Goal: Task Accomplishment & Management: Manage account settings

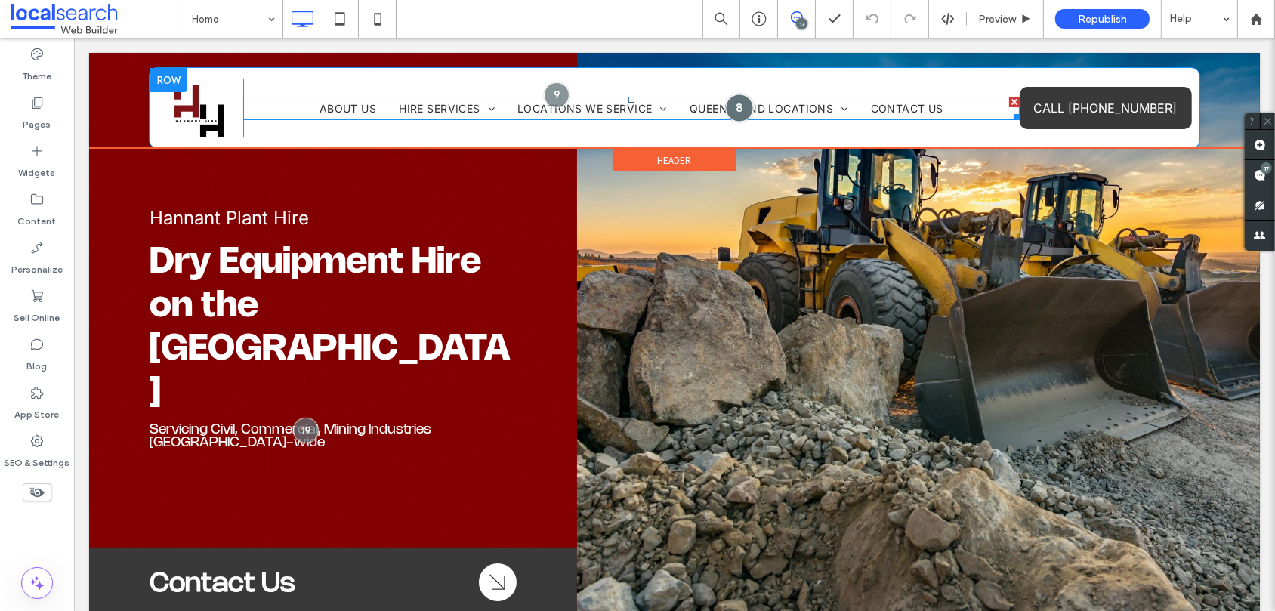
click at [735, 110] on div at bounding box center [738, 108] width 28 height 28
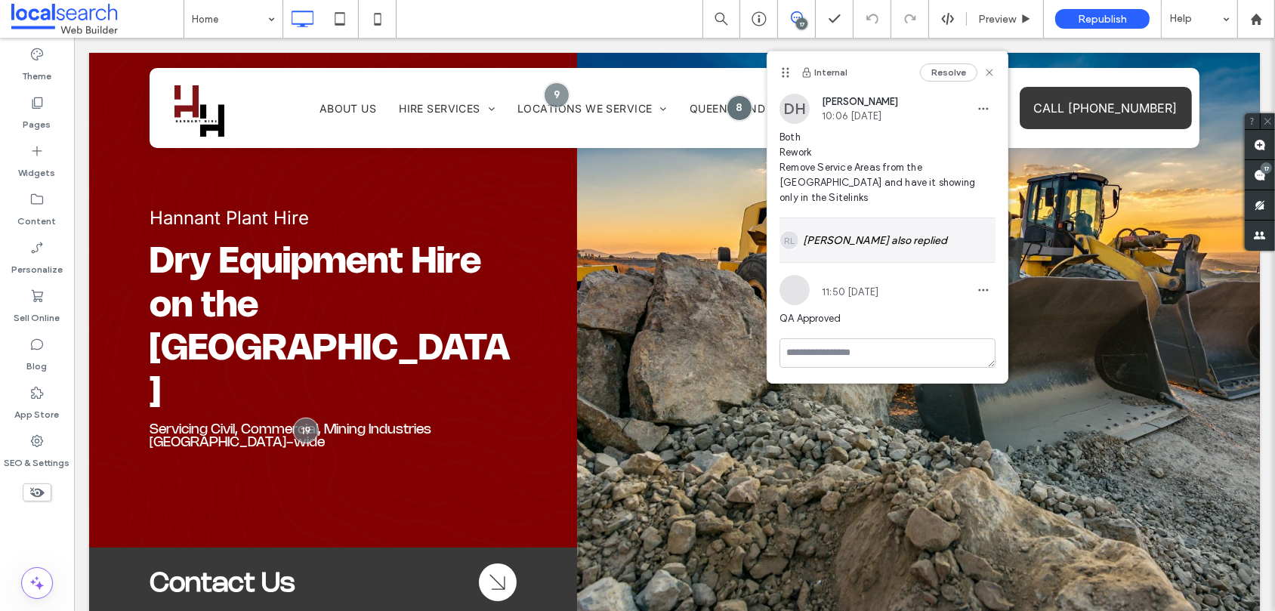
click at [930, 221] on div "RL Rhys Lodding also replied" at bounding box center [887, 240] width 216 height 44
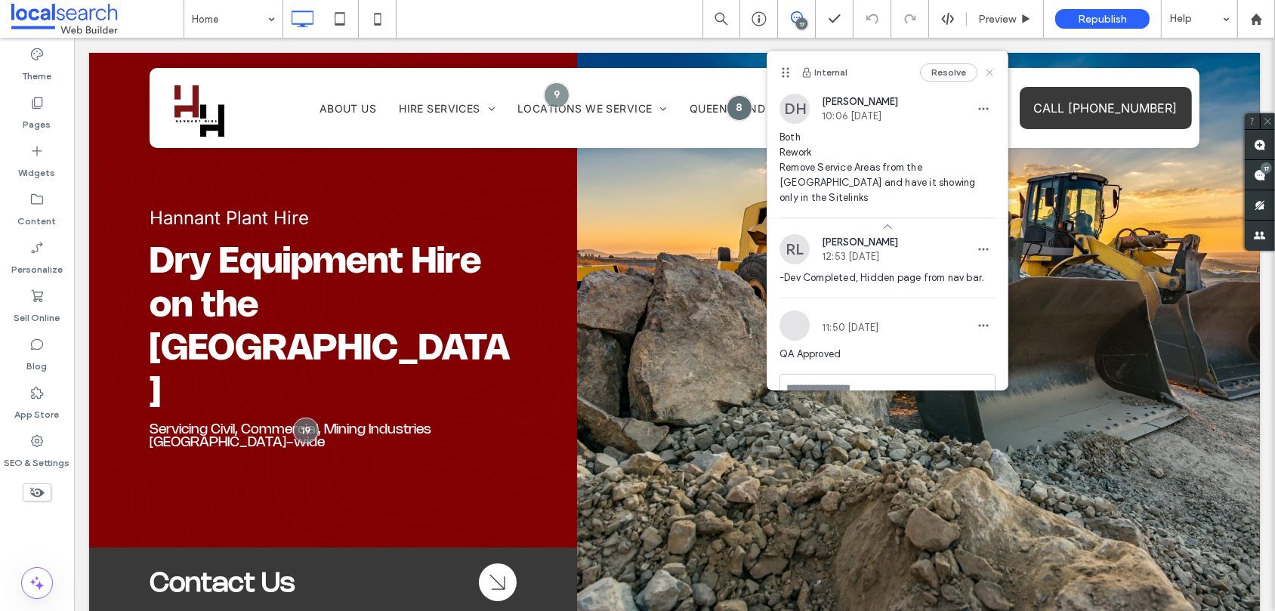
click at [983, 73] on icon at bounding box center [989, 72] width 12 height 12
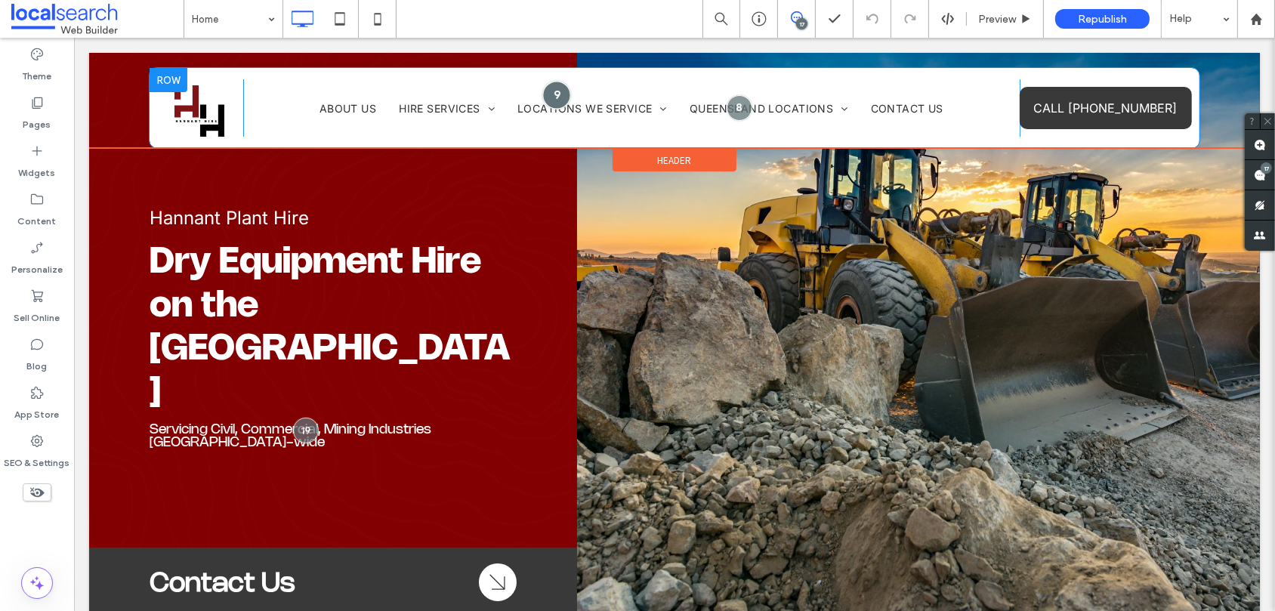
click at [557, 94] on div at bounding box center [556, 95] width 28 height 28
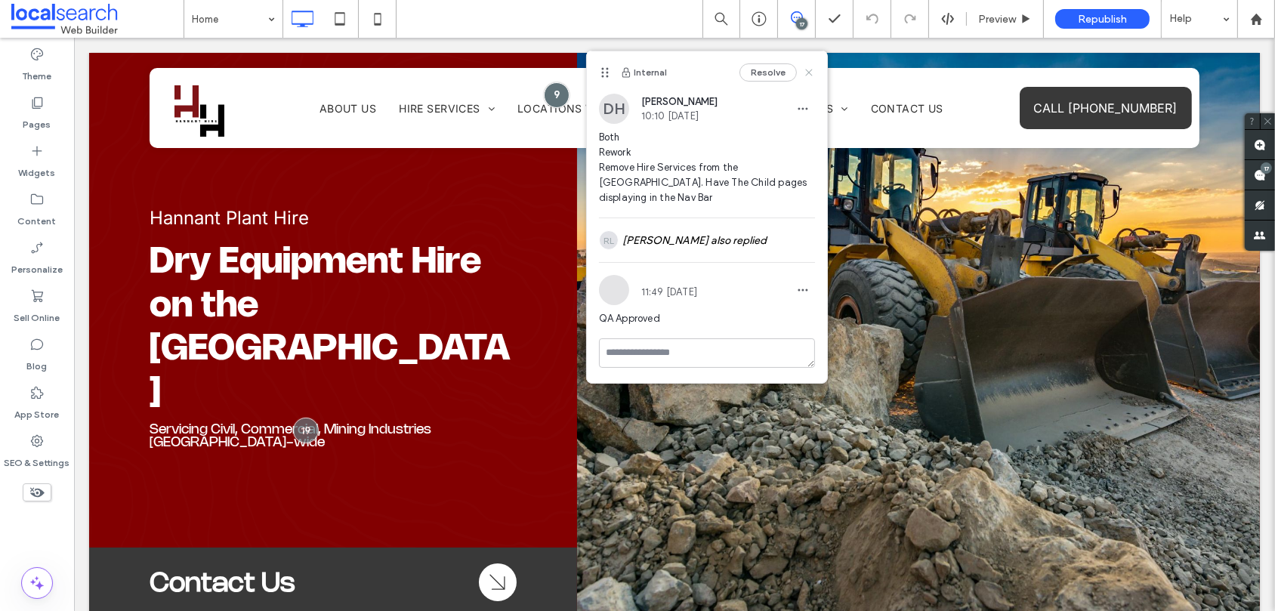
click at [810, 74] on icon at bounding box center [809, 72] width 12 height 12
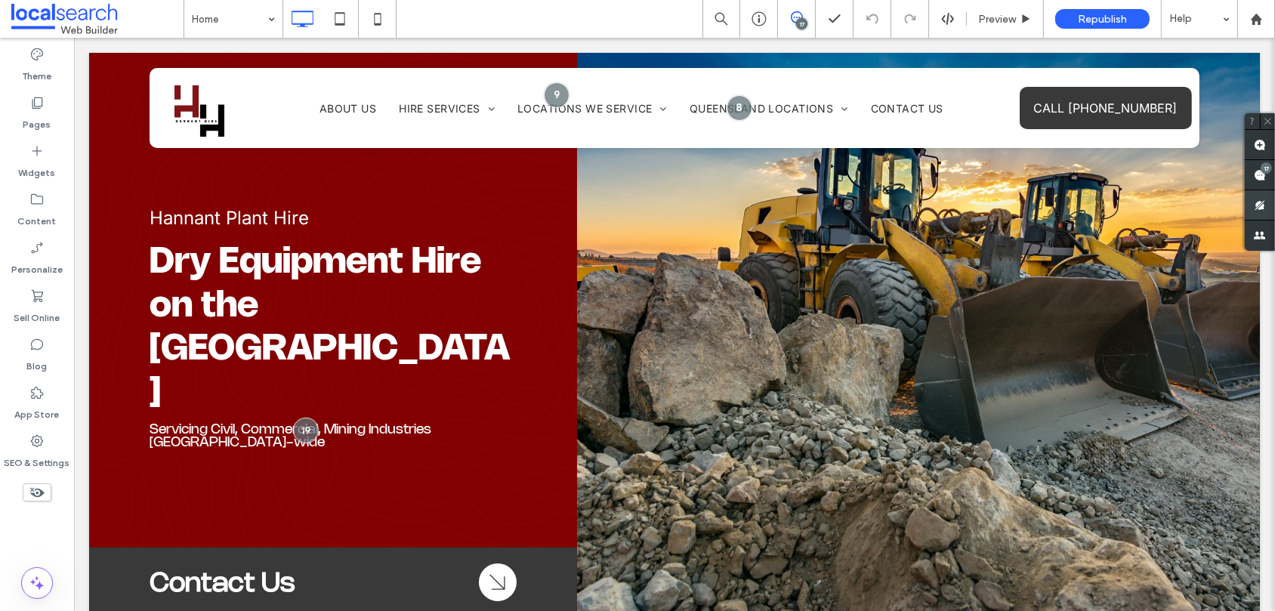
scroll to position [2, 0]
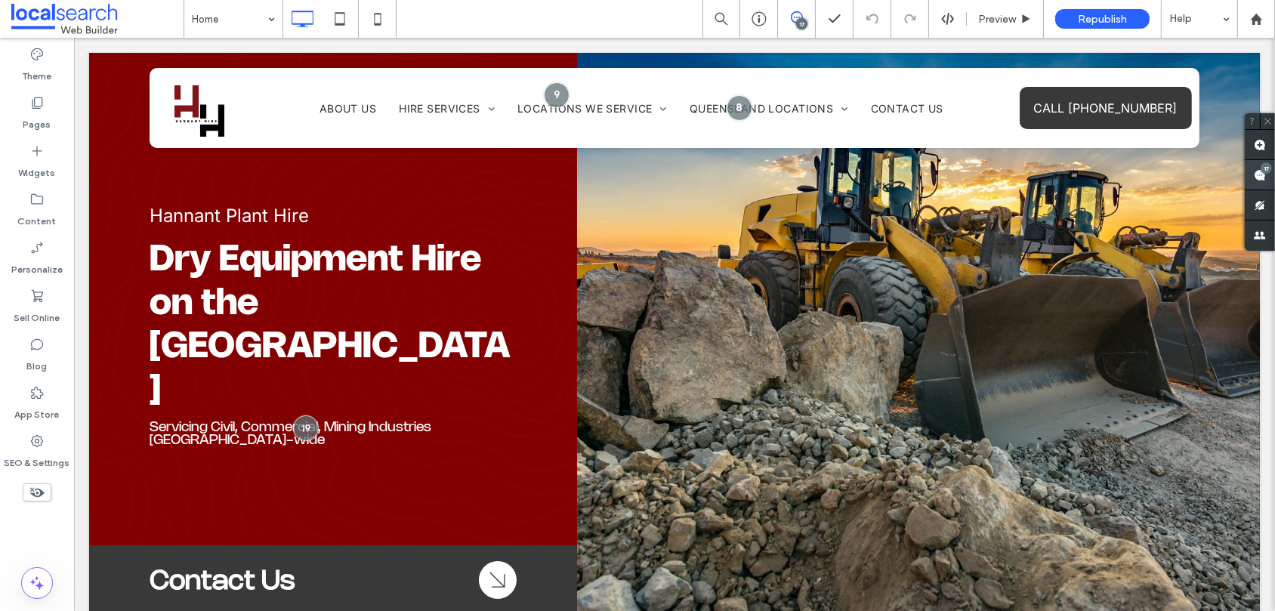
click at [1258, 169] on icon at bounding box center [1260, 175] width 12 height 12
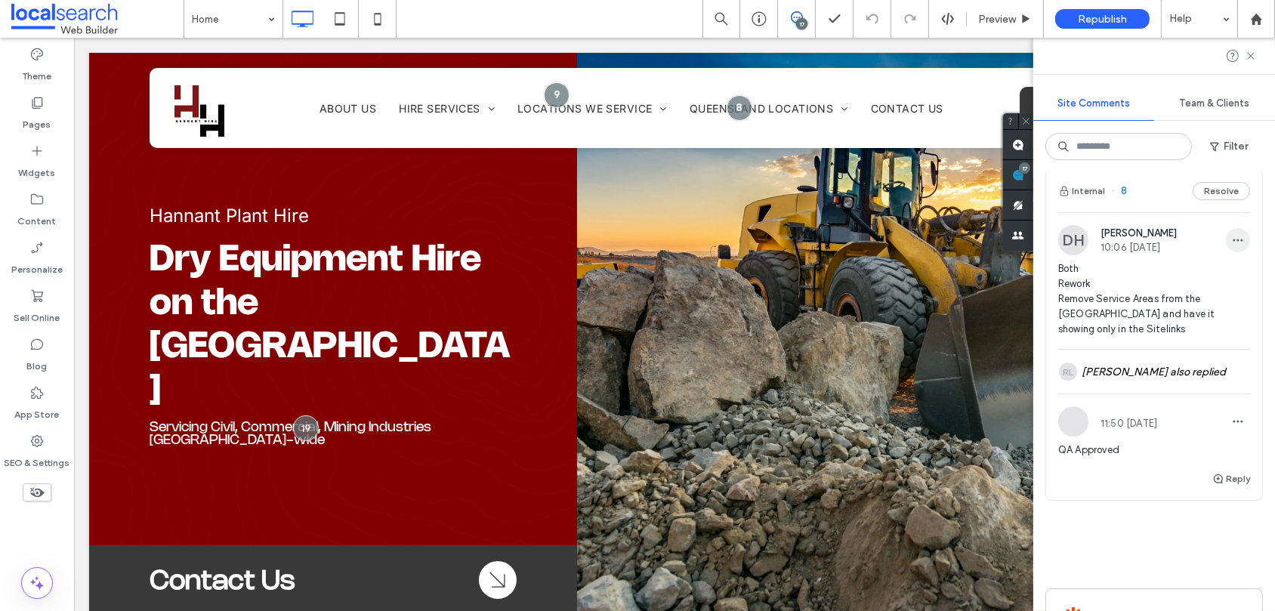
scroll to position [4882, 0]
click at [1219, 187] on button "Resolve" at bounding box center [1220, 194] width 57 height 18
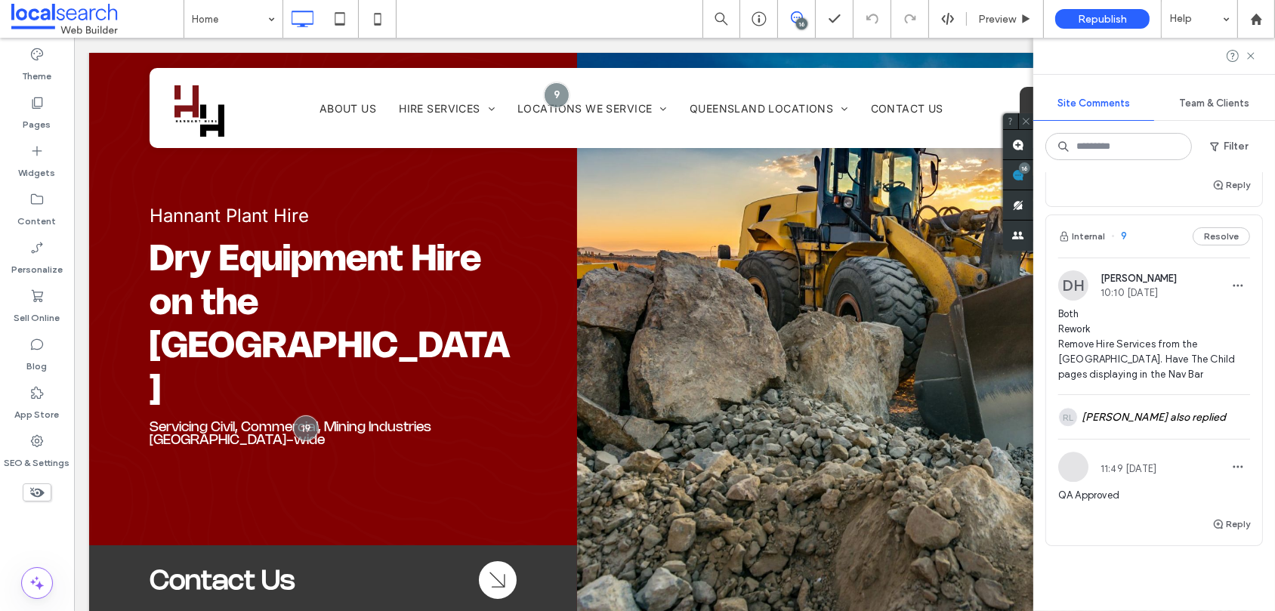
scroll to position [4484, 0]
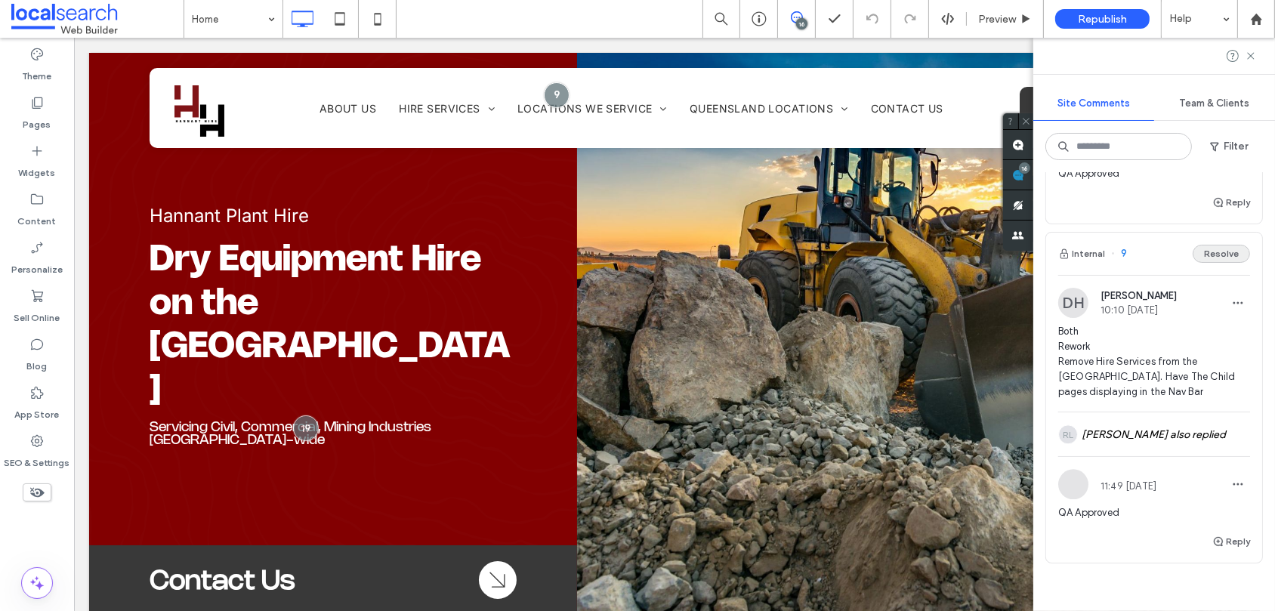
click at [1211, 246] on button "Resolve" at bounding box center [1220, 254] width 57 height 18
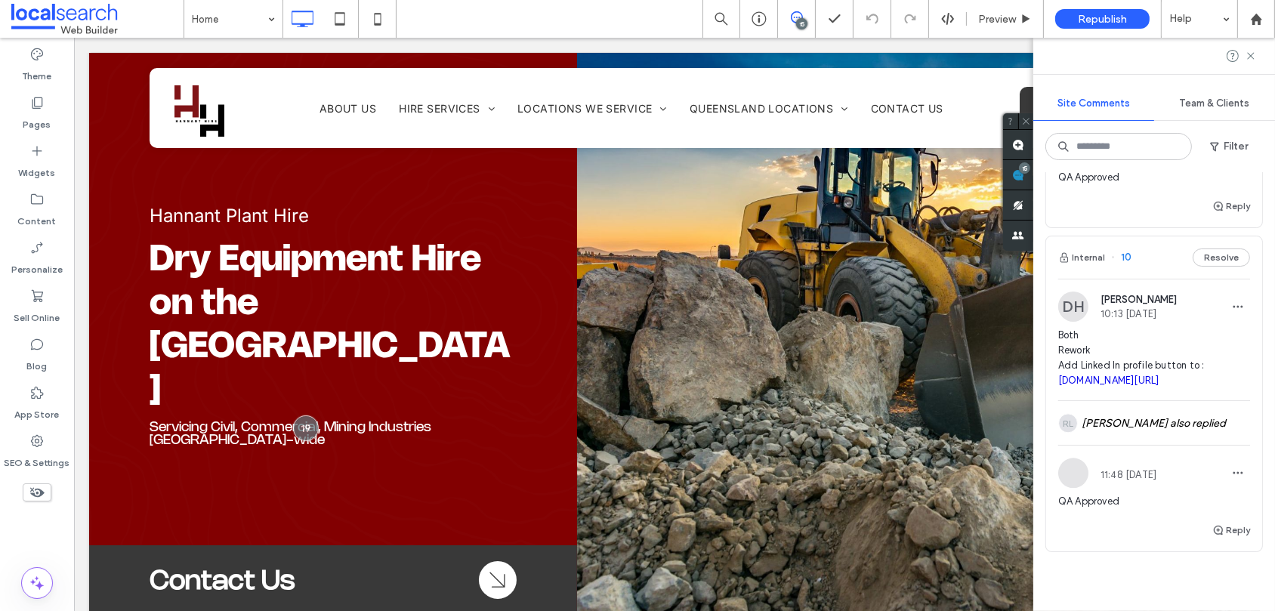
scroll to position [4138, 0]
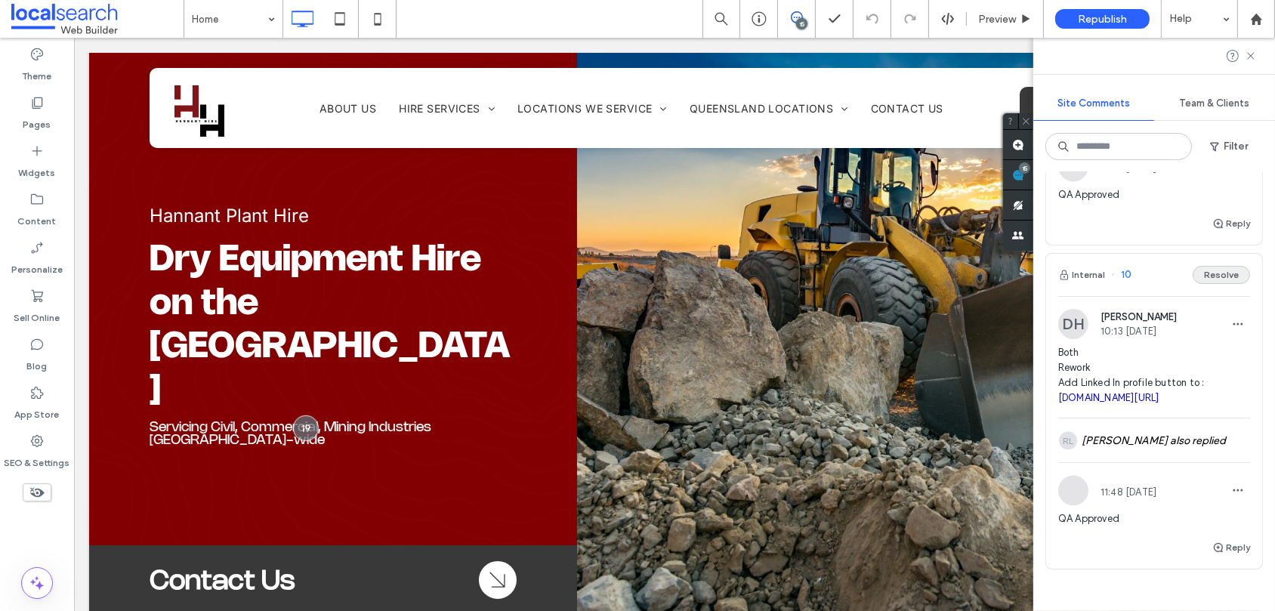
click at [1213, 268] on button "Resolve" at bounding box center [1220, 275] width 57 height 18
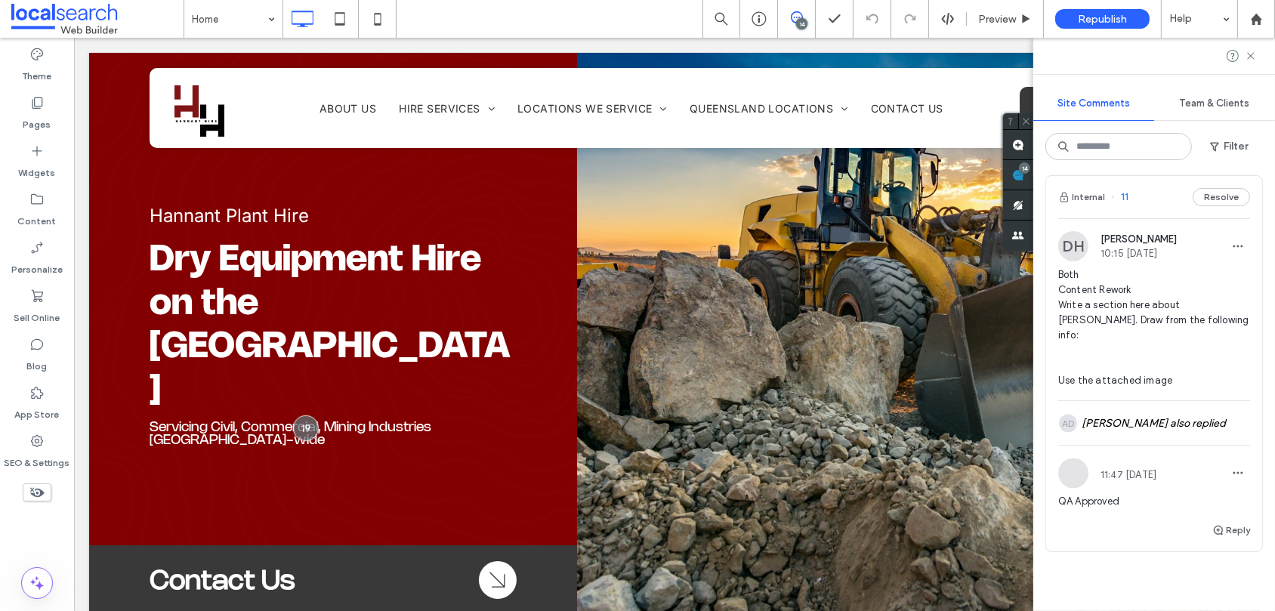
scroll to position [3831, 0]
click at [1214, 207] on button "Resolve" at bounding box center [1220, 198] width 57 height 18
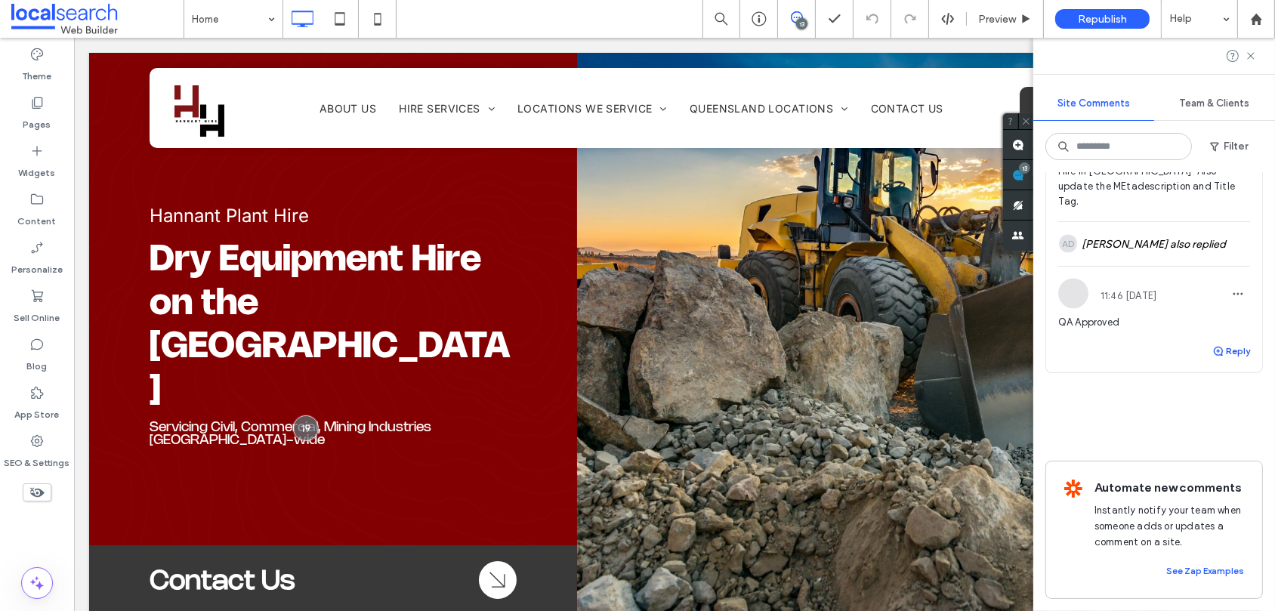
scroll to position [3465, 0]
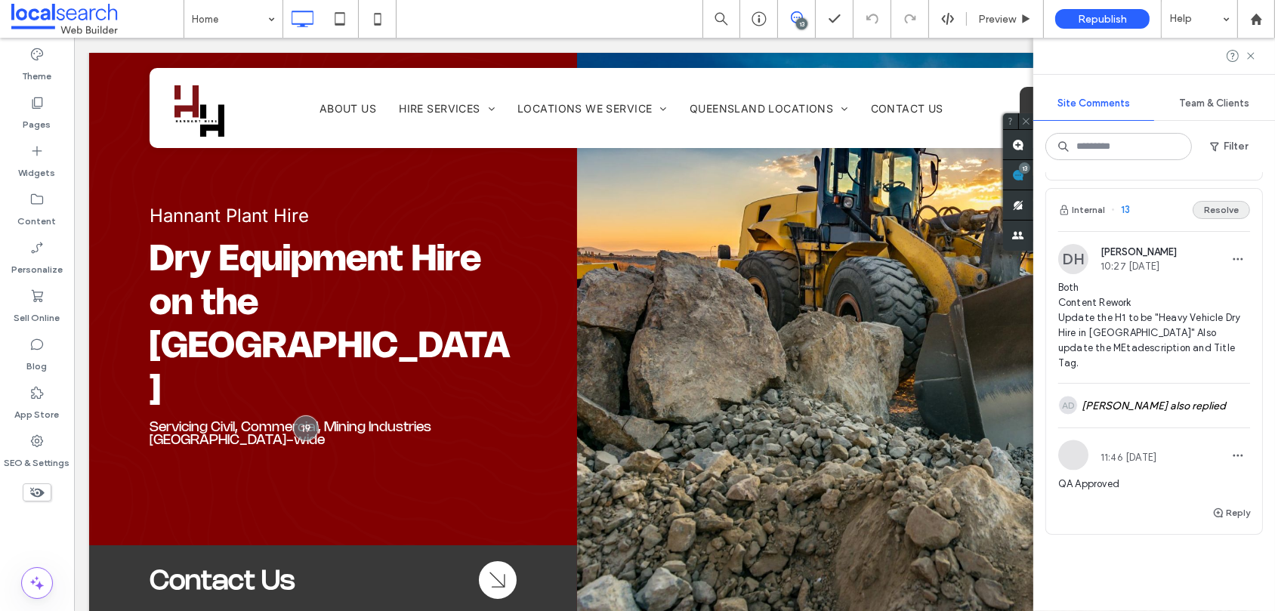
click at [1213, 219] on button "Resolve" at bounding box center [1220, 210] width 57 height 18
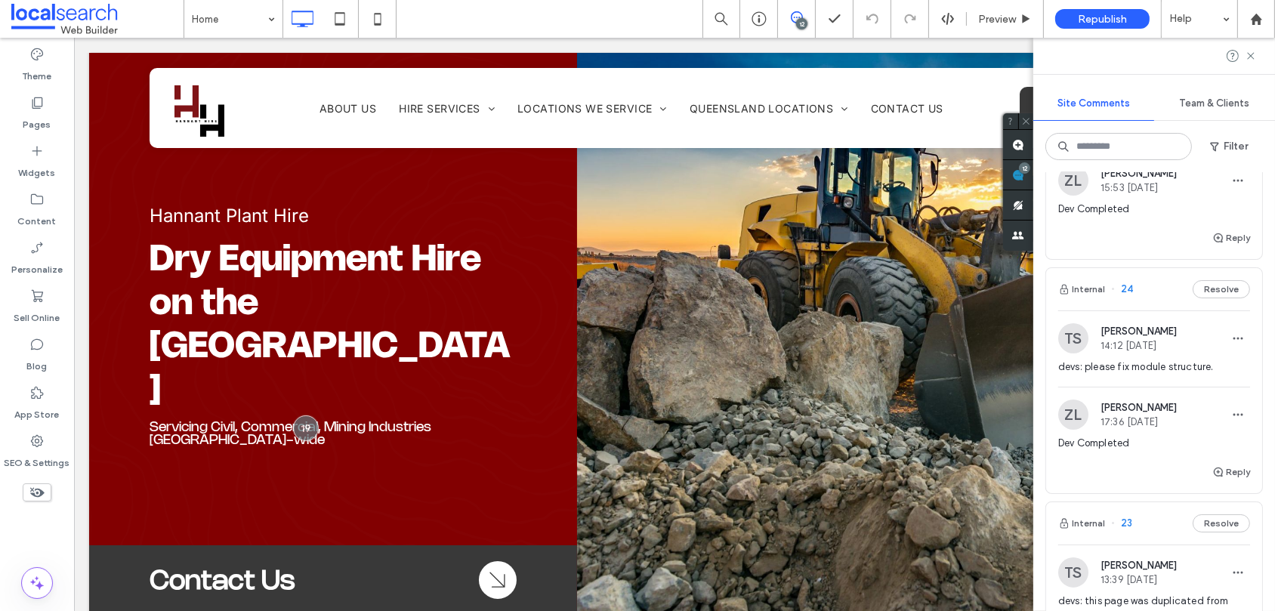
scroll to position [548, 0]
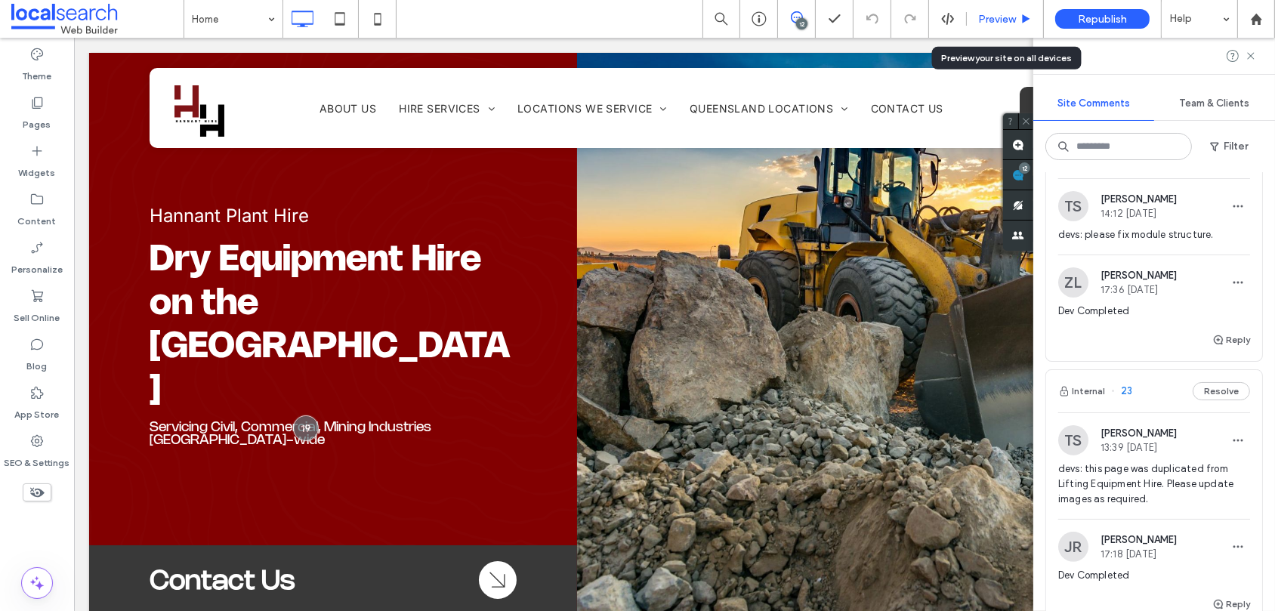
click at [1011, 18] on span "Preview" at bounding box center [997, 19] width 38 height 13
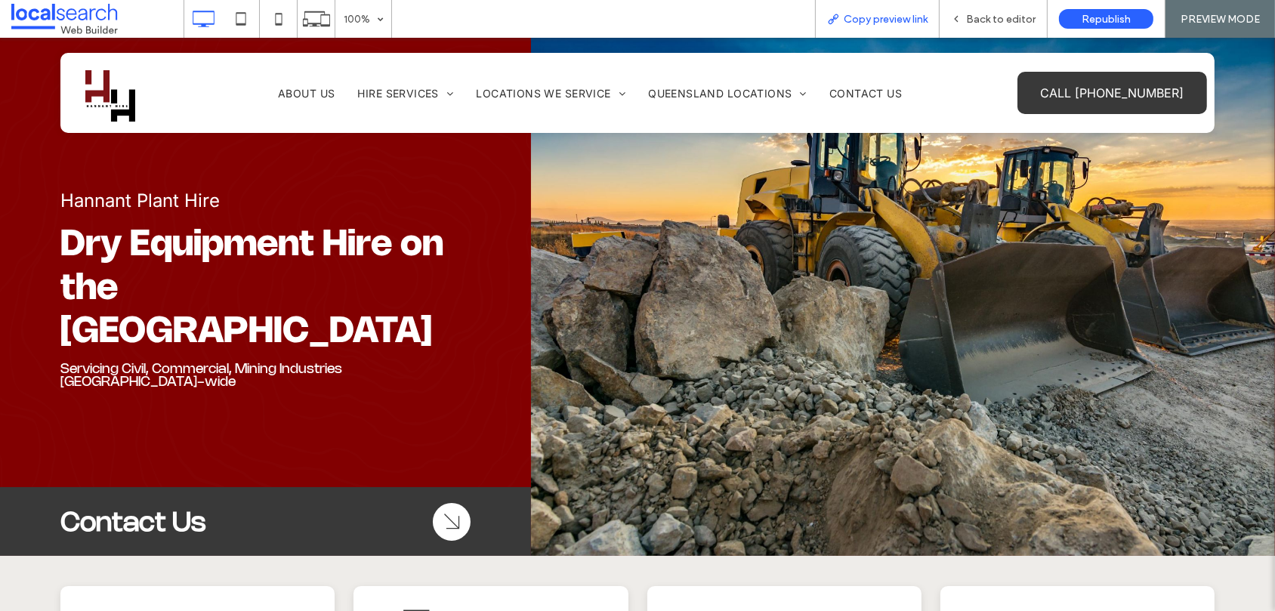
click at [899, 22] on span "Copy preview link" at bounding box center [886, 19] width 84 height 13
click at [1001, 19] on span "Back to editor" at bounding box center [1000, 19] width 69 height 13
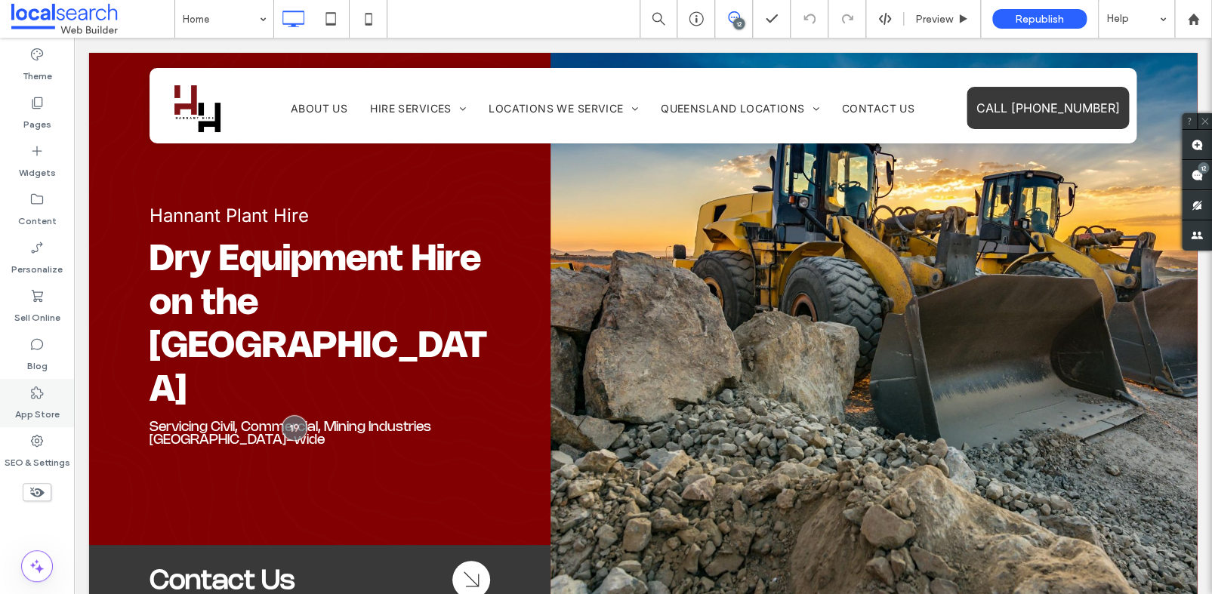
drag, startPoint x: 43, startPoint y: 451, endPoint x: 72, endPoint y: 398, distance: 60.5
click at [43, 451] on label "SEO & Settings" at bounding box center [38, 459] width 66 height 21
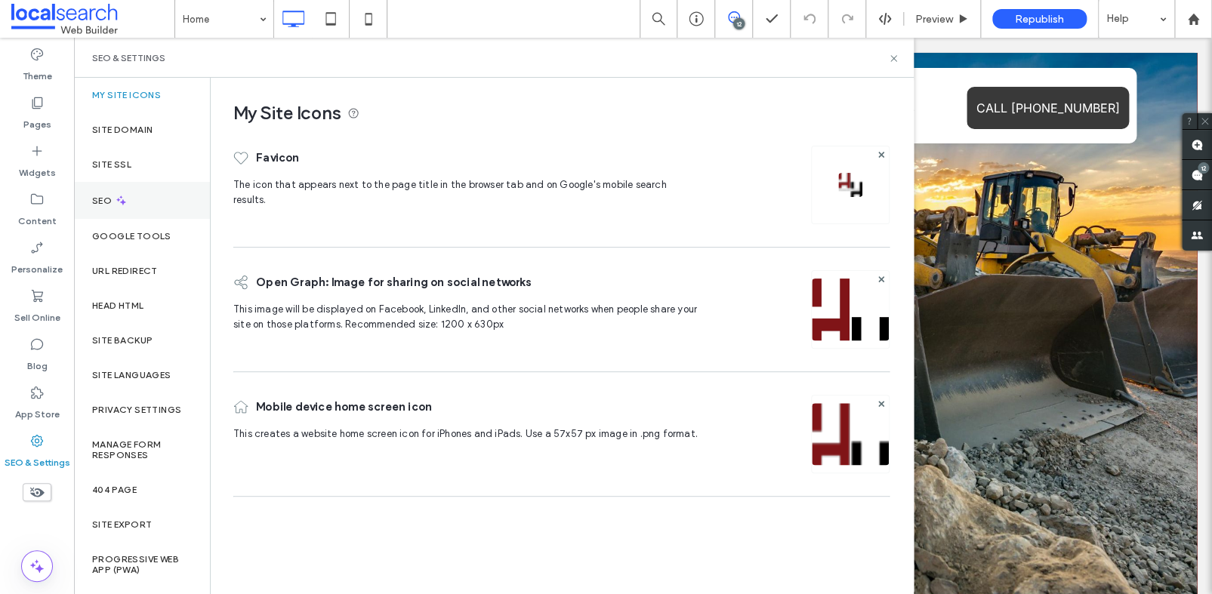
click at [123, 201] on use at bounding box center [121, 201] width 10 height 10
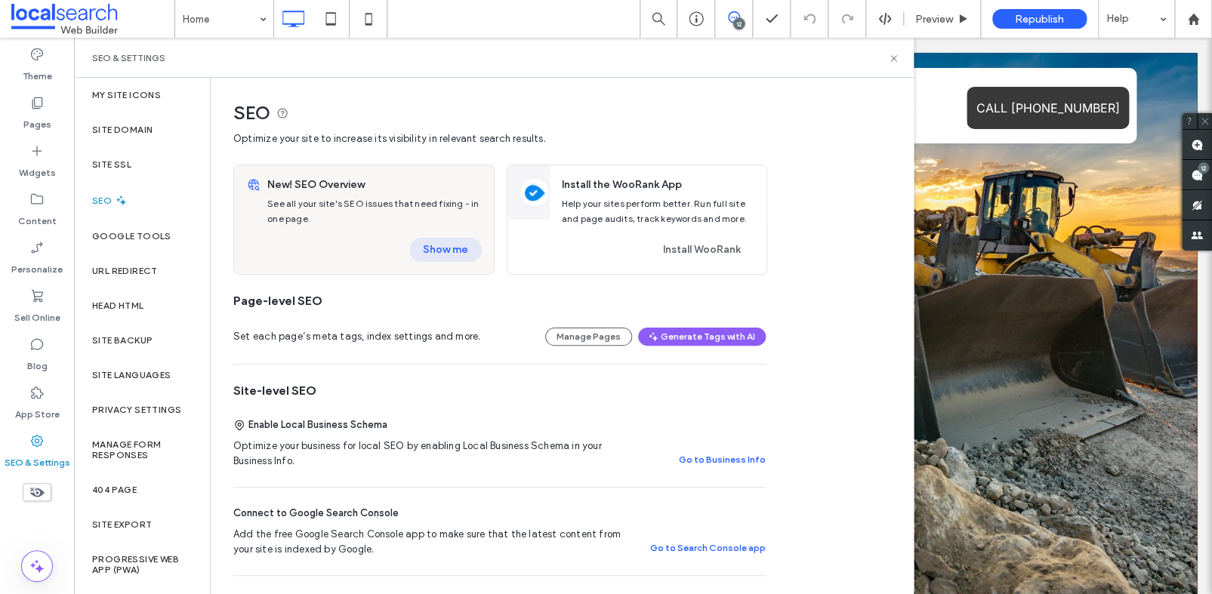
click at [449, 248] on button "Show me" at bounding box center [445, 250] width 72 height 24
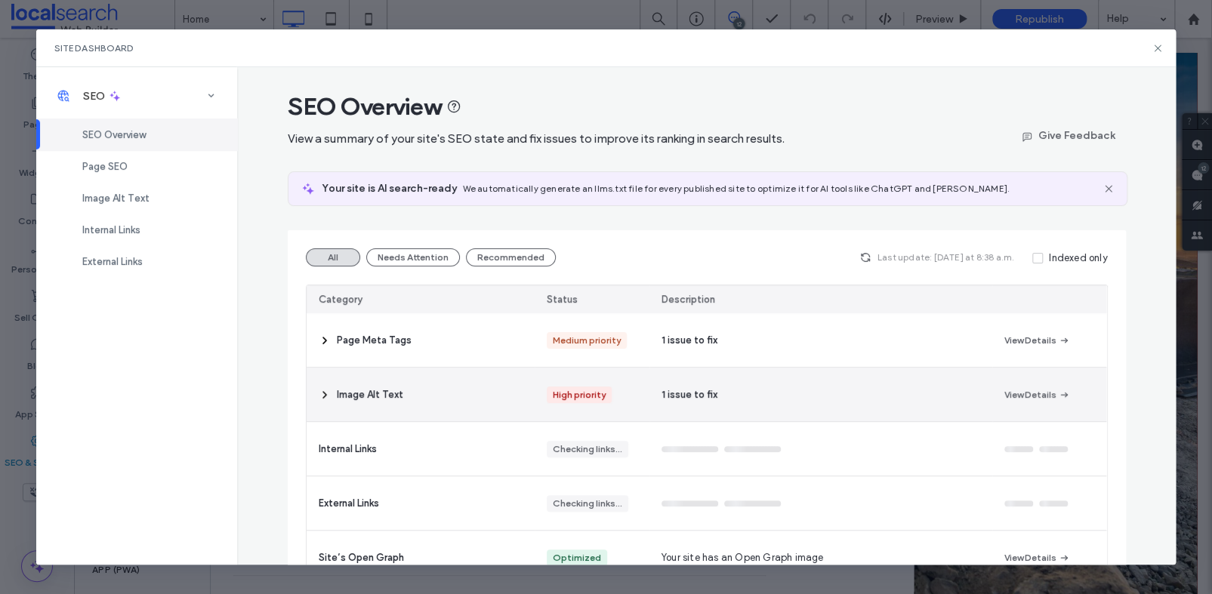
click at [426, 398] on div "Image Alt Text" at bounding box center [421, 395] width 229 height 54
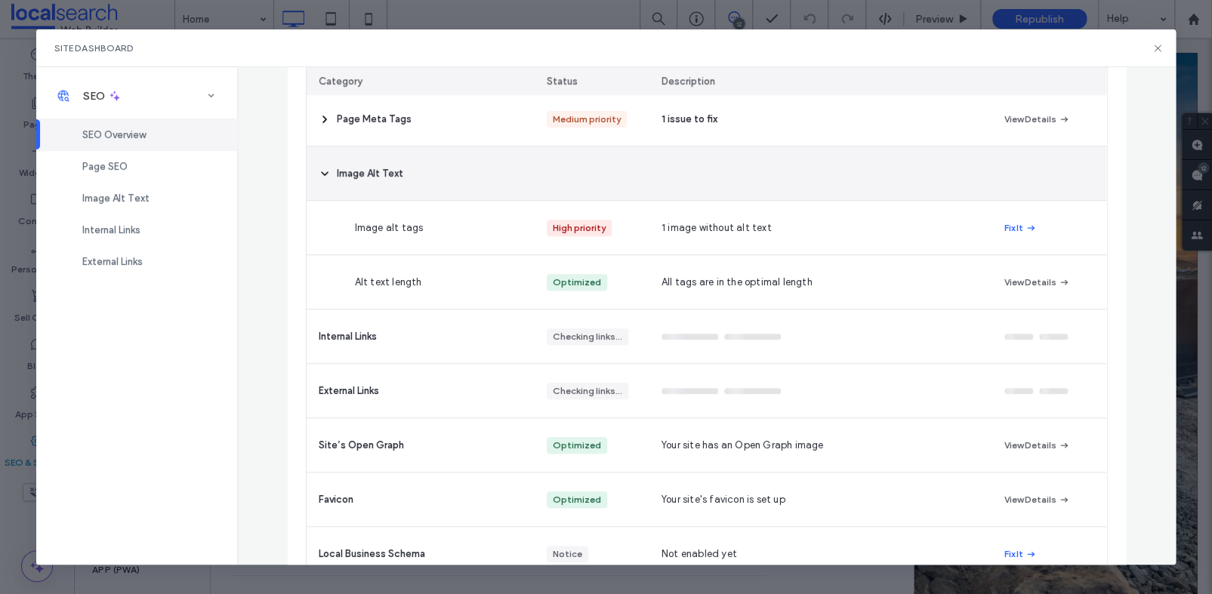
scroll to position [234, 0]
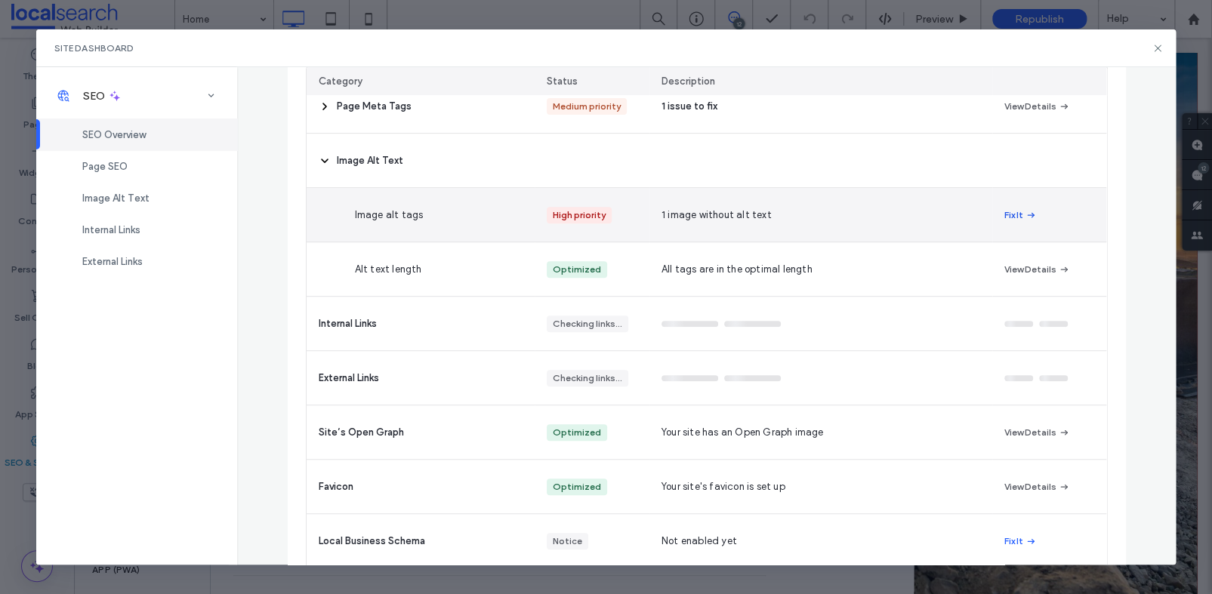
click at [1010, 215] on button "Fix It" at bounding box center [1020, 215] width 32 height 18
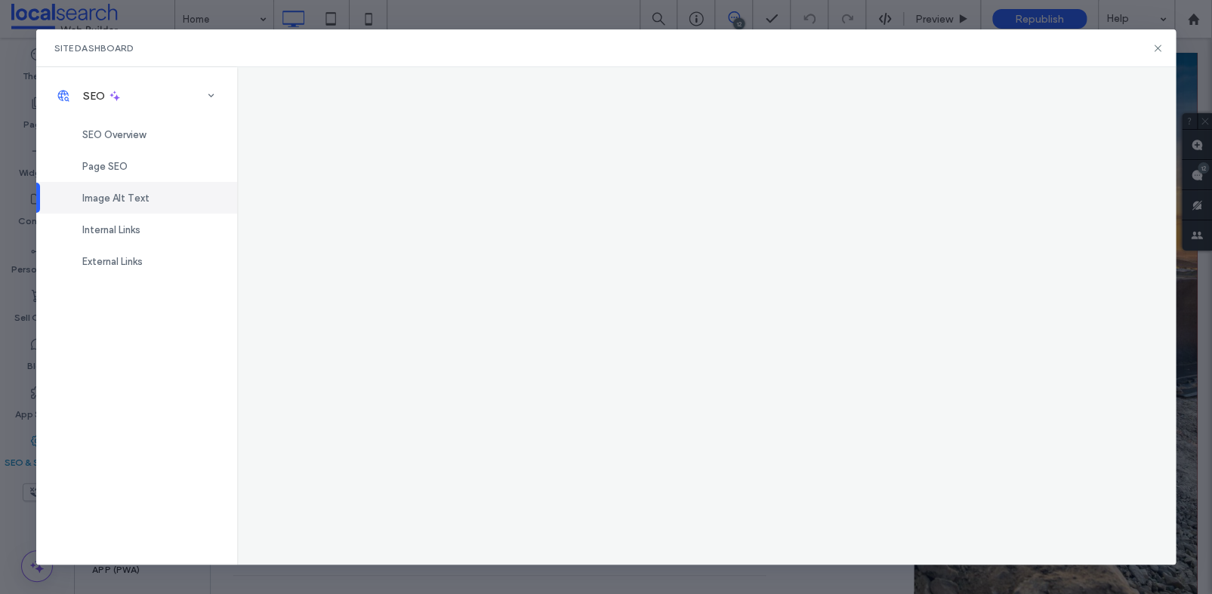
scroll to position [0, 0]
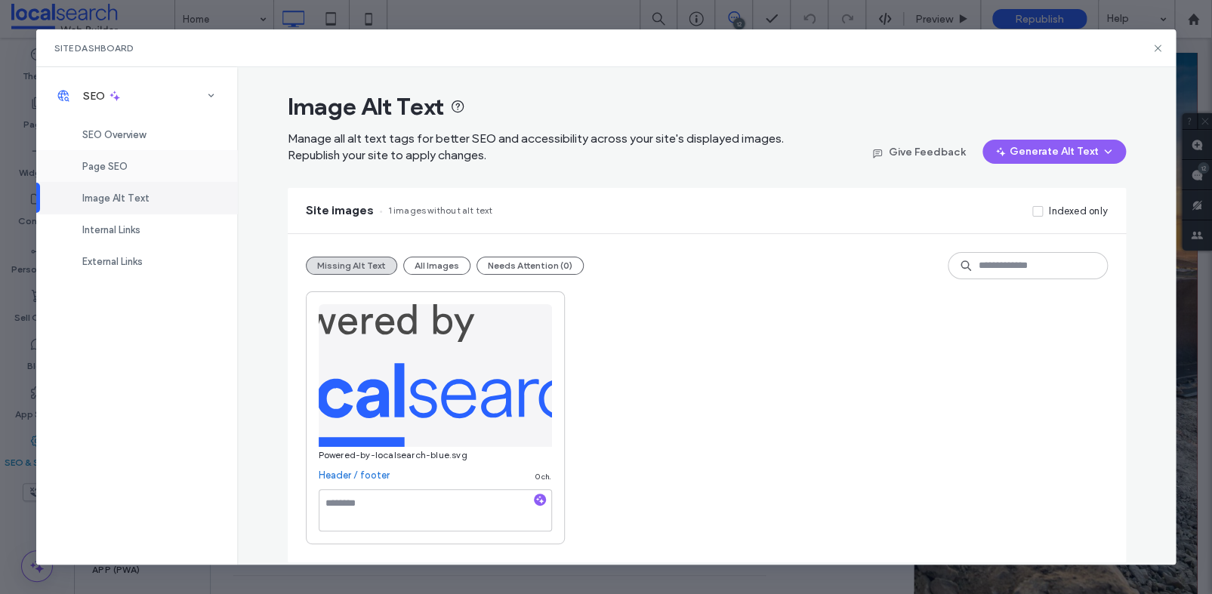
click at [118, 165] on span "Page SEO" at bounding box center [104, 166] width 45 height 11
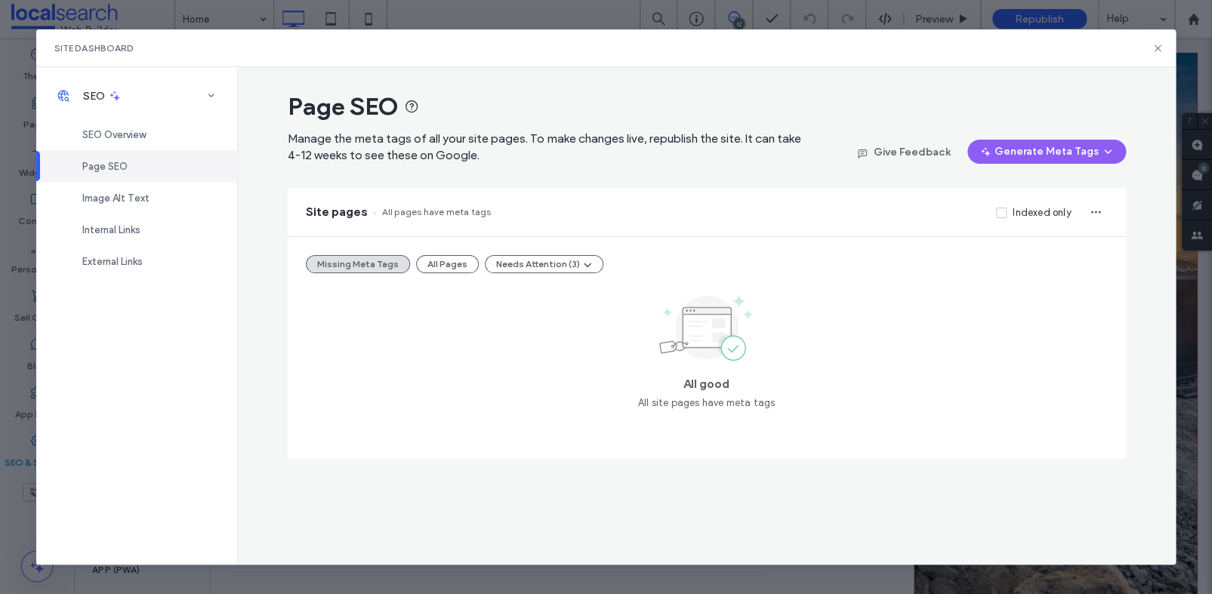
click at [455, 275] on div "Missing Meta Tags All Pages Needs Attention (3) All good All site pages have me…" at bounding box center [707, 348] width 838 height 222
click at [455, 269] on button "All Pages" at bounding box center [447, 264] width 63 height 18
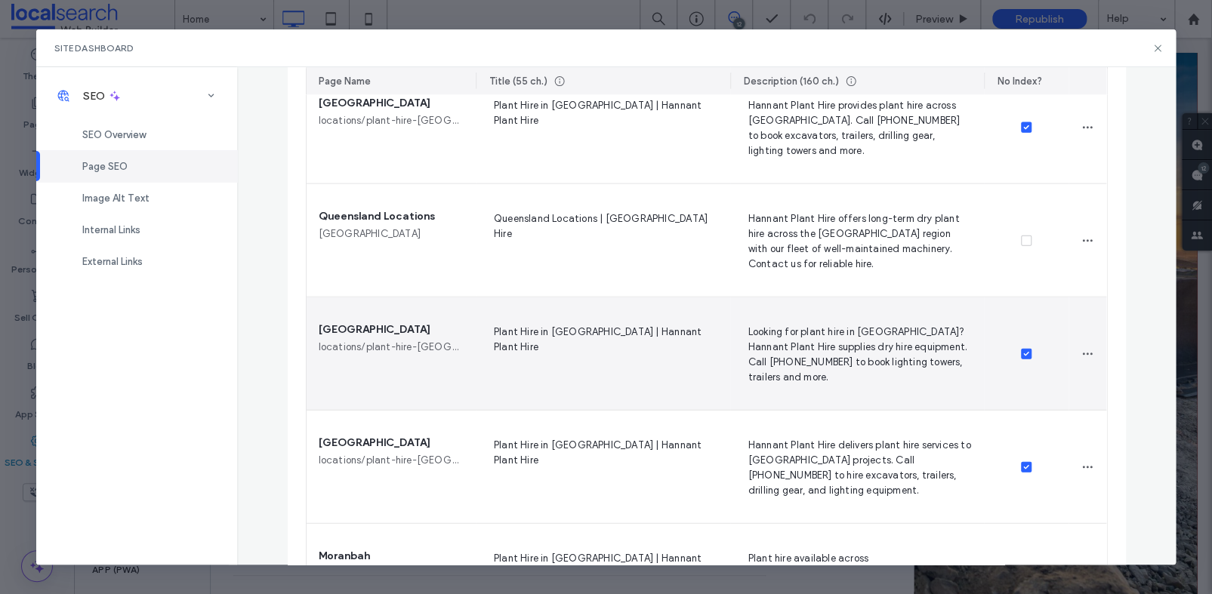
scroll to position [1812, 0]
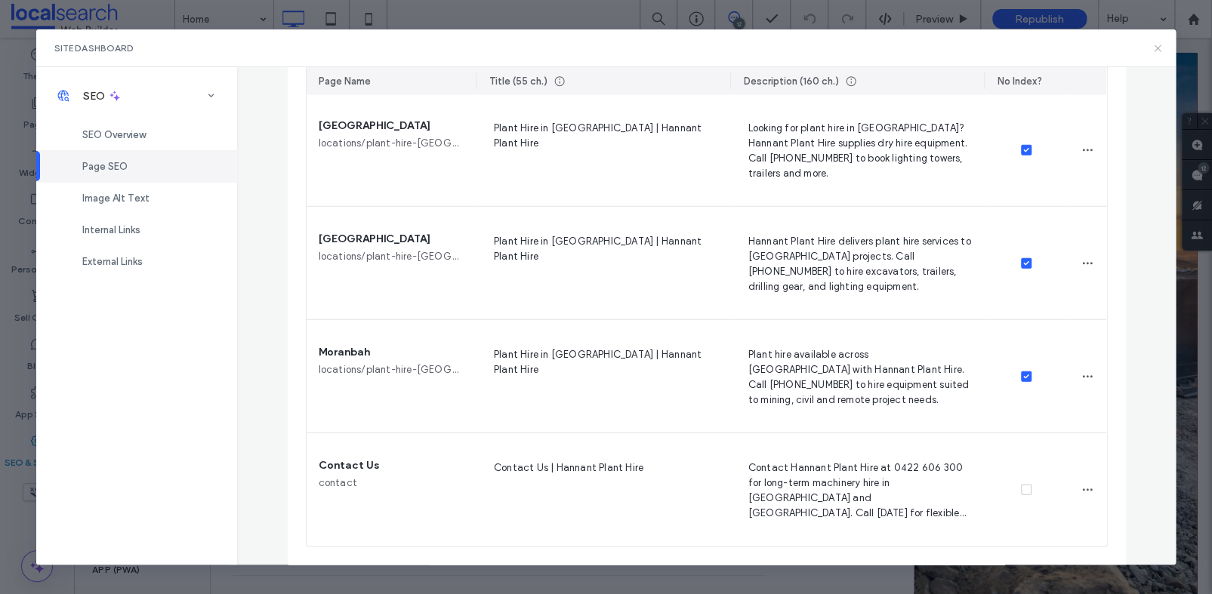
click at [1162, 47] on icon at bounding box center [1158, 48] width 12 height 12
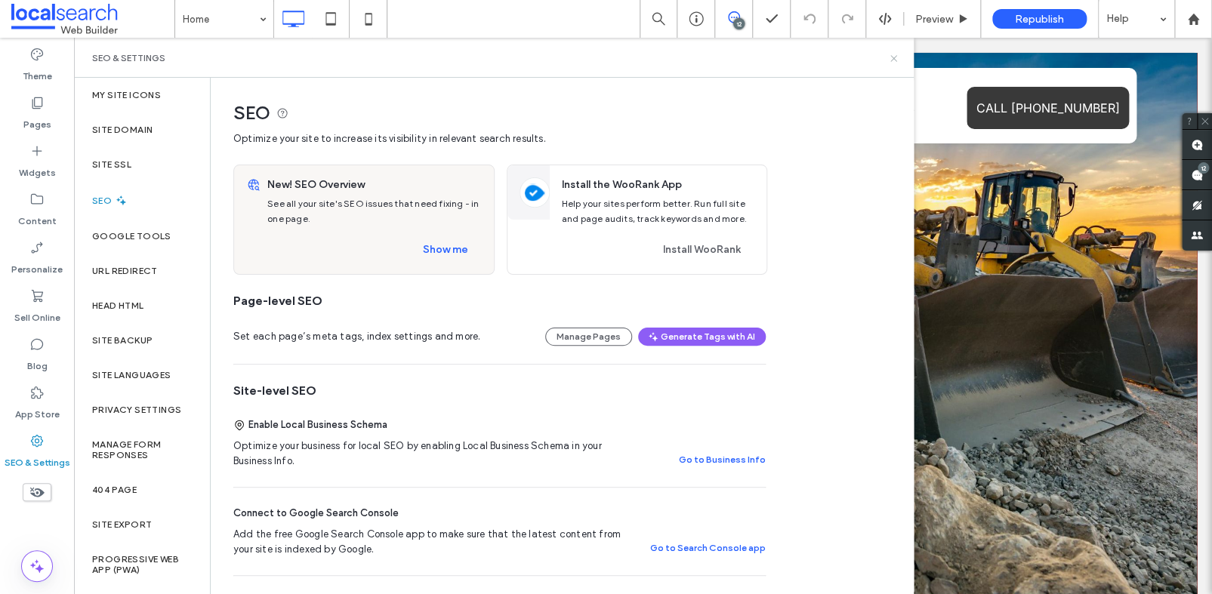
click at [893, 60] on icon at bounding box center [893, 58] width 11 height 11
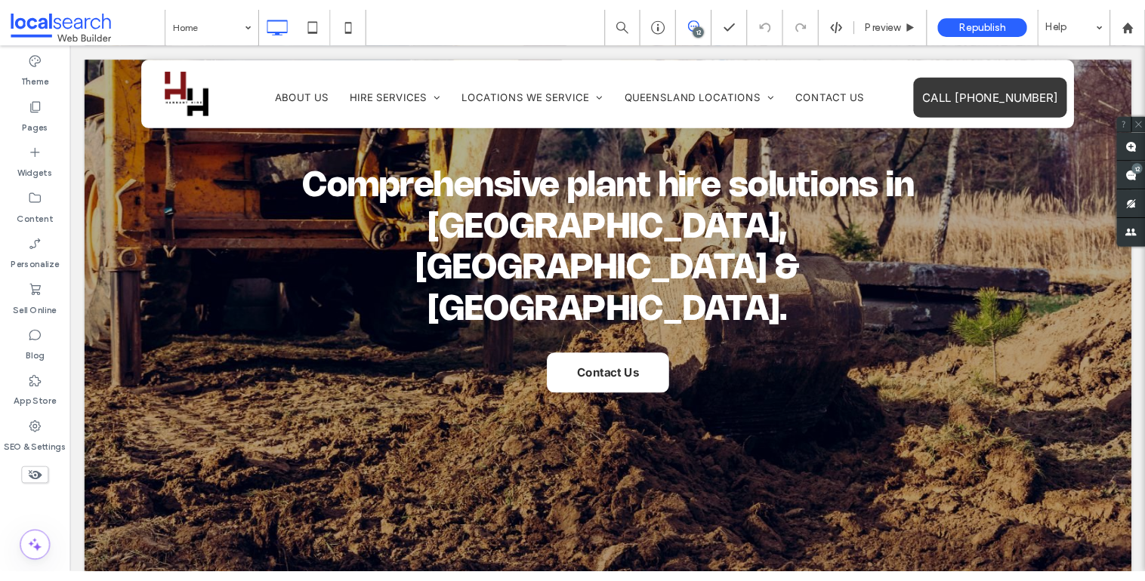
scroll to position [2614, 0]
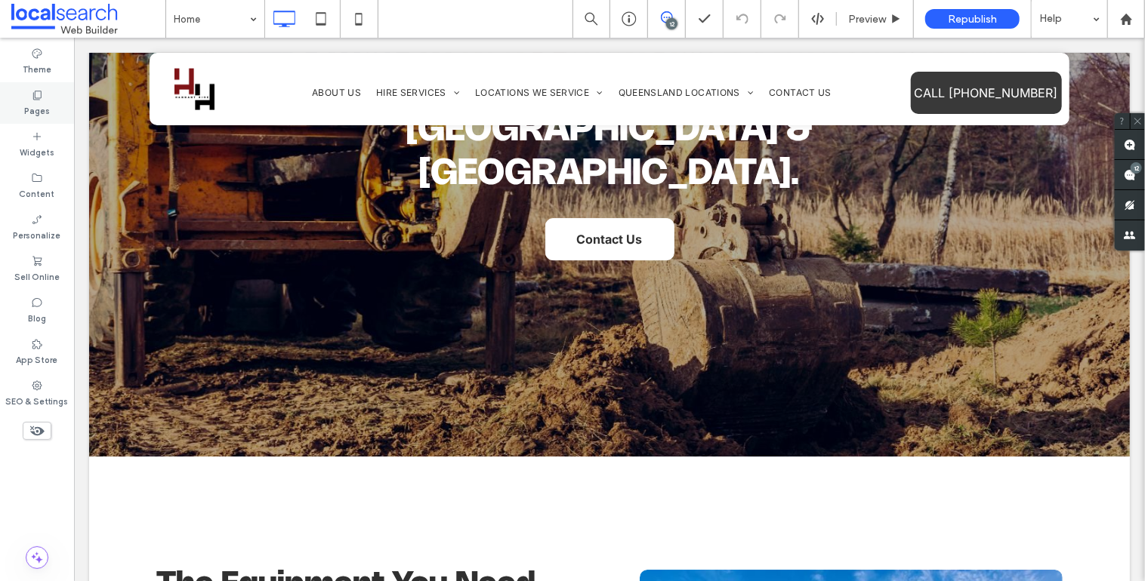
click at [35, 94] on icon at bounding box center [37, 95] width 12 height 12
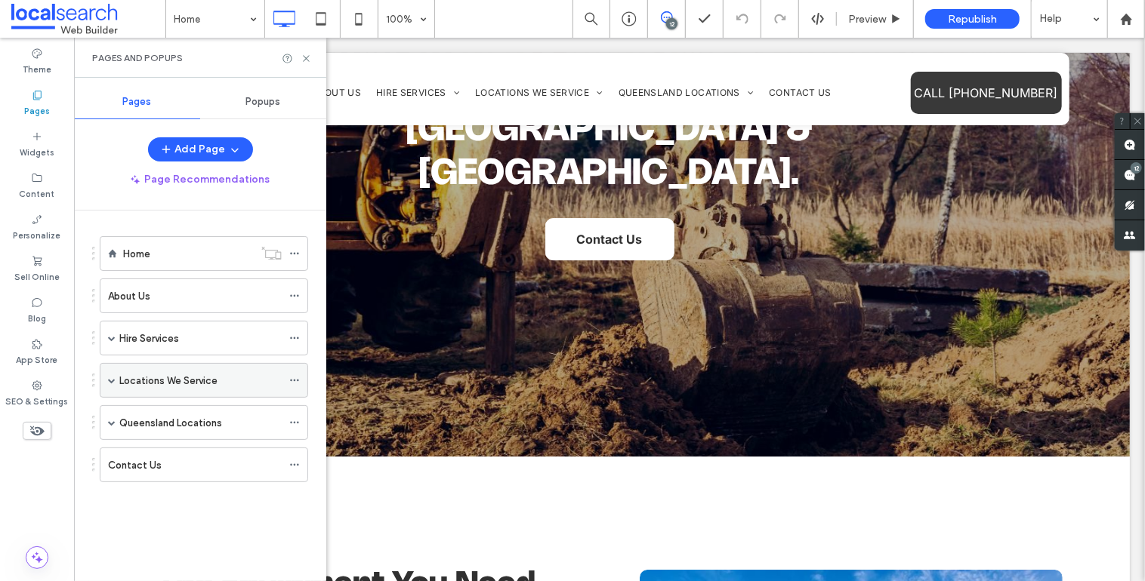
click at [111, 384] on span at bounding box center [112, 380] width 8 height 33
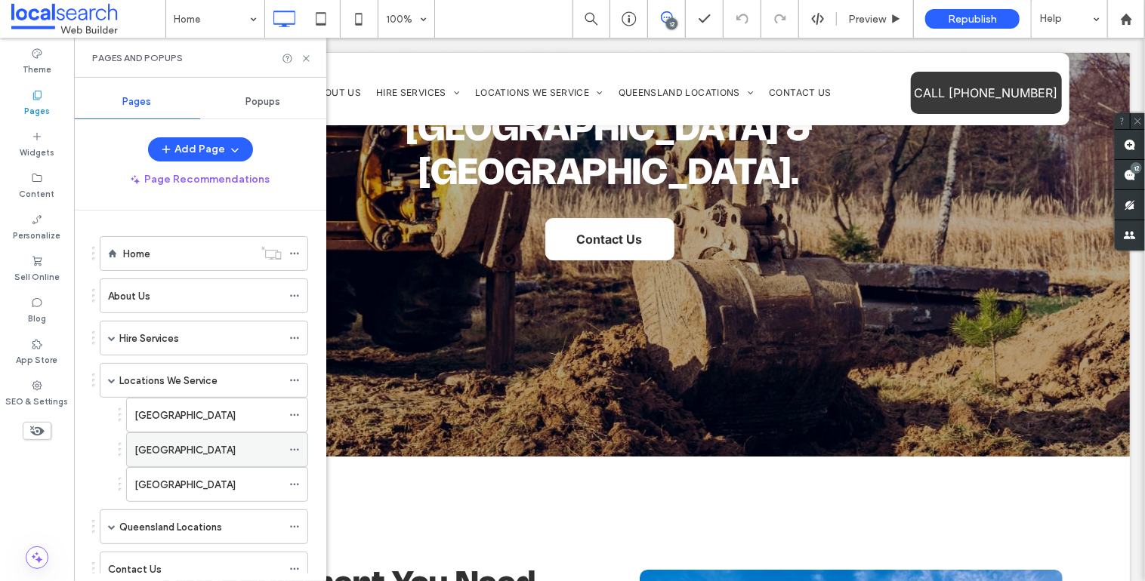
scroll to position [48, 0]
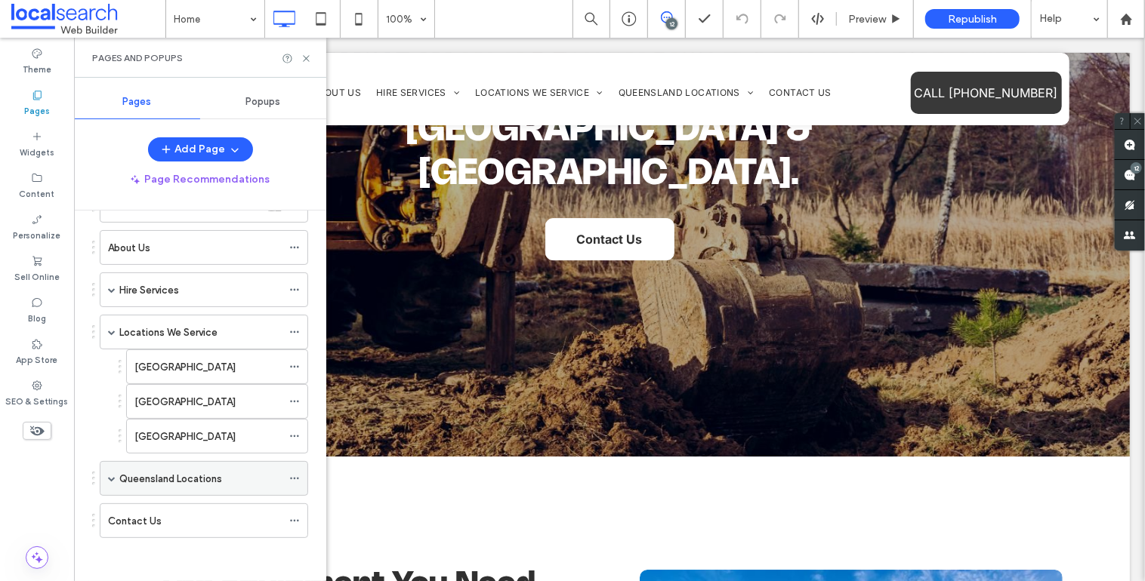
click at [113, 475] on span at bounding box center [112, 479] width 8 height 8
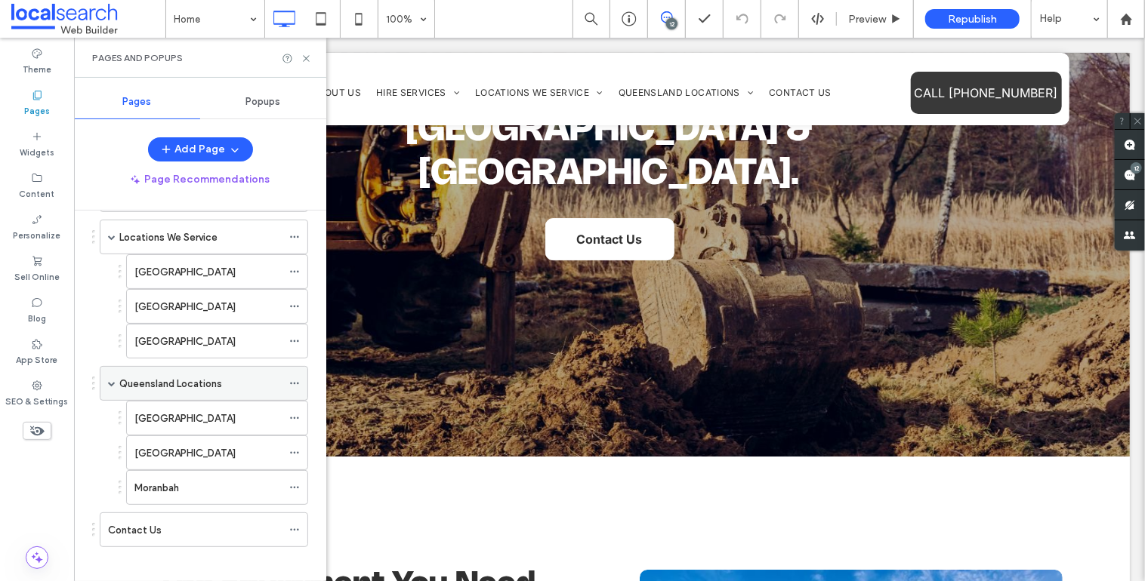
scroll to position [72, 0]
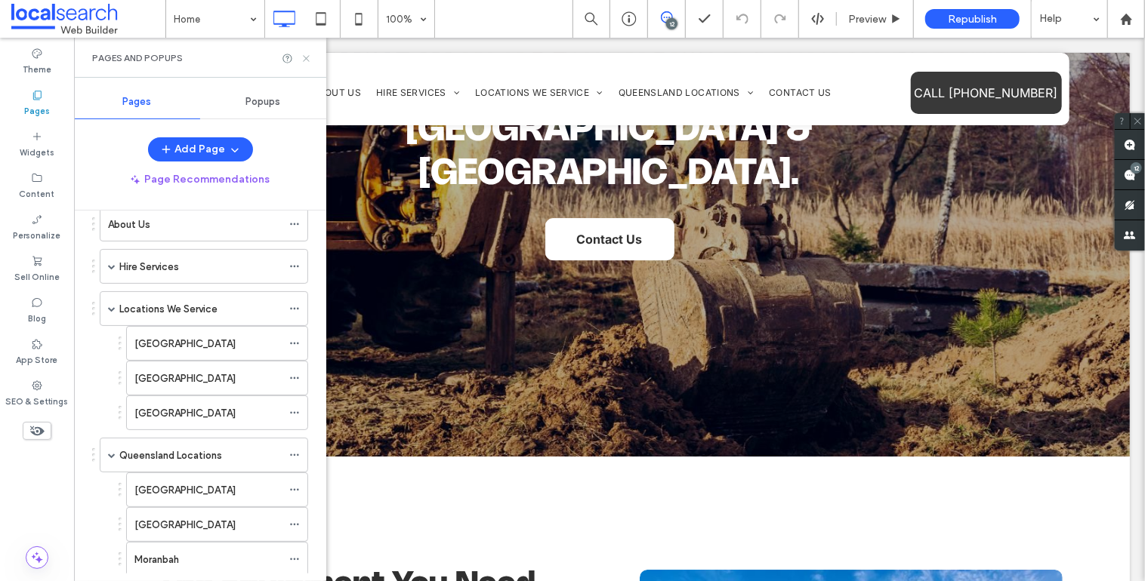
drag, startPoint x: 304, startPoint y: 58, endPoint x: 181, endPoint y: 33, distance: 124.9
click at [304, 58] on icon at bounding box center [306, 58] width 11 height 11
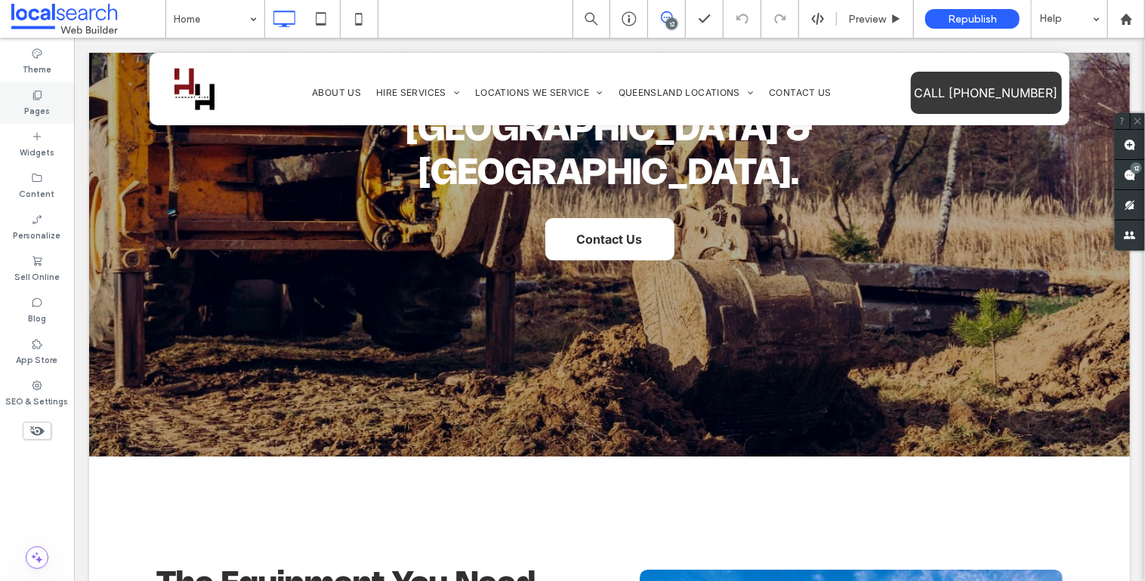
click at [48, 97] on div "Pages" at bounding box center [37, 103] width 74 height 42
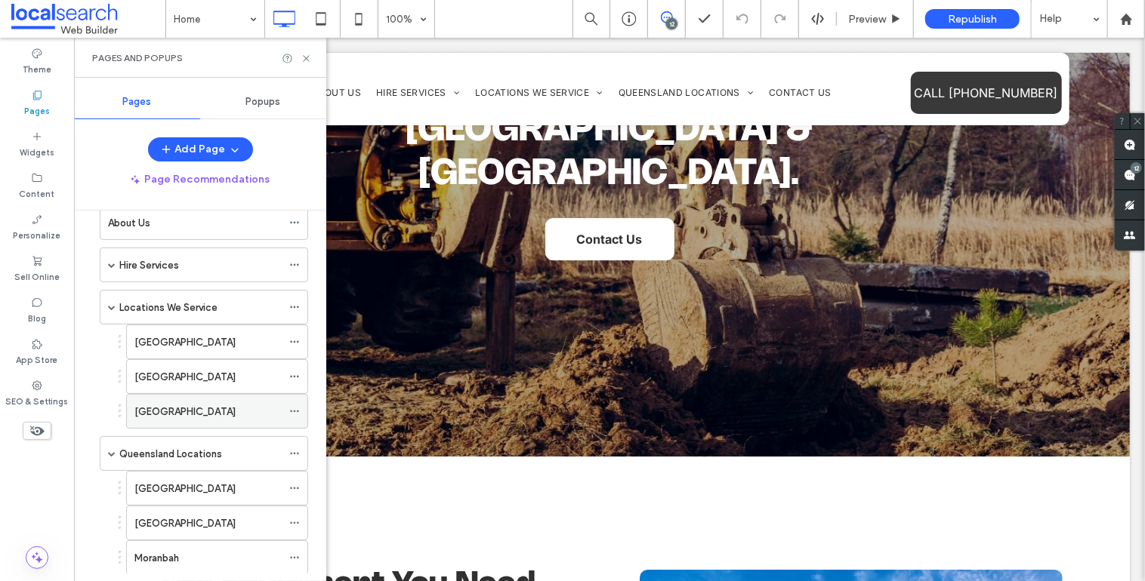
scroll to position [153, 0]
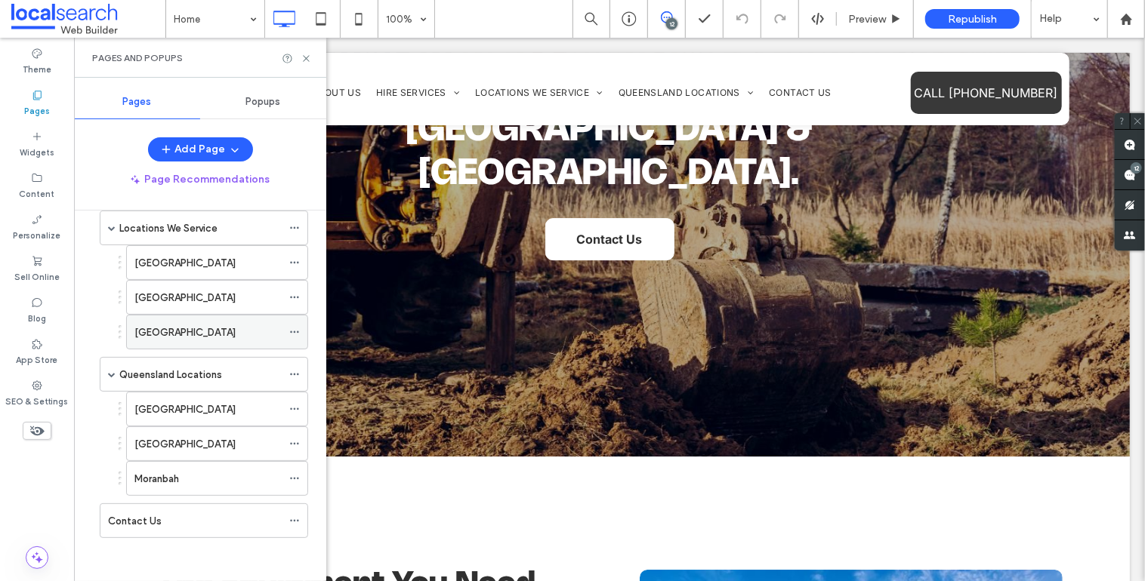
click at [202, 341] on div "Perth" at bounding box center [207, 332] width 147 height 33
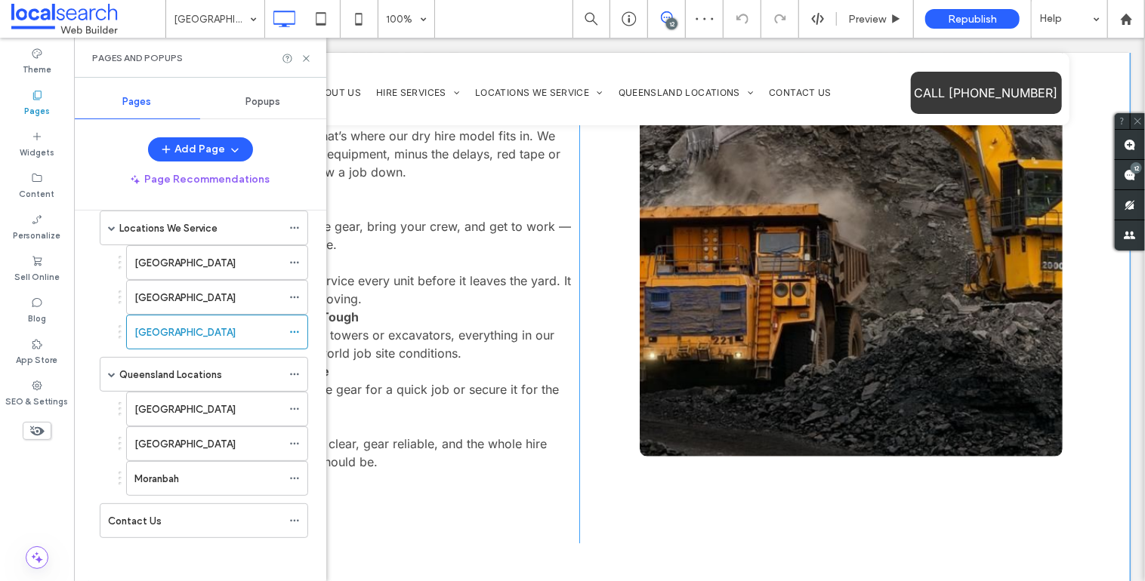
scroll to position [2641, 0]
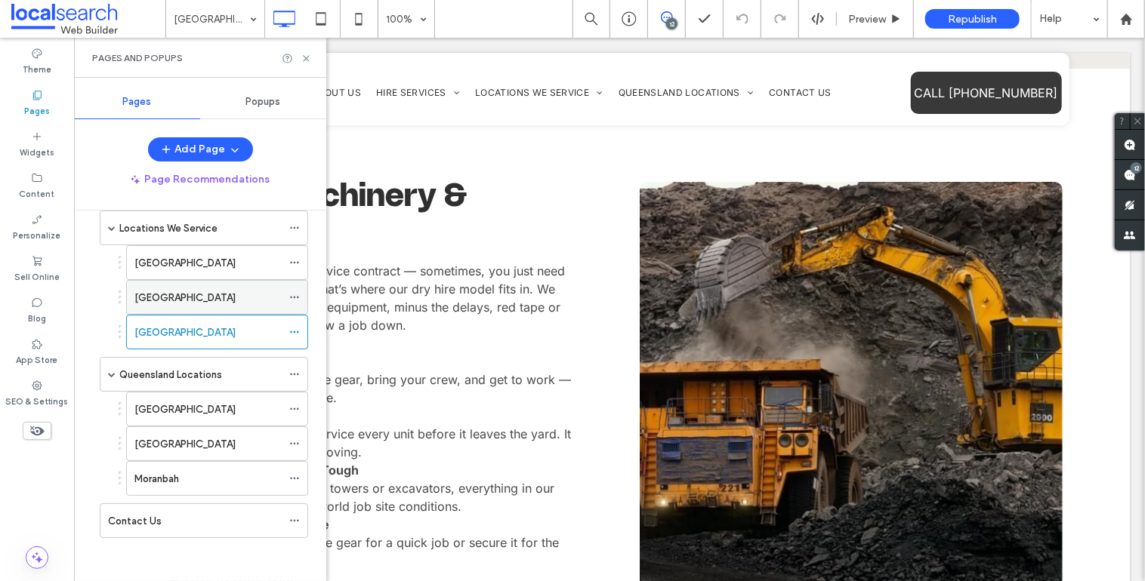
click at [196, 281] on div "Kangaroo Island" at bounding box center [207, 297] width 147 height 33
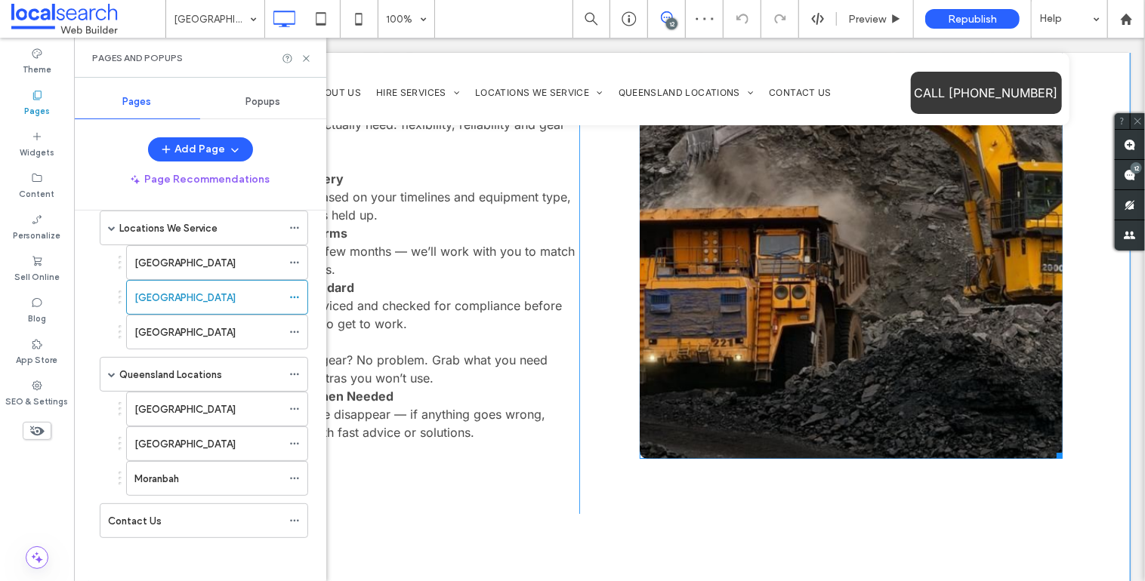
scroll to position [2562, 0]
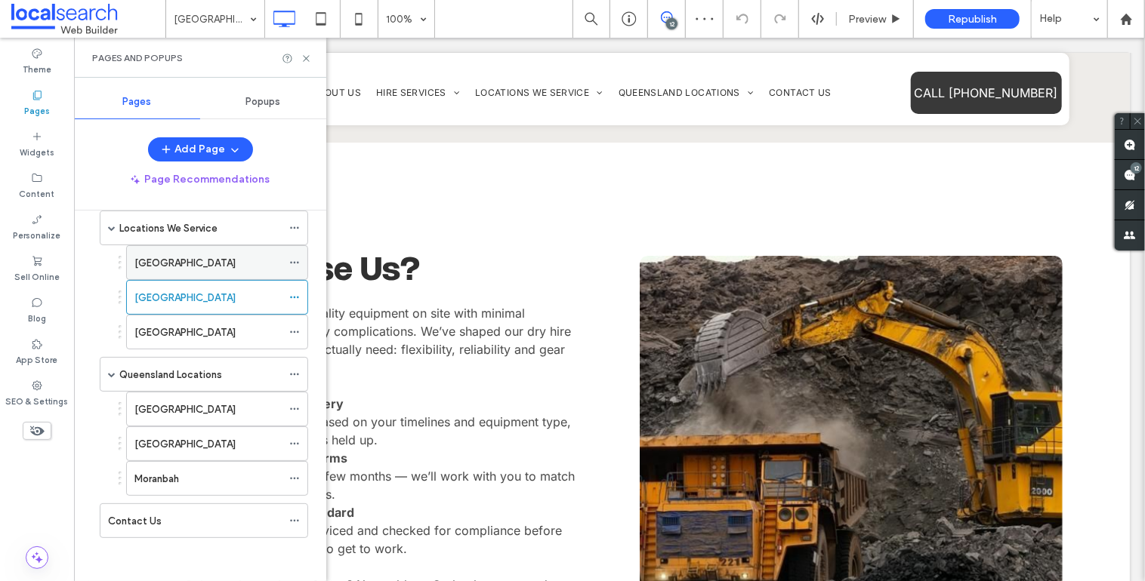
click at [200, 258] on label "New South Wales" at bounding box center [184, 263] width 101 height 26
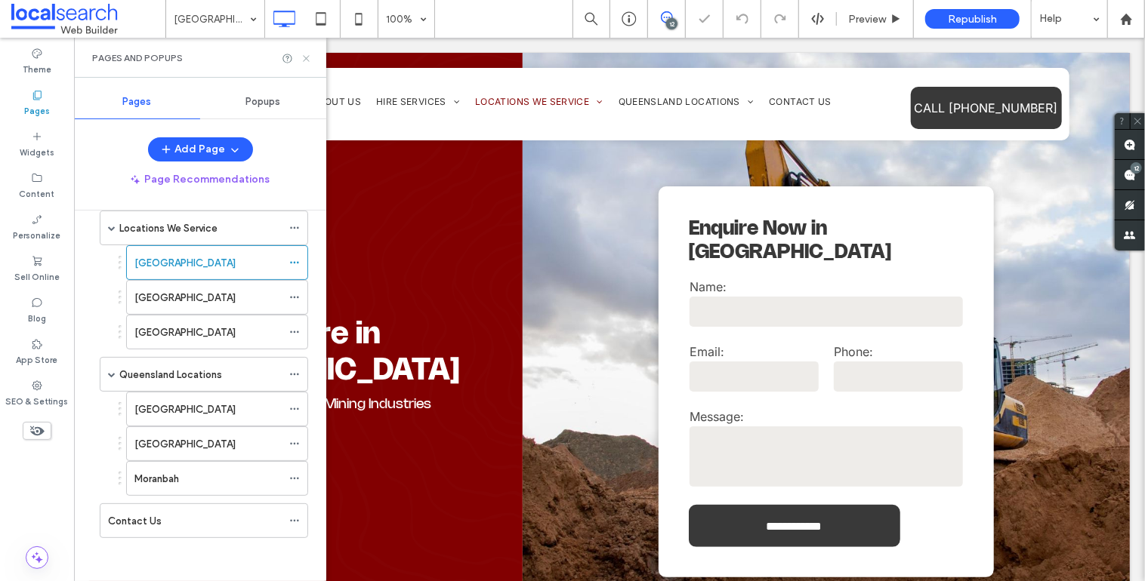
click at [304, 59] on icon at bounding box center [306, 58] width 11 height 11
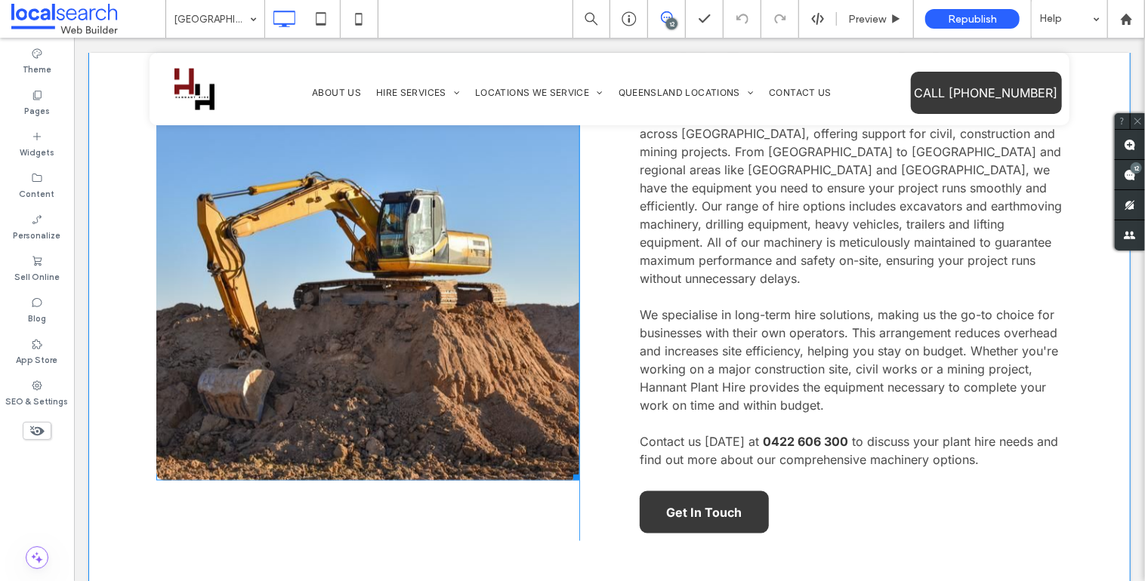
scroll to position [871, 0]
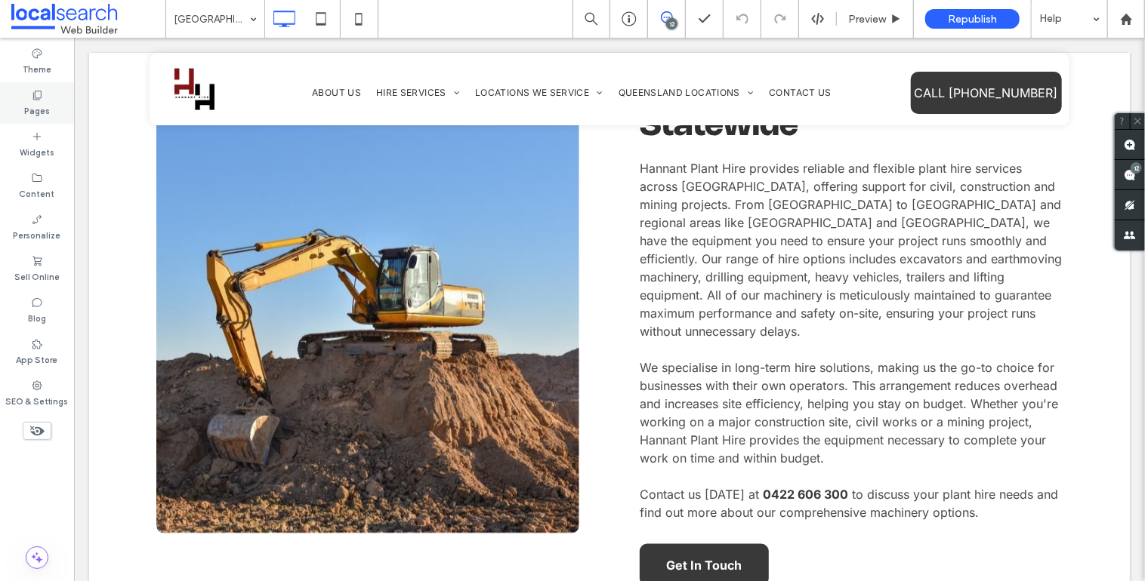
click at [48, 99] on div "Pages" at bounding box center [37, 103] width 74 height 42
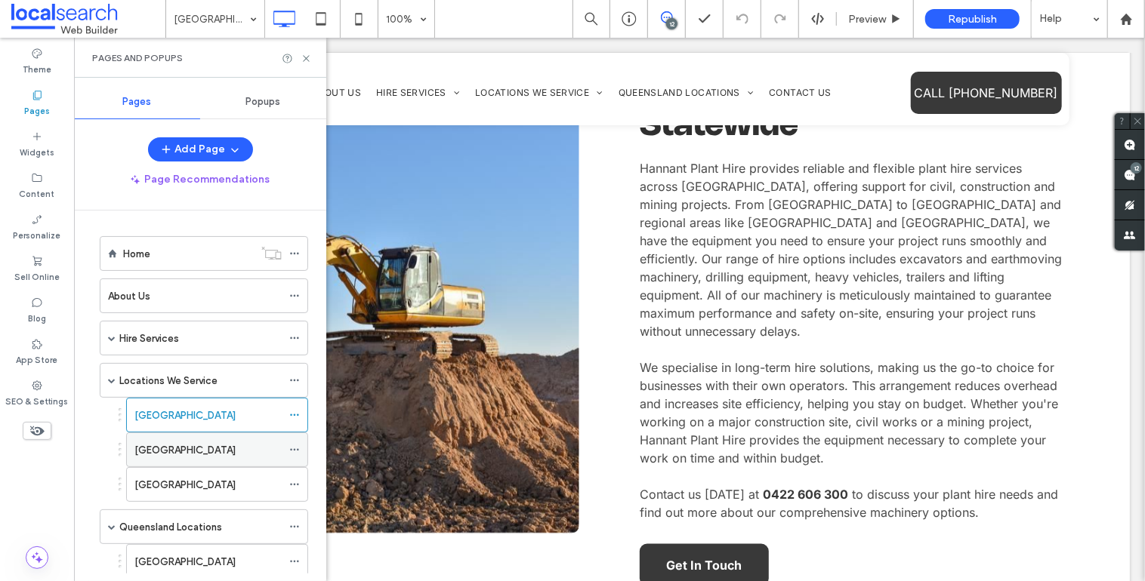
click at [184, 437] on div "Kangaroo Island" at bounding box center [207, 449] width 147 height 33
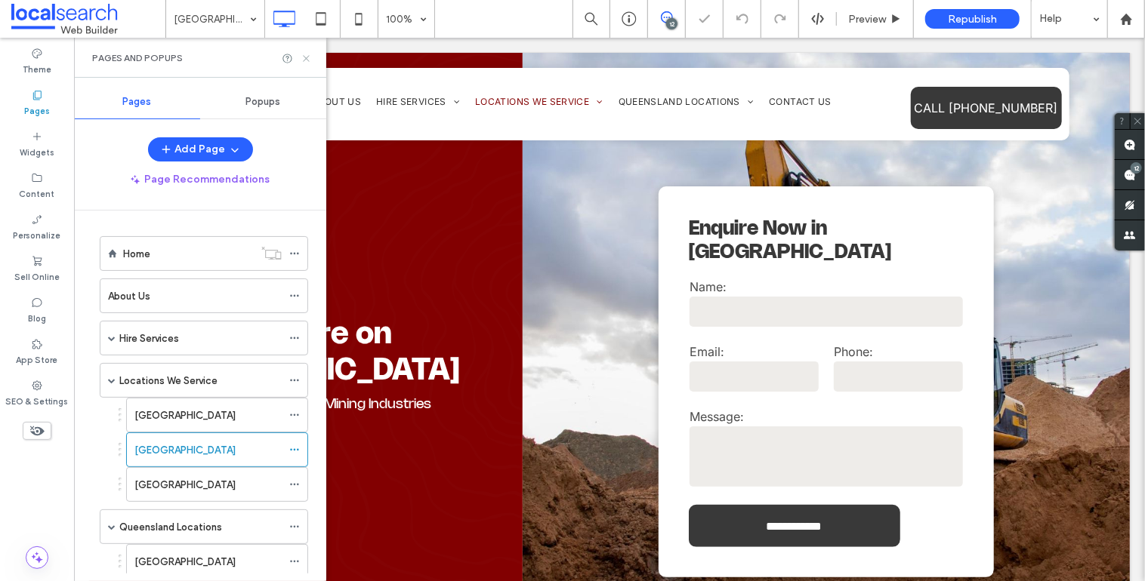
drag, startPoint x: 308, startPoint y: 59, endPoint x: 410, endPoint y: 264, distance: 229.3
click at [308, 59] on icon at bounding box center [306, 58] width 11 height 11
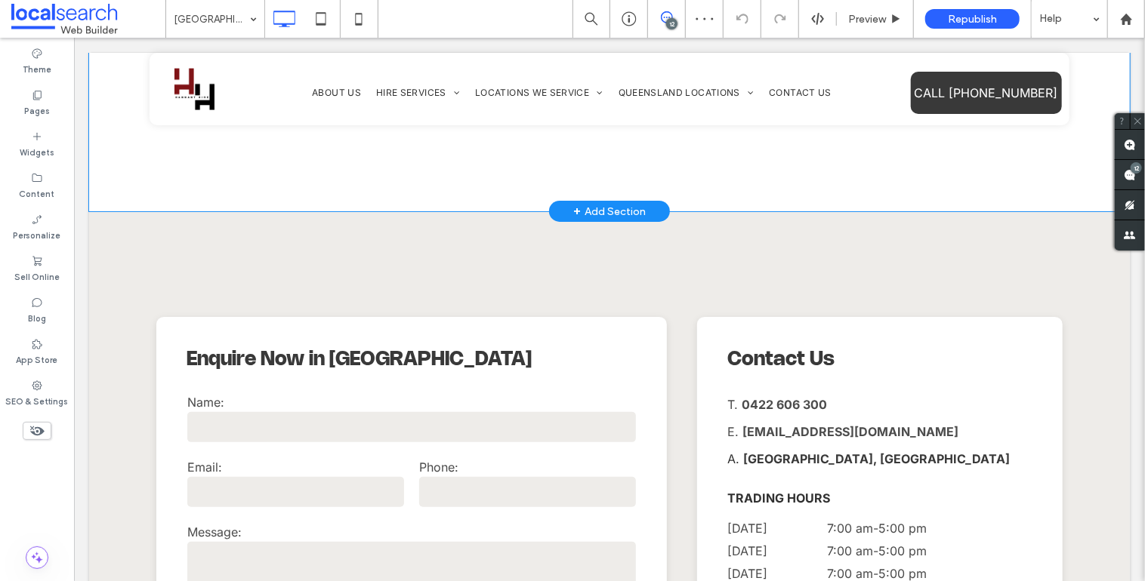
scroll to position [3478, 0]
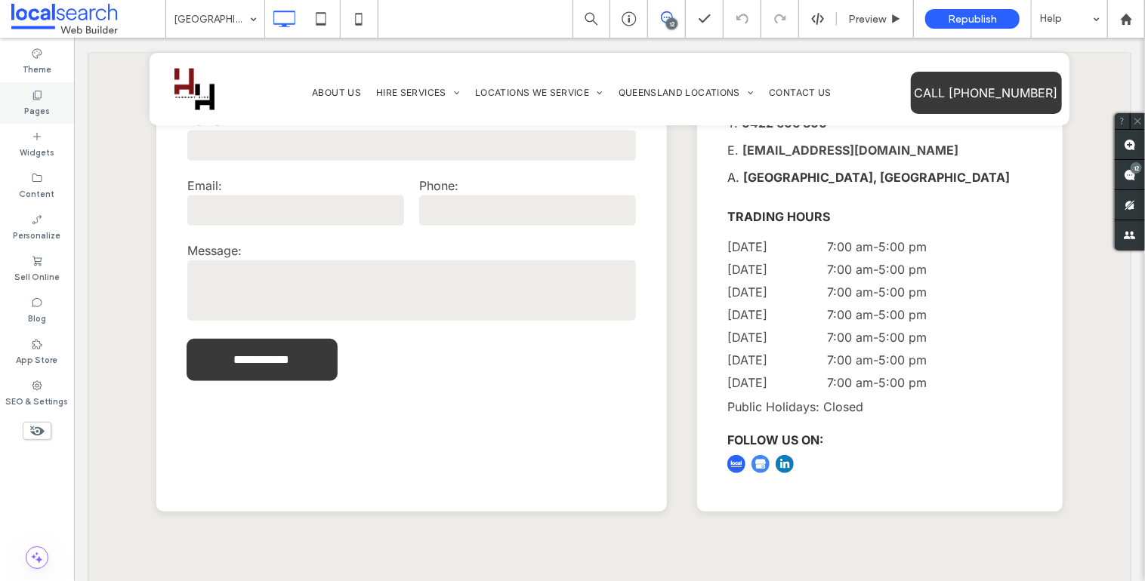
click at [32, 100] on icon at bounding box center [37, 95] width 12 height 12
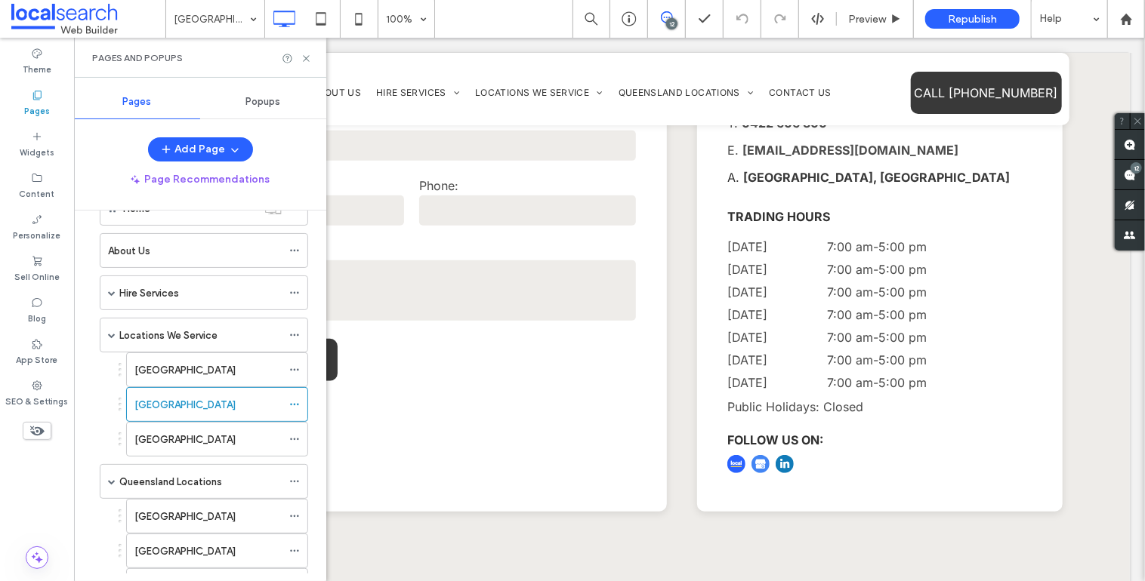
scroll to position [153, 0]
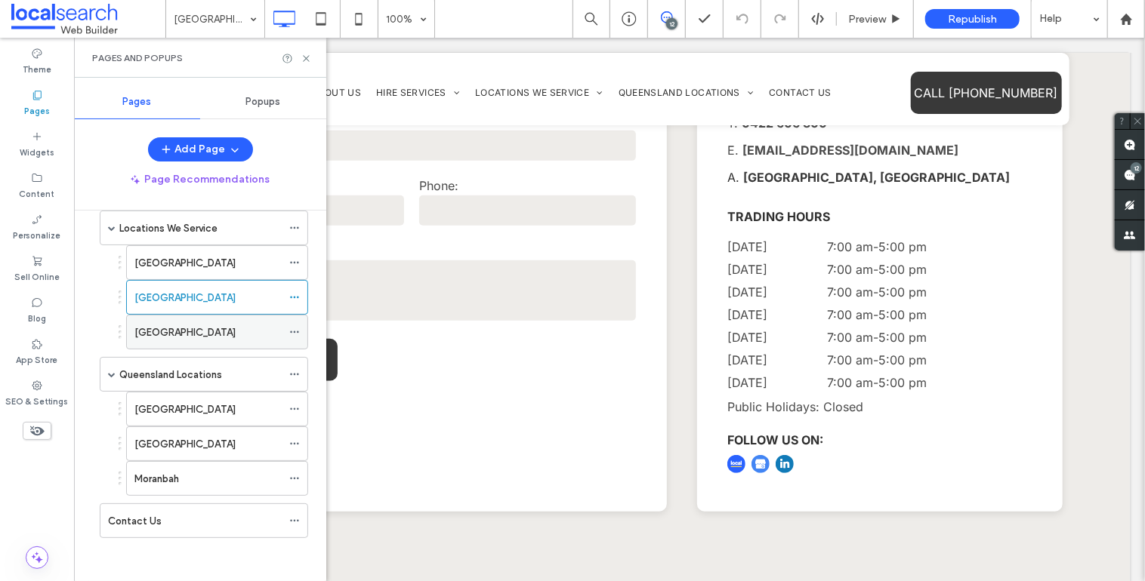
click at [177, 341] on div "Perth" at bounding box center [207, 332] width 147 height 33
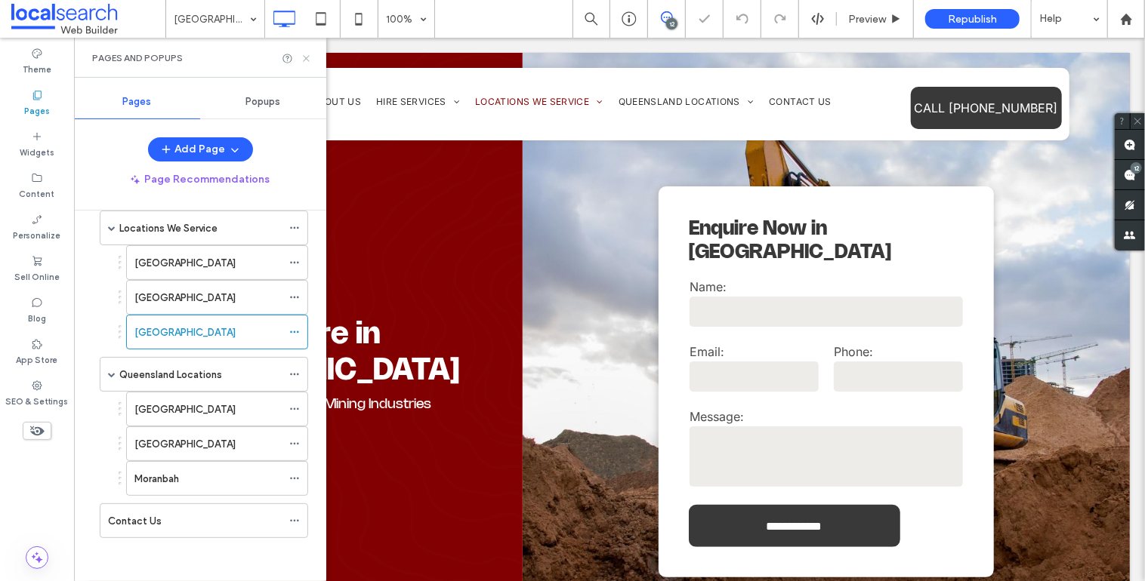
click at [304, 58] on icon at bounding box center [306, 58] width 11 height 11
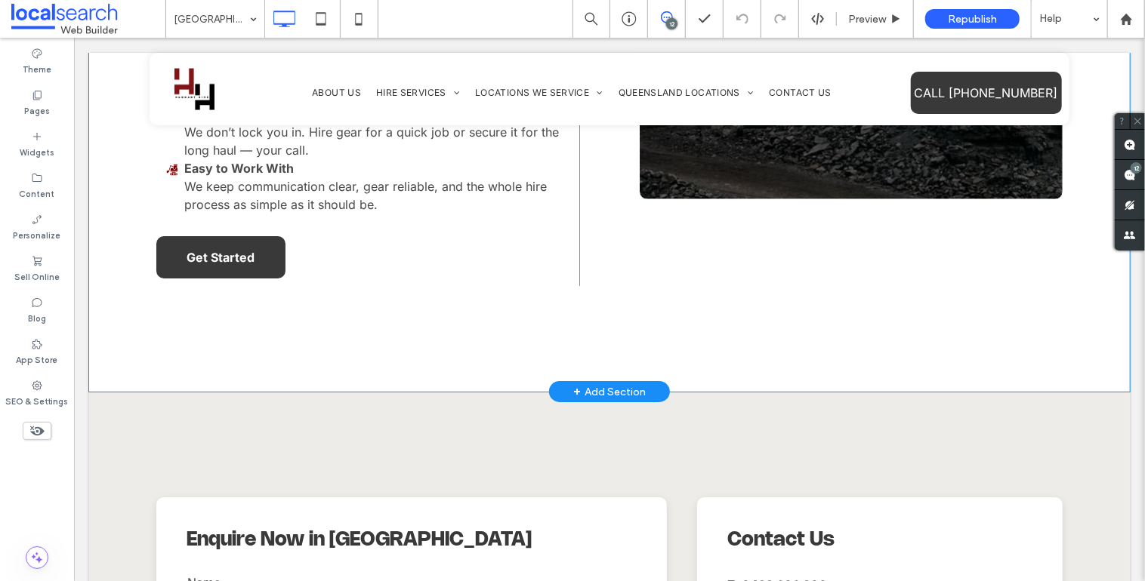
scroll to position [3330, 0]
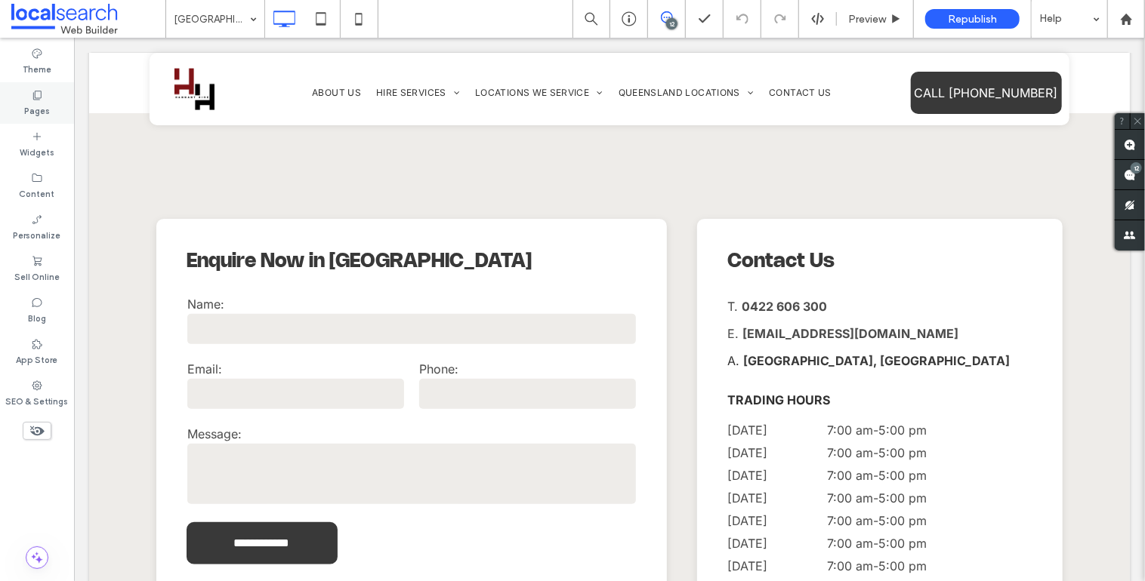
click at [35, 109] on label "Pages" at bounding box center [37, 109] width 26 height 17
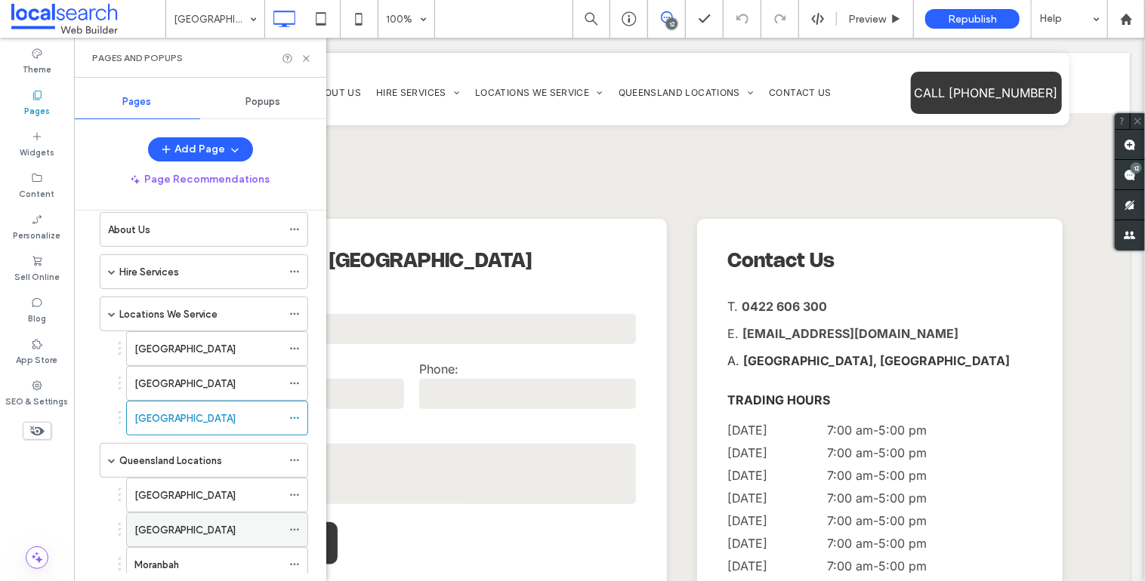
scroll to position [153, 0]
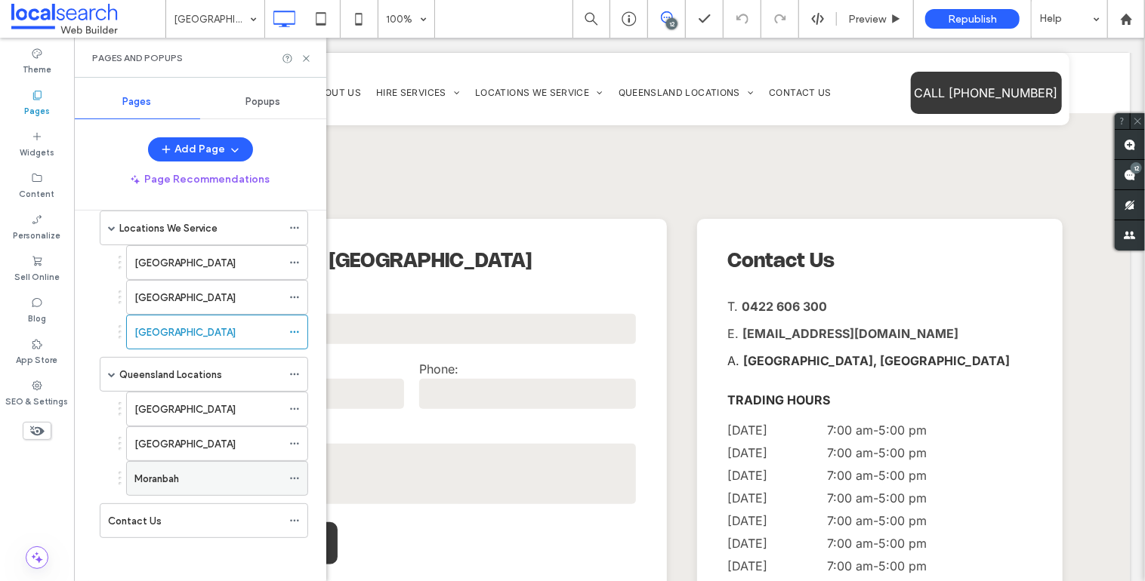
click at [207, 477] on div "Moranbah" at bounding box center [207, 479] width 147 height 16
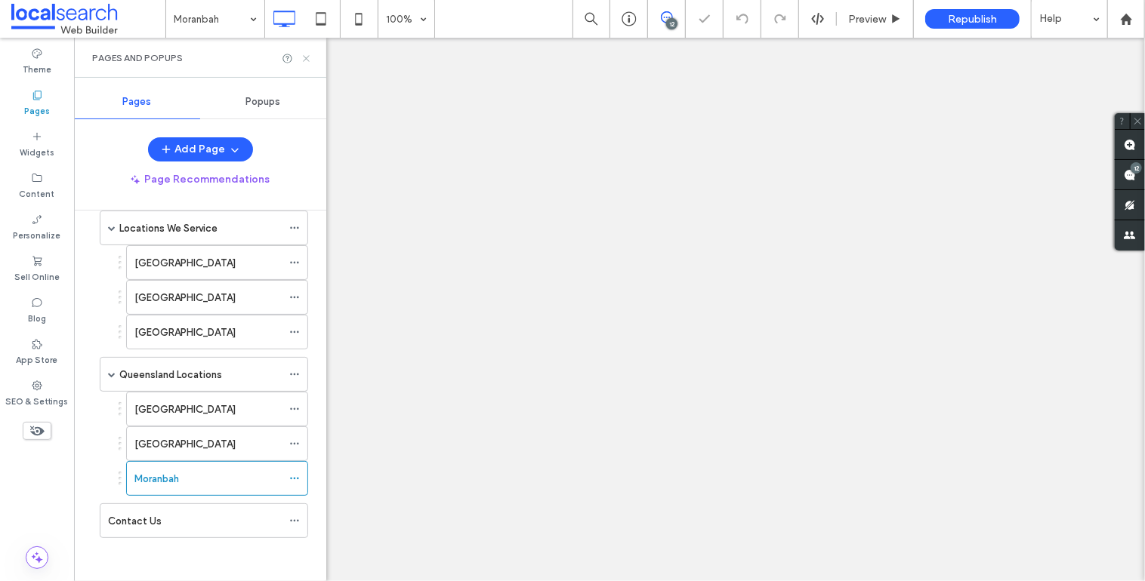
click at [309, 57] on icon at bounding box center [306, 58] width 11 height 11
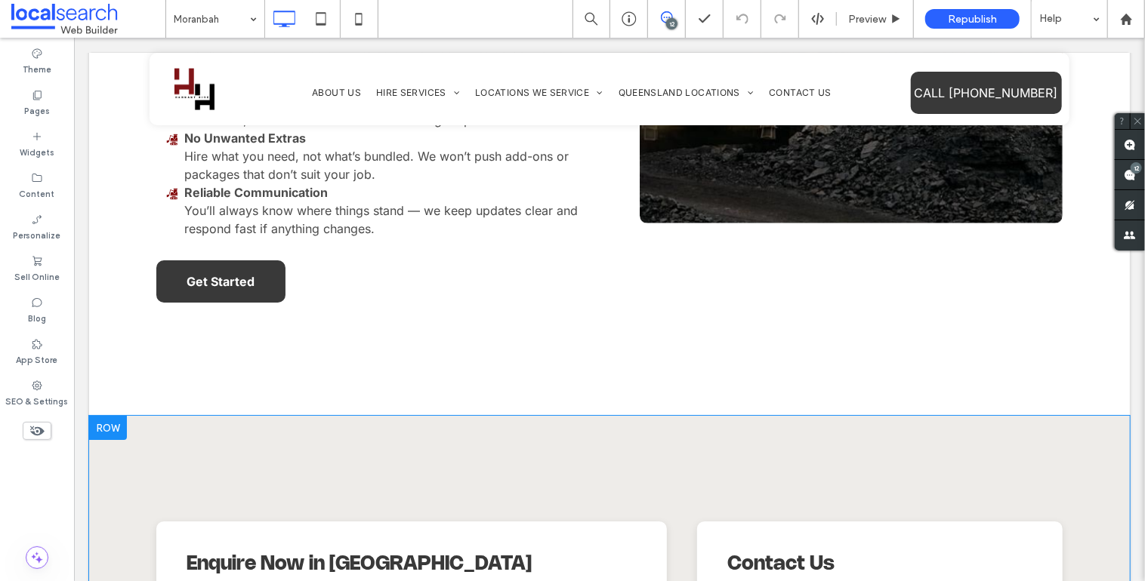
scroll to position [3093, 0]
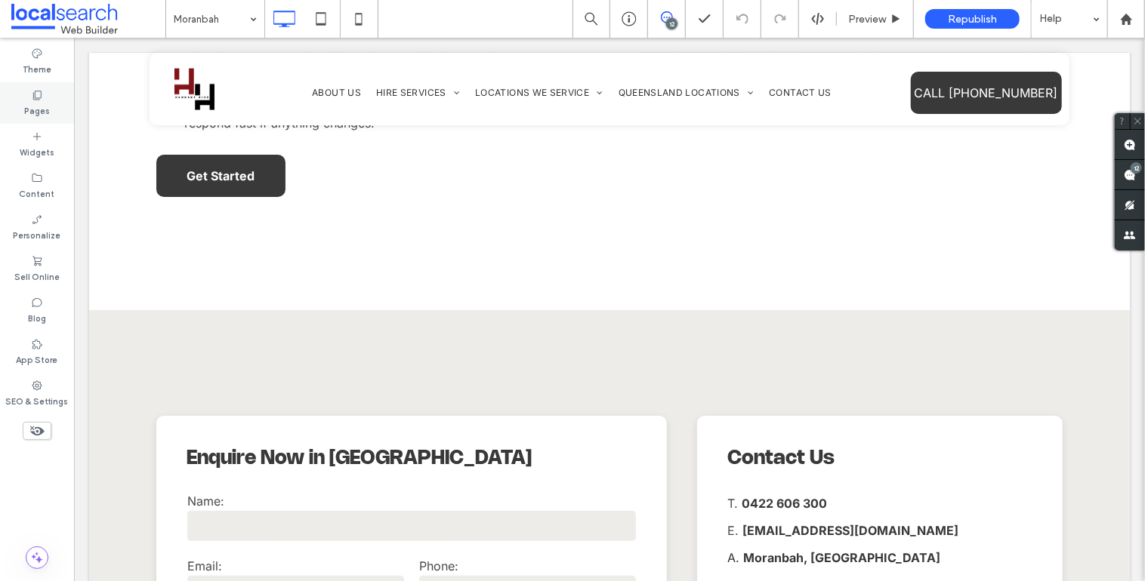
click at [43, 92] on div "Pages" at bounding box center [37, 103] width 74 height 42
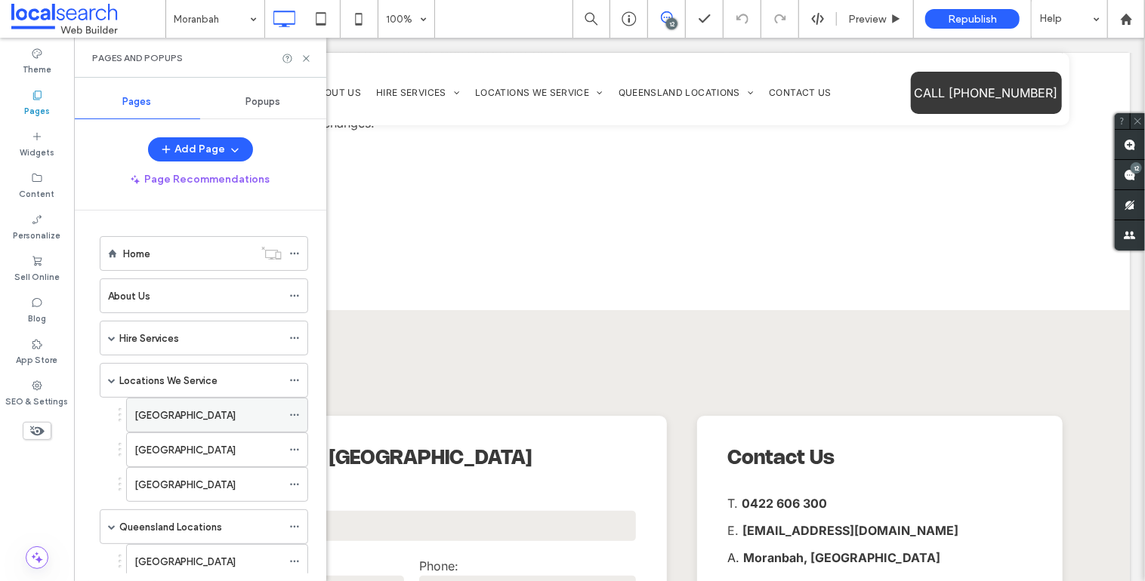
scroll to position [153, 0]
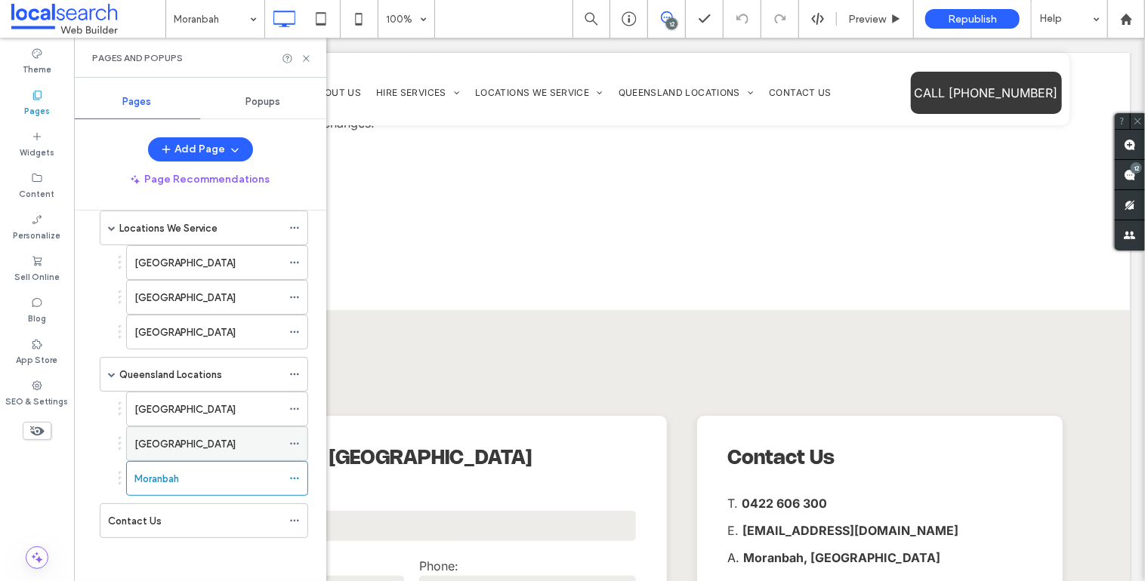
click at [181, 445] on div "Ipswich" at bounding box center [207, 445] width 147 height 16
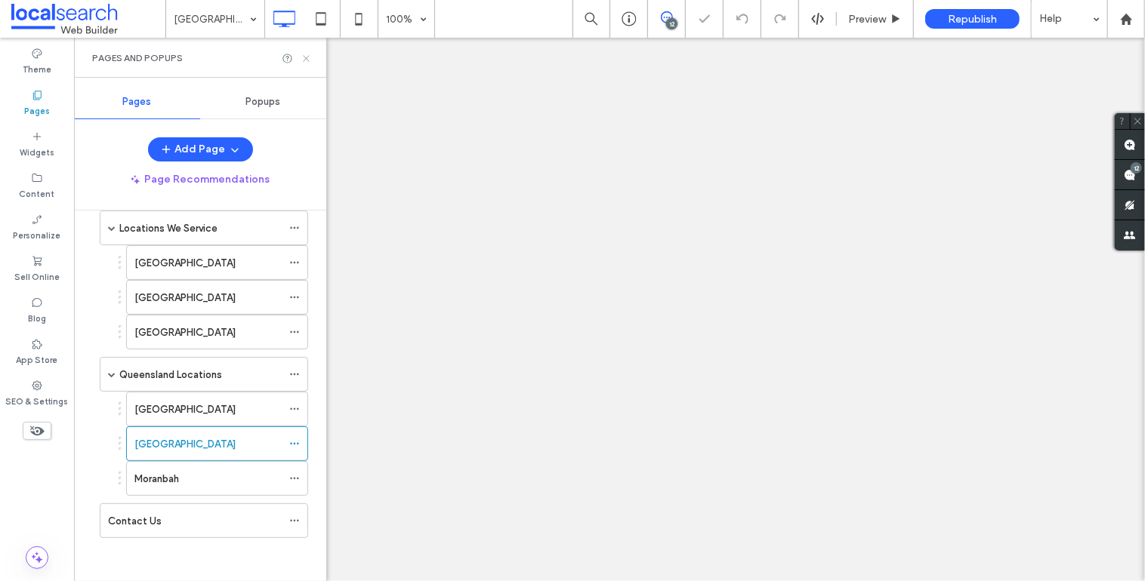
click at [307, 55] on icon at bounding box center [306, 58] width 11 height 11
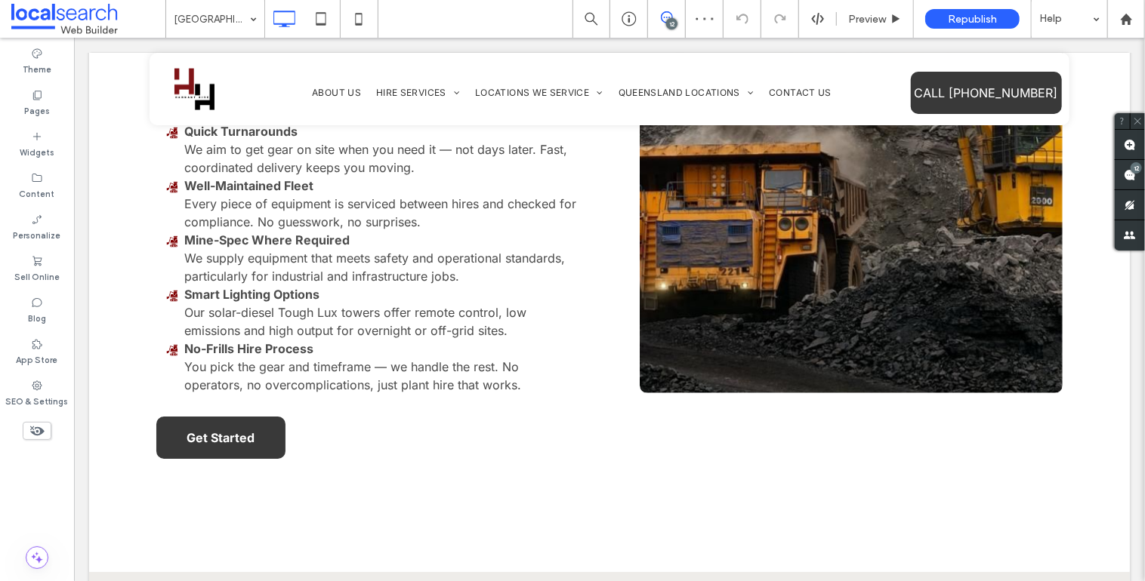
scroll to position [2874, 0]
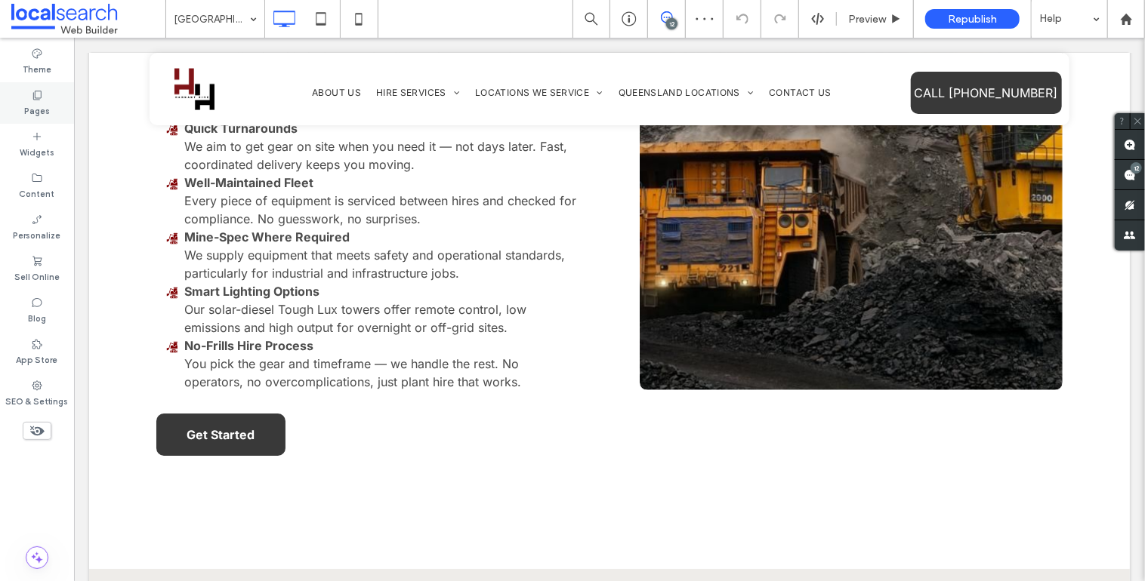
click at [32, 84] on div "Pages" at bounding box center [37, 103] width 74 height 42
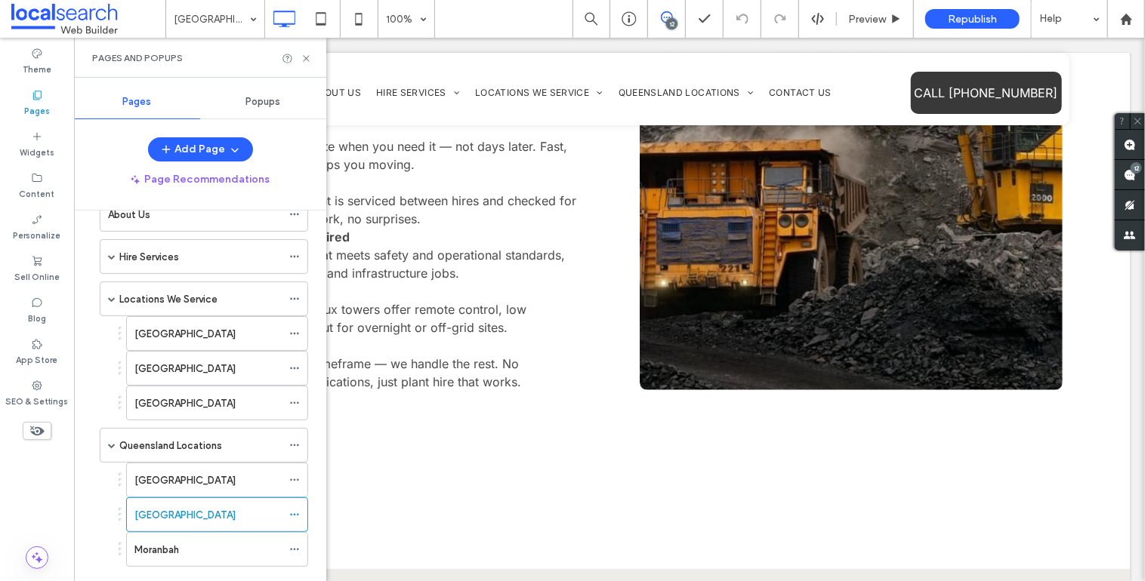
scroll to position [153, 0]
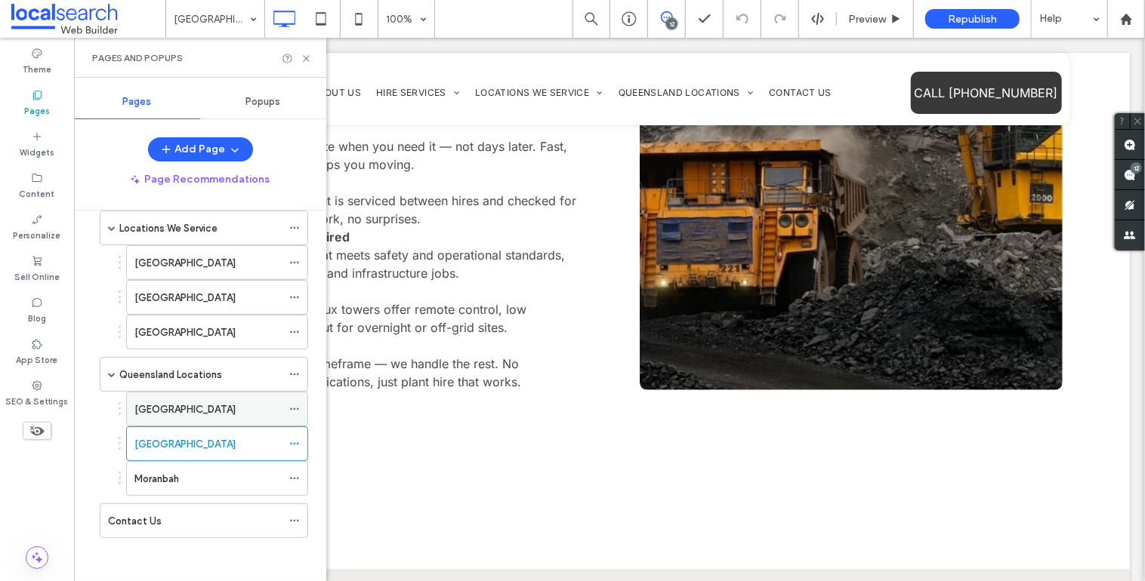
click at [179, 410] on div "Brisbane" at bounding box center [207, 410] width 147 height 16
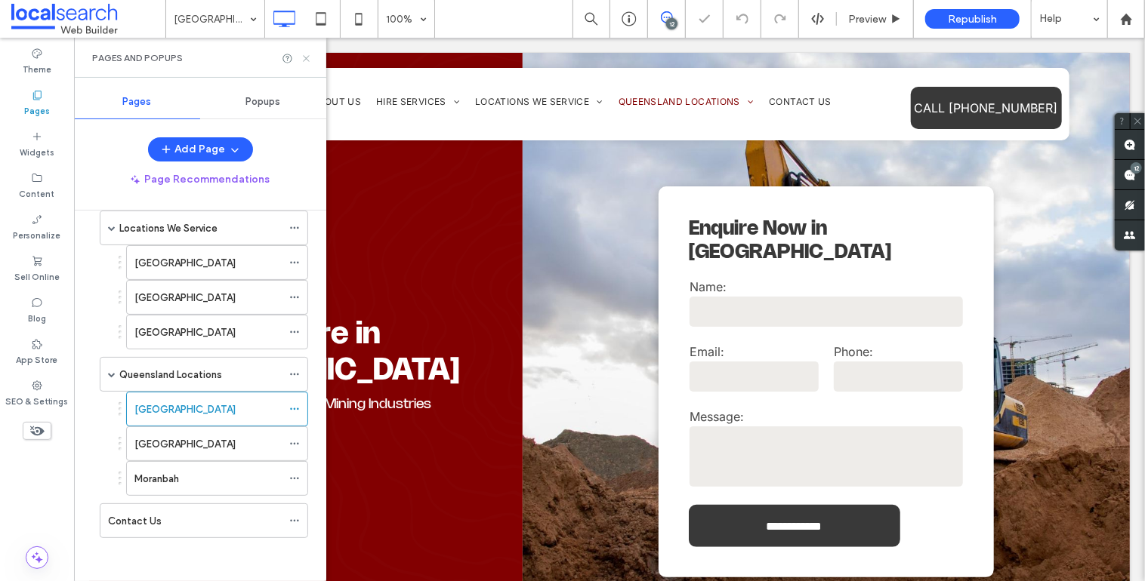
click at [307, 57] on icon at bounding box center [306, 58] width 11 height 11
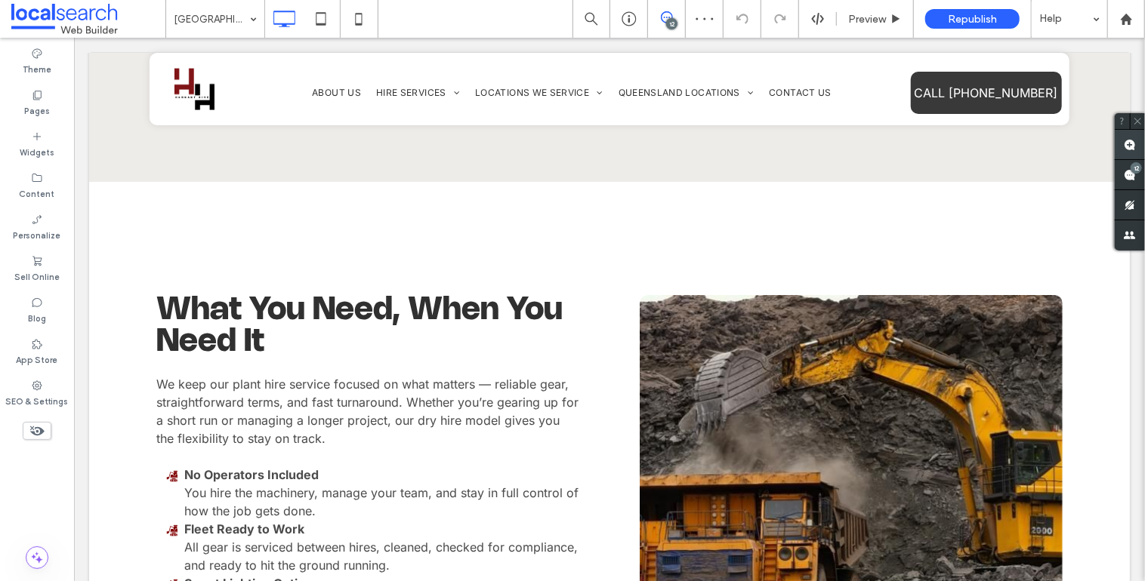
click at [1132, 139] on use at bounding box center [1130, 145] width 12 height 12
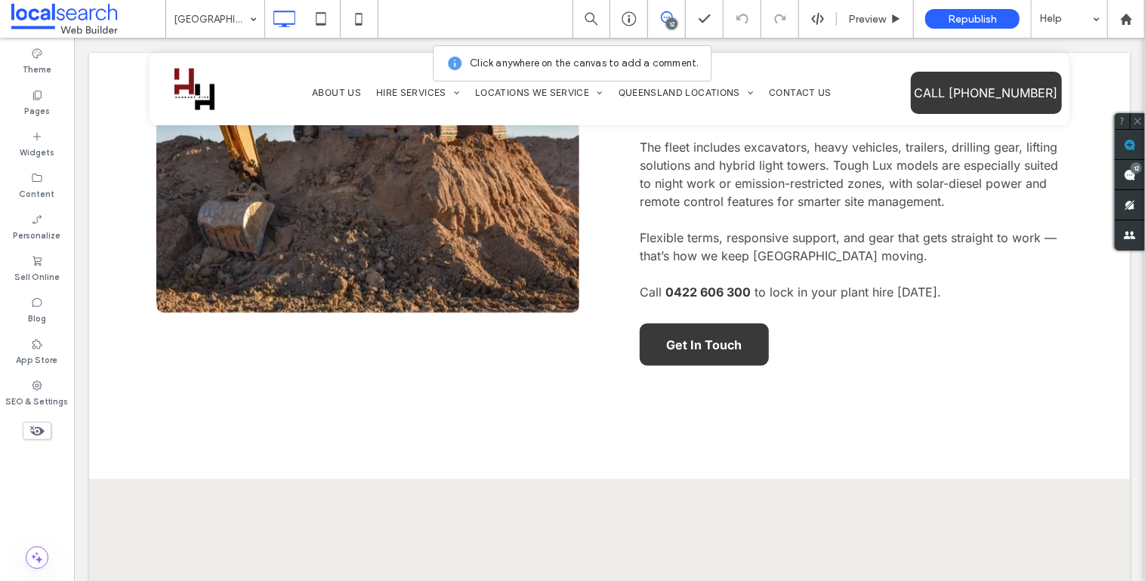
scroll to position [930, 0]
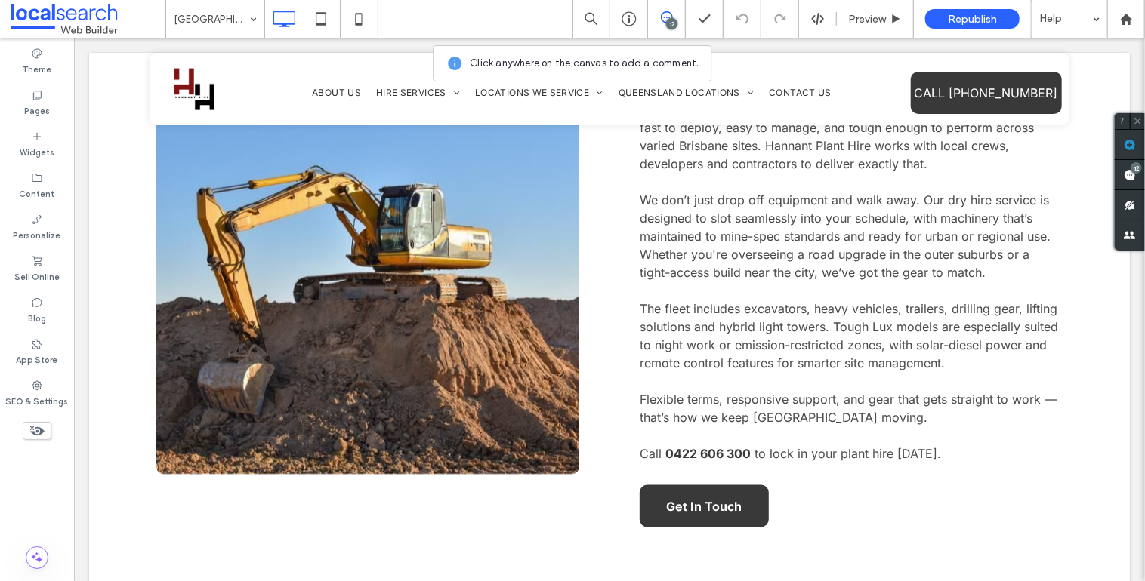
click at [336, 316] on link at bounding box center [367, 247] width 449 height 482
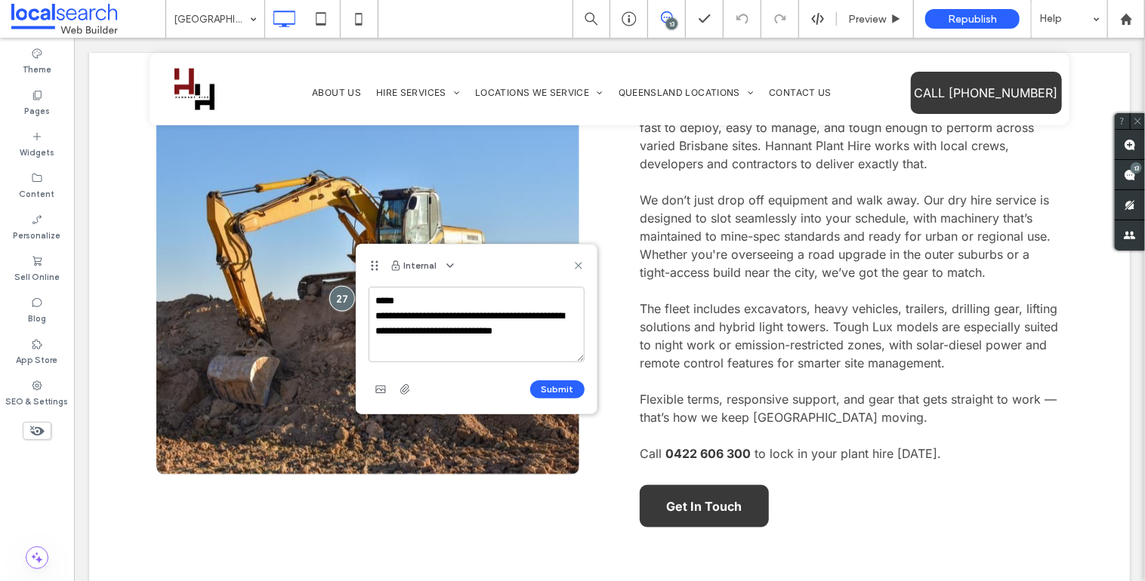
type textarea "**********"
click at [478, 348] on textarea "**********" at bounding box center [477, 325] width 216 height 76
type textarea "**********"
click at [555, 390] on button "Submit" at bounding box center [557, 390] width 54 height 18
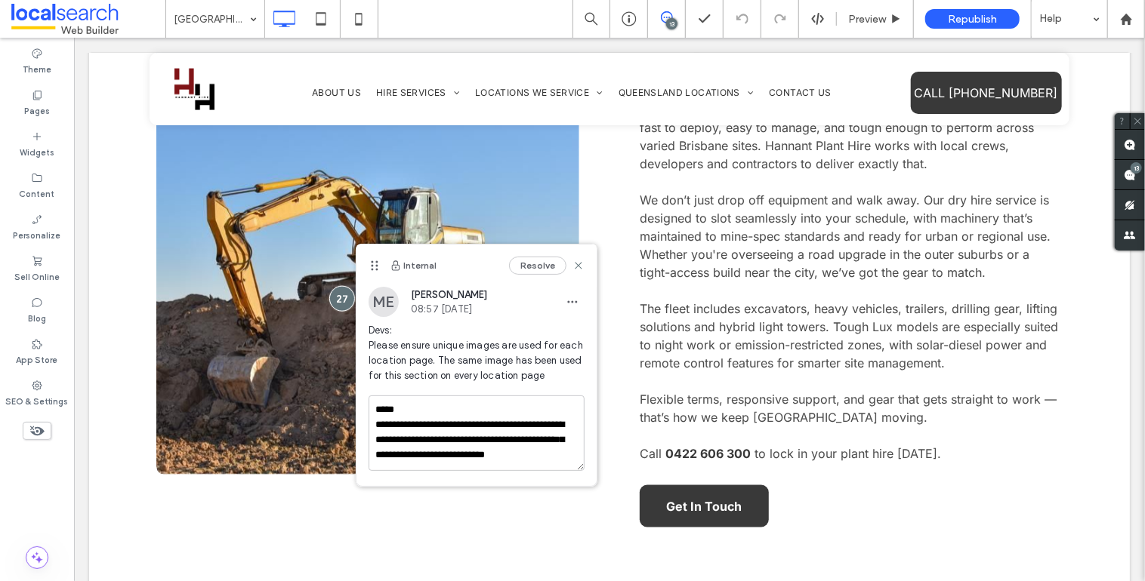
scroll to position [0, 0]
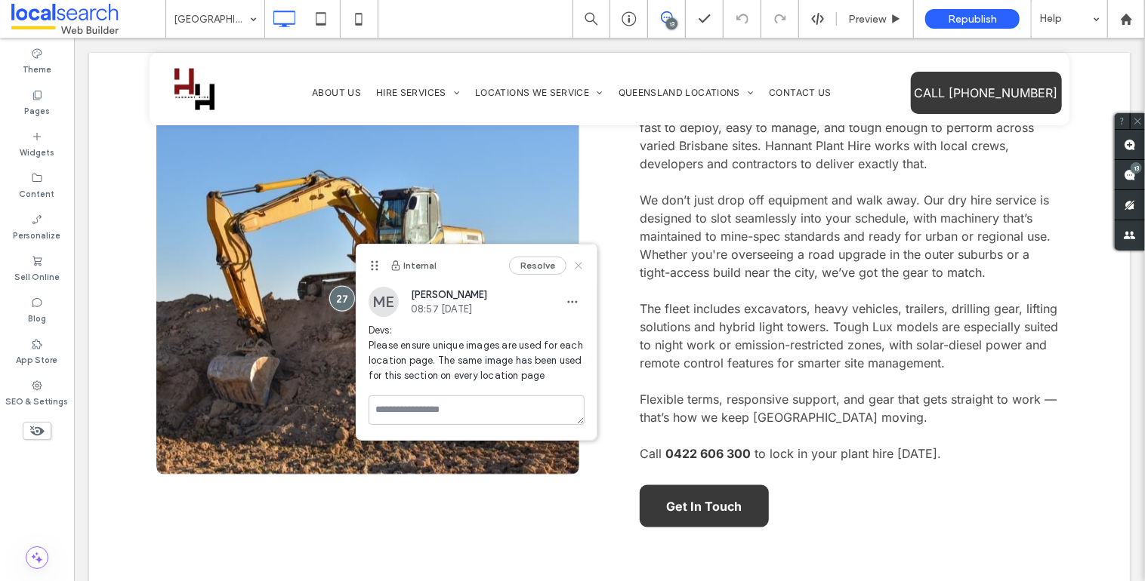
click at [578, 264] on use at bounding box center [578, 266] width 7 height 7
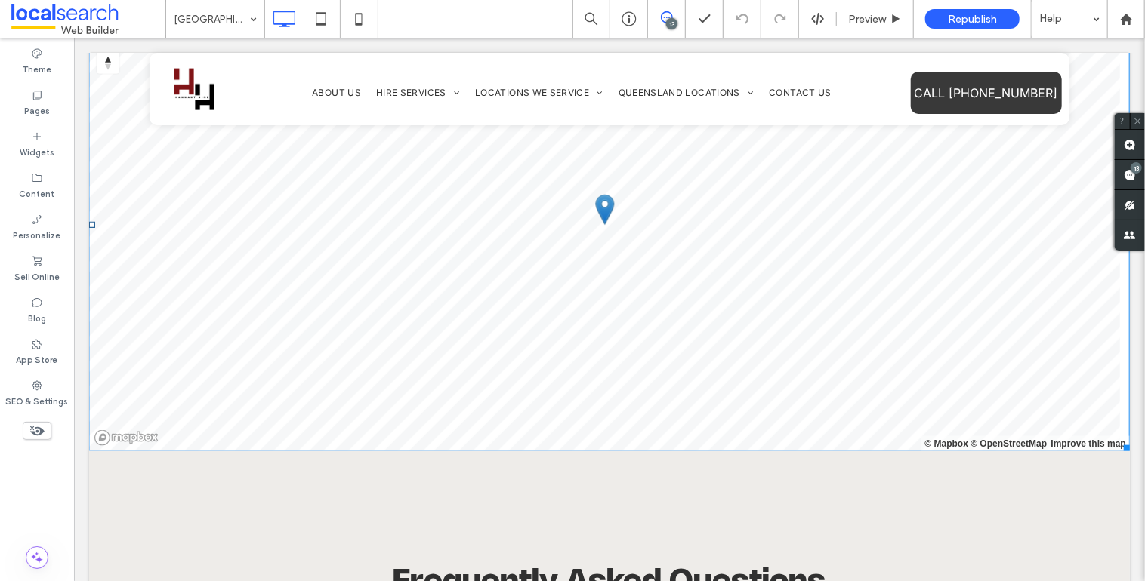
scroll to position [4452, 0]
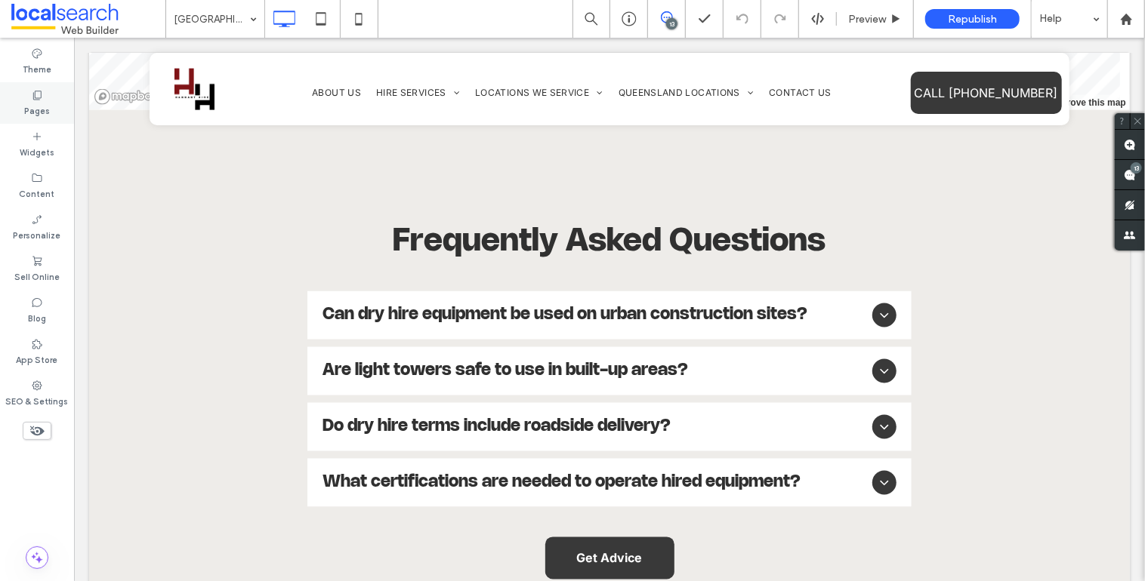
click at [45, 99] on div "Pages" at bounding box center [37, 103] width 74 height 42
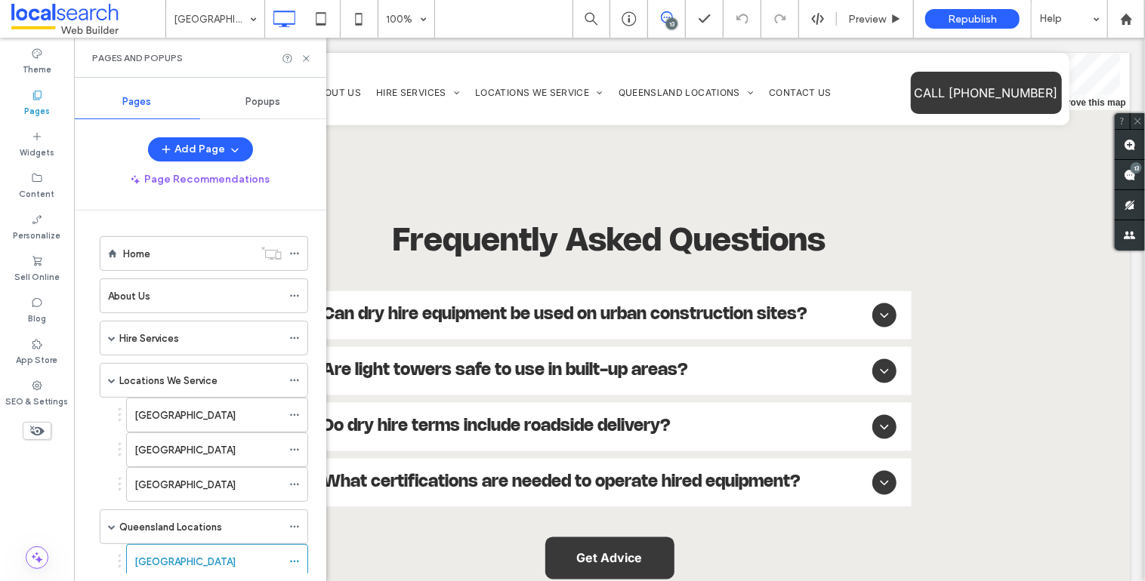
scroll to position [153, 0]
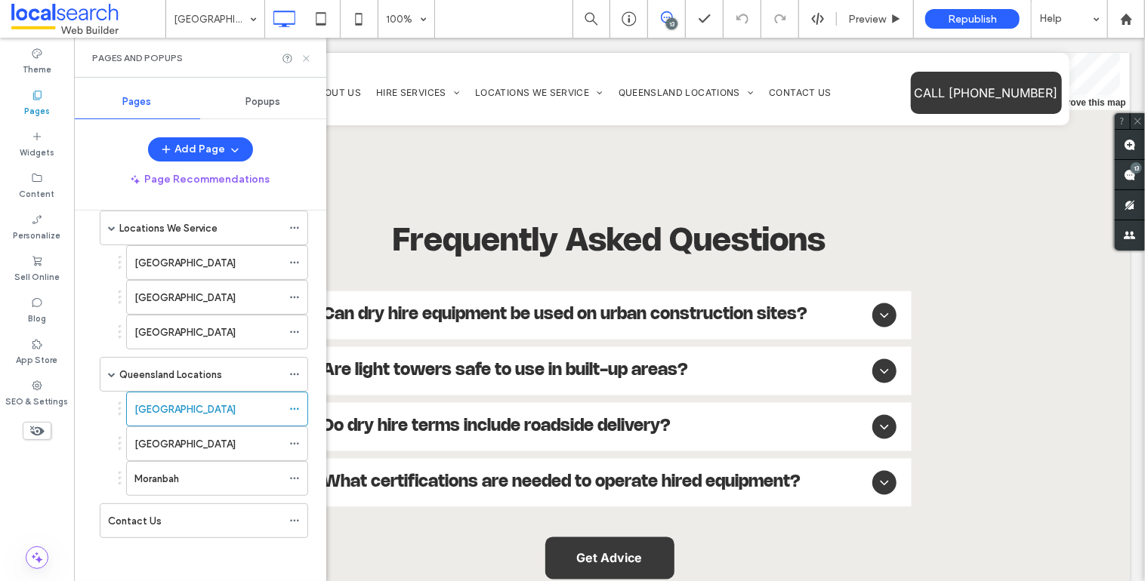
click at [308, 55] on icon at bounding box center [306, 58] width 11 height 11
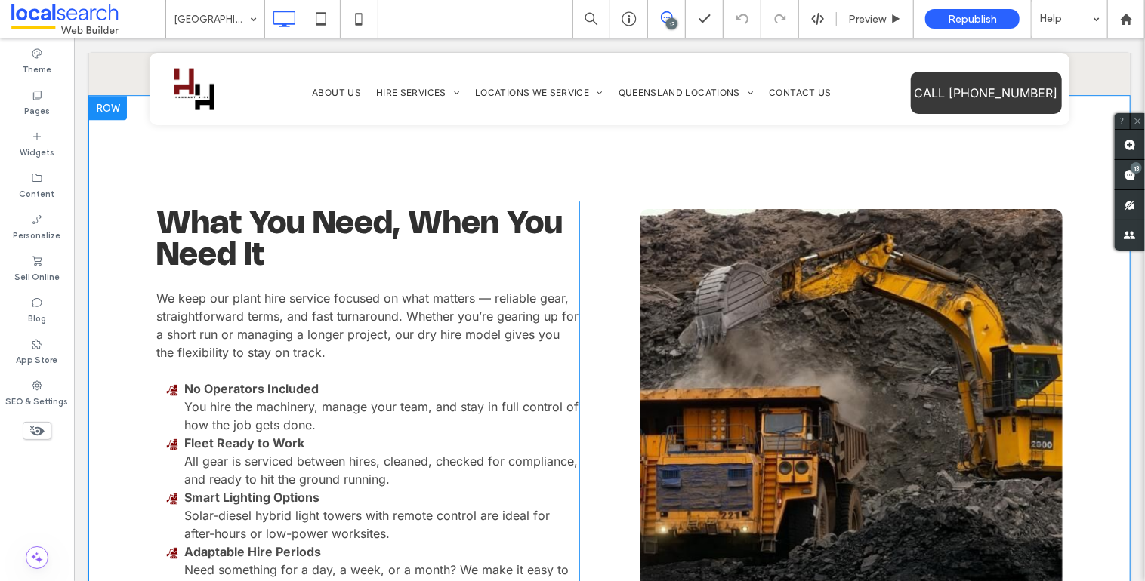
scroll to position [2583, 0]
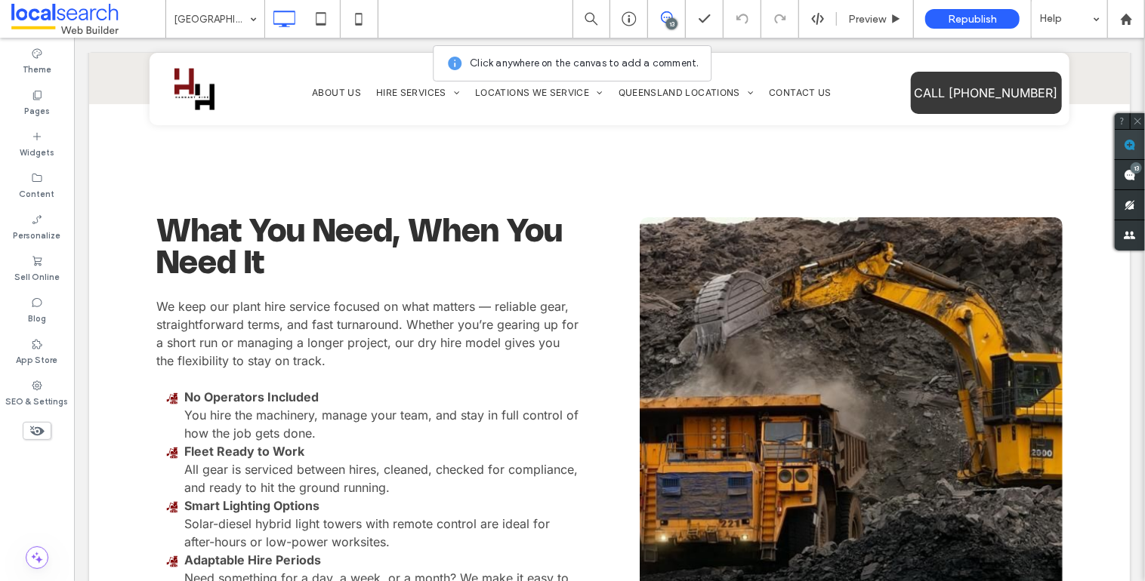
click at [1132, 146] on use at bounding box center [1130, 145] width 12 height 12
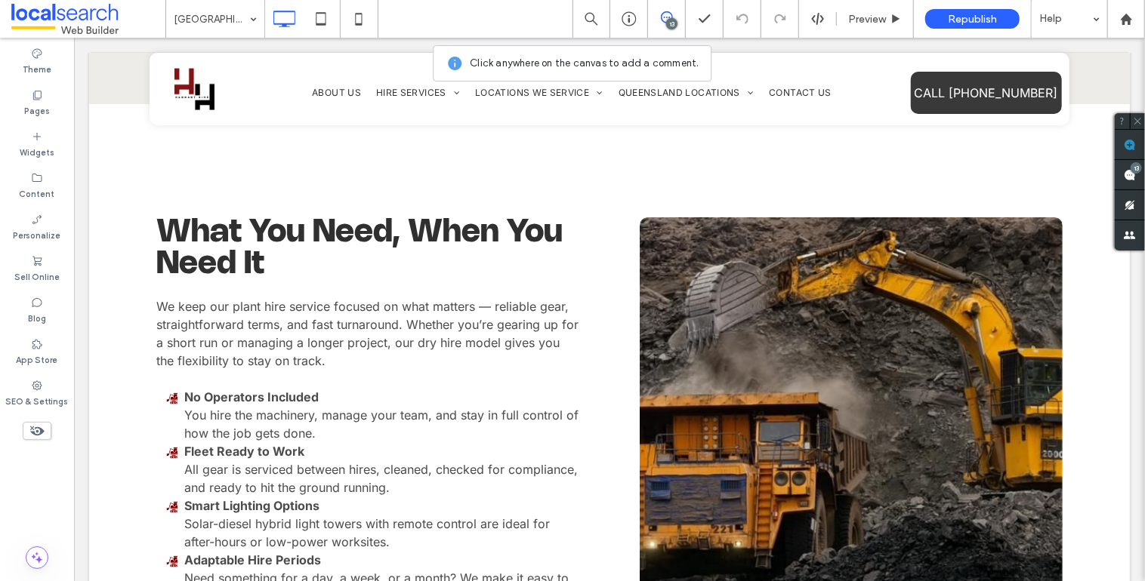
click at [899, 288] on link at bounding box center [850, 431] width 449 height 454
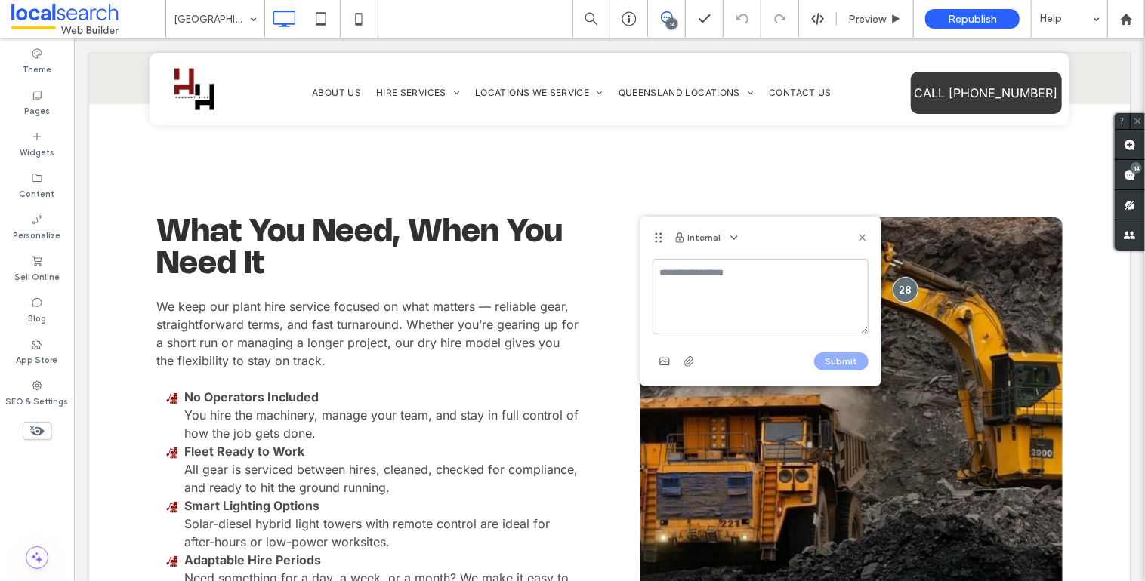
click at [772, 301] on textarea at bounding box center [760, 297] width 216 height 76
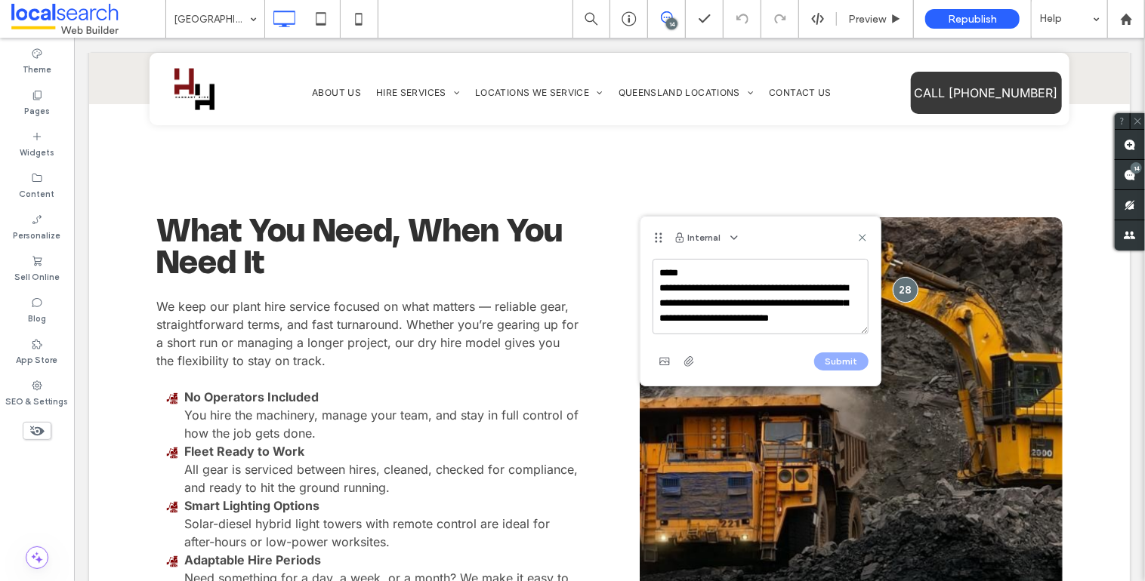
scroll to position [7, 0]
type textarea "**********"
click at [830, 359] on button "Submit" at bounding box center [841, 362] width 54 height 18
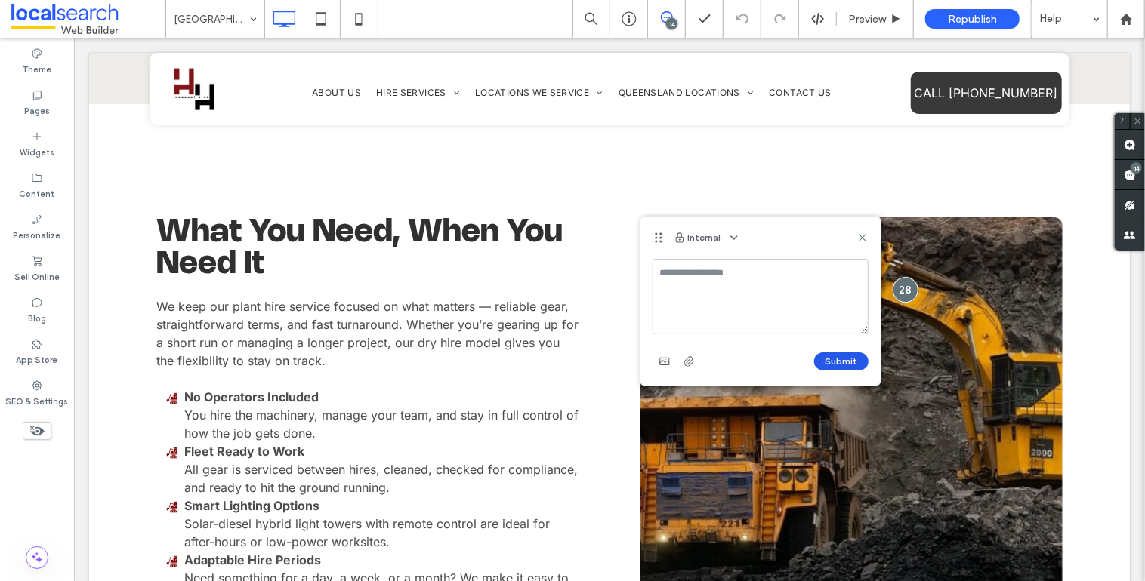
scroll to position [0, 0]
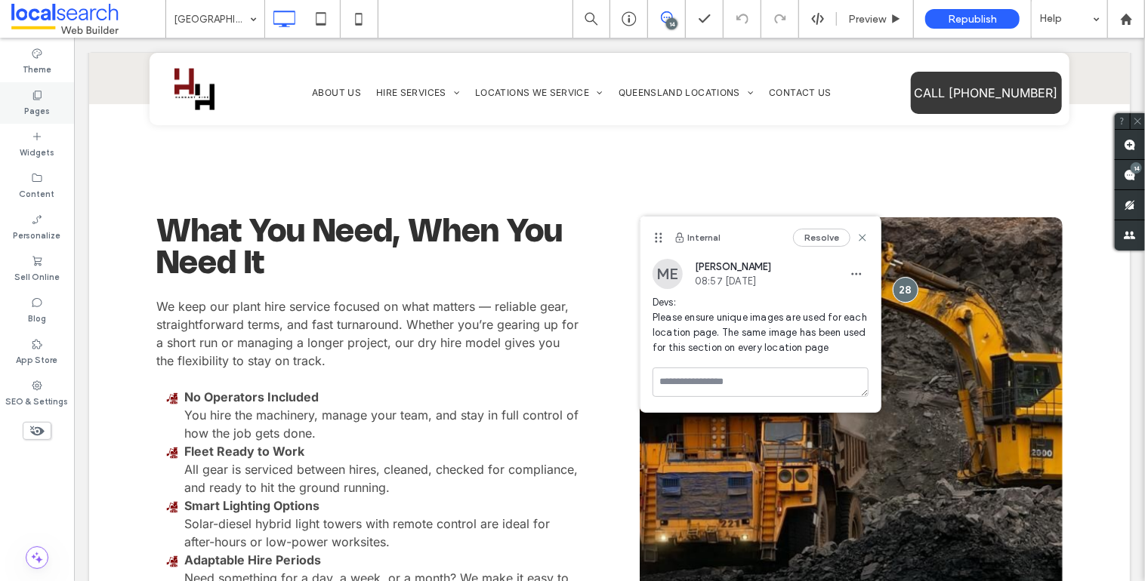
click at [41, 95] on use at bounding box center [37, 95] width 8 height 9
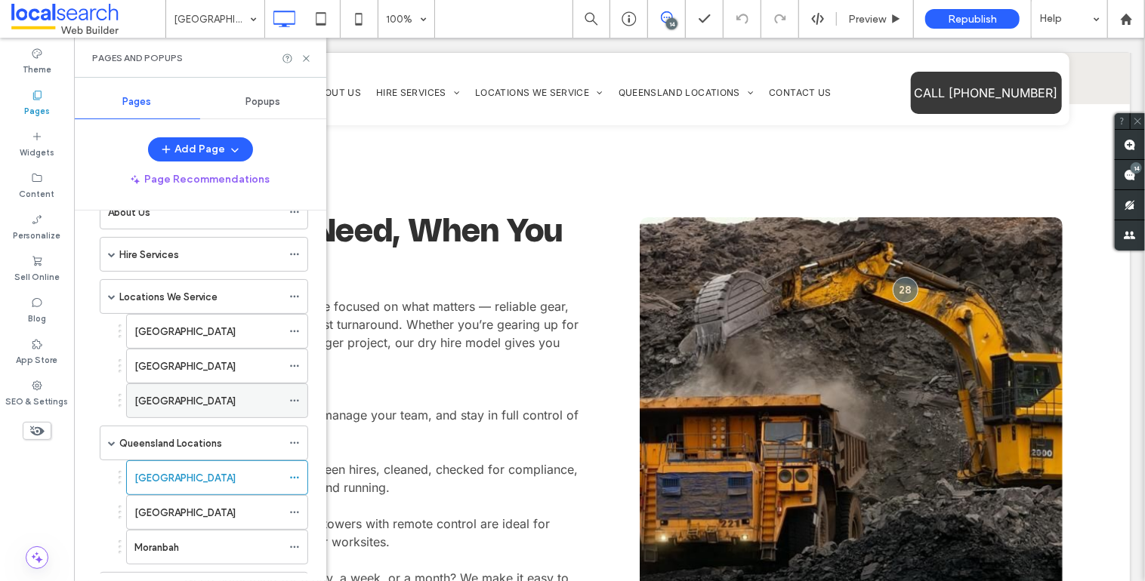
scroll to position [153, 0]
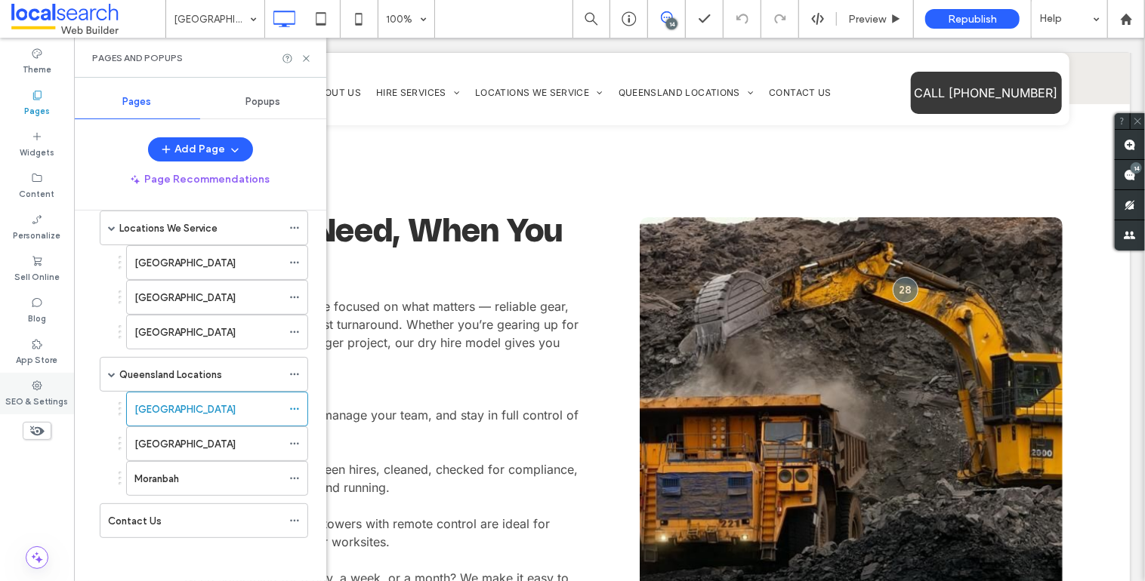
click at [39, 383] on use at bounding box center [37, 386] width 10 height 10
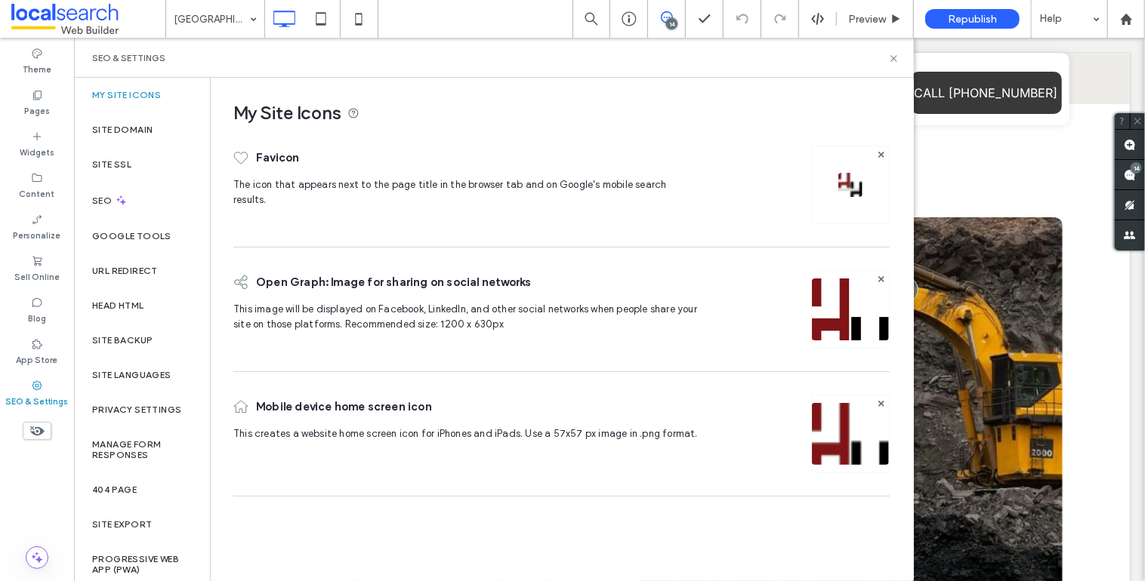
click at [108, 202] on div "Add Page Page Recommendations Home About Us Hire Services Excavators & Earthmov…" at bounding box center [200, 355] width 252 height 437
click at [102, 198] on label "SEO" at bounding box center [103, 201] width 23 height 11
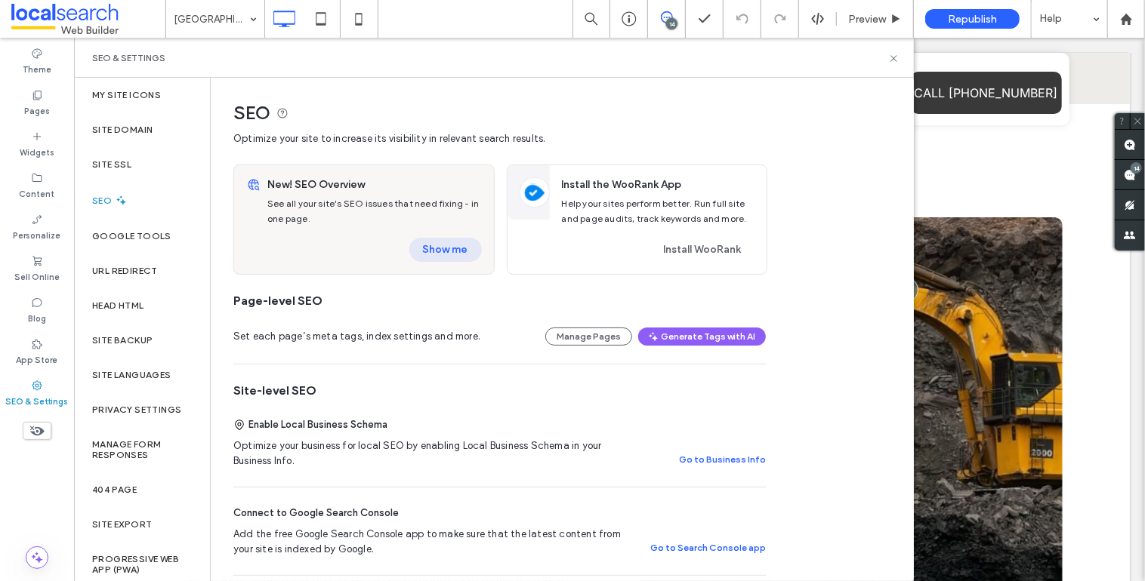
click at [452, 252] on button "Show me" at bounding box center [445, 250] width 72 height 24
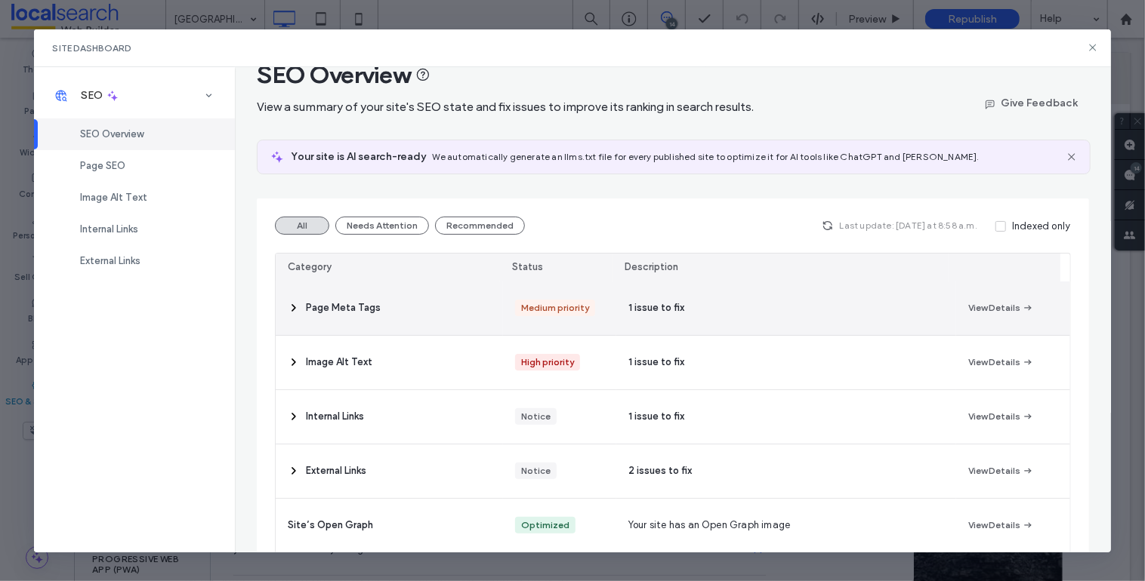
scroll to position [121, 0]
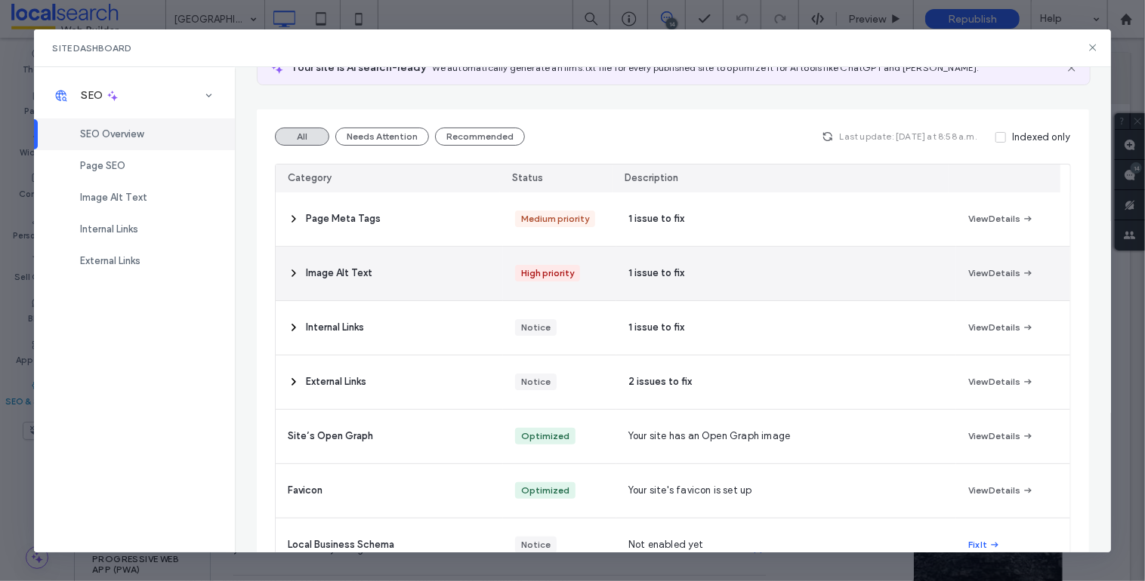
click at [390, 278] on div "Image Alt Text" at bounding box center [389, 274] width 227 height 54
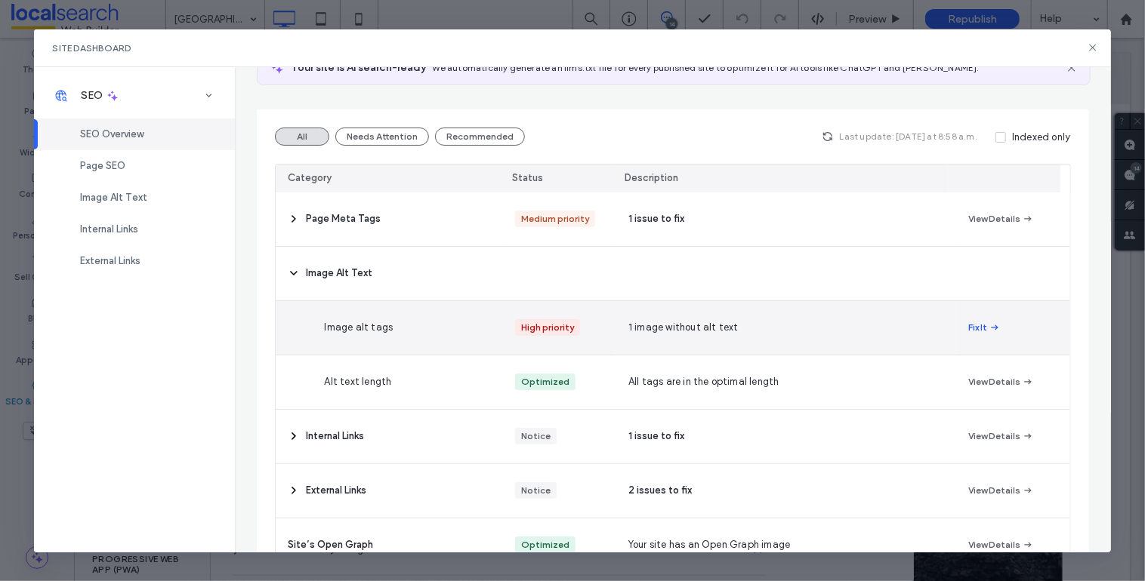
click at [973, 327] on button "Fix It" at bounding box center [984, 328] width 32 height 18
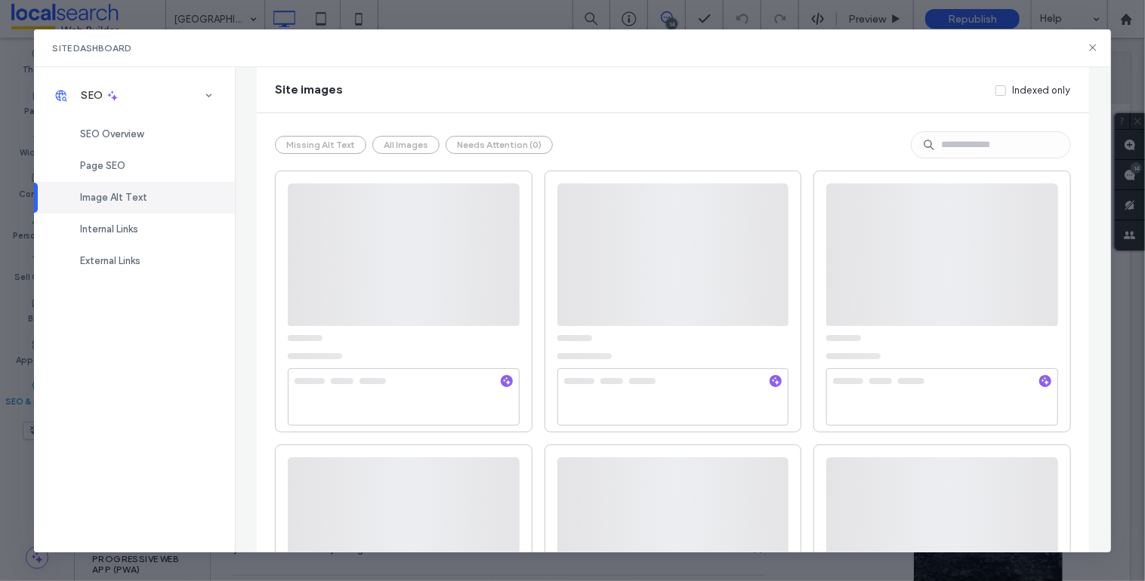
scroll to position [0, 0]
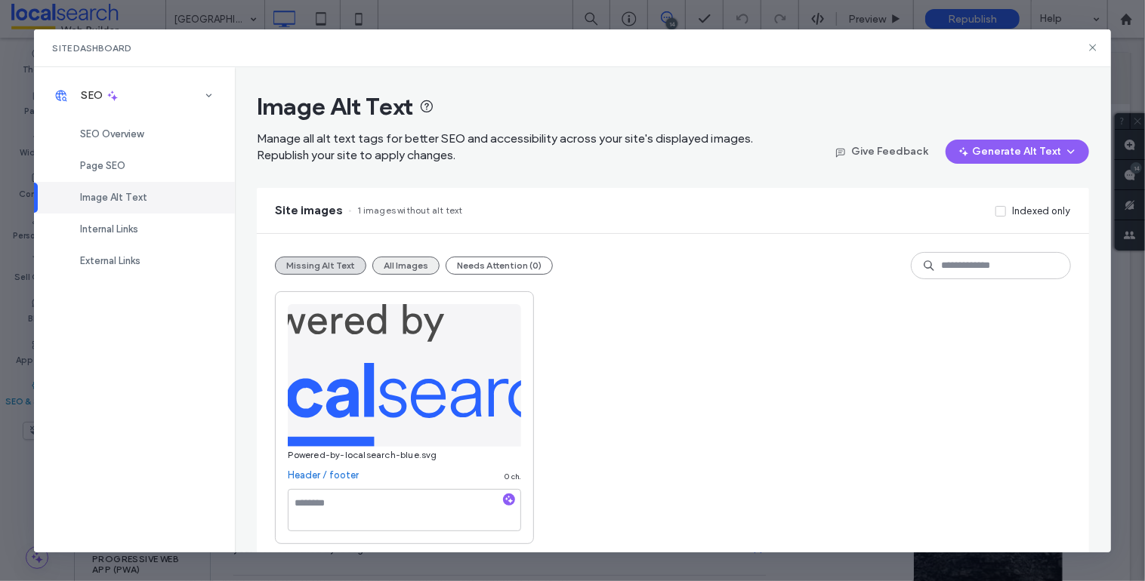
click at [401, 270] on button "All Images" at bounding box center [405, 266] width 67 height 18
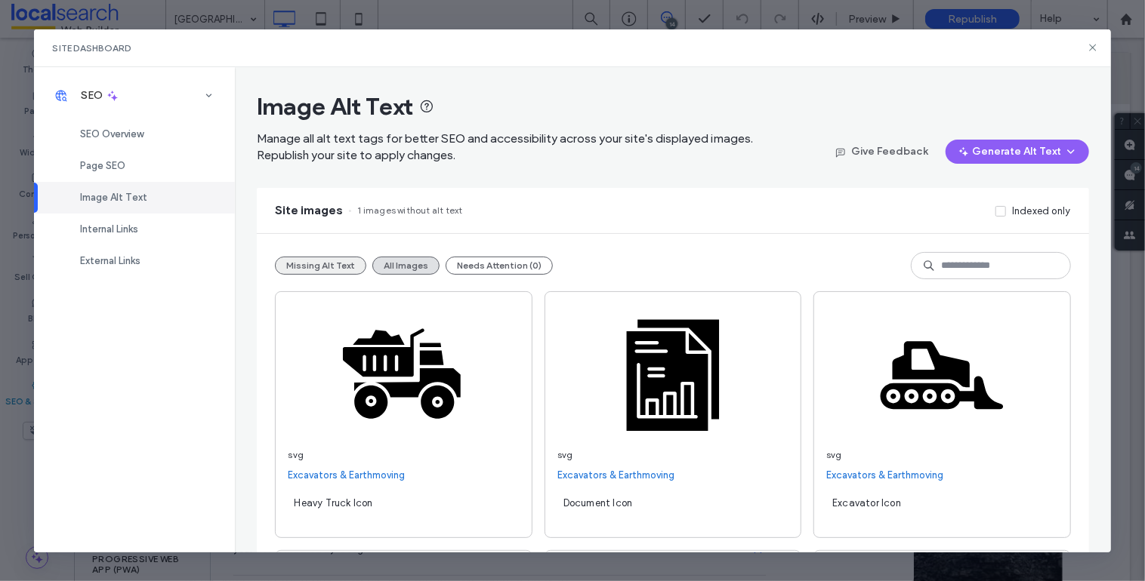
click at [316, 260] on button "Missing Alt Text" at bounding box center [320, 266] width 91 height 18
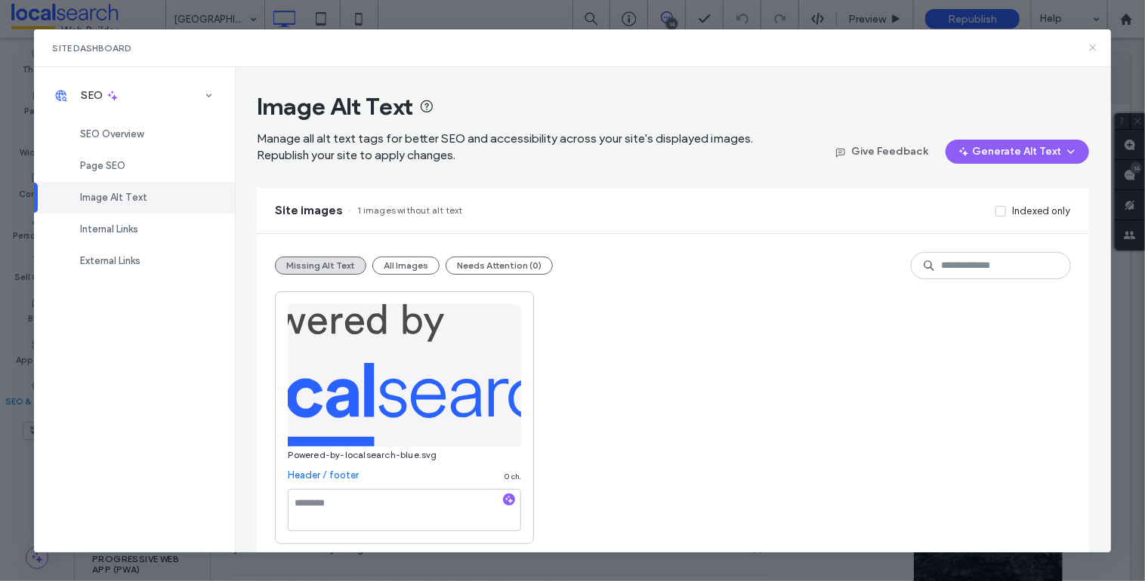
click at [1088, 49] on icon at bounding box center [1093, 48] width 12 height 12
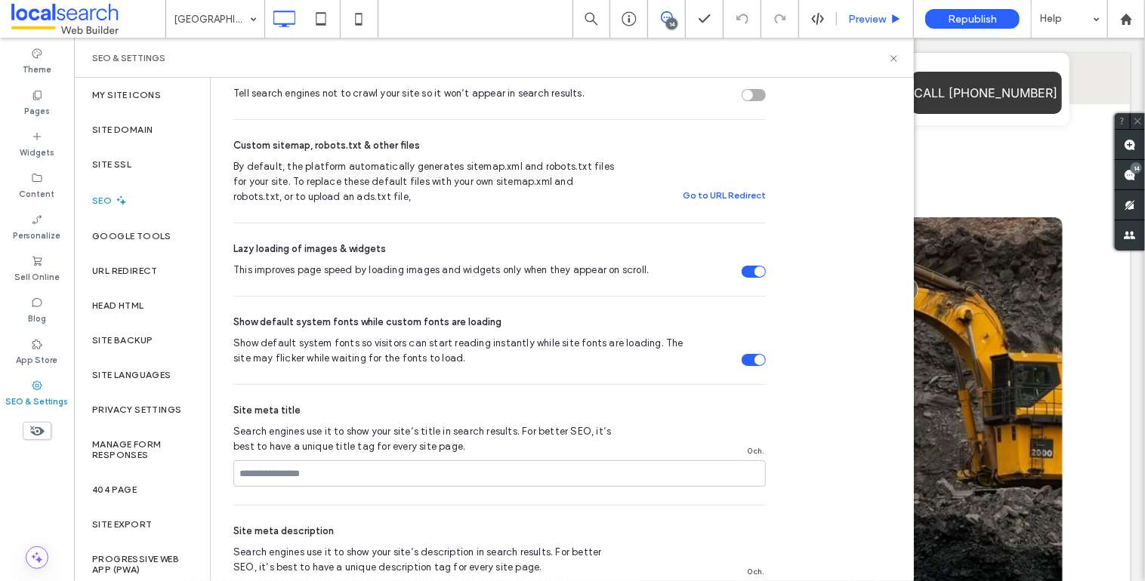
scroll to position [590, 0]
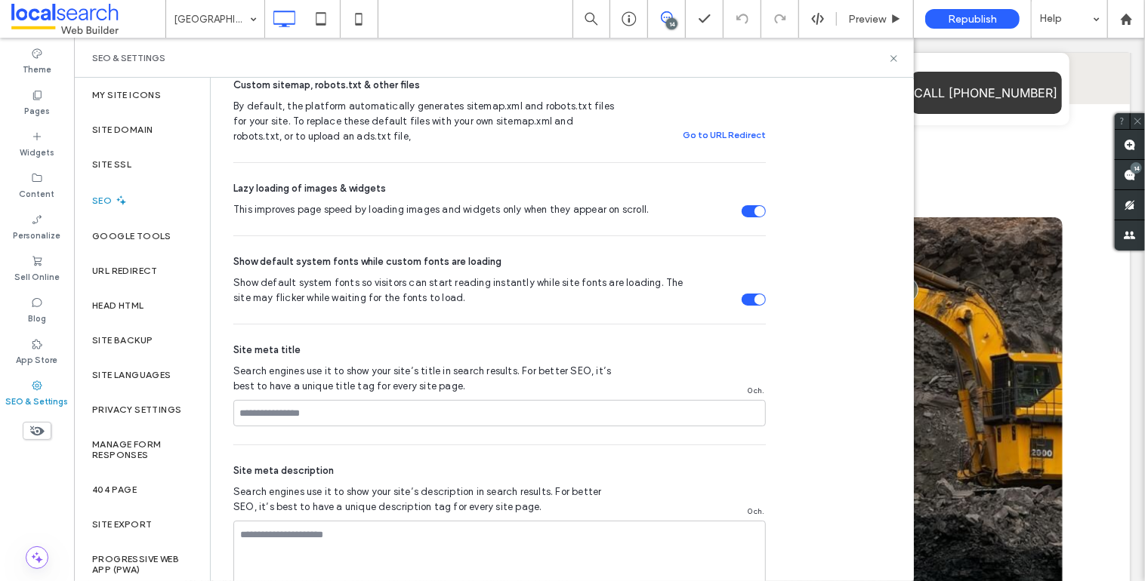
click at [899, 58] on div "SEO & Settings" at bounding box center [494, 58] width 840 height 40
click at [897, 57] on icon at bounding box center [893, 58] width 11 height 11
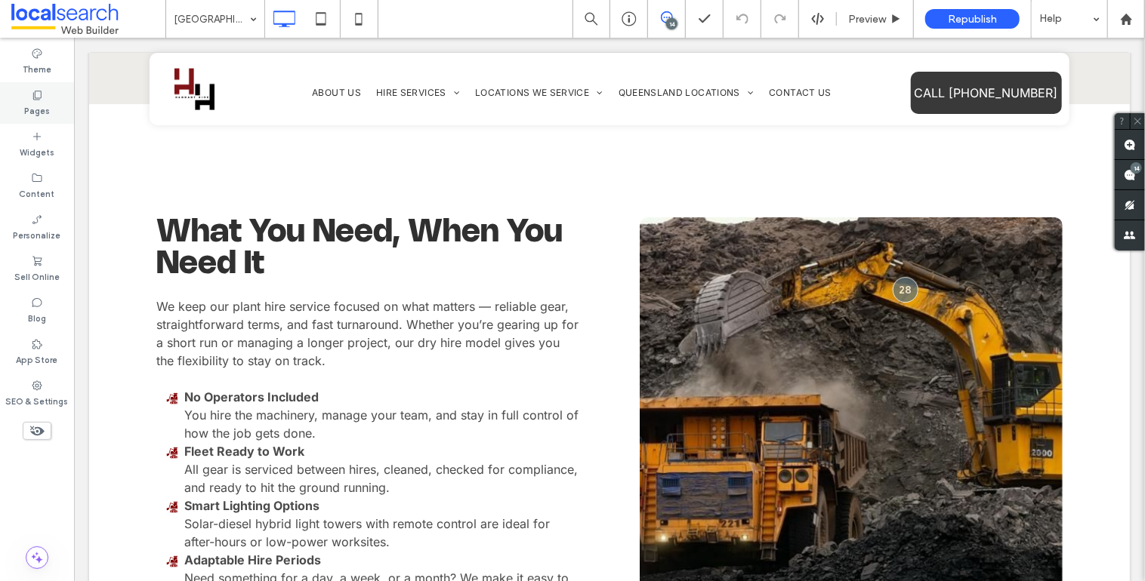
click at [48, 91] on div "Pages" at bounding box center [37, 103] width 74 height 42
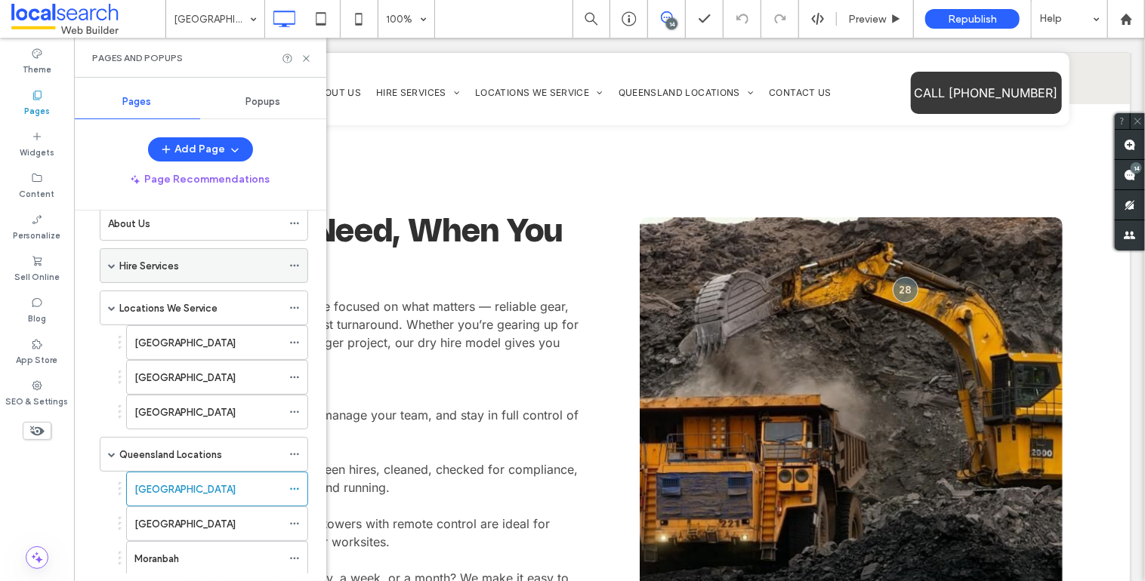
scroll to position [153, 0]
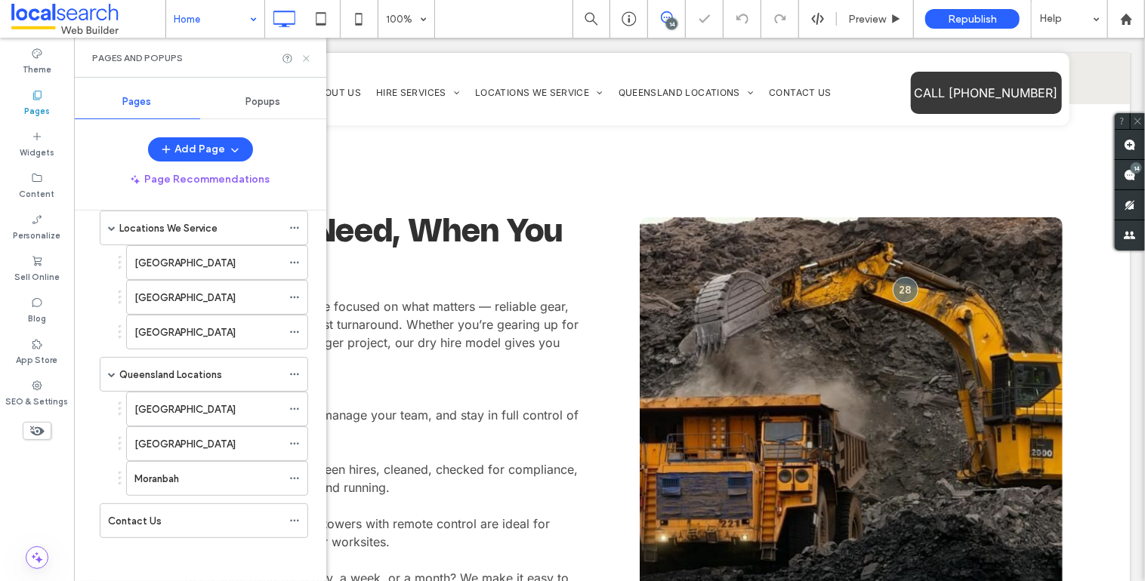
click at [310, 56] on icon at bounding box center [306, 58] width 11 height 11
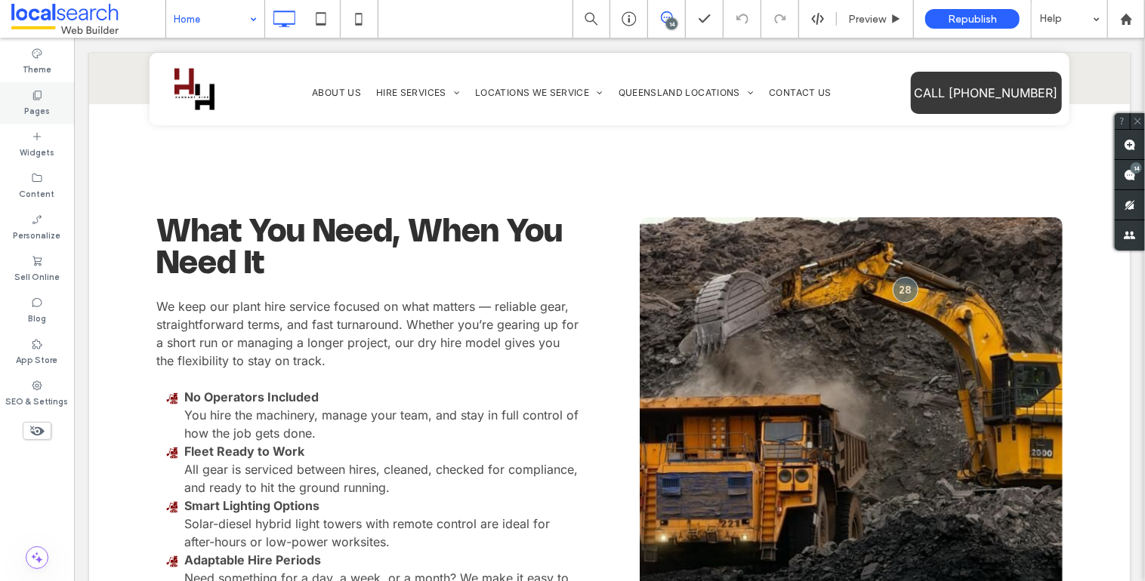
click at [39, 97] on icon at bounding box center [37, 95] width 12 height 12
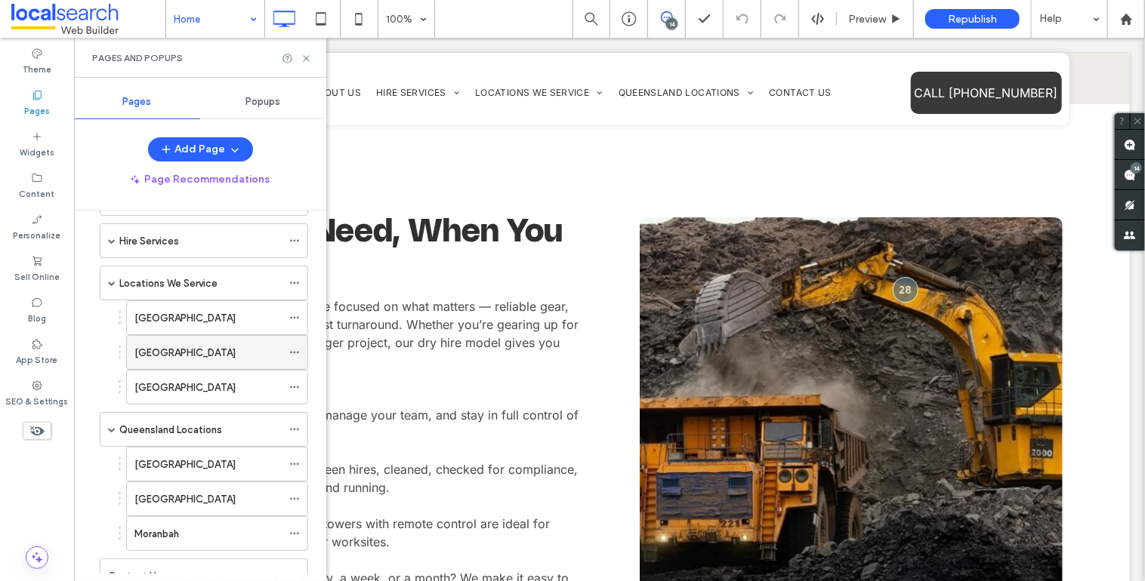
scroll to position [100, 0]
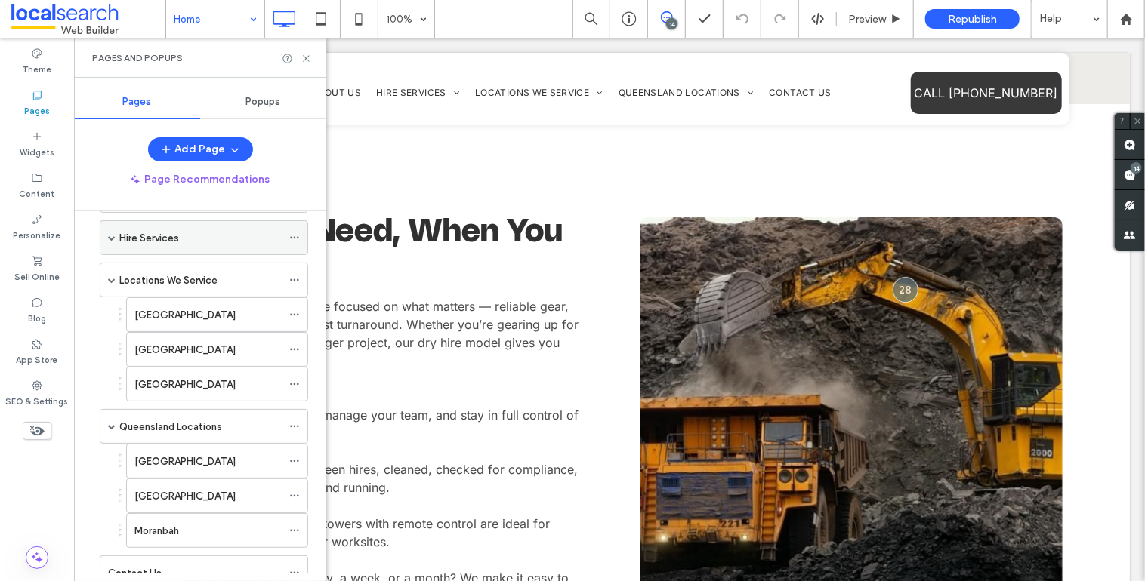
click at [172, 240] on label "Hire Services" at bounding box center [149, 238] width 60 height 26
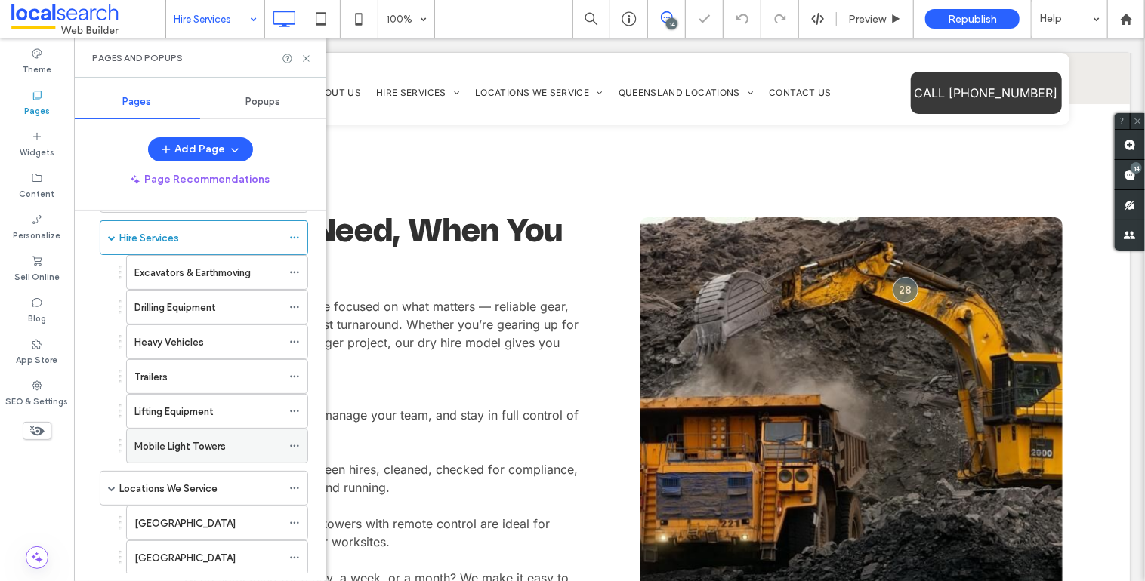
click at [212, 440] on label "Mobile Light Towers" at bounding box center [179, 446] width 91 height 26
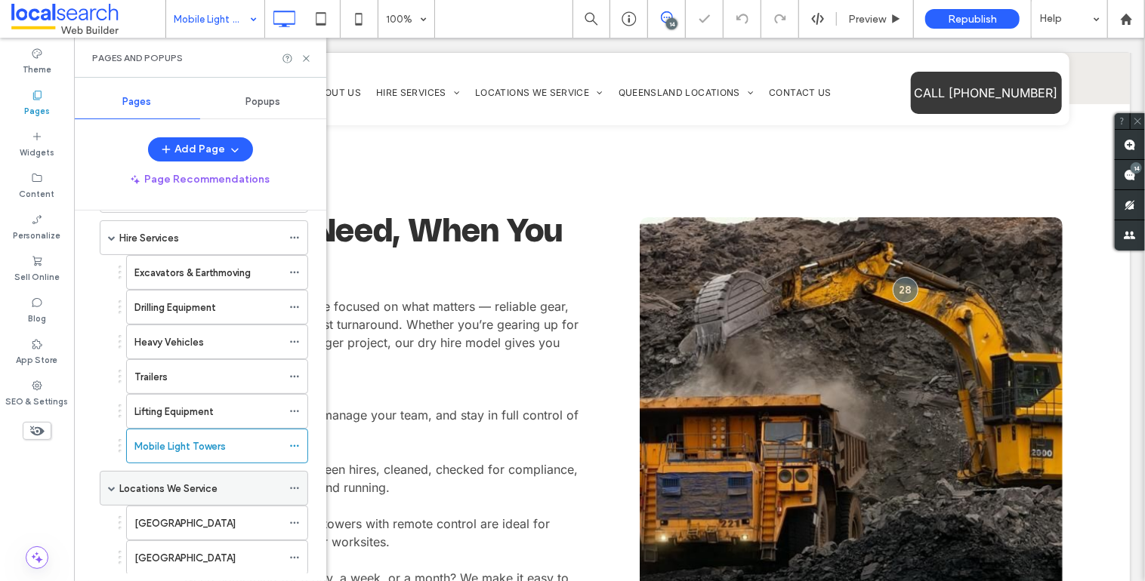
click at [184, 489] on label "Locations We Service" at bounding box center [168, 489] width 98 height 26
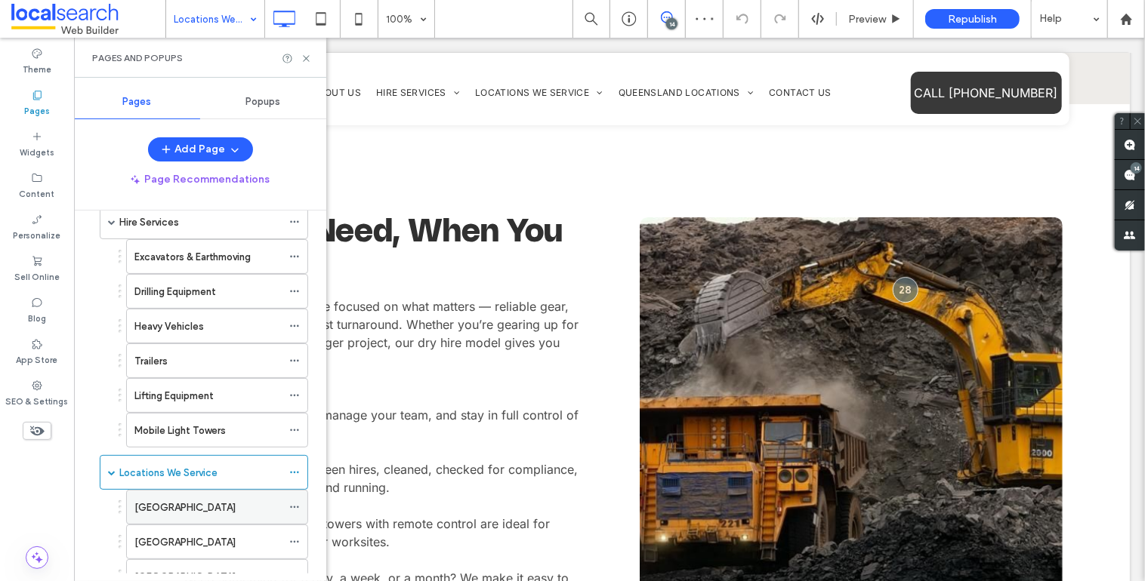
scroll to position [124, 0]
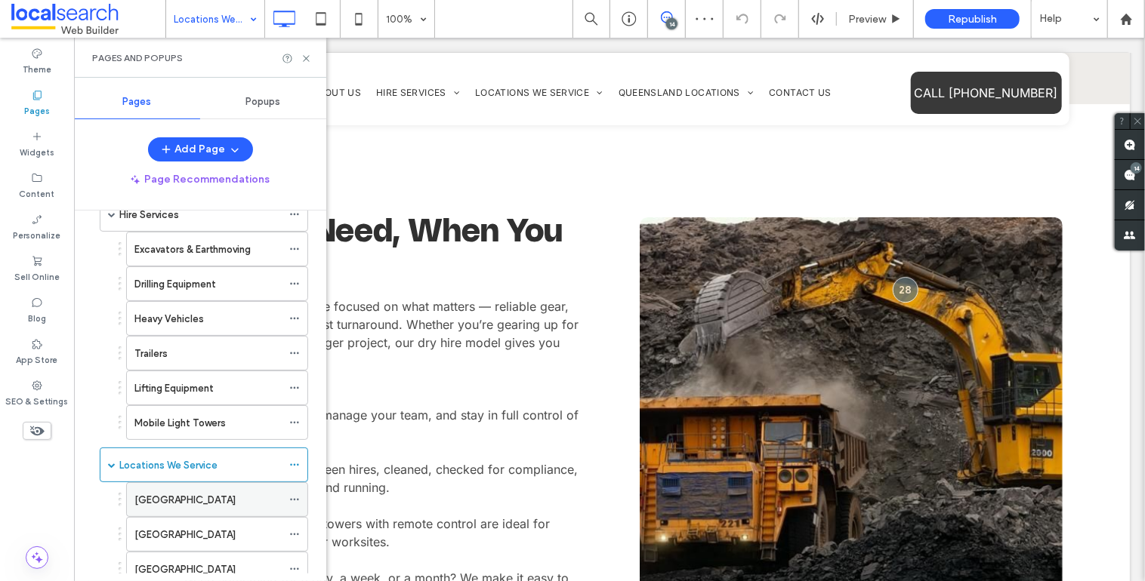
click at [212, 492] on label "New South Wales" at bounding box center [184, 500] width 101 height 26
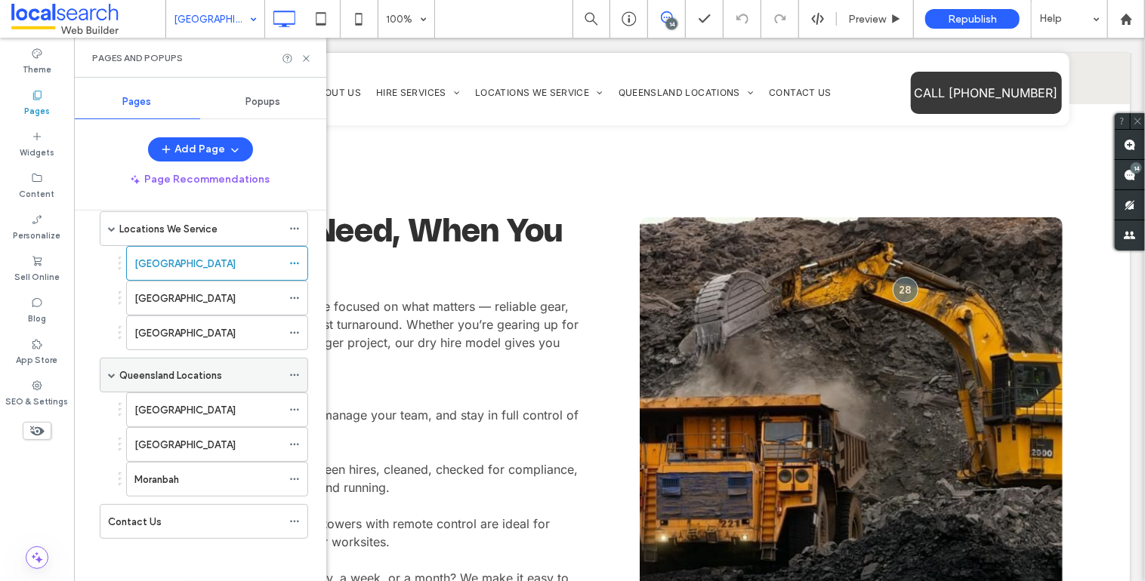
click at [137, 384] on div "Queensland Locations" at bounding box center [200, 375] width 162 height 33
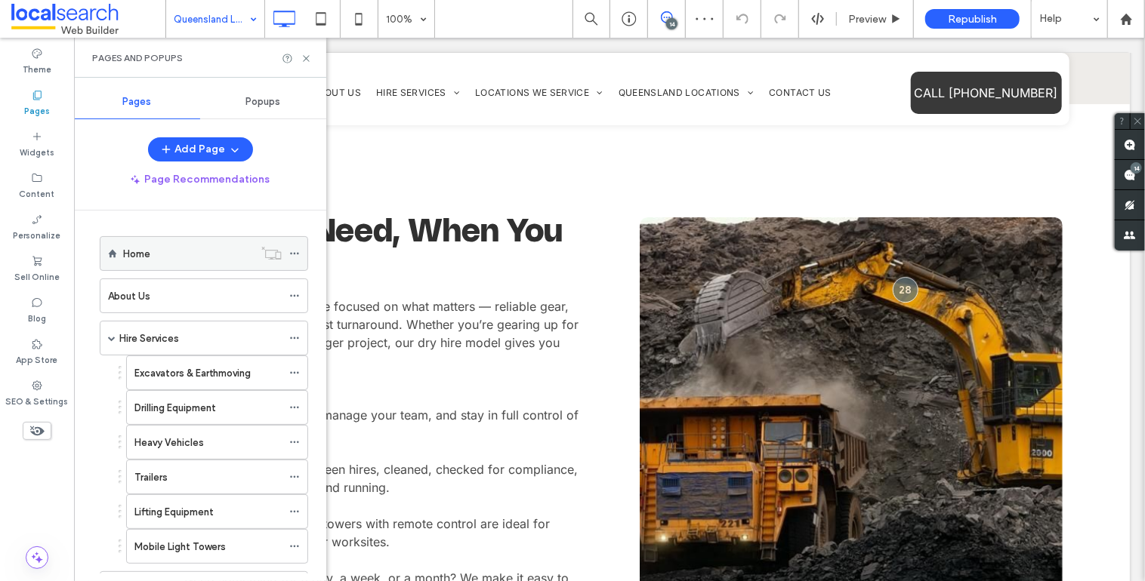
click at [177, 263] on div "Home" at bounding box center [188, 253] width 131 height 33
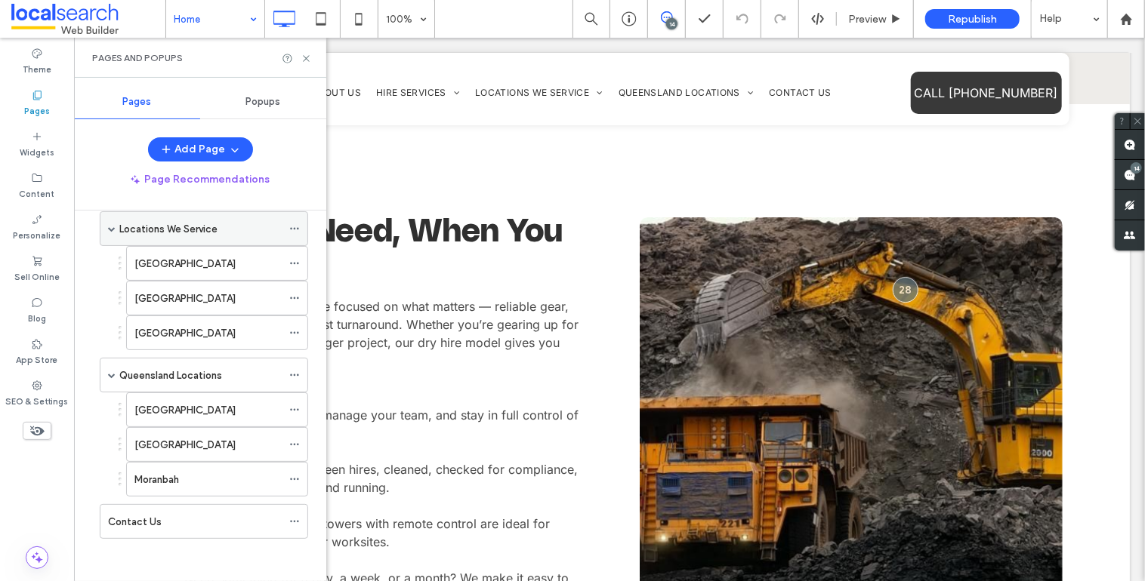
scroll to position [255, 0]
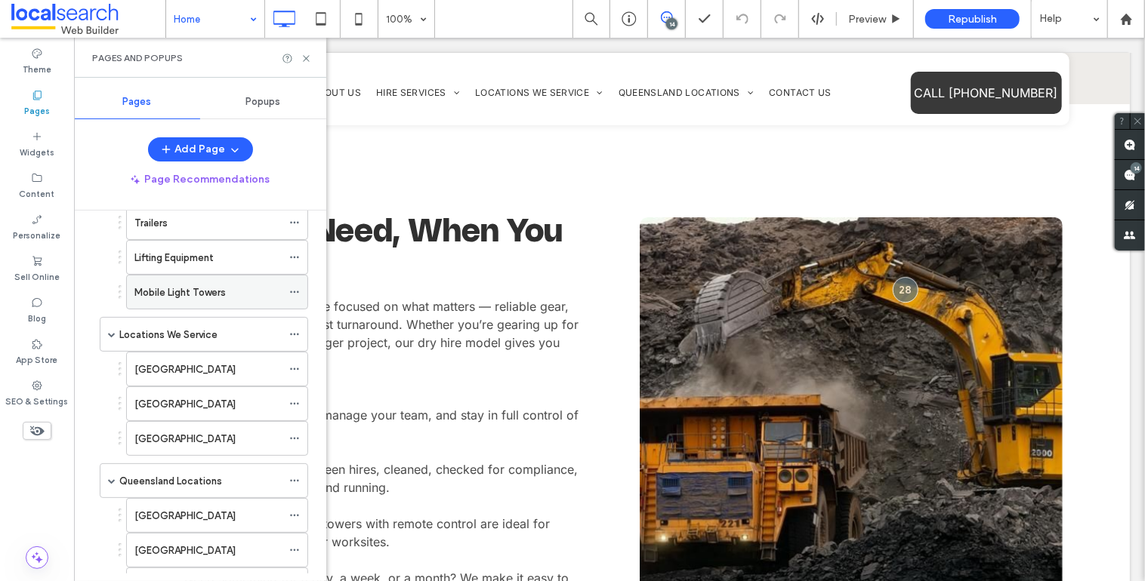
click at [184, 295] on label "Mobile Light Towers" at bounding box center [179, 292] width 91 height 26
click at [304, 60] on icon at bounding box center [306, 58] width 11 height 11
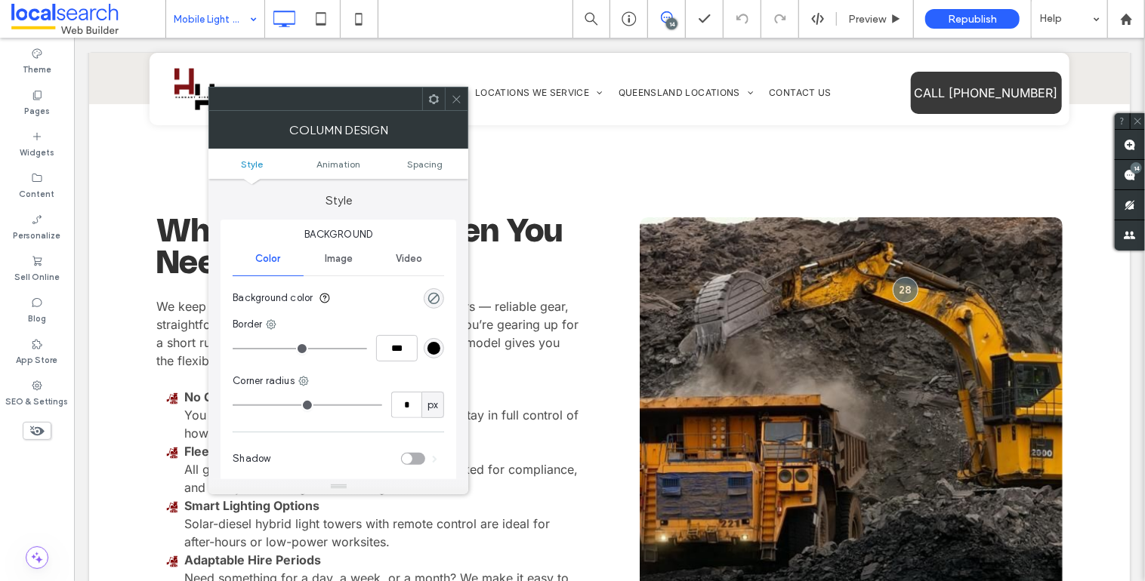
click at [459, 101] on icon at bounding box center [456, 99] width 11 height 11
click at [457, 99] on icon at bounding box center [456, 99] width 11 height 11
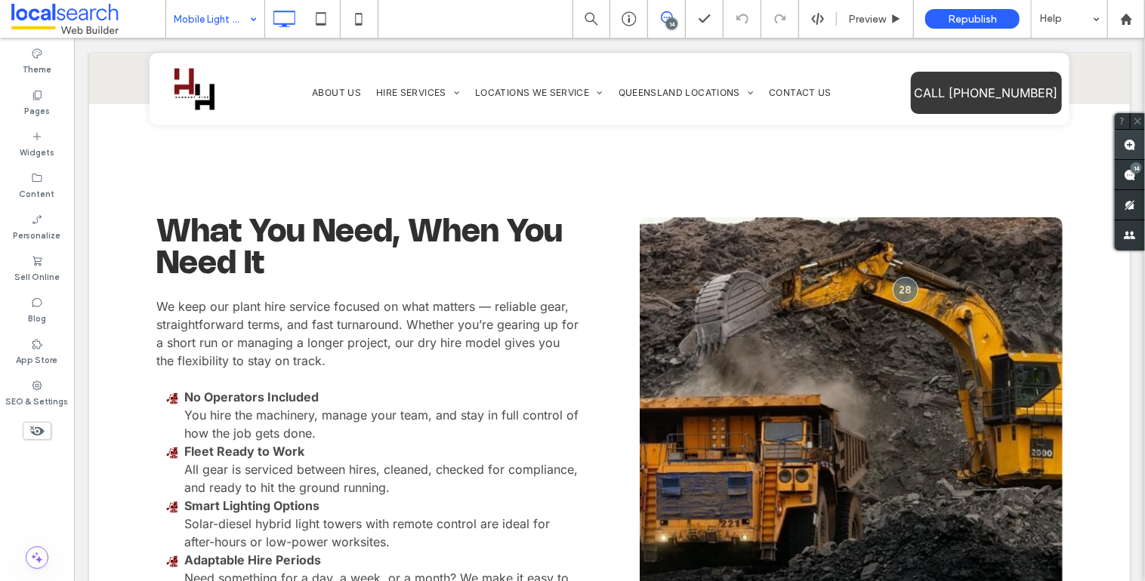
click at [1121, 146] on span at bounding box center [1130, 144] width 30 height 29
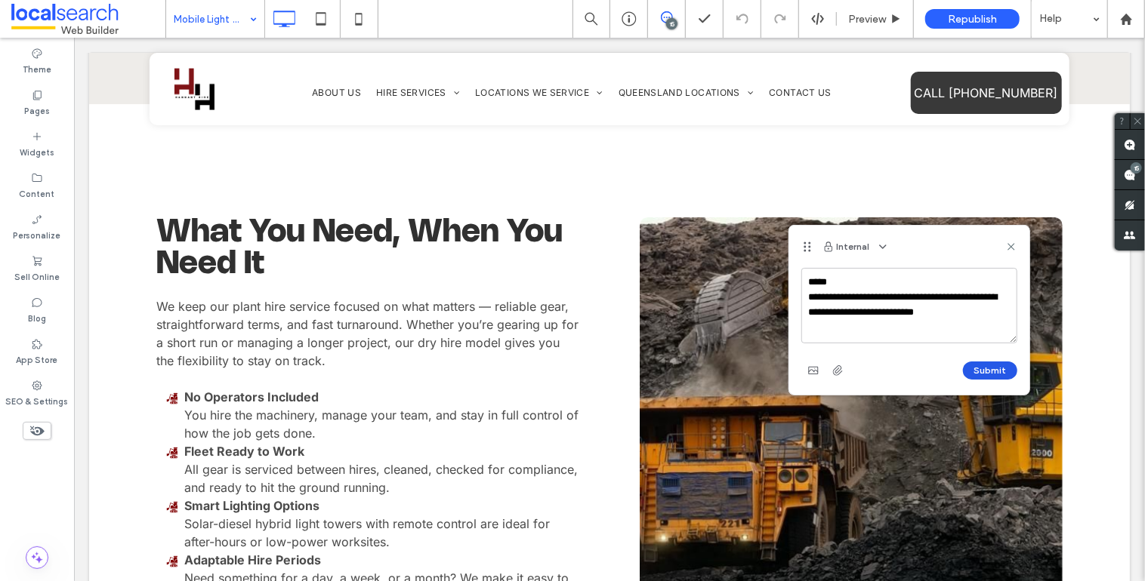
type textarea "**********"
click at [995, 370] on button "Submit" at bounding box center [990, 371] width 54 height 18
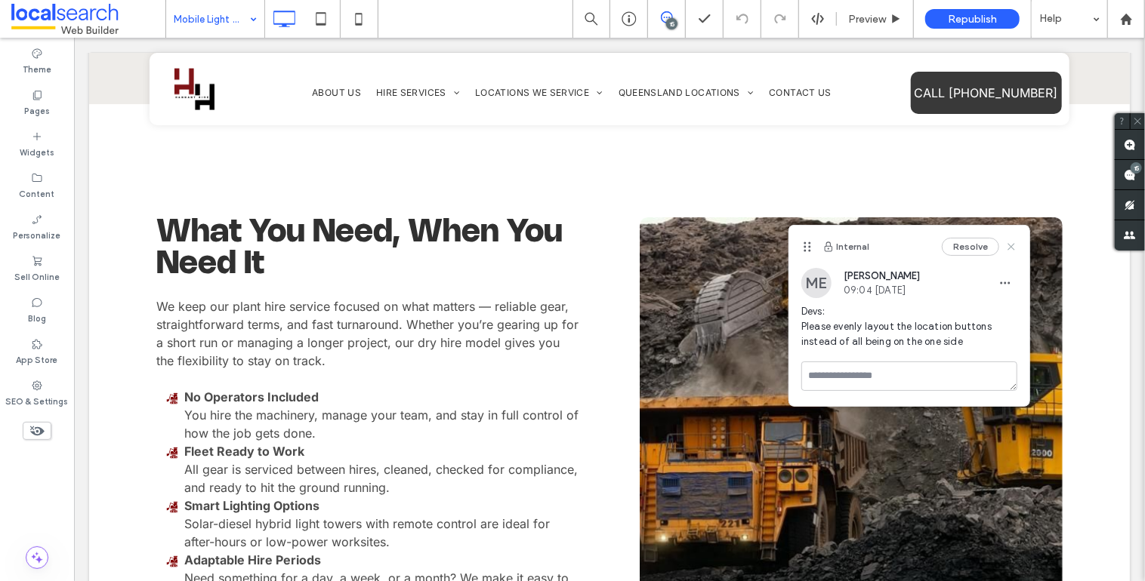
click at [1014, 248] on icon at bounding box center [1011, 247] width 12 height 12
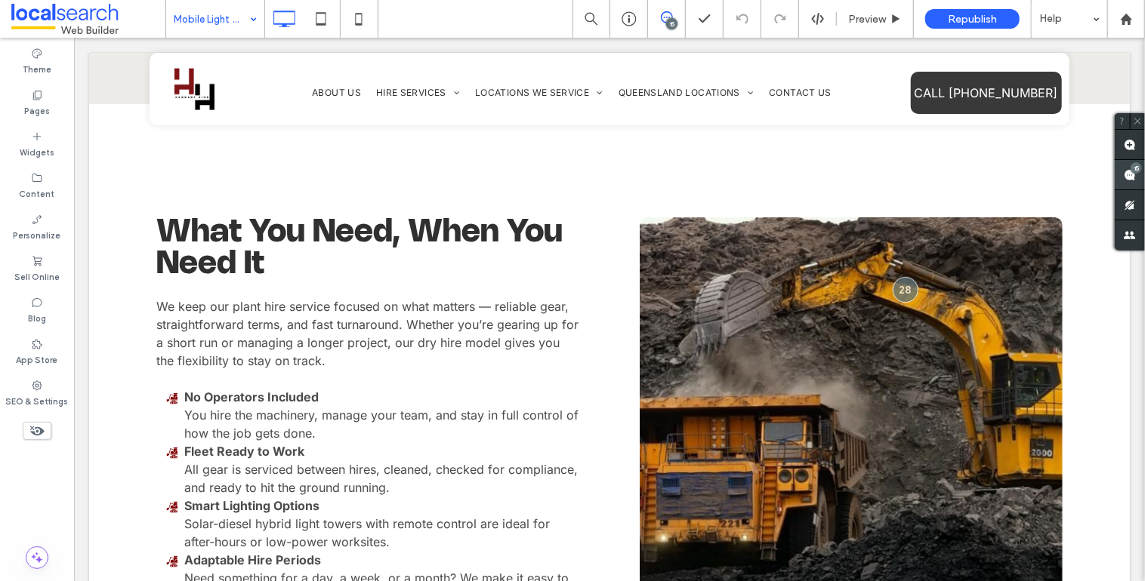
click at [1130, 177] on use at bounding box center [1130, 175] width 12 height 12
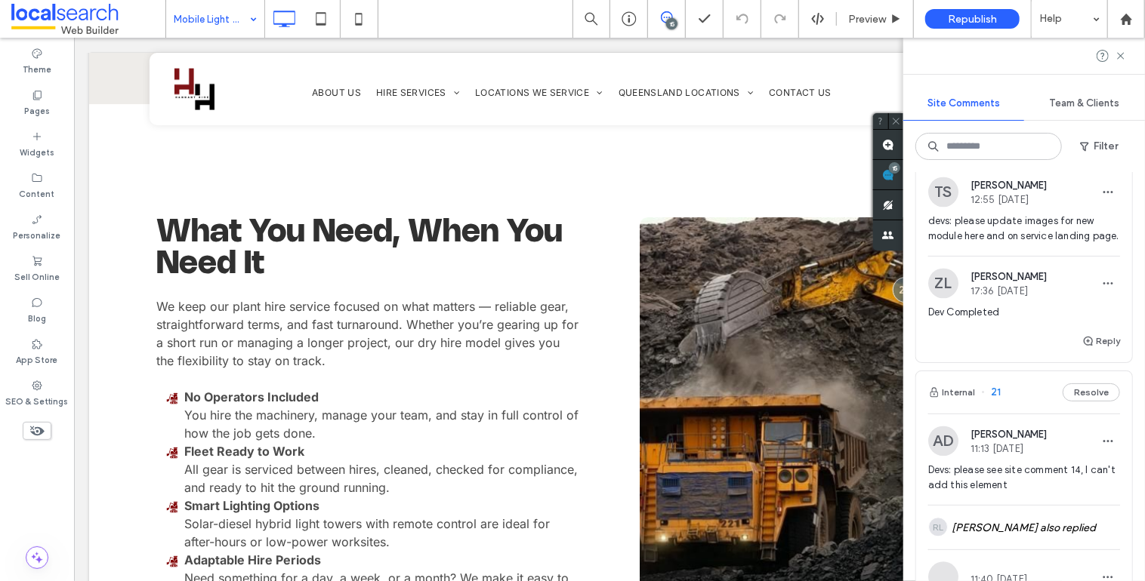
scroll to position [1393, 0]
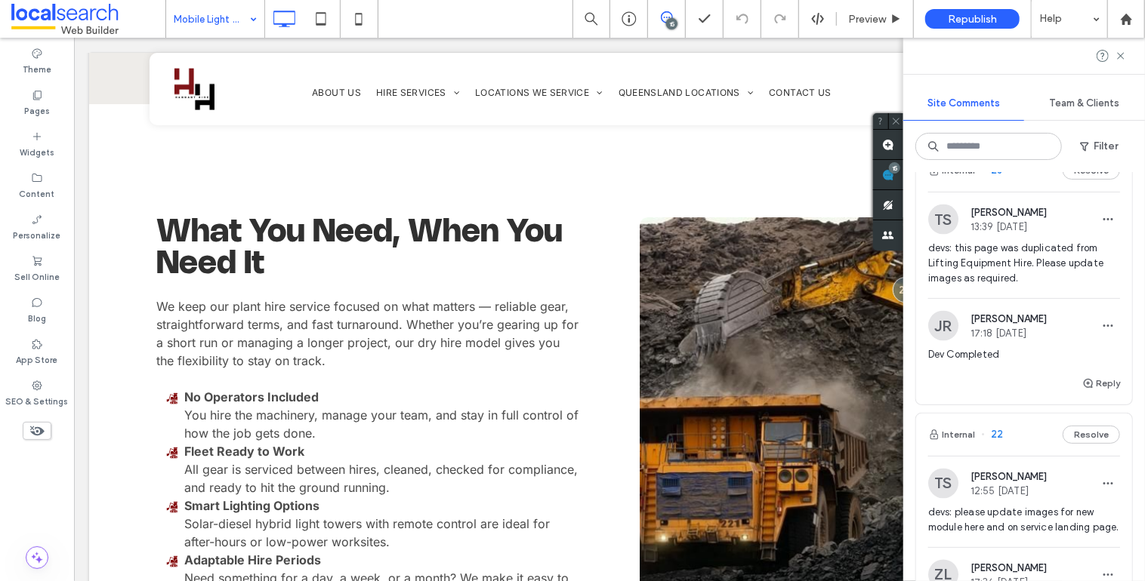
click at [996, 178] on span "23" at bounding box center [991, 170] width 21 height 15
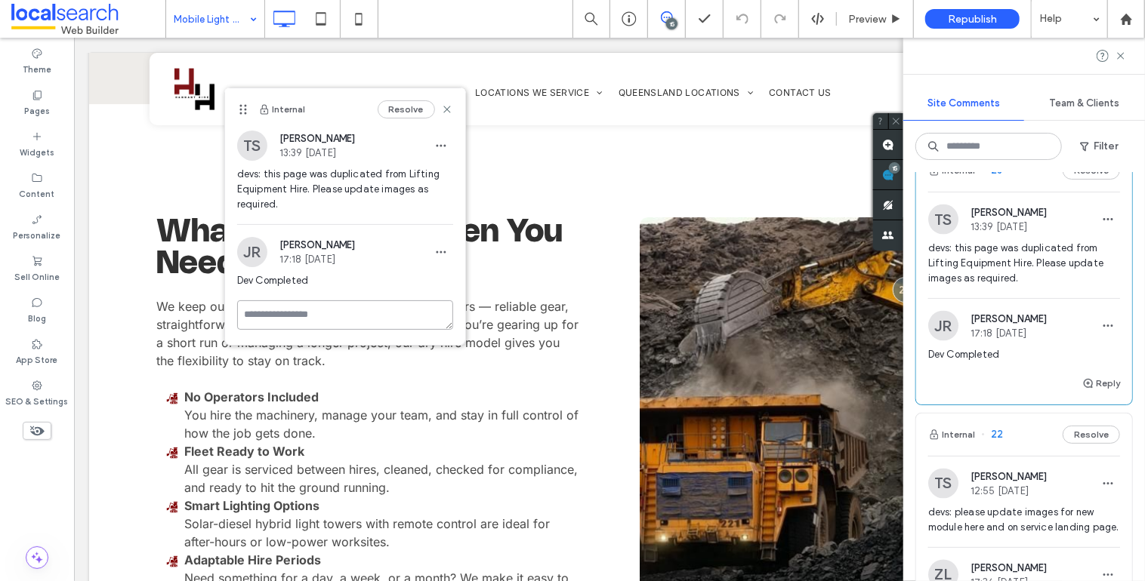
click at [404, 309] on textarea at bounding box center [345, 315] width 216 height 29
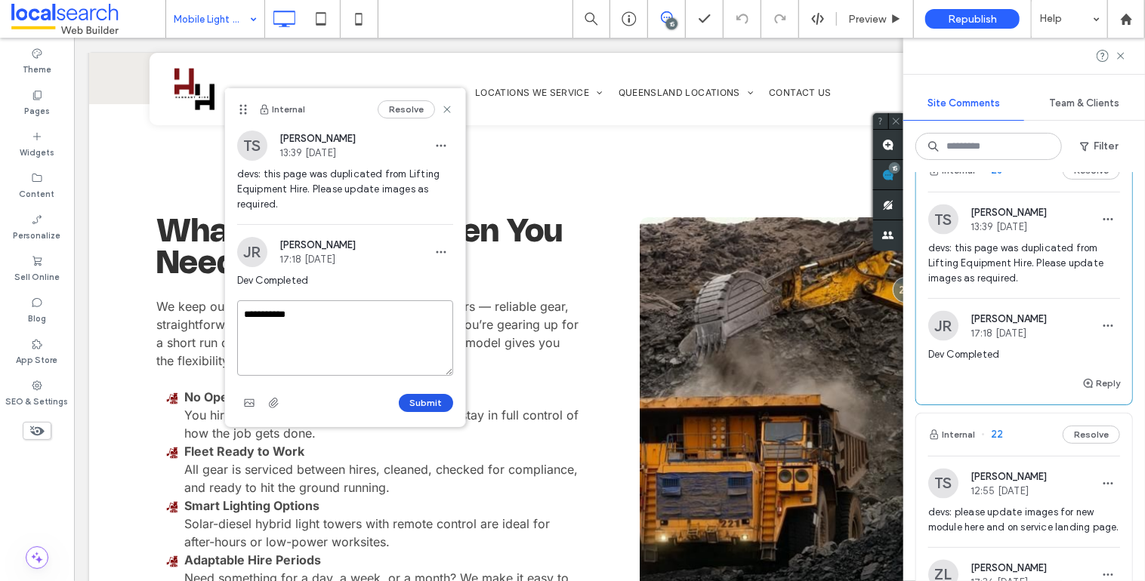
type textarea "**********"
click at [426, 404] on button "Submit" at bounding box center [426, 403] width 54 height 18
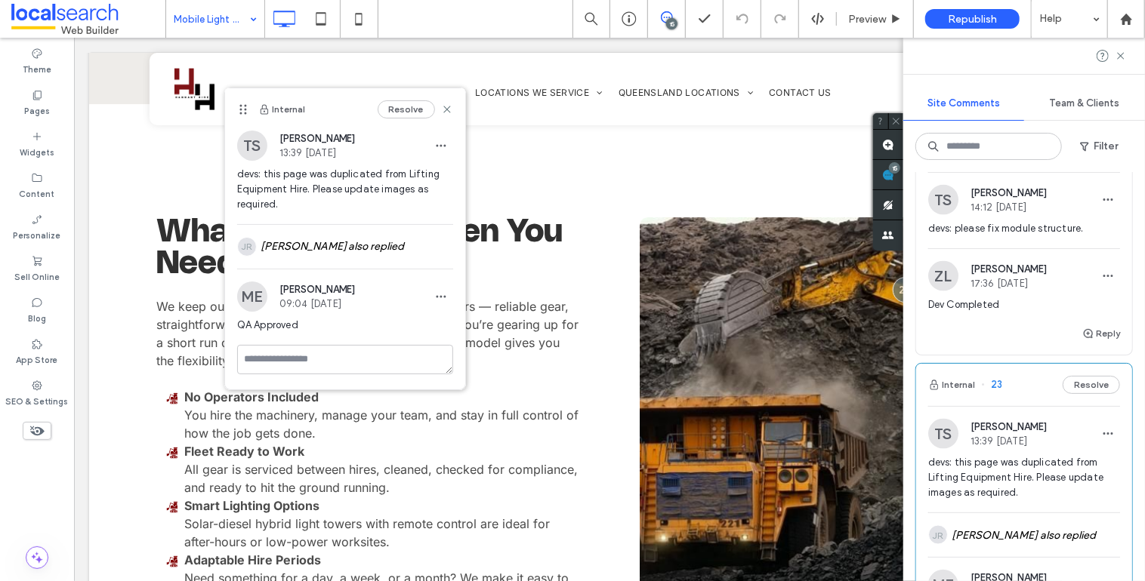
scroll to position [1155, 0]
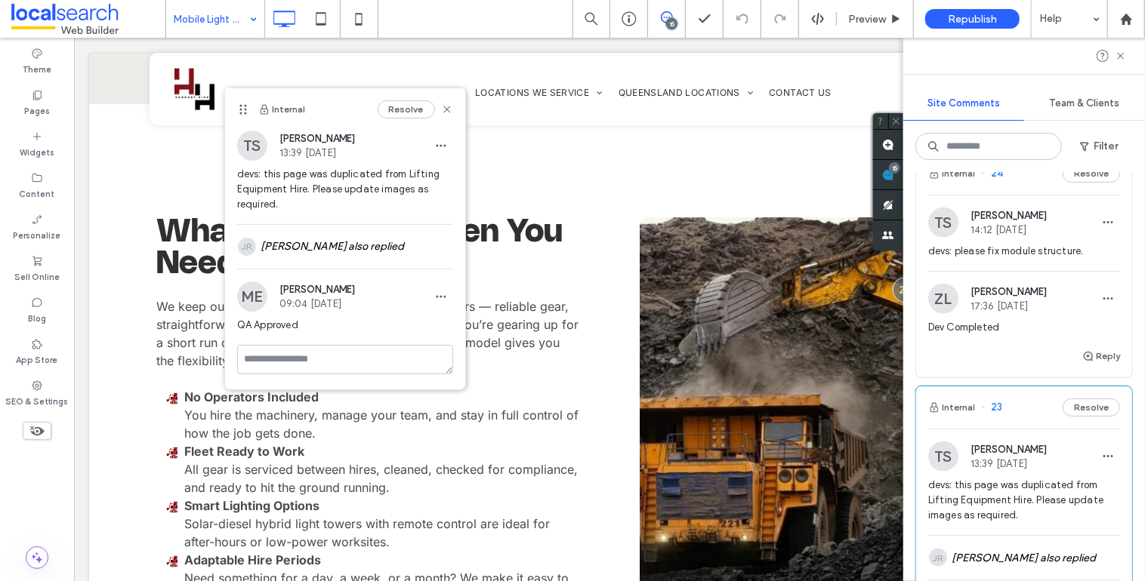
click at [995, 181] on span "24" at bounding box center [992, 173] width 22 height 15
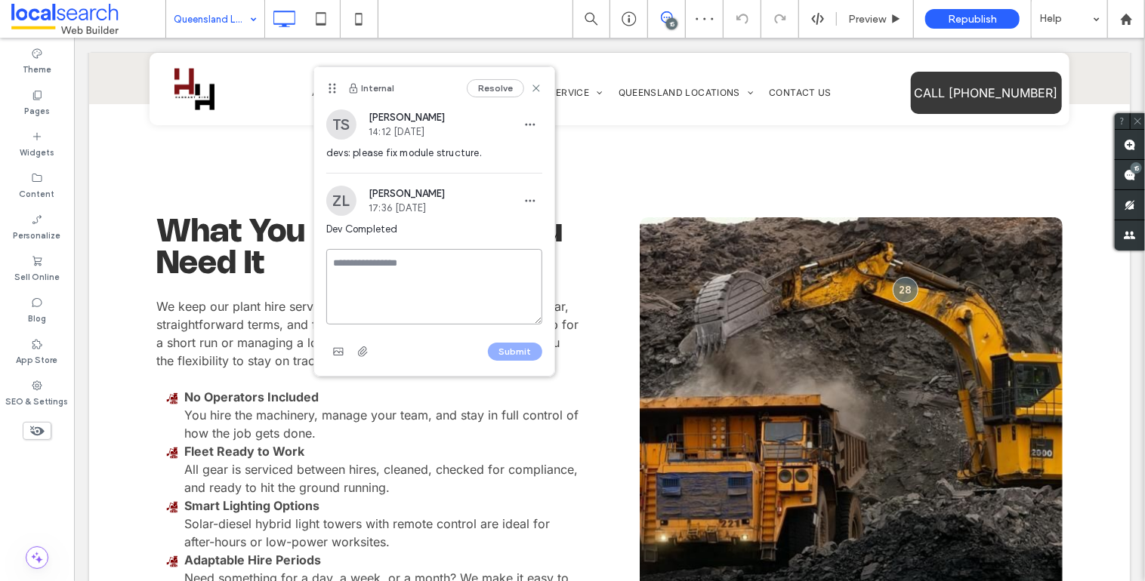
click at [407, 271] on textarea at bounding box center [434, 287] width 216 height 76
type textarea "**********"
click at [513, 350] on button "Submit" at bounding box center [515, 352] width 54 height 18
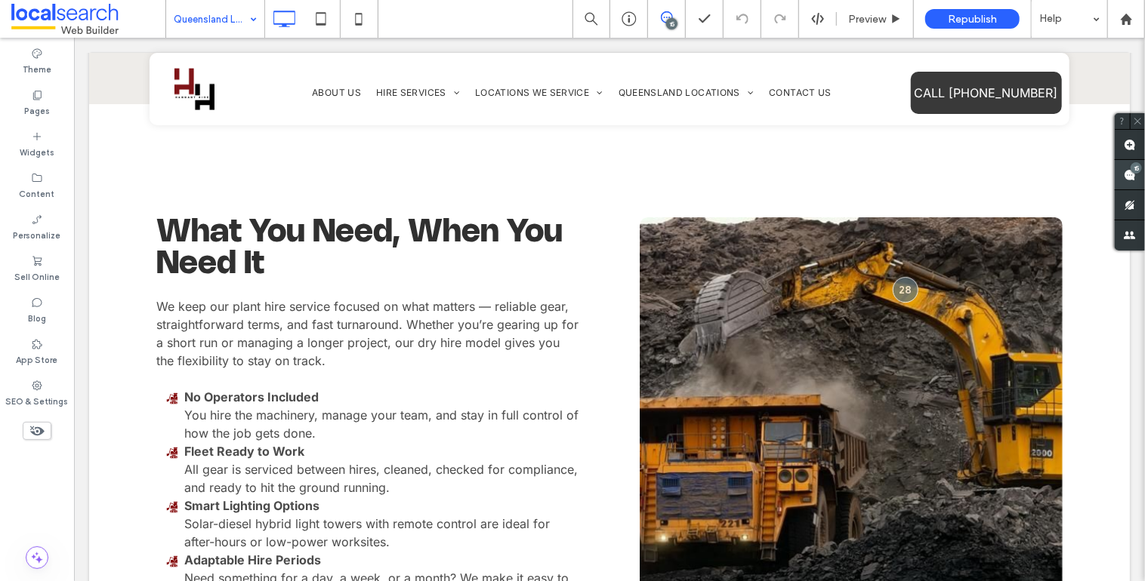
click at [1122, 175] on span at bounding box center [1130, 174] width 30 height 29
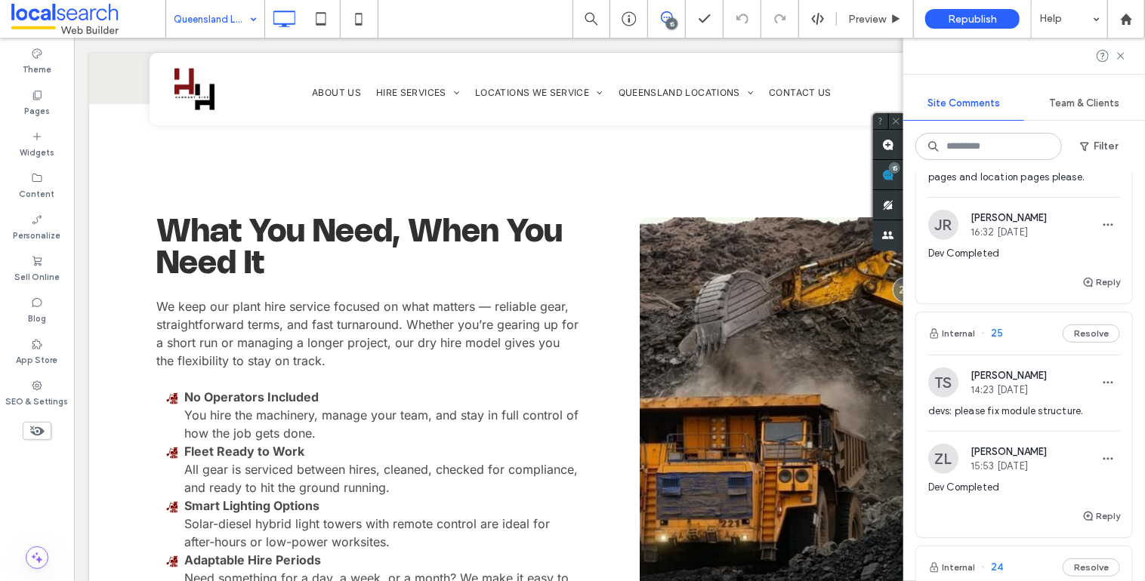
scroll to position [771, 0]
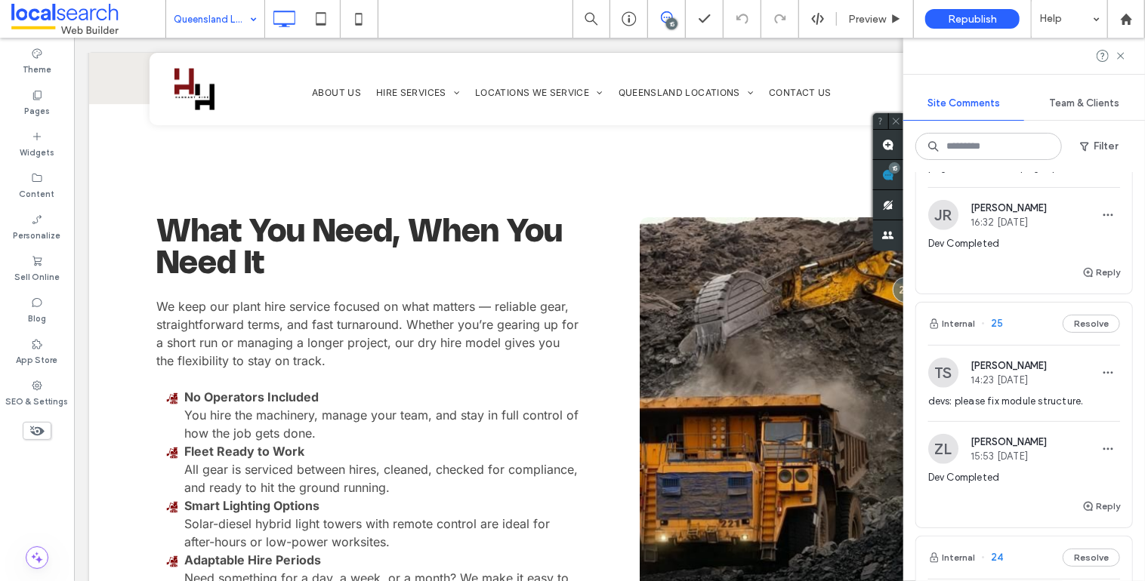
click at [997, 332] on span "25" at bounding box center [992, 323] width 22 height 15
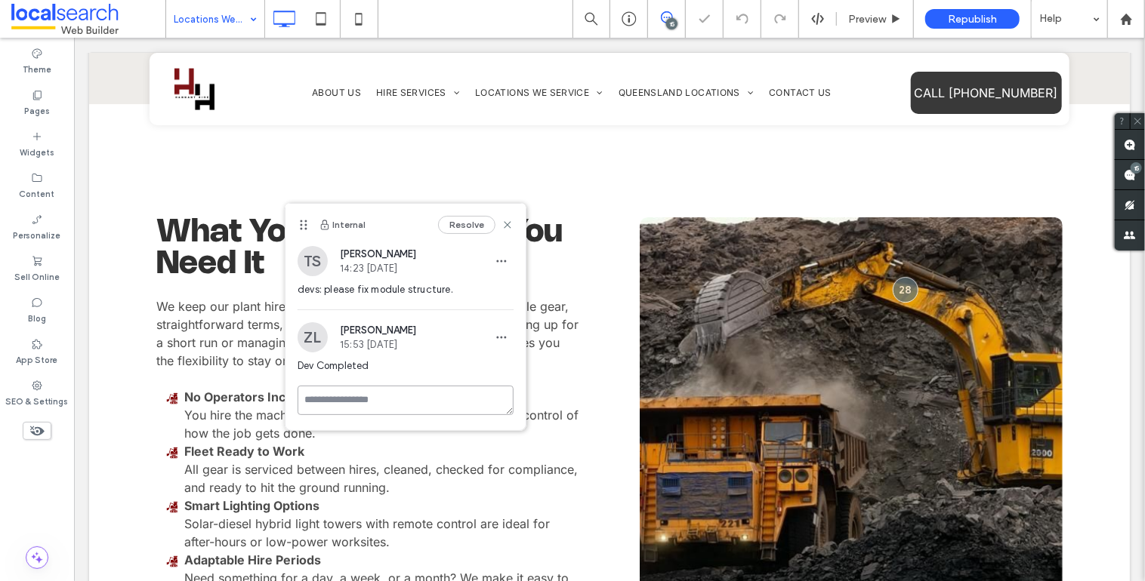
click at [349, 399] on textarea at bounding box center [406, 400] width 216 height 29
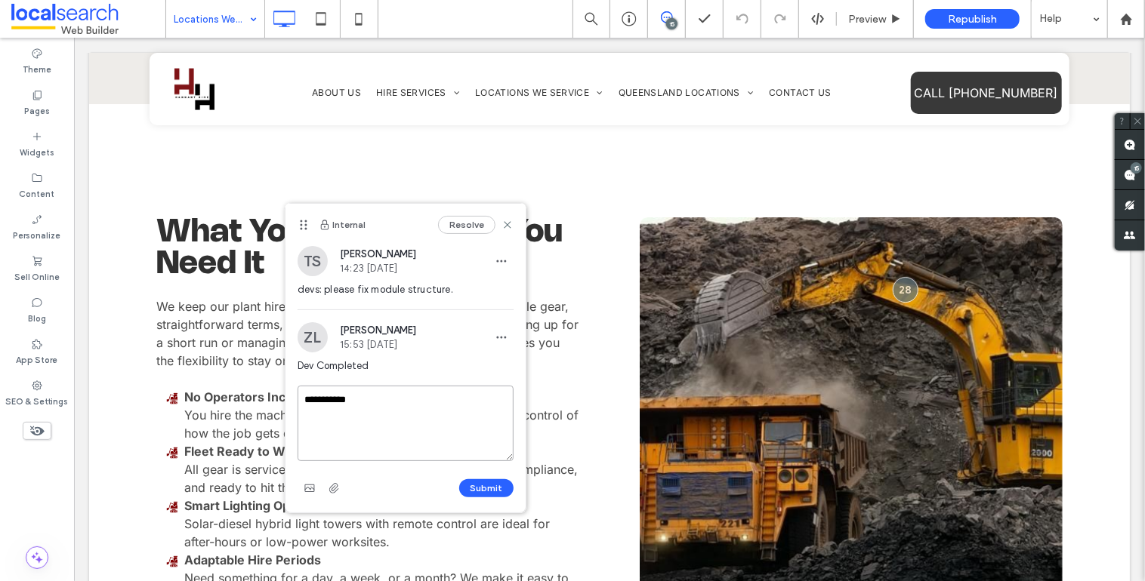
type textarea "**********"
click at [465, 477] on div "Submit" at bounding box center [406, 489] width 216 height 24
click at [477, 486] on button "Submit" at bounding box center [486, 489] width 54 height 18
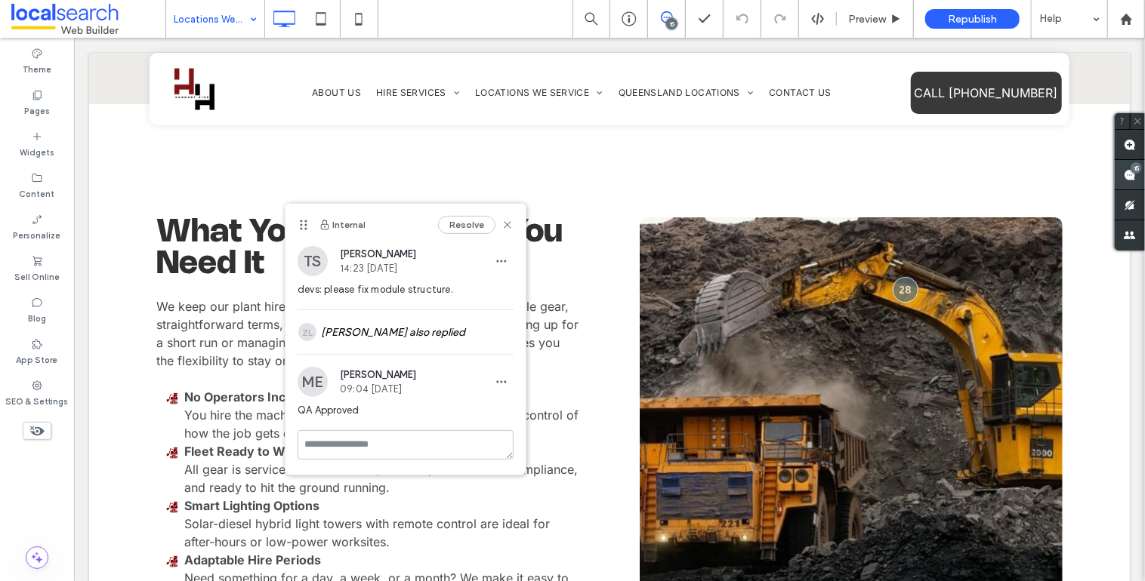
click at [1139, 174] on span at bounding box center [1130, 174] width 30 height 29
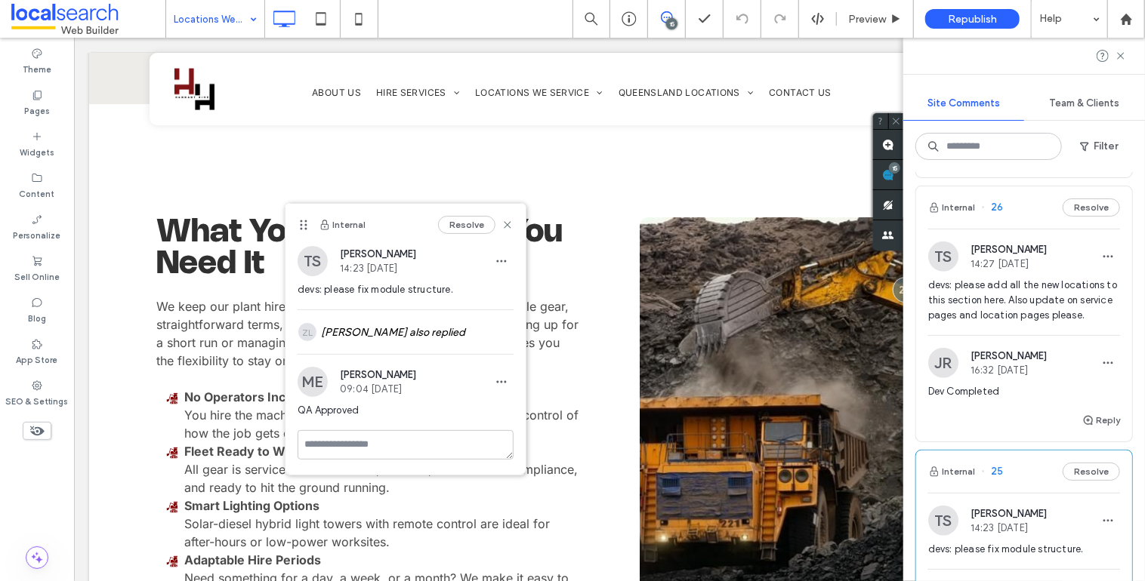
scroll to position [605, 0]
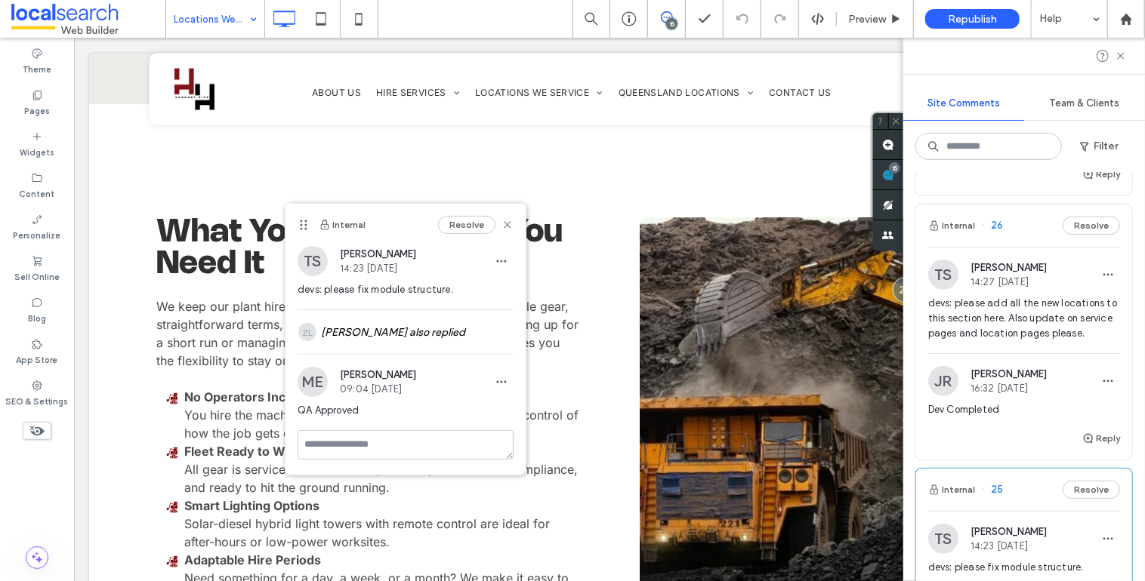
click at [995, 233] on span "26" at bounding box center [992, 225] width 22 height 15
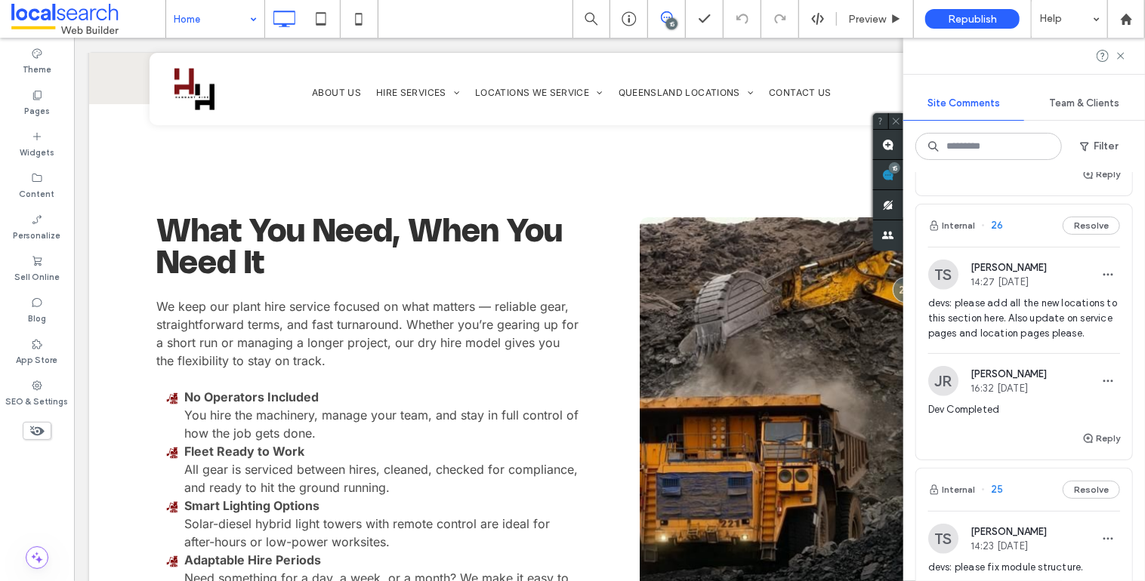
click at [996, 233] on span "26" at bounding box center [992, 225] width 22 height 15
click at [1096, 448] on button "Reply" at bounding box center [1101, 439] width 38 height 18
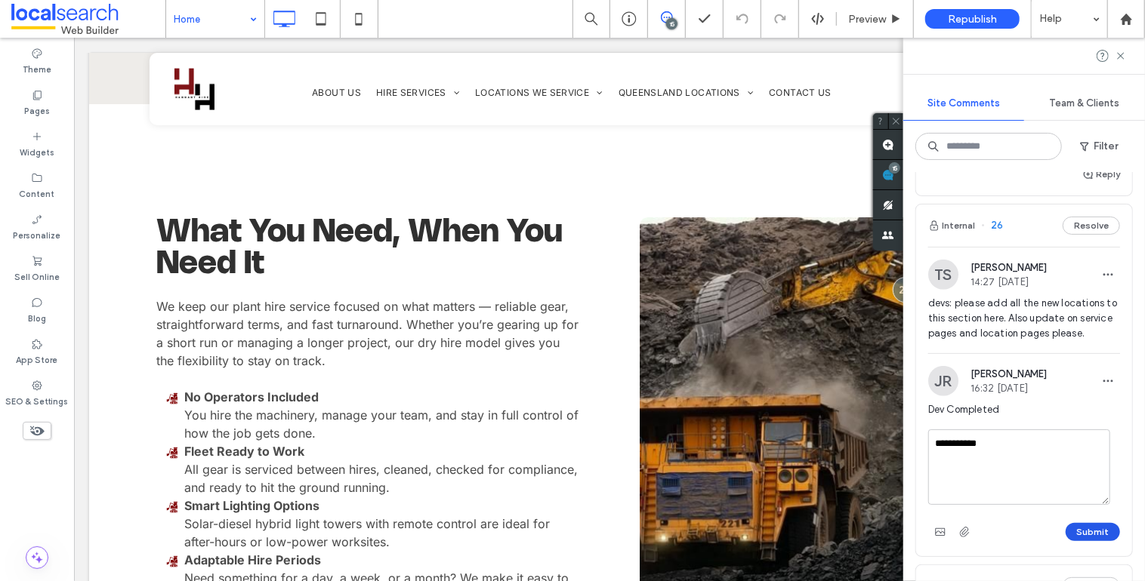
type textarea "**********"
click at [1094, 541] on button "Submit" at bounding box center [1093, 532] width 54 height 18
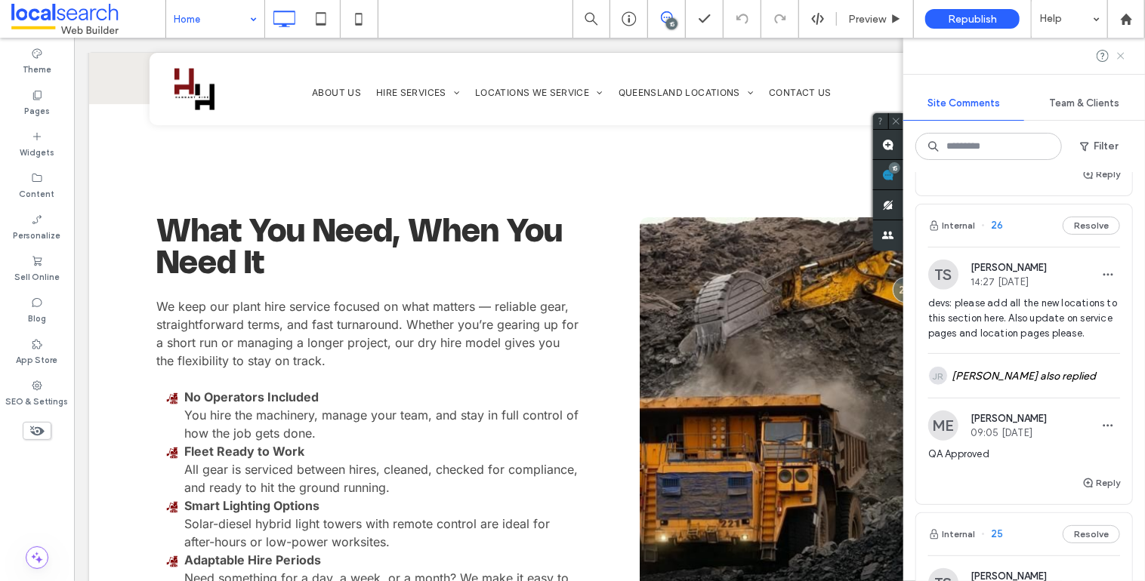
click at [1119, 54] on use at bounding box center [1120, 55] width 7 height 7
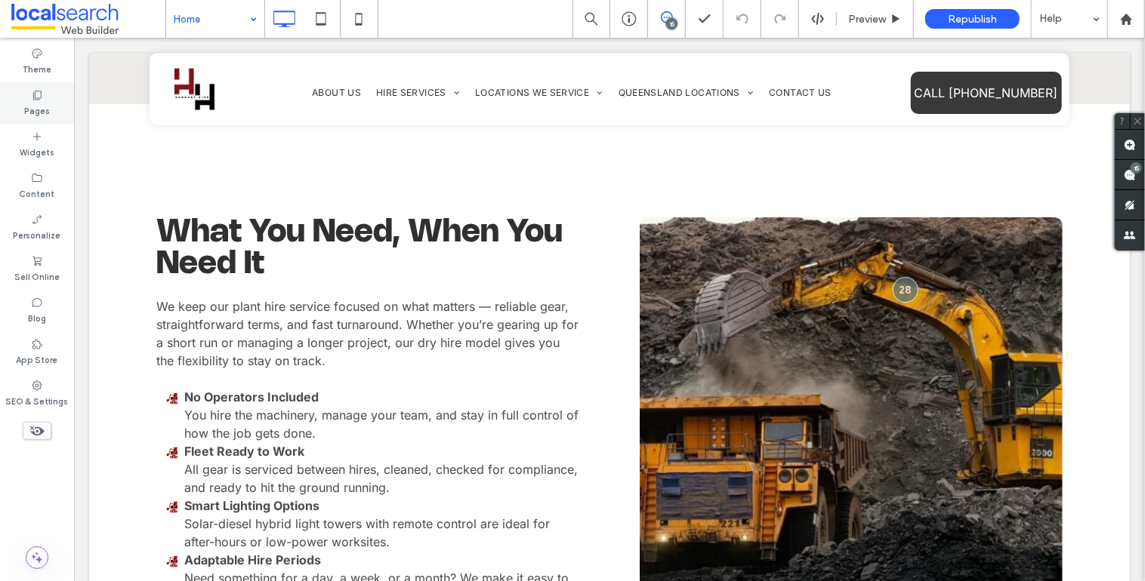
click at [39, 111] on label "Pages" at bounding box center [37, 109] width 26 height 17
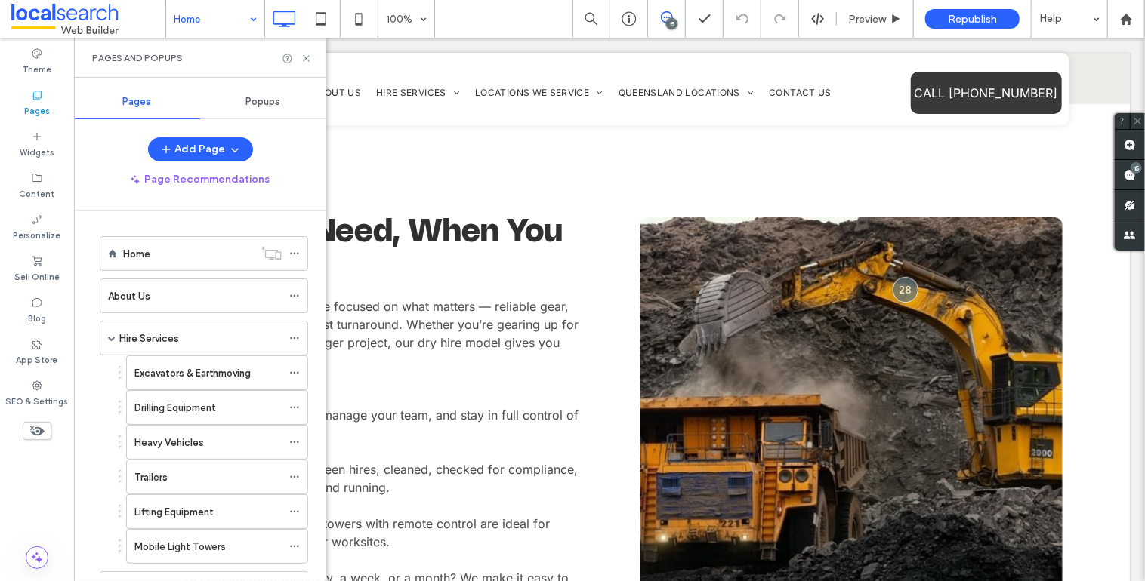
scroll to position [360, 0]
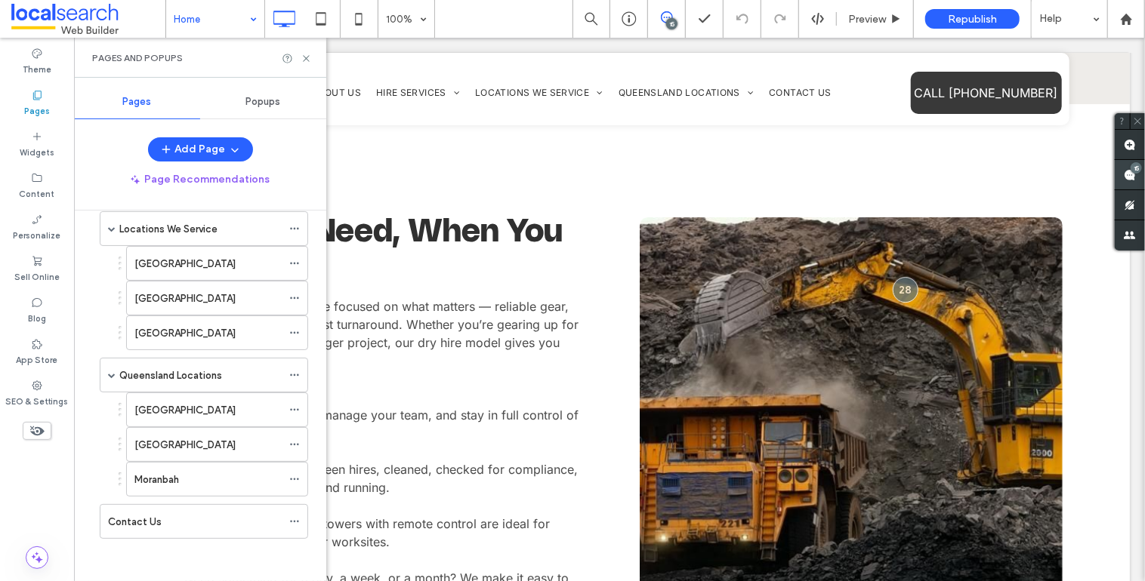
click at [1126, 172] on use at bounding box center [1130, 175] width 12 height 12
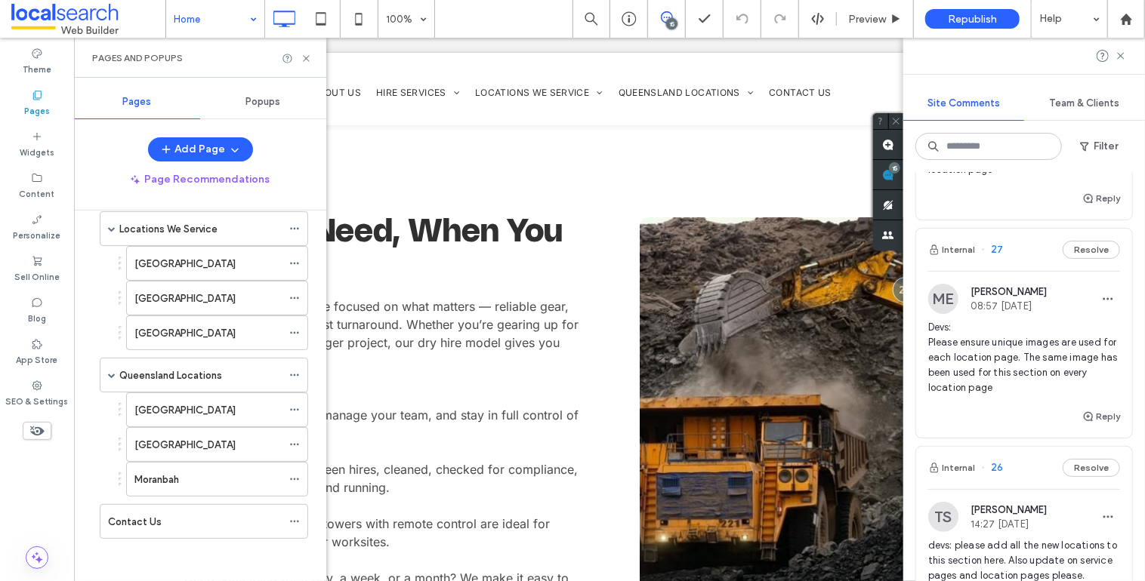
scroll to position [290, 0]
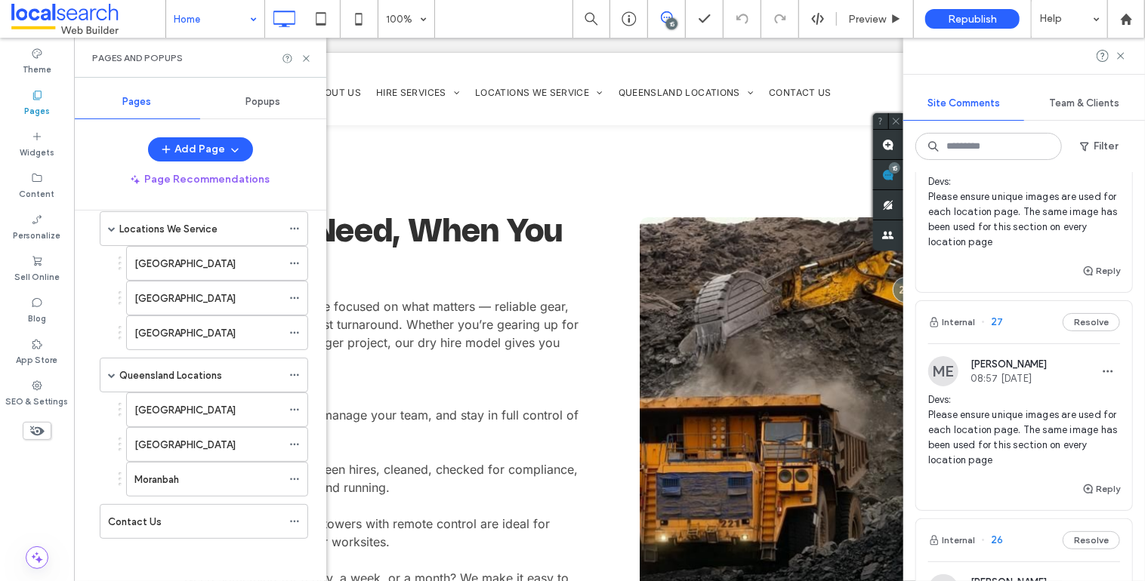
click at [997, 330] on span "27" at bounding box center [992, 322] width 22 height 15
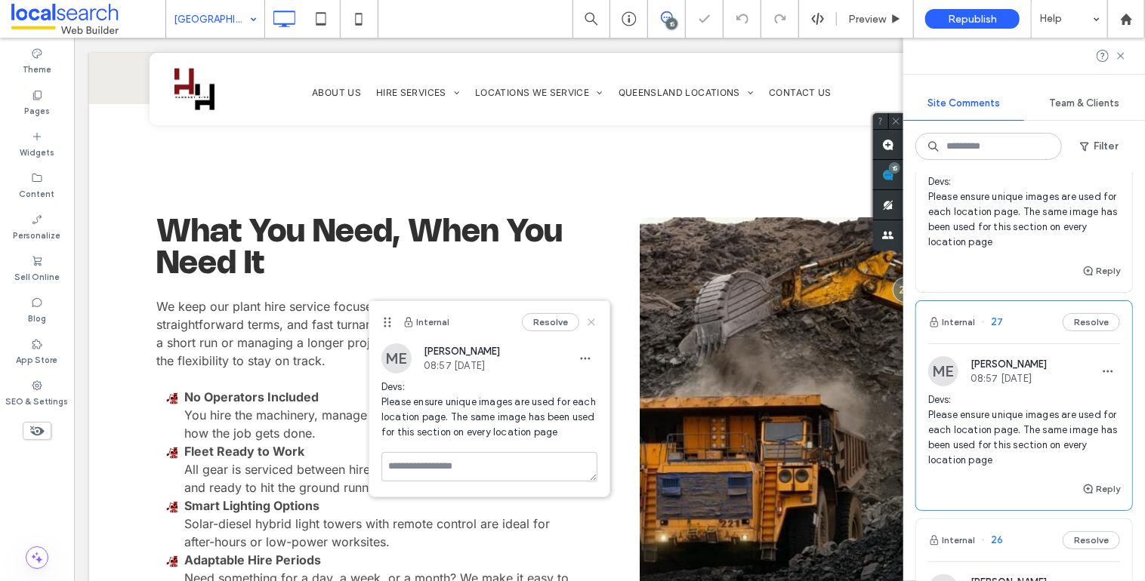
click at [594, 322] on icon at bounding box center [591, 322] width 12 height 12
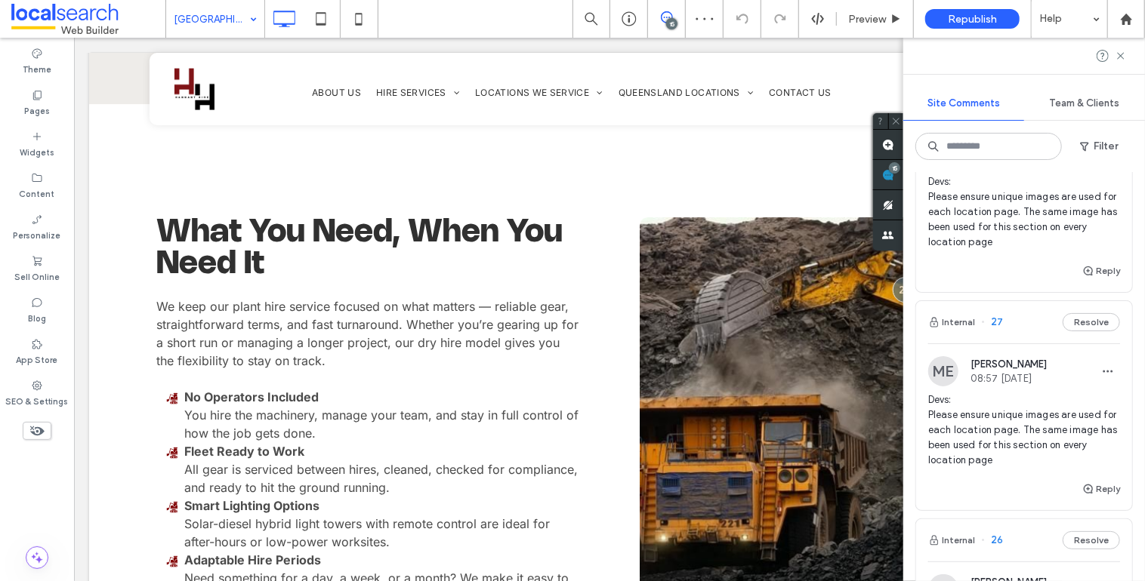
click at [1121, 55] on use at bounding box center [1120, 55] width 7 height 7
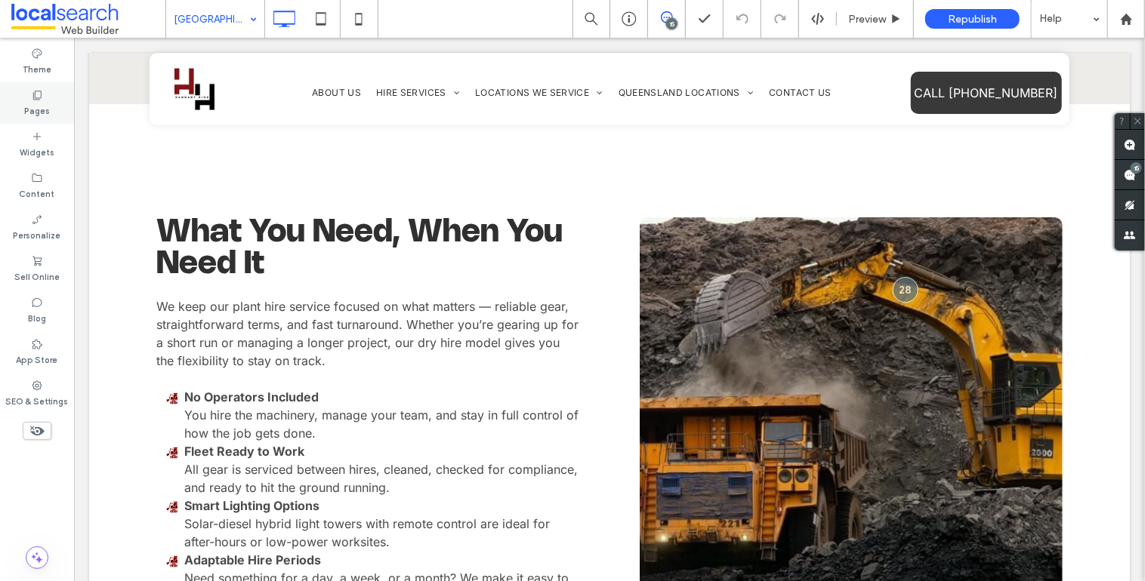
click at [39, 106] on label "Pages" at bounding box center [37, 109] width 26 height 17
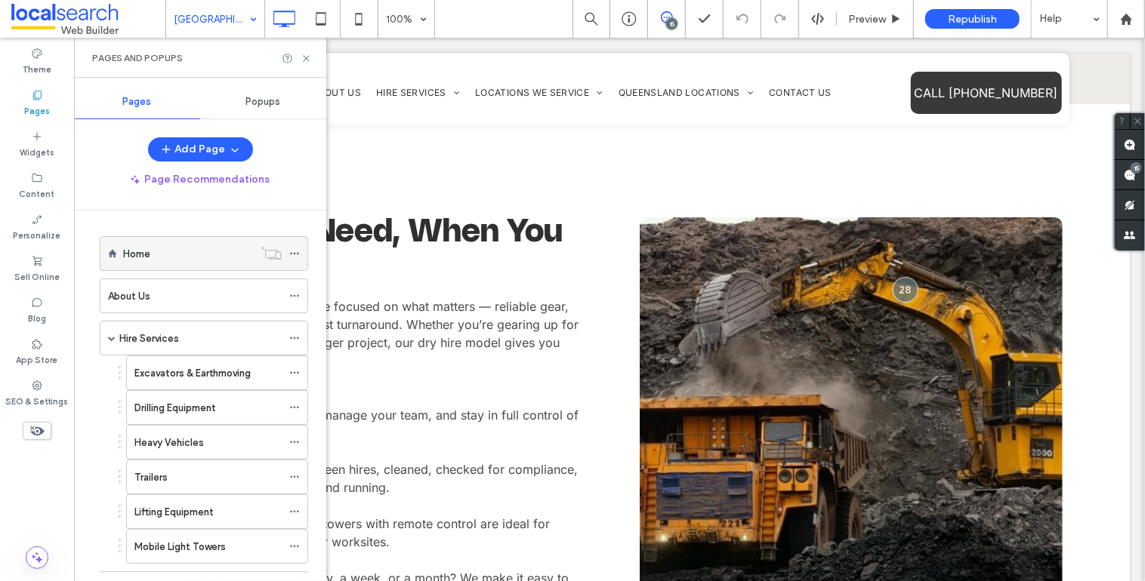
click at [178, 252] on div "Home" at bounding box center [188, 254] width 131 height 16
click at [306, 57] on icon at bounding box center [306, 58] width 11 height 11
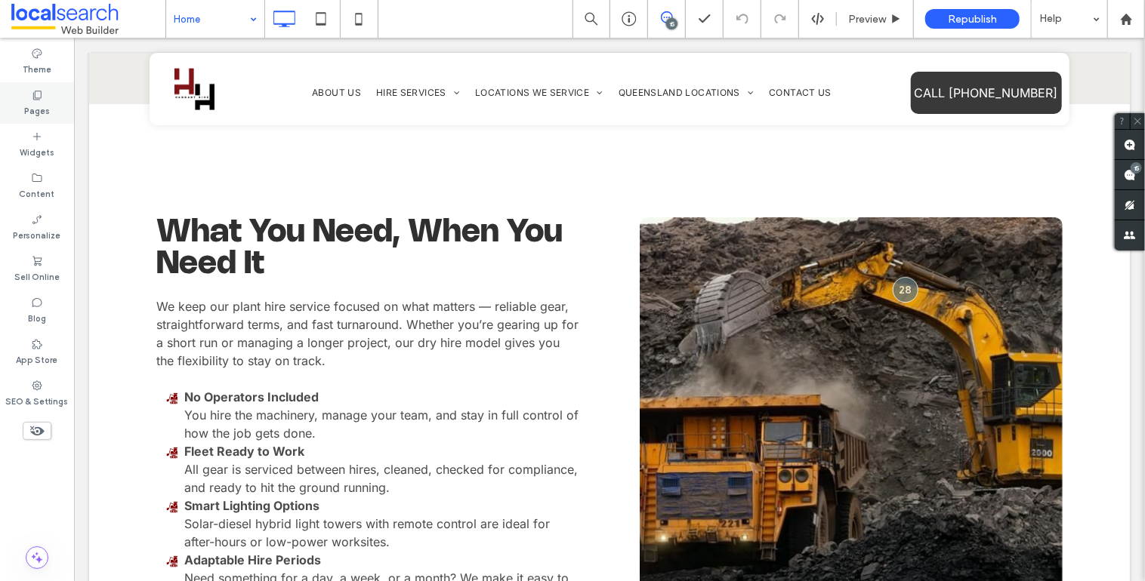
click at [35, 97] on use at bounding box center [37, 95] width 8 height 9
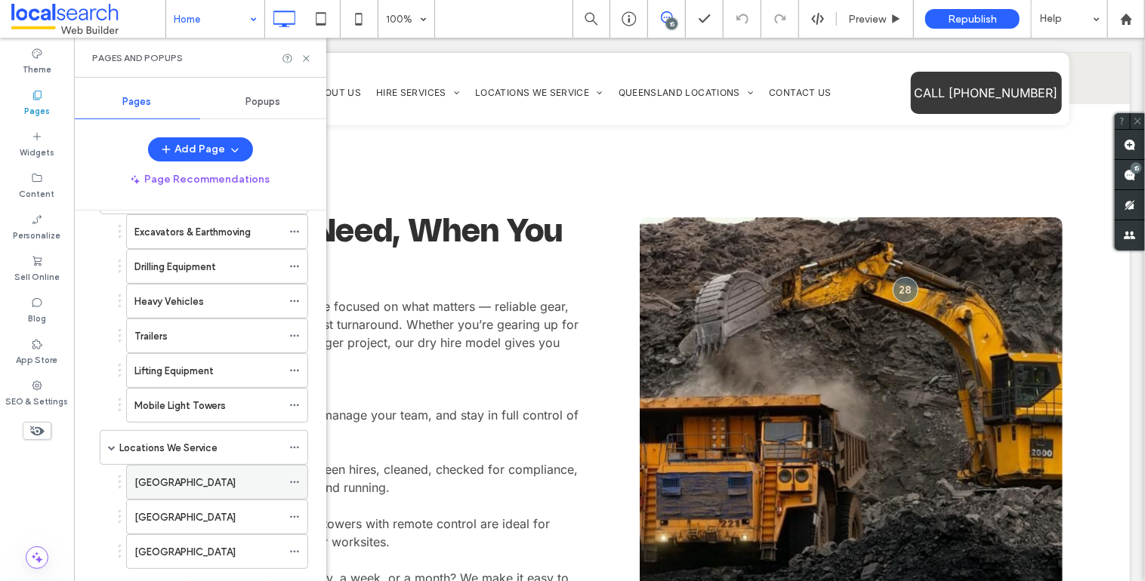
scroll to position [216, 0]
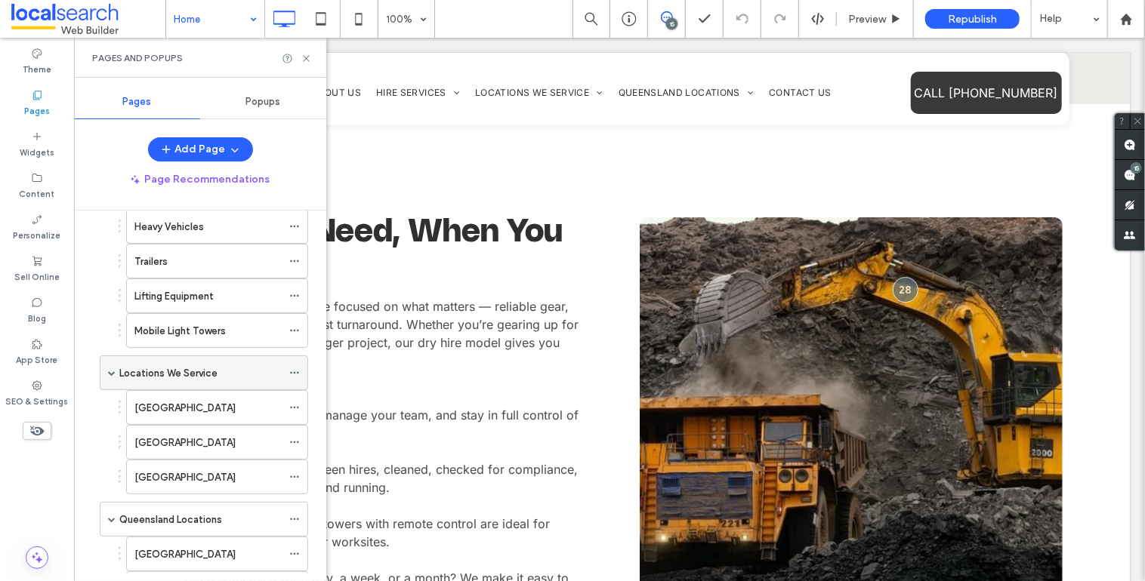
click at [193, 380] on div "Locations We Service" at bounding box center [200, 372] width 162 height 33
click at [308, 60] on use at bounding box center [306, 58] width 6 height 6
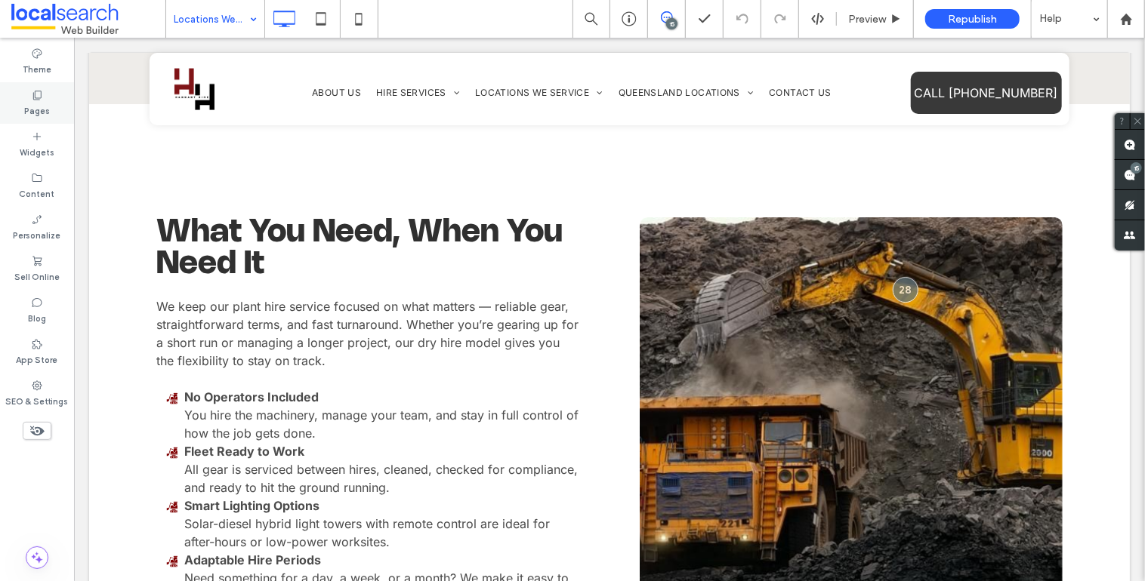
click at [51, 102] on div "Pages" at bounding box center [37, 103] width 74 height 42
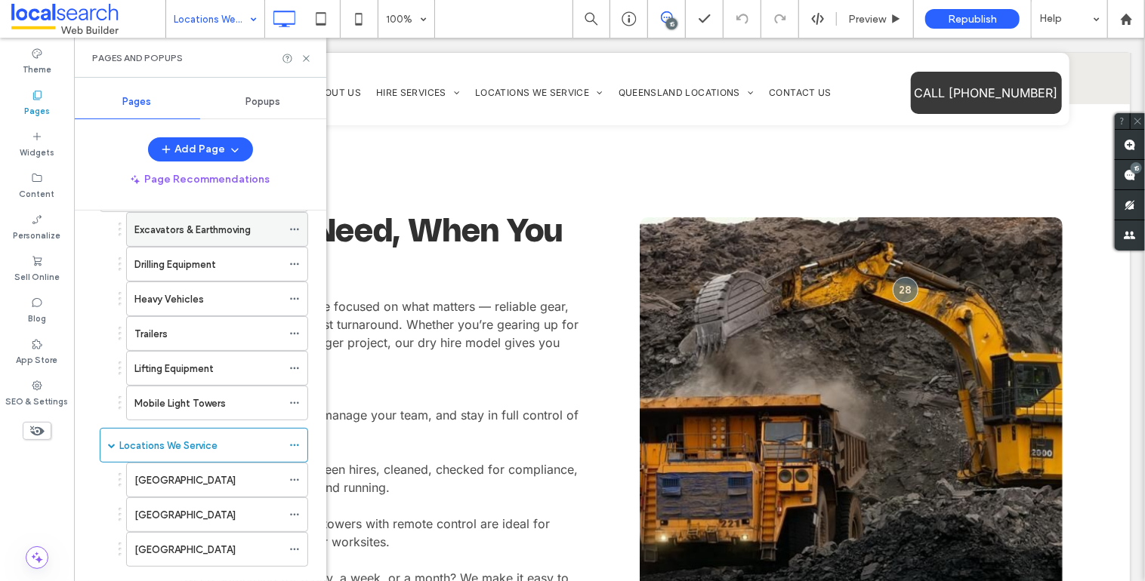
scroll to position [276, 0]
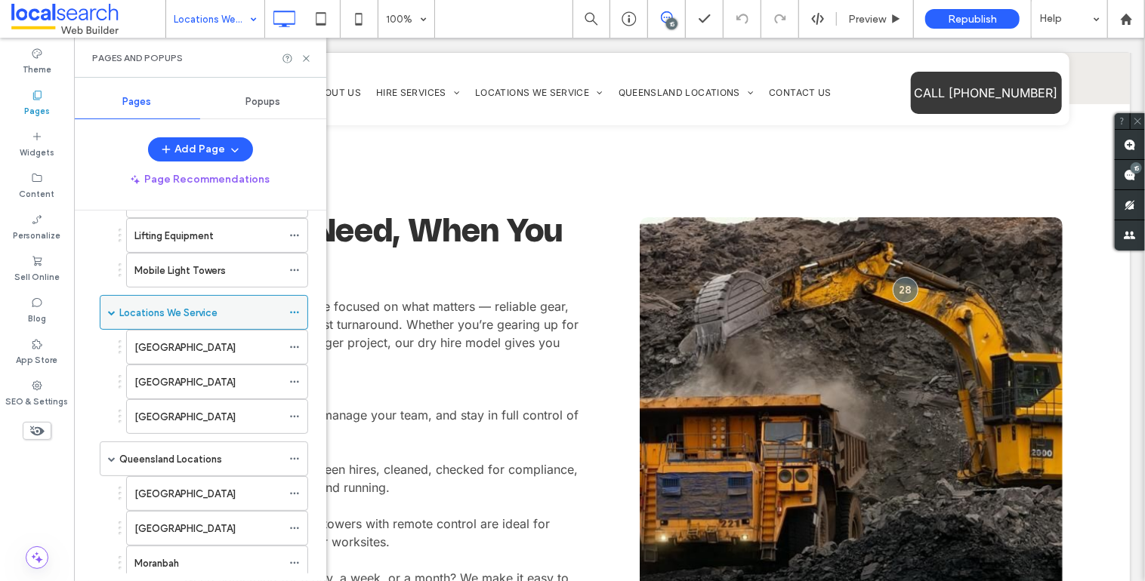
click at [179, 304] on label "Locations We Service" at bounding box center [168, 313] width 98 height 26
click at [304, 57] on icon at bounding box center [306, 58] width 11 height 11
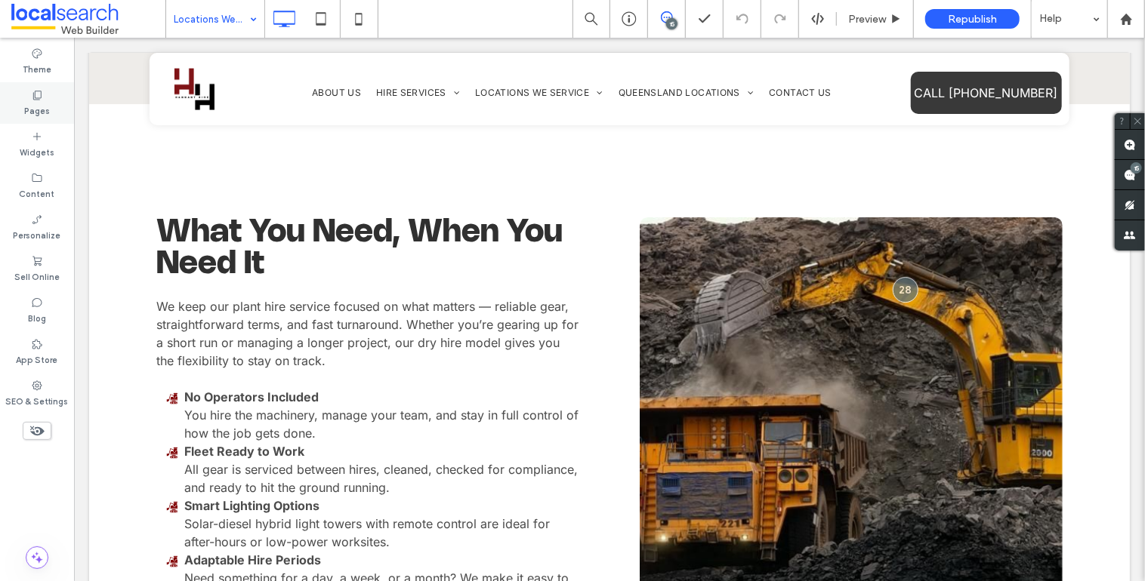
click at [47, 106] on label "Pages" at bounding box center [37, 109] width 26 height 17
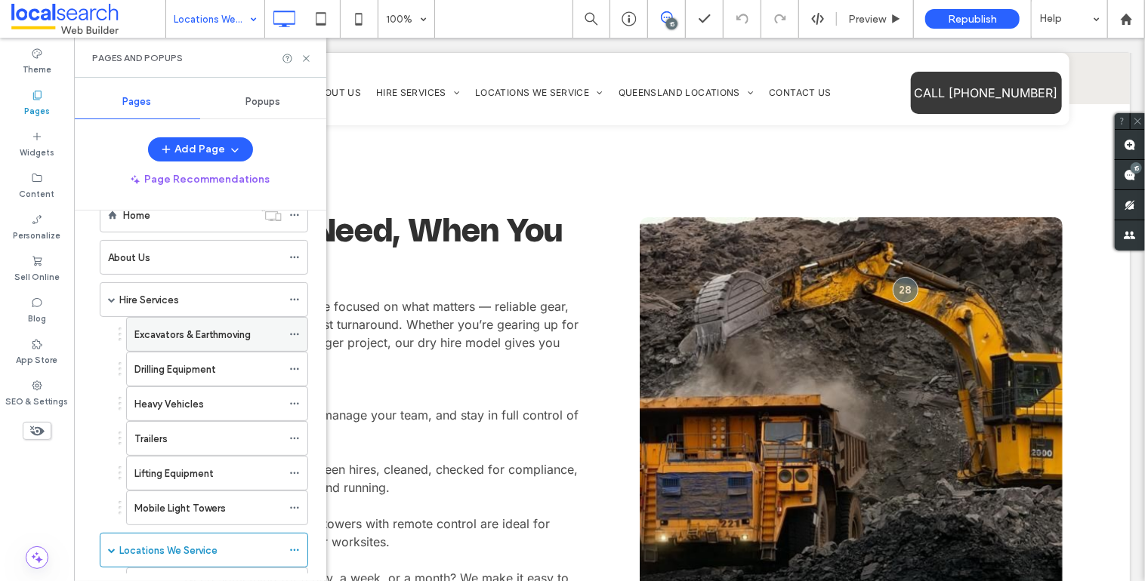
scroll to position [360, 0]
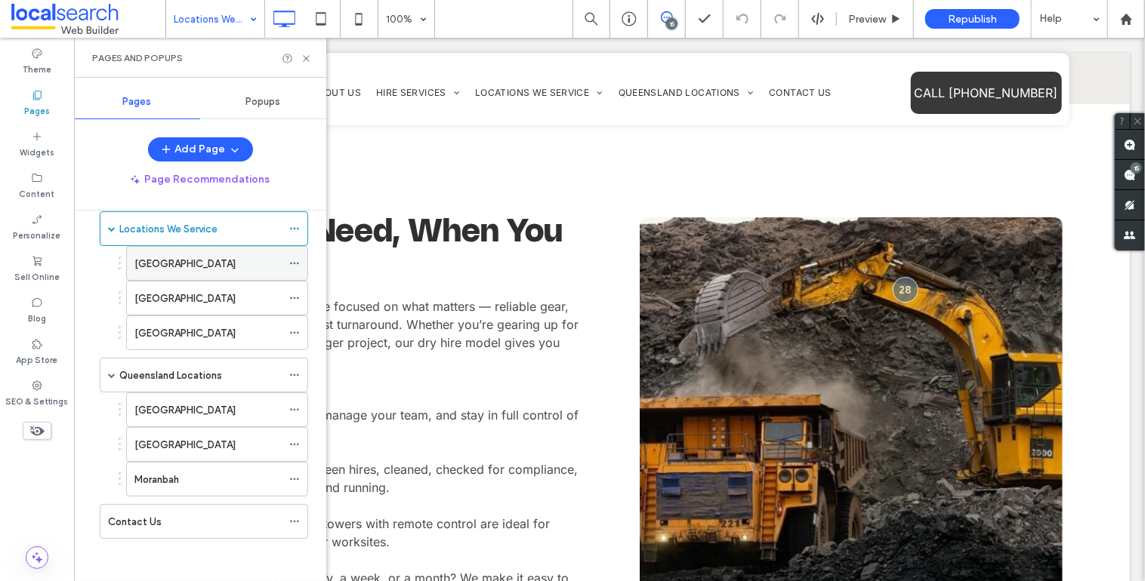
click at [181, 258] on label "New South Wales" at bounding box center [184, 264] width 101 height 26
click at [307, 62] on icon at bounding box center [306, 58] width 11 height 11
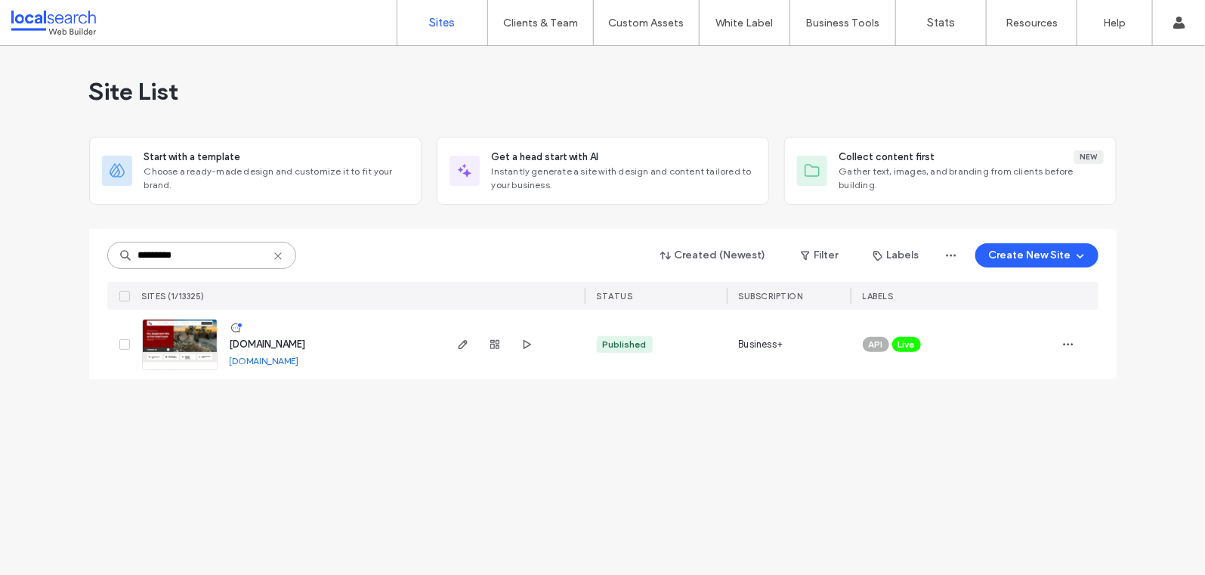
click at [215, 248] on input "********" at bounding box center [201, 255] width 189 height 27
paste input
type input "********"
click at [199, 350] on link at bounding box center [180, 344] width 76 height 51
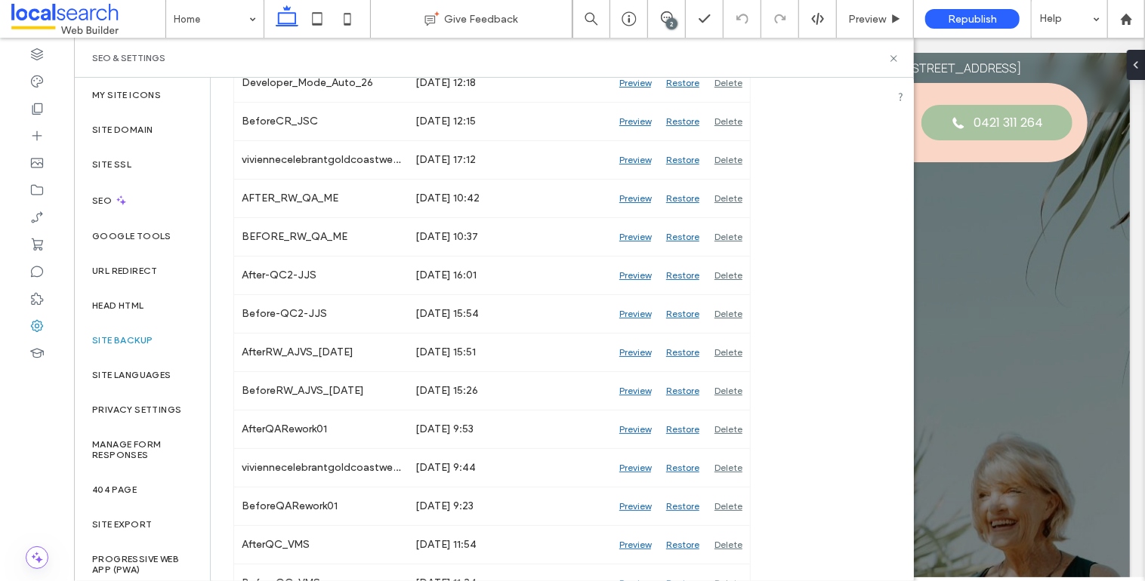
scroll to position [470, 0]
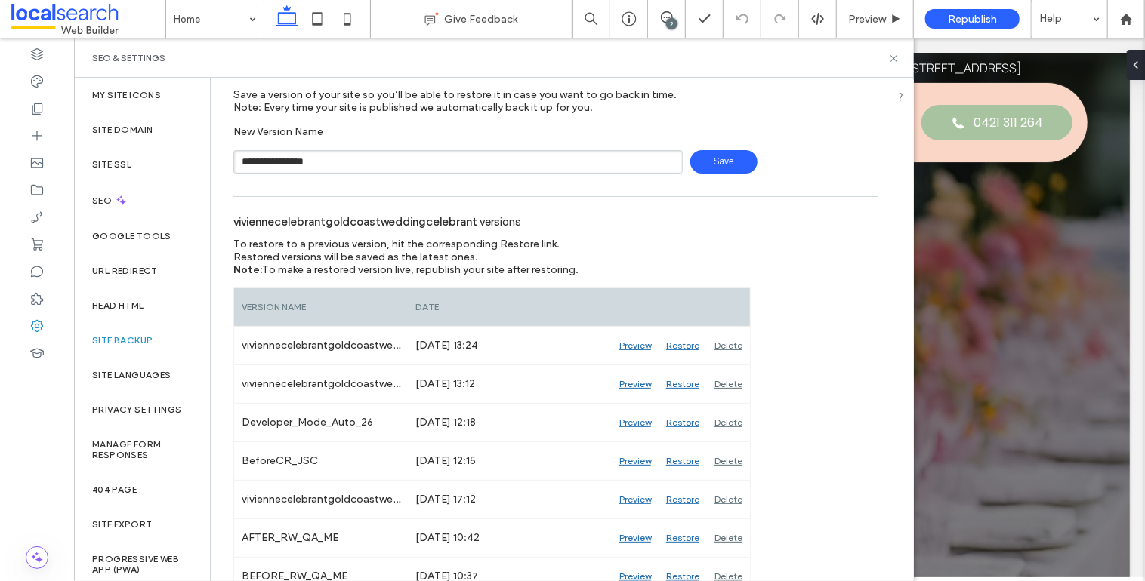
scroll to position [0, 0]
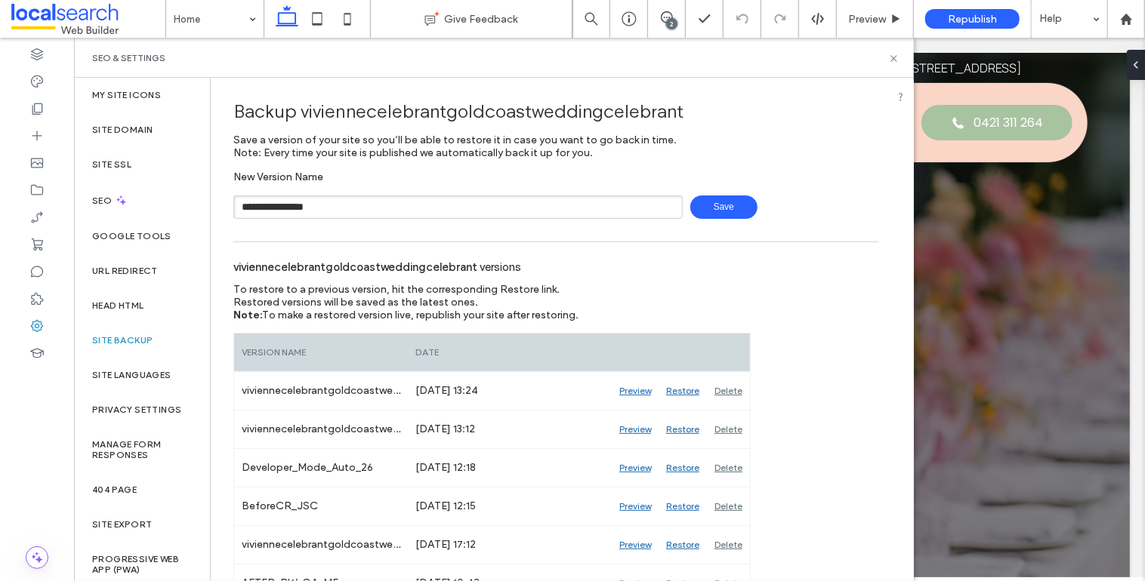
click at [372, 206] on input "**********" at bounding box center [457, 207] width 449 height 23
type input "**********"
click at [718, 206] on span "Save" at bounding box center [723, 207] width 67 height 23
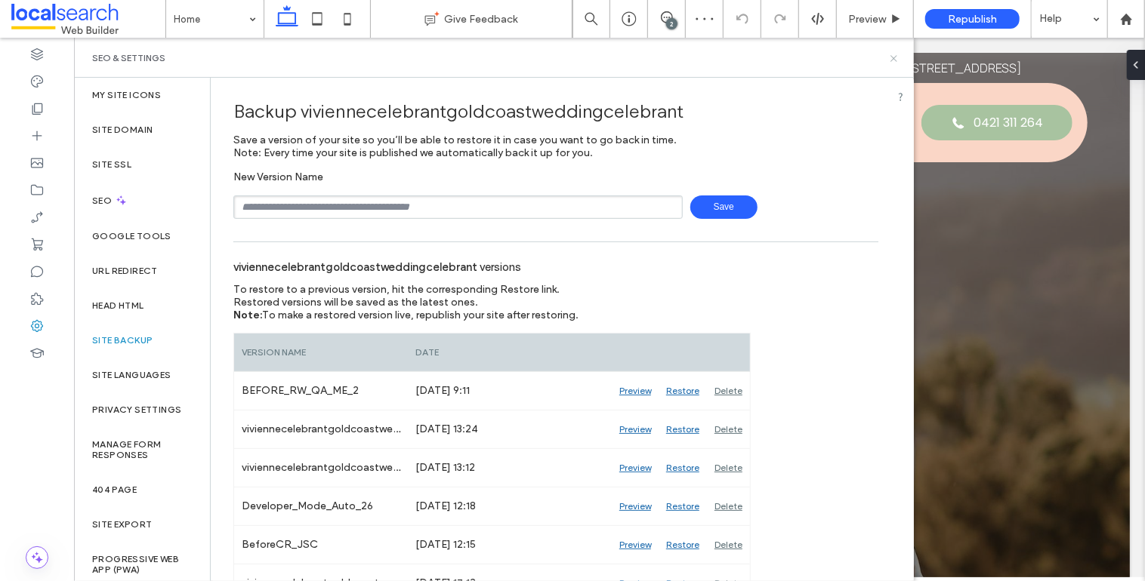
click at [892, 60] on icon at bounding box center [893, 58] width 11 height 11
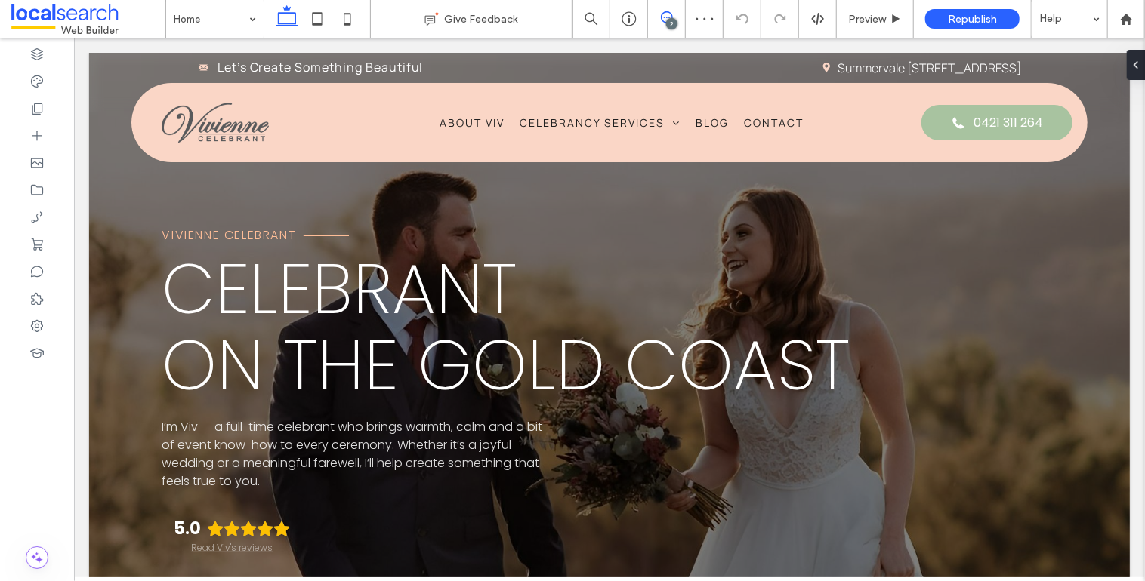
click at [673, 17] on span at bounding box center [666, 17] width 37 height 12
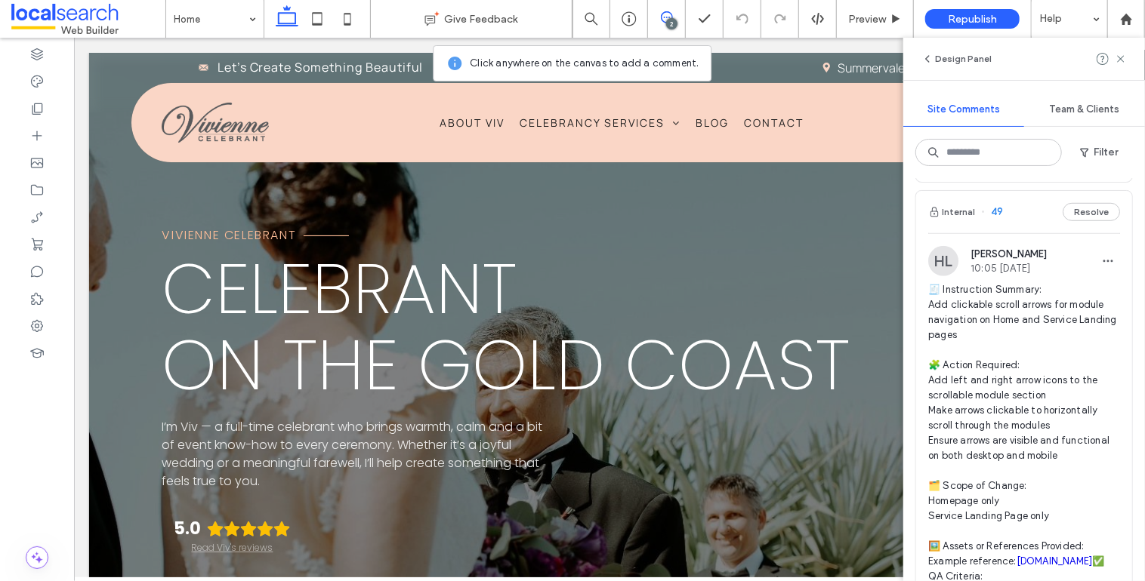
scroll to position [634, 0]
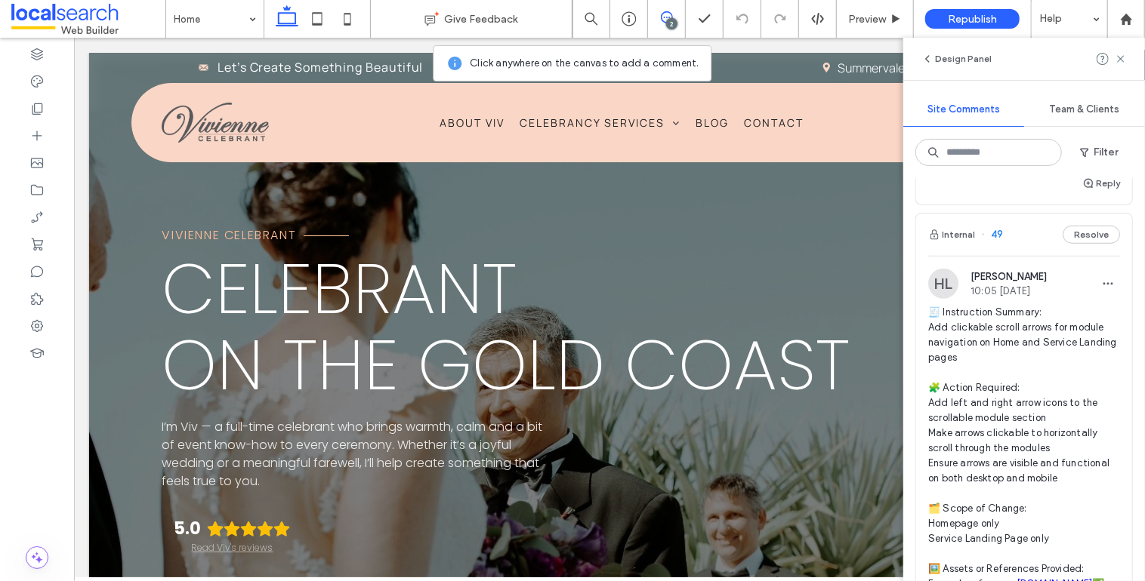
click at [999, 242] on span "49" at bounding box center [992, 234] width 22 height 15
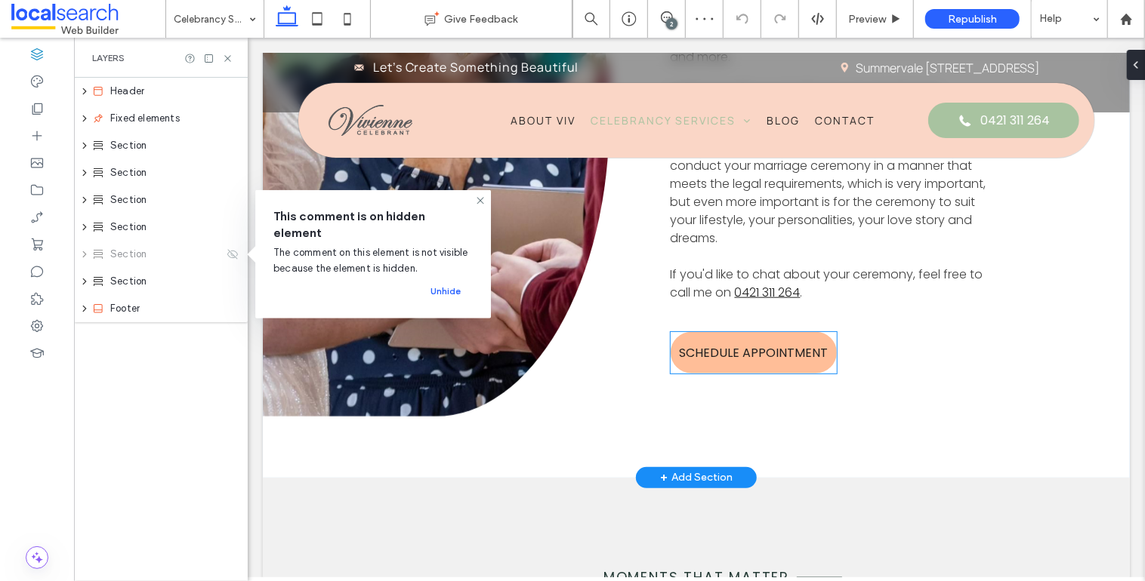
scroll to position [859, 0]
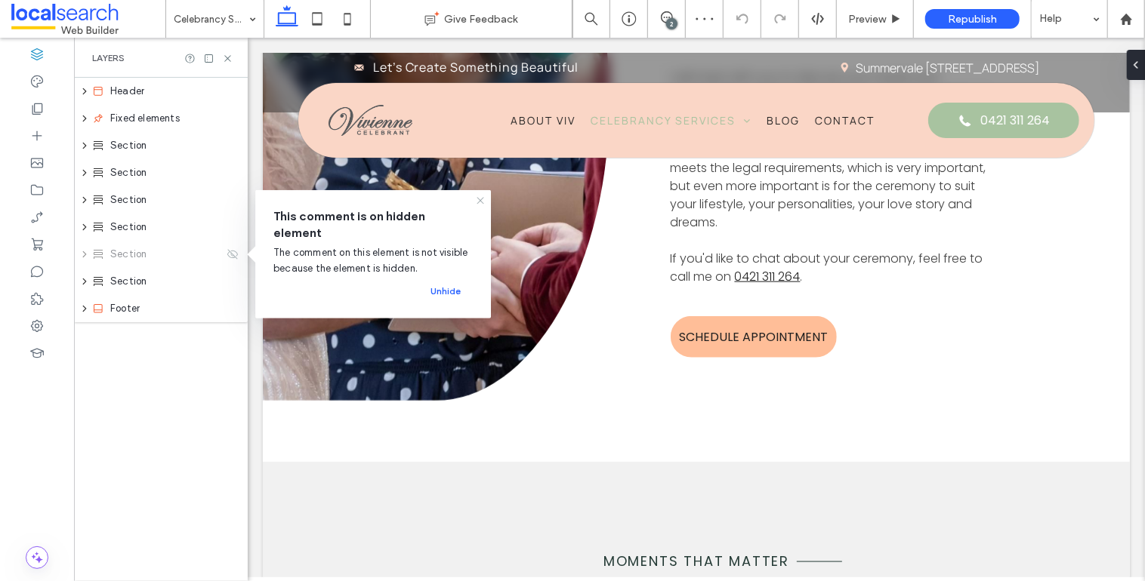
click at [477, 200] on icon at bounding box center [480, 201] width 12 height 12
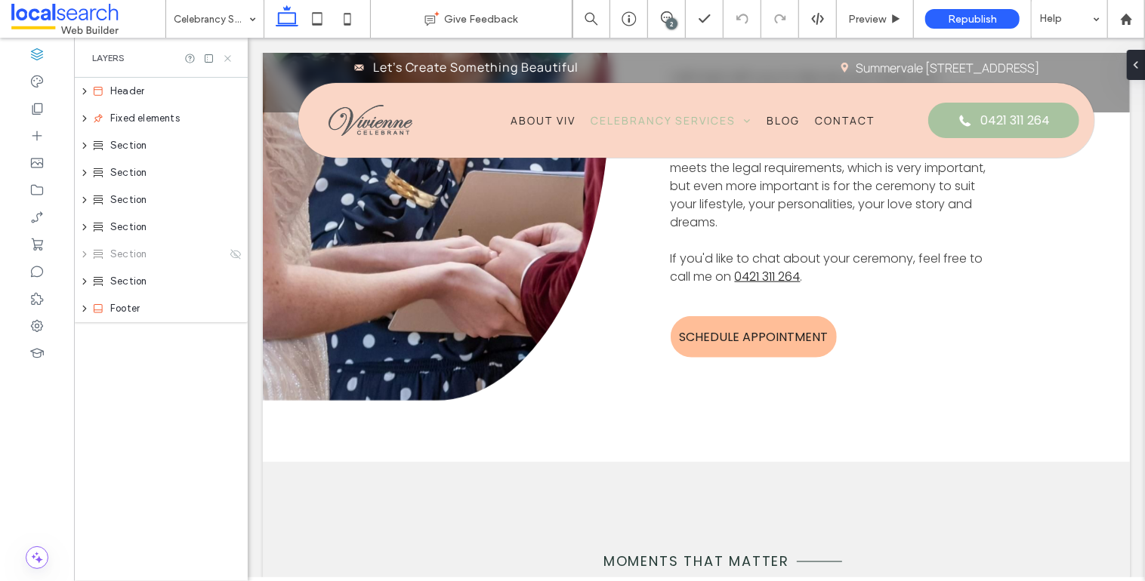
click at [233, 59] on icon at bounding box center [227, 58] width 11 height 11
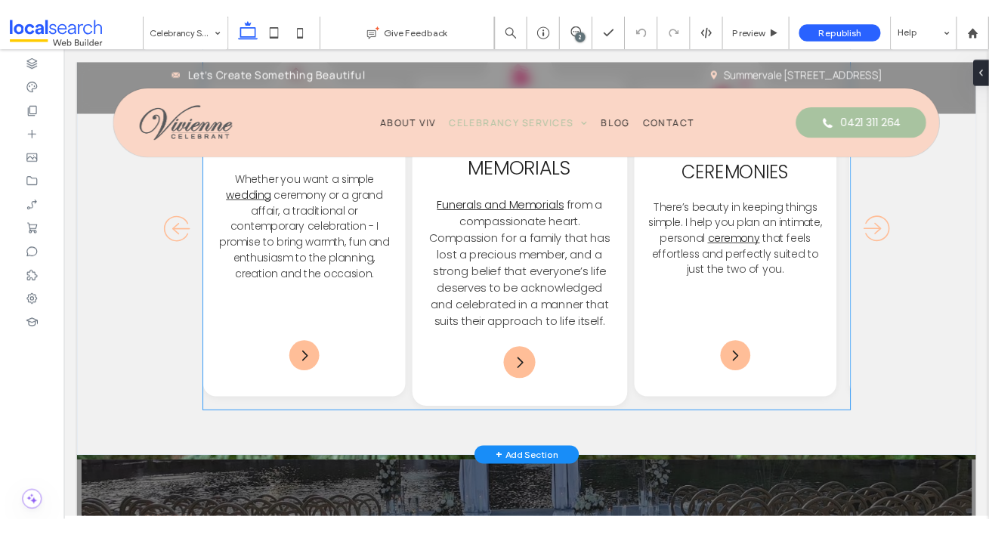
scroll to position [1402, 0]
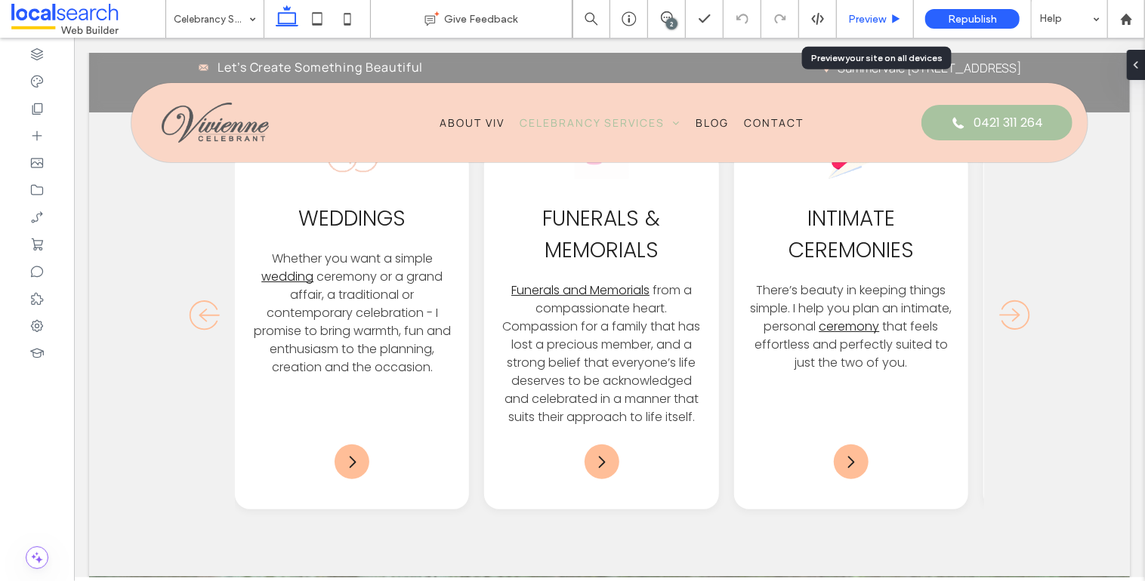
click at [884, 17] on span "Preview" at bounding box center [867, 19] width 38 height 13
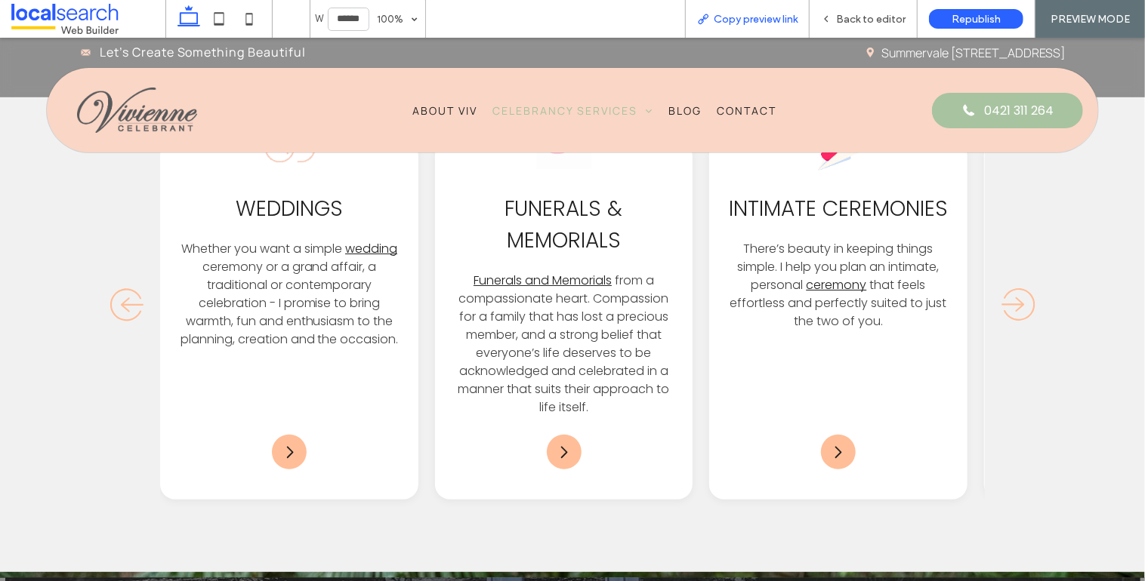
click at [760, 13] on span "Copy preview link" at bounding box center [756, 19] width 84 height 13
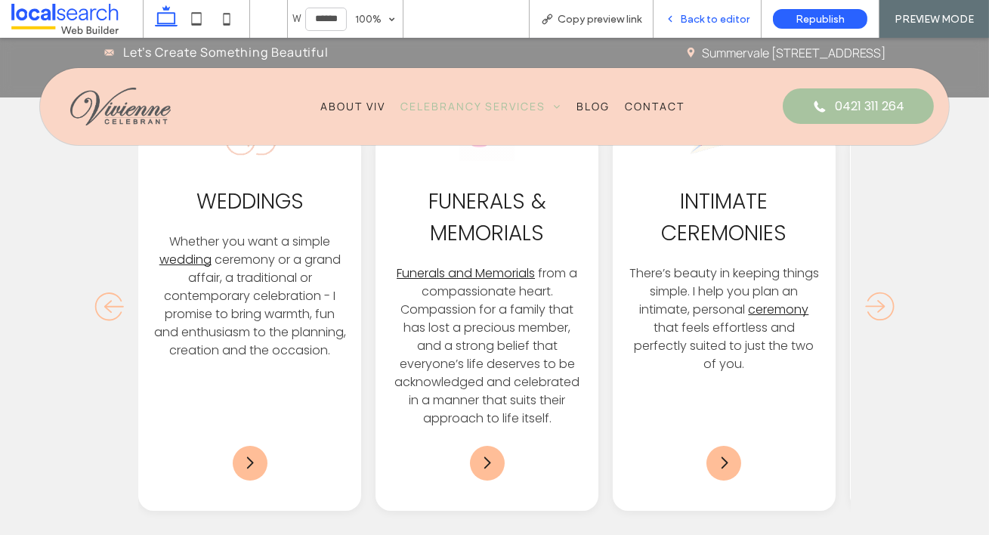
click at [713, 19] on span "Back to editor" at bounding box center [714, 19] width 69 height 13
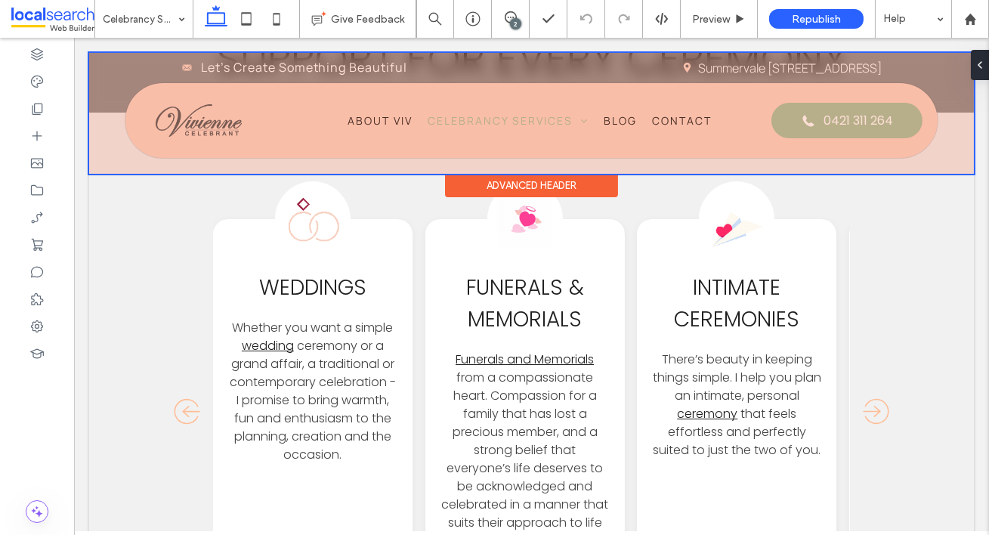
scroll to position [1404, 0]
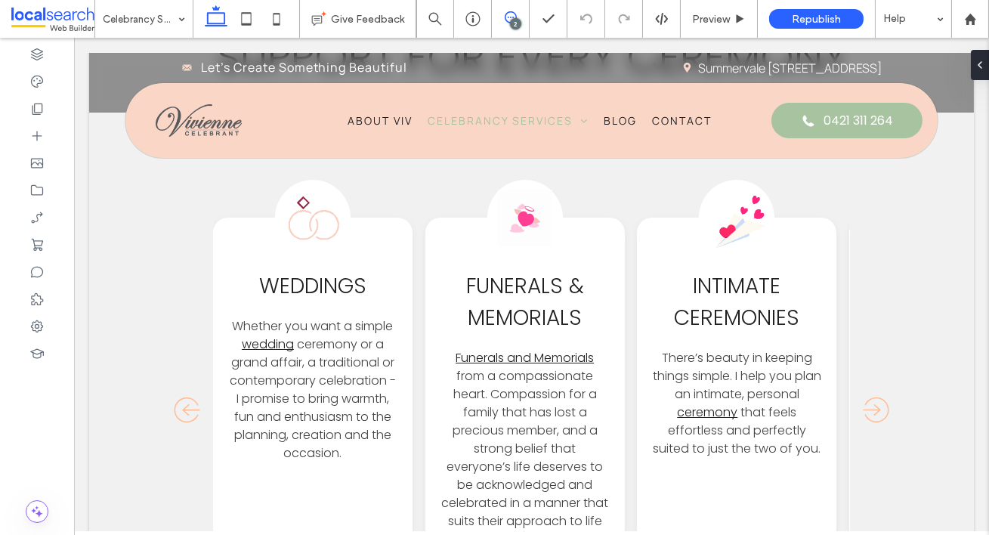
click at [517, 14] on span at bounding box center [510, 17] width 37 height 12
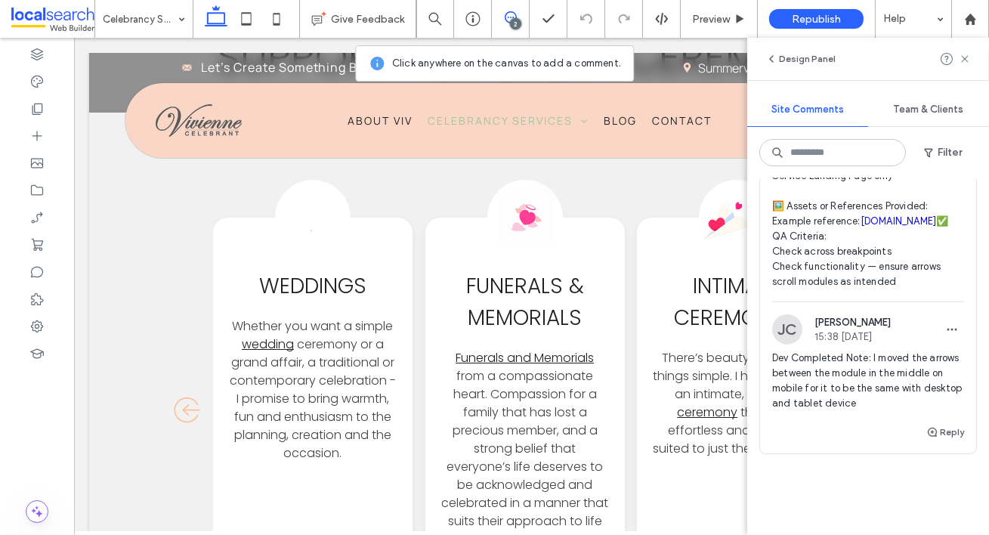
scroll to position [1035, 0]
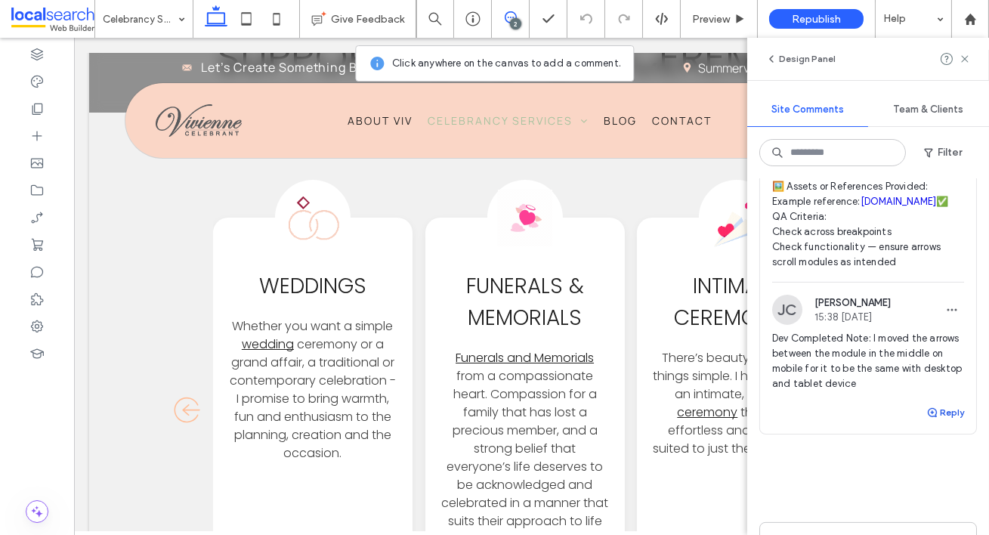
click at [930, 421] on button "Reply" at bounding box center [945, 412] width 38 height 18
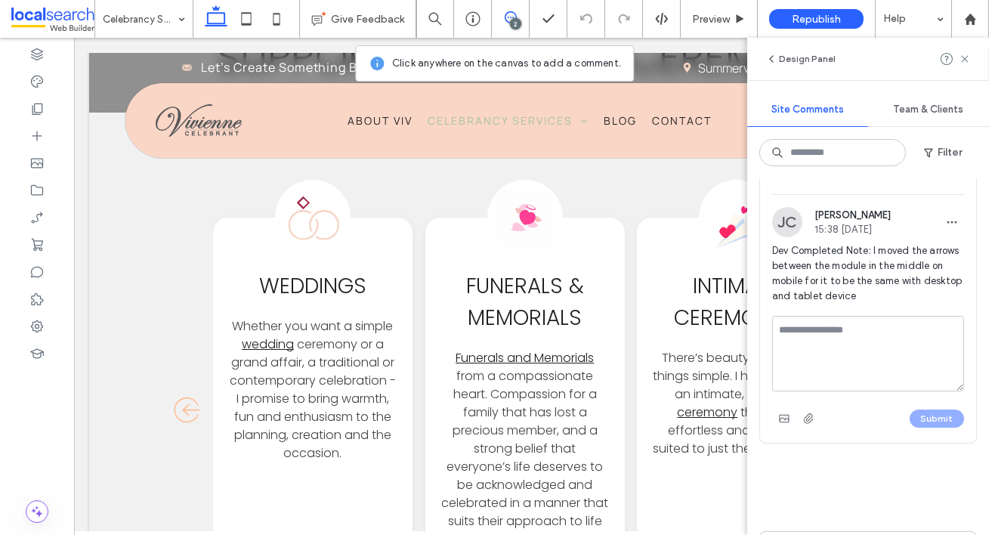
scroll to position [1126, 0]
type textarea "**********"
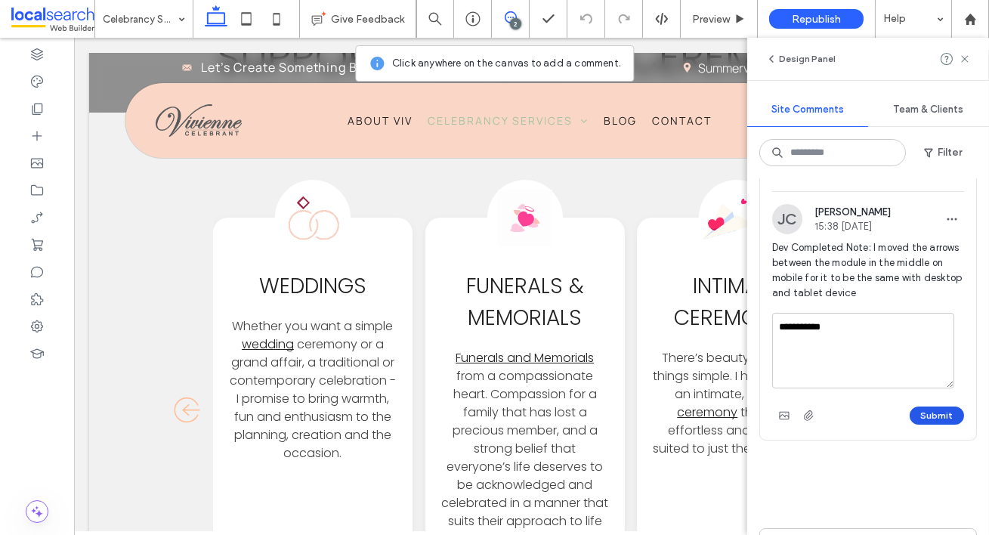
click at [930, 424] on button "Submit" at bounding box center [936, 415] width 54 height 18
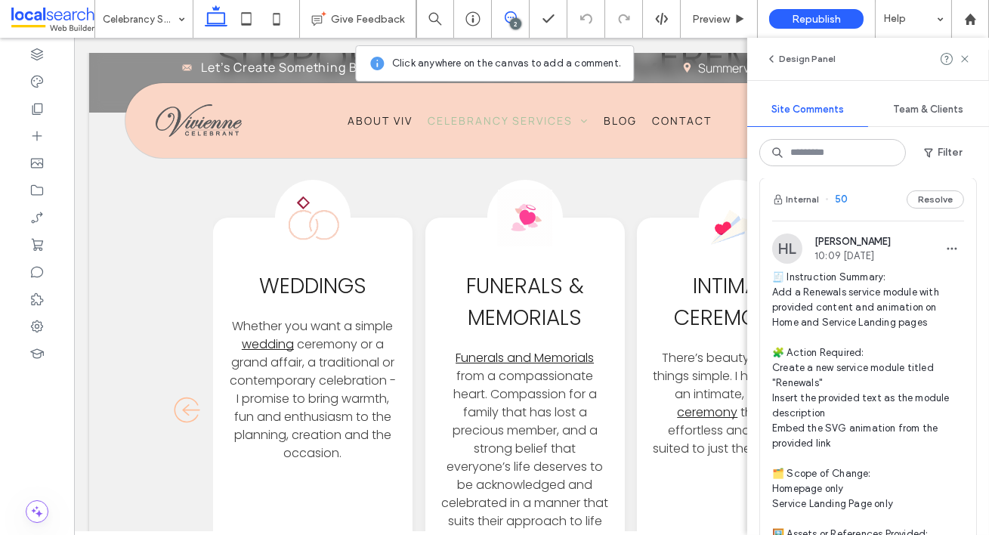
scroll to position [0, 0]
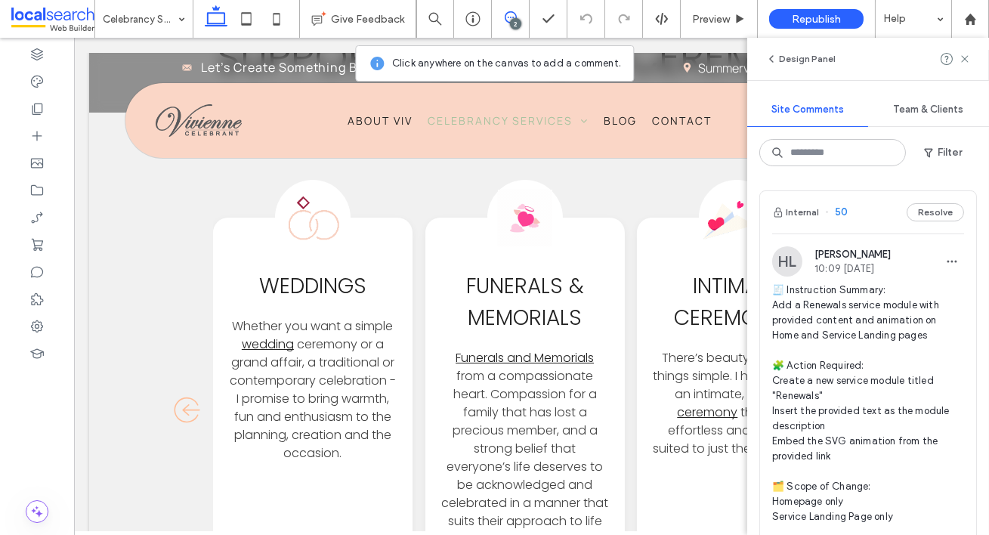
click at [843, 208] on span "50" at bounding box center [836, 212] width 23 height 15
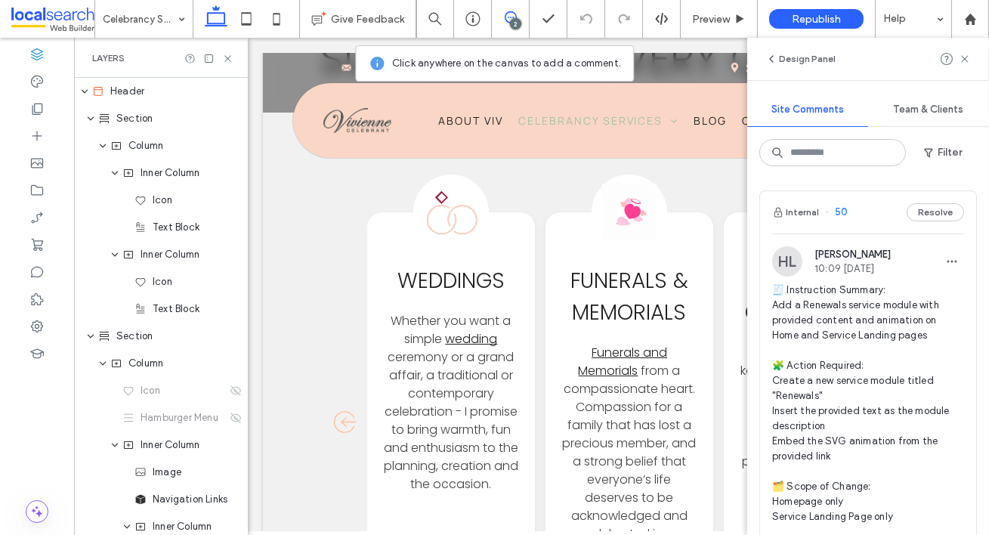
scroll to position [1408, 0]
click at [967, 60] on icon at bounding box center [964, 59] width 12 height 12
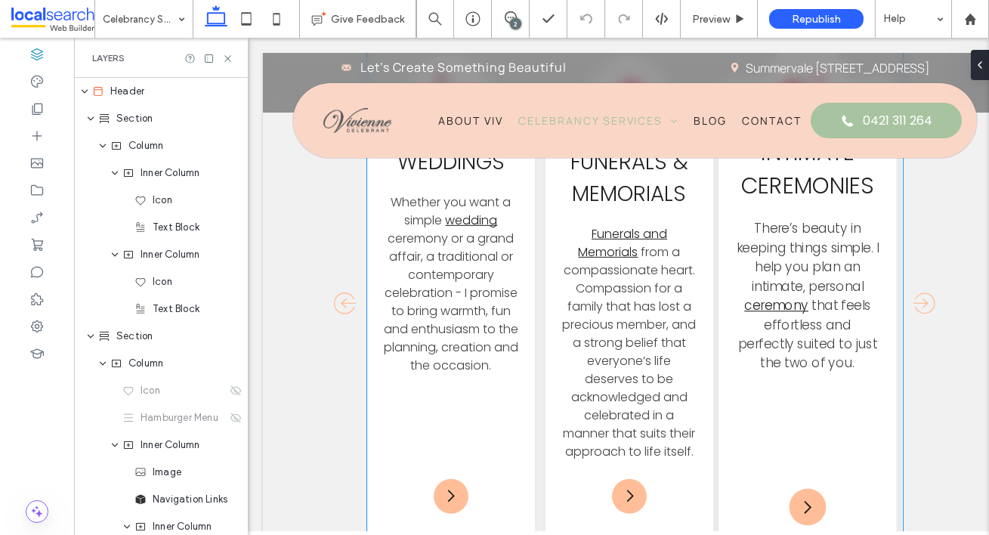
scroll to position [1534, 0]
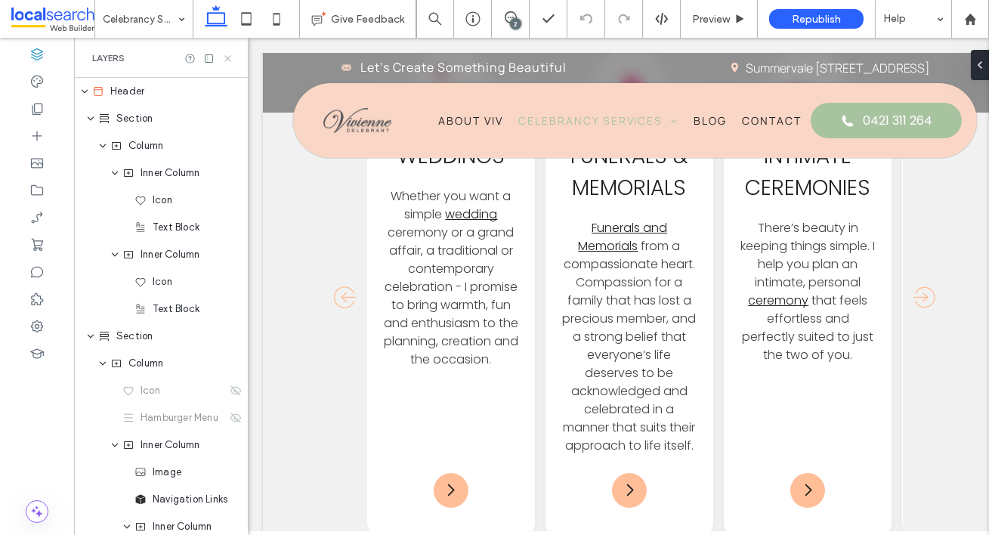
click at [229, 55] on icon at bounding box center [227, 58] width 11 height 11
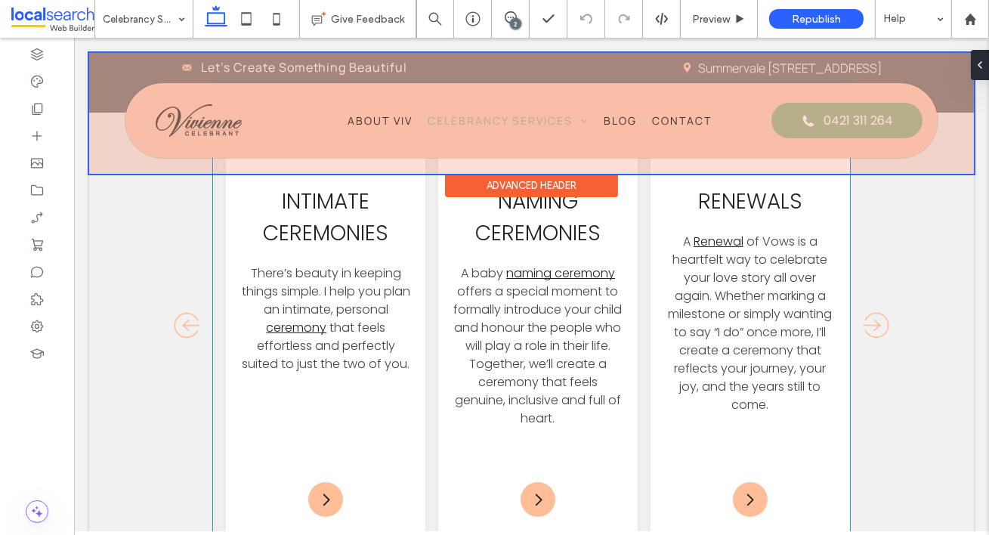
scroll to position [0, 406]
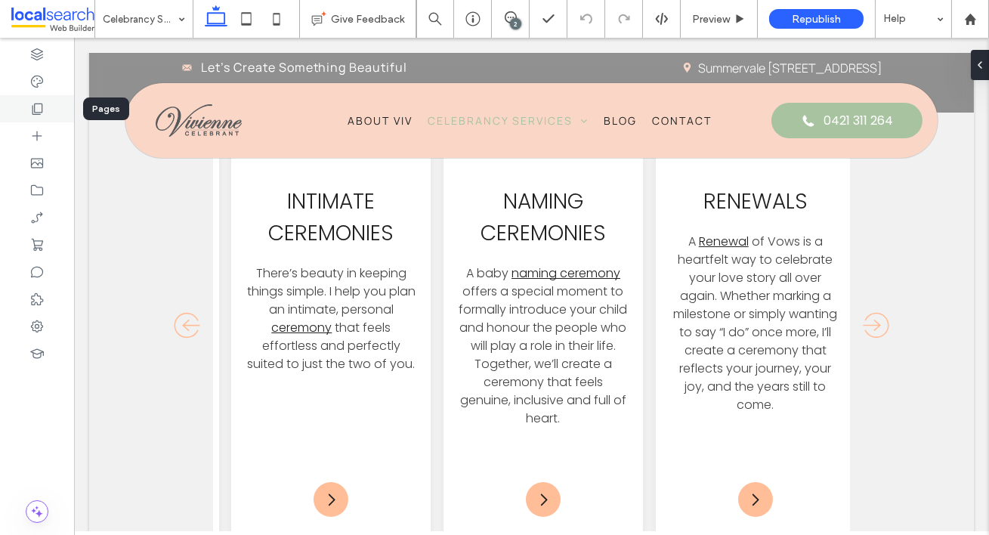
click at [36, 113] on icon at bounding box center [36, 108] width 15 height 15
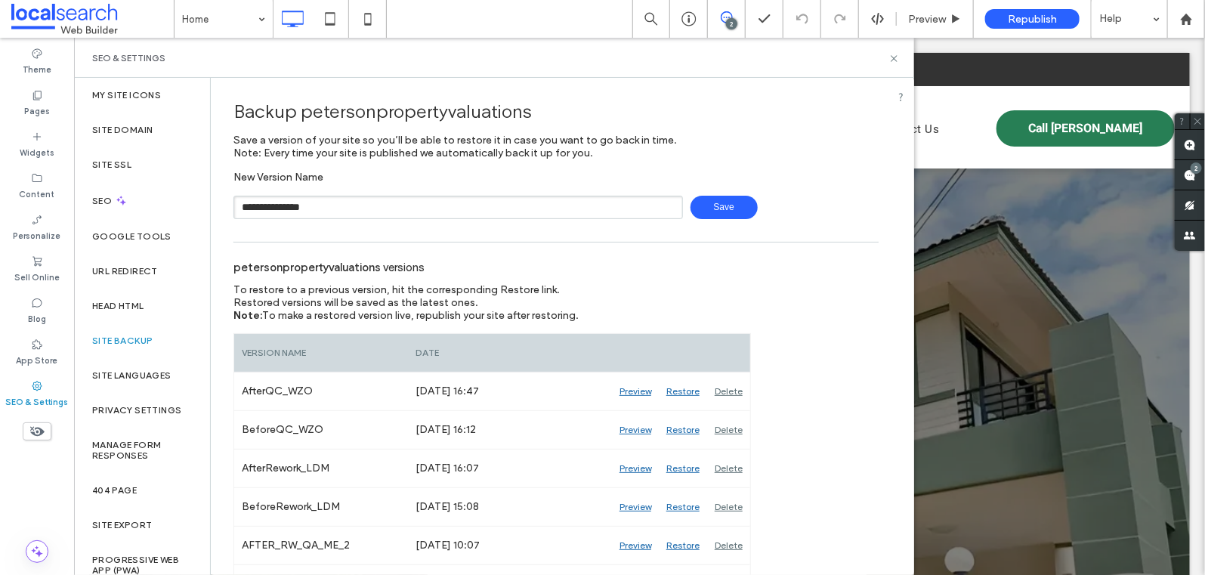
click at [469, 211] on input "**********" at bounding box center [457, 207] width 449 height 23
type input "**********"
click at [695, 208] on span "Save" at bounding box center [723, 207] width 67 height 23
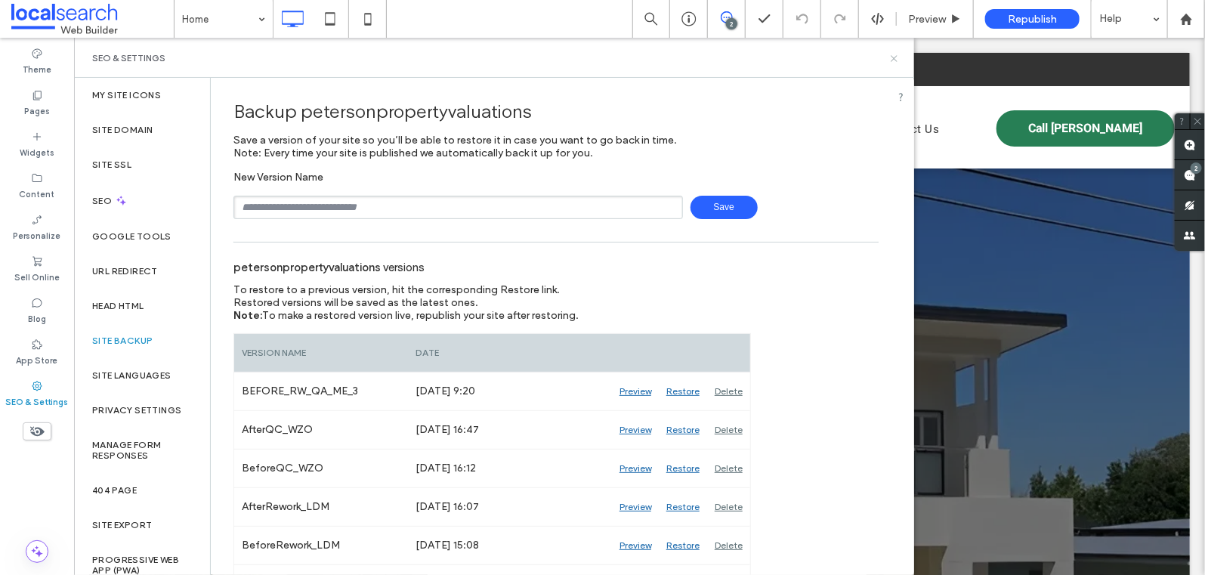
drag, startPoint x: 894, startPoint y: 55, endPoint x: 871, endPoint y: 58, distance: 22.9
click at [894, 55] on icon at bounding box center [893, 58] width 11 height 11
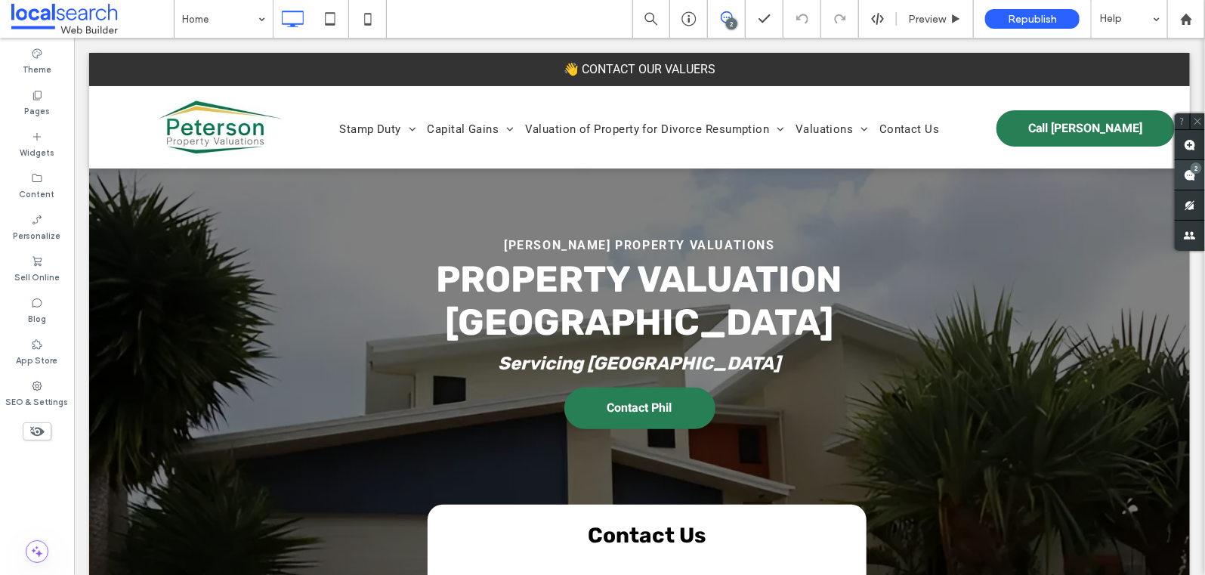
click at [1192, 163] on div "2" at bounding box center [1195, 167] width 11 height 11
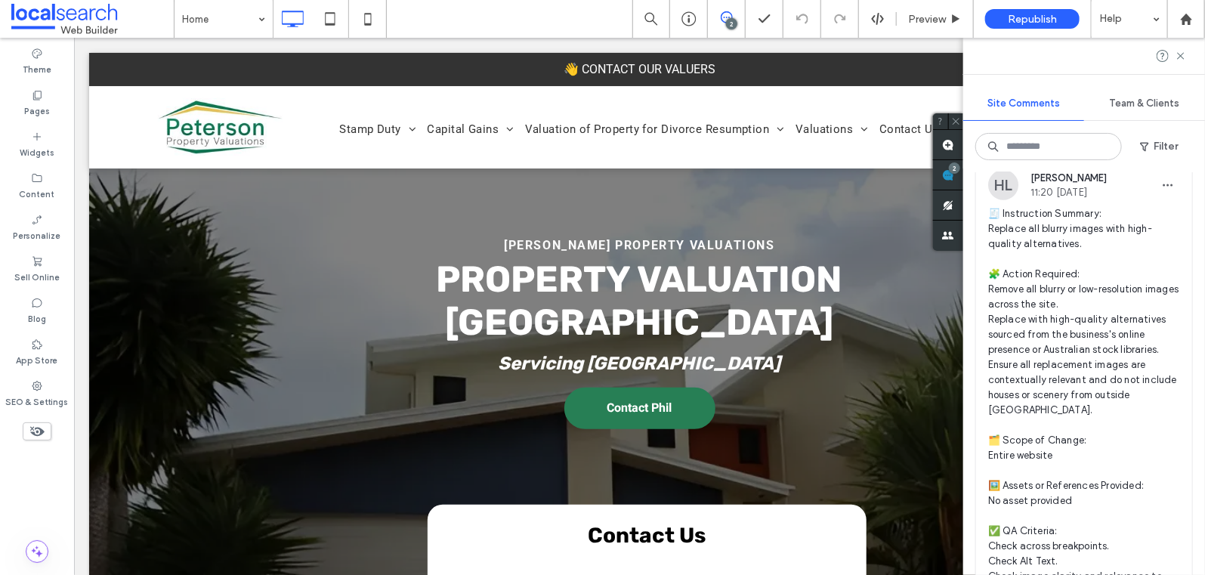
scroll to position [507, 0]
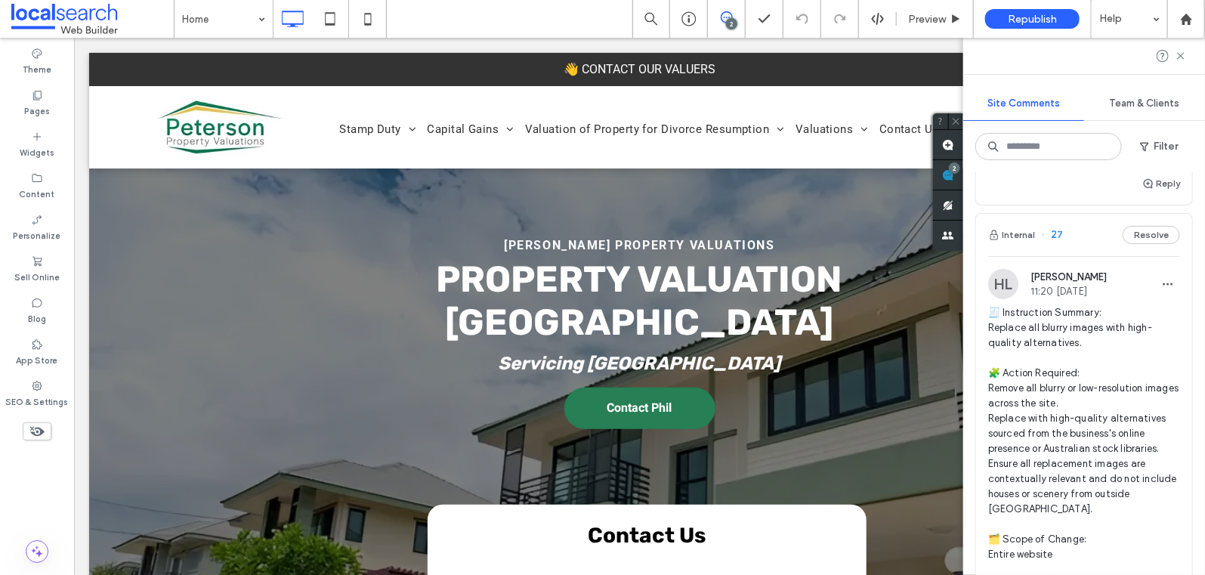
click at [1056, 233] on span "27" at bounding box center [1052, 234] width 22 height 15
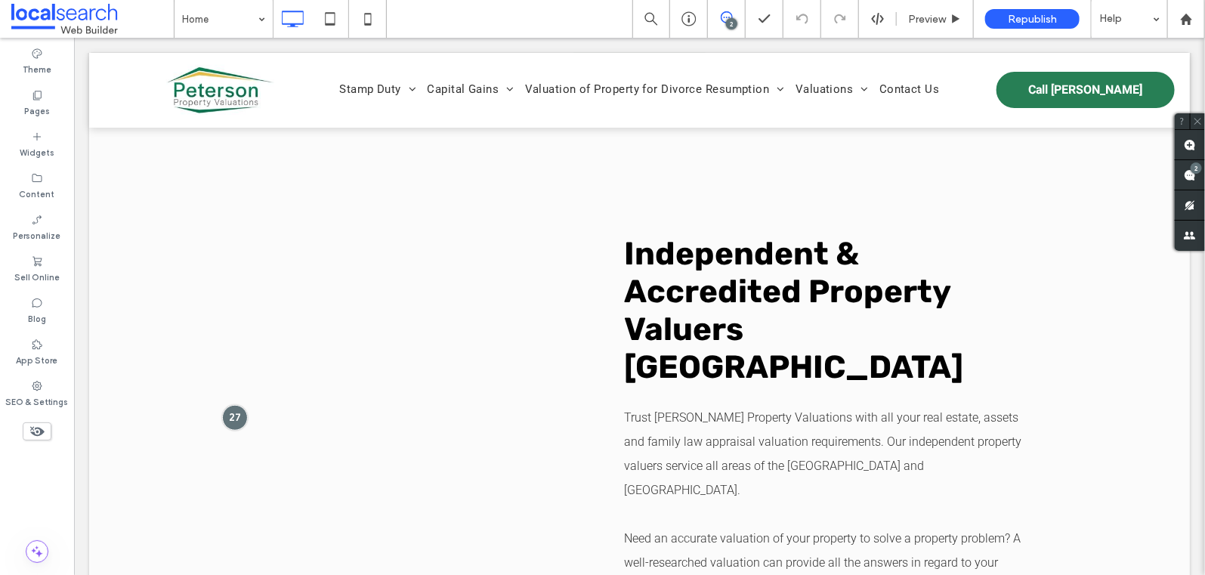
scroll to position [0, 0]
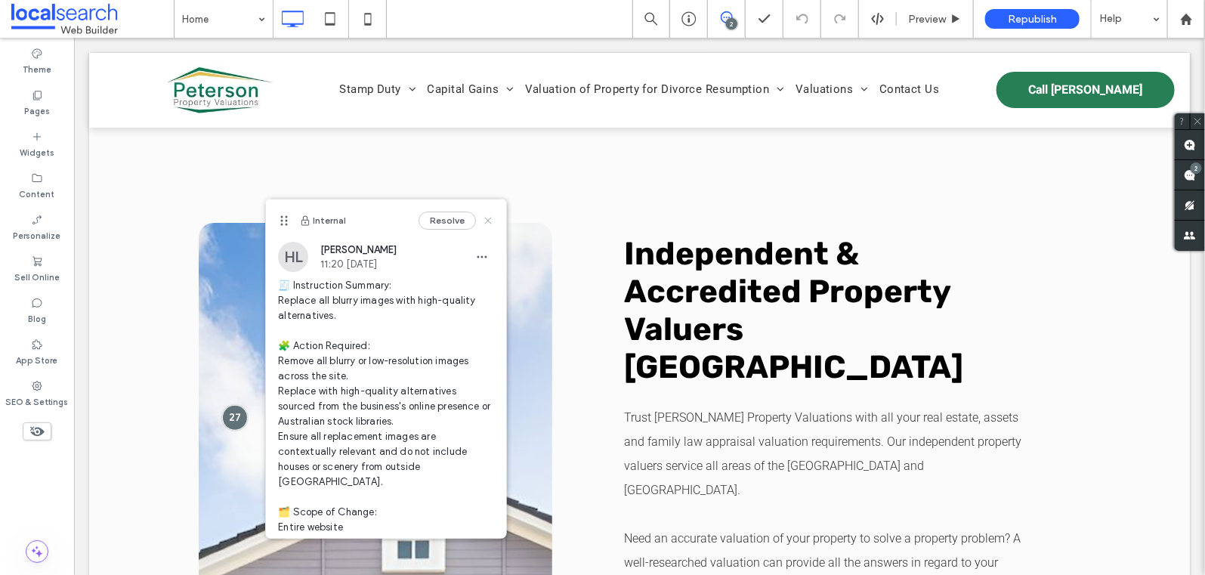
click at [482, 222] on icon at bounding box center [488, 220] width 12 height 12
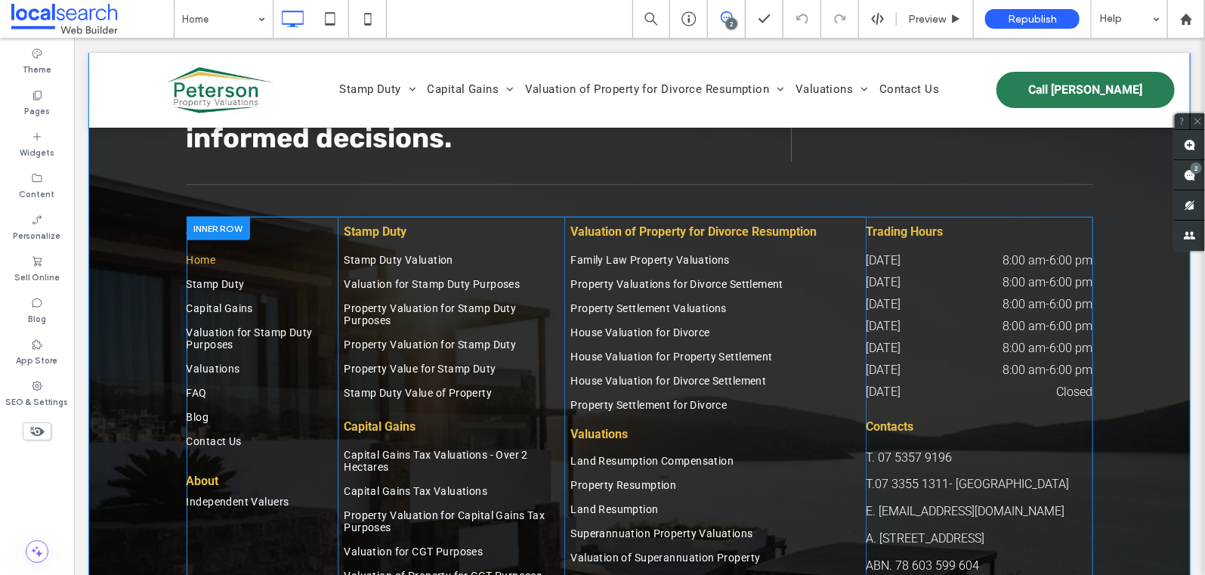
scroll to position [5873, 0]
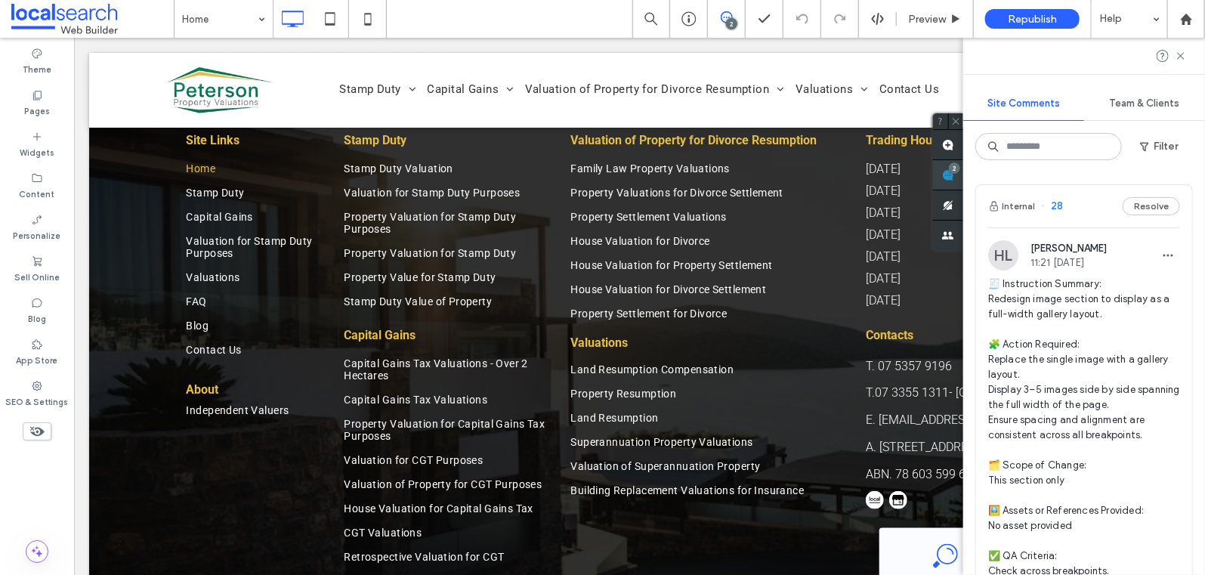
click at [960, 170] on div "2" at bounding box center [954, 167] width 11 height 11
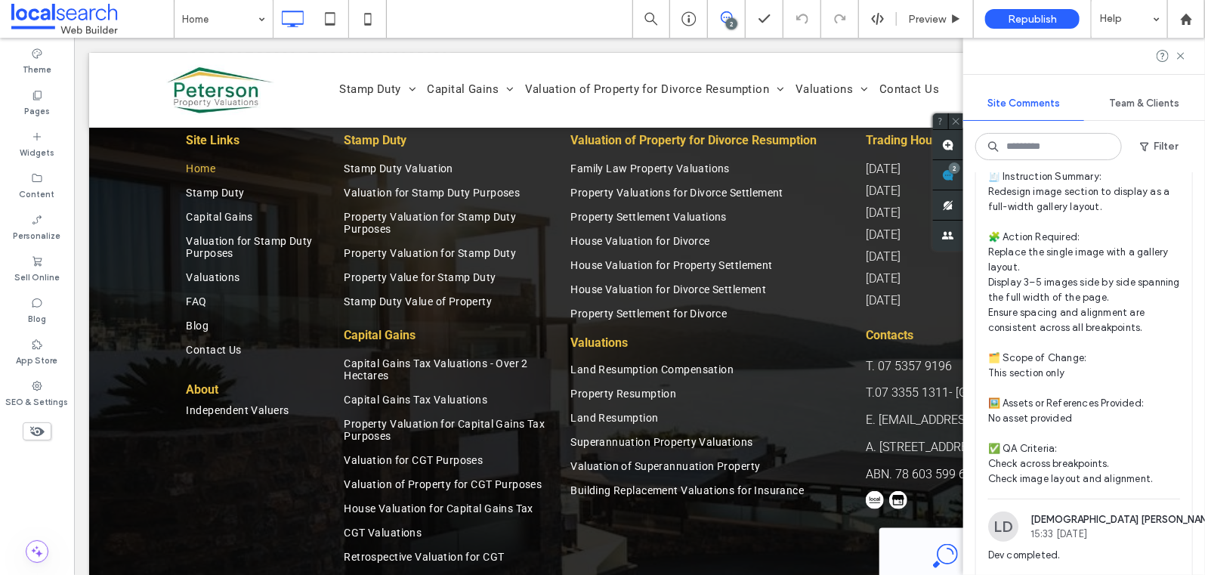
scroll to position [0, 0]
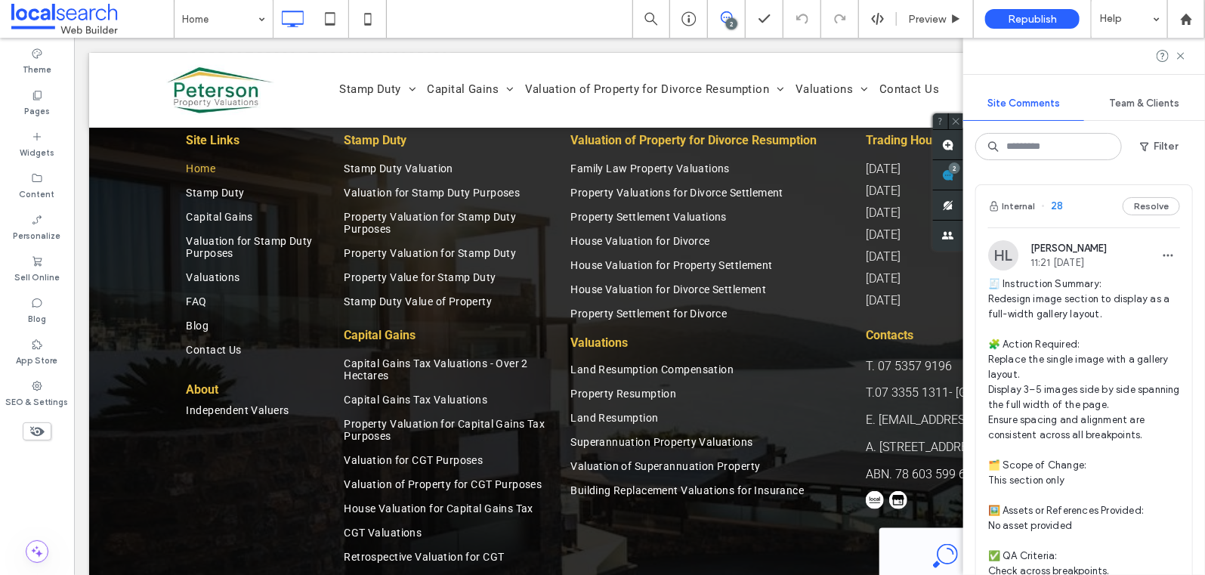
click at [1058, 203] on span "28" at bounding box center [1052, 206] width 22 height 15
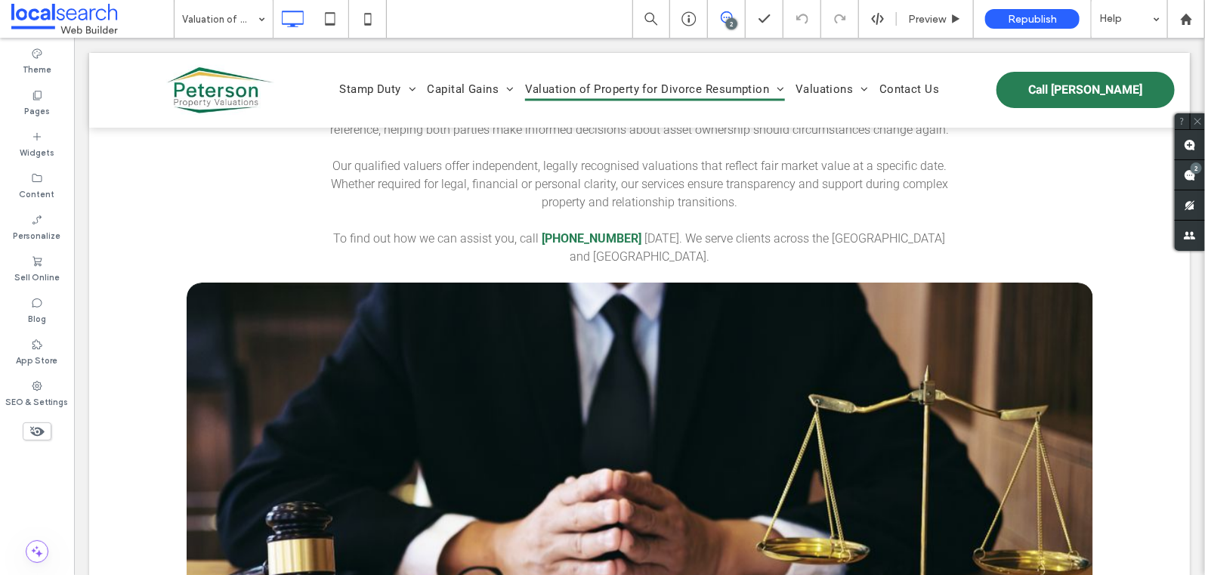
scroll to position [2085, 0]
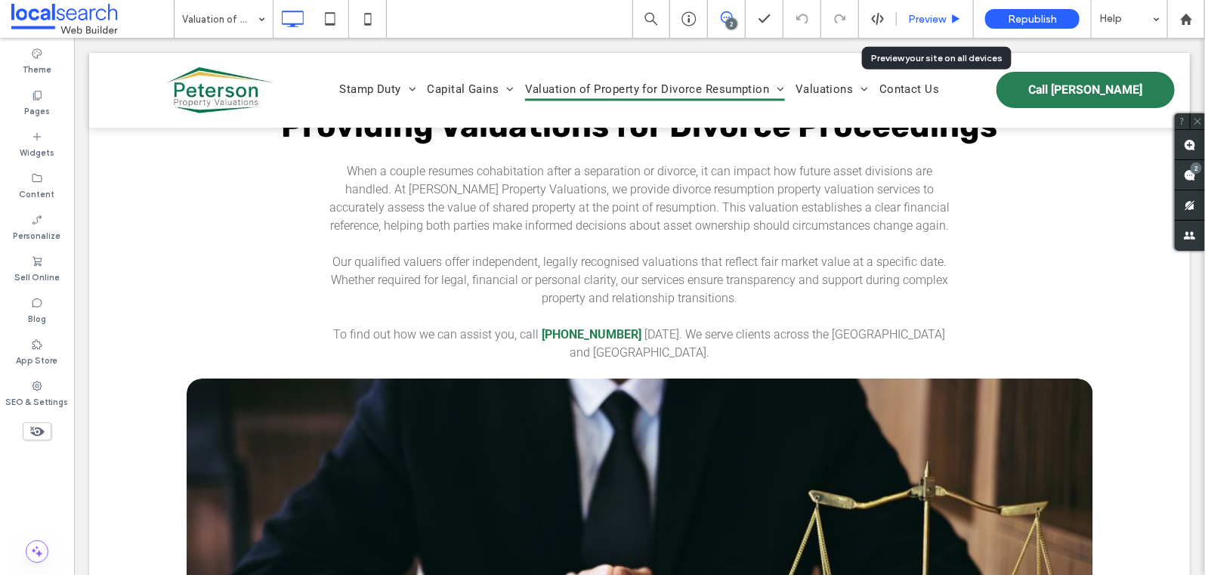
click at [938, 18] on span "Preview" at bounding box center [927, 19] width 38 height 13
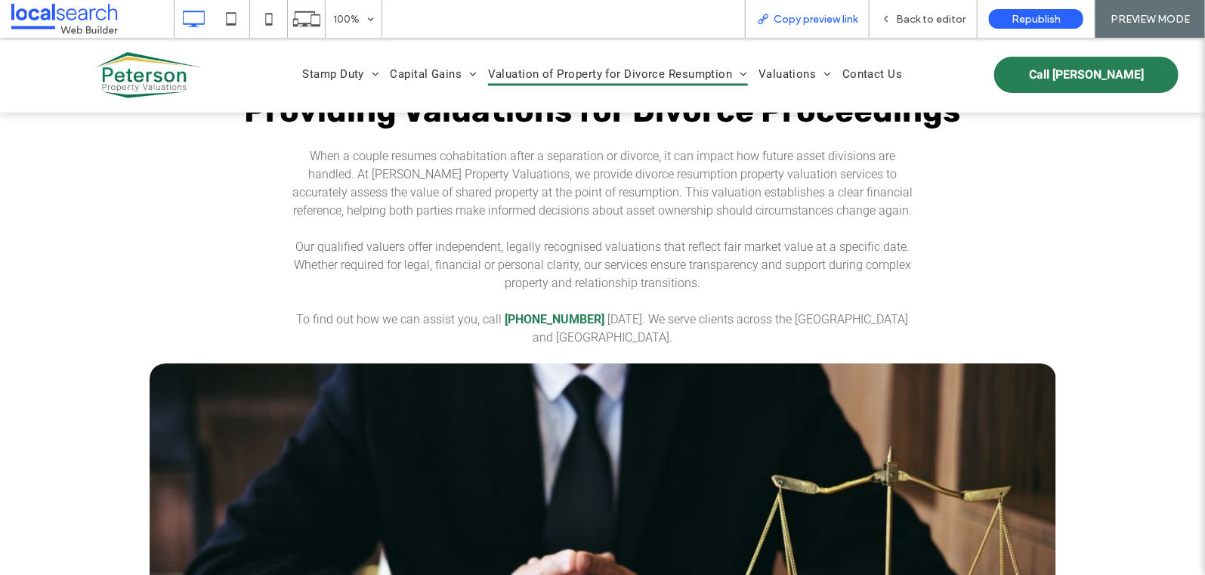
click at [838, 20] on span "Copy preview link" at bounding box center [815, 19] width 84 height 13
click at [937, 23] on span "Back to editor" at bounding box center [930, 19] width 69 height 13
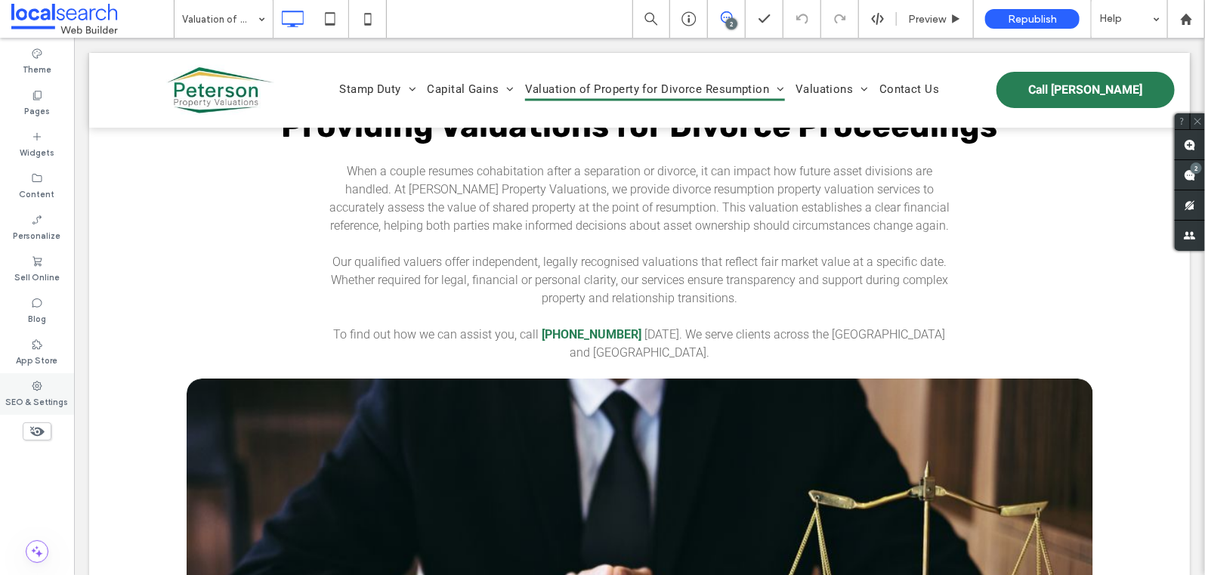
click at [47, 383] on div "SEO & Settings" at bounding box center [37, 394] width 74 height 42
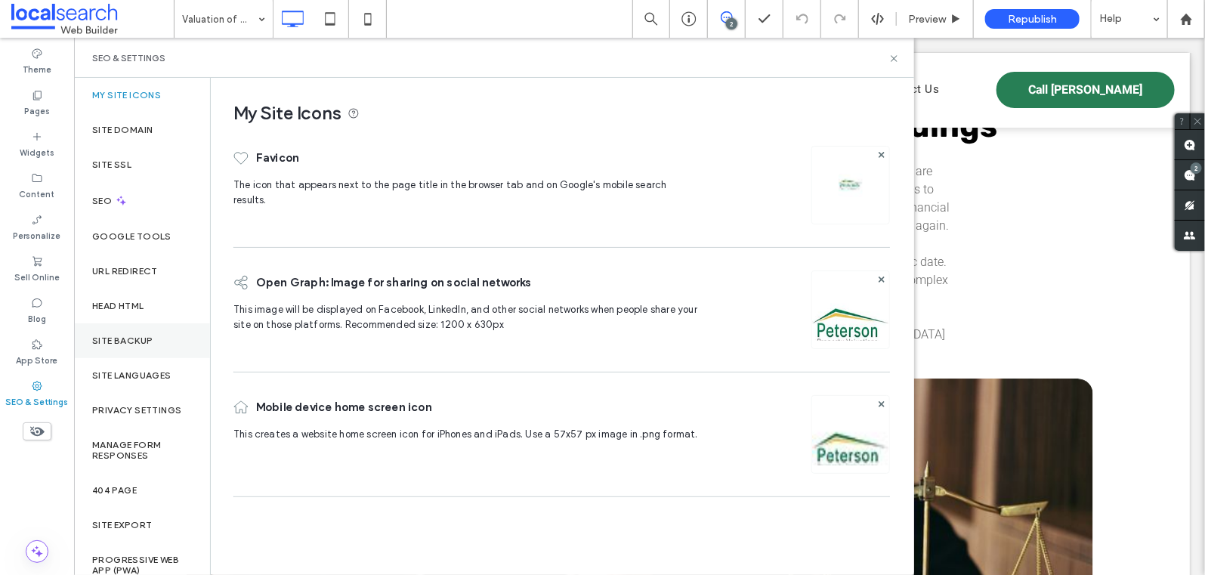
click at [142, 337] on label "Site Backup" at bounding box center [122, 340] width 60 height 11
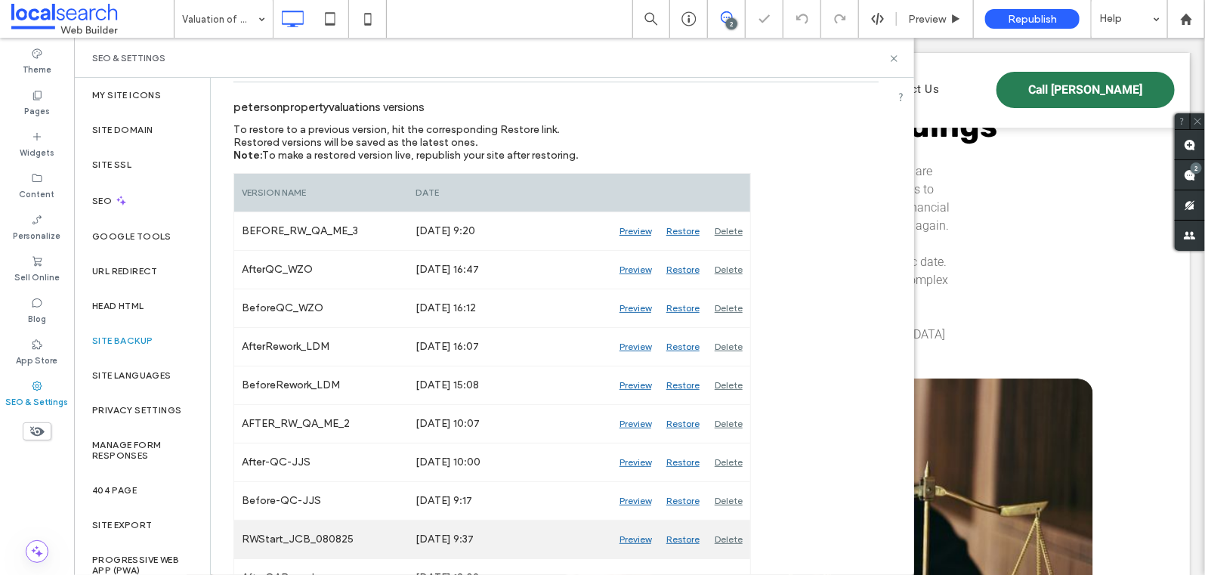
scroll to position [261, 0]
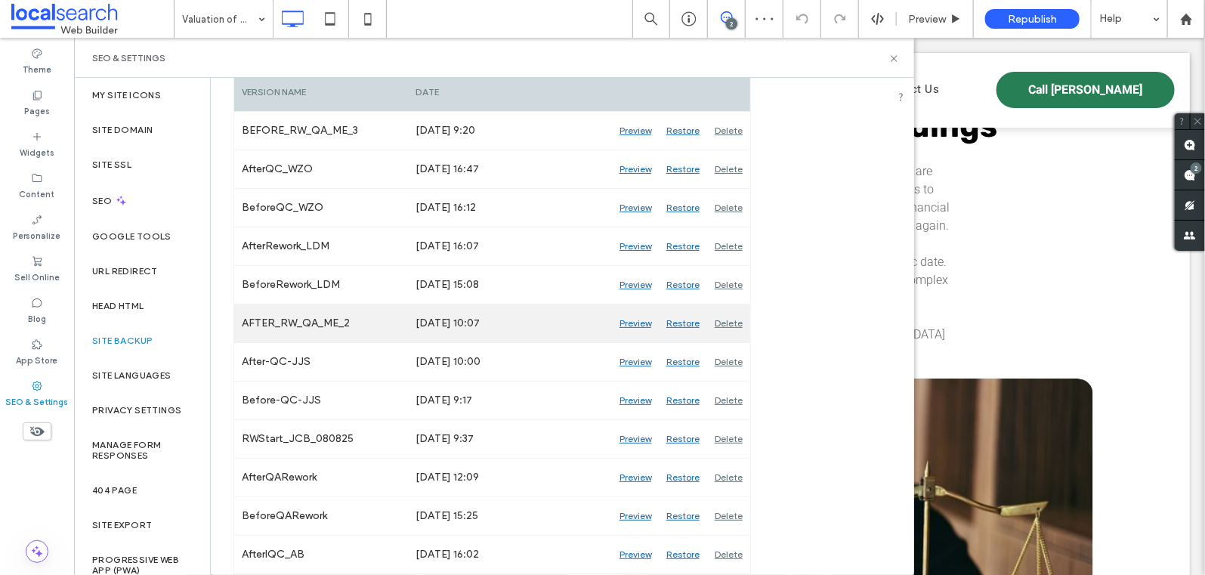
click at [634, 325] on div "Preview" at bounding box center [635, 323] width 47 height 38
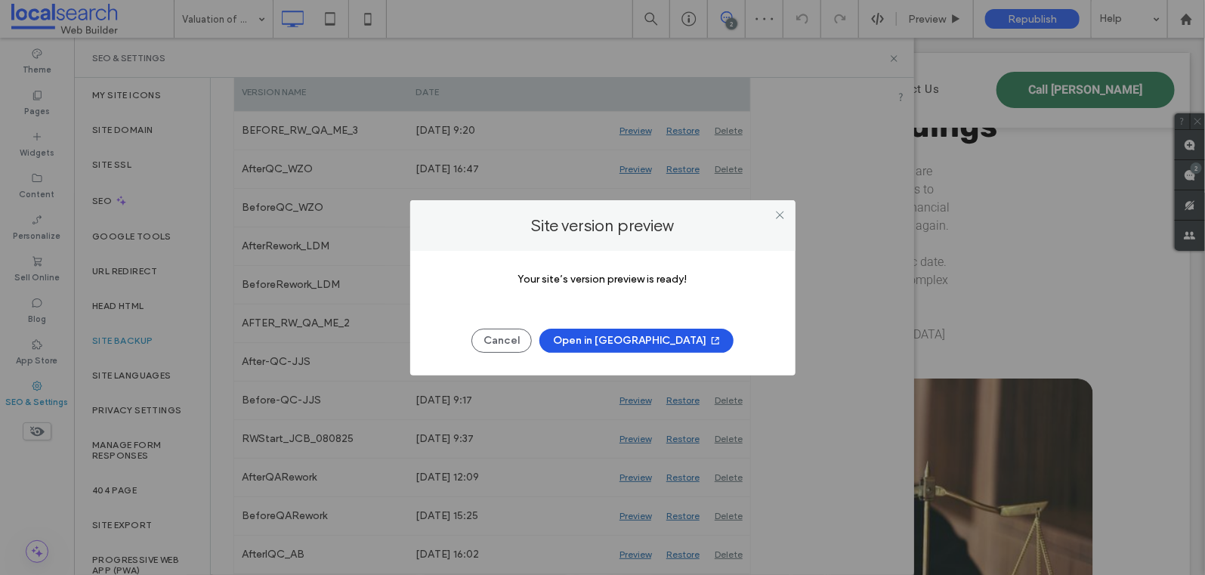
click at [630, 338] on button "Open in [GEOGRAPHIC_DATA]" at bounding box center [636, 341] width 194 height 24
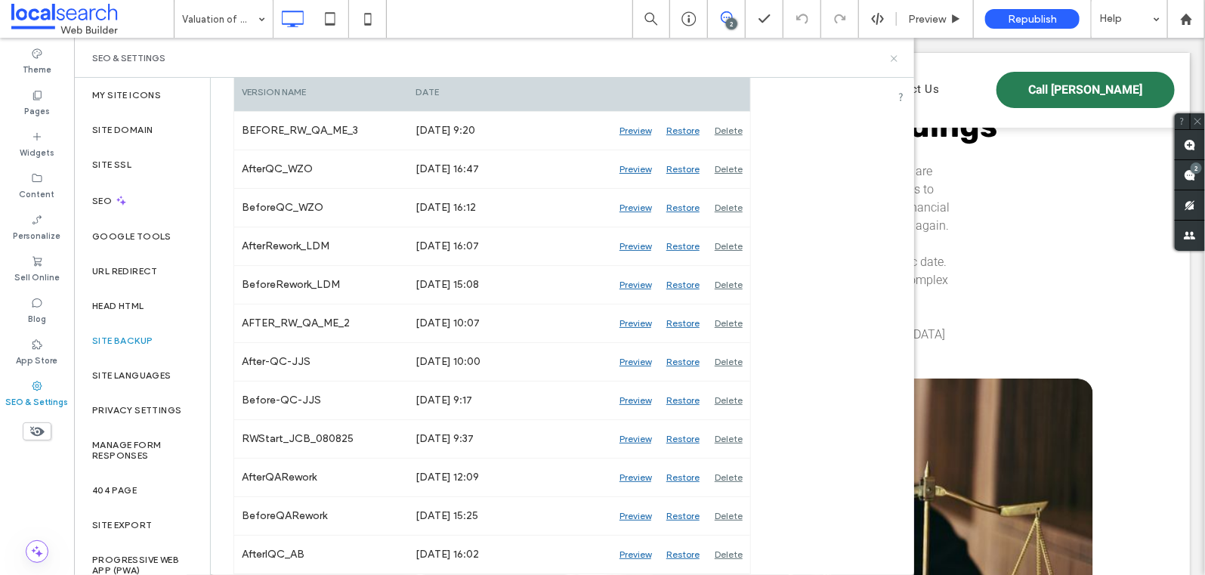
click at [893, 58] on icon at bounding box center [893, 58] width 11 height 11
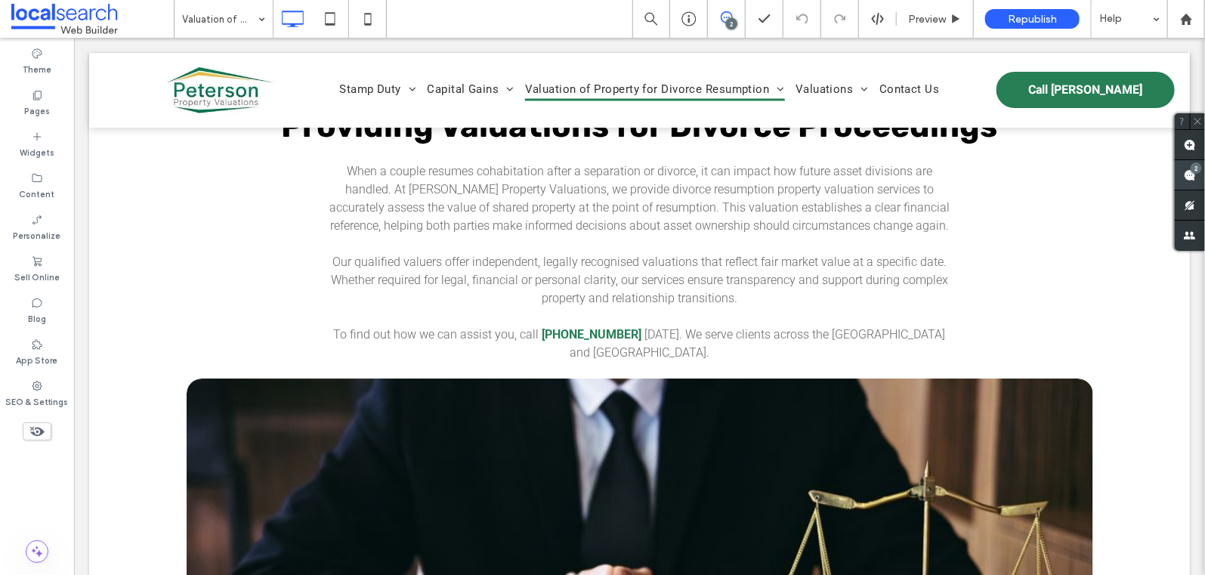
click at [1184, 174] on use at bounding box center [1189, 175] width 12 height 12
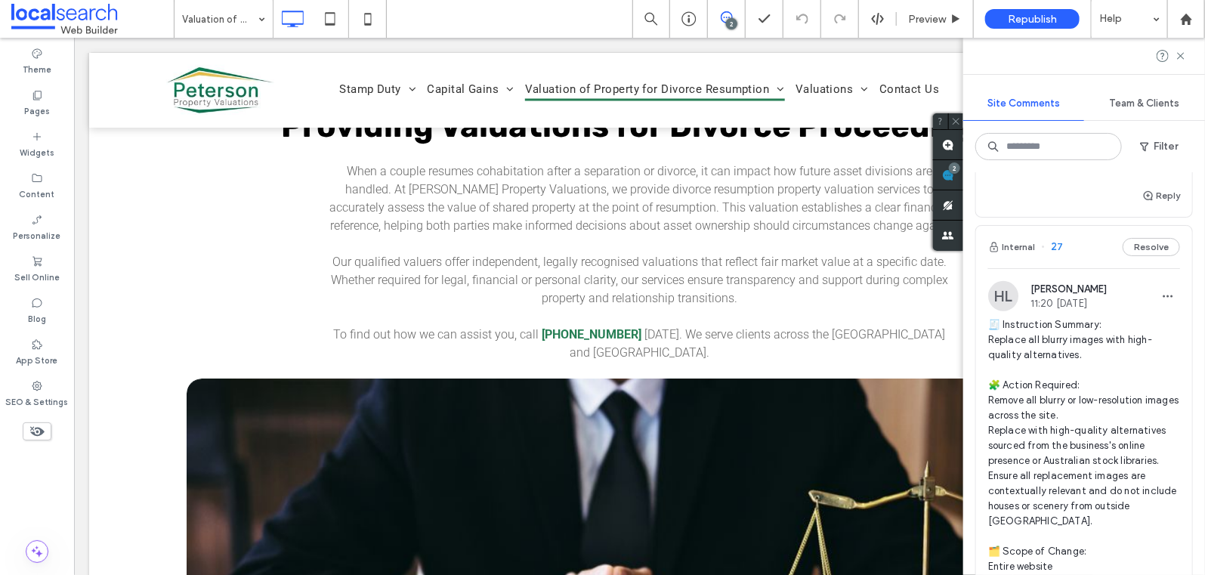
scroll to position [352, 0]
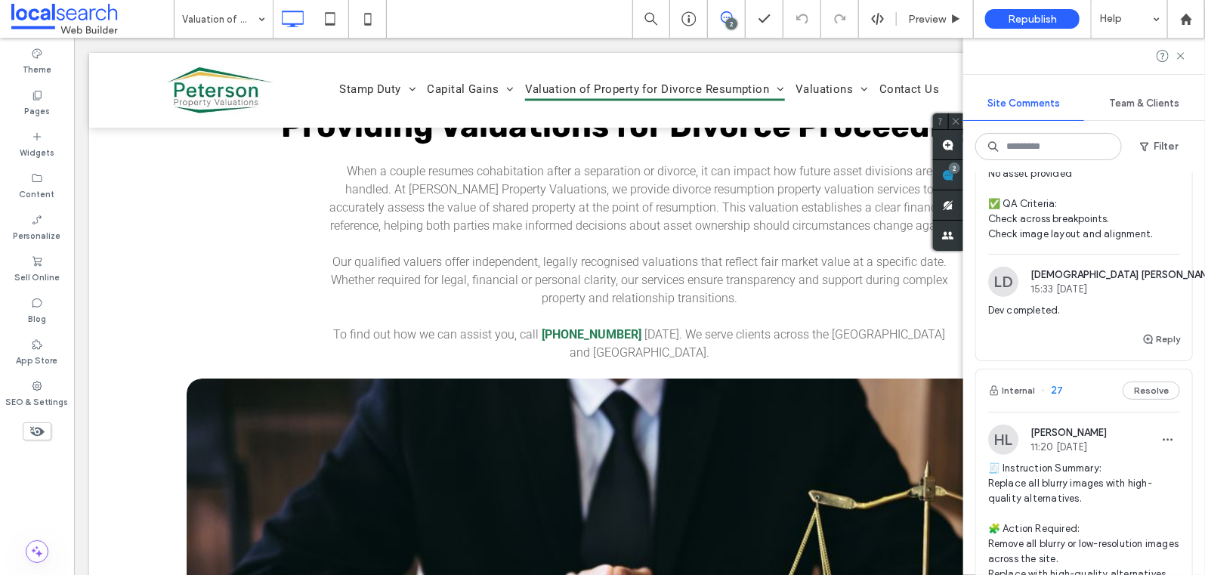
click at [1054, 387] on span "27" at bounding box center [1052, 390] width 22 height 15
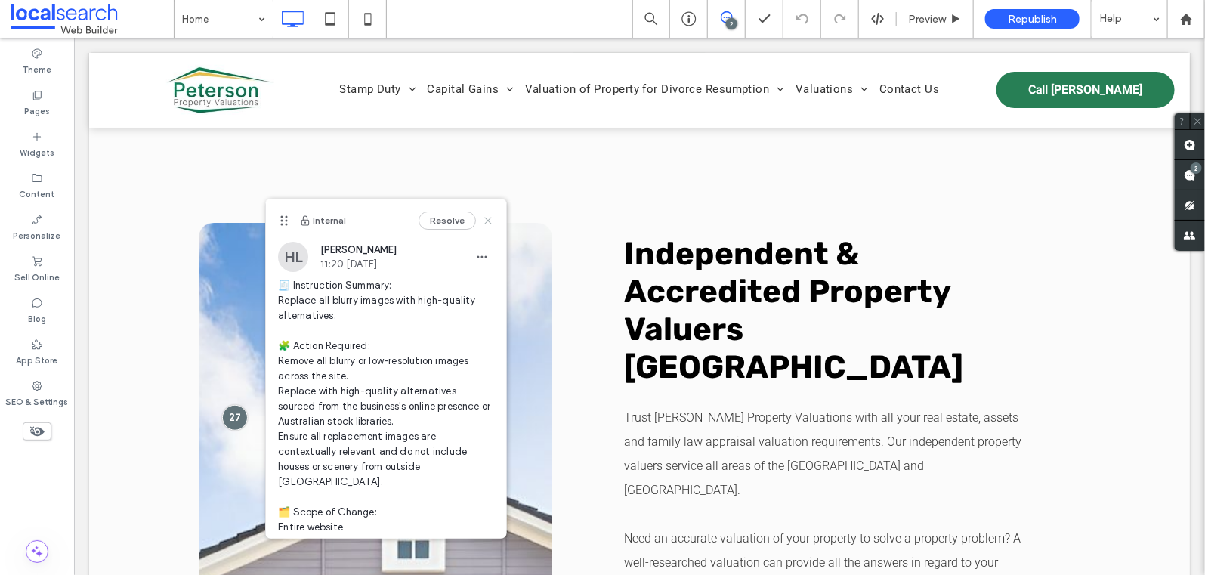
click at [485, 219] on use at bounding box center [488, 220] width 7 height 7
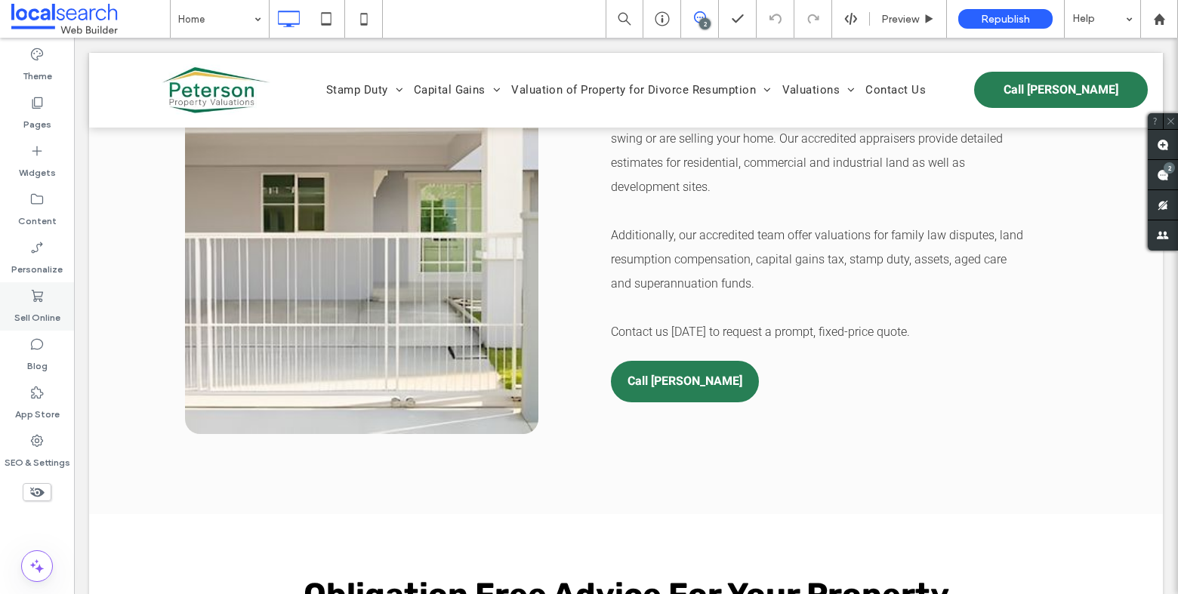
scroll to position [3210, 0]
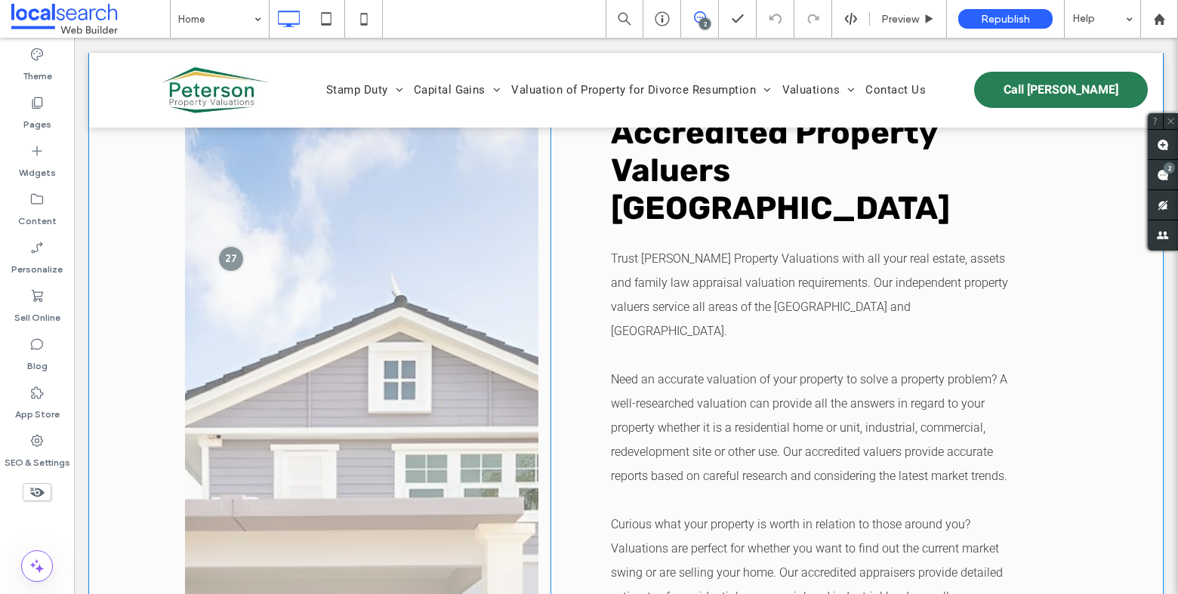
click at [421, 324] on link at bounding box center [361, 466] width 353 height 804
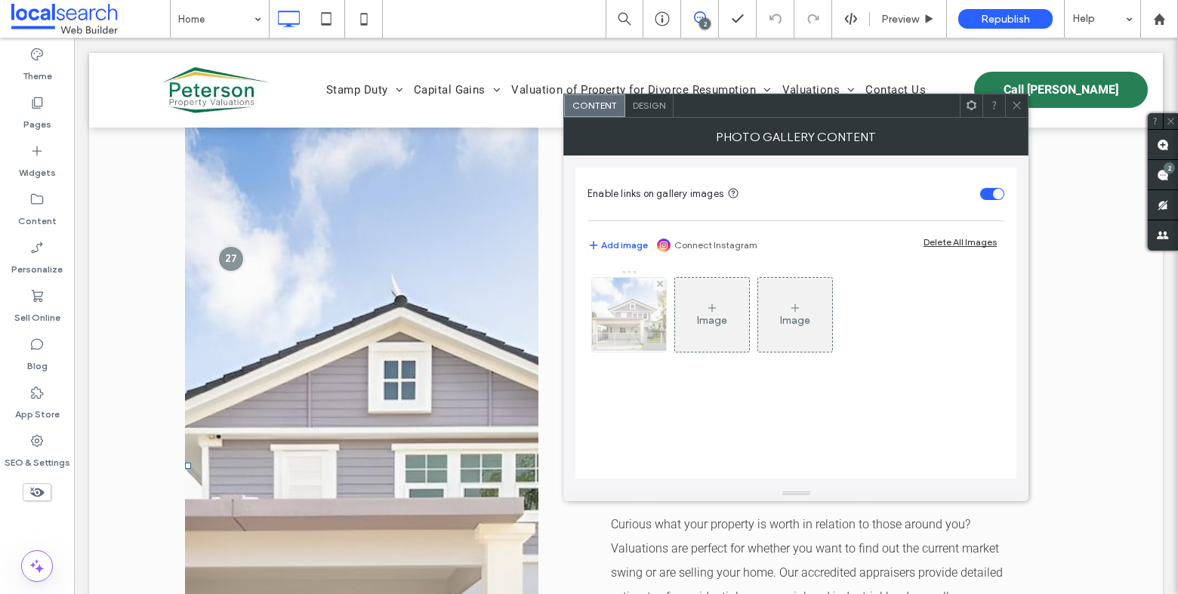
click at [638, 301] on div at bounding box center [629, 315] width 74 height 74
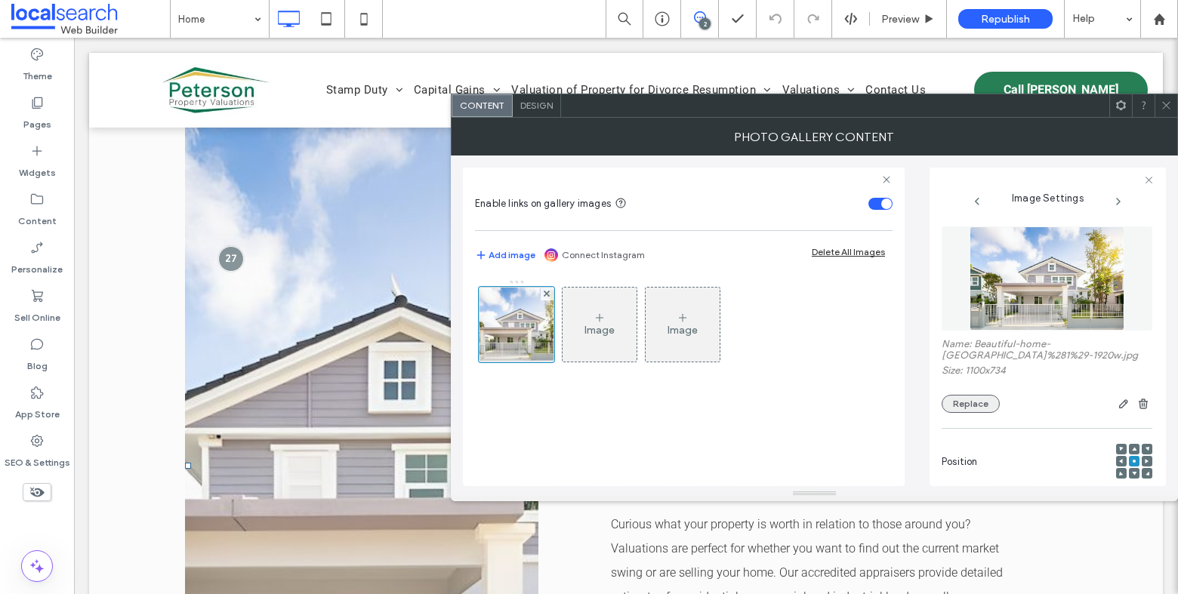
click at [981, 399] on button "Replace" at bounding box center [971, 404] width 58 height 18
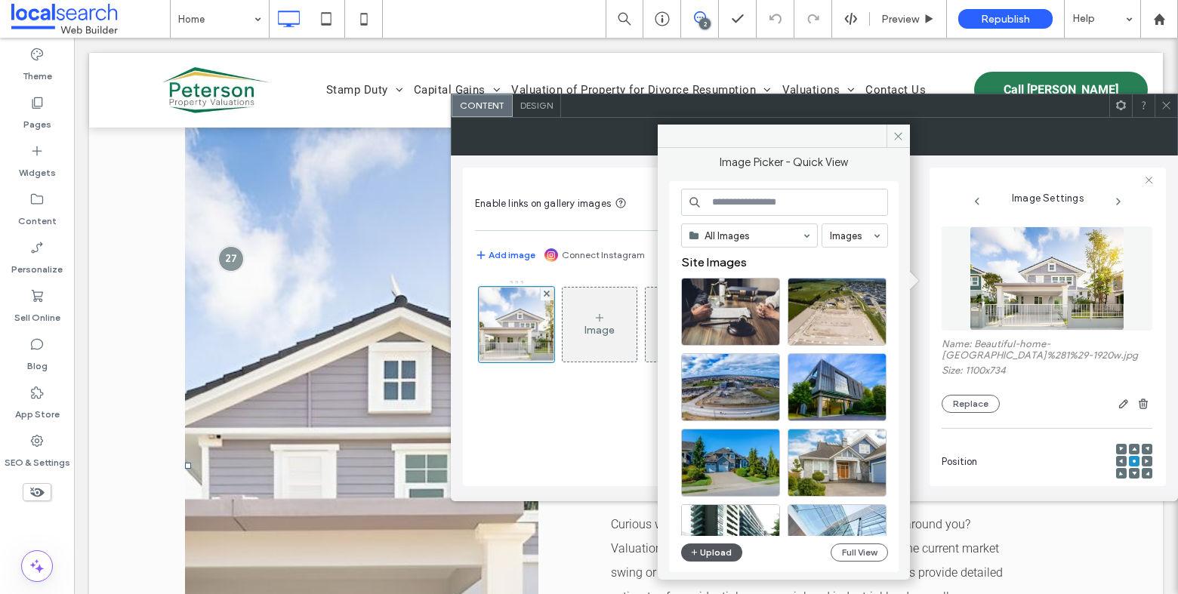
click at [709, 554] on button "Upload" at bounding box center [712, 553] width 62 height 18
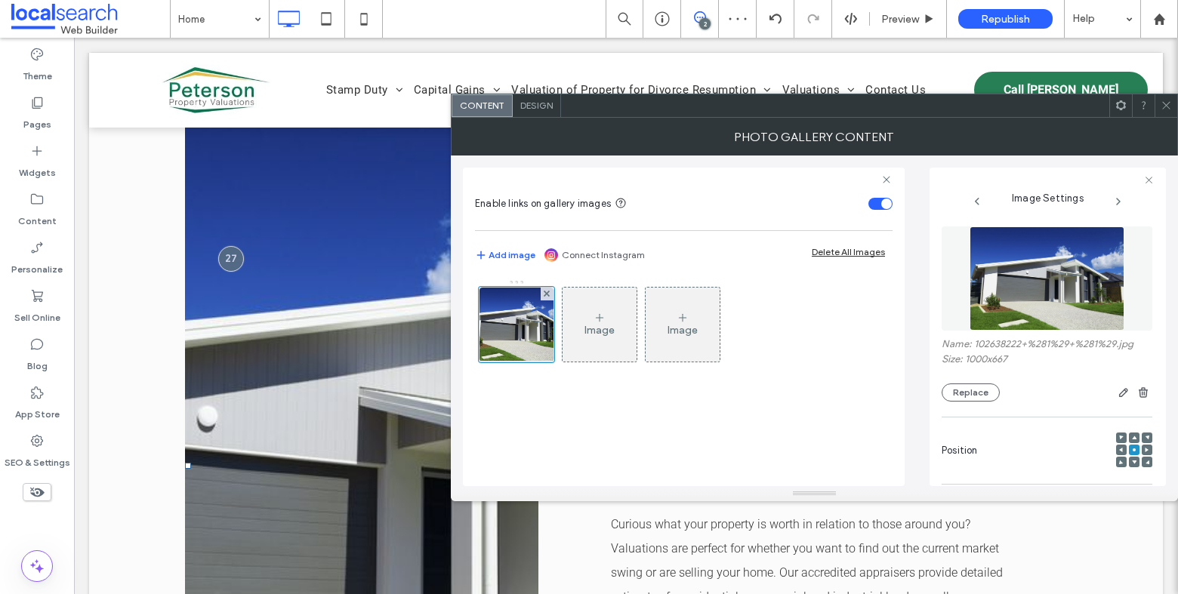
click at [1168, 109] on icon at bounding box center [1166, 105] width 11 height 11
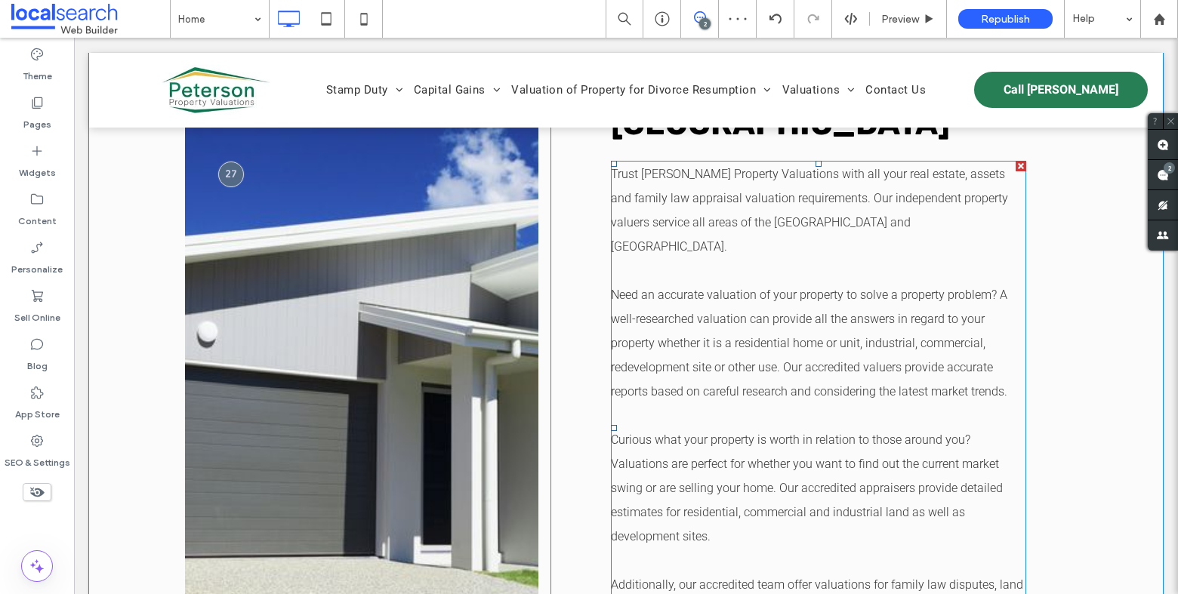
scroll to position [3315, 0]
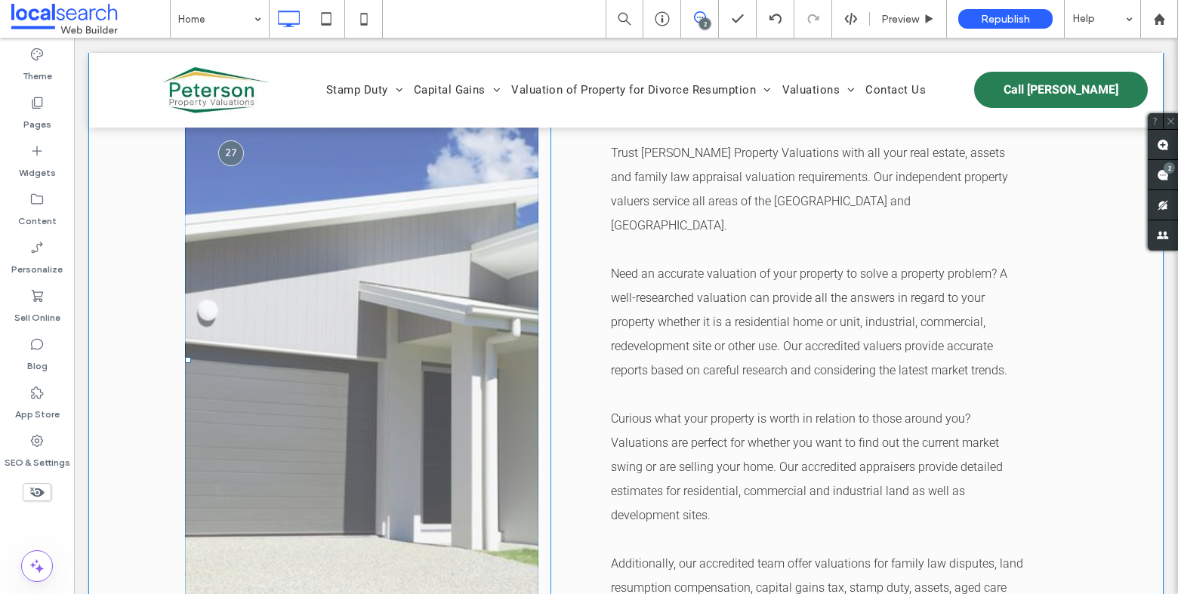
click at [269, 219] on link at bounding box center [361, 360] width 353 height 804
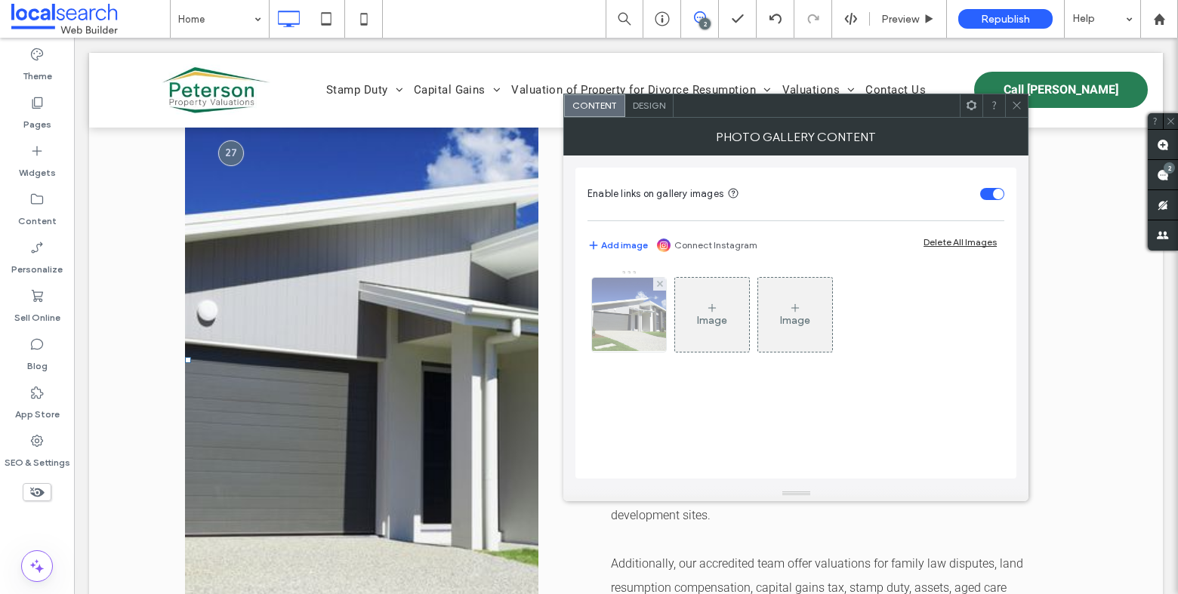
click at [628, 340] on img at bounding box center [629, 315] width 111 height 74
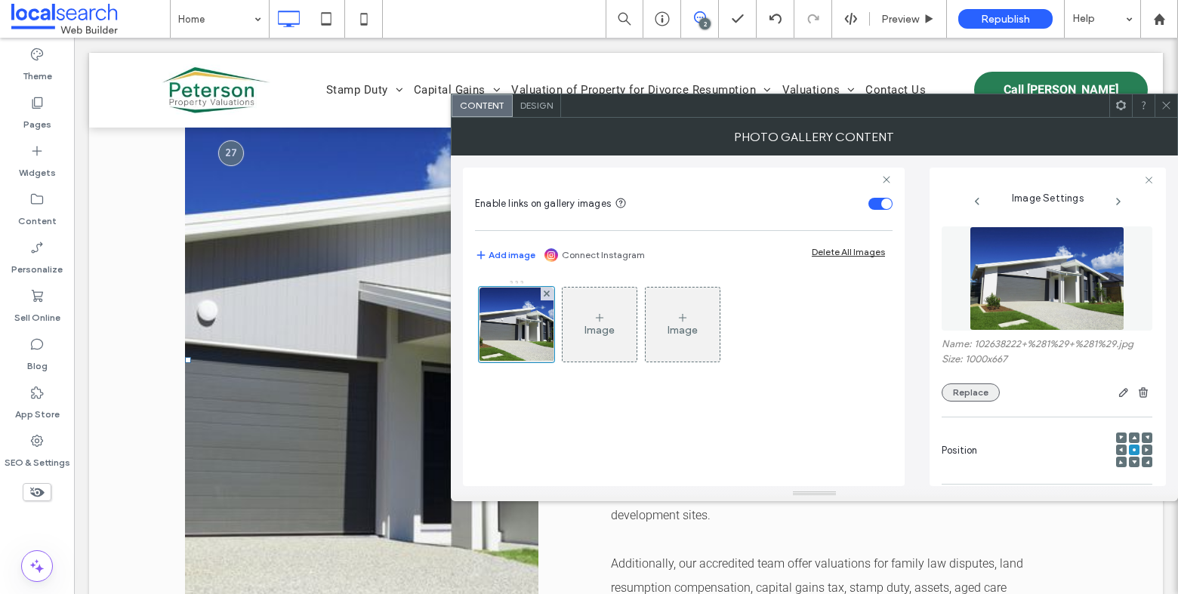
click at [964, 395] on button "Replace" at bounding box center [971, 393] width 58 height 18
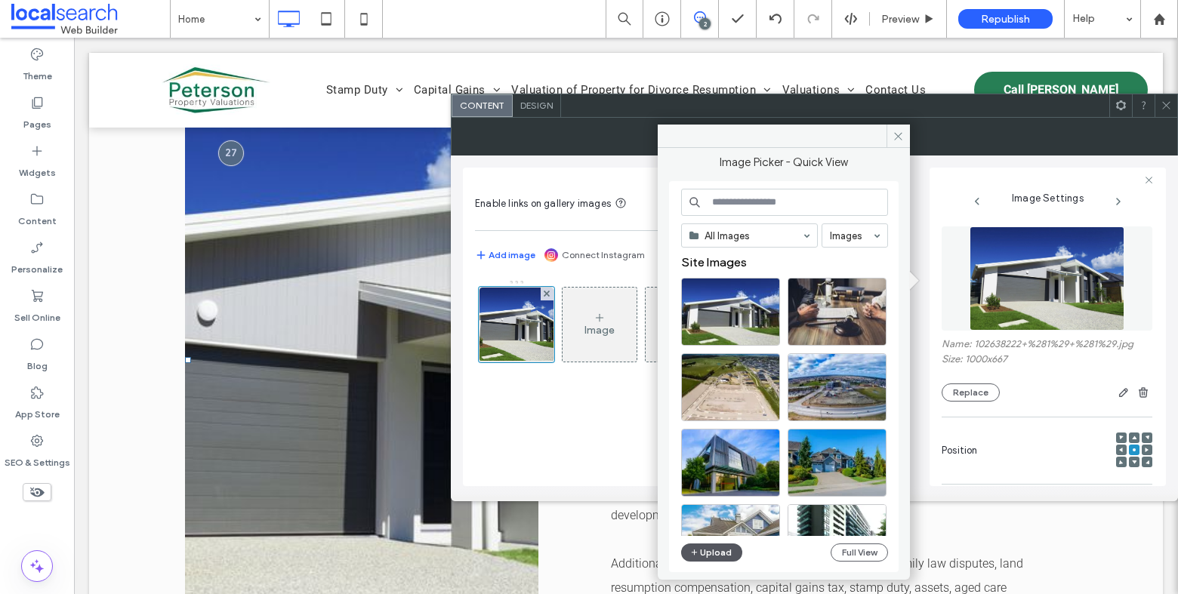
click at [724, 549] on button "Upload" at bounding box center [712, 553] width 62 height 18
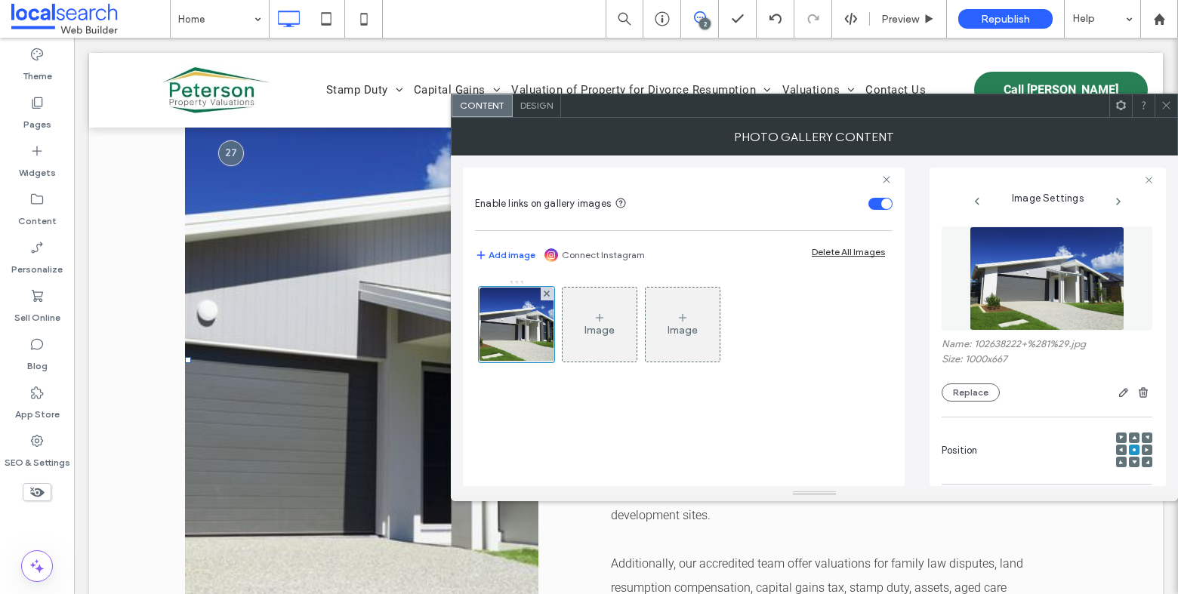
click at [1168, 103] on icon at bounding box center [1166, 105] width 11 height 11
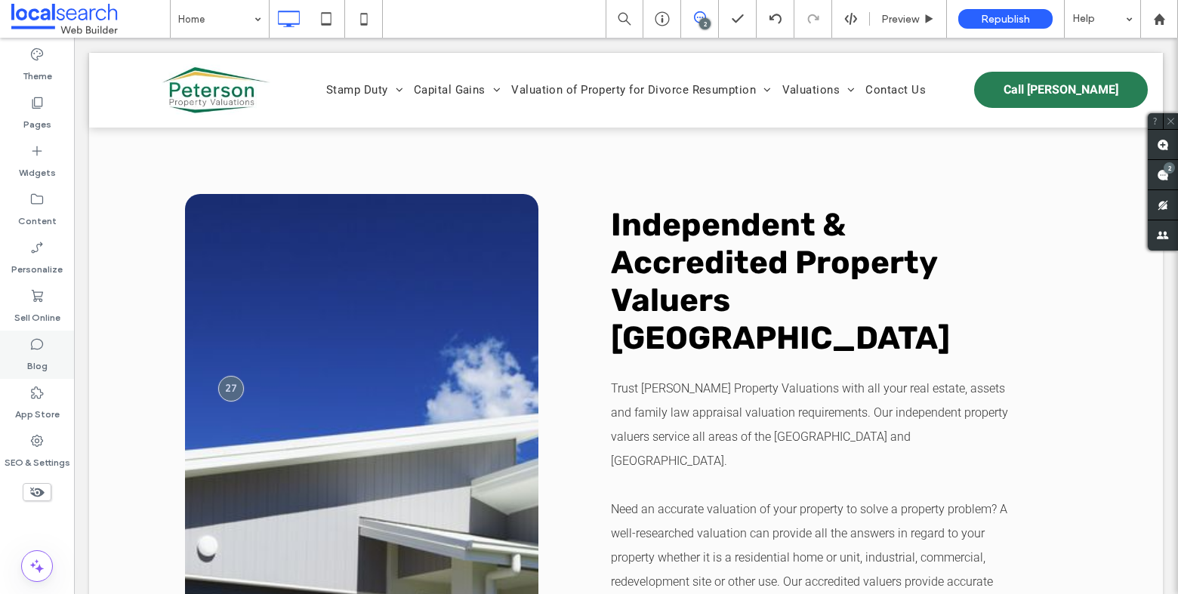
scroll to position [3225, 0]
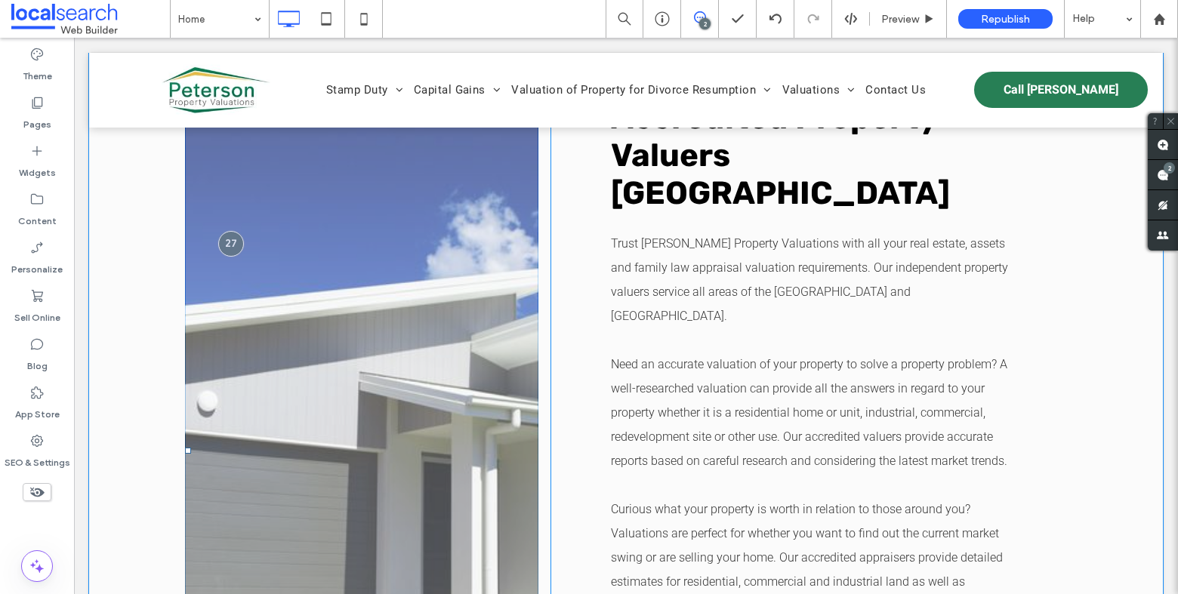
click at [393, 285] on link at bounding box center [361, 451] width 353 height 804
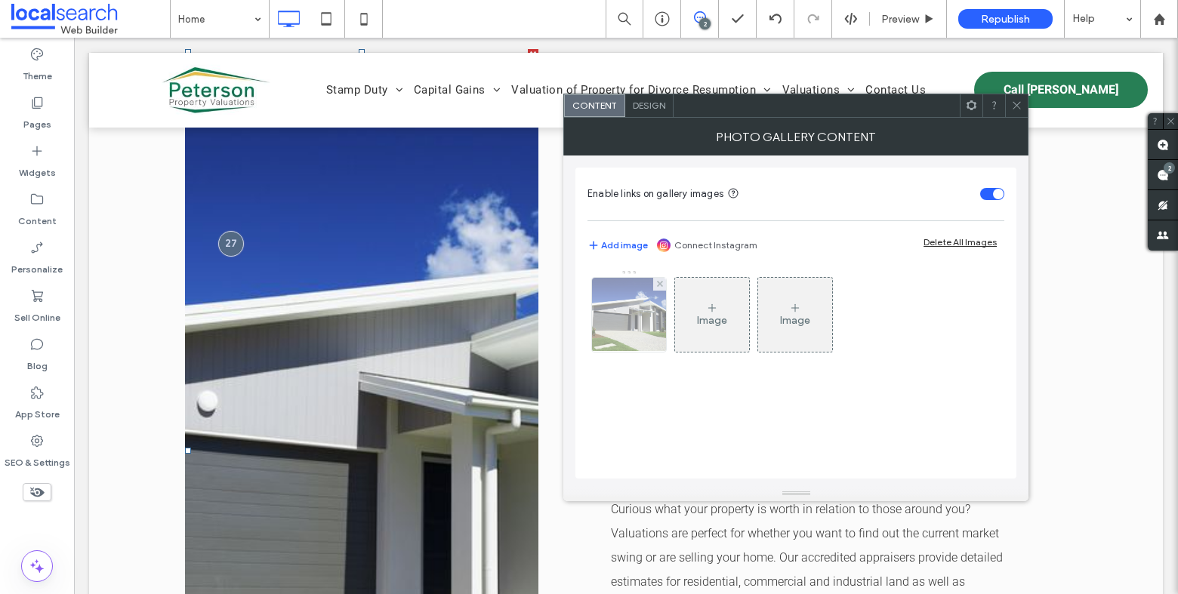
click at [620, 319] on img at bounding box center [629, 315] width 111 height 74
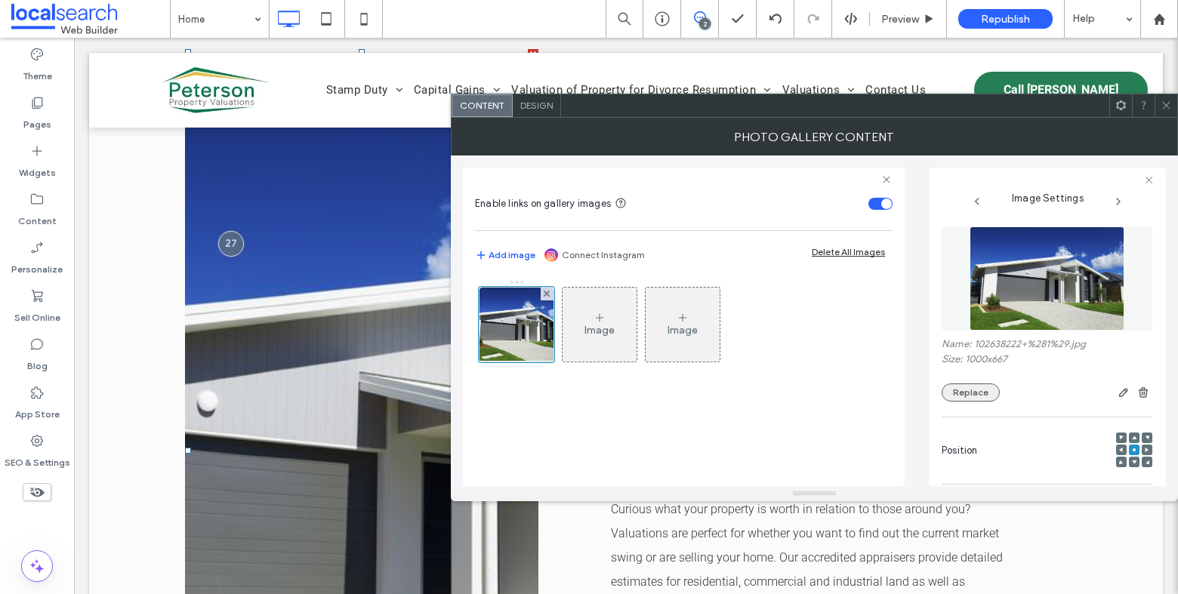
click at [977, 396] on button "Replace" at bounding box center [971, 393] width 58 height 18
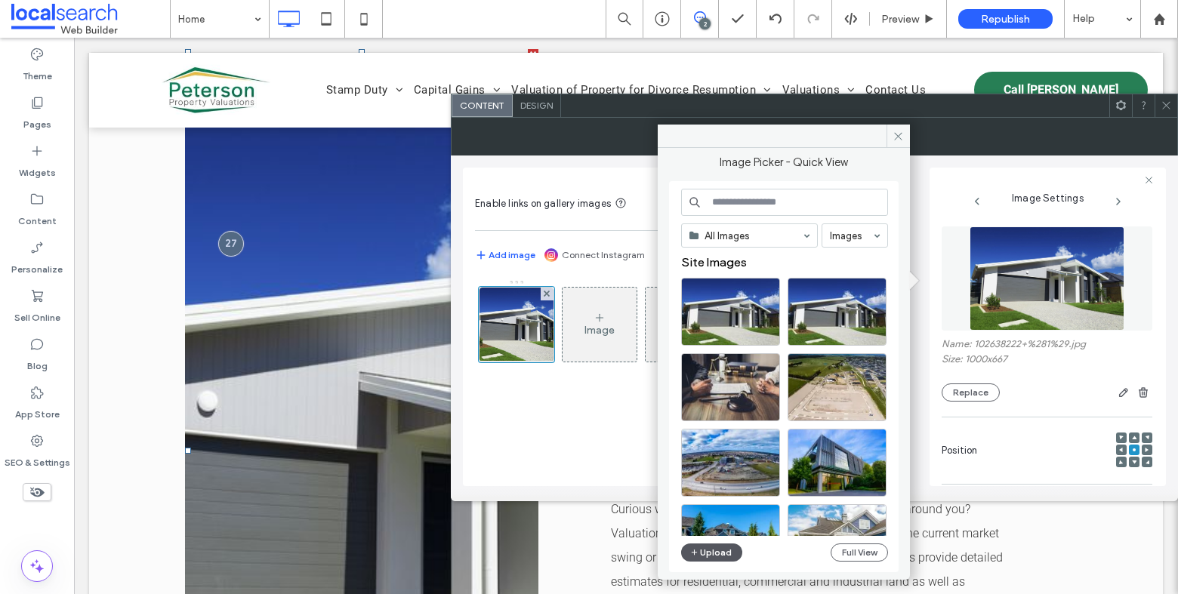
click at [714, 548] on button "Upload" at bounding box center [712, 553] width 62 height 18
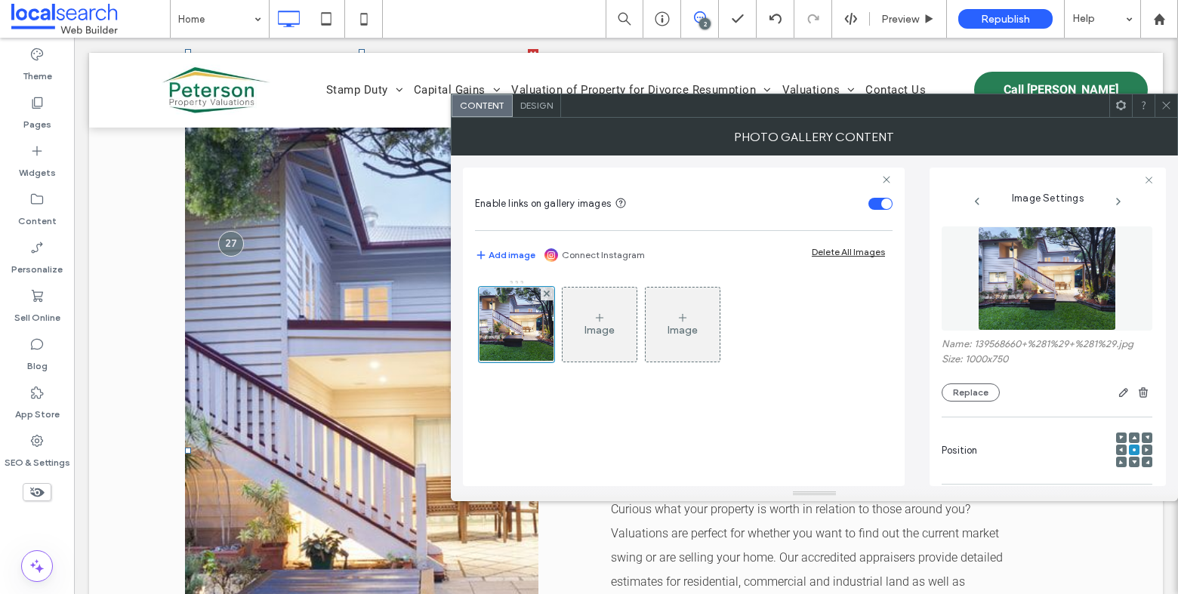
click at [1168, 103] on use at bounding box center [1166, 106] width 8 height 8
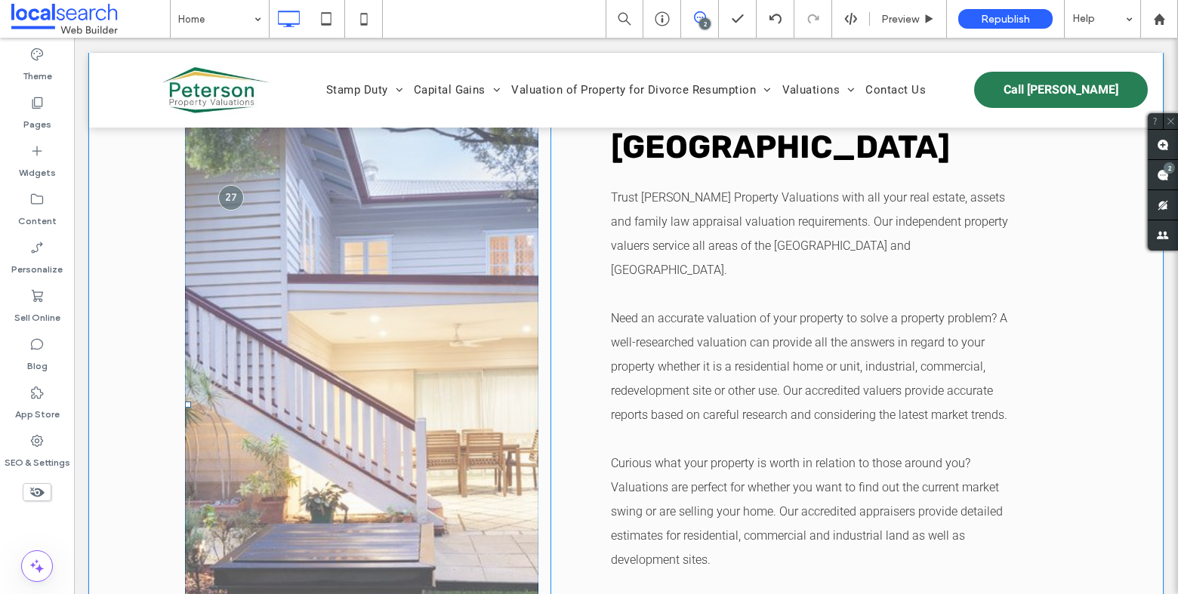
scroll to position [3280, 0]
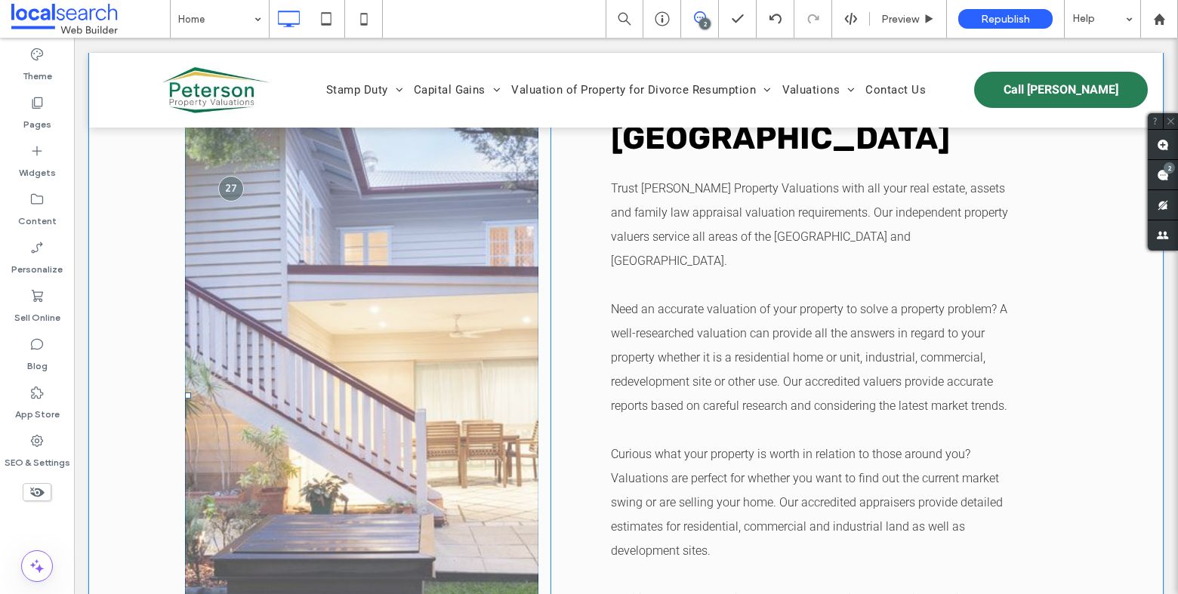
click at [355, 258] on link at bounding box center [361, 396] width 353 height 804
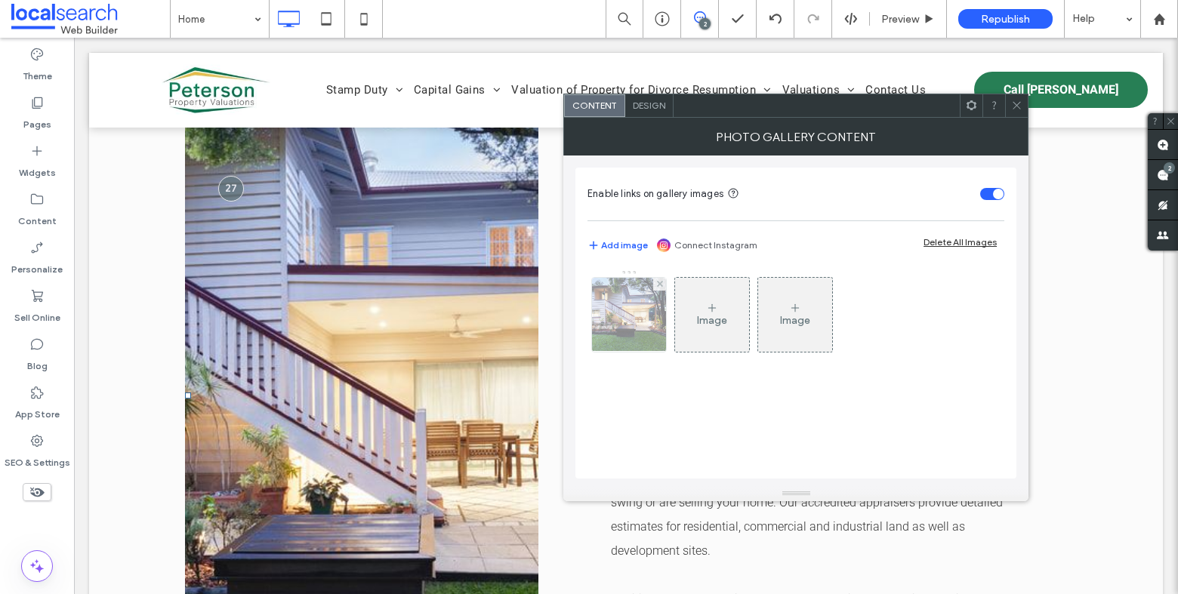
click at [648, 311] on img at bounding box center [629, 315] width 99 height 74
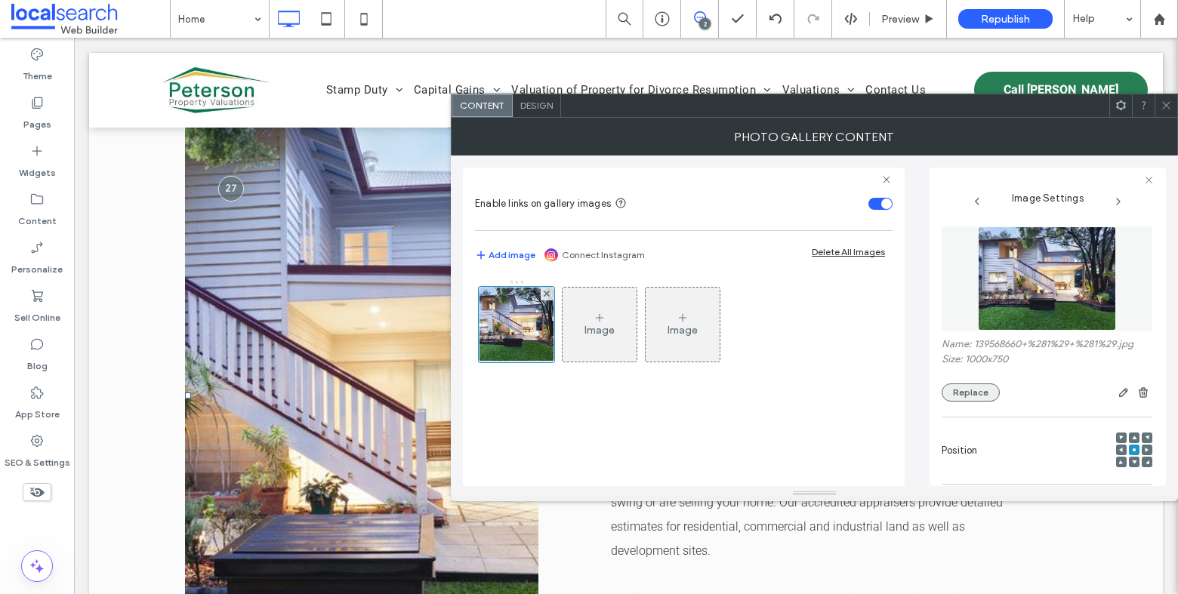
click at [973, 393] on button "Replace" at bounding box center [971, 393] width 58 height 18
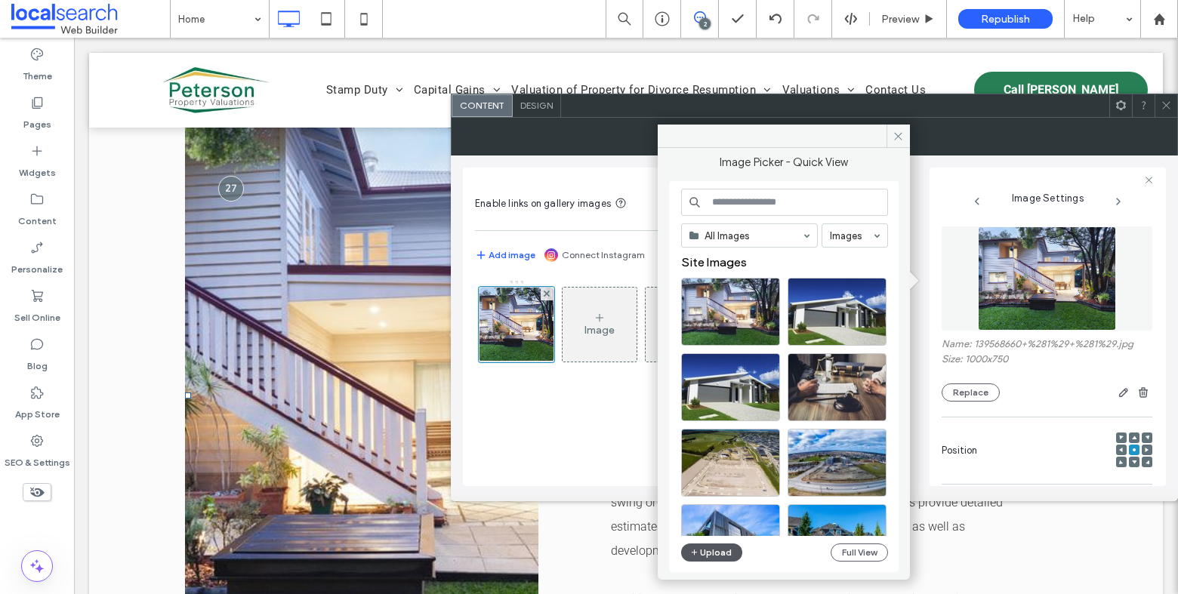
click at [719, 553] on button "Upload" at bounding box center [712, 553] width 62 height 18
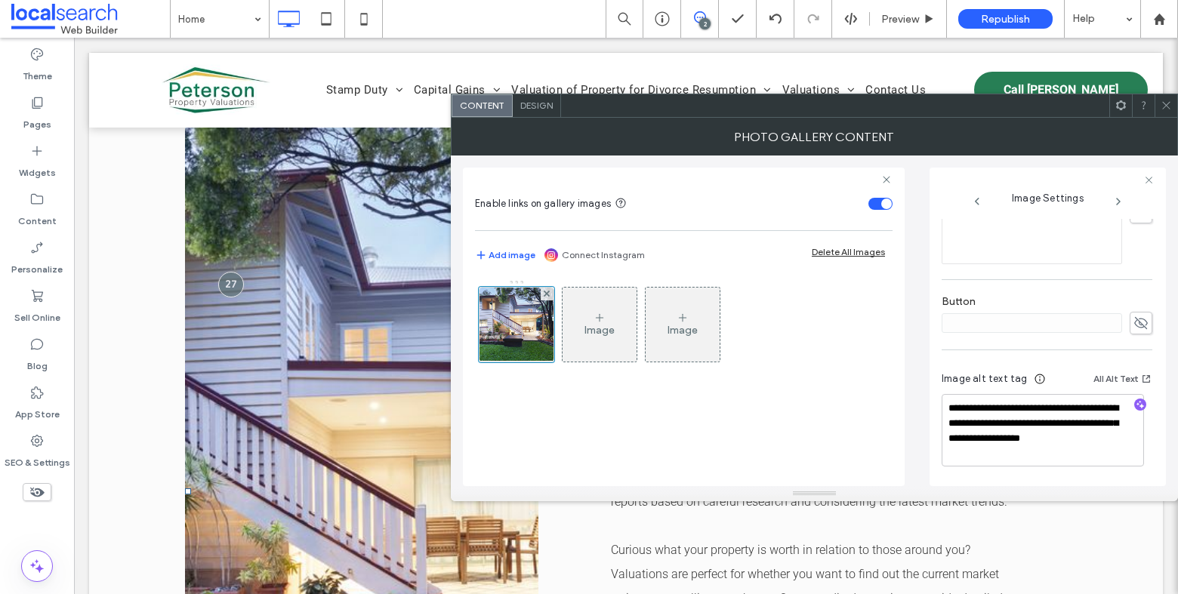
scroll to position [463, 0]
drag, startPoint x: 1061, startPoint y: 451, endPoint x: 1067, endPoint y: 430, distance: 22.0
click at [1066, 430] on textarea "**********" at bounding box center [1043, 430] width 202 height 72
type textarea "**********"
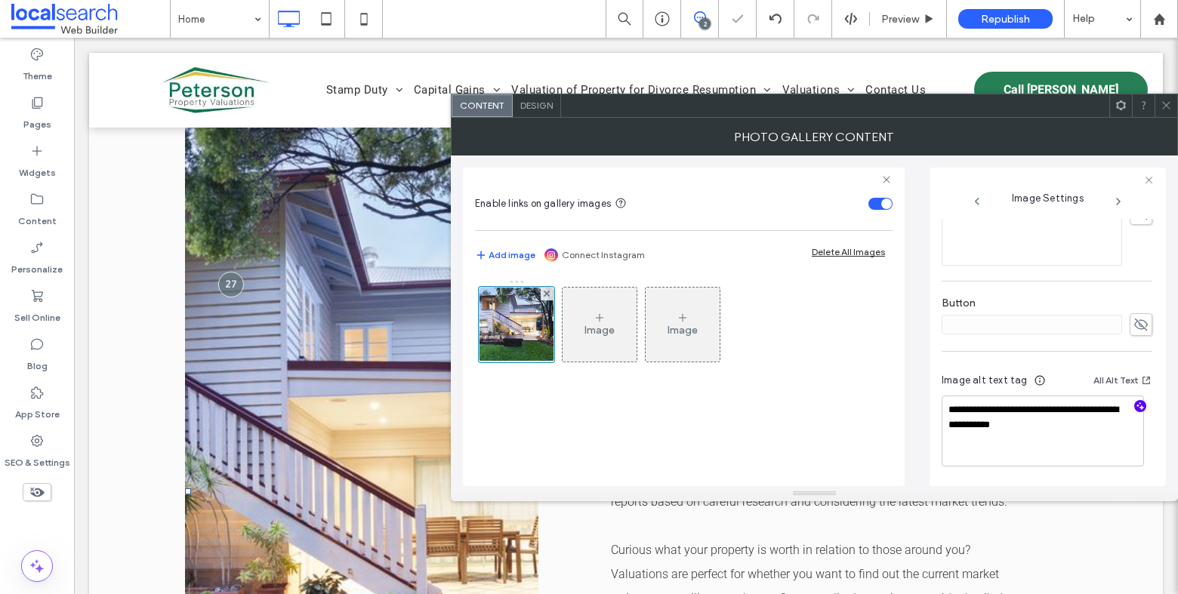
click at [1135, 406] on icon "button" at bounding box center [1140, 406] width 11 height 11
click at [1115, 458] on textarea "**********" at bounding box center [1043, 430] width 202 height 72
paste textarea "**********"
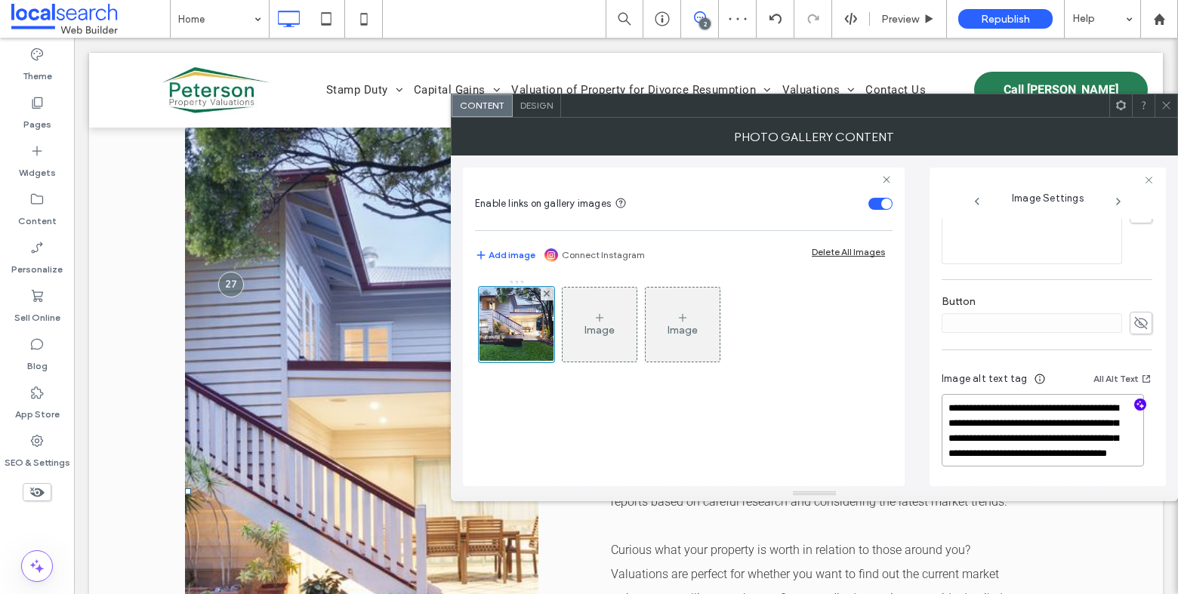
scroll to position [1, 0]
type textarea "**********"
click at [1165, 100] on icon at bounding box center [1166, 105] width 11 height 11
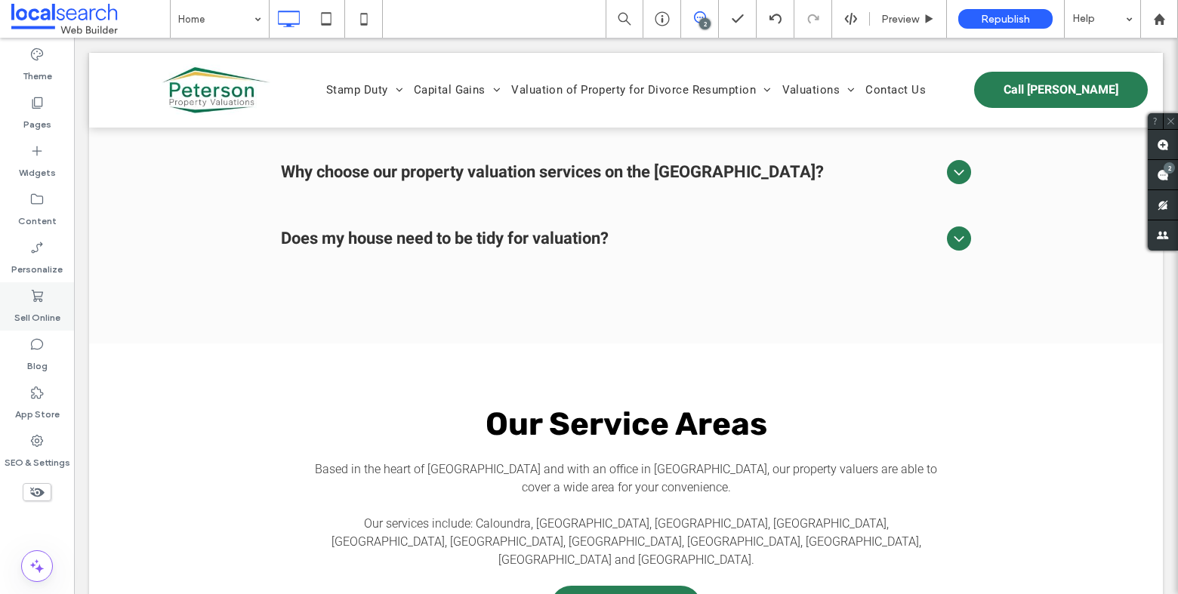
scroll to position [4878, 0]
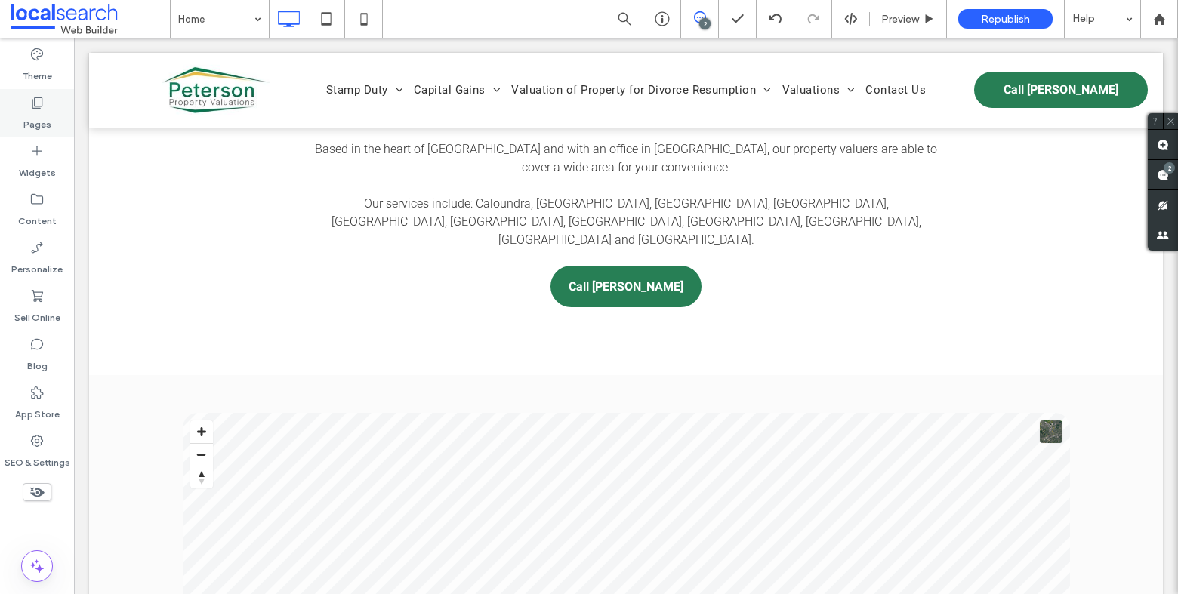
click at [45, 106] on div "Pages" at bounding box center [37, 113] width 74 height 48
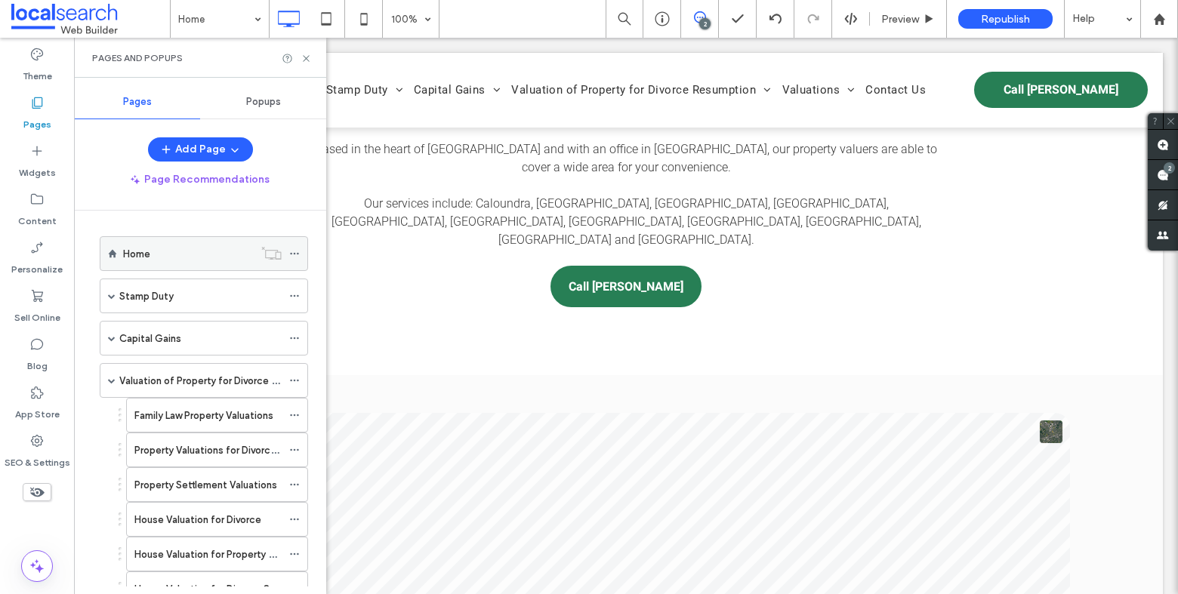
click at [159, 260] on div "Home" at bounding box center [188, 254] width 131 height 16
click at [307, 54] on icon at bounding box center [306, 58] width 11 height 11
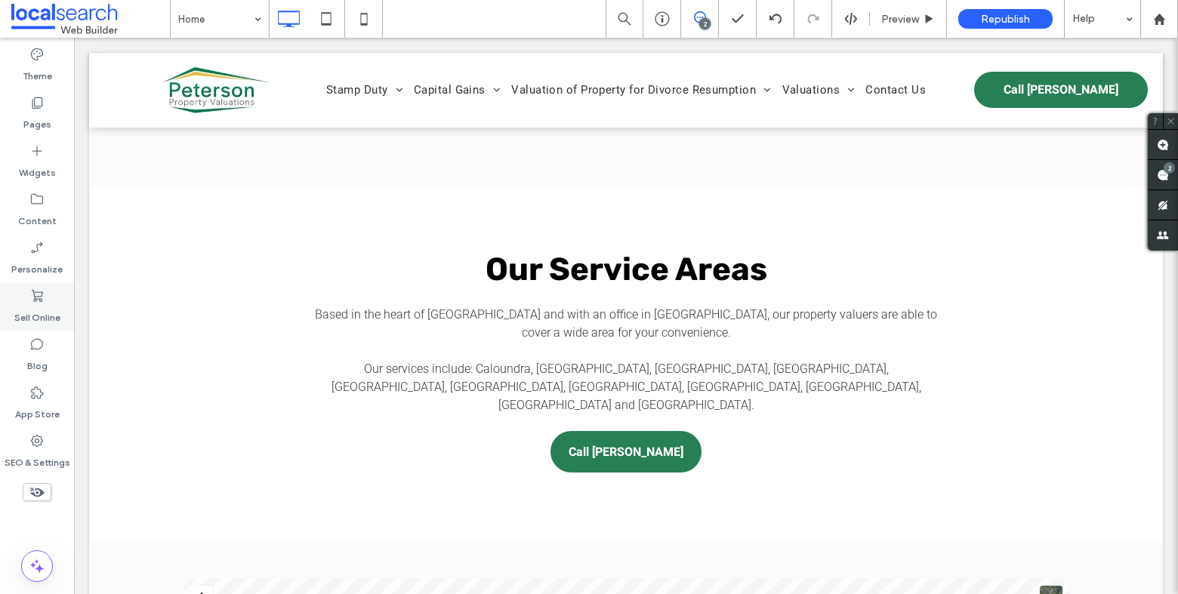
scroll to position [4869, 0]
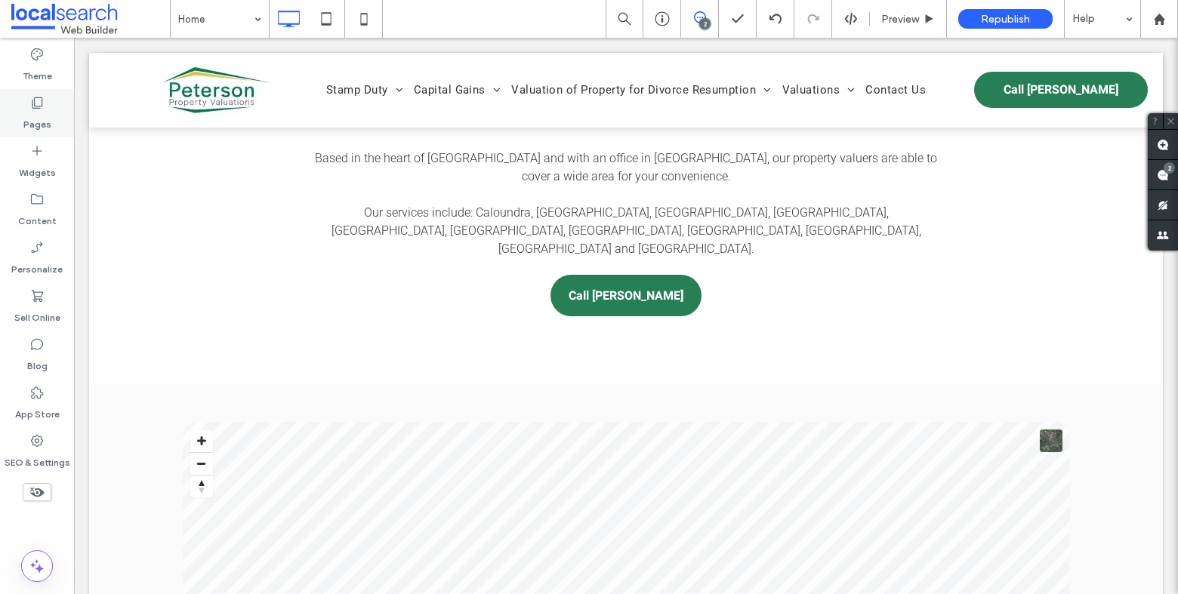
click at [37, 102] on icon at bounding box center [36, 102] width 15 height 15
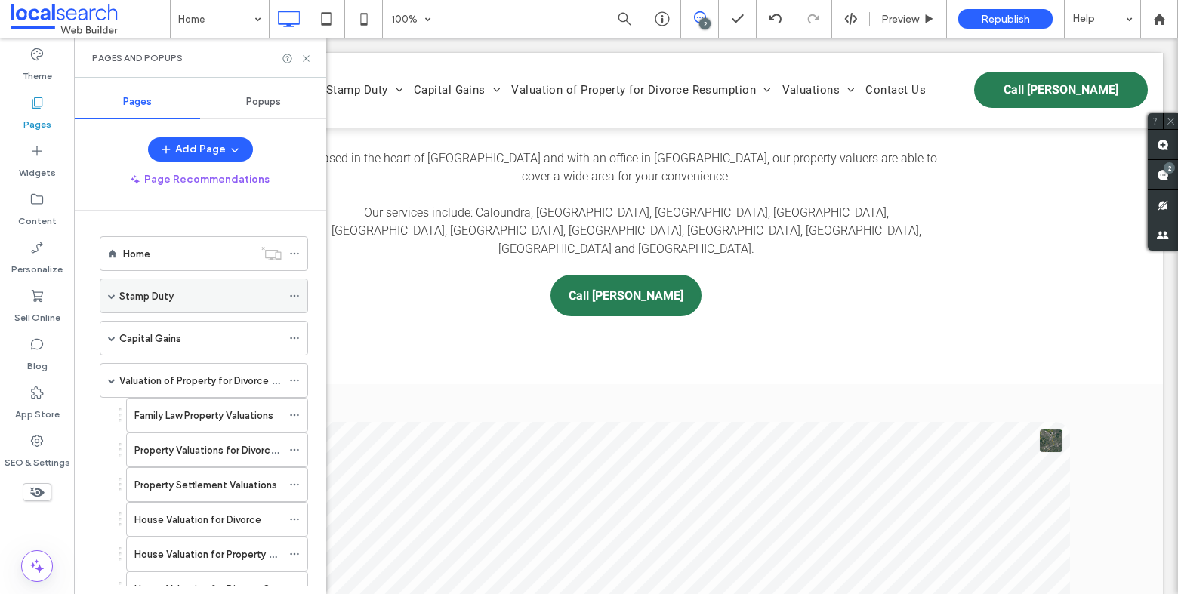
click at [147, 296] on label "Stamp Duty" at bounding box center [146, 296] width 54 height 26
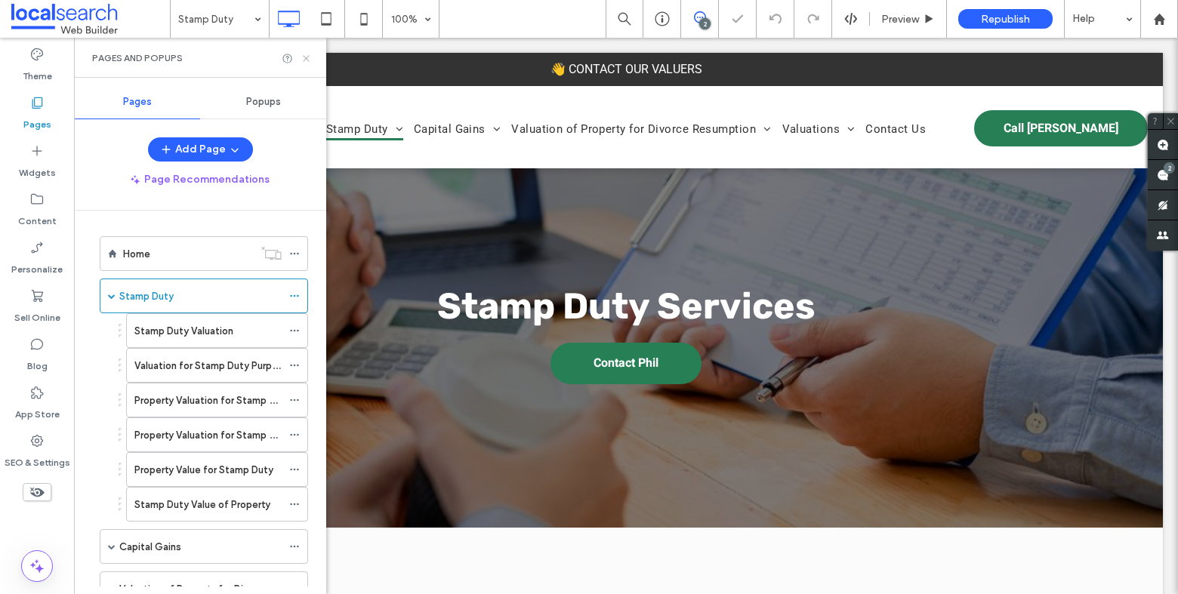
click at [305, 58] on icon at bounding box center [306, 58] width 11 height 11
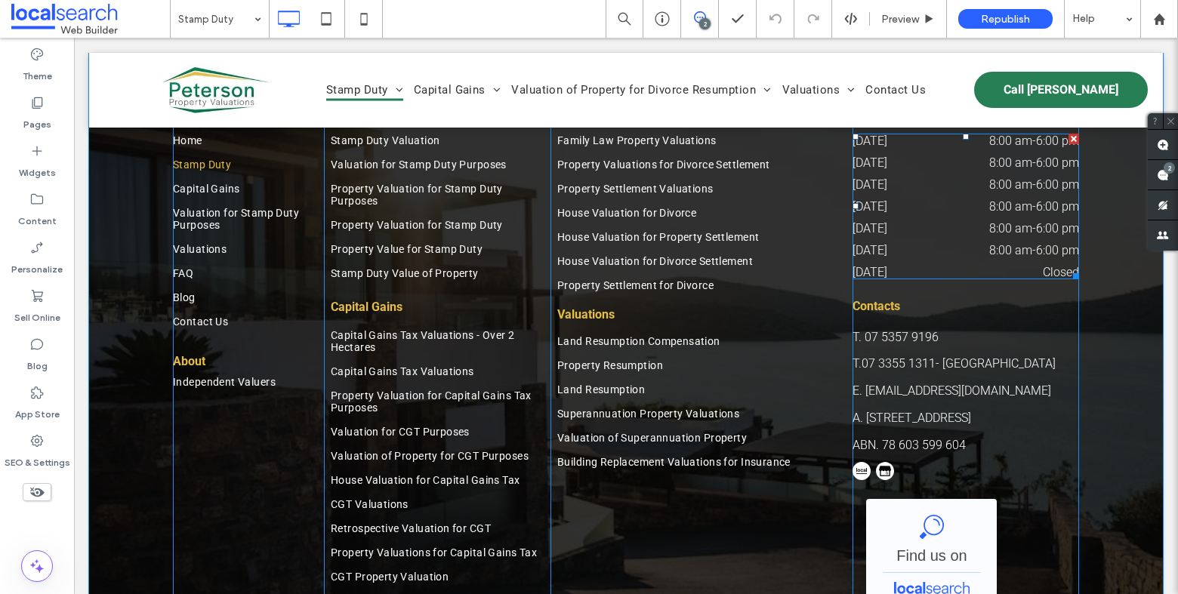
scroll to position [2349, 0]
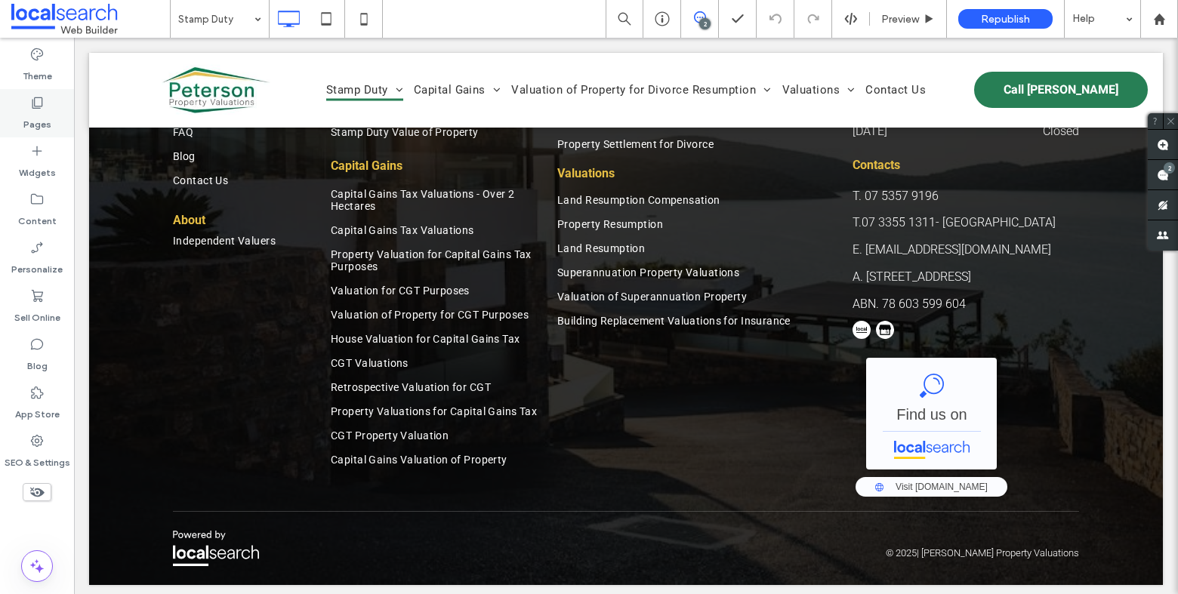
click at [56, 110] on div "Pages" at bounding box center [37, 113] width 74 height 48
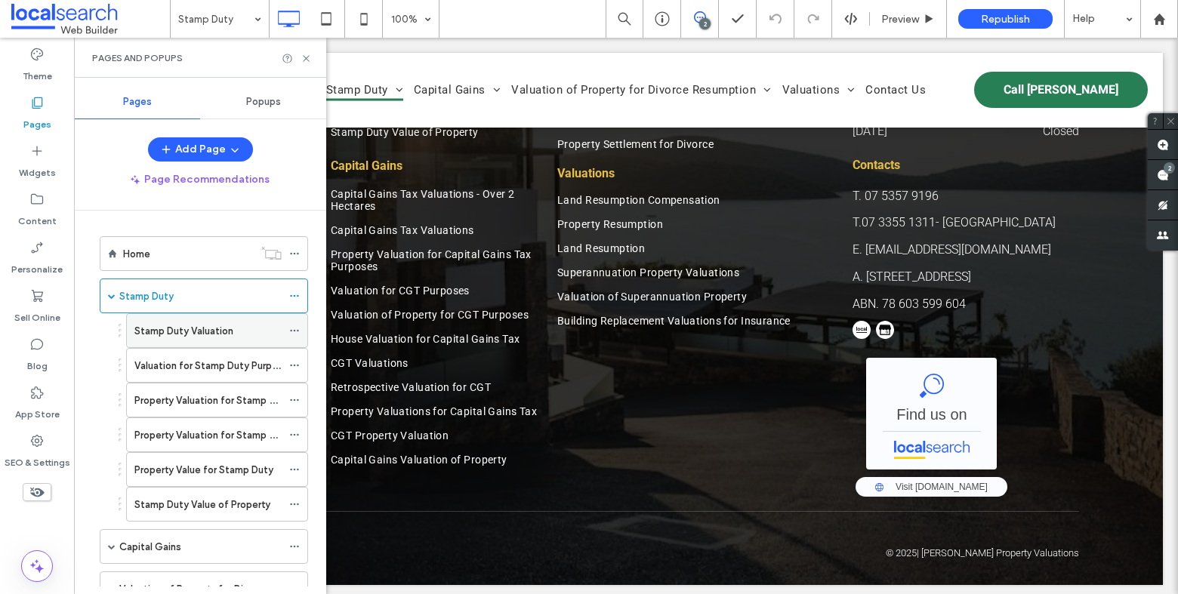
click at [166, 333] on label "Stamp Duty Valuation" at bounding box center [183, 331] width 99 height 26
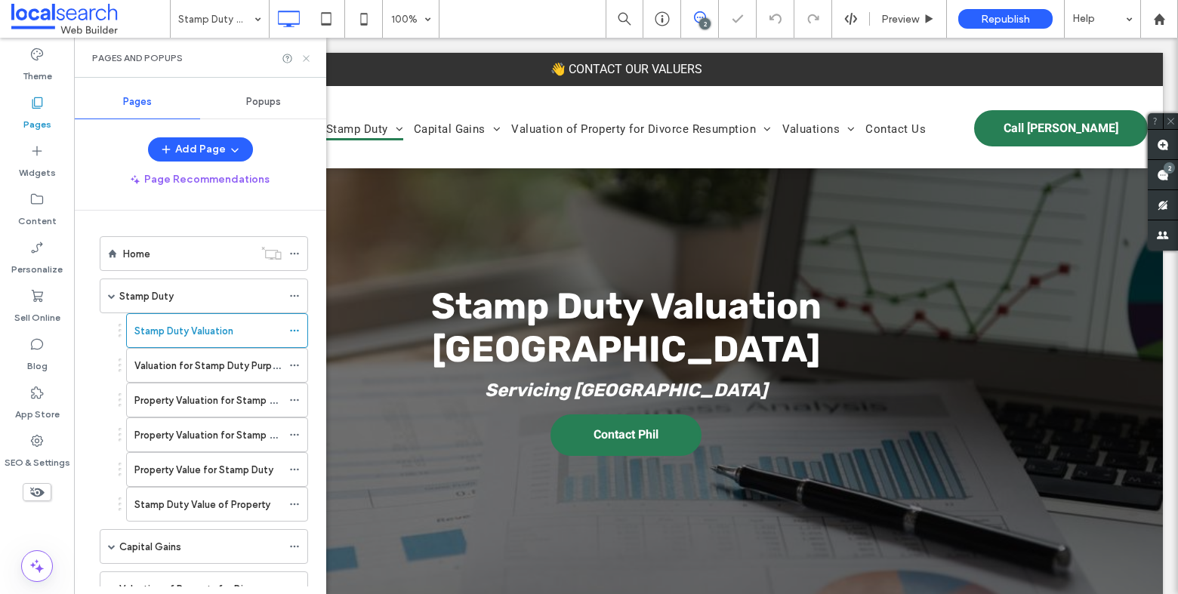
drag, startPoint x: 309, startPoint y: 56, endPoint x: 236, endPoint y: 20, distance: 81.7
click at [309, 56] on icon at bounding box center [306, 58] width 11 height 11
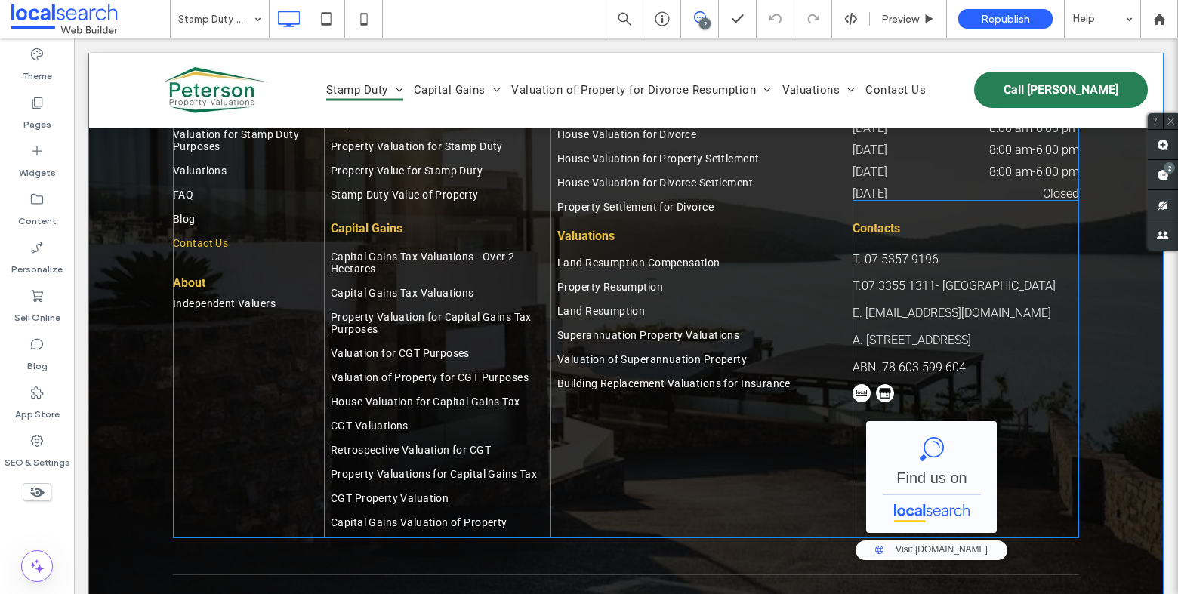
scroll to position [2694, 0]
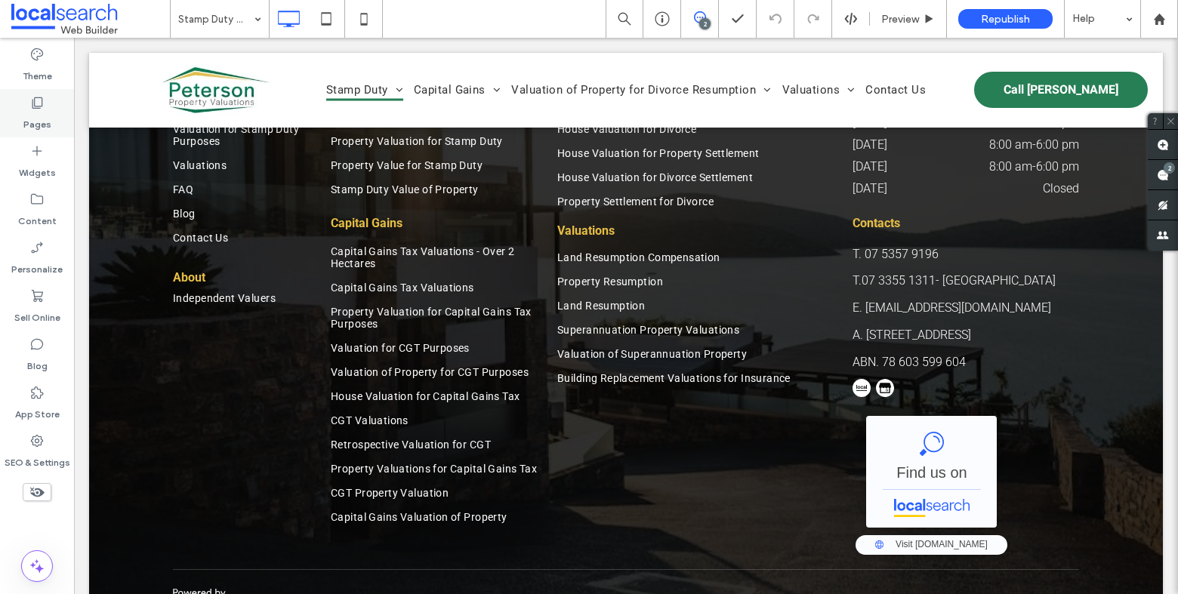
click at [42, 107] on icon at bounding box center [36, 102] width 15 height 15
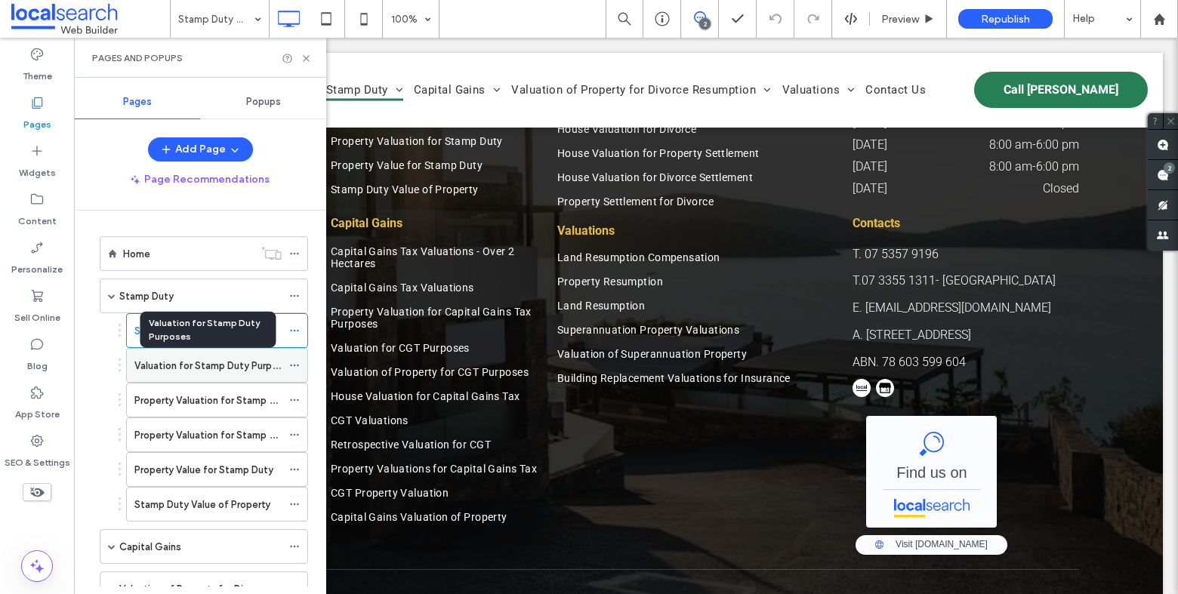
click at [168, 366] on label "Valuation for Stamp Duty Purposes" at bounding box center [214, 366] width 160 height 26
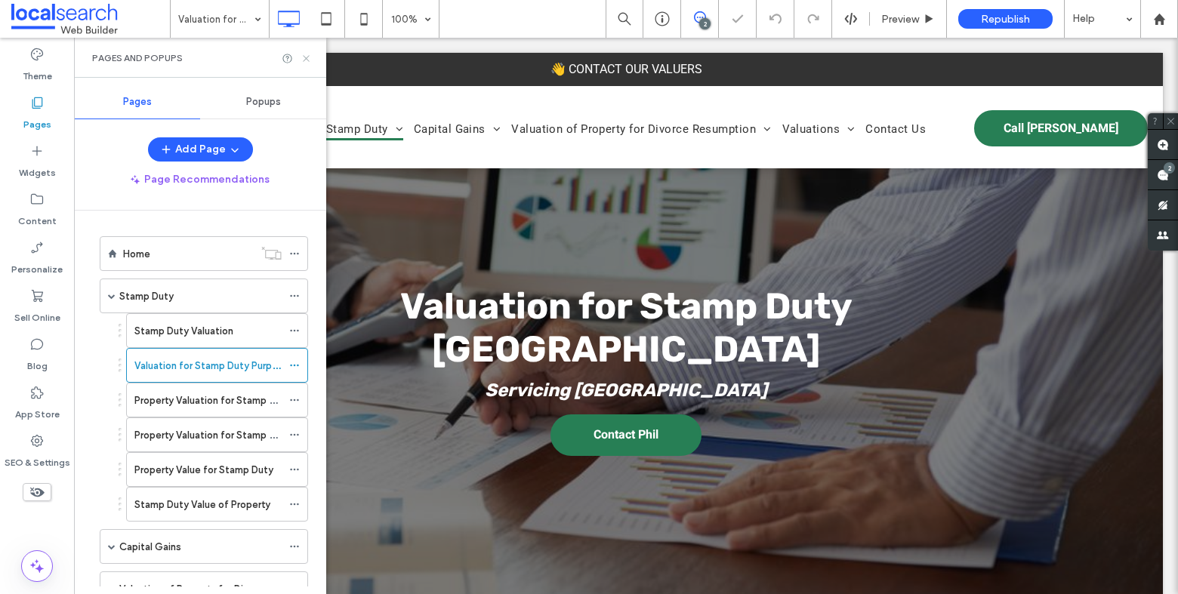
drag, startPoint x: 309, startPoint y: 57, endPoint x: 296, endPoint y: 90, distance: 35.6
click at [309, 57] on icon at bounding box center [306, 58] width 11 height 11
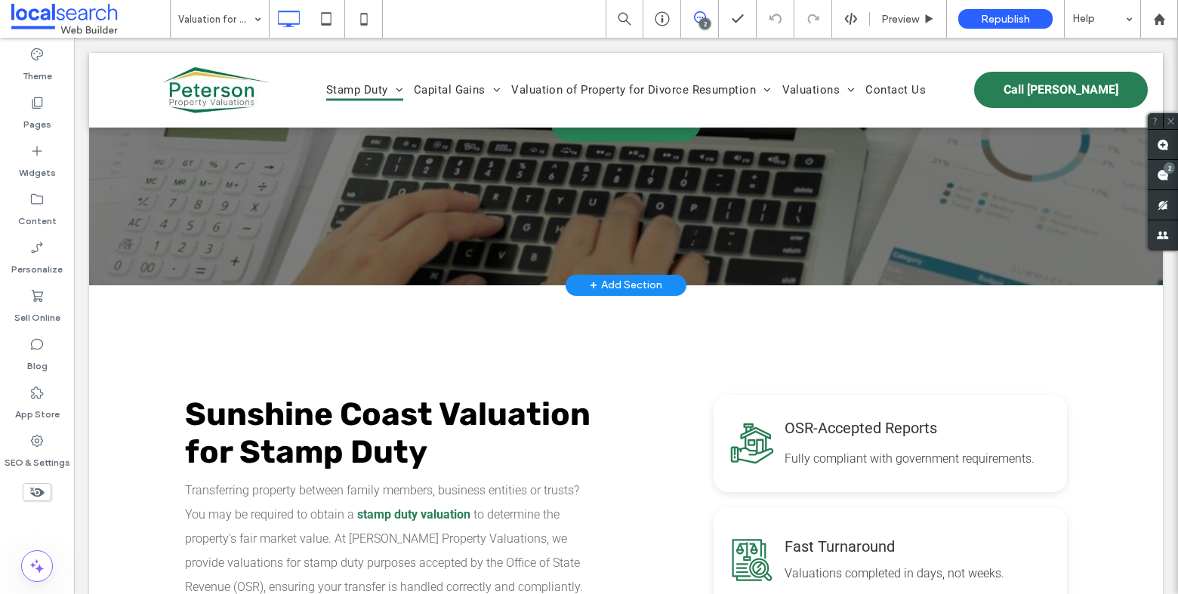
scroll to position [388, 0]
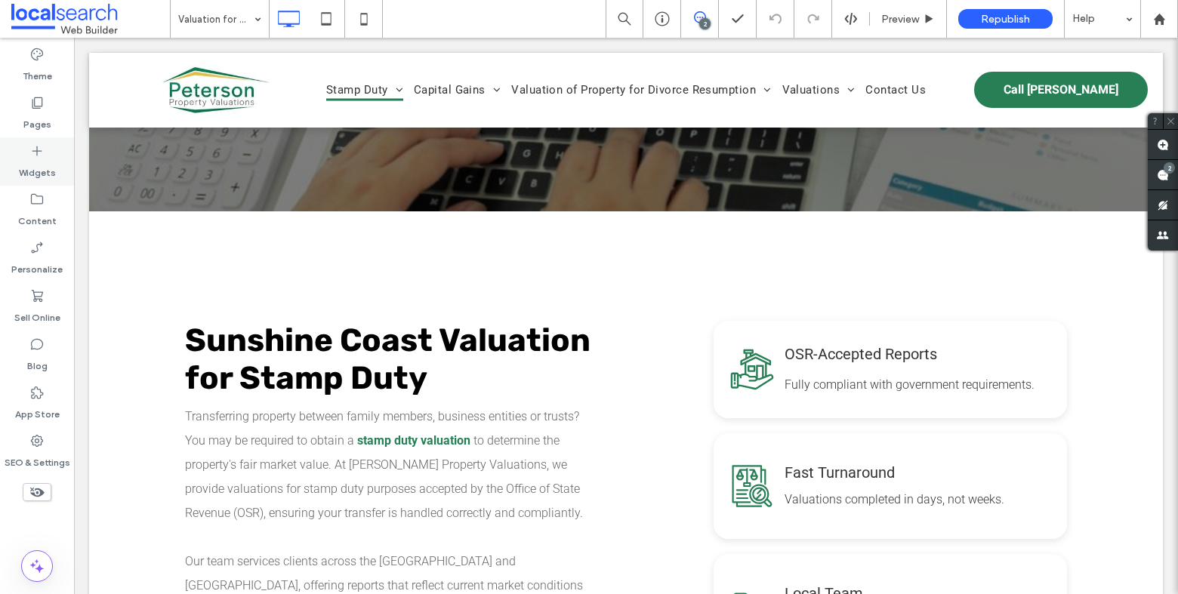
drag, startPoint x: 54, startPoint y: 106, endPoint x: 68, endPoint y: 149, distance: 44.7
click at [54, 106] on div "Pages" at bounding box center [37, 113] width 74 height 48
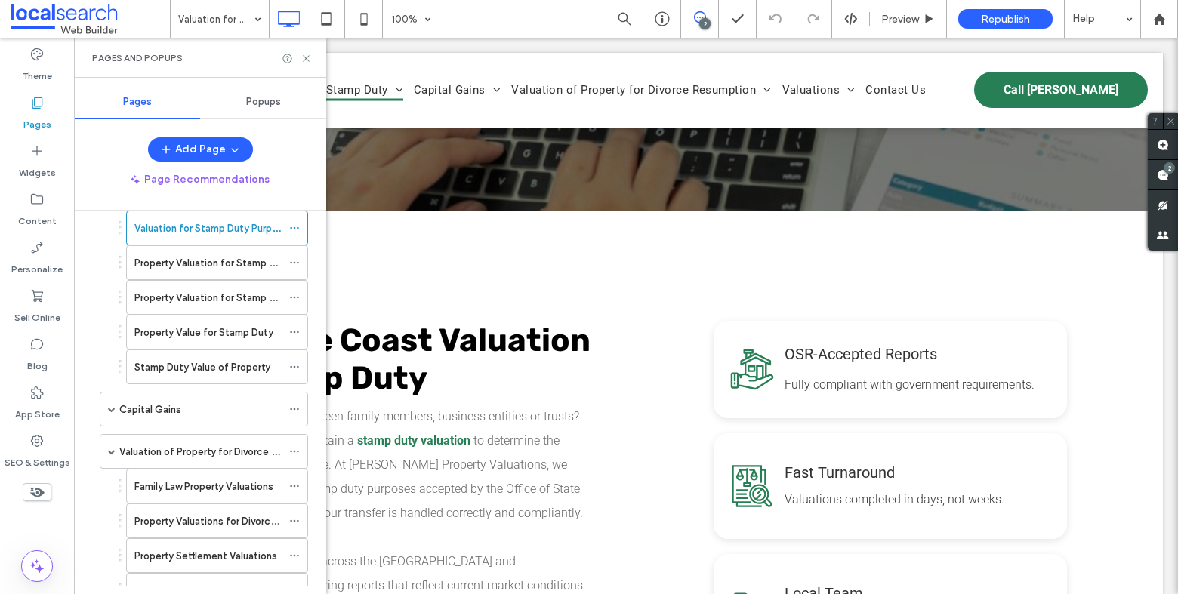
scroll to position [0, 0]
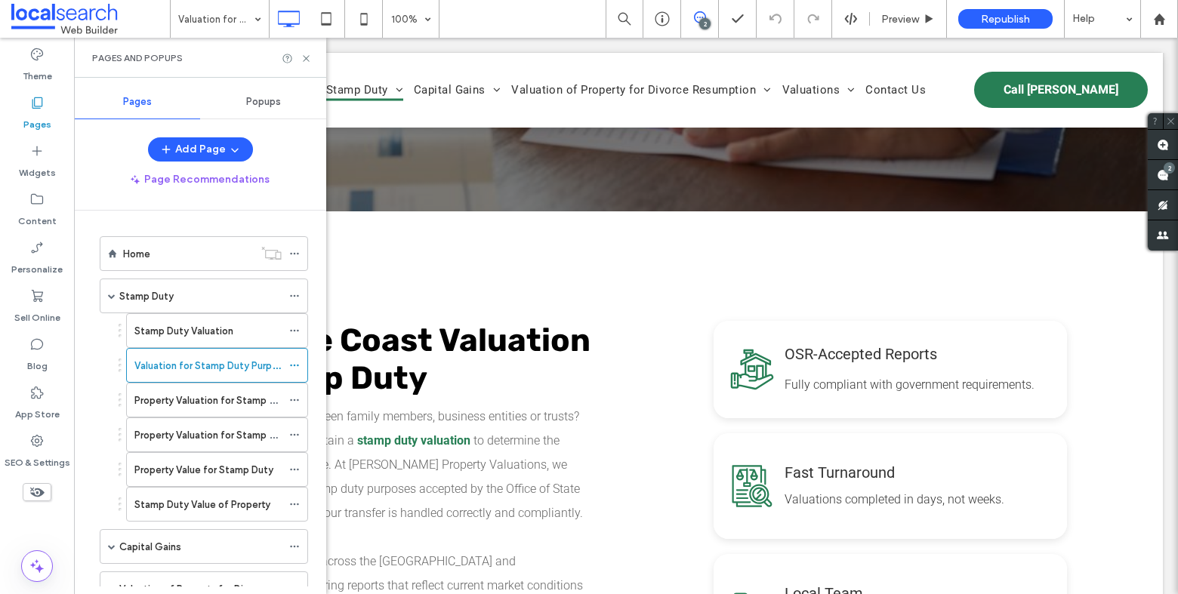
click at [208, 402] on label "Property Valuation for Stamp Duty Purposes" at bounding box center [235, 400] width 202 height 26
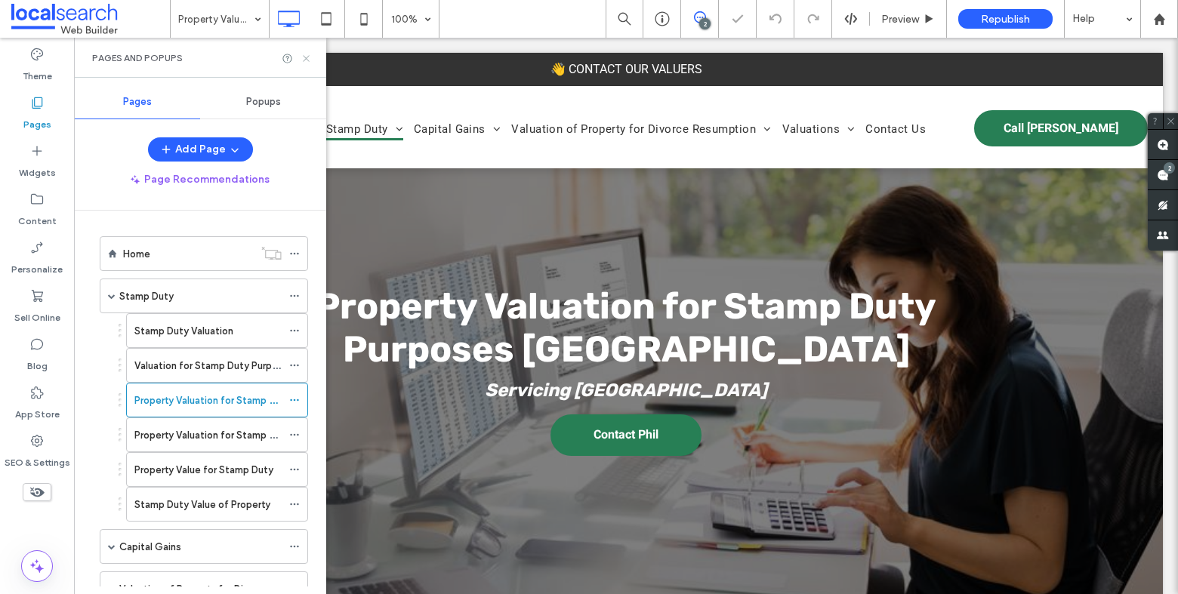
click at [307, 57] on use at bounding box center [306, 58] width 6 height 6
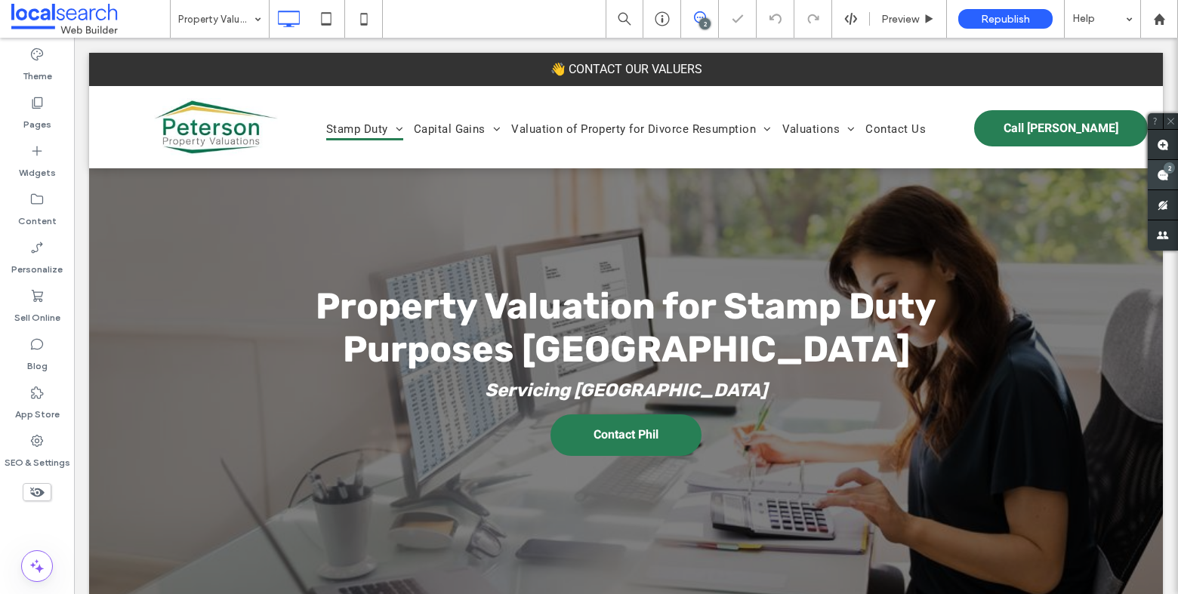
click at [1162, 167] on div "2" at bounding box center [1163, 175] width 30 height 30
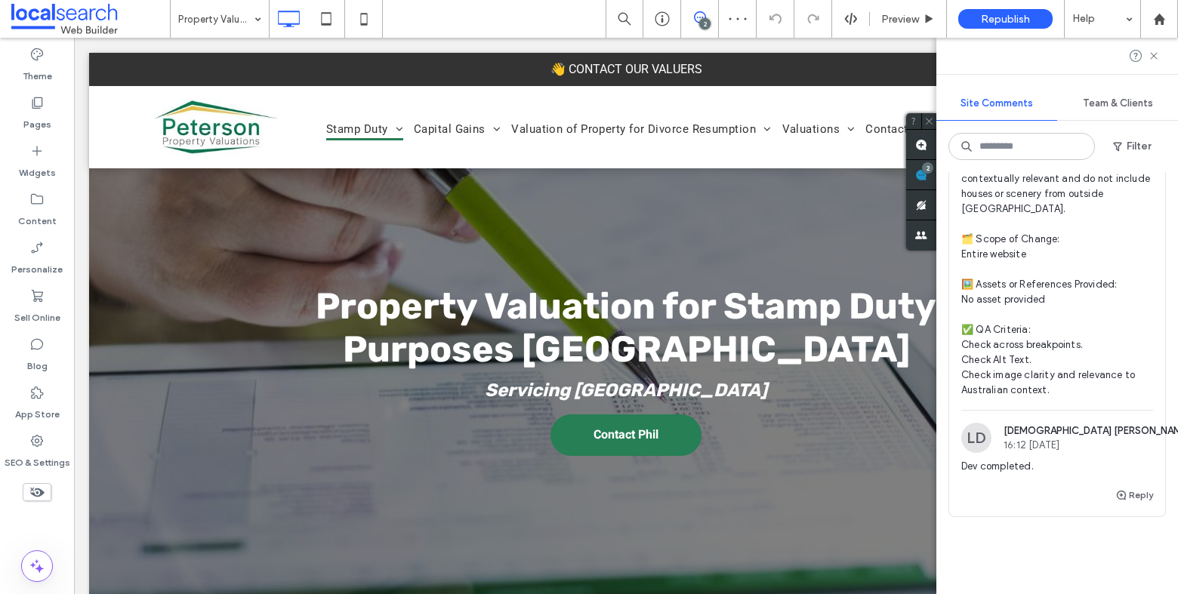
scroll to position [478, 0]
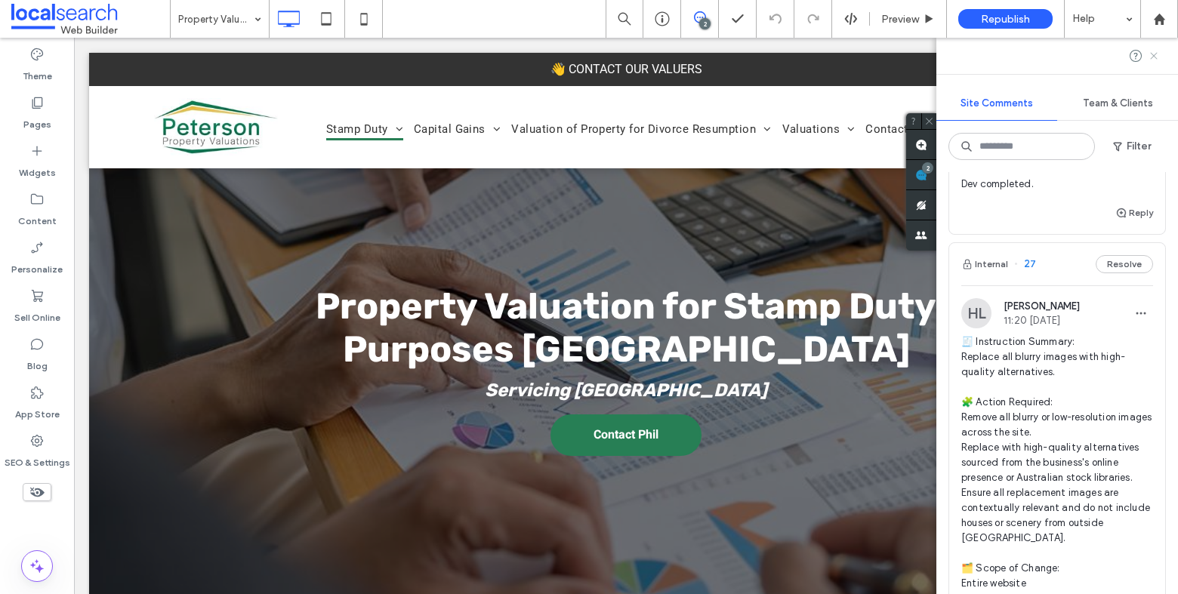
click at [1155, 56] on use at bounding box center [1153, 55] width 7 height 7
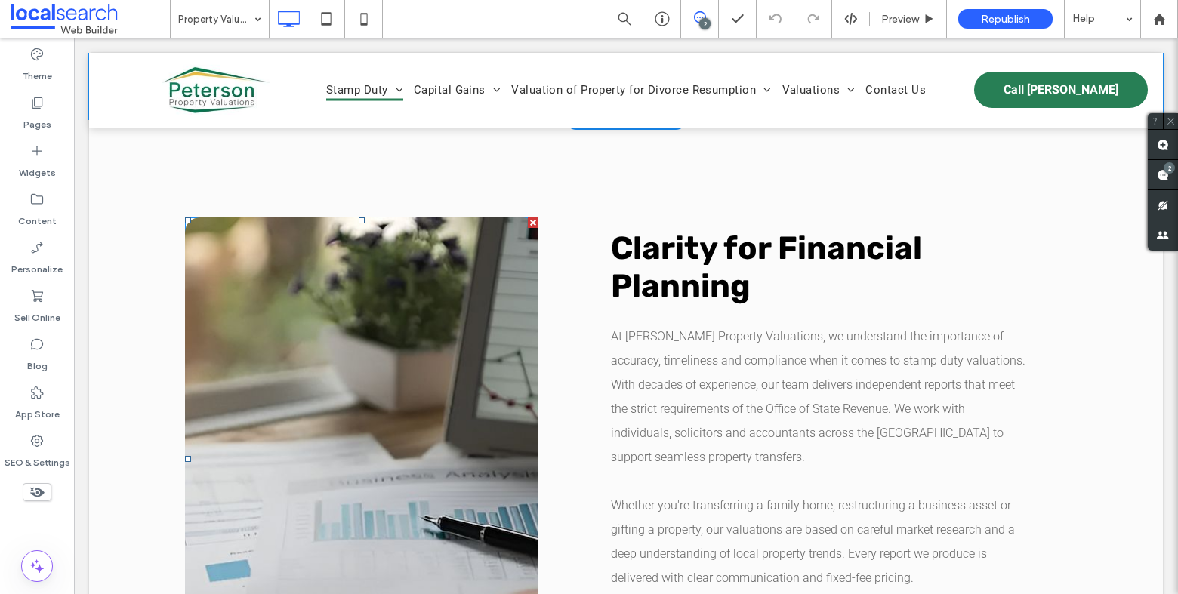
scroll to position [1133, 0]
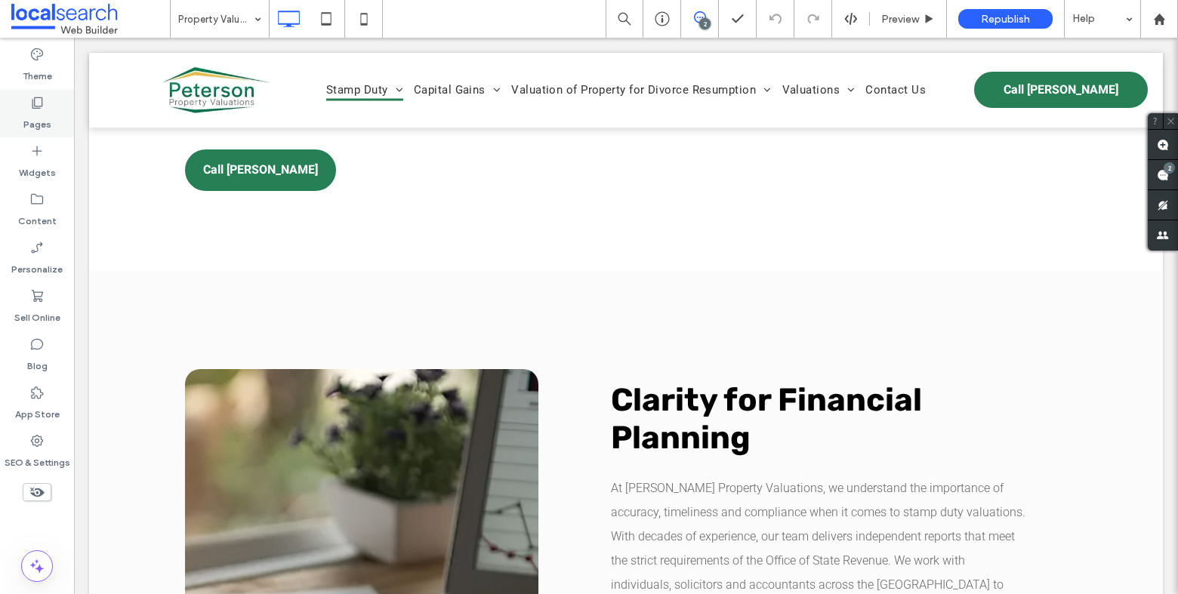
drag, startPoint x: 45, startPoint y: 105, endPoint x: 14, endPoint y: 101, distance: 31.2
click at [45, 105] on div "Pages" at bounding box center [37, 113] width 74 height 48
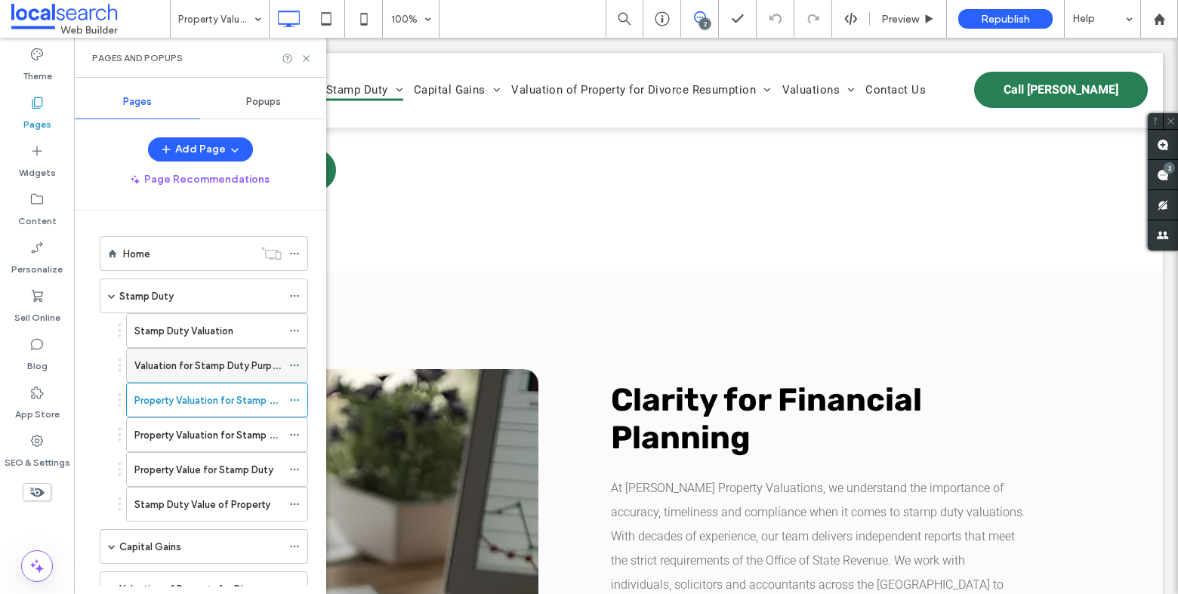
click at [163, 375] on div "Valuation for Stamp Duty Purposes" at bounding box center [207, 365] width 147 height 33
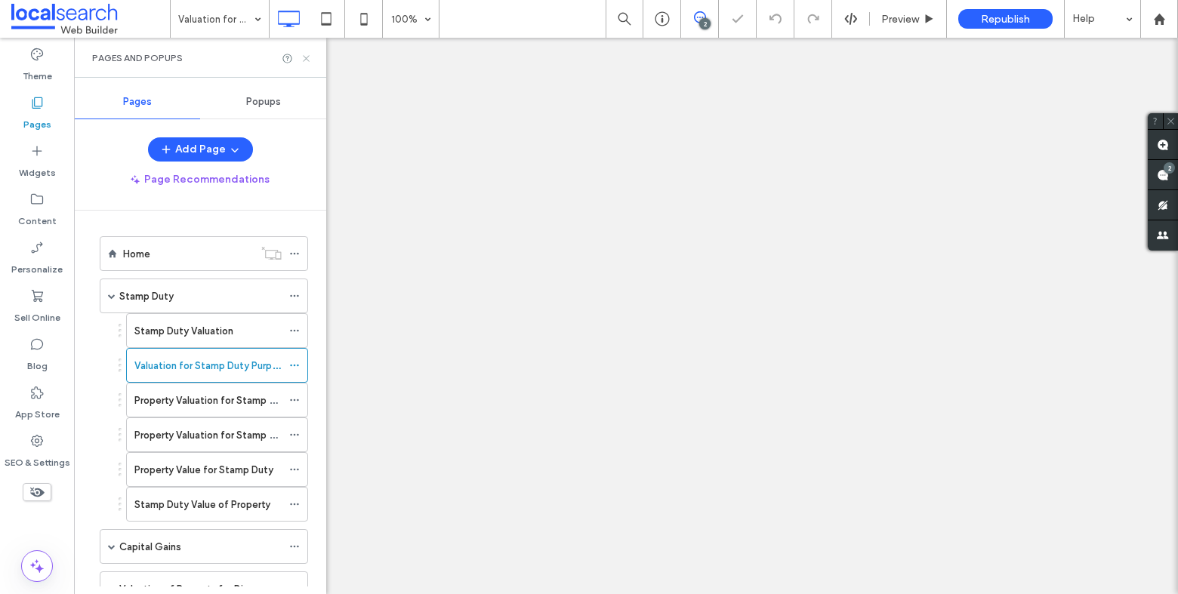
click at [307, 57] on use at bounding box center [306, 58] width 6 height 6
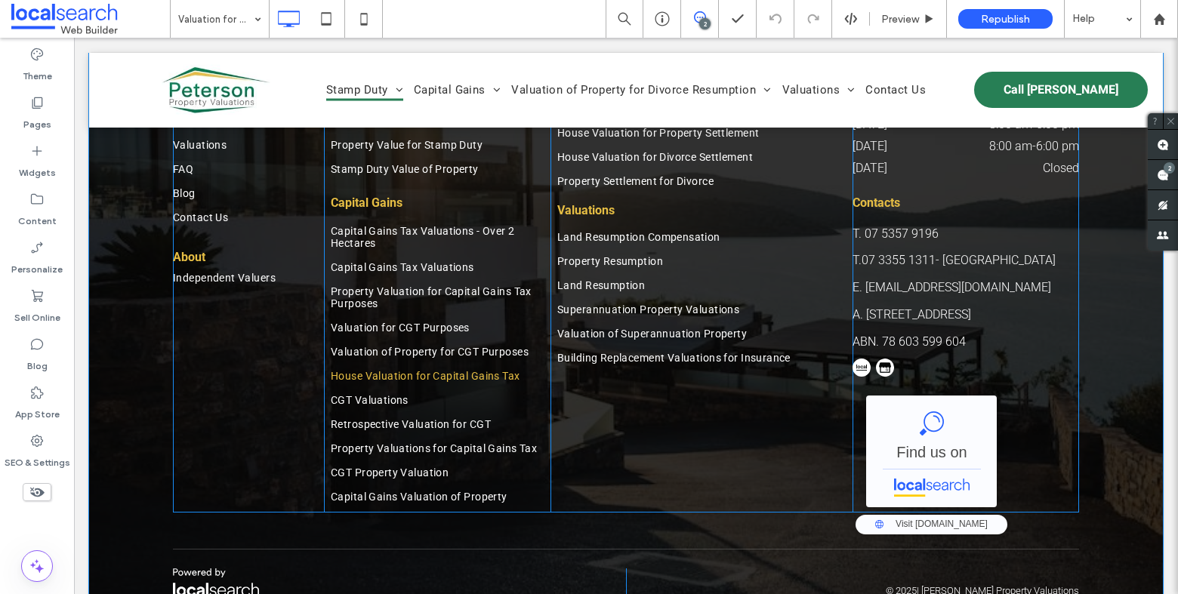
scroll to position [2719, 0]
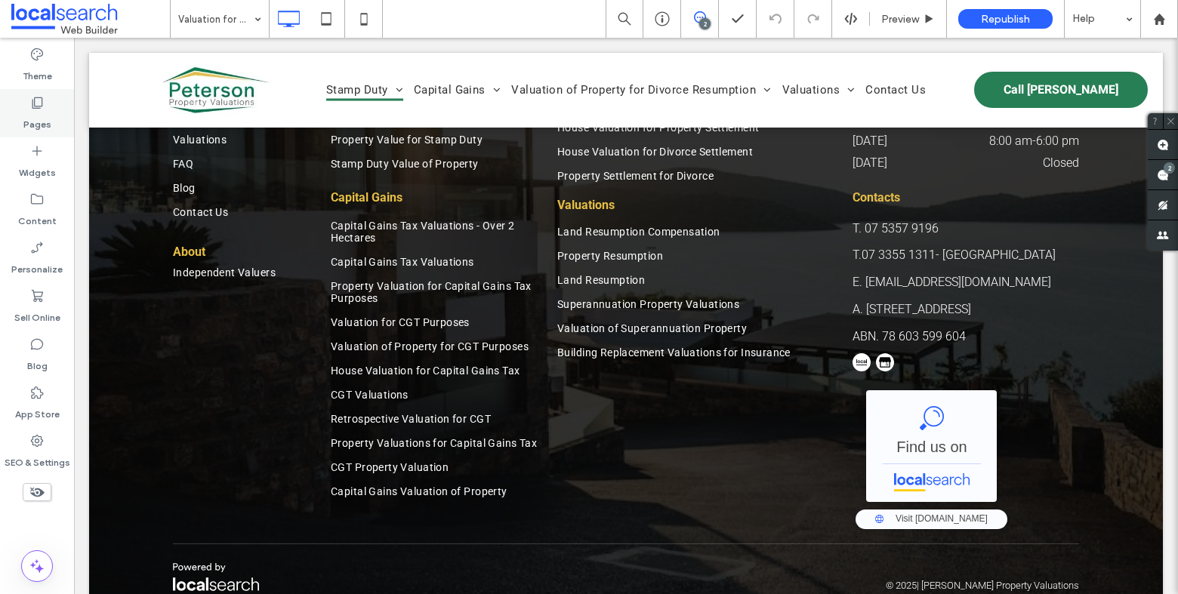
click at [31, 116] on label "Pages" at bounding box center [37, 120] width 28 height 21
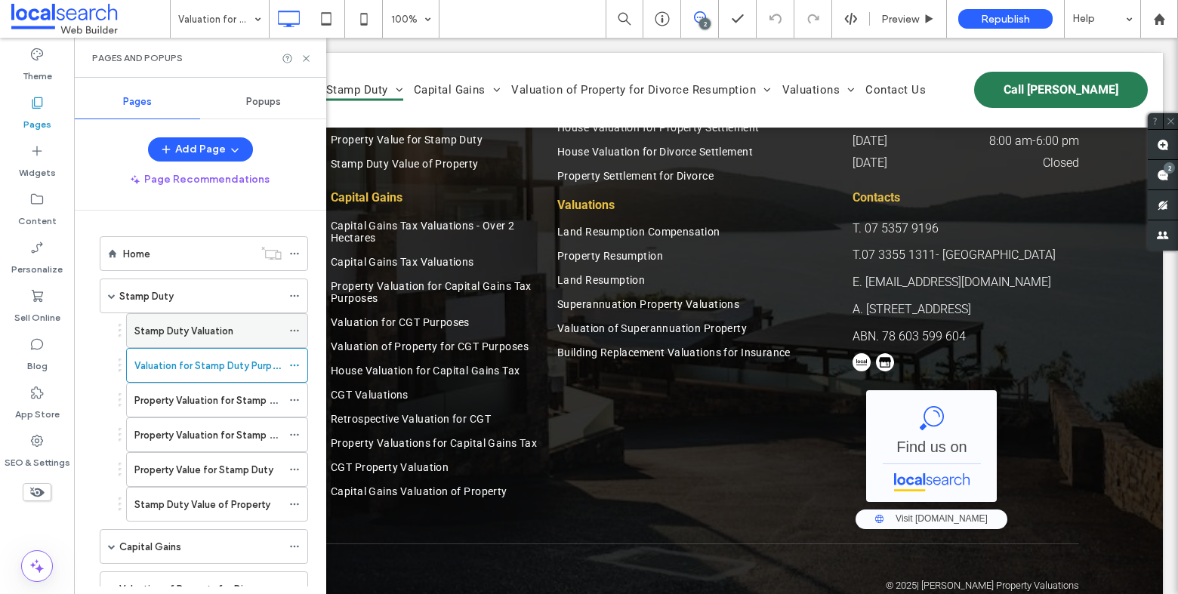
click at [177, 332] on label "Stamp Duty Valuation" at bounding box center [183, 331] width 99 height 26
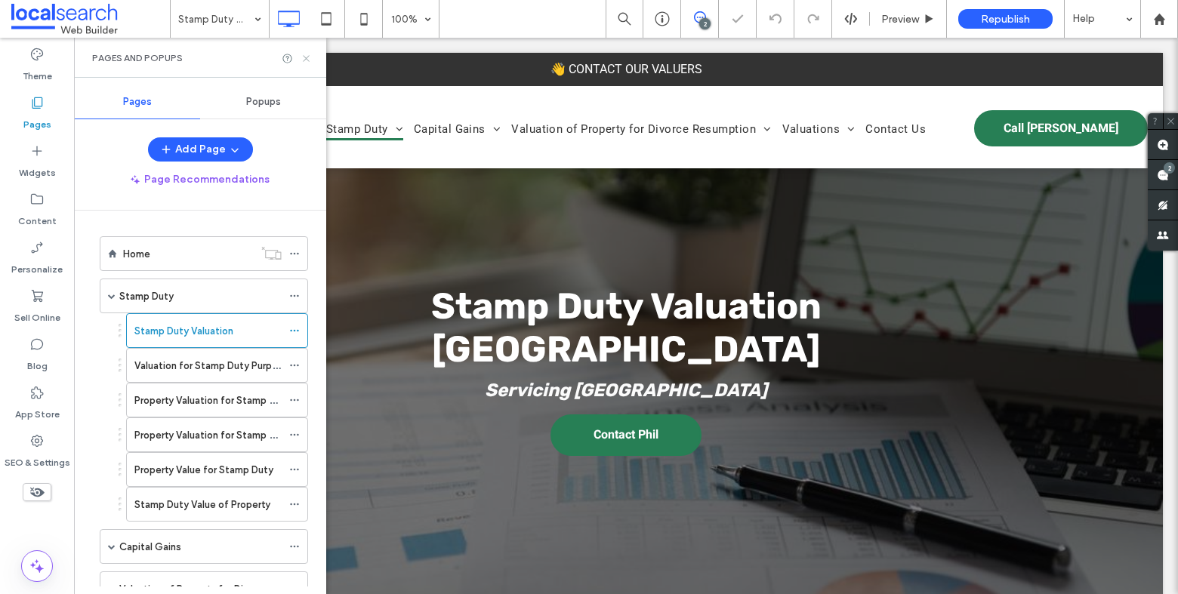
click at [306, 57] on icon at bounding box center [306, 58] width 11 height 11
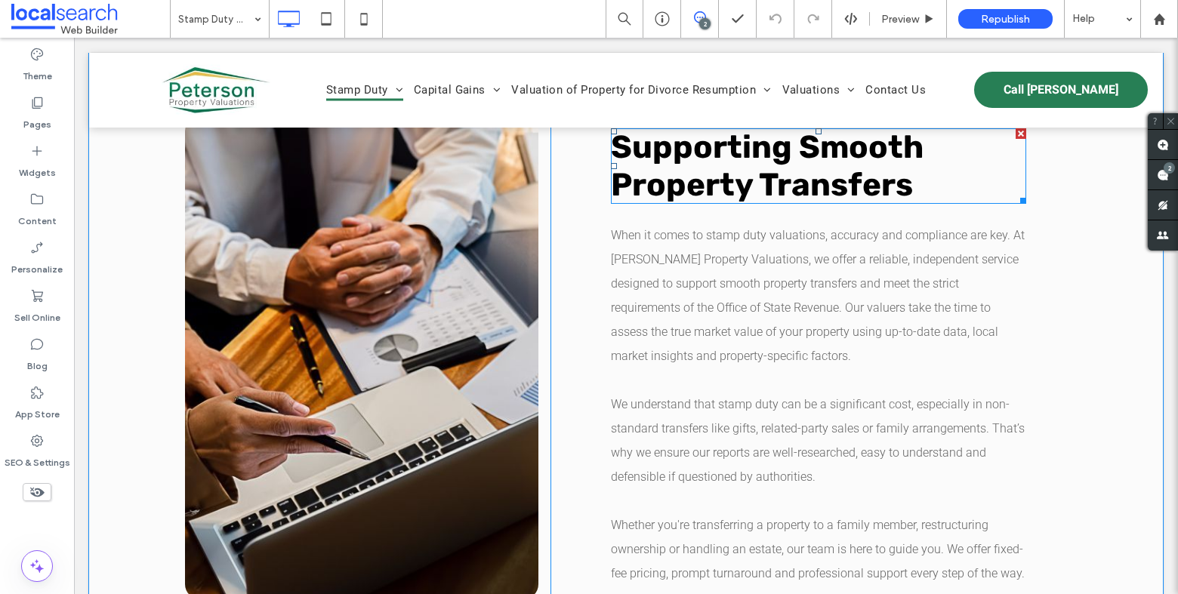
scroll to position [1349, 0]
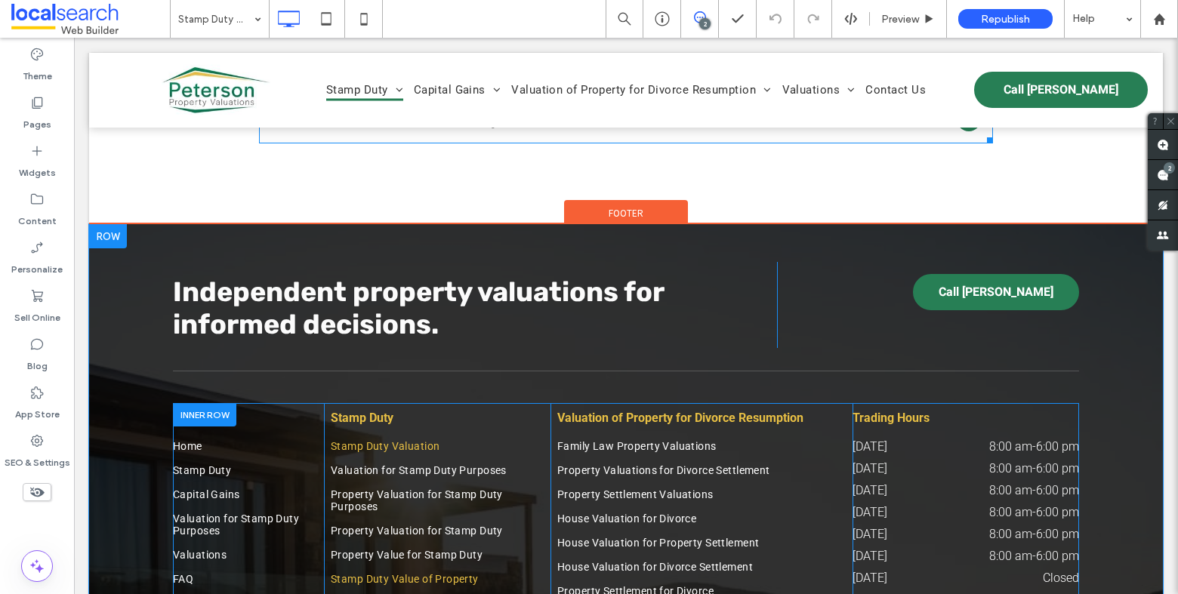
scroll to position [2494, 0]
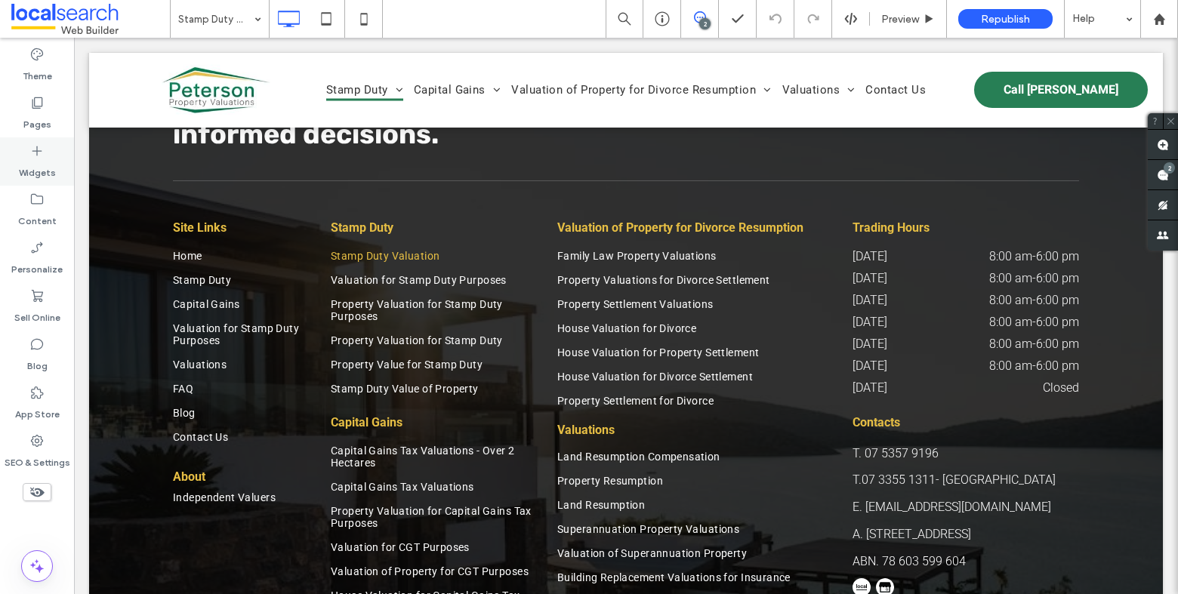
click at [51, 119] on div "Pages" at bounding box center [37, 113] width 74 height 48
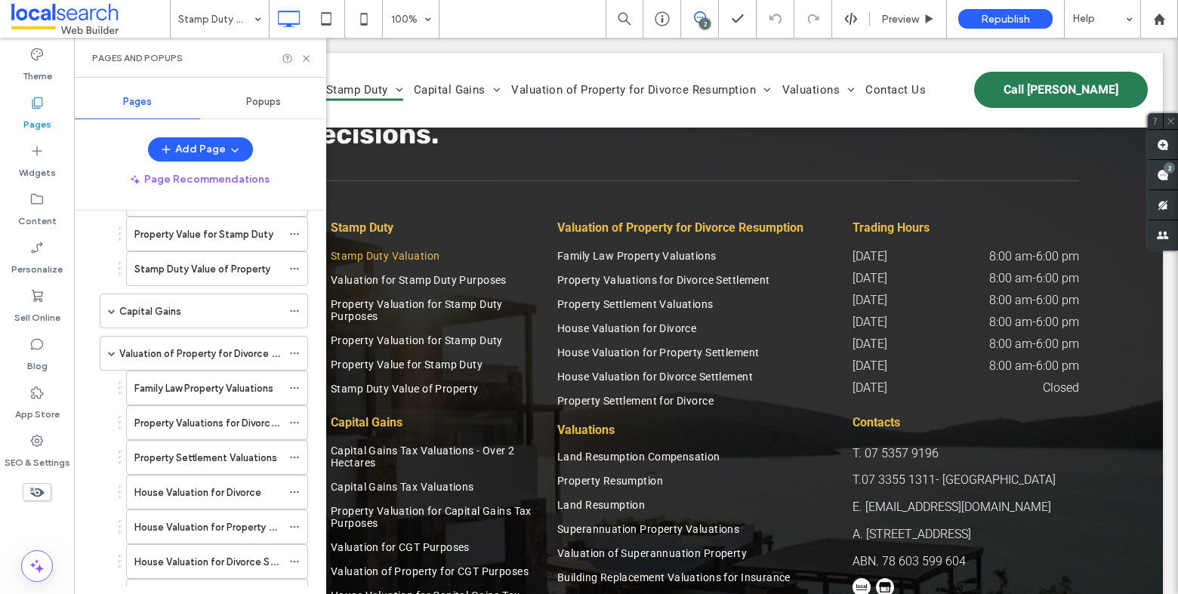
scroll to position [96, 0]
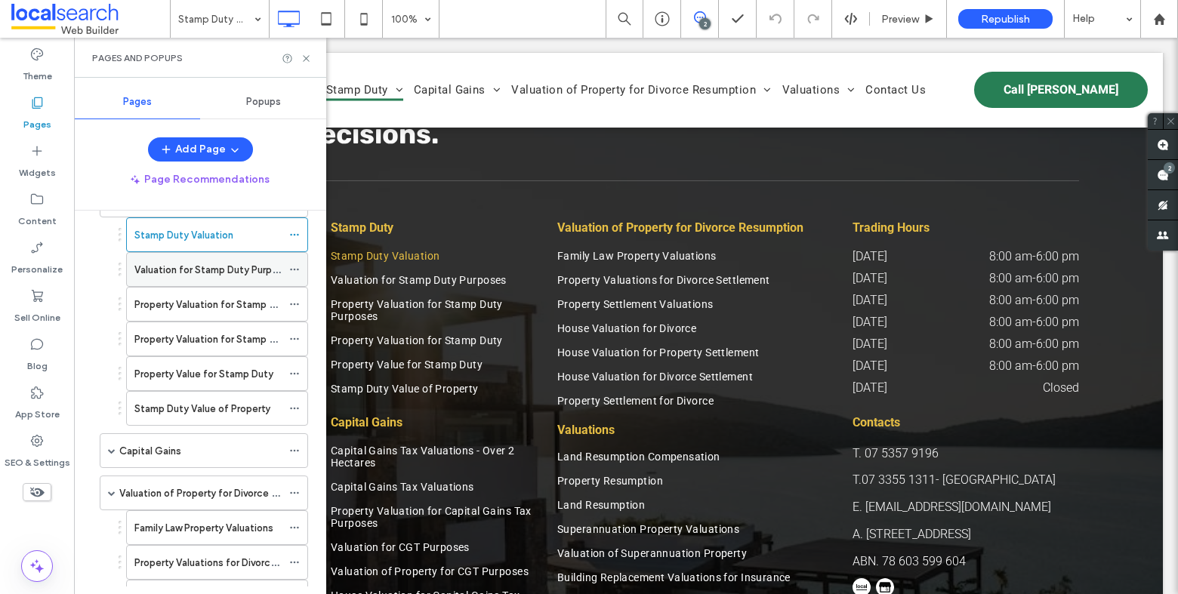
click at [186, 261] on label "Valuation for Stamp Duty Purposes" at bounding box center [214, 270] width 160 height 26
click at [307, 57] on use at bounding box center [306, 58] width 6 height 6
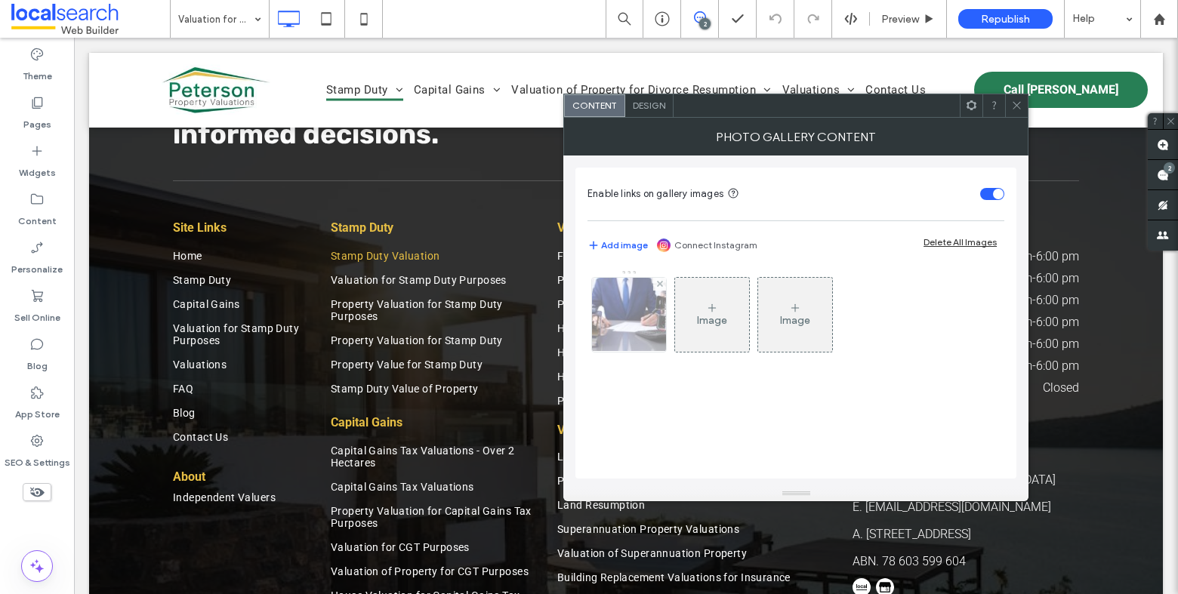
click at [622, 311] on img at bounding box center [629, 315] width 112 height 74
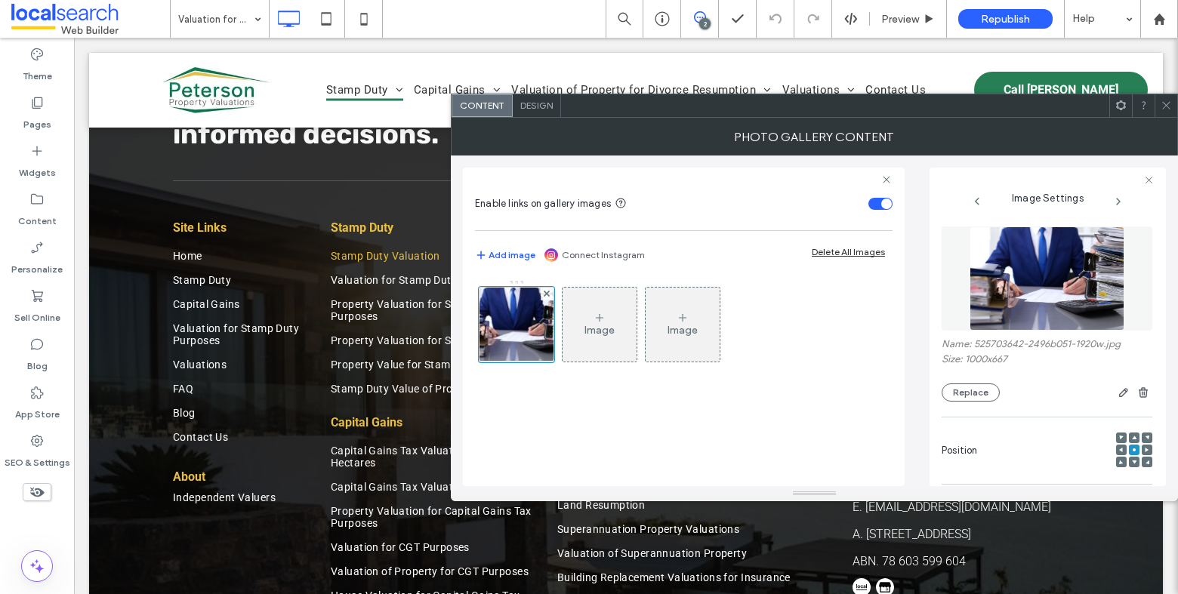
click at [1170, 106] on icon at bounding box center [1166, 105] width 11 height 11
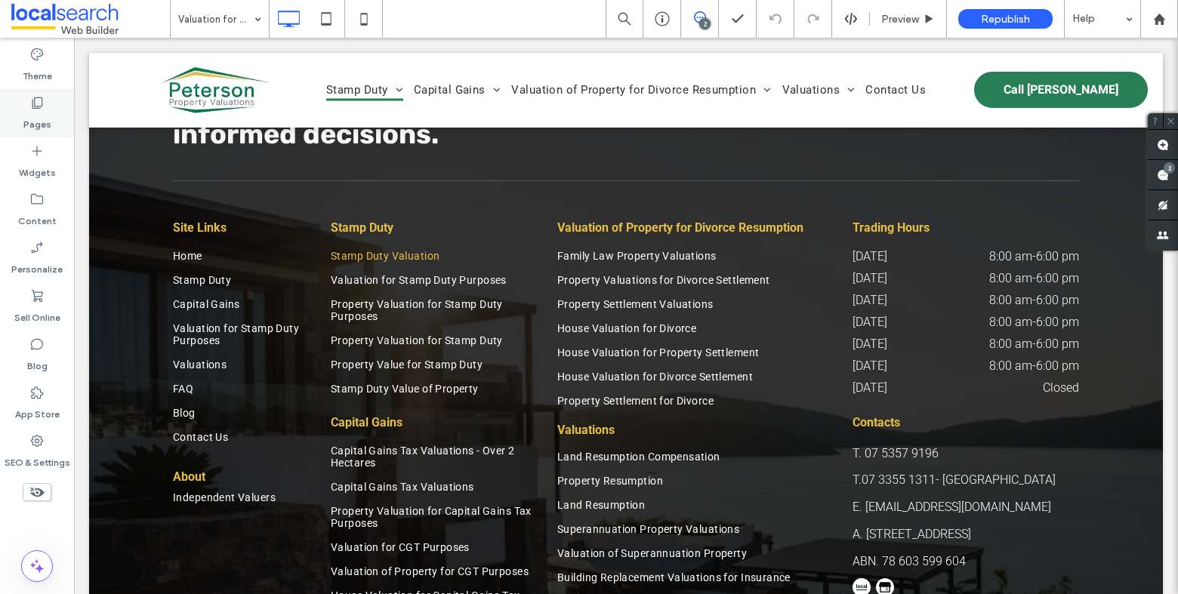
click at [39, 110] on icon at bounding box center [36, 102] width 15 height 15
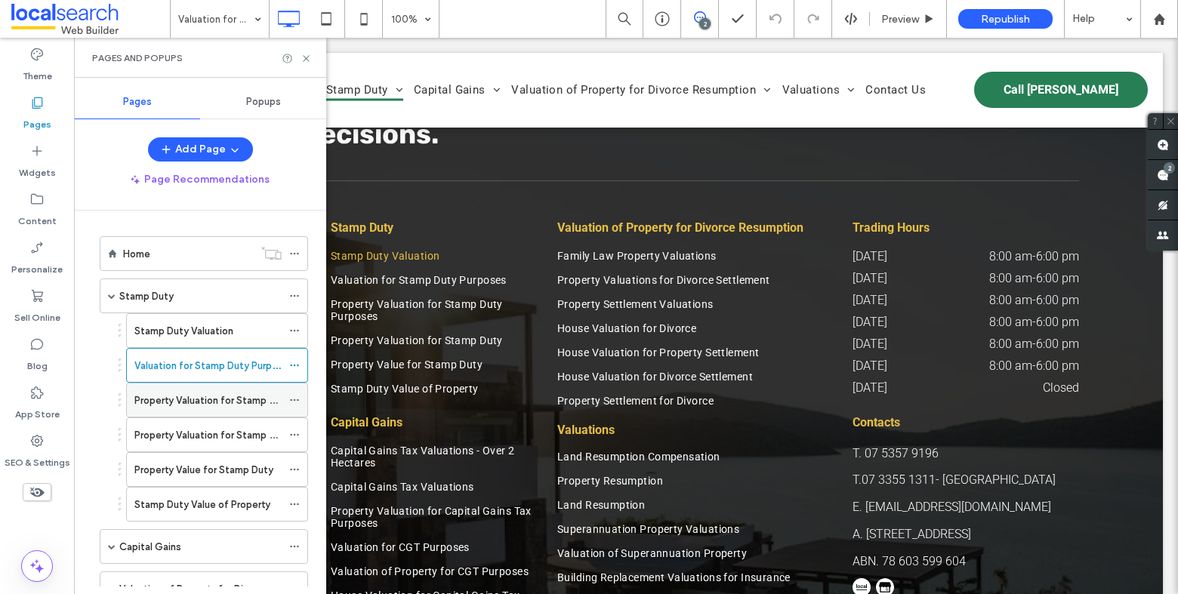
click at [222, 399] on label "Property Valuation for Stamp Duty Purposes" at bounding box center [235, 400] width 202 height 26
click at [307, 57] on use at bounding box center [306, 58] width 6 height 6
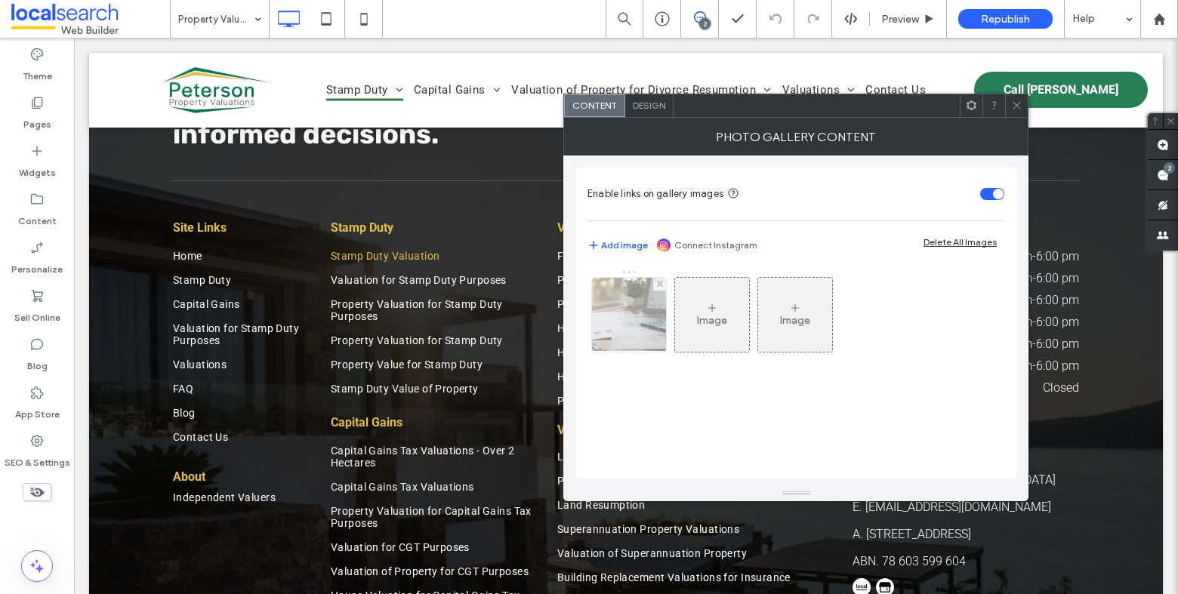
click at [645, 316] on img at bounding box center [629, 315] width 114 height 74
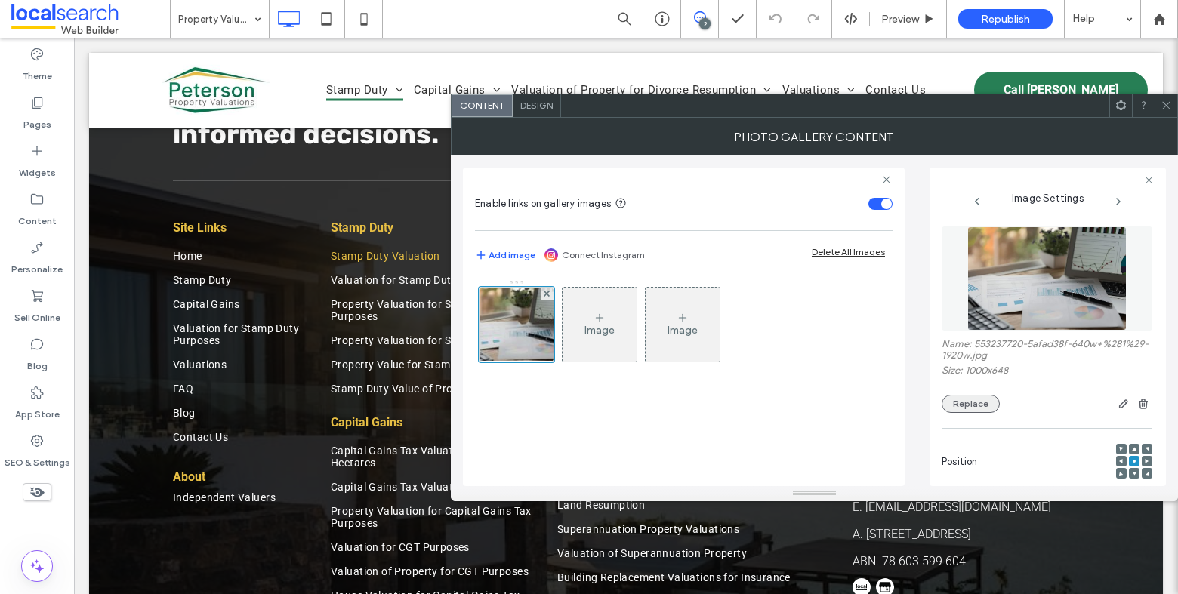
click at [981, 413] on button "Replace" at bounding box center [971, 404] width 58 height 18
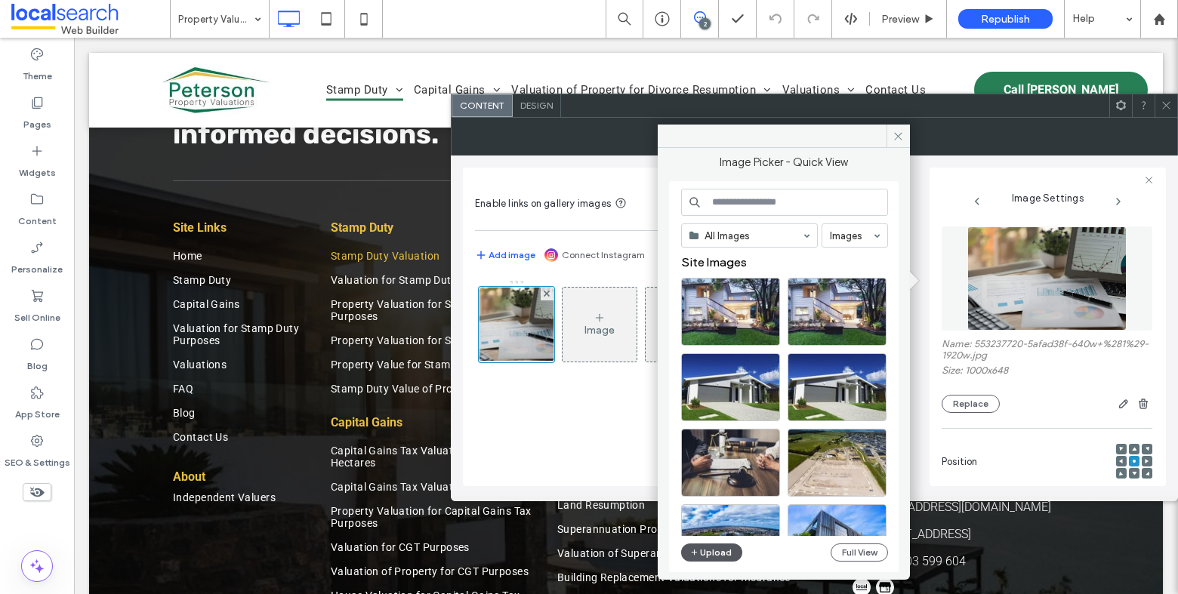
click at [726, 551] on button "Upload" at bounding box center [712, 553] width 62 height 18
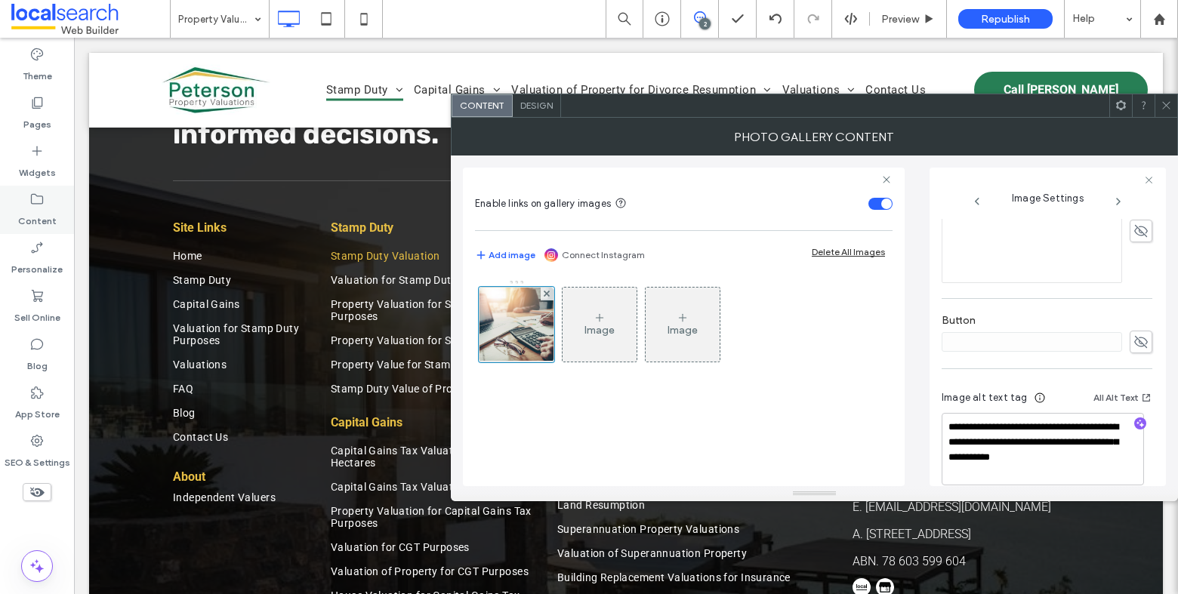
scroll to position [463, 0]
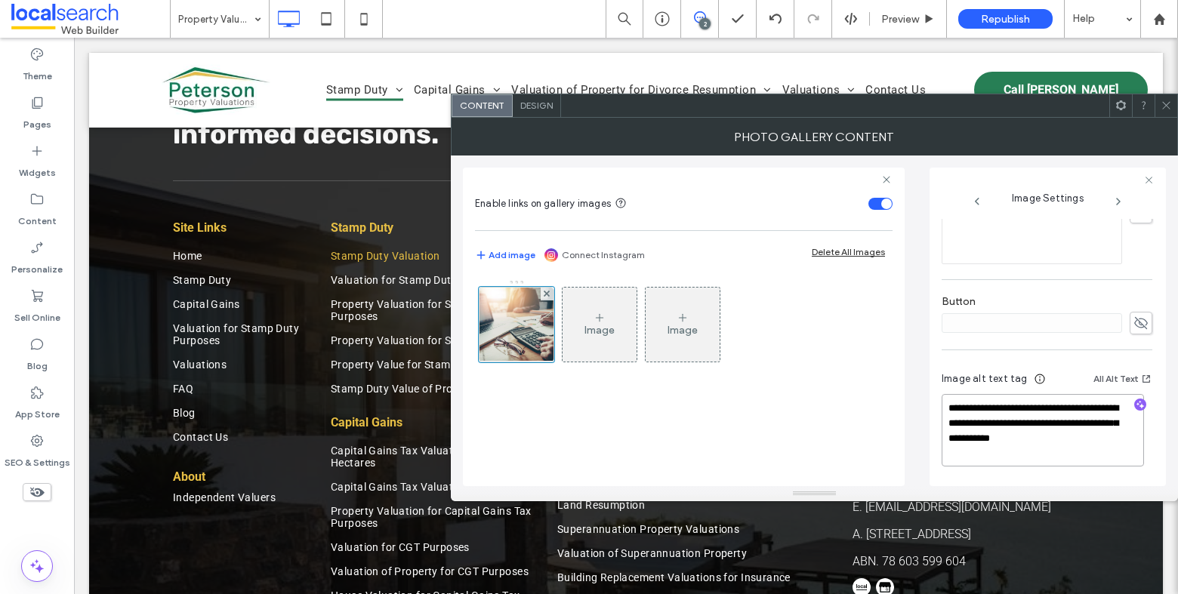
drag, startPoint x: 1020, startPoint y: 454, endPoint x: 1036, endPoint y: 424, distance: 33.8
click at [1036, 424] on textarea "**********" at bounding box center [1043, 430] width 202 height 72
type textarea "**********"
click at [1135, 403] on icon "button" at bounding box center [1140, 406] width 11 height 11
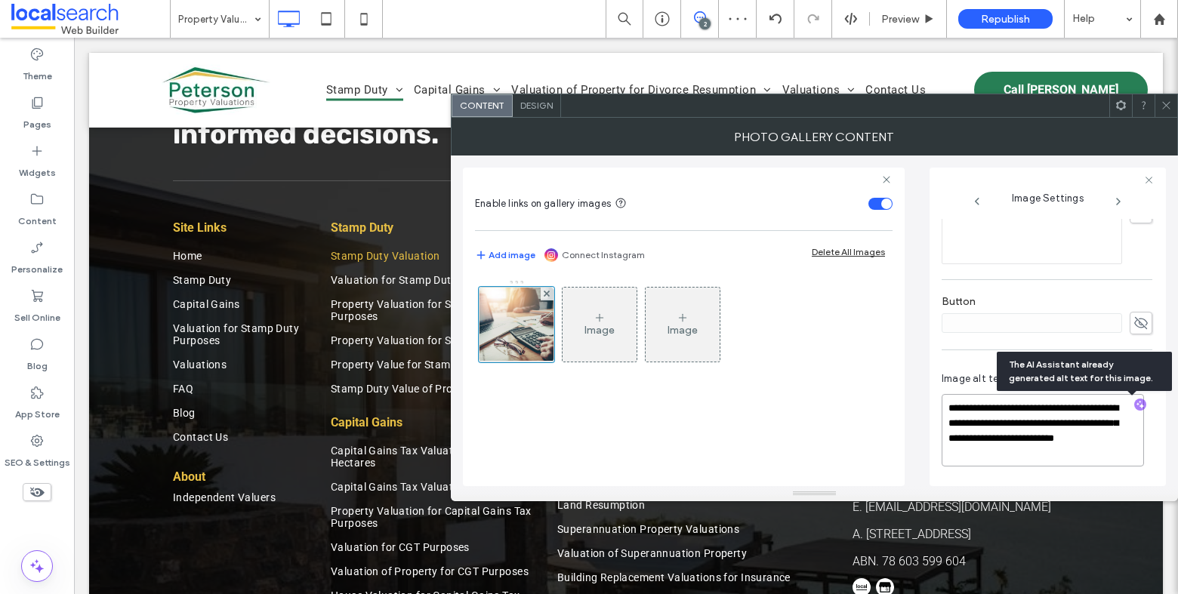
click at [1040, 465] on textarea "**********" at bounding box center [1043, 430] width 202 height 72
paste textarea "**********"
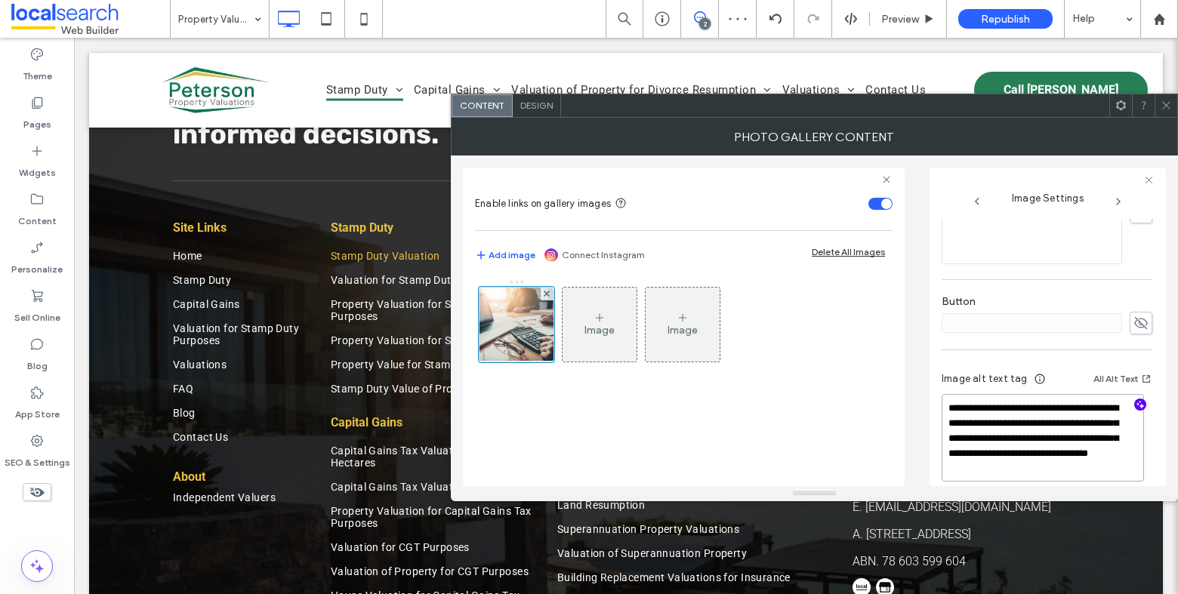
type textarea "**********"
click at [1168, 103] on icon at bounding box center [1166, 105] width 11 height 11
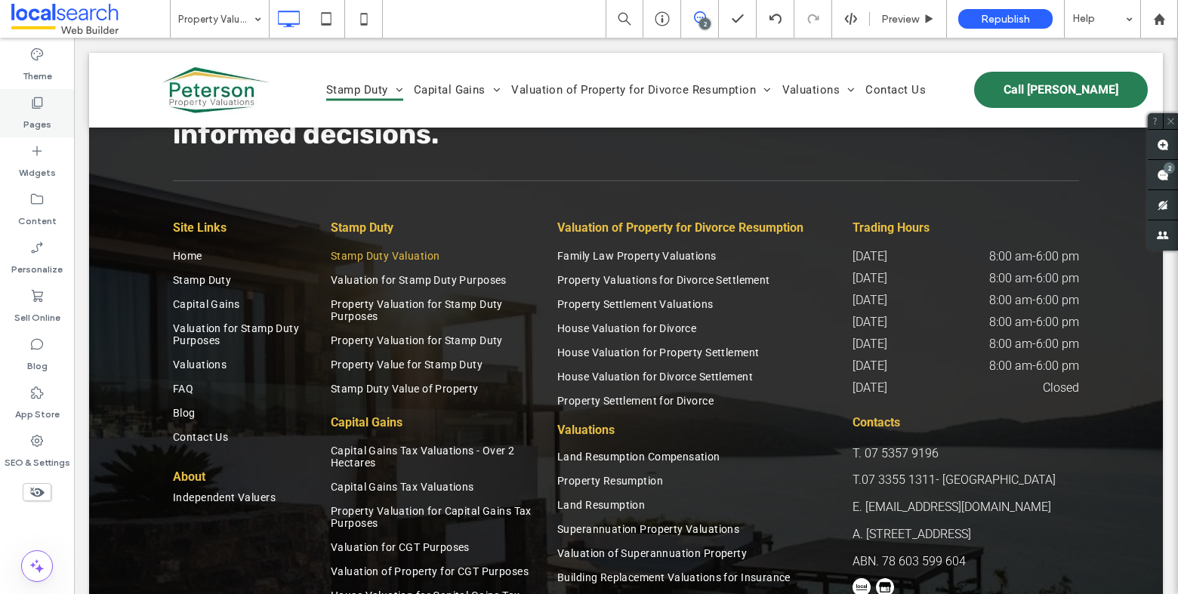
click at [35, 106] on use at bounding box center [37, 102] width 11 height 11
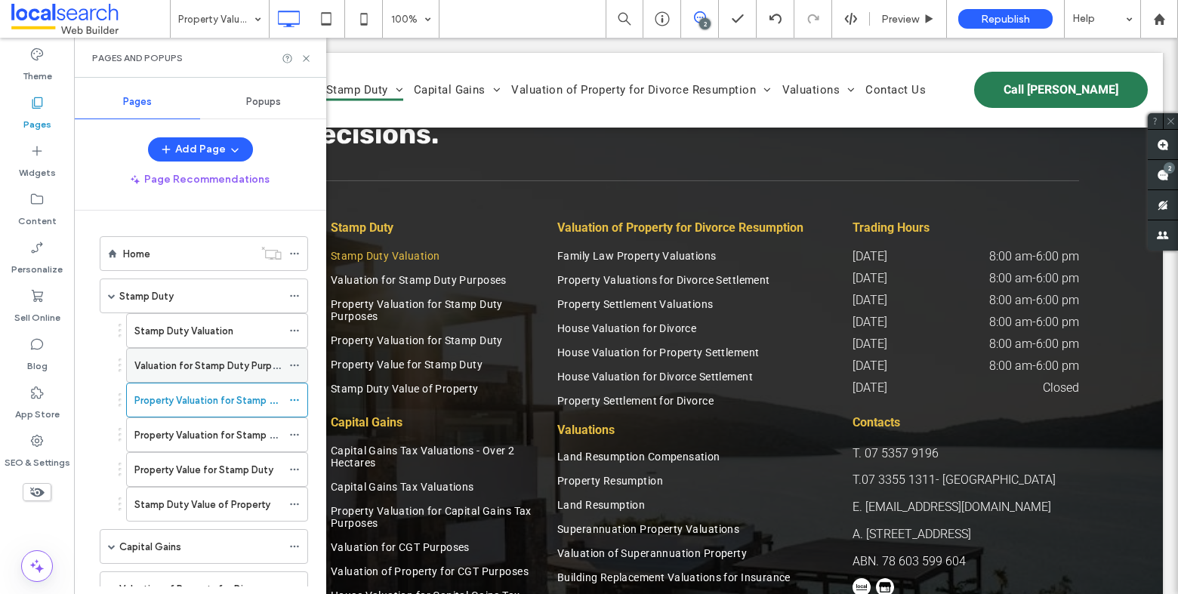
scroll to position [2, 0]
click at [210, 361] on label "Valuation for Stamp Duty Purposes" at bounding box center [214, 363] width 160 height 26
click at [309, 60] on icon at bounding box center [306, 58] width 11 height 11
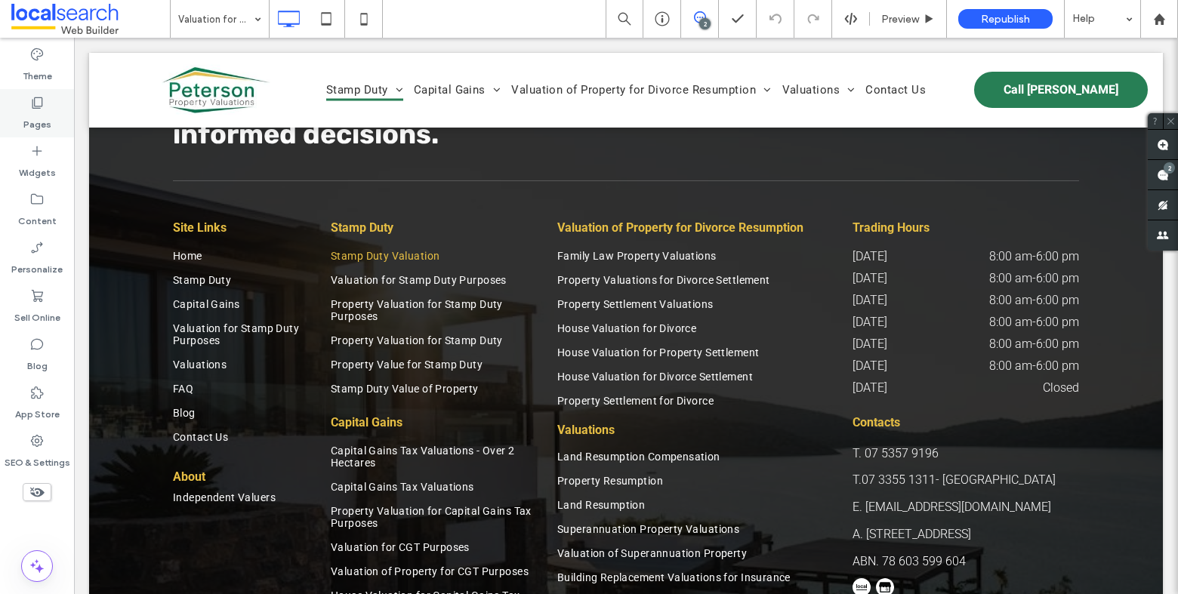
click at [45, 116] on label "Pages" at bounding box center [37, 120] width 28 height 21
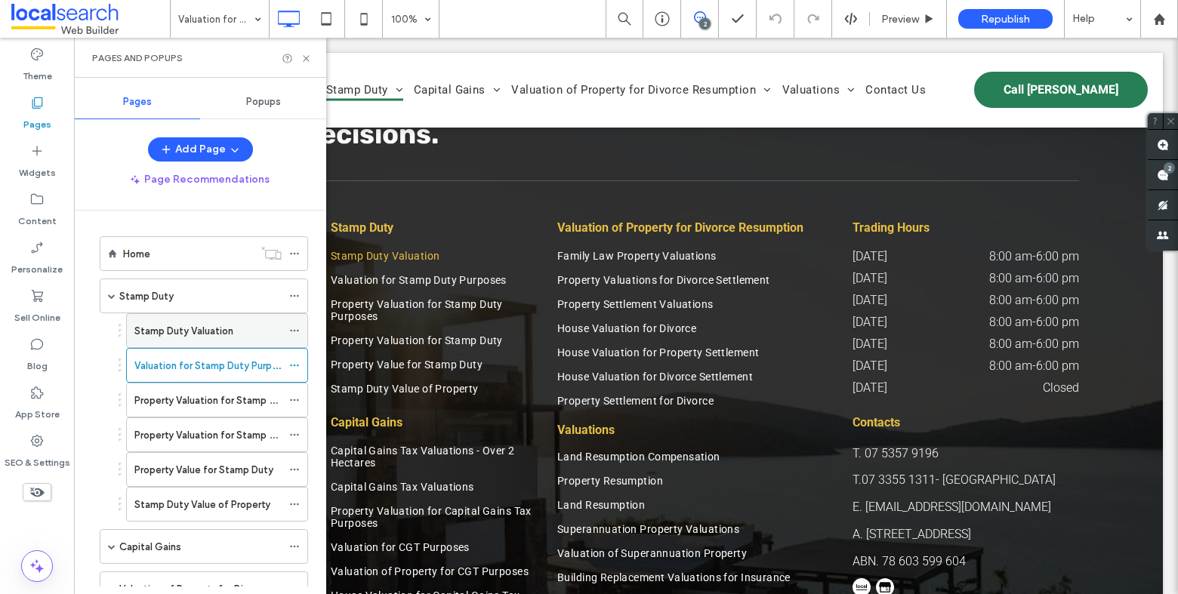
click at [177, 335] on label "Stamp Duty Valuation" at bounding box center [183, 331] width 99 height 26
click at [310, 58] on icon at bounding box center [306, 58] width 11 height 11
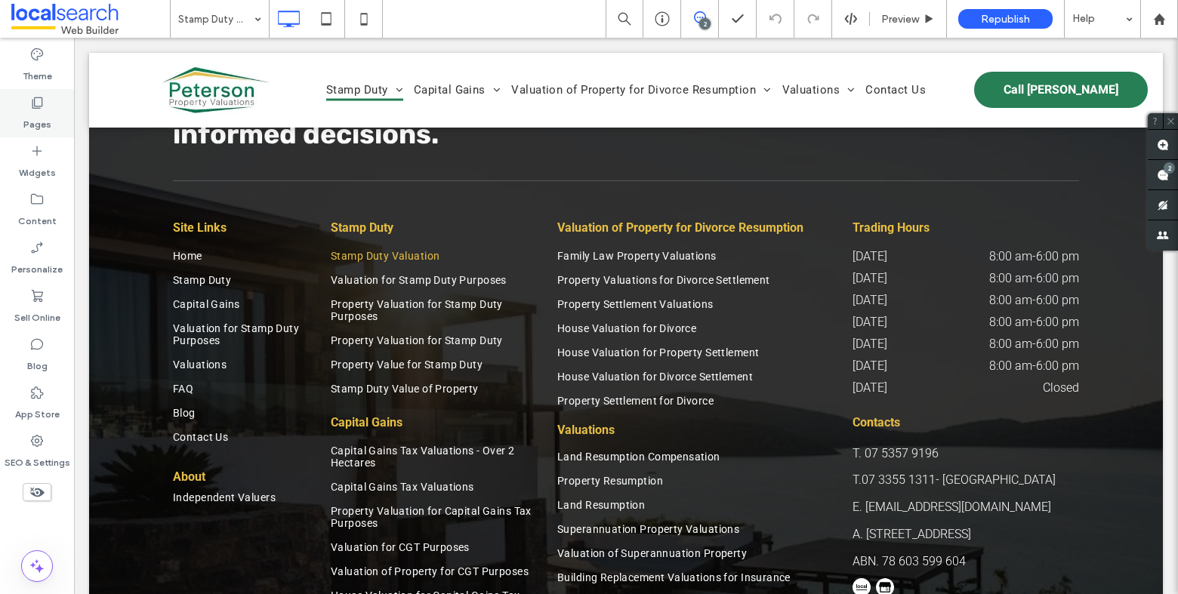
click at [45, 110] on label "Pages" at bounding box center [37, 120] width 28 height 21
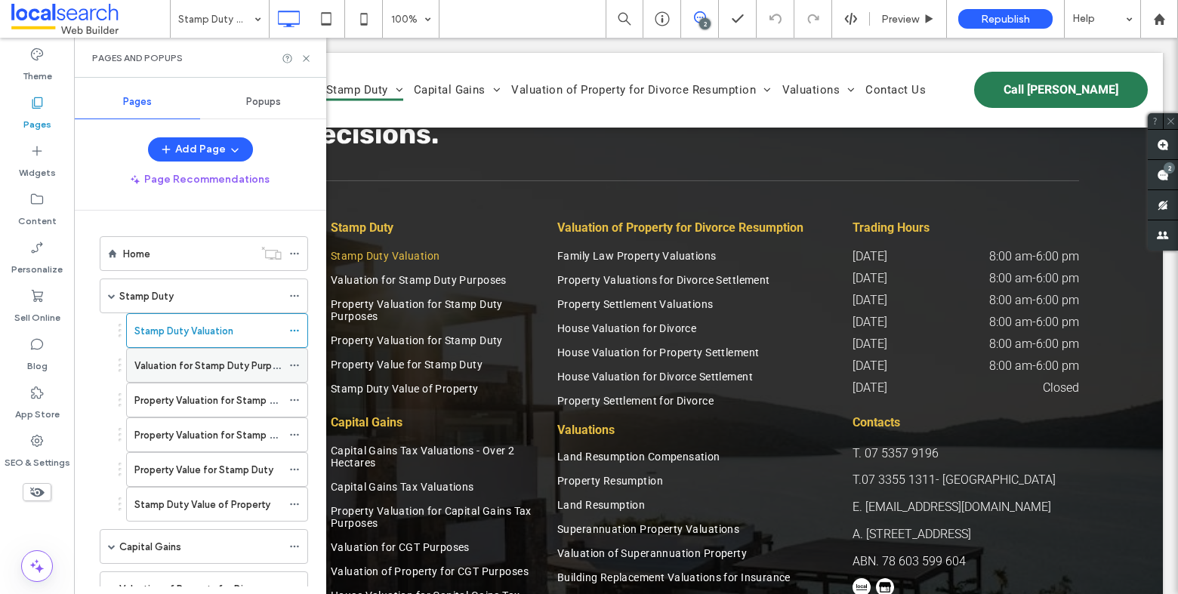
click at [218, 362] on label "Valuation for Stamp Duty Purposes" at bounding box center [214, 366] width 160 height 26
click at [307, 57] on use at bounding box center [306, 58] width 6 height 6
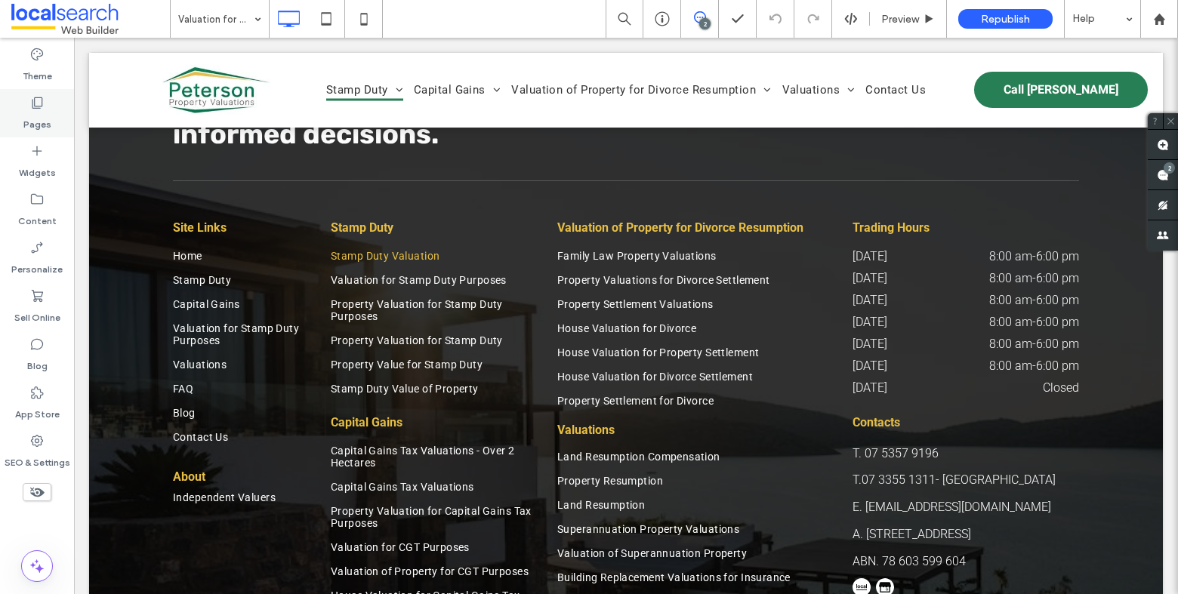
click at [38, 97] on icon at bounding box center [36, 102] width 15 height 15
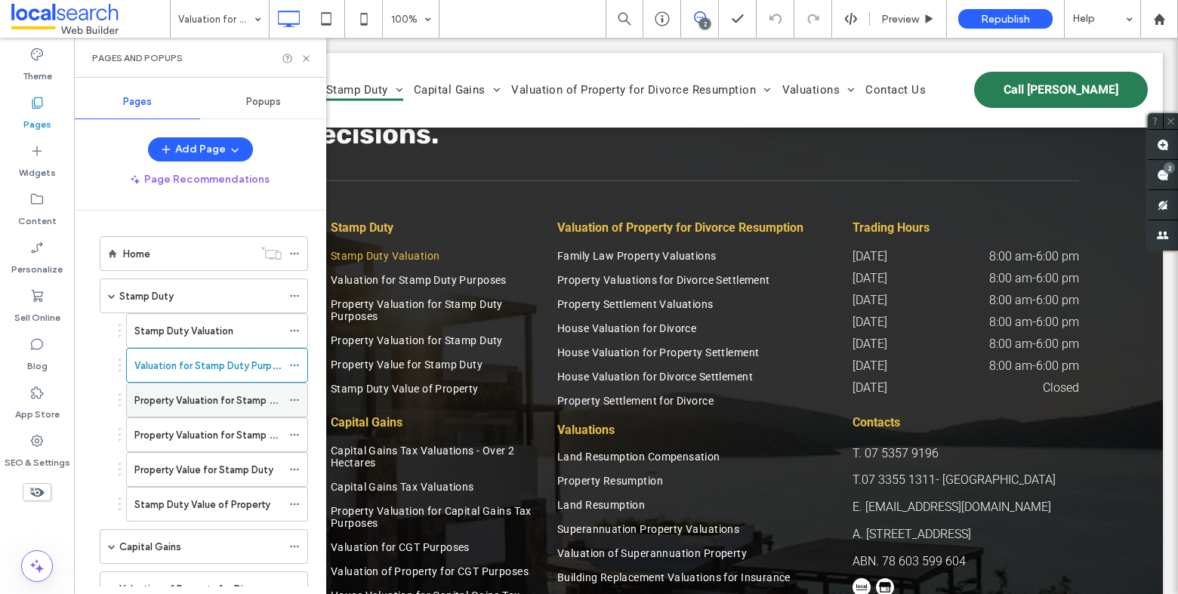
click at [201, 403] on label "Property Valuation for Stamp Duty Purposes" at bounding box center [235, 400] width 202 height 26
click at [307, 60] on icon at bounding box center [306, 58] width 11 height 11
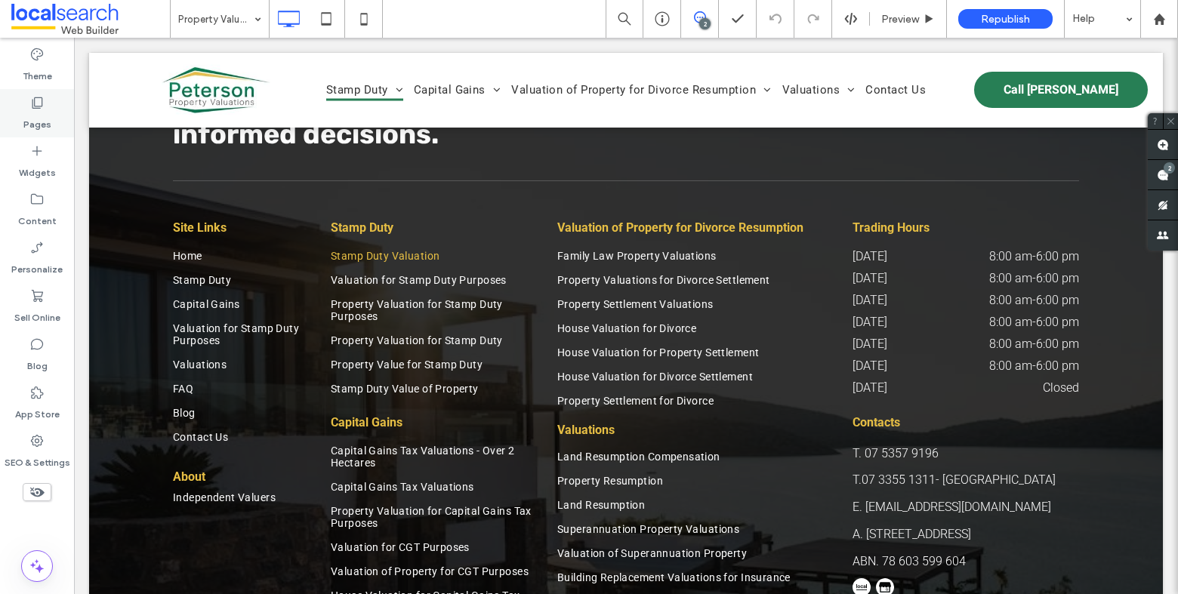
click at [26, 106] on div "Pages" at bounding box center [37, 113] width 74 height 48
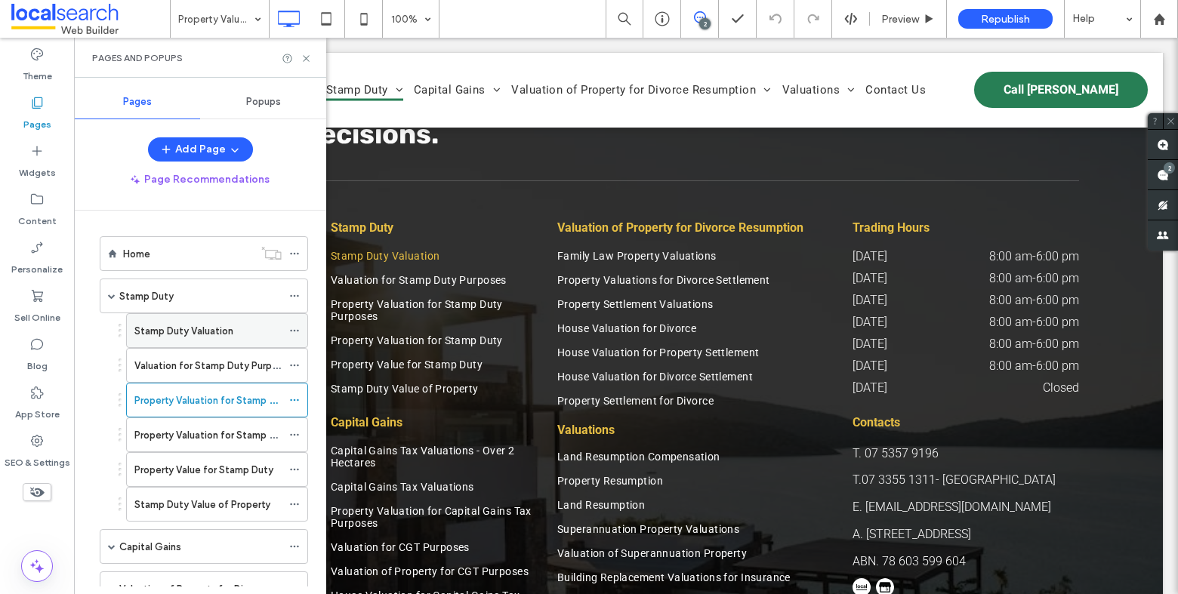
scroll to position [126, 0]
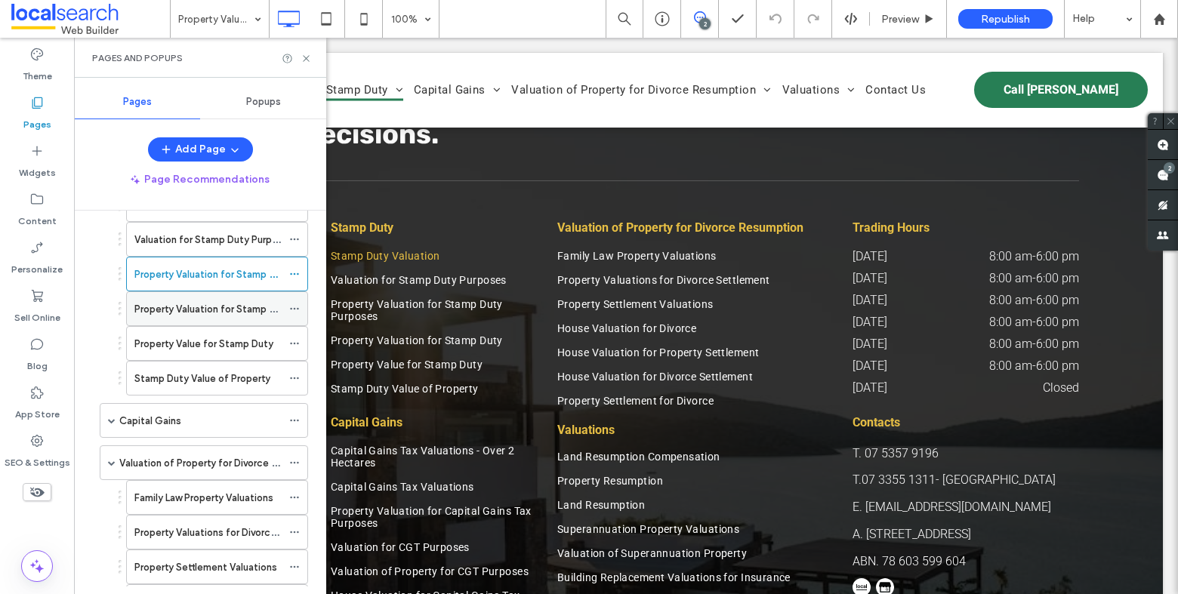
click at [223, 301] on label "Property Valuation for Stamp Duty" at bounding box center [212, 309] width 156 height 26
click at [308, 57] on icon at bounding box center [306, 58] width 11 height 11
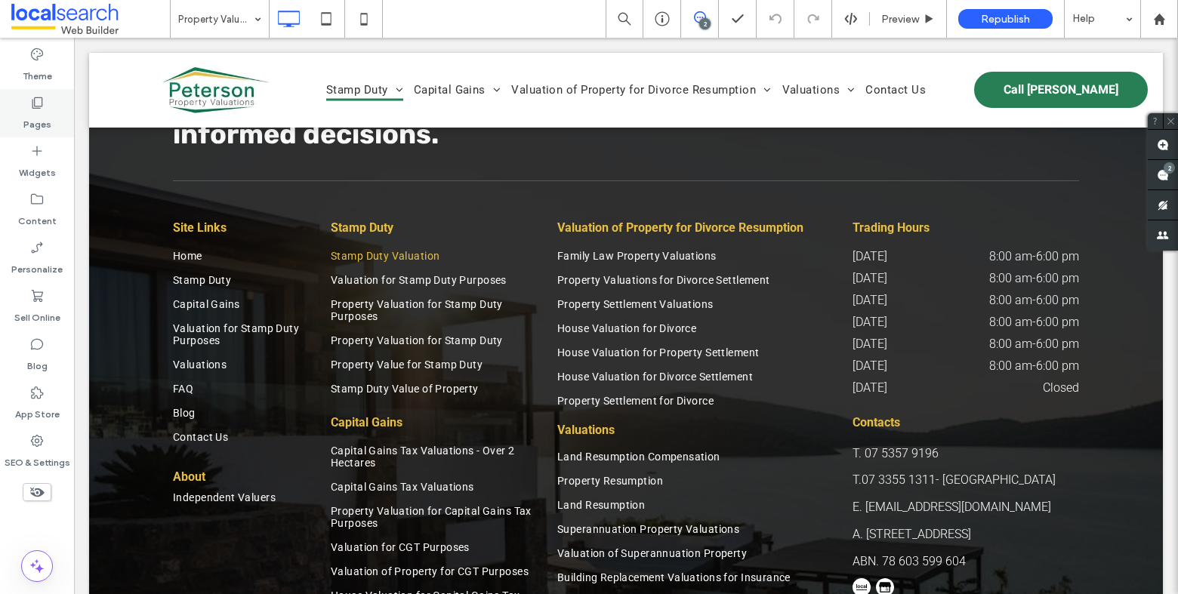
click at [60, 106] on div "Pages" at bounding box center [37, 113] width 74 height 48
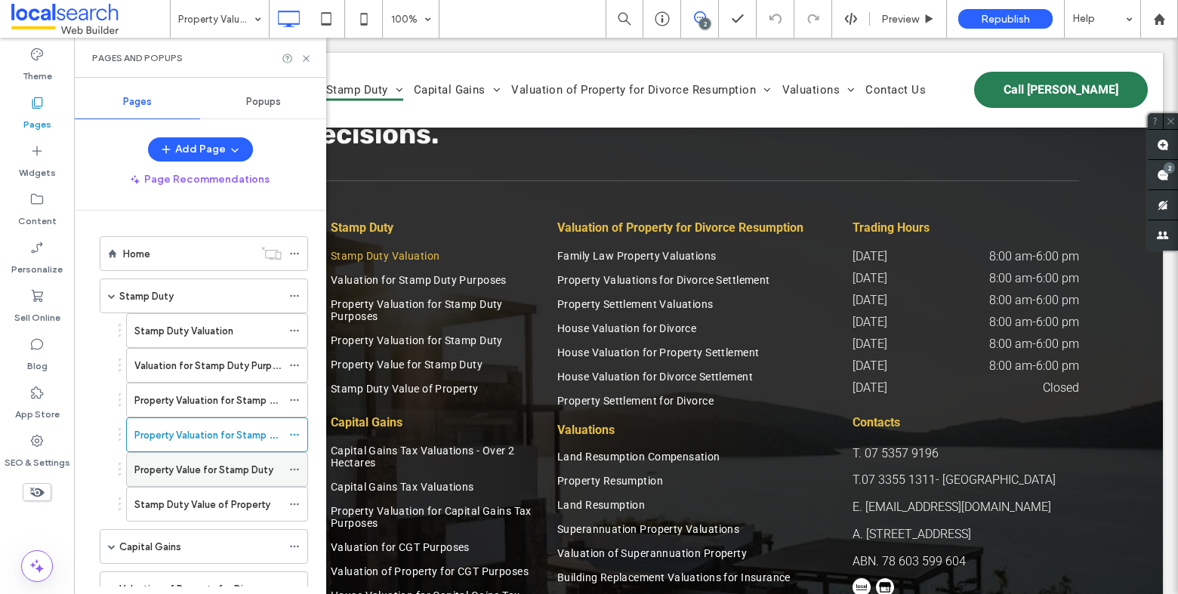
click at [209, 467] on label "Property Value for Stamp Duty" at bounding box center [203, 470] width 139 height 26
click at [307, 58] on icon at bounding box center [306, 58] width 11 height 11
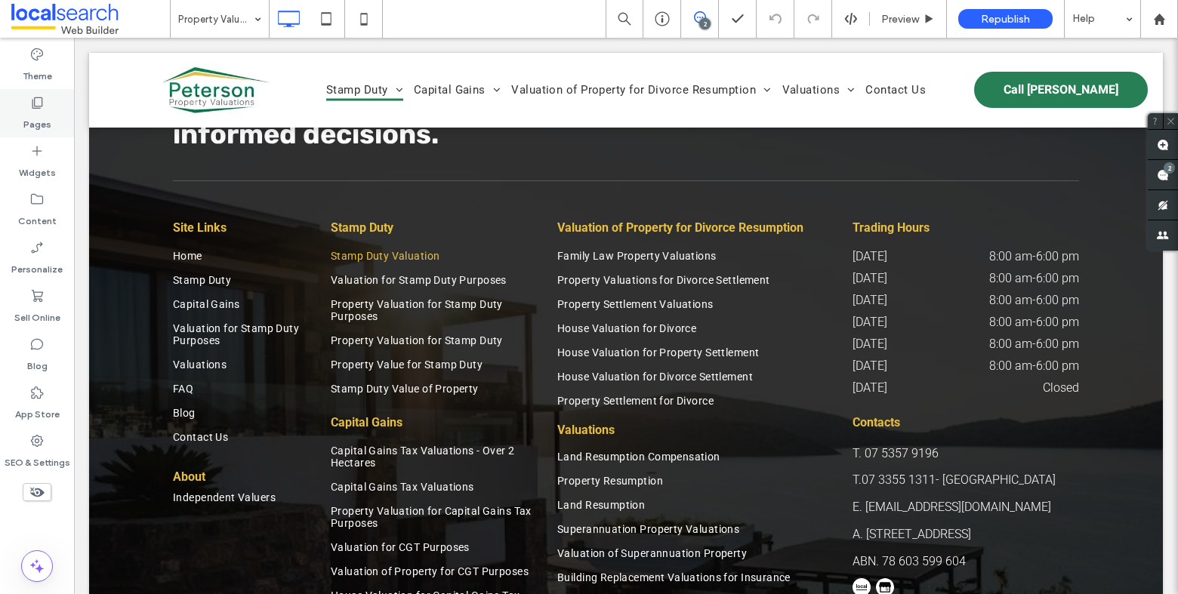
click at [51, 110] on div "Pages" at bounding box center [37, 113] width 74 height 48
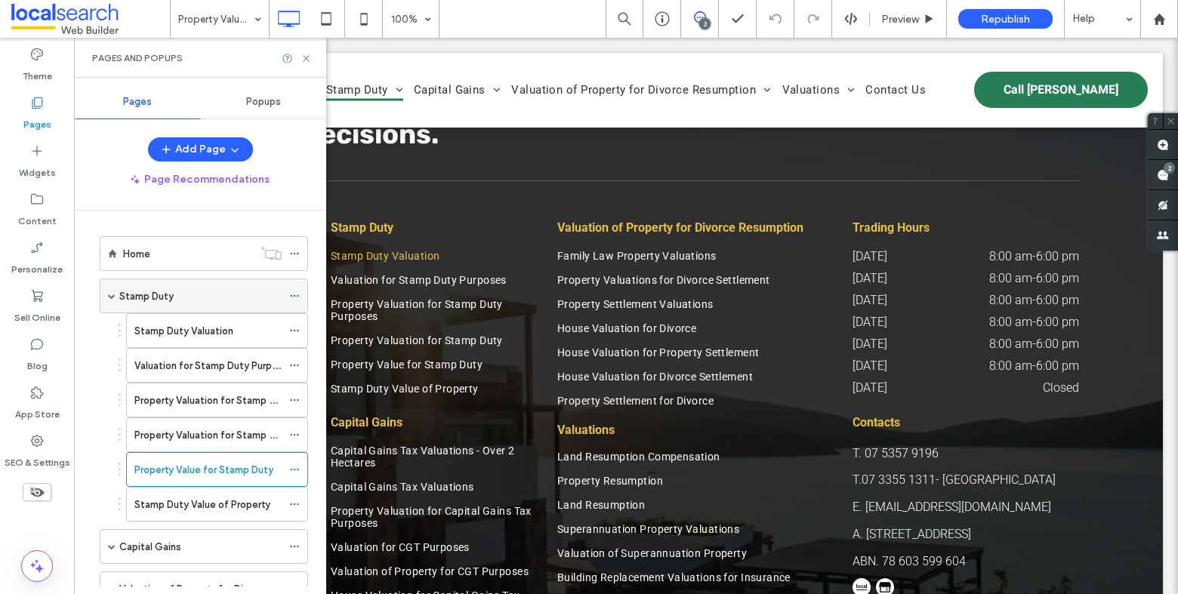
scroll to position [258, 0]
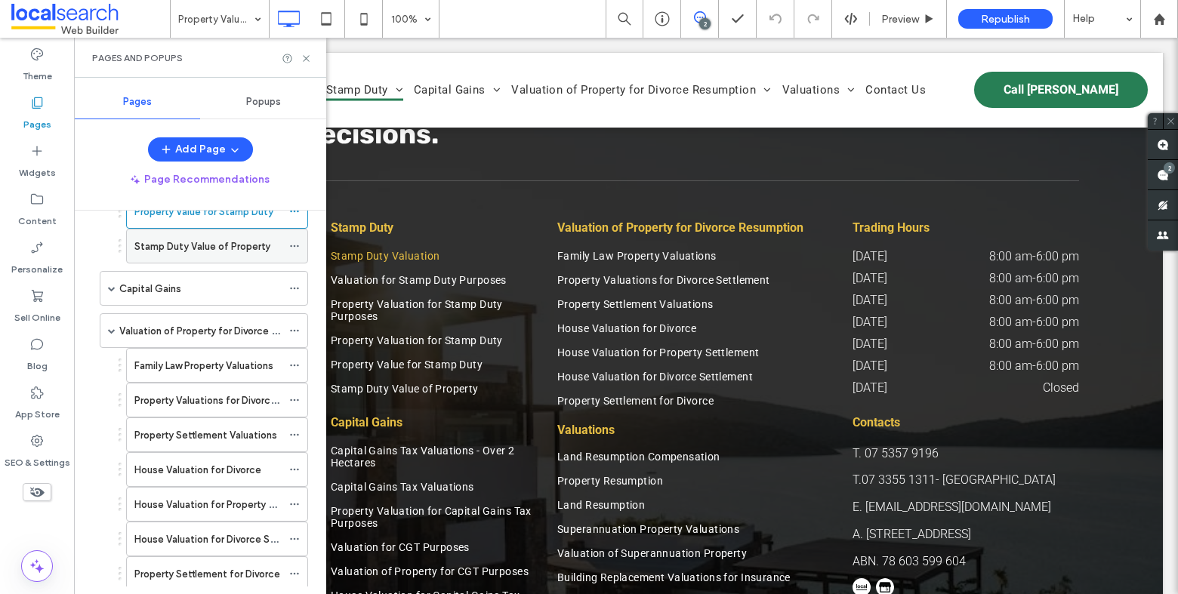
click at [201, 245] on label "Stamp Duty Value of Property" at bounding box center [202, 246] width 136 height 26
click at [309, 57] on icon at bounding box center [306, 58] width 11 height 11
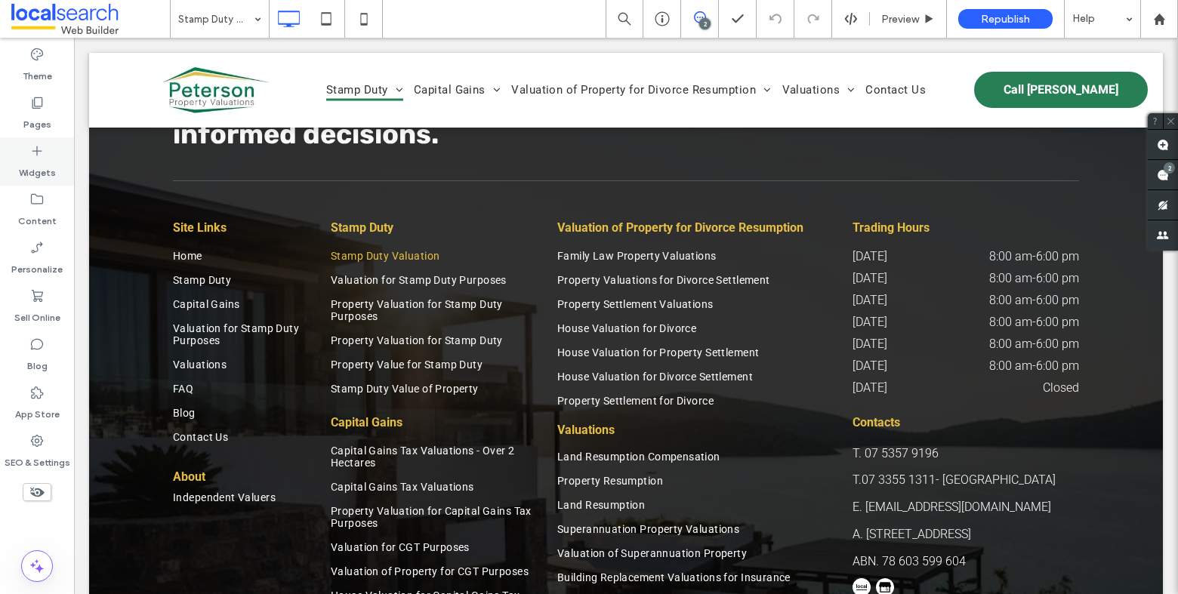
click at [43, 116] on label "Pages" at bounding box center [37, 120] width 28 height 21
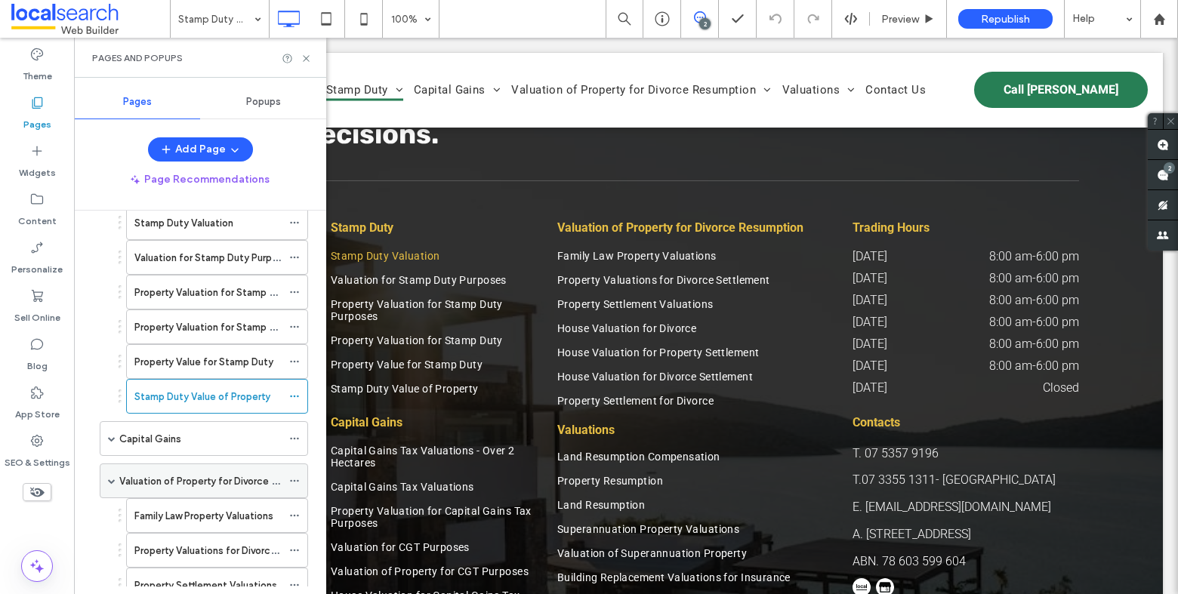
scroll to position [258, 0]
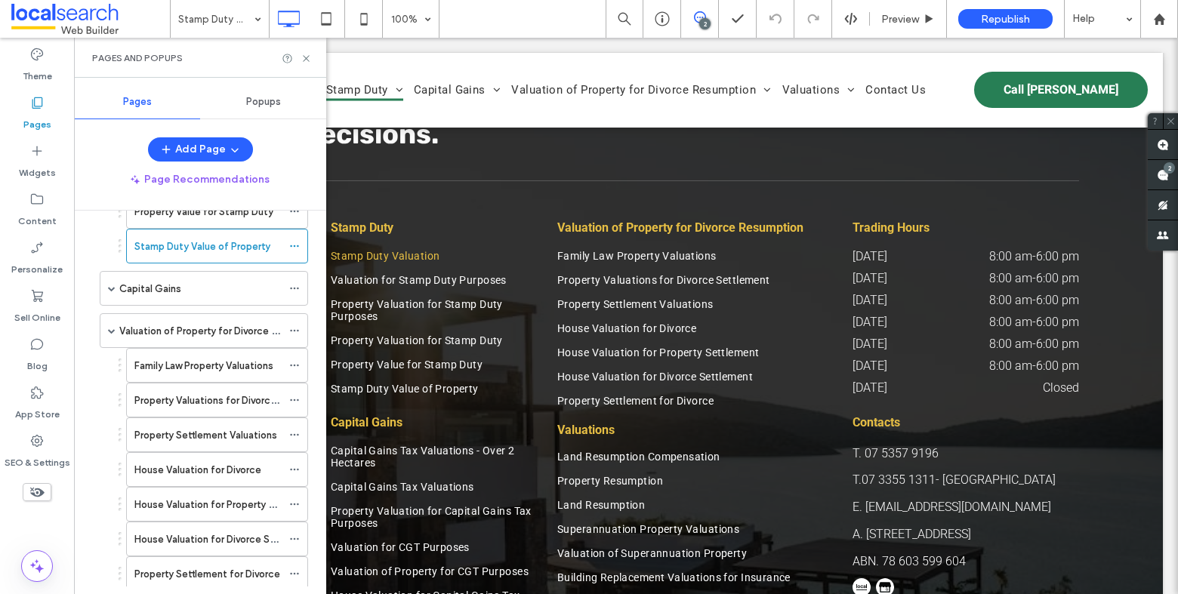
click at [161, 286] on label "Capital Gains" at bounding box center [150, 289] width 62 height 26
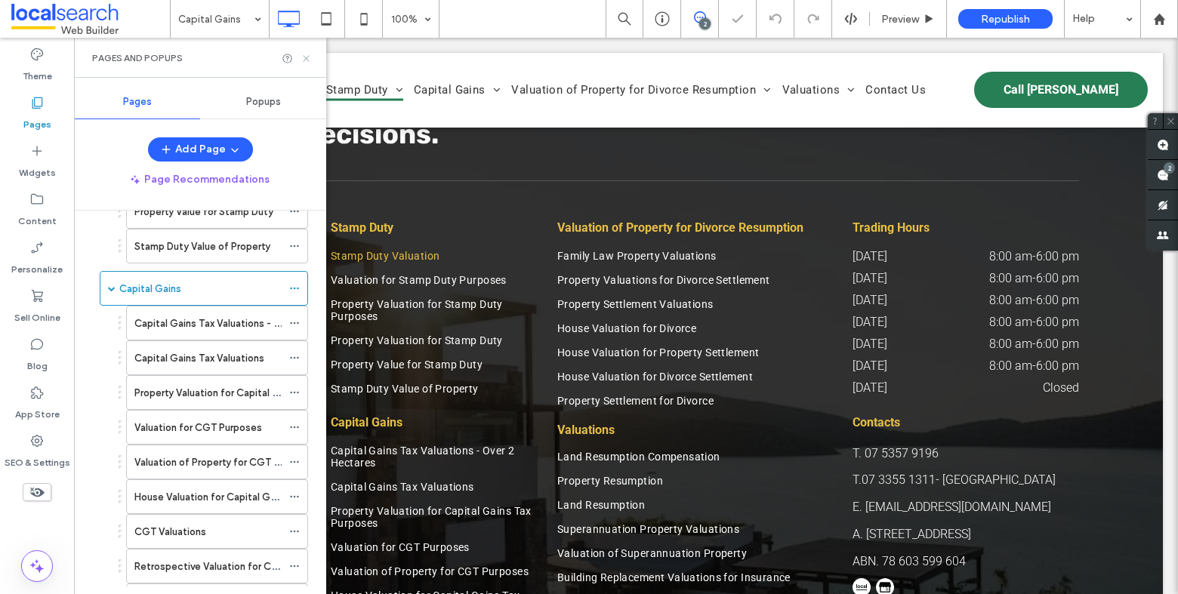
click at [307, 57] on icon at bounding box center [306, 58] width 11 height 11
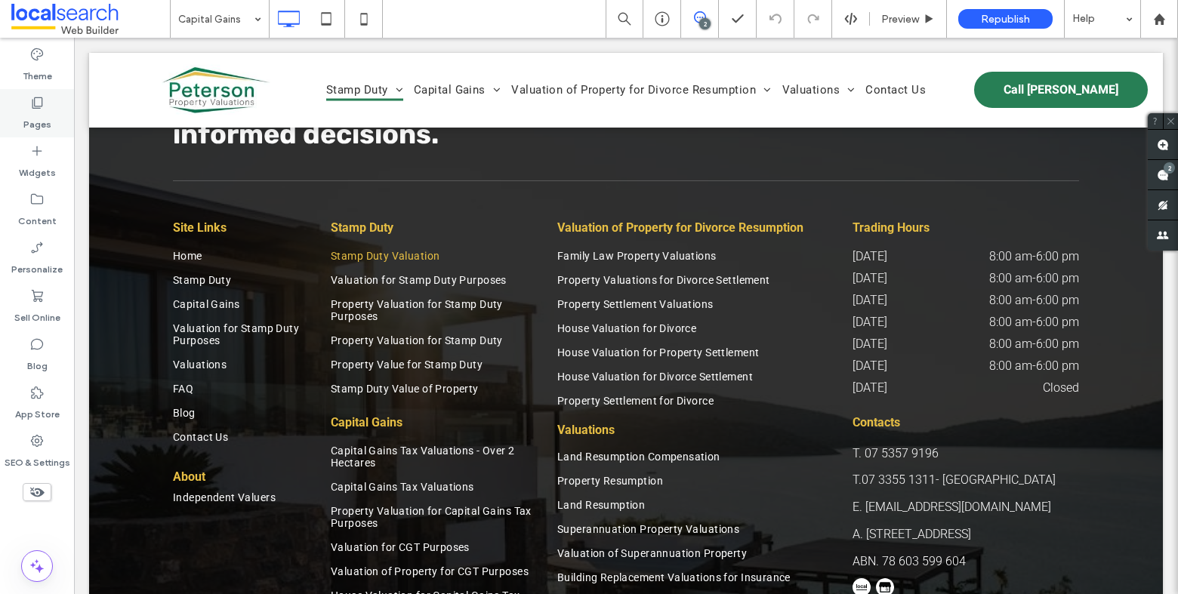
click at [42, 103] on use at bounding box center [37, 102] width 11 height 11
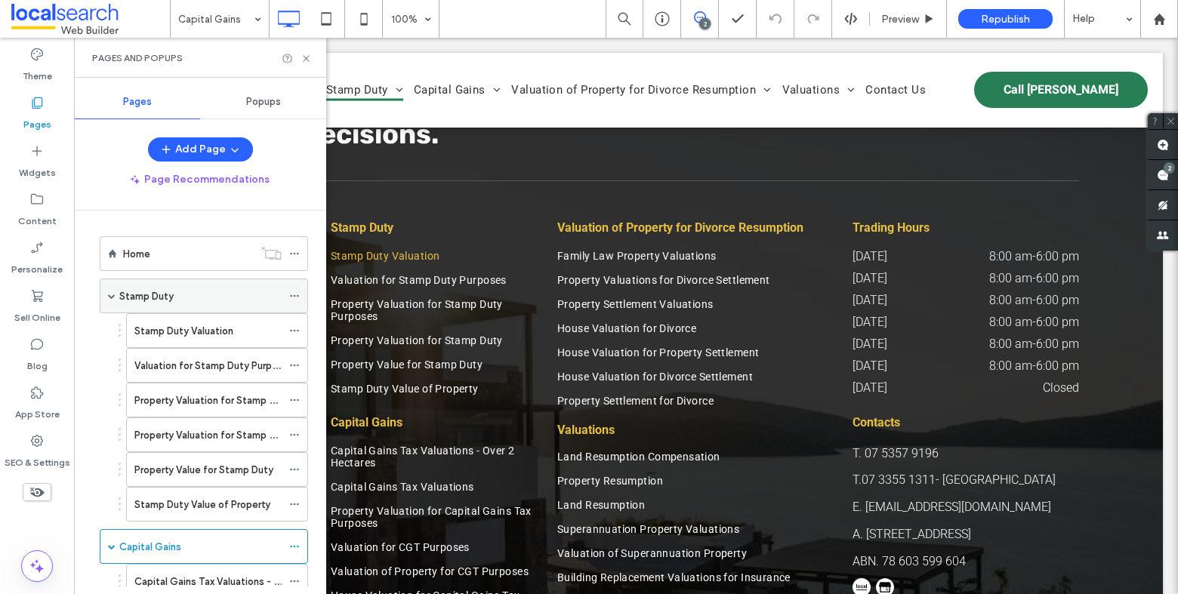
scroll to position [276, 0]
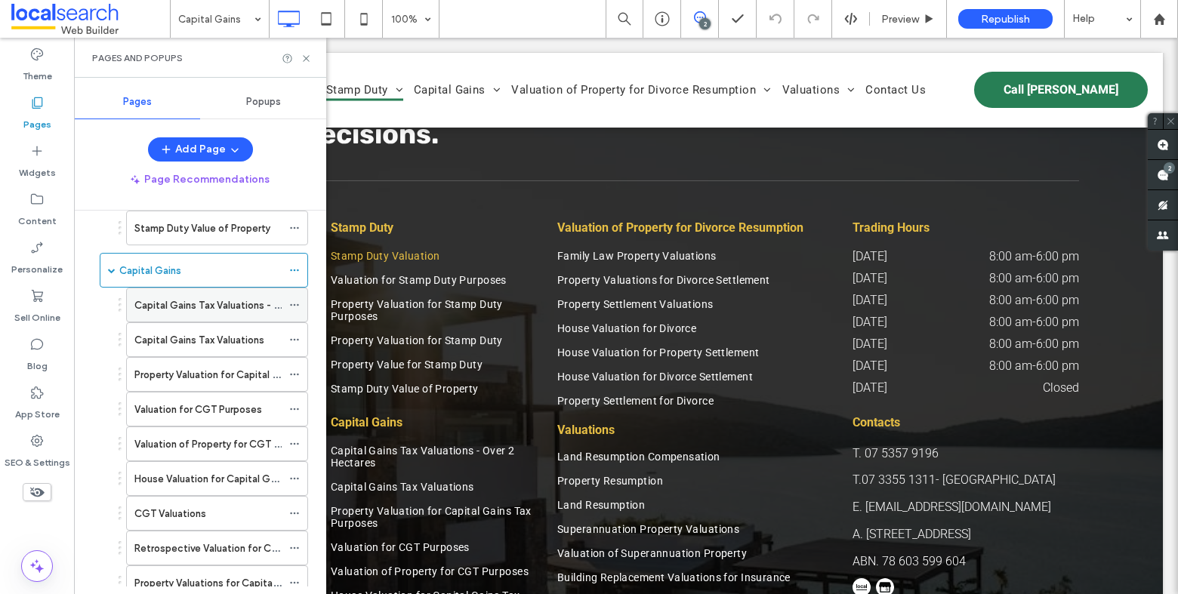
click at [179, 310] on label "Capital Gains Tax Valuations - Over 2 Hectares" at bounding box center [241, 305] width 214 height 26
click at [305, 59] on use at bounding box center [306, 58] width 6 height 6
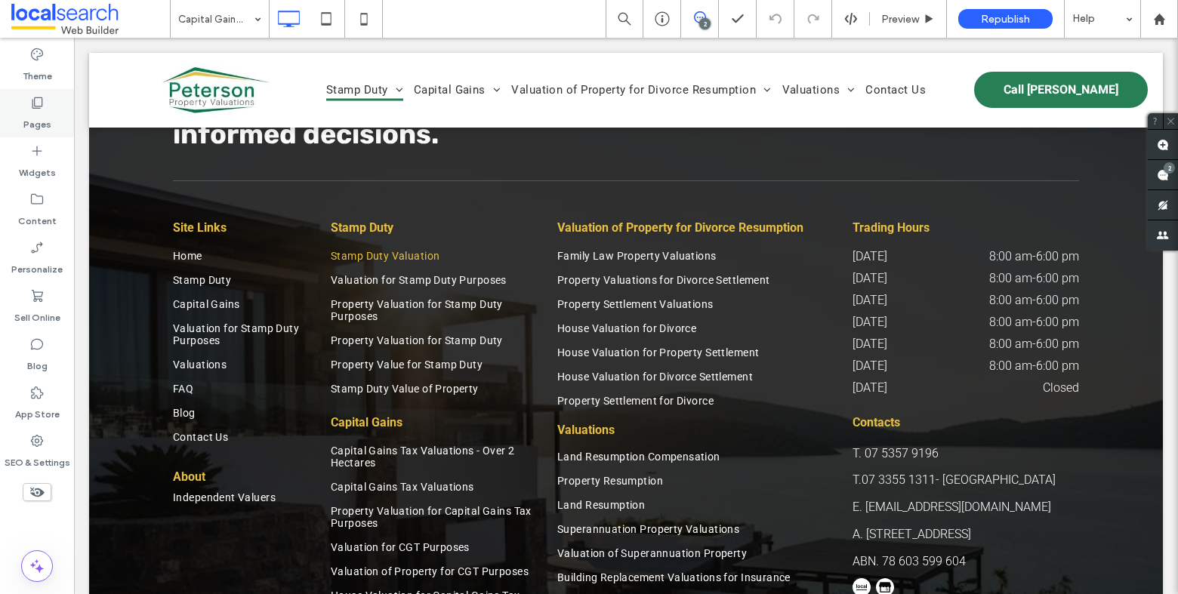
click at [48, 107] on div "Pages" at bounding box center [37, 113] width 74 height 48
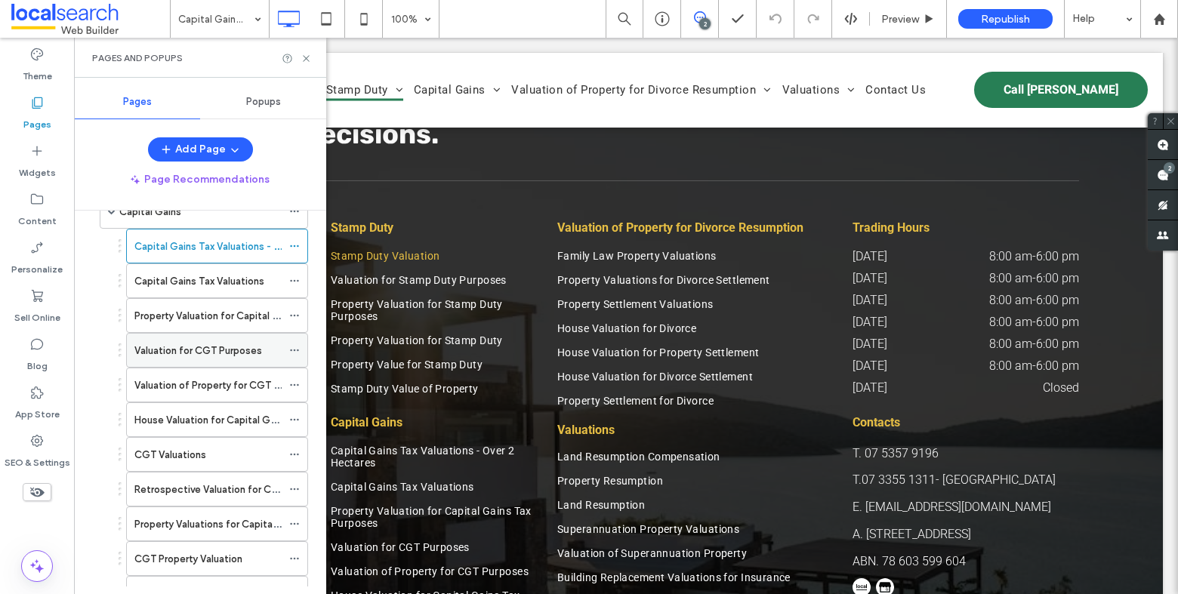
scroll to position [332, 0]
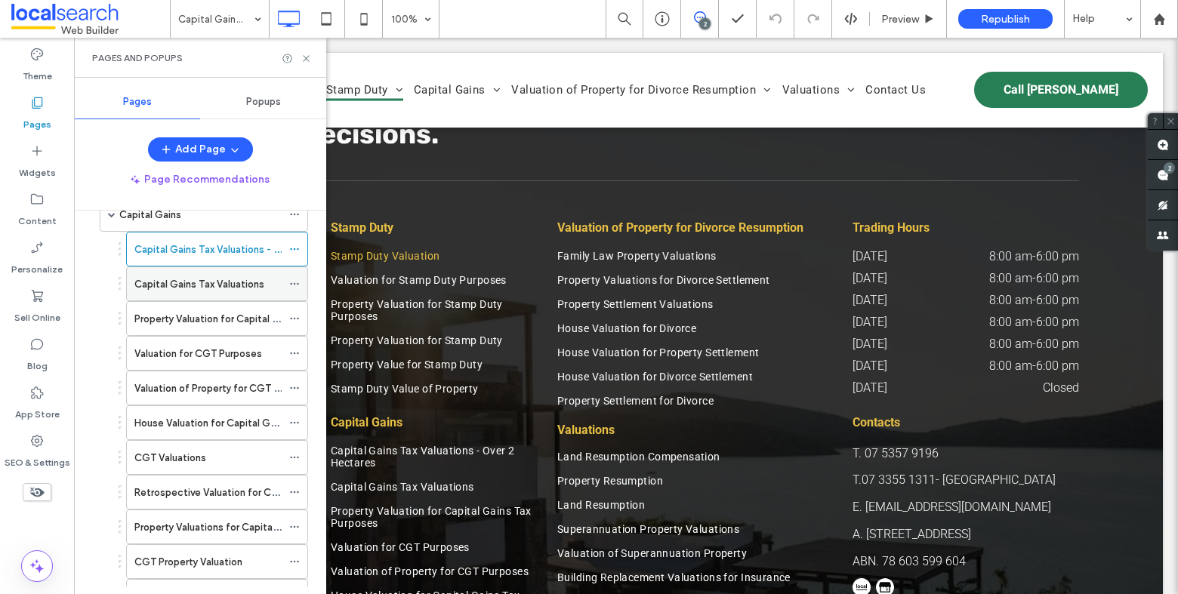
click at [187, 283] on label "Capital Gains Tax Valuations" at bounding box center [199, 284] width 130 height 26
click at [306, 56] on icon at bounding box center [306, 58] width 11 height 11
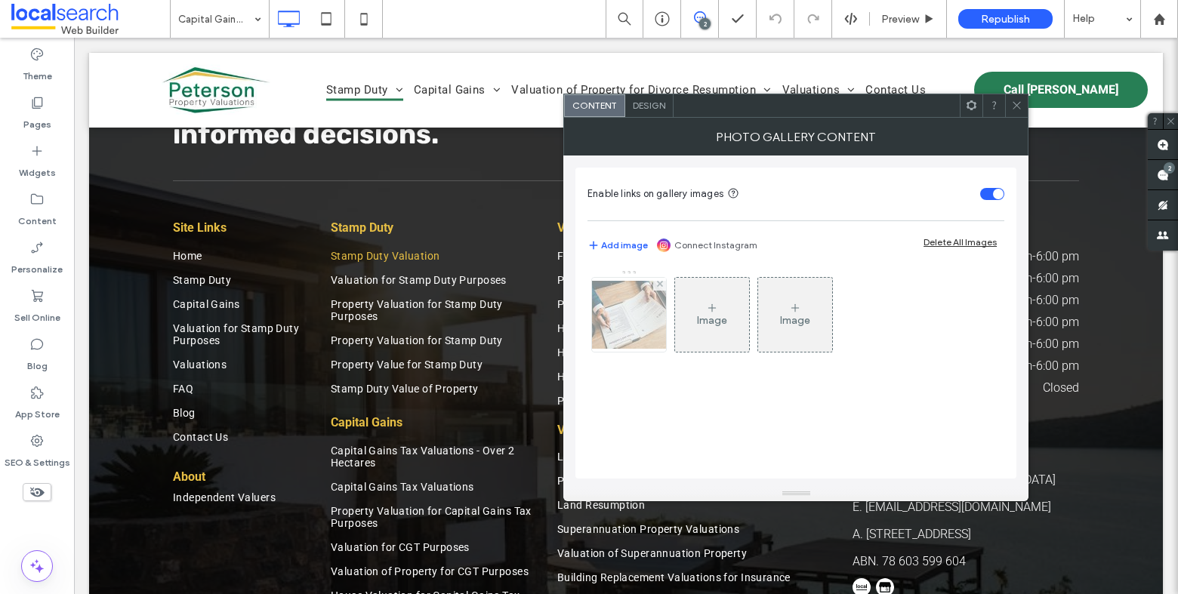
click at [642, 301] on img at bounding box center [629, 315] width 121 height 68
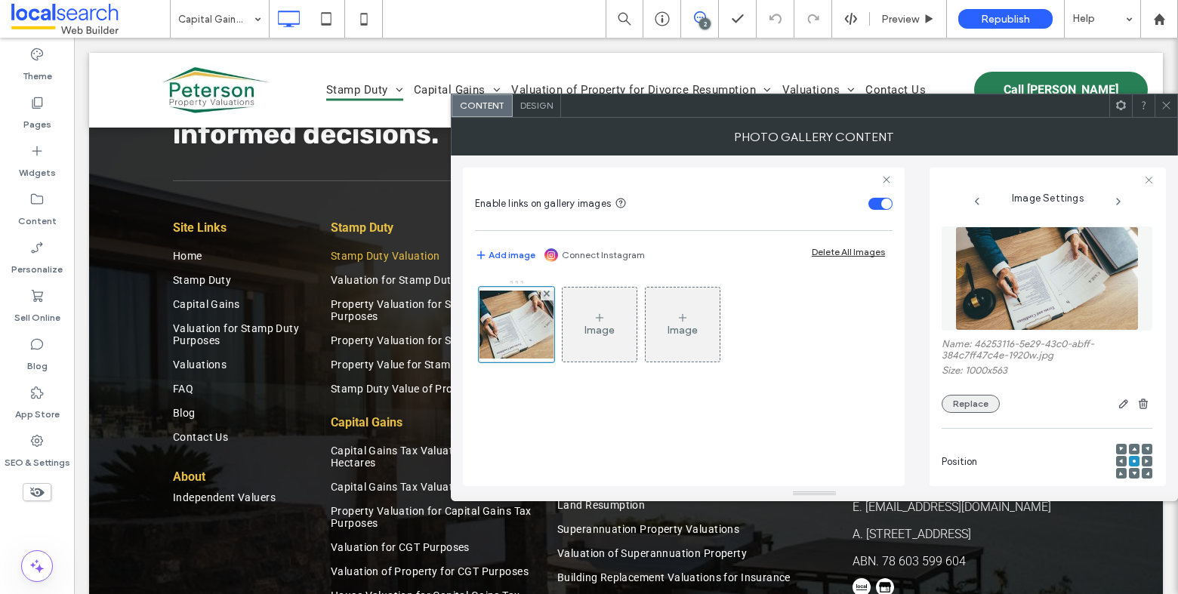
click at [966, 404] on button "Replace" at bounding box center [971, 404] width 58 height 18
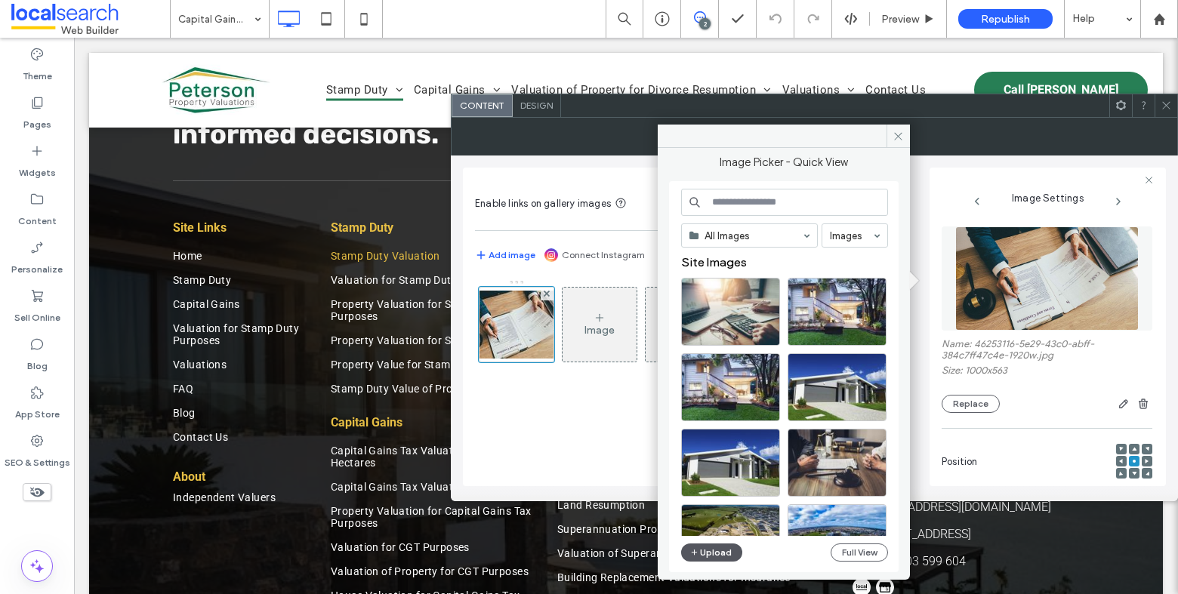
click at [730, 551] on button "Upload" at bounding box center [712, 553] width 62 height 18
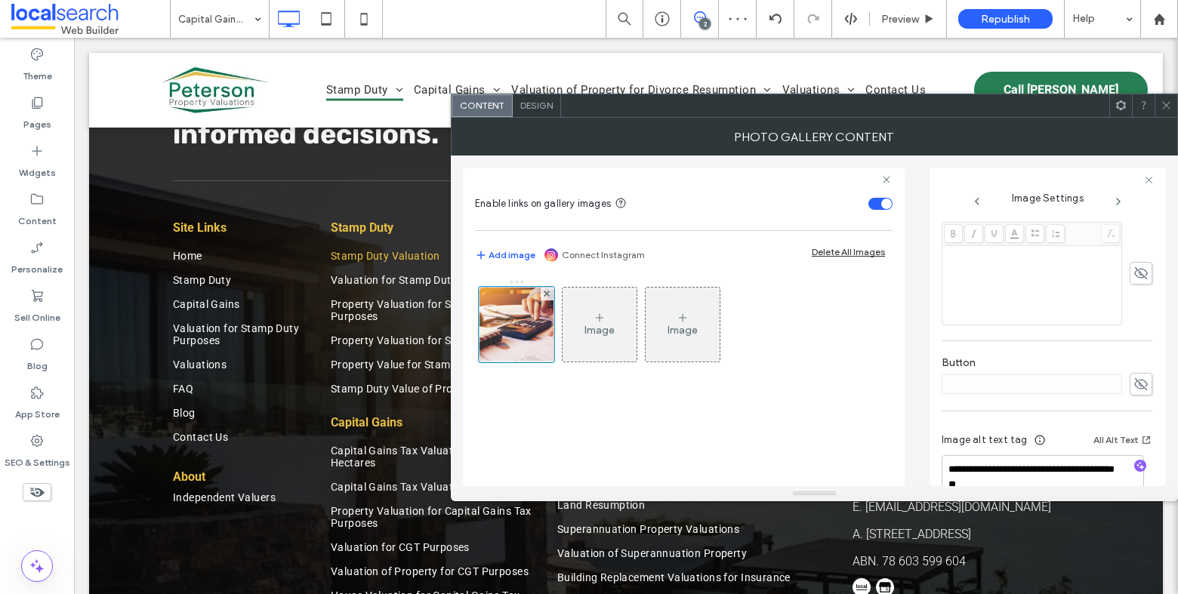
scroll to position [433, 0]
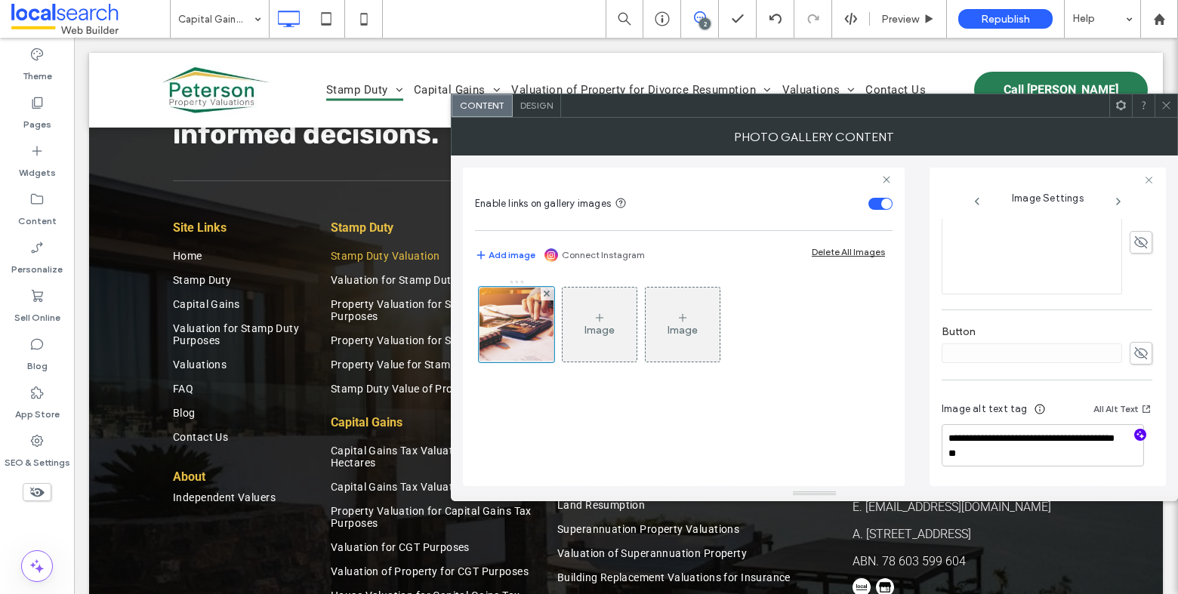
click at [1135, 432] on icon "button" at bounding box center [1140, 435] width 11 height 11
type textarea "**********"
click at [1166, 104] on use at bounding box center [1166, 106] width 8 height 8
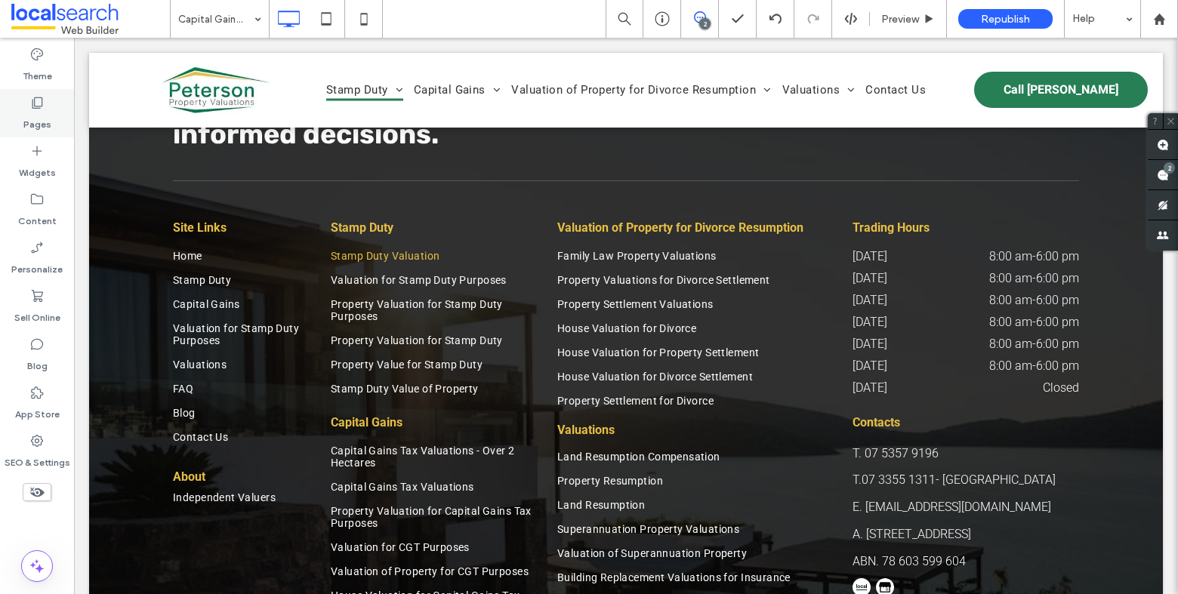
click at [26, 104] on div "Pages" at bounding box center [37, 113] width 74 height 48
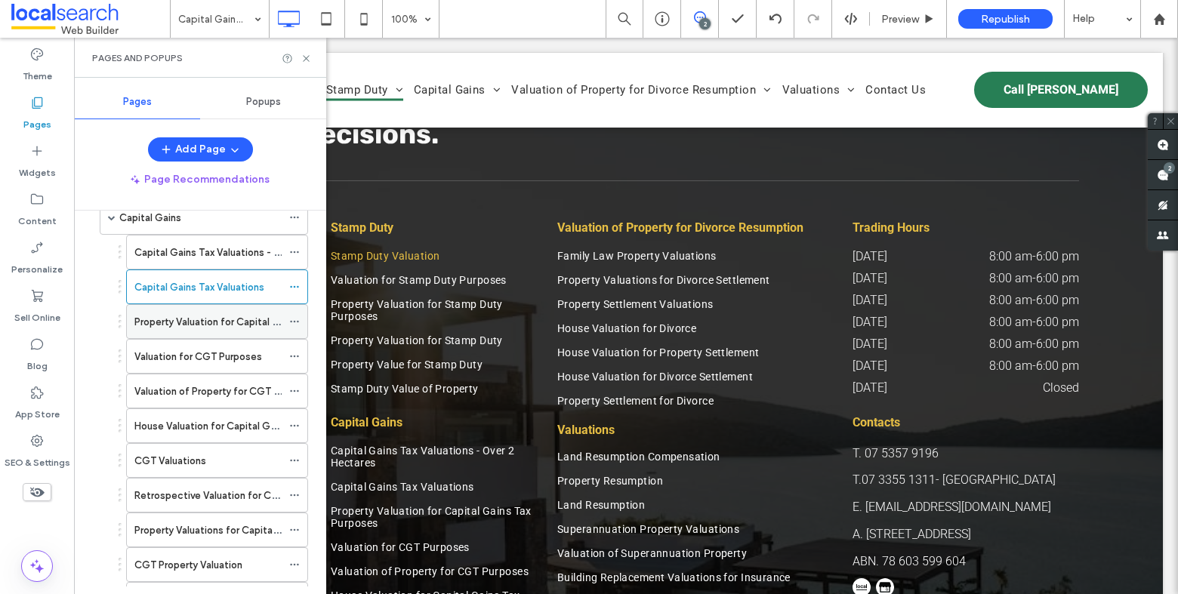
scroll to position [341, 0]
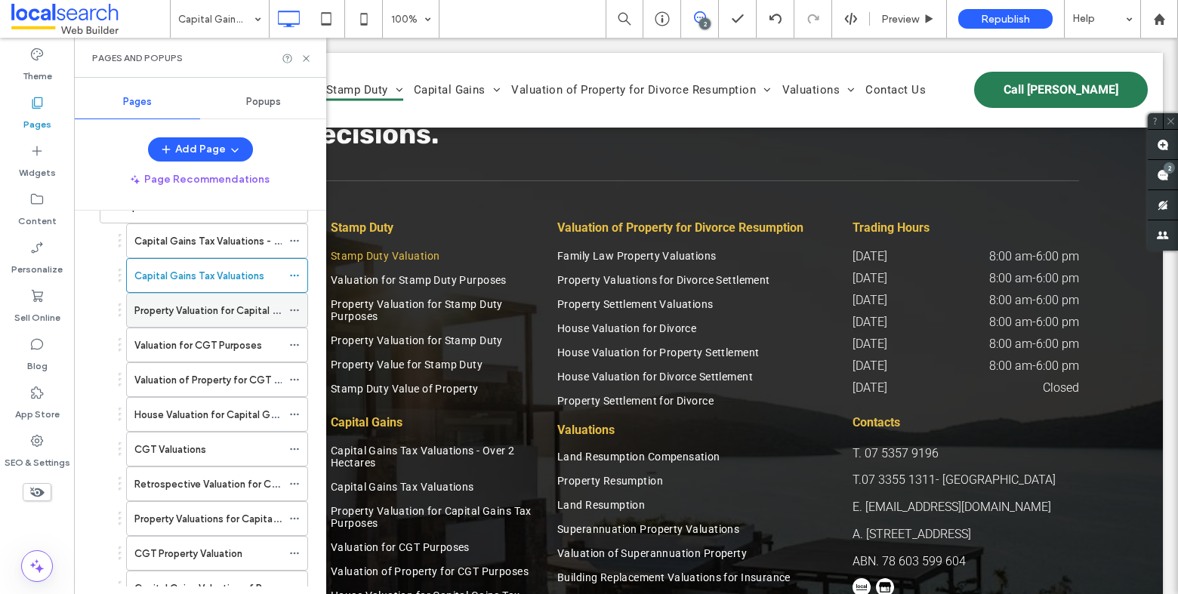
click at [213, 313] on label "Property Valuation for Capital Gains Tax Purposes" at bounding box center [247, 311] width 227 height 26
click at [307, 58] on use at bounding box center [306, 58] width 6 height 6
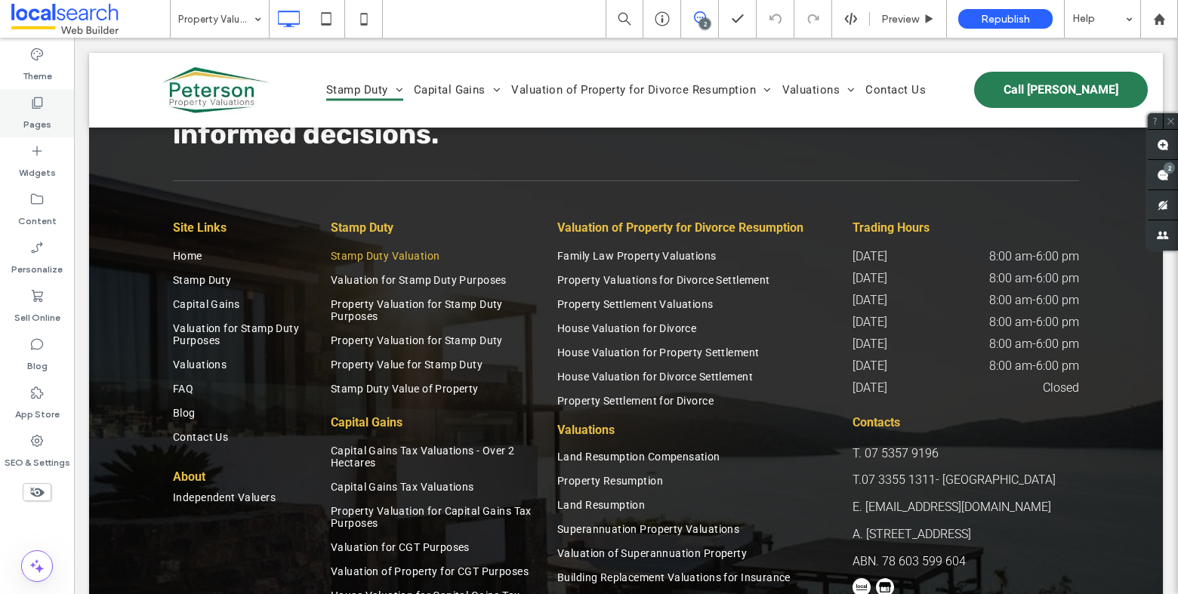
click at [48, 108] on div "Pages" at bounding box center [37, 113] width 74 height 48
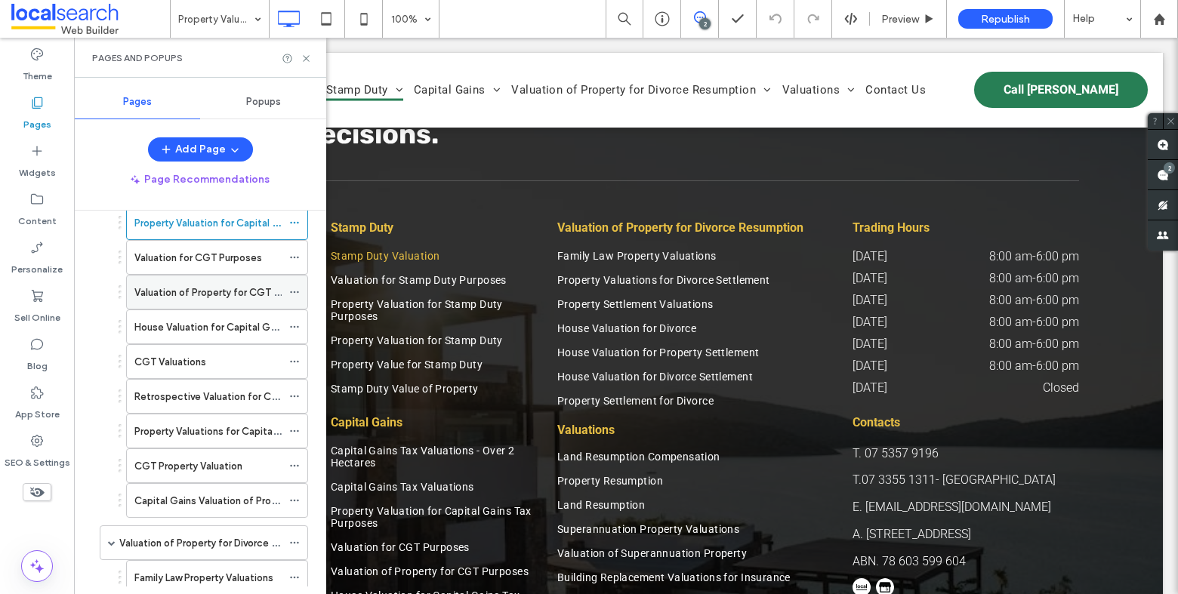
scroll to position [416, 0]
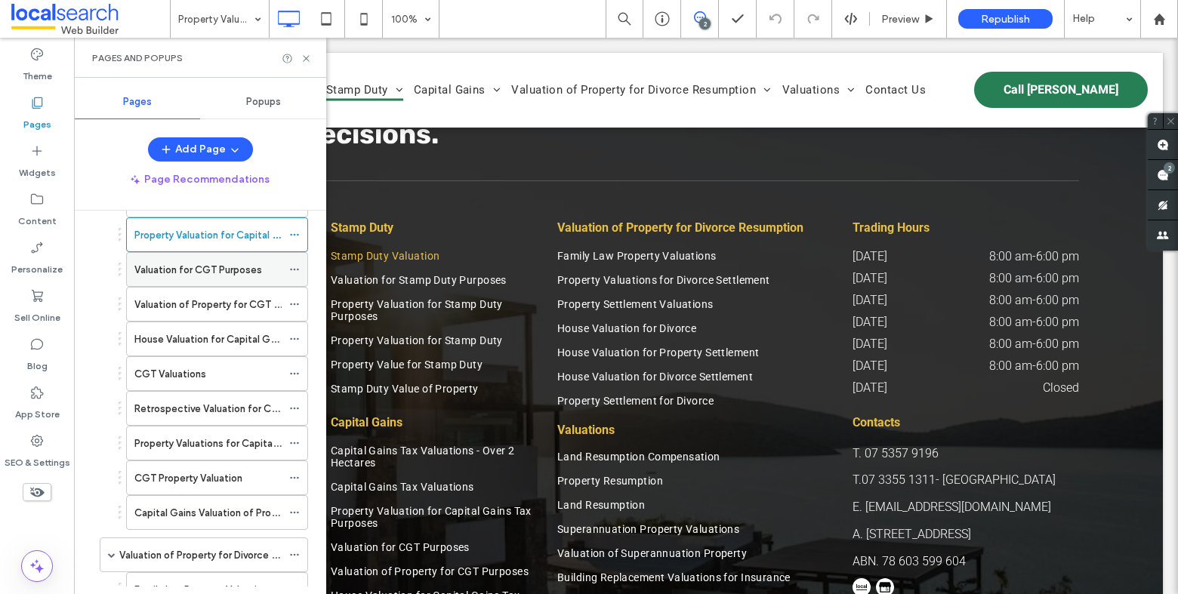
click at [209, 280] on div "Valuation for CGT Purposes" at bounding box center [207, 269] width 147 height 33
click at [309, 61] on icon at bounding box center [306, 58] width 11 height 11
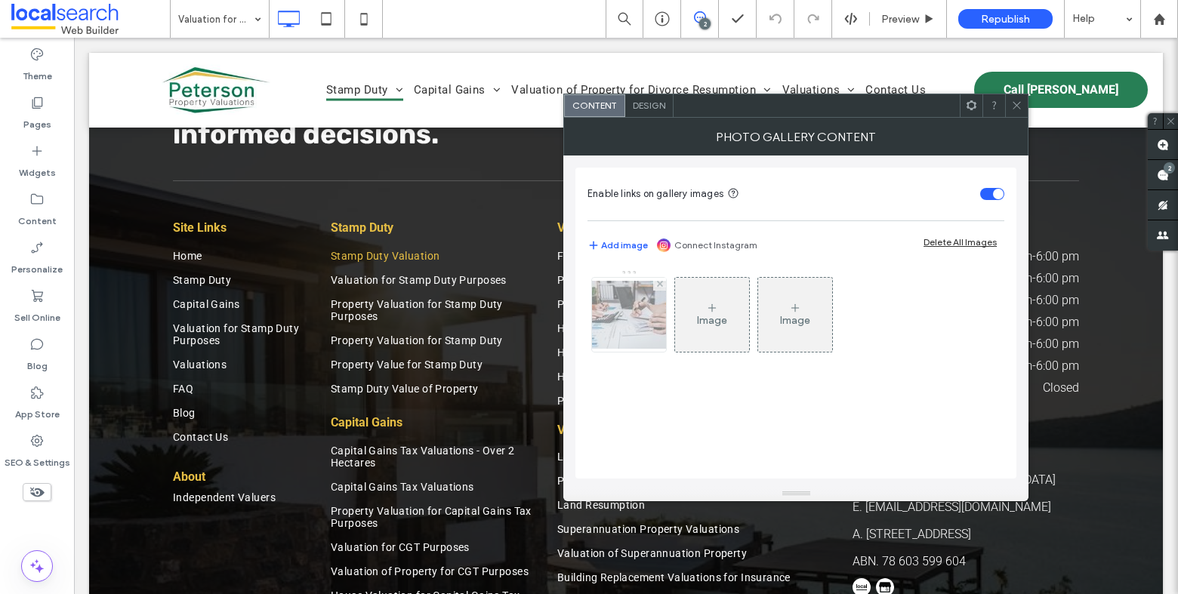
click at [605, 328] on img at bounding box center [629, 315] width 121 height 68
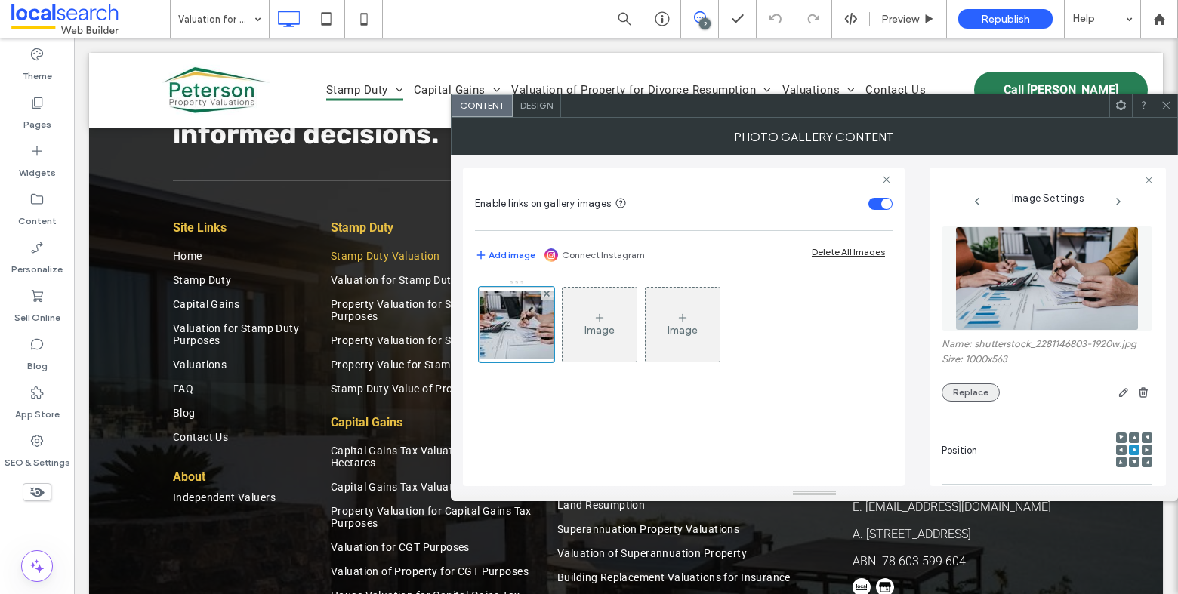
click at [979, 389] on button "Replace" at bounding box center [971, 393] width 58 height 18
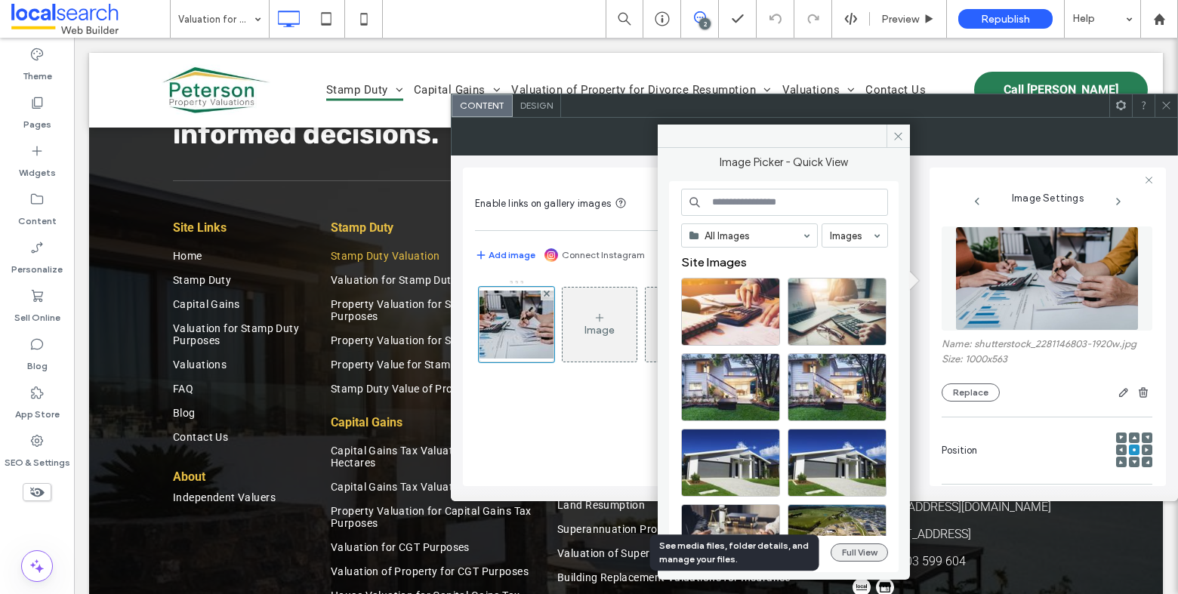
click at [858, 548] on button "Full View" at bounding box center [859, 553] width 57 height 18
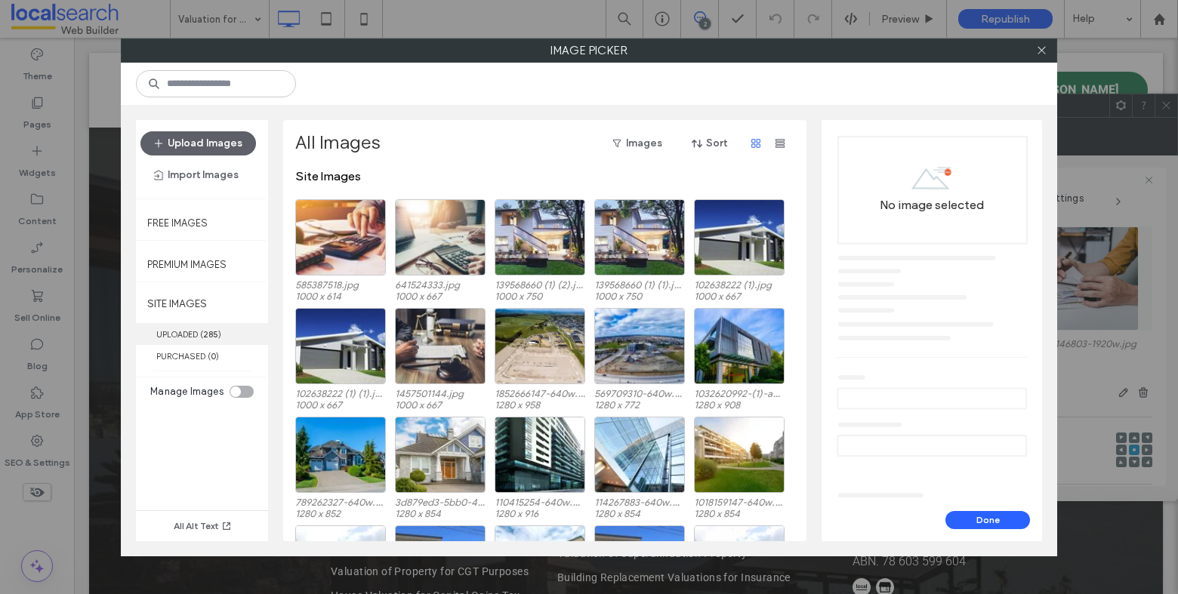
click at [199, 332] on label "UPLOADED ( 285 )" at bounding box center [202, 334] width 132 height 22
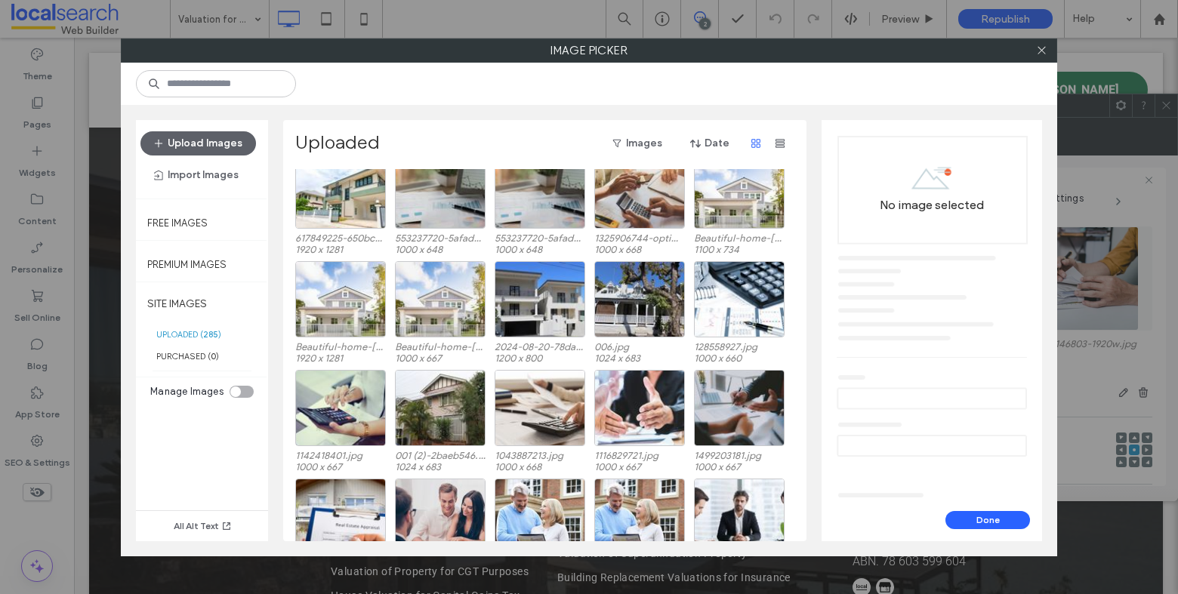
scroll to position [459, 0]
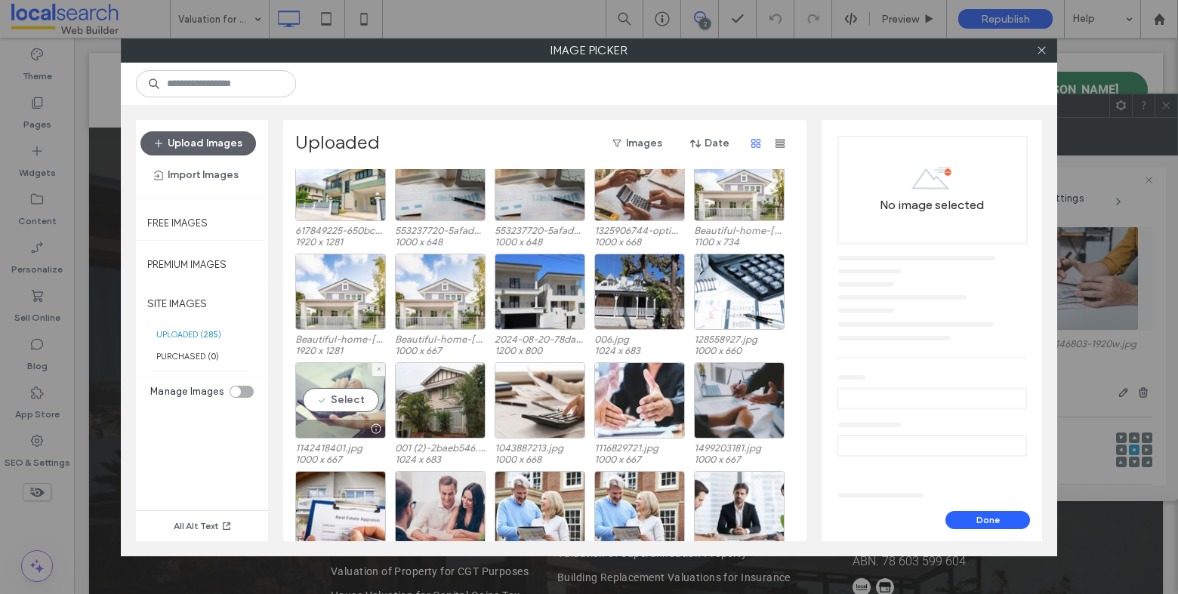
click at [349, 396] on div "Select" at bounding box center [340, 400] width 91 height 76
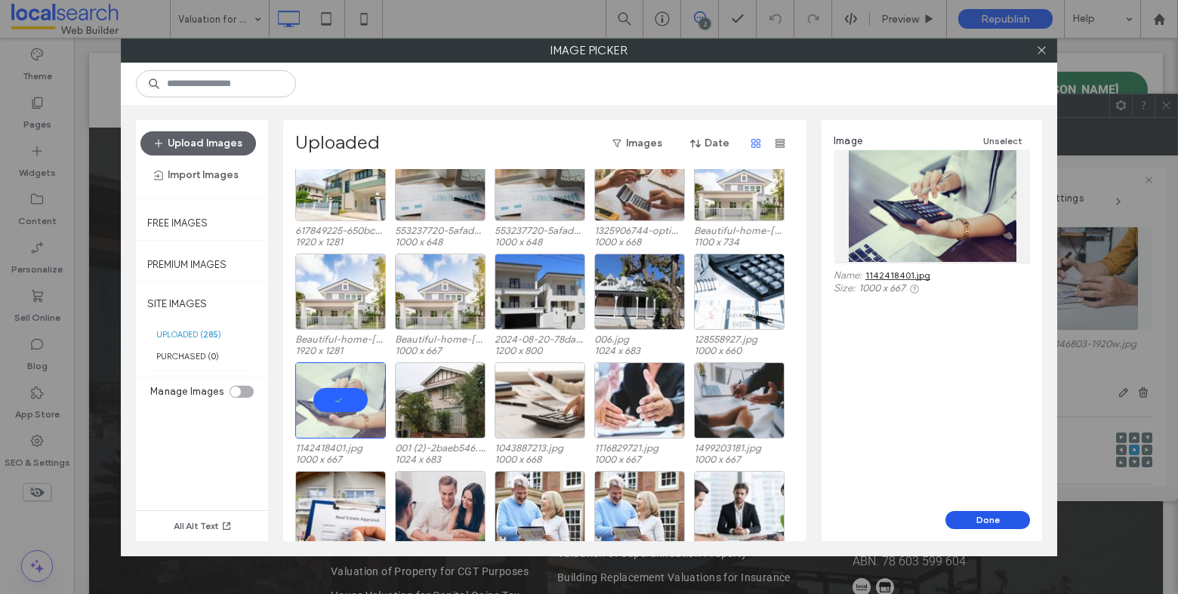
click at [971, 521] on button "Done" at bounding box center [988, 520] width 85 height 18
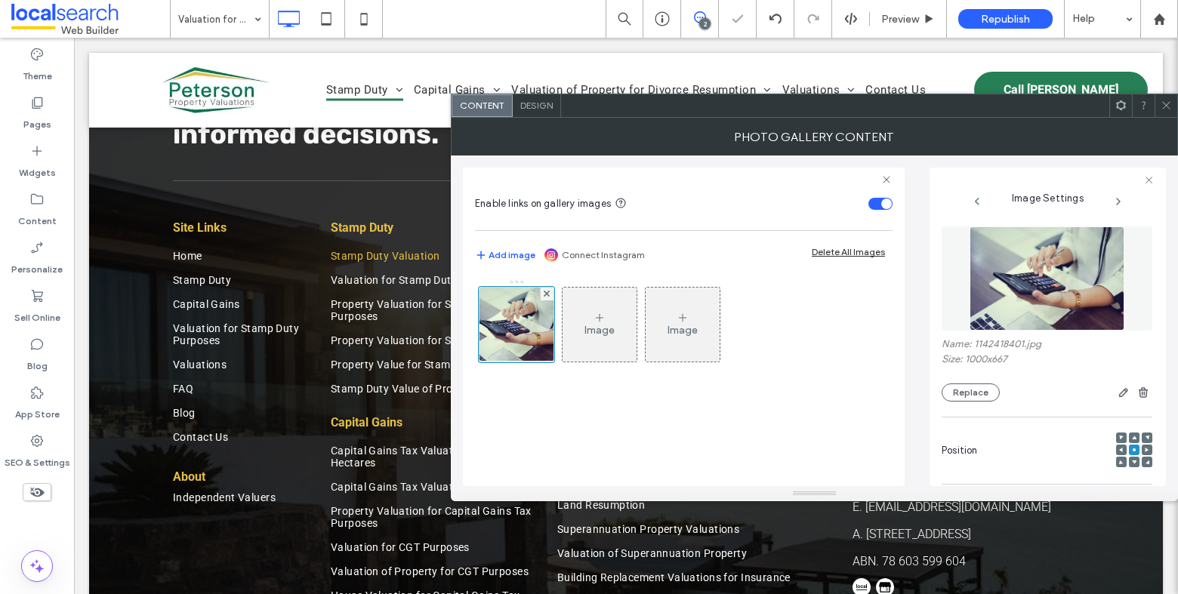
click at [1170, 106] on icon at bounding box center [1166, 105] width 11 height 11
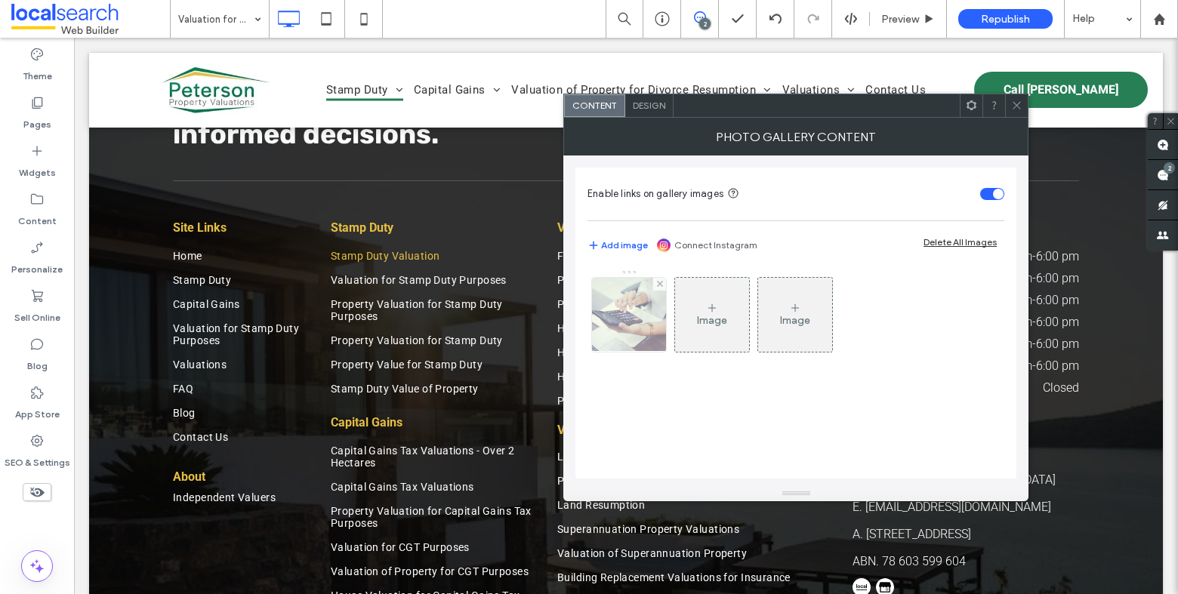
click at [634, 314] on img at bounding box center [629, 315] width 111 height 74
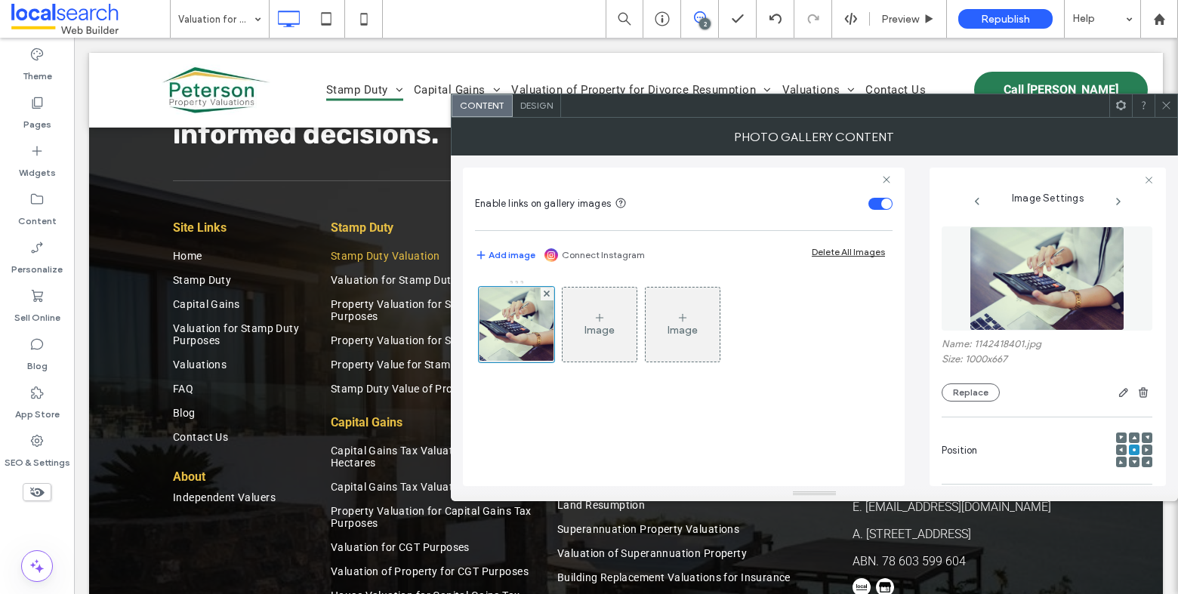
scroll to position [463, 0]
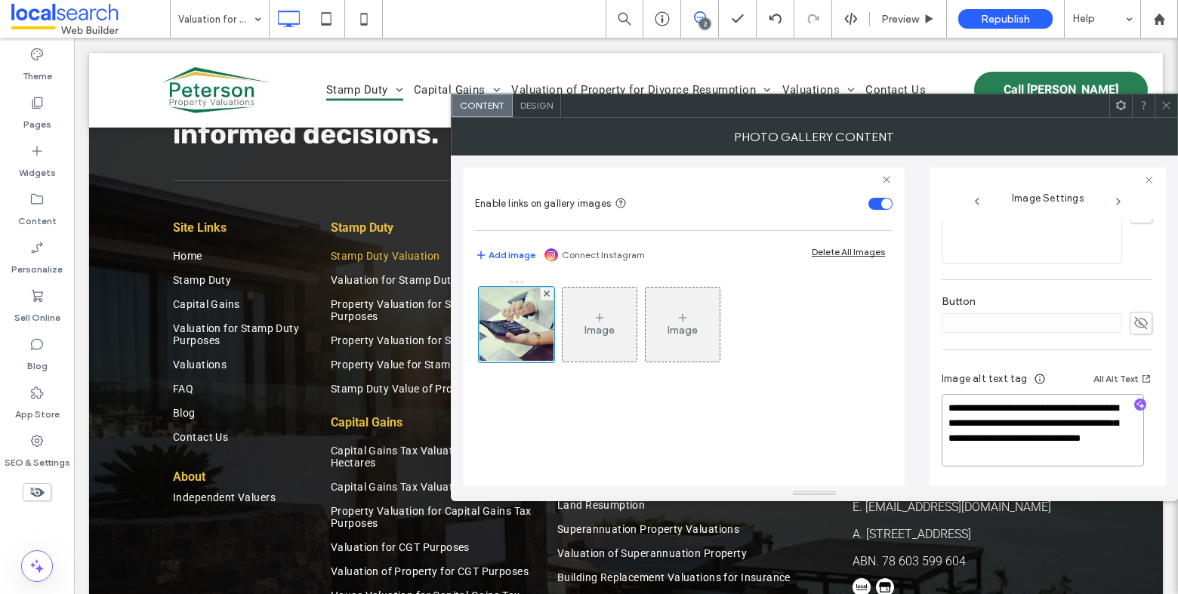
drag, startPoint x: 1101, startPoint y: 454, endPoint x: 1001, endPoint y: 437, distance: 101.1
click at [1001, 437] on textarea "**********" at bounding box center [1043, 430] width 202 height 72
type textarea "**********"
click at [1135, 407] on icon "button" at bounding box center [1140, 406] width 11 height 11
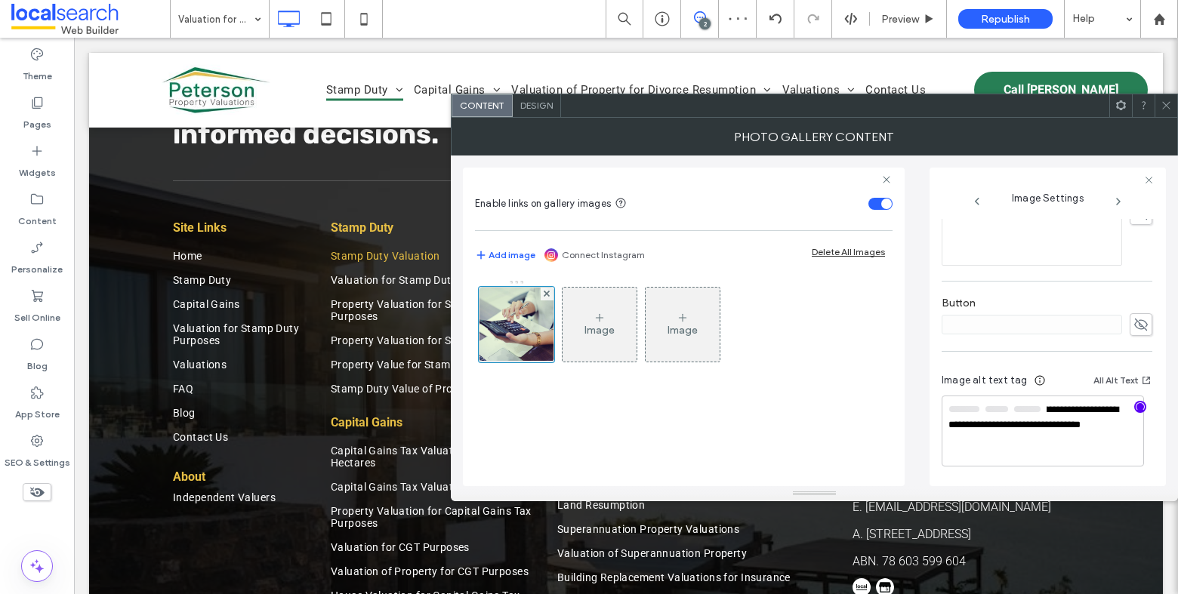
scroll to position [461, 0]
click at [1042, 443] on textarea "**********" at bounding box center [1043, 431] width 202 height 69
paste textarea "**********"
type textarea "**********"
click at [1165, 103] on icon at bounding box center [1166, 105] width 11 height 11
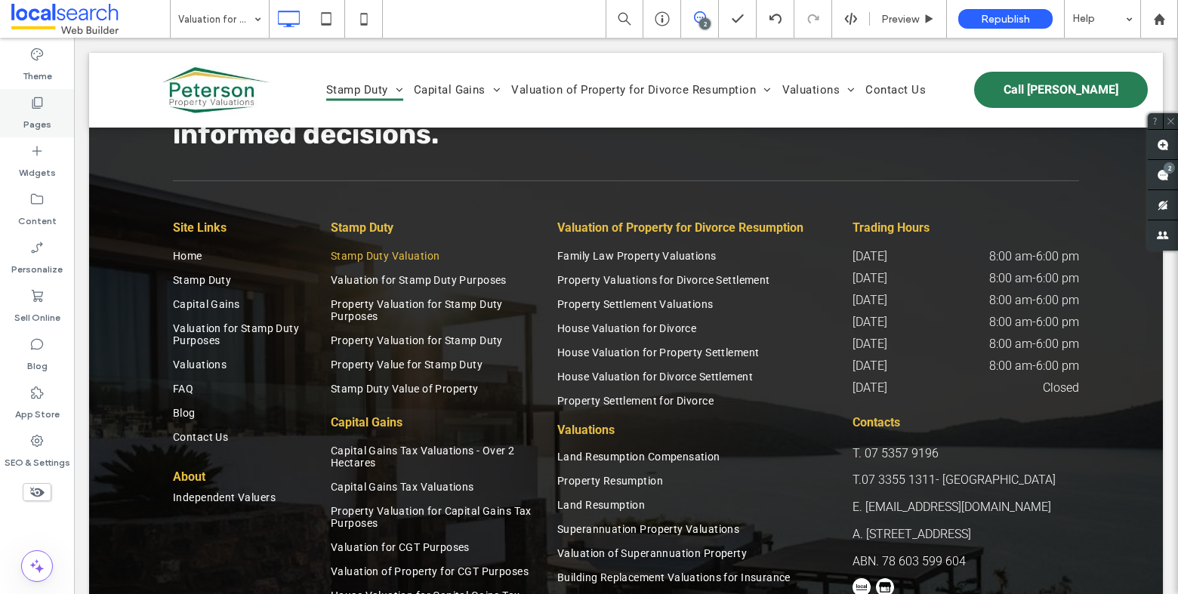
click at [26, 113] on label "Pages" at bounding box center [37, 120] width 28 height 21
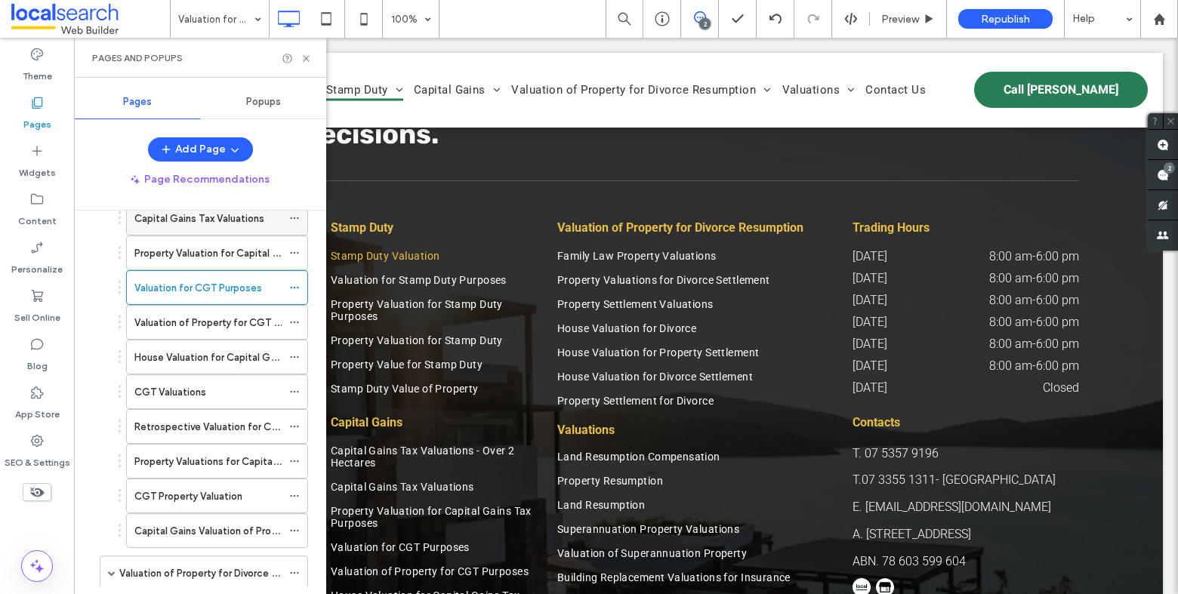
scroll to position [287, 0]
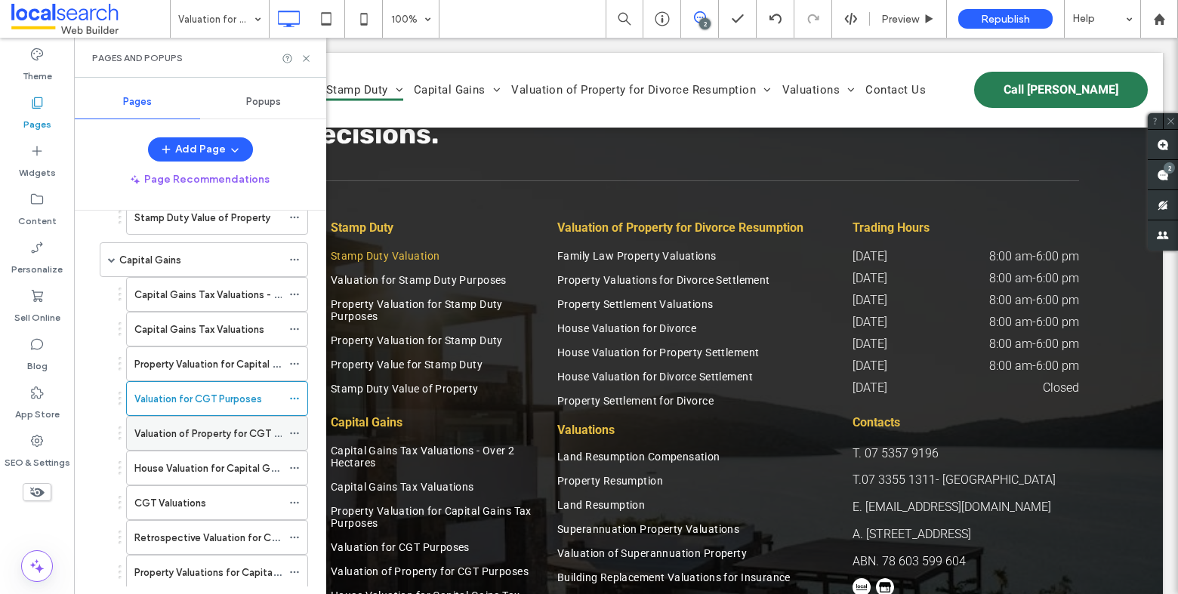
click at [185, 437] on label "Valuation of Property for CGT Purposes" at bounding box center [225, 434] width 182 height 26
click at [307, 54] on icon at bounding box center [306, 58] width 11 height 11
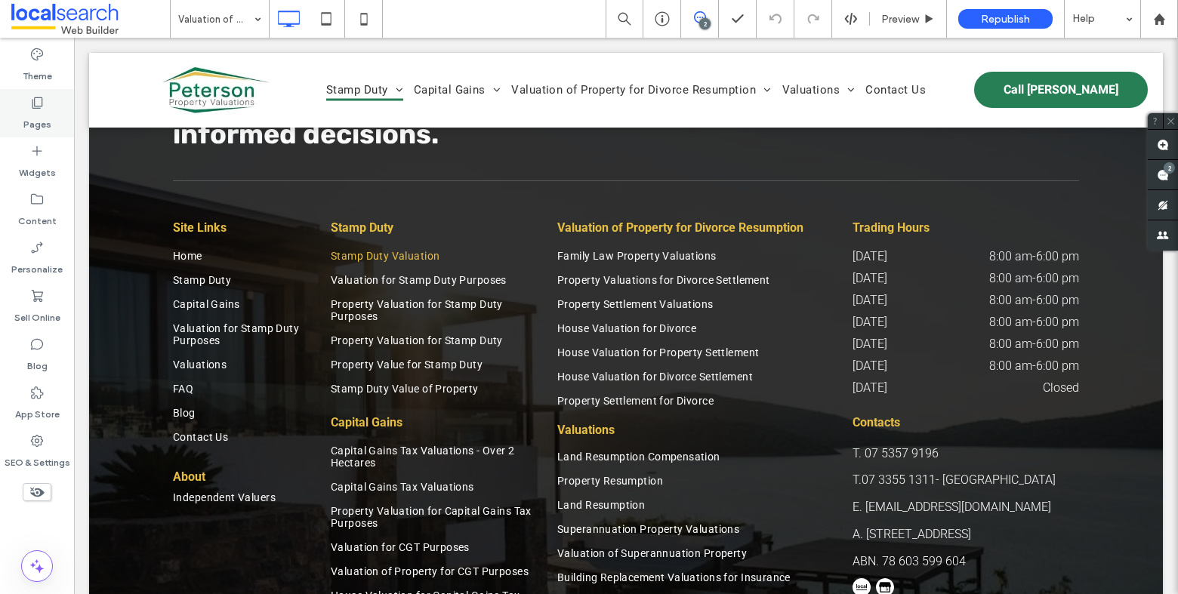
click at [41, 99] on icon at bounding box center [36, 102] width 15 height 15
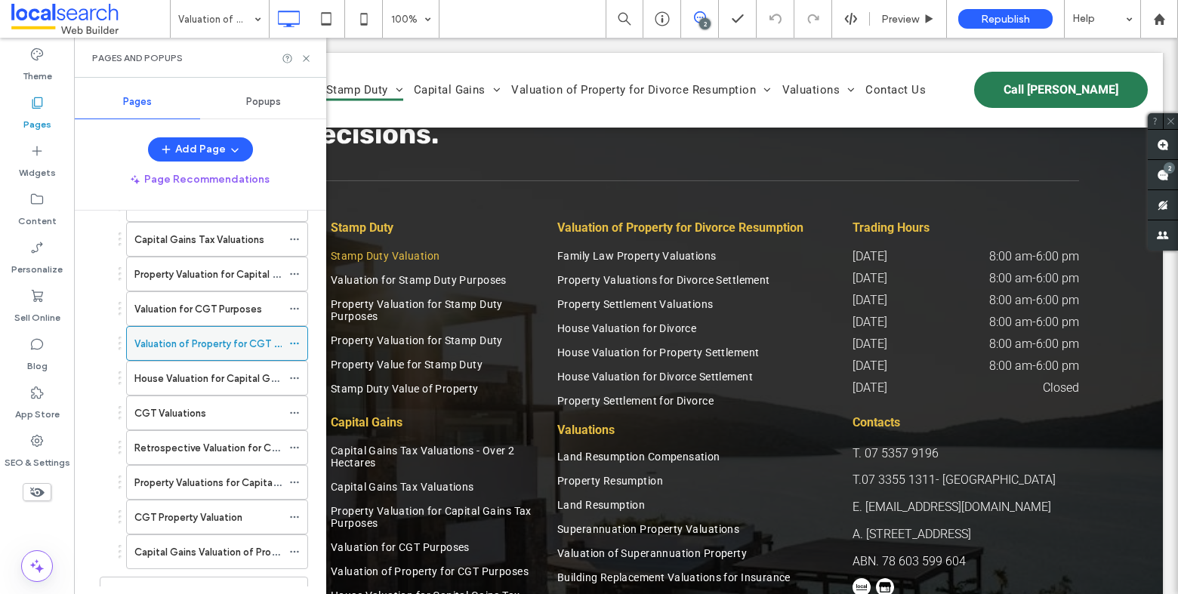
scroll to position [393, 0]
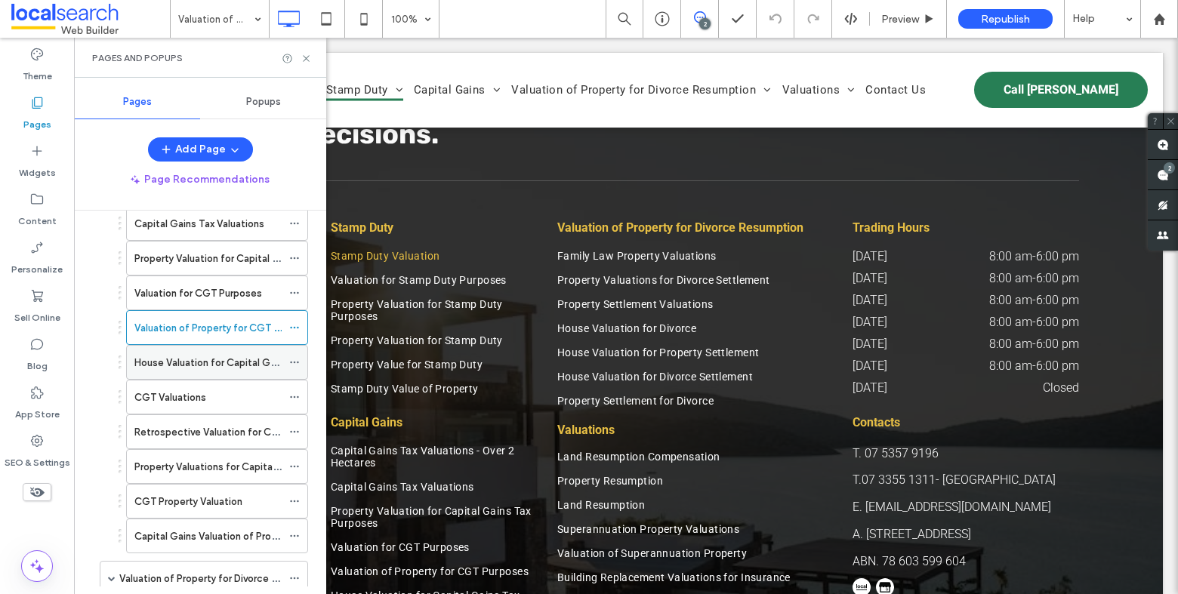
click at [200, 368] on div "House Valuation for Capital Gains Tax" at bounding box center [207, 362] width 147 height 33
click at [306, 58] on icon at bounding box center [306, 58] width 11 height 11
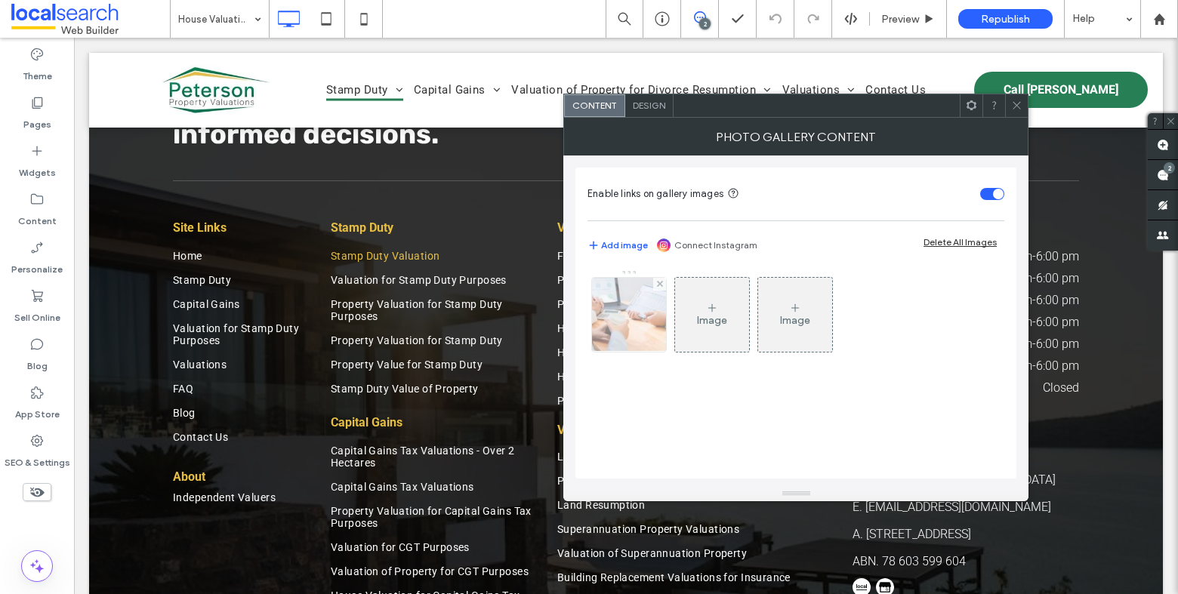
click at [620, 297] on img at bounding box center [629, 315] width 112 height 74
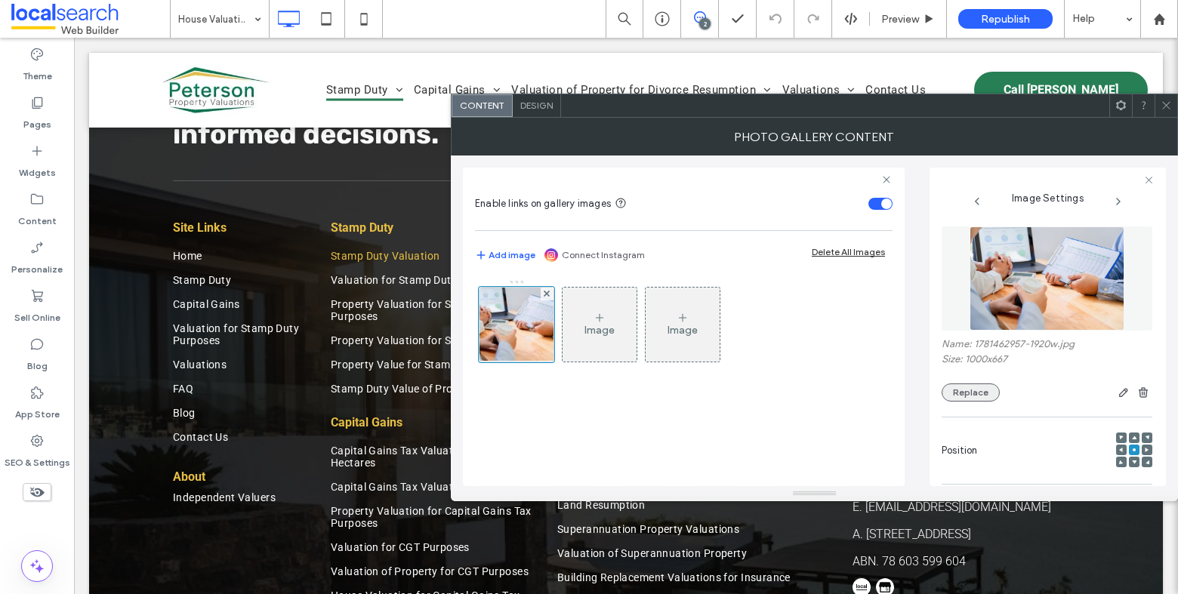
click at [948, 391] on button "Replace" at bounding box center [971, 393] width 58 height 18
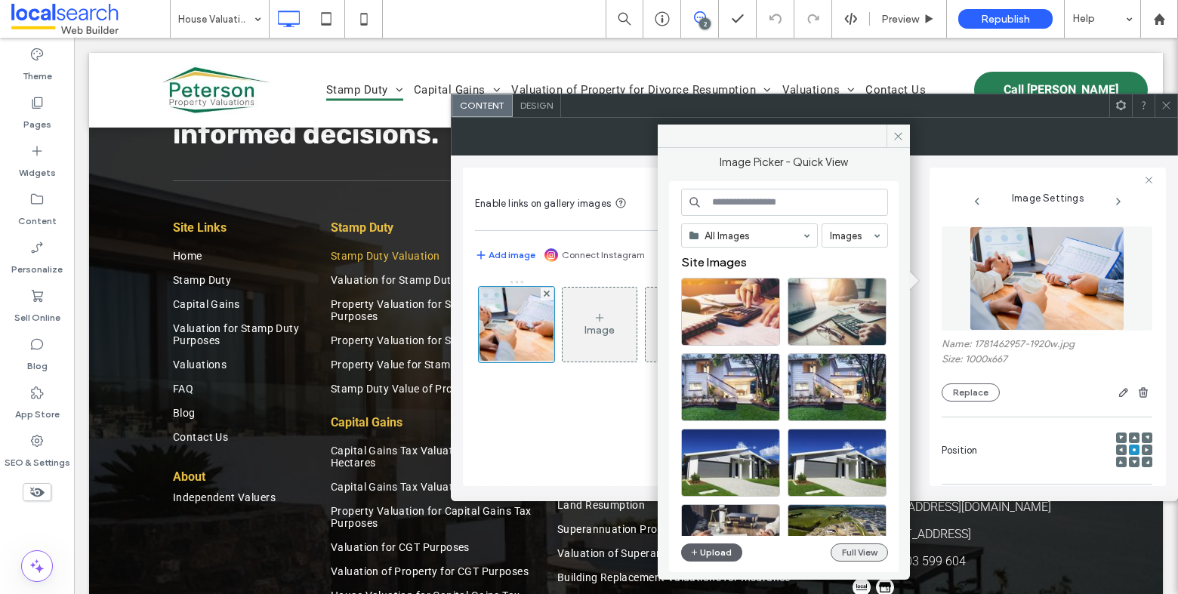
click at [845, 548] on button "Full View" at bounding box center [859, 553] width 57 height 18
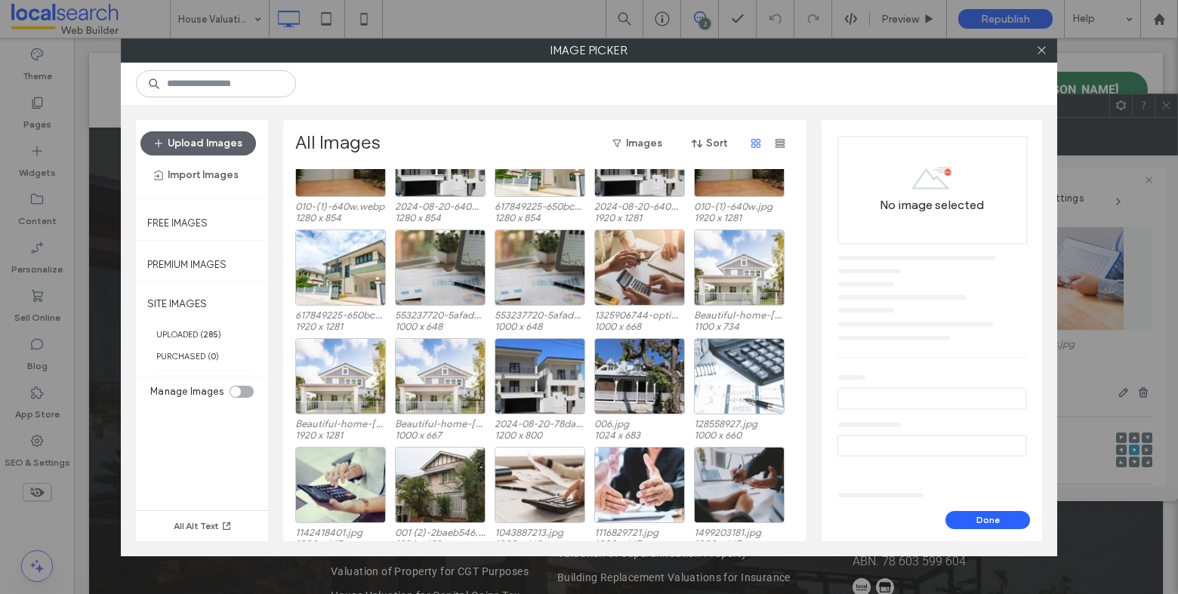
scroll to position [409, 0]
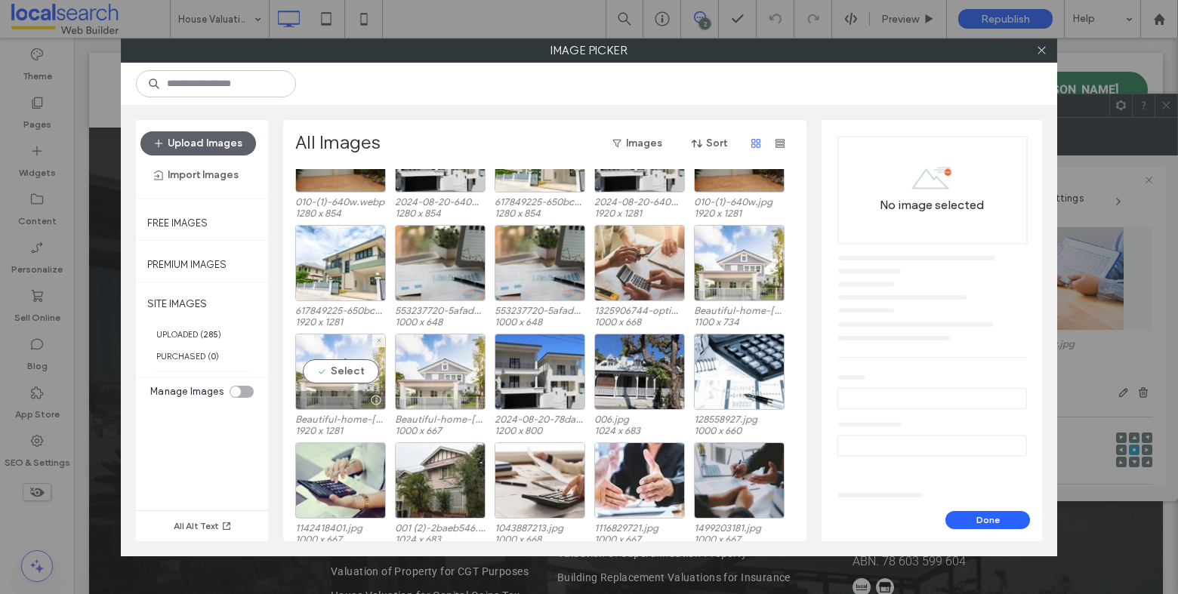
click at [347, 370] on div "Select" at bounding box center [340, 372] width 91 height 76
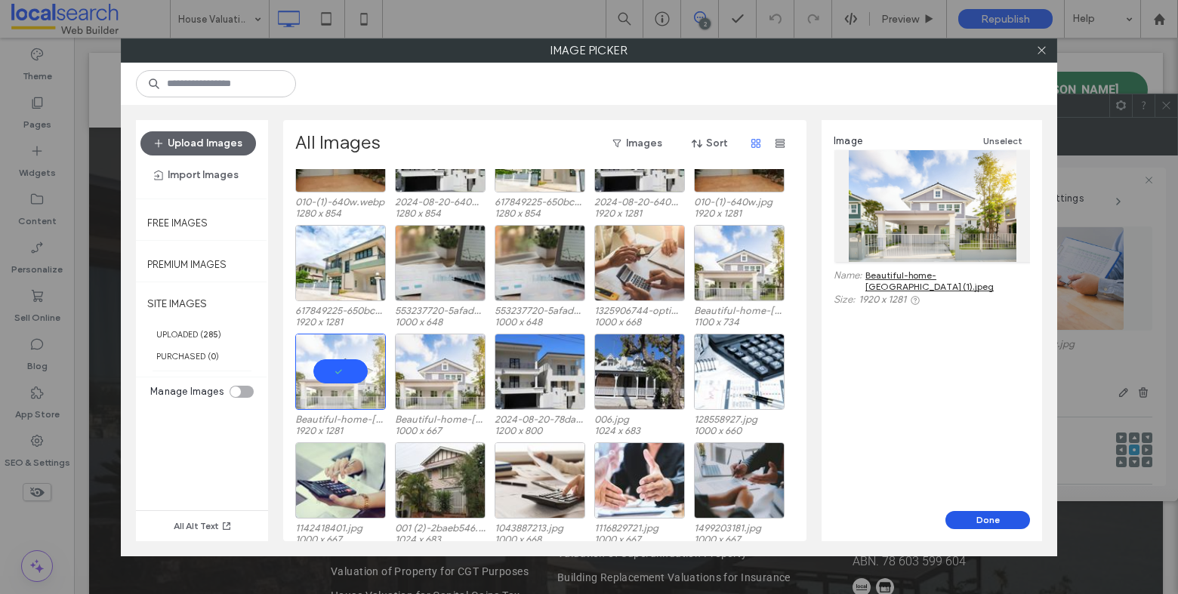
click at [1004, 520] on button "Done" at bounding box center [988, 520] width 85 height 18
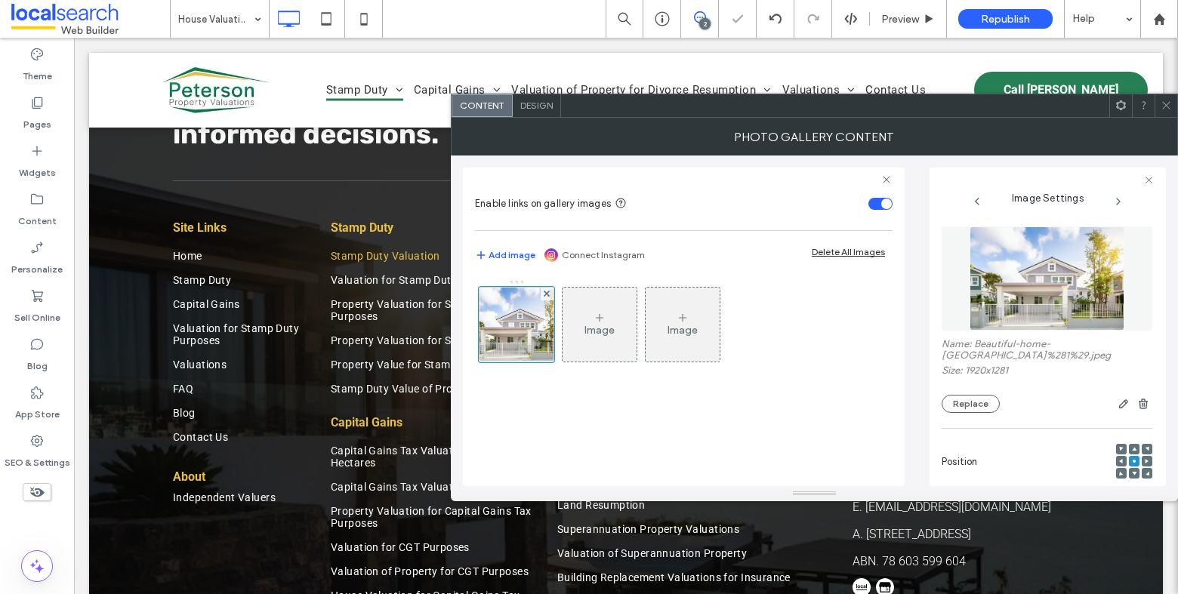
click at [1165, 105] on icon at bounding box center [1166, 105] width 11 height 11
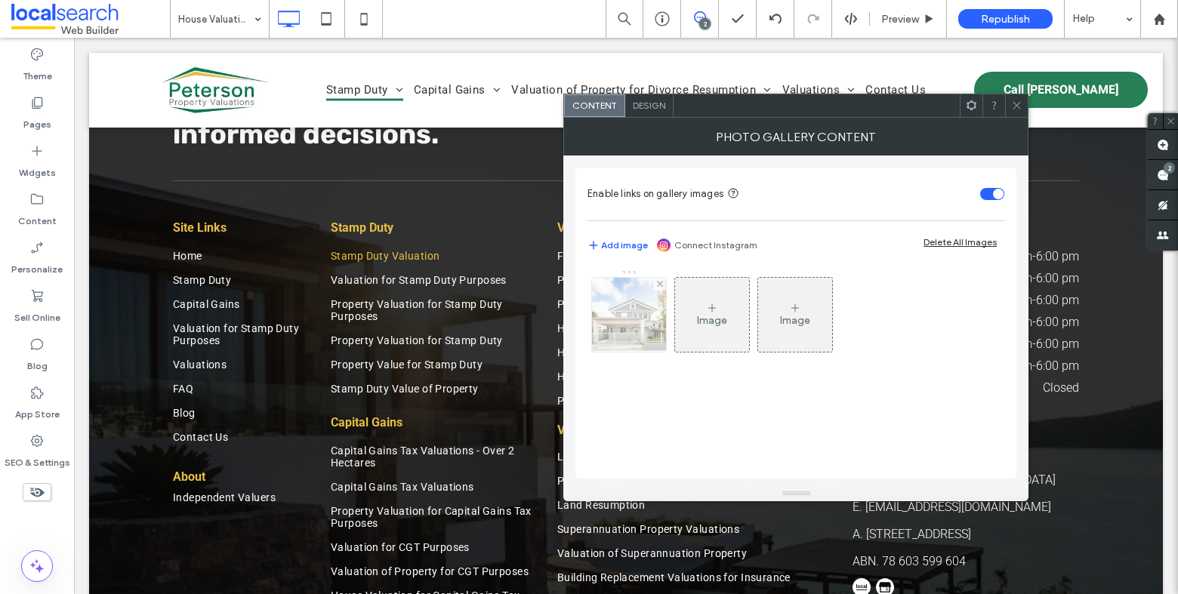
click at [636, 317] on img at bounding box center [629, 315] width 111 height 74
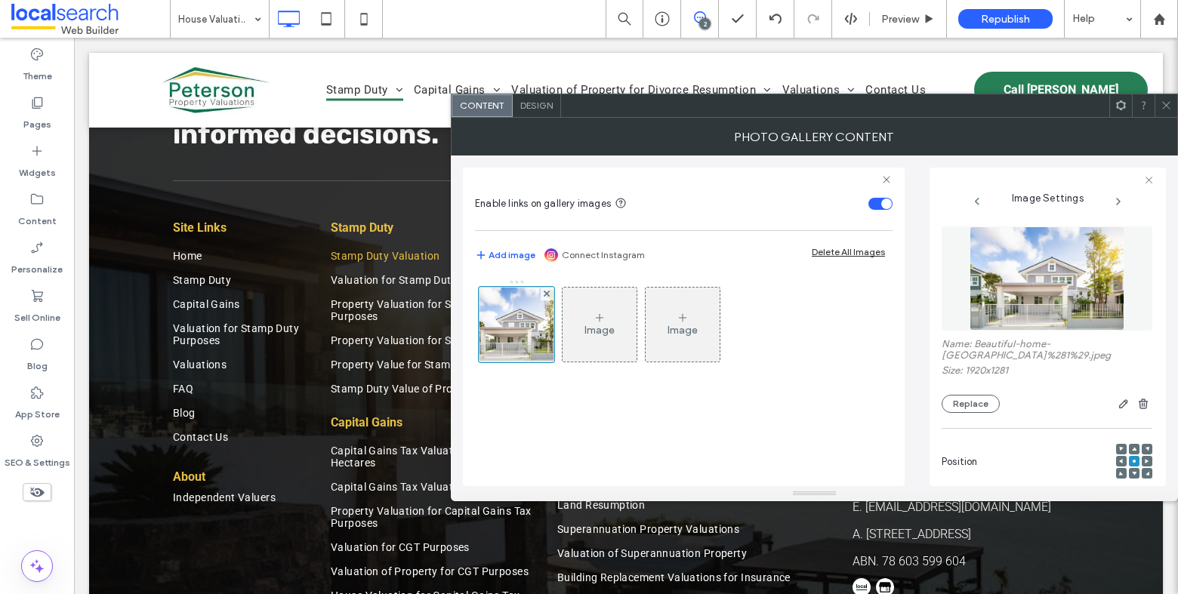
click at [975, 396] on div "Name: Beautiful-home-Brisbane+%281%29.jpeg Size: 1920x1281 Replace" at bounding box center [1047, 375] width 211 height 75
click at [975, 399] on button "Replace" at bounding box center [971, 404] width 58 height 18
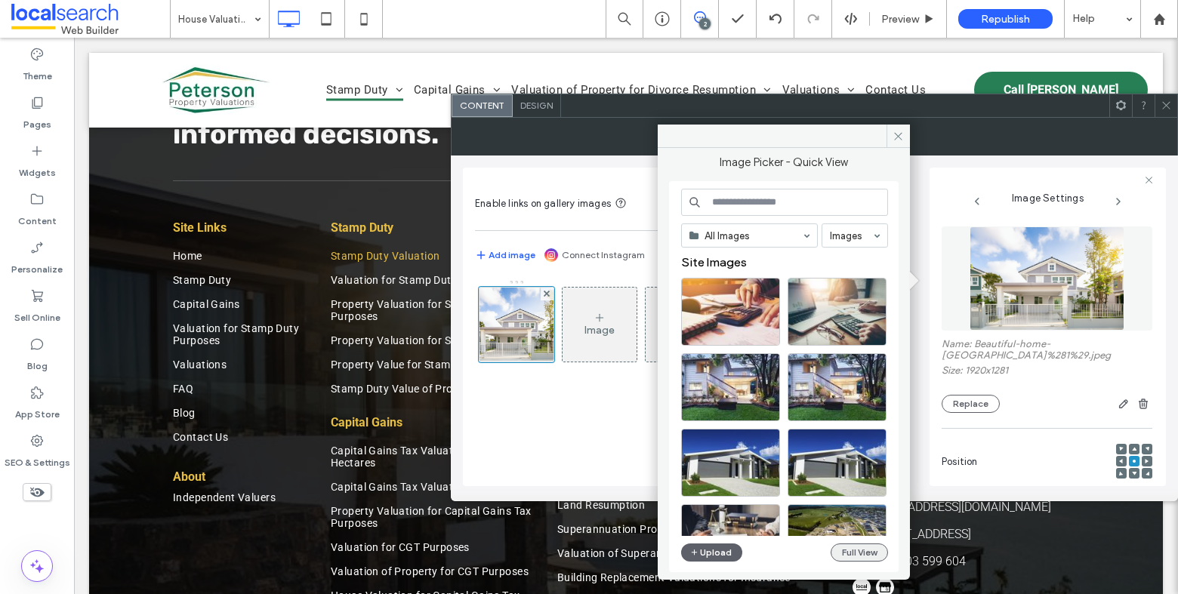
click at [854, 551] on button "Full View" at bounding box center [859, 553] width 57 height 18
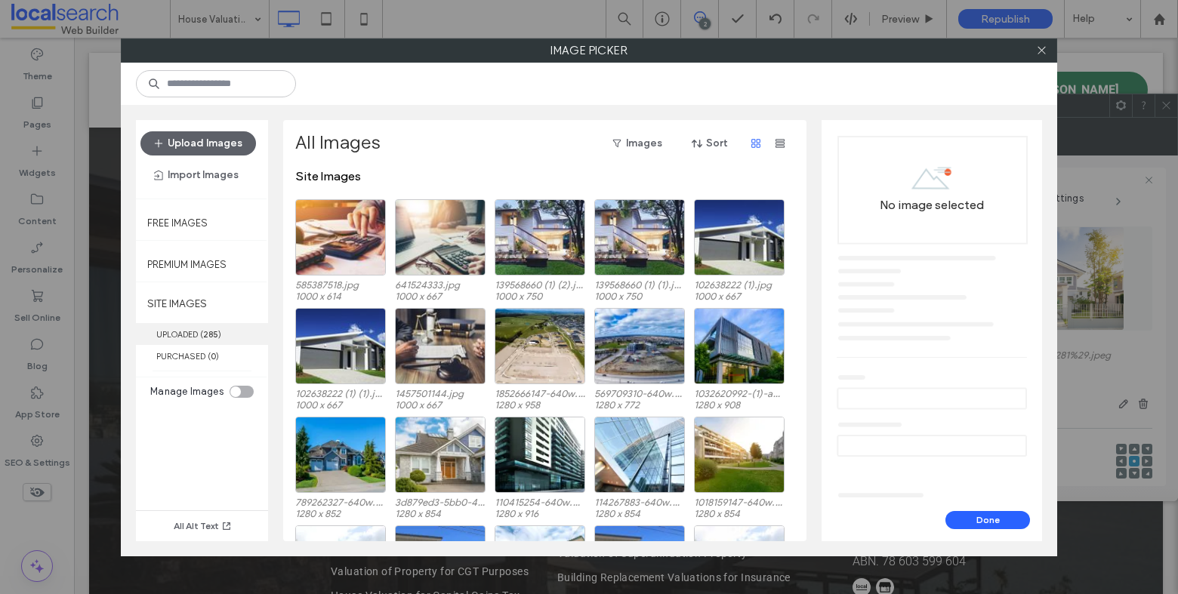
click at [184, 335] on label "UPLOADED ( 285 )" at bounding box center [202, 334] width 132 height 22
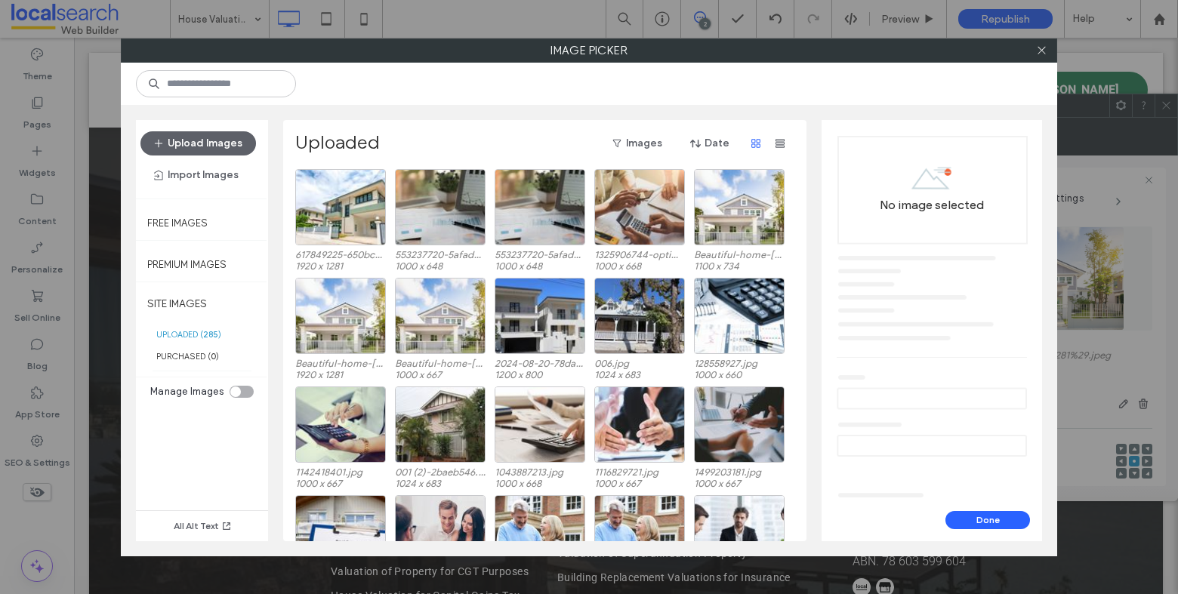
scroll to position [486, 0]
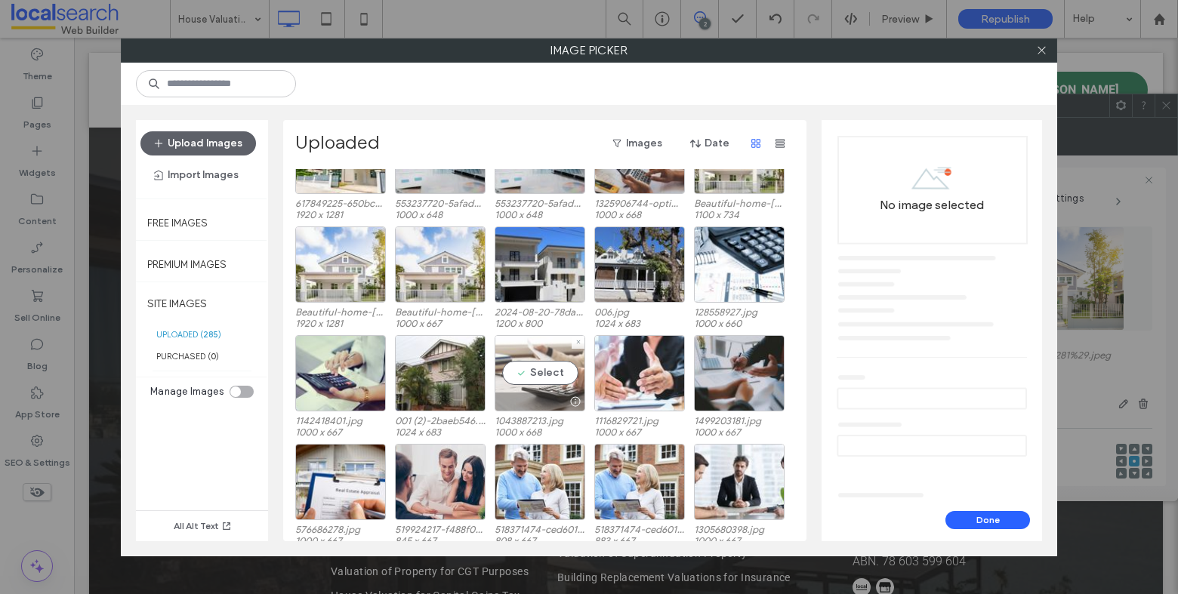
click at [550, 366] on div "Select" at bounding box center [540, 373] width 91 height 76
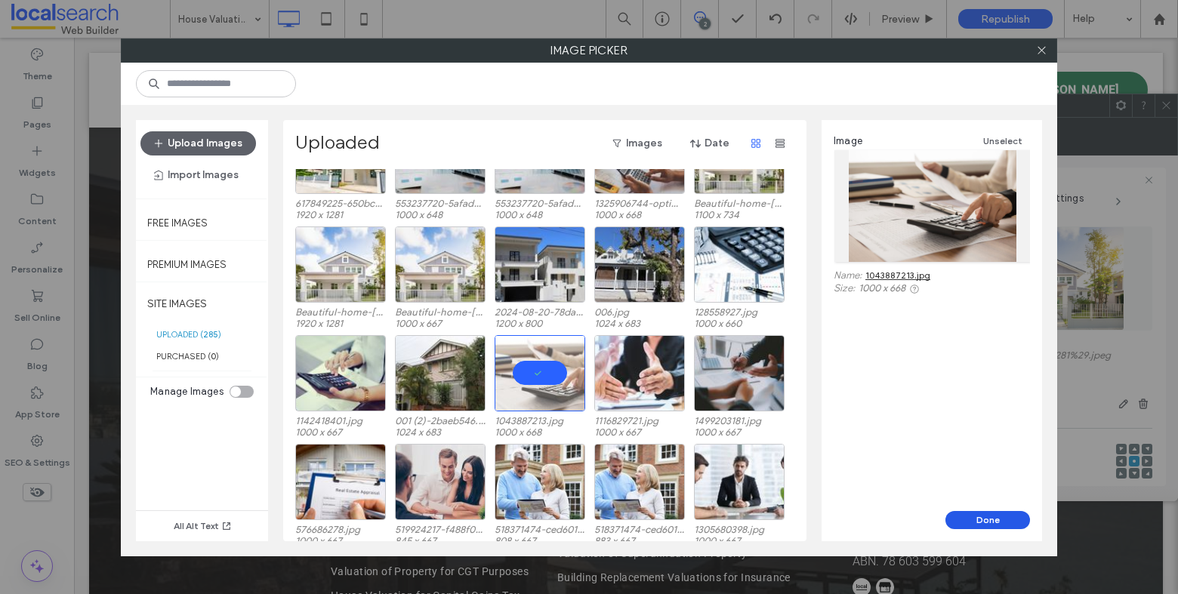
click at [972, 520] on button "Done" at bounding box center [988, 520] width 85 height 18
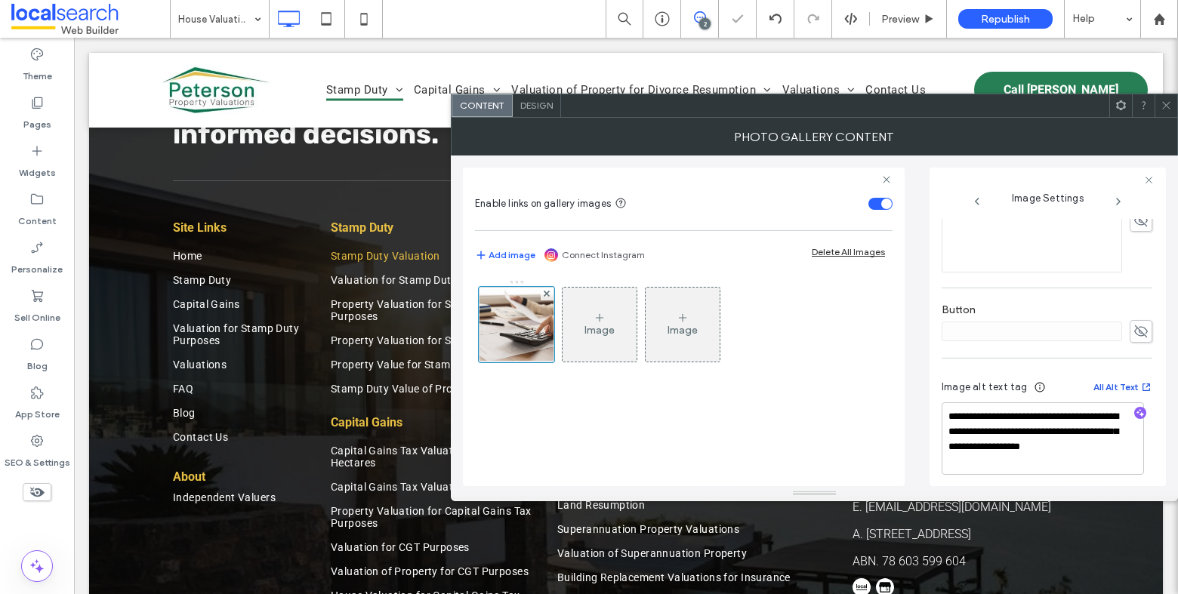
scroll to position [463, 0]
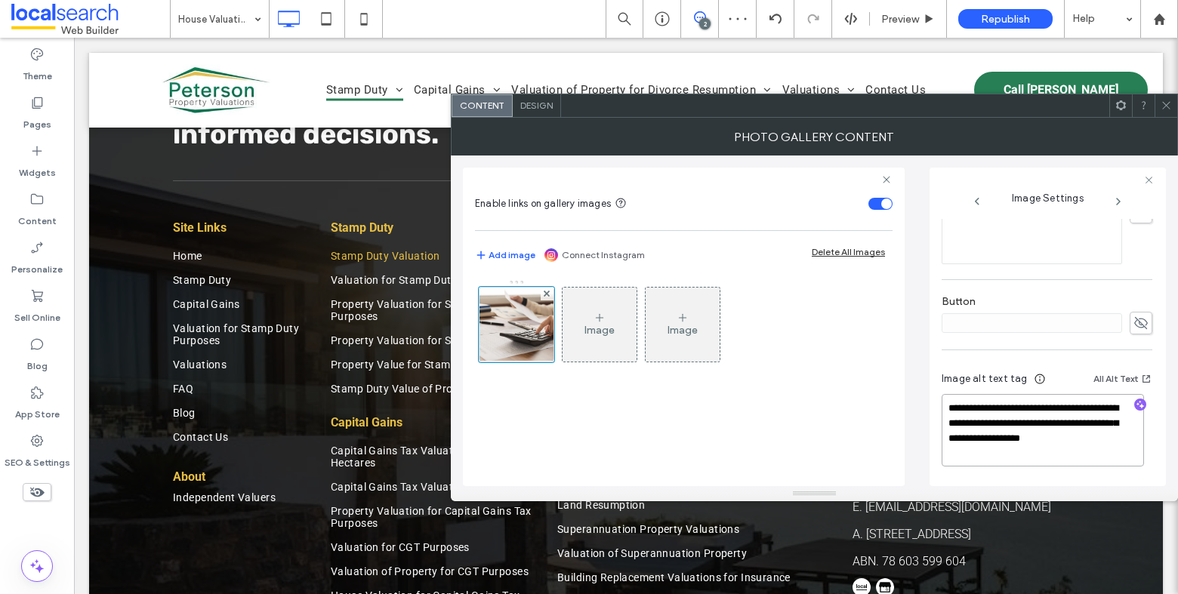
drag, startPoint x: 1081, startPoint y: 461, endPoint x: 1069, endPoint y: 430, distance: 32.8
click at [1069, 430] on textarea "**********" at bounding box center [1043, 430] width 202 height 72
type textarea "**********"
click at [1135, 411] on icon "button" at bounding box center [1140, 406] width 11 height 11
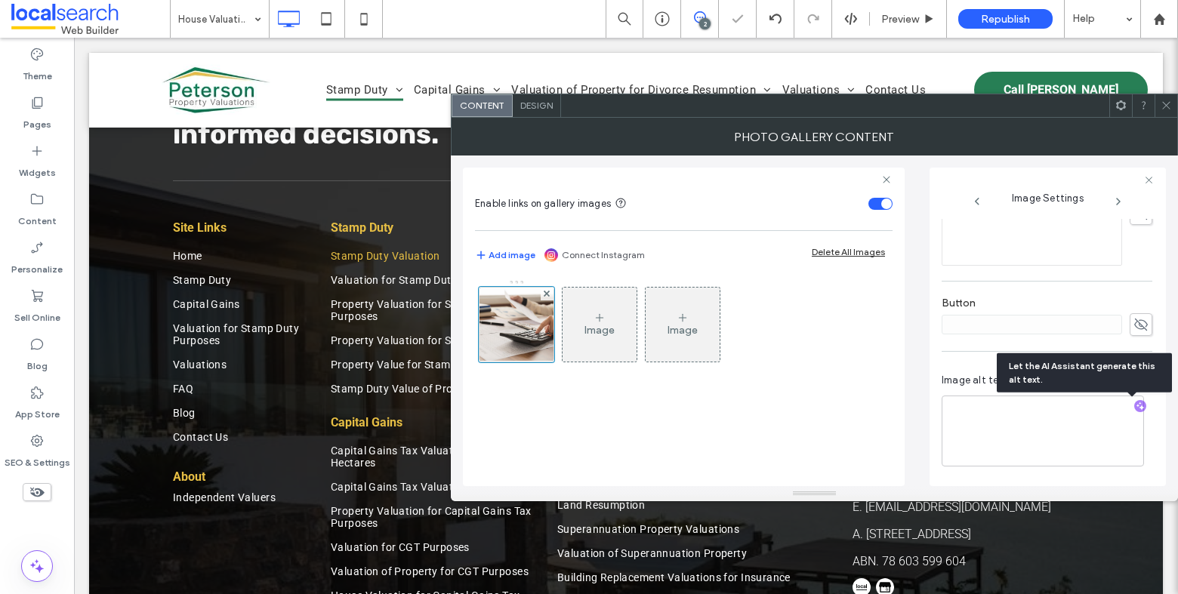
scroll to position [461, 0]
click at [1105, 454] on textarea "**********" at bounding box center [1043, 431] width 202 height 69
paste textarea "**********"
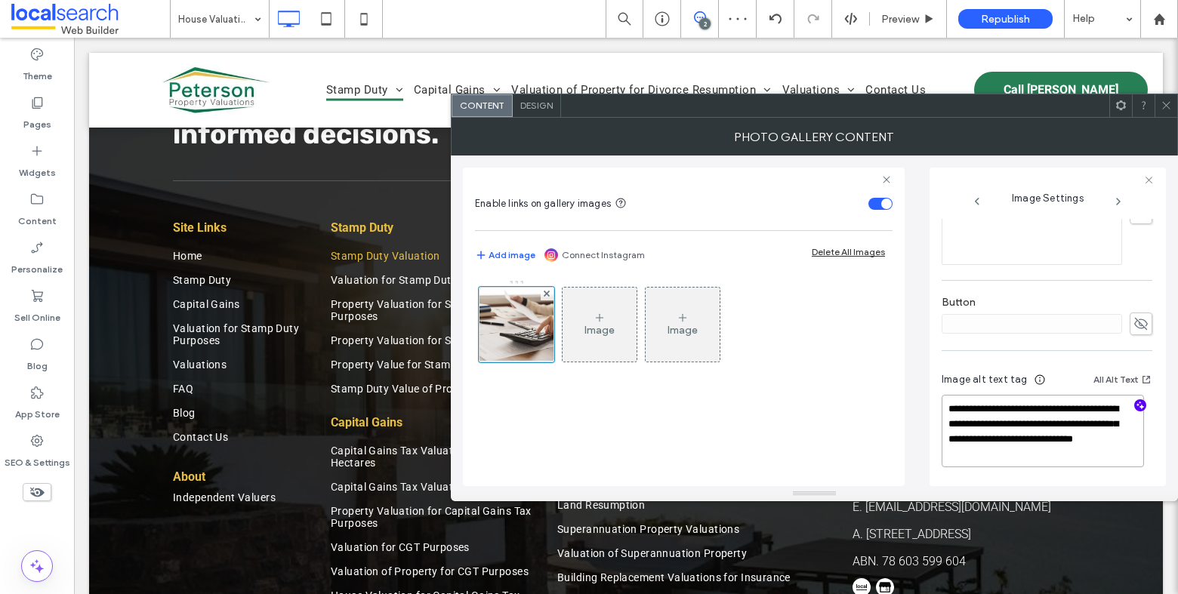
type textarea "**********"
click at [1169, 106] on icon at bounding box center [1166, 105] width 11 height 11
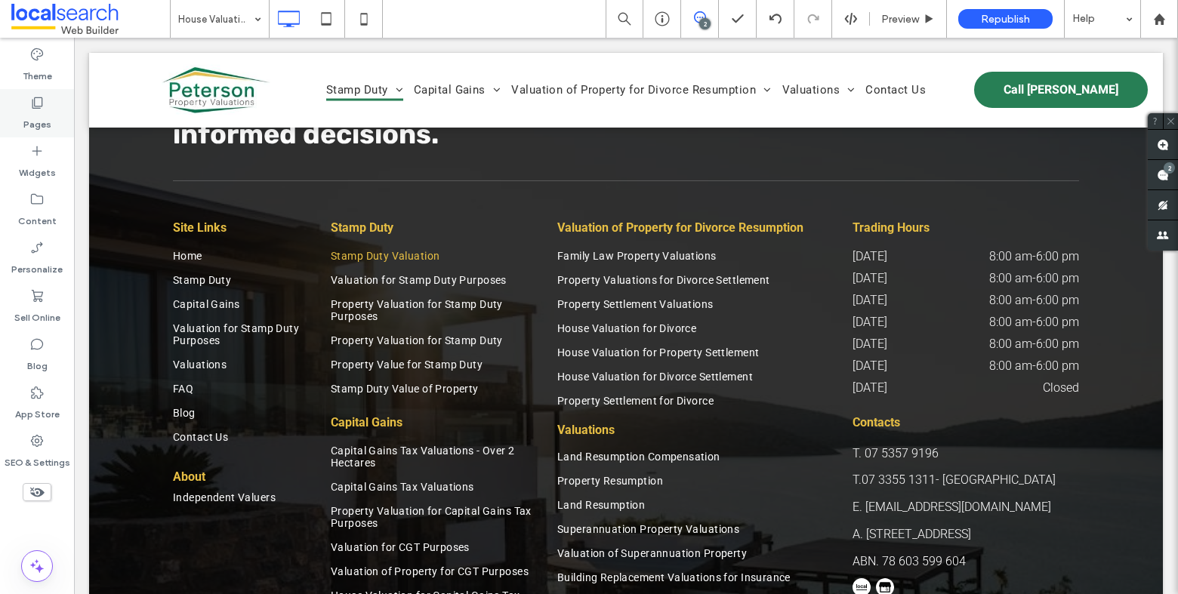
click at [45, 94] on div "Pages" at bounding box center [37, 113] width 74 height 48
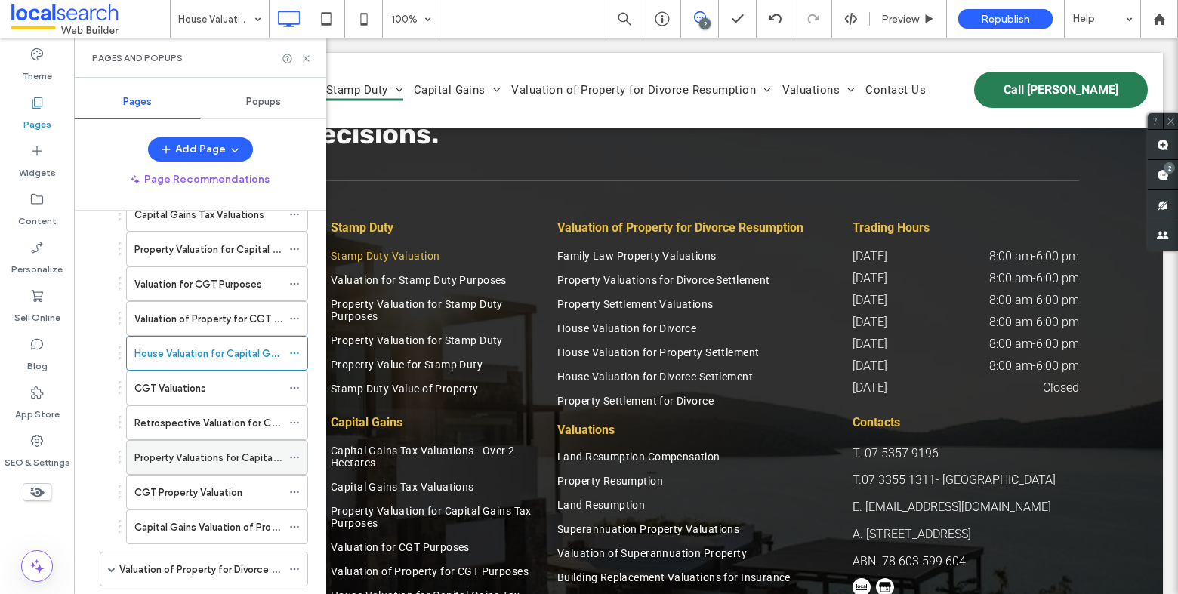
scroll to position [468, 0]
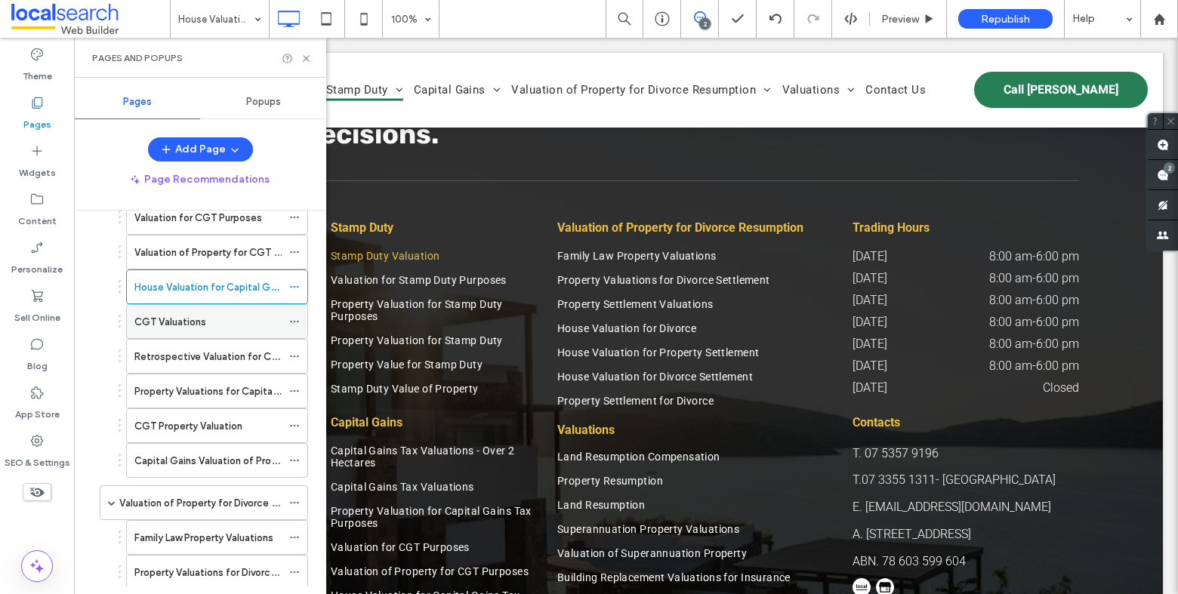
click at [199, 311] on label "CGT Valuations" at bounding box center [170, 322] width 72 height 26
click at [306, 54] on icon at bounding box center [306, 58] width 11 height 11
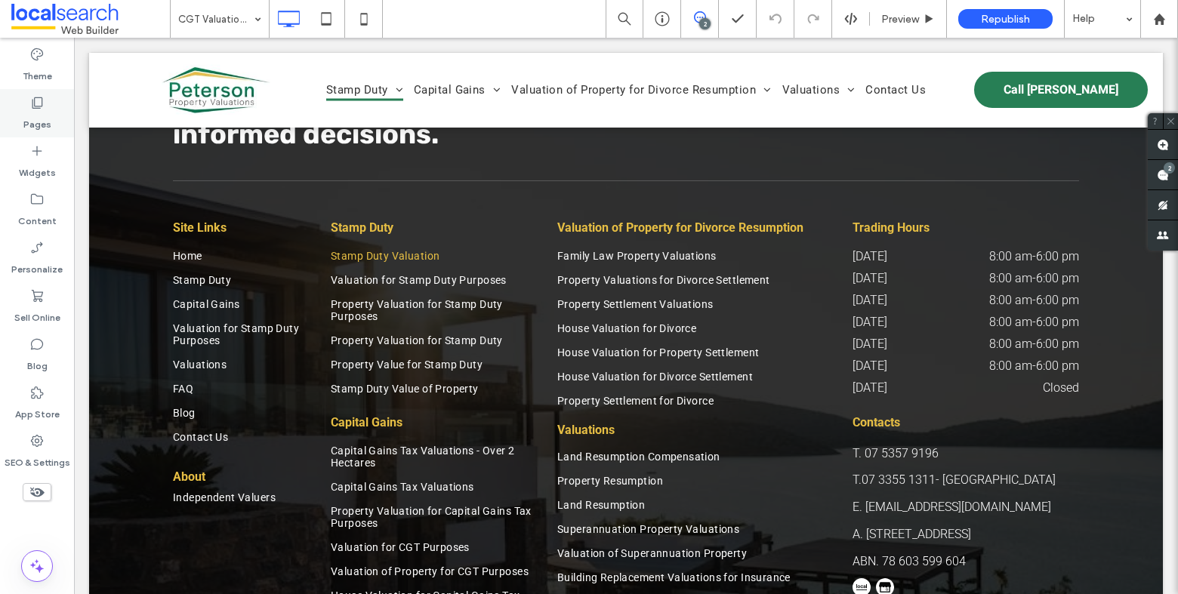
click at [44, 100] on icon at bounding box center [36, 102] width 15 height 15
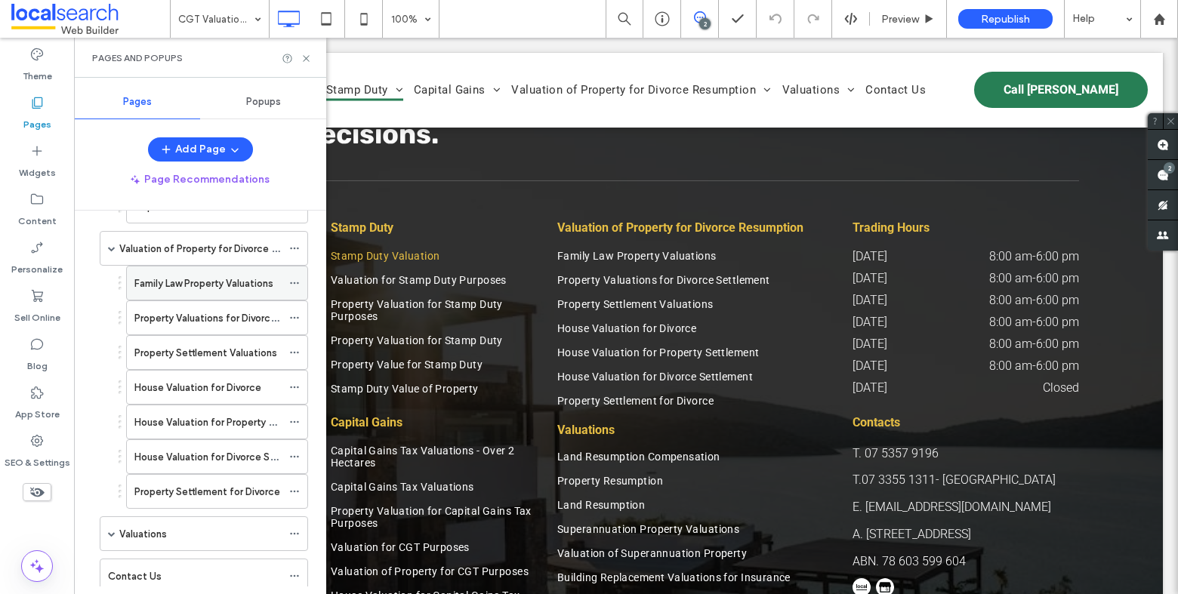
scroll to position [453, 0]
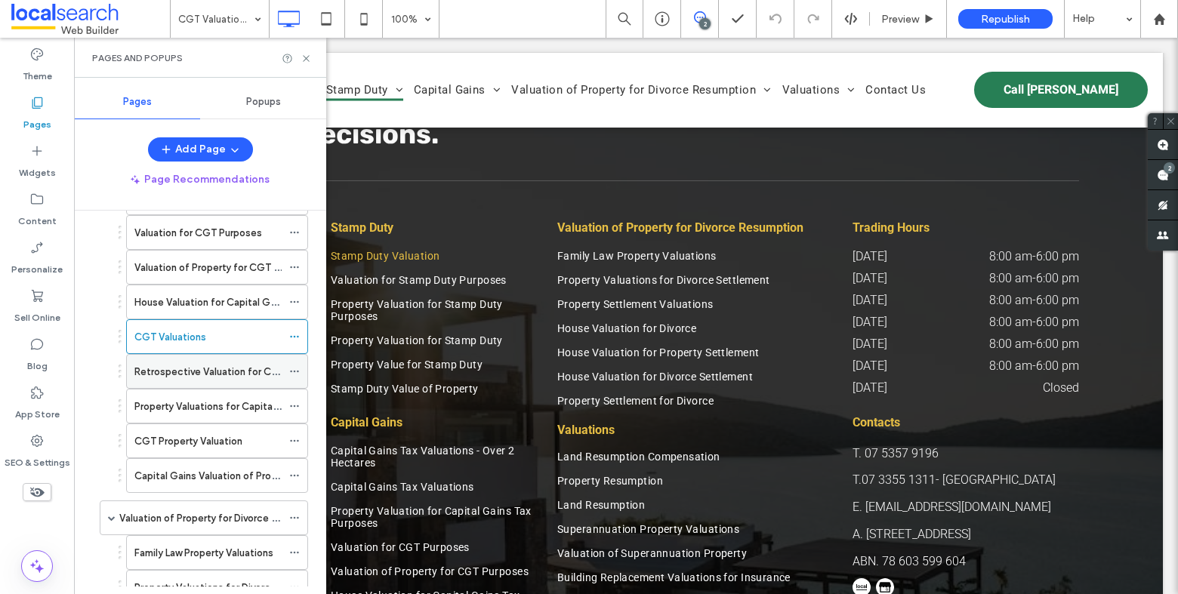
click at [236, 363] on label "Retrospective Valuation for CGT" at bounding box center [209, 372] width 151 height 26
click at [306, 58] on use at bounding box center [306, 58] width 6 height 6
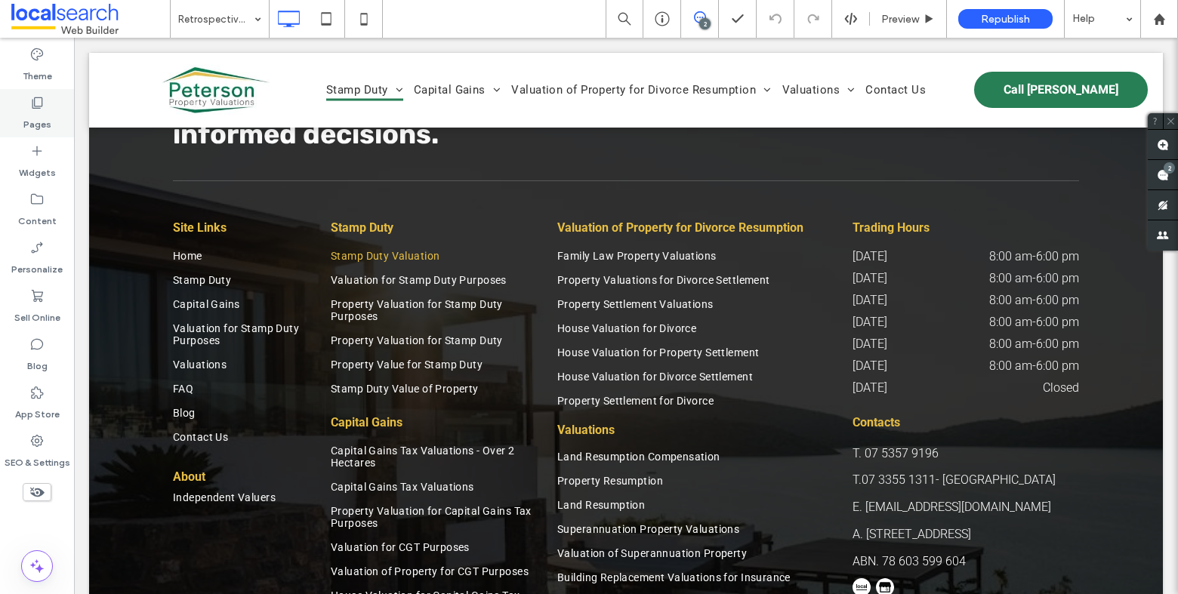
click at [46, 107] on div "Pages" at bounding box center [37, 113] width 74 height 48
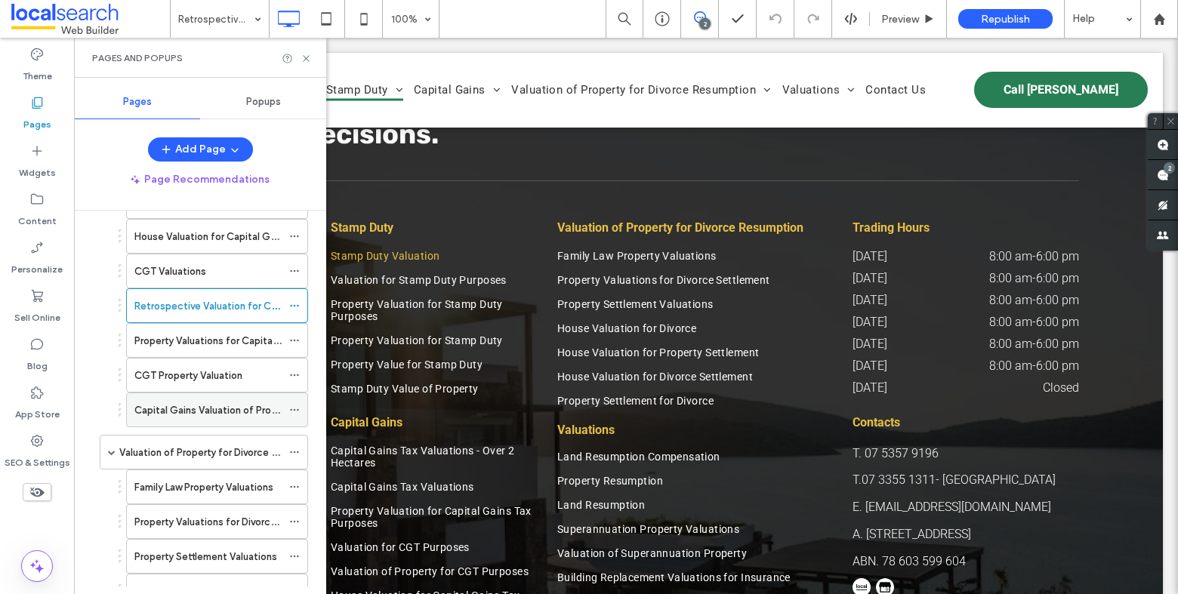
scroll to position [579, 0]
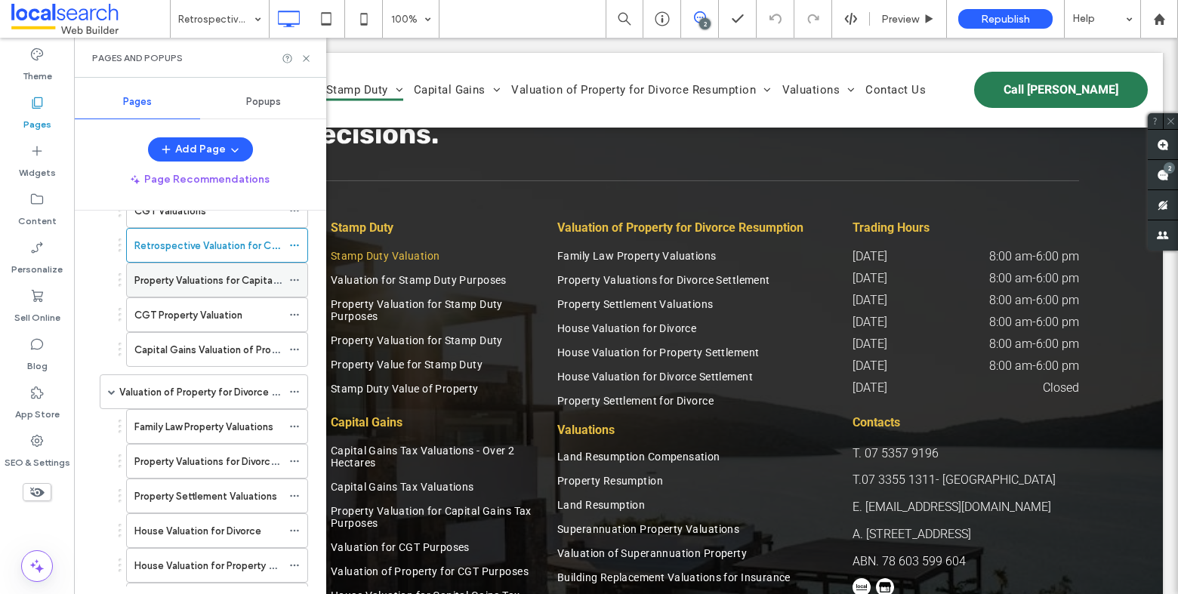
click at [209, 276] on label "Property Valuations for Capital Gains Tax" at bounding box center [227, 280] width 187 height 26
click at [308, 57] on icon at bounding box center [306, 58] width 11 height 11
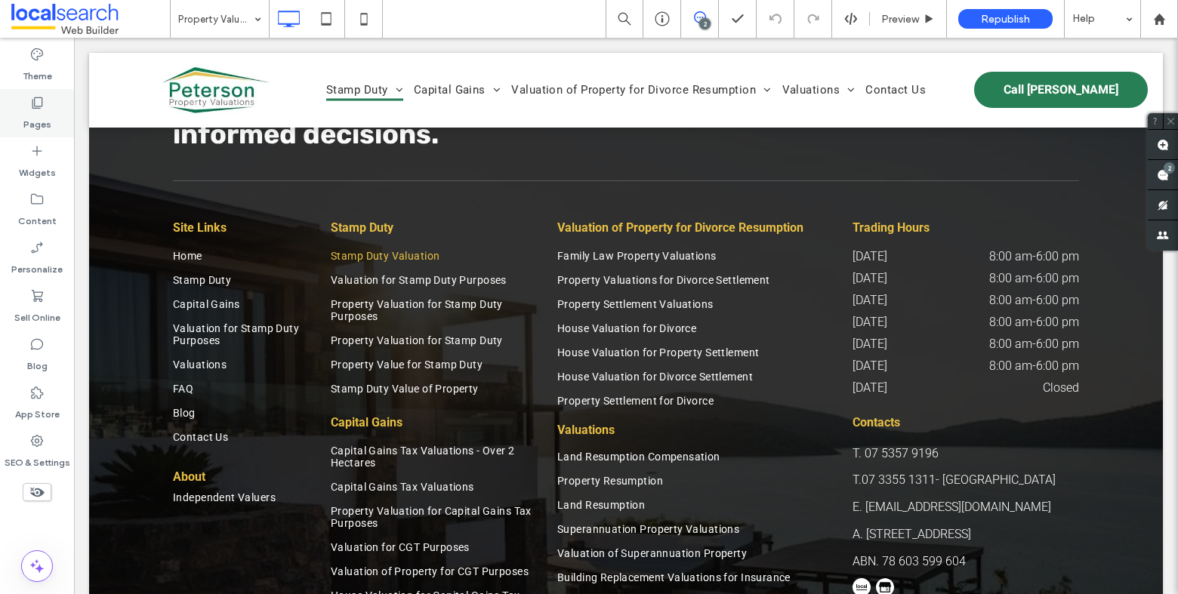
click at [55, 113] on div "Pages" at bounding box center [37, 113] width 74 height 48
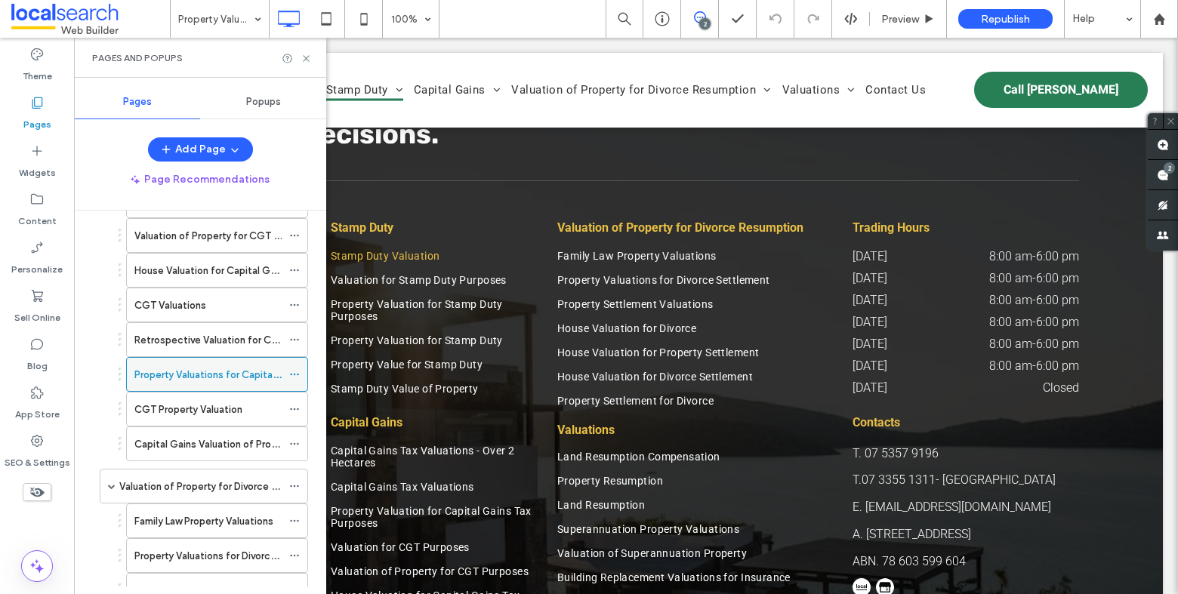
scroll to position [433, 0]
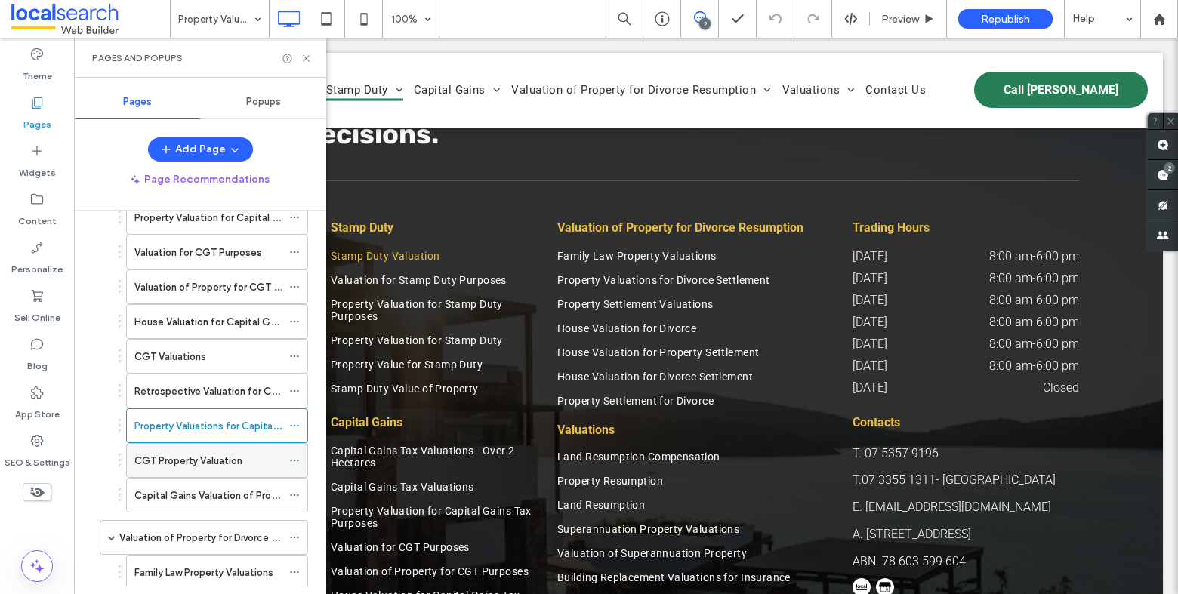
click at [205, 464] on label "CGT Property Valuation" at bounding box center [188, 461] width 108 height 26
click at [304, 58] on icon at bounding box center [306, 58] width 11 height 11
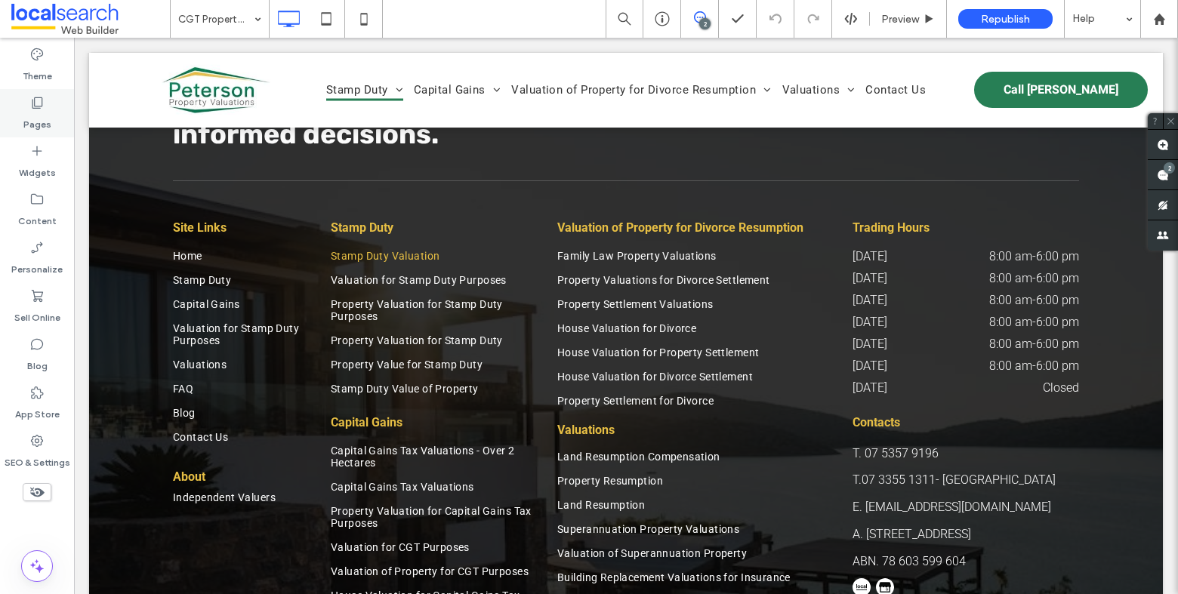
click at [37, 123] on label "Pages" at bounding box center [37, 120] width 28 height 21
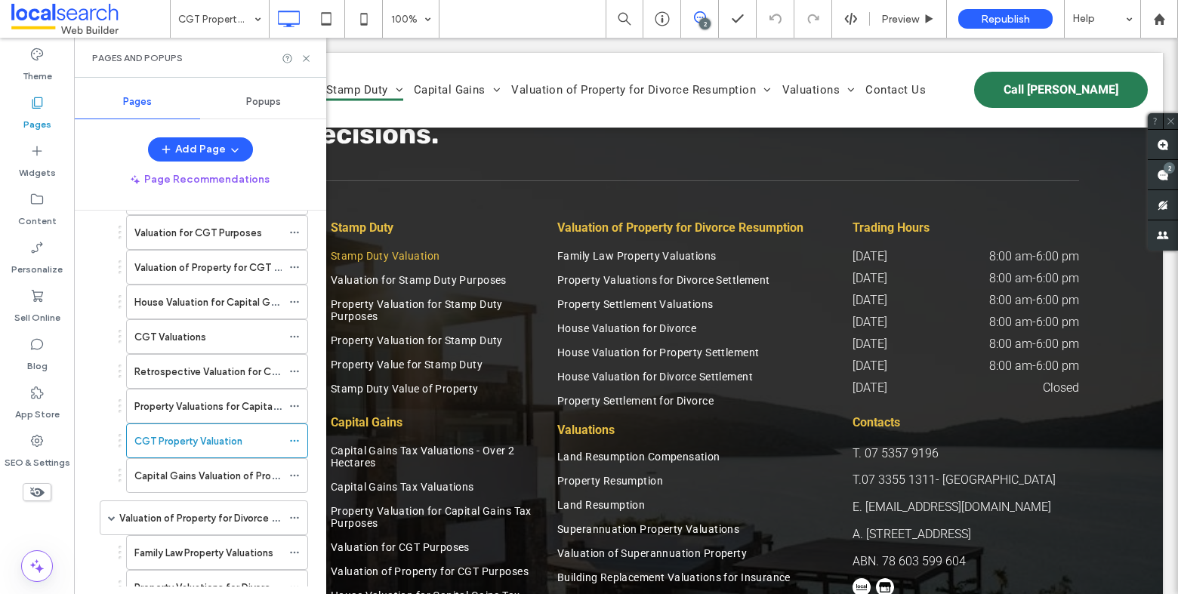
scroll to position [448, 0]
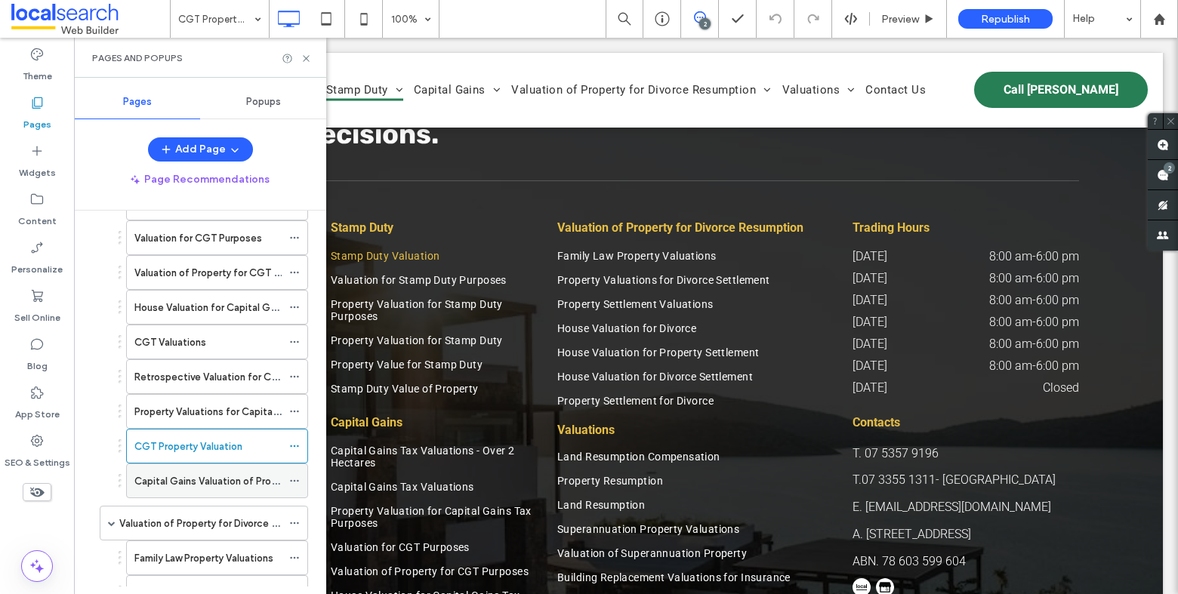
click at [214, 485] on label "Capital Gains Valuation of Property" at bounding box center [214, 481] width 161 height 26
click at [307, 58] on use at bounding box center [306, 58] width 6 height 6
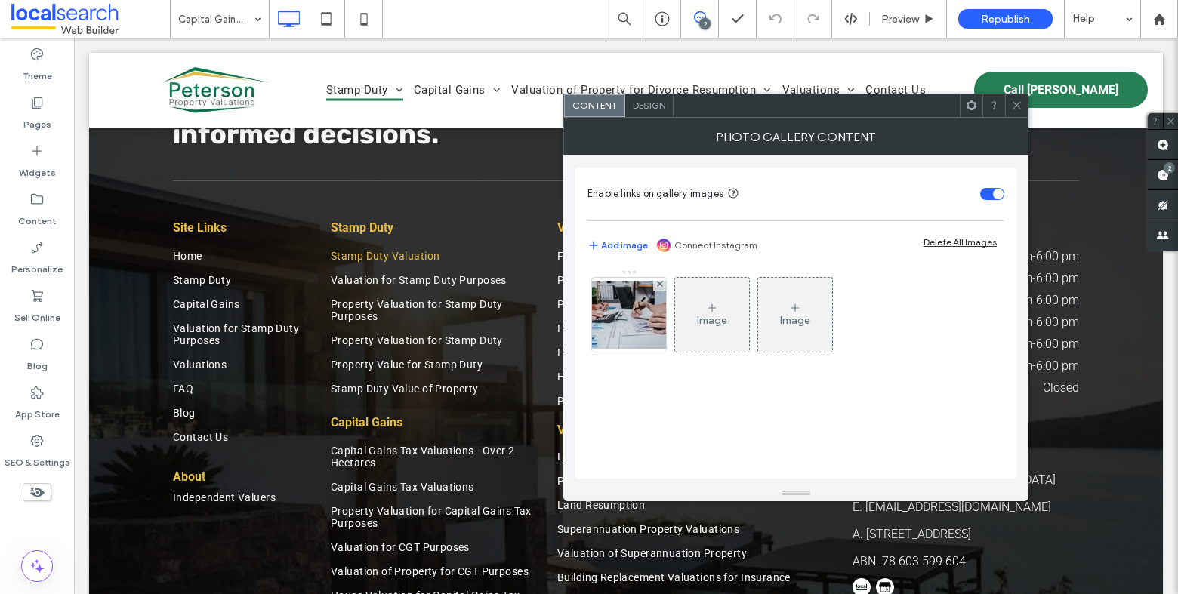
click at [1016, 105] on icon at bounding box center [1016, 105] width 11 height 11
click at [619, 310] on img at bounding box center [629, 315] width 121 height 68
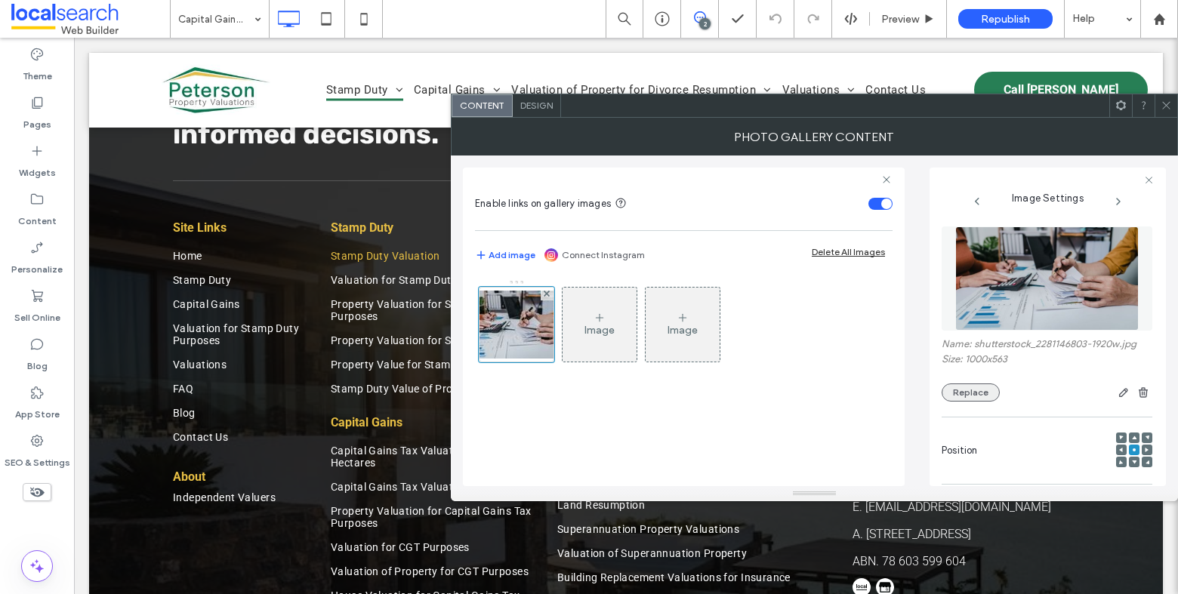
click at [976, 391] on button "Replace" at bounding box center [971, 393] width 58 height 18
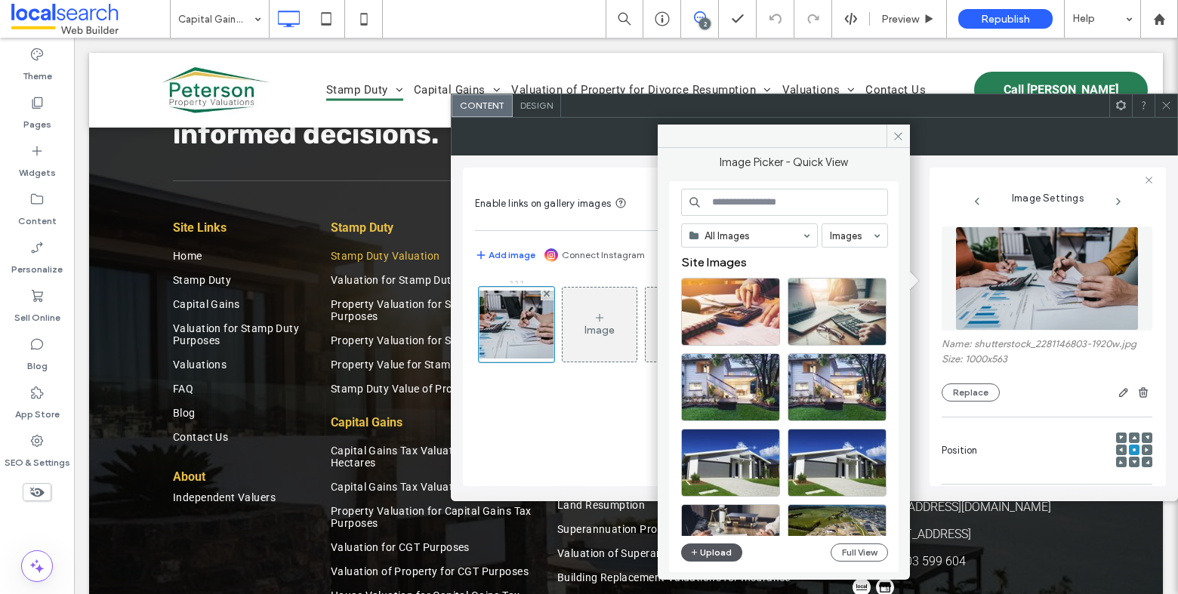
click at [714, 551] on button "Upload" at bounding box center [712, 553] width 62 height 18
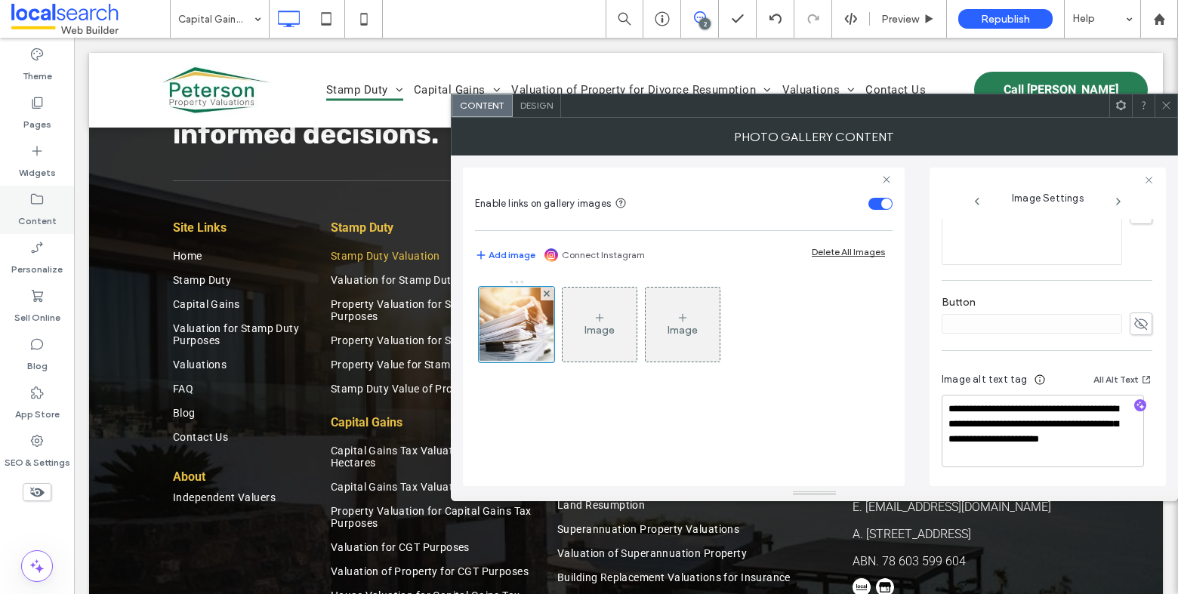
scroll to position [463, 0]
drag, startPoint x: 1072, startPoint y: 452, endPoint x: 1087, endPoint y: 427, distance: 29.1
click at [1087, 427] on textarea "**********" at bounding box center [1043, 430] width 202 height 72
type textarea "**********"
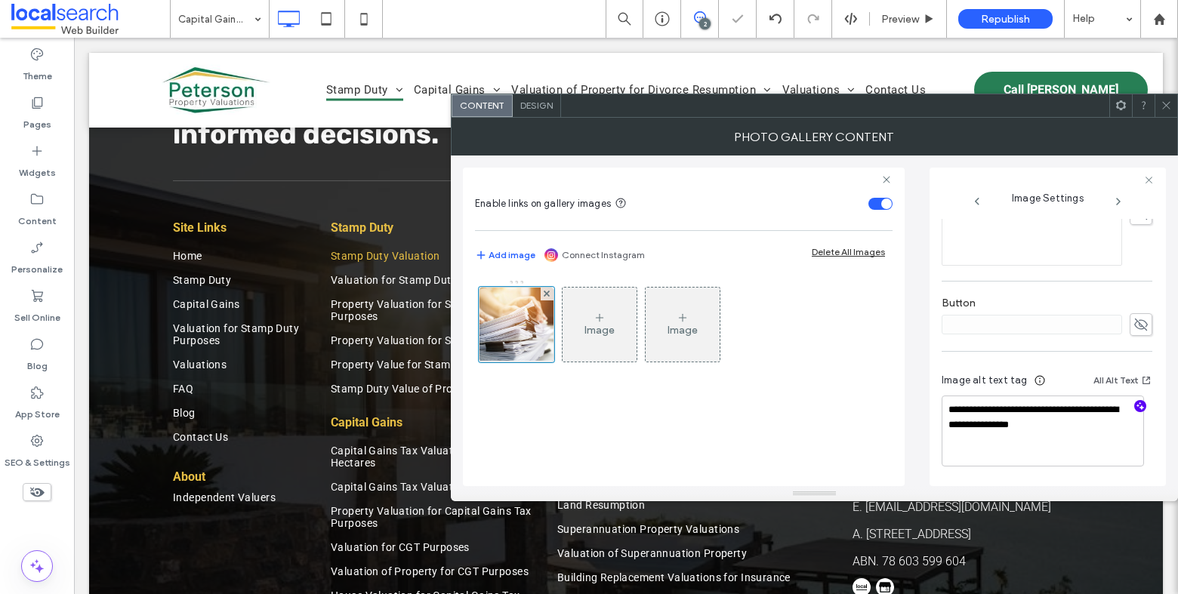
click at [1135, 409] on icon "button" at bounding box center [1140, 406] width 11 height 11
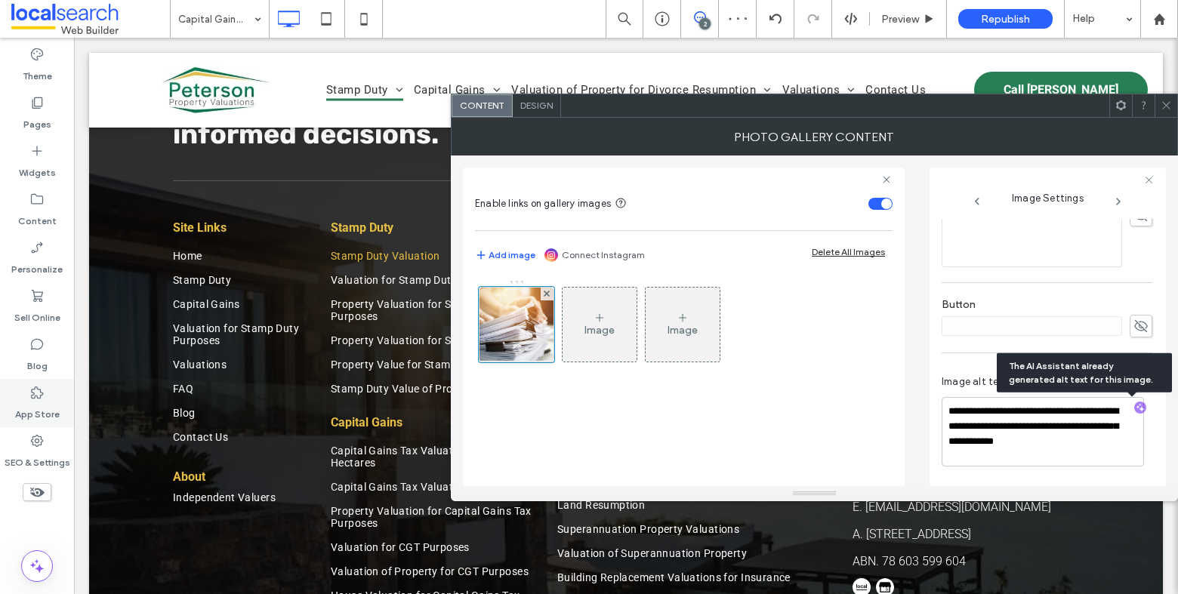
scroll to position [461, 0]
click at [1107, 444] on textarea "**********" at bounding box center [1043, 431] width 202 height 69
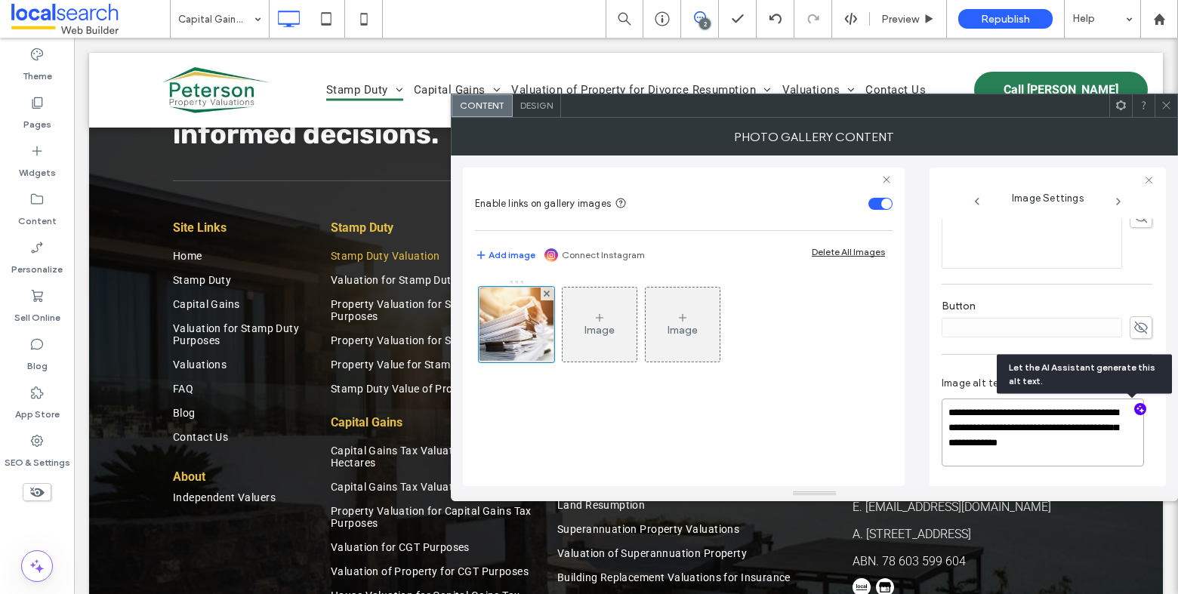
paste textarea "**********"
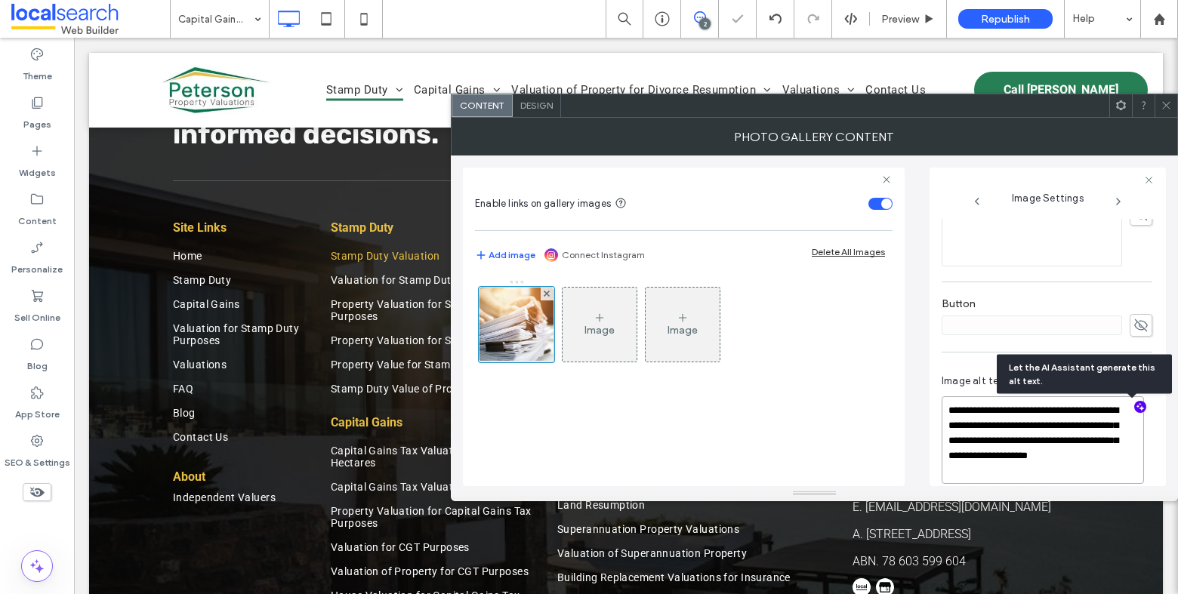
type textarea "**********"
click at [1168, 108] on icon at bounding box center [1166, 105] width 11 height 11
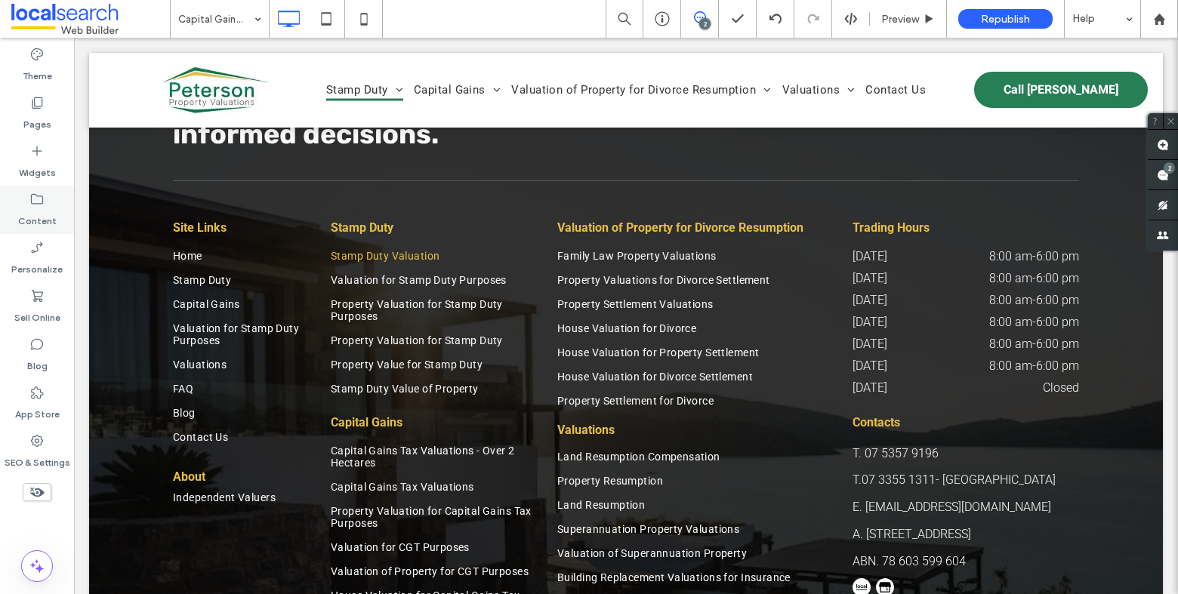
click at [44, 101] on div "Pages" at bounding box center [37, 113] width 74 height 48
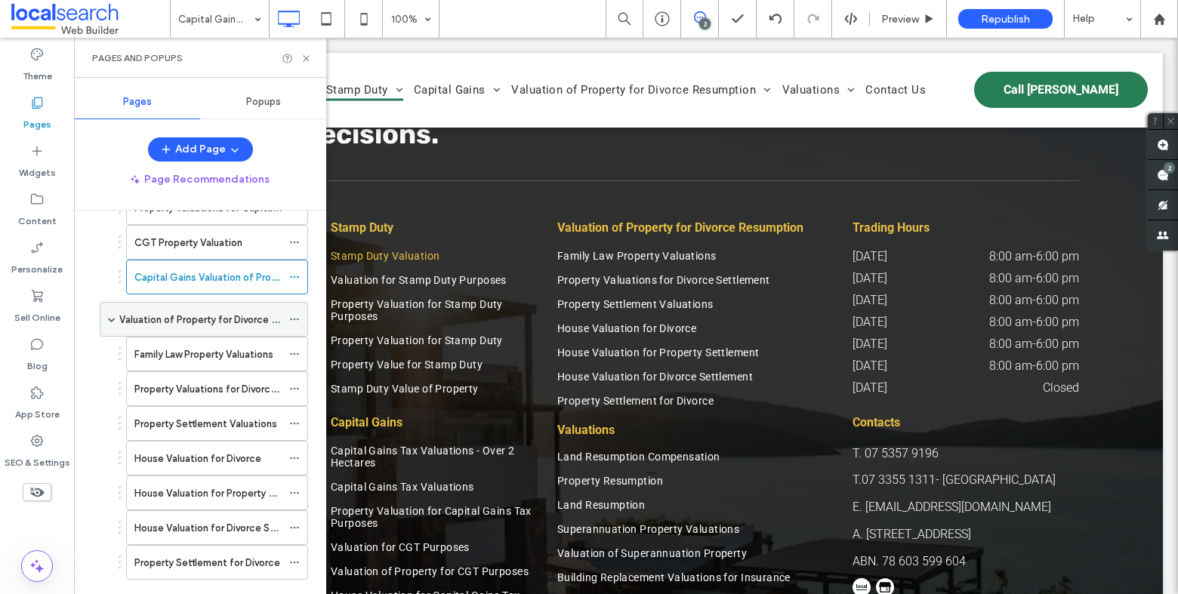
scroll to position [609, 0]
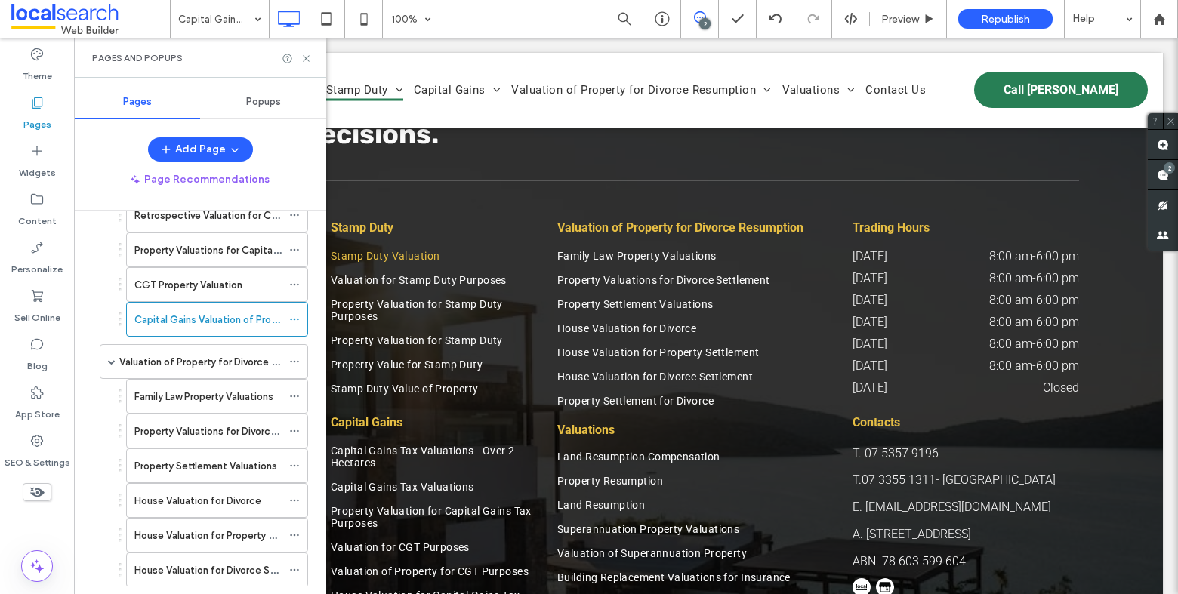
click at [201, 360] on label "Valuation of Property for Divorce Resumption" at bounding box center [222, 362] width 207 height 26
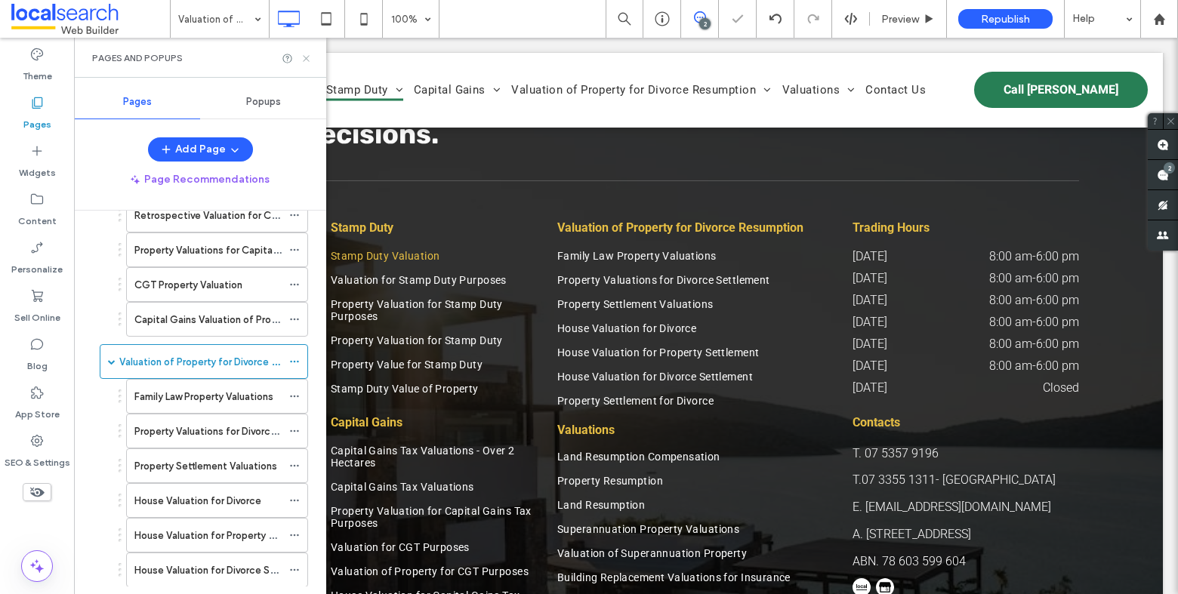
click at [306, 57] on icon at bounding box center [306, 58] width 11 height 11
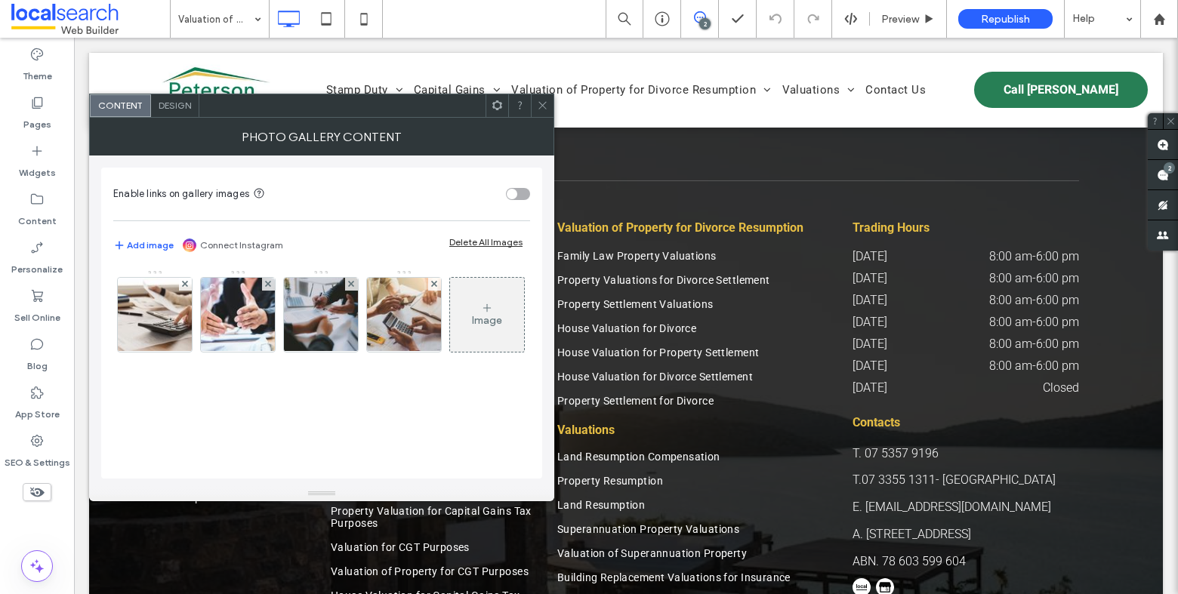
click at [166, 103] on span "Design" at bounding box center [175, 105] width 32 height 11
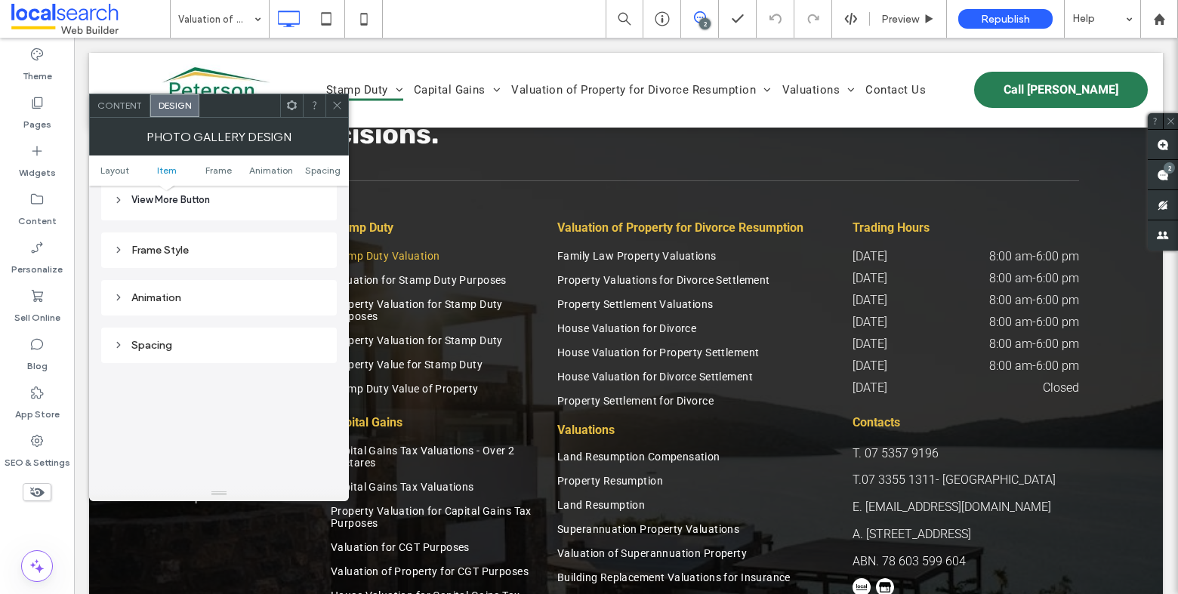
scroll to position [575, 0]
click at [148, 199] on div "Images" at bounding box center [218, 205] width 211 height 13
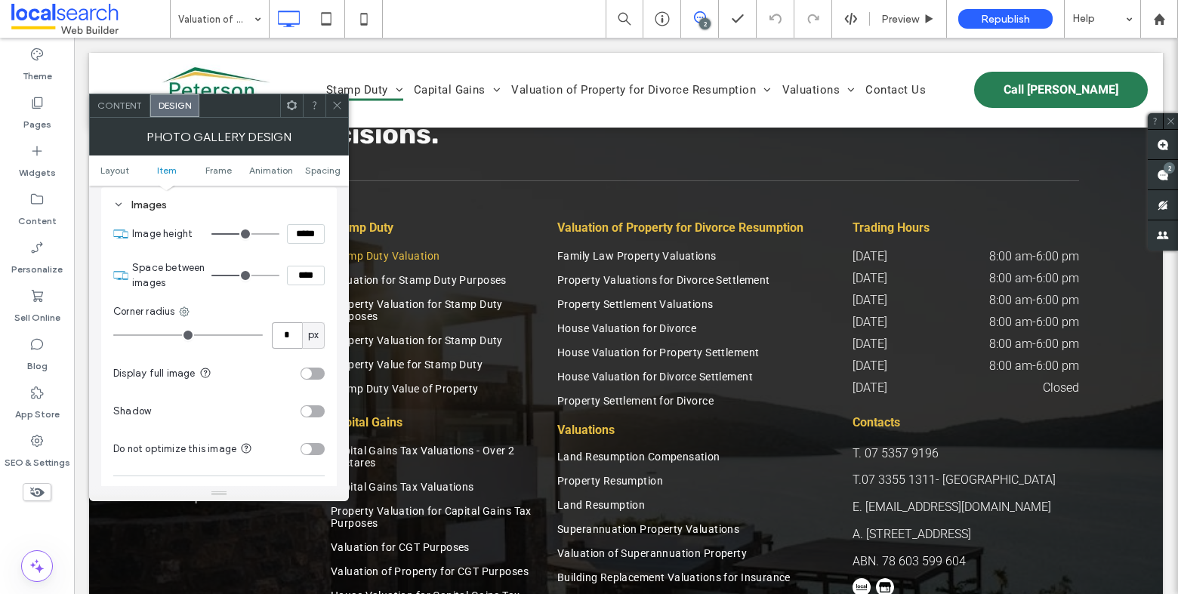
click at [289, 338] on input "*" at bounding box center [287, 335] width 30 height 26
type input "**"
click at [334, 105] on icon at bounding box center [337, 105] width 11 height 11
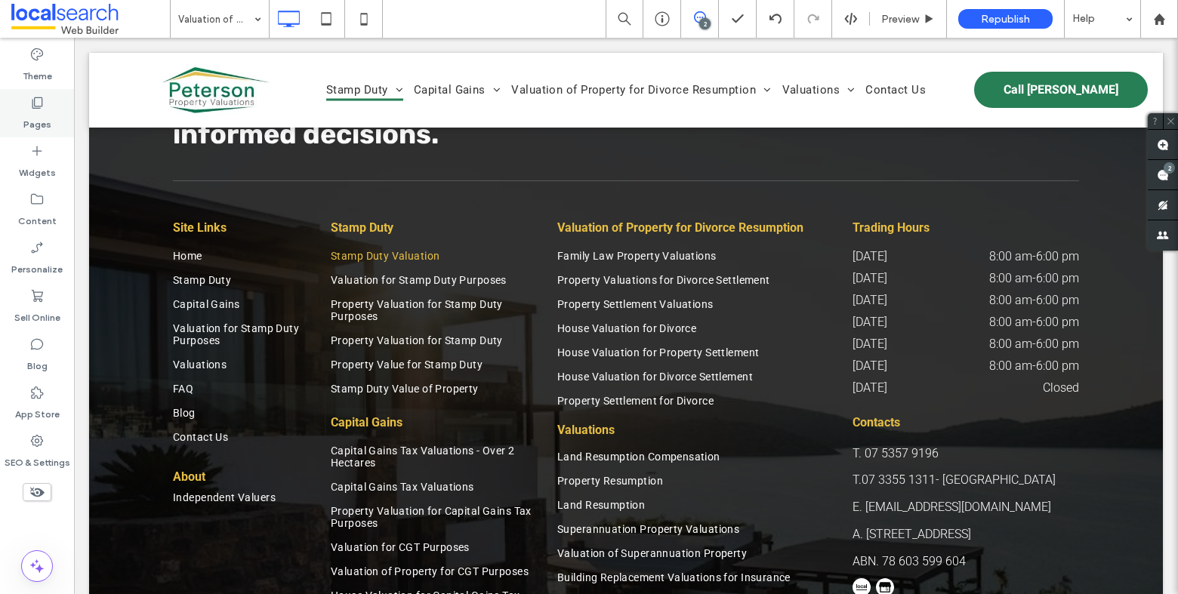
click at [42, 100] on icon at bounding box center [36, 102] width 15 height 15
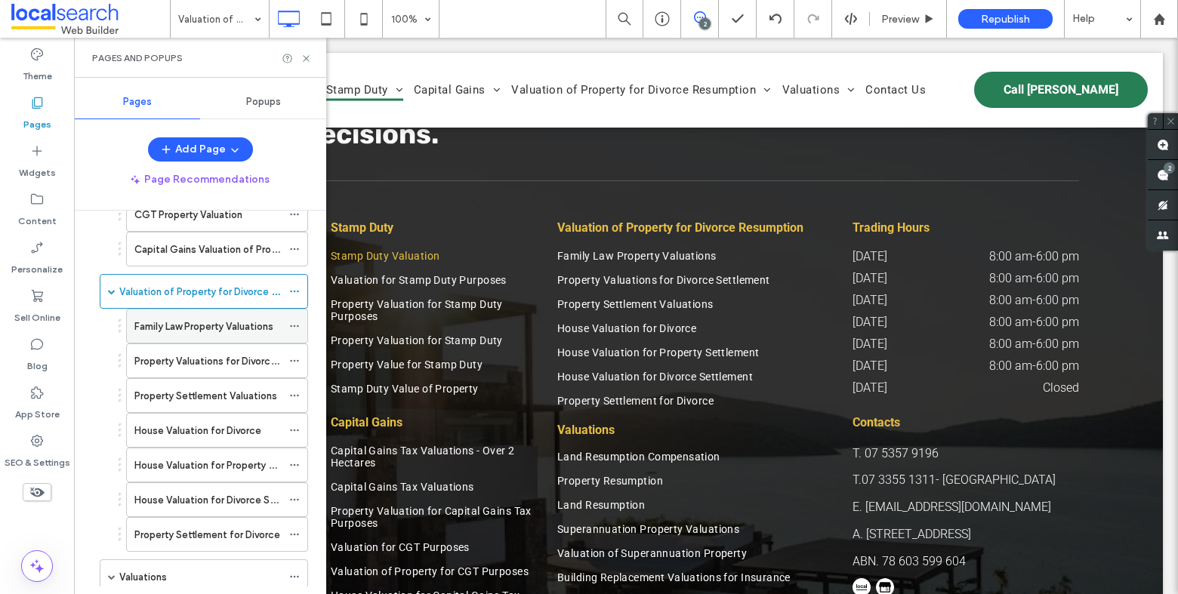
scroll to position [676, 0]
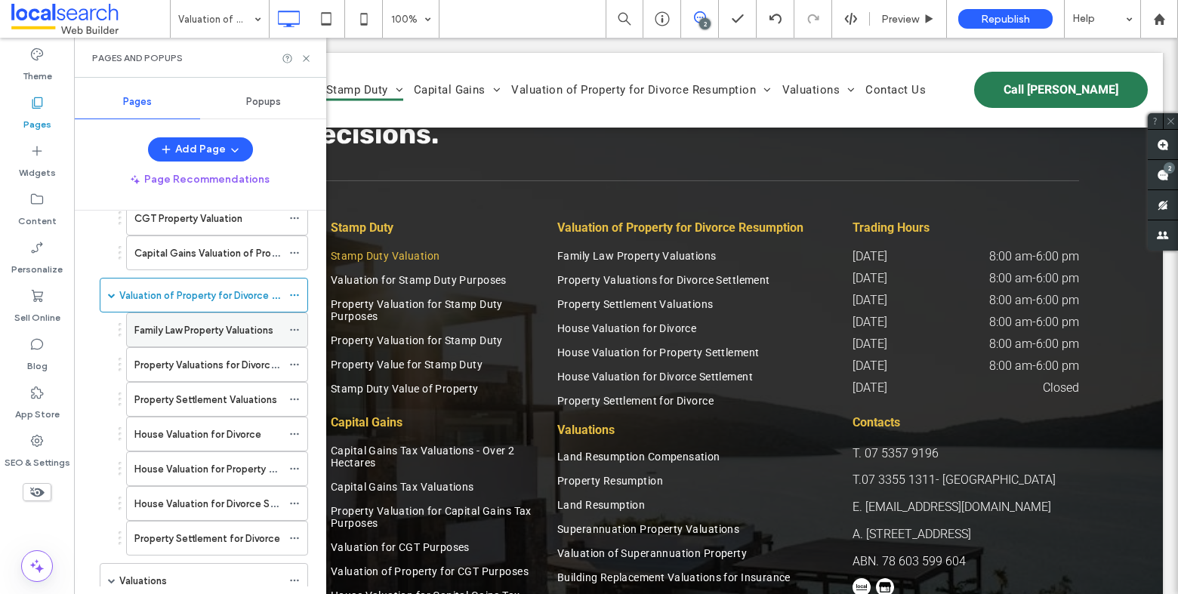
click at [213, 330] on label "Family Law Property Valuations" at bounding box center [203, 330] width 139 height 26
click at [309, 57] on icon at bounding box center [306, 58] width 11 height 11
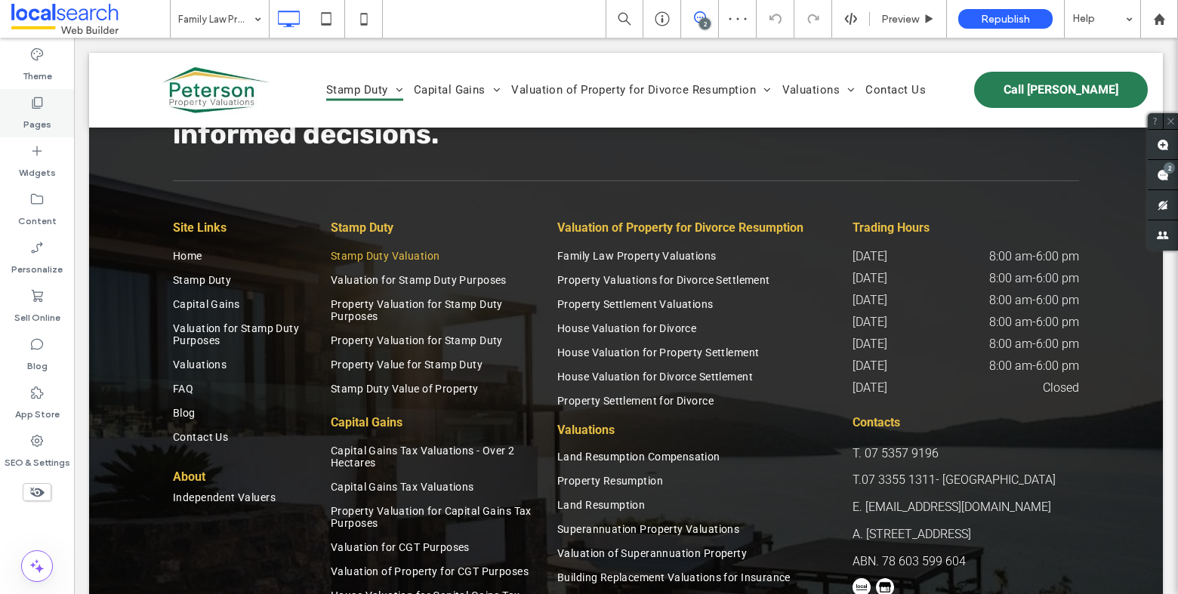
click at [49, 113] on label "Pages" at bounding box center [37, 120] width 28 height 21
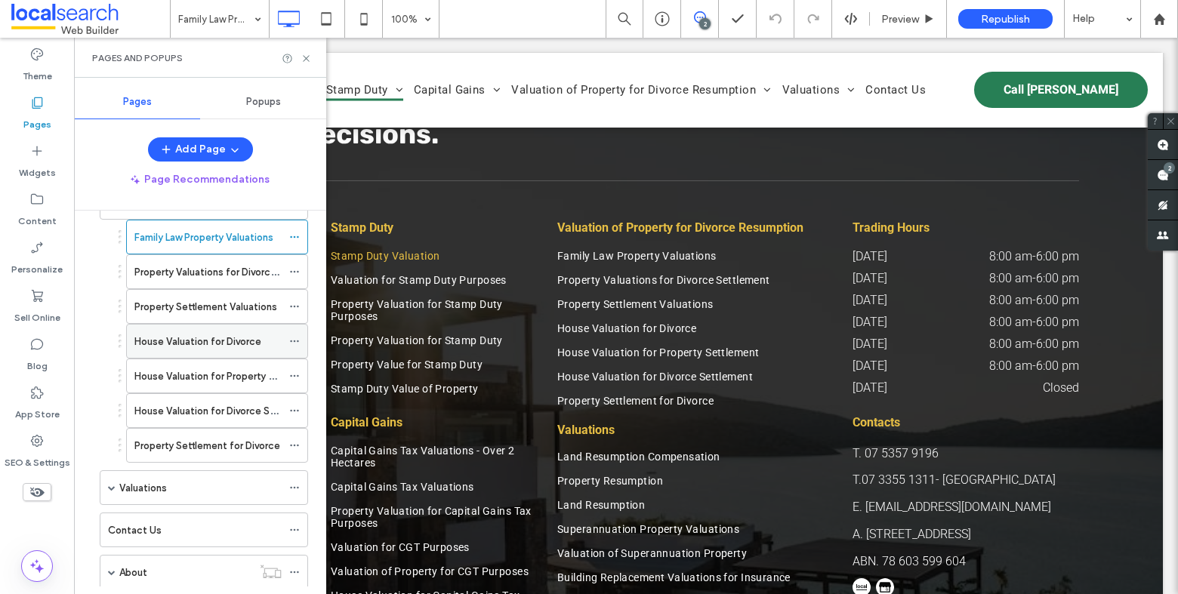
scroll to position [778, 0]
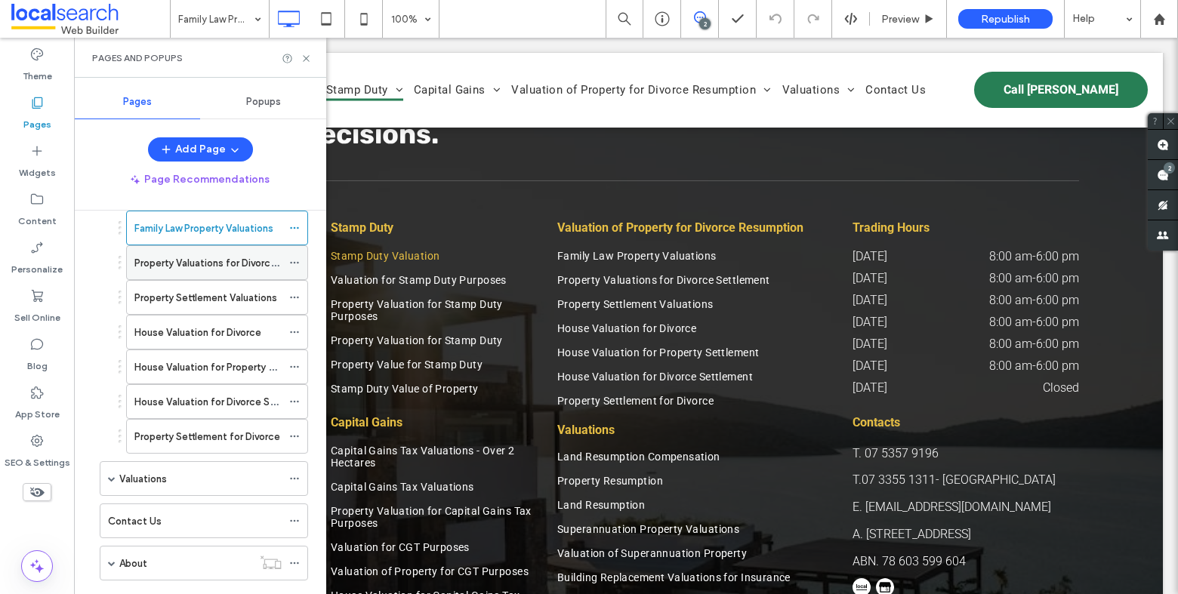
click at [220, 256] on label "Property Valuations for Divorce Settlement" at bounding box center [232, 263] width 196 height 26
click at [307, 56] on use at bounding box center [306, 58] width 6 height 6
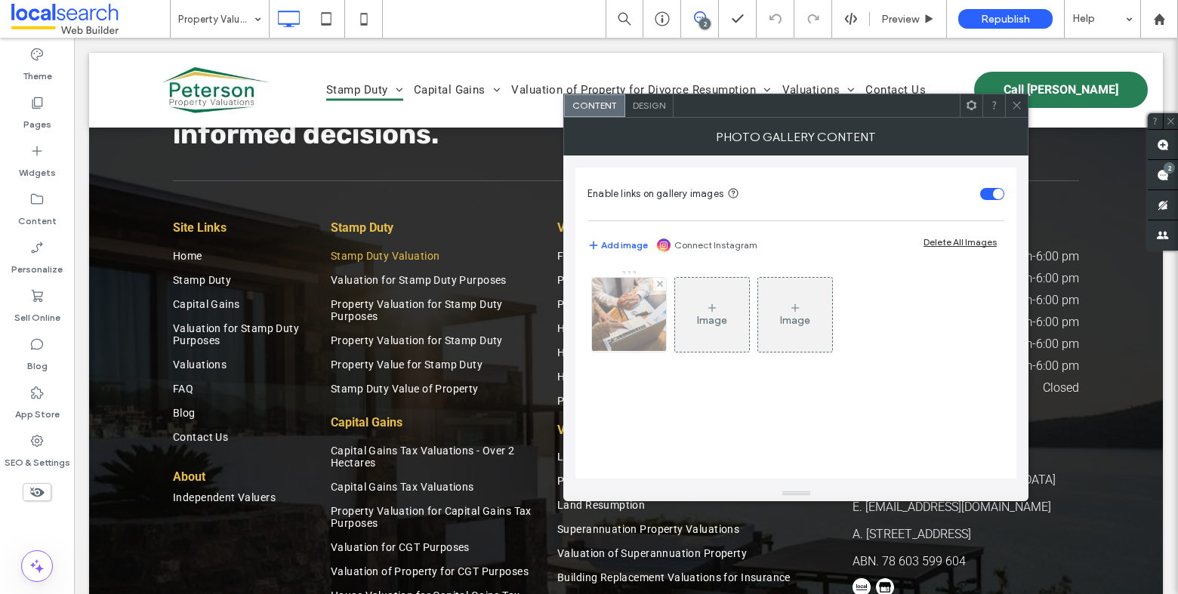
click at [622, 323] on img at bounding box center [629, 315] width 112 height 74
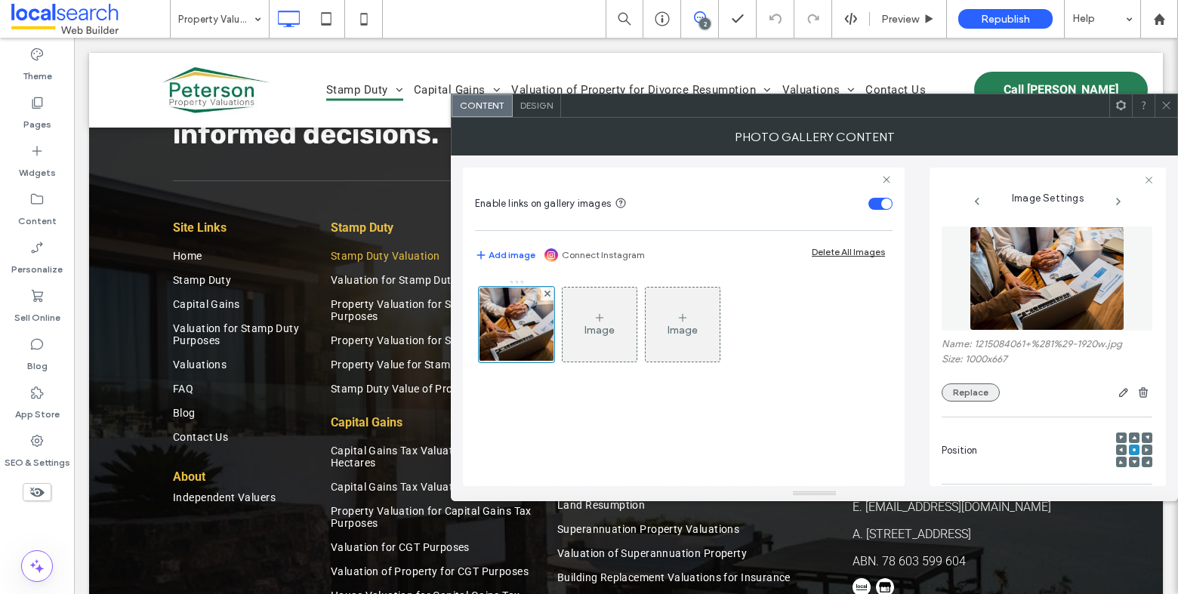
click at [983, 391] on button "Replace" at bounding box center [971, 393] width 58 height 18
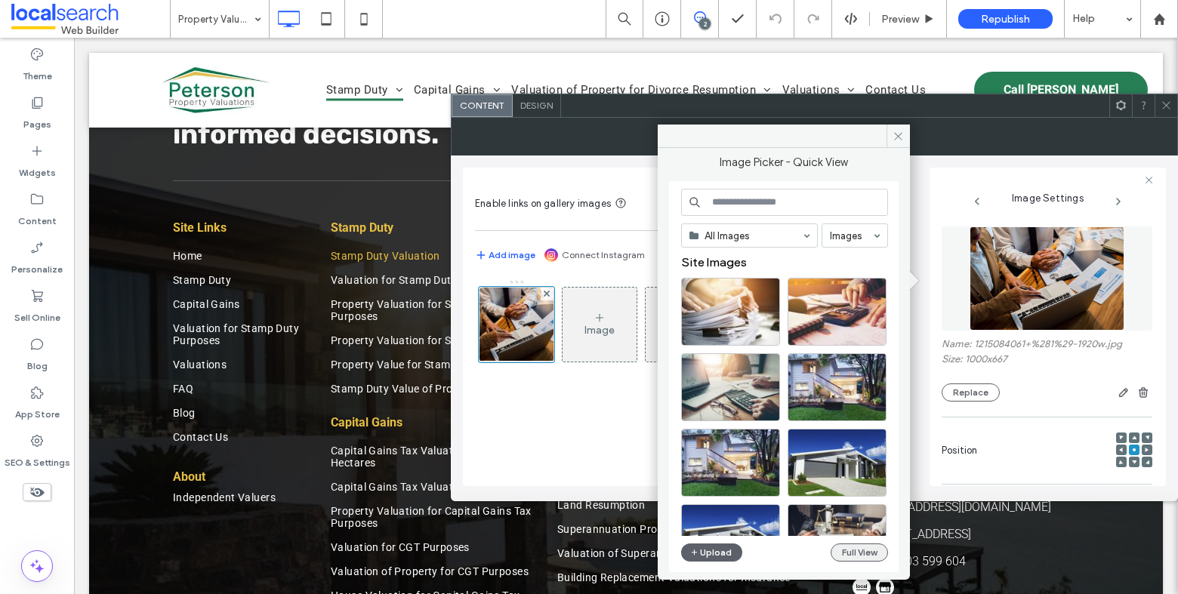
click at [878, 552] on button "Full View" at bounding box center [859, 553] width 57 height 18
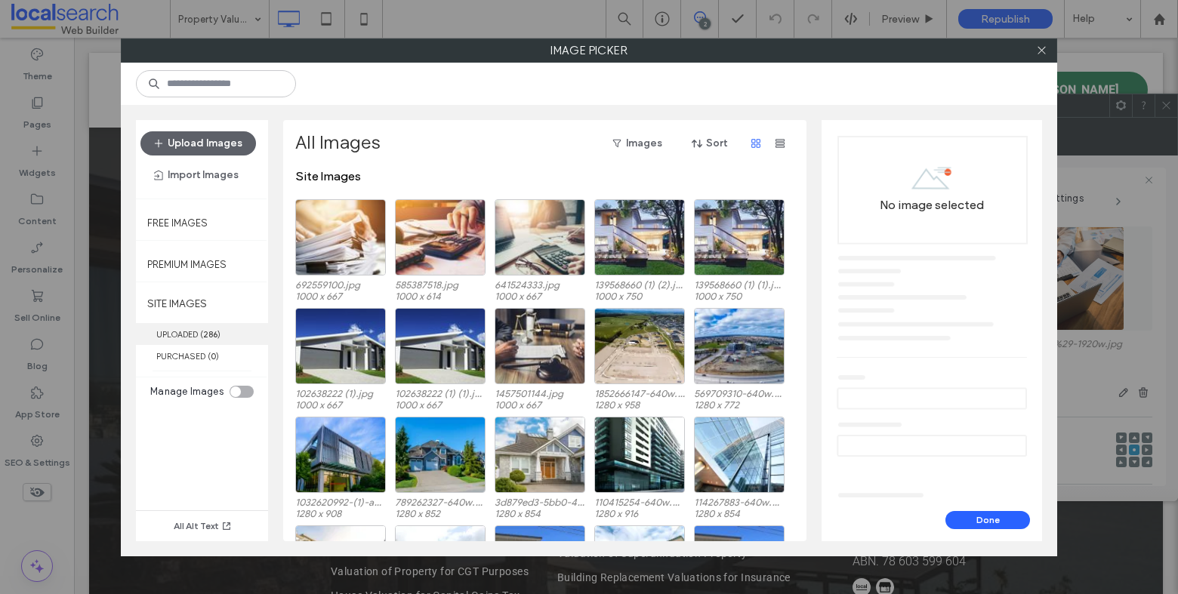
click at [215, 330] on b "286" at bounding box center [210, 334] width 14 height 11
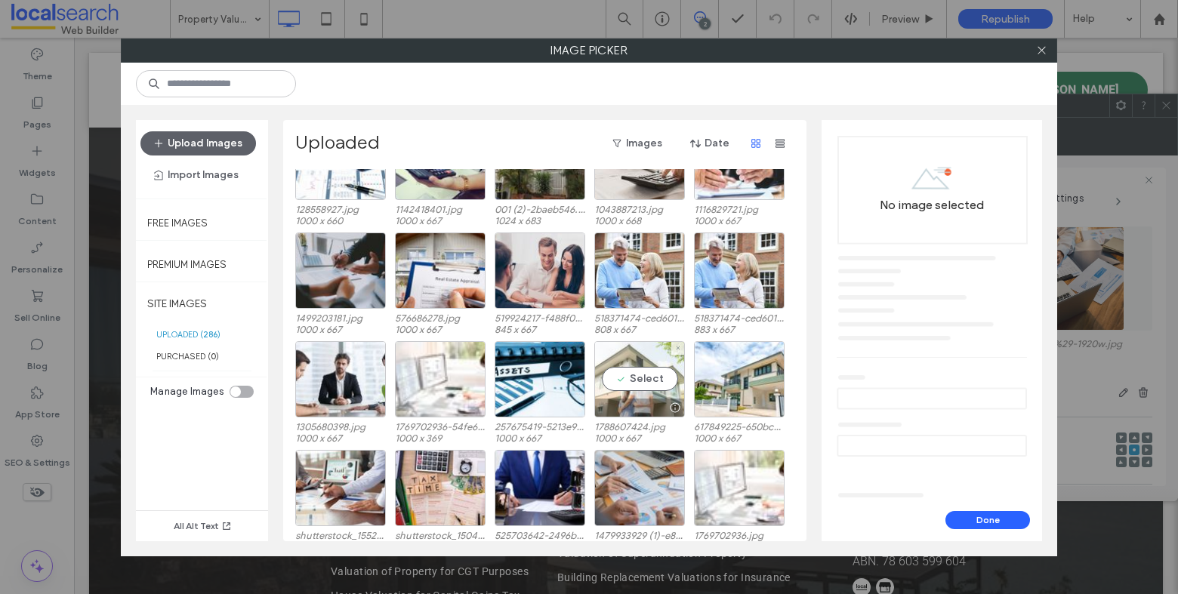
scroll to position [699, 0]
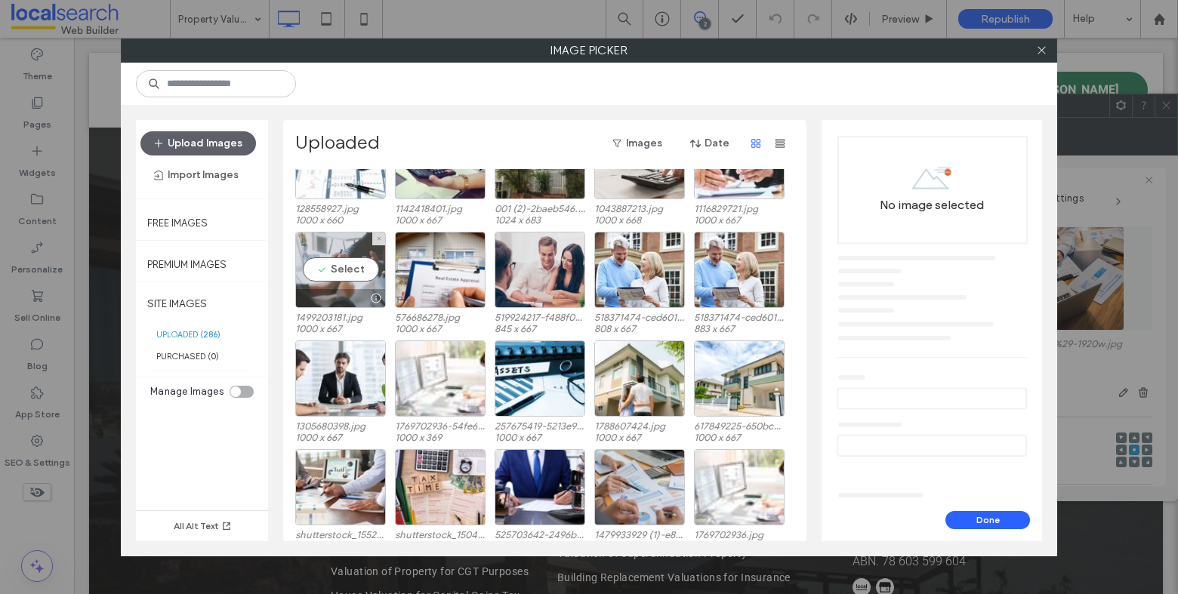
click at [362, 263] on div "Select" at bounding box center [340, 270] width 91 height 76
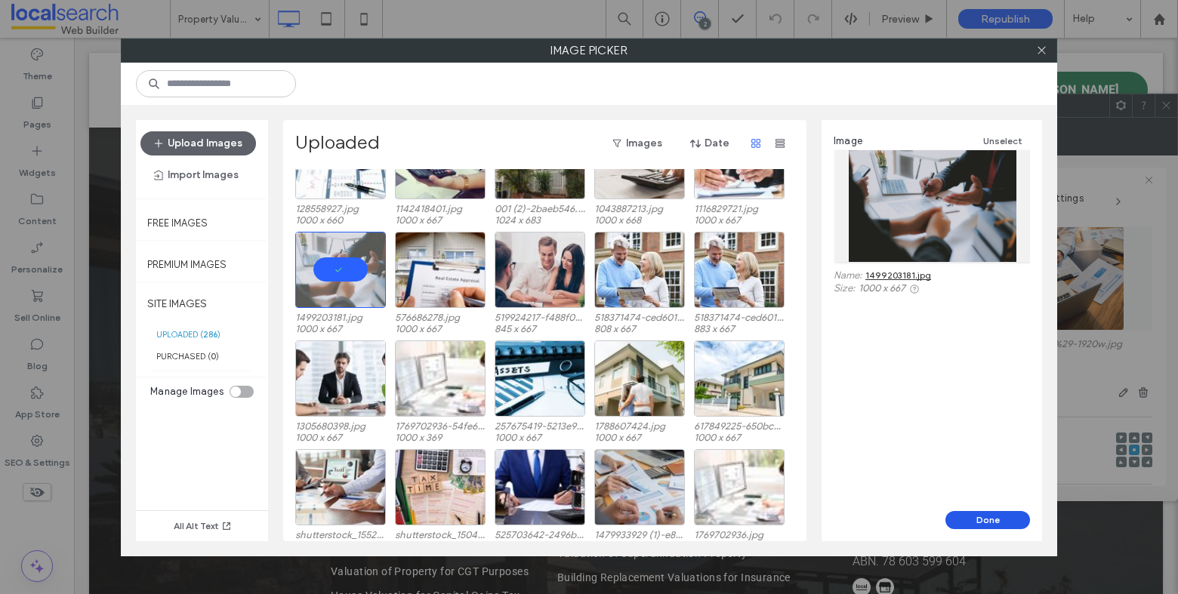
click at [998, 514] on button "Done" at bounding box center [988, 520] width 85 height 18
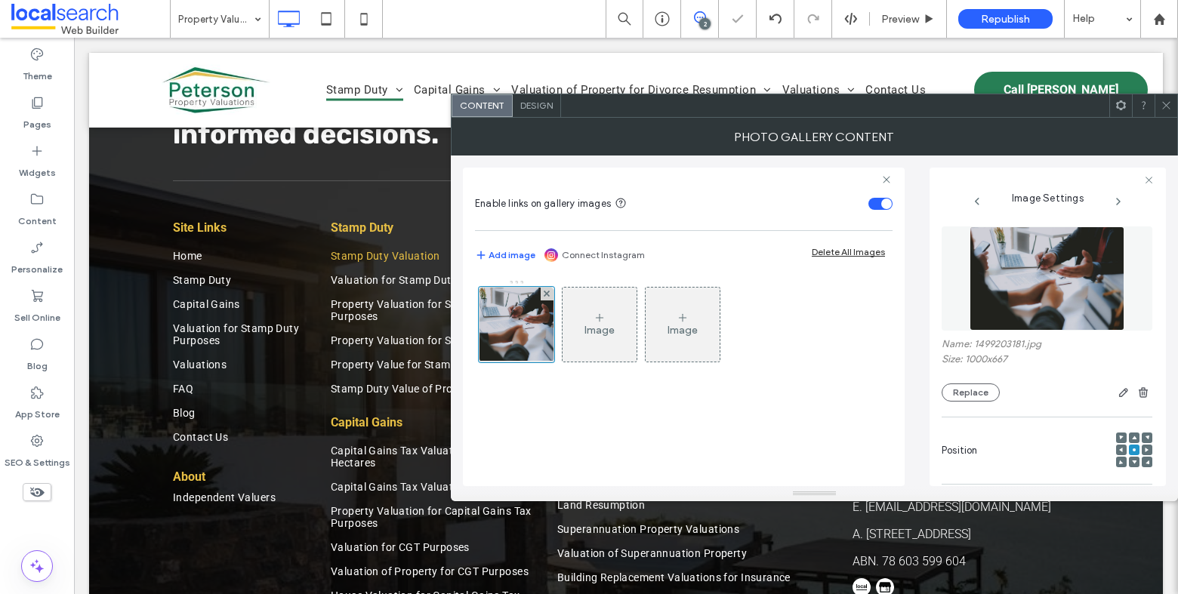
click at [1161, 103] on icon at bounding box center [1166, 105] width 11 height 11
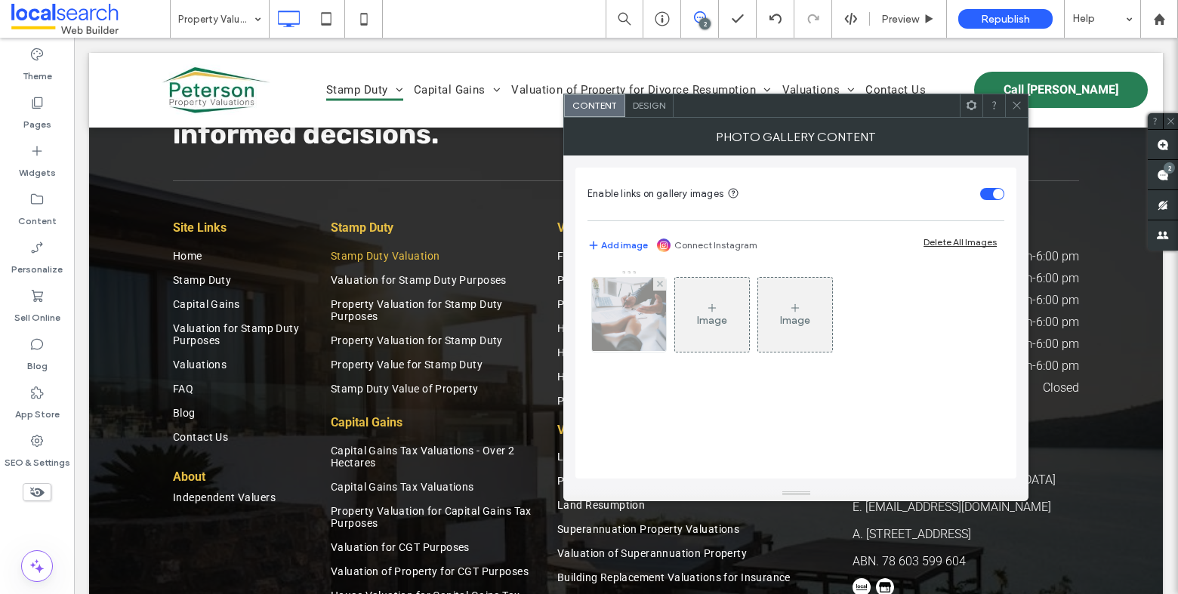
click at [652, 310] on img at bounding box center [629, 315] width 111 height 74
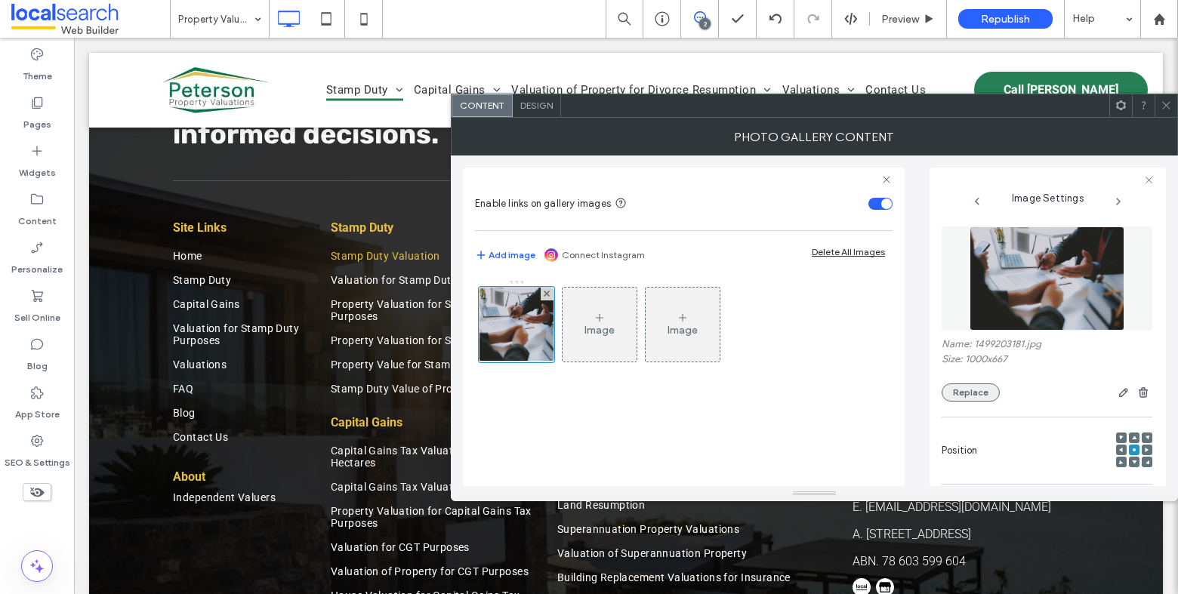
click at [981, 396] on button "Replace" at bounding box center [971, 393] width 58 height 18
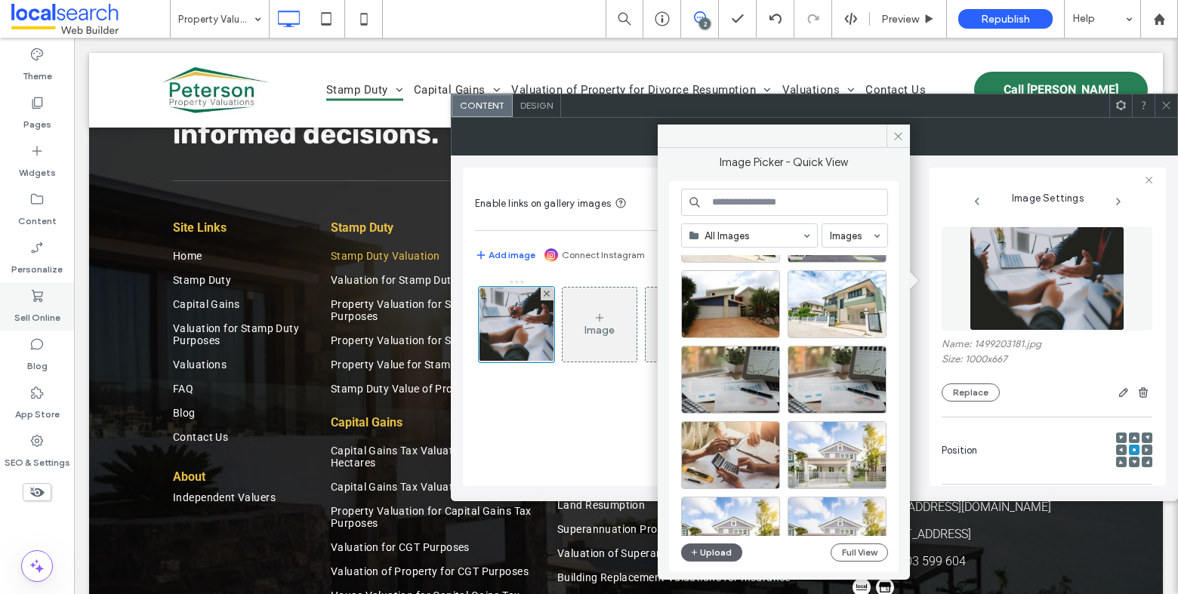
scroll to position [812, 0]
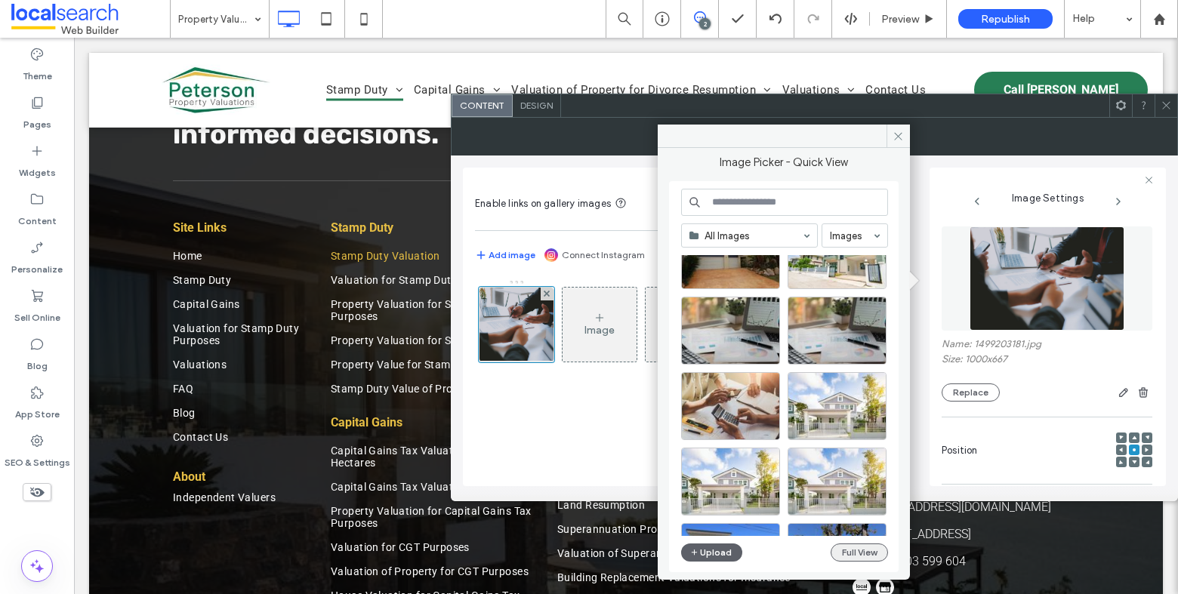
click at [854, 552] on button "Full View" at bounding box center [859, 553] width 57 height 18
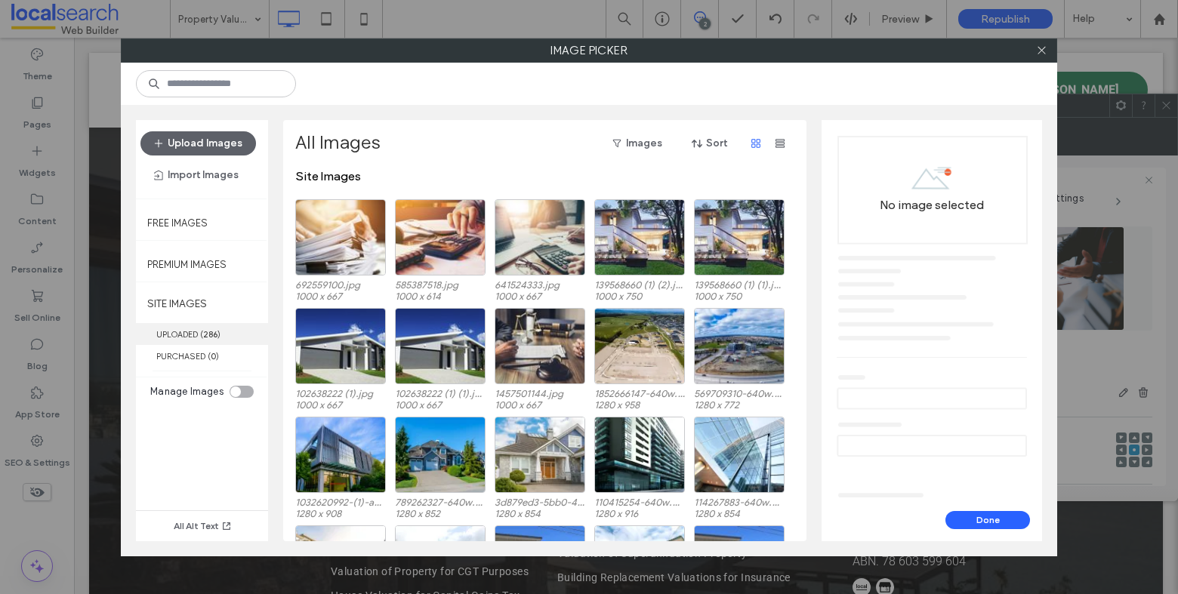
click at [217, 326] on label "UPLOADED ( 286 )" at bounding box center [202, 334] width 132 height 22
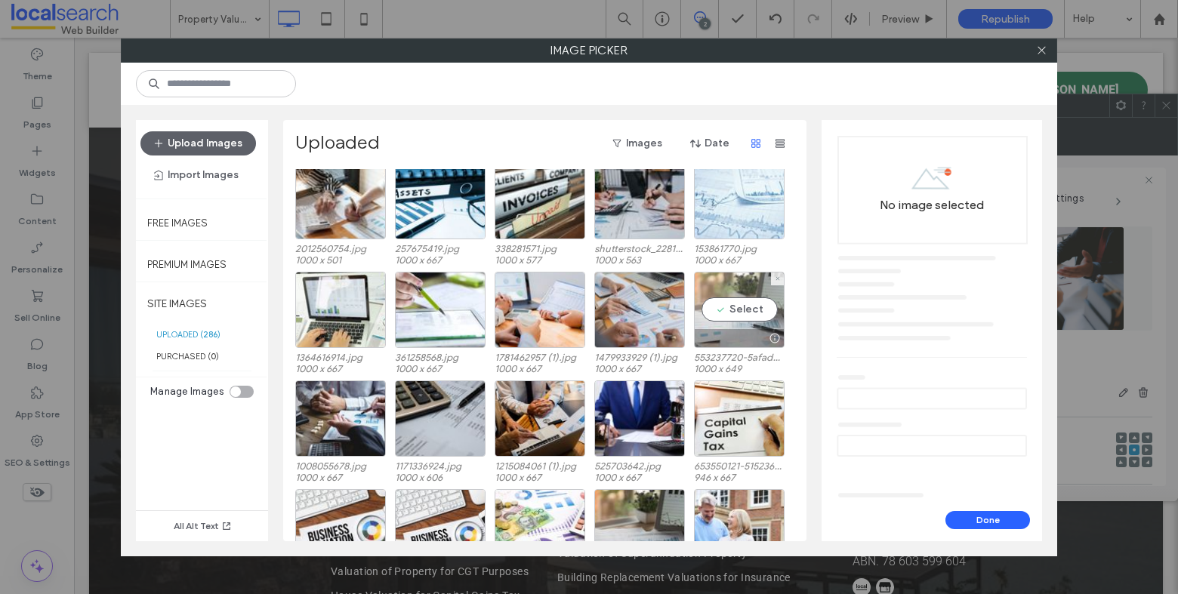
scroll to position [1095, 0]
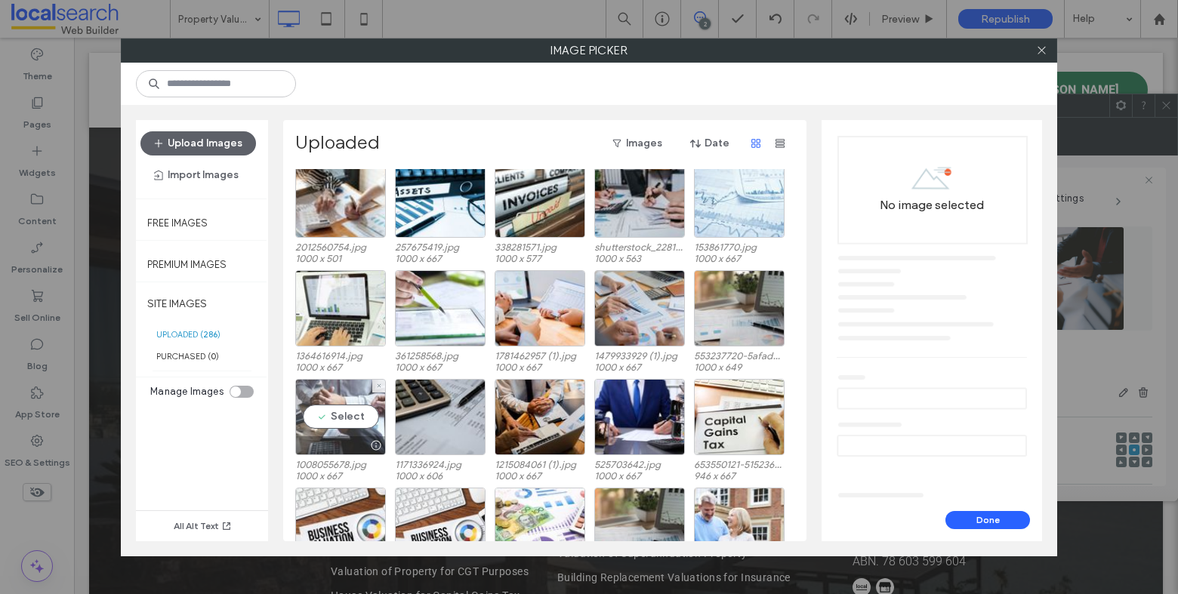
click at [368, 412] on div "Select" at bounding box center [340, 417] width 91 height 76
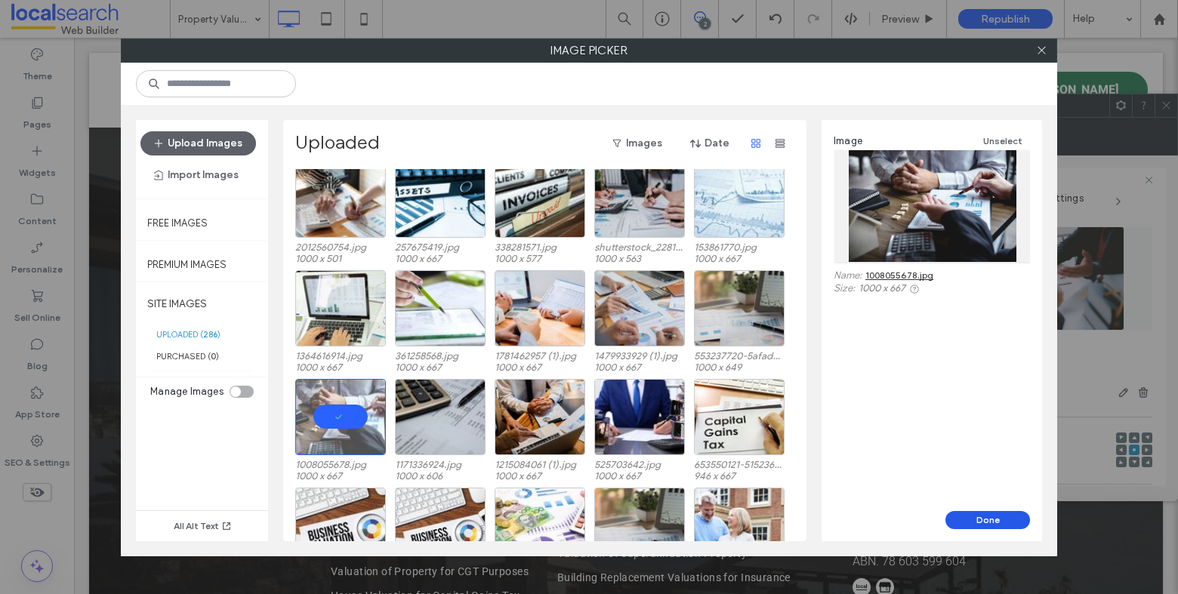
click at [983, 511] on button "Done" at bounding box center [988, 520] width 85 height 18
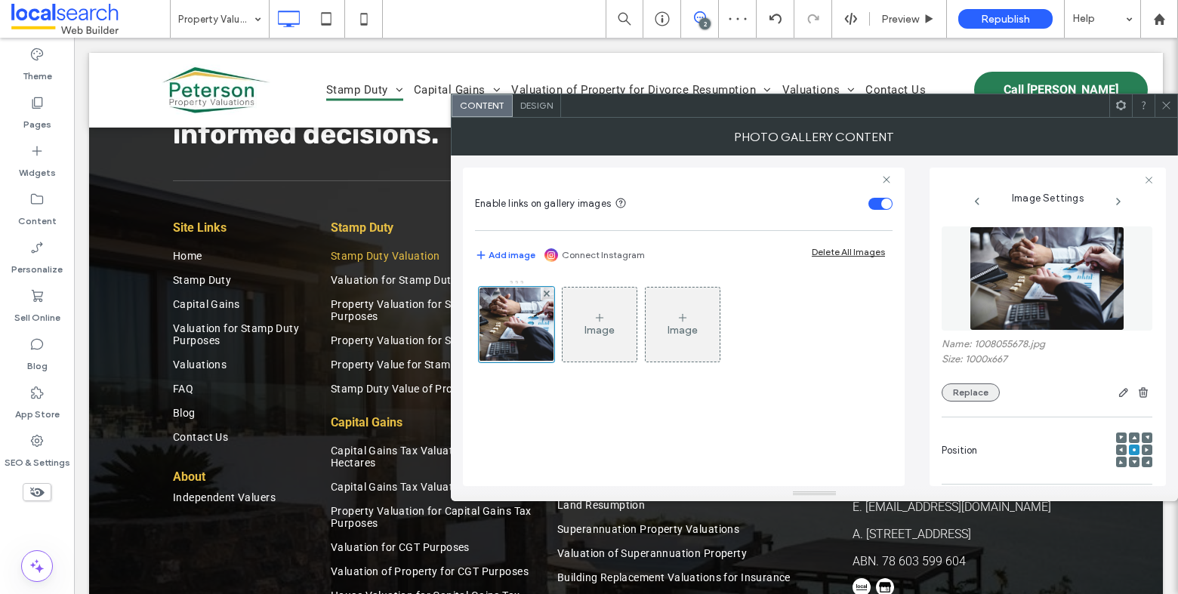
click at [975, 398] on button "Replace" at bounding box center [971, 393] width 58 height 18
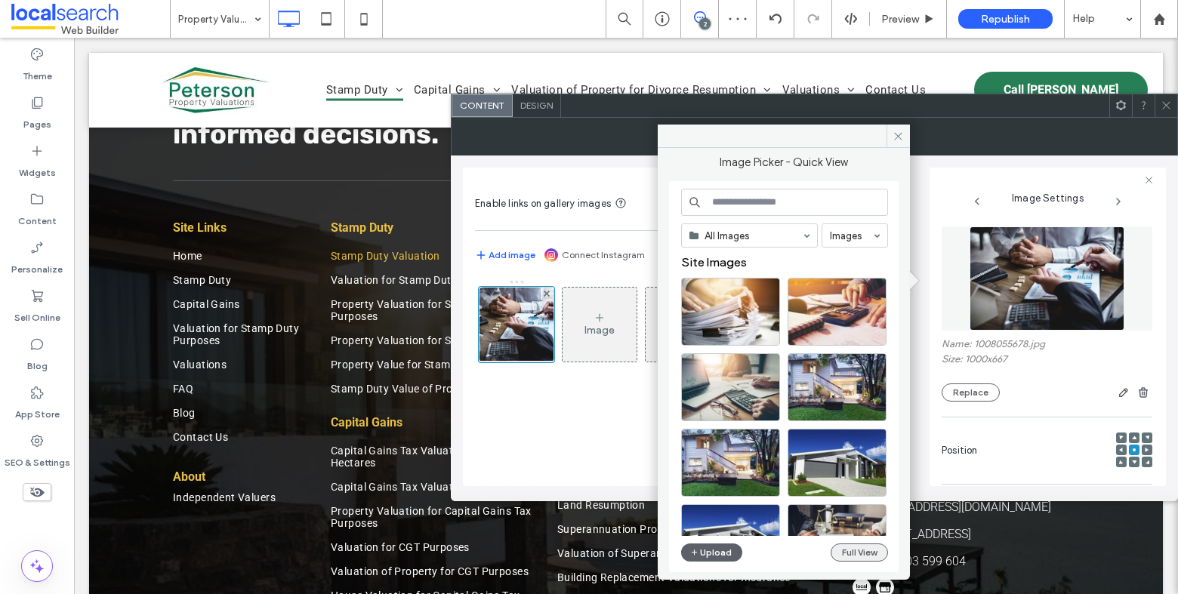
click at [865, 548] on button "Full View" at bounding box center [859, 553] width 57 height 18
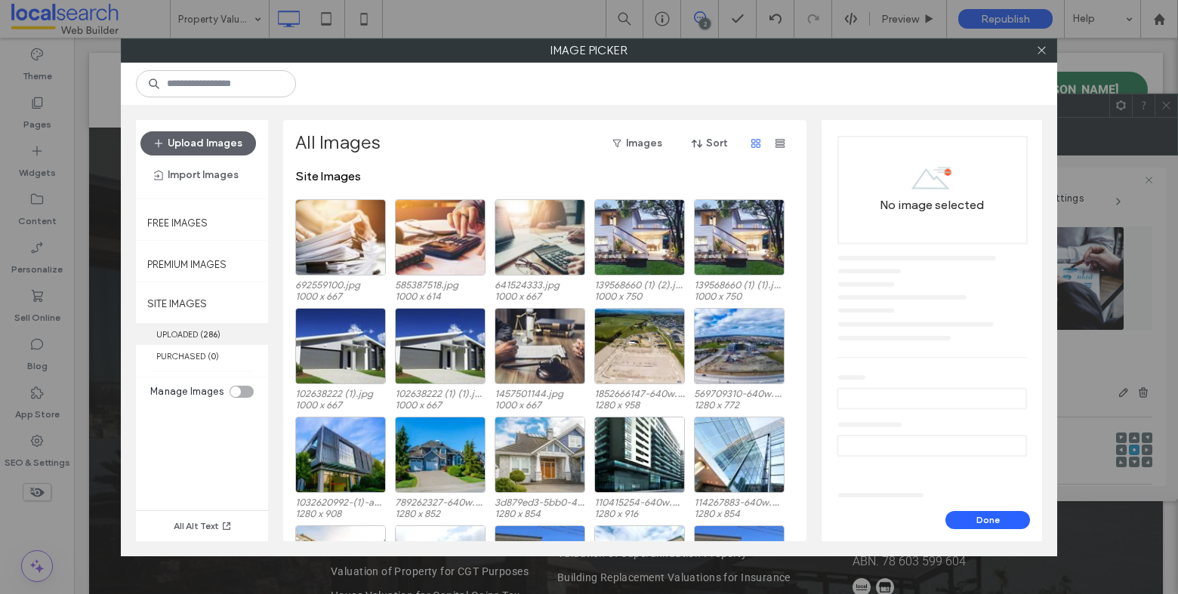
click at [224, 336] on label "UPLOADED ( 286 )" at bounding box center [202, 334] width 132 height 22
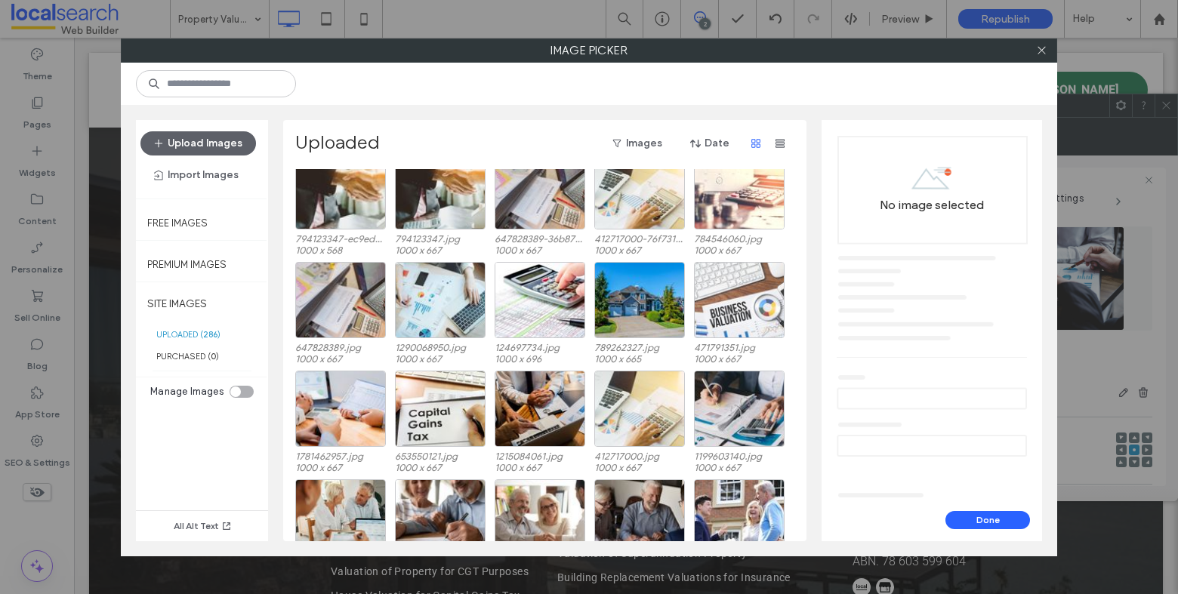
scroll to position [1760, 0]
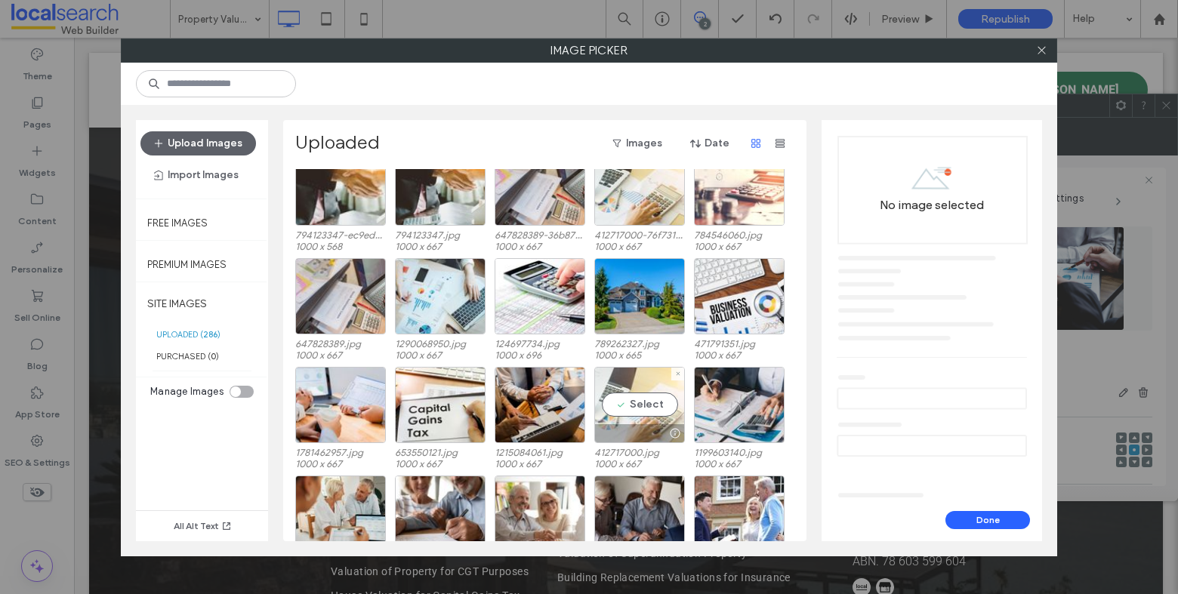
click at [630, 407] on div "Select" at bounding box center [639, 405] width 91 height 76
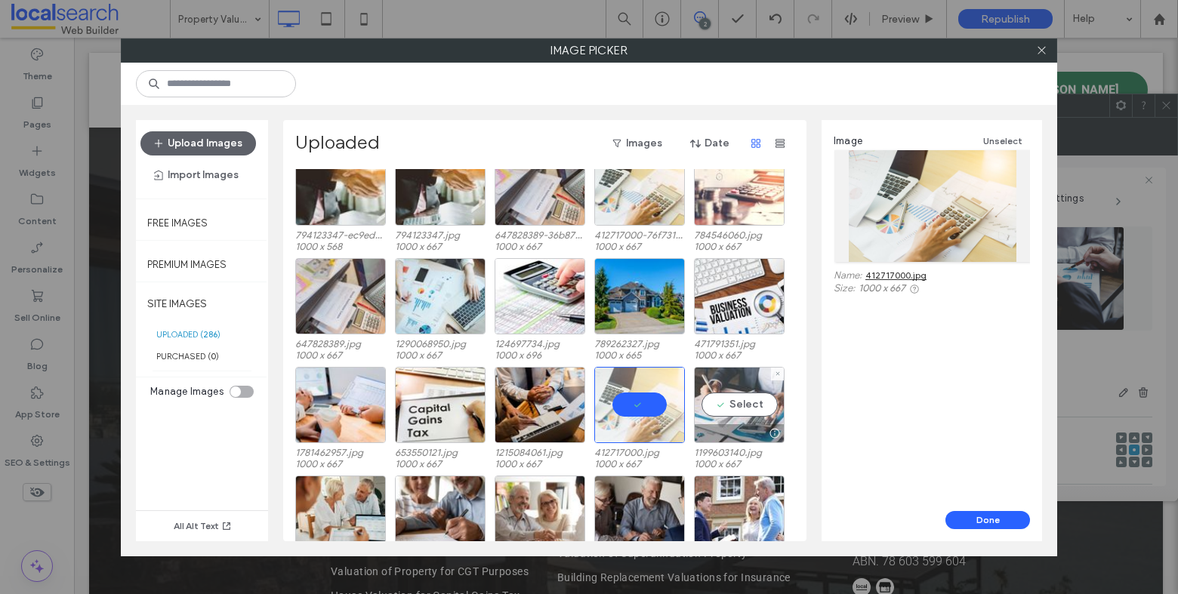
click at [728, 395] on div "Select" at bounding box center [739, 405] width 91 height 76
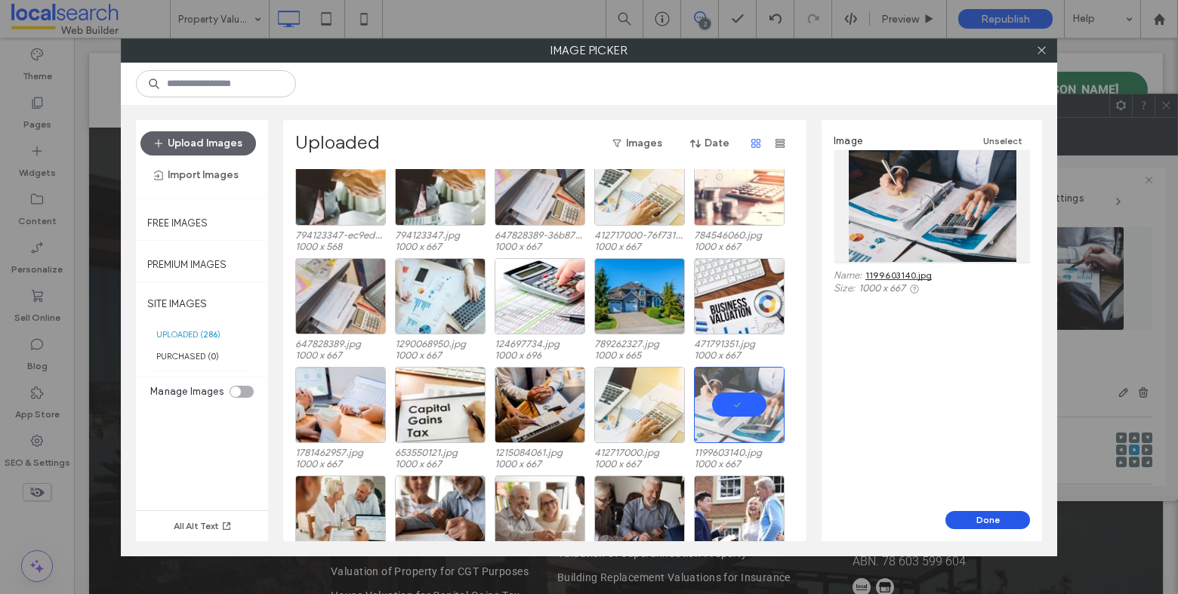
click at [985, 514] on button "Done" at bounding box center [988, 520] width 85 height 18
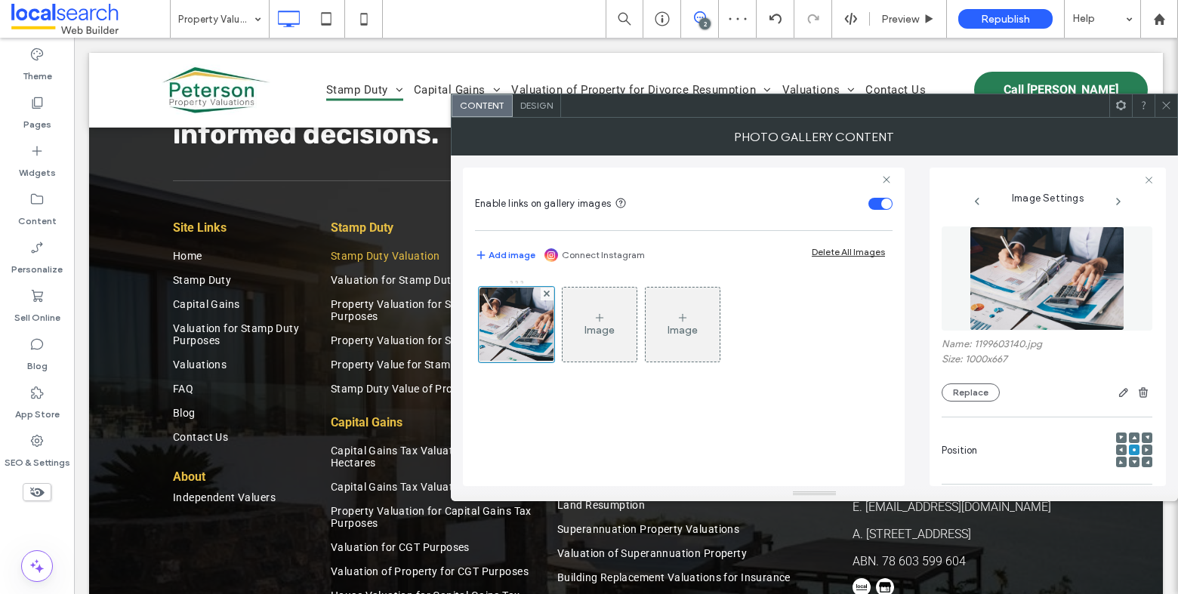
click at [1168, 106] on icon at bounding box center [1166, 105] width 11 height 11
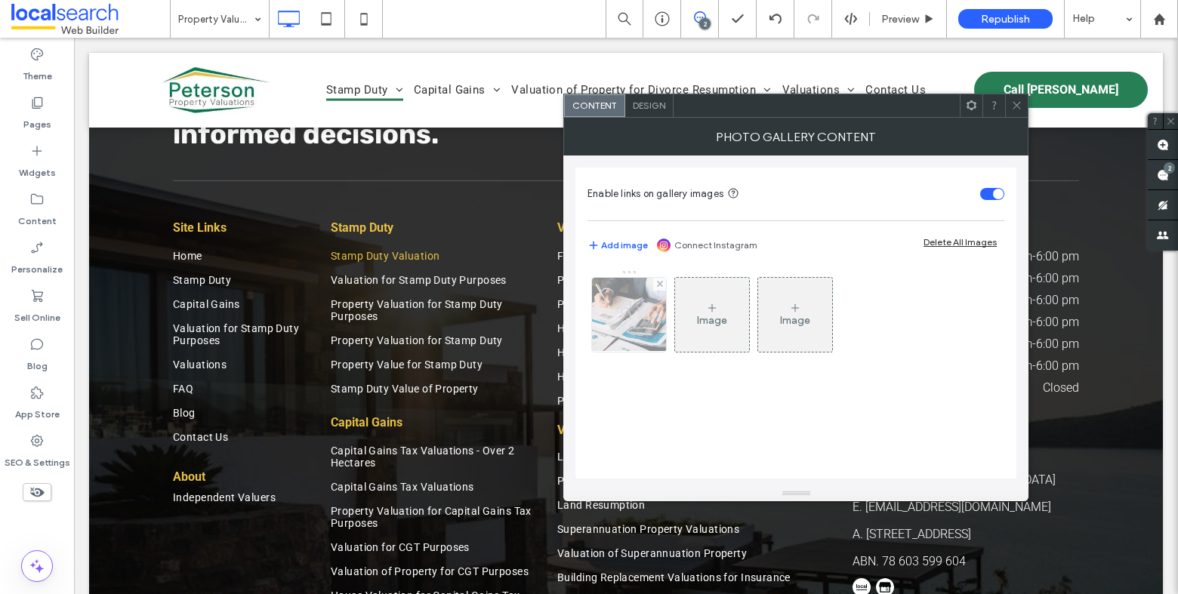
click at [601, 312] on img at bounding box center [629, 315] width 111 height 74
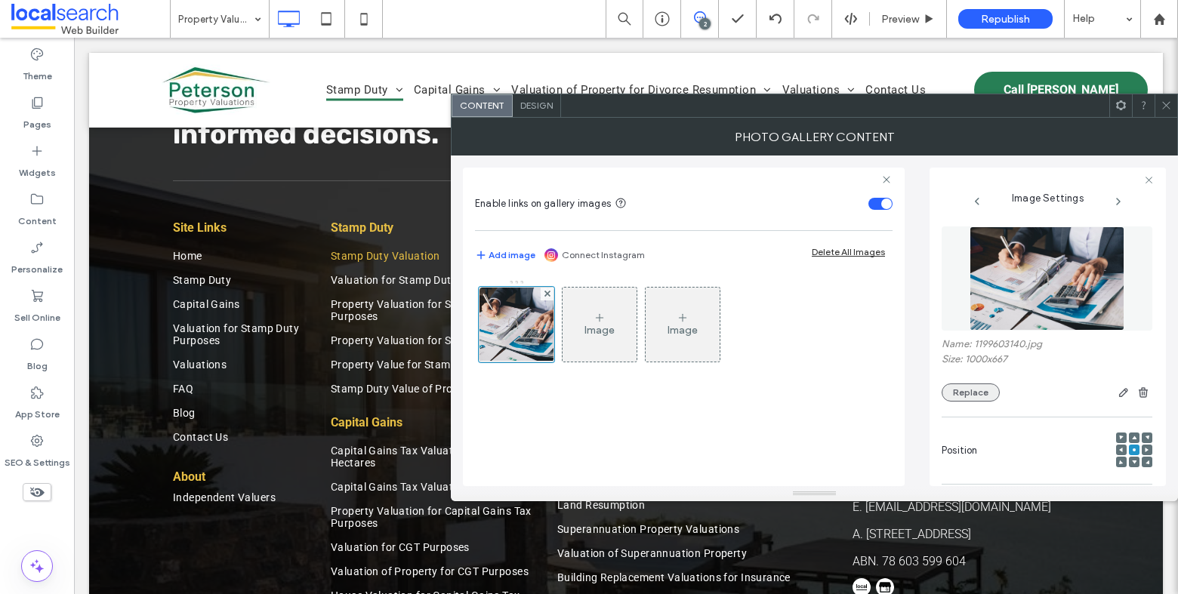
click at [971, 390] on button "Replace" at bounding box center [971, 393] width 58 height 18
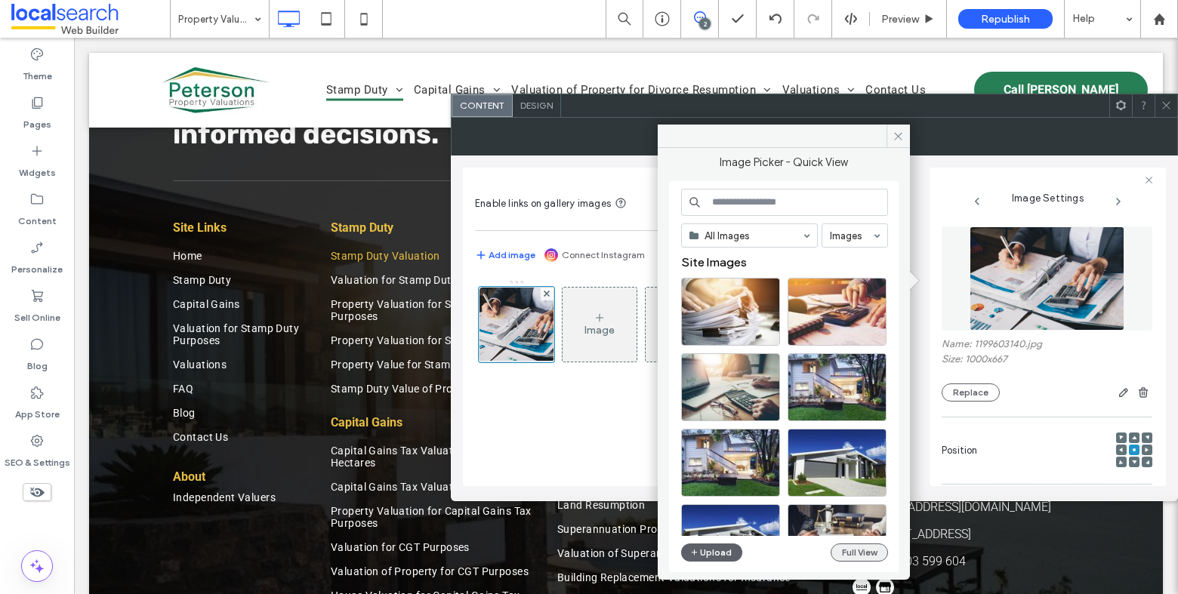
click at [853, 551] on button "Full View" at bounding box center [859, 553] width 57 height 18
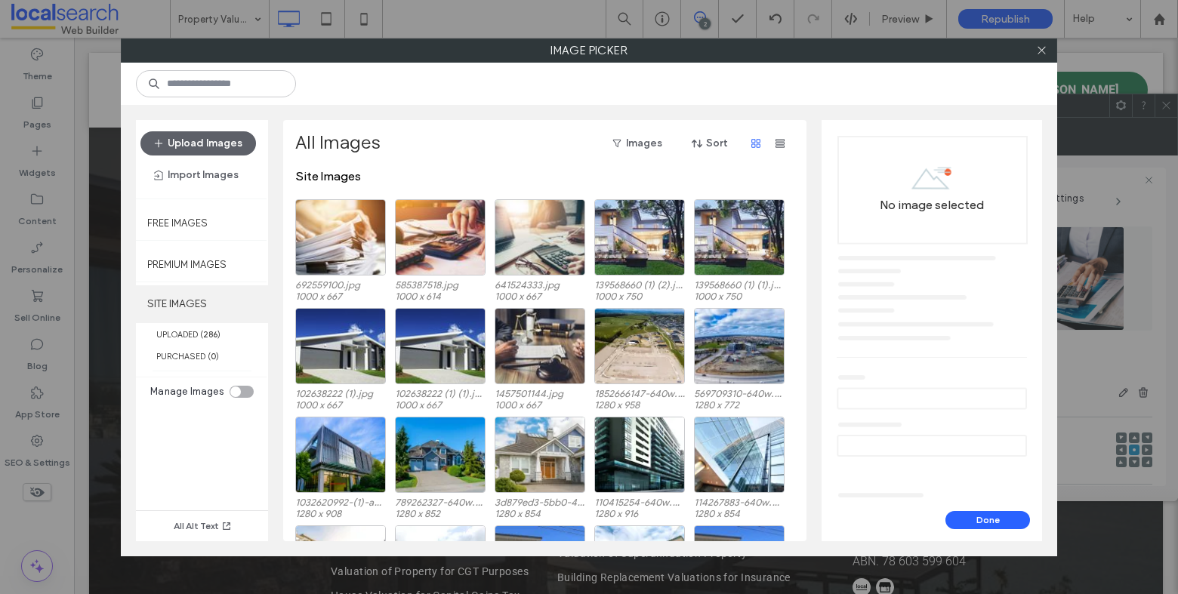
click at [178, 320] on label "SITE IMAGES" at bounding box center [202, 304] width 132 height 38
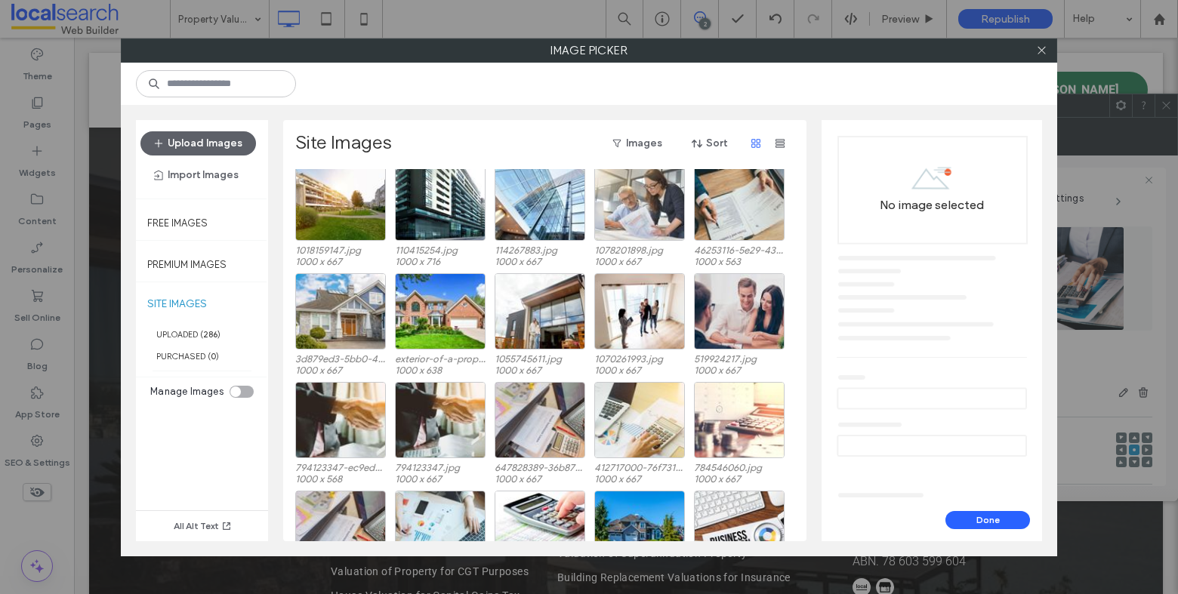
scroll to position [1538, 0]
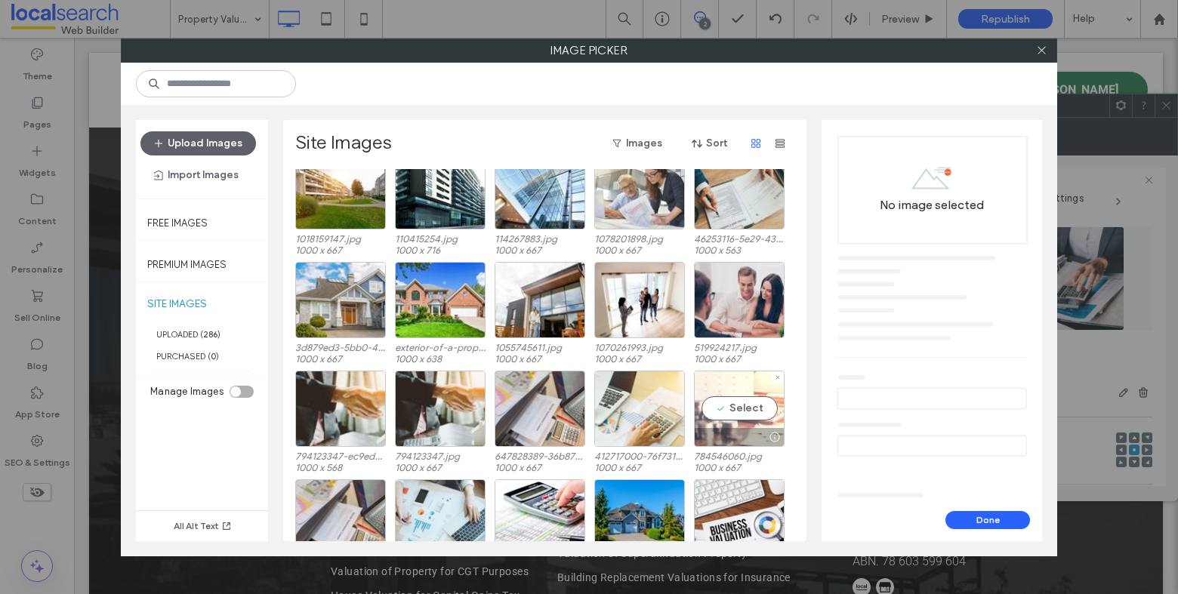
click at [742, 406] on div "Select" at bounding box center [739, 409] width 91 height 76
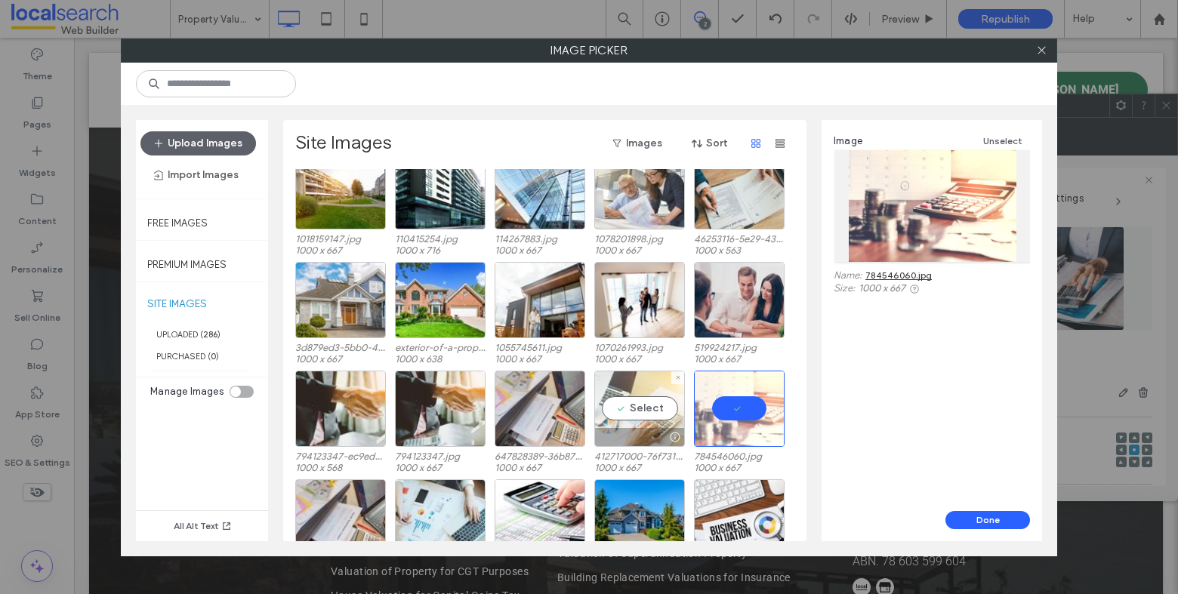
click at [644, 401] on div "Select" at bounding box center [639, 409] width 91 height 76
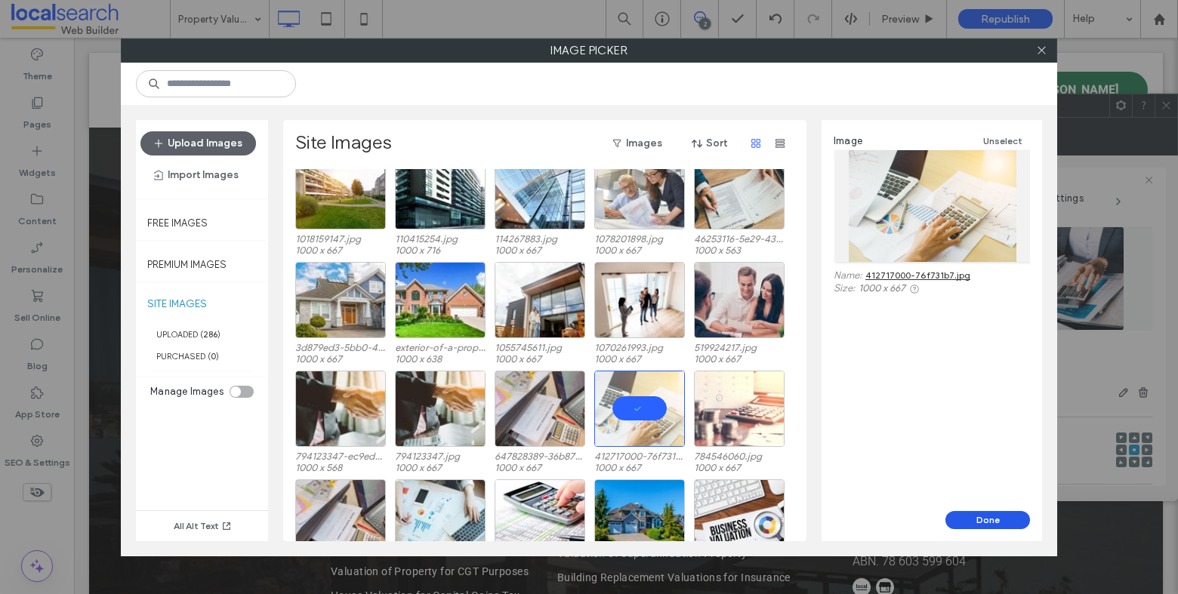
click at [981, 514] on button "Done" at bounding box center [988, 520] width 85 height 18
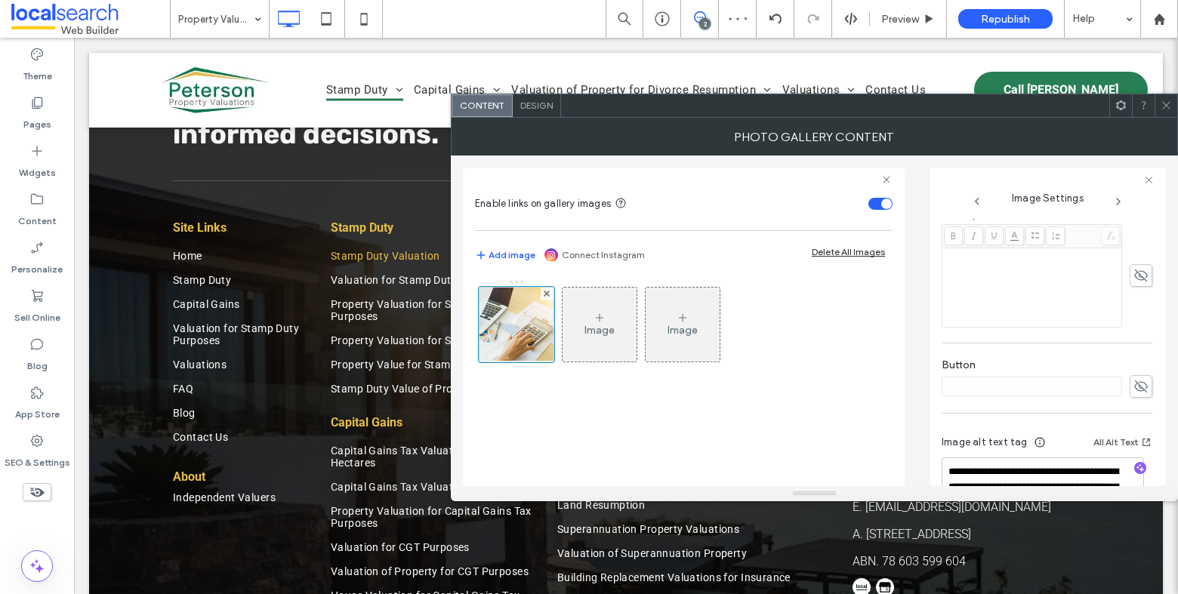
scroll to position [463, 0]
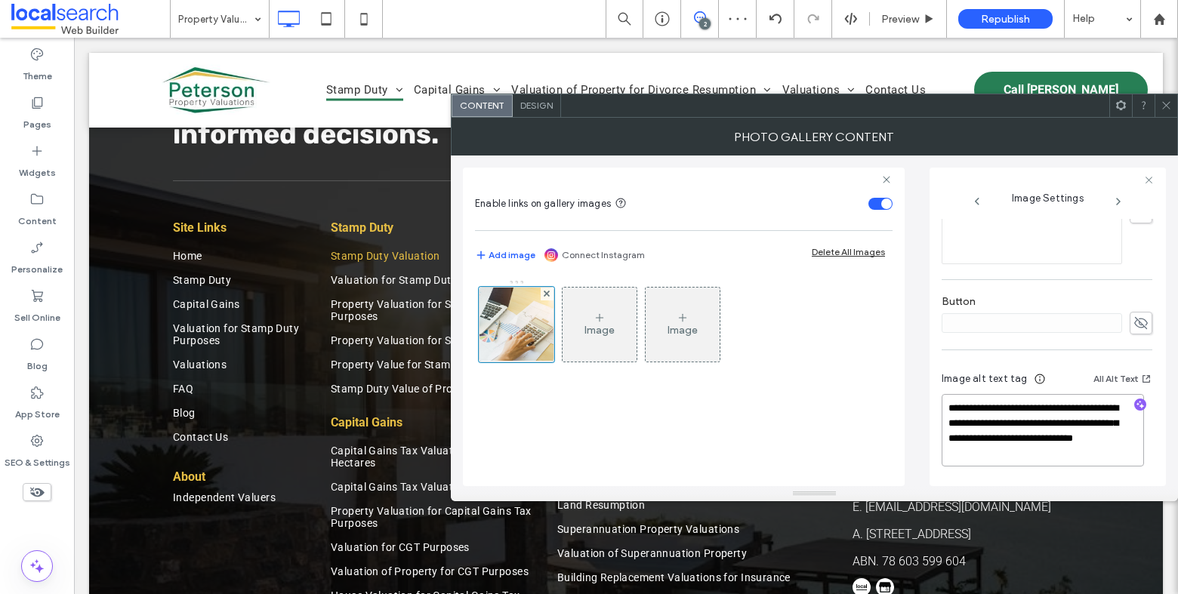
drag, startPoint x: 1057, startPoint y: 452, endPoint x: 951, endPoint y: 441, distance: 106.3
click at [951, 441] on textarea "**********" at bounding box center [1043, 430] width 202 height 72
type textarea "**********"
click at [1137, 409] on use "button" at bounding box center [1141, 406] width 8 height 8
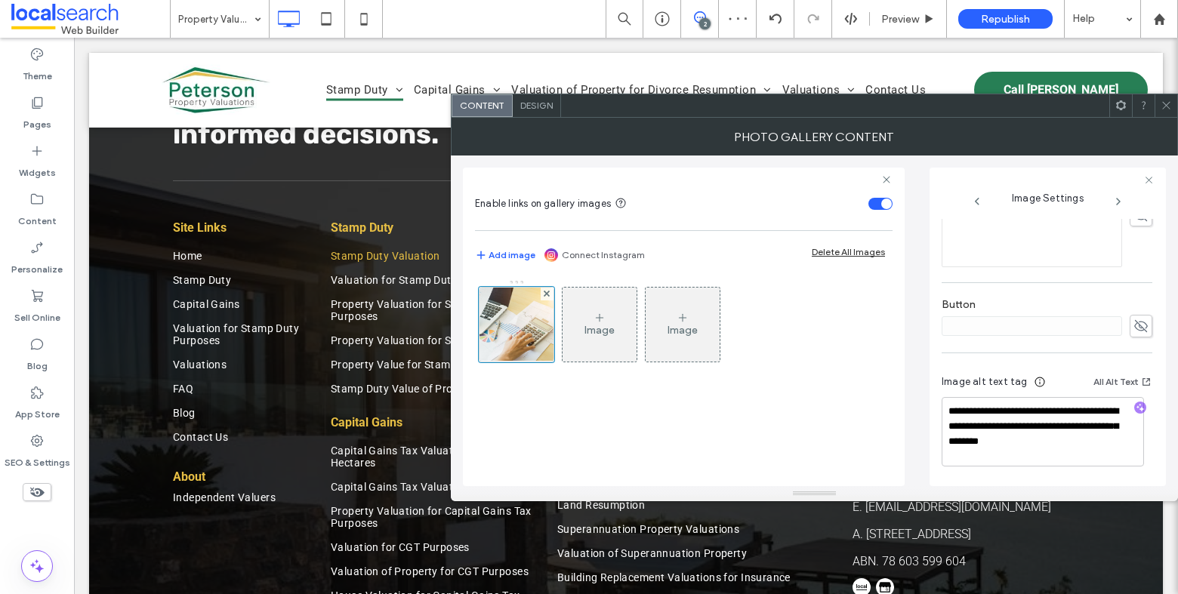
scroll to position [461, 0]
click at [1072, 449] on textarea "**********" at bounding box center [1043, 431] width 202 height 69
paste textarea "**********"
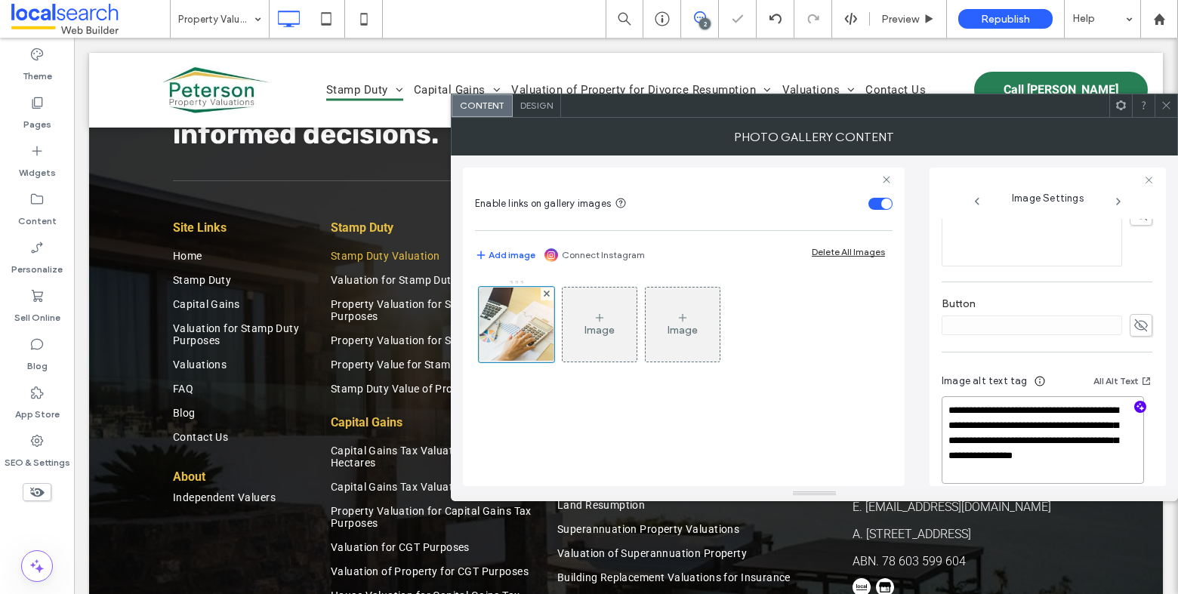
type textarea "**********"
click at [1171, 103] on icon at bounding box center [1166, 105] width 11 height 11
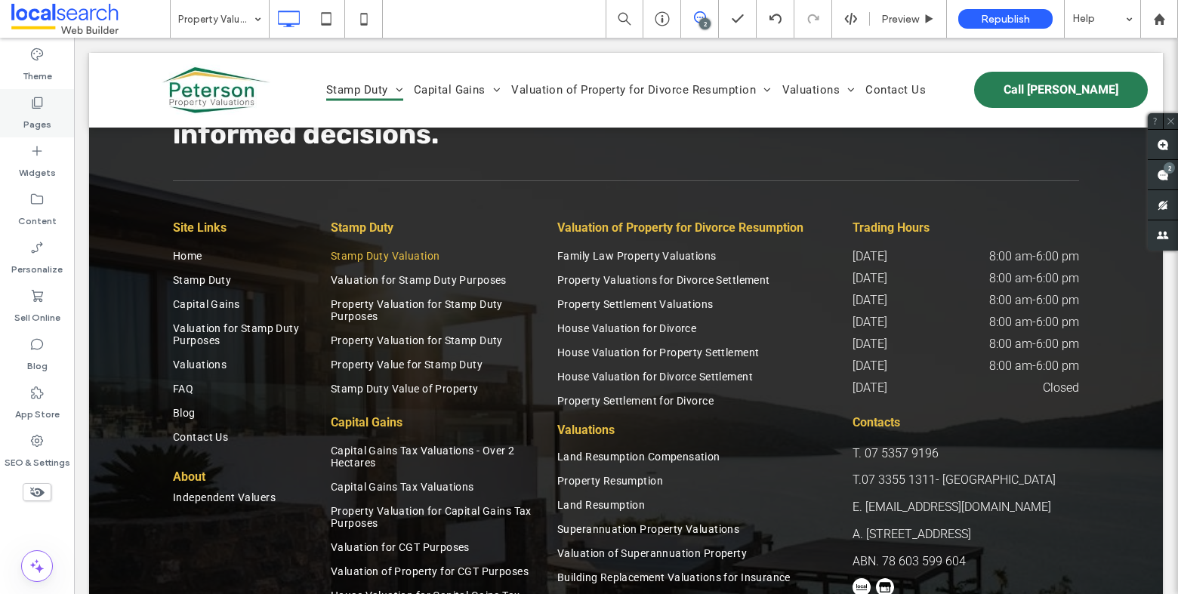
click at [39, 110] on label "Pages" at bounding box center [37, 120] width 28 height 21
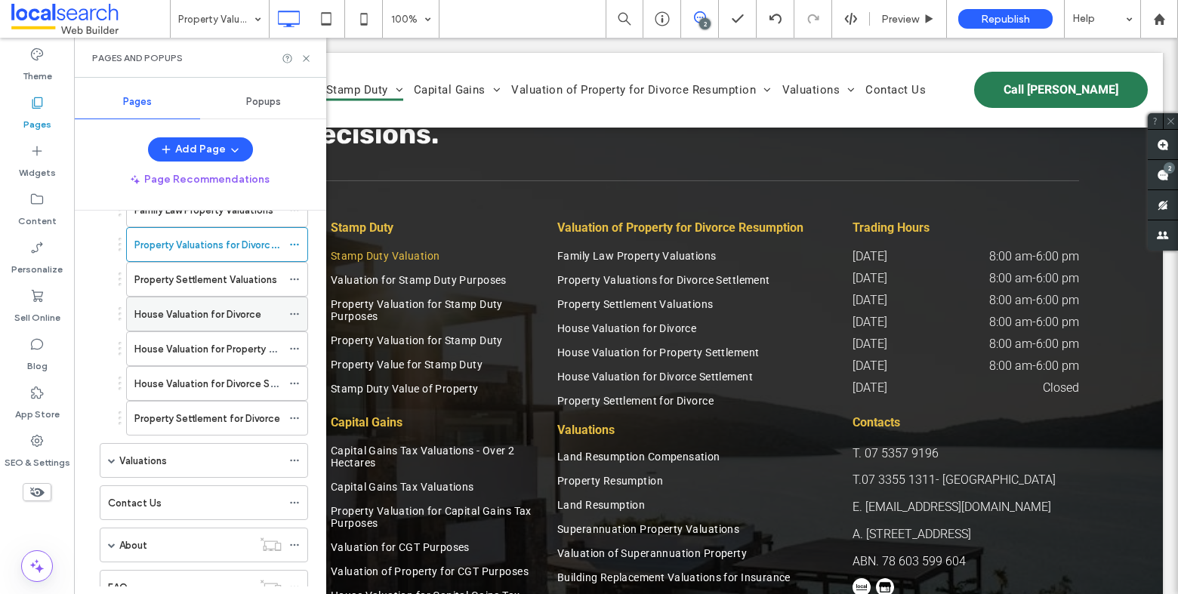
scroll to position [797, 0]
click at [229, 281] on label "Property Settlement Valuations" at bounding box center [205, 279] width 143 height 26
click at [307, 60] on icon at bounding box center [306, 58] width 11 height 11
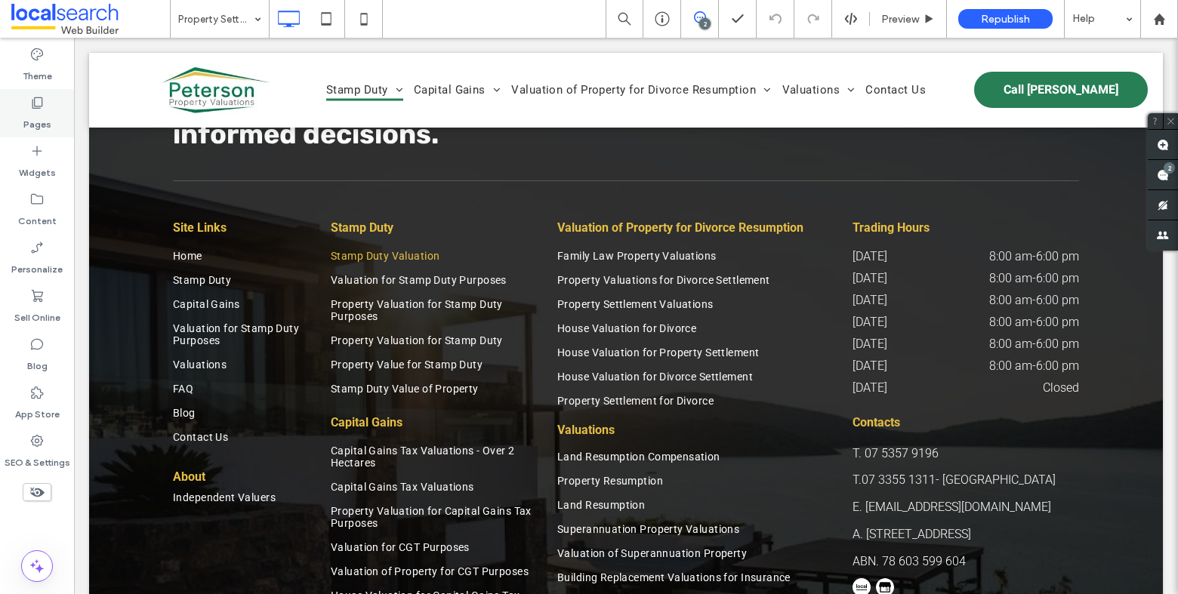
click at [41, 113] on label "Pages" at bounding box center [37, 120] width 28 height 21
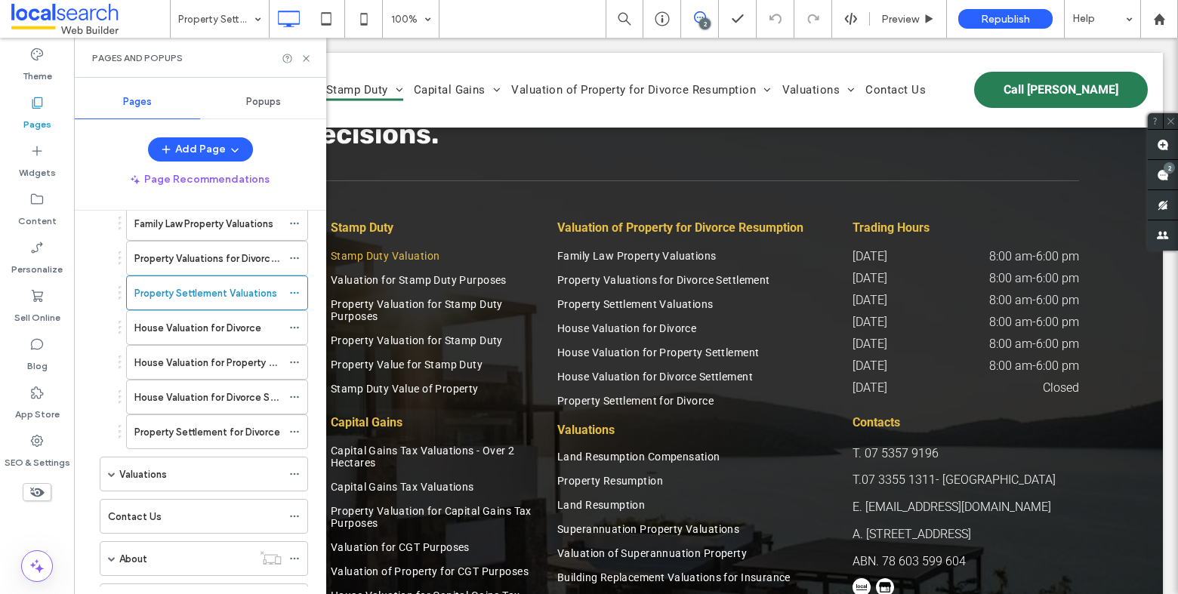
scroll to position [638, 0]
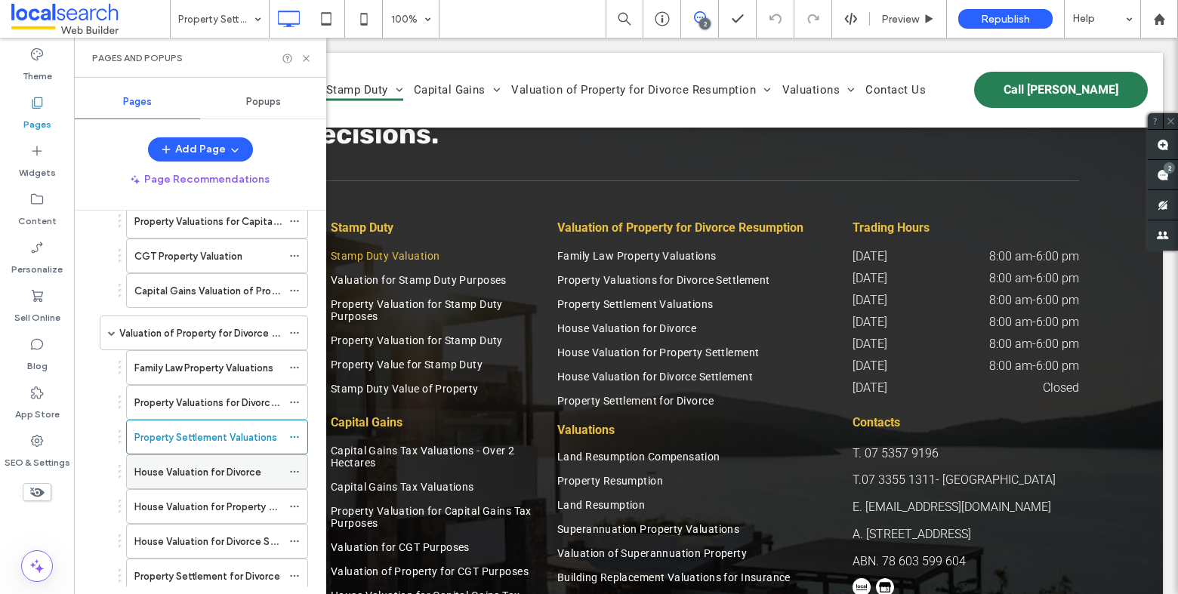
click at [229, 460] on label "House Valuation for Divorce" at bounding box center [197, 472] width 127 height 26
click at [313, 61] on div "Pages and Popups" at bounding box center [200, 58] width 252 height 40
click at [309, 57] on icon at bounding box center [306, 58] width 11 height 11
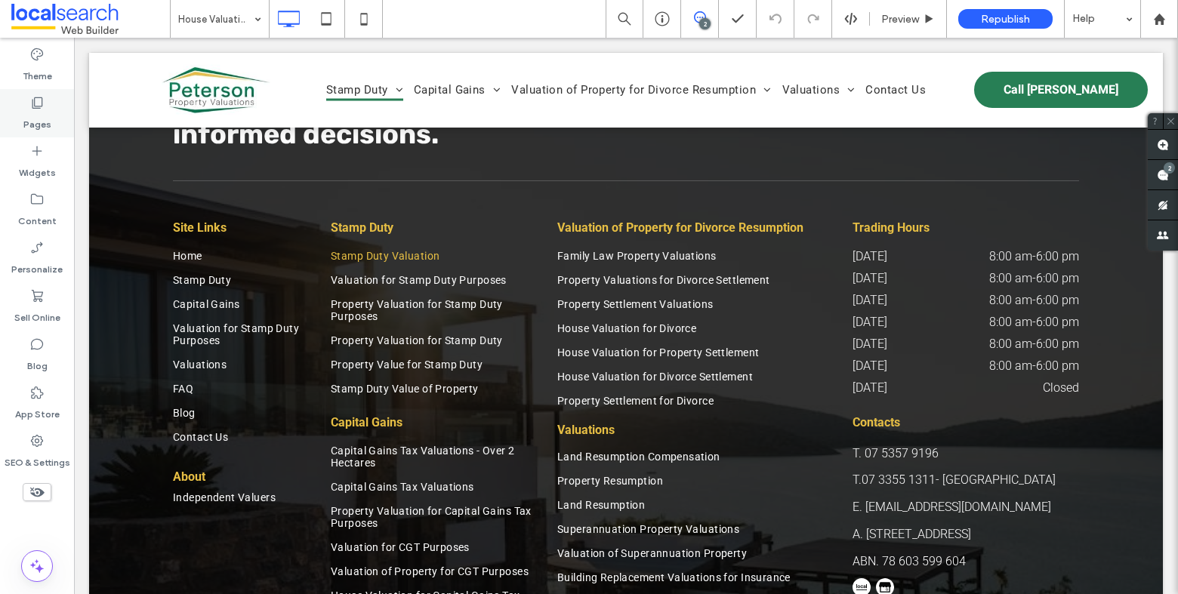
click at [51, 114] on div "Pages" at bounding box center [37, 113] width 74 height 48
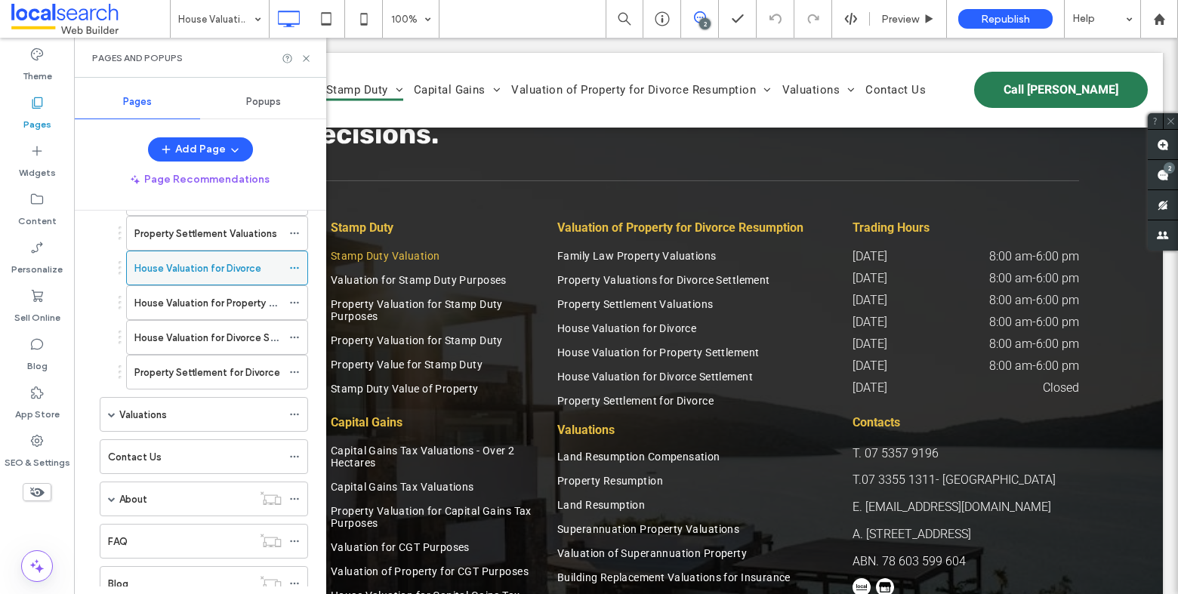
scroll to position [808, 0]
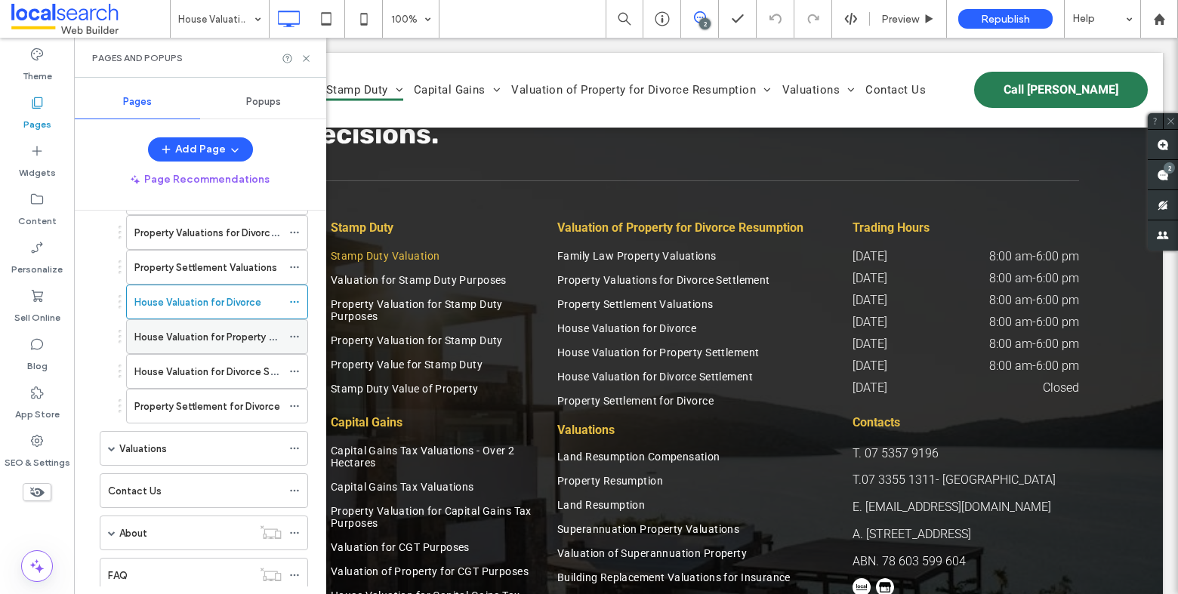
click at [217, 341] on div "House Valuation for Property Settlement" at bounding box center [207, 336] width 147 height 33
click at [309, 57] on icon at bounding box center [306, 58] width 11 height 11
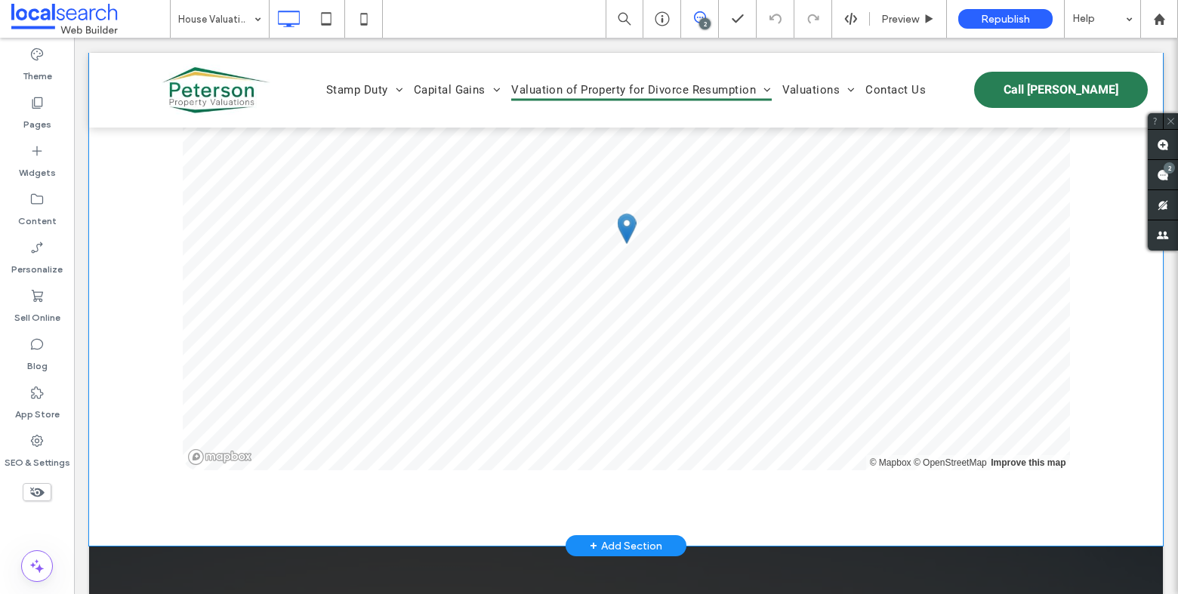
scroll to position [2735, 0]
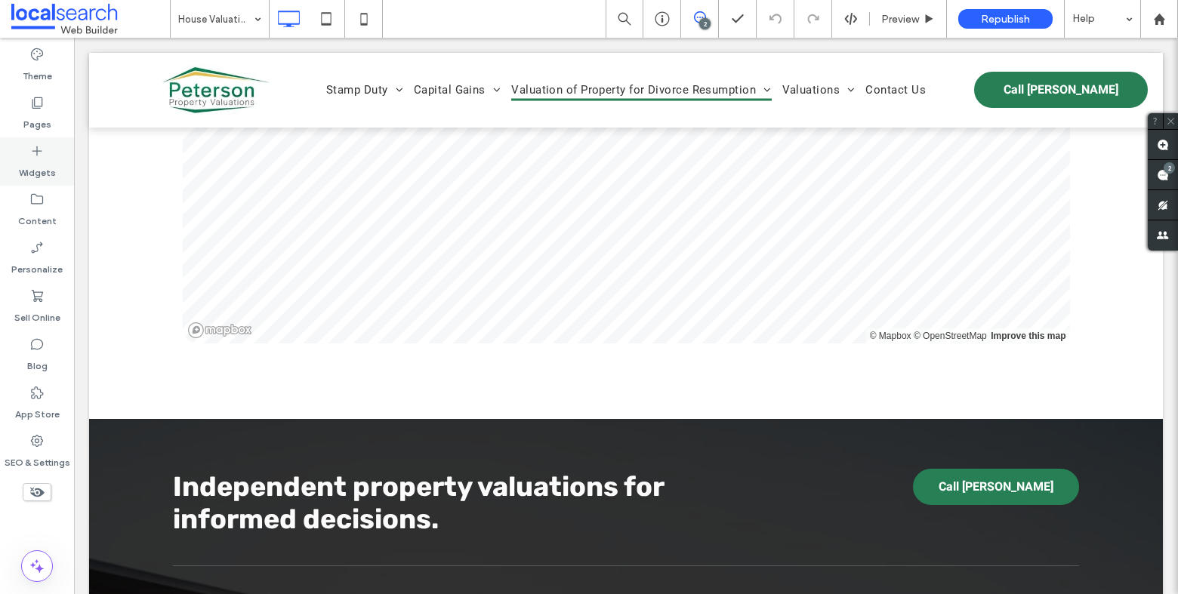
click at [35, 116] on label "Pages" at bounding box center [37, 120] width 28 height 21
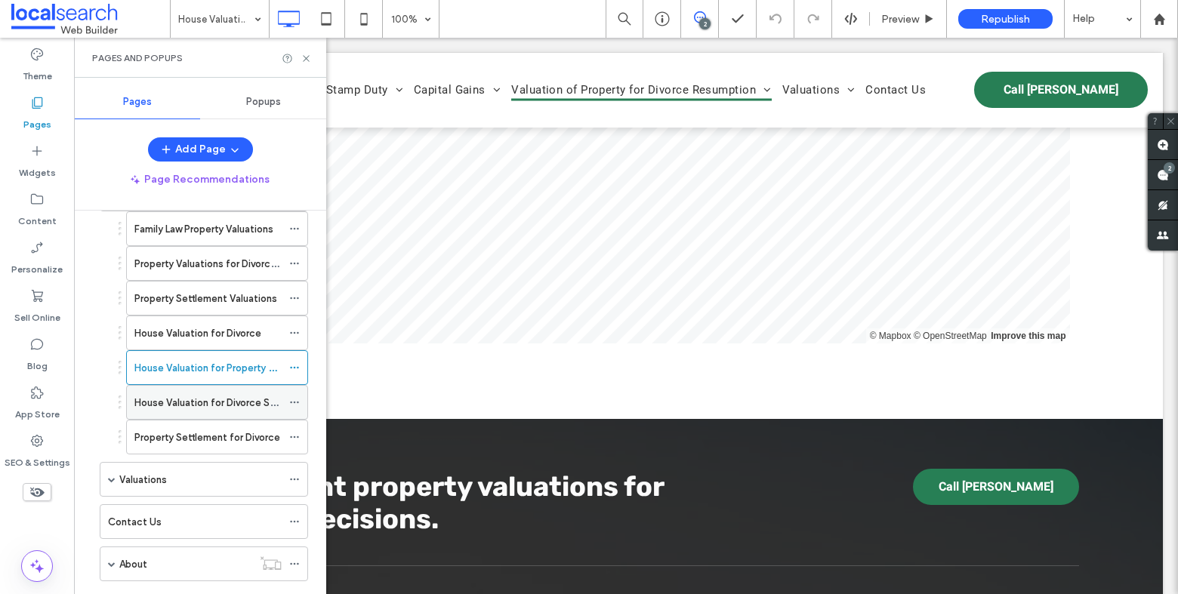
scroll to position [779, 0]
click at [190, 393] on label "House Valuation for Divorce Settlement" at bounding box center [224, 400] width 180 height 26
click at [307, 58] on icon at bounding box center [306, 58] width 11 height 11
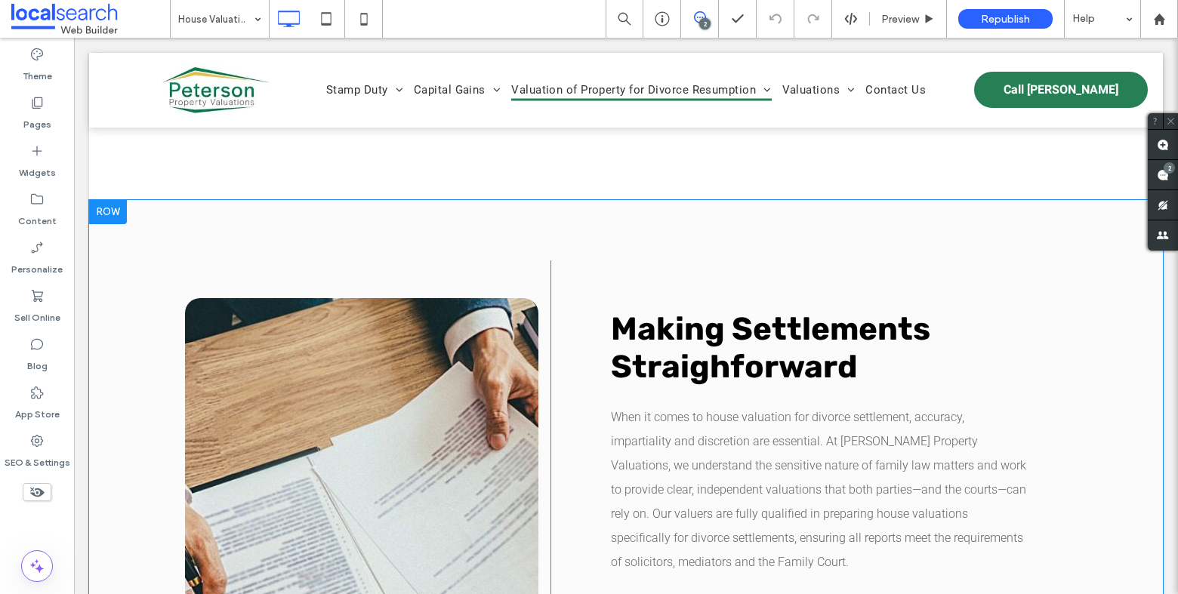
scroll to position [1129, 0]
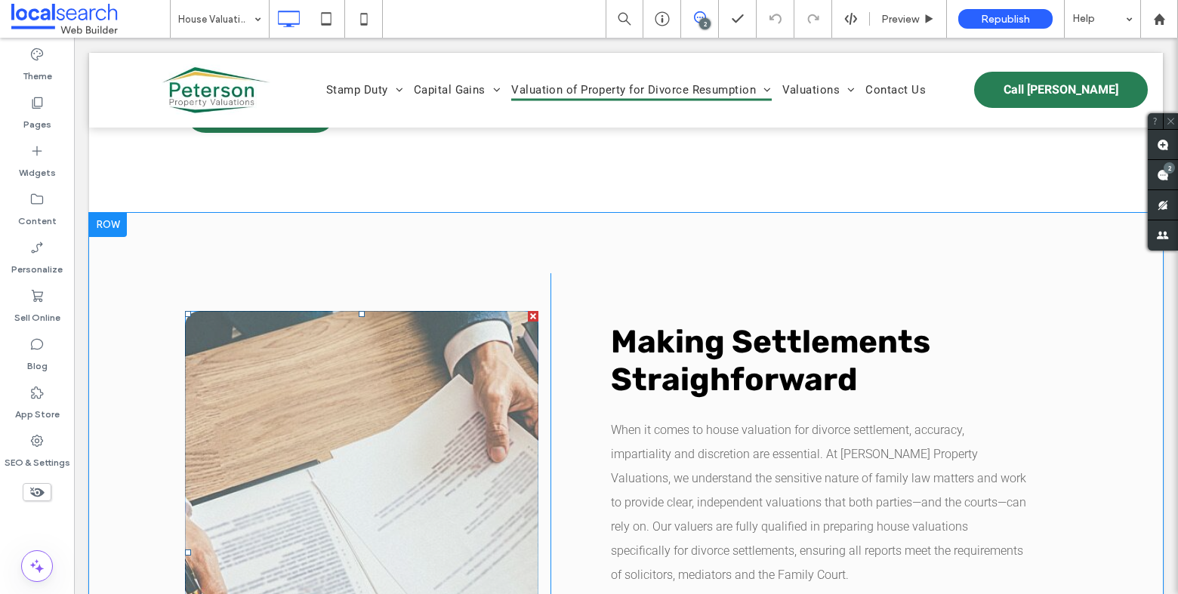
click at [333, 439] on link at bounding box center [361, 552] width 353 height 483
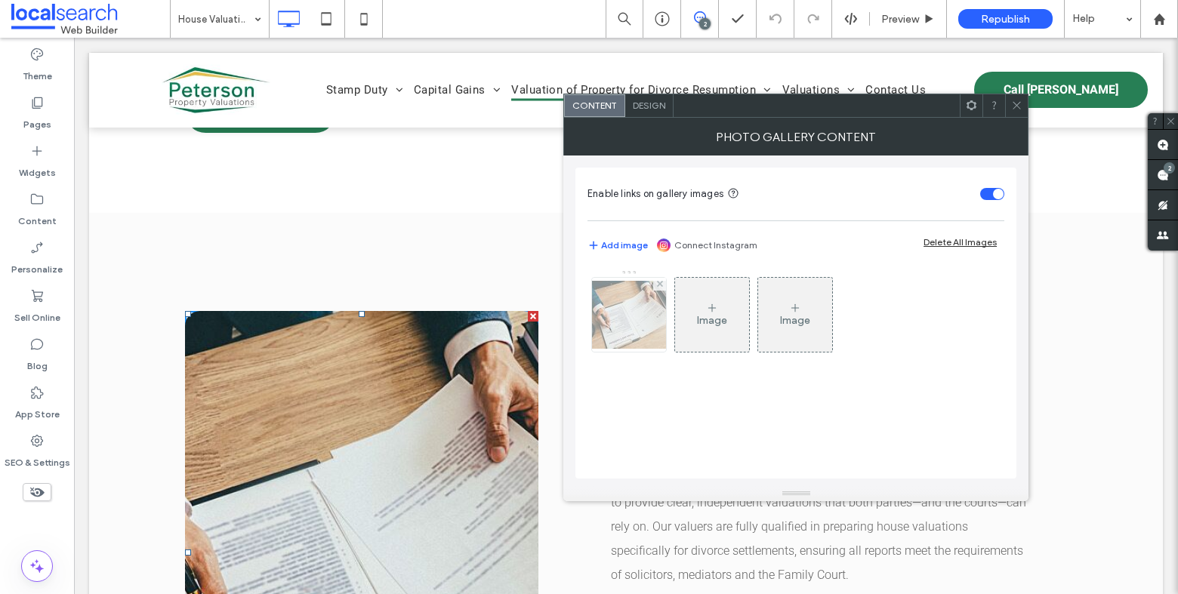
click at [636, 305] on img at bounding box center [629, 315] width 121 height 68
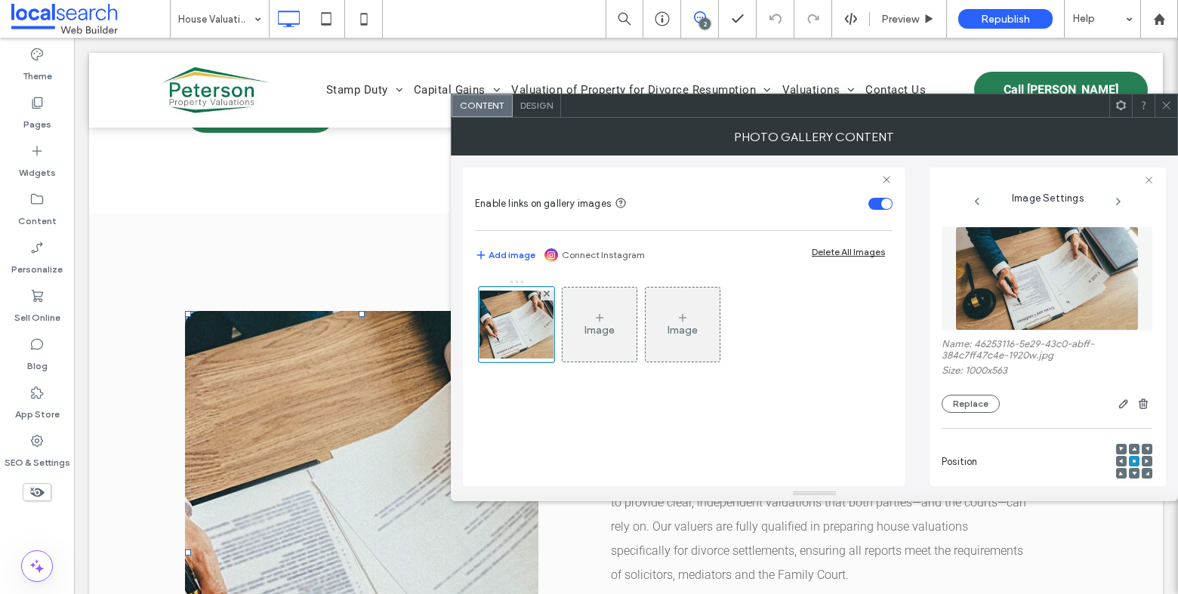
click at [1163, 111] on span at bounding box center [1166, 105] width 11 height 23
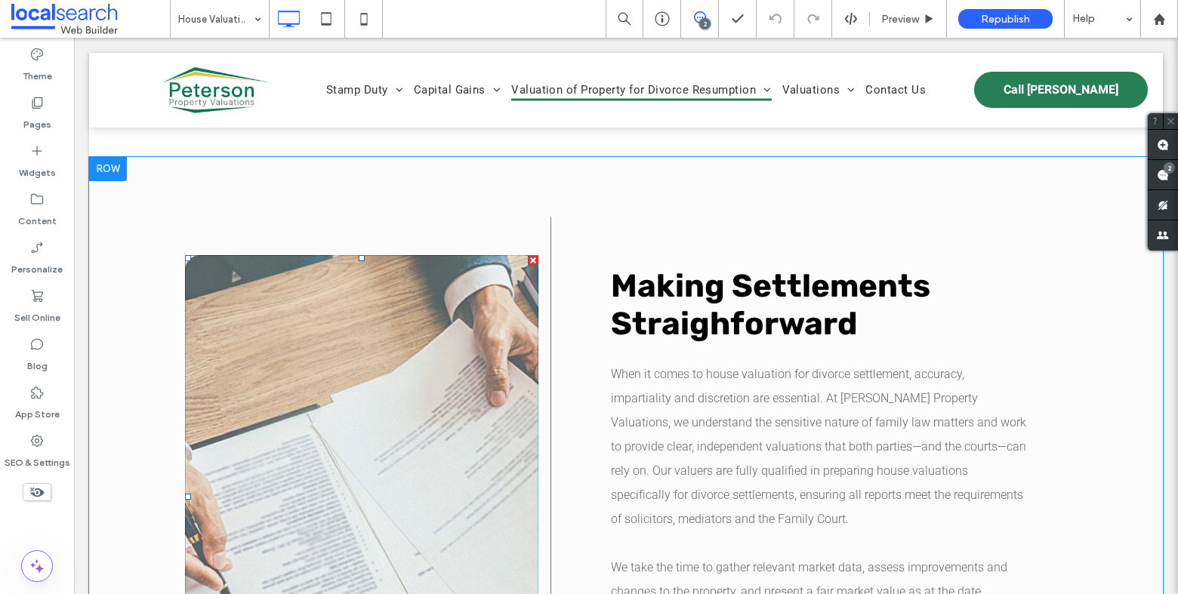
scroll to position [1250, 0]
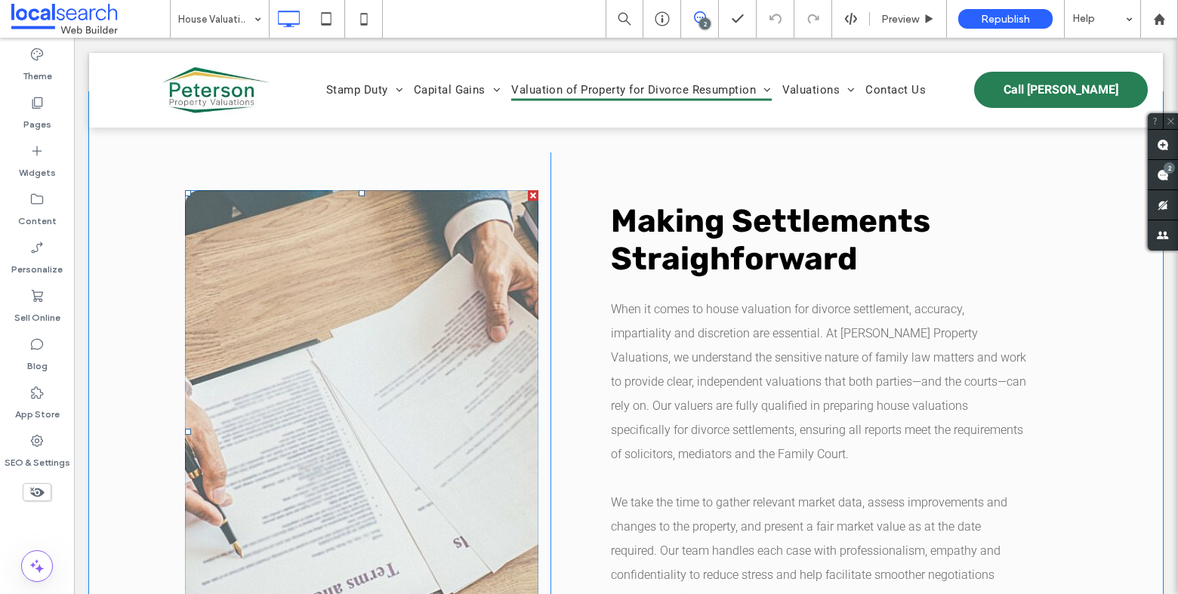
click at [381, 447] on link at bounding box center [361, 431] width 353 height 483
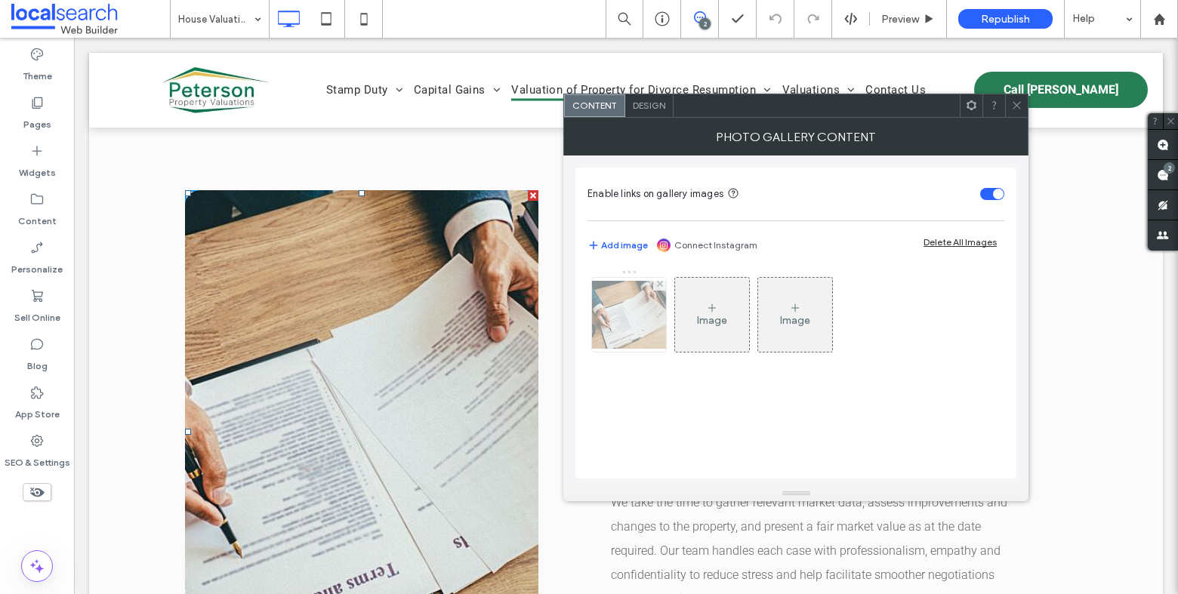
drag, startPoint x: 640, startPoint y: 314, endPoint x: 661, endPoint y: 319, distance: 20.9
click at [640, 314] on img at bounding box center [629, 315] width 121 height 68
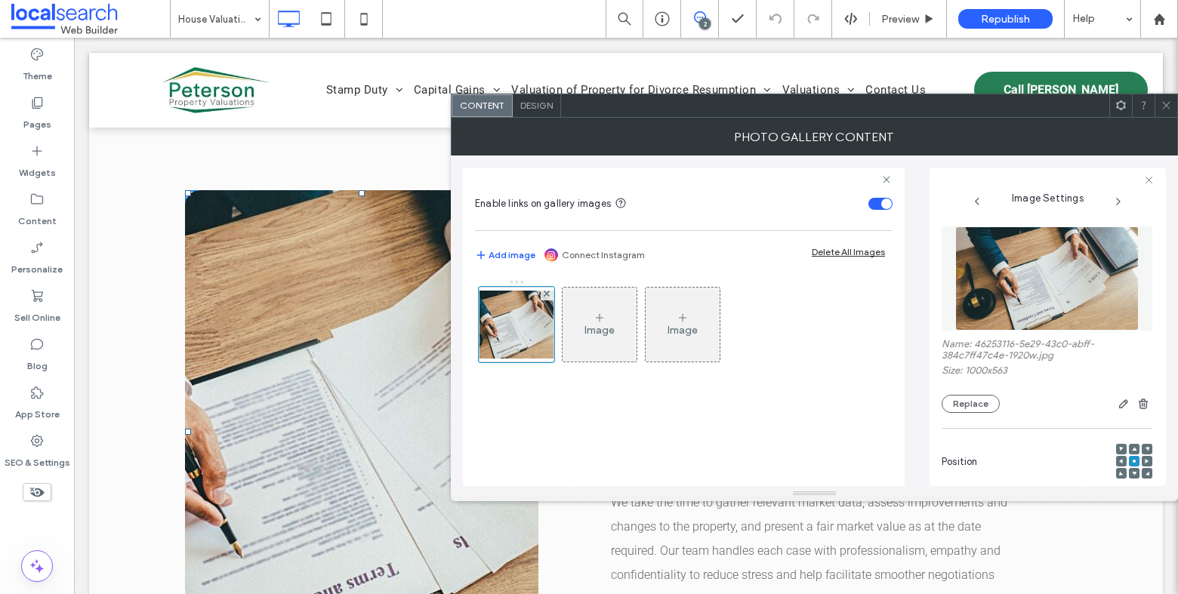
click at [1166, 104] on icon at bounding box center [1166, 105] width 11 height 11
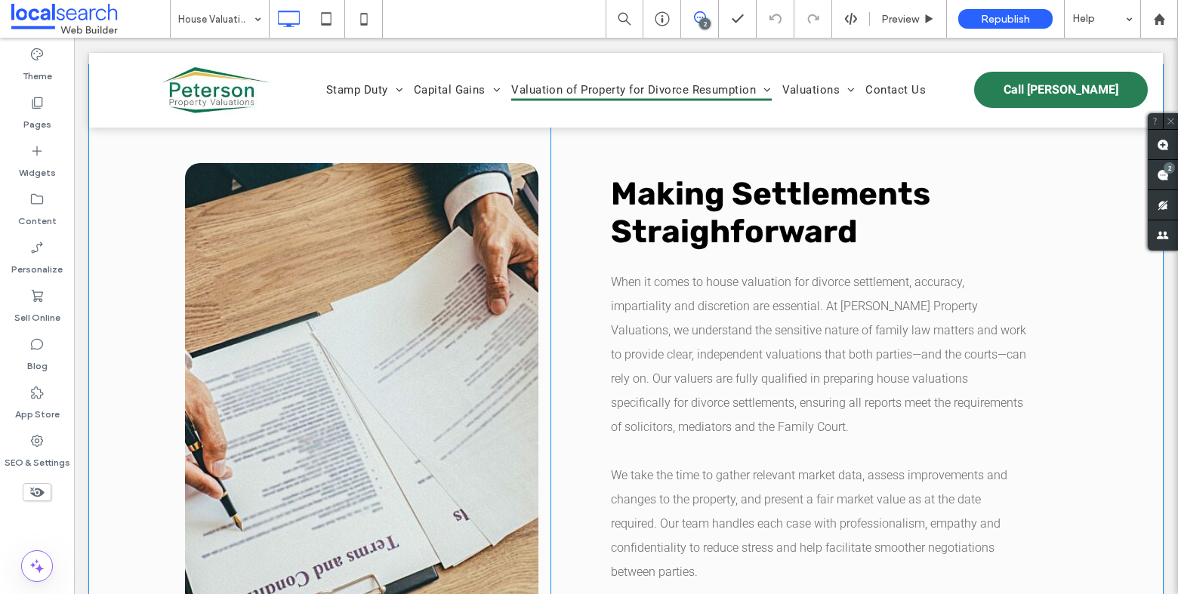
scroll to position [1285, 0]
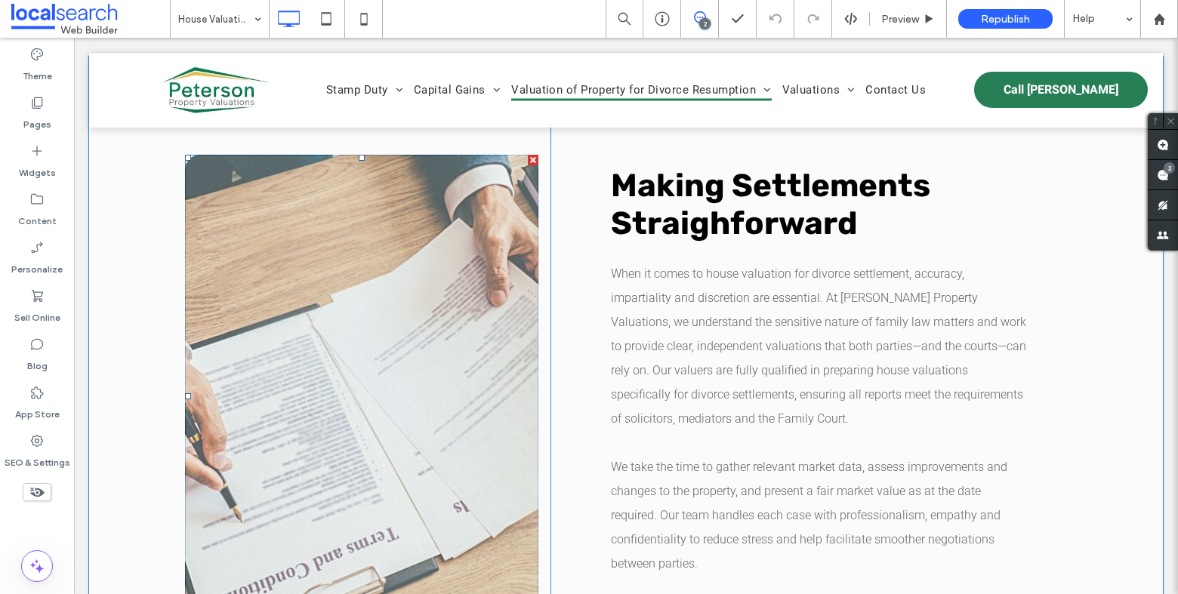
click at [348, 329] on link at bounding box center [361, 396] width 353 height 483
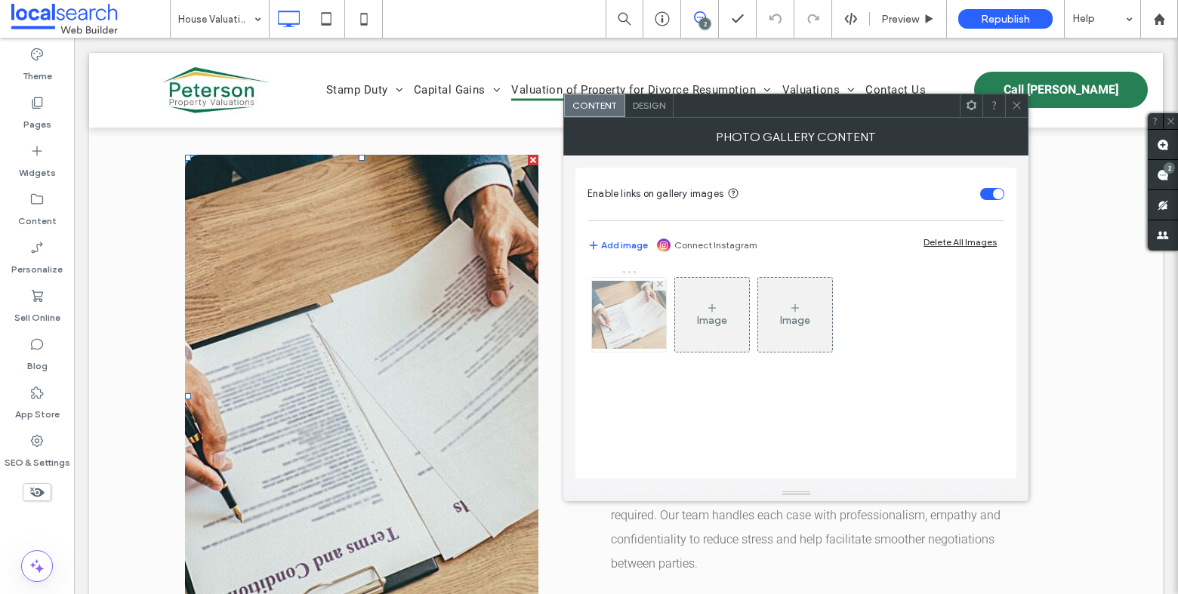
click at [643, 306] on img at bounding box center [629, 315] width 121 height 68
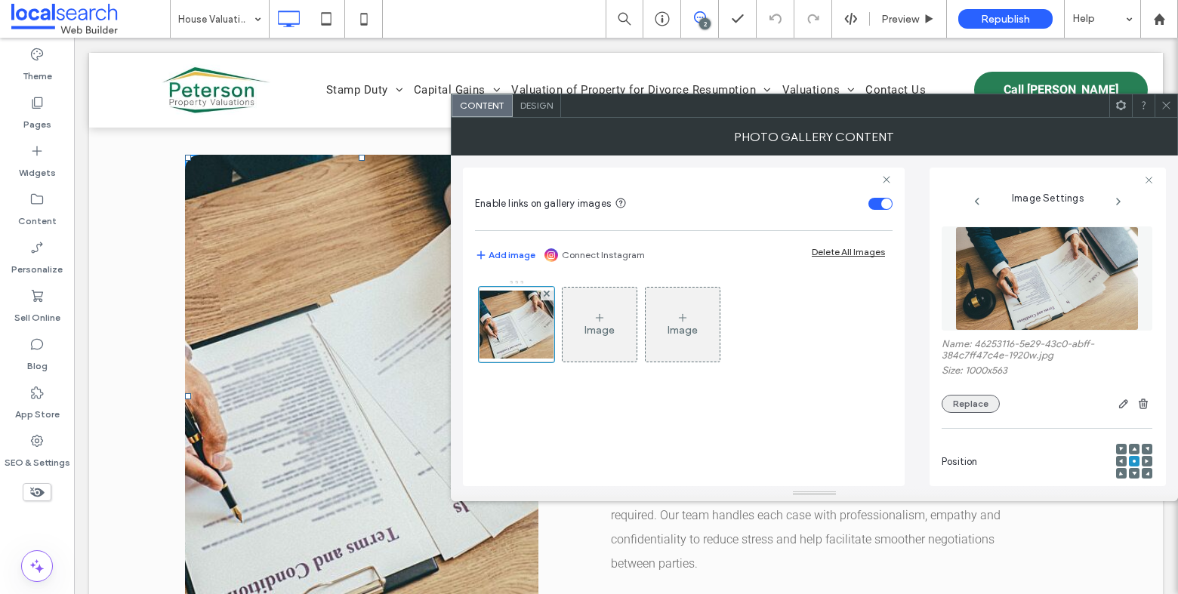
click at [961, 406] on button "Replace" at bounding box center [971, 404] width 58 height 18
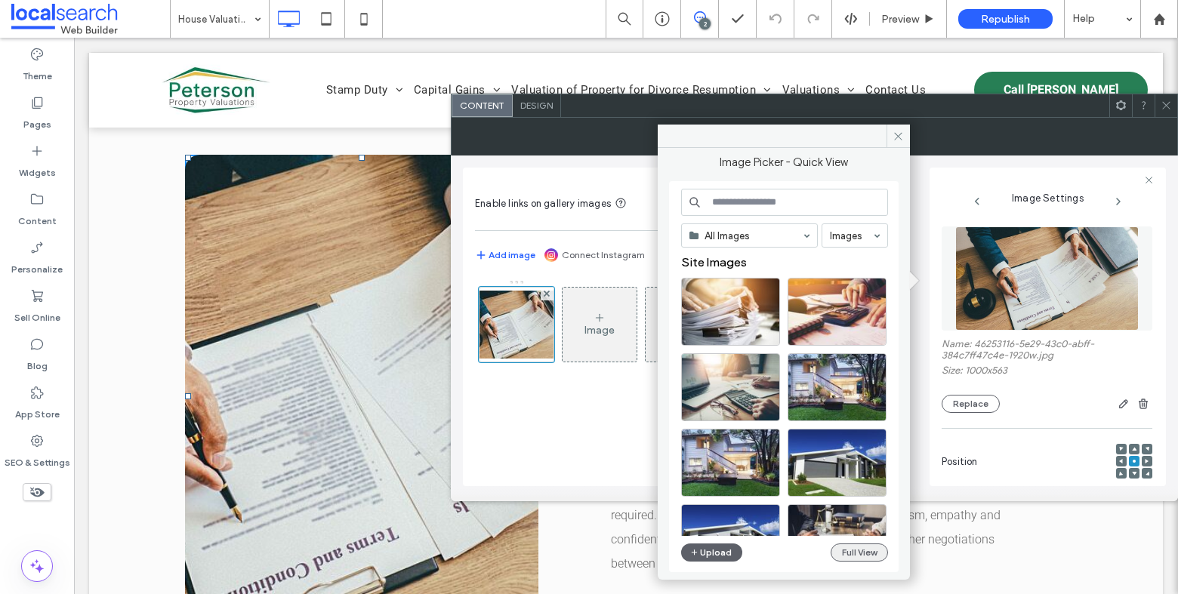
click at [862, 555] on button "Full View" at bounding box center [859, 553] width 57 height 18
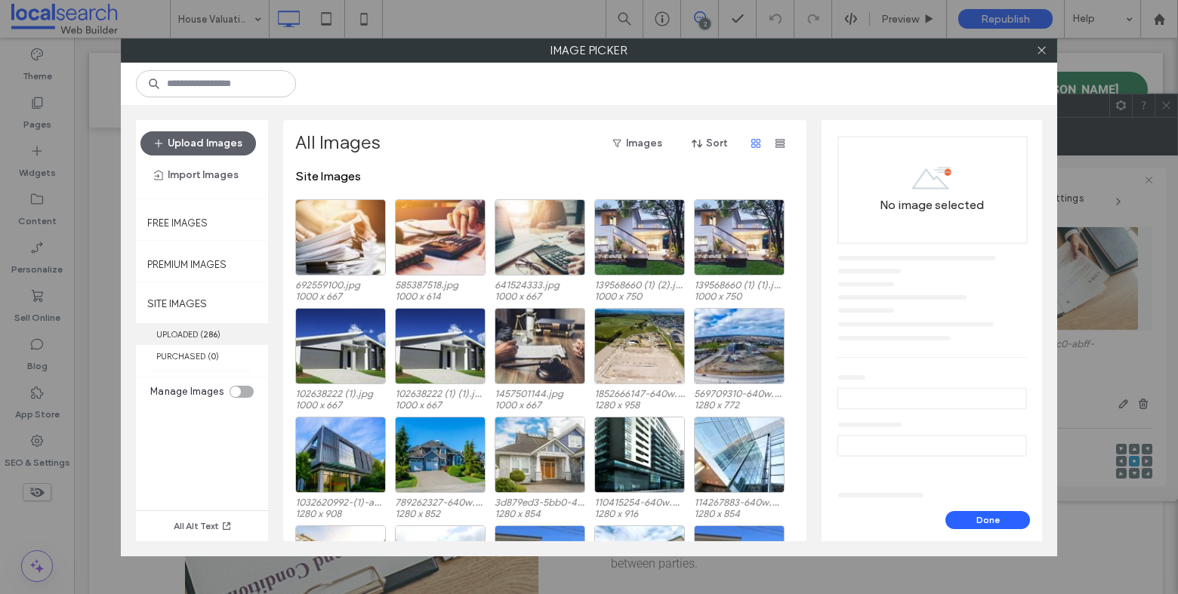
click at [204, 329] on b "286" at bounding box center [210, 334] width 14 height 11
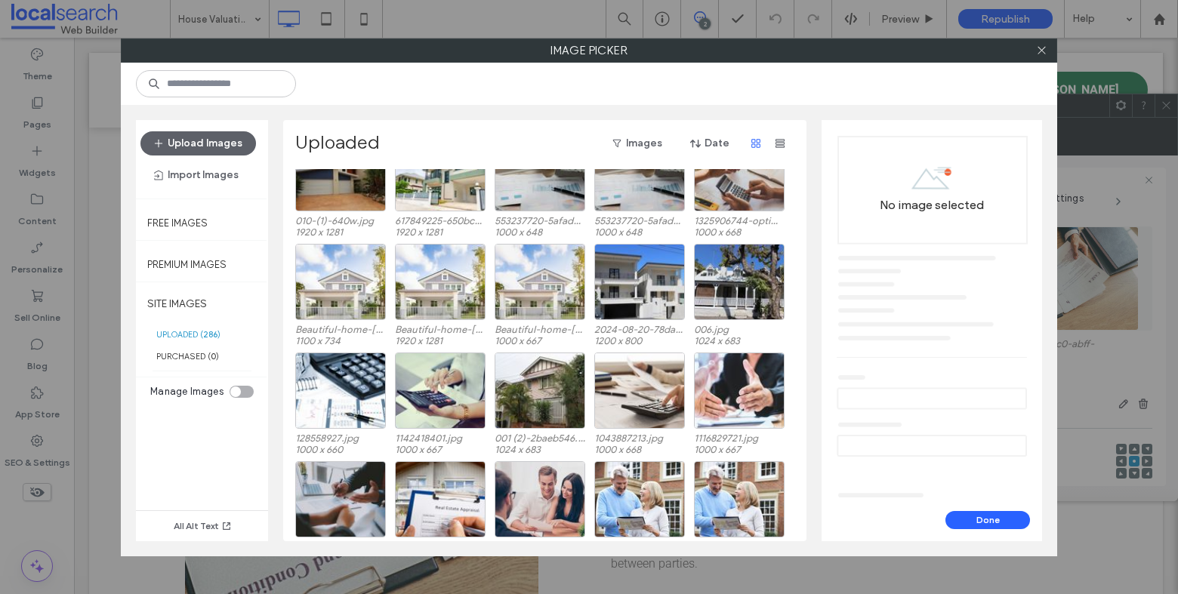
scroll to position [606, 0]
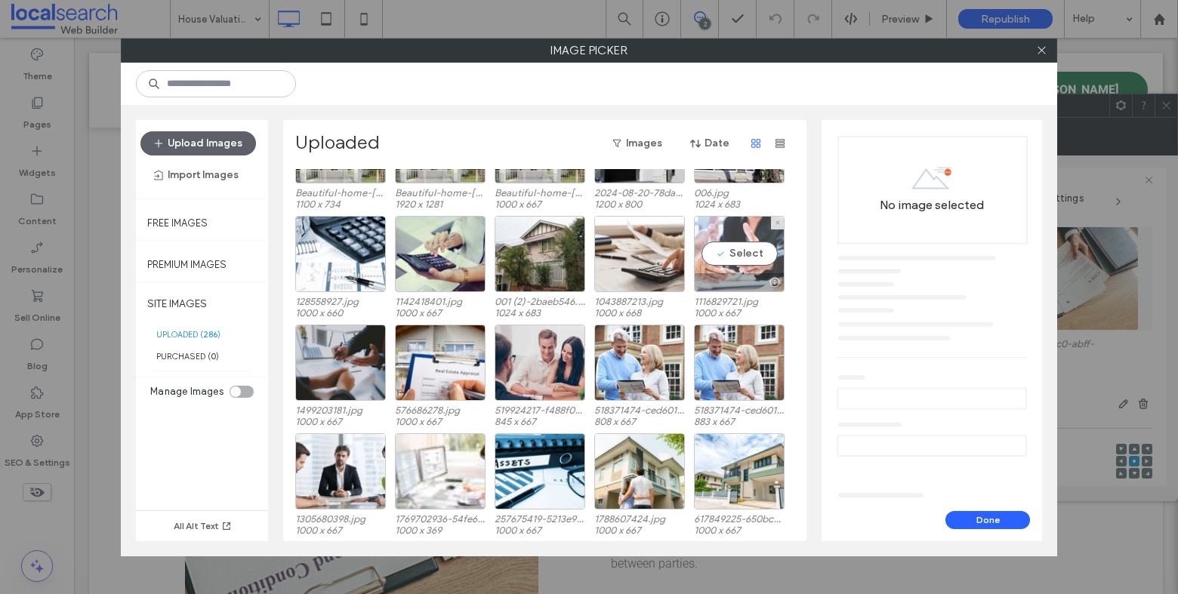
click at [741, 252] on div "Select" at bounding box center [739, 254] width 91 height 76
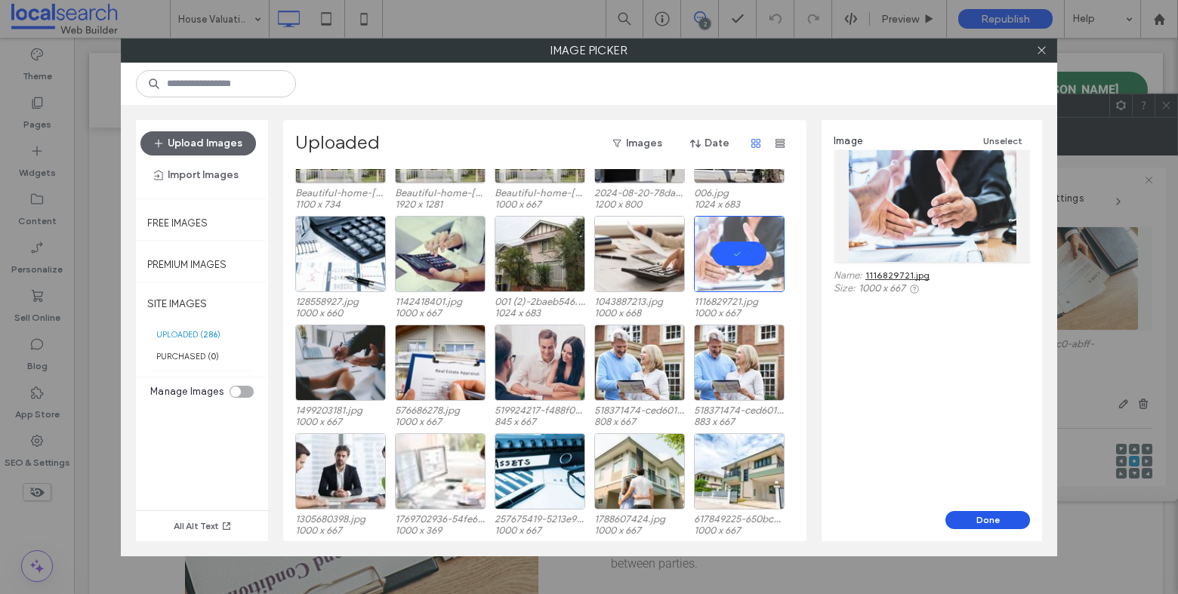
click at [986, 514] on button "Done" at bounding box center [988, 520] width 85 height 18
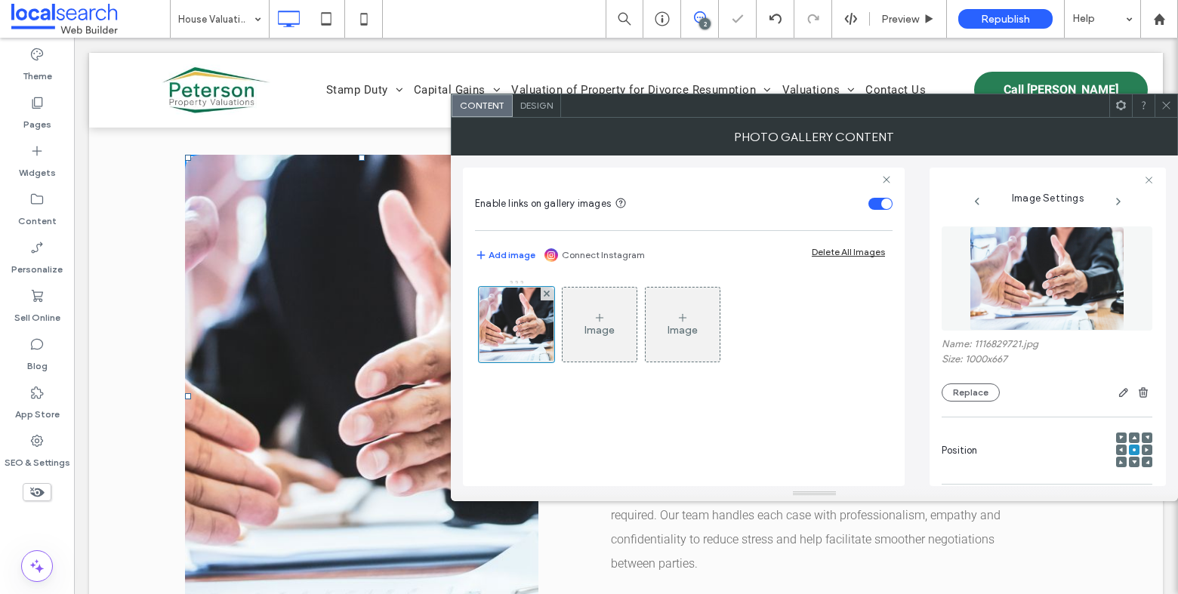
click at [1169, 107] on icon at bounding box center [1166, 105] width 11 height 11
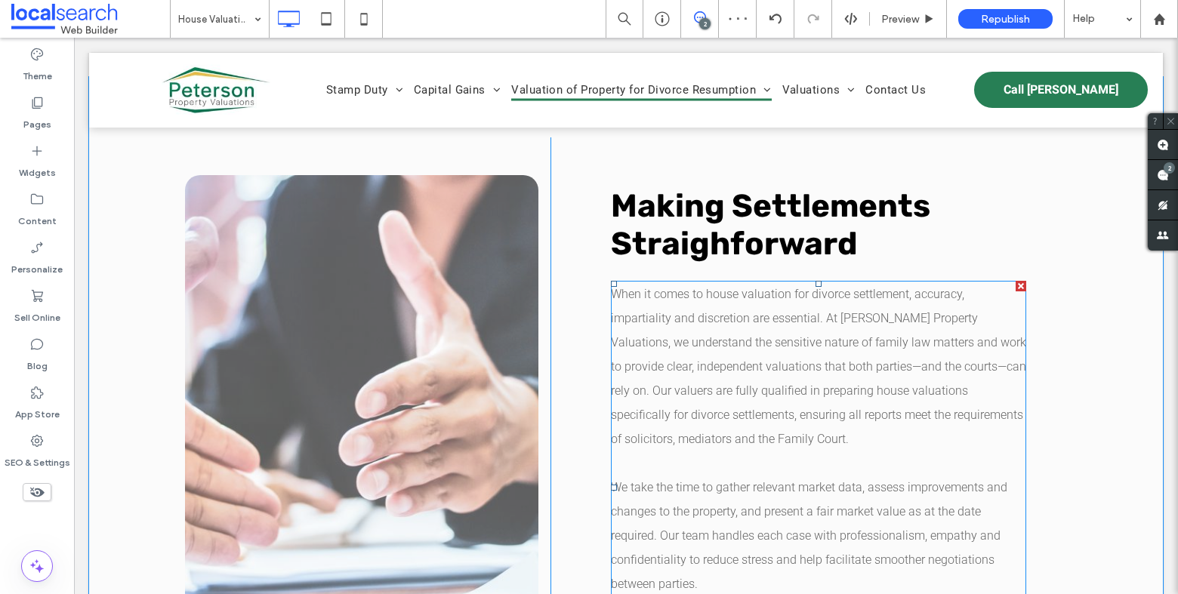
scroll to position [1261, 0]
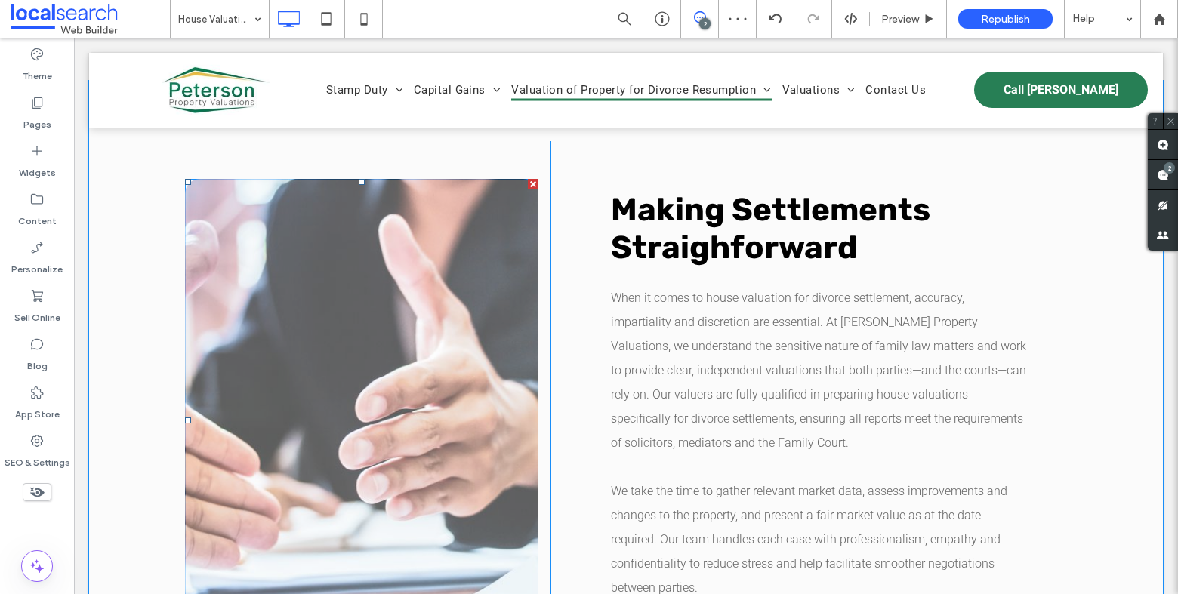
click at [477, 279] on link at bounding box center [361, 420] width 353 height 483
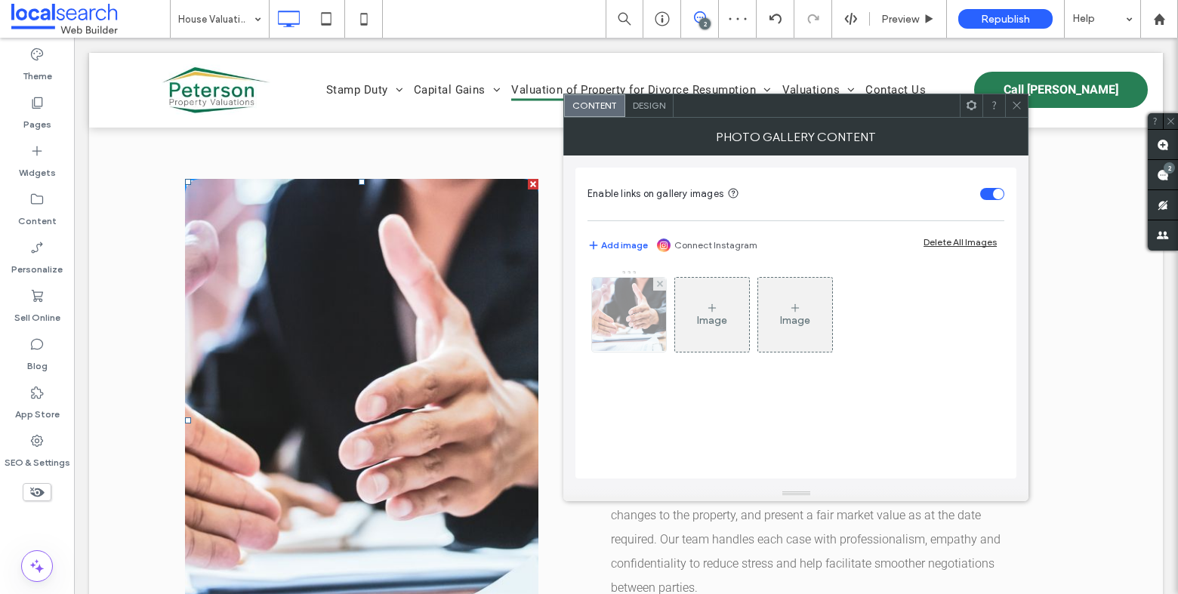
click at [637, 310] on img at bounding box center [629, 315] width 111 height 74
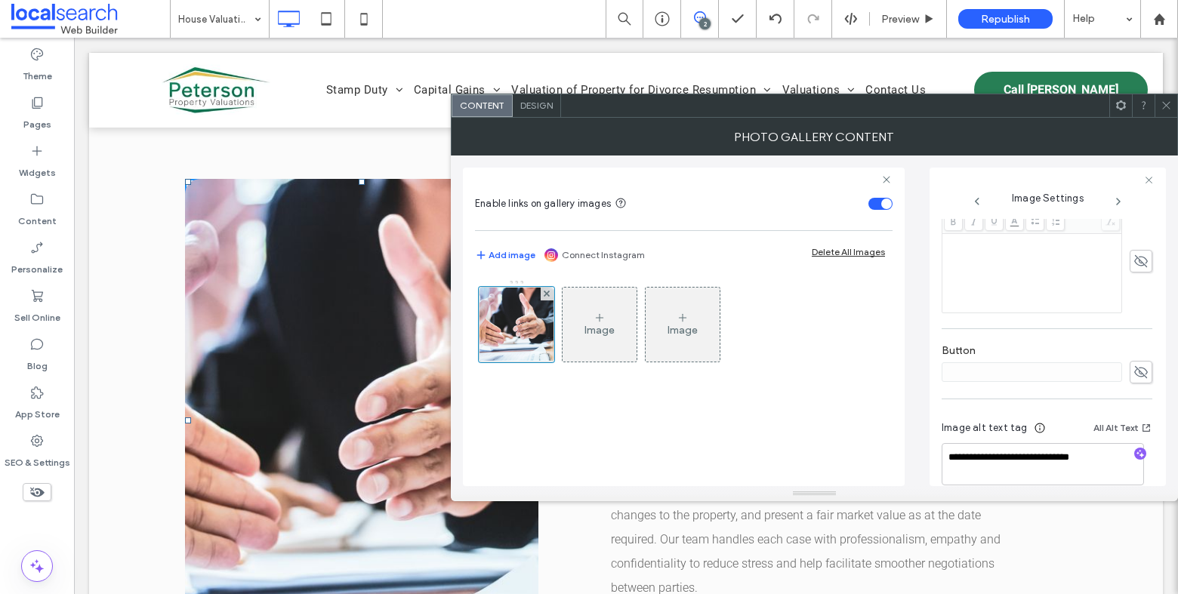
scroll to position [433, 0]
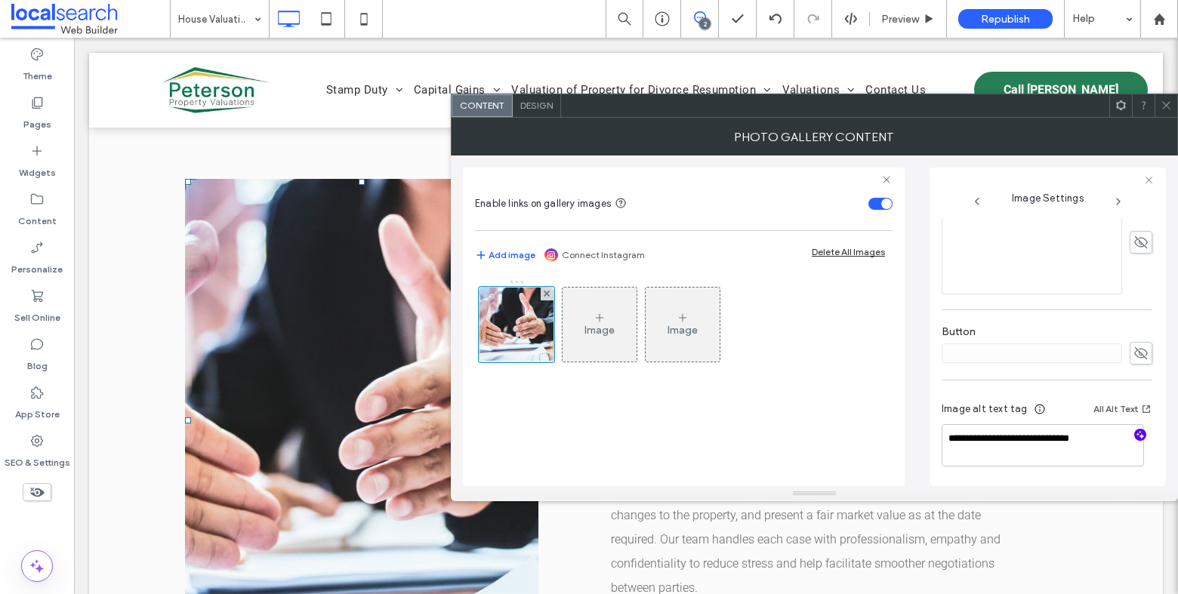
click at [1135, 433] on icon "button" at bounding box center [1140, 435] width 11 height 11
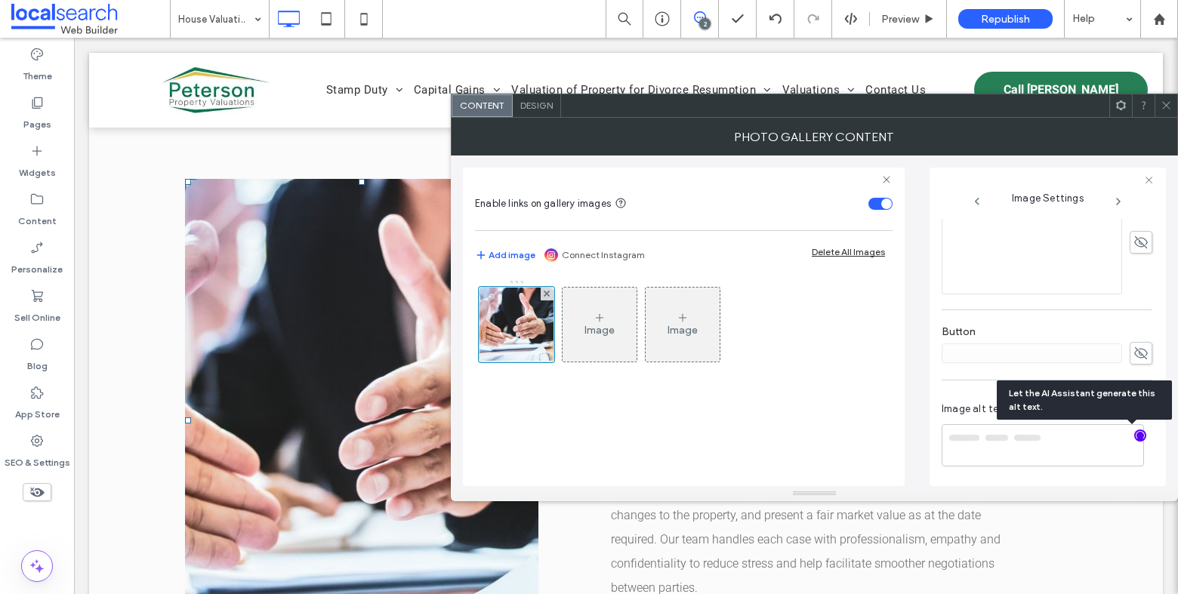
type textarea "**********"
click at [1168, 103] on use at bounding box center [1166, 106] width 8 height 8
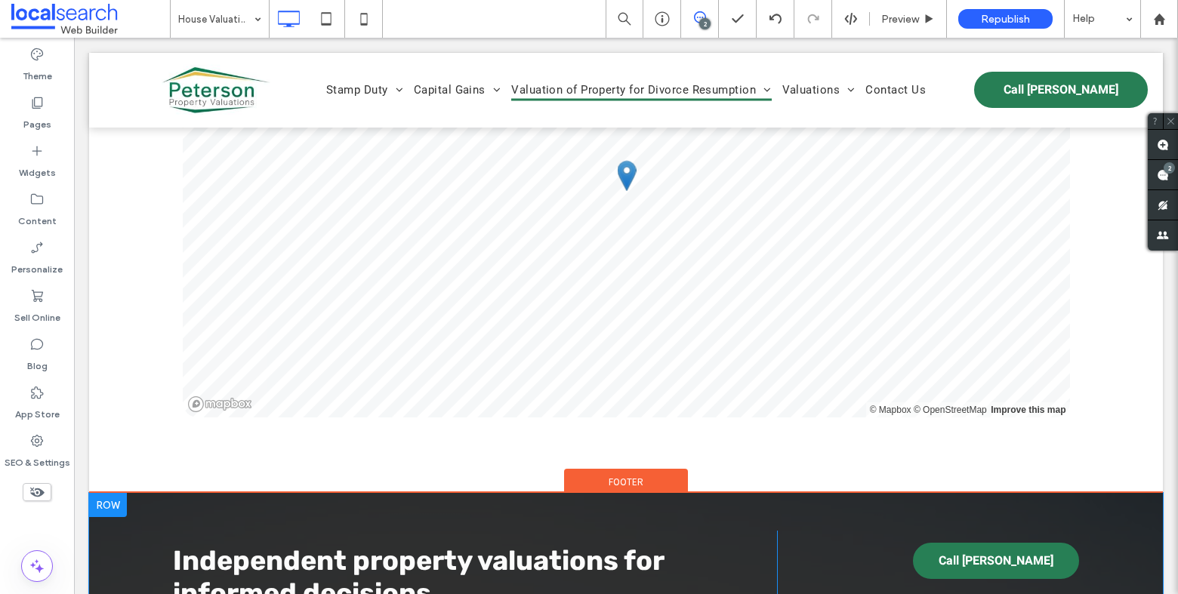
scroll to position [2759, 0]
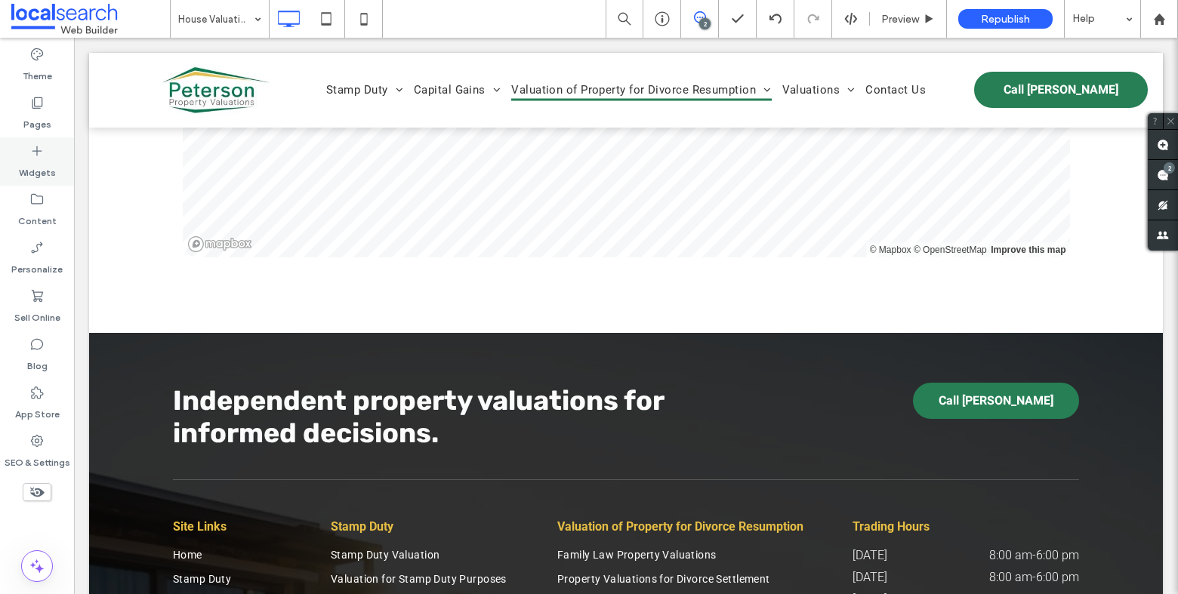
click at [42, 115] on label "Pages" at bounding box center [37, 120] width 28 height 21
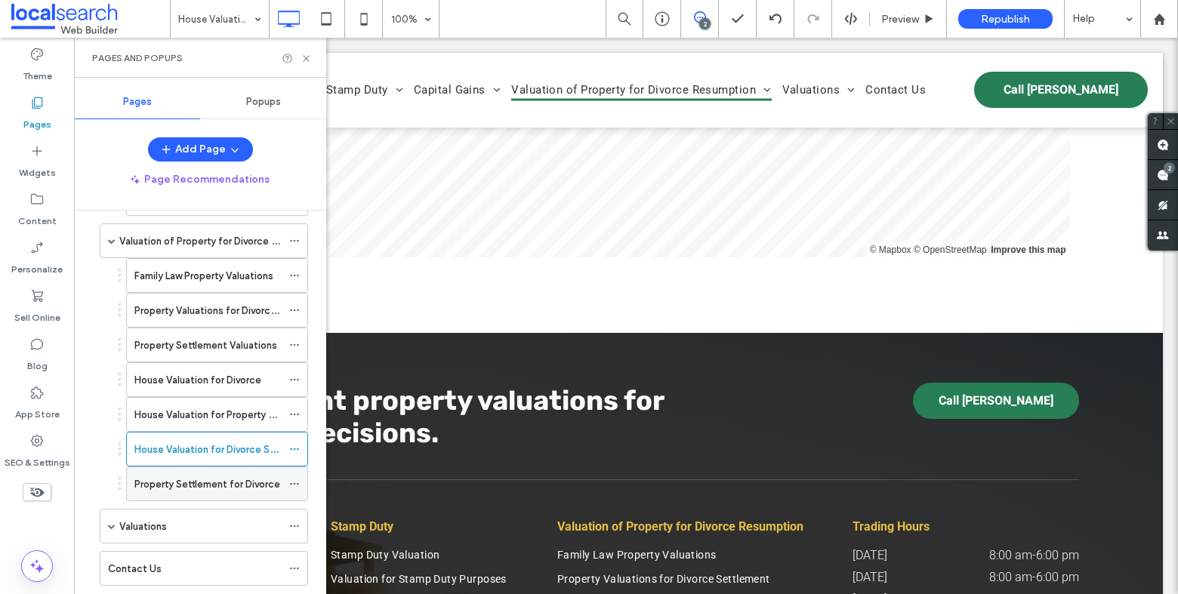
scroll to position [788, 0]
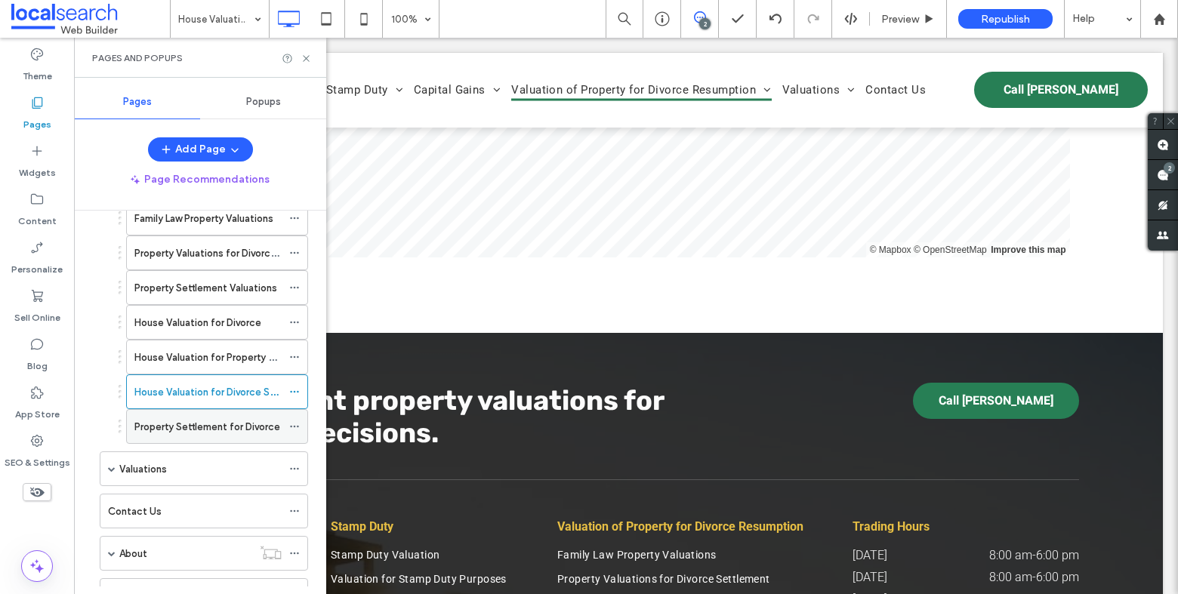
click at [184, 410] on div "Property Settlement for Divorce" at bounding box center [207, 426] width 147 height 33
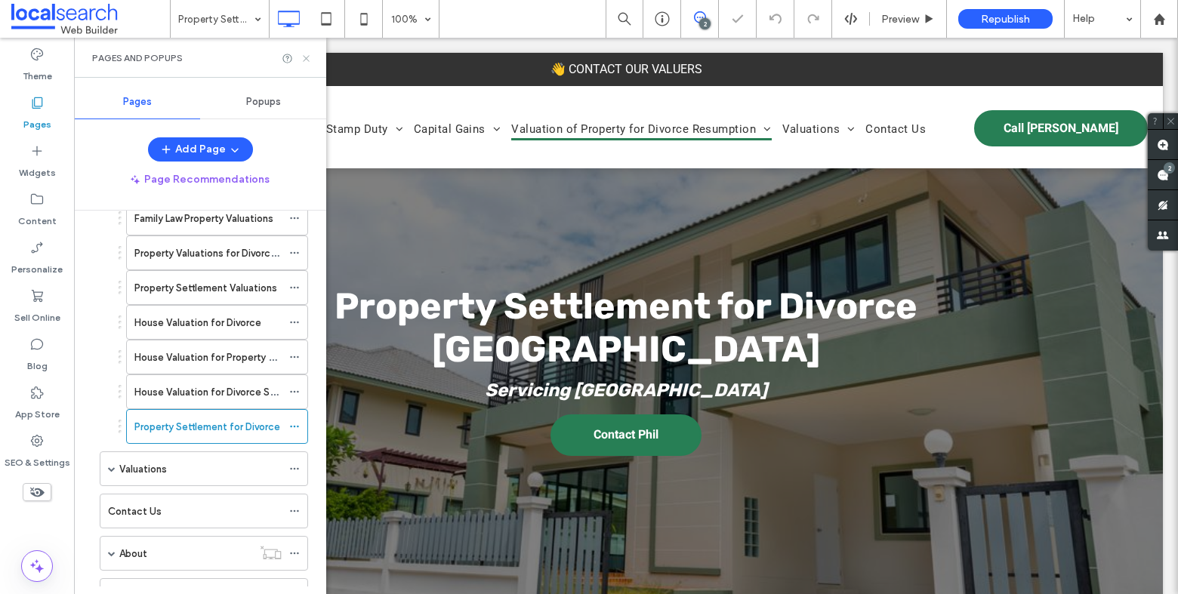
click at [306, 57] on icon at bounding box center [306, 58] width 11 height 11
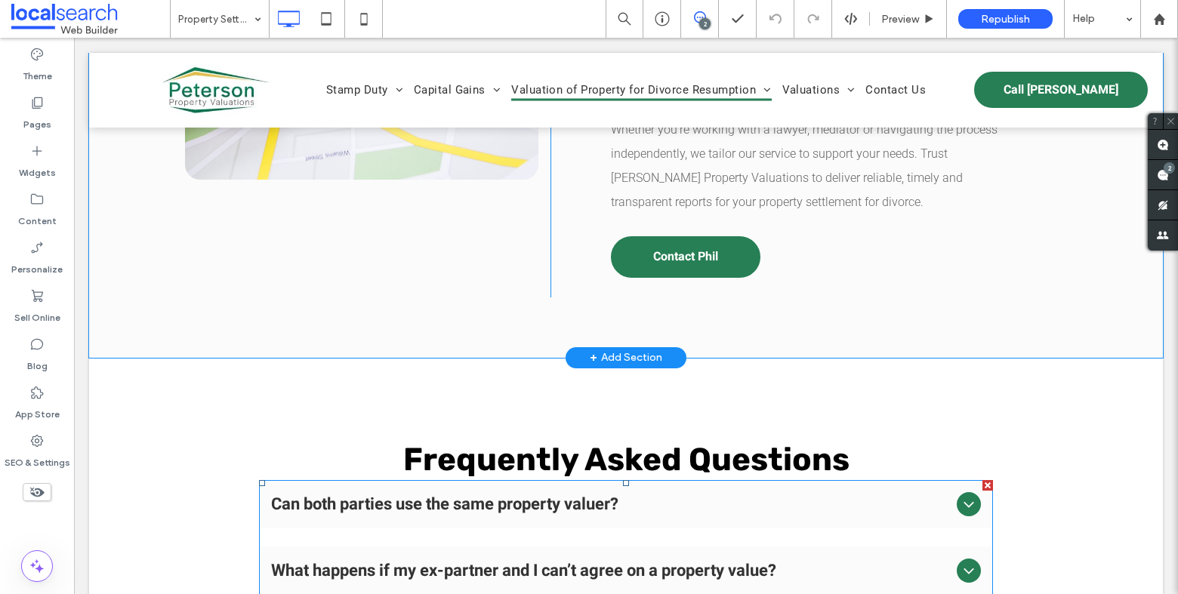
scroll to position [1453, 0]
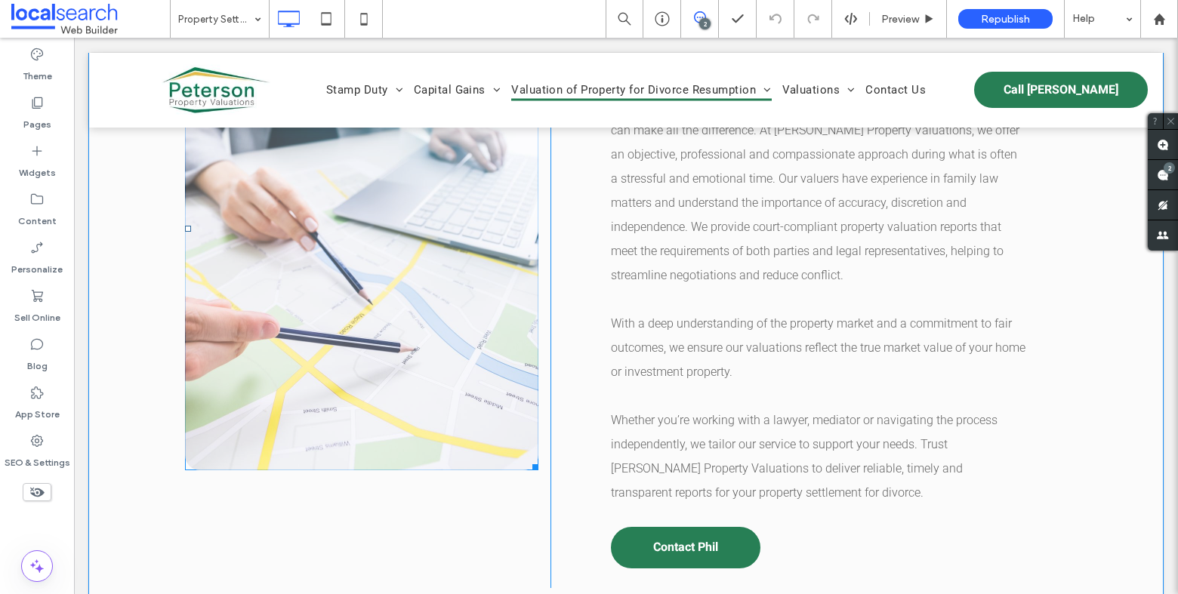
click at [449, 315] on link at bounding box center [361, 228] width 353 height 483
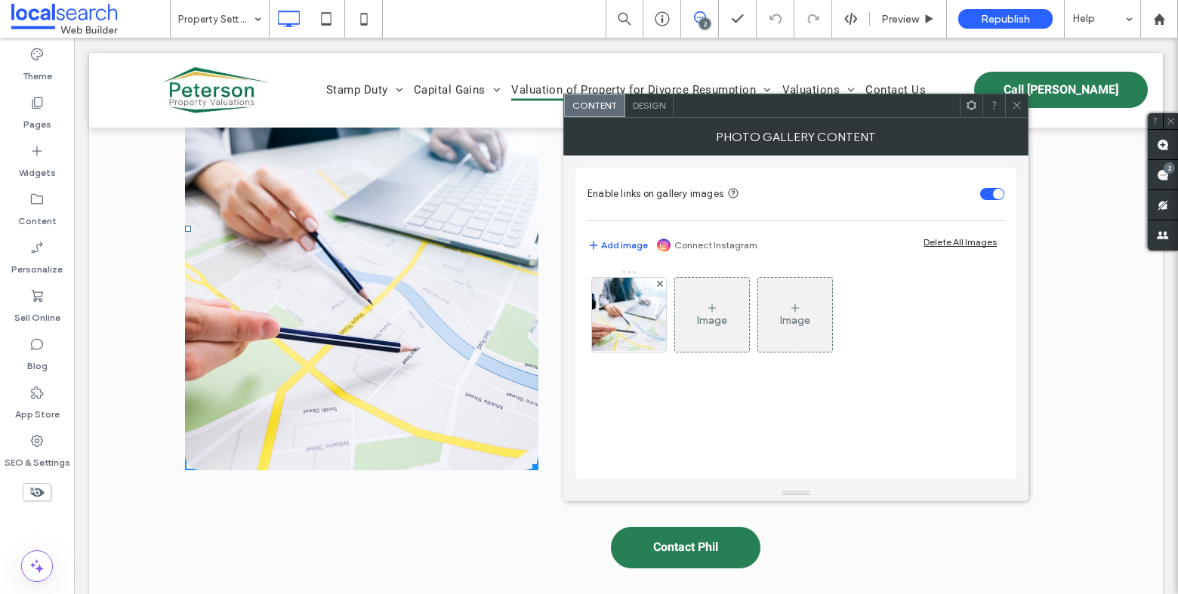
drag, startPoint x: 649, startPoint y: 331, endPoint x: 704, endPoint y: 358, distance: 61.5
click at [648, 331] on img at bounding box center [629, 315] width 111 height 74
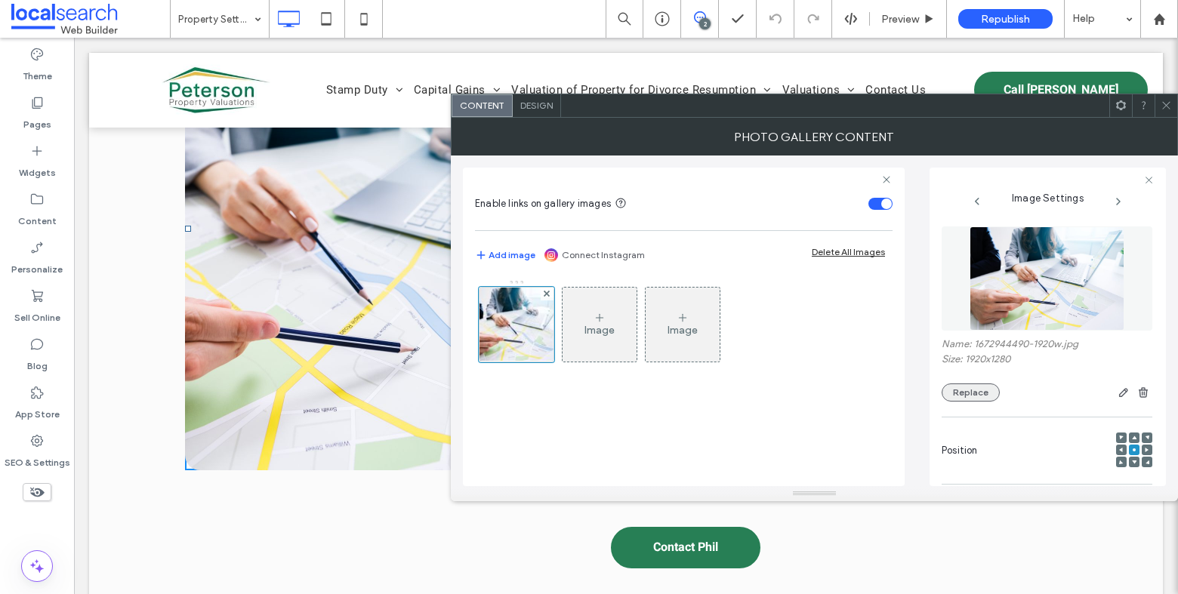
click at [966, 393] on button "Replace" at bounding box center [971, 393] width 58 height 18
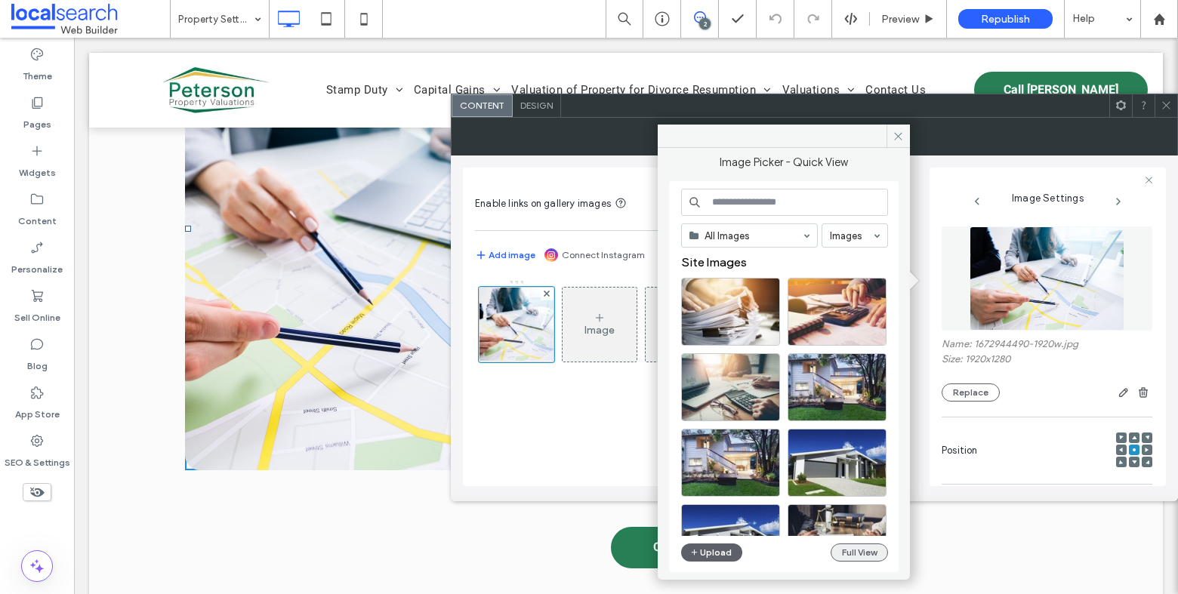
click at [840, 554] on button "Full View" at bounding box center [859, 553] width 57 height 18
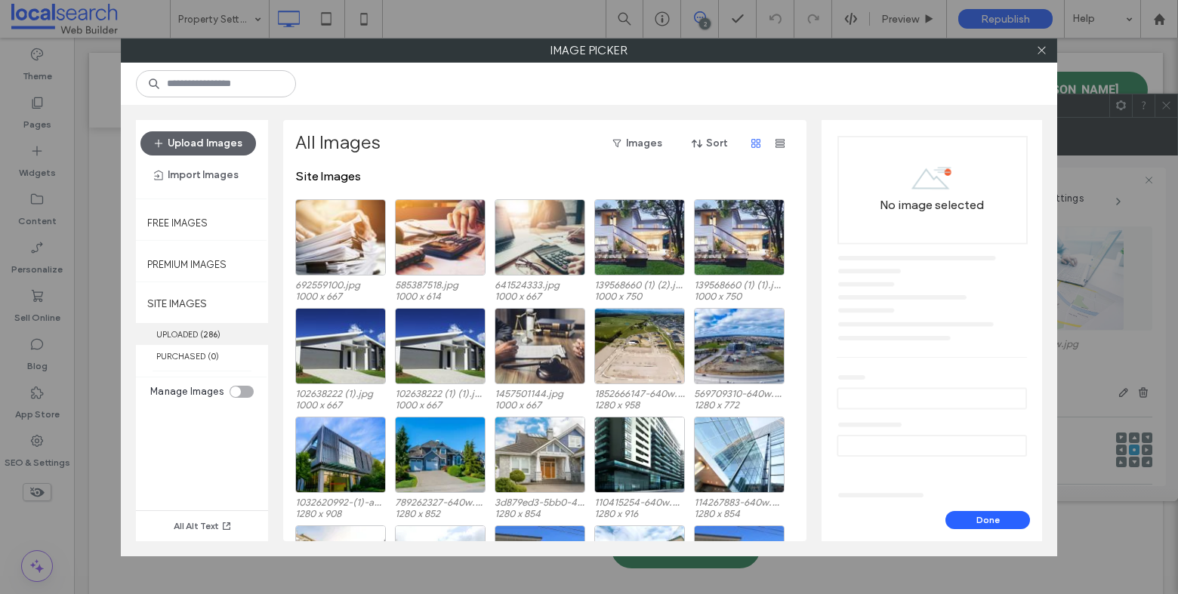
click at [184, 338] on label "UPLOADED ( 286 )" at bounding box center [202, 334] width 132 height 22
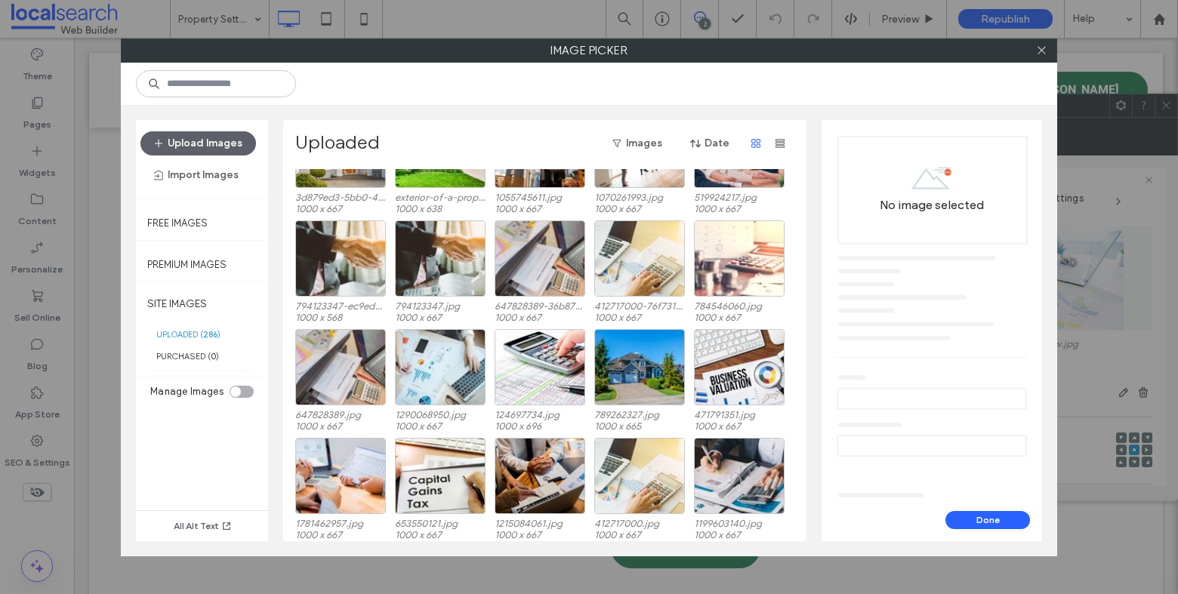
scroll to position [1693, 0]
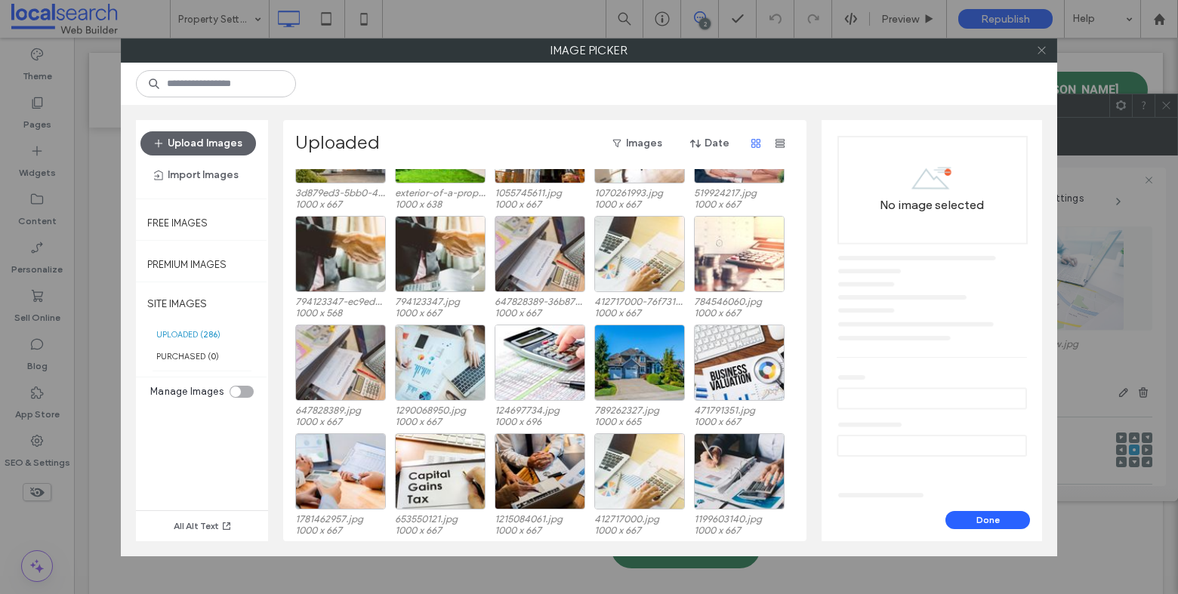
click at [1044, 48] on icon at bounding box center [1041, 50] width 11 height 11
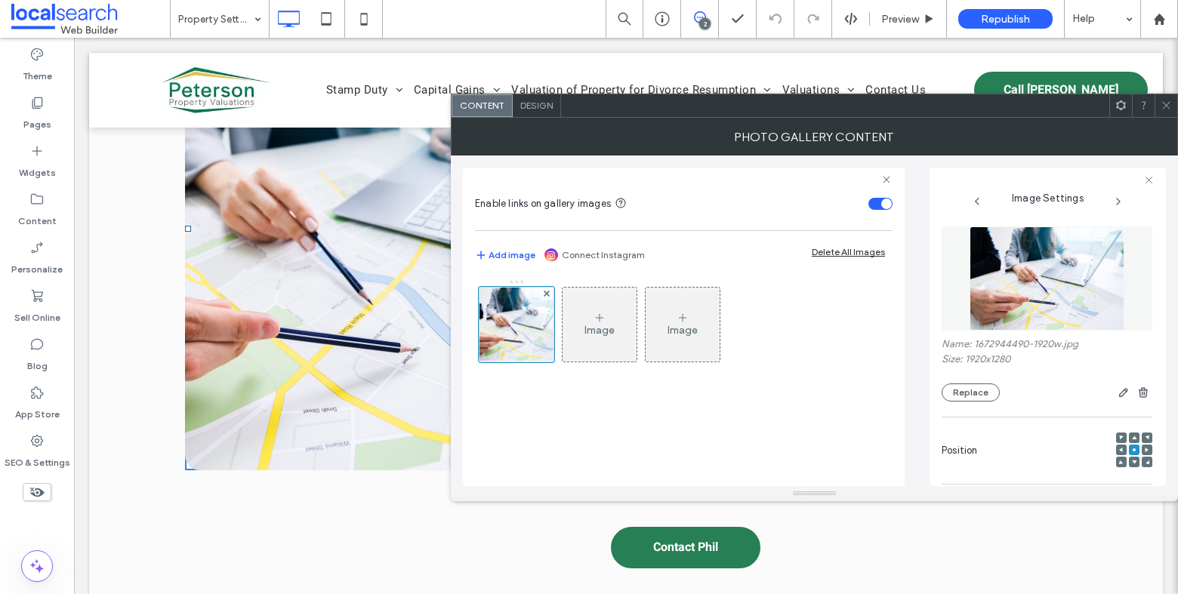
click at [1163, 107] on icon at bounding box center [1166, 105] width 11 height 11
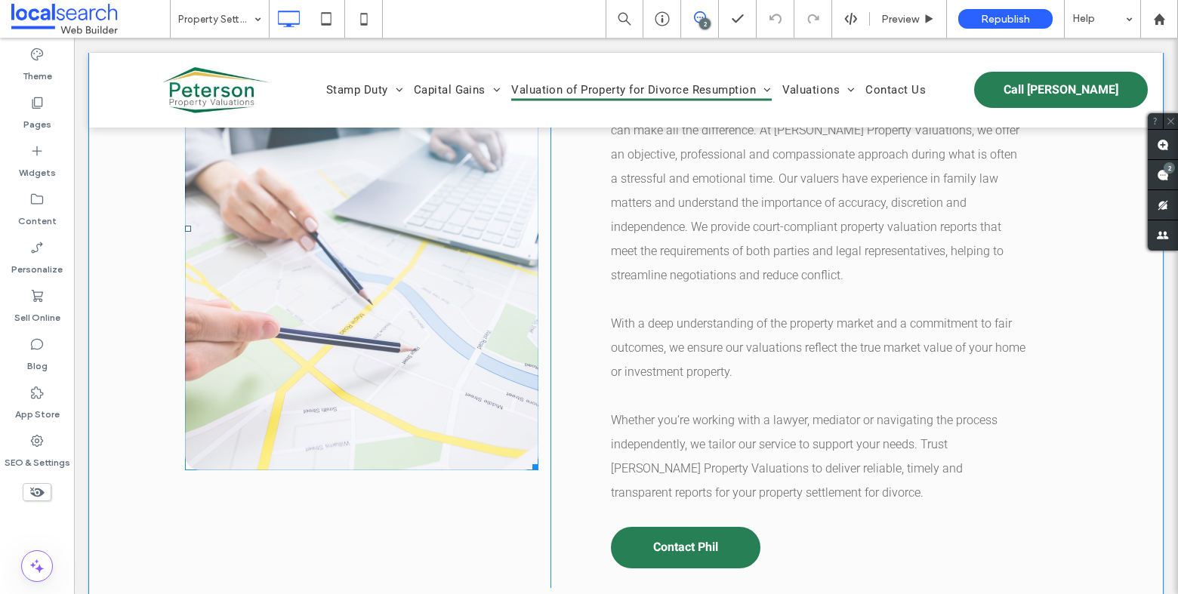
click at [455, 219] on link at bounding box center [361, 228] width 353 height 483
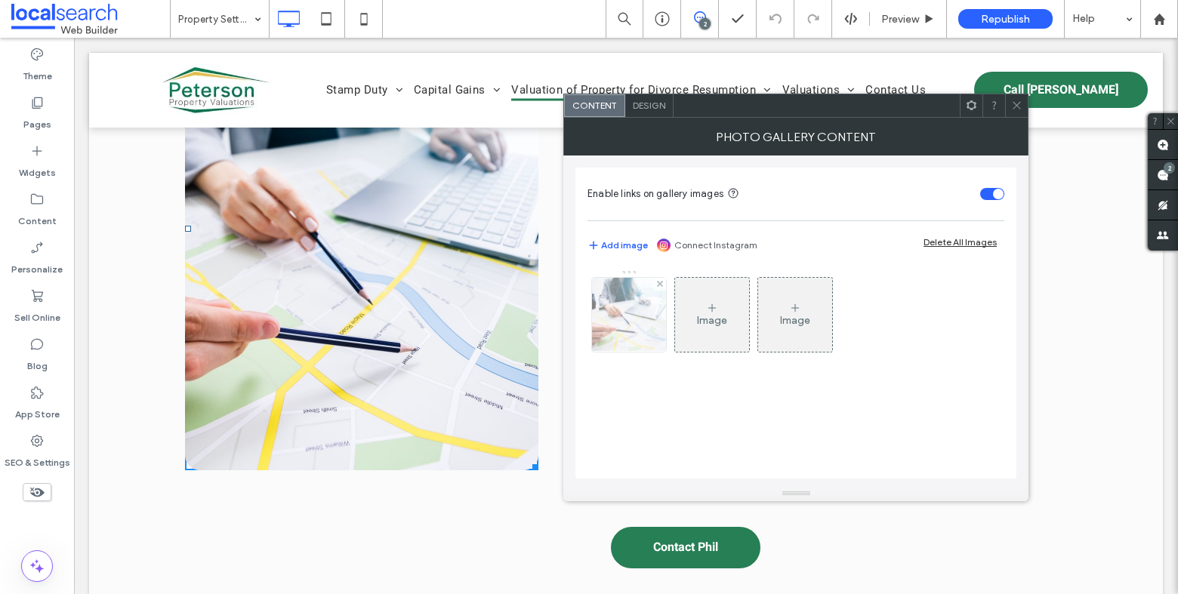
click at [616, 304] on img at bounding box center [629, 315] width 111 height 74
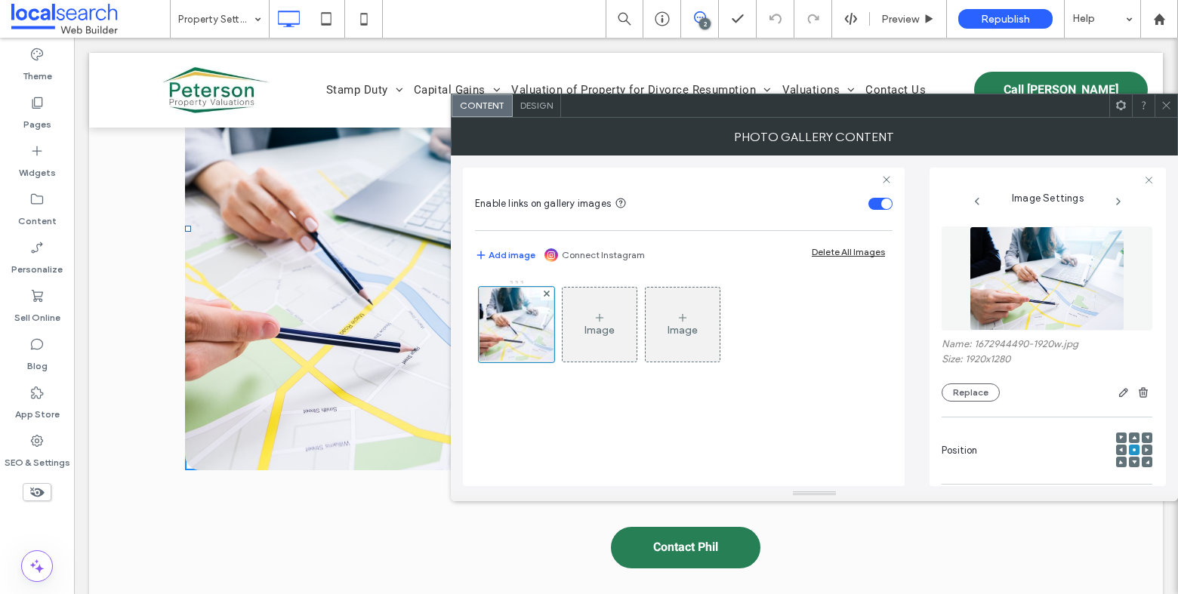
click at [1168, 106] on icon at bounding box center [1166, 105] width 11 height 11
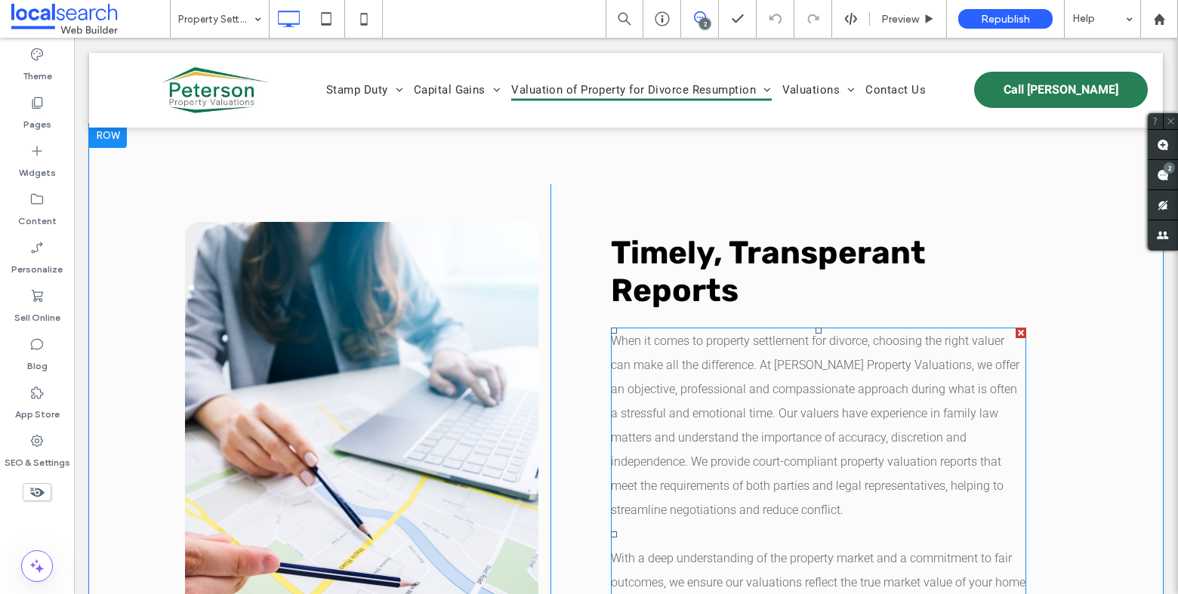
scroll to position [1215, 0]
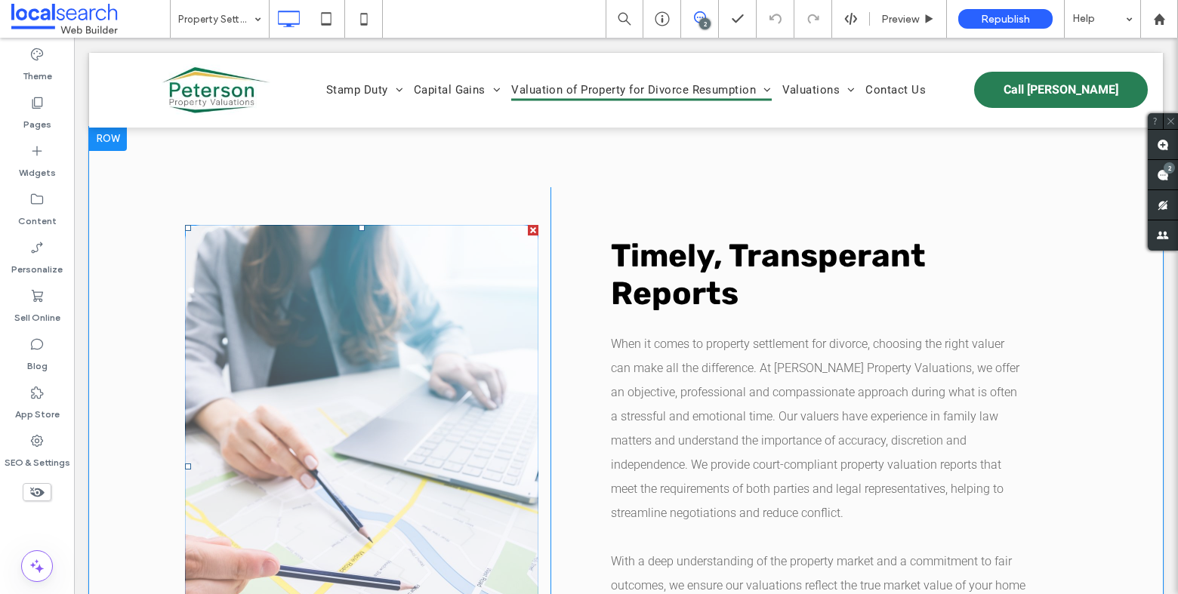
click at [393, 366] on link at bounding box center [361, 466] width 353 height 483
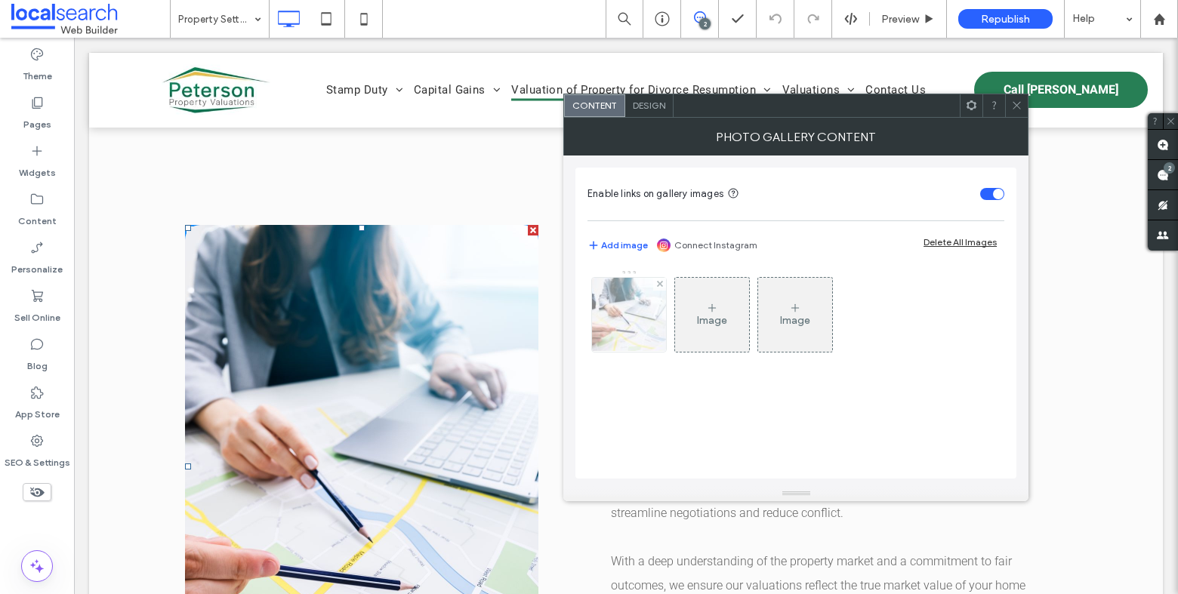
click at [642, 309] on img at bounding box center [629, 315] width 111 height 74
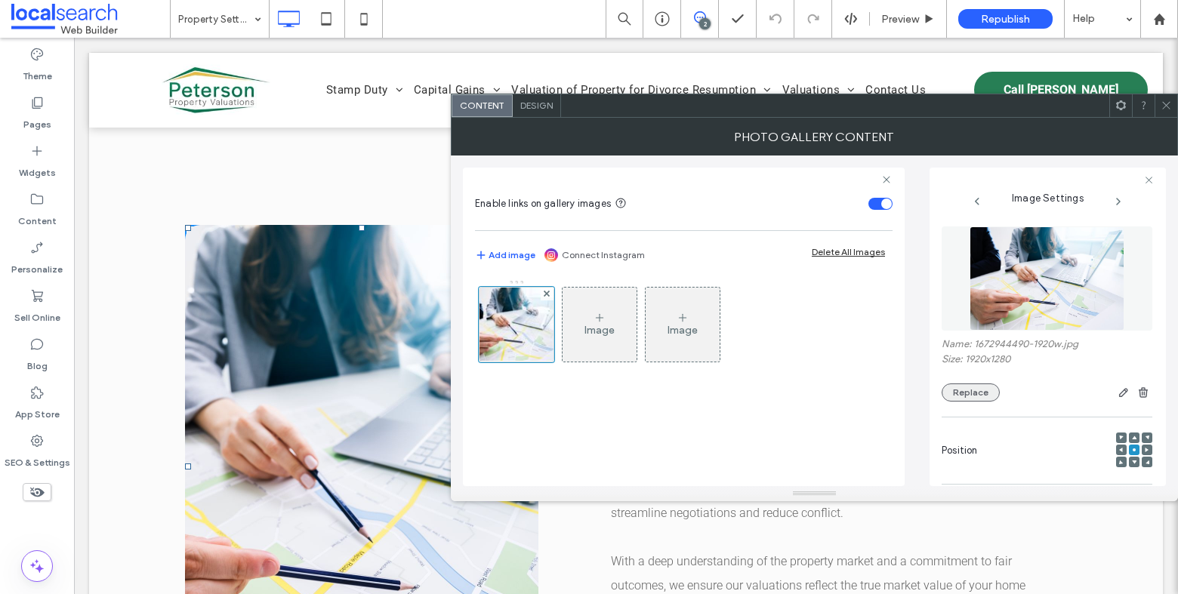
click at [989, 395] on button "Replace" at bounding box center [971, 393] width 58 height 18
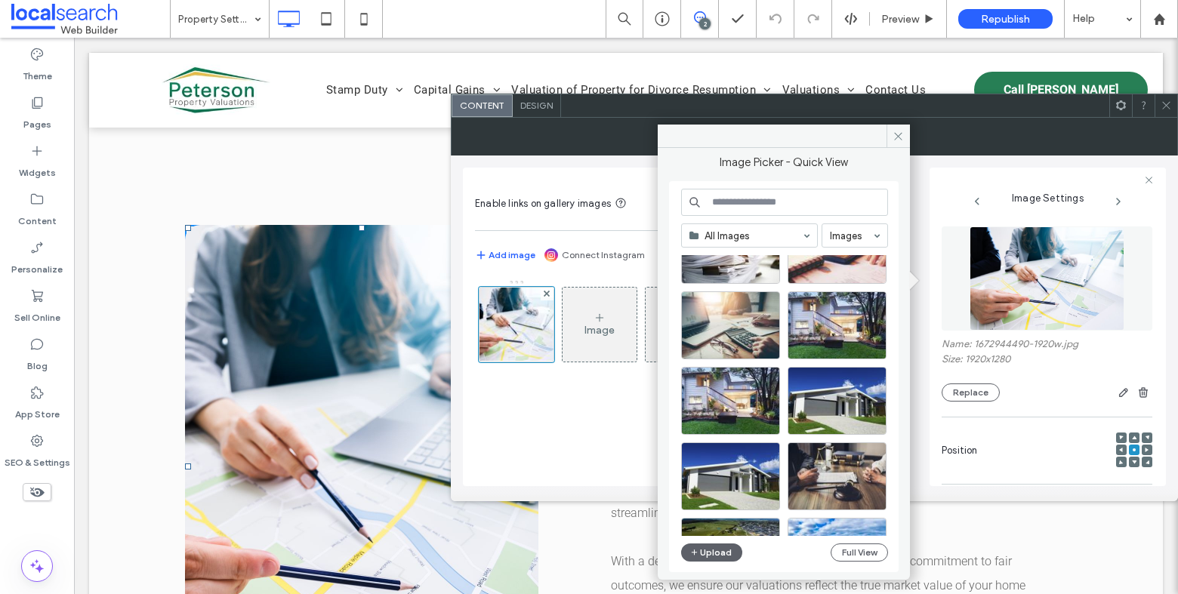
scroll to position [647, 0]
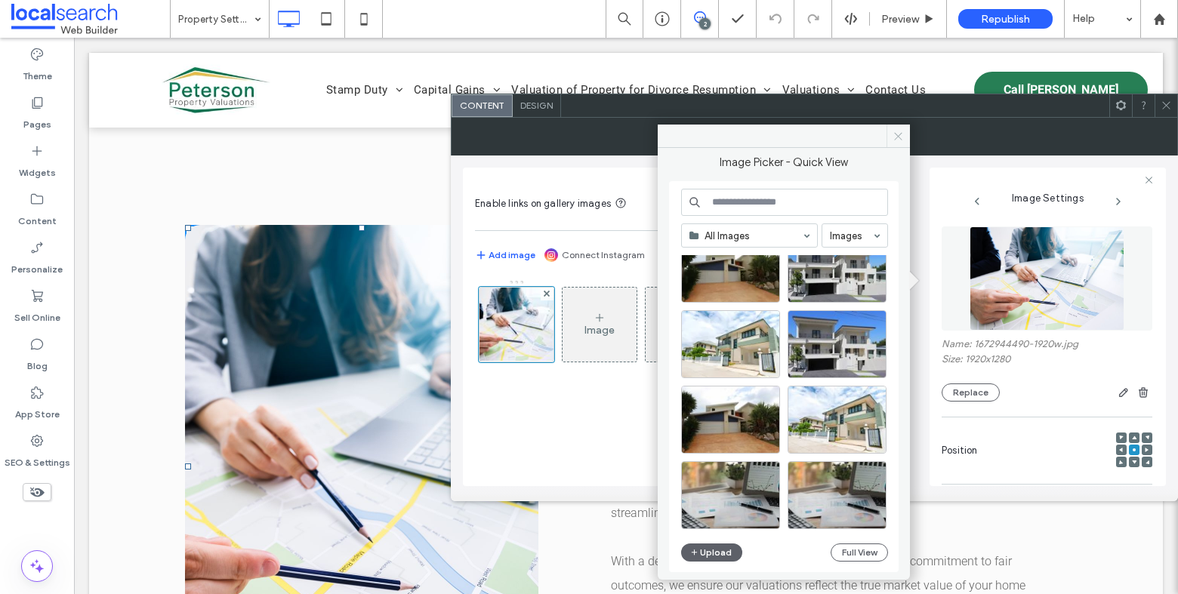
click at [898, 135] on use at bounding box center [899, 136] width 8 height 8
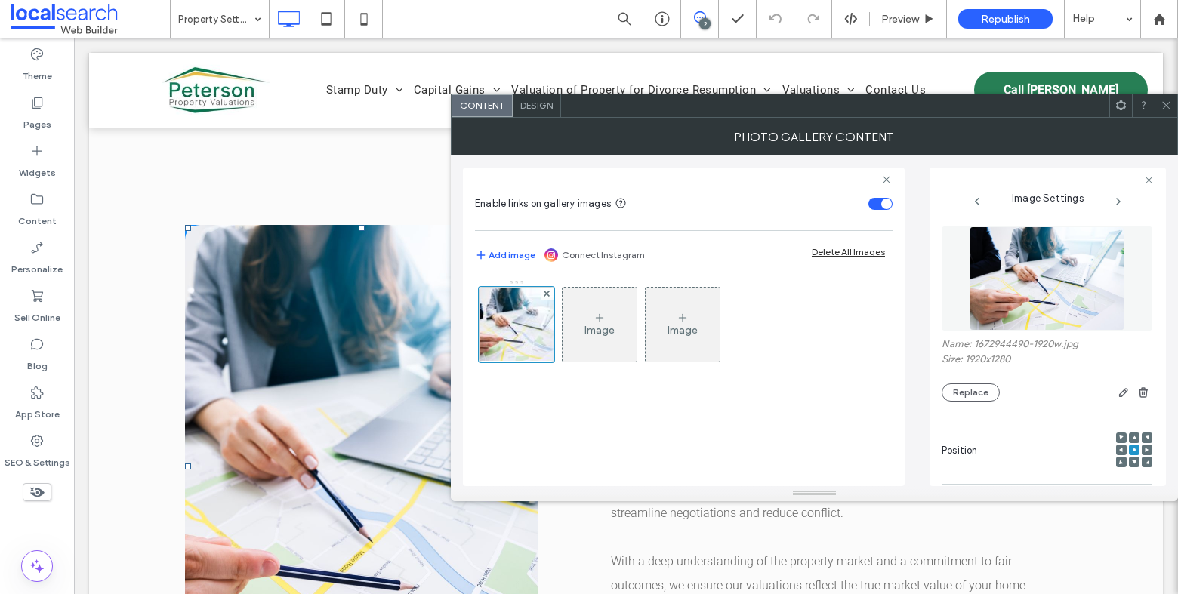
click at [1171, 104] on icon at bounding box center [1166, 105] width 11 height 11
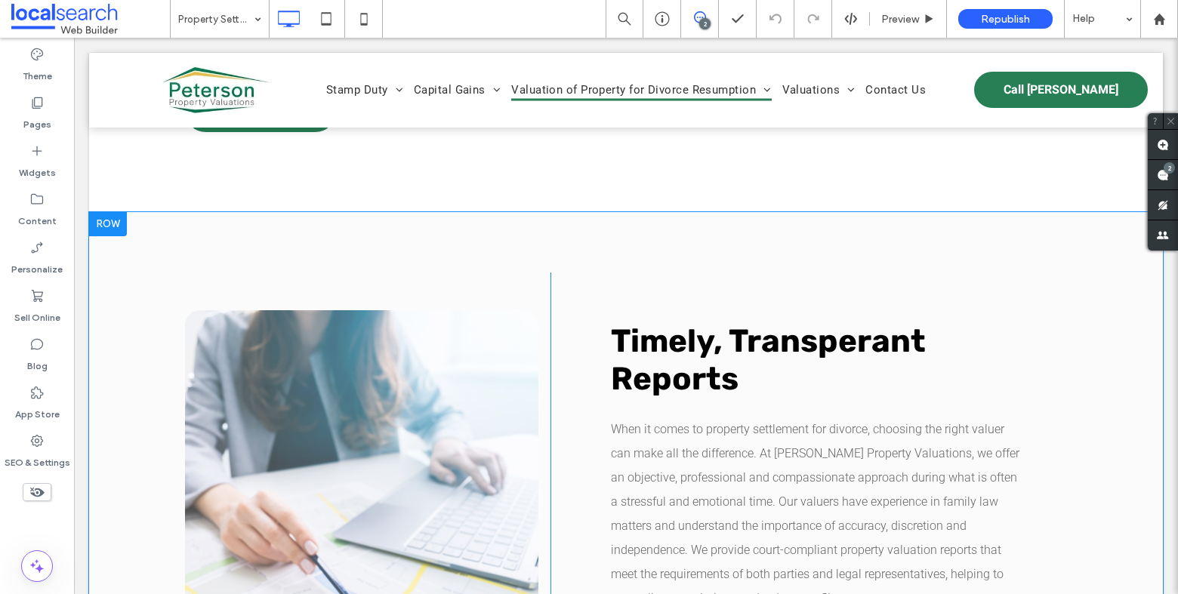
scroll to position [1126, 0]
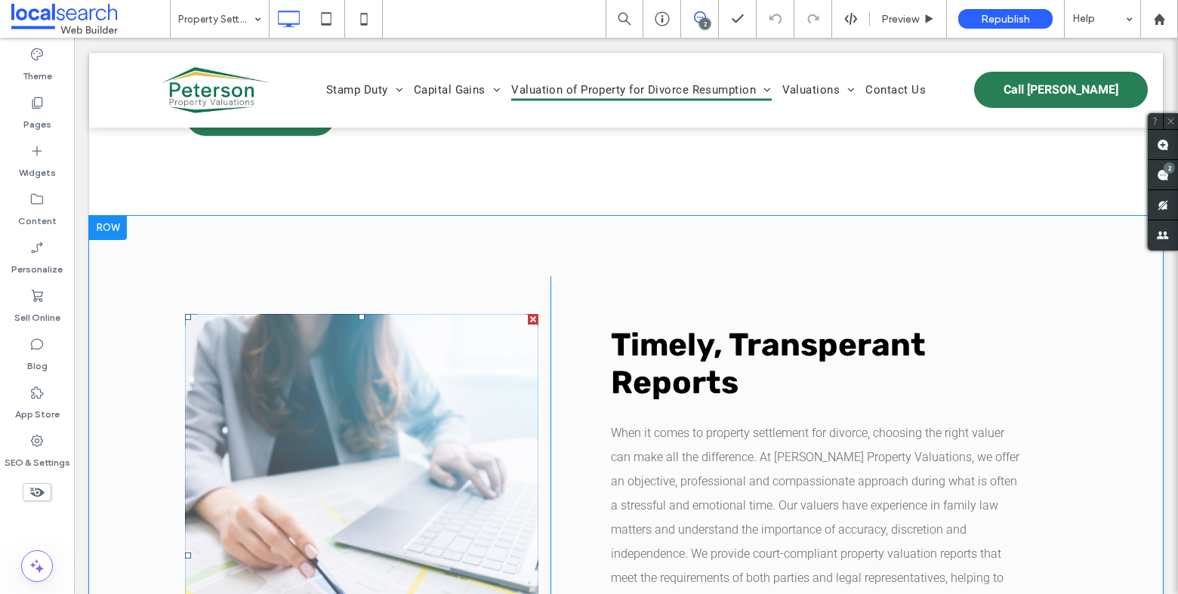
click at [308, 406] on link at bounding box center [361, 555] width 353 height 483
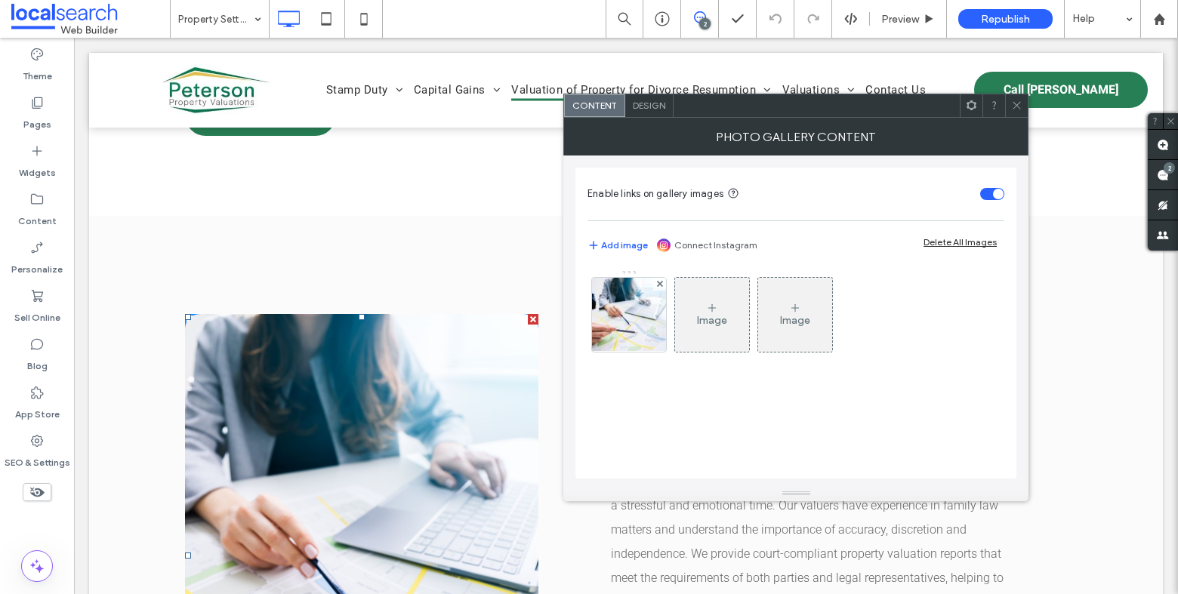
click at [1021, 105] on icon at bounding box center [1016, 105] width 11 height 11
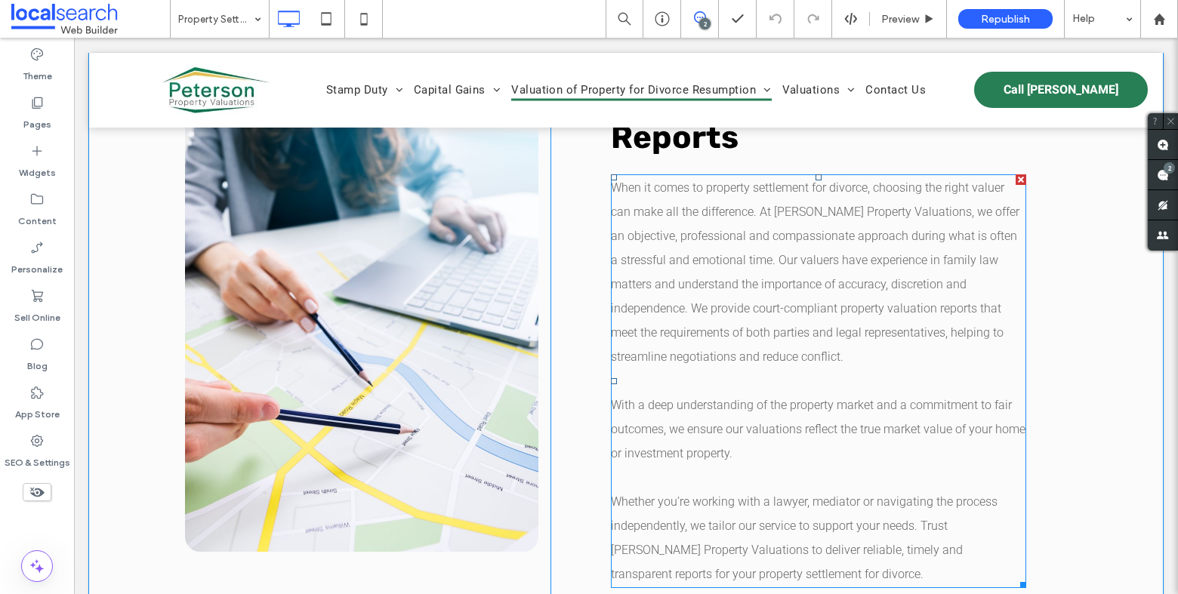
scroll to position [1373, 0]
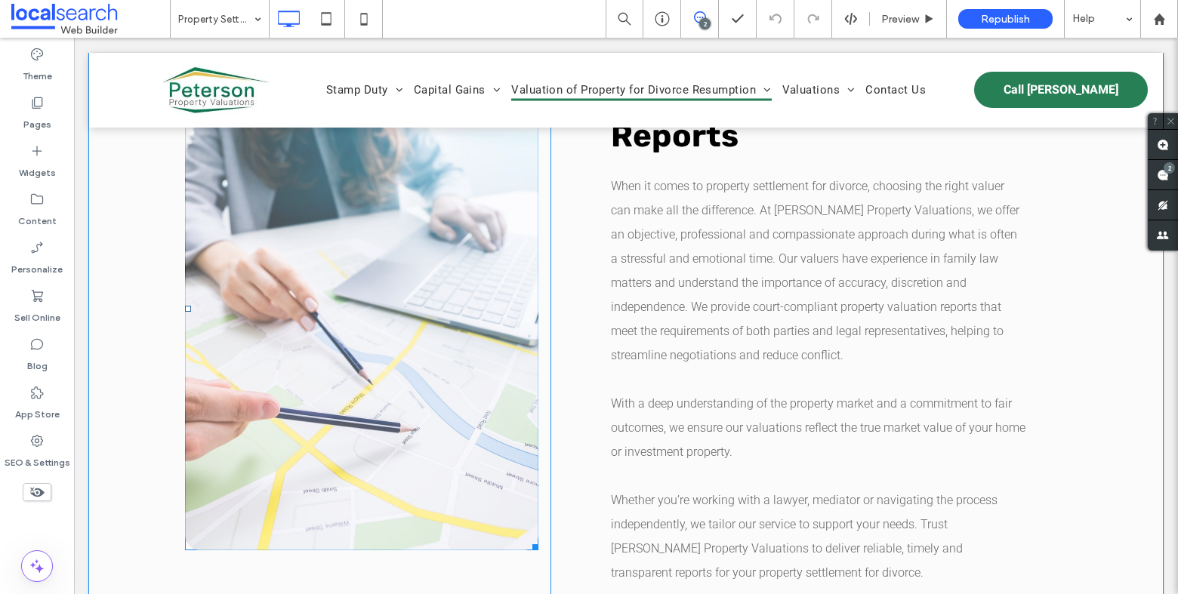
click at [381, 308] on link at bounding box center [361, 308] width 353 height 483
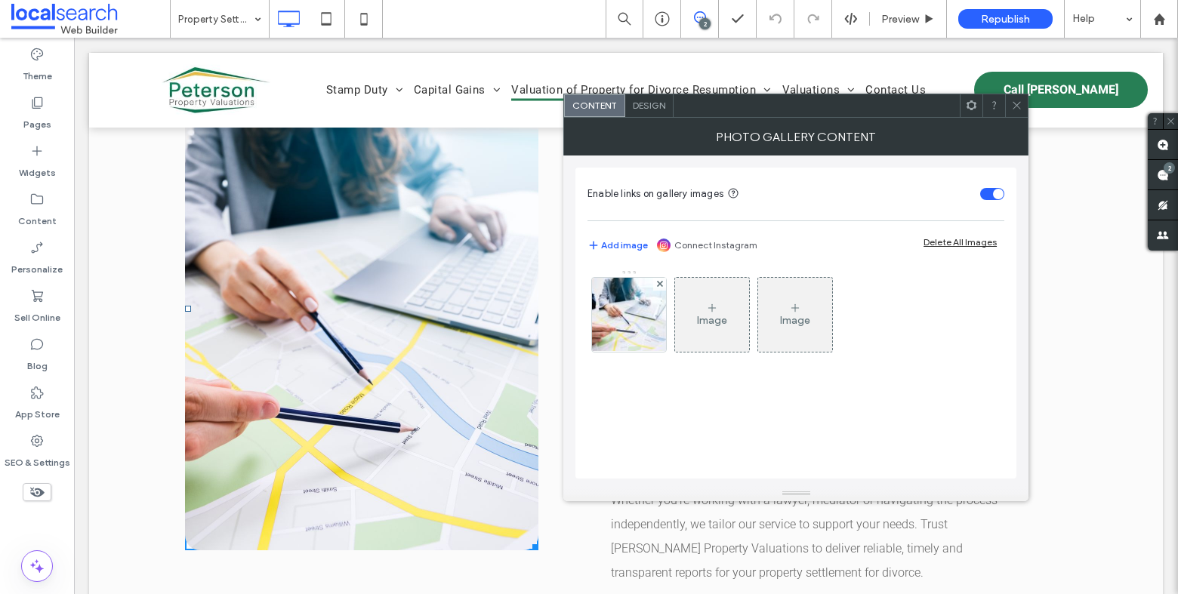
drag, startPoint x: 631, startPoint y: 300, endPoint x: 680, endPoint y: 322, distance: 53.8
click at [631, 300] on img at bounding box center [629, 315] width 111 height 74
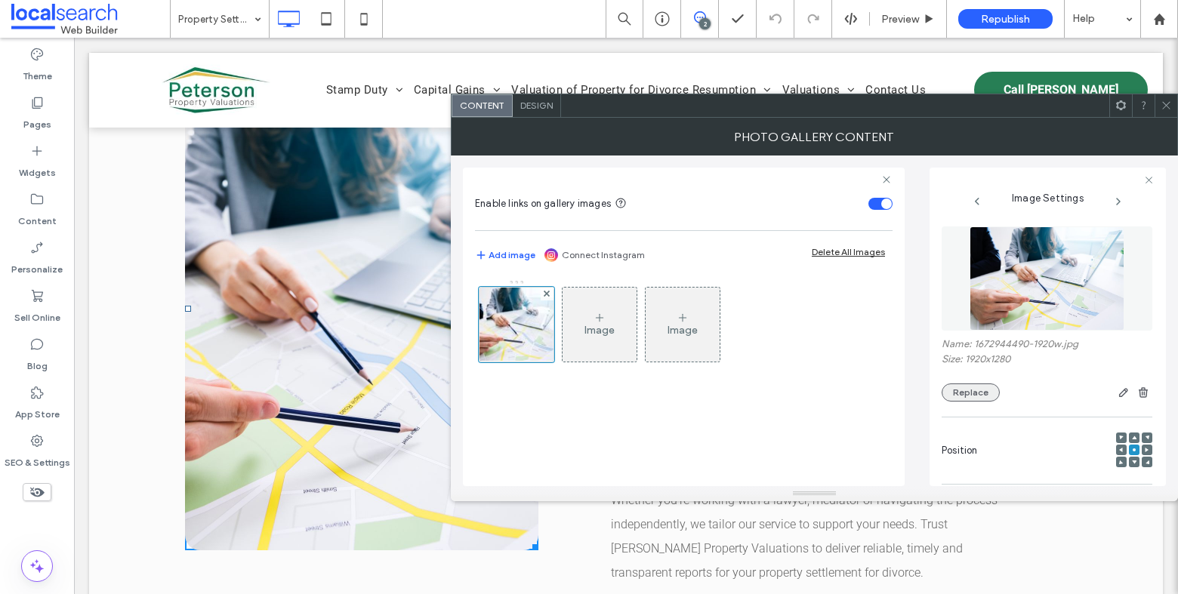
click at [967, 398] on button "Replace" at bounding box center [971, 393] width 58 height 18
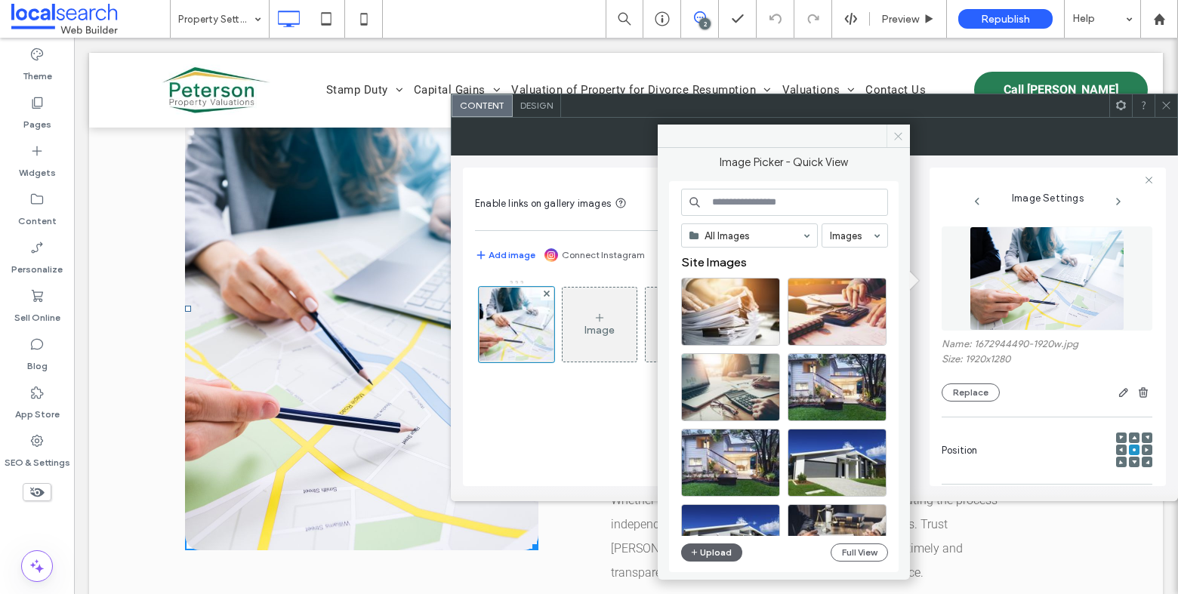
click at [899, 134] on icon at bounding box center [898, 136] width 11 height 11
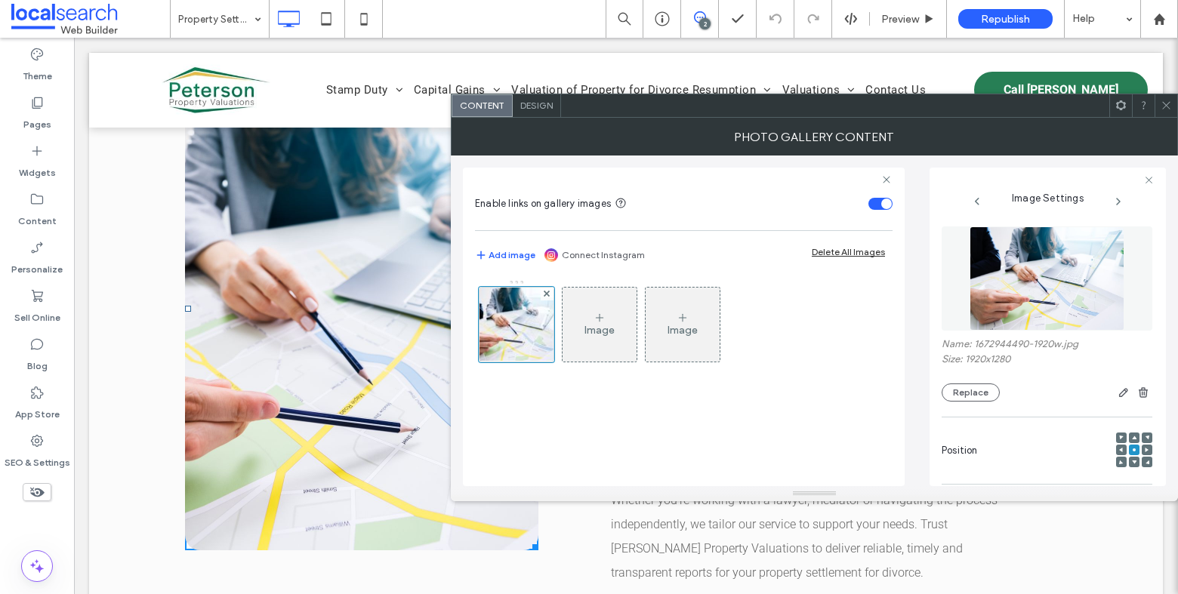
click at [1168, 108] on icon at bounding box center [1166, 105] width 11 height 11
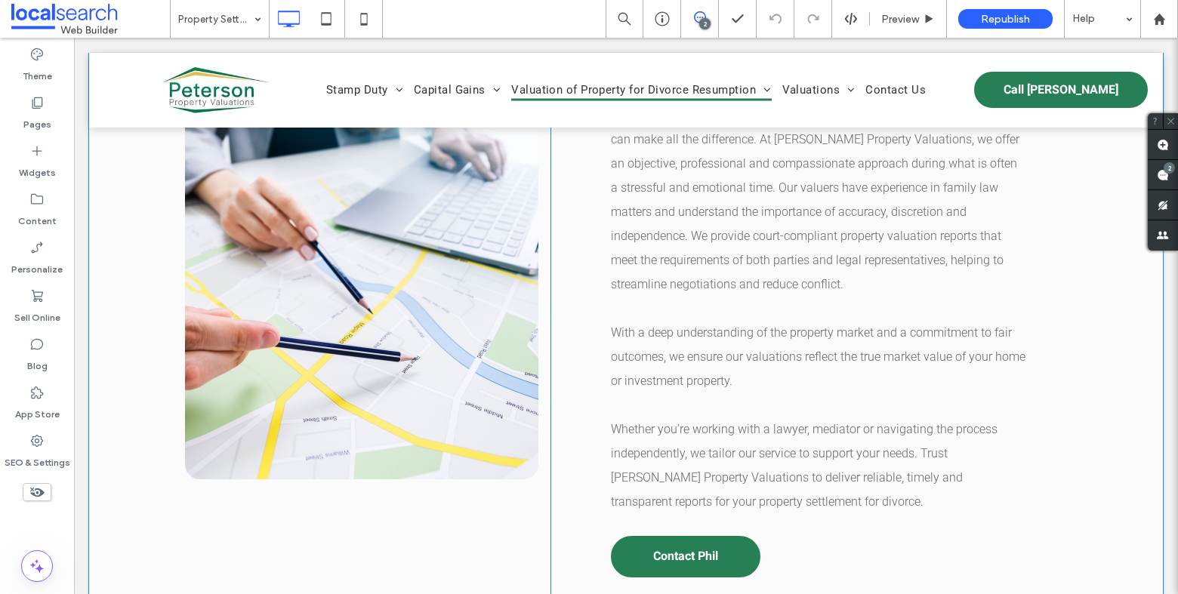
scroll to position [1288, 0]
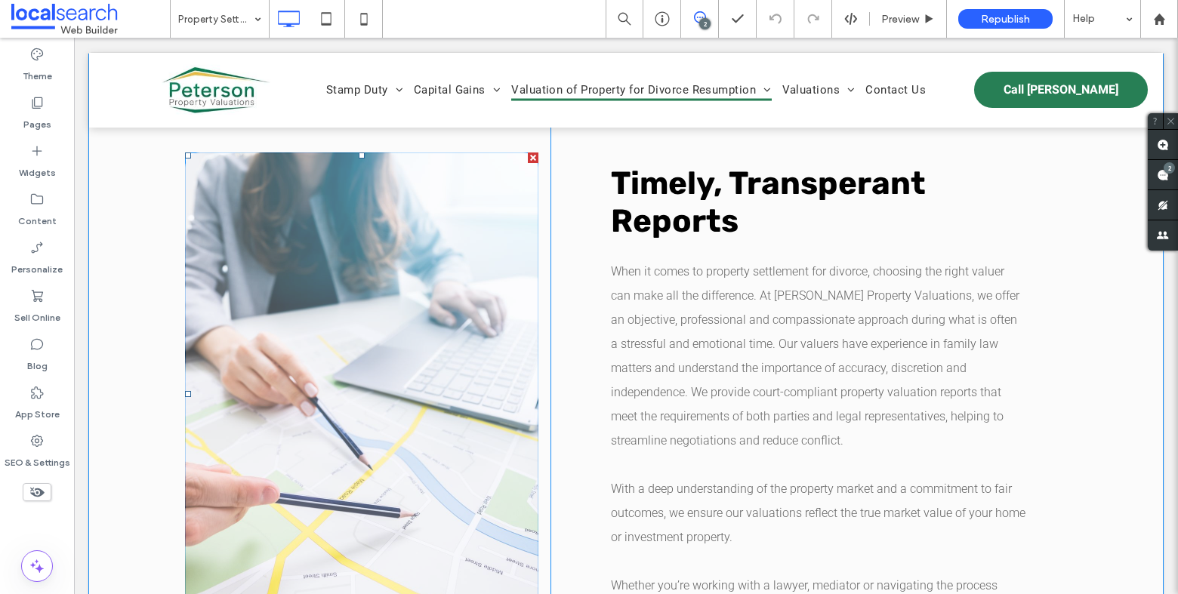
click at [397, 406] on link at bounding box center [361, 394] width 353 height 483
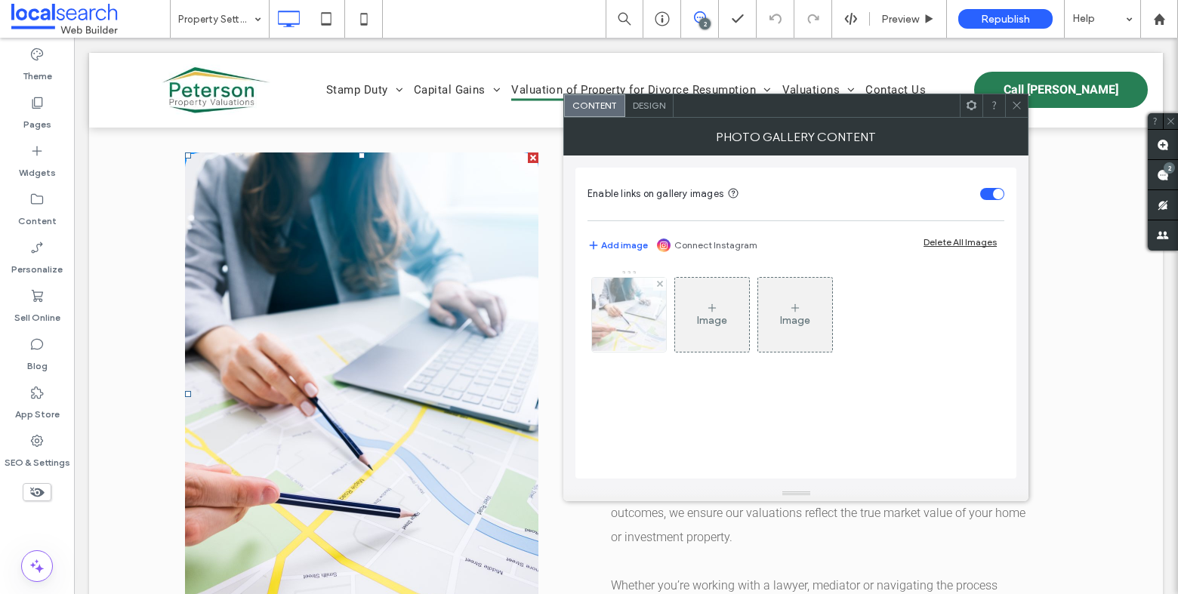
click at [649, 306] on img at bounding box center [629, 315] width 111 height 74
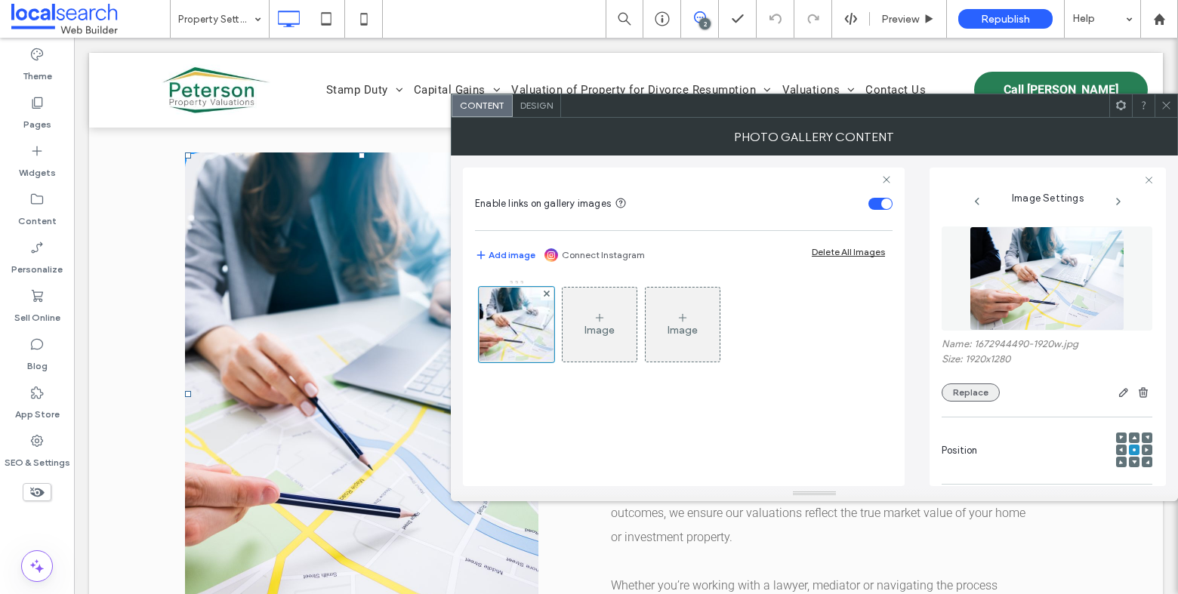
click at [980, 390] on button "Replace" at bounding box center [971, 393] width 58 height 18
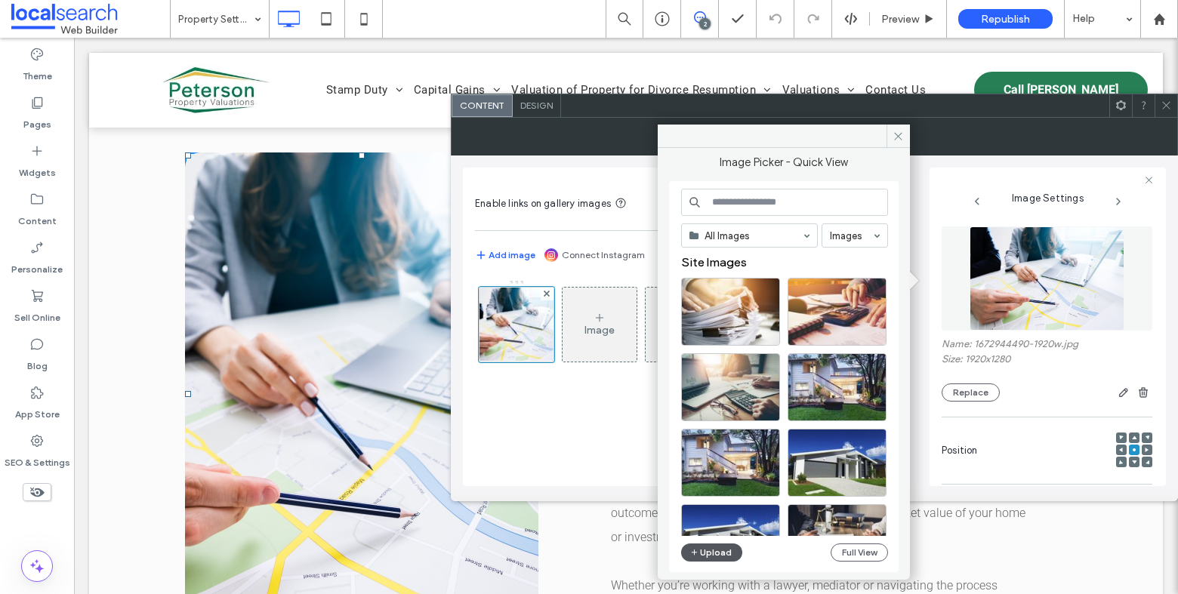
click at [722, 548] on button "Upload" at bounding box center [712, 553] width 62 height 18
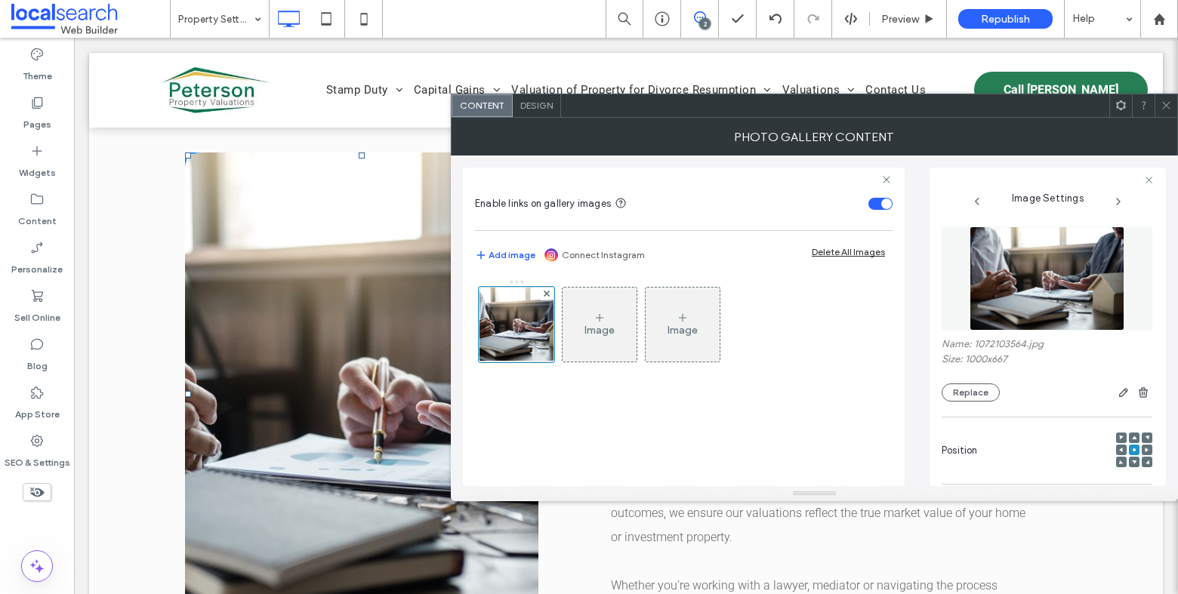
click at [1166, 108] on icon at bounding box center [1166, 105] width 11 height 11
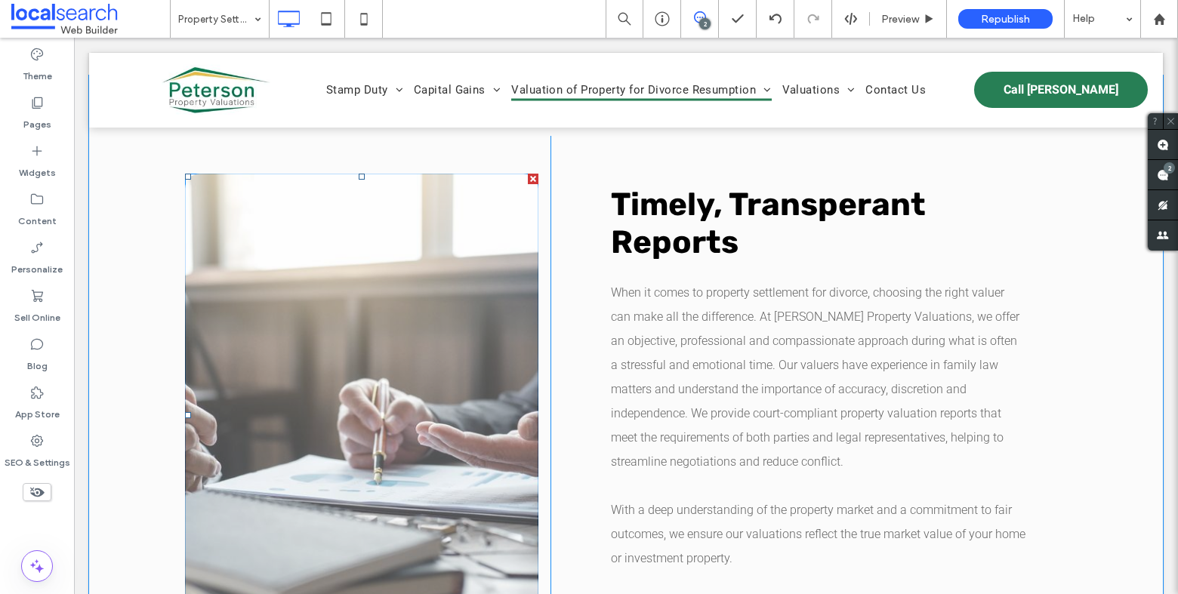
scroll to position [1266, 0]
click at [443, 286] on link at bounding box center [361, 415] width 353 height 483
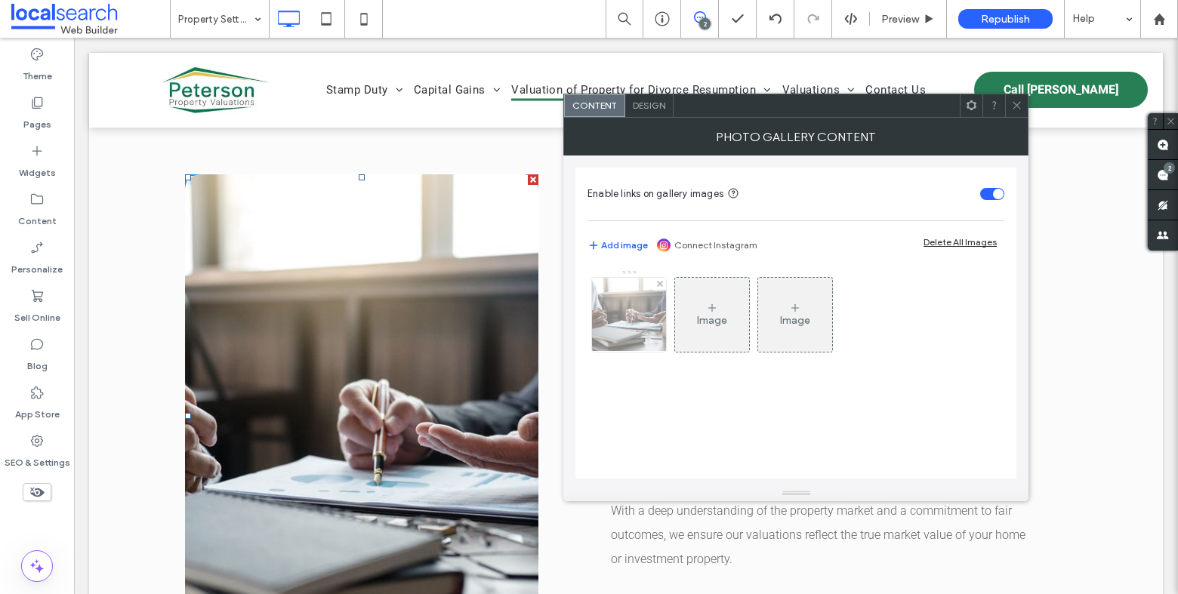
click at [616, 322] on img at bounding box center [629, 315] width 111 height 74
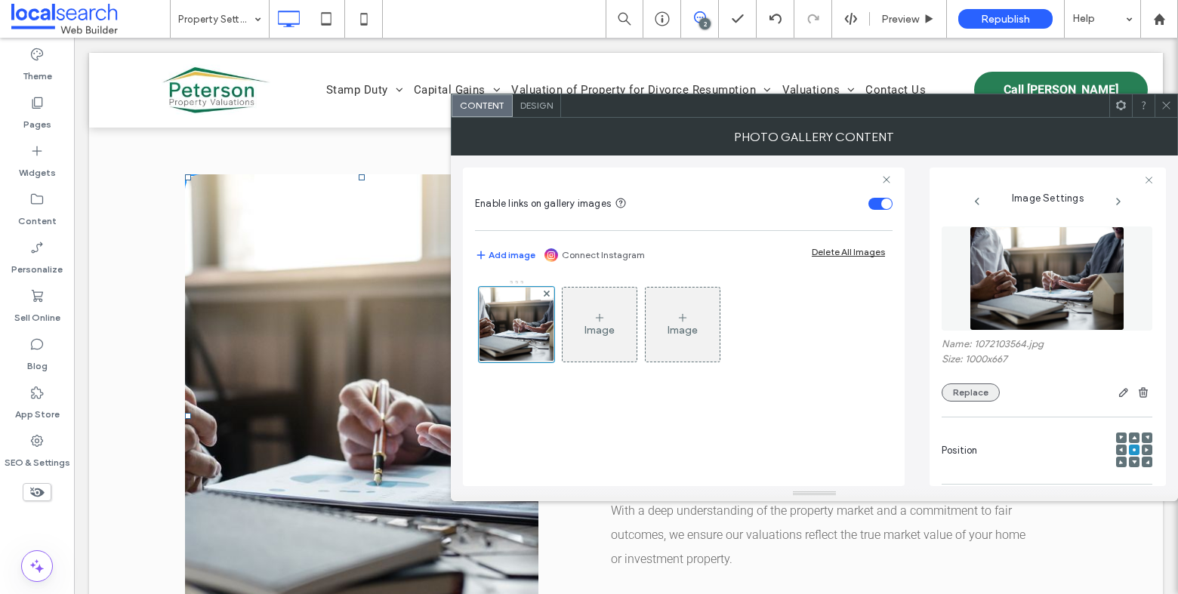
scroll to position [463, 0]
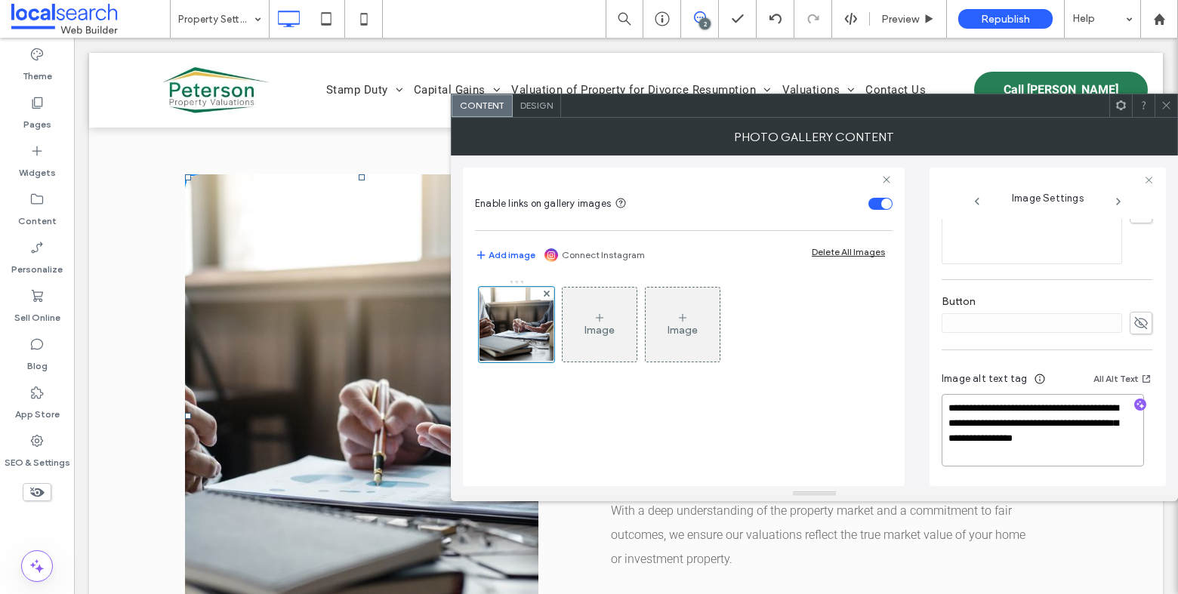
drag, startPoint x: 1033, startPoint y: 455, endPoint x: 1043, endPoint y: 419, distance: 36.8
click at [1043, 419] on textarea "**********" at bounding box center [1043, 430] width 202 height 72
type textarea "**********"
click at [1137, 406] on use "button" at bounding box center [1141, 406] width 8 height 8
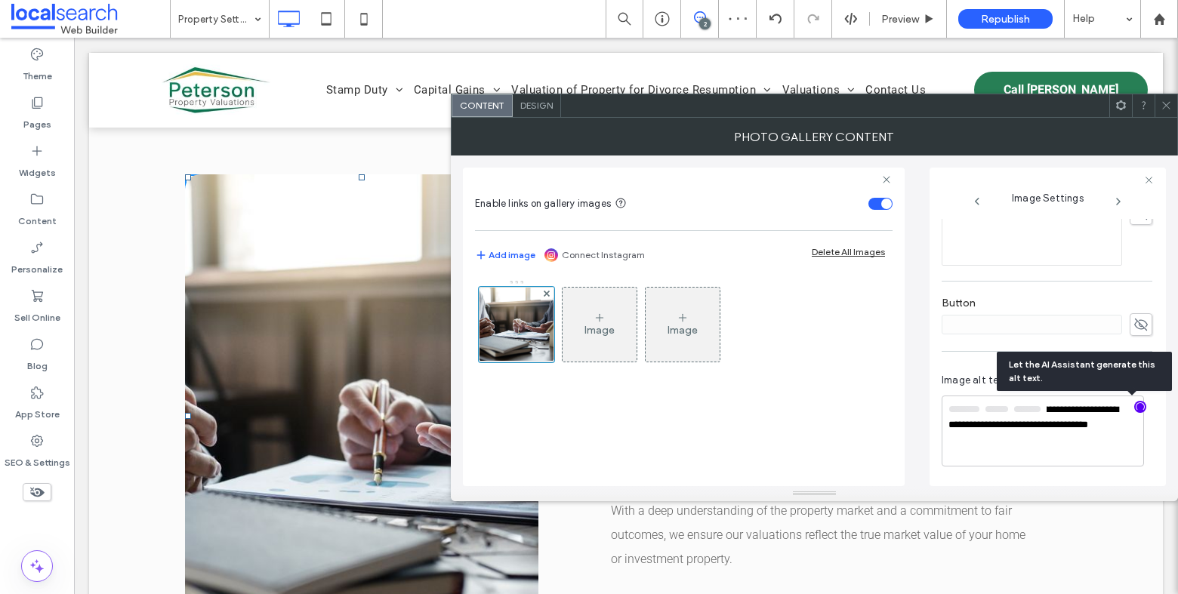
scroll to position [461, 0]
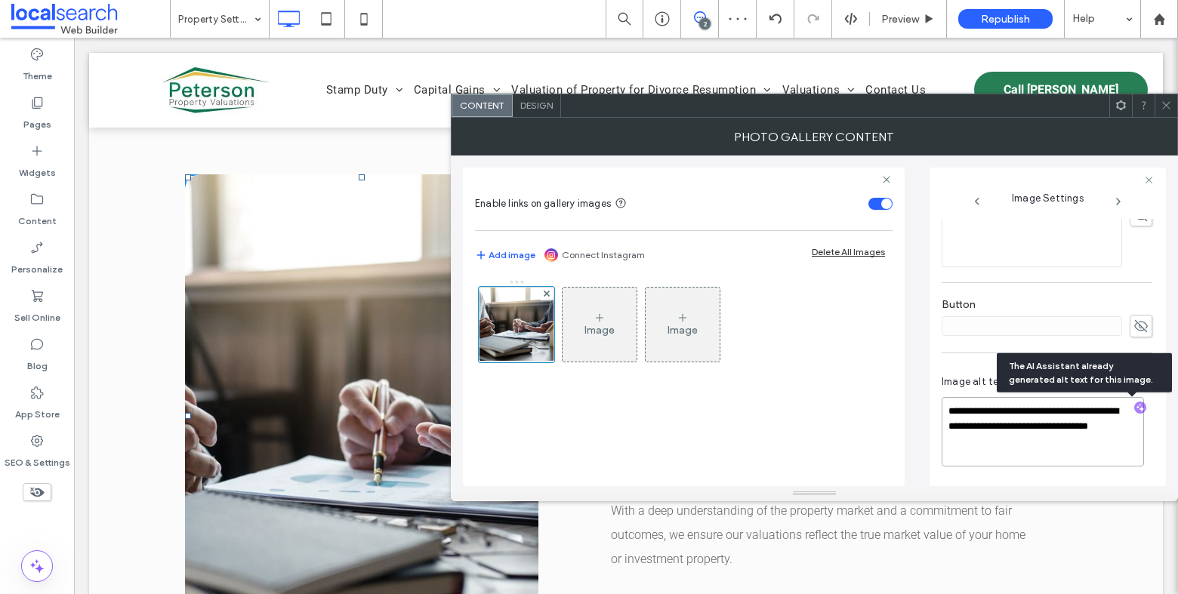
click at [1063, 438] on textarea "**********" at bounding box center [1043, 431] width 202 height 69
paste textarea "**********"
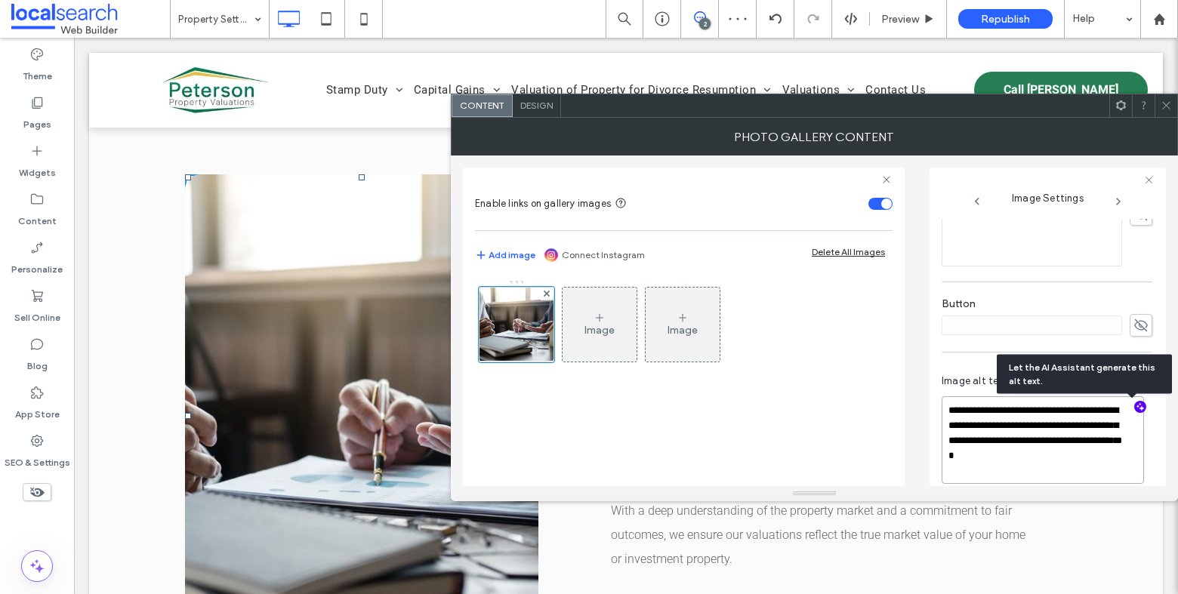
scroll to position [1, 0]
type textarea "**********"
click at [1167, 103] on icon at bounding box center [1166, 105] width 11 height 11
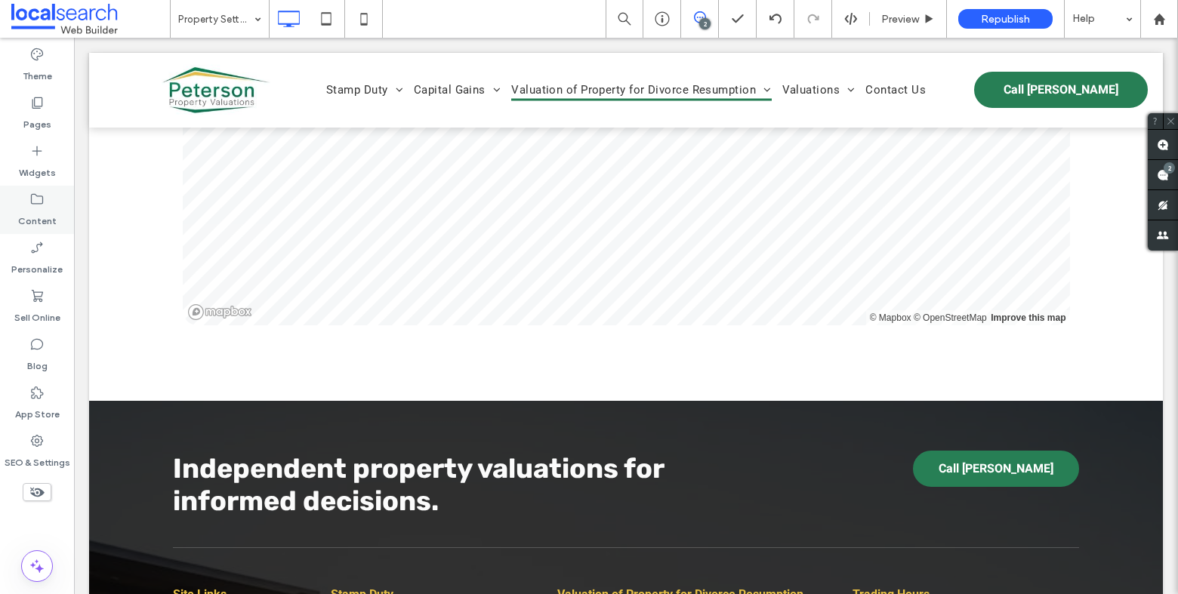
scroll to position [2238, 0]
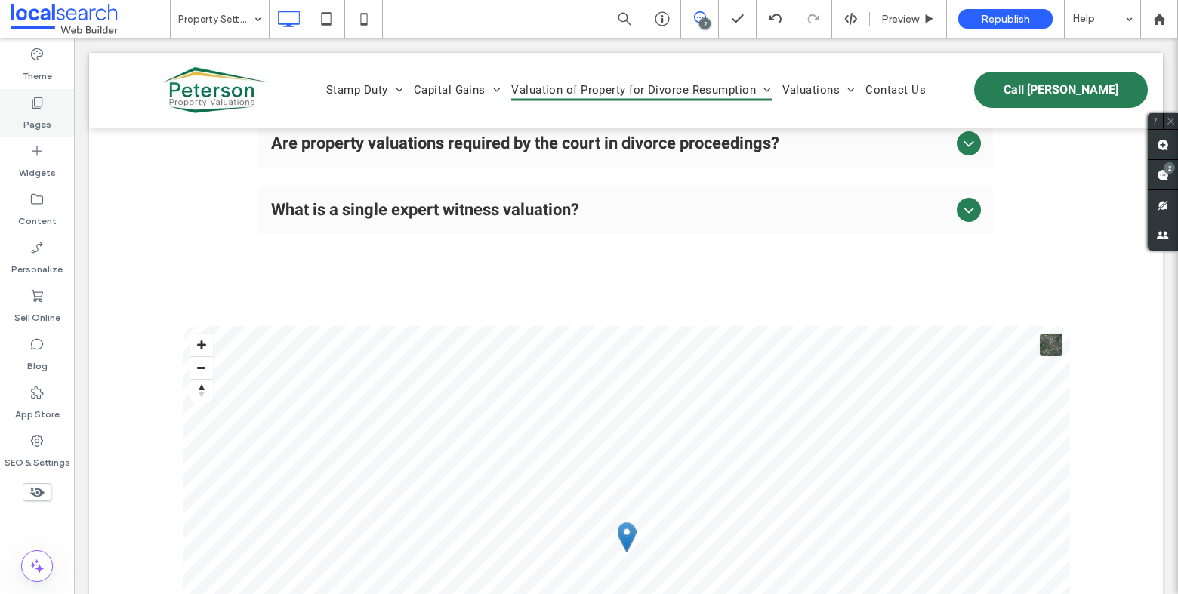
click at [44, 110] on icon at bounding box center [36, 102] width 15 height 15
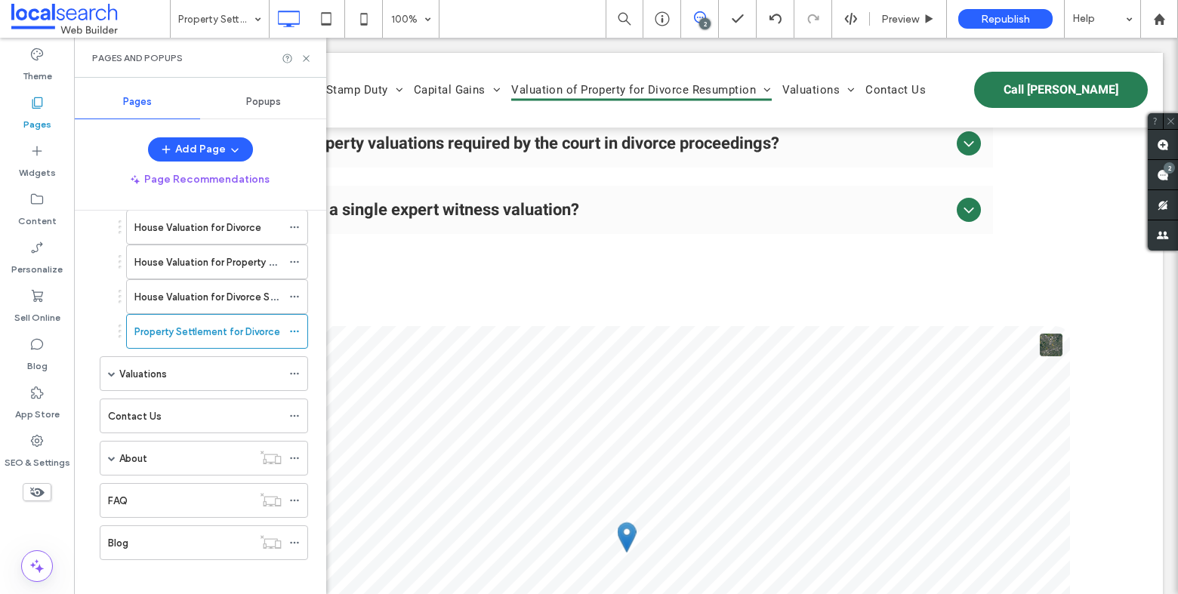
scroll to position [889, 0]
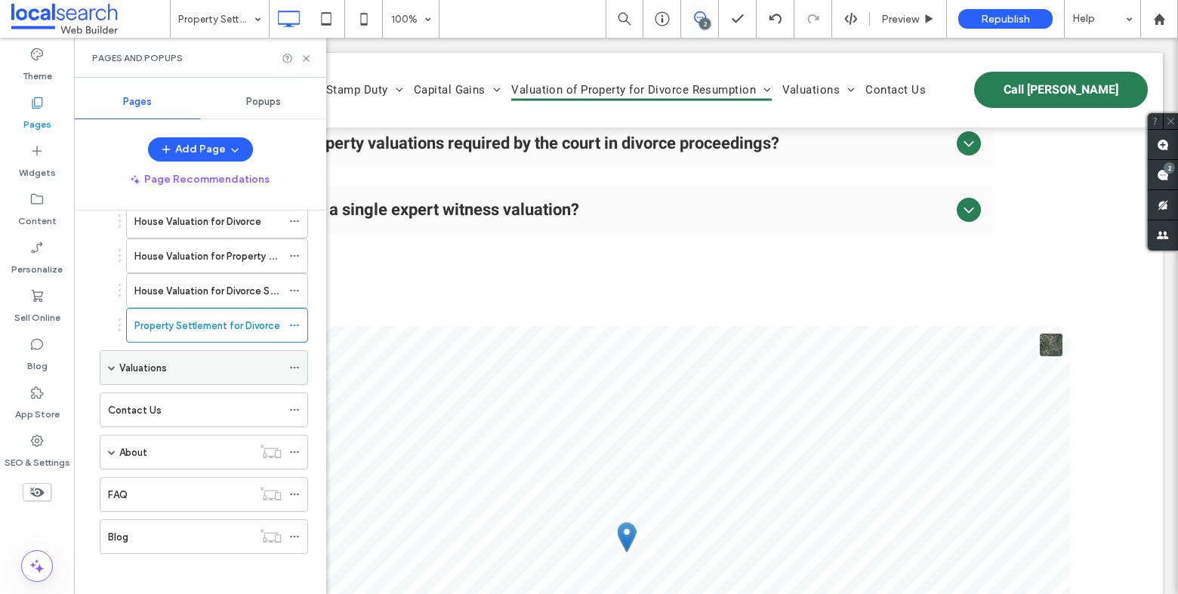
click at [141, 356] on label "Valuations" at bounding box center [143, 368] width 48 height 26
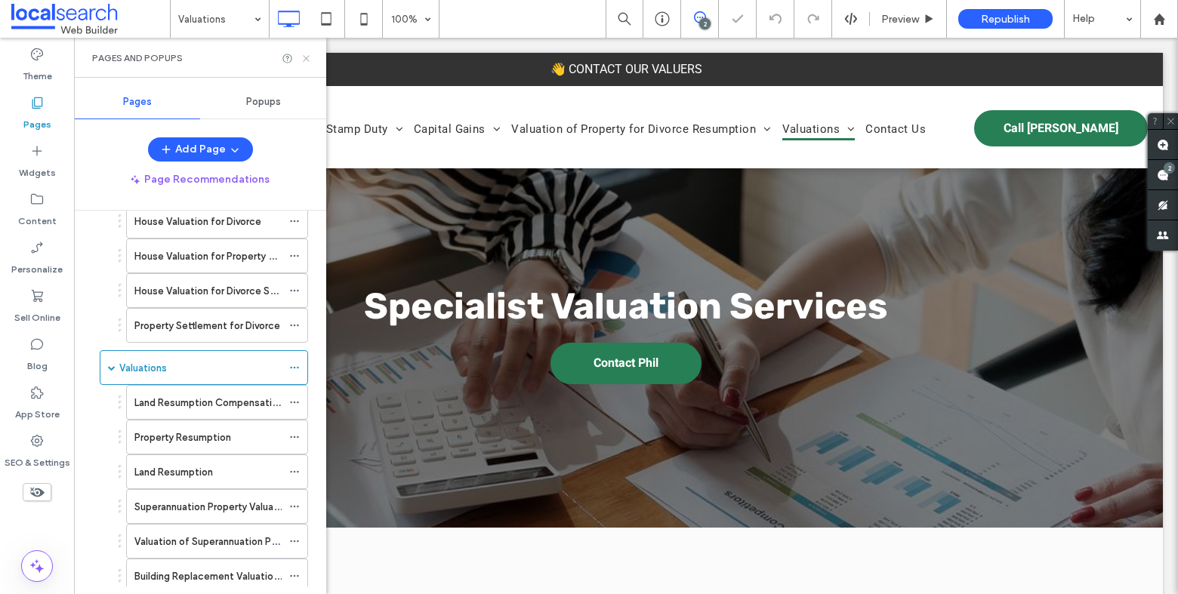
click at [307, 60] on icon at bounding box center [306, 58] width 11 height 11
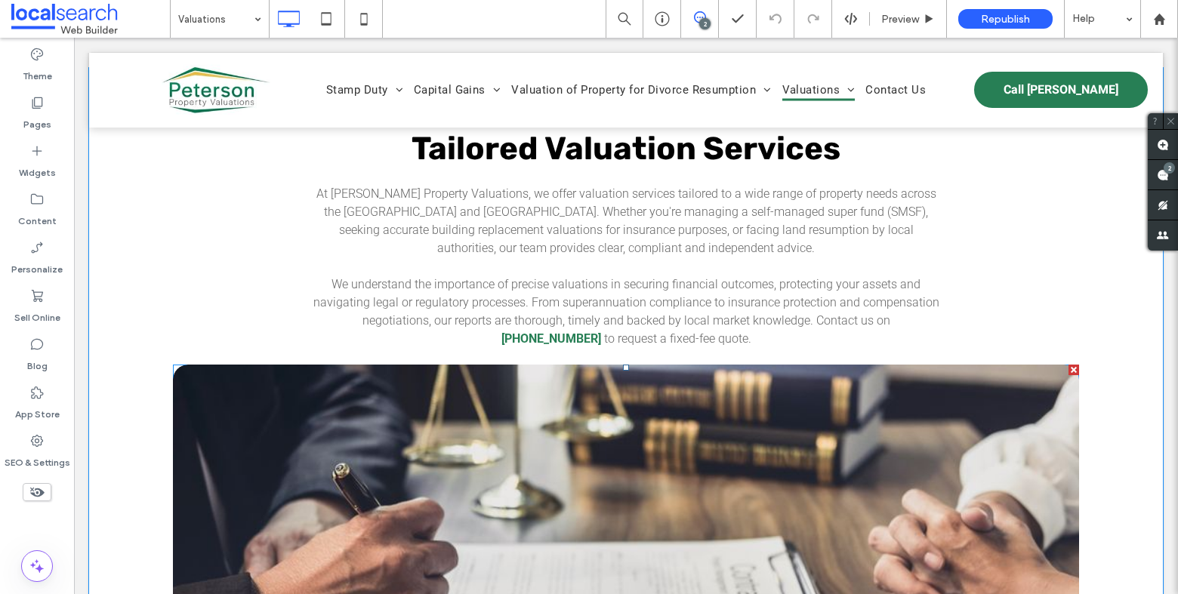
scroll to position [1363, 0]
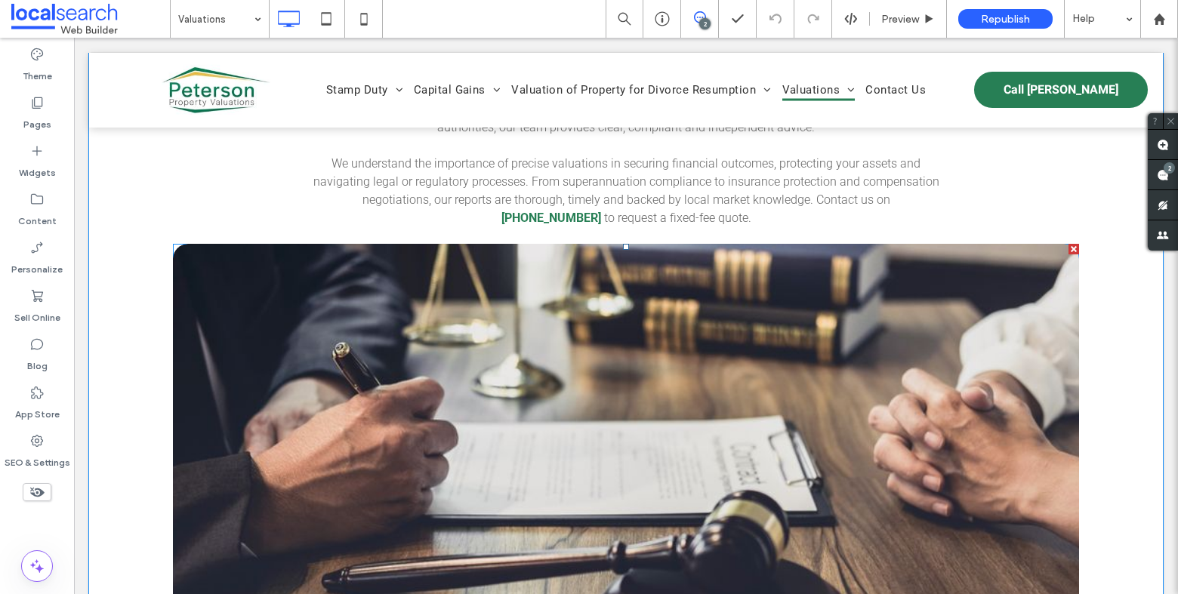
click at [369, 364] on link at bounding box center [626, 458] width 961 height 456
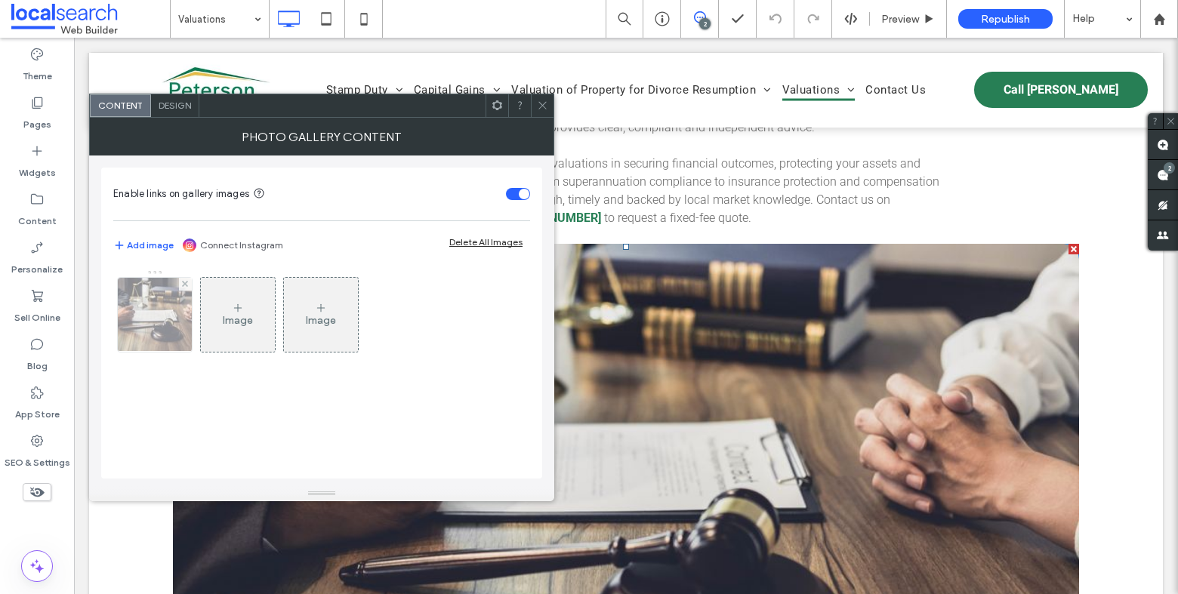
click at [145, 332] on img at bounding box center [155, 315] width 112 height 74
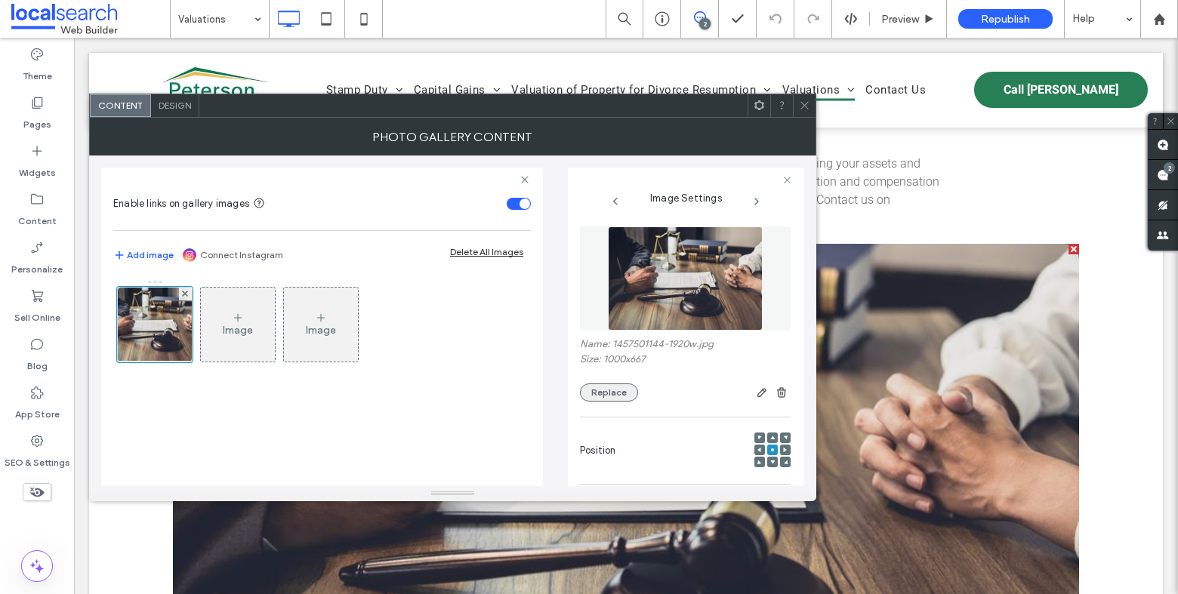
click at [611, 393] on button "Replace" at bounding box center [609, 393] width 58 height 18
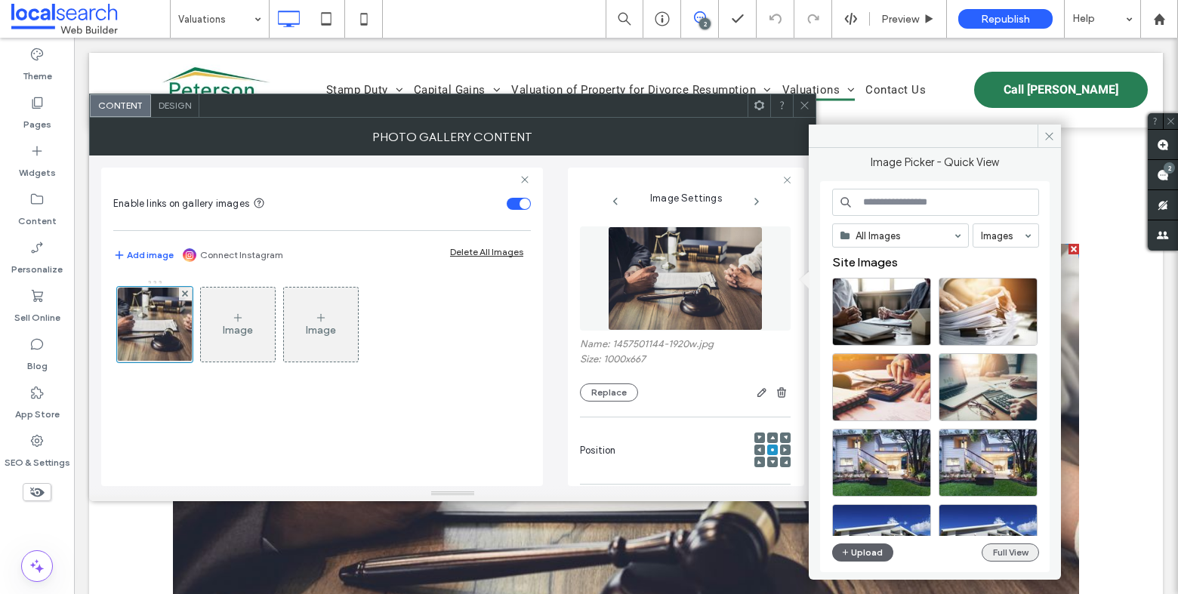
click at [995, 548] on button "Full View" at bounding box center [1010, 553] width 57 height 18
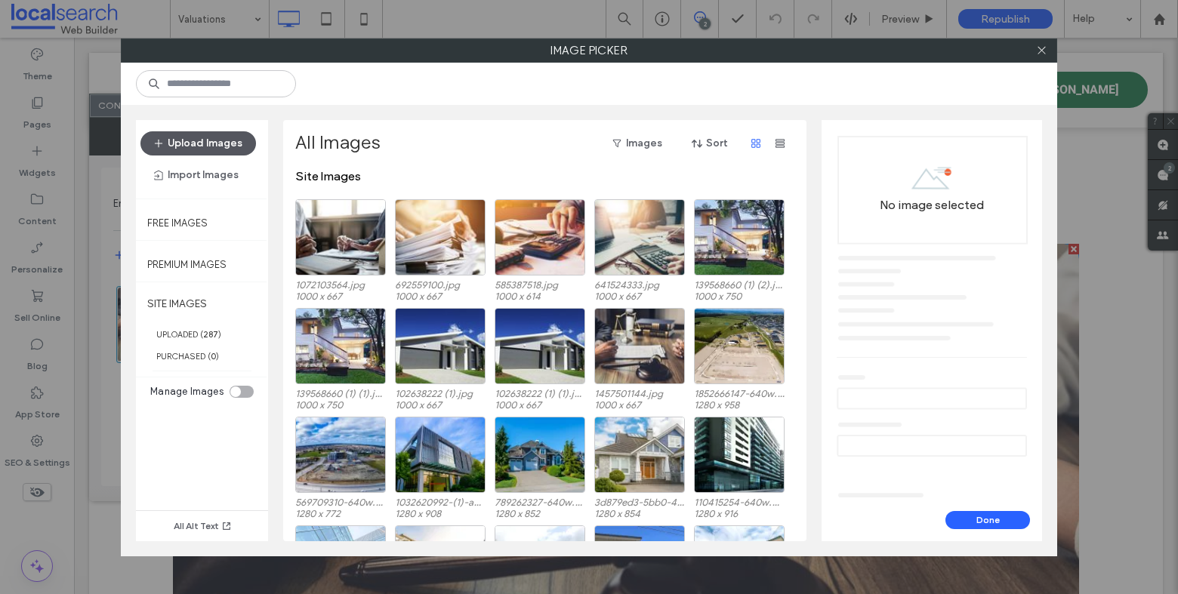
click at [210, 143] on button "Upload Images" at bounding box center [198, 143] width 116 height 24
click at [1039, 46] on icon at bounding box center [1041, 50] width 11 height 11
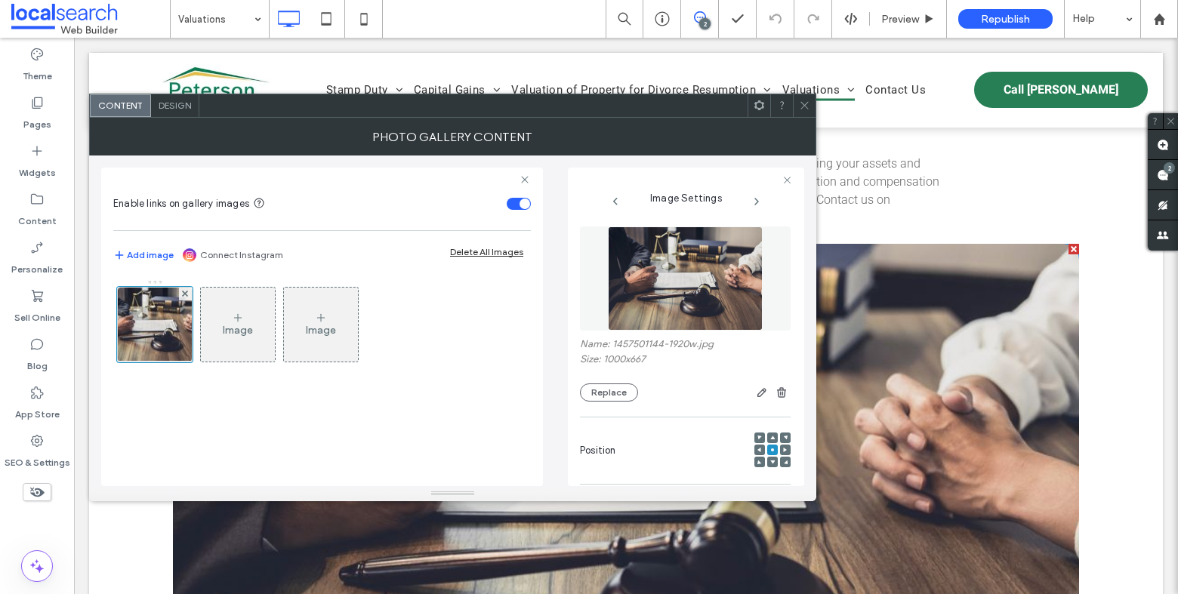
click at [805, 103] on icon at bounding box center [804, 105] width 11 height 11
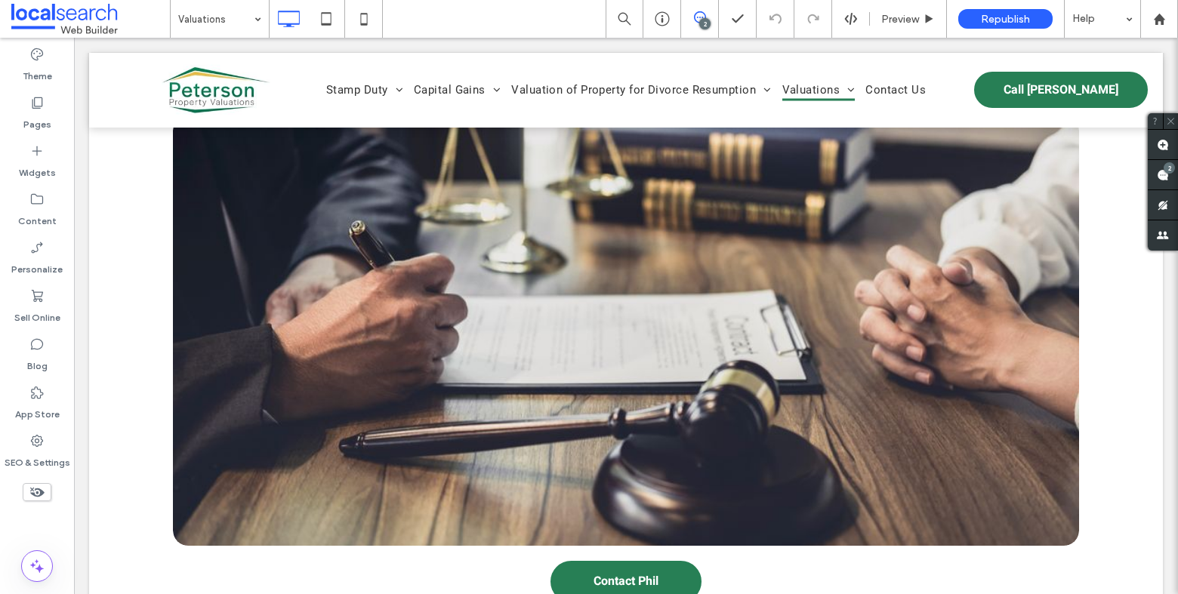
scroll to position [1562, 0]
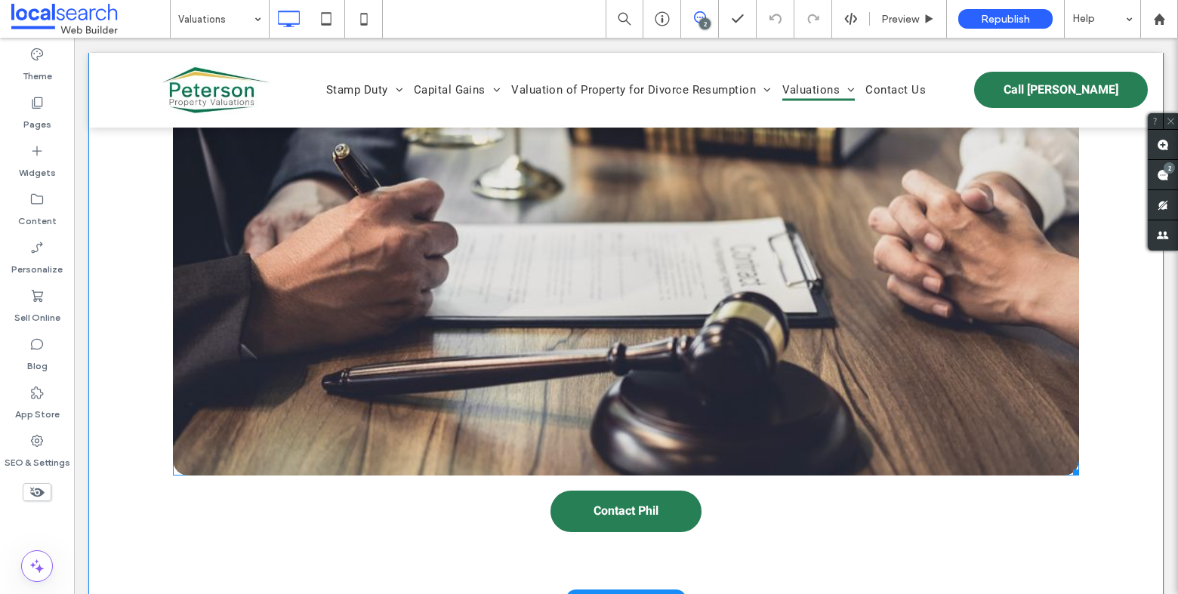
click at [432, 342] on link at bounding box center [626, 260] width 961 height 456
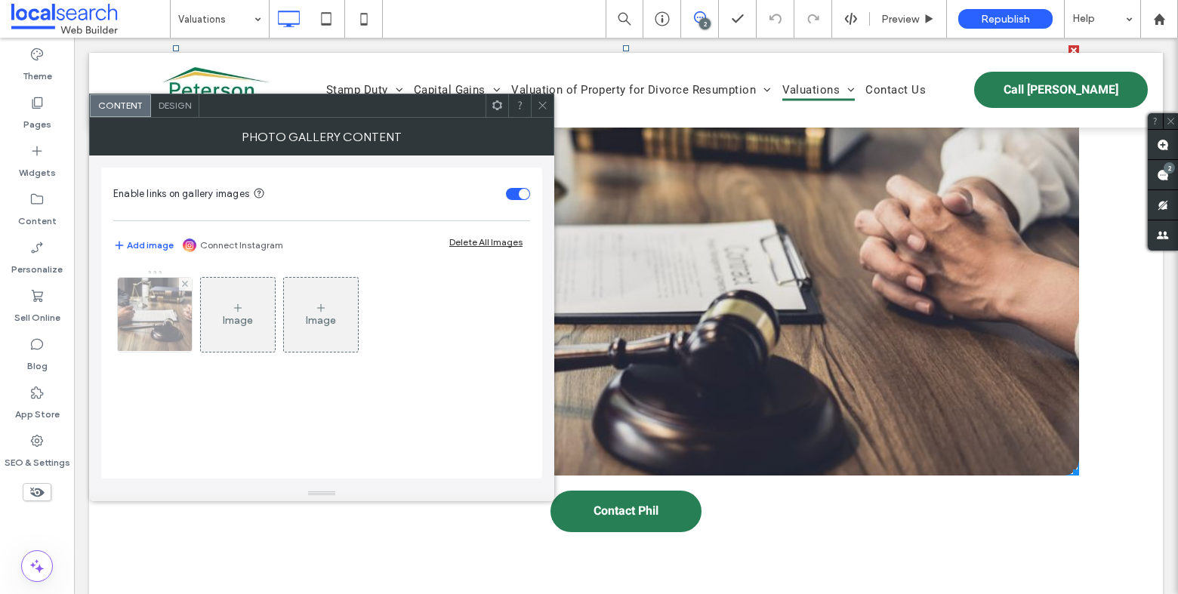
click at [165, 319] on img at bounding box center [155, 315] width 112 height 74
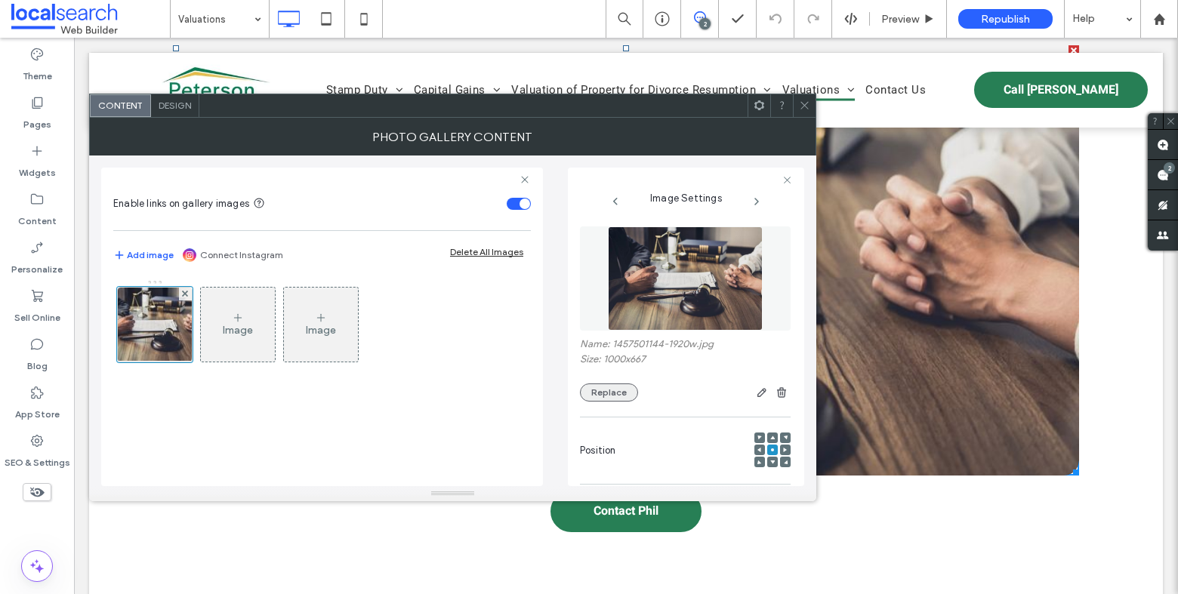
click at [597, 397] on button "Replace" at bounding box center [609, 393] width 58 height 18
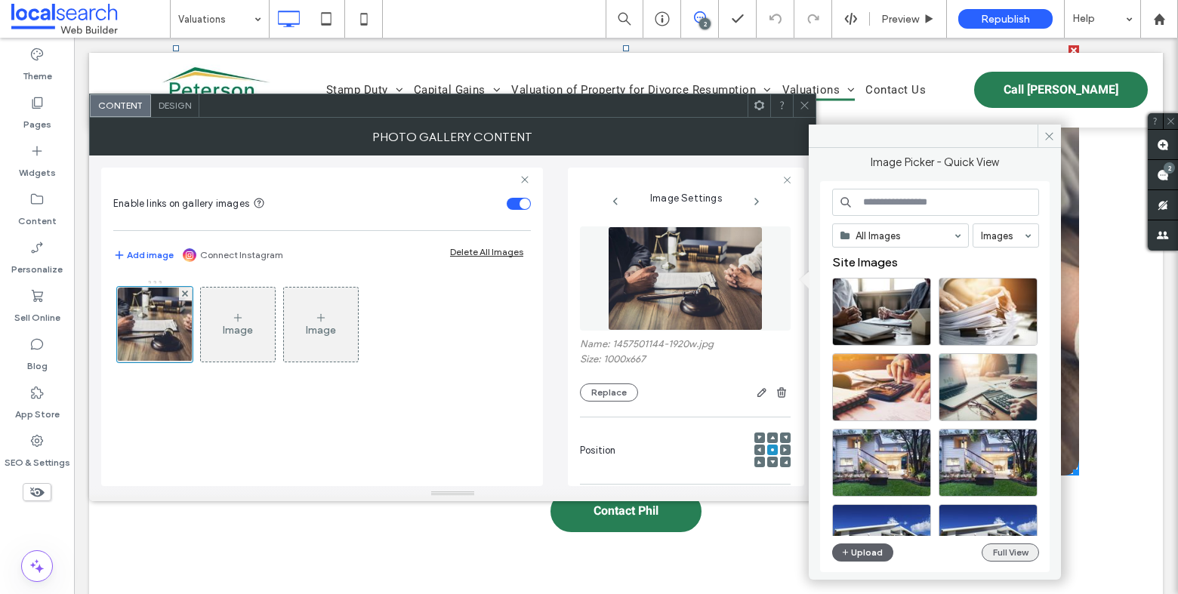
click at [1026, 548] on button "Full View" at bounding box center [1010, 553] width 57 height 18
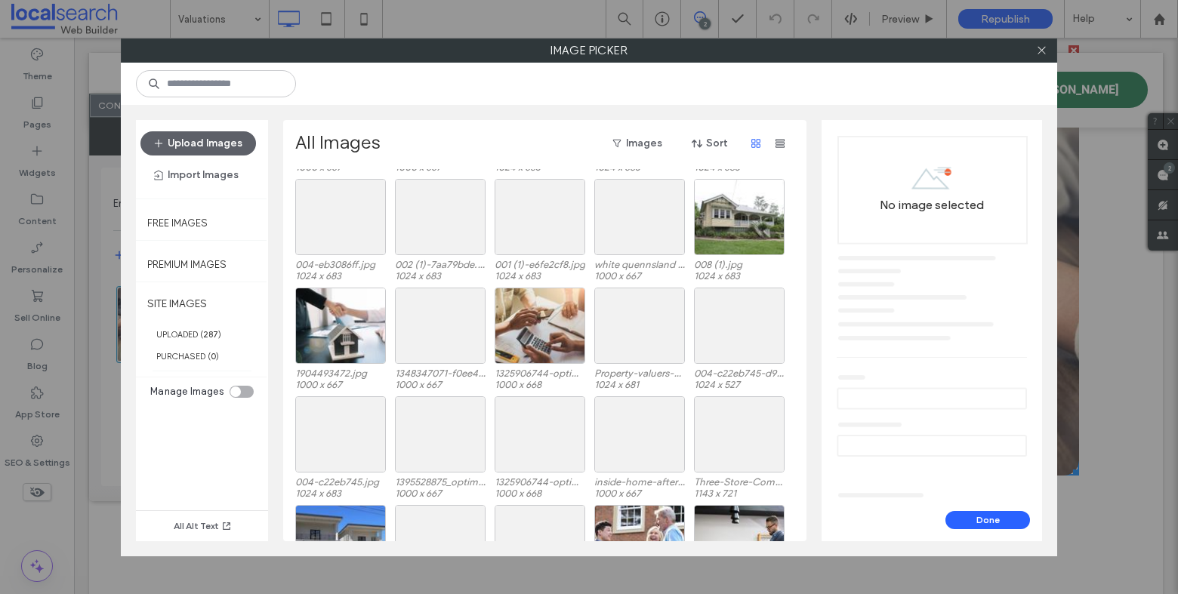
scroll to position [4487, 0]
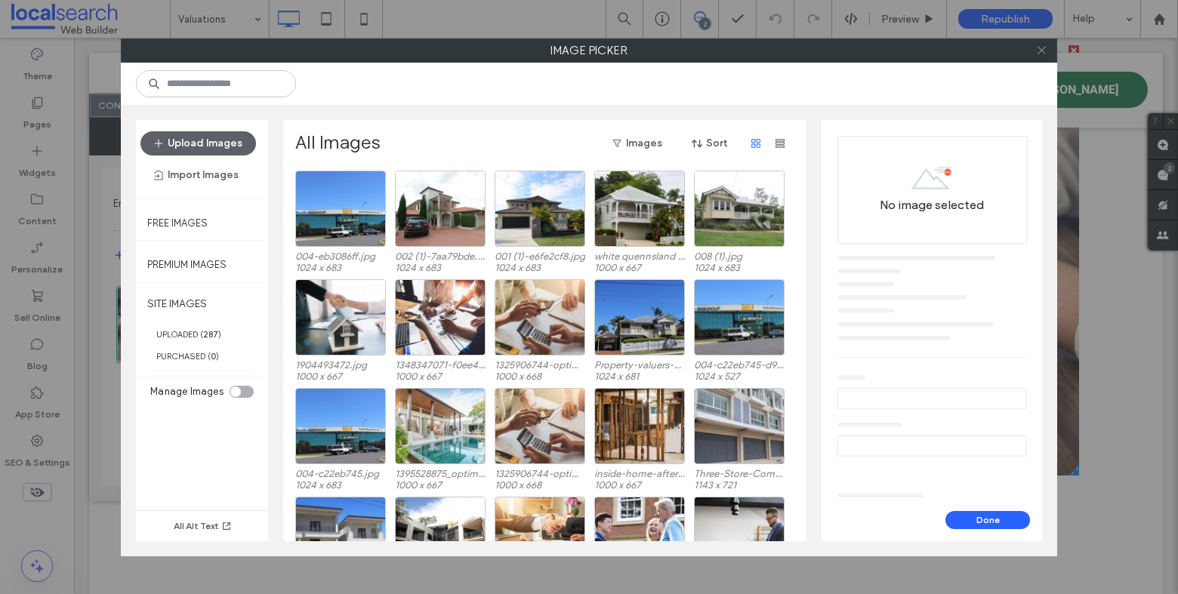
click at [1039, 48] on use at bounding box center [1042, 51] width 8 height 8
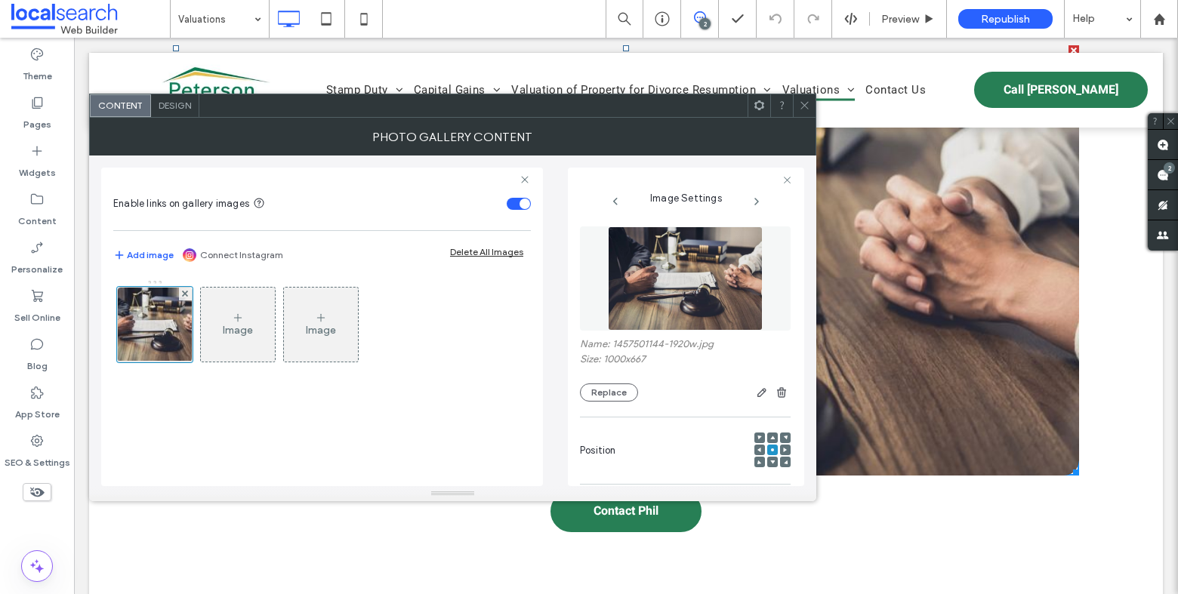
click at [803, 105] on icon at bounding box center [804, 105] width 11 height 11
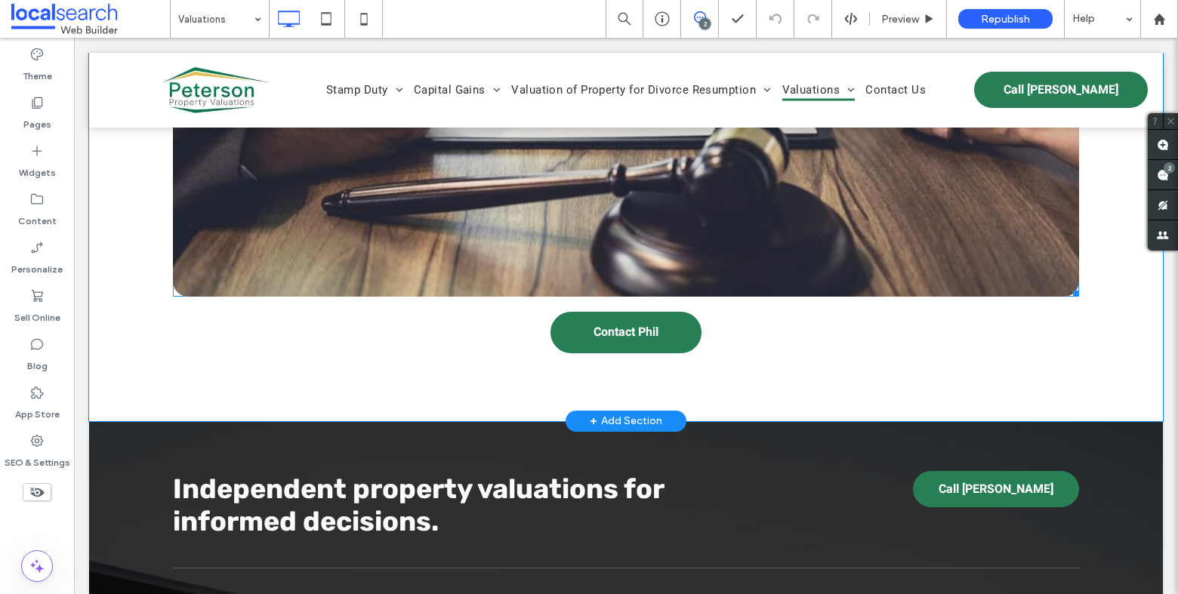
scroll to position [1691, 0]
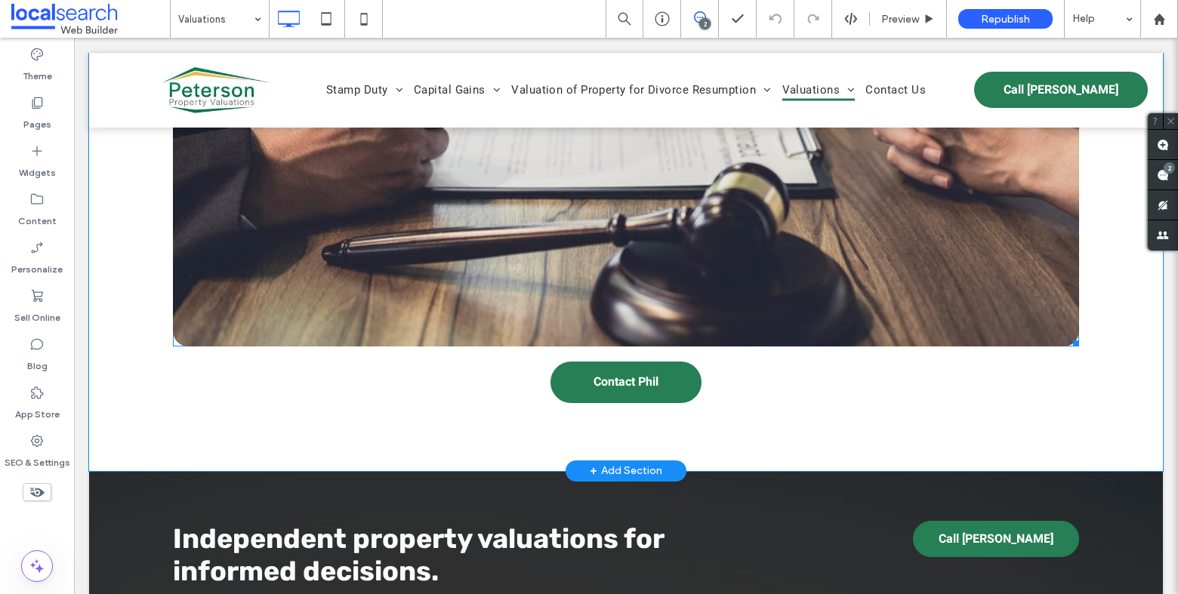
click at [216, 206] on link at bounding box center [626, 131] width 961 height 456
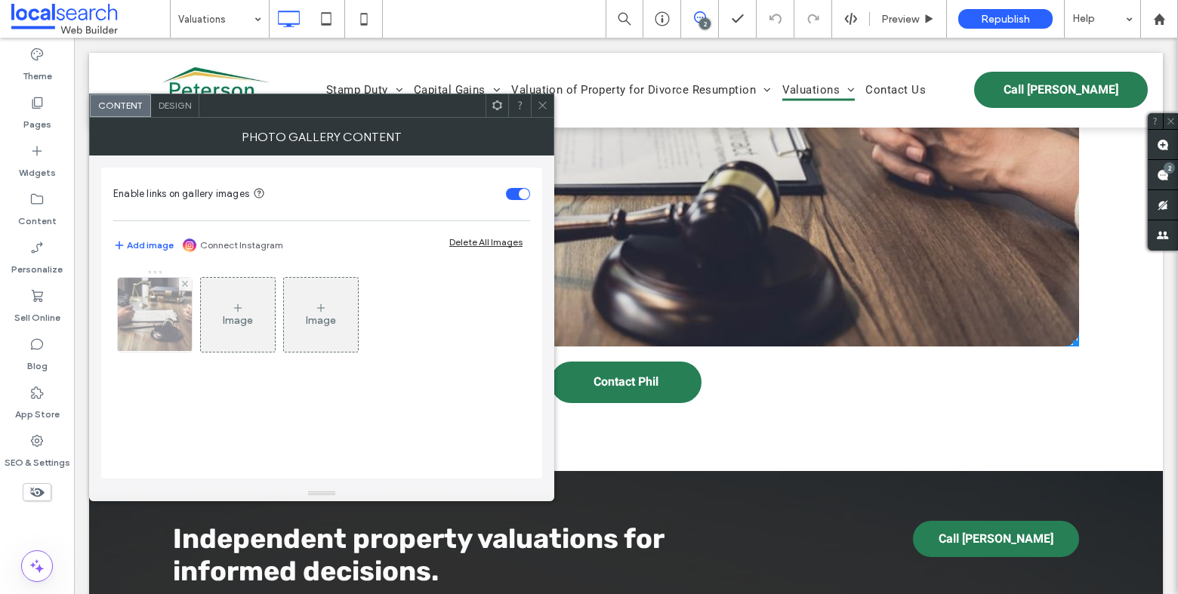
click at [169, 336] on img at bounding box center [155, 315] width 112 height 74
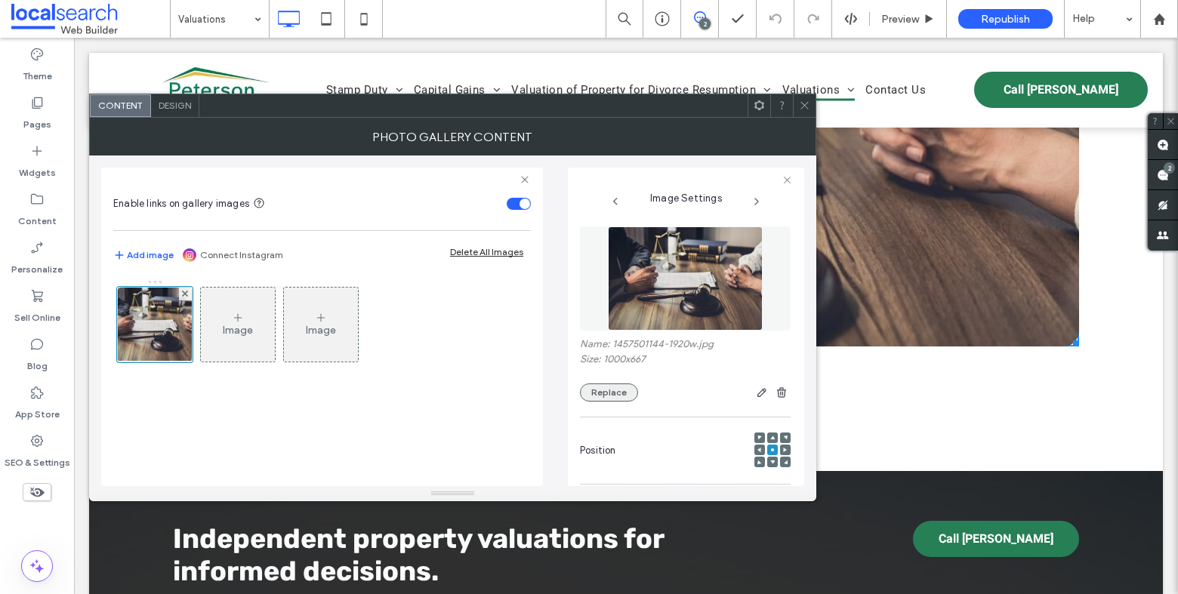
click at [607, 391] on button "Replace" at bounding box center [609, 393] width 58 height 18
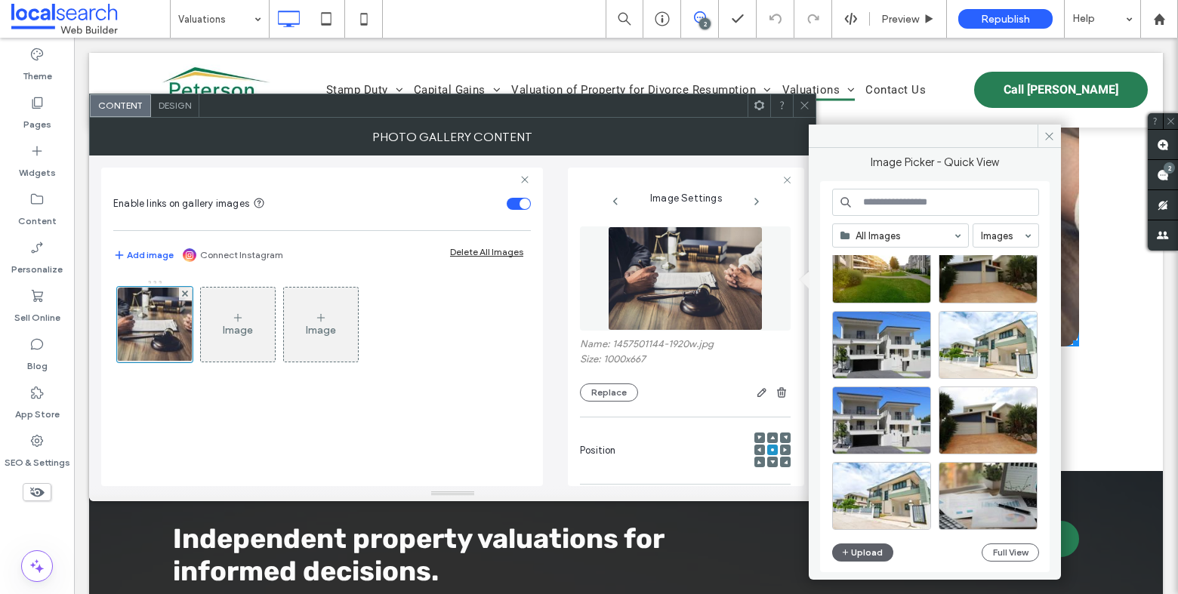
scroll to position [647, 0]
click at [998, 495] on div "Select" at bounding box center [988, 495] width 99 height 68
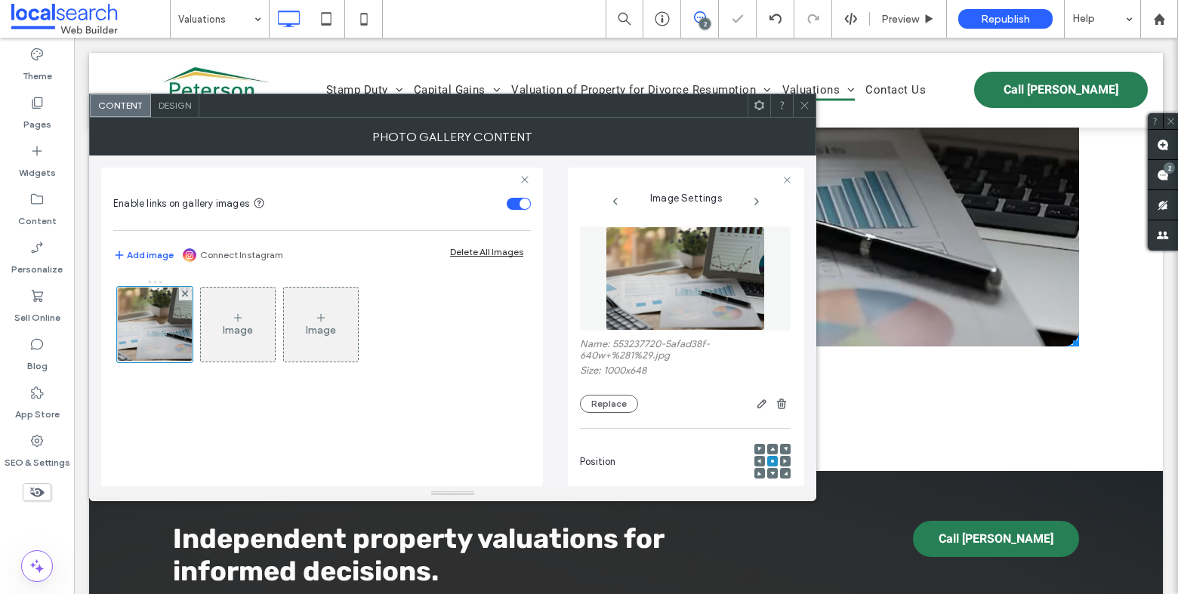
drag, startPoint x: 807, startPoint y: 104, endPoint x: 747, endPoint y: 107, distance: 60.5
click at [807, 104] on icon at bounding box center [804, 105] width 11 height 11
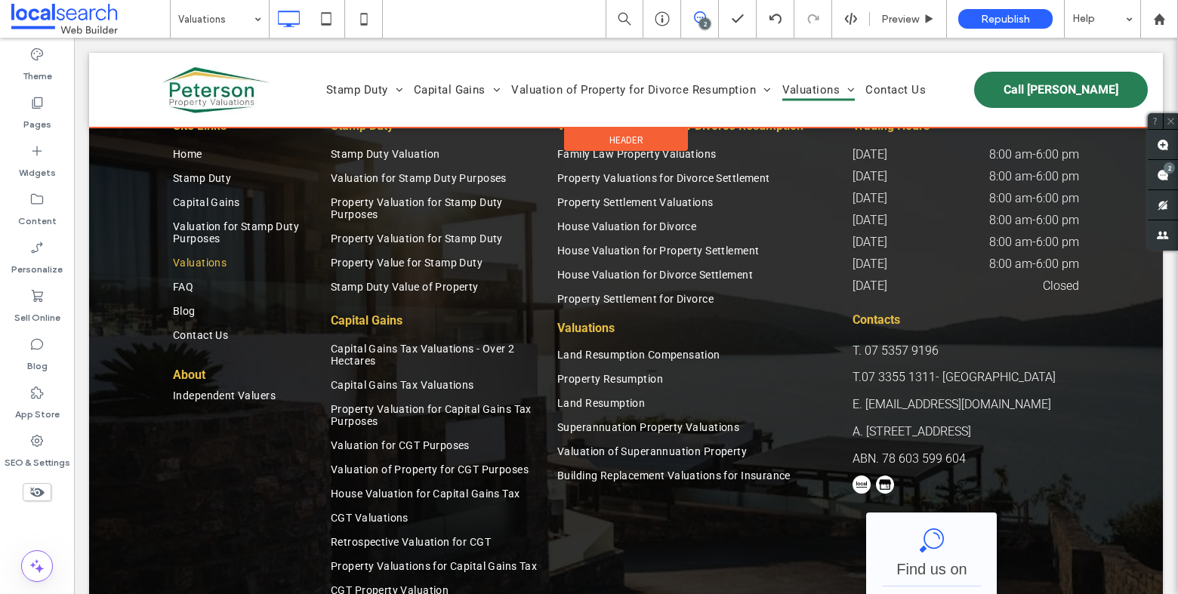
scroll to position [2278, 0]
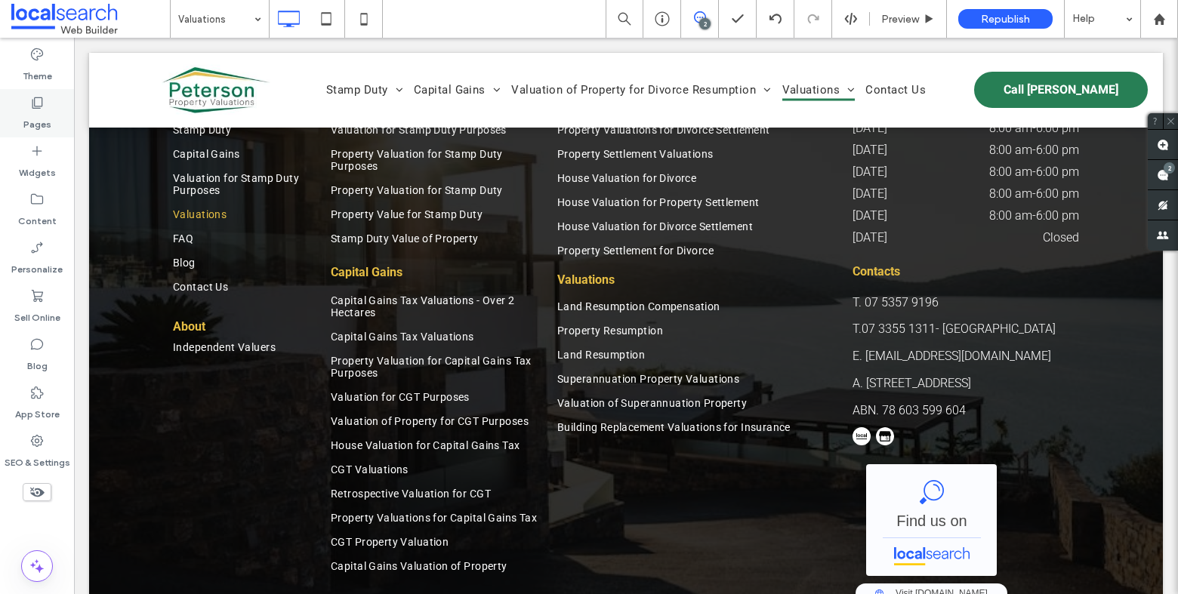
click at [49, 107] on div "Pages" at bounding box center [37, 113] width 74 height 48
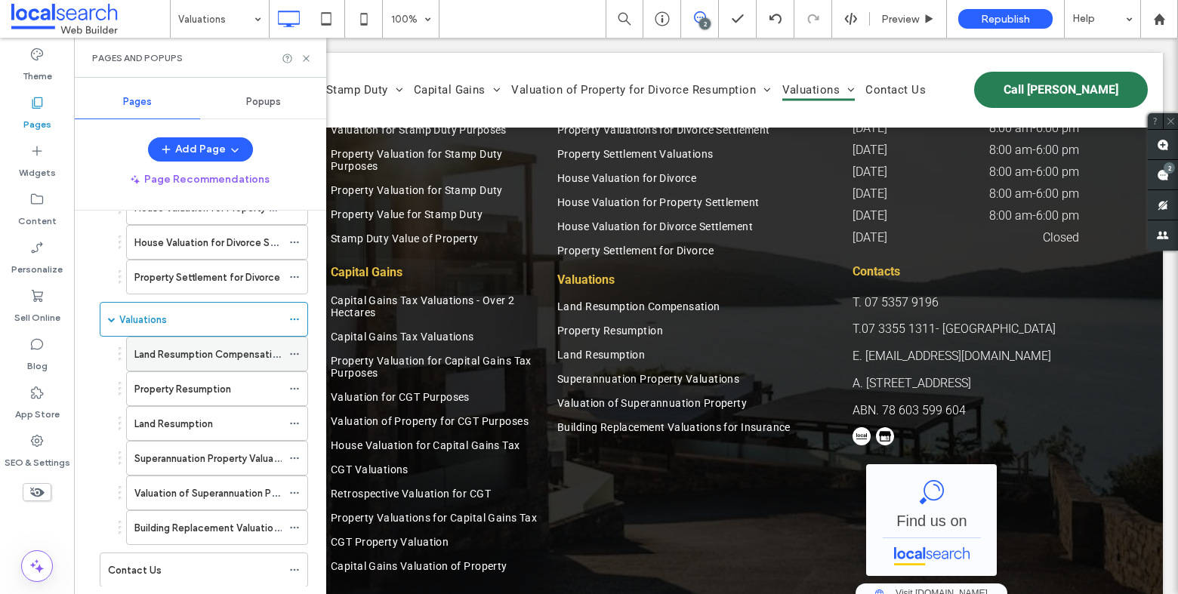
scroll to position [946, 0]
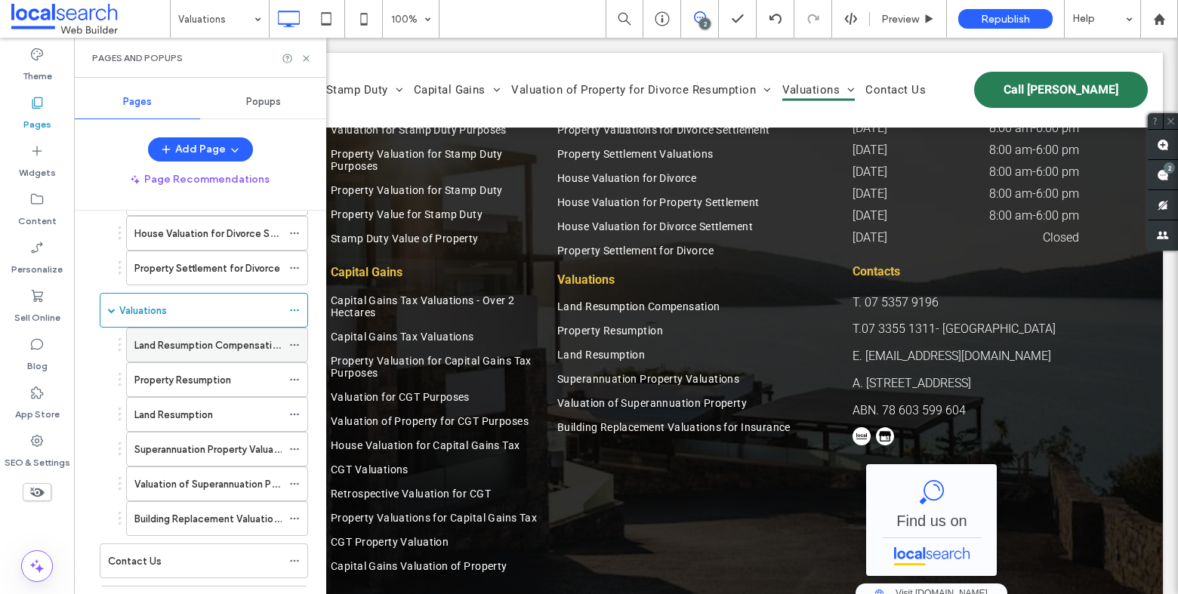
click at [202, 334] on label "Land Resumption Compensation" at bounding box center [208, 345] width 149 height 26
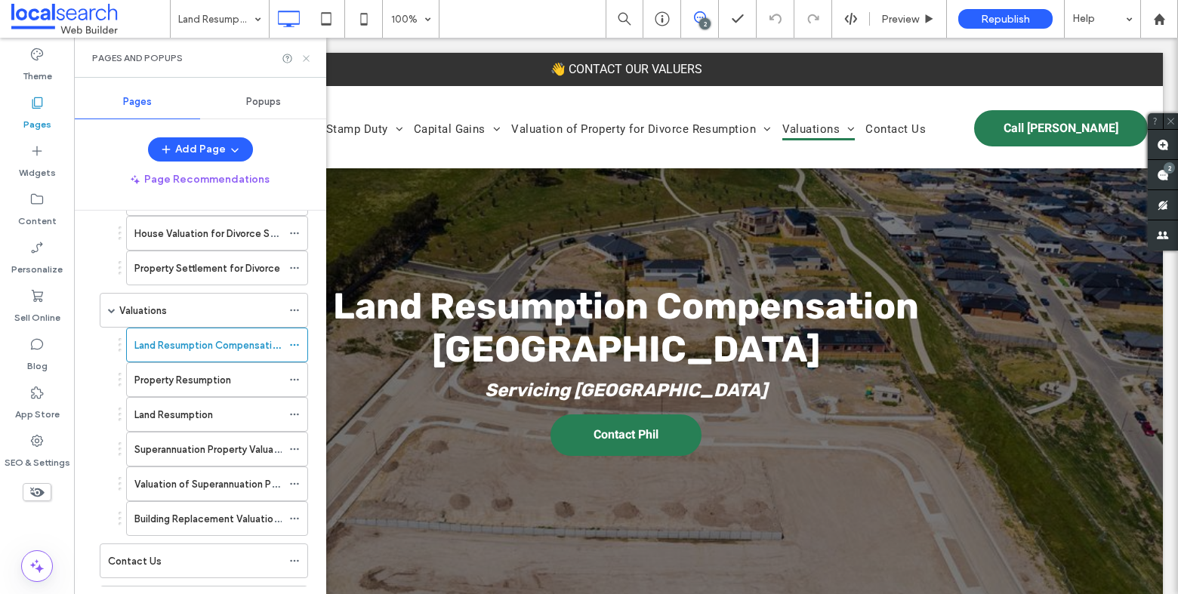
click at [307, 54] on icon at bounding box center [306, 58] width 11 height 11
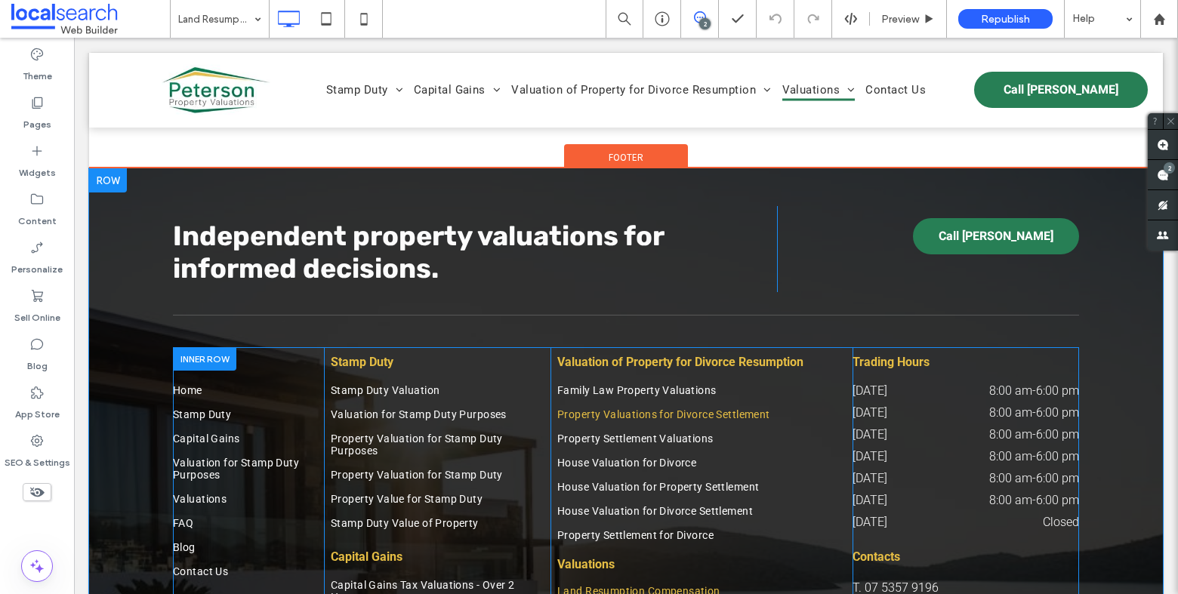
scroll to position [2565, 0]
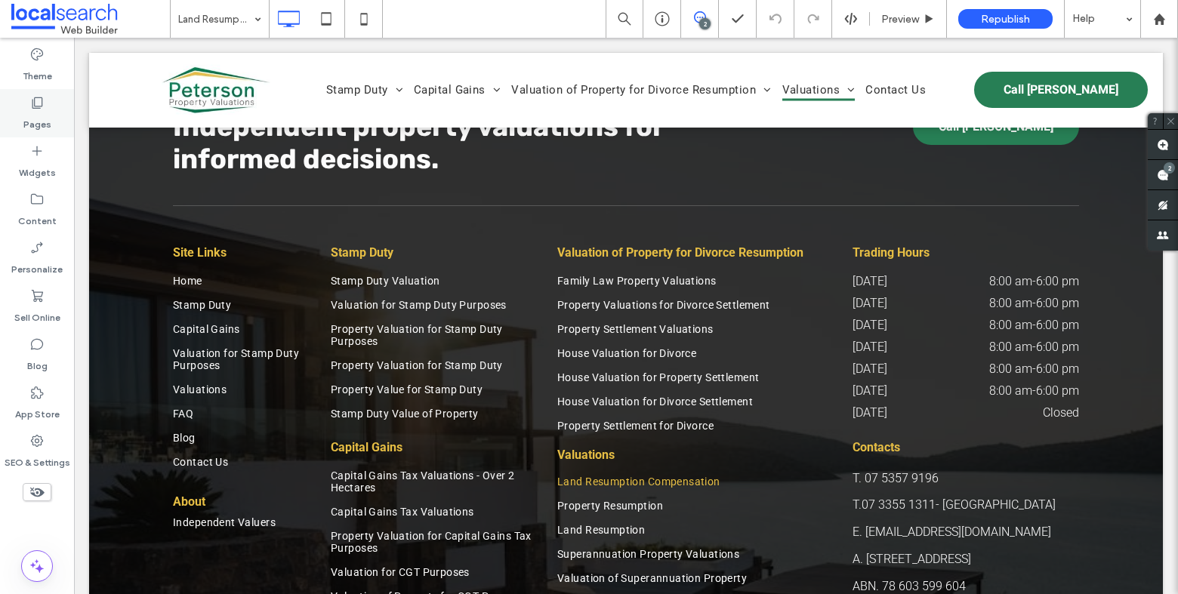
click at [39, 103] on icon at bounding box center [36, 102] width 15 height 15
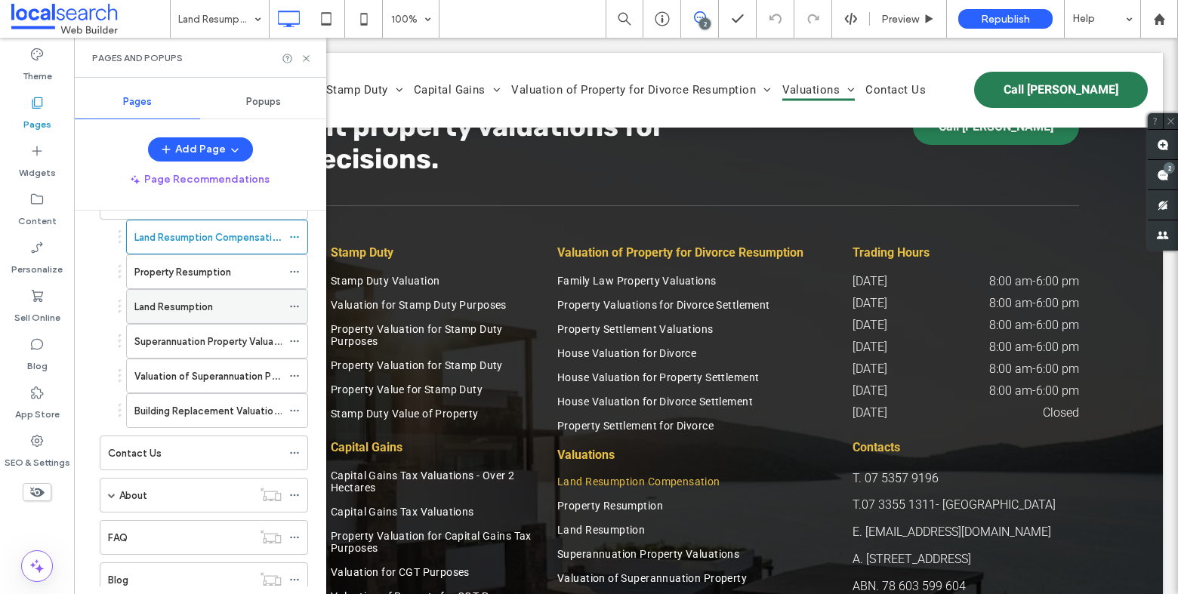
scroll to position [1047, 0]
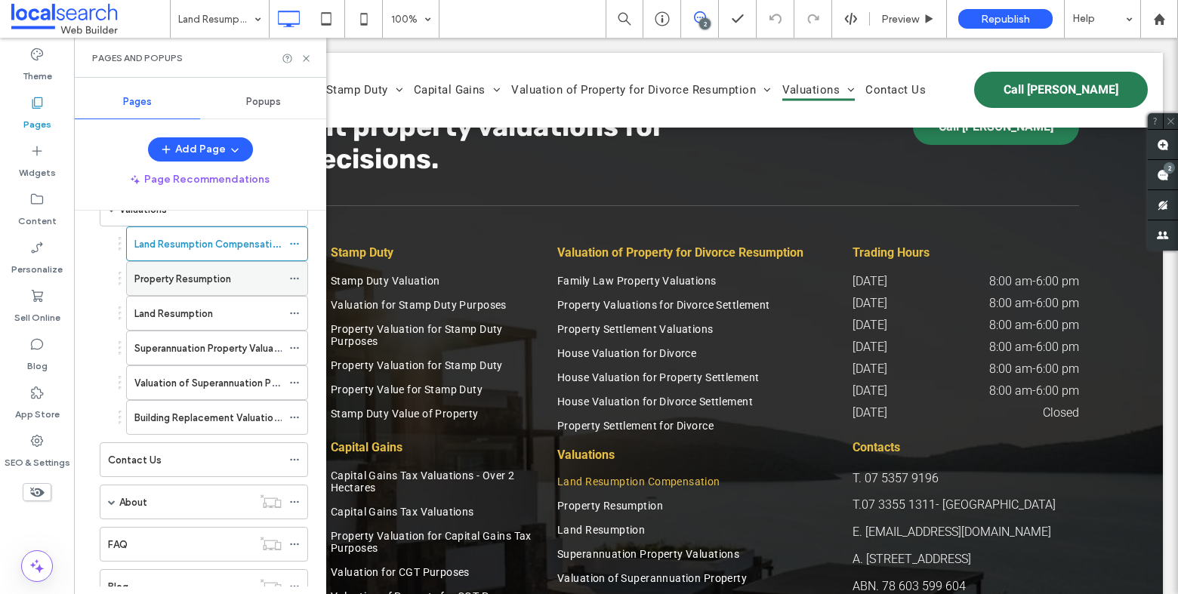
click at [216, 276] on label "Property Resumption" at bounding box center [182, 279] width 97 height 26
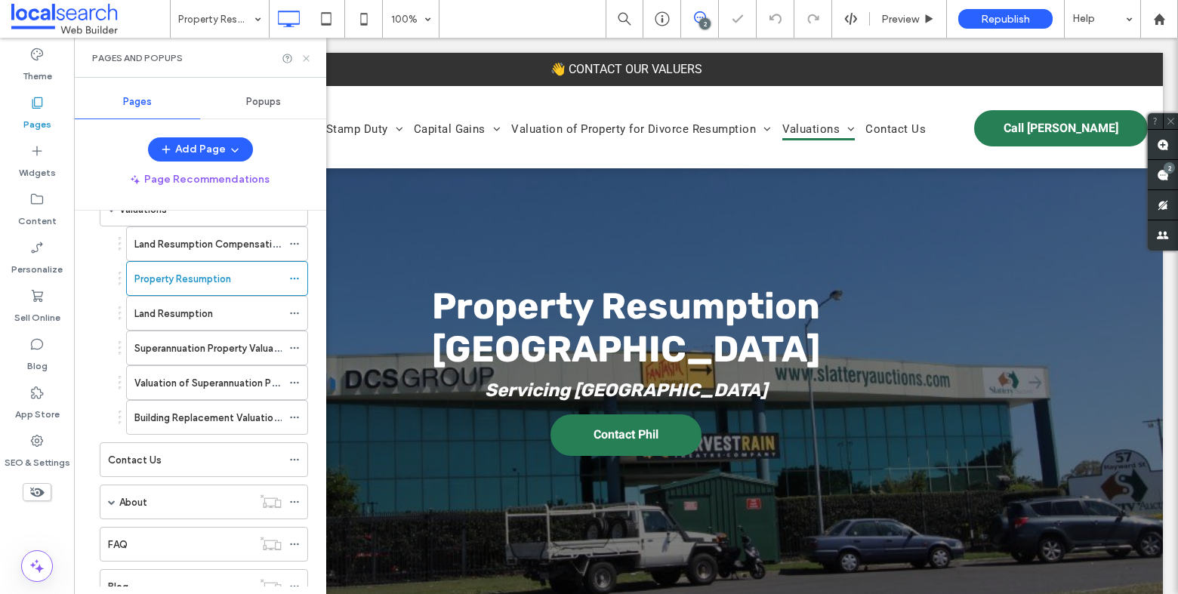
click at [308, 58] on icon at bounding box center [306, 58] width 11 height 11
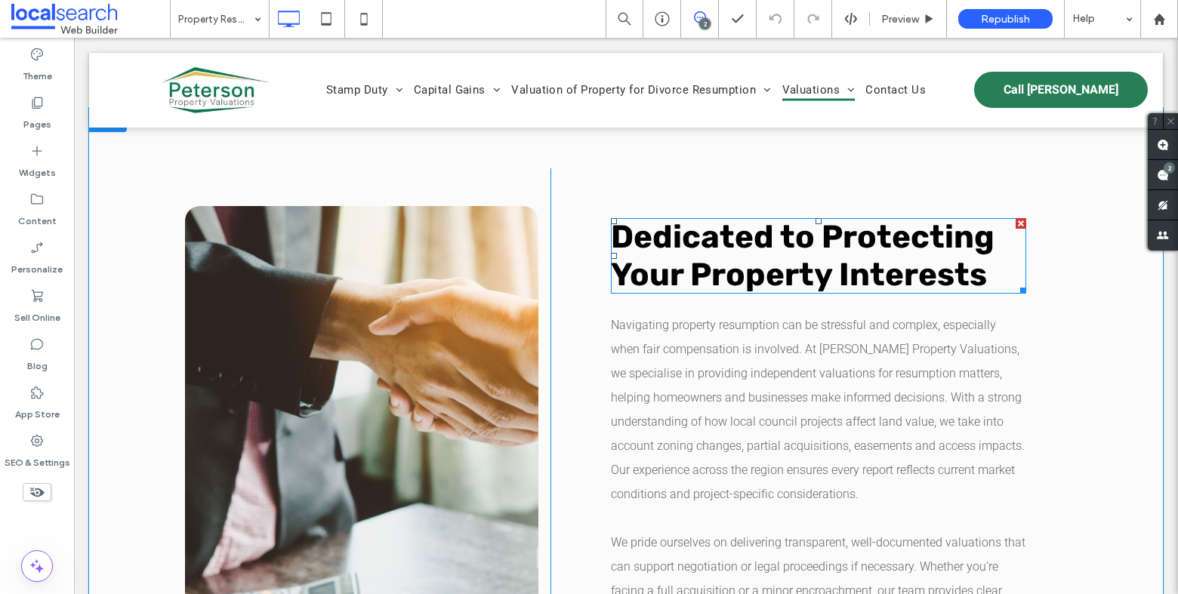
scroll to position [1168, 0]
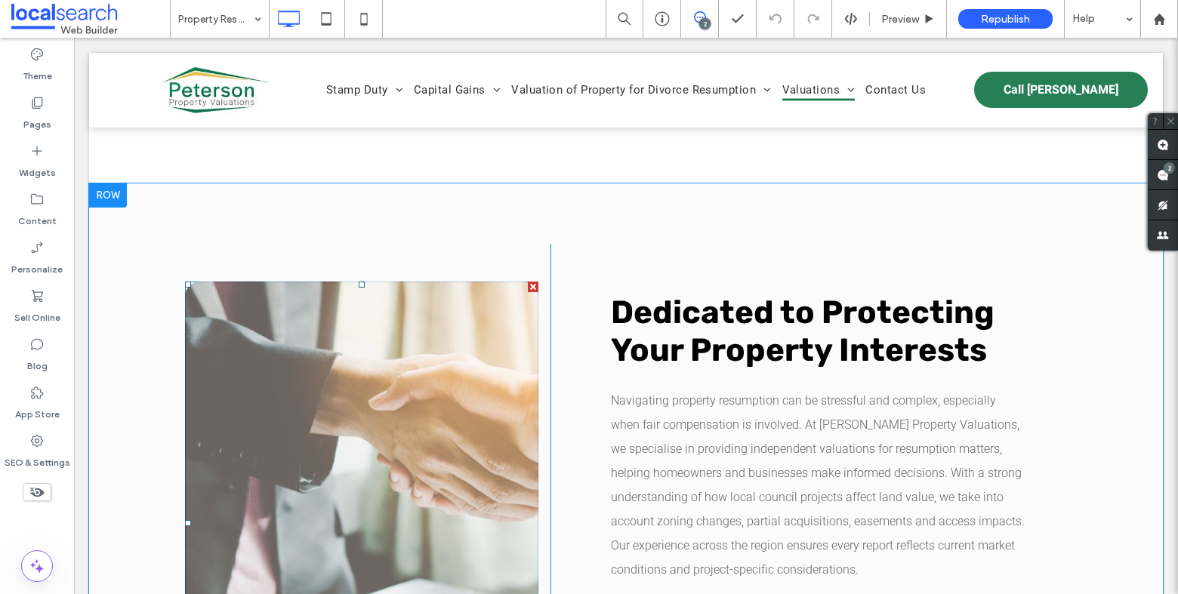
click at [479, 345] on link at bounding box center [361, 523] width 353 height 483
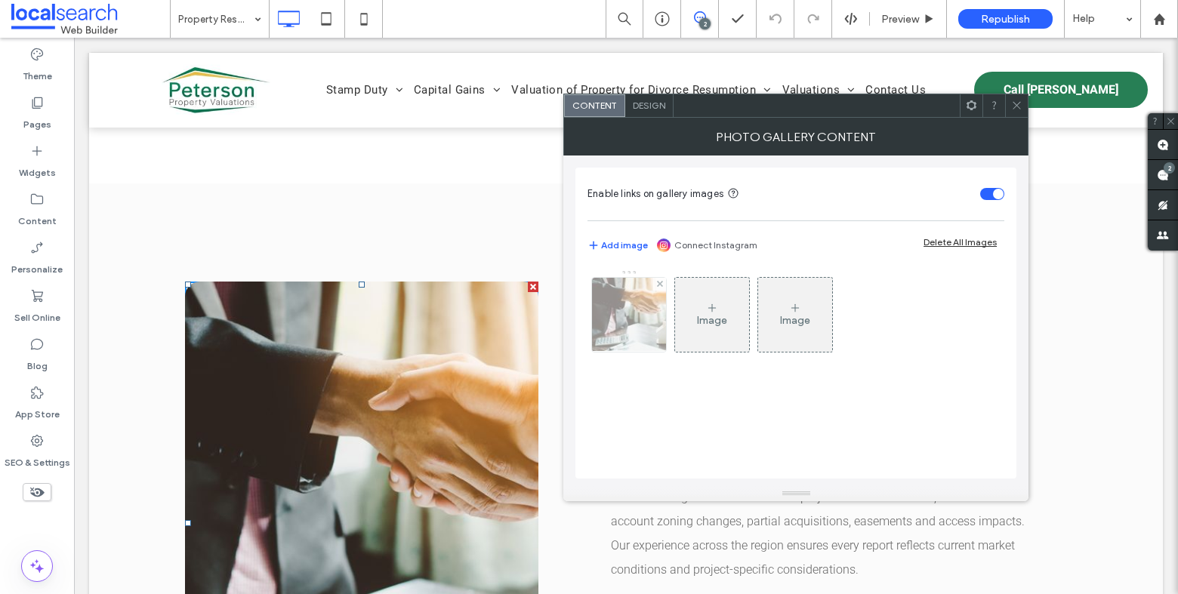
click at [631, 326] on img at bounding box center [629, 315] width 112 height 74
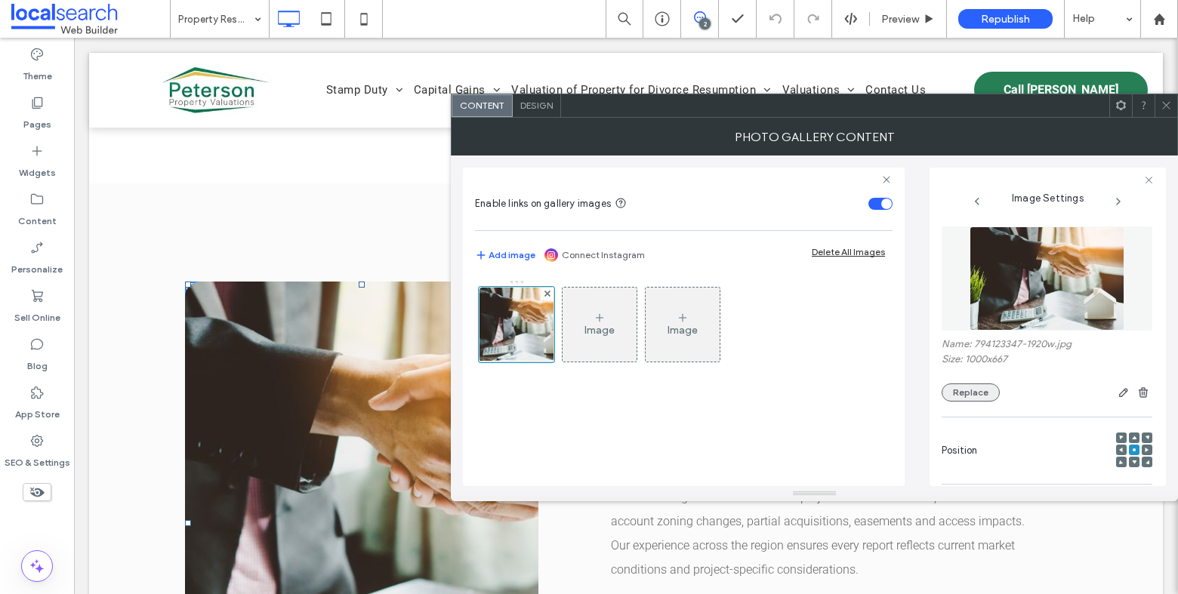
click at [968, 390] on button "Replace" at bounding box center [971, 393] width 58 height 18
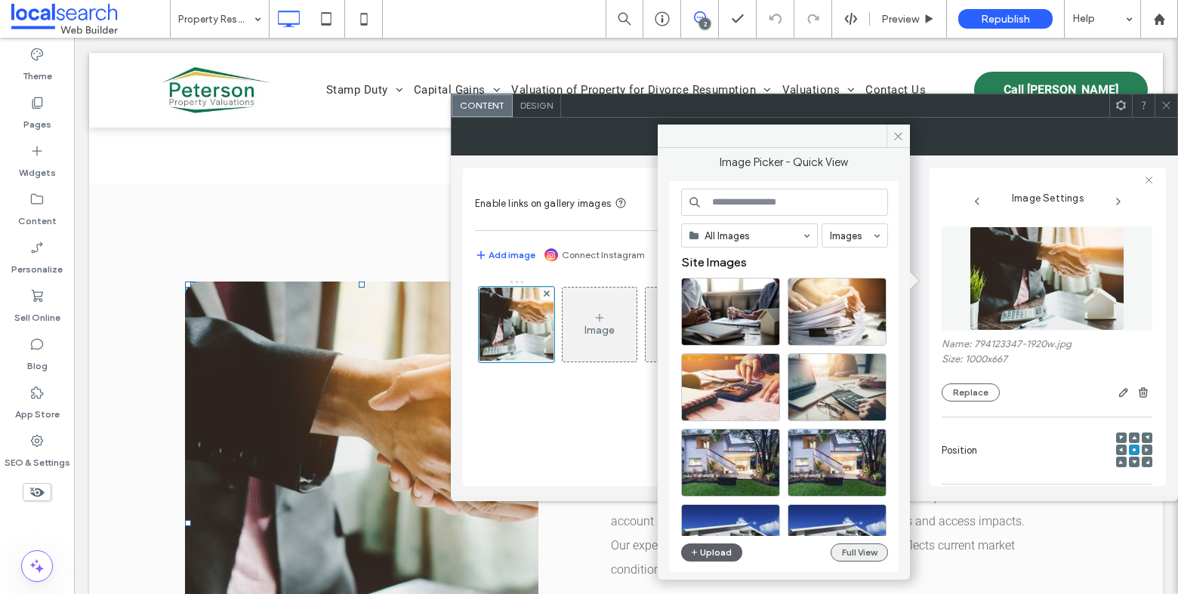
click at [868, 551] on button "Full View" at bounding box center [859, 553] width 57 height 18
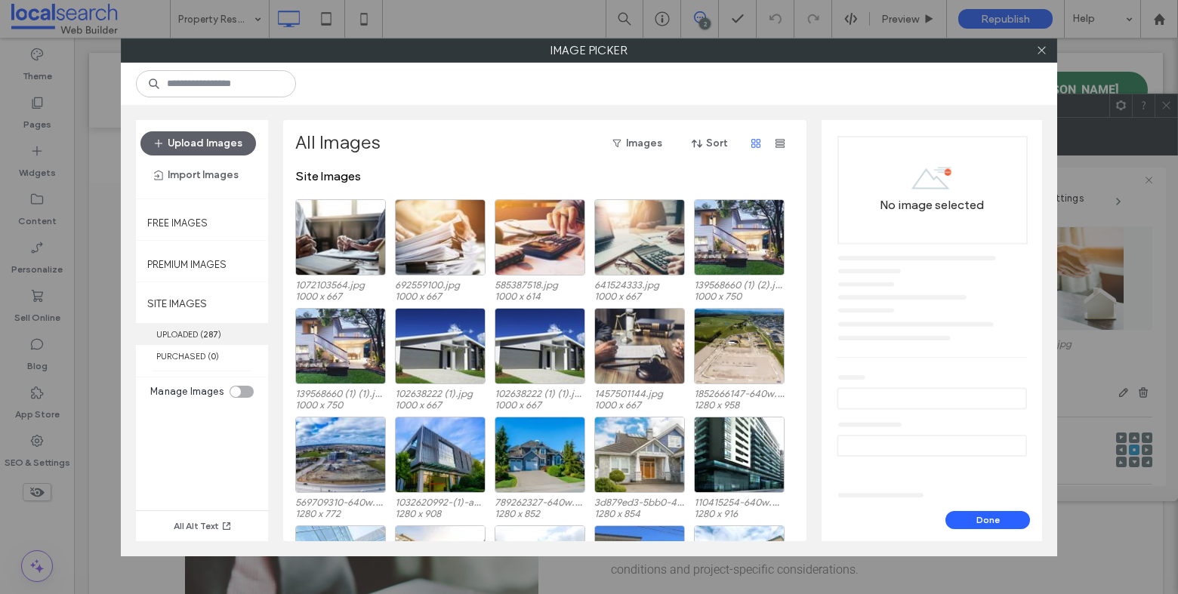
click at [228, 323] on label "UPLOADED ( 287 )" at bounding box center [202, 334] width 132 height 22
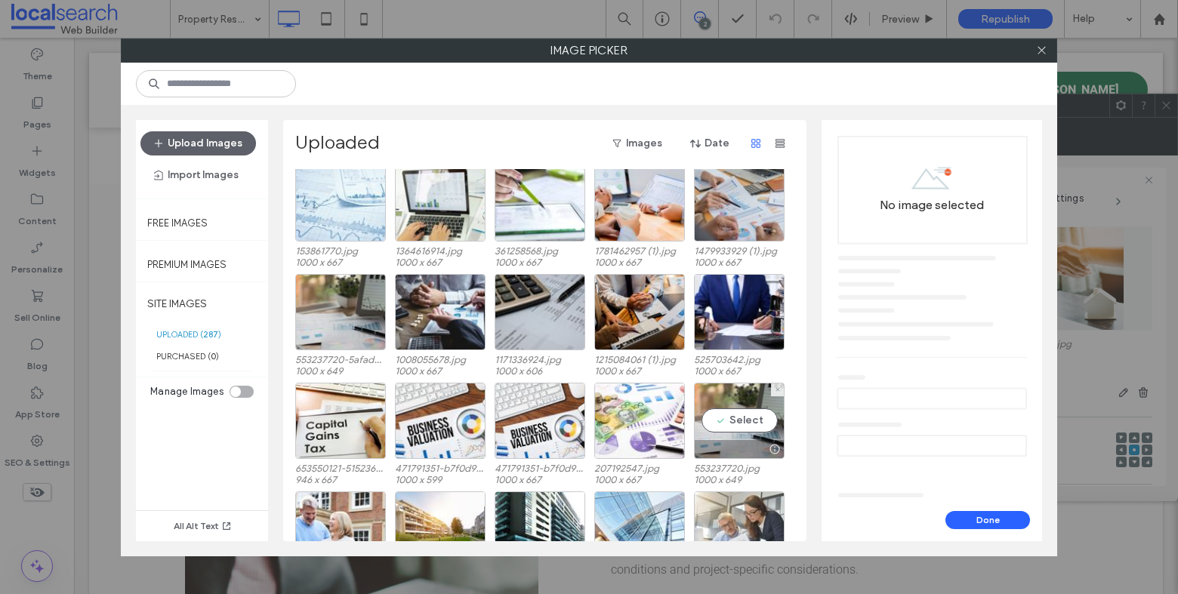
scroll to position [1212, 0]
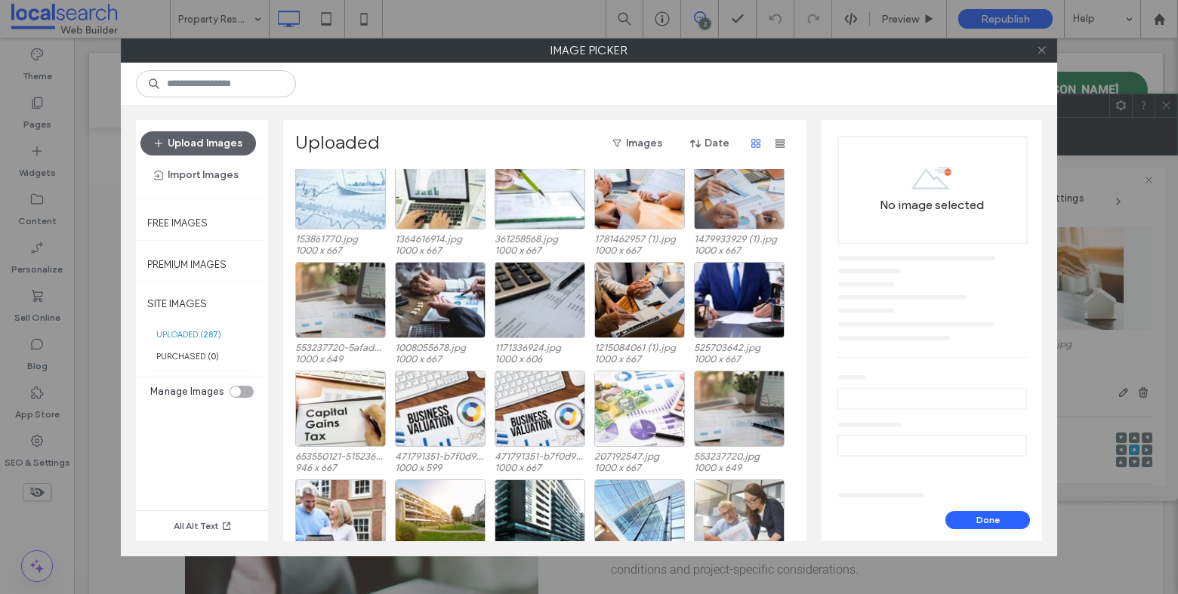
click at [1039, 46] on icon at bounding box center [1041, 50] width 11 height 11
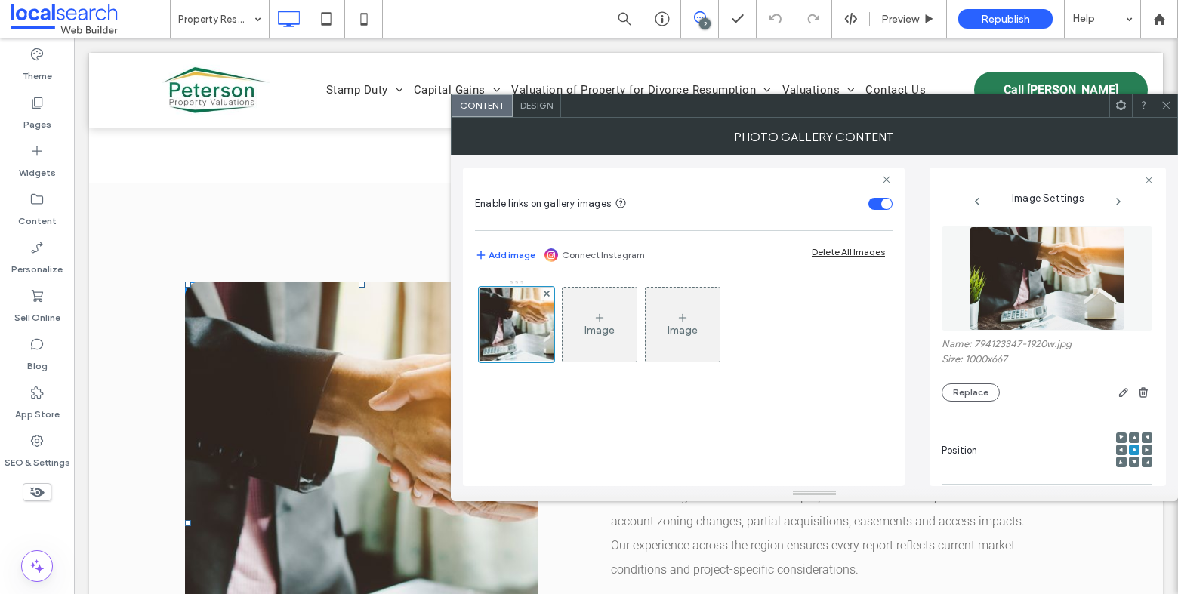
click at [1170, 100] on icon at bounding box center [1166, 105] width 11 height 11
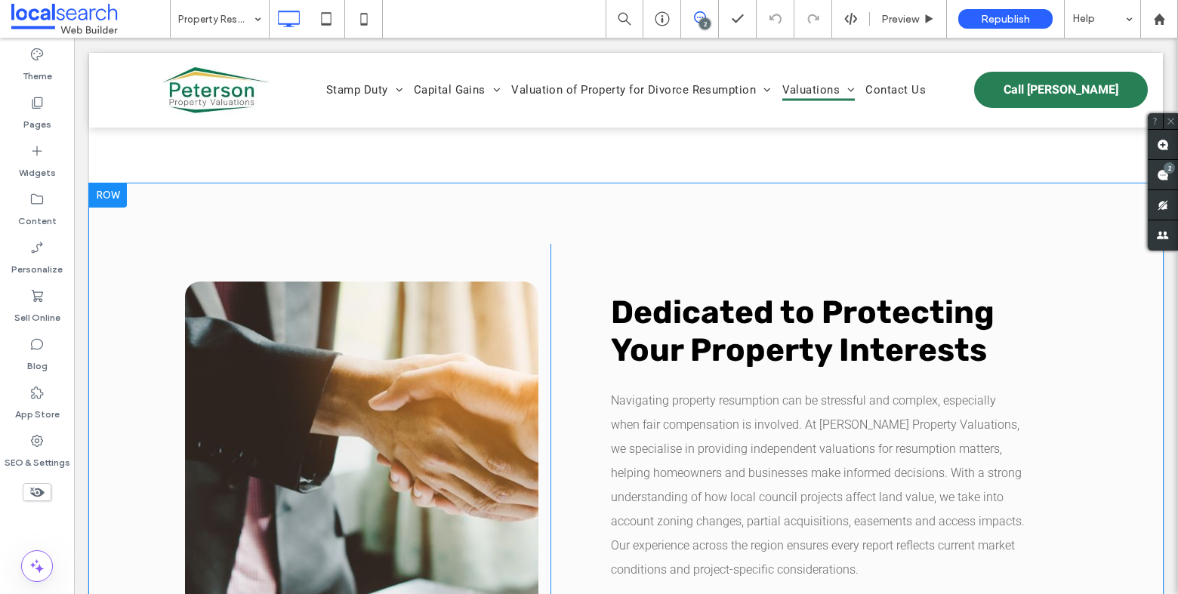
scroll to position [1282, 0]
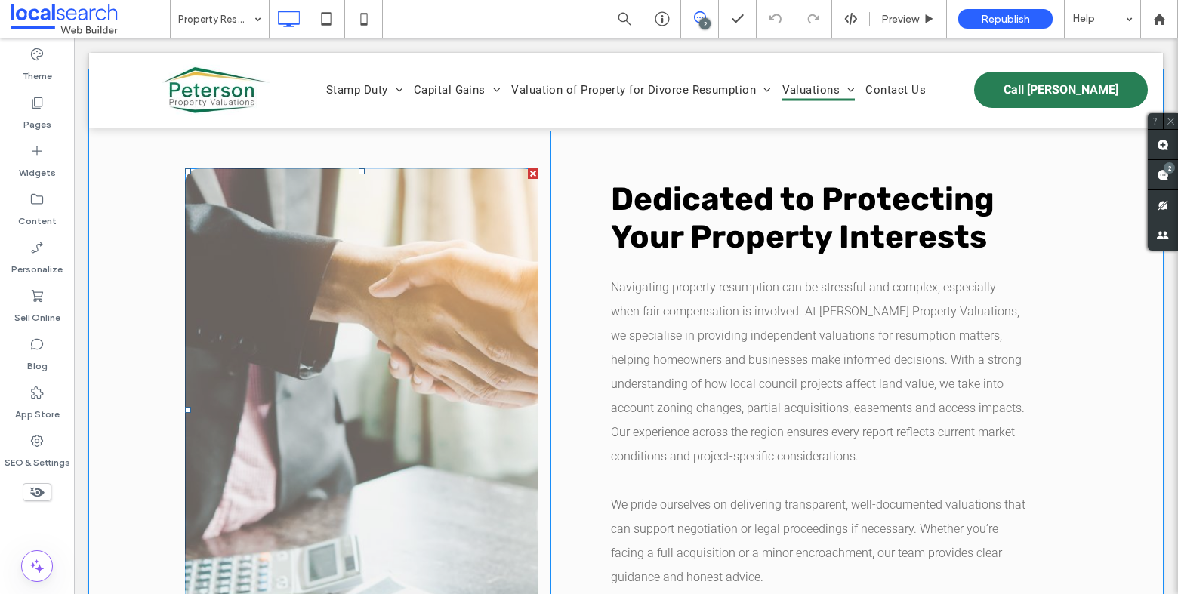
click at [402, 307] on link at bounding box center [361, 409] width 353 height 483
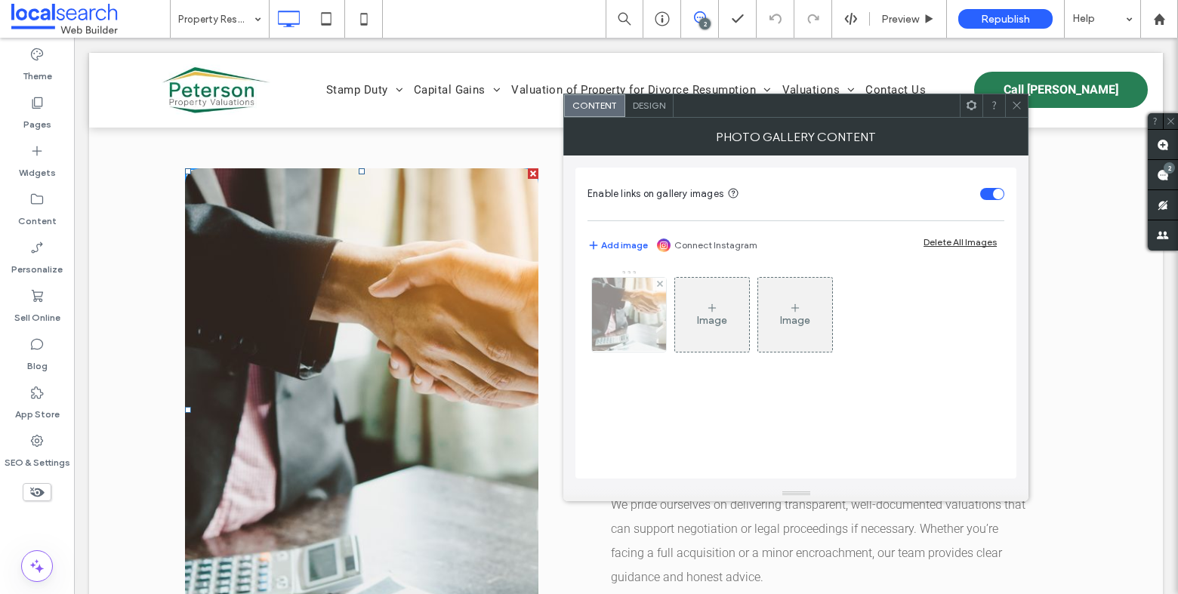
click at [640, 313] on img at bounding box center [629, 315] width 112 height 74
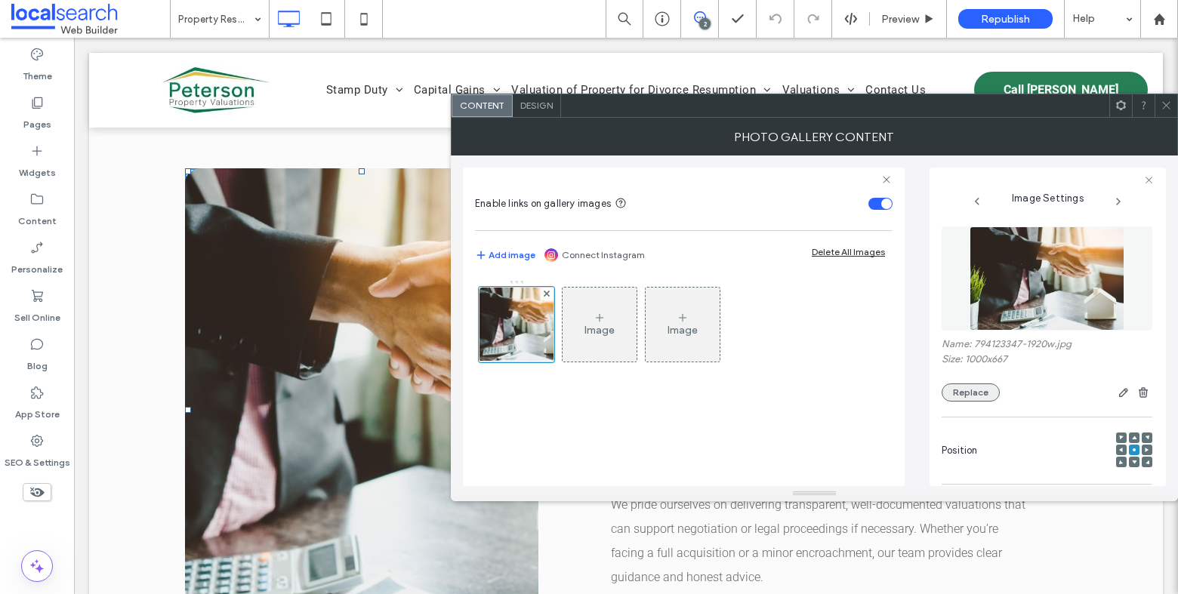
click at [983, 399] on button "Replace" at bounding box center [971, 393] width 58 height 18
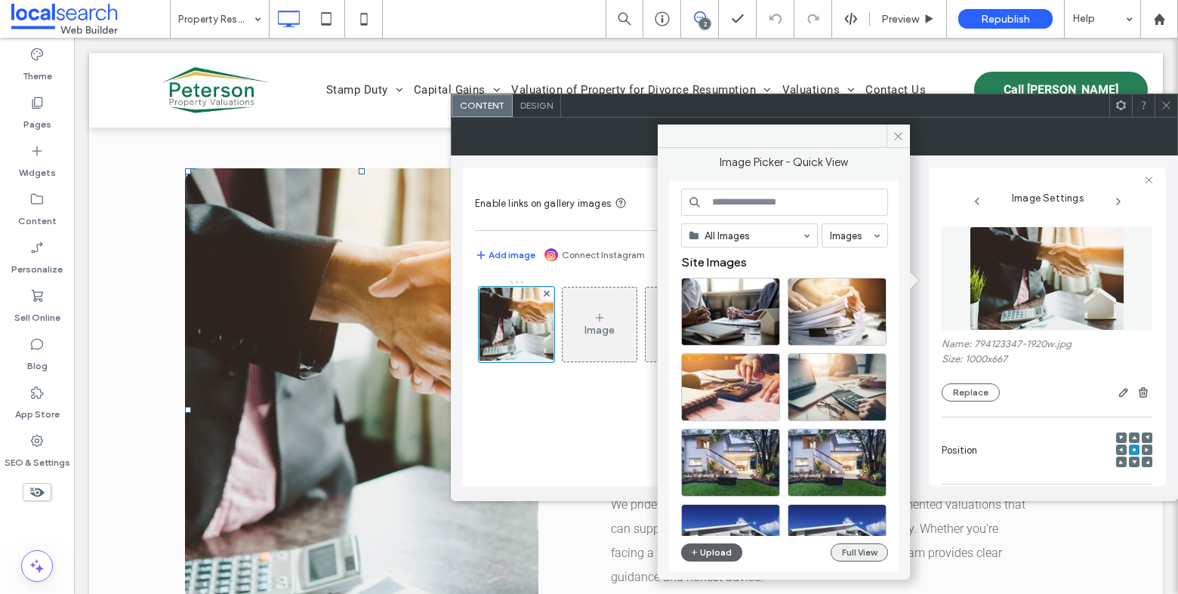
click at [863, 552] on button "Full View" at bounding box center [859, 553] width 57 height 18
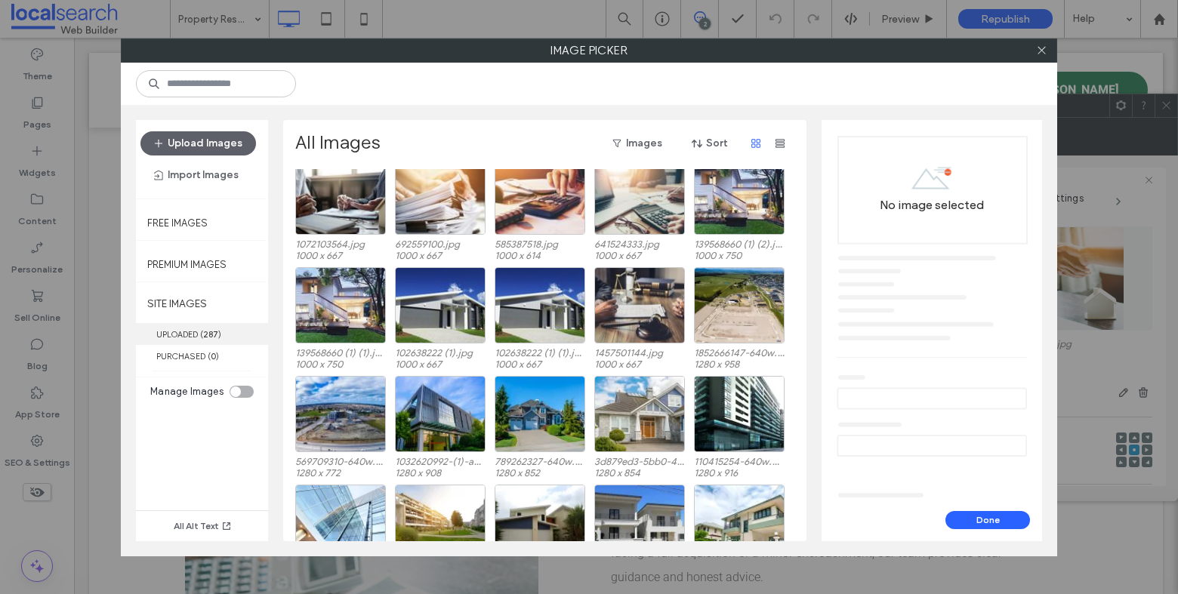
scroll to position [92, 0]
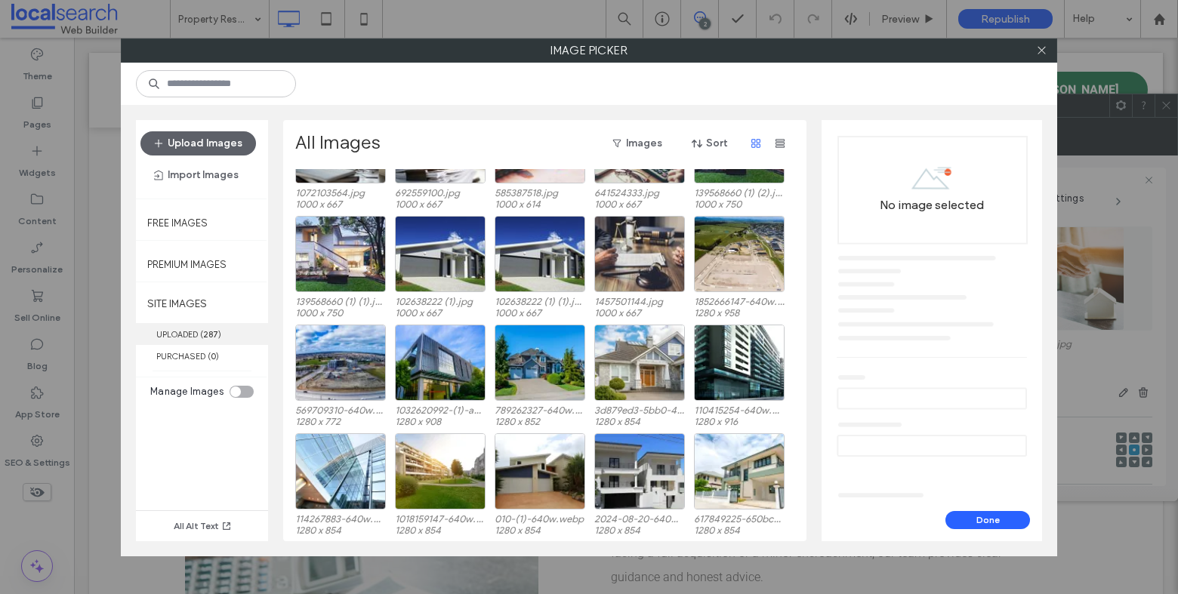
click at [216, 330] on b "287" at bounding box center [210, 334] width 15 height 11
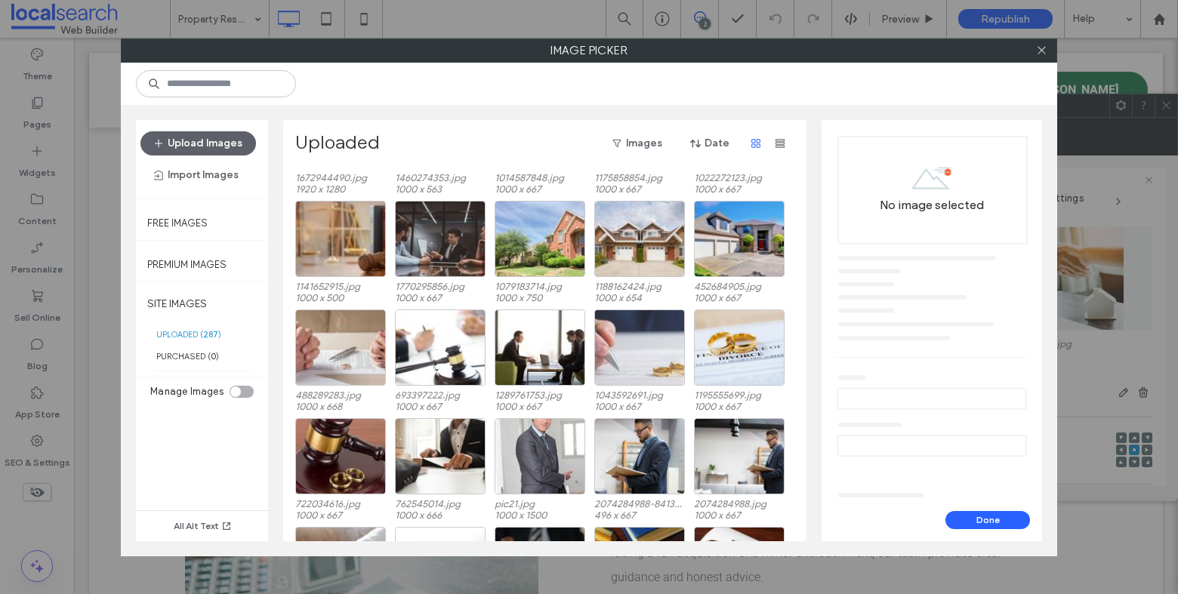
scroll to position [4051, 0]
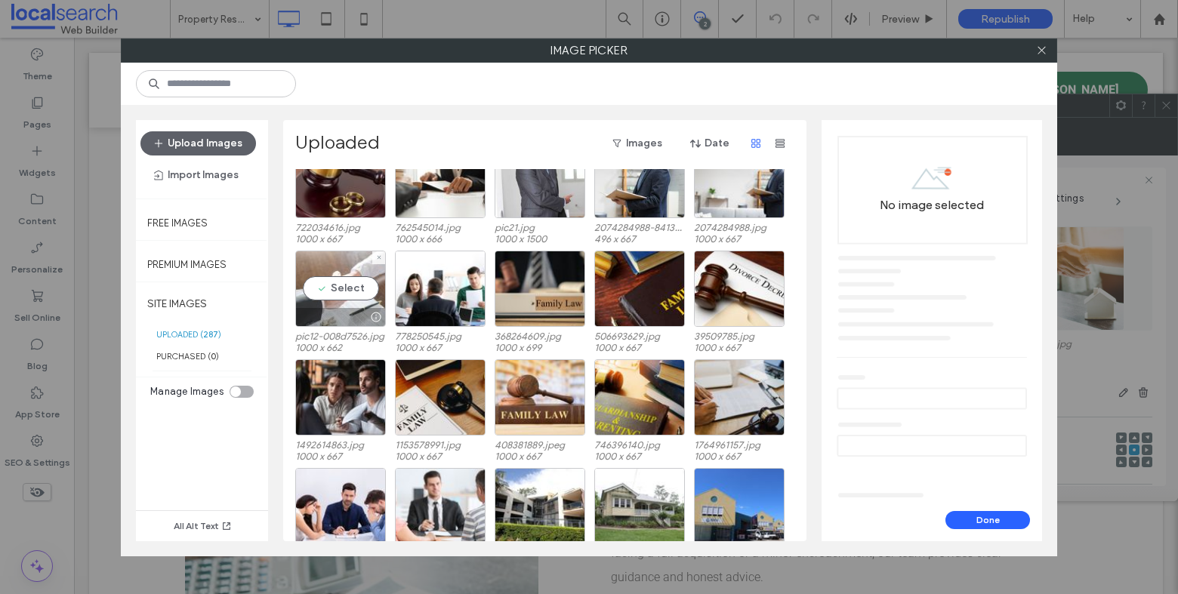
click at [349, 288] on div "Select" at bounding box center [340, 289] width 91 height 76
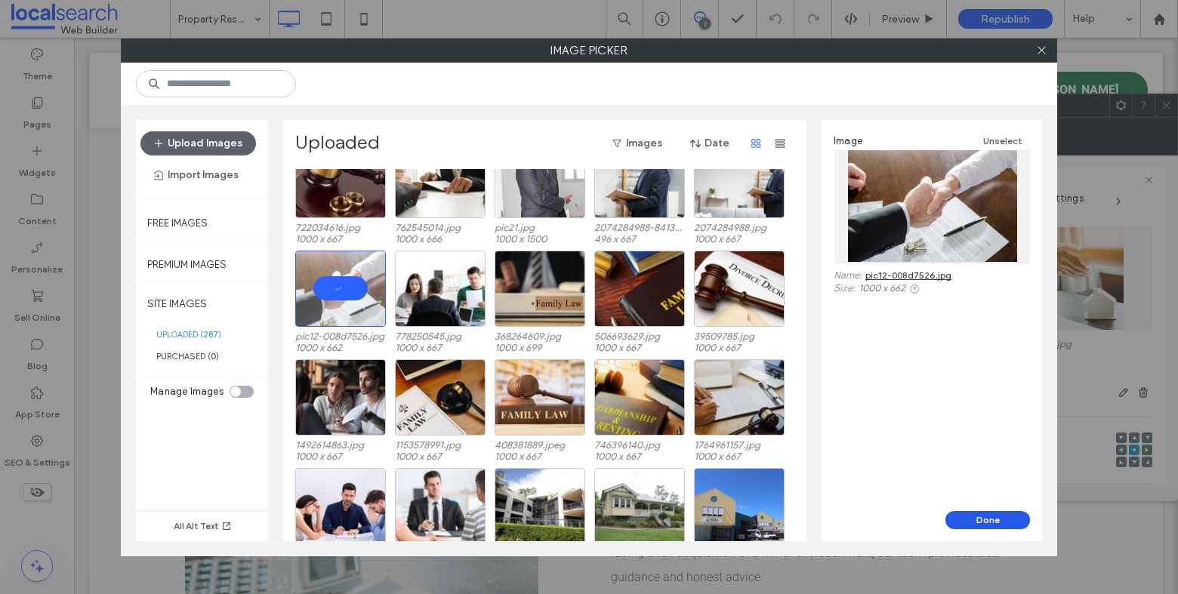
click at [983, 518] on button "Done" at bounding box center [988, 520] width 85 height 18
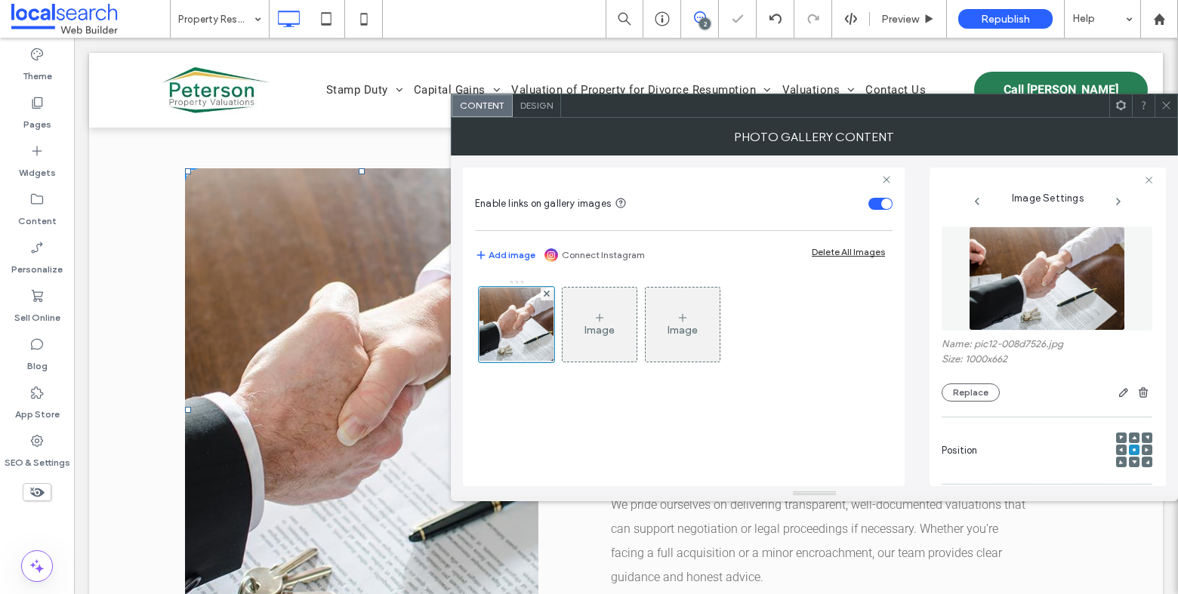
drag, startPoint x: 1171, startPoint y: 101, endPoint x: 1172, endPoint y: 110, distance: 8.3
click at [1171, 101] on icon at bounding box center [1166, 105] width 11 height 11
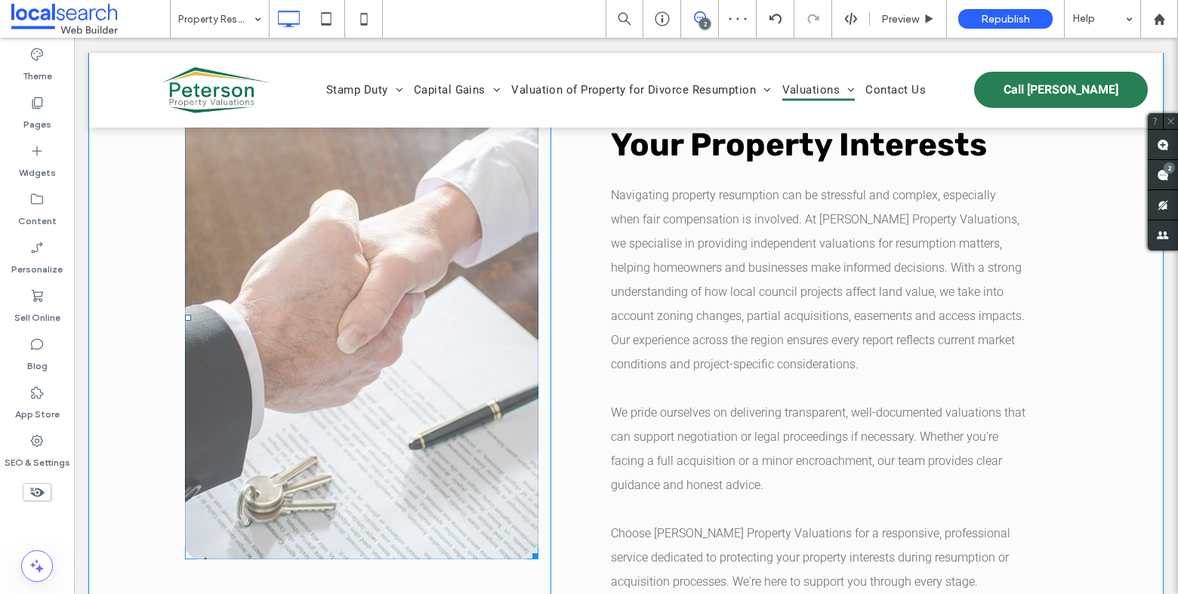
scroll to position [1375, 0]
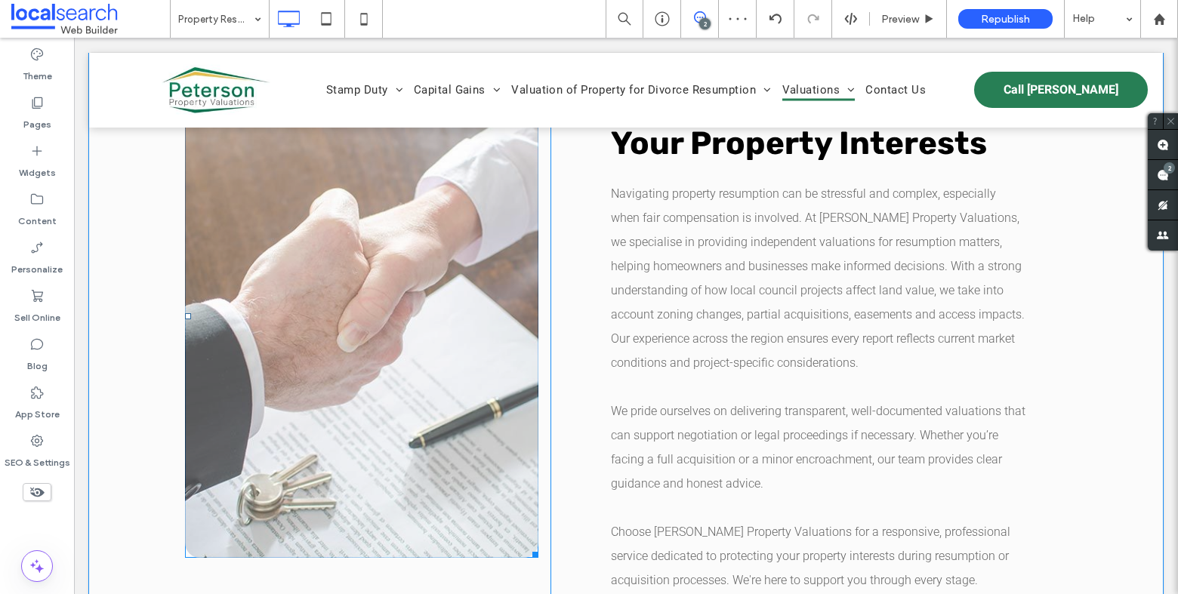
click at [407, 265] on link at bounding box center [361, 316] width 353 height 483
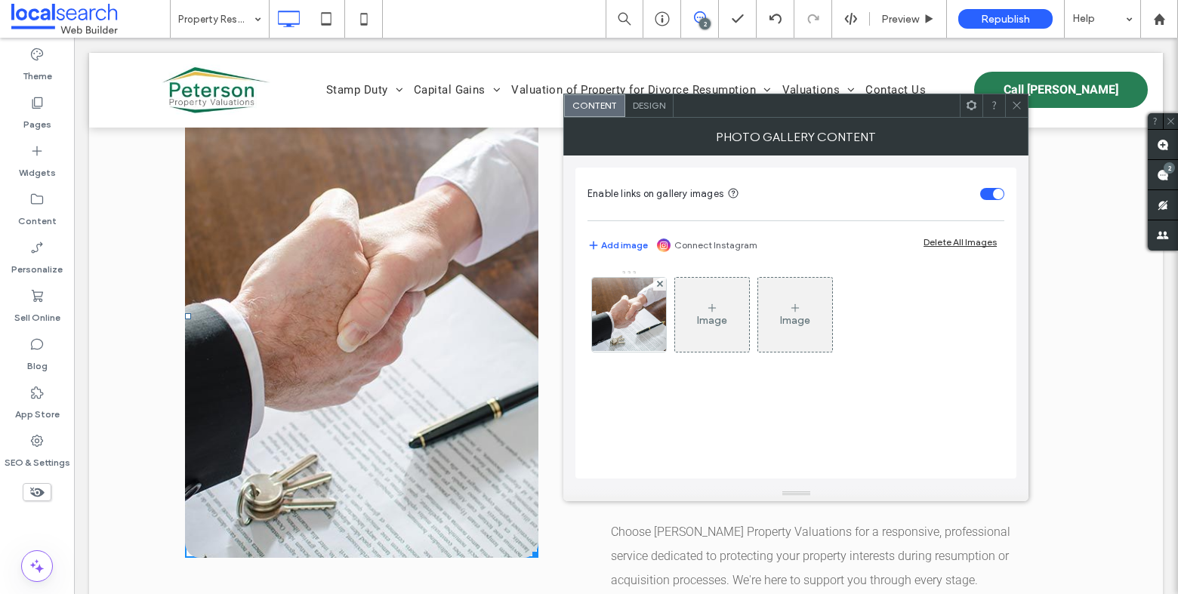
click at [1010, 106] on div at bounding box center [1016, 105] width 23 height 23
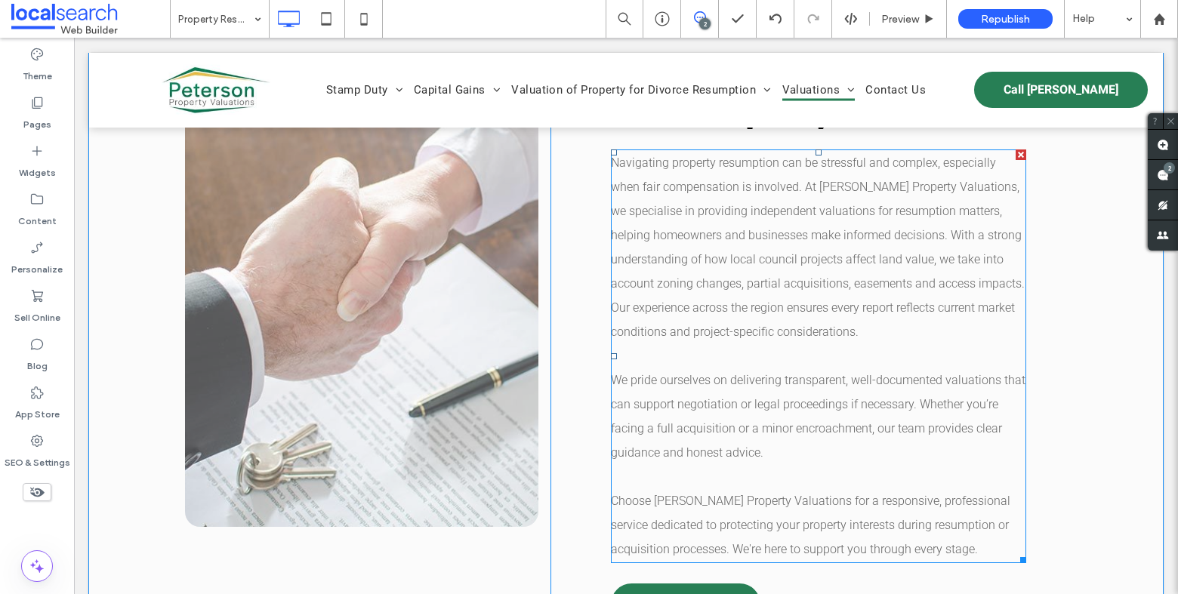
scroll to position [1408, 0]
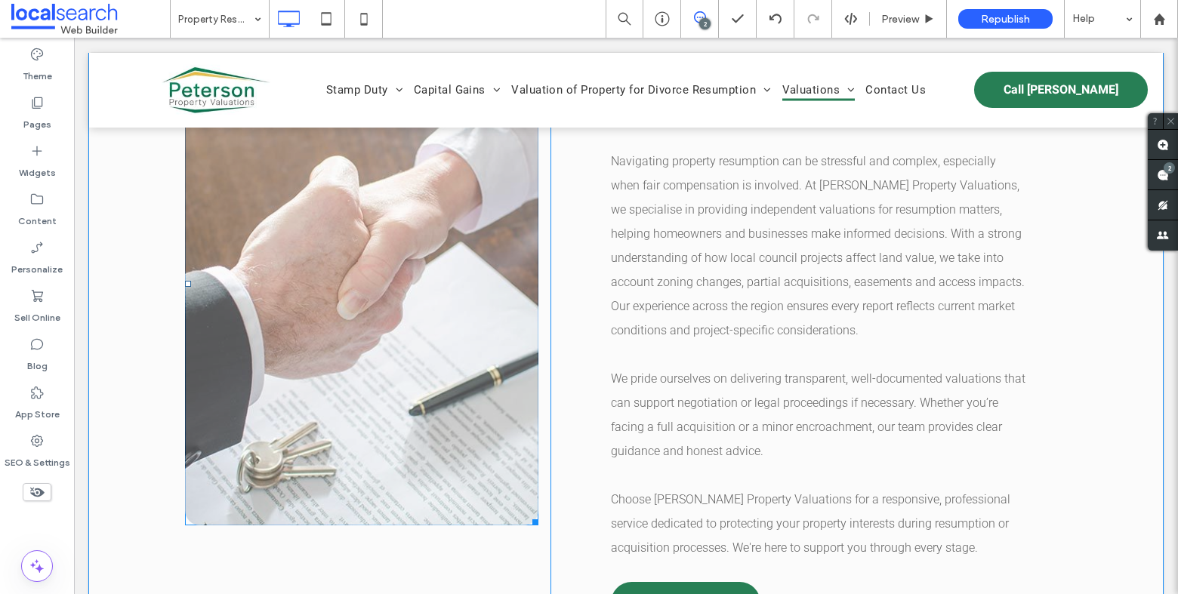
click at [279, 359] on link at bounding box center [361, 283] width 353 height 483
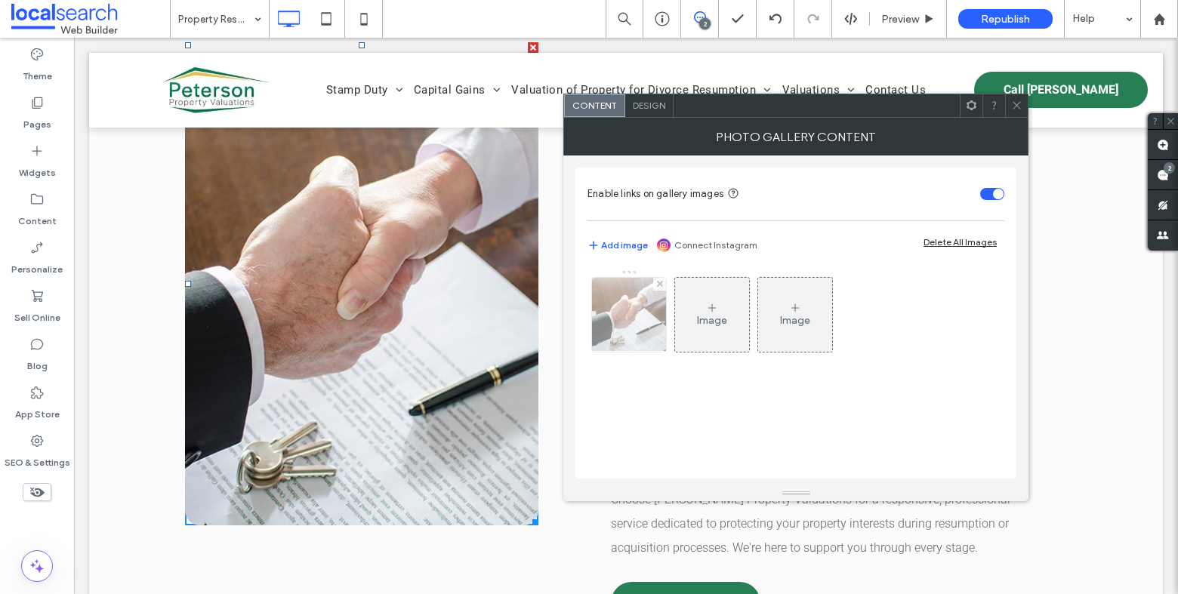
click at [636, 336] on img at bounding box center [629, 315] width 112 height 74
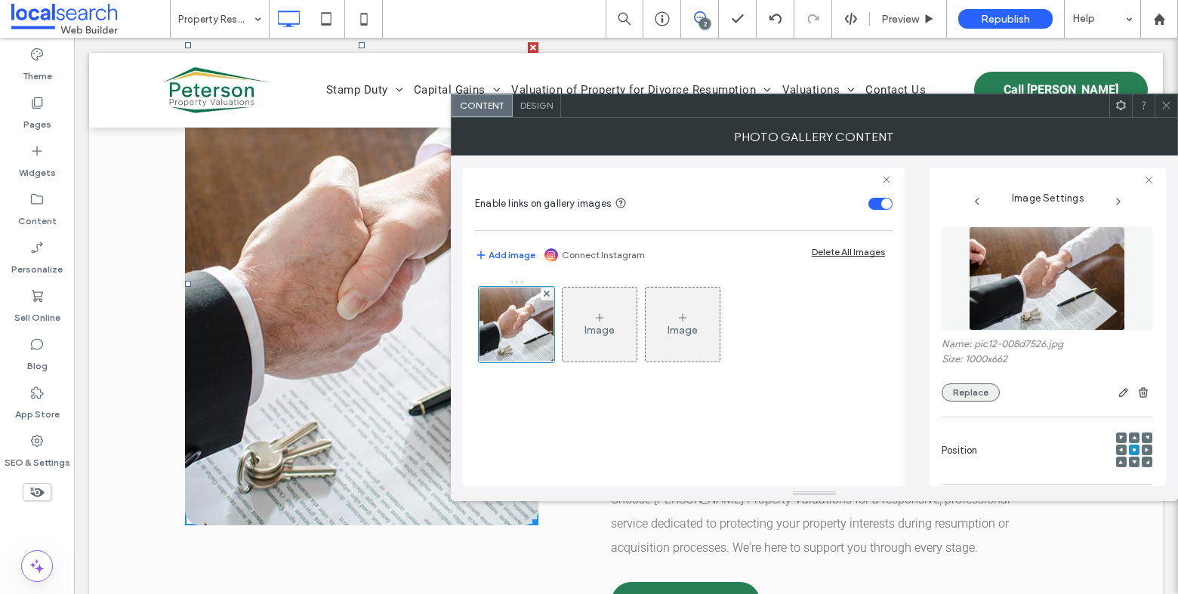
click at [978, 398] on button "Replace" at bounding box center [971, 393] width 58 height 18
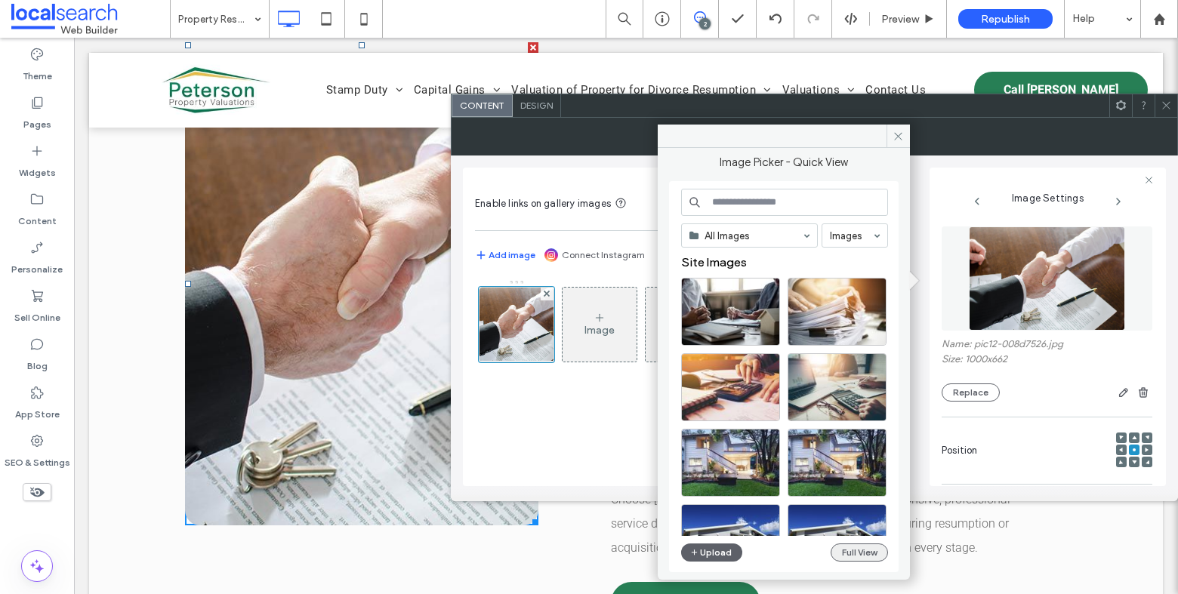
click at [875, 557] on button "Full View" at bounding box center [859, 553] width 57 height 18
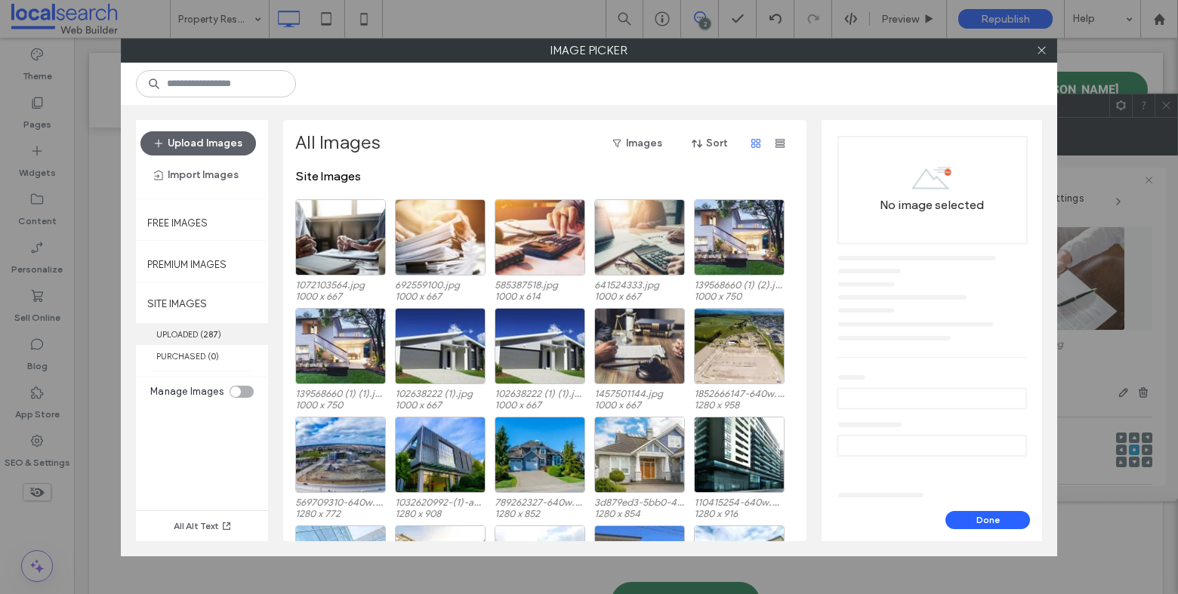
click at [188, 335] on label "UPLOADED ( 287 )" at bounding box center [202, 334] width 132 height 22
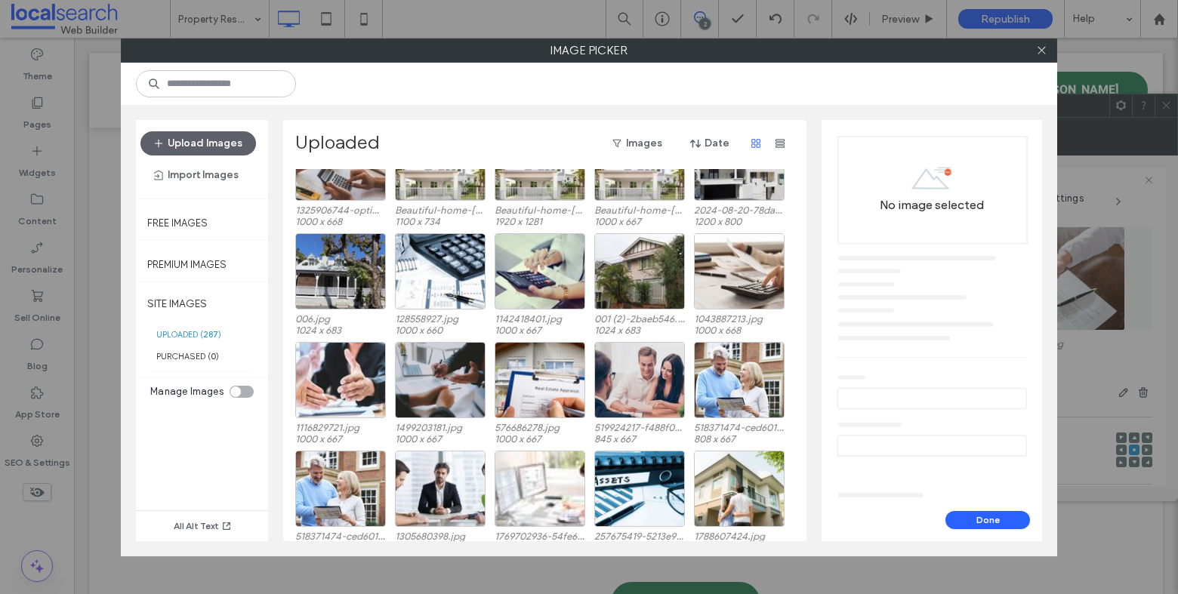
scroll to position [606, 0]
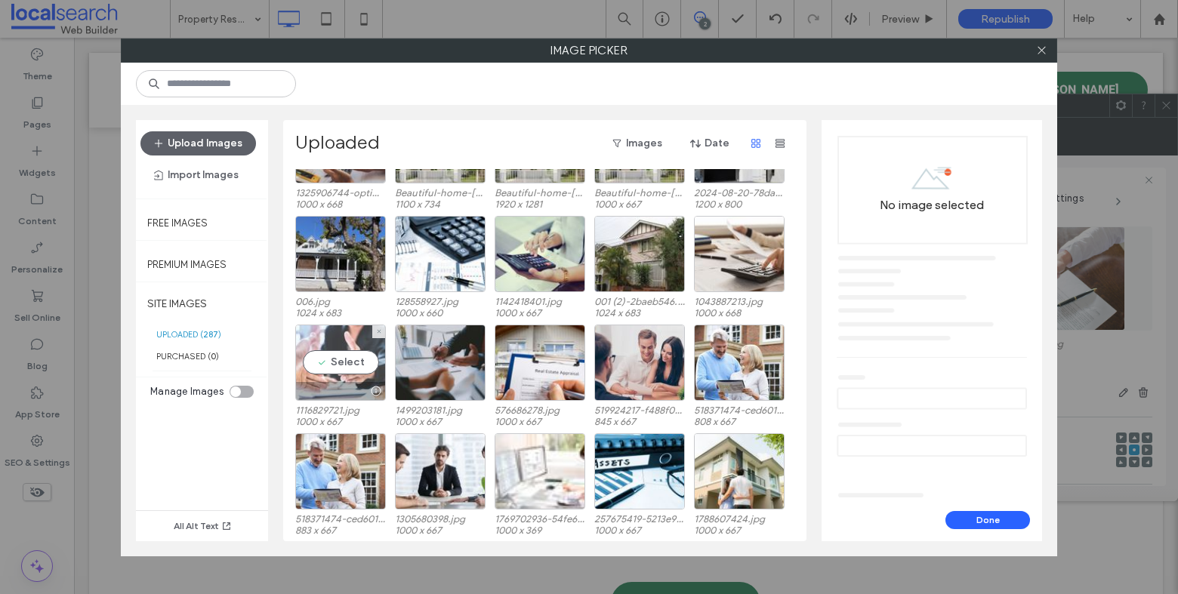
click at [350, 363] on div "Select" at bounding box center [340, 363] width 91 height 76
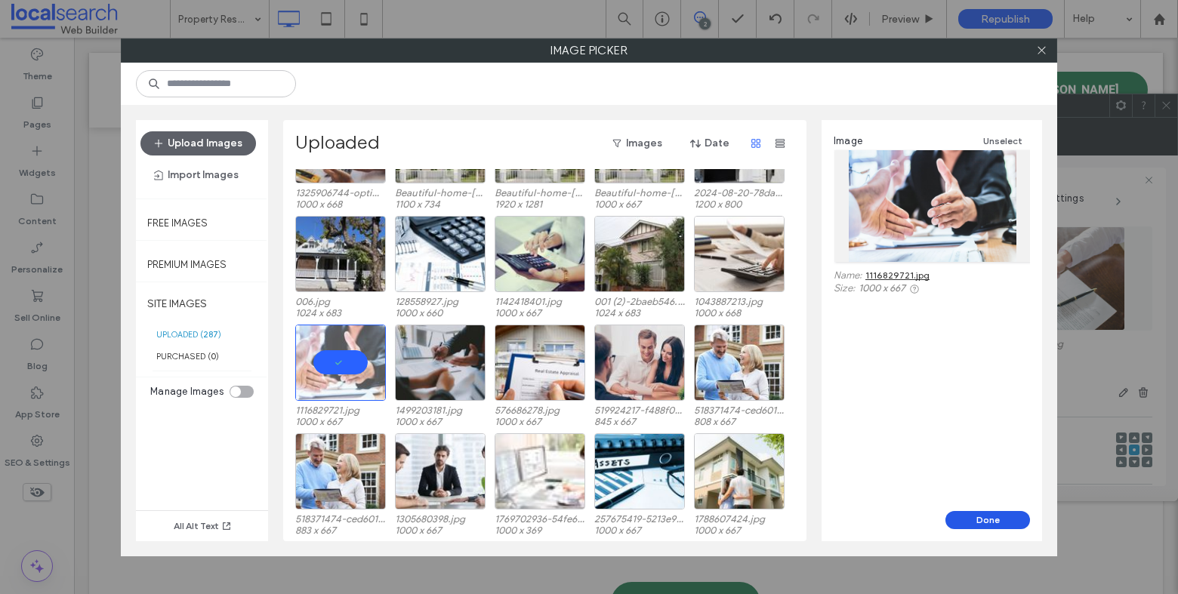
drag, startPoint x: 992, startPoint y: 522, endPoint x: 918, endPoint y: 484, distance: 83.1
click at [992, 522] on button "Done" at bounding box center [988, 520] width 85 height 18
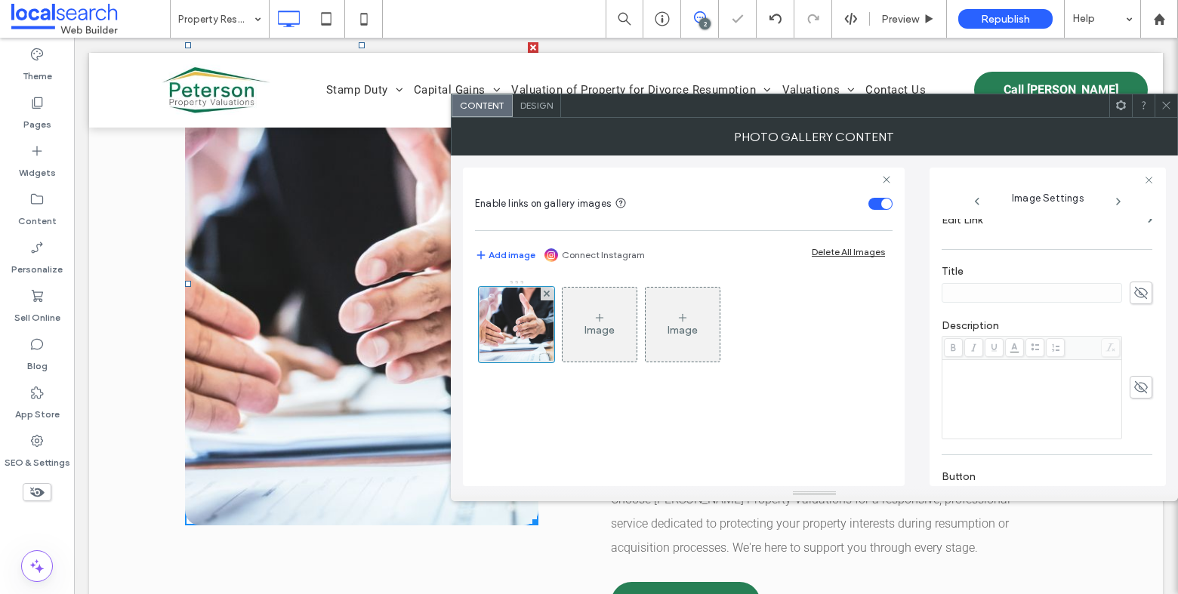
scroll to position [463, 0]
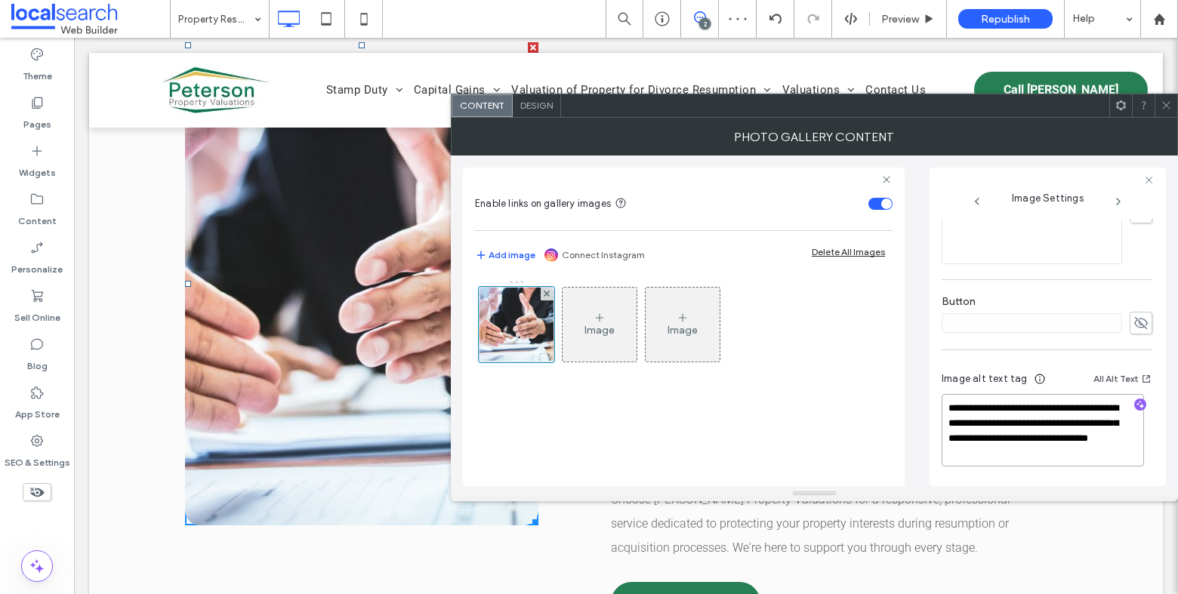
drag, startPoint x: 1114, startPoint y: 461, endPoint x: 1010, endPoint y: 439, distance: 105.8
click at [1010, 439] on textarea "**********" at bounding box center [1043, 430] width 202 height 72
type textarea "**********"
click at [1135, 408] on icon "button" at bounding box center [1140, 406] width 11 height 11
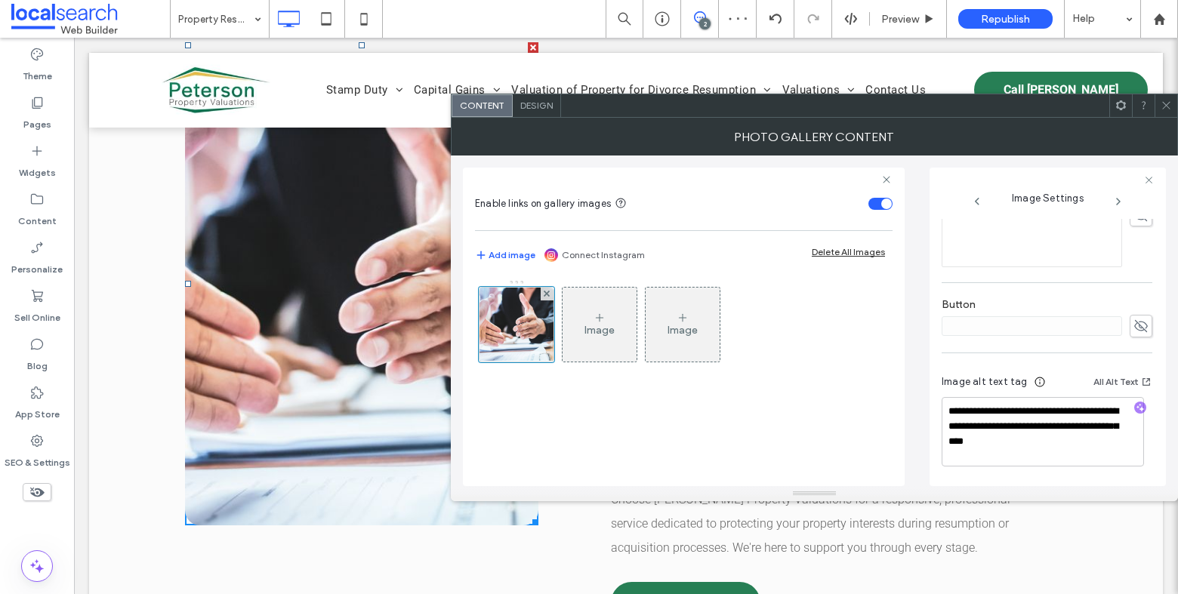
scroll to position [461, 0]
click at [1100, 452] on textarea "**********" at bounding box center [1043, 431] width 202 height 69
paste textarea "**********"
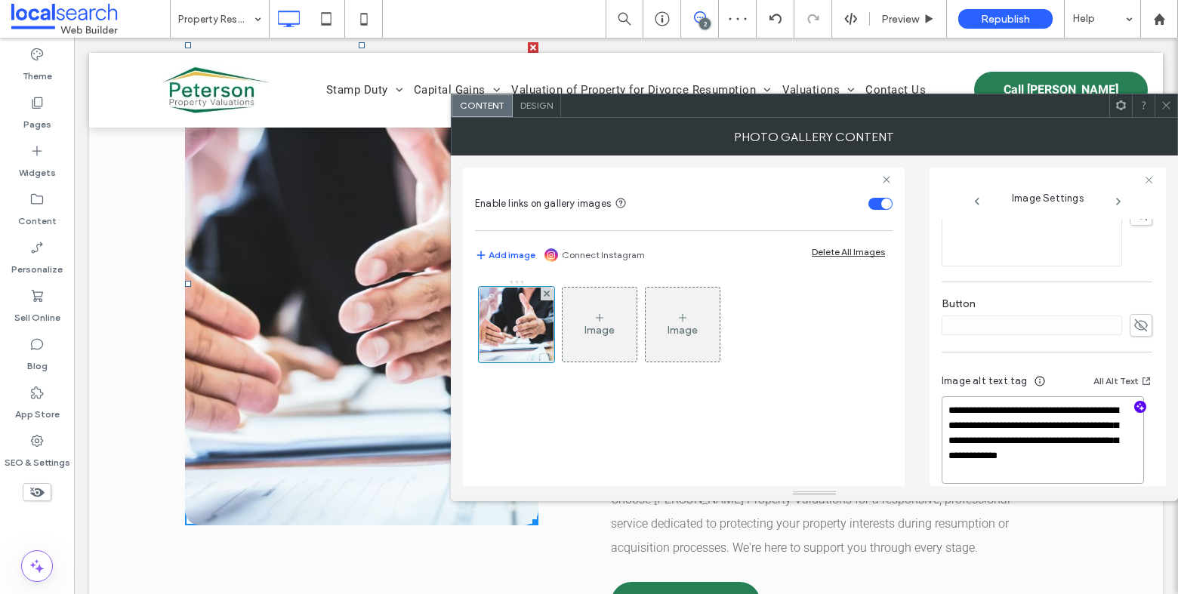
type textarea "**********"
click at [1169, 97] on span at bounding box center [1166, 105] width 11 height 23
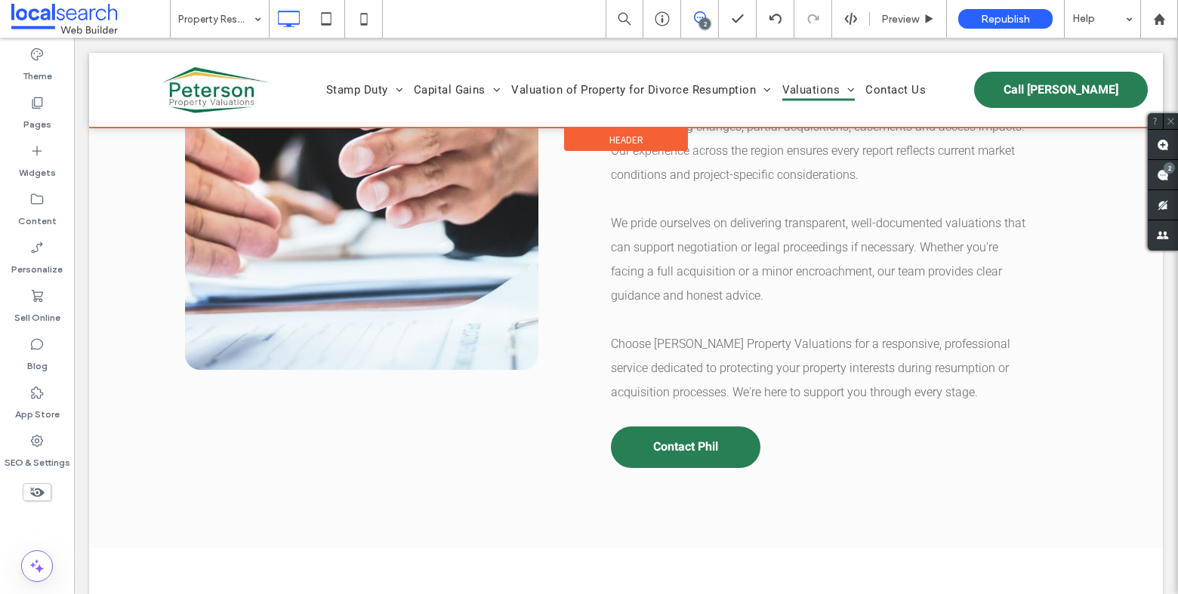
scroll to position [1658, 0]
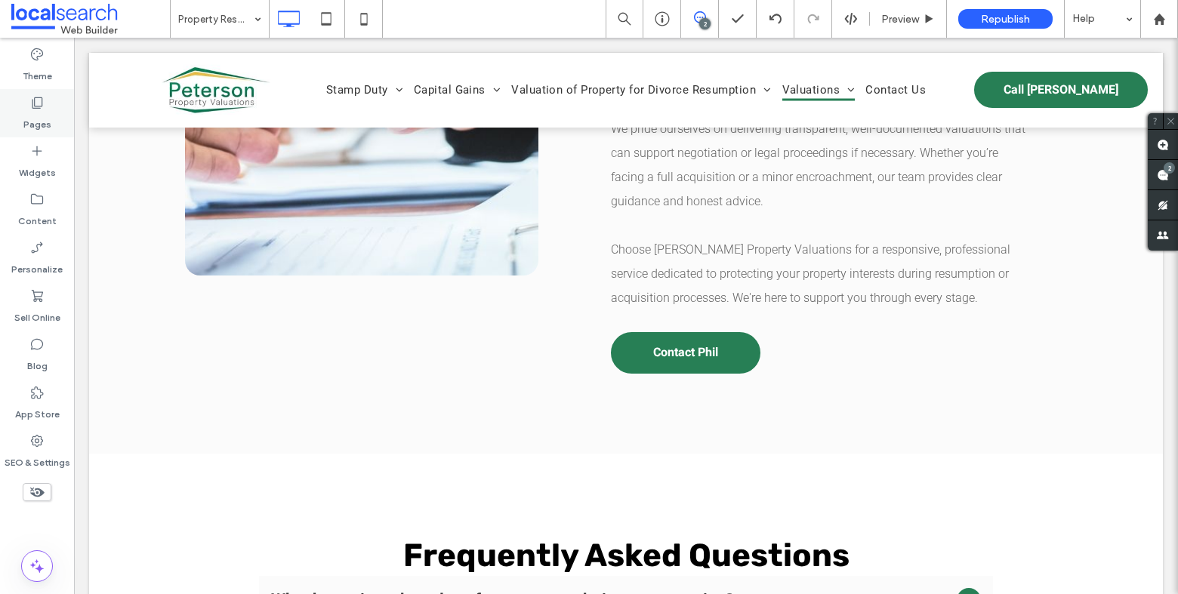
click at [46, 108] on div "Pages" at bounding box center [37, 113] width 74 height 48
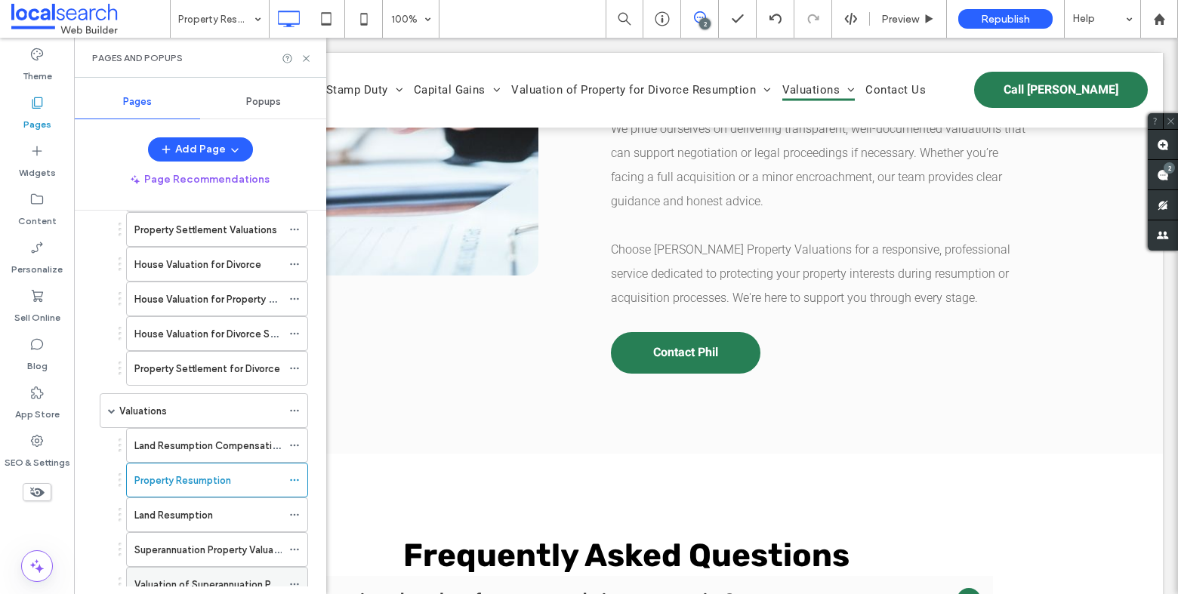
scroll to position [1072, 0]
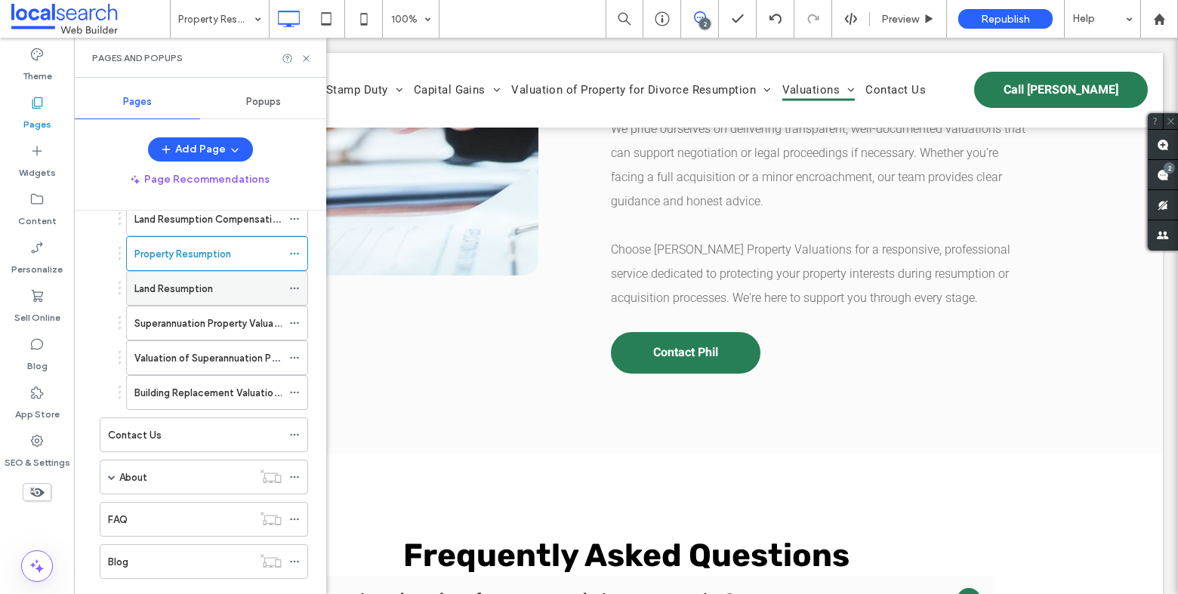
click at [219, 291] on div "Land Resumption" at bounding box center [207, 289] width 147 height 16
click at [307, 57] on use at bounding box center [306, 58] width 6 height 6
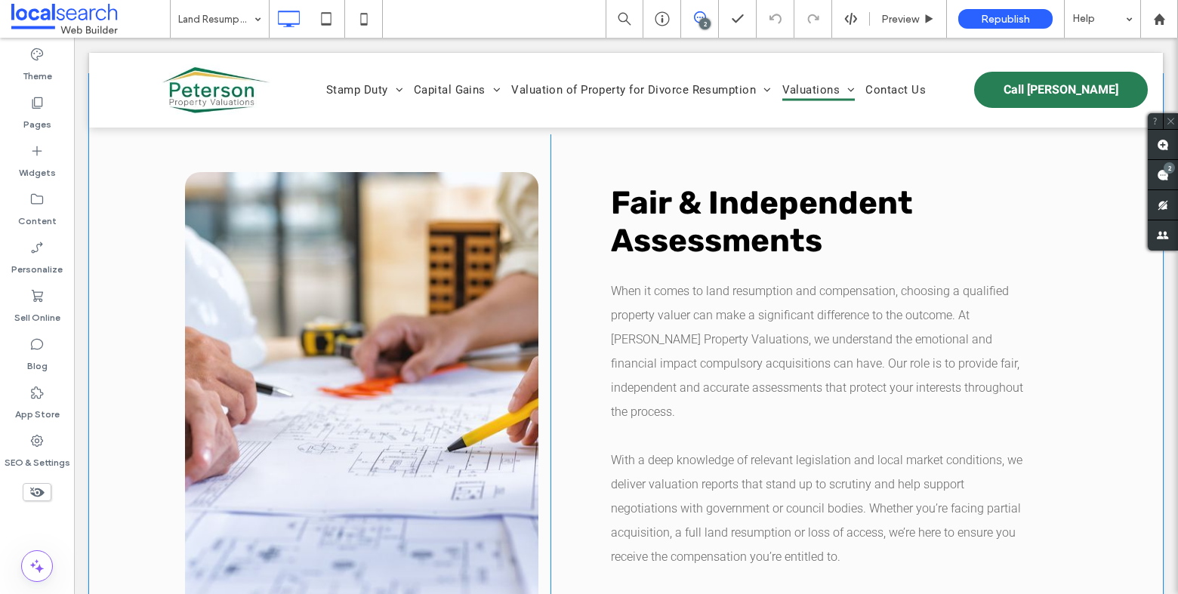
scroll to position [1347, 0]
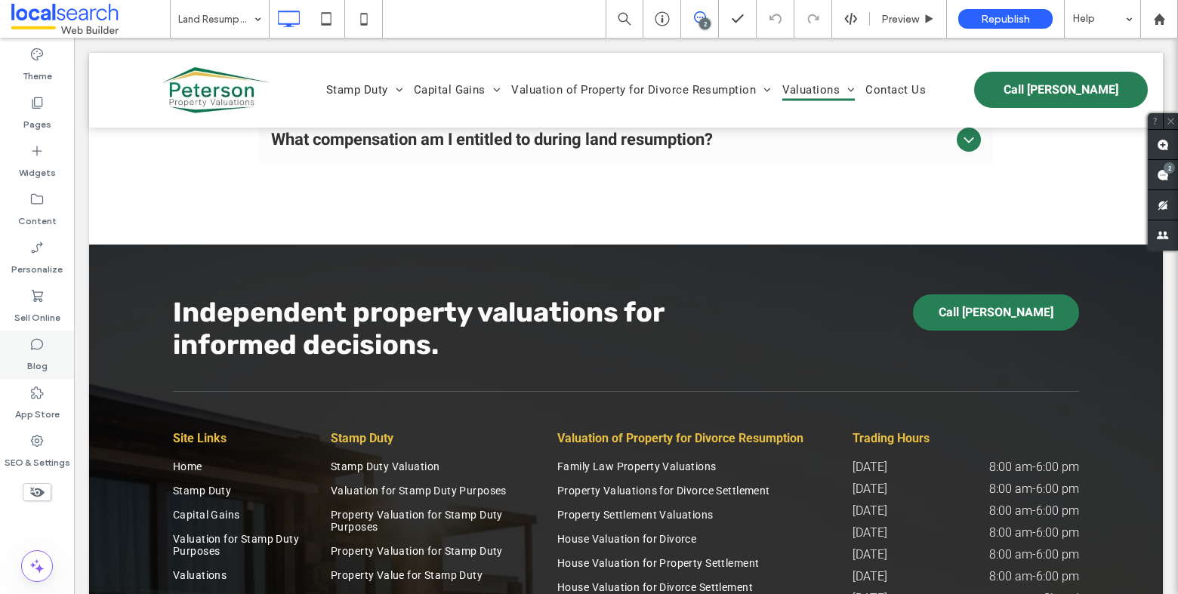
scroll to position [2327, 0]
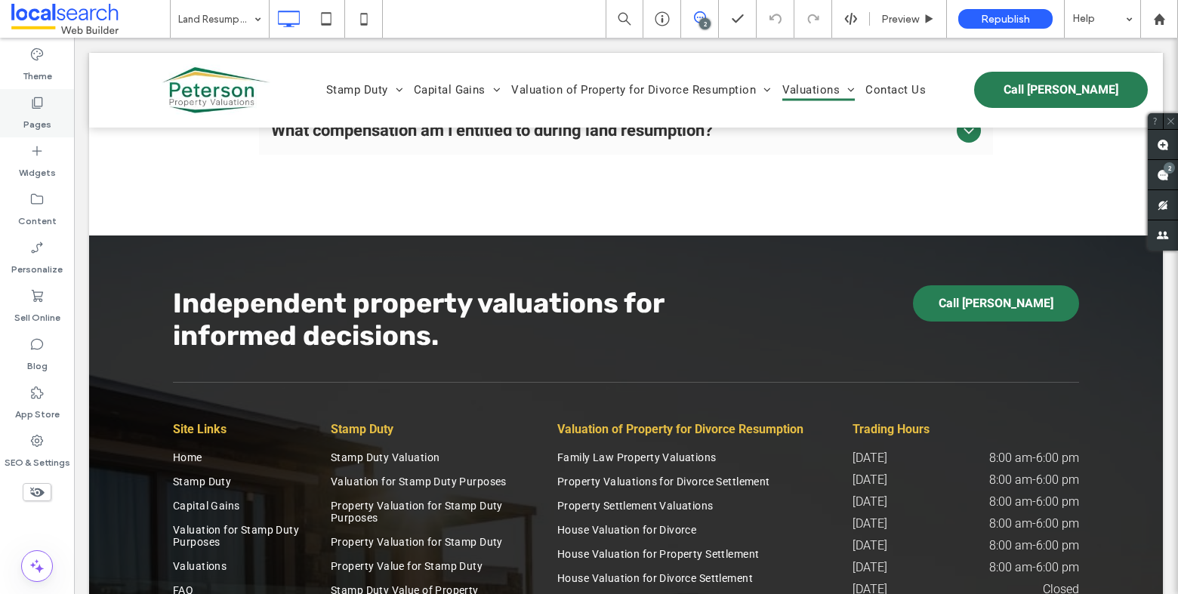
click at [36, 99] on icon at bounding box center [36, 102] width 15 height 15
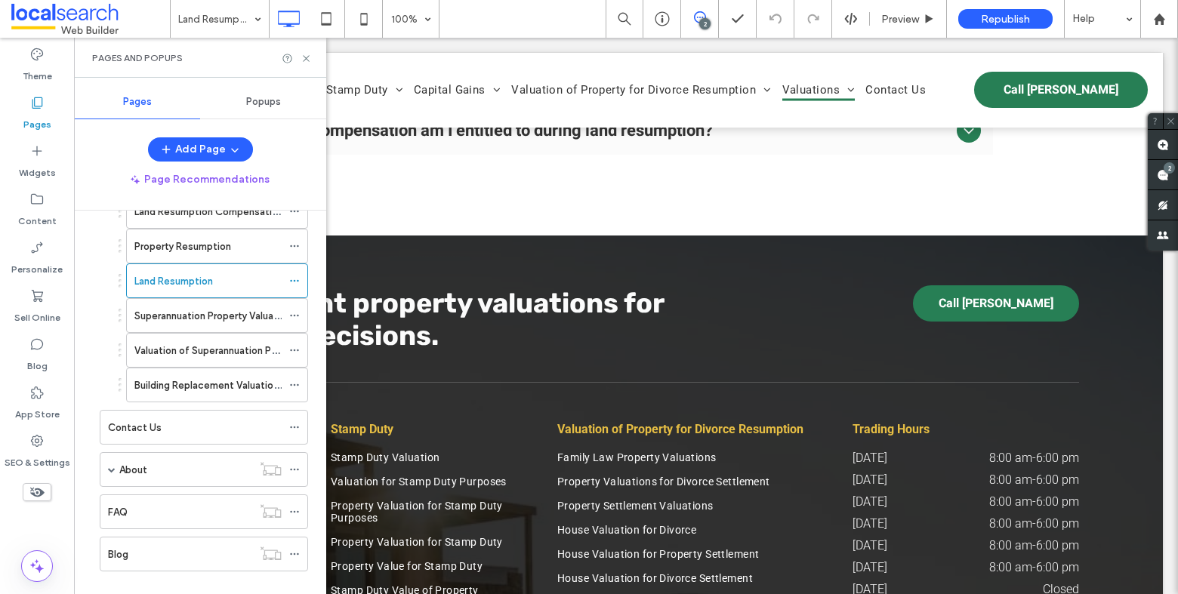
scroll to position [1086, 0]
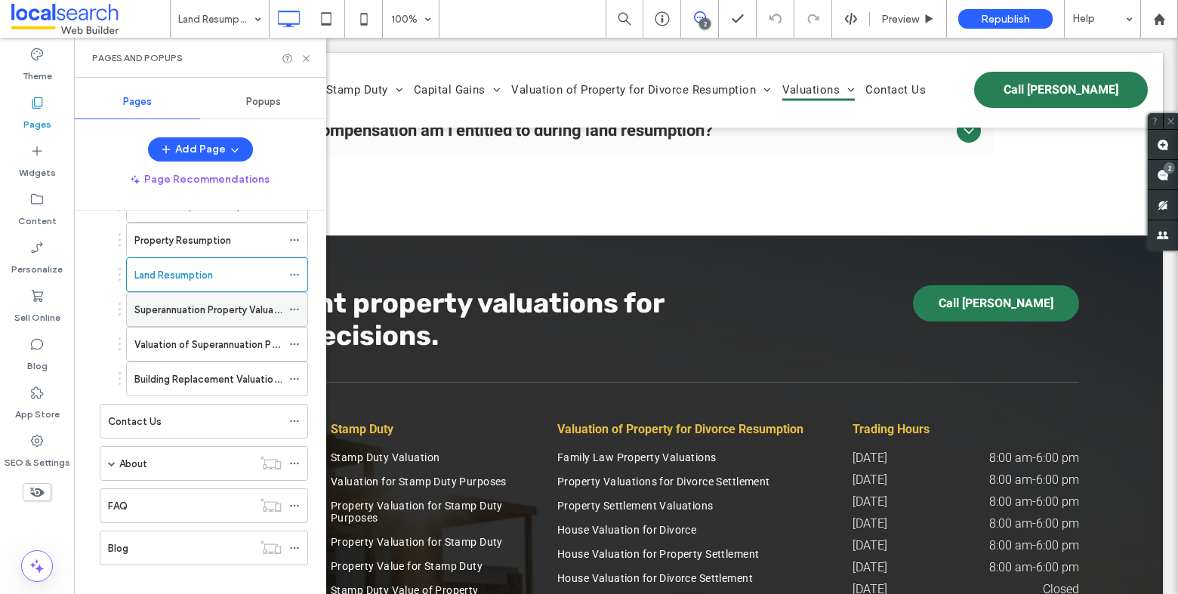
click at [205, 301] on label "Superannuation Property Valuations" at bounding box center [215, 310] width 162 height 26
click at [307, 55] on icon at bounding box center [306, 58] width 11 height 11
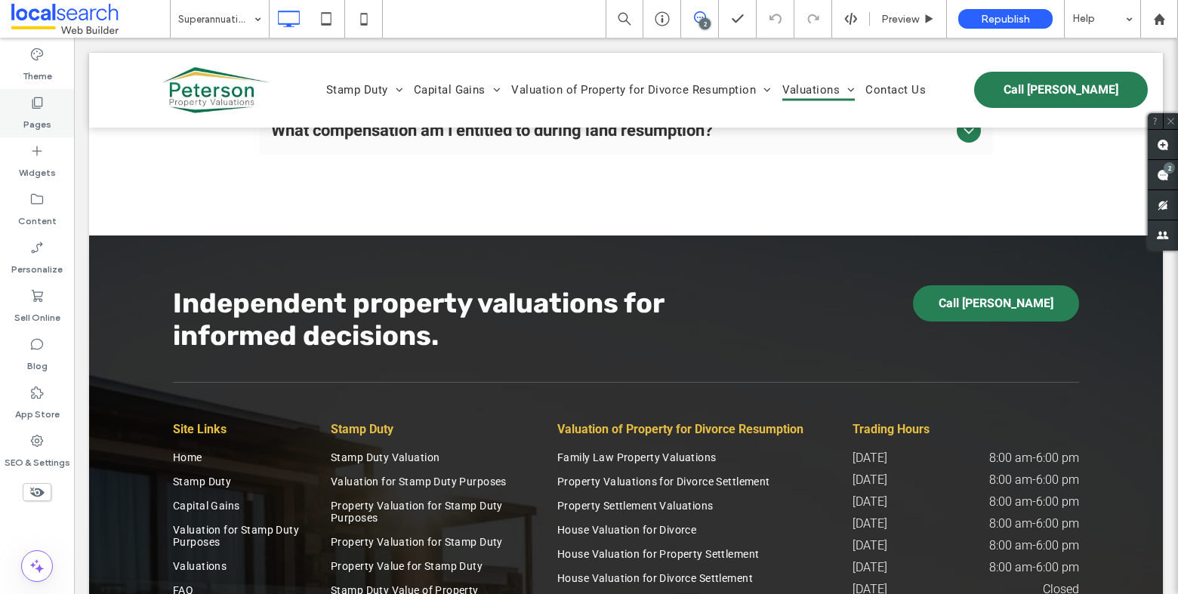
click at [40, 115] on label "Pages" at bounding box center [37, 120] width 28 height 21
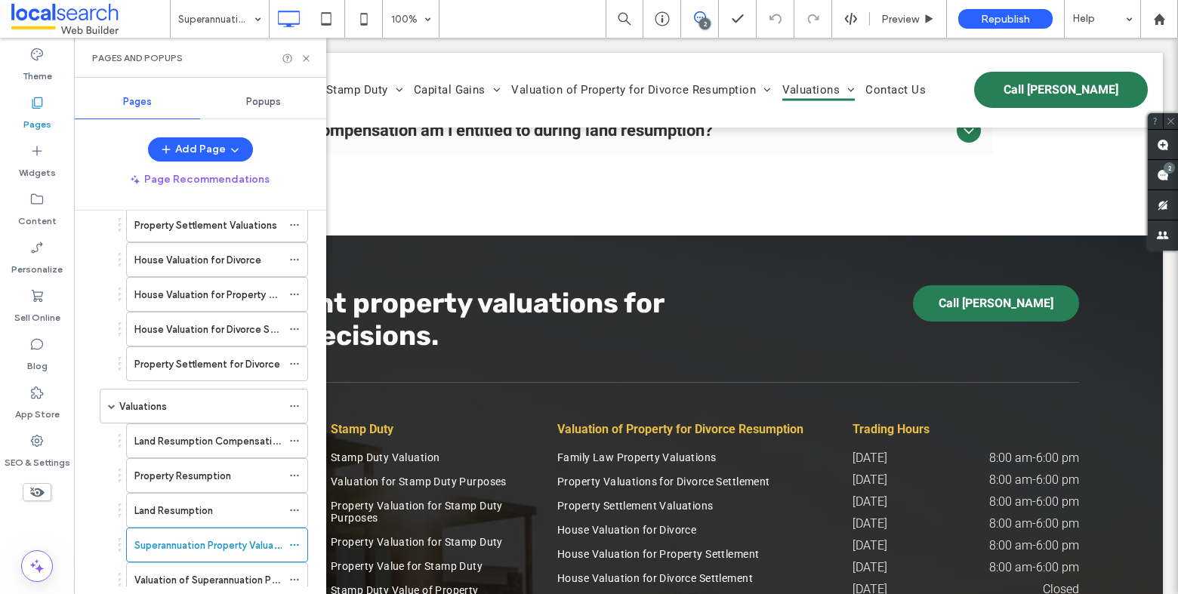
scroll to position [994, 0]
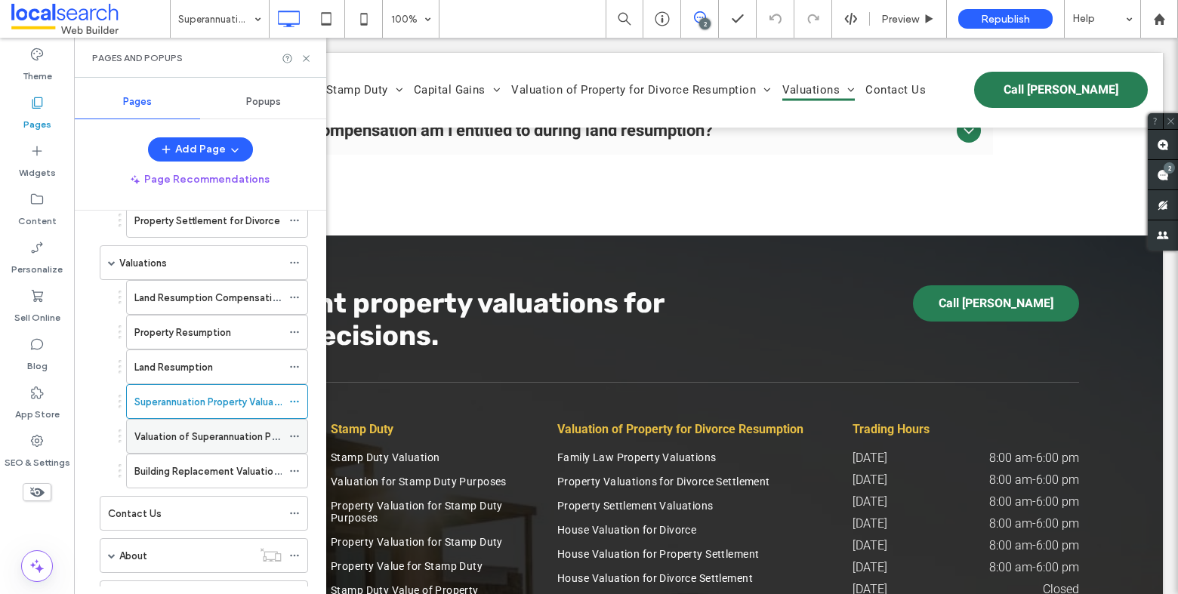
click at [230, 437] on label "Valuation of Superannuation Property" at bounding box center [219, 437] width 170 height 26
click at [305, 58] on use at bounding box center [306, 58] width 6 height 6
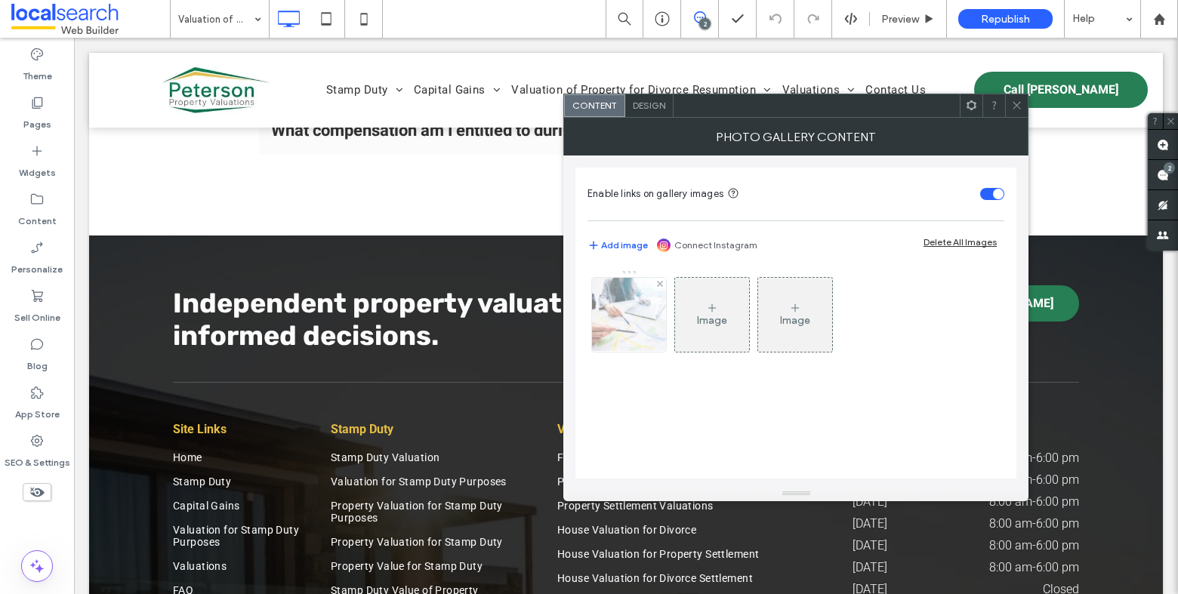
click at [633, 313] on img at bounding box center [629, 315] width 111 height 74
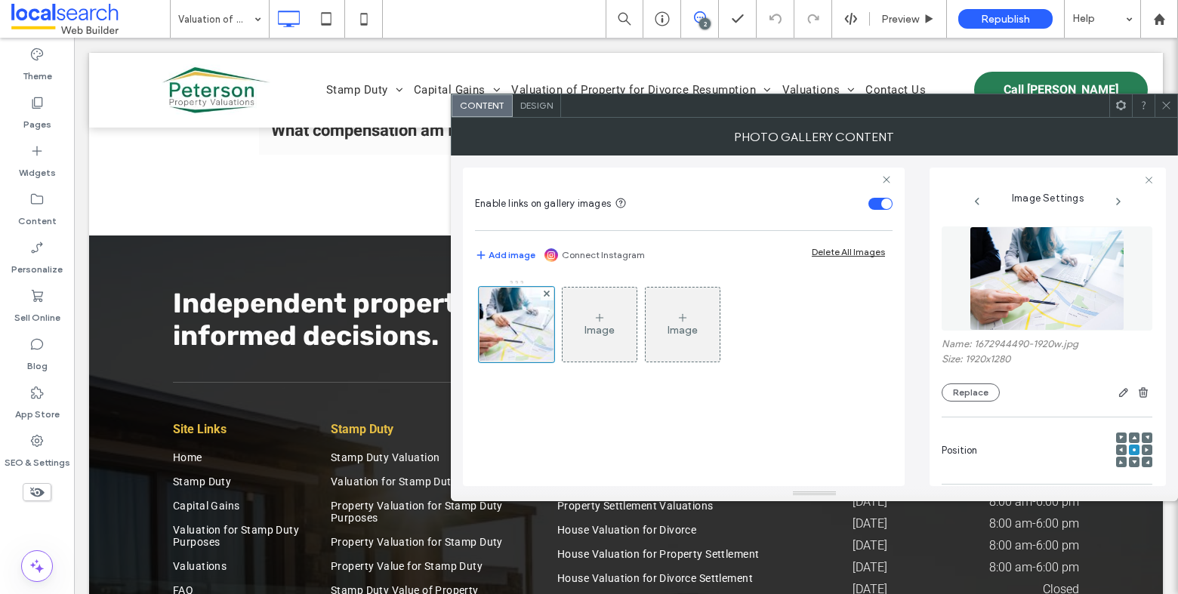
click at [1171, 103] on icon at bounding box center [1166, 105] width 11 height 11
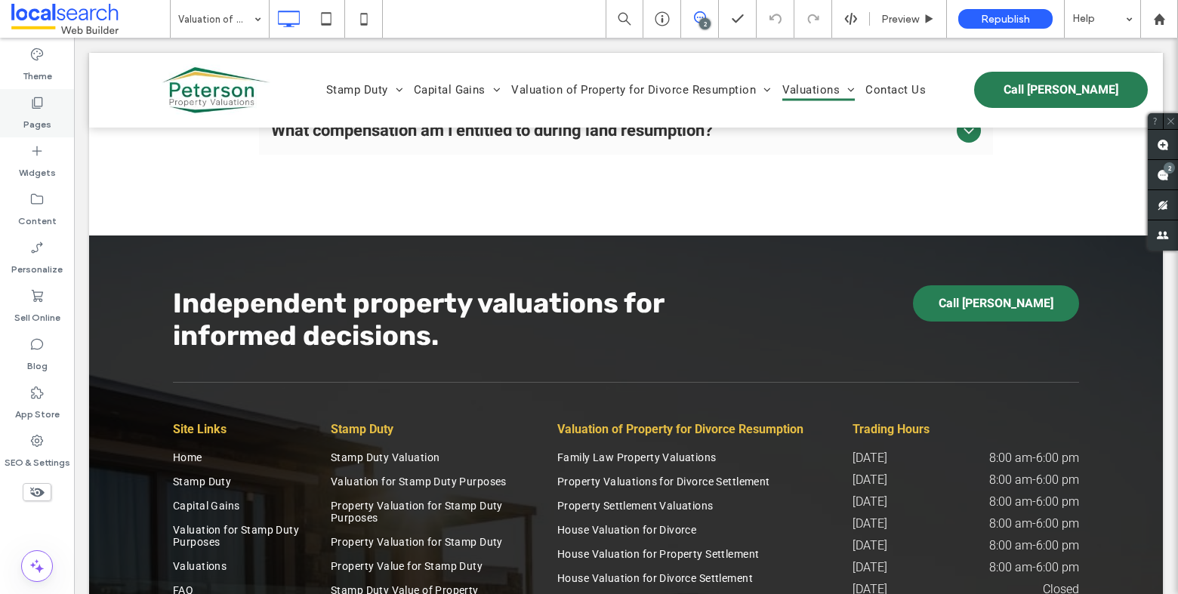
click at [35, 129] on label "Pages" at bounding box center [37, 120] width 28 height 21
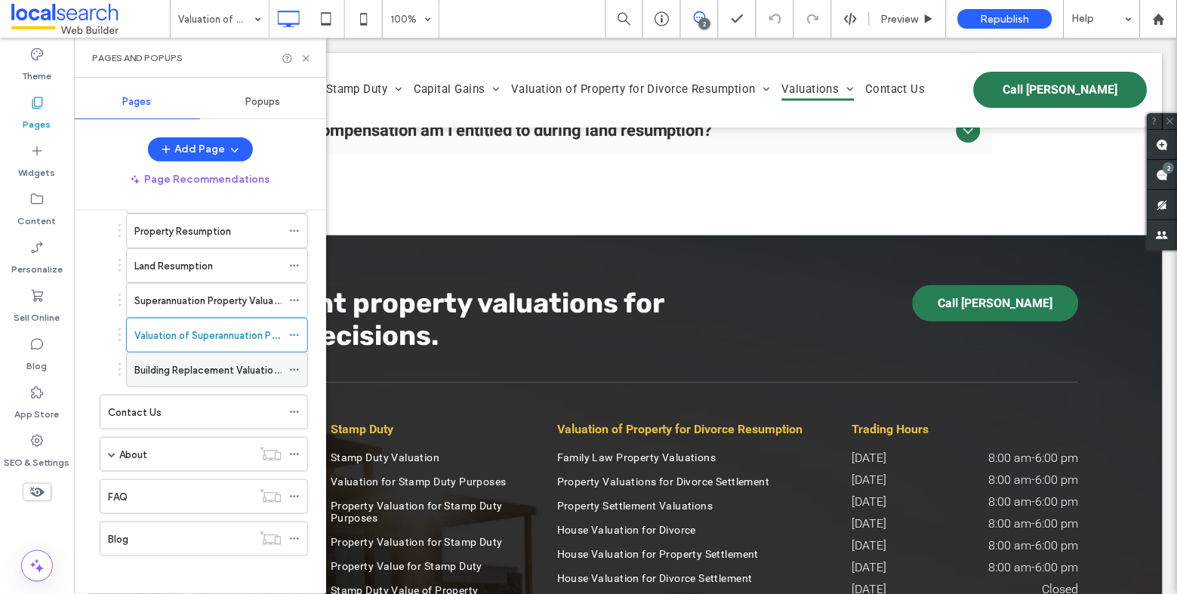
scroll to position [1096, 0]
click at [207, 373] on div "Building Replacement Valuations for Insurance" at bounding box center [207, 369] width 147 height 33
click at [307, 56] on icon at bounding box center [306, 58] width 11 height 11
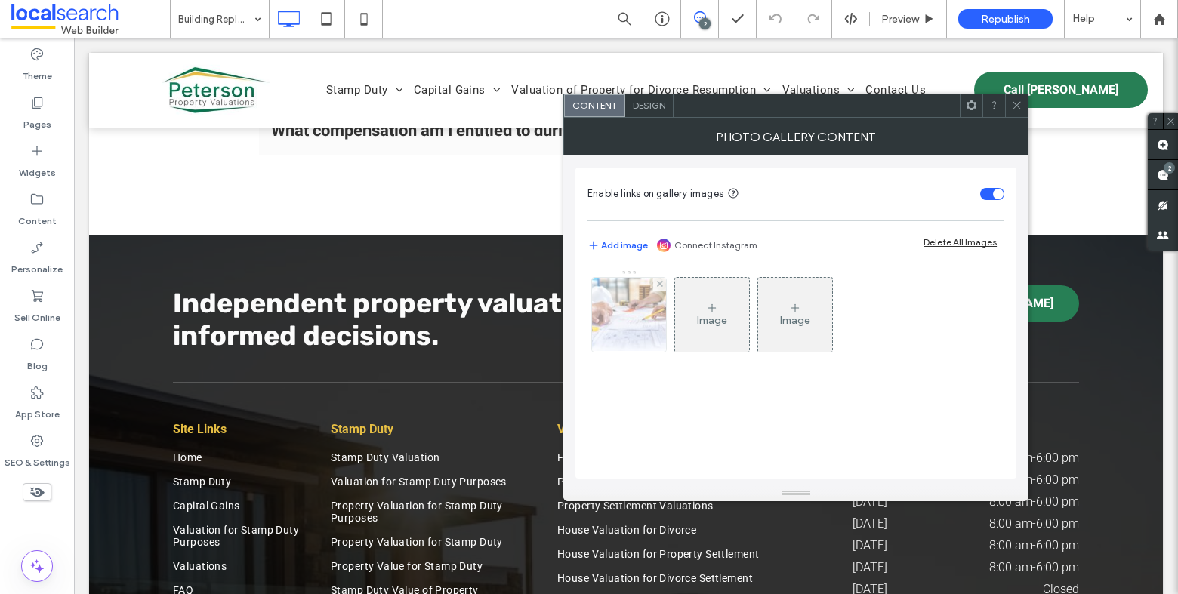
click at [631, 334] on img at bounding box center [629, 315] width 111 height 74
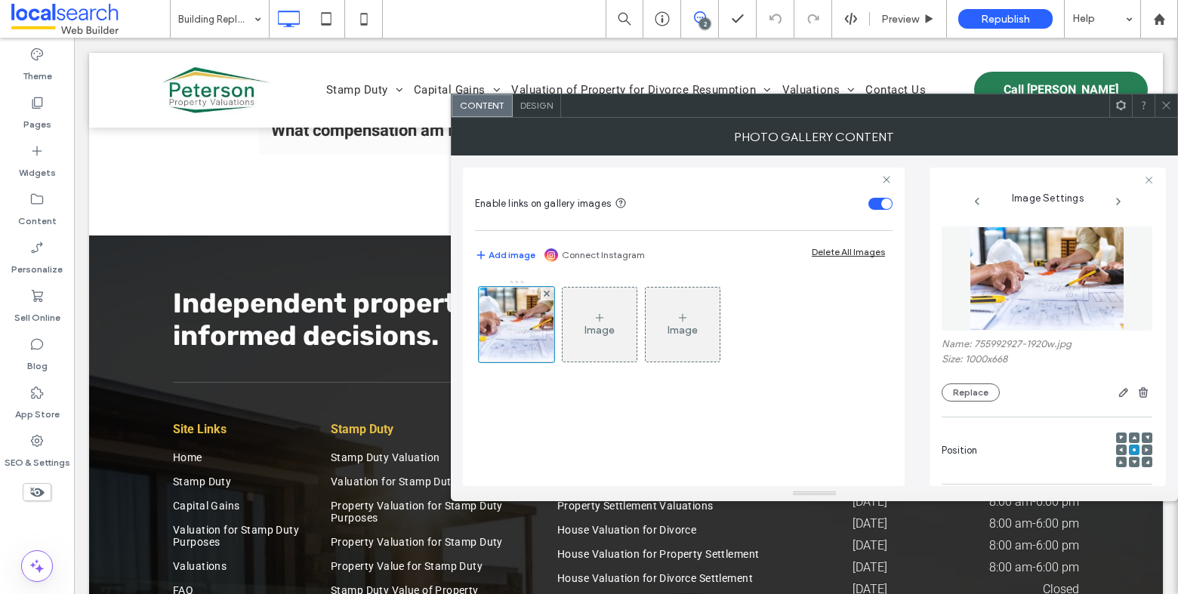
click at [1164, 106] on icon at bounding box center [1166, 105] width 11 height 11
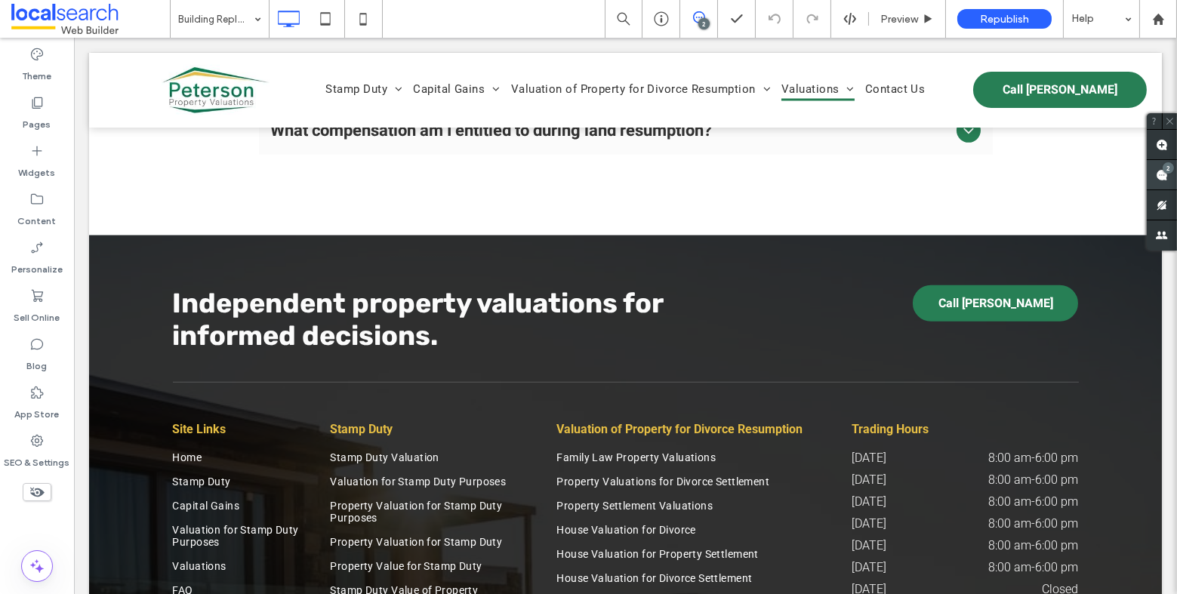
click at [1168, 173] on div "2" at bounding box center [1168, 167] width 11 height 11
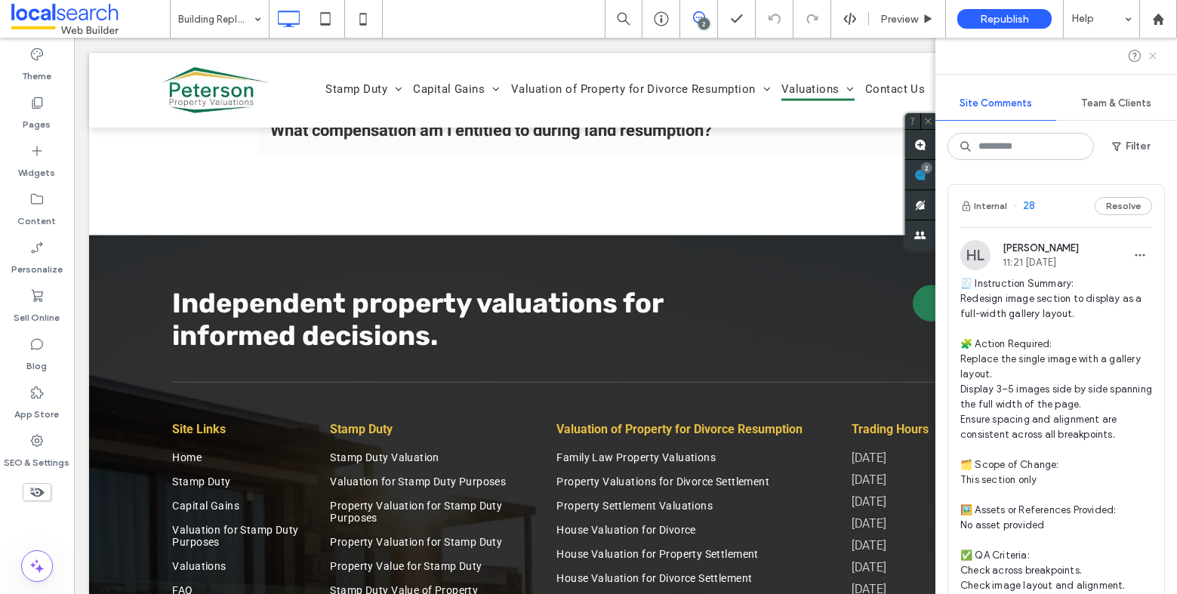
click at [1156, 54] on icon at bounding box center [1153, 56] width 12 height 12
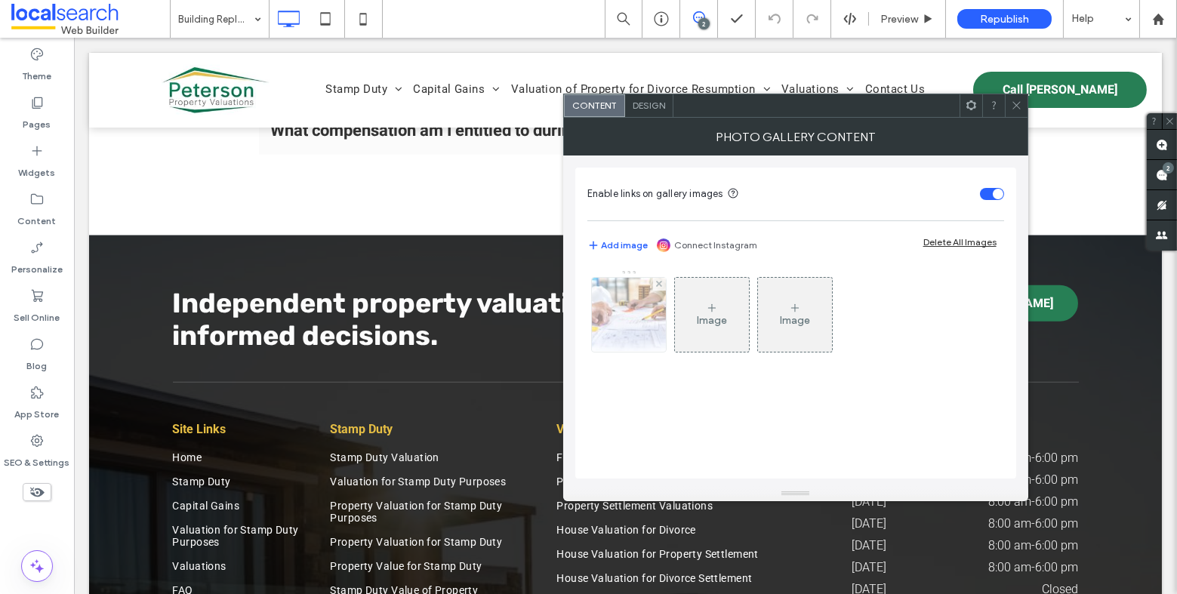
click at [634, 310] on img at bounding box center [628, 315] width 111 height 74
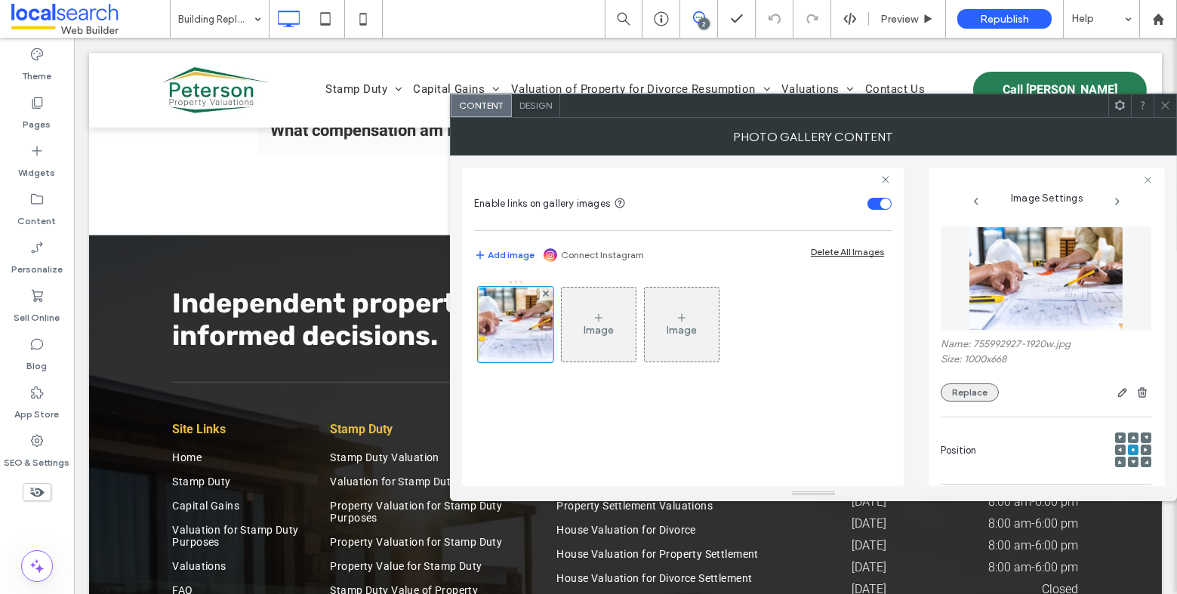
click at [967, 398] on button "Replace" at bounding box center [970, 393] width 58 height 18
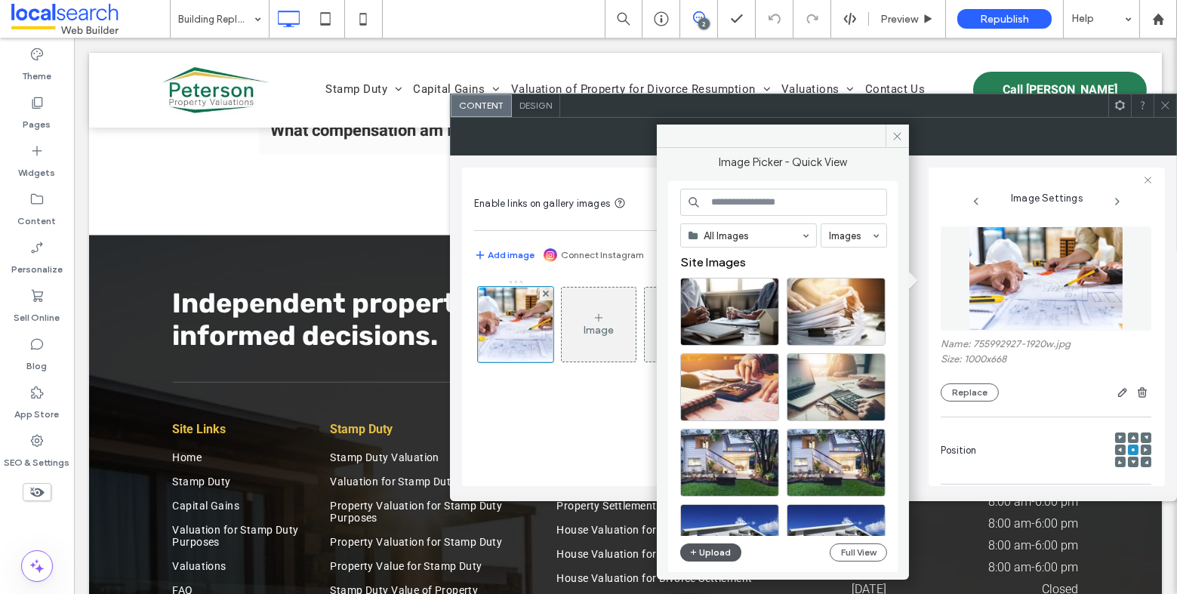
click at [717, 557] on button "Upload" at bounding box center [711, 553] width 62 height 18
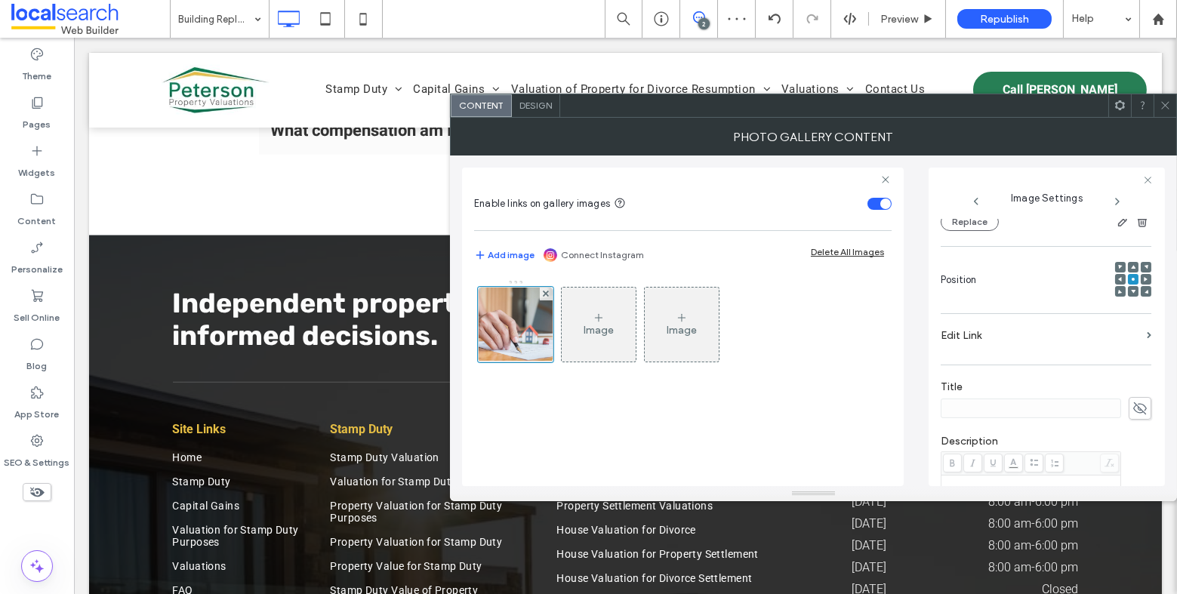
scroll to position [463, 0]
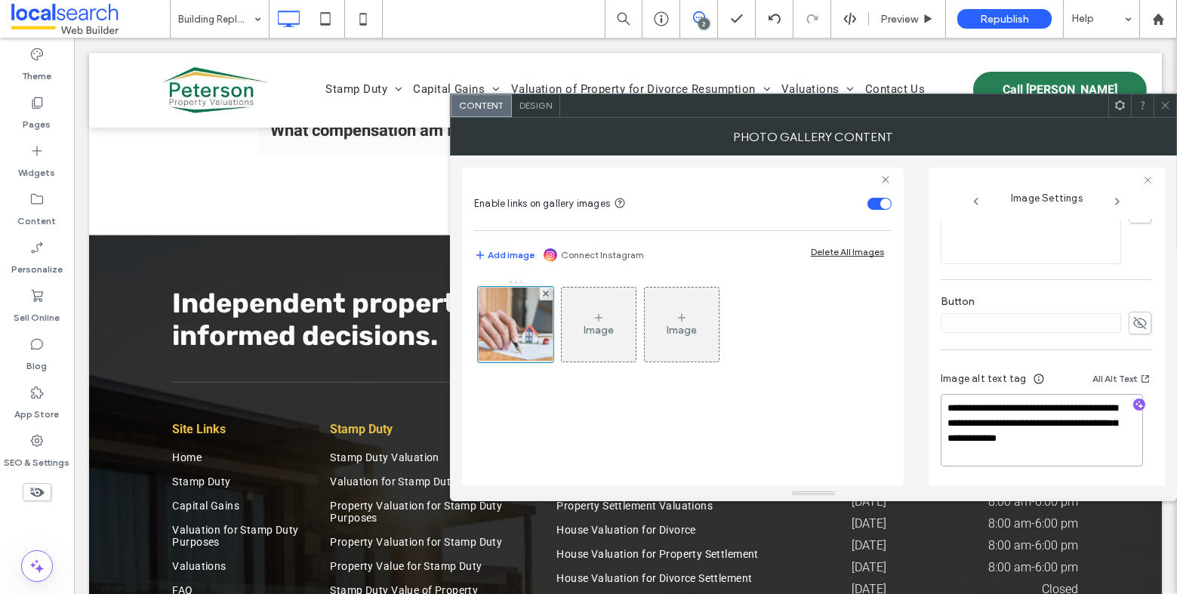
drag, startPoint x: 1063, startPoint y: 463, endPoint x: 1077, endPoint y: 427, distance: 38.3
click at [1077, 427] on textarea "**********" at bounding box center [1042, 430] width 202 height 72
type textarea "**********"
click at [1134, 406] on icon "button" at bounding box center [1139, 406] width 11 height 11
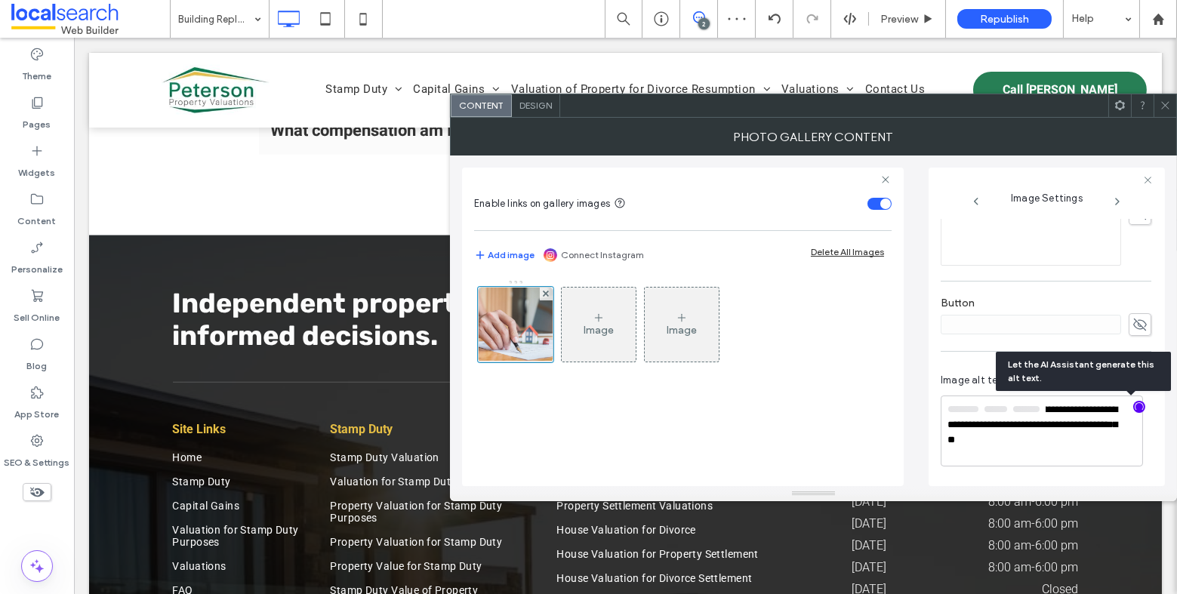
scroll to position [461, 0]
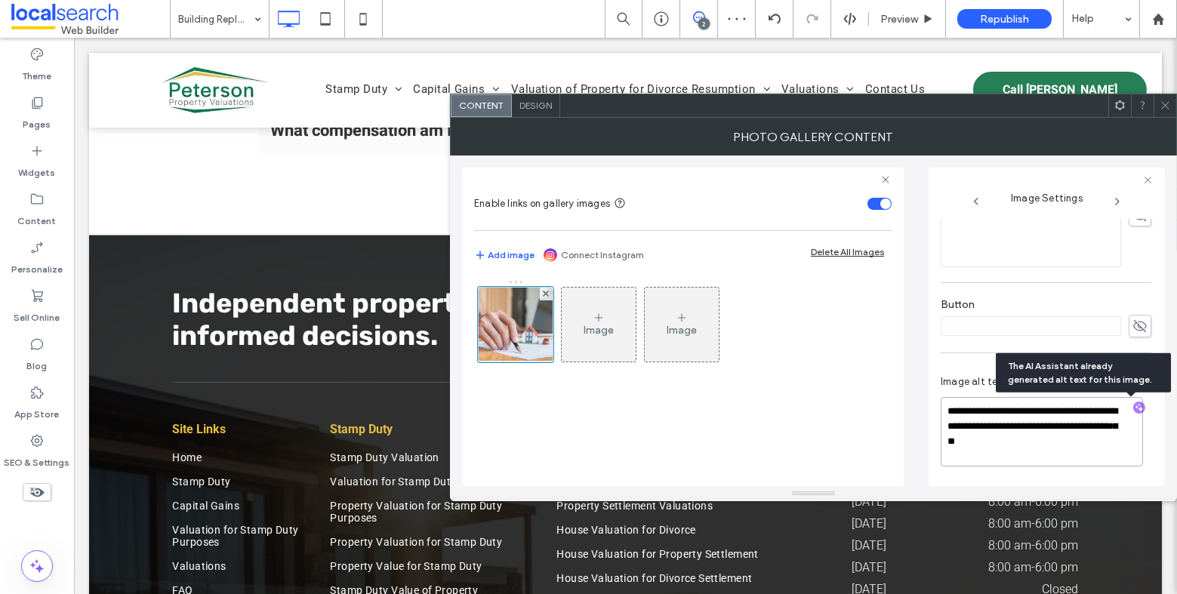
click at [1074, 450] on textarea "**********" at bounding box center [1042, 431] width 202 height 69
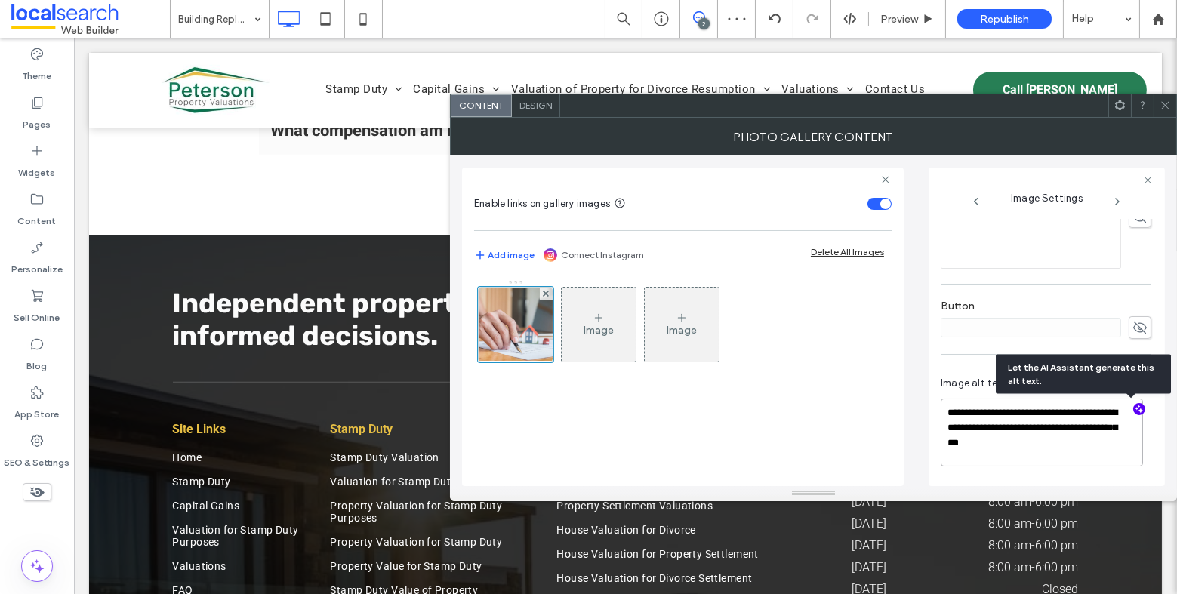
paste textarea "**********"
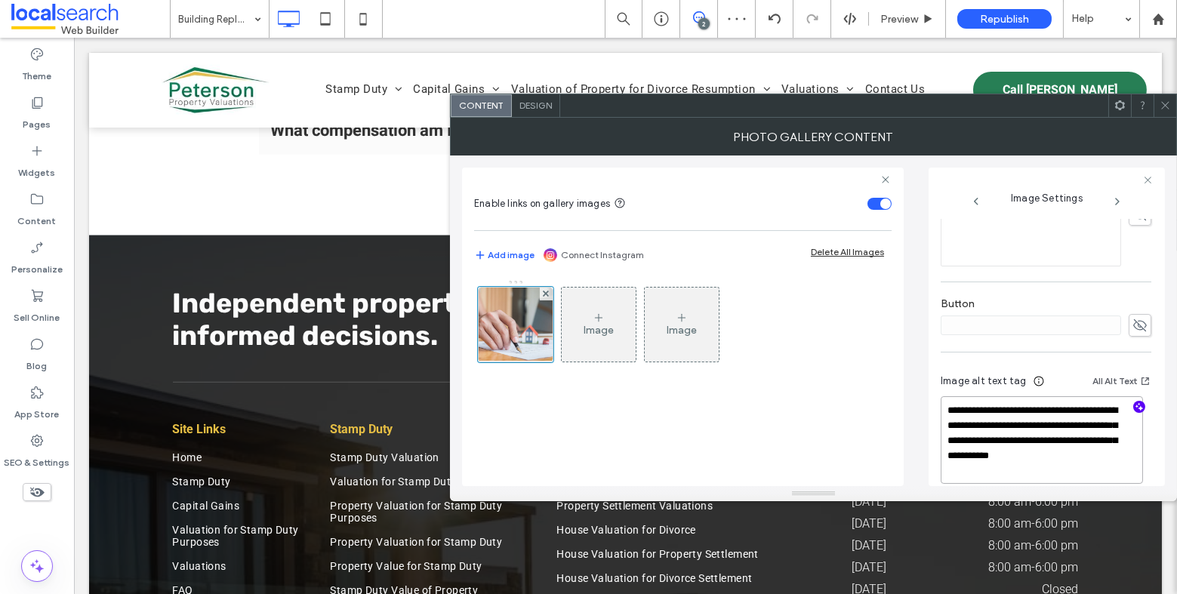
type textarea "**********"
click at [1167, 107] on icon at bounding box center [1165, 105] width 11 height 11
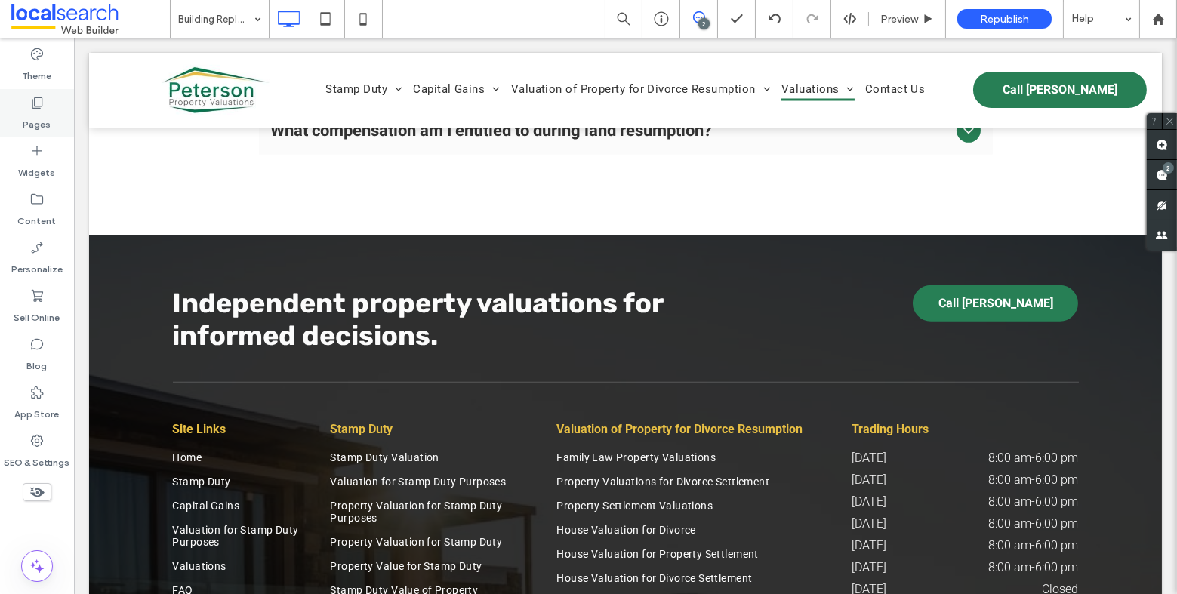
click at [41, 97] on use at bounding box center [37, 102] width 11 height 11
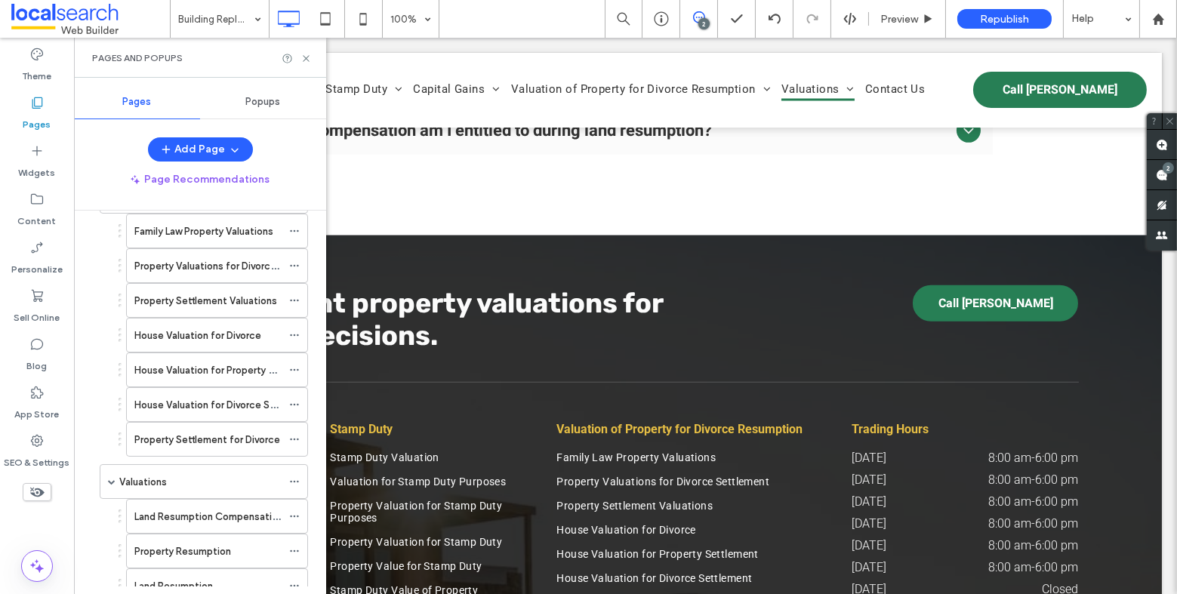
scroll to position [1096, 0]
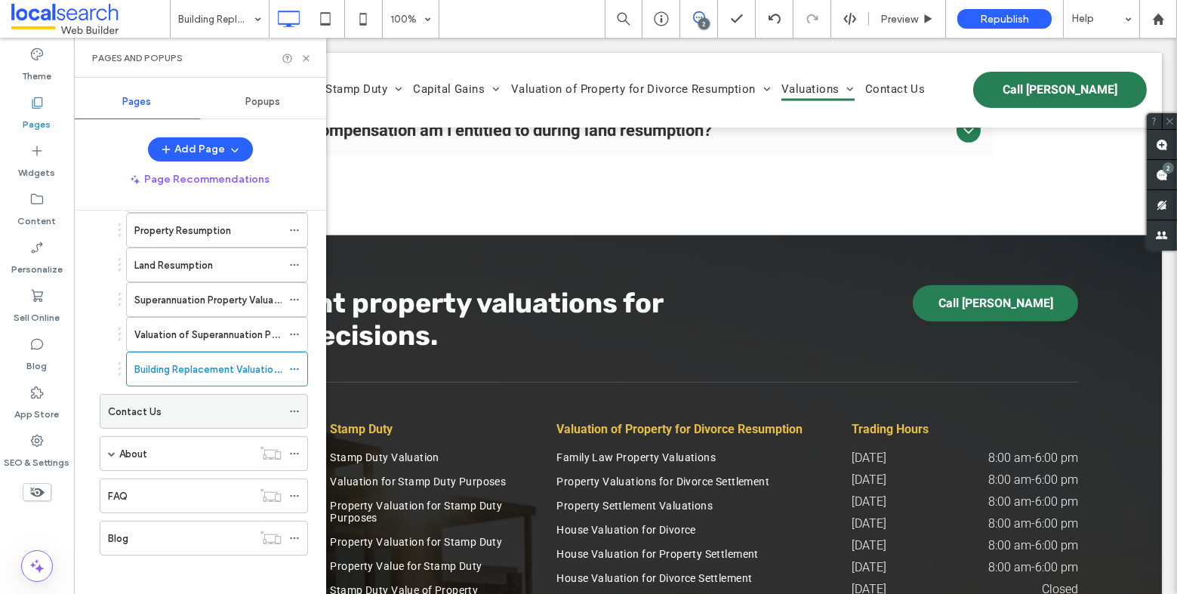
click at [177, 404] on div "Contact Us" at bounding box center [195, 412] width 174 height 16
click at [310, 60] on icon at bounding box center [306, 58] width 11 height 11
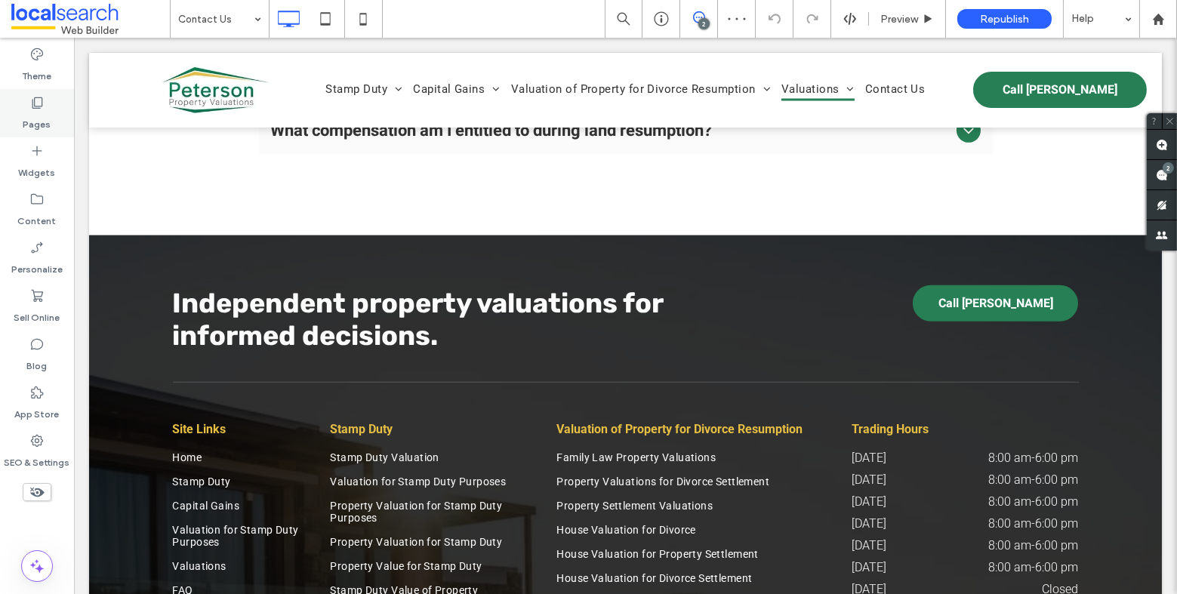
click at [26, 110] on label "Pages" at bounding box center [37, 120] width 28 height 21
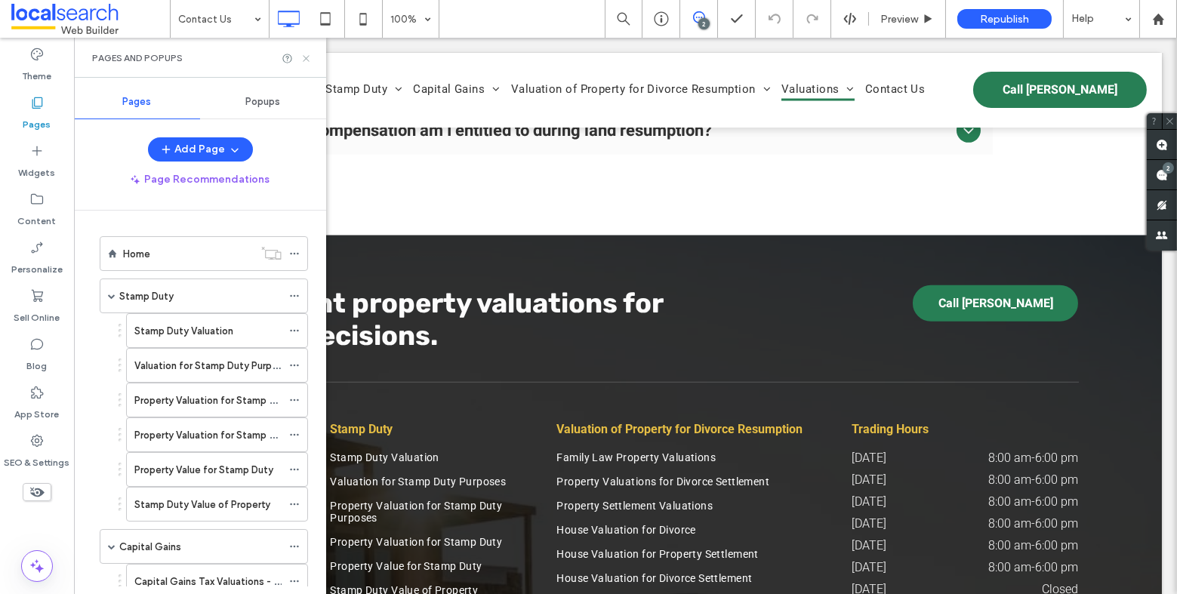
click at [308, 57] on icon at bounding box center [306, 58] width 11 height 11
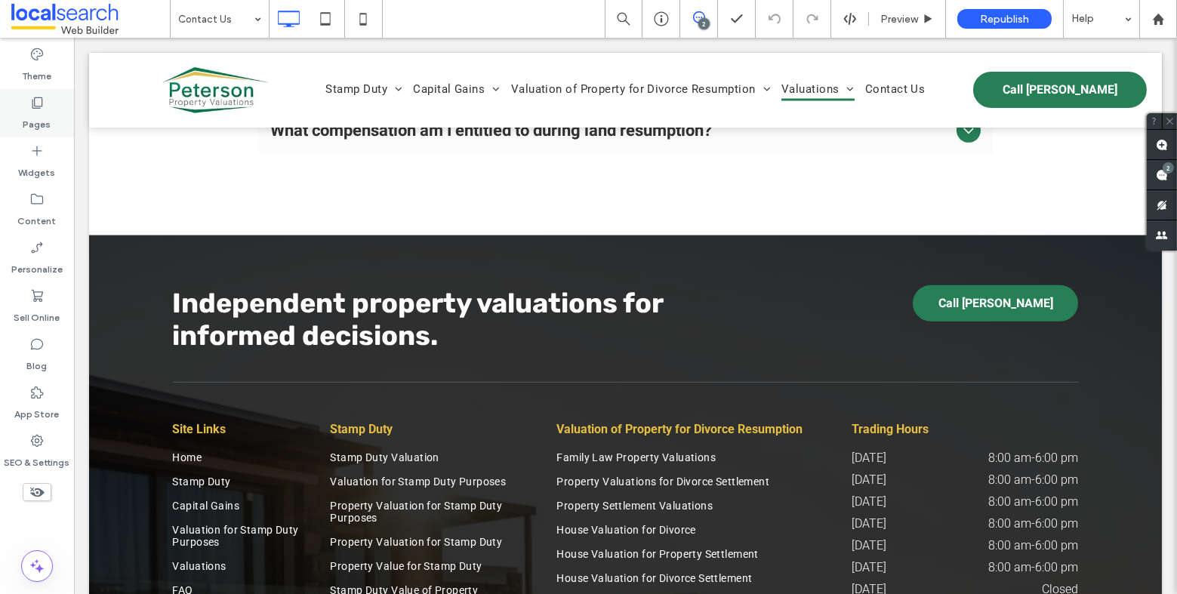
click at [26, 110] on label "Pages" at bounding box center [37, 120] width 28 height 21
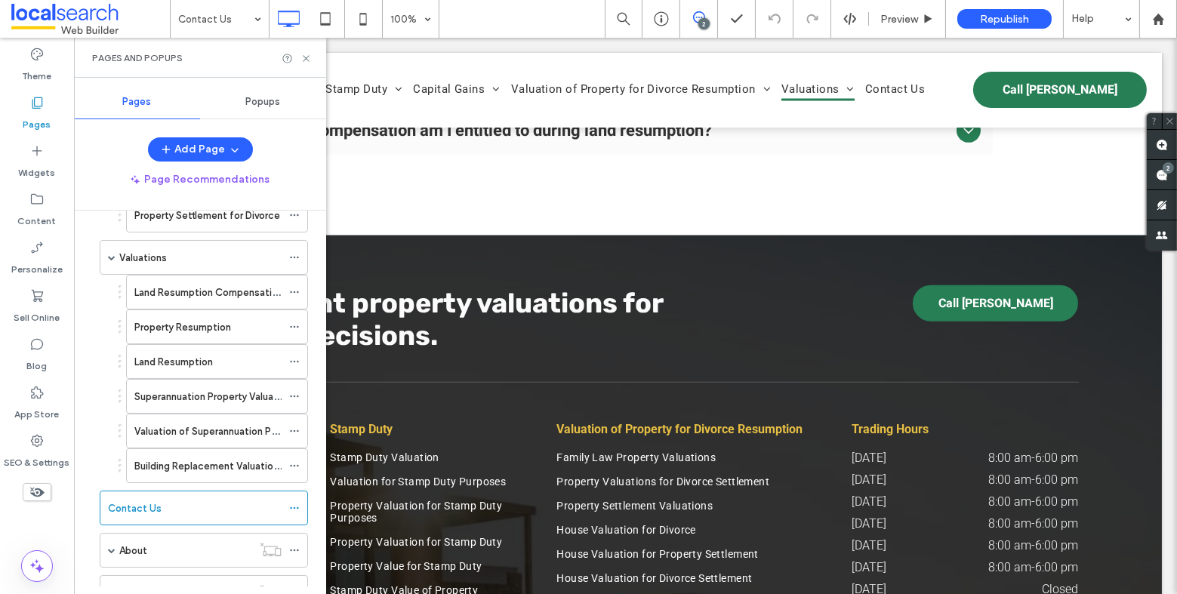
scroll to position [1096, 0]
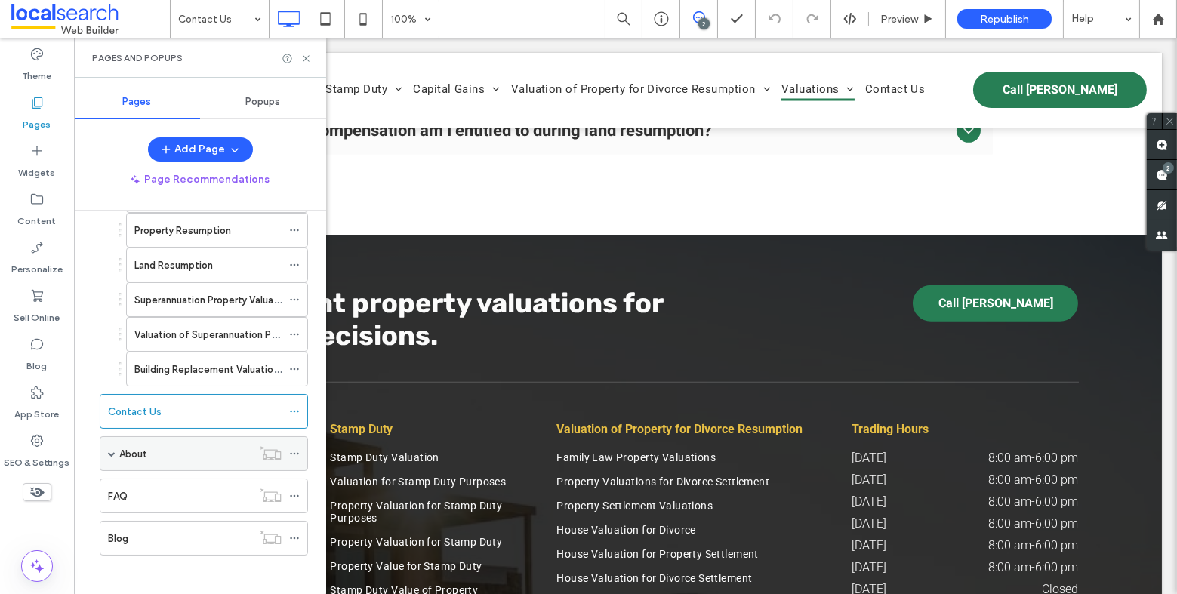
click at [117, 446] on div "About" at bounding box center [204, 454] width 208 height 35
click at [113, 450] on span at bounding box center [112, 454] width 8 height 8
click at [159, 478] on label "Independent Valuers" at bounding box center [181, 489] width 94 height 26
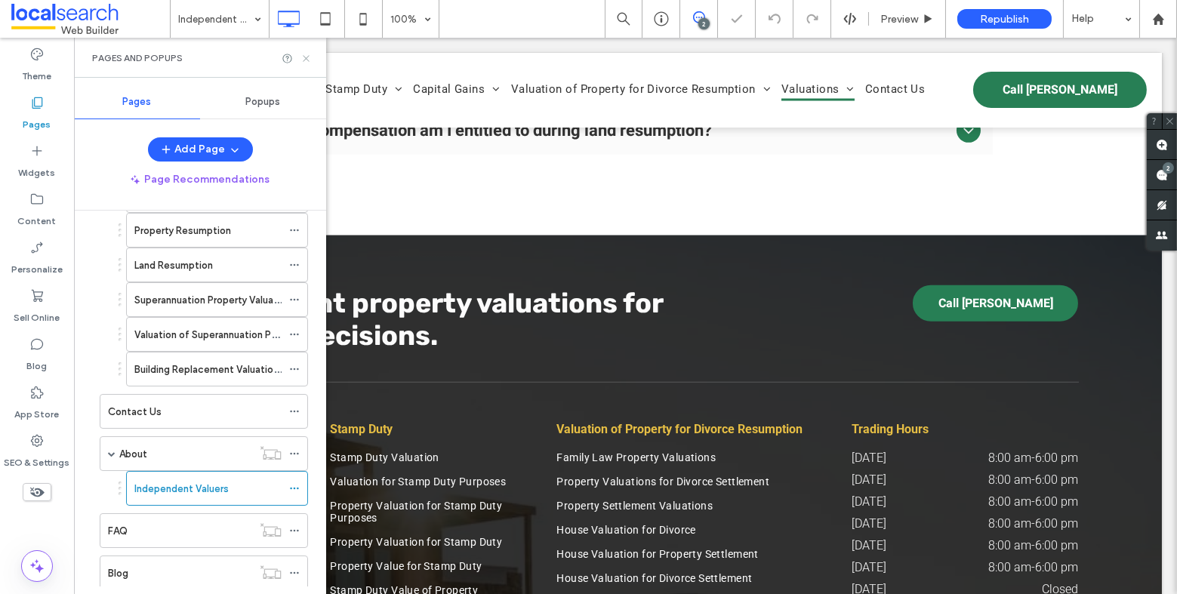
click at [308, 57] on icon at bounding box center [306, 58] width 11 height 11
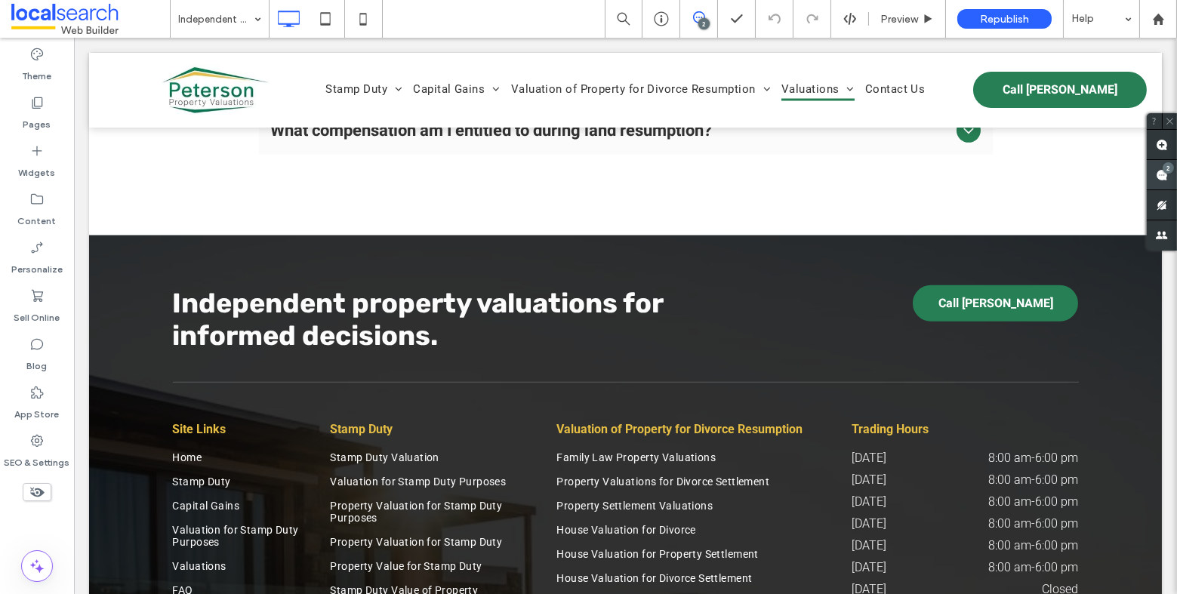
click at [1162, 169] on div "2" at bounding box center [1162, 175] width 30 height 30
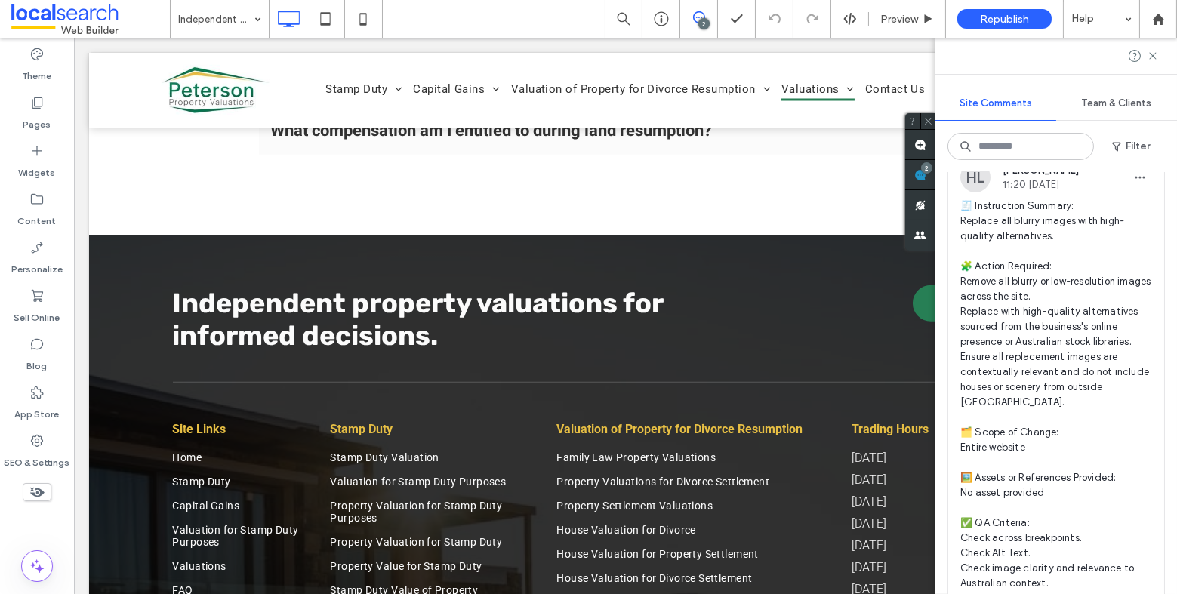
scroll to position [498, 0]
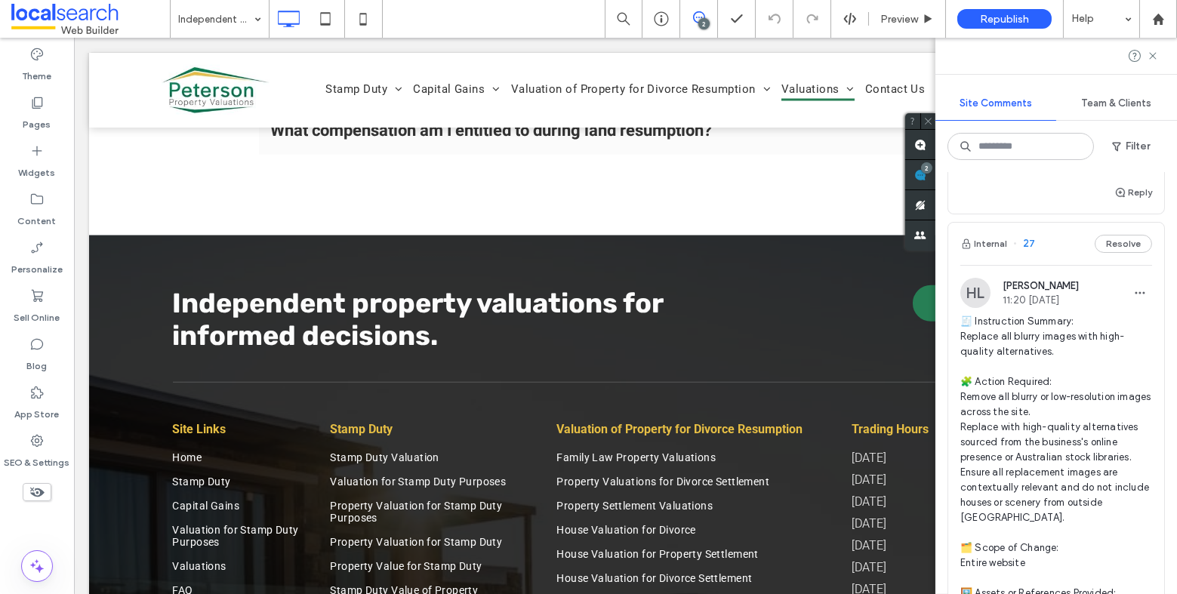
click at [1026, 240] on span "27" at bounding box center [1024, 243] width 22 height 15
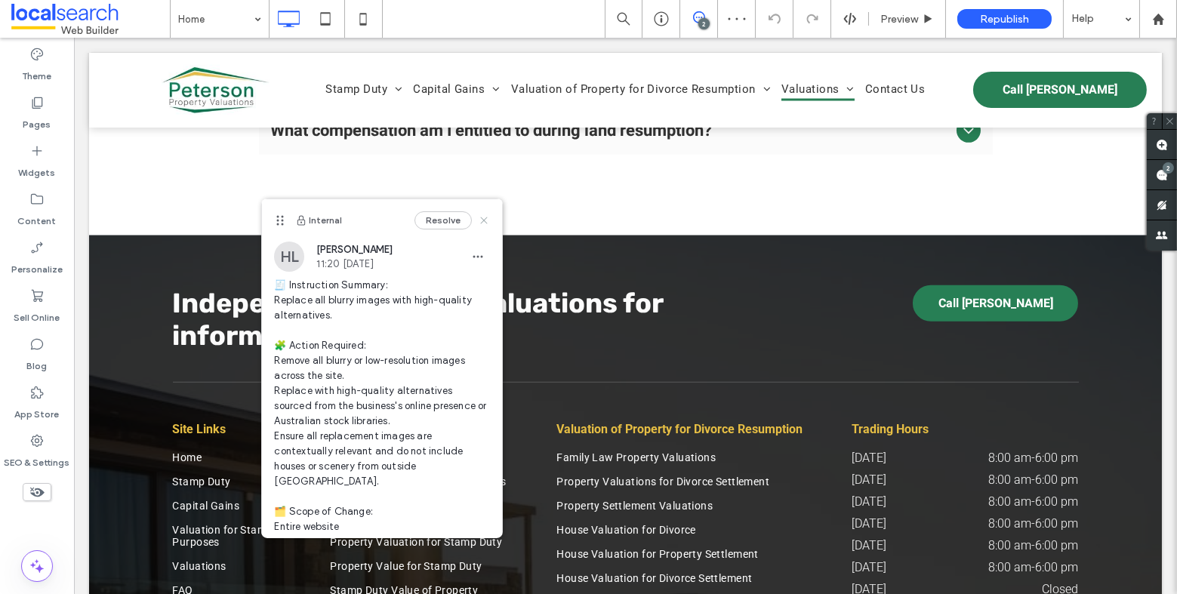
click at [478, 218] on icon at bounding box center [484, 220] width 12 height 12
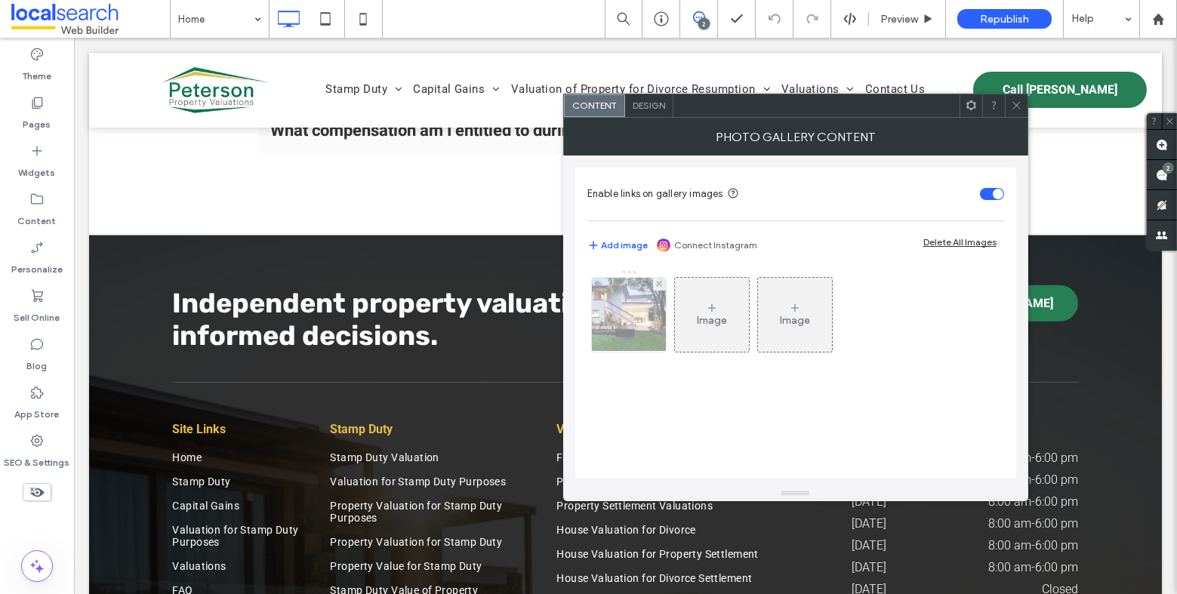
click at [639, 305] on img at bounding box center [628, 315] width 99 height 74
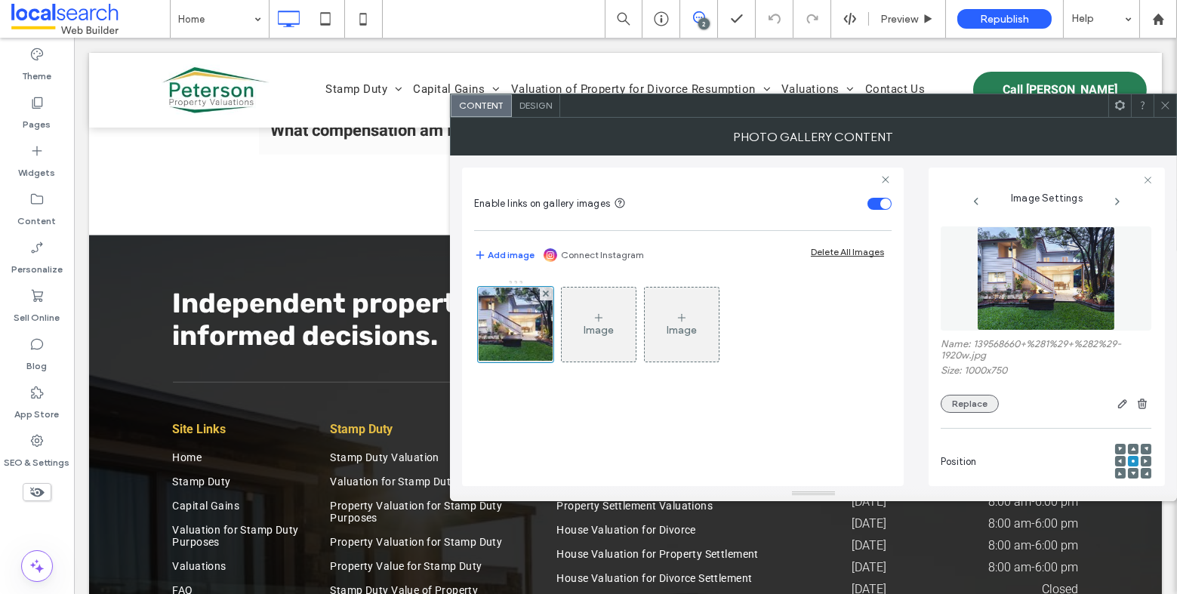
click at [975, 402] on button "Replace" at bounding box center [970, 404] width 58 height 18
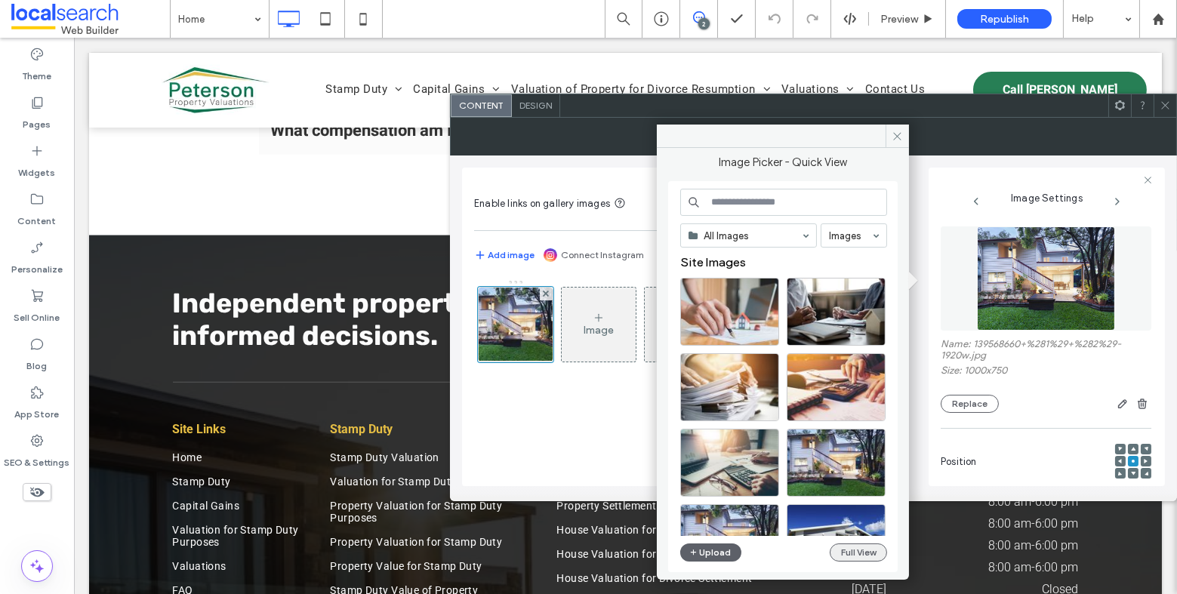
click at [866, 550] on button "Full View" at bounding box center [858, 553] width 57 height 18
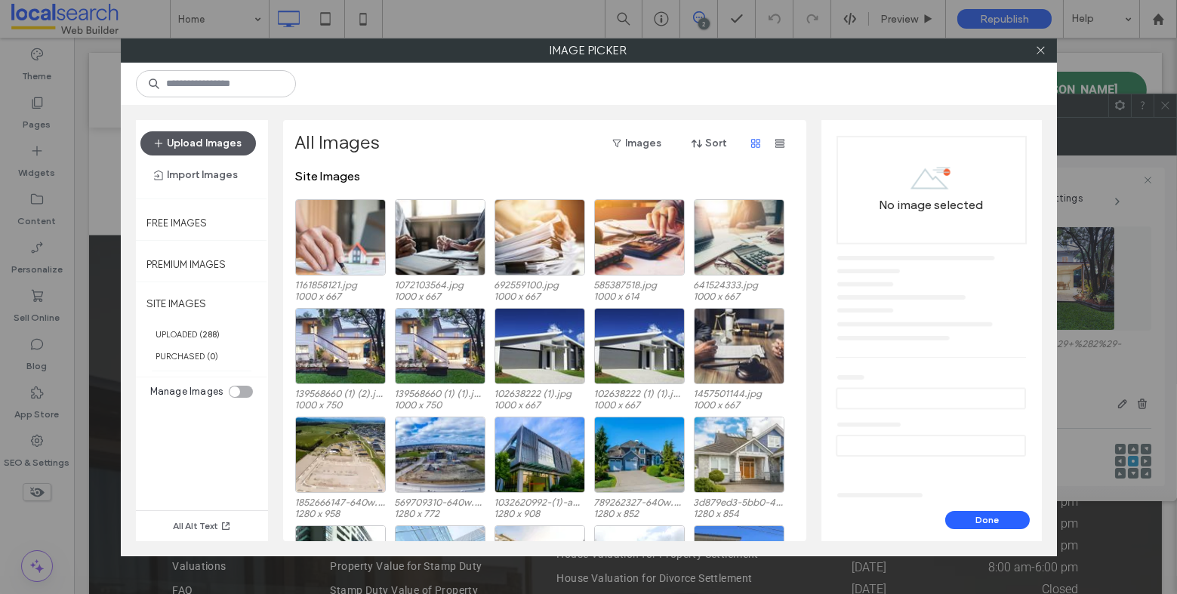
click at [198, 147] on button "Upload Images" at bounding box center [198, 143] width 116 height 24
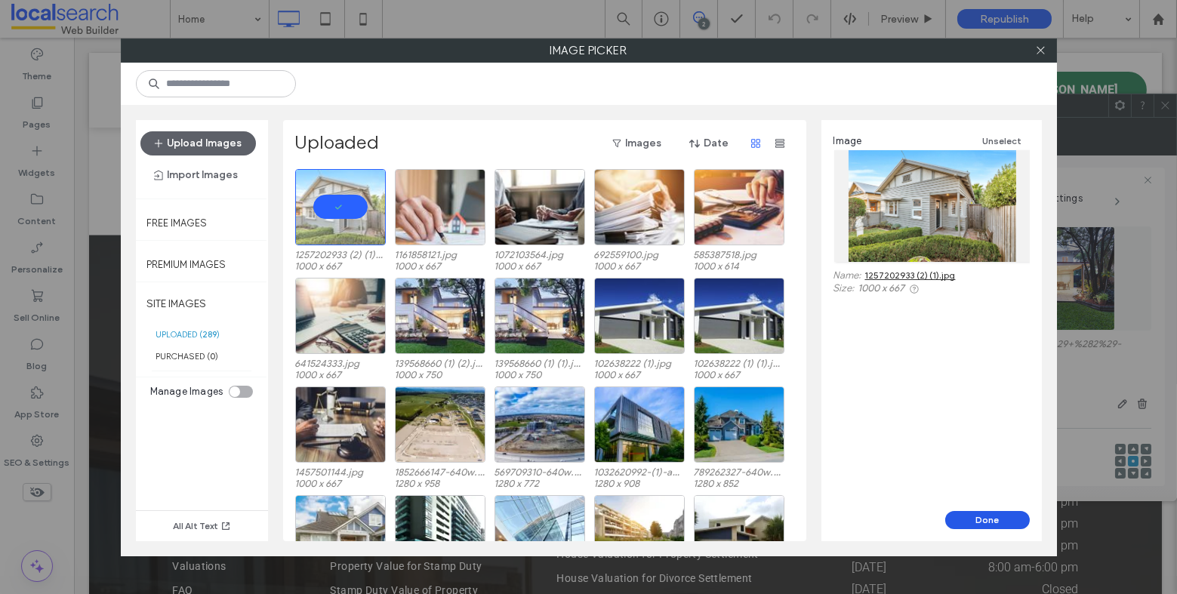
click at [977, 523] on button "Done" at bounding box center [988, 520] width 85 height 18
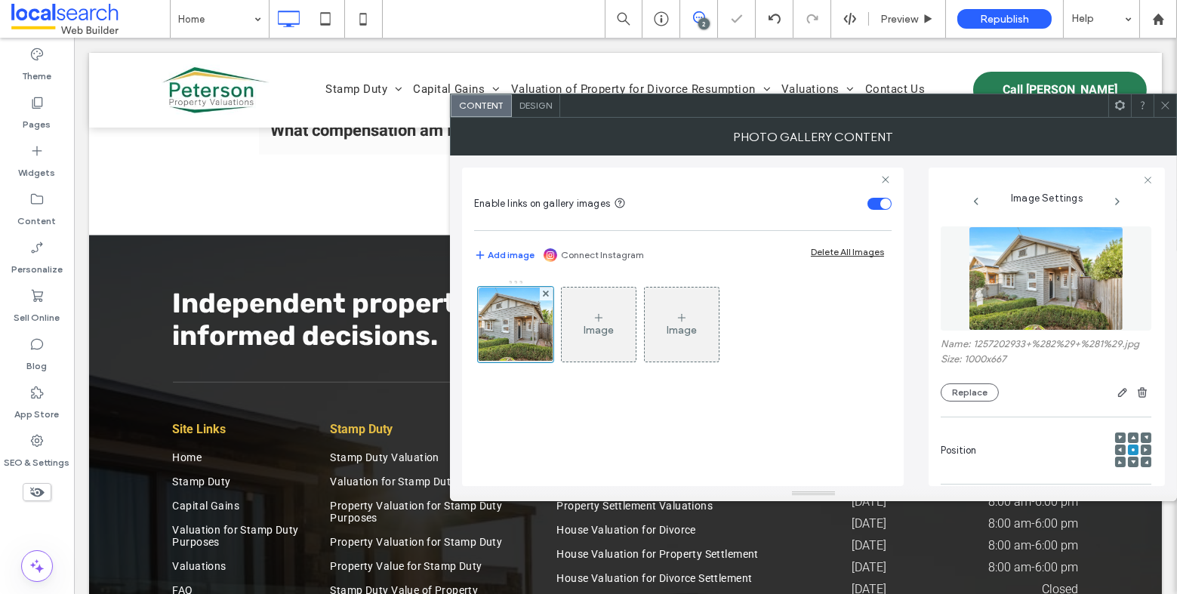
click at [1169, 105] on icon at bounding box center [1165, 105] width 11 height 11
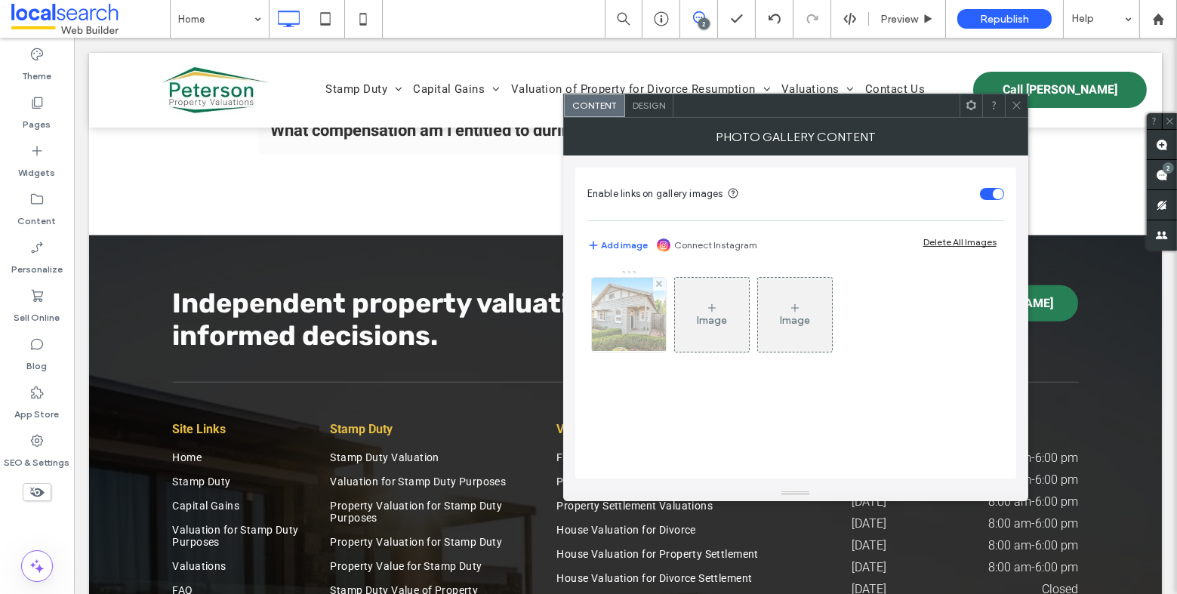
click at [651, 329] on img at bounding box center [628, 315] width 111 height 74
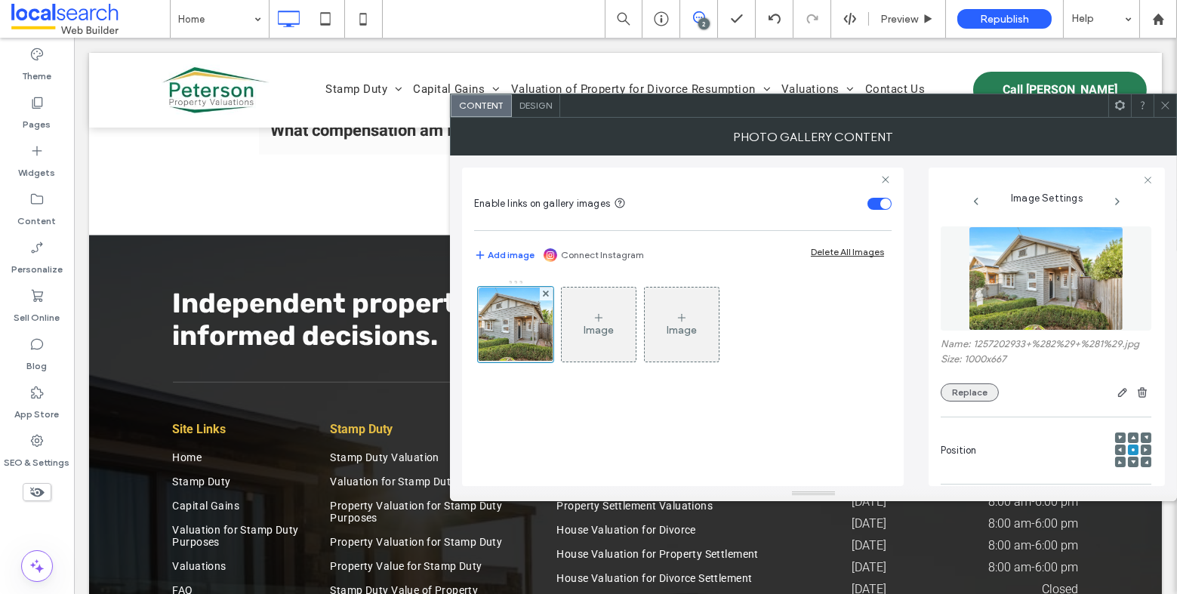
click at [977, 399] on button "Replace" at bounding box center [970, 393] width 58 height 18
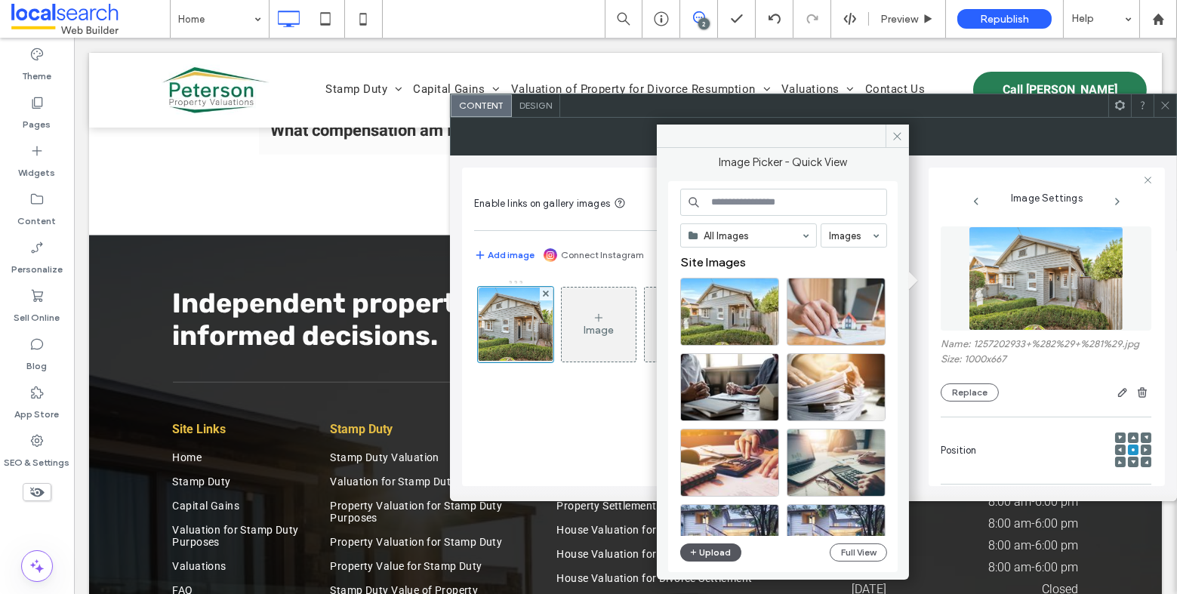
click at [725, 551] on button "Upload" at bounding box center [711, 553] width 62 height 18
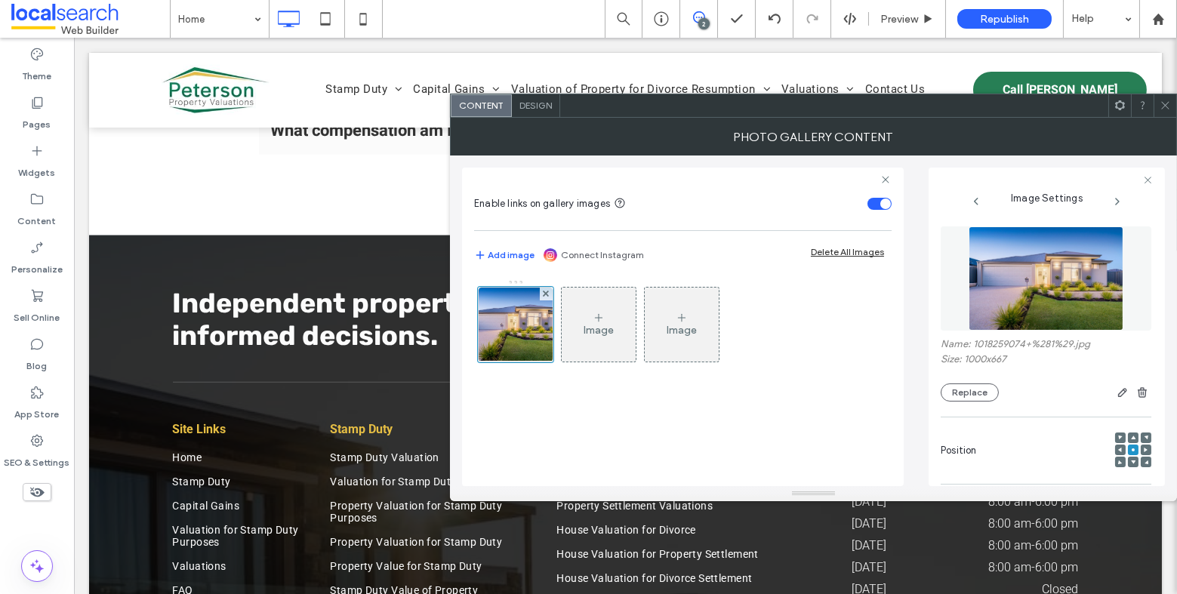
click at [1165, 107] on icon at bounding box center [1165, 105] width 11 height 11
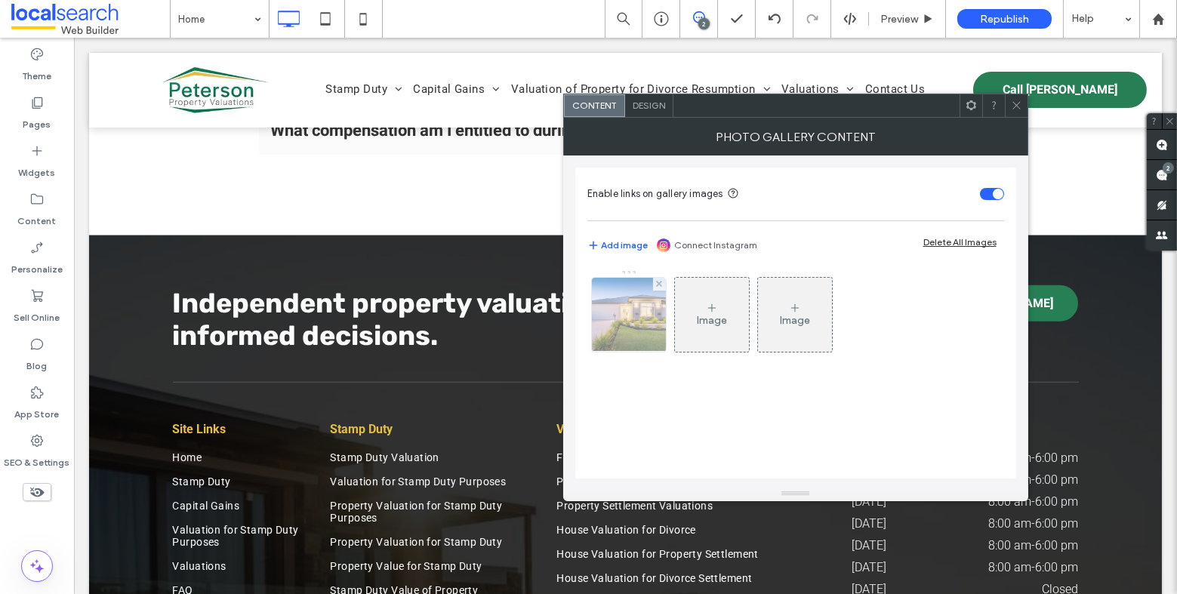
click at [594, 312] on img at bounding box center [628, 315] width 111 height 74
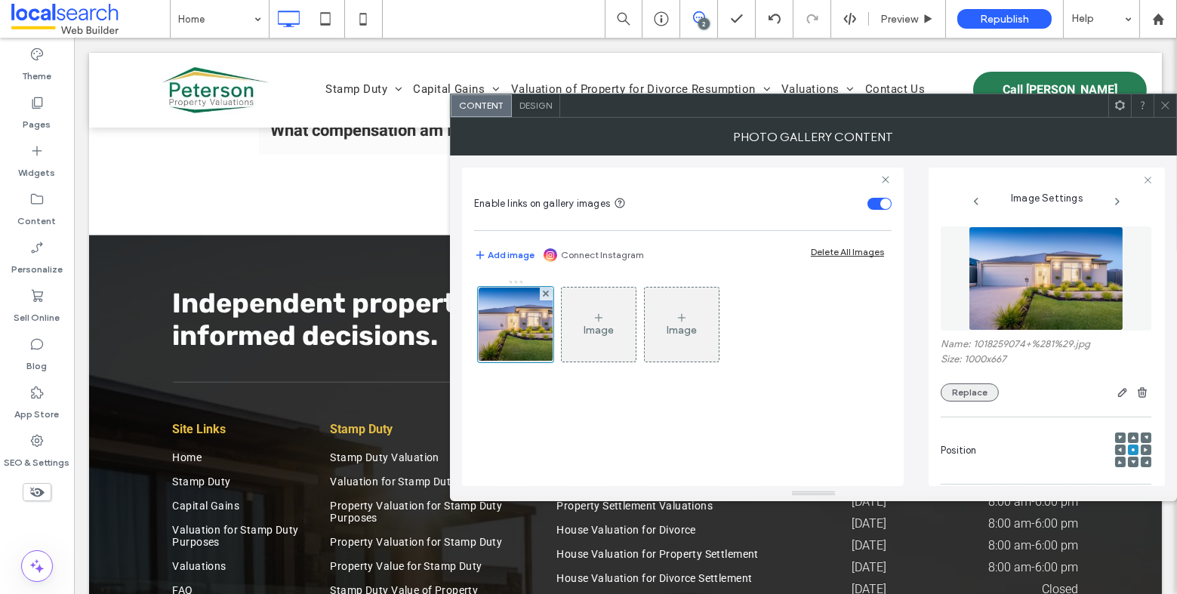
click at [975, 401] on button "Replace" at bounding box center [970, 393] width 58 height 18
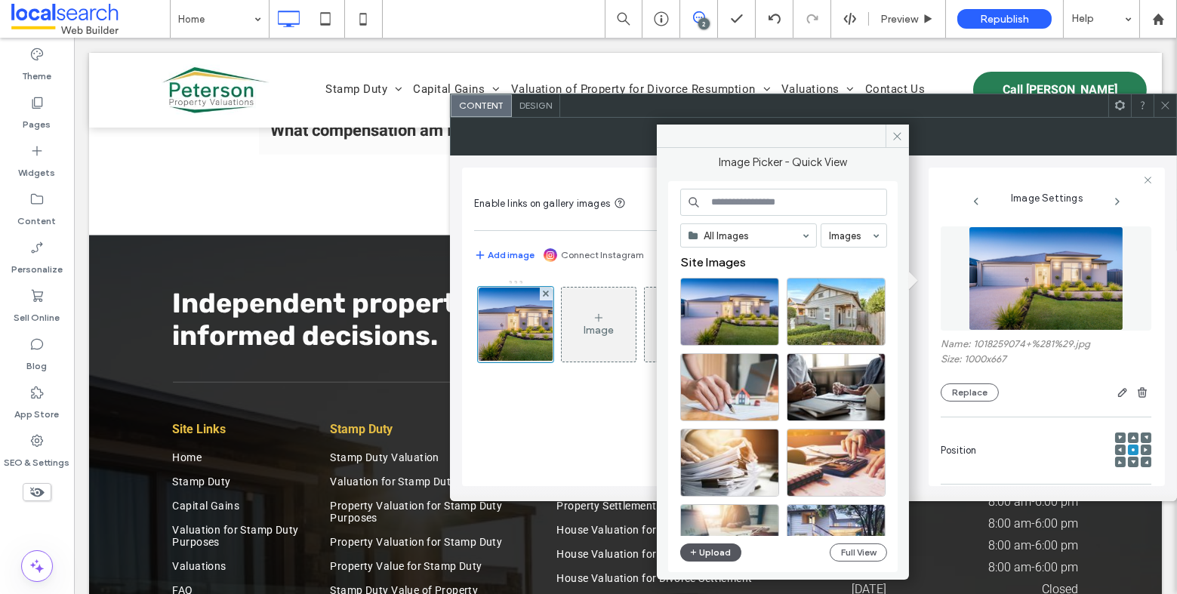
click at [713, 554] on button "Upload" at bounding box center [711, 553] width 62 height 18
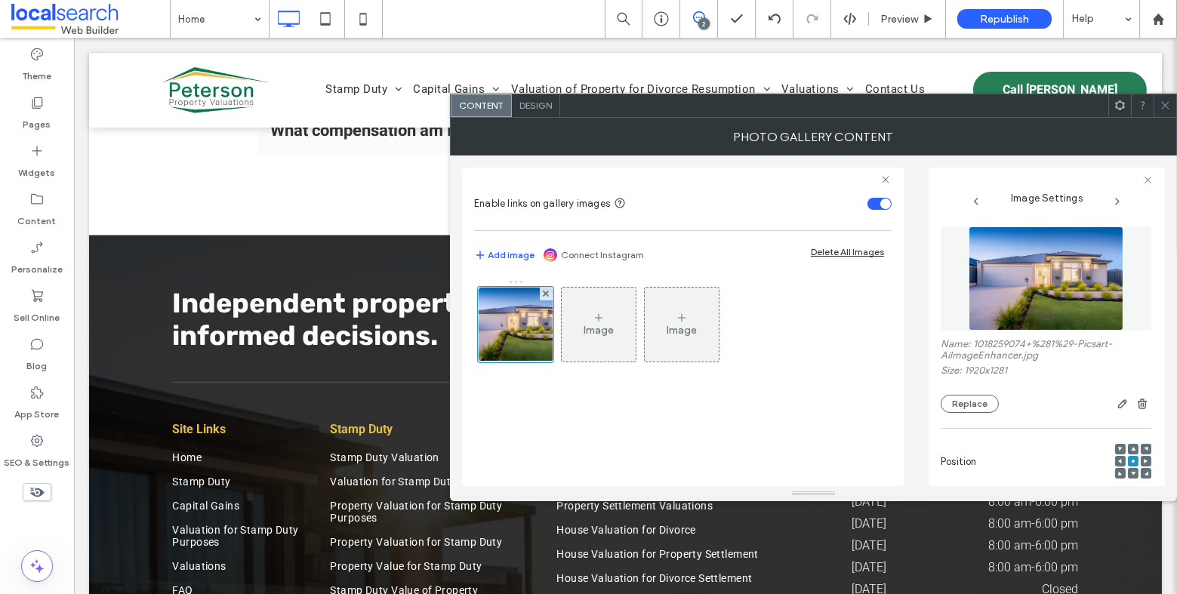
click at [1165, 104] on icon at bounding box center [1165, 105] width 11 height 11
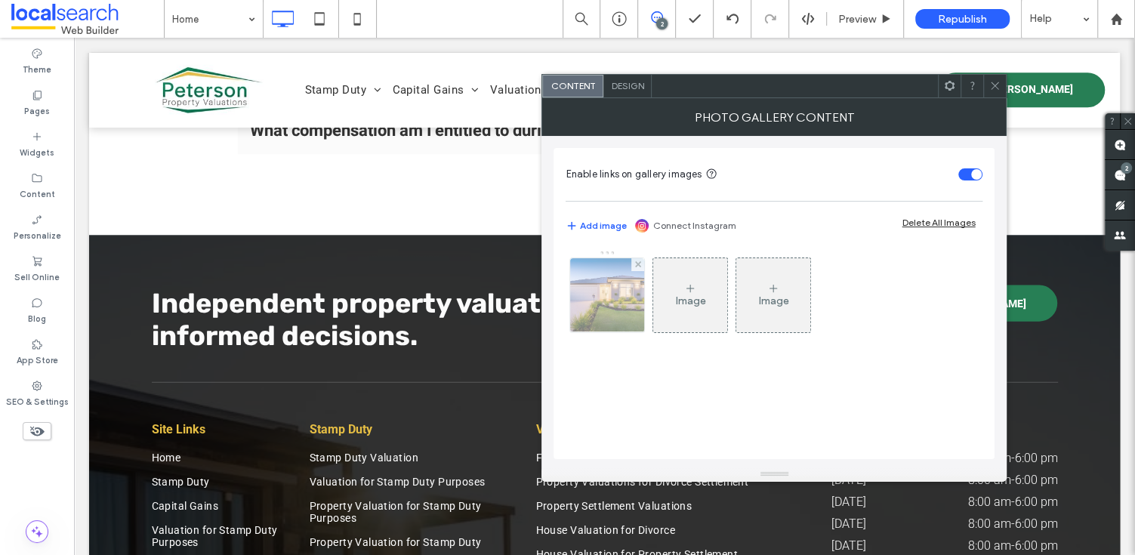
click at [596, 295] on img at bounding box center [607, 295] width 111 height 74
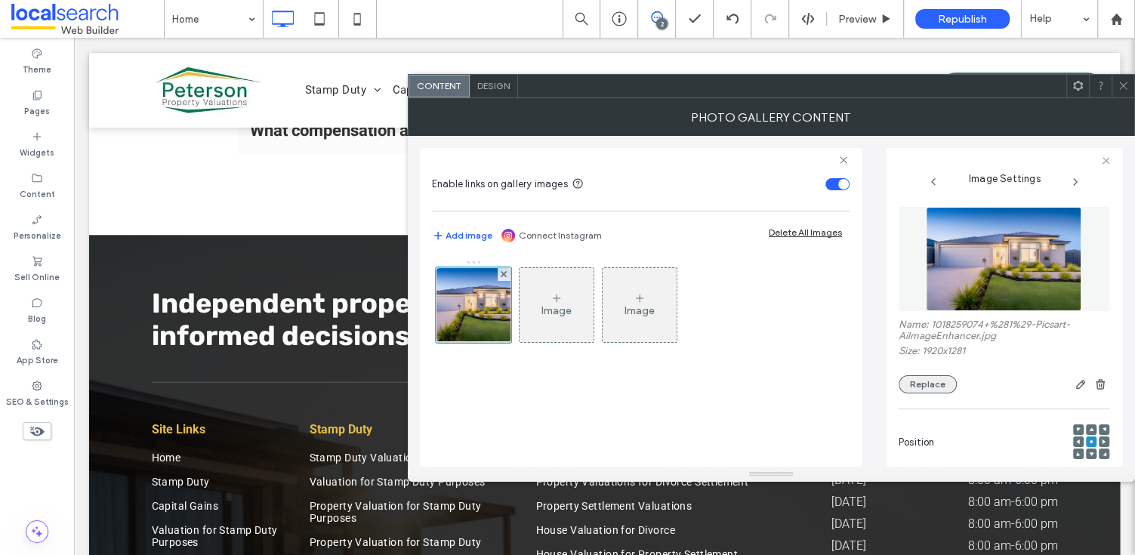
click at [937, 383] on button "Replace" at bounding box center [928, 384] width 58 height 18
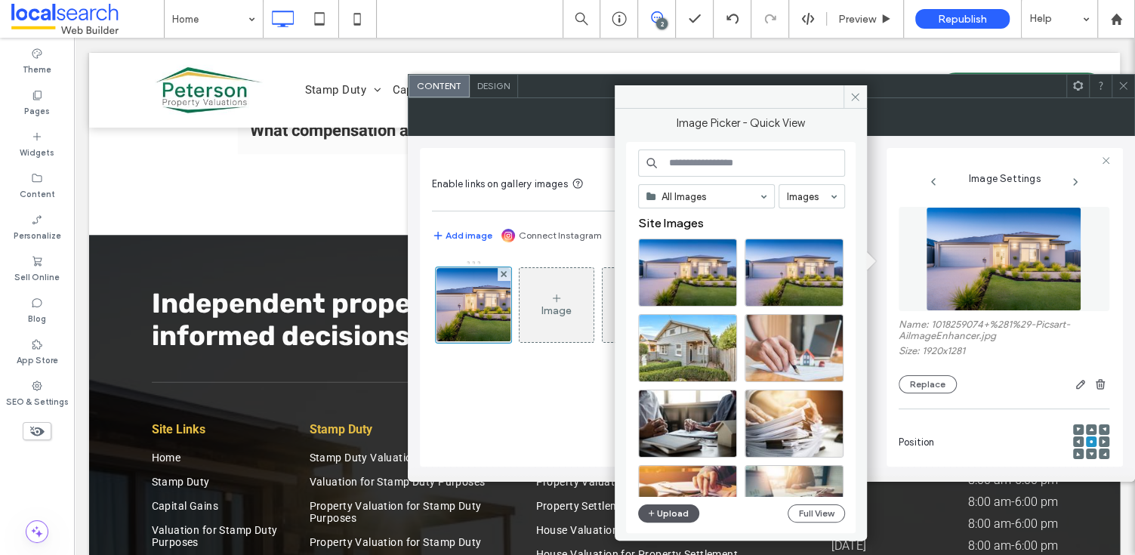
click at [677, 514] on button "Upload" at bounding box center [669, 513] width 62 height 18
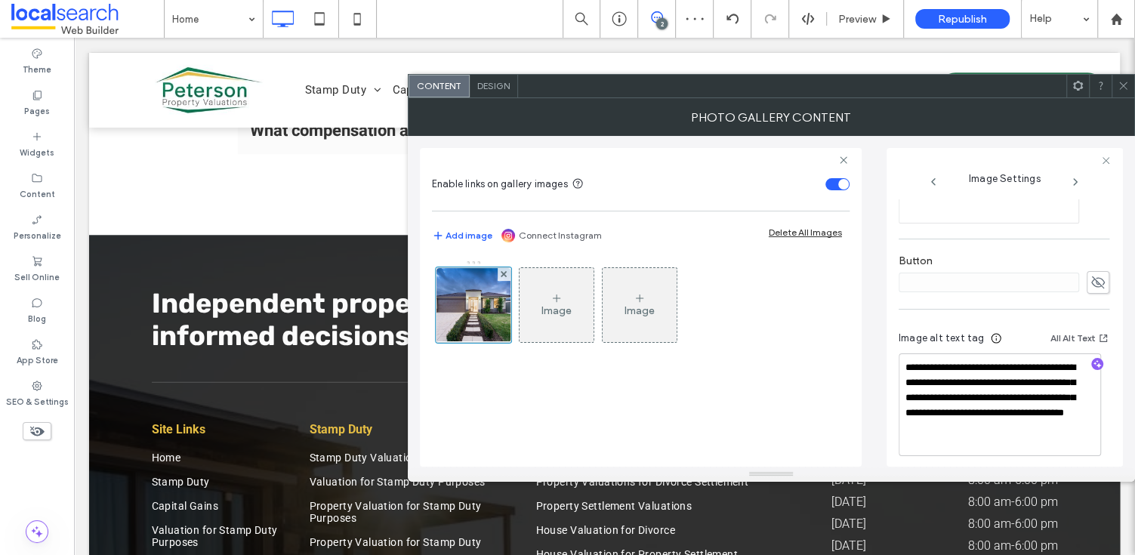
scroll to position [493, 0]
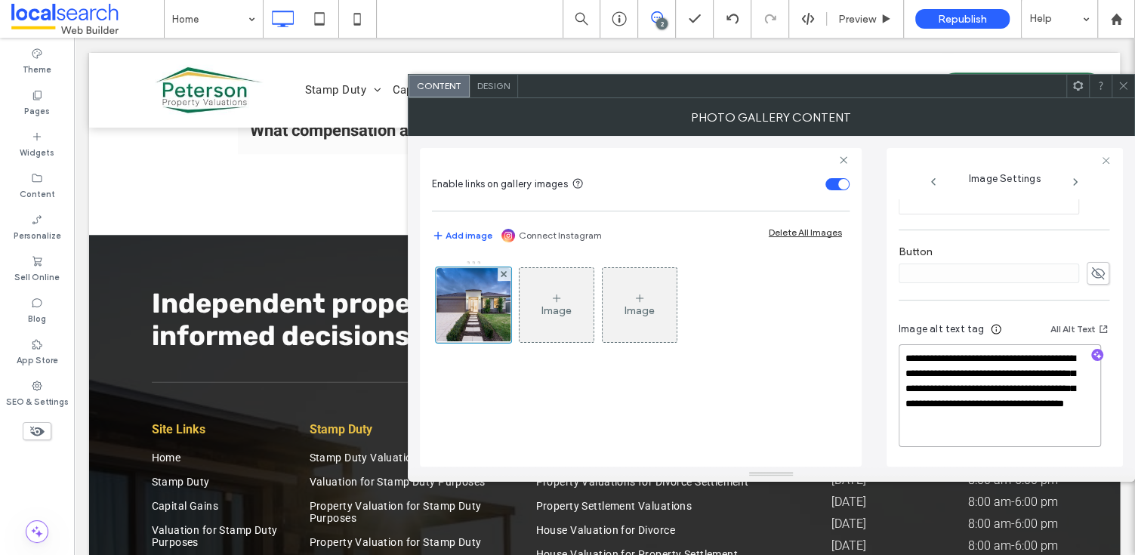
drag, startPoint x: 1028, startPoint y: 437, endPoint x: 903, endPoint y: 420, distance: 125.7
click at [903, 420] on textarea "**********" at bounding box center [1000, 395] width 202 height 103
type textarea "**********"
click at [1092, 354] on icon "button" at bounding box center [1097, 356] width 11 height 11
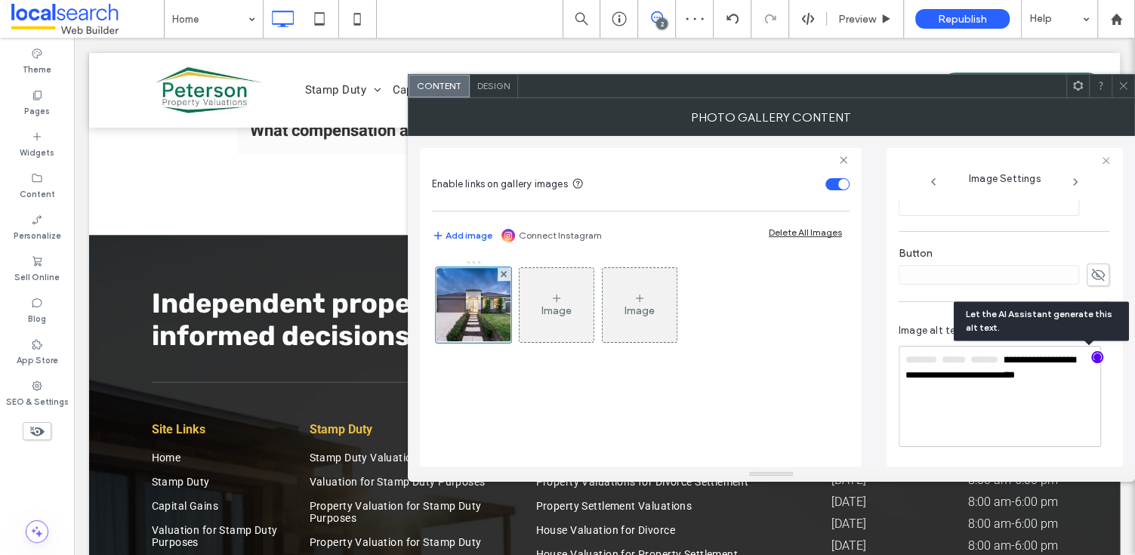
scroll to position [491, 0]
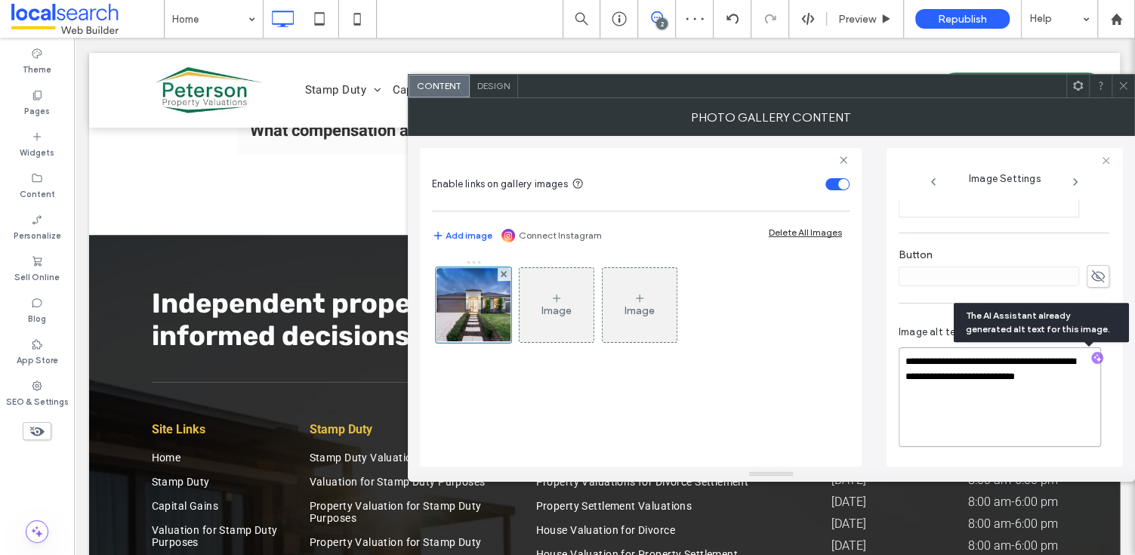
click at [1000, 408] on textarea "**********" at bounding box center [1000, 397] width 202 height 100
paste textarea "**********"
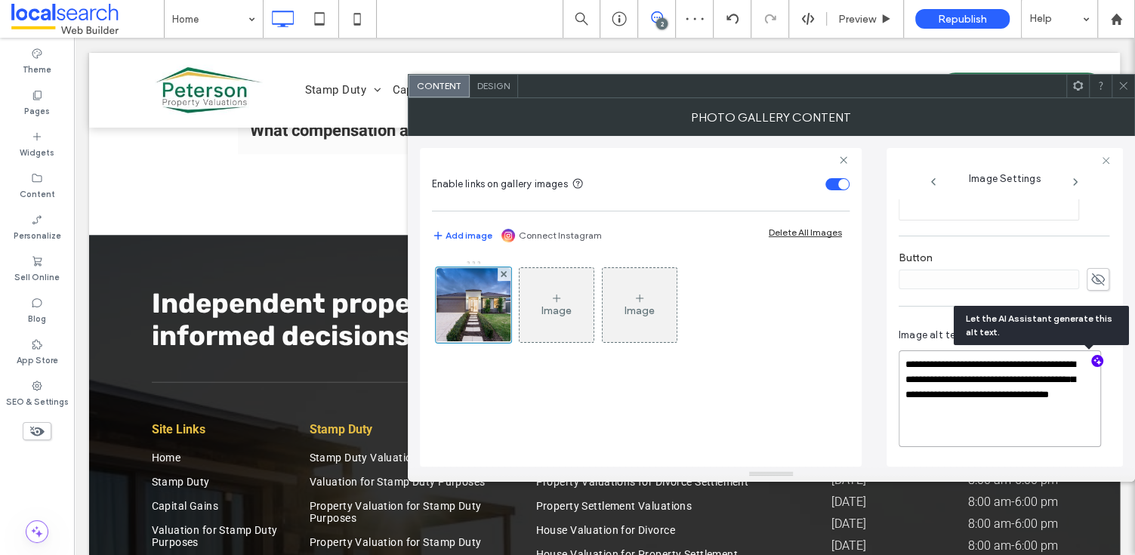
scroll to position [488, 0]
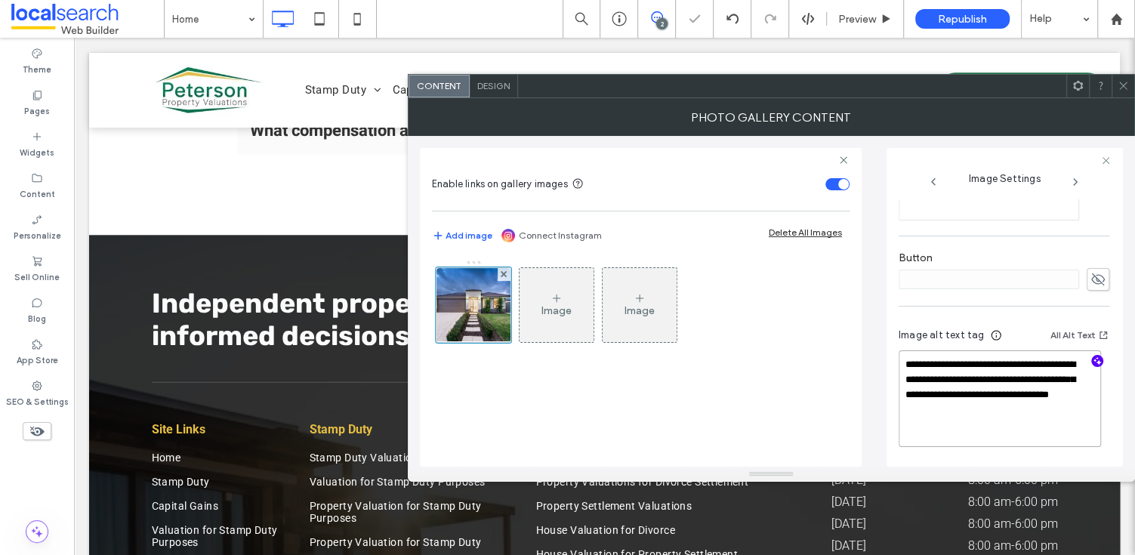
type textarea "**********"
click at [1121, 91] on icon at bounding box center [1123, 85] width 11 height 11
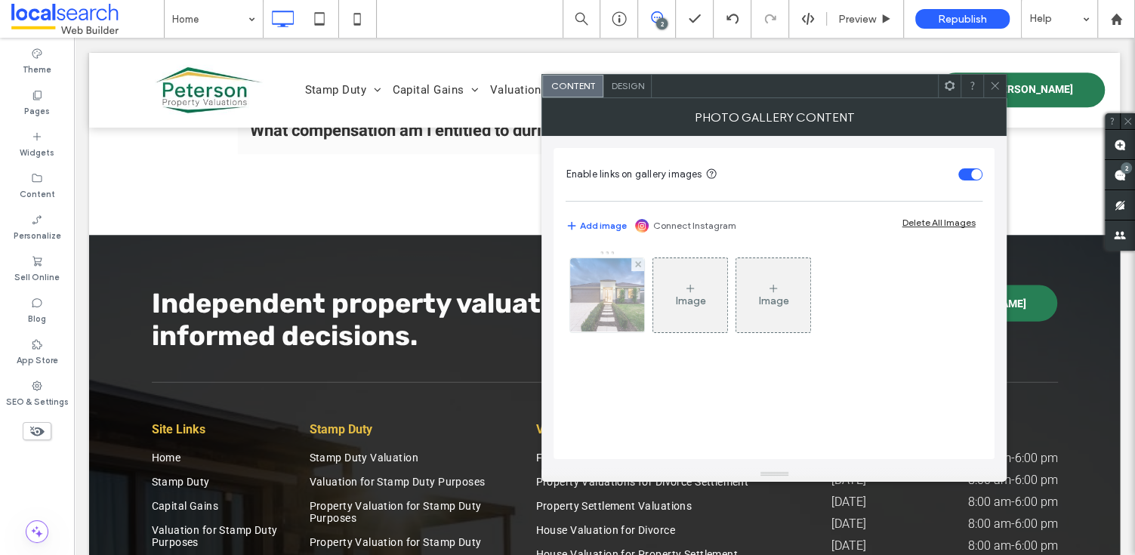
click at [612, 309] on img at bounding box center [607, 295] width 111 height 74
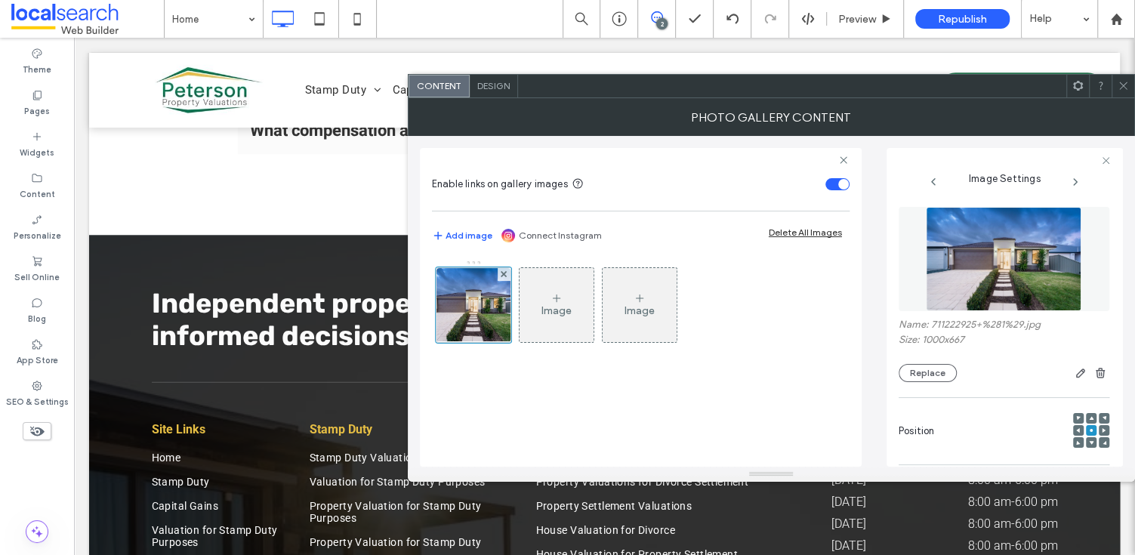
click at [942, 384] on div "Name: 711222925+%281%29.jpg Size: 1000x667 Replace" at bounding box center [1004, 294] width 211 height 190
click at [942, 381] on button "Replace" at bounding box center [928, 373] width 58 height 18
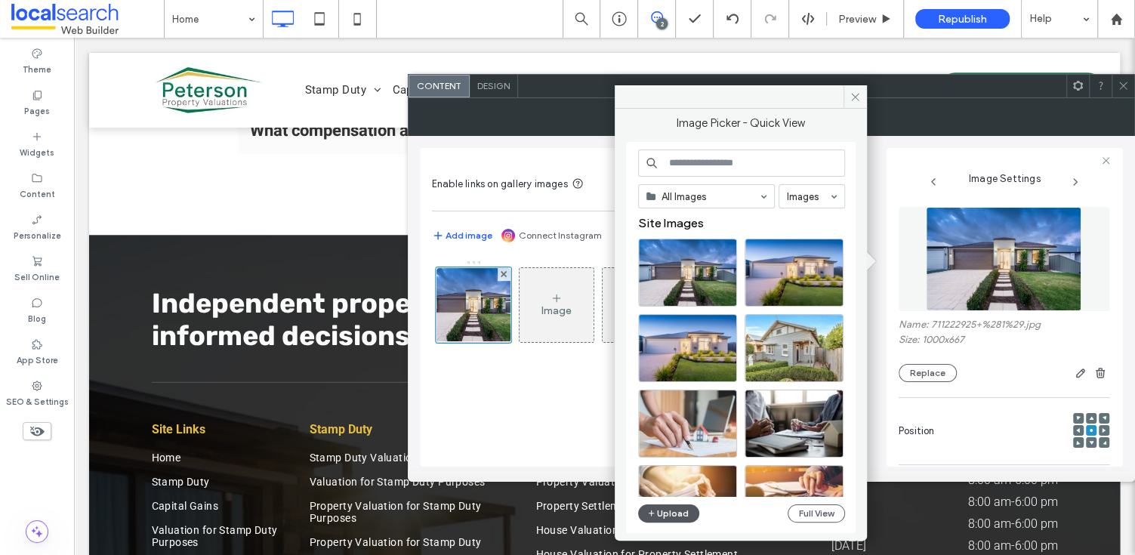
click at [676, 507] on button "Upload" at bounding box center [669, 513] width 62 height 18
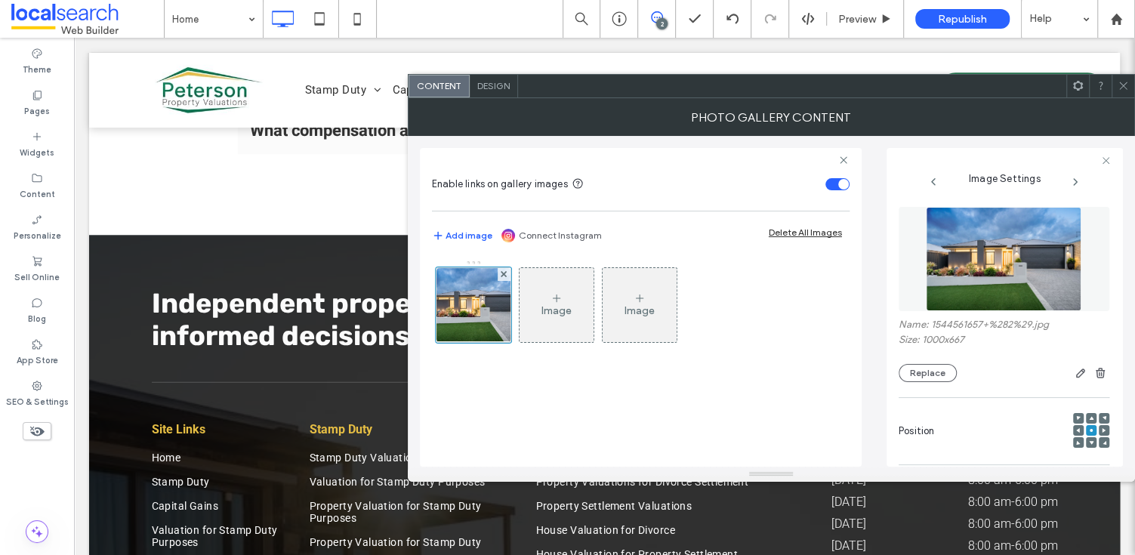
click at [1126, 84] on icon at bounding box center [1123, 85] width 11 height 11
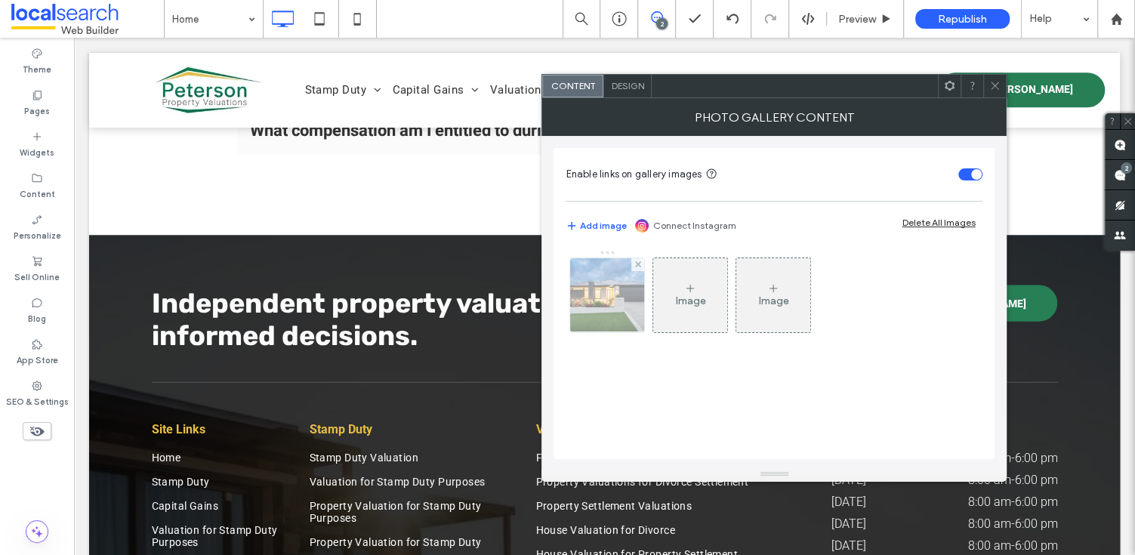
click at [600, 285] on img at bounding box center [607, 295] width 111 height 74
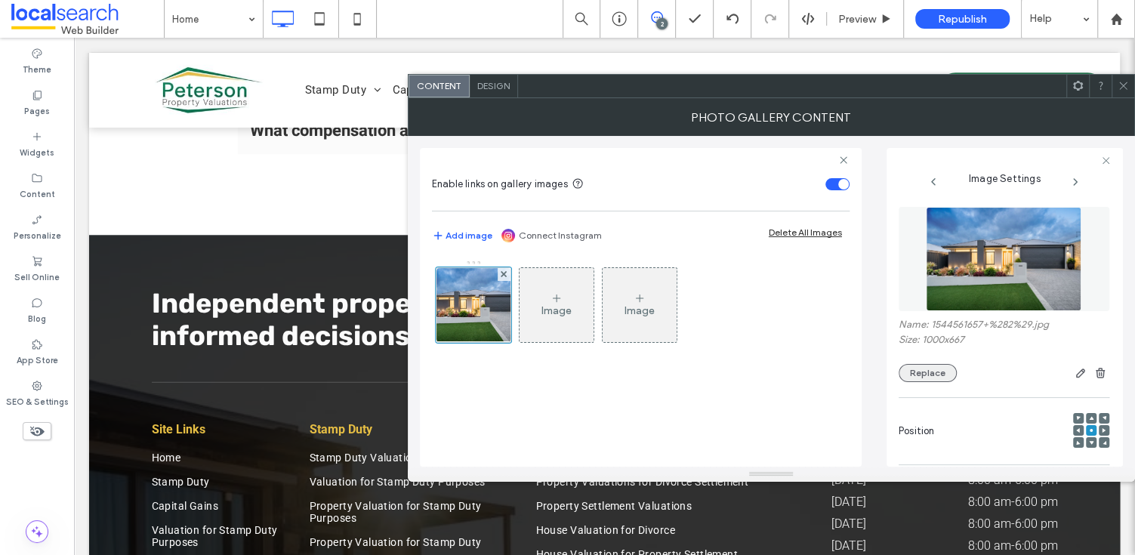
click at [936, 377] on button "Replace" at bounding box center [928, 373] width 58 height 18
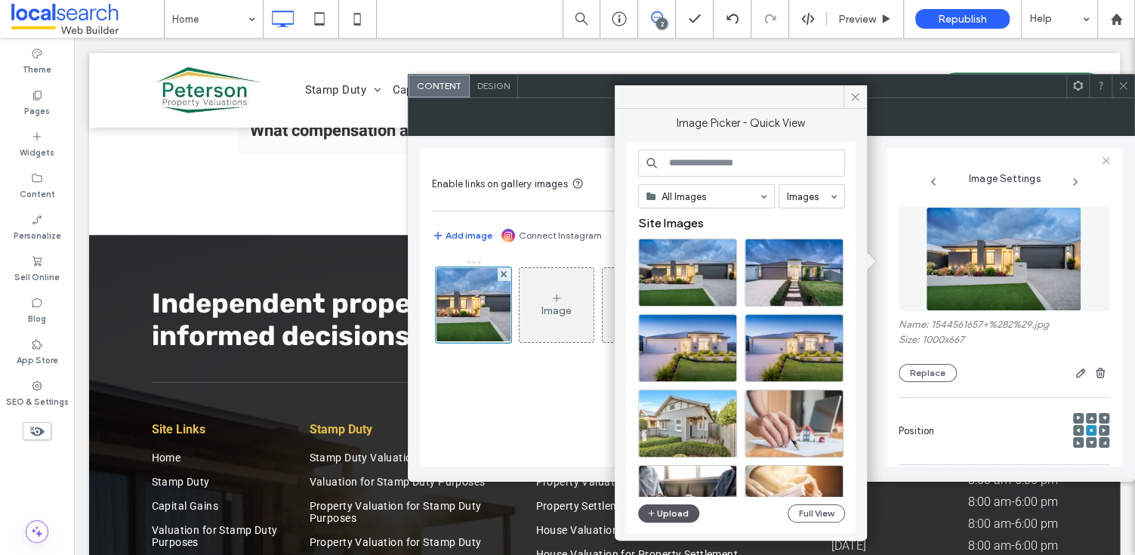
click at [655, 515] on icon "button" at bounding box center [651, 513] width 9 height 12
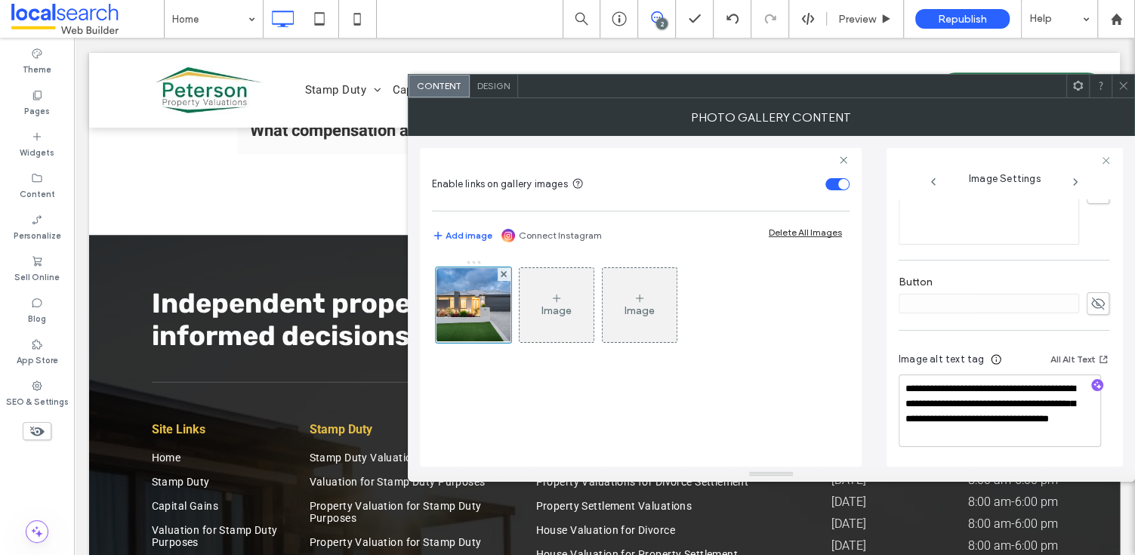
scroll to position [476, 0]
drag, startPoint x: 1075, startPoint y: 435, endPoint x: 962, endPoint y: 417, distance: 114.0
click at [962, 417] on textarea "**********" at bounding box center [1000, 411] width 202 height 72
type textarea "**********"
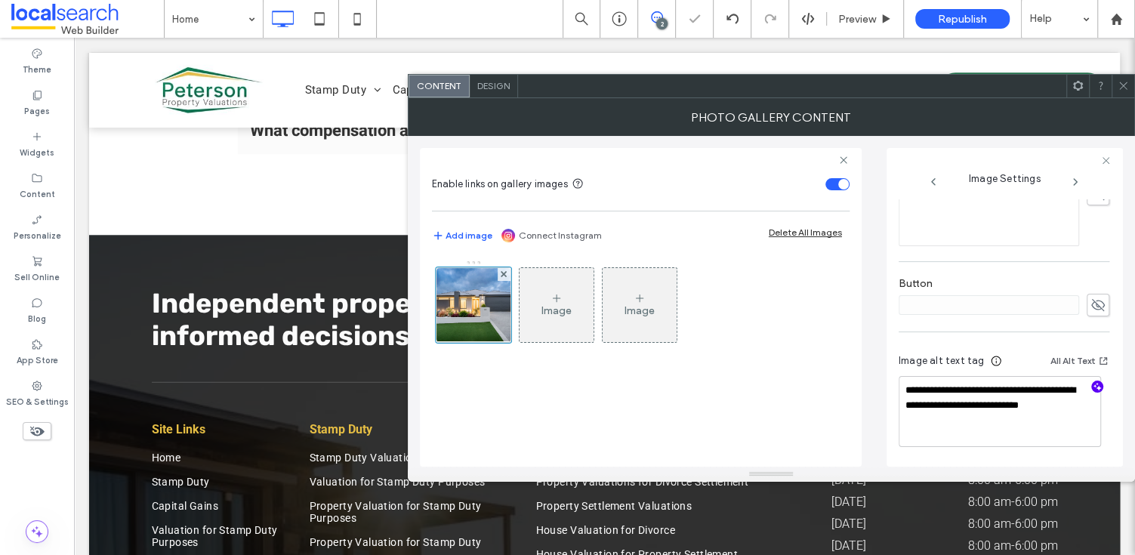
click at [1092, 381] on icon "button" at bounding box center [1097, 386] width 11 height 11
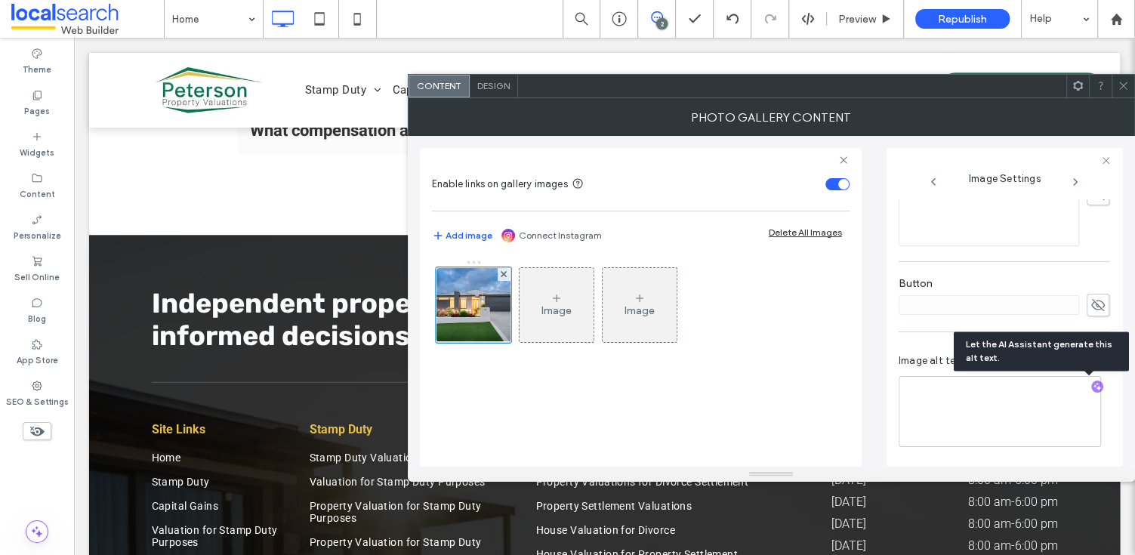
scroll to position [473, 0]
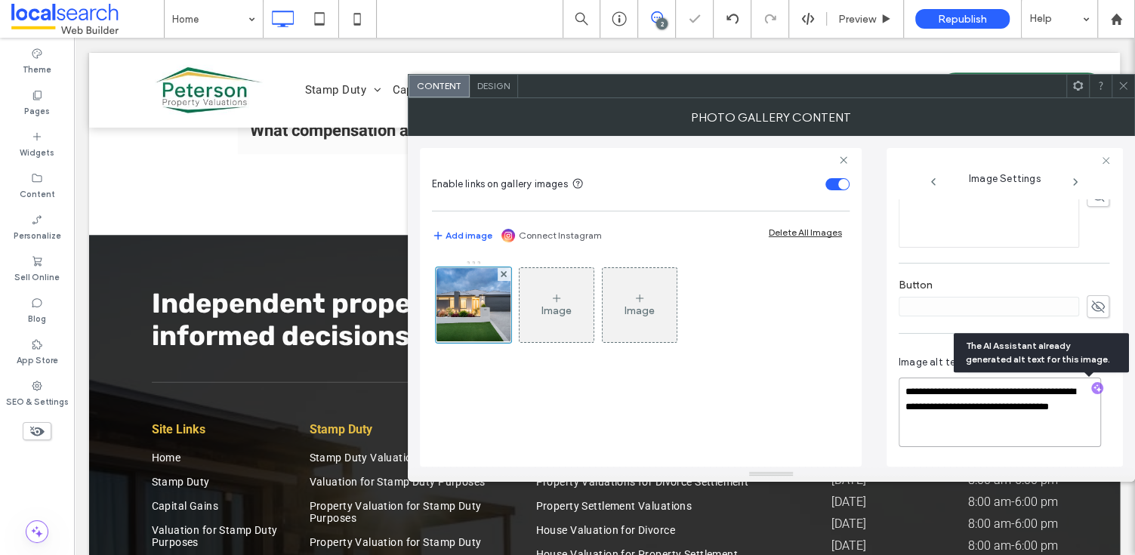
click at [1053, 431] on textarea "**********" at bounding box center [1000, 412] width 202 height 69
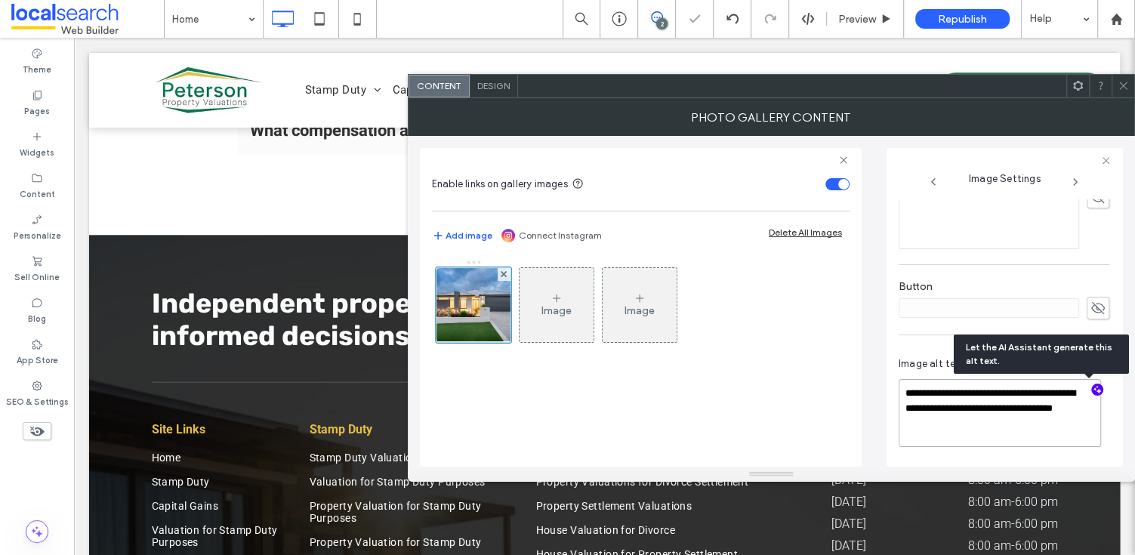
paste textarea "**********"
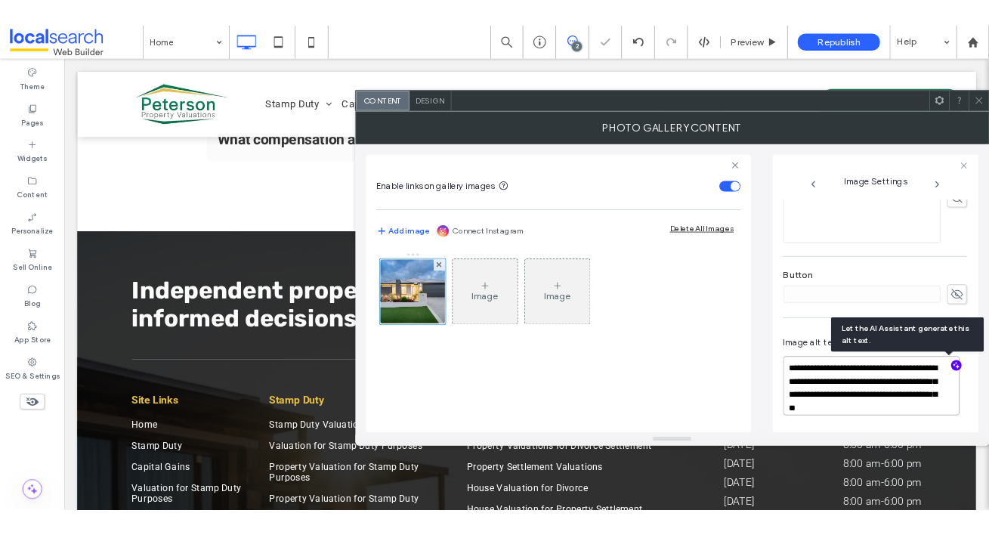
scroll to position [1, 0]
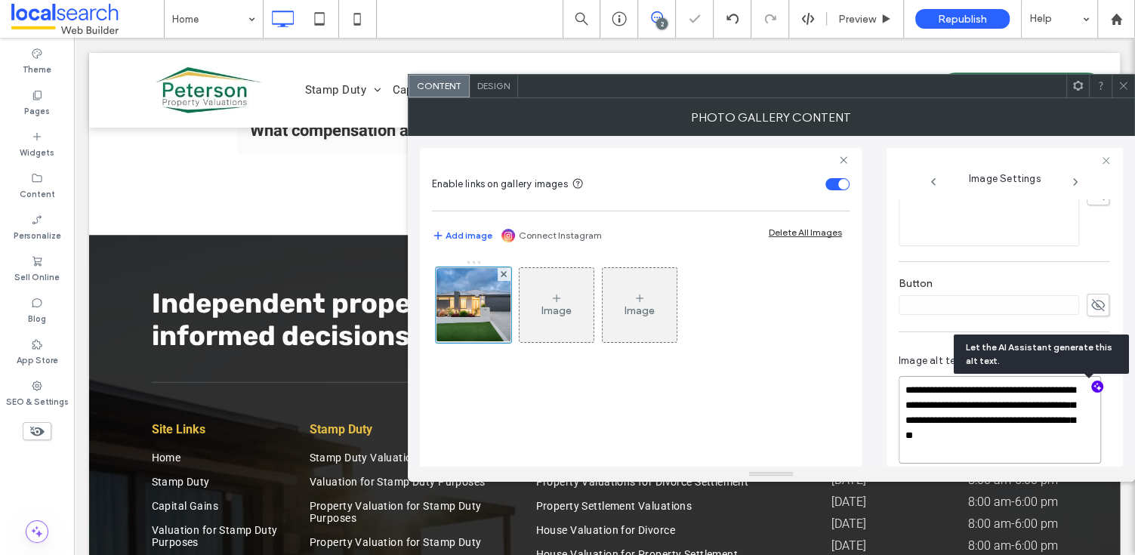
type textarea "**********"
click at [1126, 85] on icon at bounding box center [1123, 85] width 11 height 11
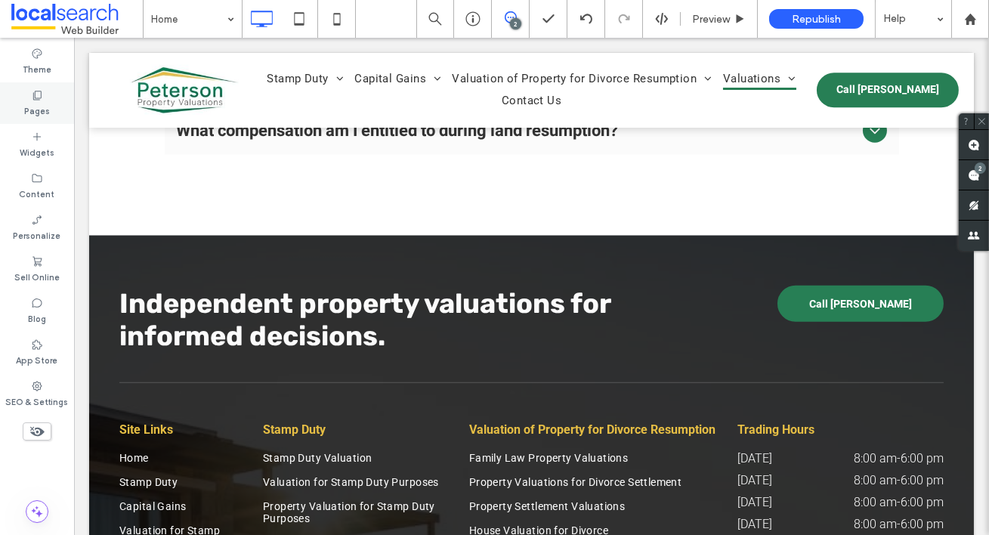
click at [33, 102] on label "Pages" at bounding box center [37, 109] width 26 height 17
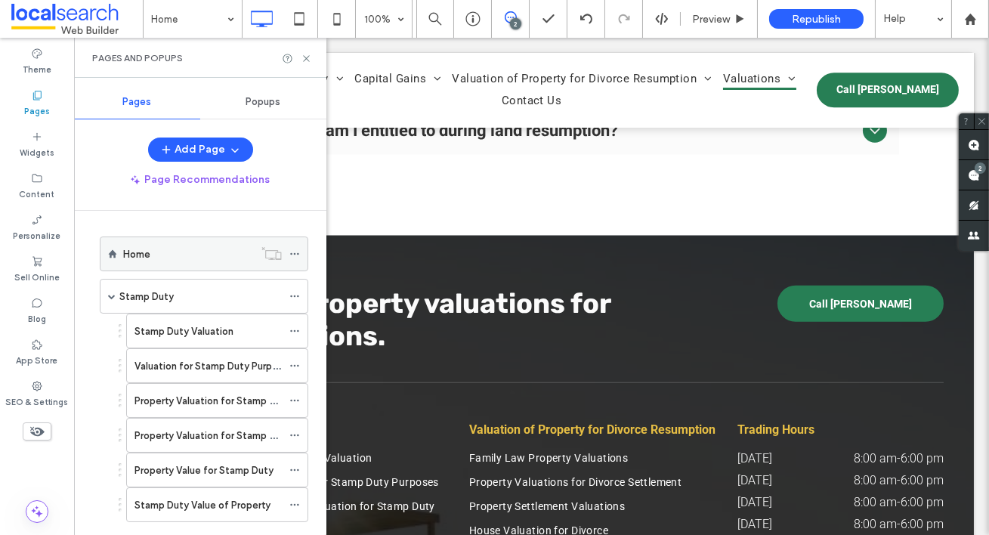
click at [152, 250] on div "Home" at bounding box center [188, 254] width 131 height 16
click at [307, 57] on use at bounding box center [306, 58] width 6 height 6
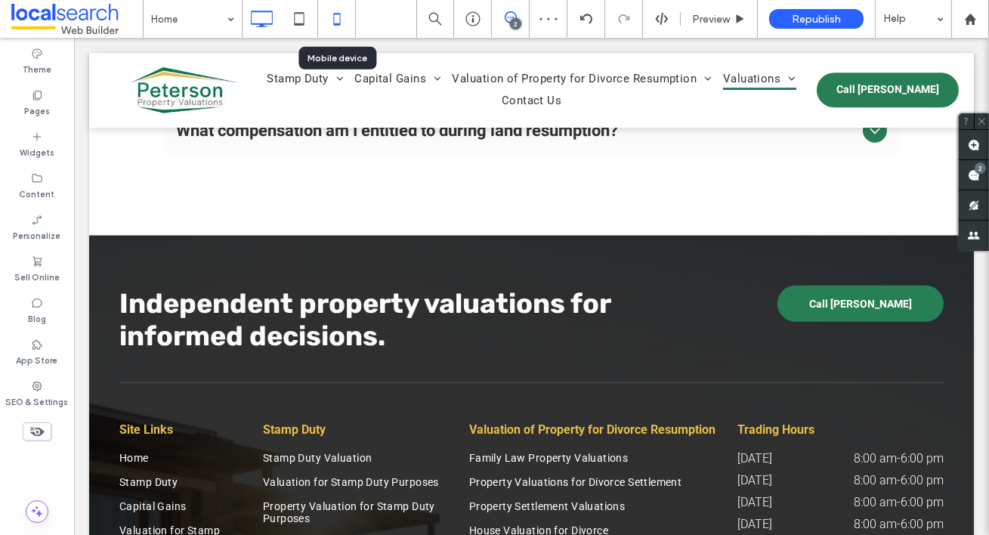
click at [336, 22] on icon at bounding box center [337, 19] width 30 height 30
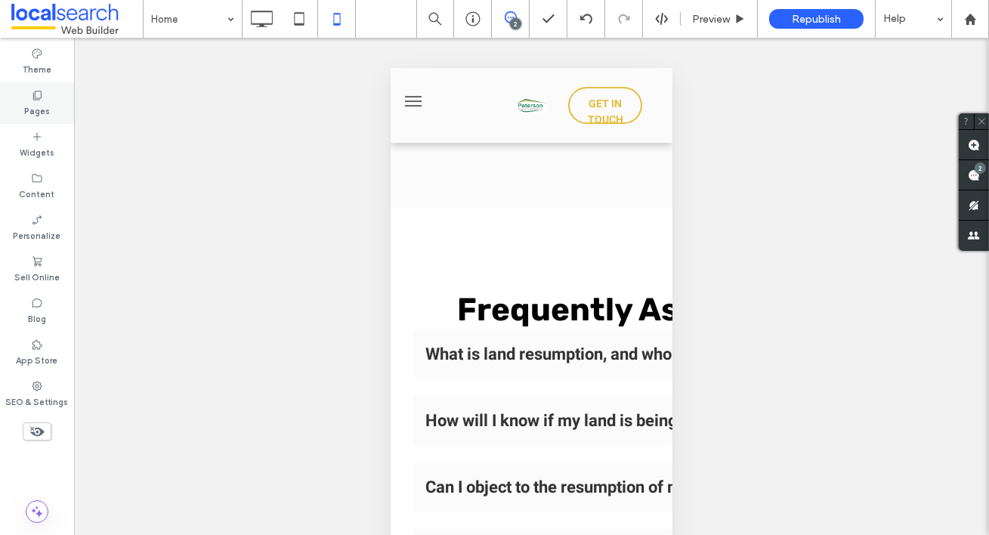
click at [56, 108] on div "Pages" at bounding box center [37, 103] width 74 height 42
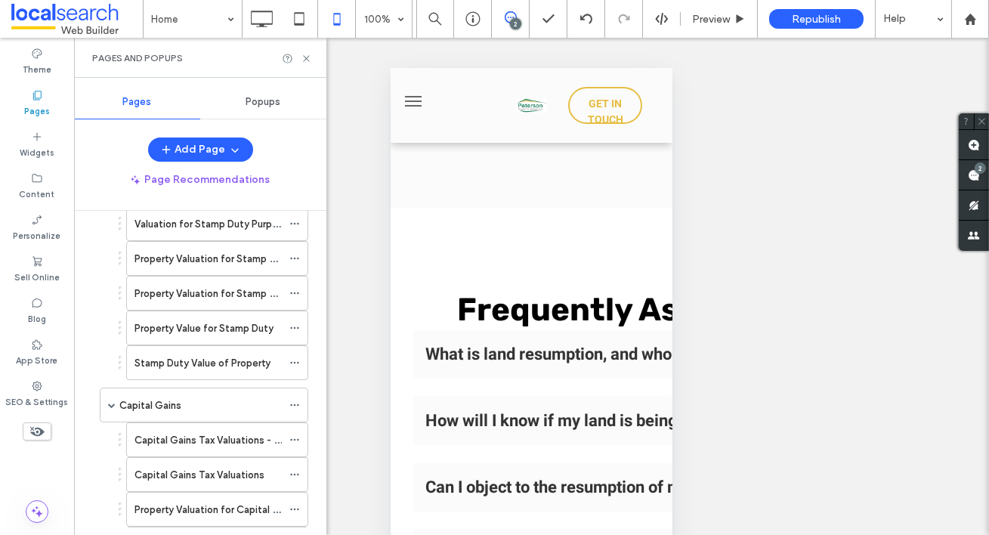
scroll to position [0, 0]
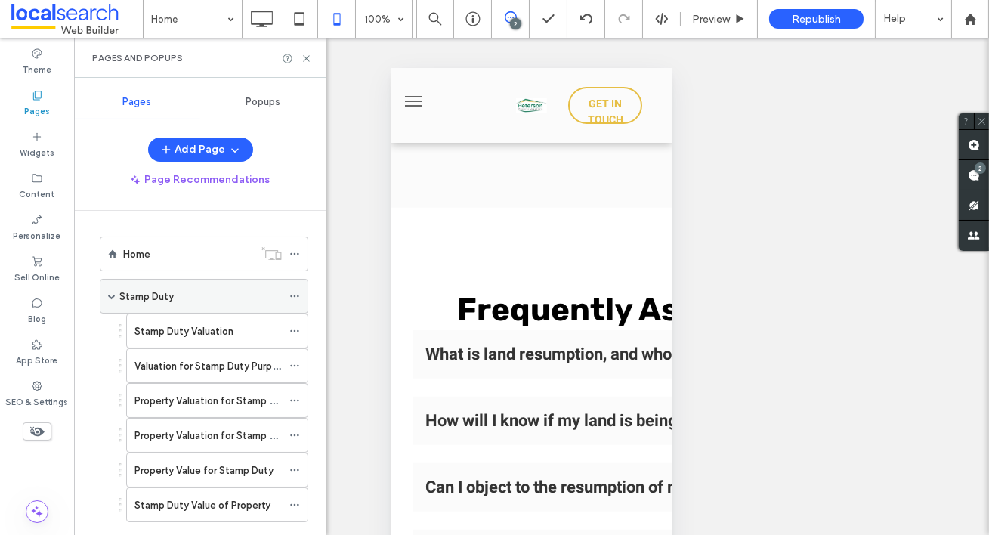
click at [166, 292] on label "Stamp Duty" at bounding box center [146, 296] width 54 height 26
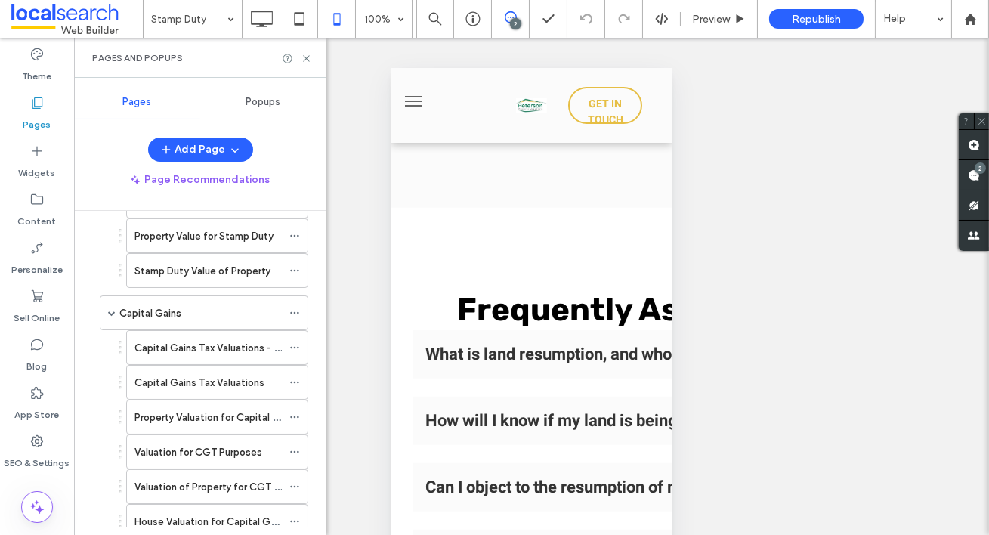
scroll to position [241, 0]
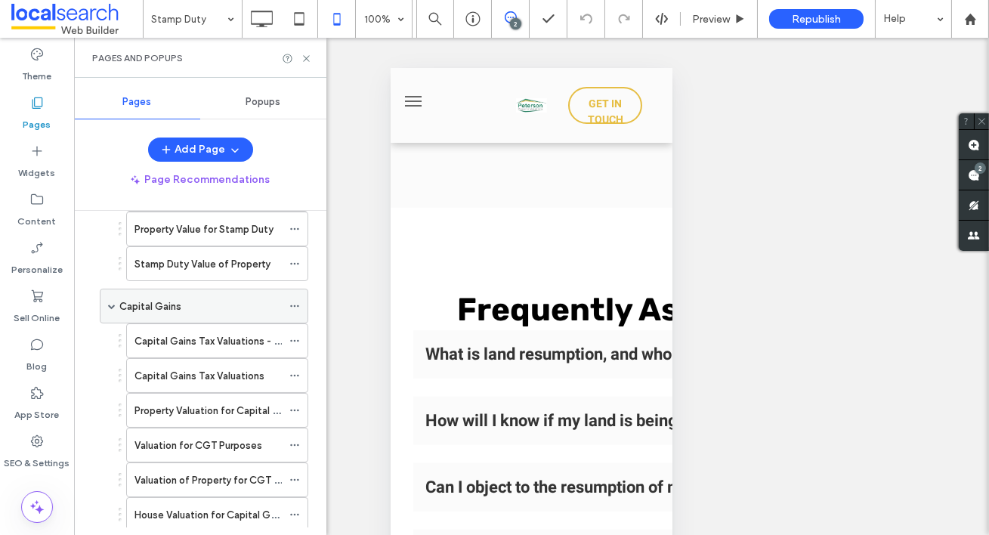
click at [190, 301] on div "Capital Gains" at bounding box center [200, 306] width 162 height 16
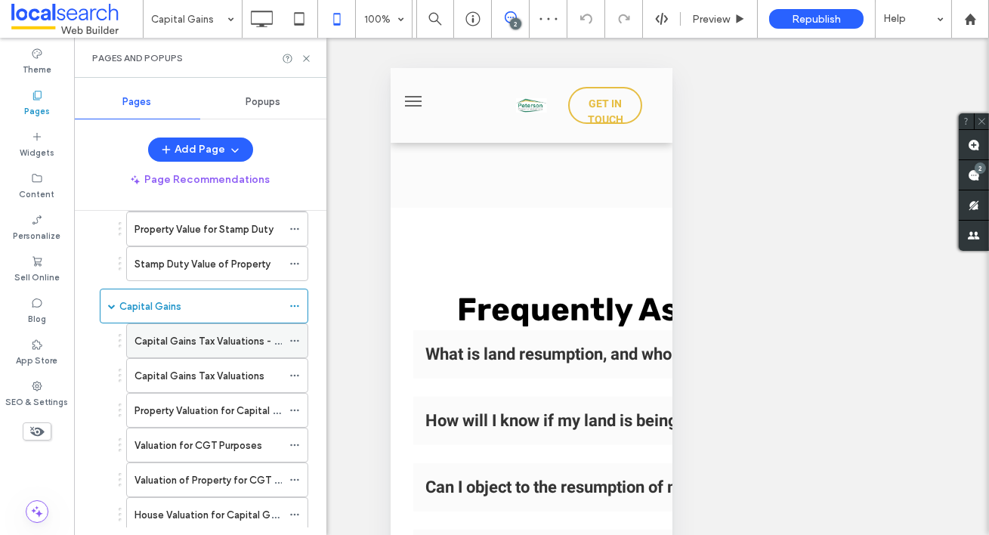
scroll to position [672, 0]
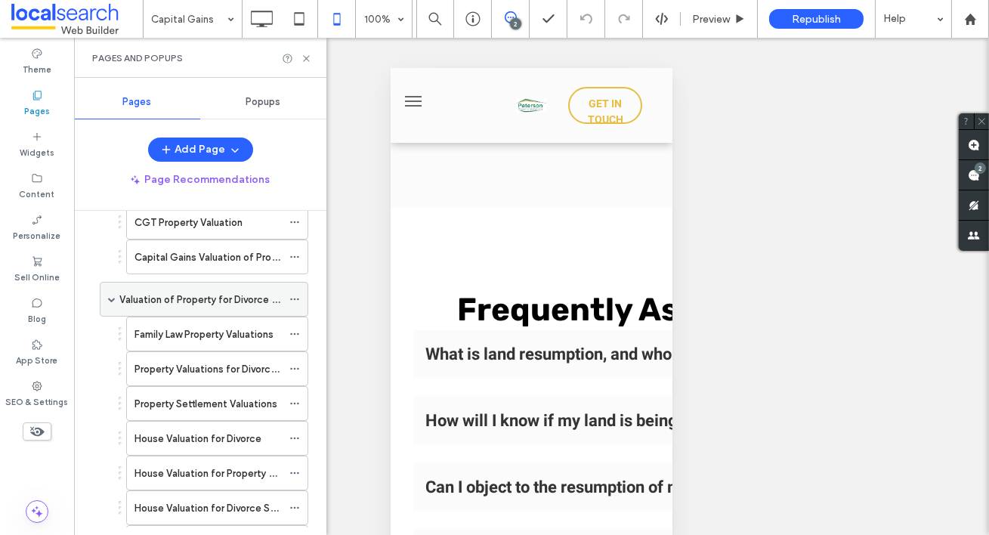
click at [208, 285] on div "Valuation of Property for Divorce Resumption" at bounding box center [200, 298] width 162 height 33
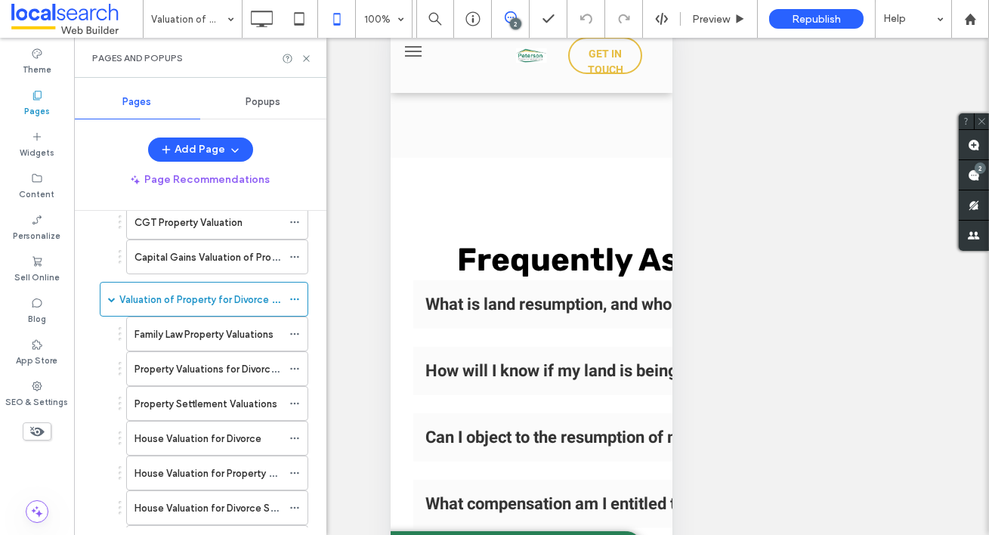
scroll to position [90, 0]
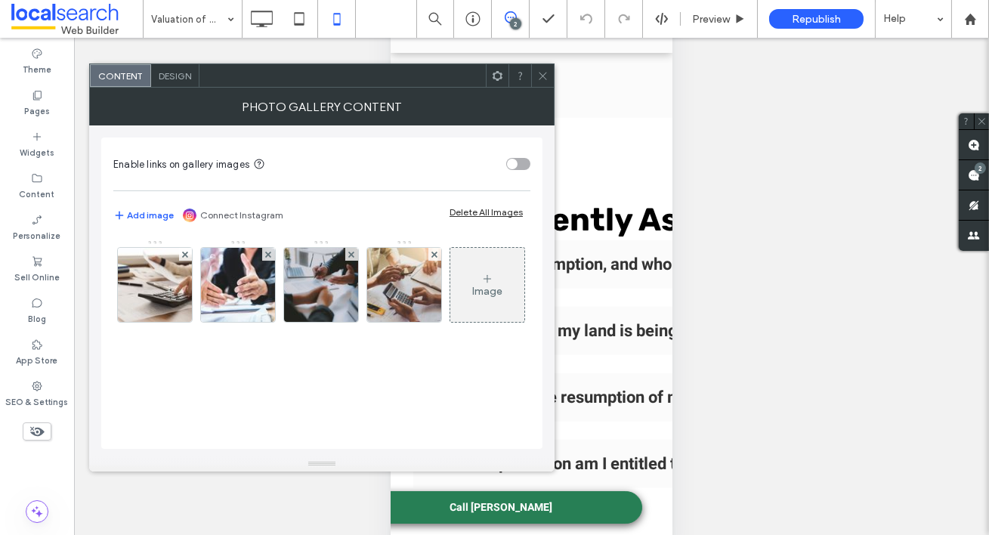
click at [168, 78] on span "Design" at bounding box center [175, 75] width 32 height 11
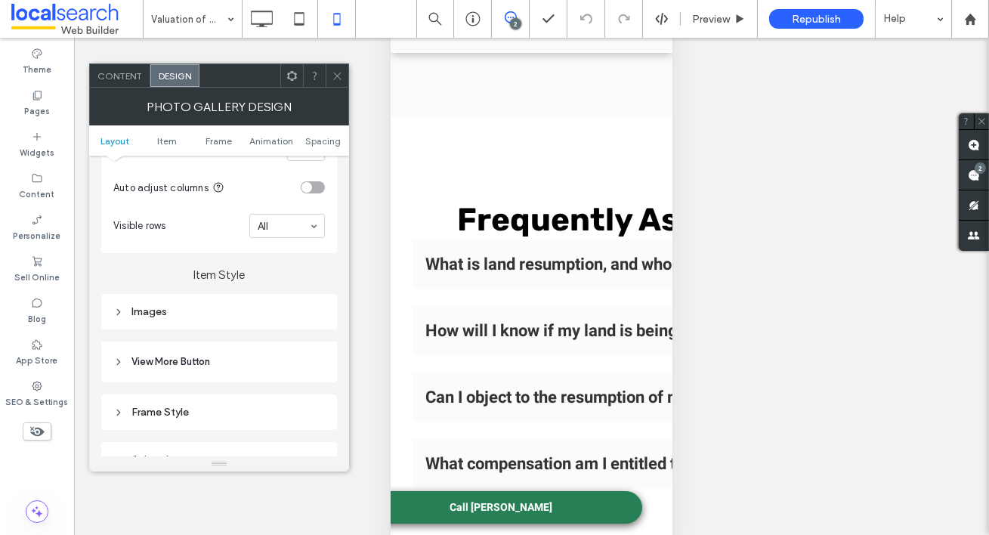
scroll to position [440, 0]
click at [153, 316] on div "Images" at bounding box center [218, 309] width 211 height 13
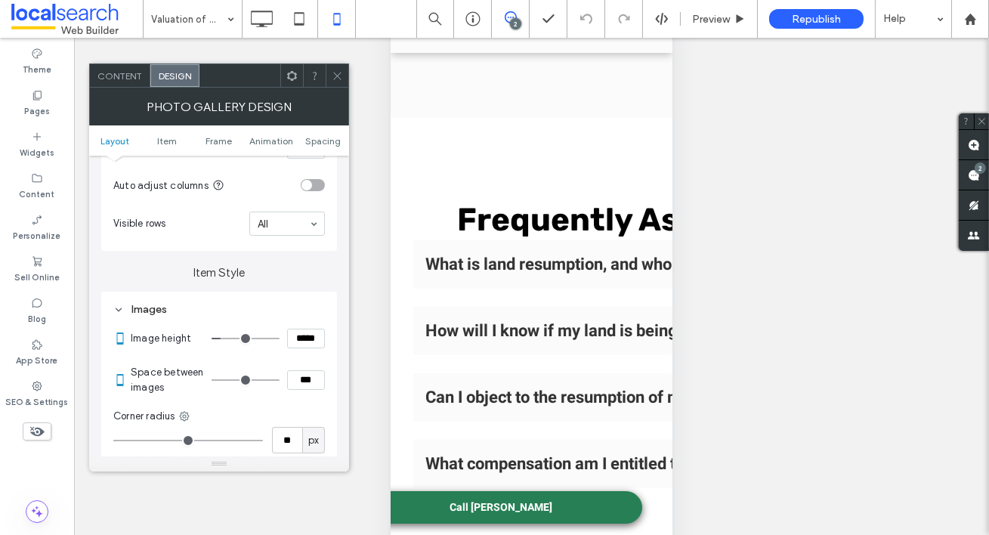
click at [304, 380] on input "***" at bounding box center [306, 380] width 38 height 20
type input "***"
type input "*"
click at [342, 72] on icon at bounding box center [337, 75] width 11 height 11
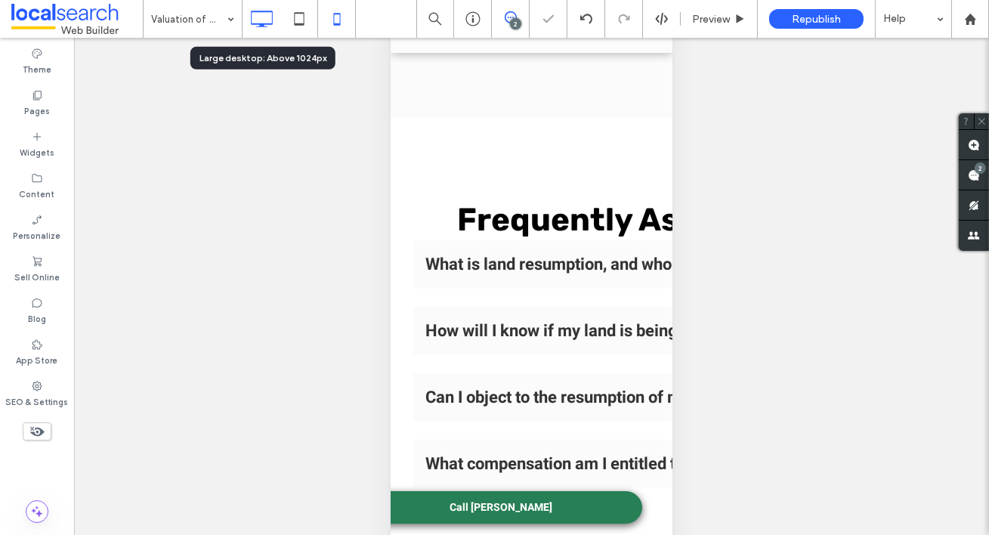
click at [265, 17] on icon at bounding box center [261, 19] width 30 height 30
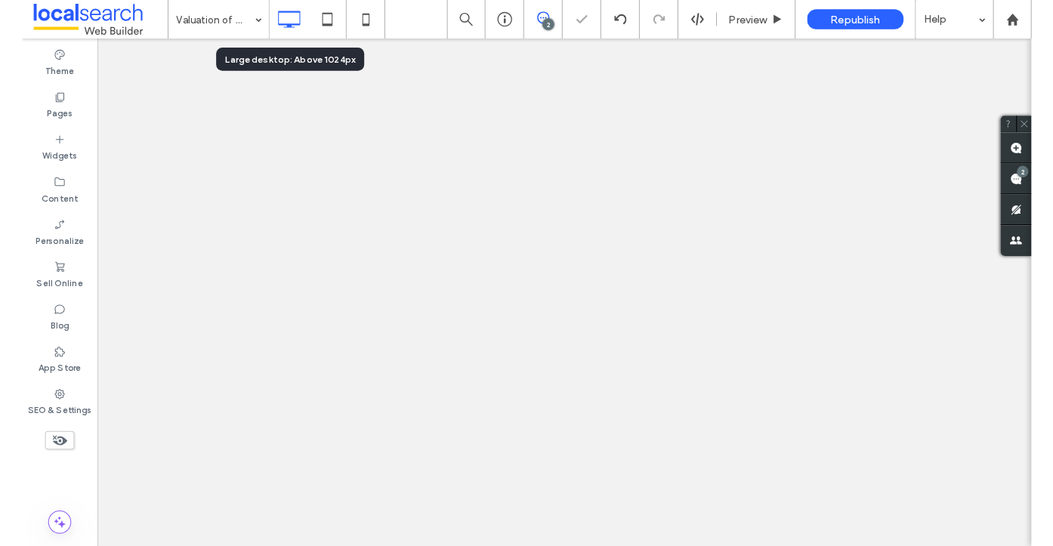
scroll to position [0, 0]
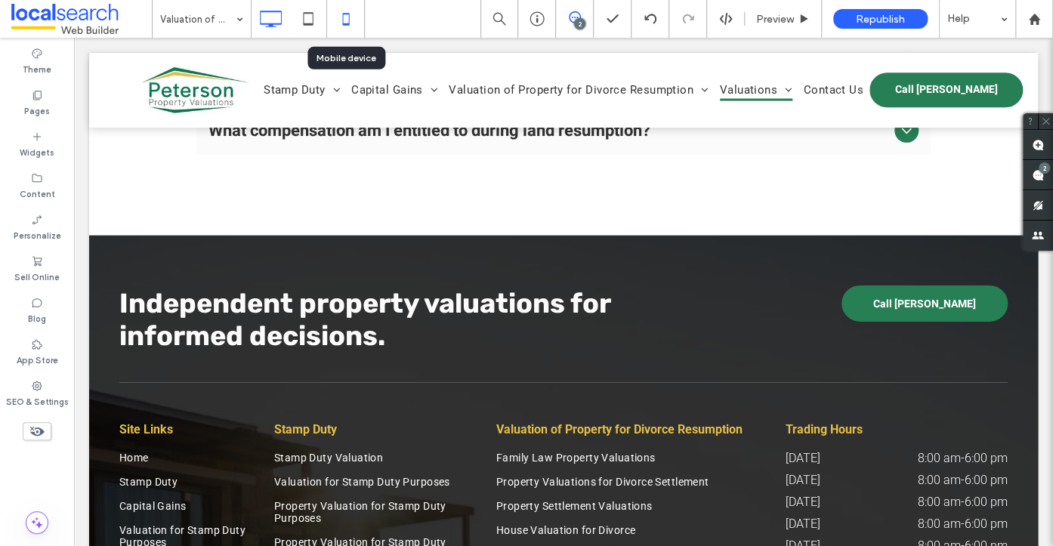
click at [345, 14] on icon at bounding box center [346, 19] width 30 height 30
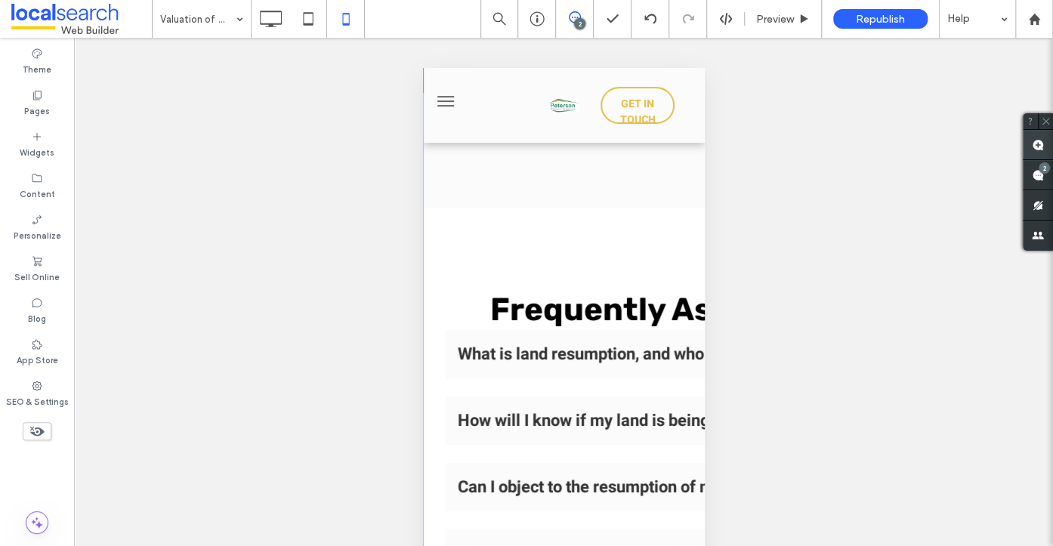
click at [1035, 141] on use at bounding box center [1038, 145] width 12 height 12
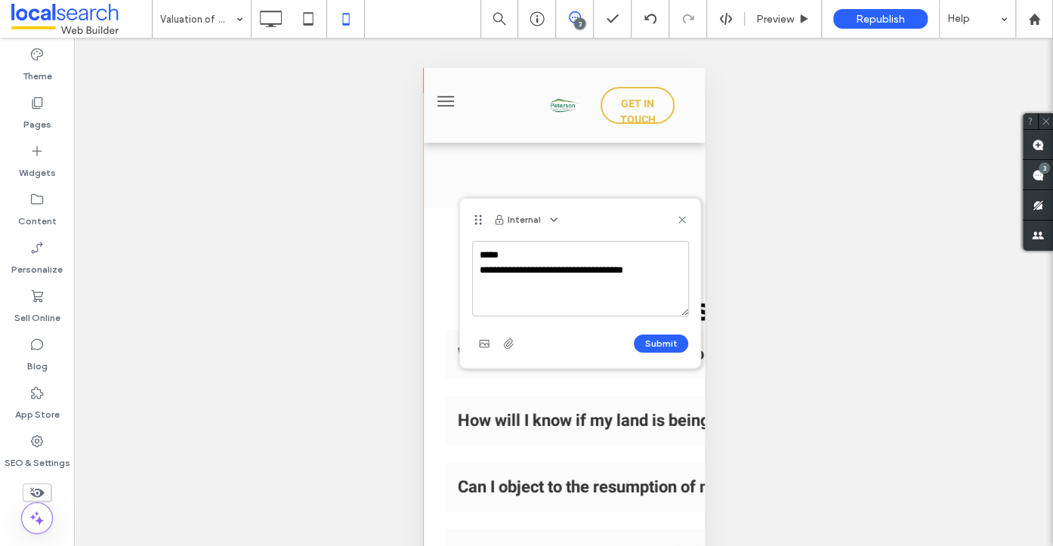
click at [502, 253] on textarea "**********" at bounding box center [580, 279] width 216 height 76
click at [651, 273] on textarea "**********" at bounding box center [580, 279] width 216 height 76
type textarea "**********"
click at [673, 344] on button "Submit" at bounding box center [661, 344] width 54 height 18
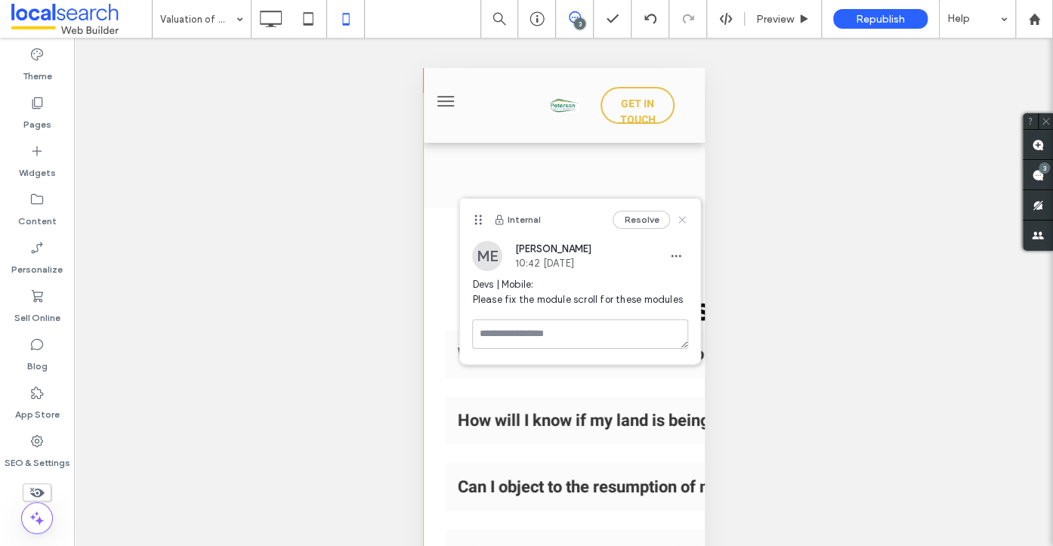
click at [686, 220] on icon at bounding box center [682, 220] width 12 height 12
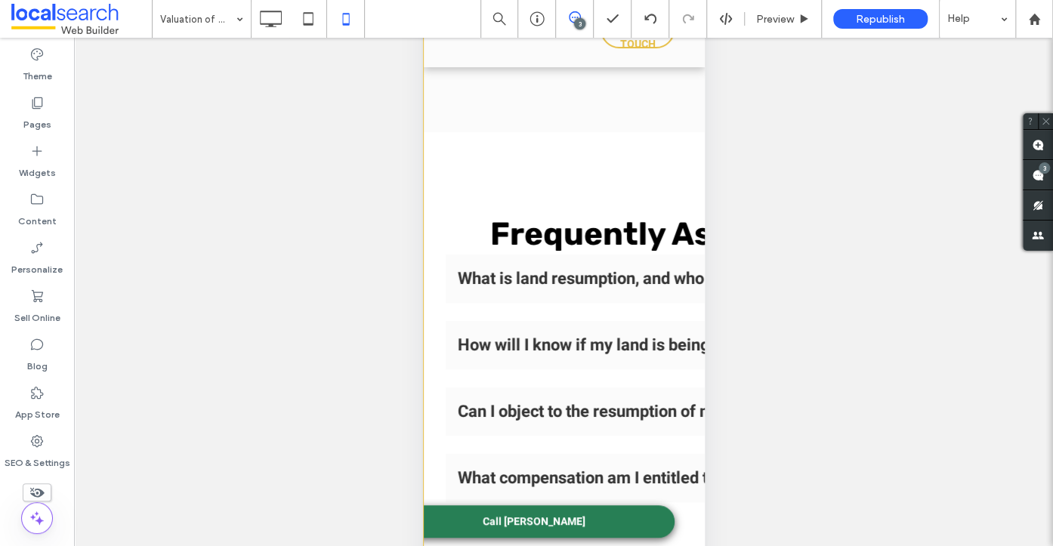
scroll to position [79, 0]
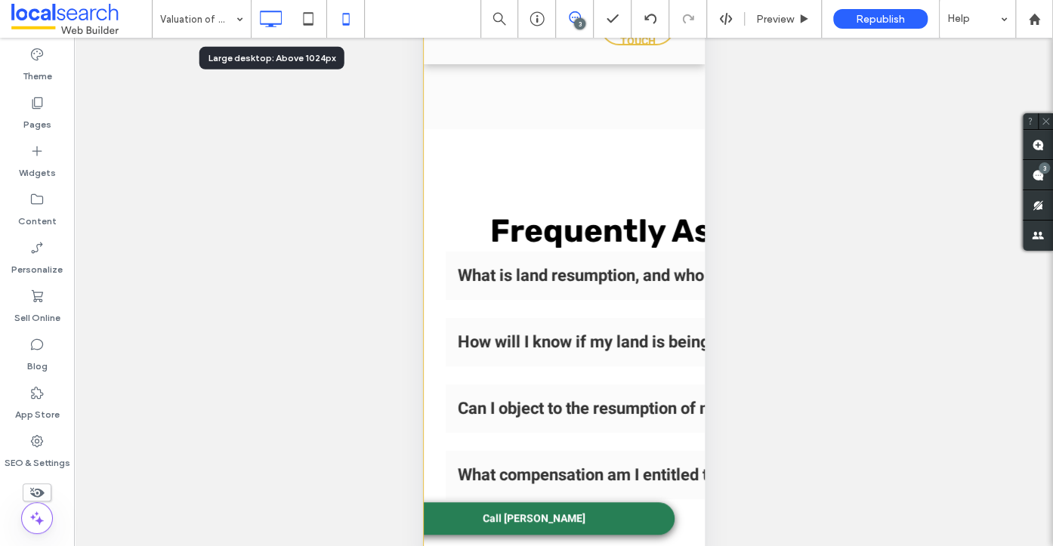
click at [282, 21] on icon at bounding box center [270, 19] width 30 height 30
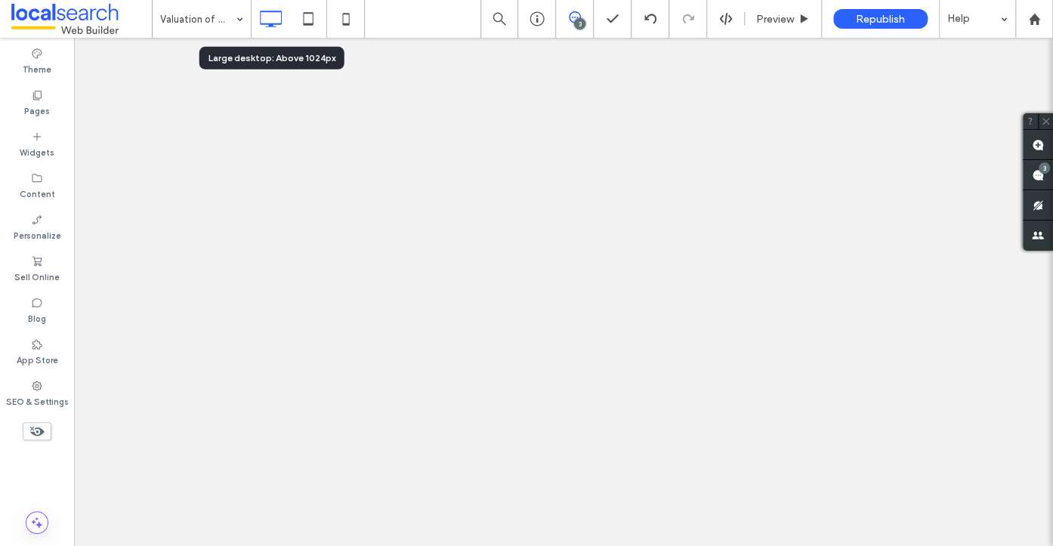
scroll to position [0, 0]
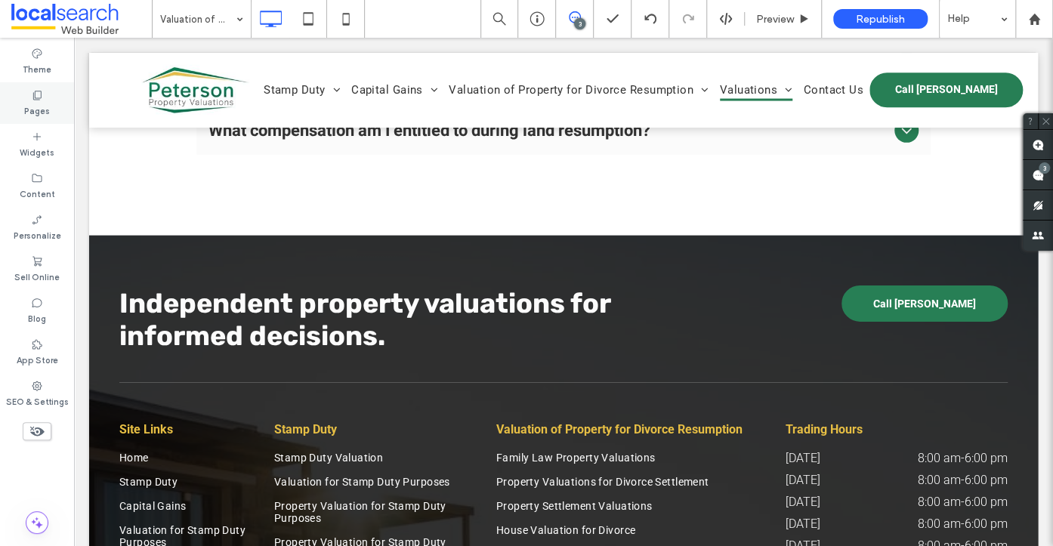
click at [39, 105] on label "Pages" at bounding box center [37, 109] width 26 height 17
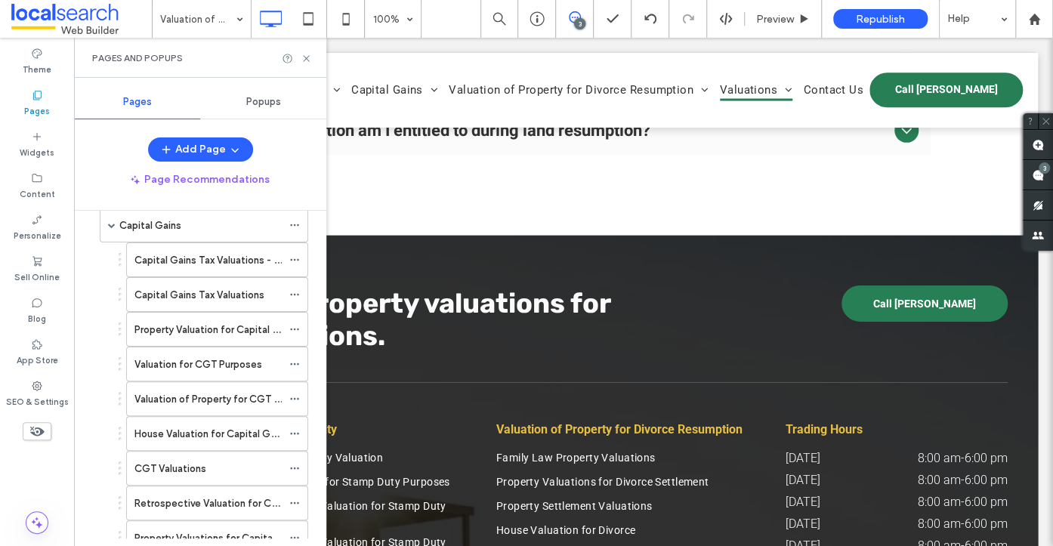
scroll to position [307, 0]
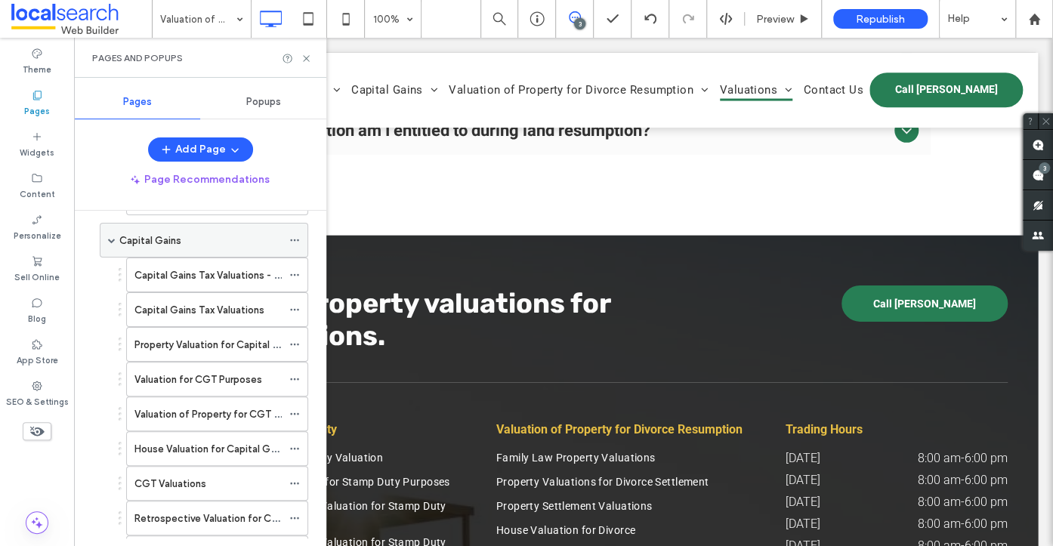
click at [174, 245] on label "Capital Gains" at bounding box center [150, 240] width 62 height 26
click at [305, 56] on icon at bounding box center [306, 58] width 11 height 11
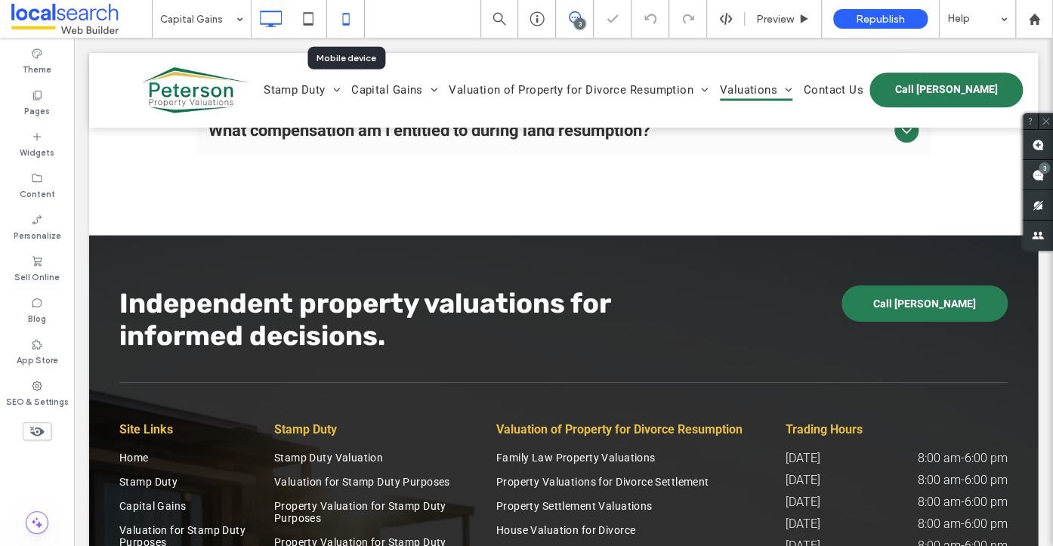
click at [349, 13] on icon at bounding box center [346, 19] width 30 height 30
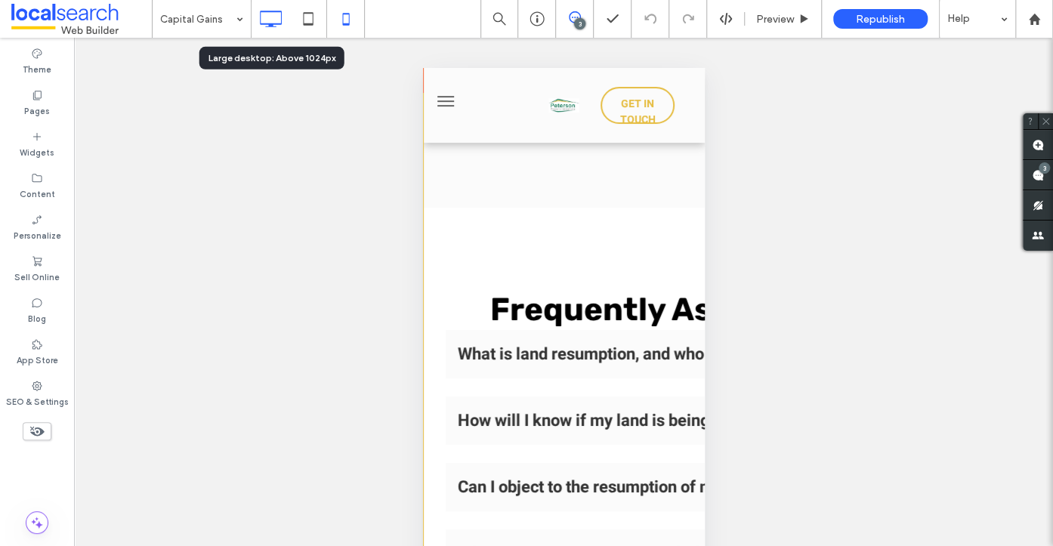
click at [272, 11] on use at bounding box center [271, 19] width 22 height 17
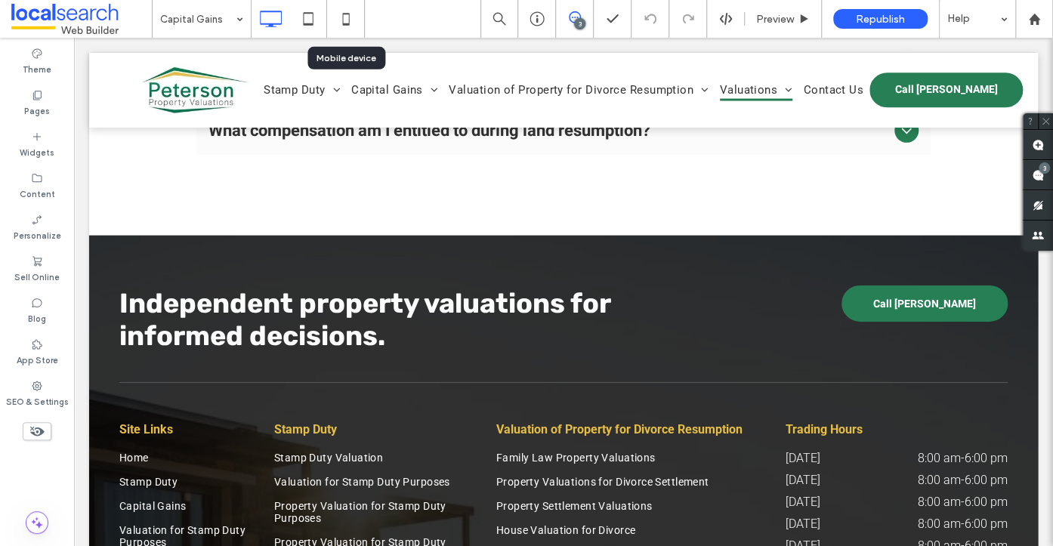
click at [348, 25] on icon at bounding box center [346, 19] width 30 height 30
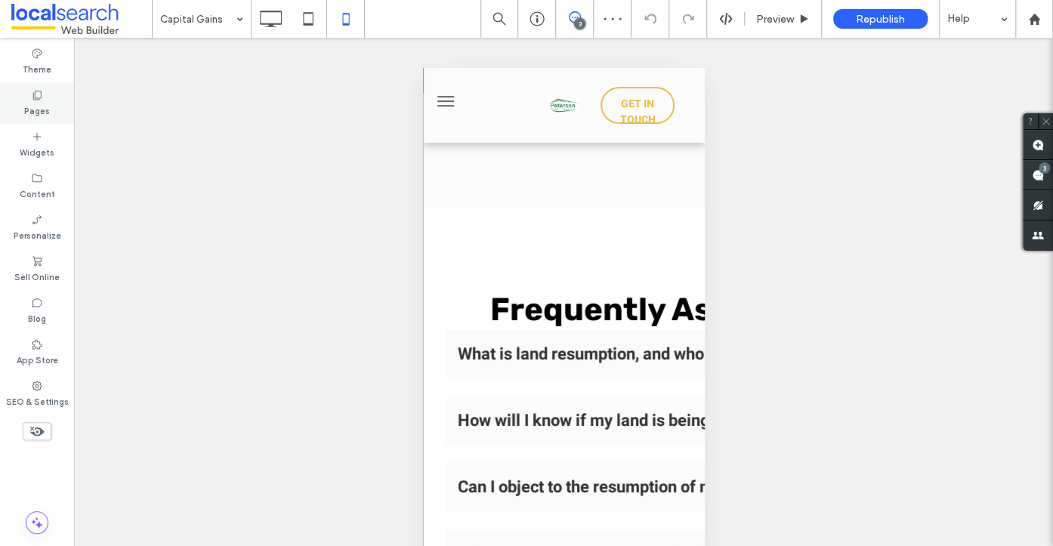
click at [38, 101] on label "Pages" at bounding box center [37, 109] width 26 height 17
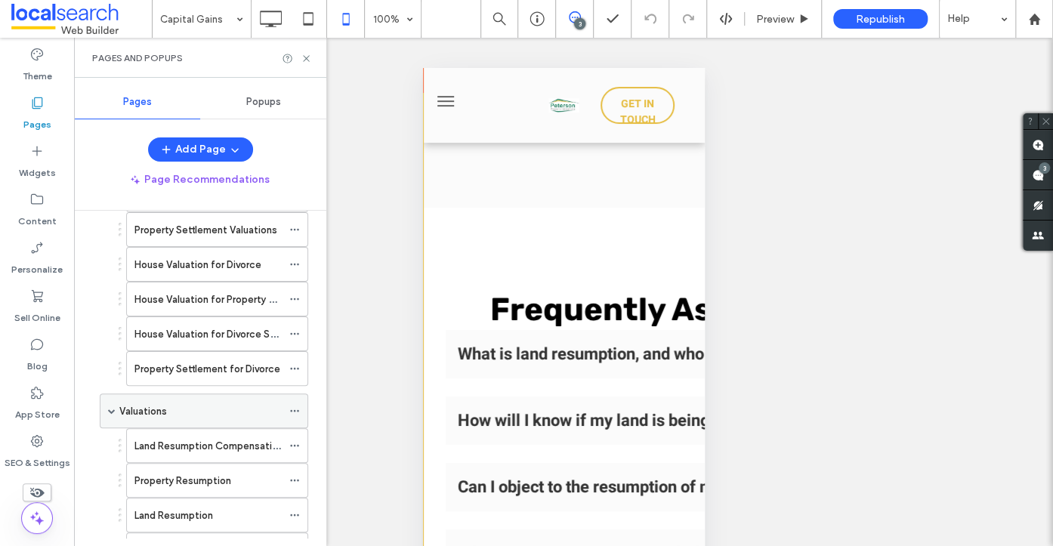
scroll to position [641, 0]
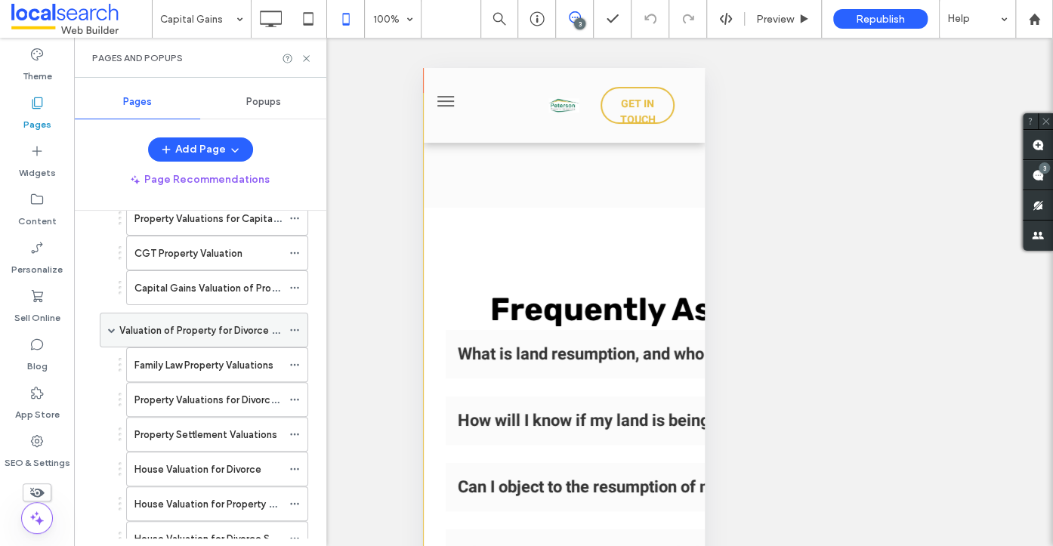
click at [210, 326] on label "Valuation of Property for Divorce Resumption" at bounding box center [222, 330] width 207 height 26
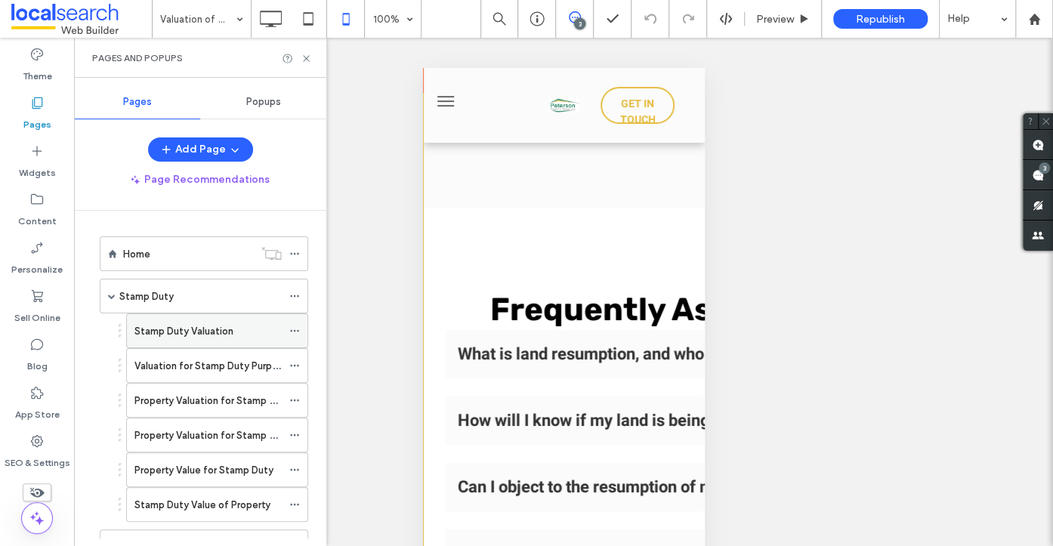
scroll to position [266, 0]
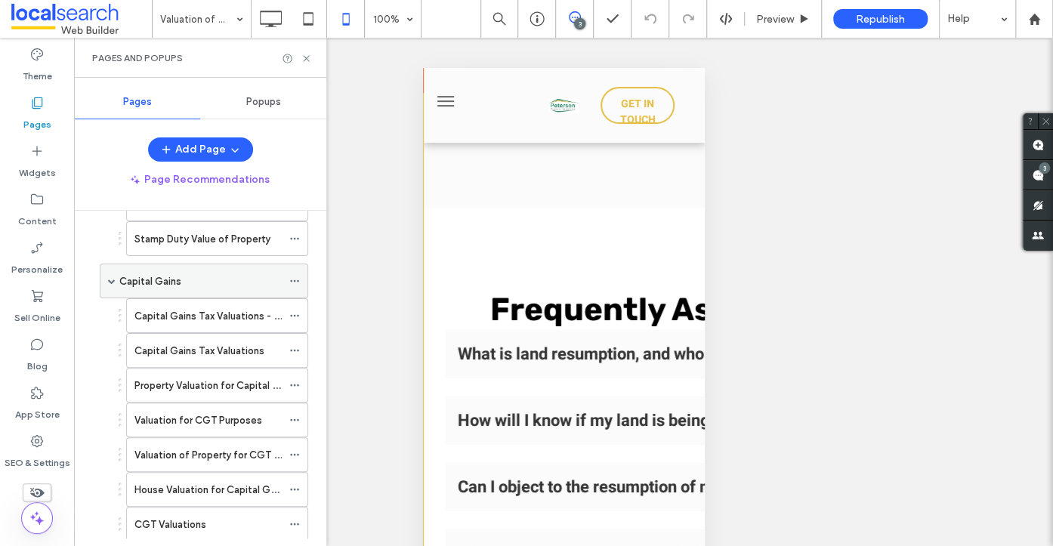
click at [196, 280] on div "Capital Gains" at bounding box center [200, 281] width 162 height 16
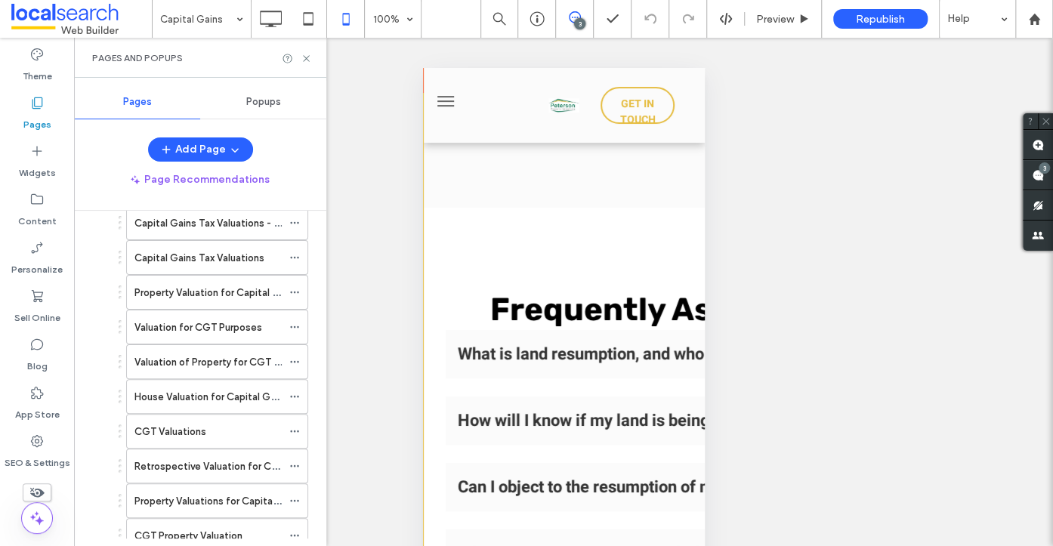
scroll to position [652, 0]
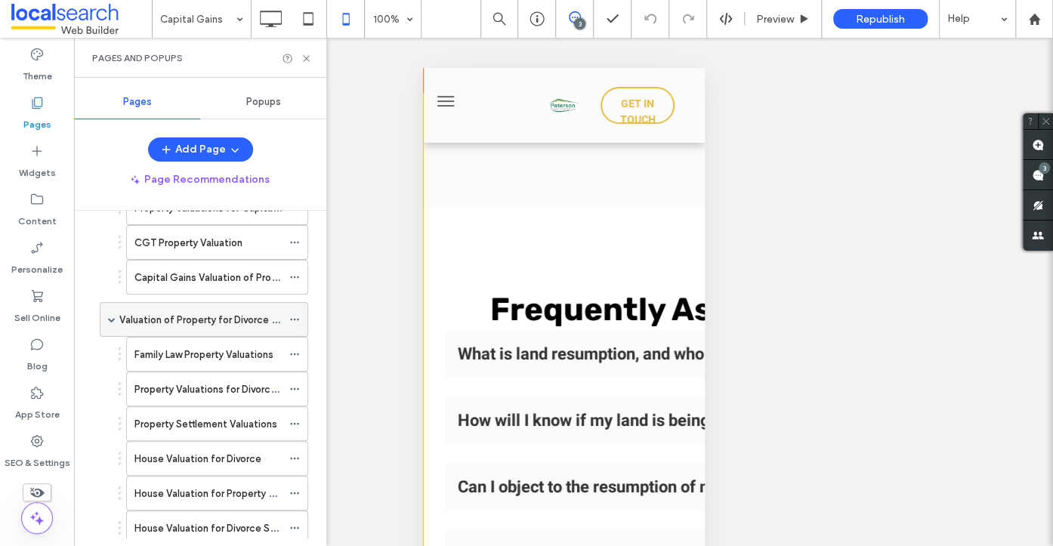
click at [214, 313] on label "Valuation of Property for Divorce Resumption" at bounding box center [222, 320] width 207 height 26
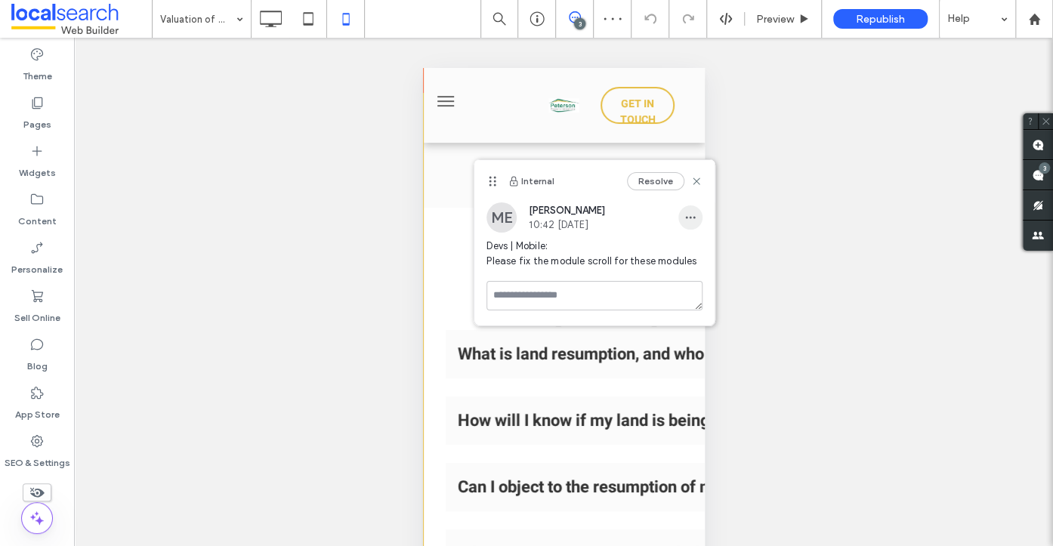
click at [699, 211] on span "button" at bounding box center [690, 217] width 24 height 24
click at [704, 249] on span "Edit" at bounding box center [701, 256] width 20 height 15
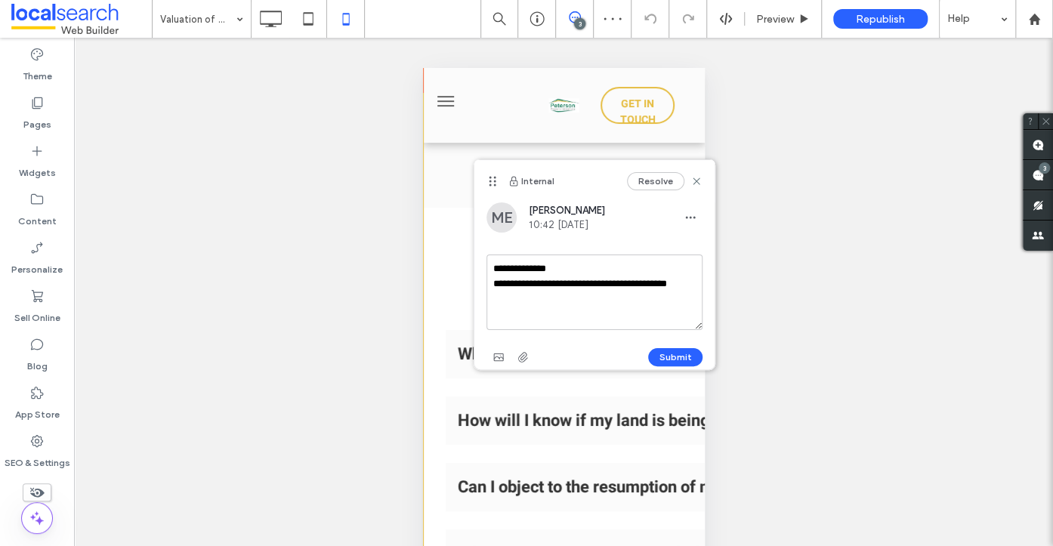
click at [616, 300] on textarea "**********" at bounding box center [594, 293] width 216 height 76
drag, startPoint x: 612, startPoint y: 325, endPoint x: 575, endPoint y: 319, distance: 37.4
click at [565, 319] on textarea "**********" at bounding box center [594, 293] width 216 height 76
click at [601, 316] on textarea "**********" at bounding box center [594, 293] width 216 height 76
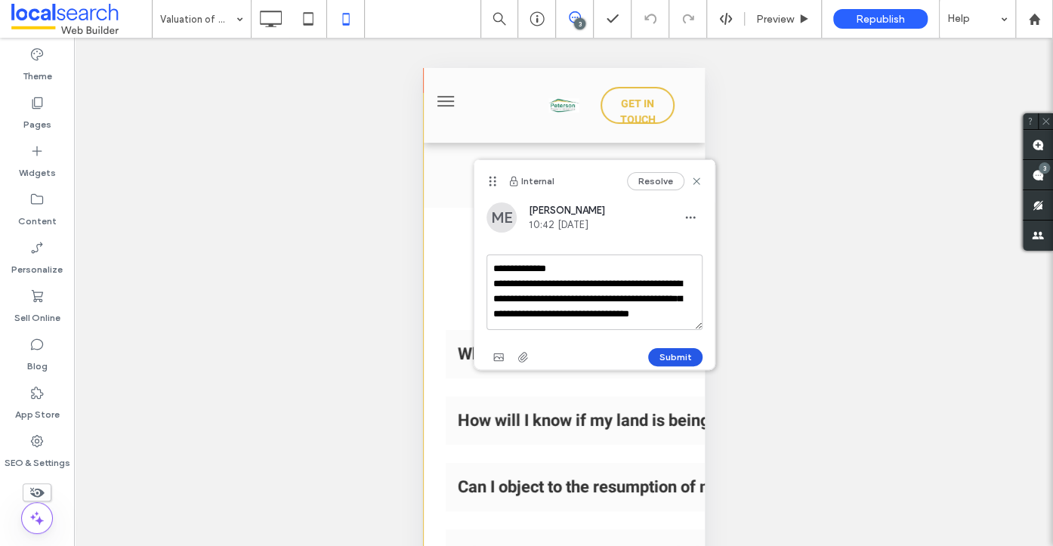
type textarea "**********"
click at [675, 357] on button "Submit" at bounding box center [675, 357] width 54 height 18
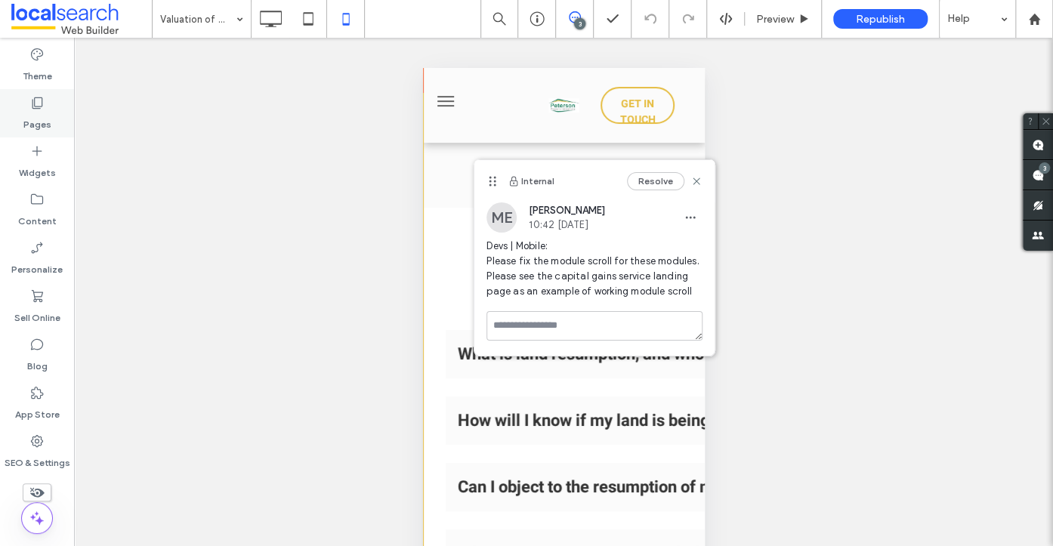
click at [37, 110] on label "Pages" at bounding box center [37, 120] width 28 height 21
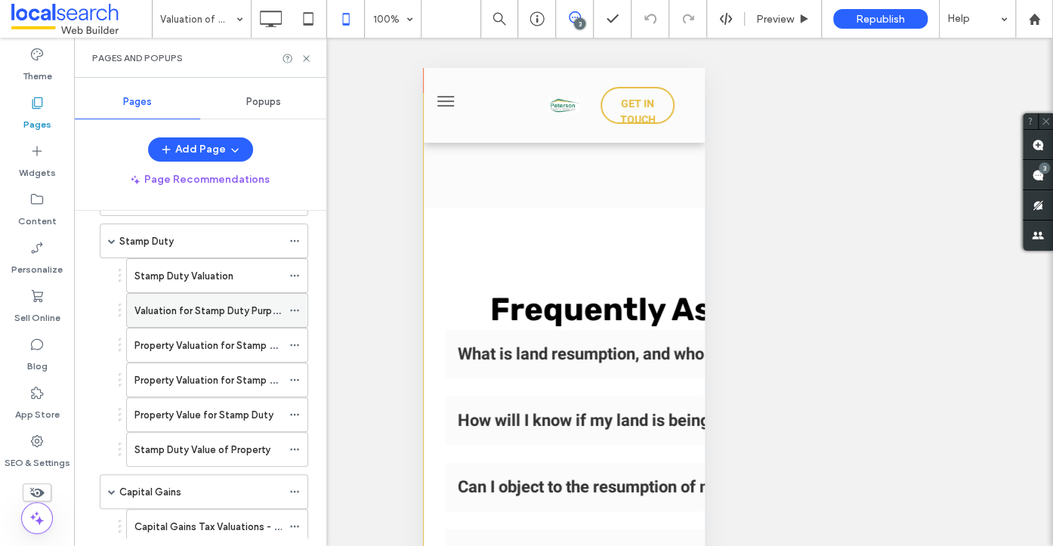
scroll to position [121, 0]
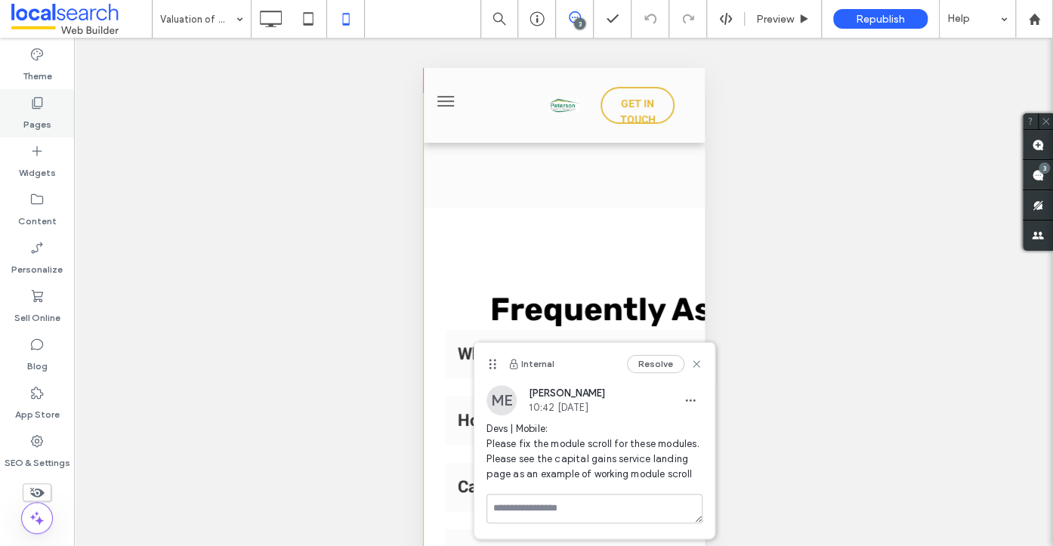
click at [42, 105] on use at bounding box center [37, 102] width 11 height 11
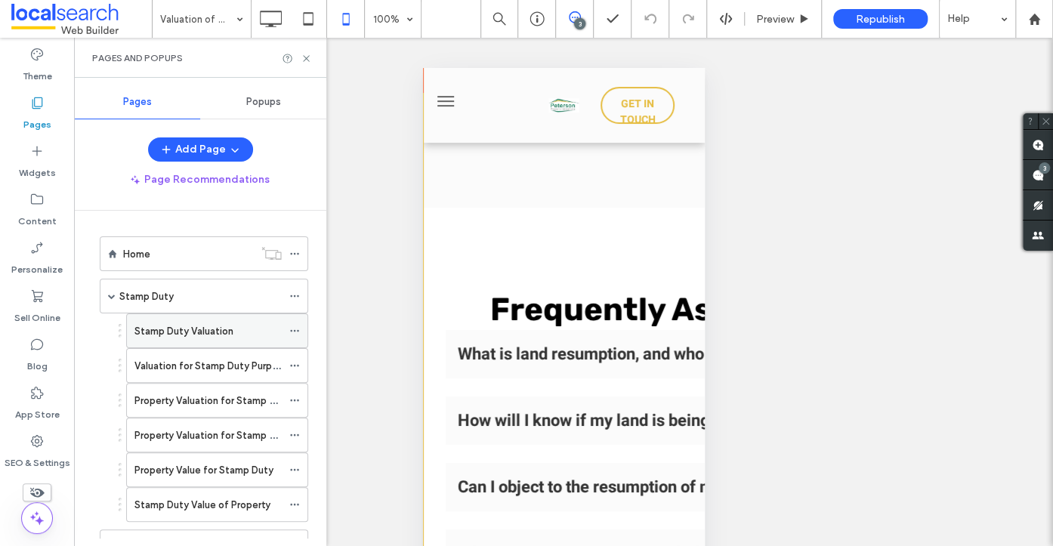
scroll to position [283, 0]
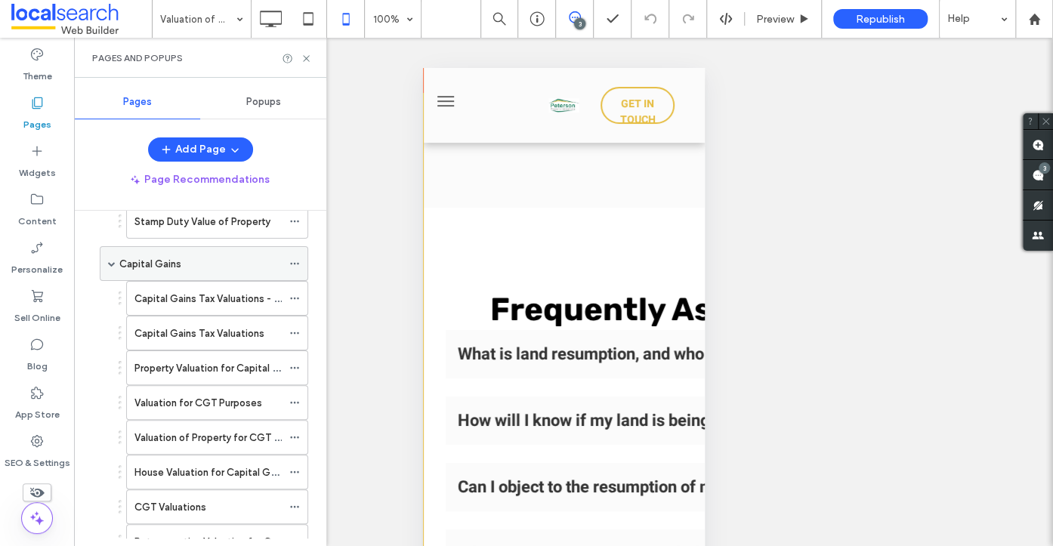
click at [199, 256] on div "Capital Gains" at bounding box center [200, 264] width 162 height 16
click at [308, 55] on icon at bounding box center [306, 58] width 11 height 11
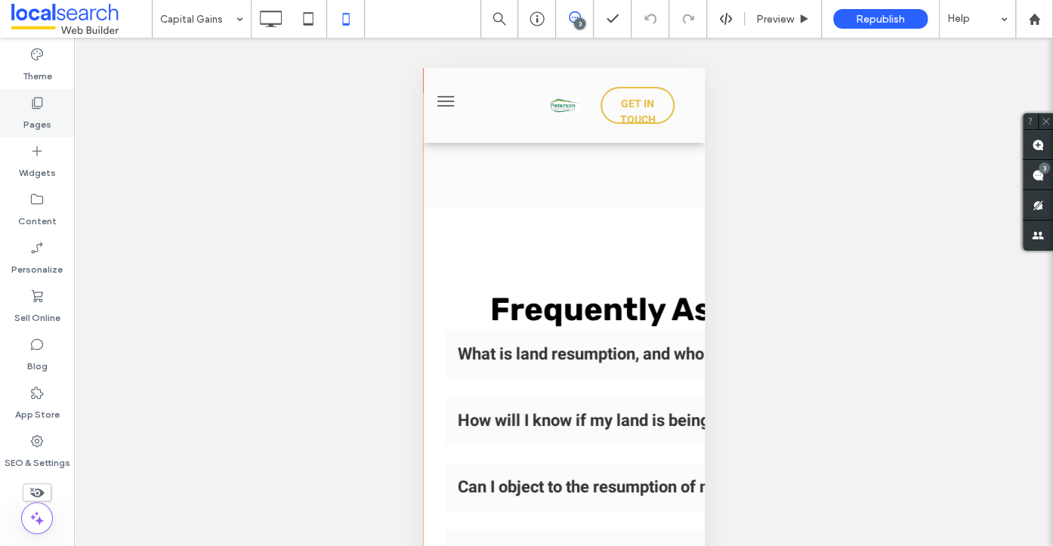
click at [49, 113] on label "Pages" at bounding box center [37, 120] width 28 height 21
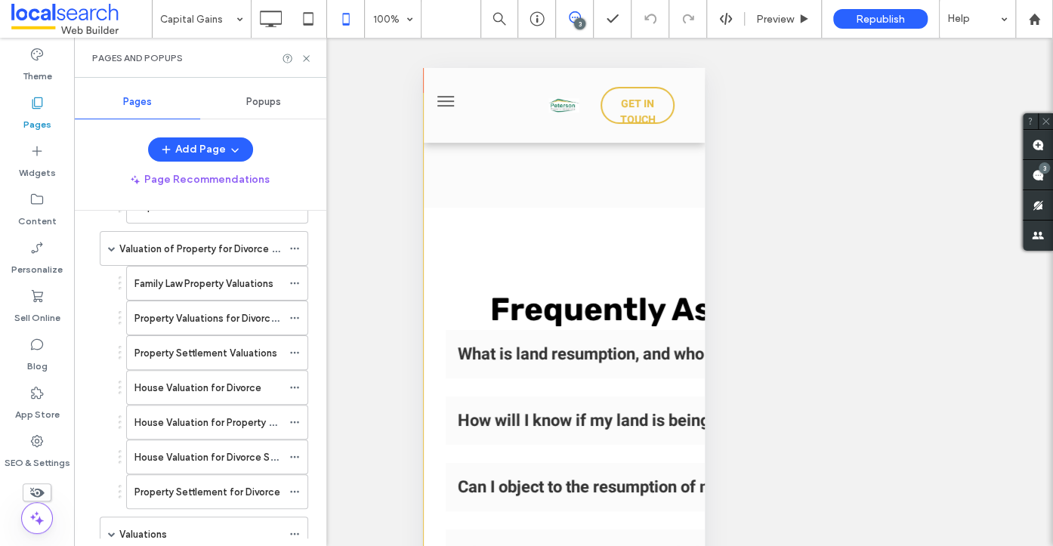
scroll to position [723, 0]
click at [171, 254] on div "Valuation of Property for Divorce Resumption" at bounding box center [200, 247] width 162 height 33
click at [1042, 174] on use at bounding box center [1038, 175] width 12 height 12
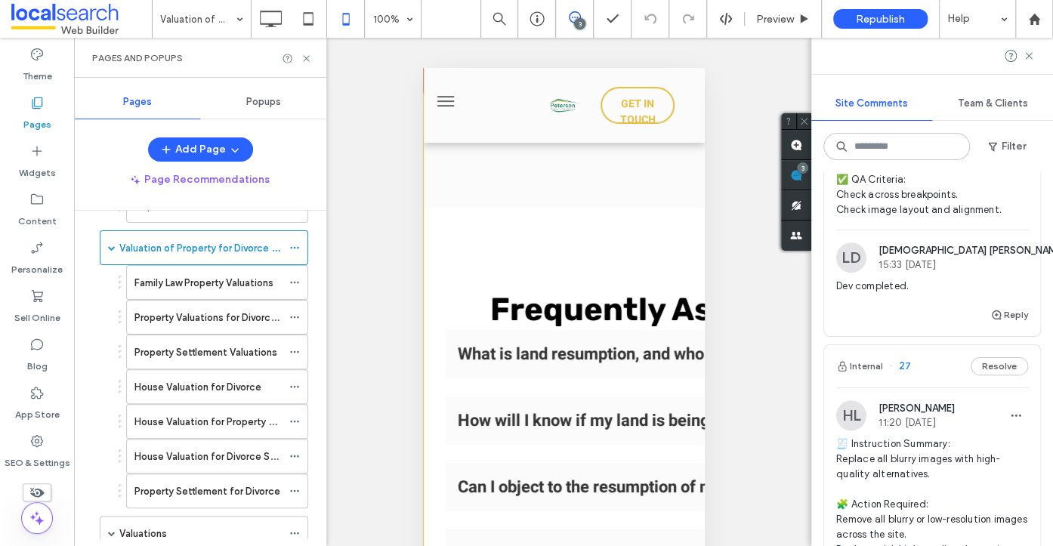
scroll to position [604, 0]
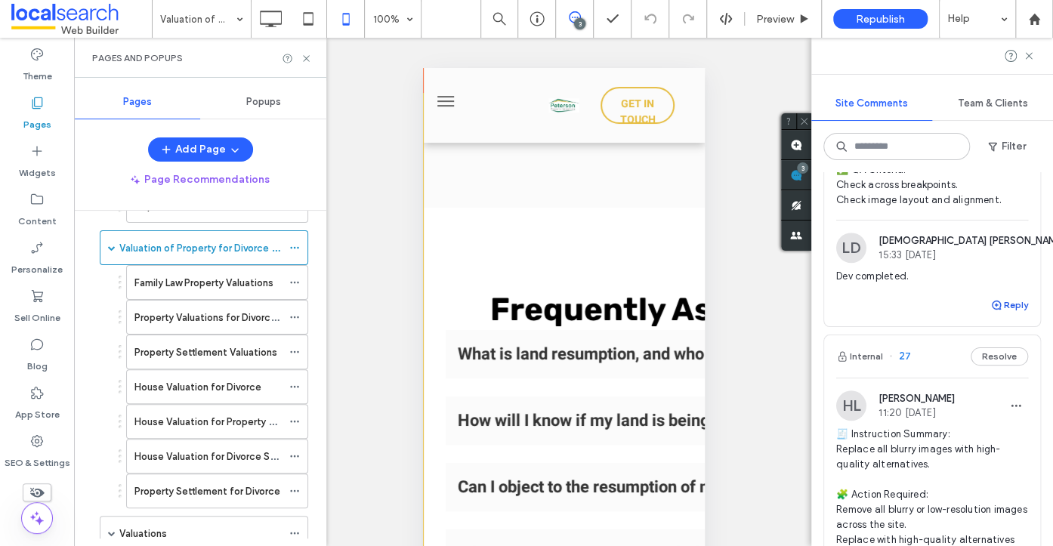
click at [1003, 305] on button "Reply" at bounding box center [1009, 305] width 38 height 18
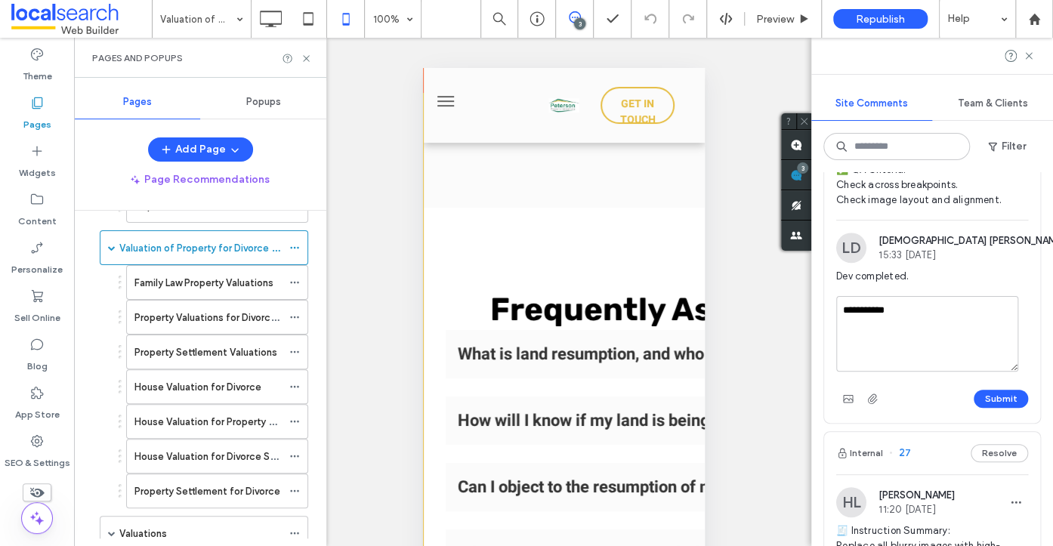
type textarea "**********"
click at [1003, 395] on button "Submit" at bounding box center [1000, 399] width 54 height 18
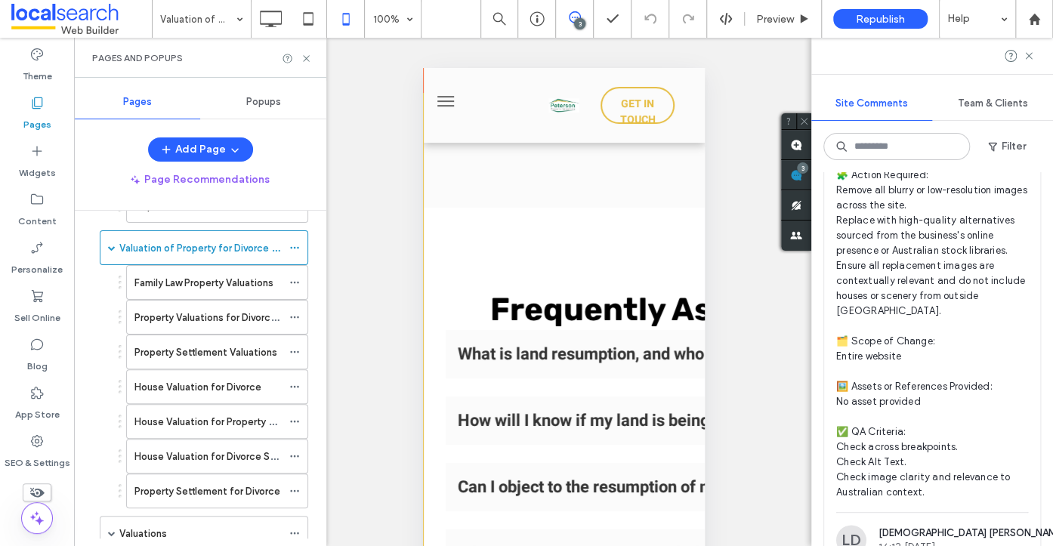
scroll to position [1121, 0]
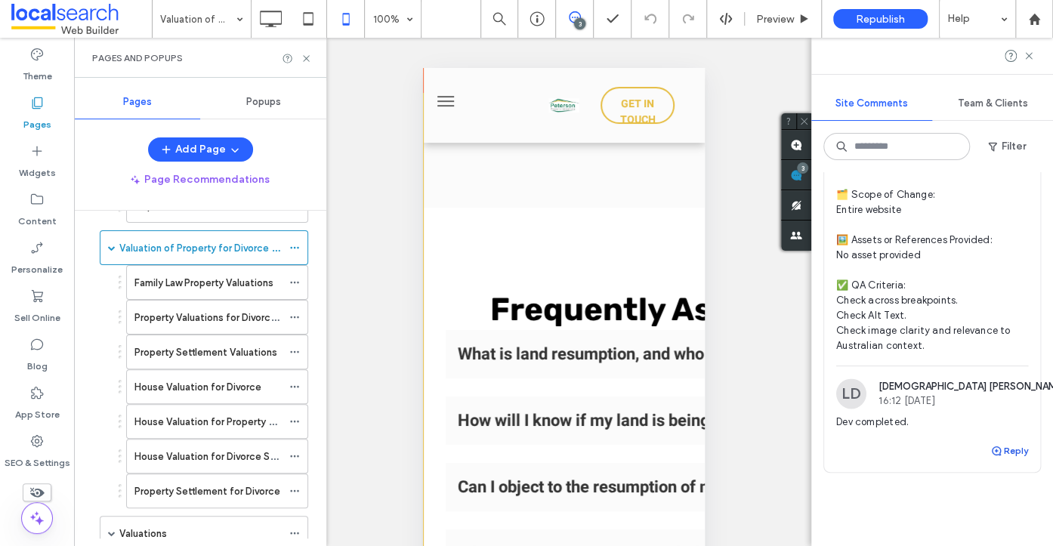
click at [998, 455] on button "Reply" at bounding box center [1009, 451] width 38 height 18
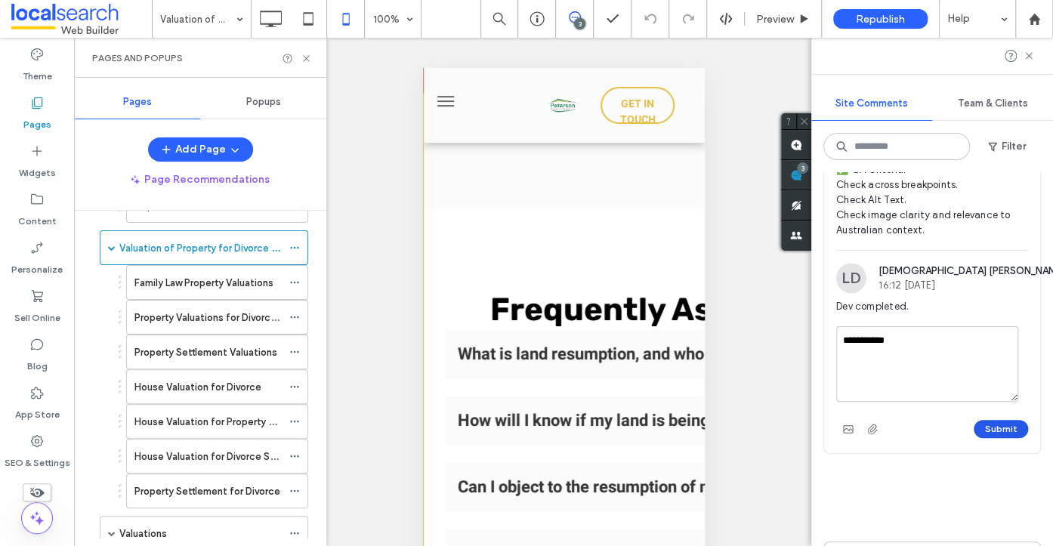
type textarea "**********"
click at [1005, 425] on button "Submit" at bounding box center [1000, 429] width 54 height 18
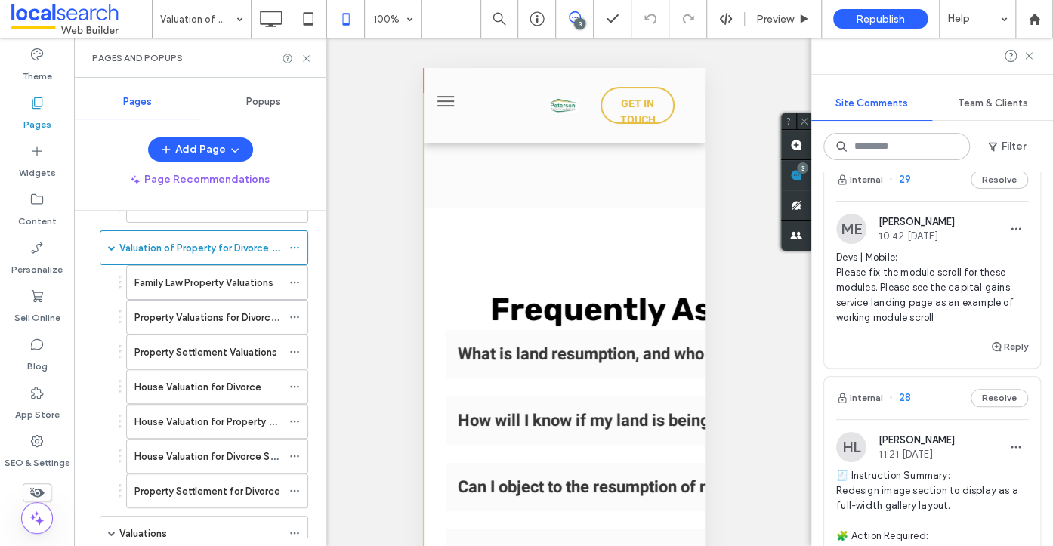
scroll to position [0, 0]
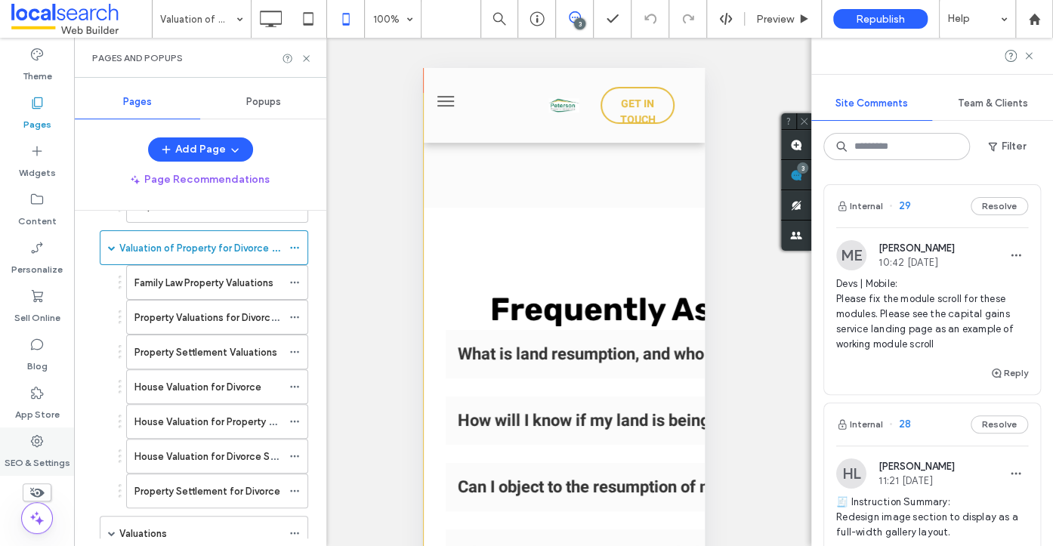
click at [45, 437] on div "SEO & Settings" at bounding box center [37, 451] width 74 height 48
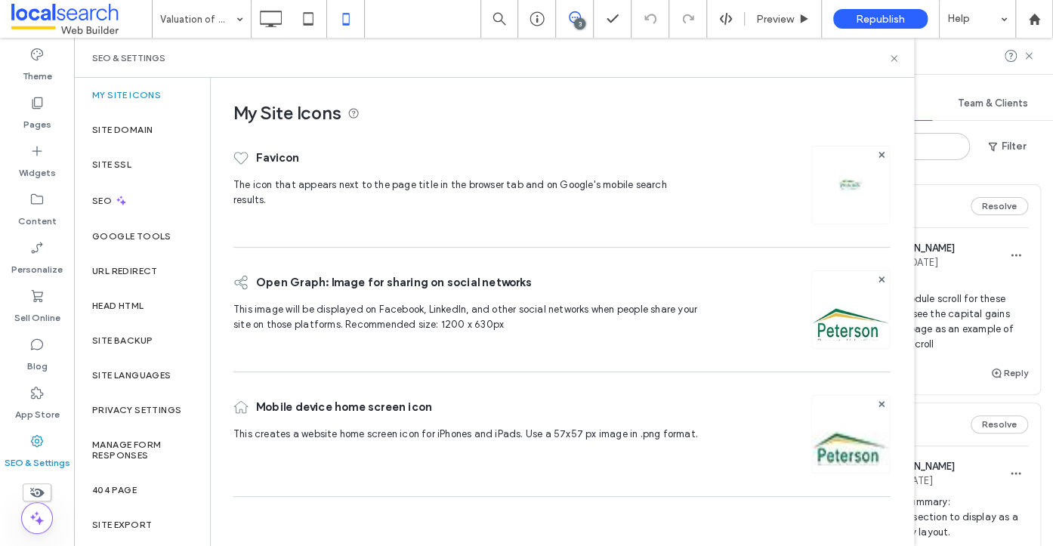
click at [127, 339] on div "Property Settlement Valuations" at bounding box center [217, 352] width 182 height 35
click at [127, 339] on label "Site Backup" at bounding box center [122, 340] width 60 height 11
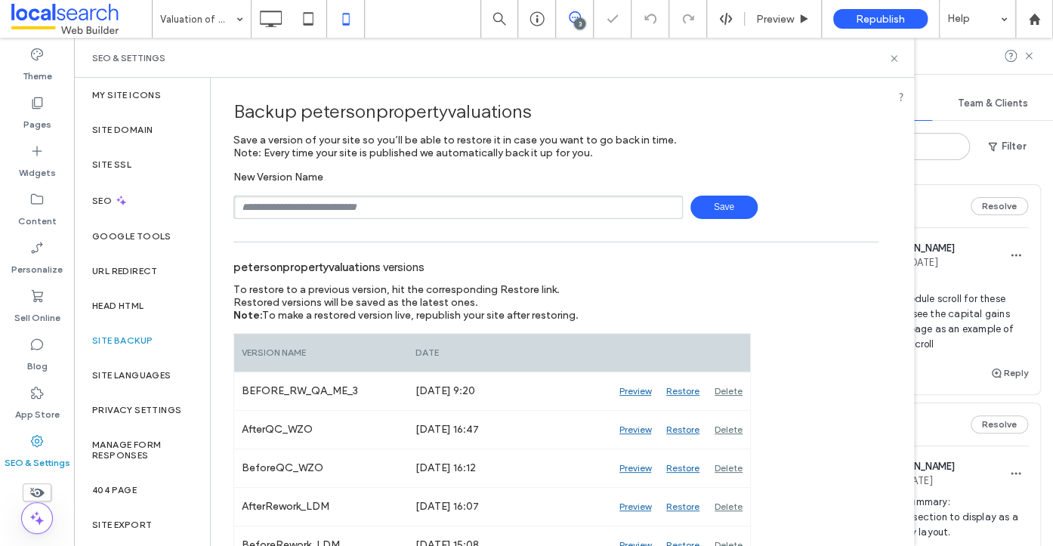
click at [290, 203] on input "text" at bounding box center [457, 207] width 449 height 23
type input "**********"
drag, startPoint x: 850, startPoint y: 174, endPoint x: 804, endPoint y: 168, distance: 46.4
click at [847, 172] on div "**********" at bounding box center [555, 195] width 645 height 48
click at [740, 204] on span "Save" at bounding box center [723, 207] width 67 height 23
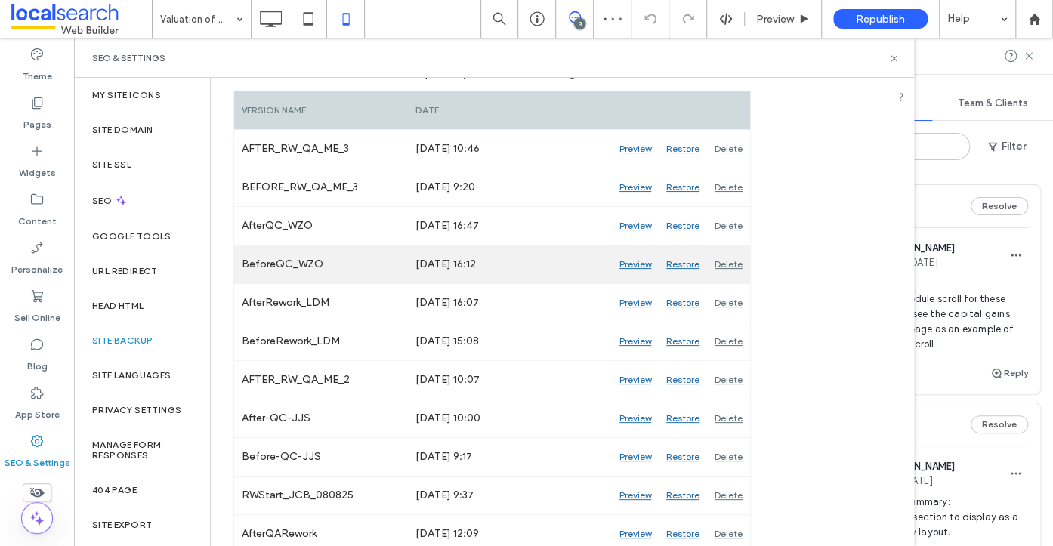
scroll to position [243, 0]
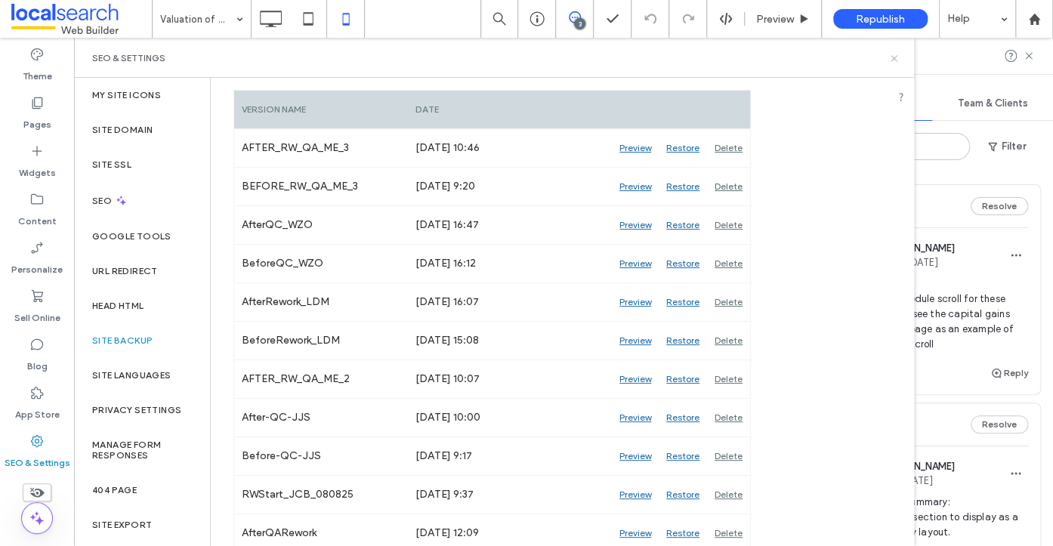
click at [893, 58] on icon at bounding box center [893, 58] width 11 height 11
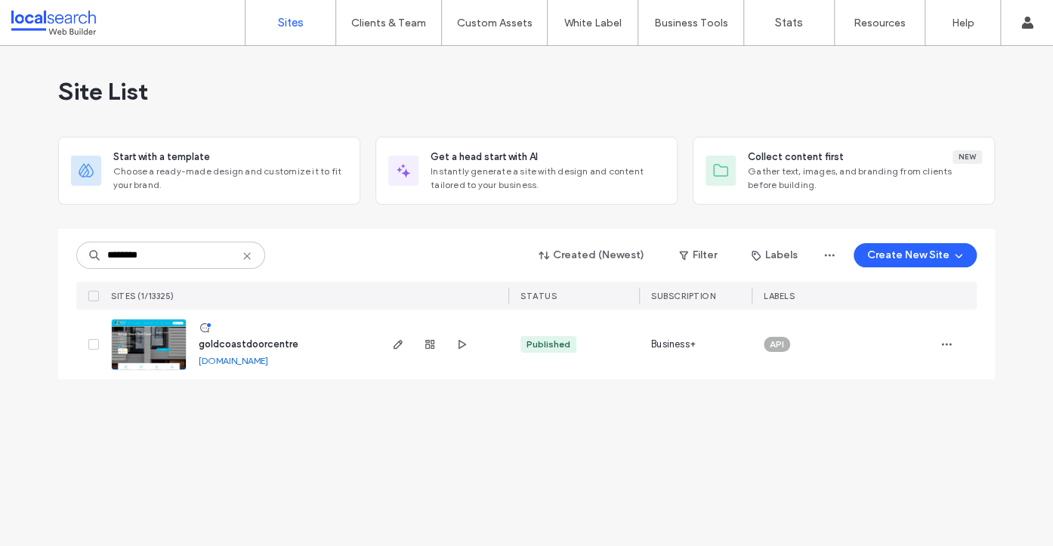
type input "********"
click at [143, 352] on link at bounding box center [149, 344] width 76 height 51
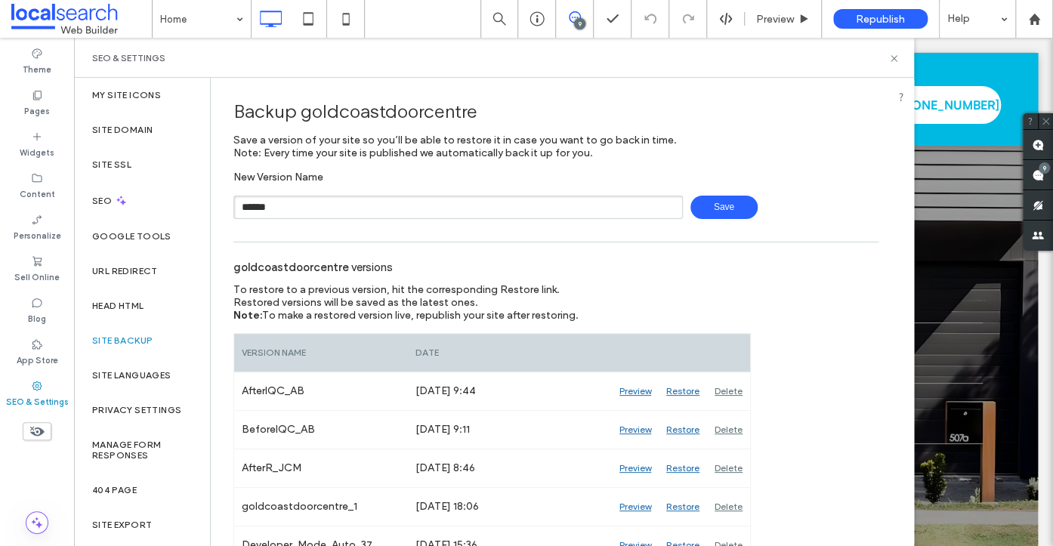
click at [358, 216] on input "******" at bounding box center [457, 207] width 449 height 23
type input "**********"
click at [716, 214] on span "Save" at bounding box center [723, 207] width 67 height 23
drag, startPoint x: 891, startPoint y: 57, endPoint x: 912, endPoint y: 107, distance: 54.1
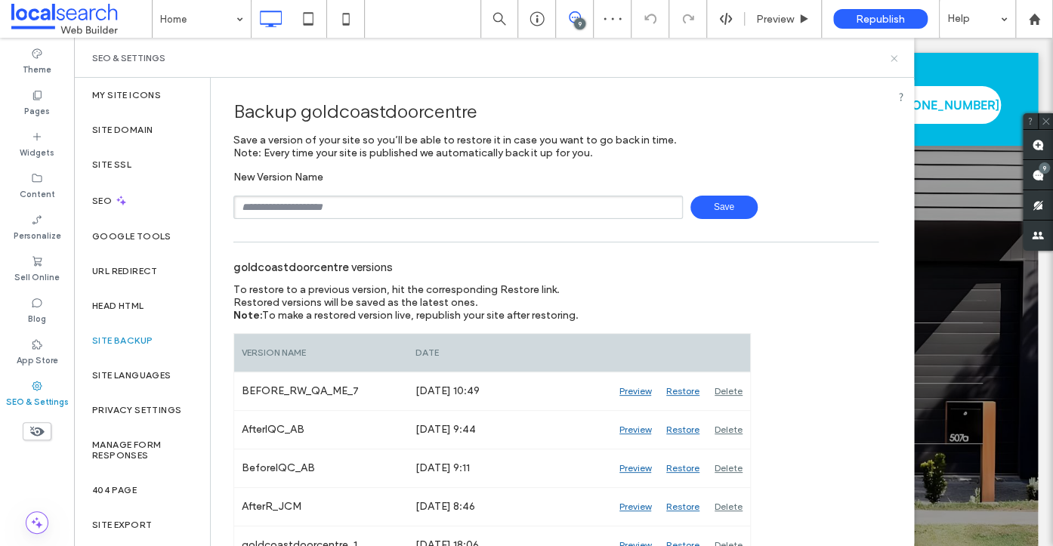
click at [891, 57] on icon at bounding box center [893, 58] width 11 height 11
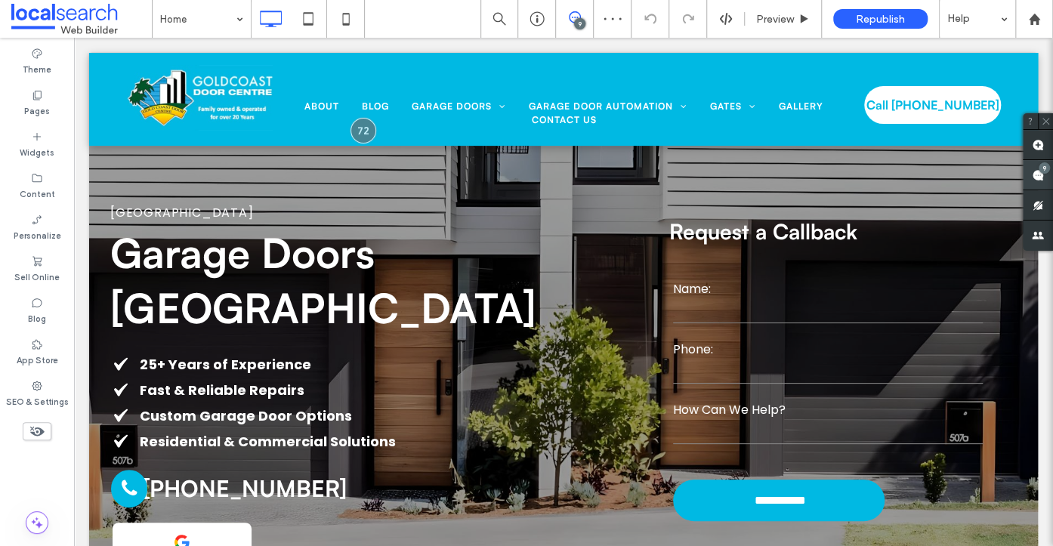
click at [1036, 170] on use at bounding box center [1038, 175] width 12 height 12
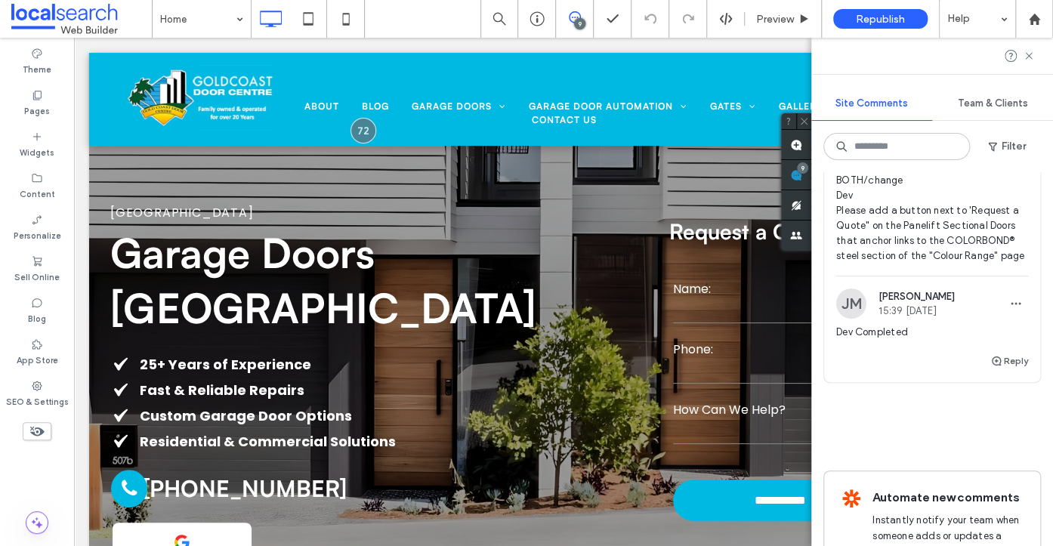
scroll to position [2942, 0]
click at [902, 111] on span "65" at bounding box center [900, 103] width 22 height 15
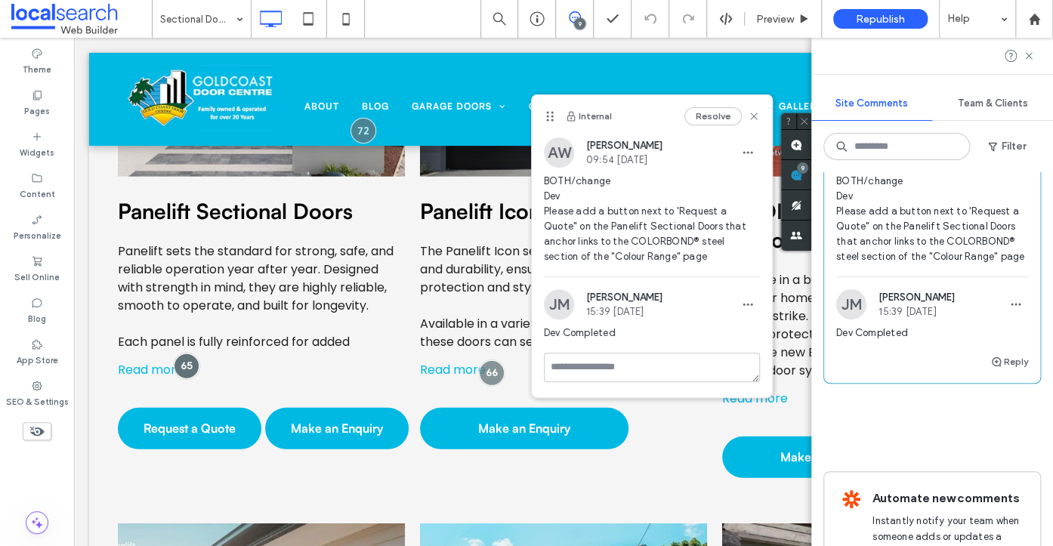
drag, startPoint x: 235, startPoint y: 253, endPoint x: 554, endPoint y: 113, distance: 348.3
click at [554, 113] on icon at bounding box center [550, 116] width 12 height 12
click at [776, 17] on span "Preview" at bounding box center [775, 19] width 38 height 13
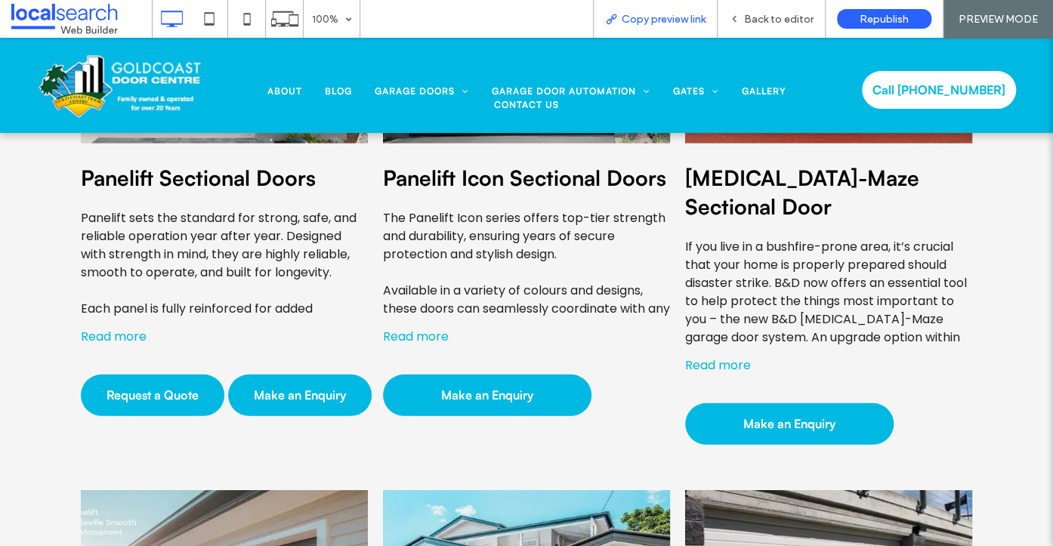
click at [659, 31] on div "Copy preview link" at bounding box center [655, 19] width 125 height 38
click at [659, 21] on span "Copy preview link" at bounding box center [664, 19] width 84 height 13
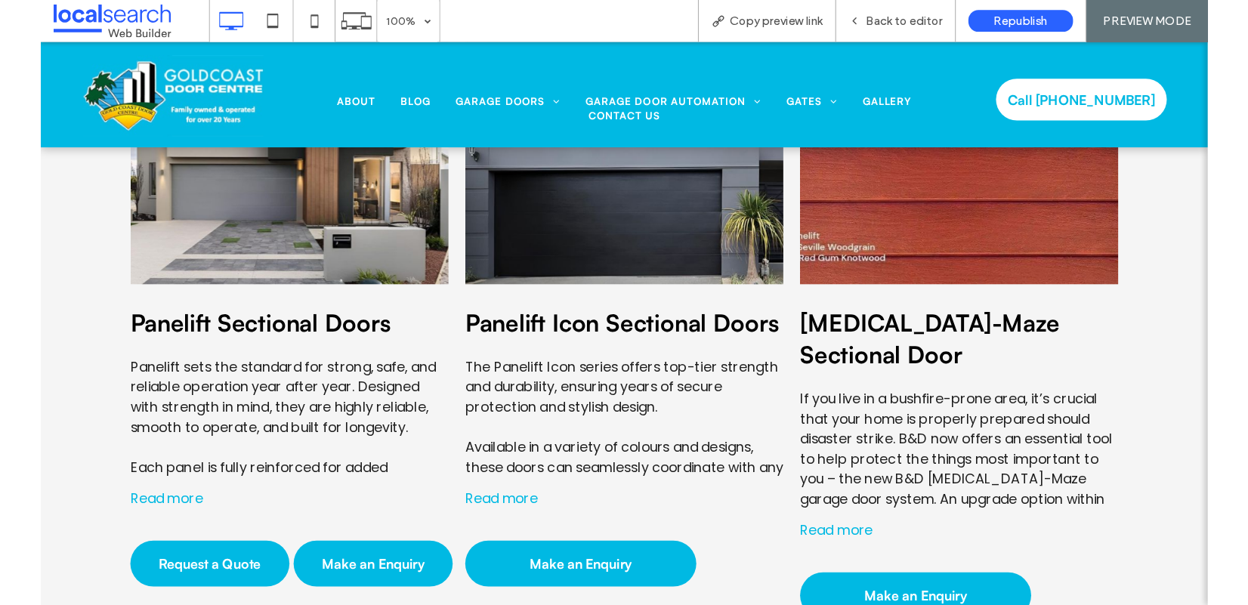
scroll to position [1890, 0]
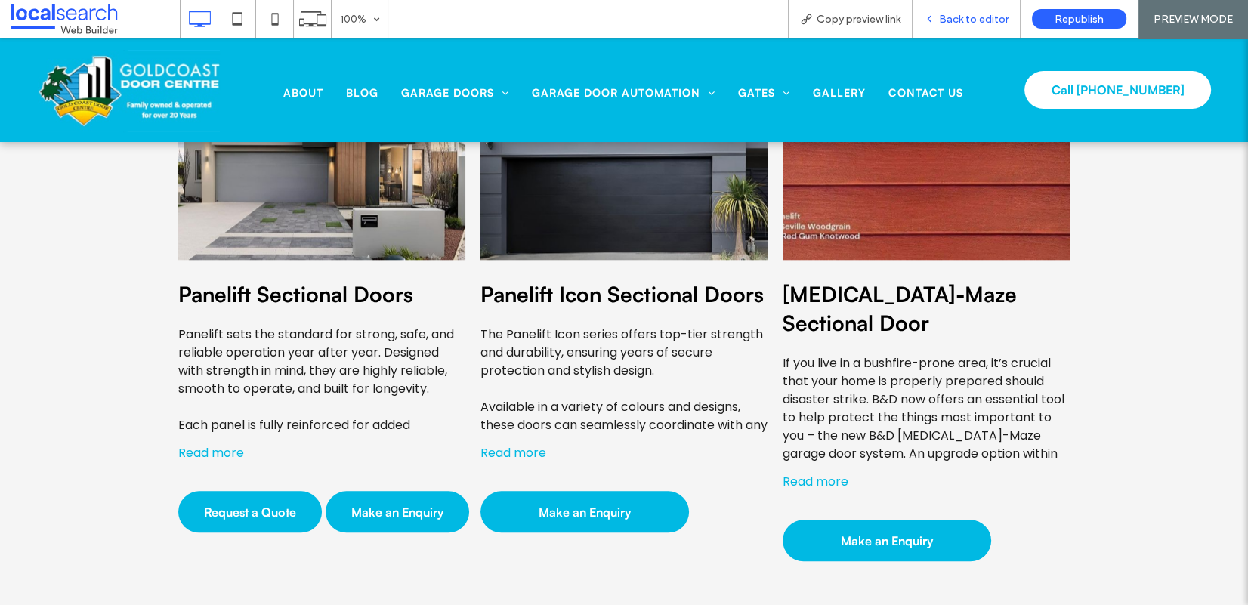
click at [976, 19] on span "Back to editor" at bounding box center [973, 19] width 69 height 13
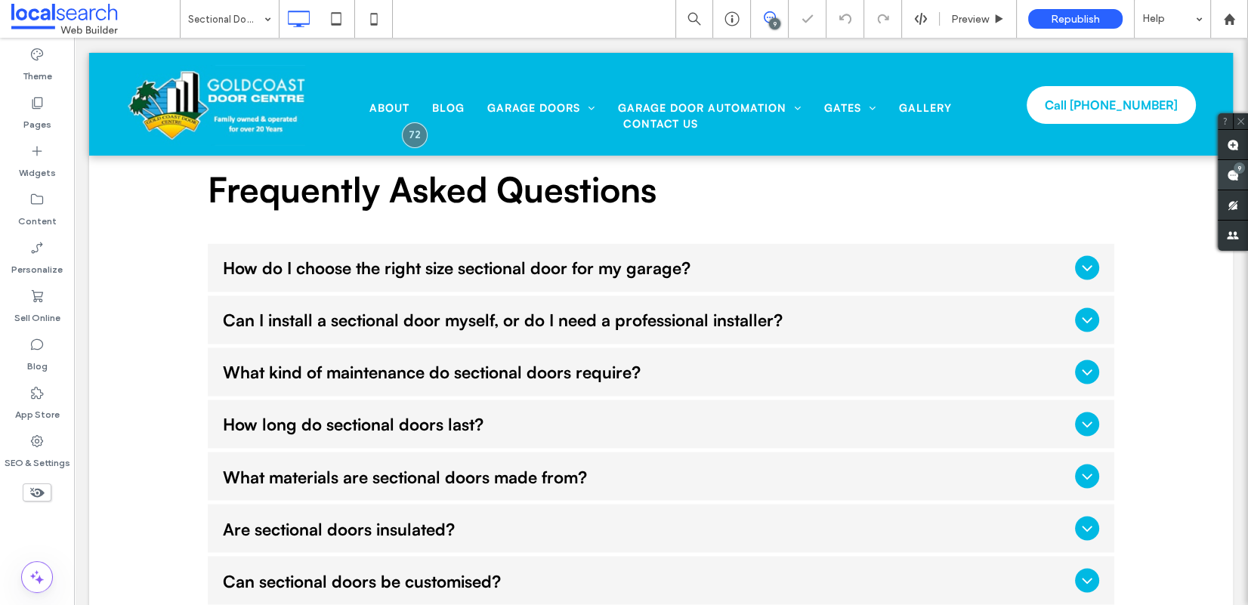
scroll to position [3040, 0]
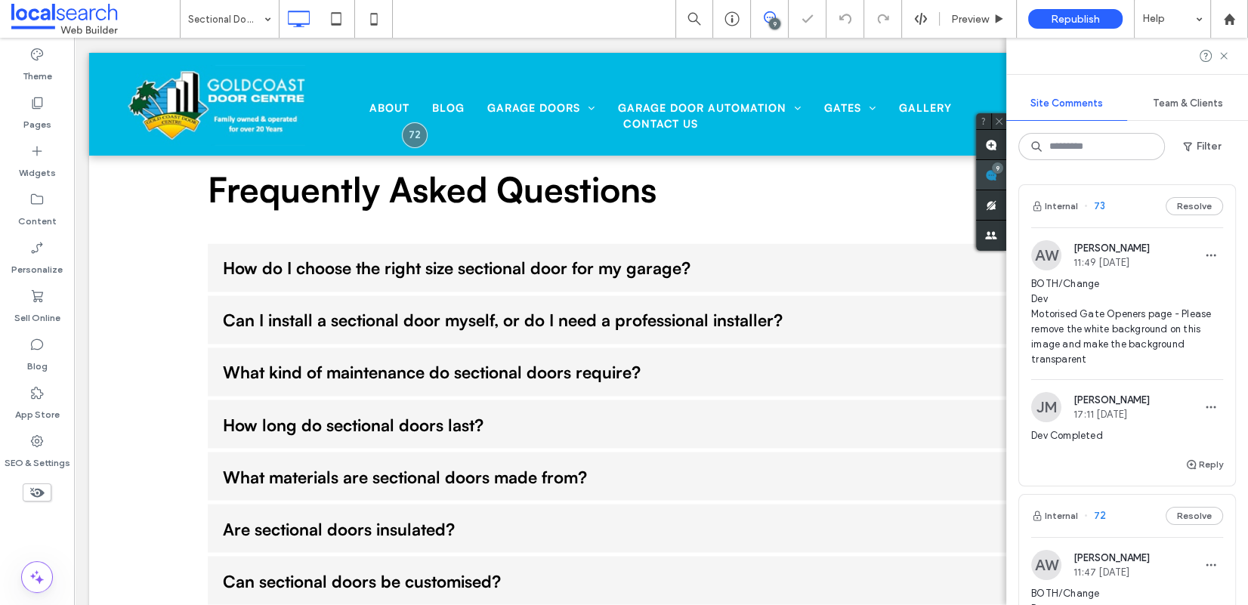
drag, startPoint x: 1239, startPoint y: 168, endPoint x: 1236, endPoint y: 180, distance: 11.6
click at [1003, 168] on div "9" at bounding box center [997, 167] width 11 height 11
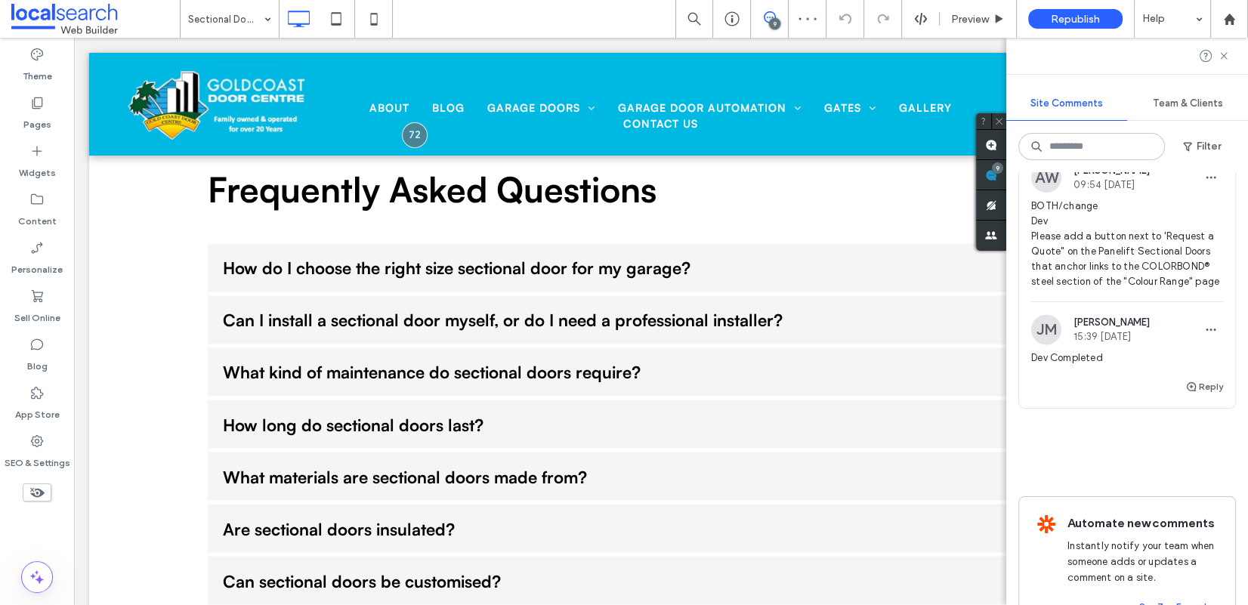
scroll to position [2901, 0]
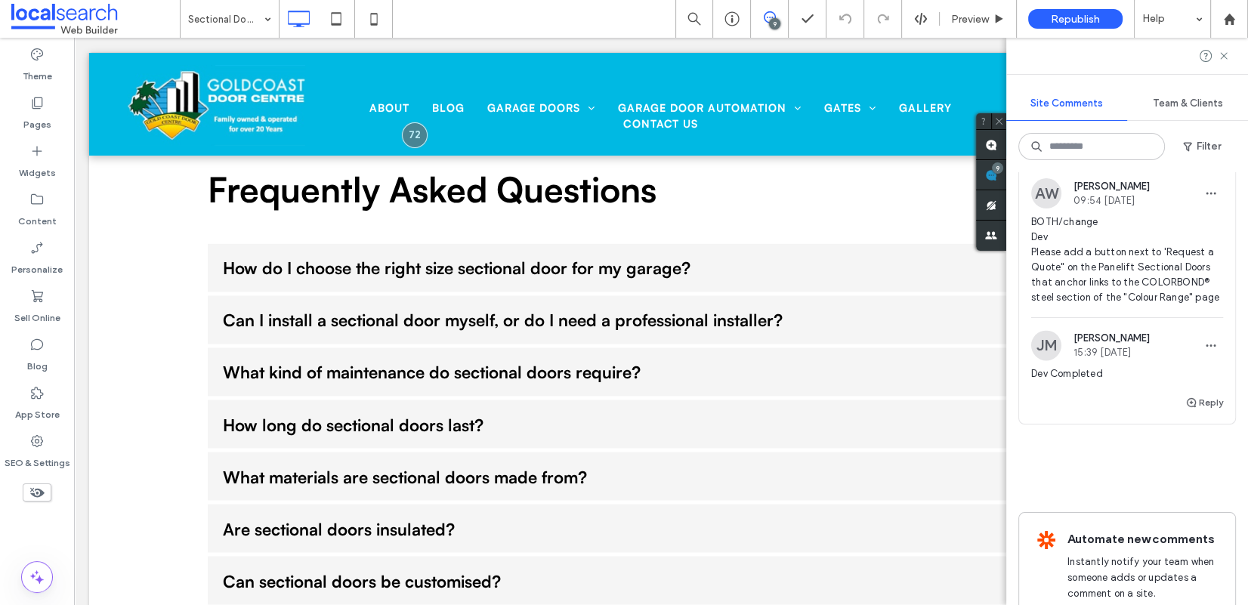
click at [1052, 152] on span "65" at bounding box center [1095, 144] width 22 height 15
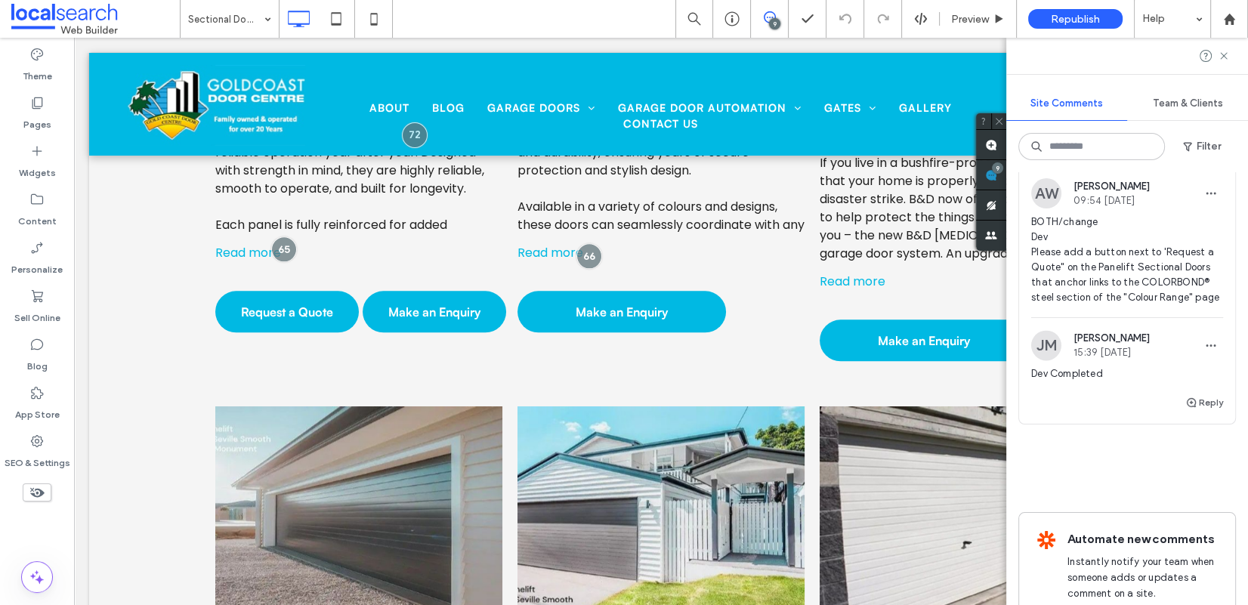
scroll to position [1948, 0]
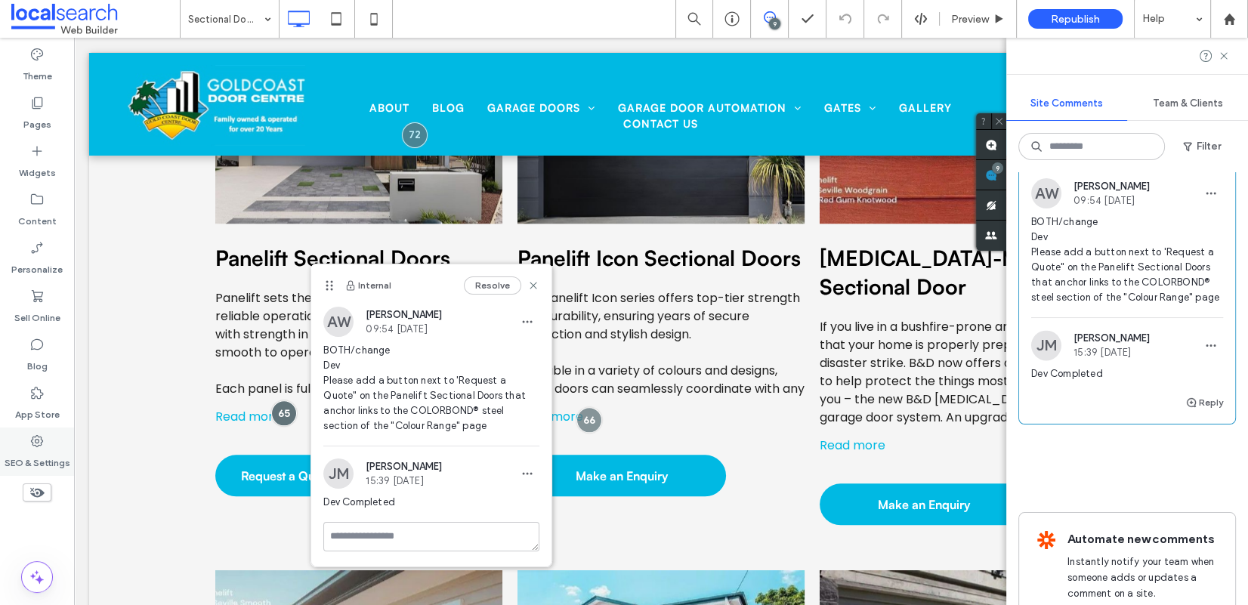
click at [32, 438] on use at bounding box center [37, 441] width 12 height 12
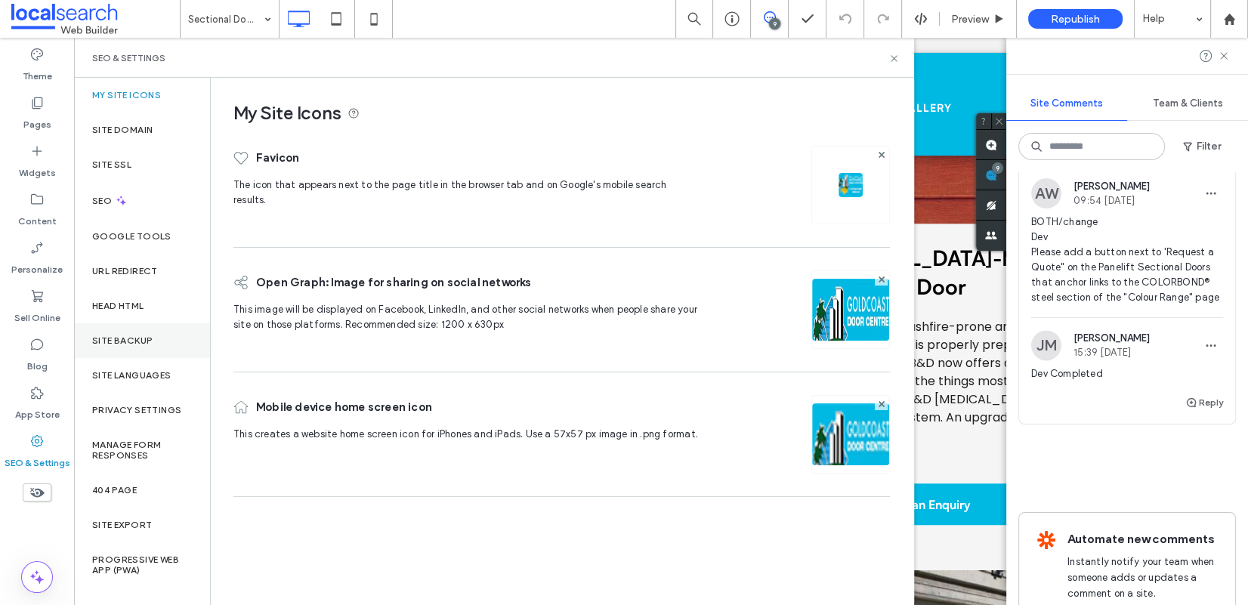
click at [122, 347] on div "Site Backup" at bounding box center [142, 340] width 136 height 35
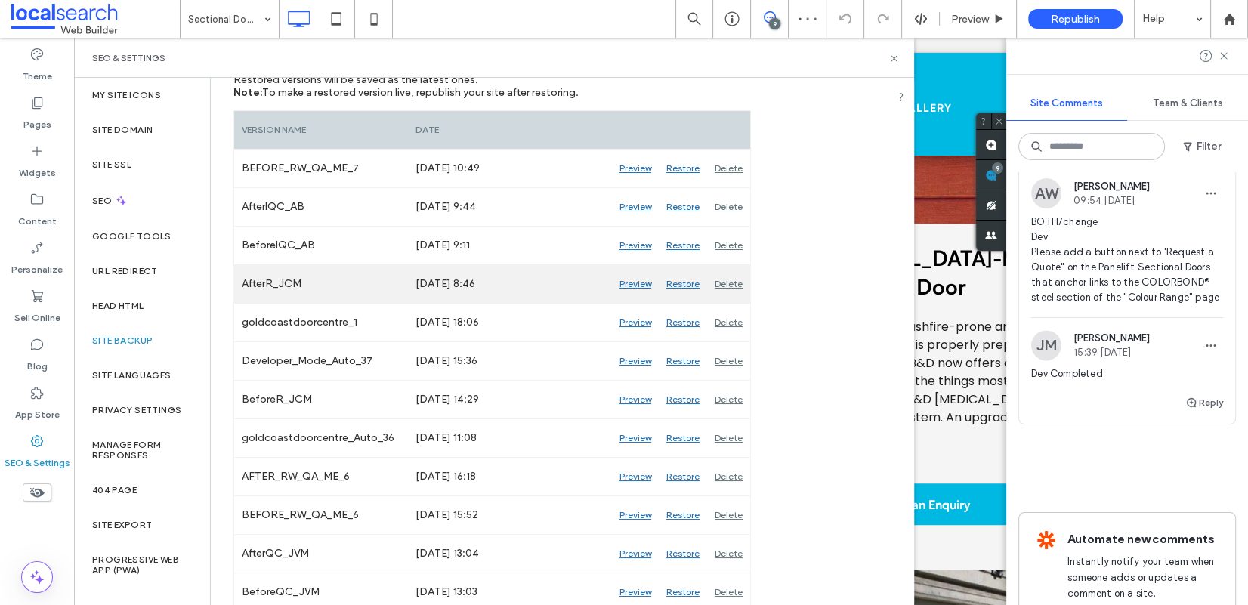
scroll to position [224, 0]
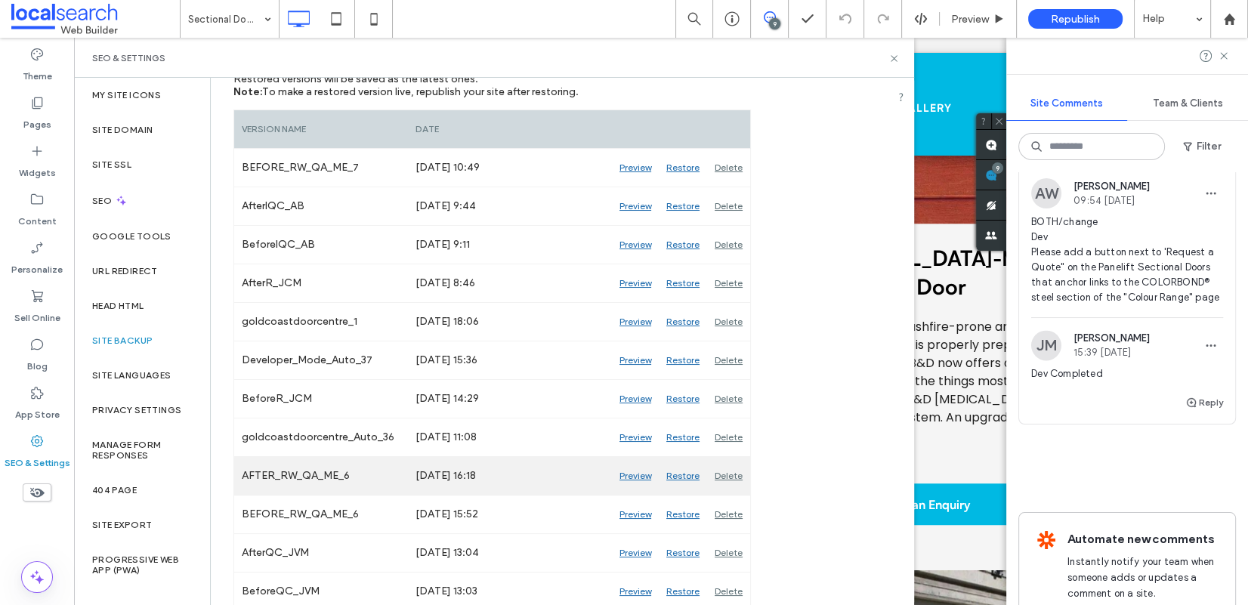
click at [637, 477] on div "Preview" at bounding box center [635, 476] width 47 height 38
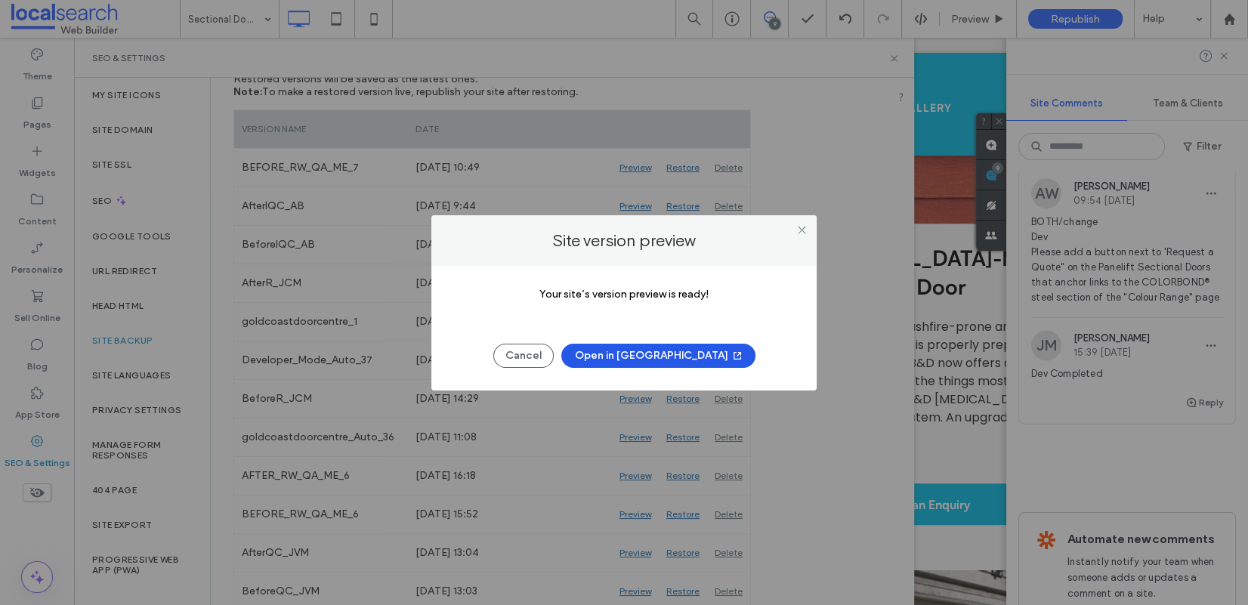
click at [671, 356] on button "Open in [GEOGRAPHIC_DATA]" at bounding box center [658, 356] width 194 height 24
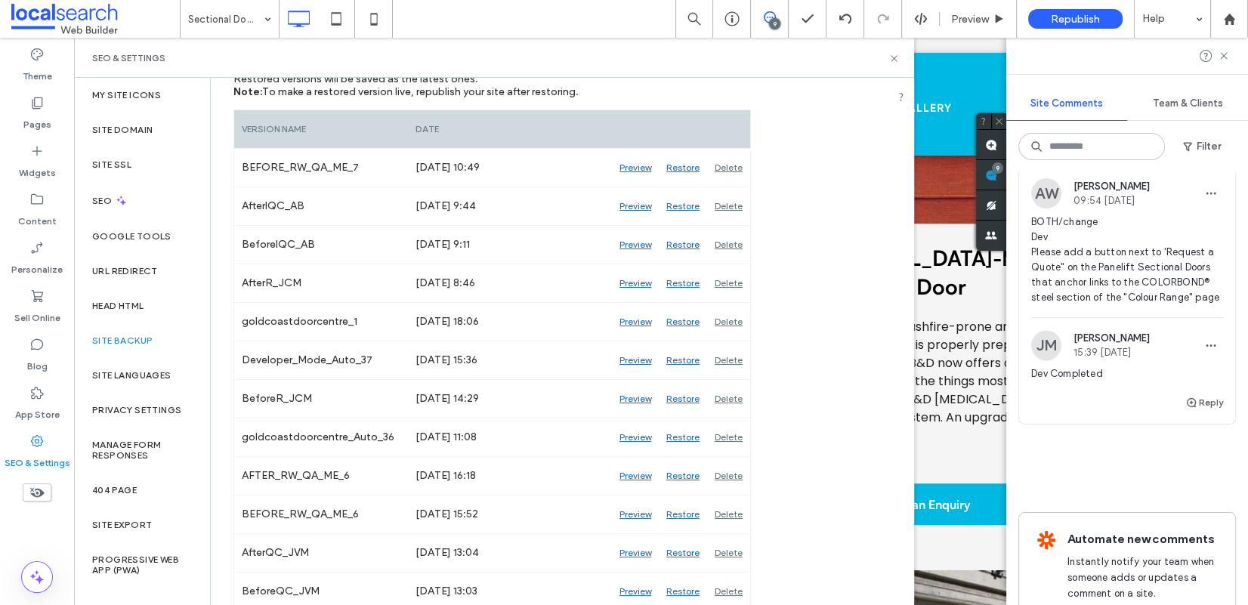
click at [845, 66] on div "SEO & Settings" at bounding box center [494, 58] width 840 height 40
click at [890, 59] on icon at bounding box center [893, 58] width 11 height 11
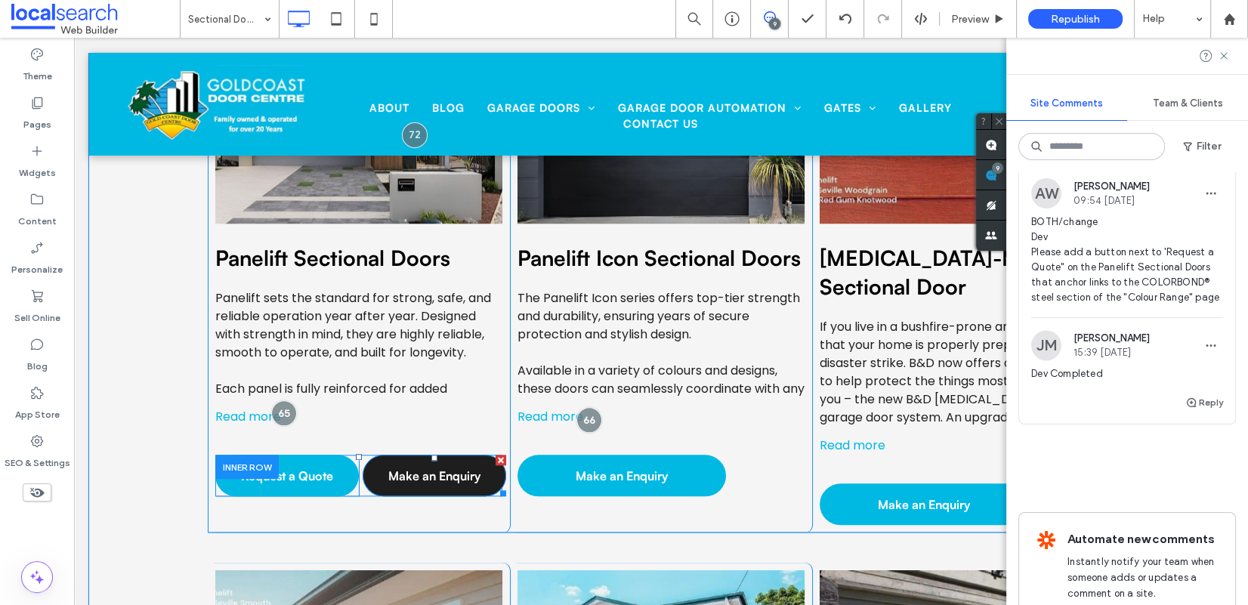
click at [454, 465] on span "Make an Enquiry" at bounding box center [434, 476] width 92 height 32
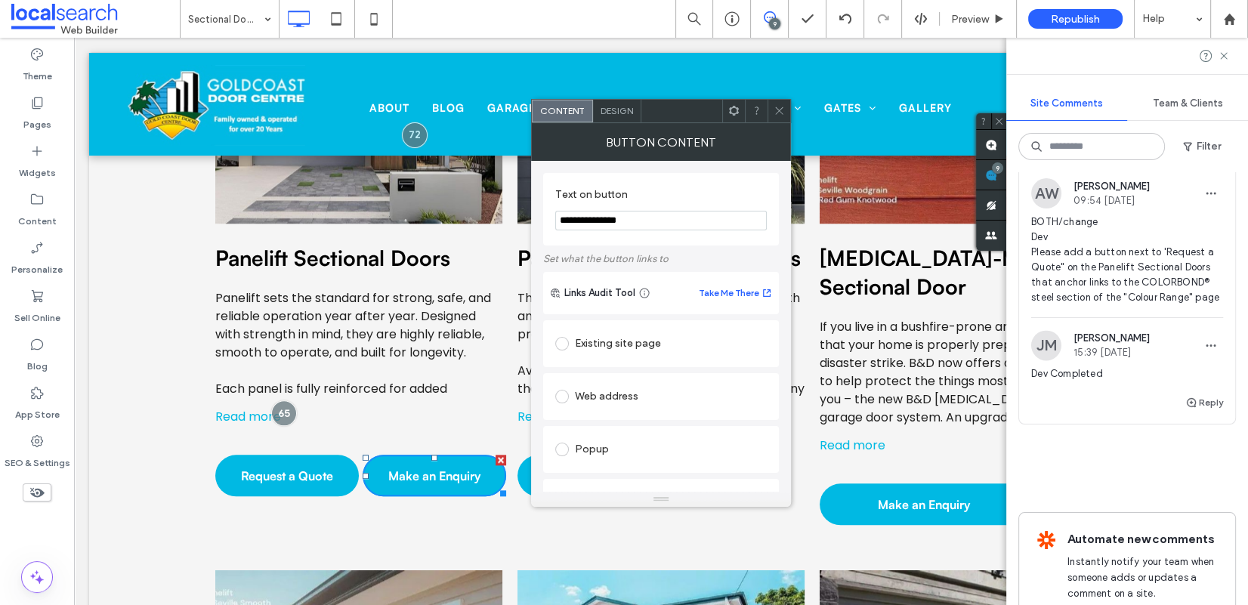
drag, startPoint x: 728, startPoint y: 261, endPoint x: 501, endPoint y: 228, distance: 229.7
drag, startPoint x: 663, startPoint y: 221, endPoint x: 563, endPoint y: 217, distance: 100.5
click at [563, 217] on input "**********" at bounding box center [660, 221] width 211 height 20
type input "**********"
click at [777, 112] on use at bounding box center [779, 111] width 8 height 8
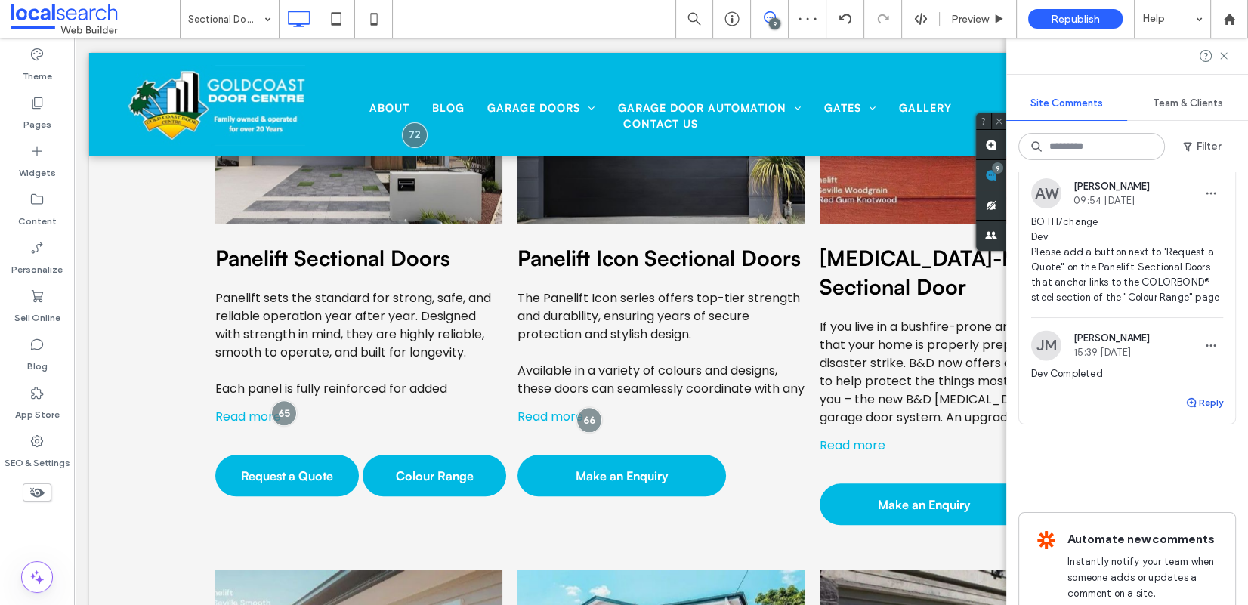
click at [1052, 412] on button "Reply" at bounding box center [1204, 402] width 38 height 18
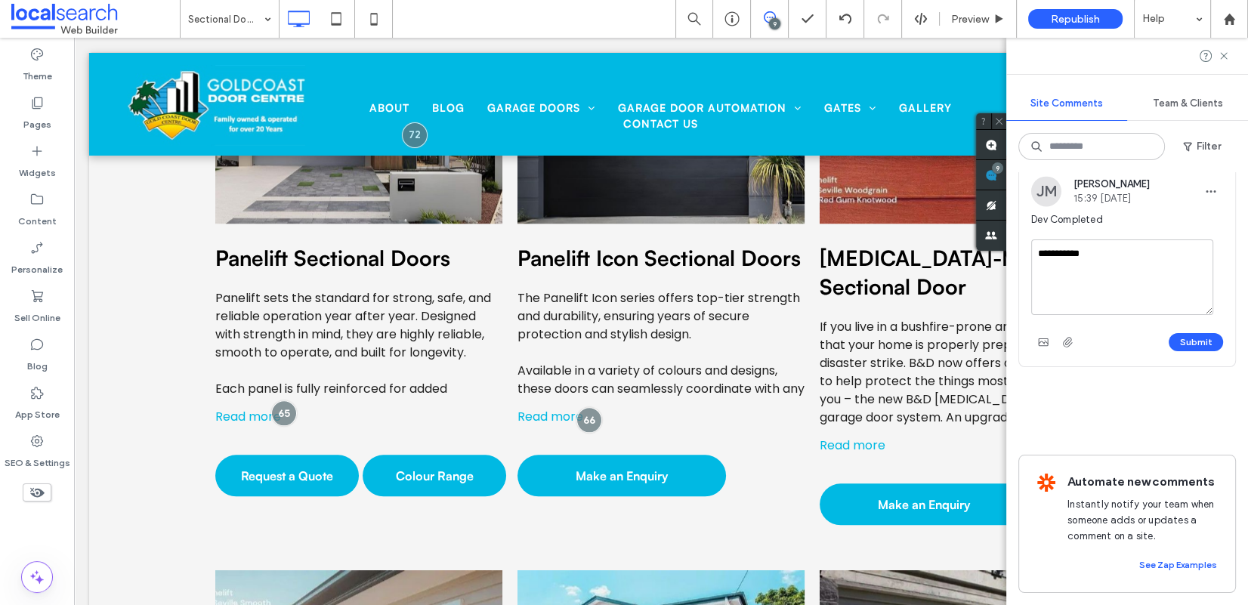
scroll to position [3204, 0]
type textarea "**********"
click at [1052, 330] on div "Submit" at bounding box center [1127, 342] width 192 height 24
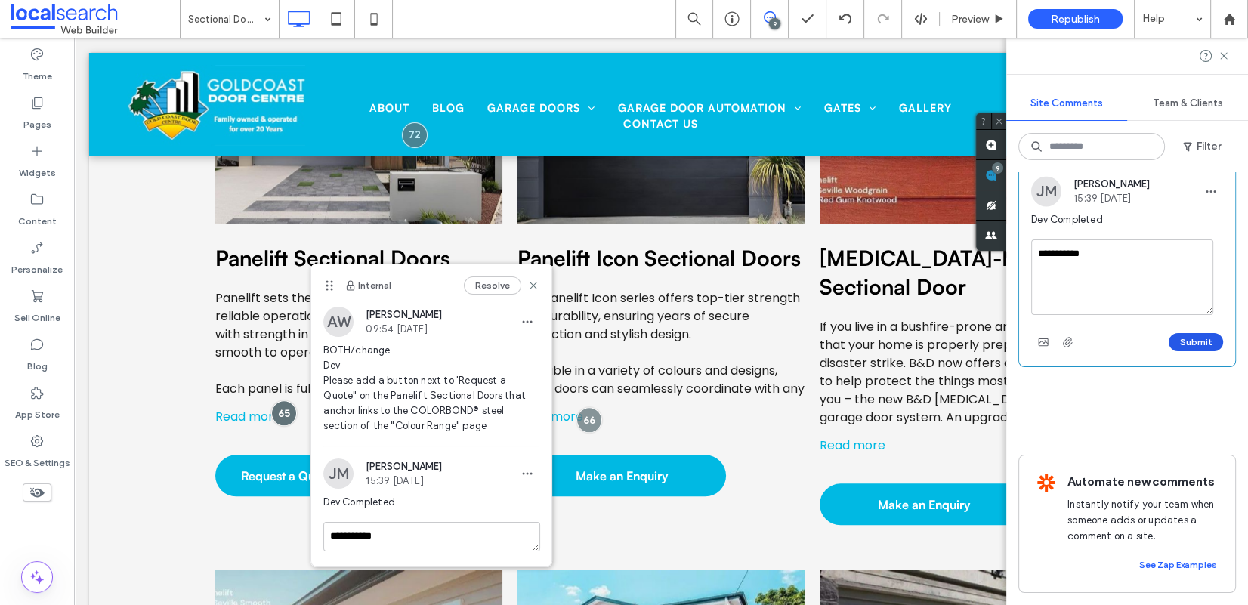
click at [1052, 333] on button "Submit" at bounding box center [1195, 342] width 54 height 18
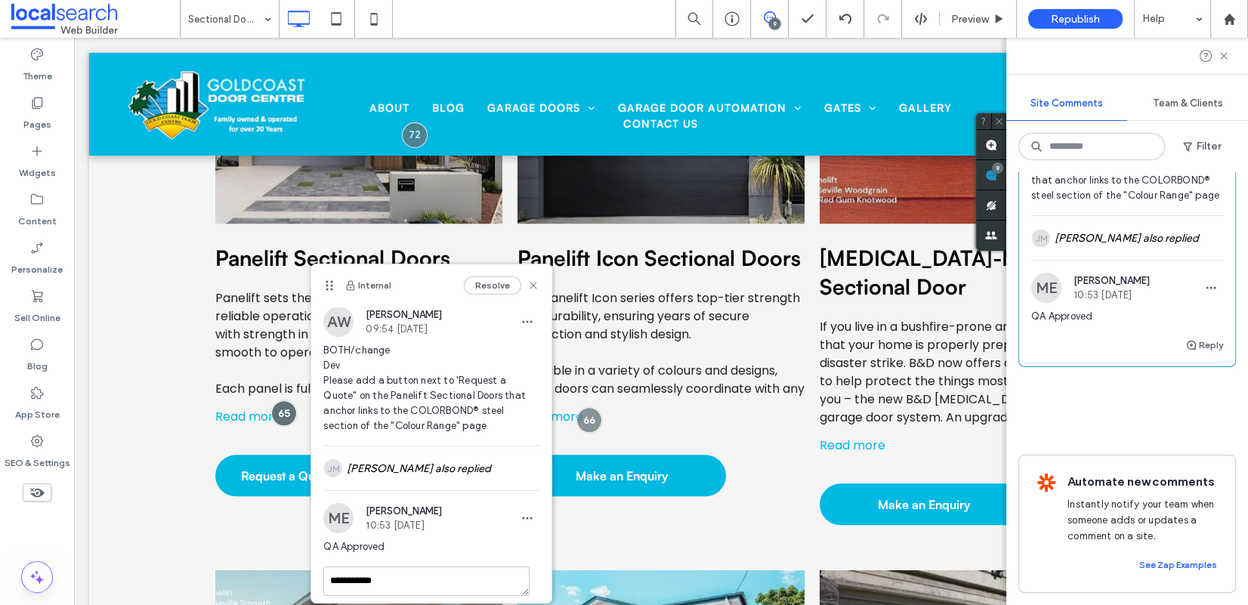
scroll to position [3152, 0]
click at [530, 285] on use at bounding box center [533, 285] width 7 height 7
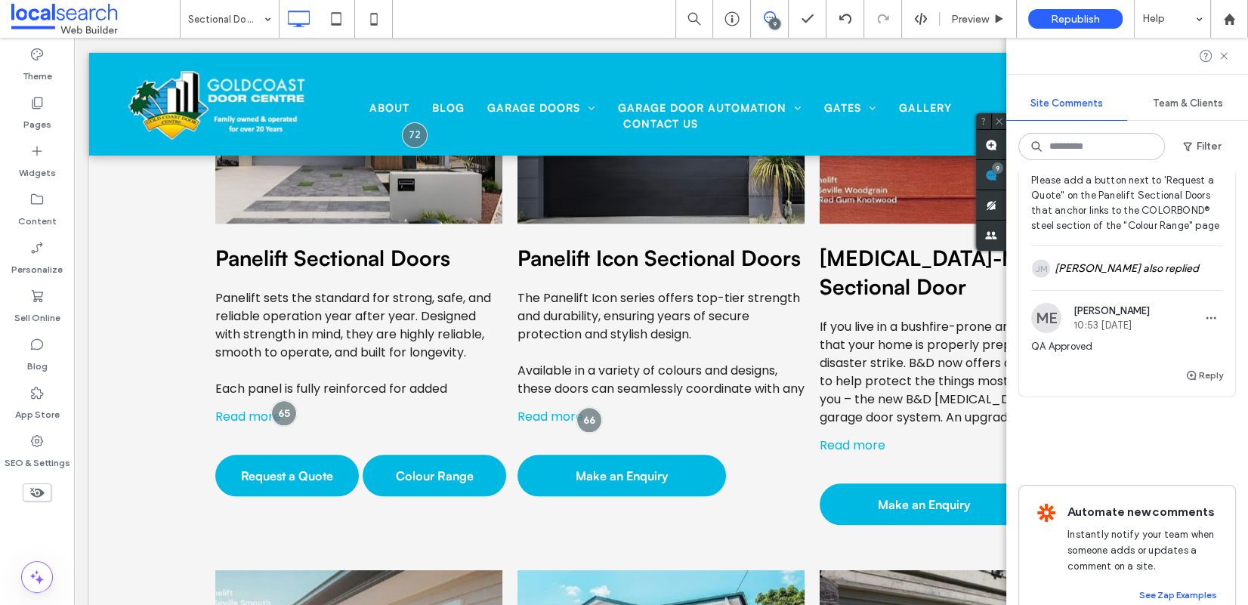
scroll to position [2953, 0]
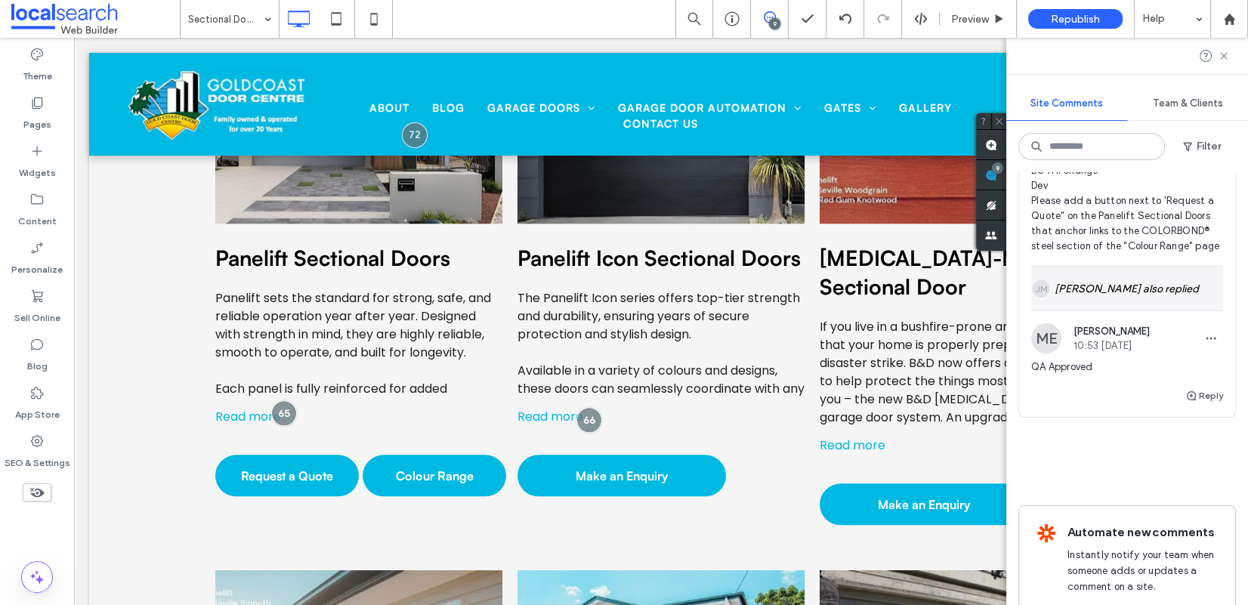
click at [1052, 310] on div "[PERSON_NAME] also replied" at bounding box center [1127, 289] width 192 height 44
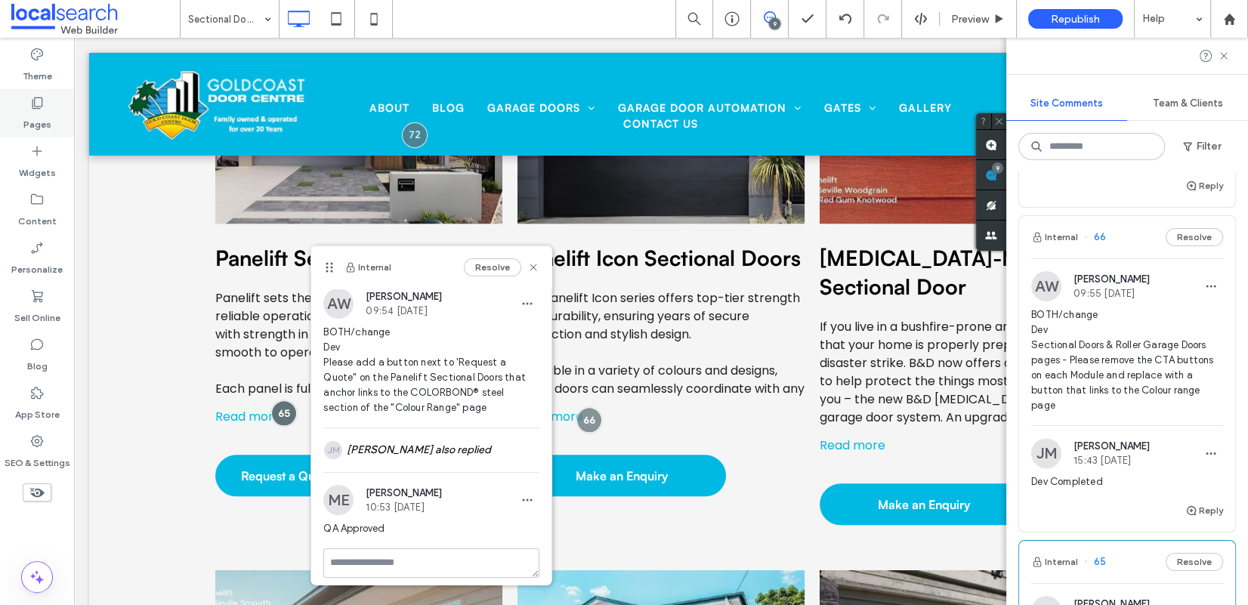
scroll to position [2480, 0]
click at [1052, 248] on span "66" at bounding box center [1095, 240] width 22 height 15
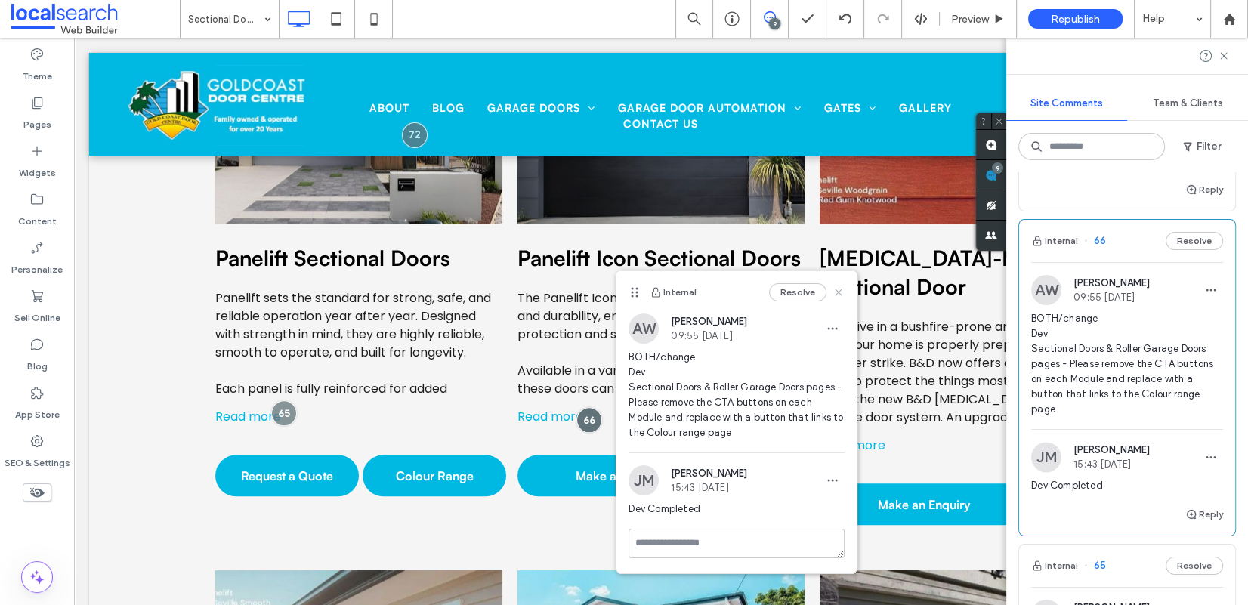
click at [838, 291] on use at bounding box center [838, 292] width 7 height 7
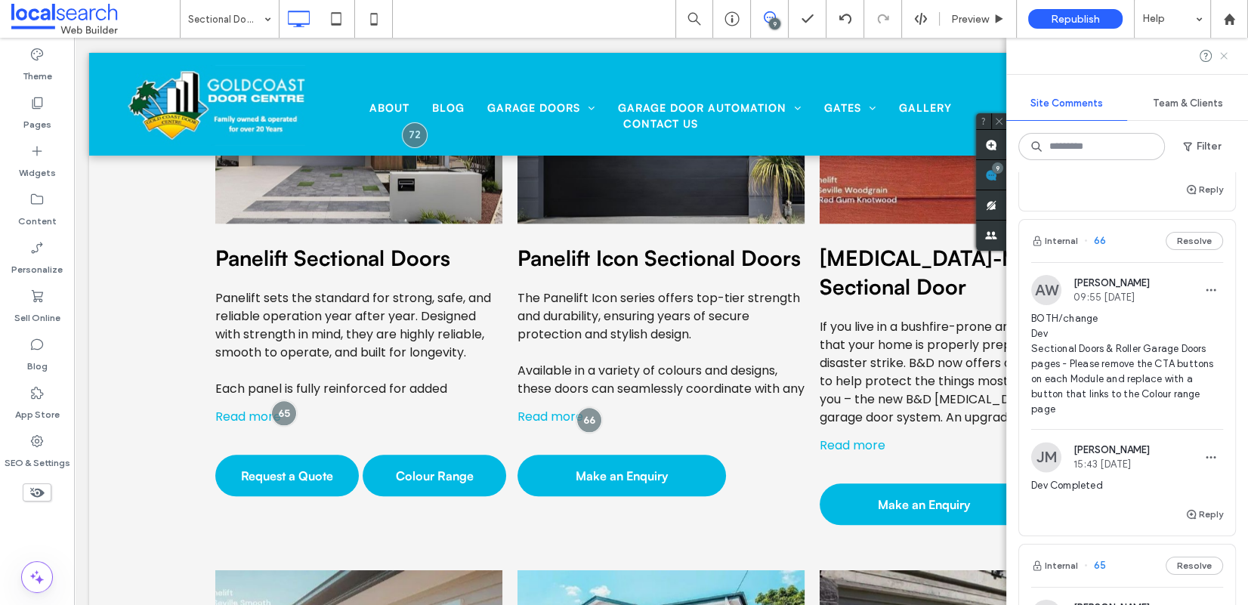
click at [1052, 57] on icon at bounding box center [1223, 56] width 12 height 12
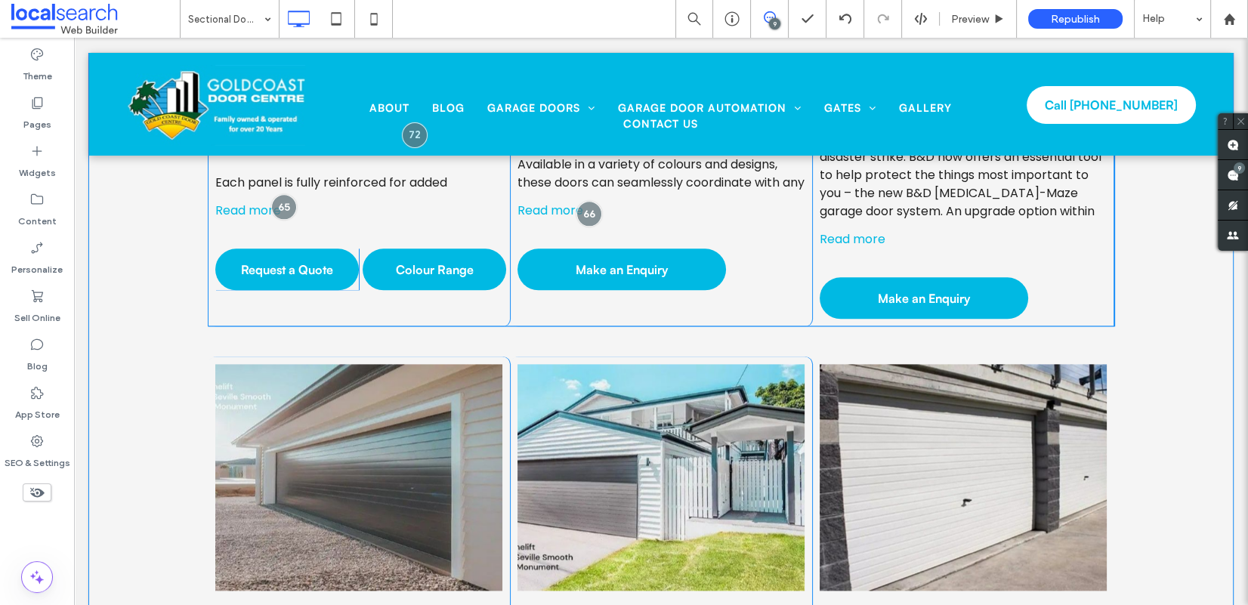
scroll to position [2160, 0]
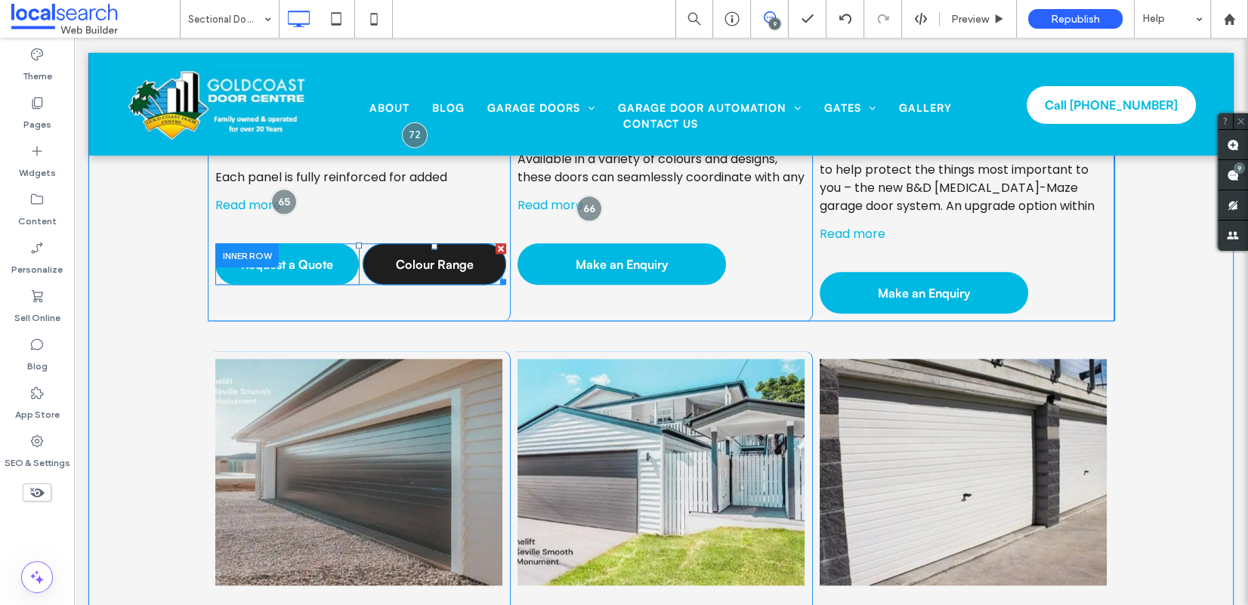
click at [440, 267] on span "Colour Range" at bounding box center [435, 264] width 78 height 32
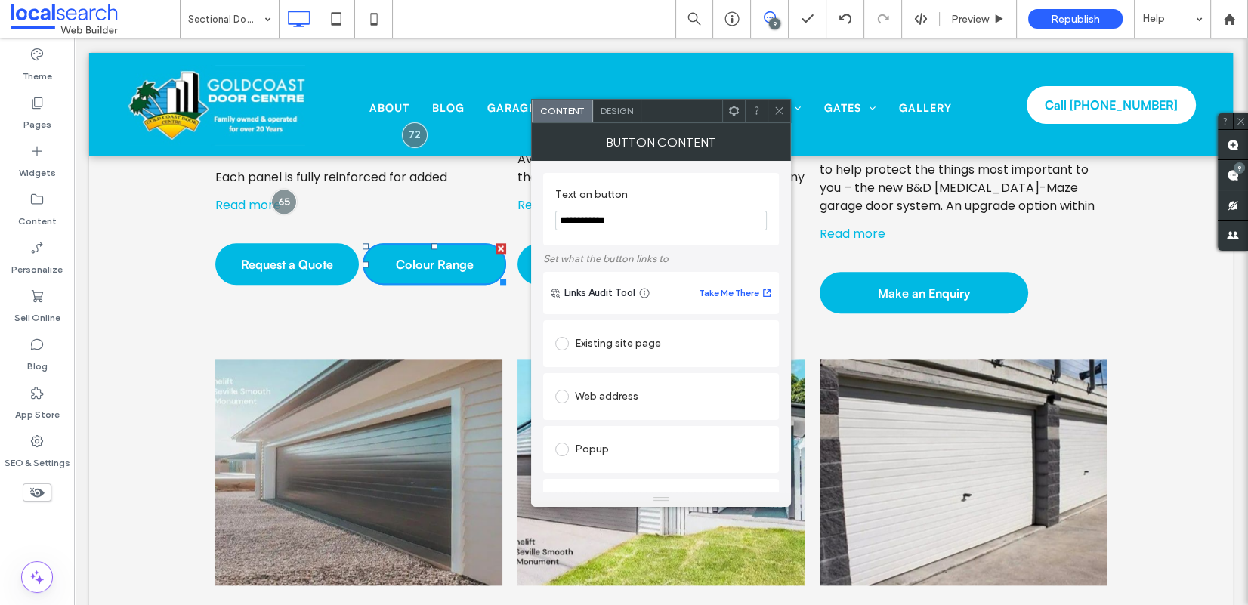
click at [569, 221] on input "**********" at bounding box center [660, 221] width 211 height 20
type input "**********"
click at [779, 109] on icon at bounding box center [778, 110] width 11 height 11
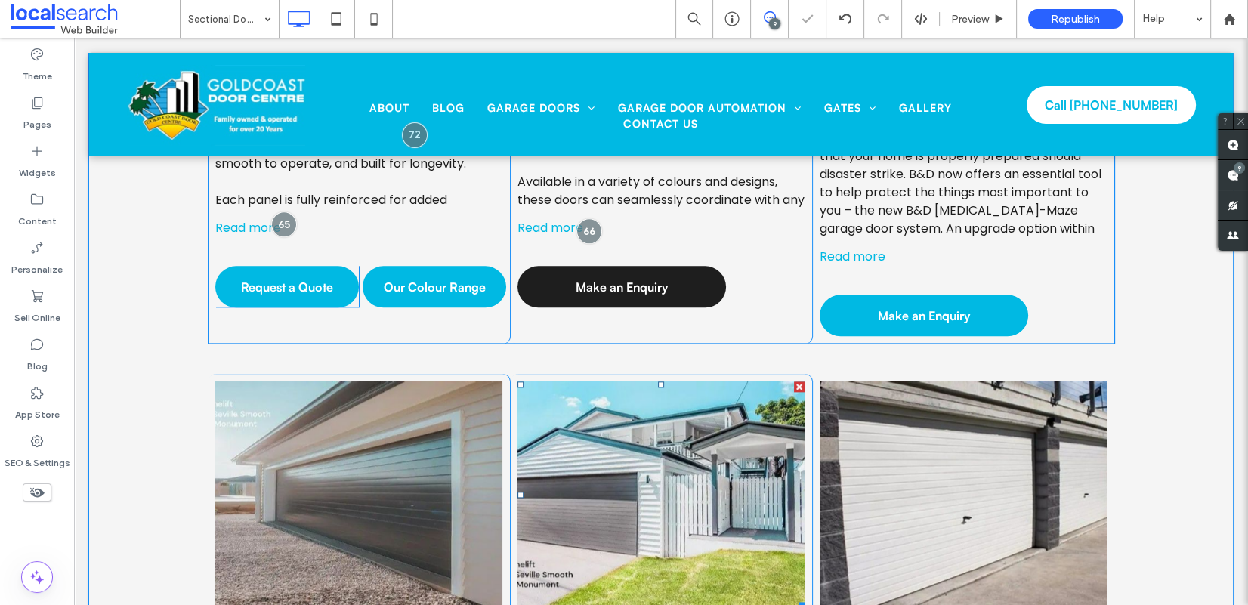
scroll to position [2136, 0]
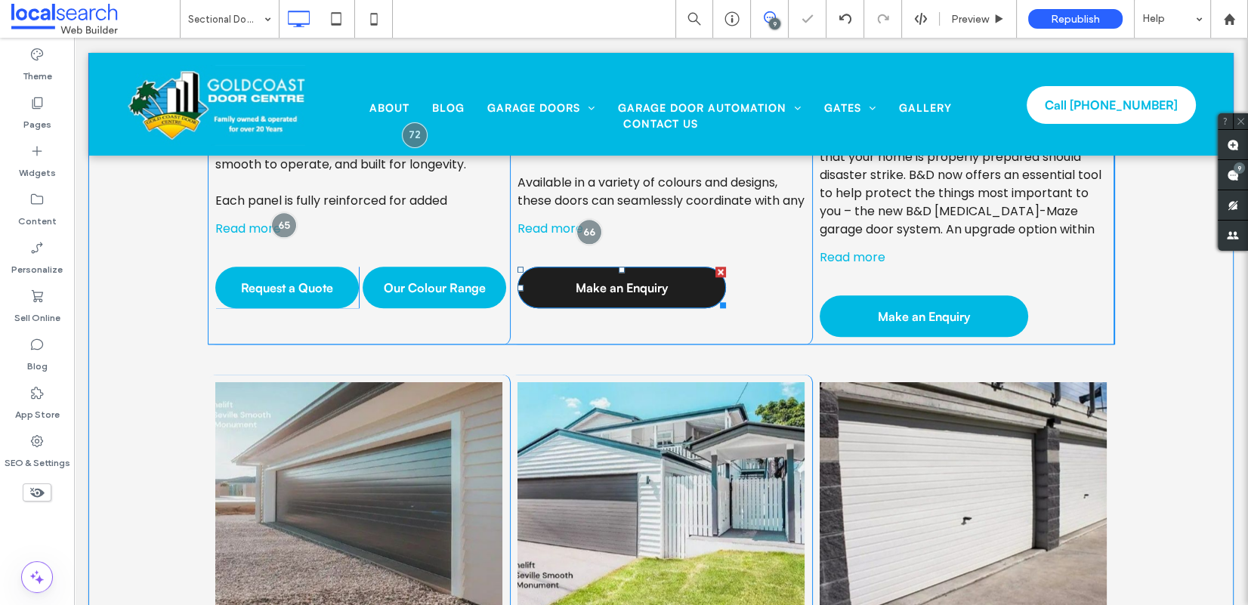
click at [659, 299] on span "Make an Enquiry" at bounding box center [621, 288] width 92 height 32
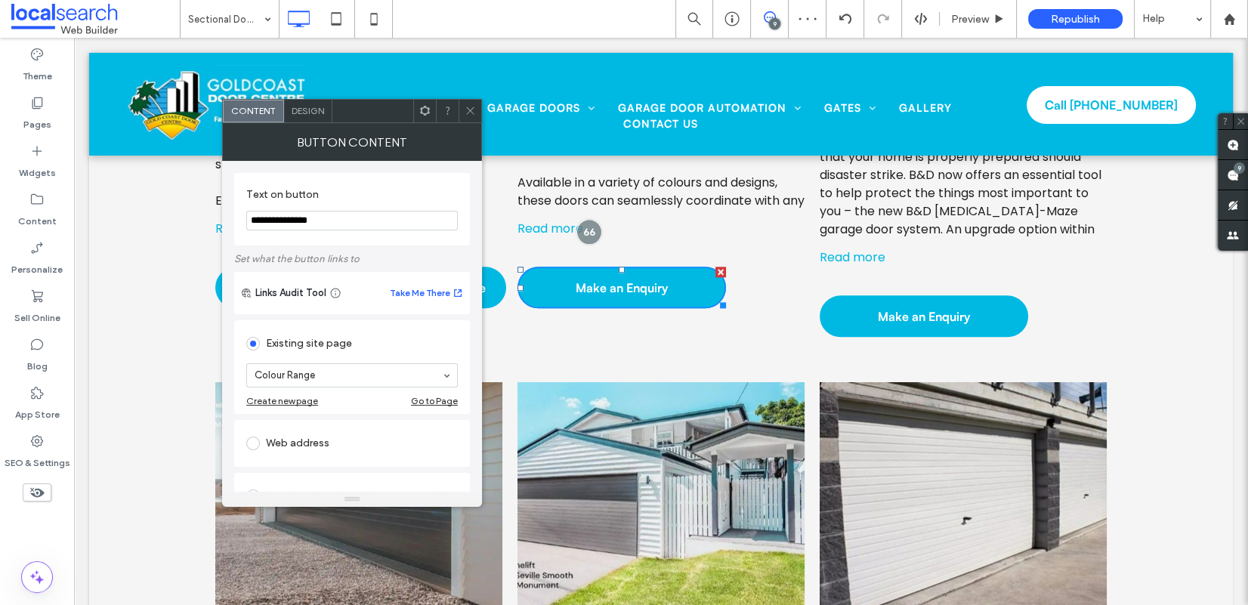
click at [371, 214] on input "**********" at bounding box center [351, 221] width 211 height 20
type input "**********"
click at [467, 113] on icon at bounding box center [469, 110] width 11 height 11
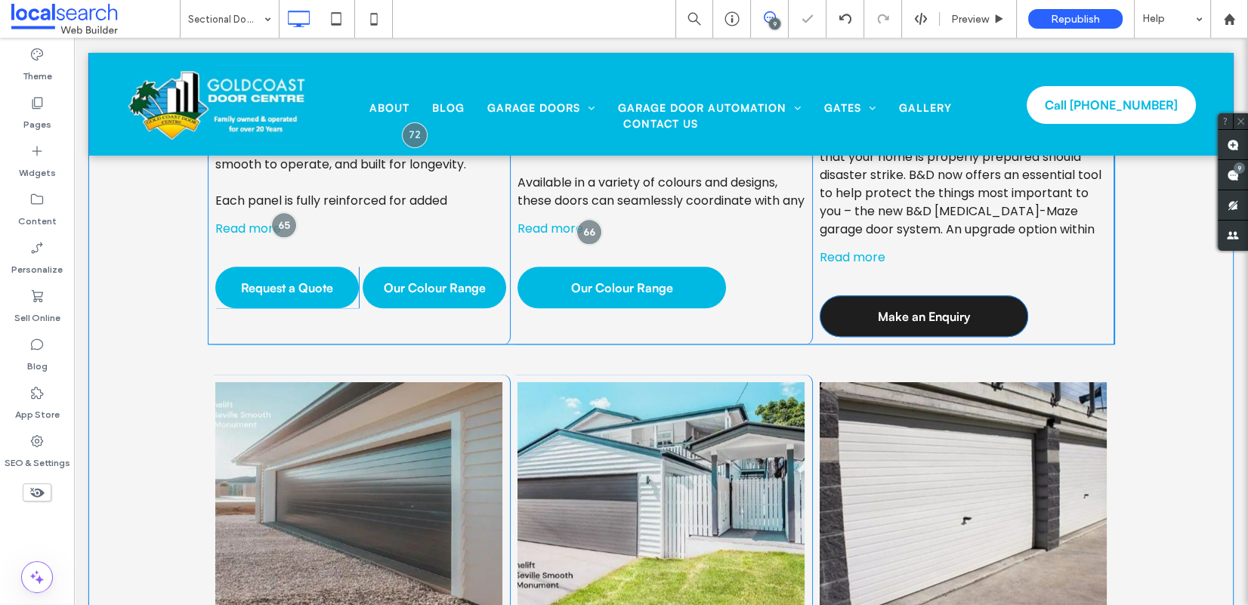
click at [912, 301] on span "Make an Enquiry" at bounding box center [924, 317] width 92 height 32
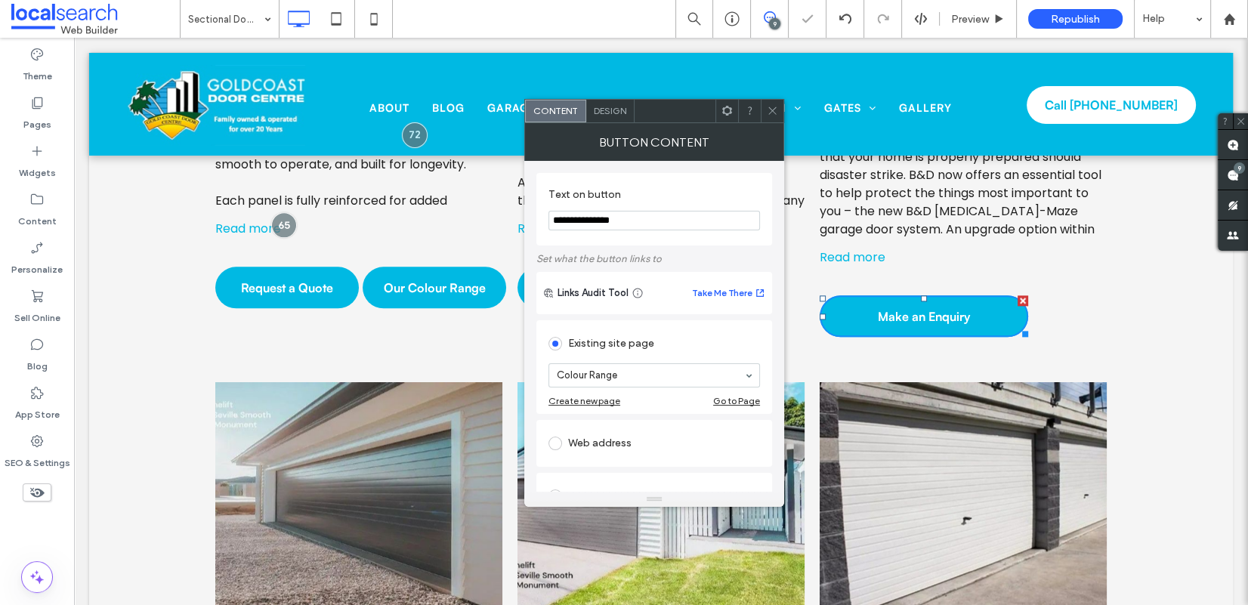
click at [649, 220] on input "**********" at bounding box center [653, 221] width 211 height 20
type input "**********"
drag, startPoint x: 773, startPoint y: 107, endPoint x: 780, endPoint y: 122, distance: 16.6
click at [773, 107] on icon at bounding box center [772, 110] width 11 height 11
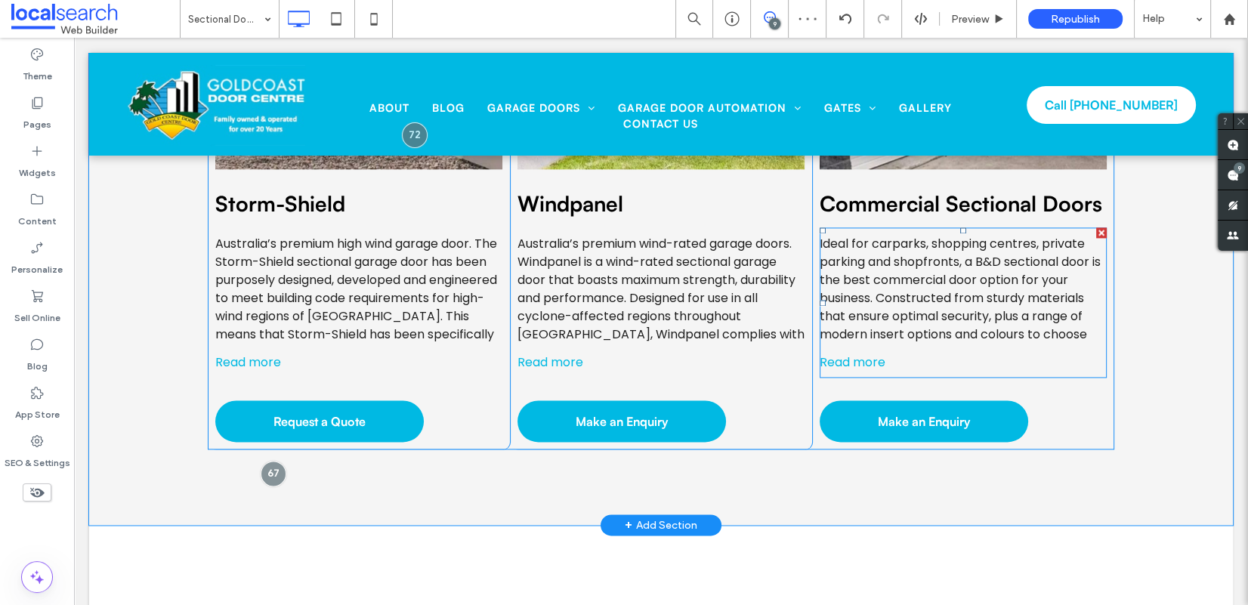
scroll to position [2608, 0]
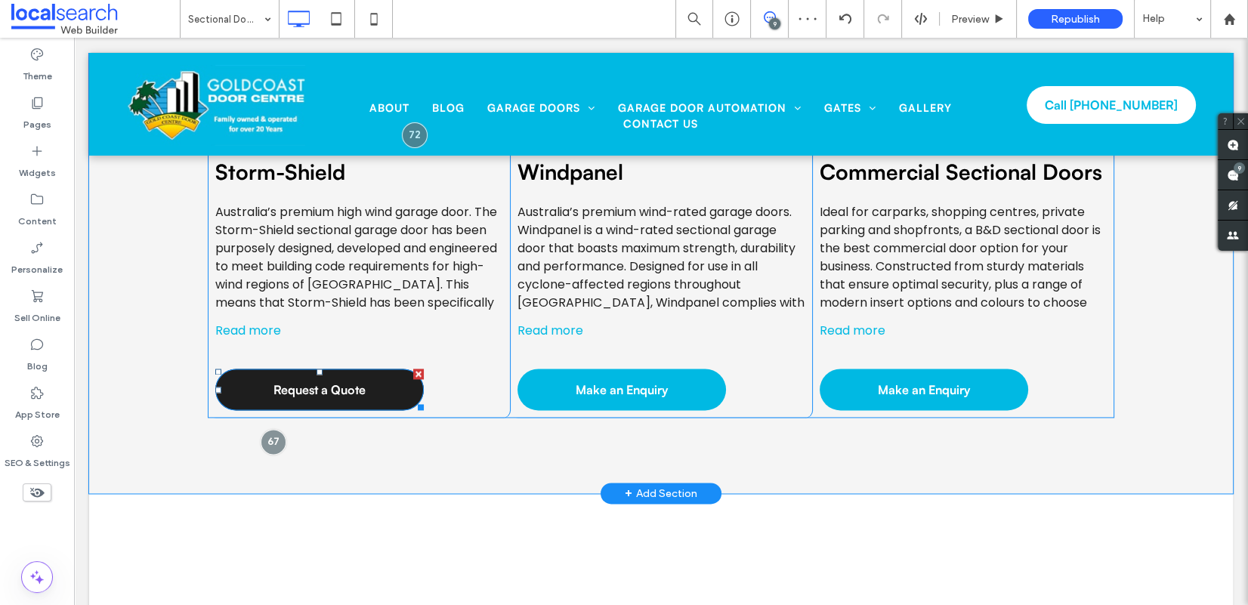
click at [354, 374] on span "Request a Quote" at bounding box center [319, 390] width 92 height 32
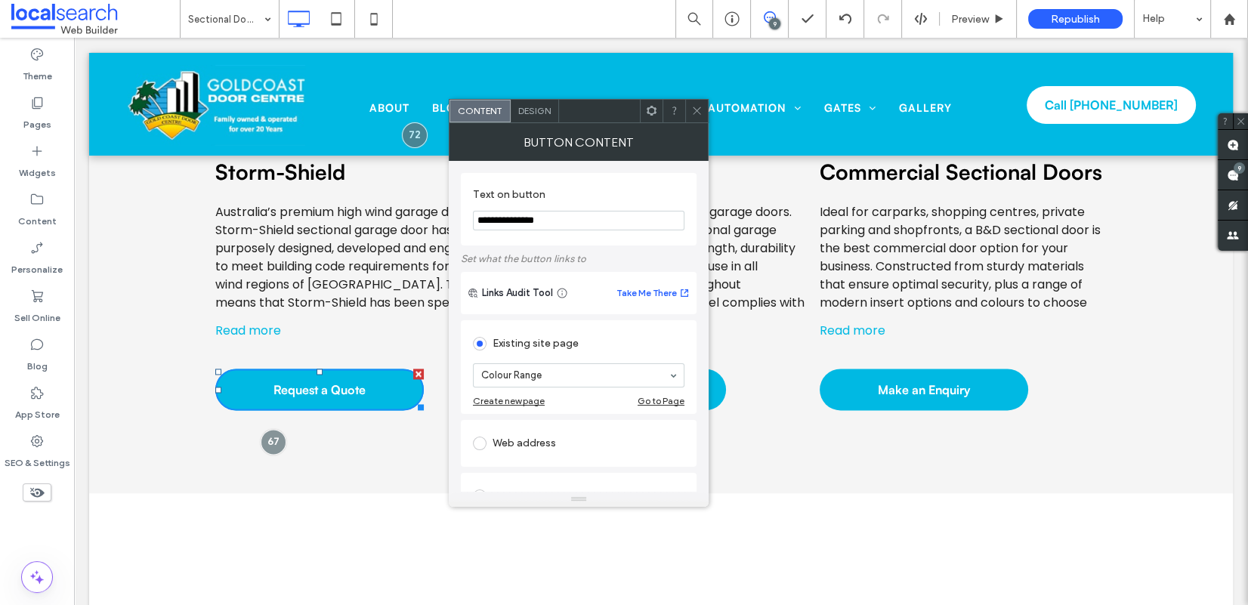
click at [578, 225] on input "**********" at bounding box center [578, 221] width 211 height 20
type input "**********"
click at [702, 106] on icon at bounding box center [696, 110] width 11 height 11
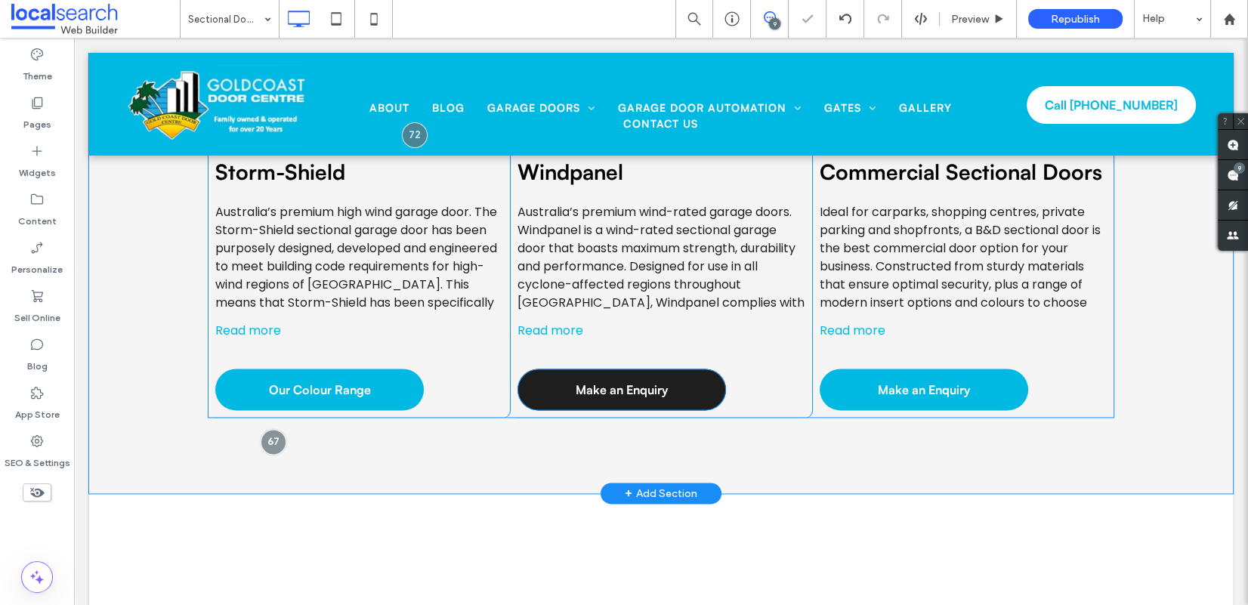
click at [606, 374] on span "Make an Enquiry" at bounding box center [621, 390] width 92 height 32
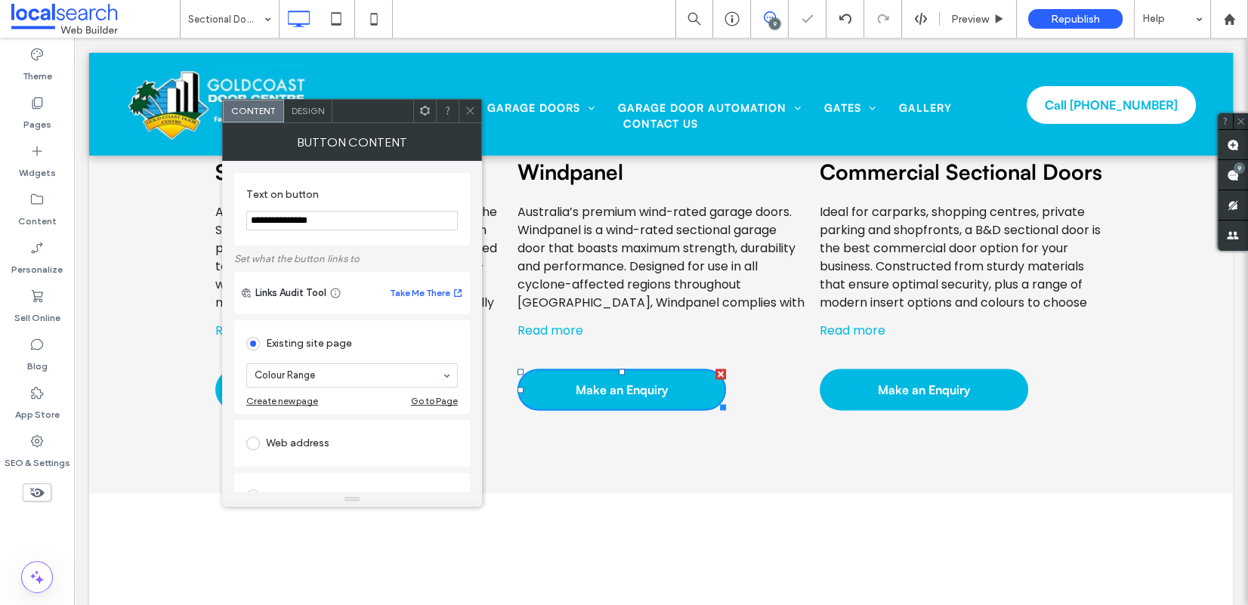
click at [388, 213] on input "**********" at bounding box center [351, 221] width 211 height 20
type input "**********"
drag, startPoint x: 467, startPoint y: 108, endPoint x: 480, endPoint y: 117, distance: 16.3
click at [467, 108] on icon at bounding box center [469, 110] width 11 height 11
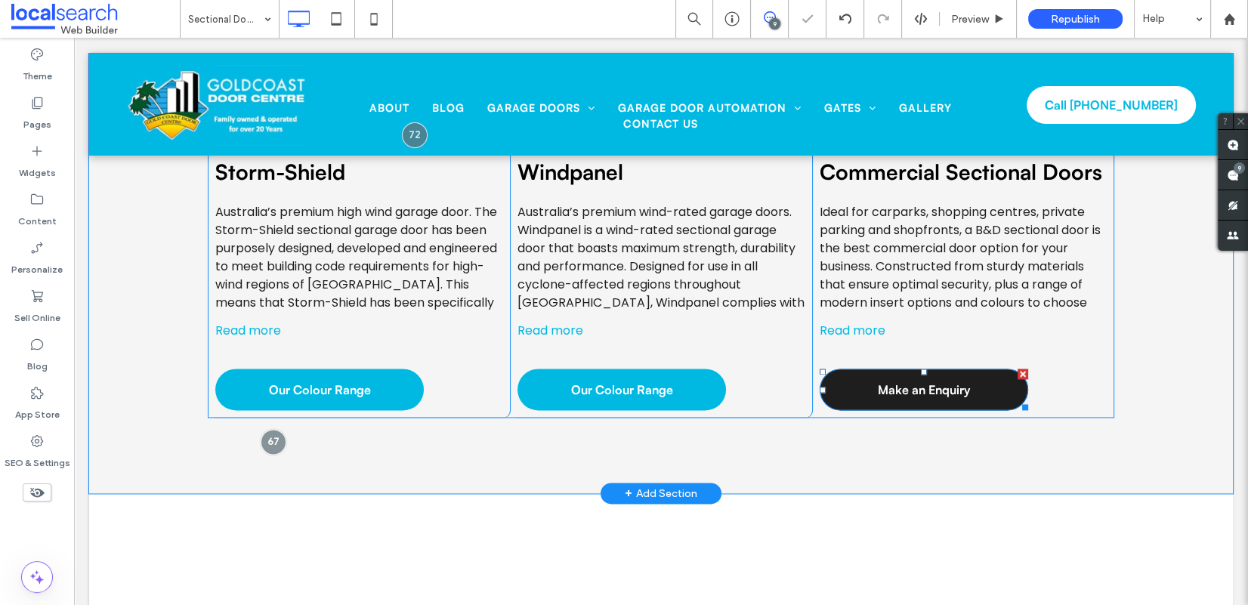
click at [941, 374] on span "Make an Enquiry" at bounding box center [924, 390] width 92 height 32
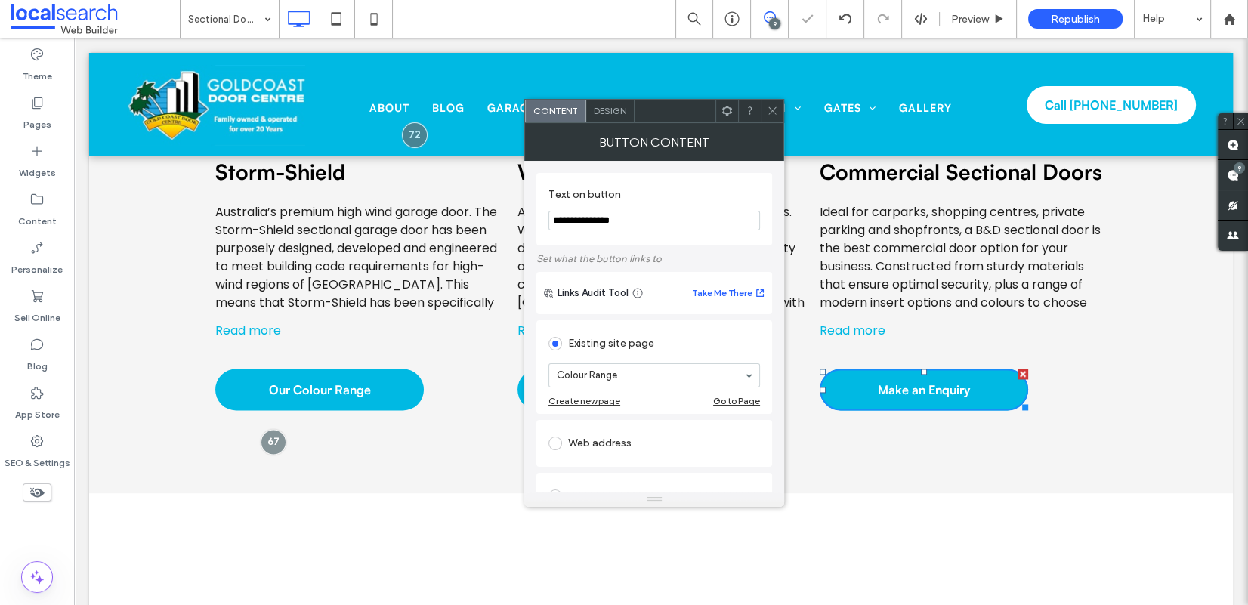
click at [636, 229] on input "**********" at bounding box center [653, 221] width 211 height 20
type input "**********"
click at [771, 108] on icon at bounding box center [772, 110] width 11 height 11
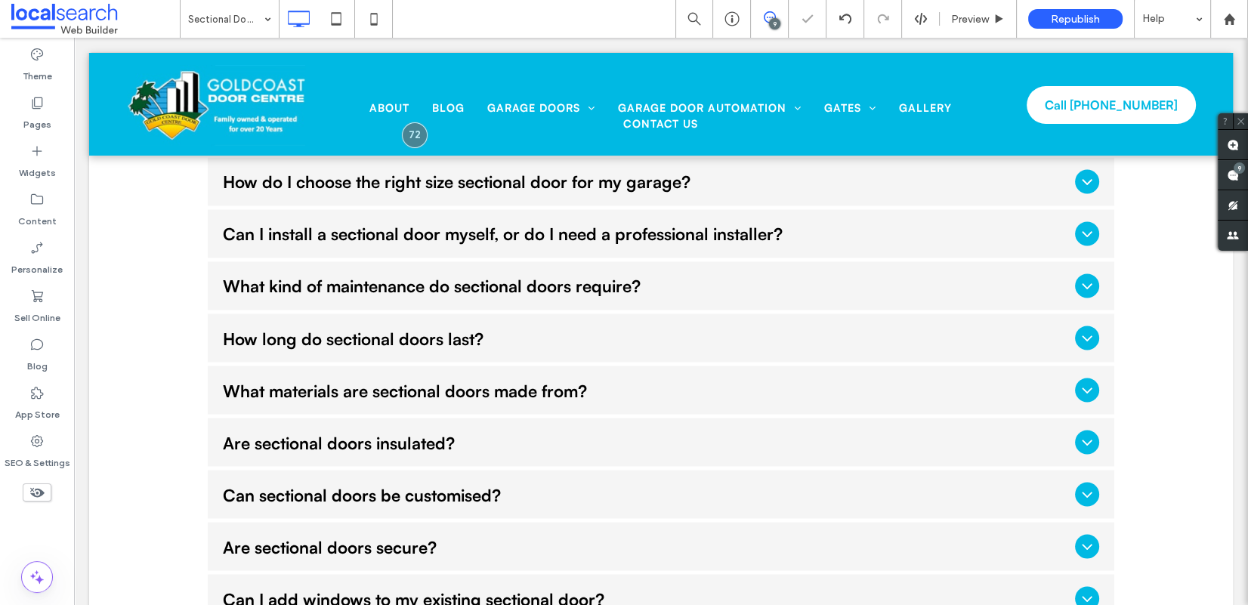
scroll to position [3037, 0]
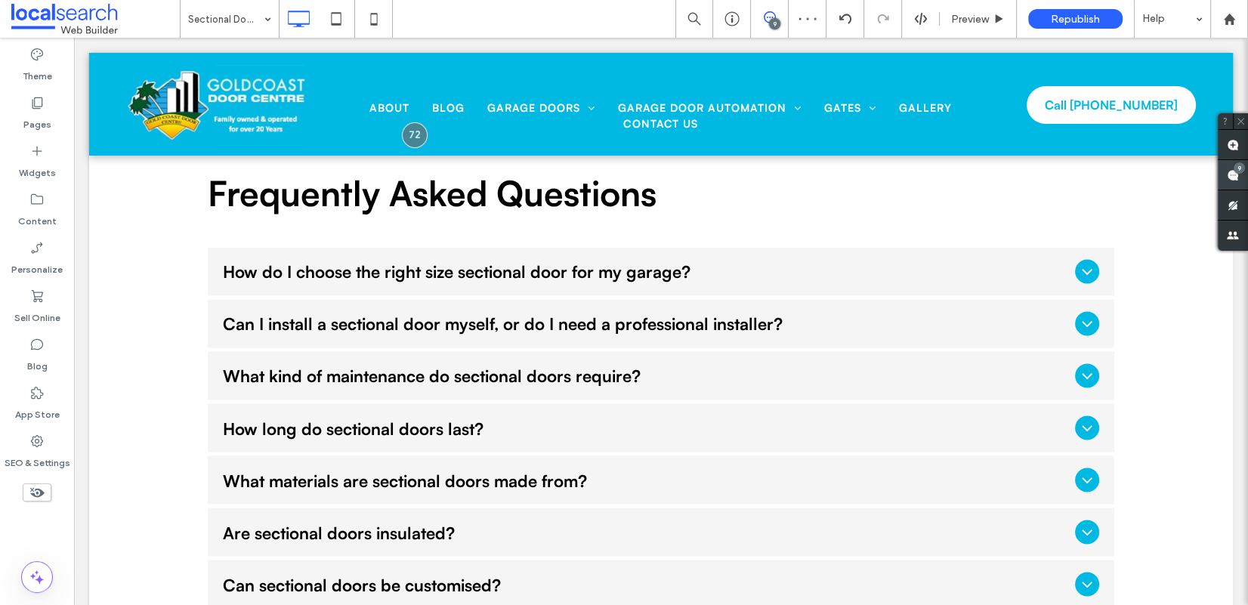
click at [1052, 171] on div "9" at bounding box center [1238, 167] width 11 height 11
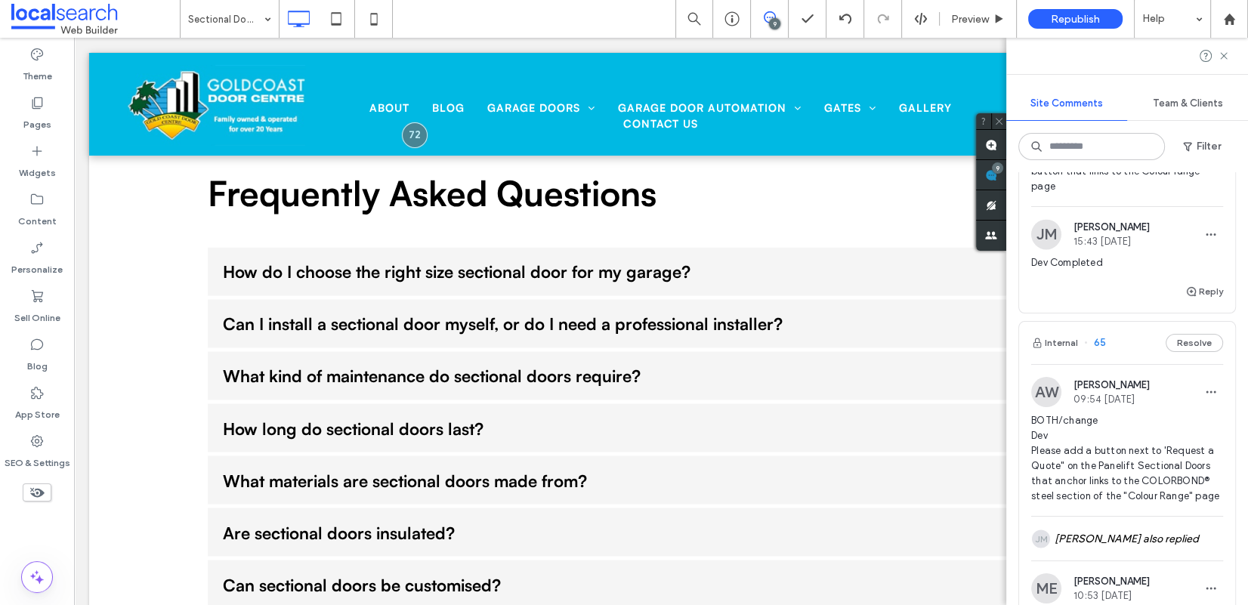
scroll to position [2457, 0]
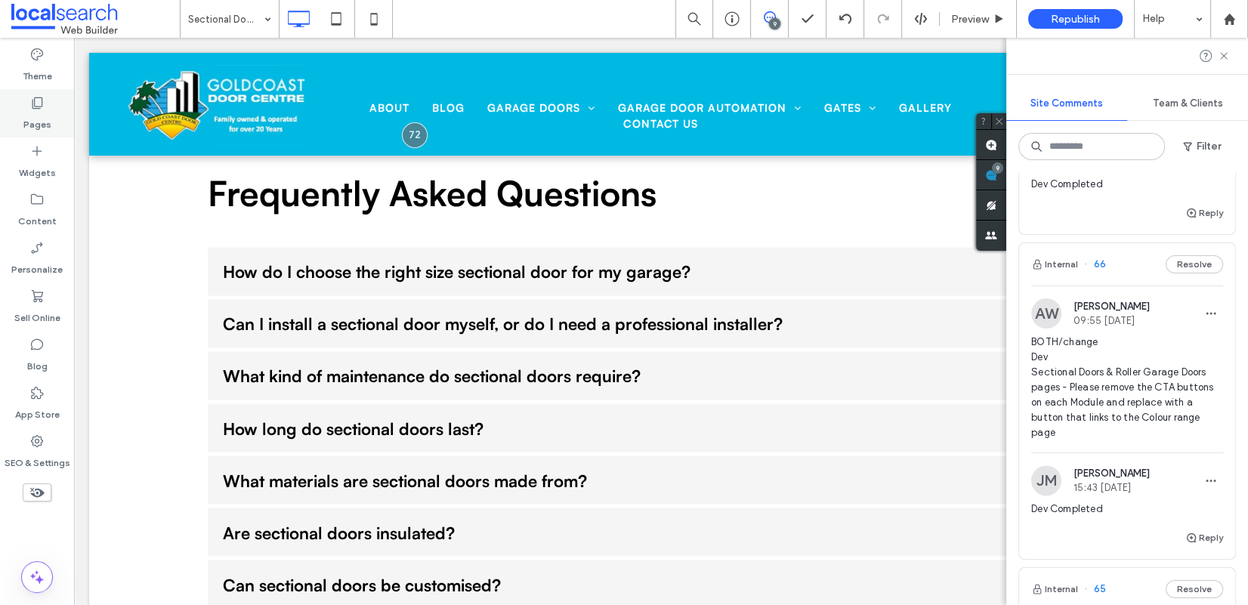
click at [40, 110] on icon at bounding box center [36, 102] width 15 height 15
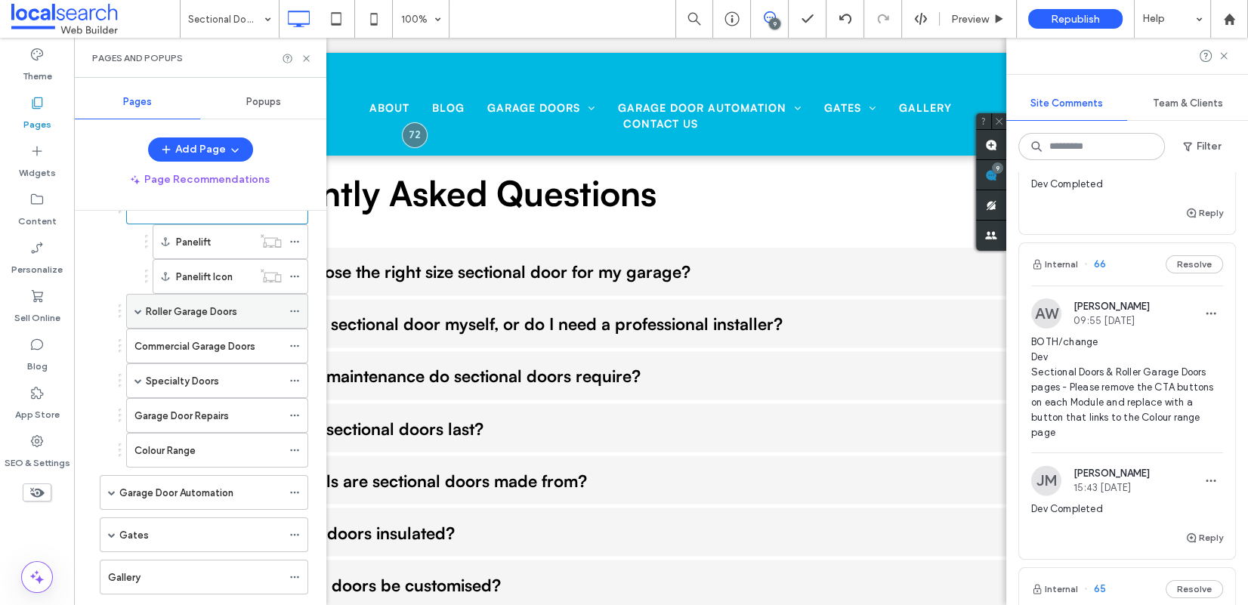
scroll to position [187, 0]
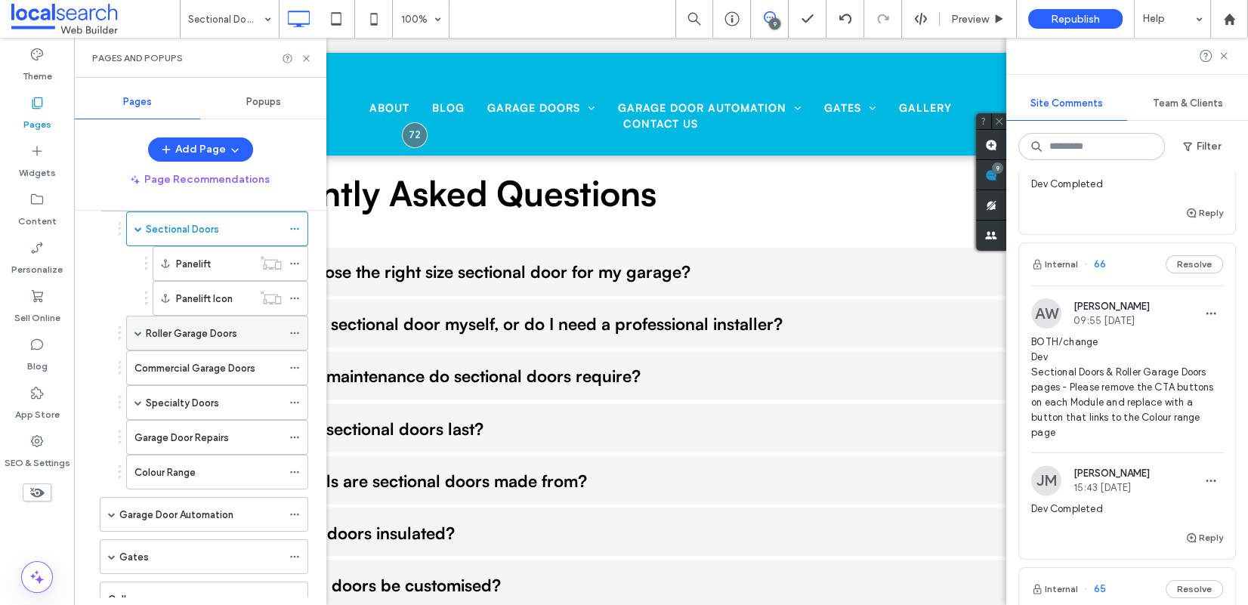
click at [201, 334] on label "Roller Garage Doors" at bounding box center [191, 333] width 91 height 26
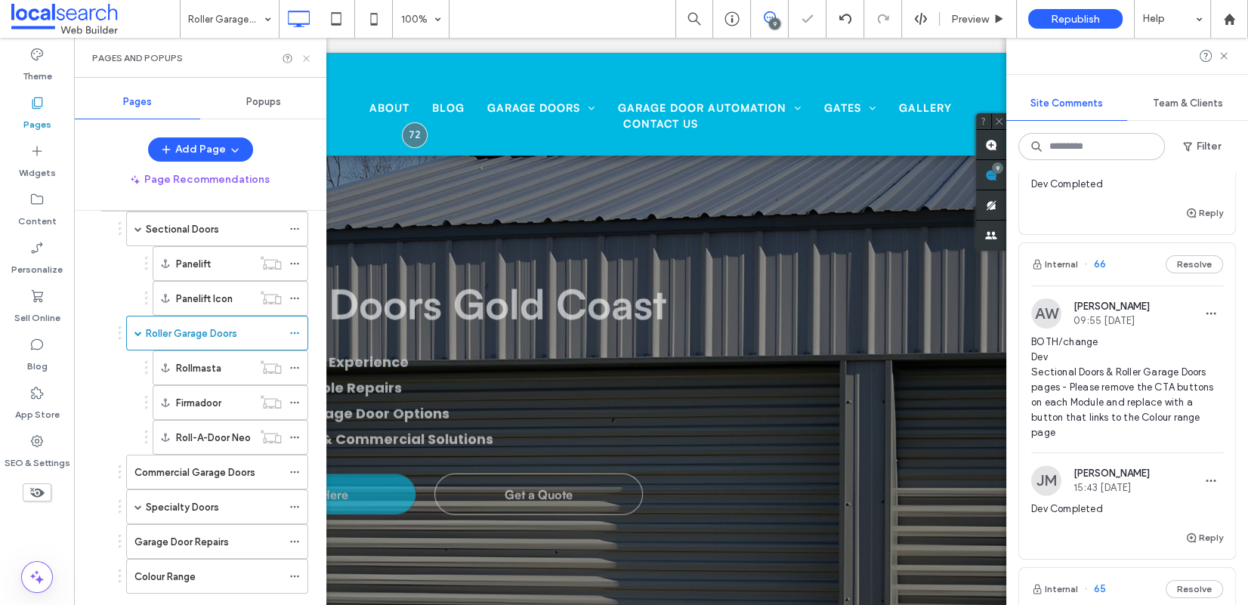
click at [309, 55] on icon at bounding box center [306, 58] width 11 height 11
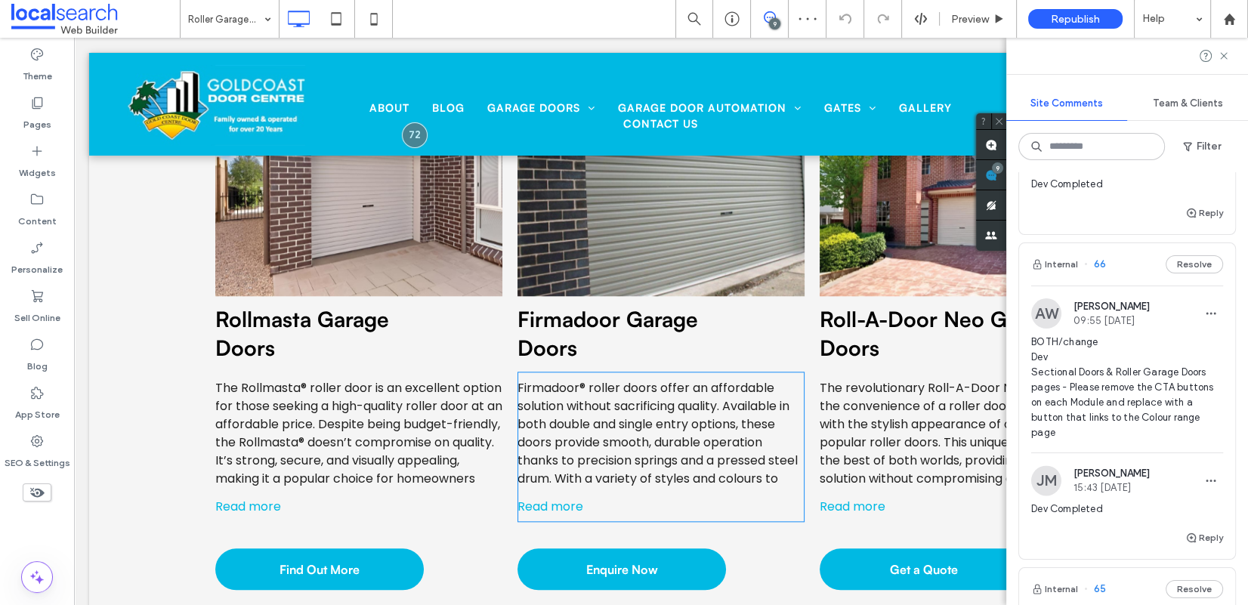
scroll to position [2119, 0]
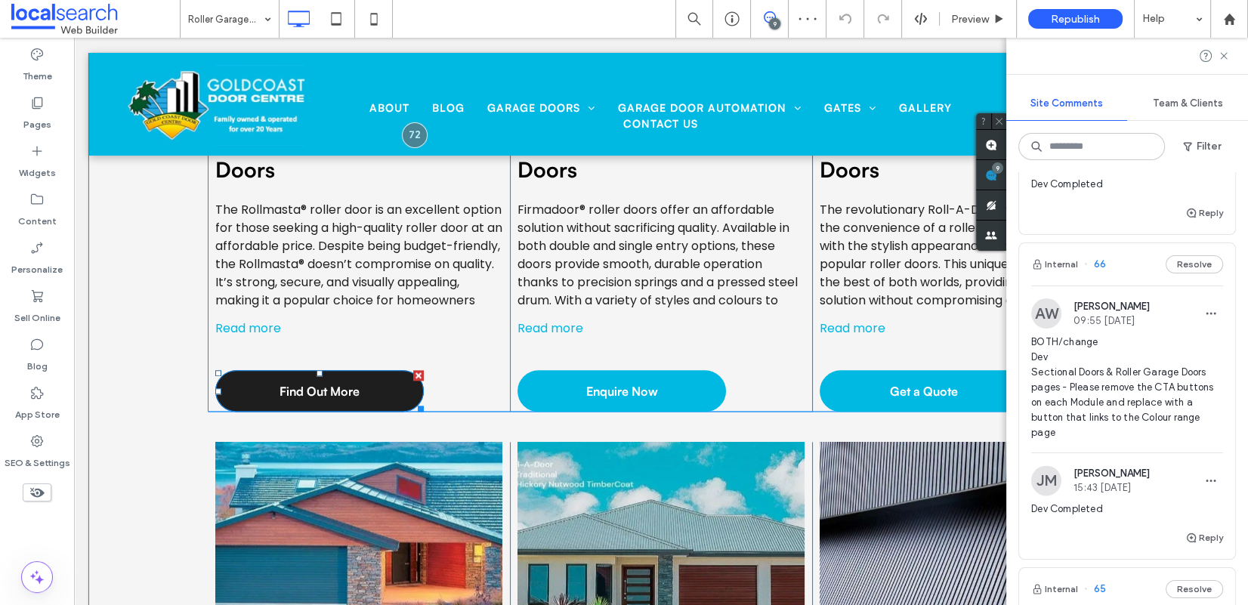
click at [335, 382] on span "Find Out More" at bounding box center [319, 391] width 80 height 32
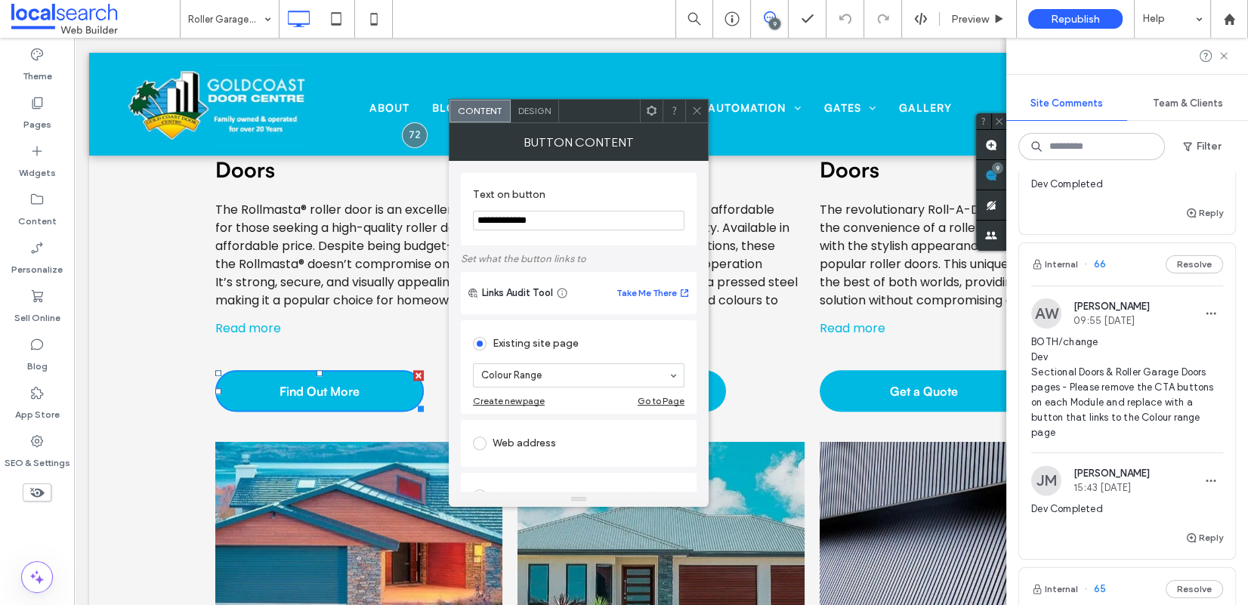
drag, startPoint x: 637, startPoint y: 255, endPoint x: 524, endPoint y: 247, distance: 112.8
type input "**********"
click at [696, 105] on icon at bounding box center [696, 110] width 11 height 11
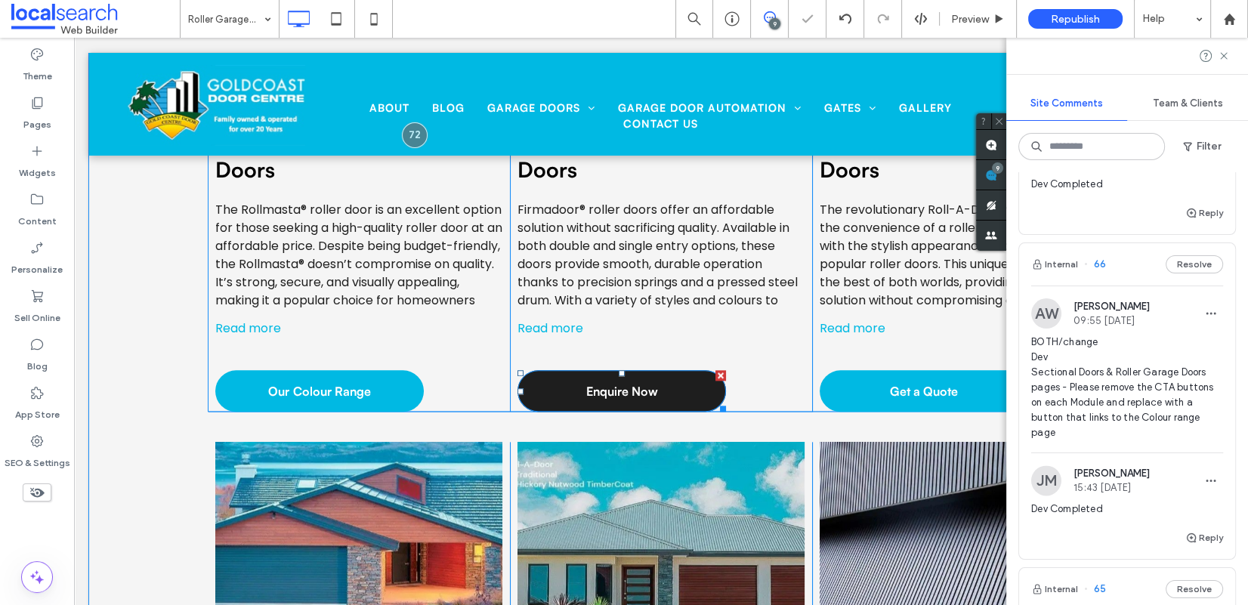
click at [624, 395] on span "Enquire Now" at bounding box center [621, 391] width 72 height 32
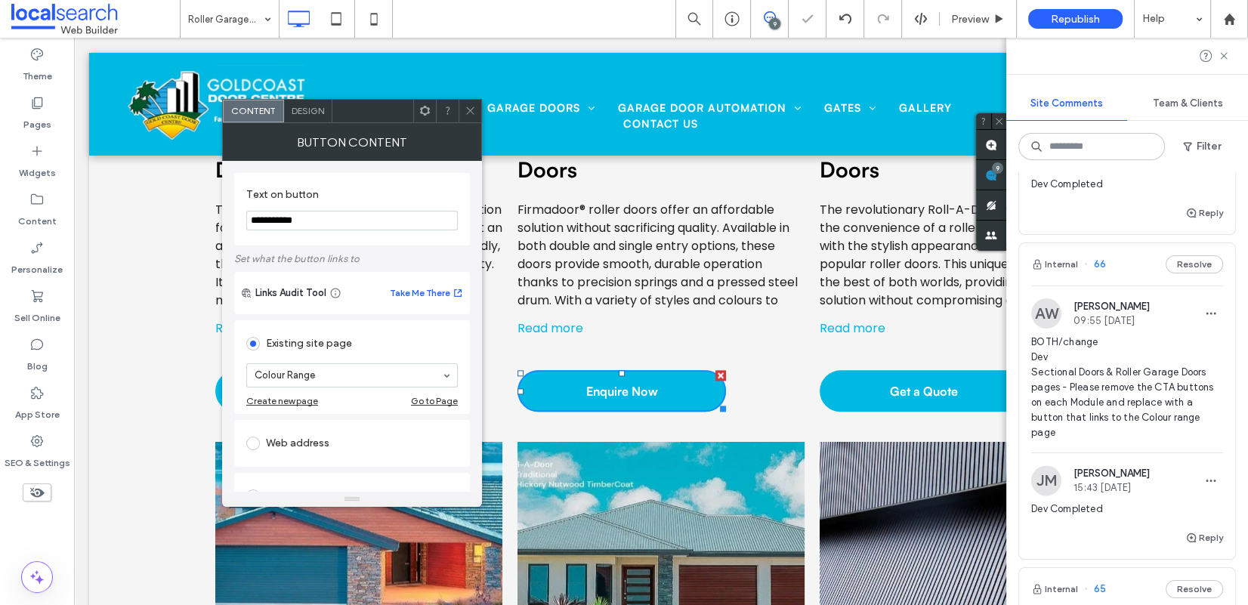
click at [388, 222] on input "**********" at bounding box center [351, 221] width 211 height 20
paste input "*****"
type input "**********"
click at [469, 105] on icon at bounding box center [469, 110] width 11 height 11
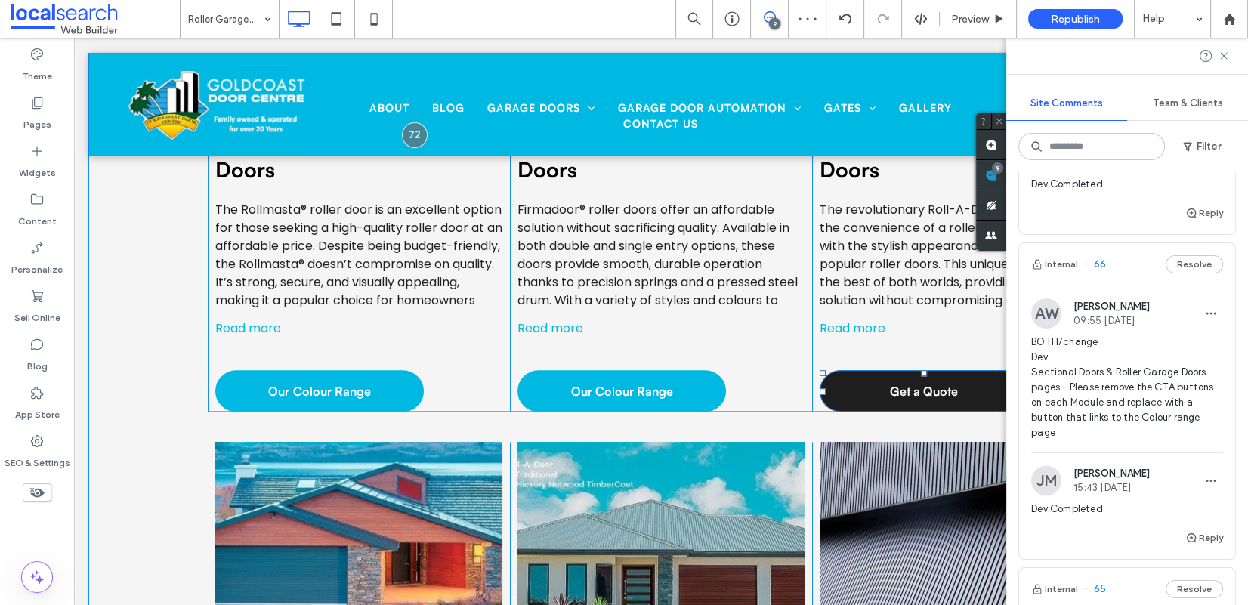
click at [919, 390] on span "Get a Quote" at bounding box center [924, 391] width 68 height 32
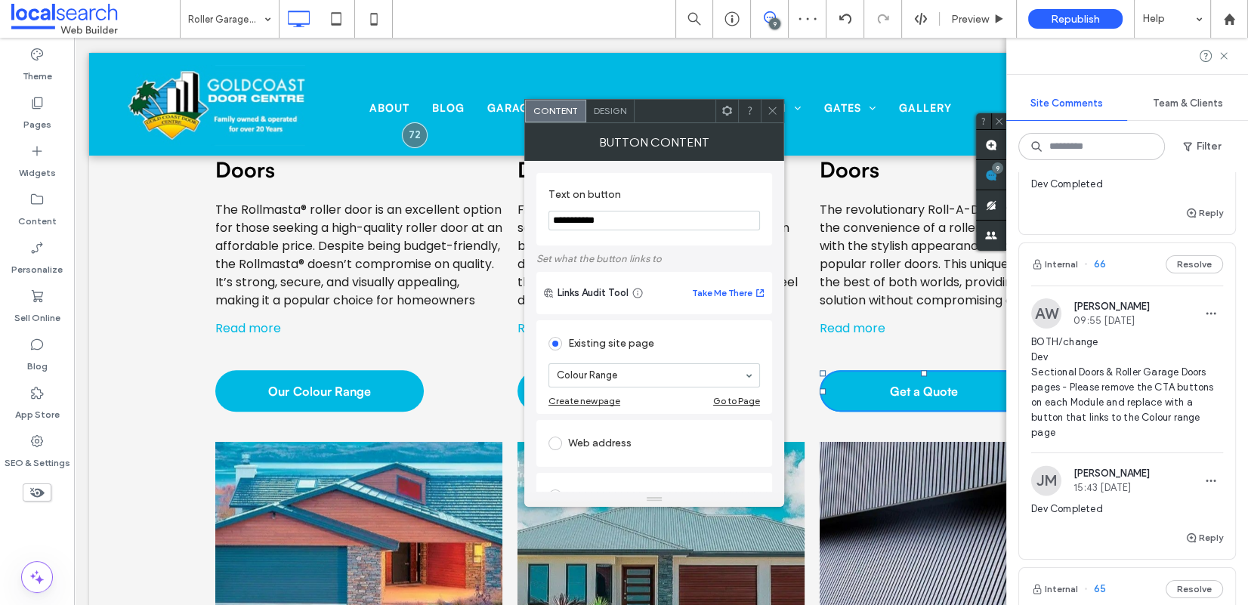
click at [642, 222] on input "**********" at bounding box center [653, 221] width 211 height 20
paste input "*****"
type input "**********"
click at [771, 105] on icon at bounding box center [772, 110] width 11 height 11
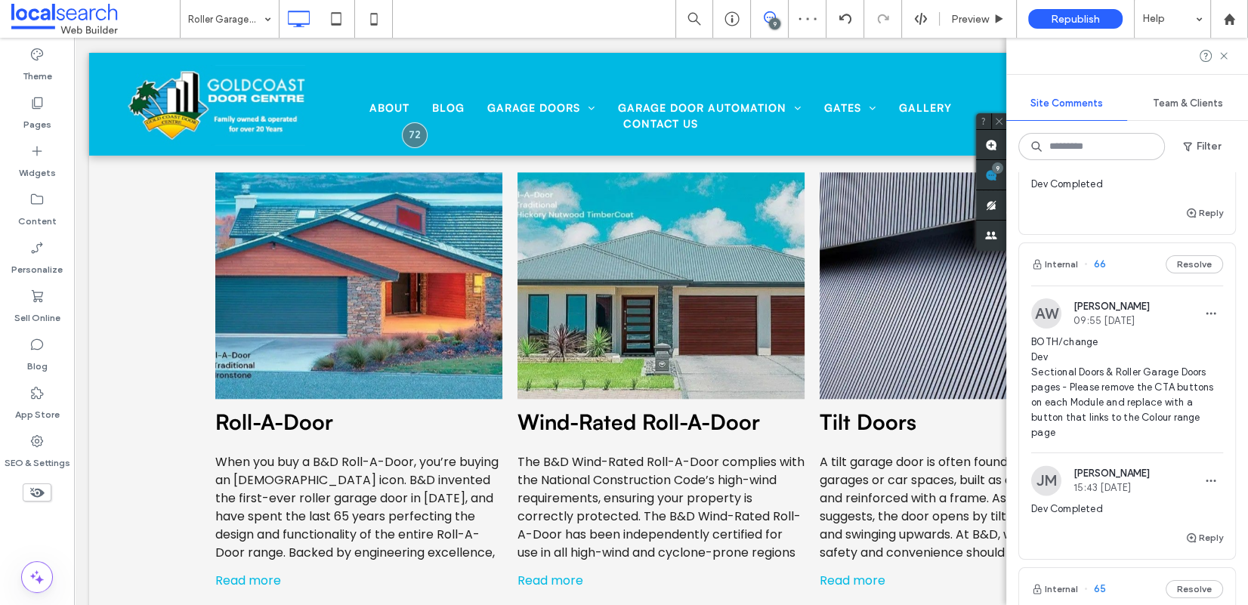
scroll to position [2395, 0]
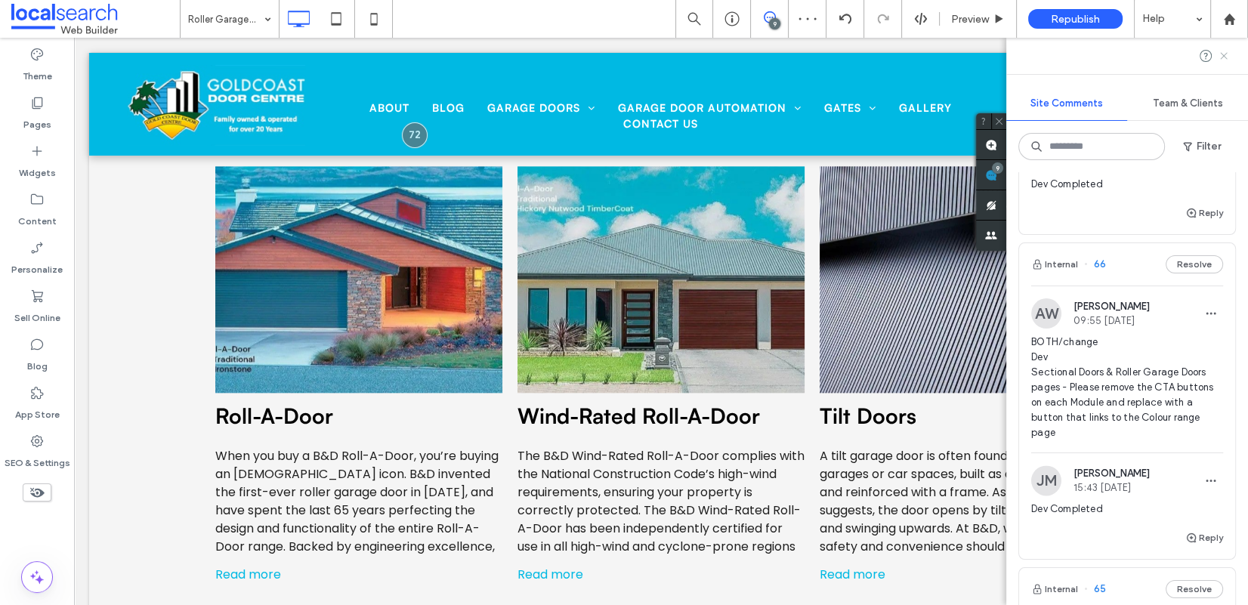
click at [1052, 54] on use at bounding box center [1223, 55] width 7 height 7
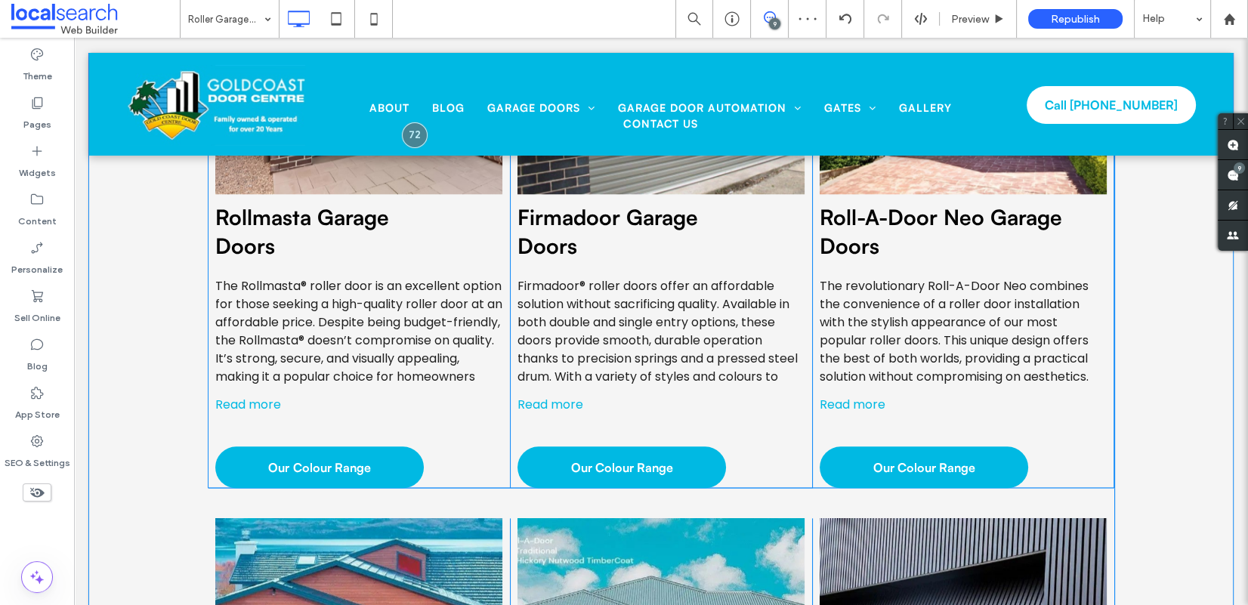
scroll to position [2476, 0]
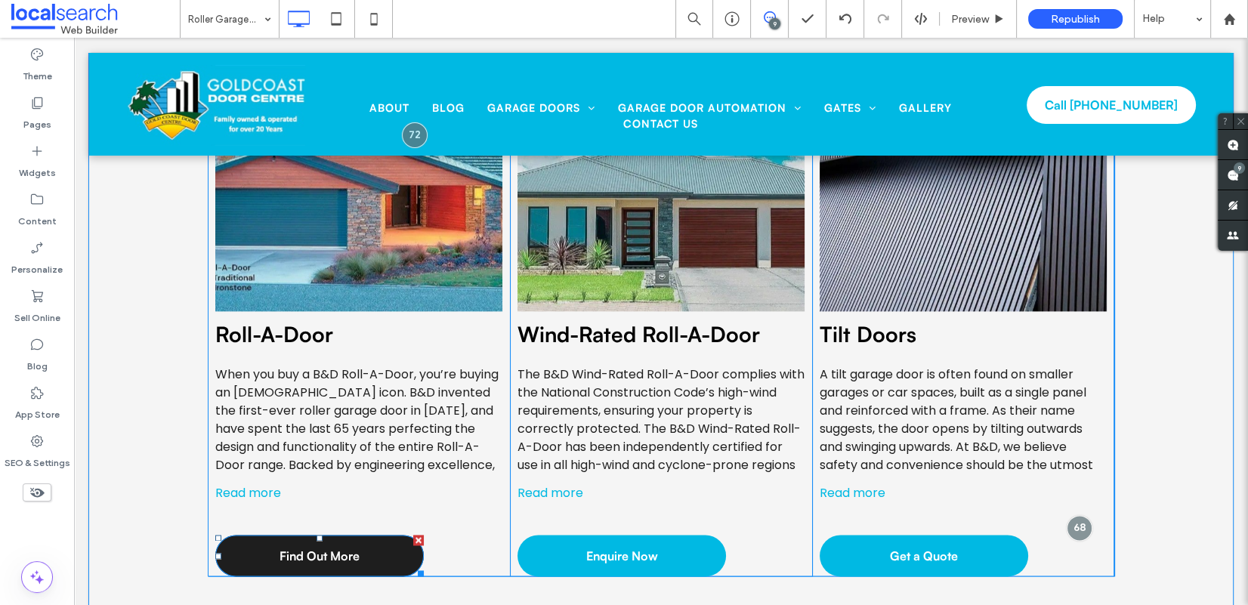
click at [335, 545] on span "Find Out More" at bounding box center [319, 556] width 80 height 32
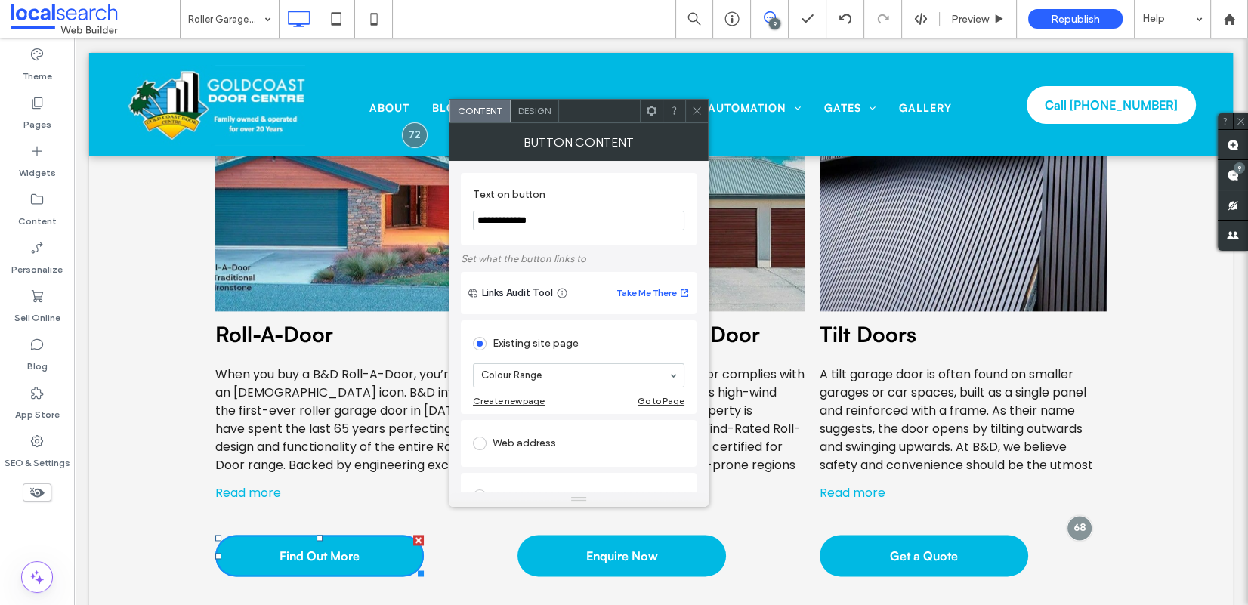
click at [559, 221] on input "**********" at bounding box center [578, 221] width 211 height 20
paste input "***"
type input "**********"
click at [703, 106] on div at bounding box center [696, 111] width 23 height 23
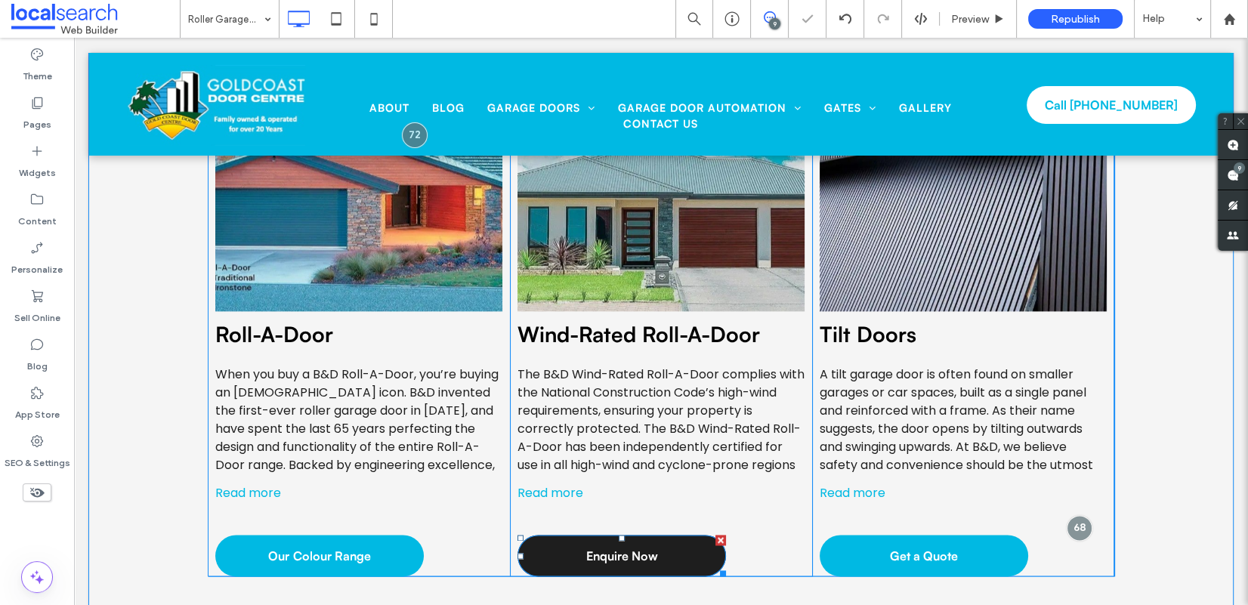
click at [635, 545] on span "Enquire Now" at bounding box center [621, 556] width 72 height 32
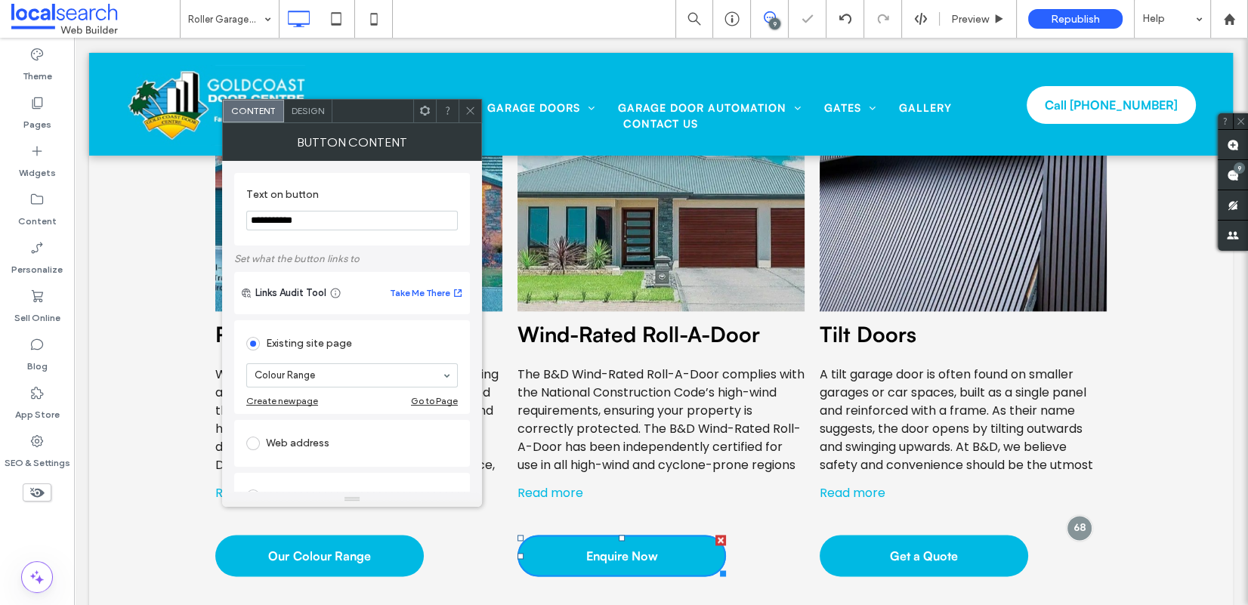
click at [364, 219] on input "**********" at bounding box center [351, 221] width 211 height 20
paste input "*****"
type input "**********"
click at [466, 106] on icon at bounding box center [469, 110] width 11 height 11
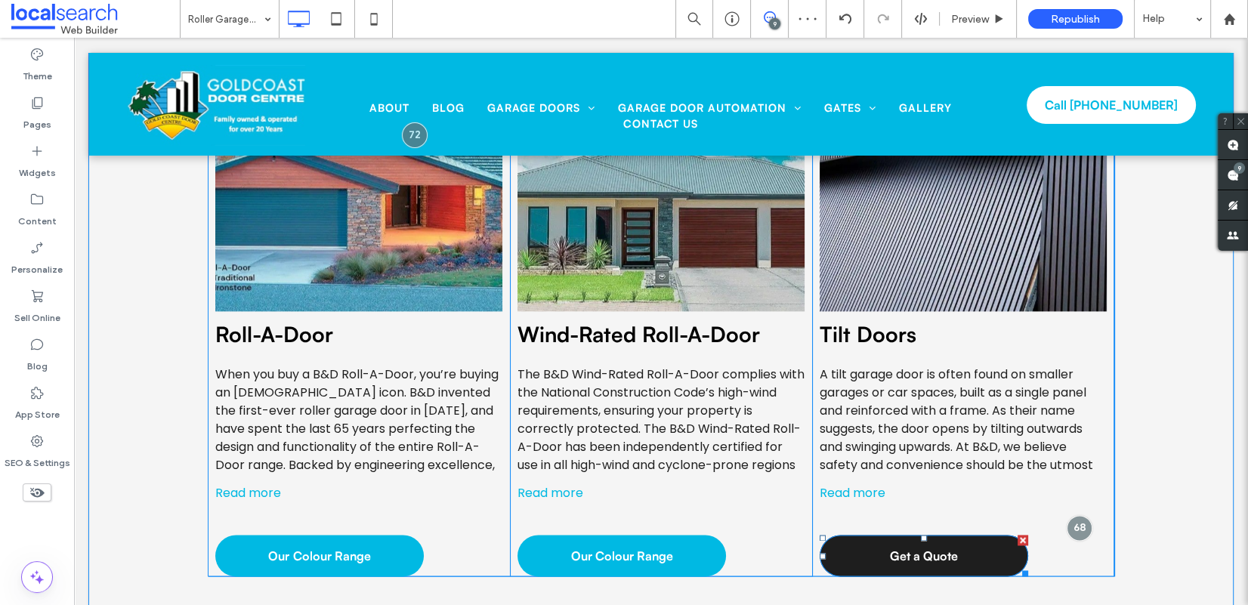
click at [904, 545] on span "Get a Quote" at bounding box center [924, 556] width 68 height 32
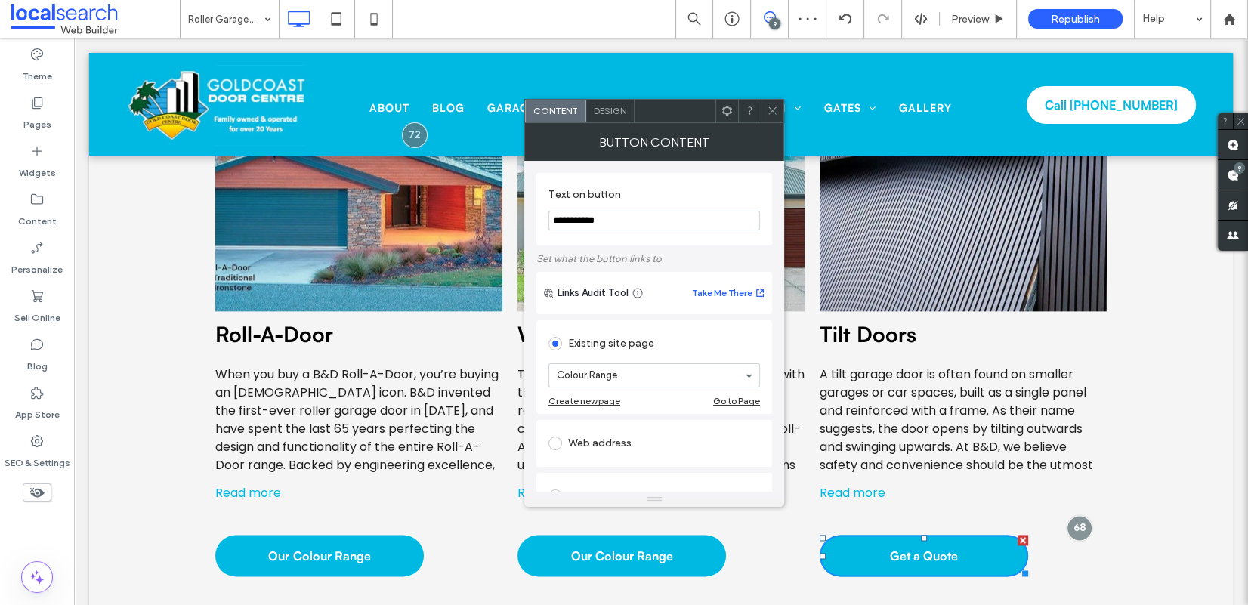
click at [625, 224] on input "**********" at bounding box center [653, 221] width 211 height 20
paste input "*****"
type input "**********"
click at [773, 110] on use at bounding box center [772, 111] width 8 height 8
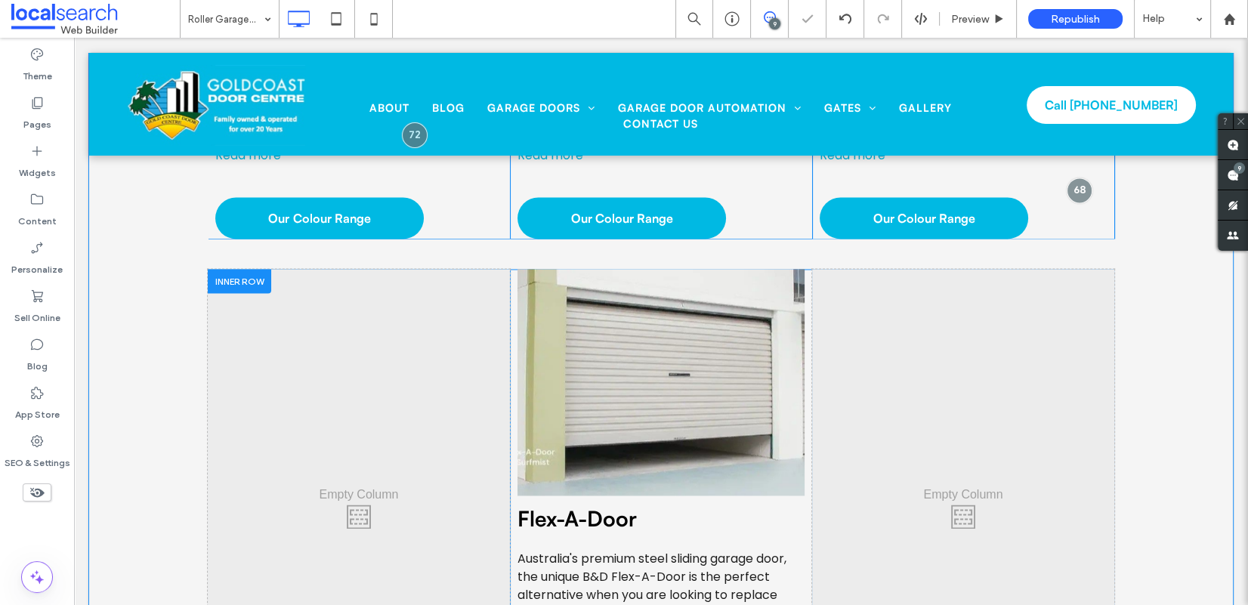
scroll to position [3014, 0]
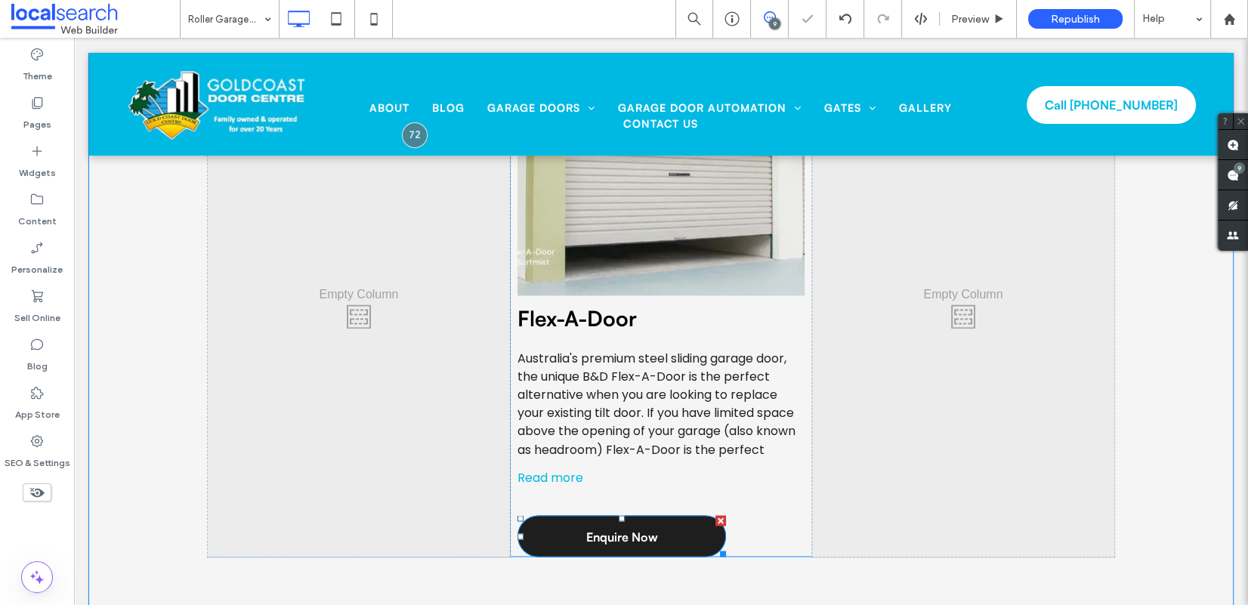
click at [641, 532] on span "Enquire Now" at bounding box center [621, 536] width 72 height 32
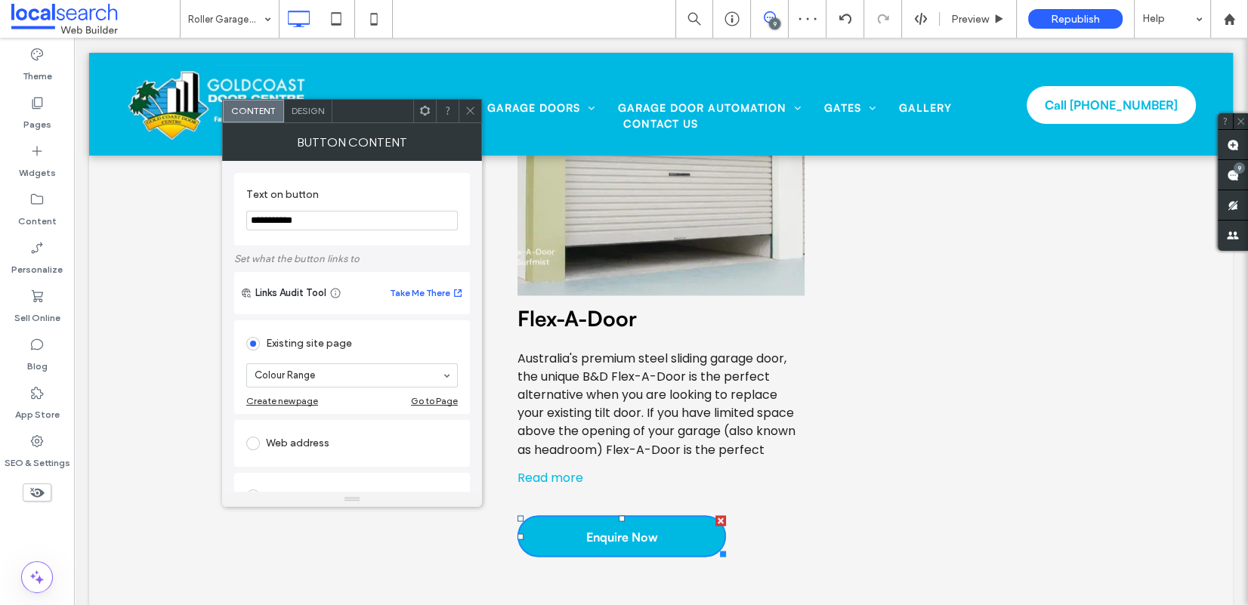
click at [343, 217] on input "**********" at bounding box center [351, 221] width 211 height 20
paste input "*****"
type input "**********"
click at [468, 107] on icon at bounding box center [469, 110] width 11 height 11
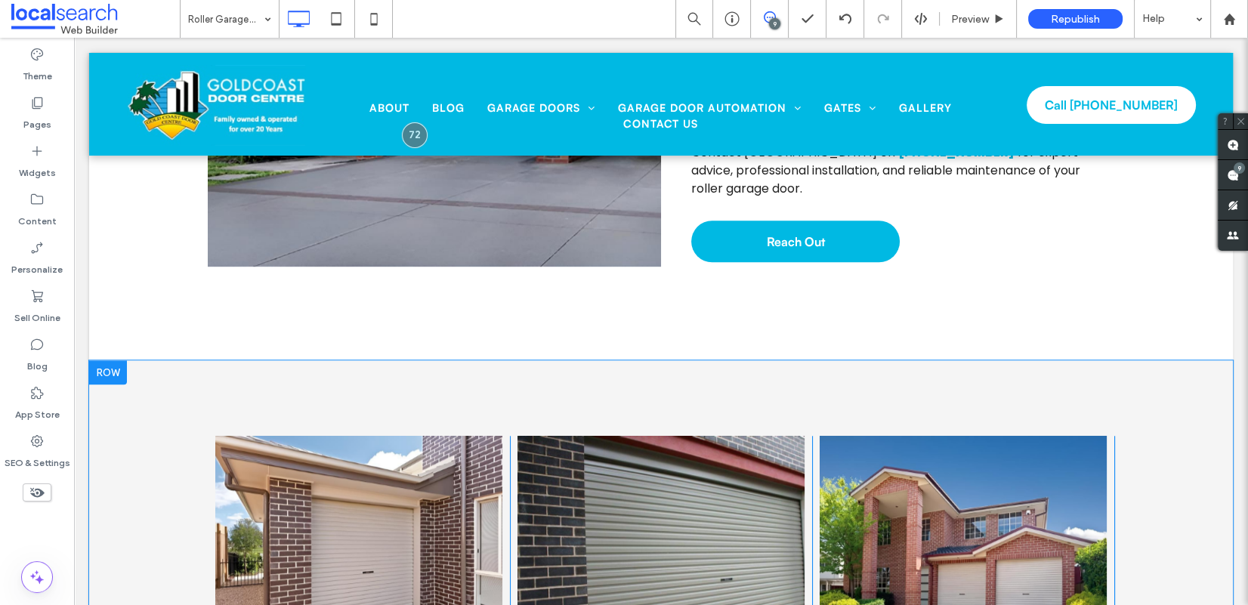
scroll to position [1571, 0]
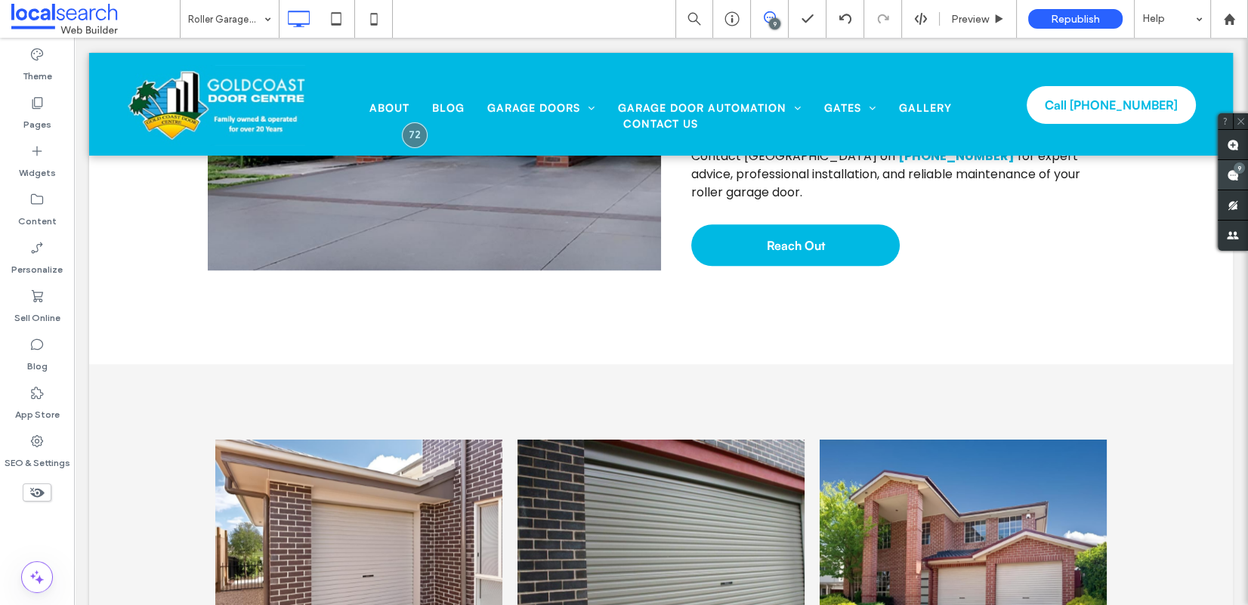
click at [1052, 174] on use at bounding box center [1232, 175] width 12 height 12
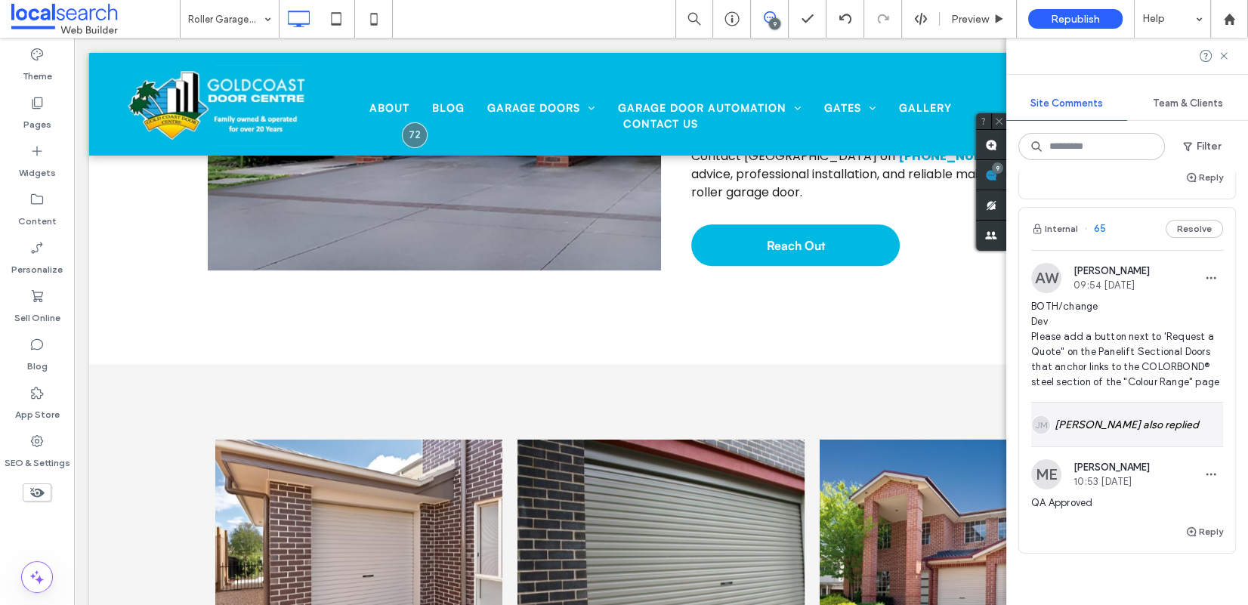
scroll to position [2598, 0]
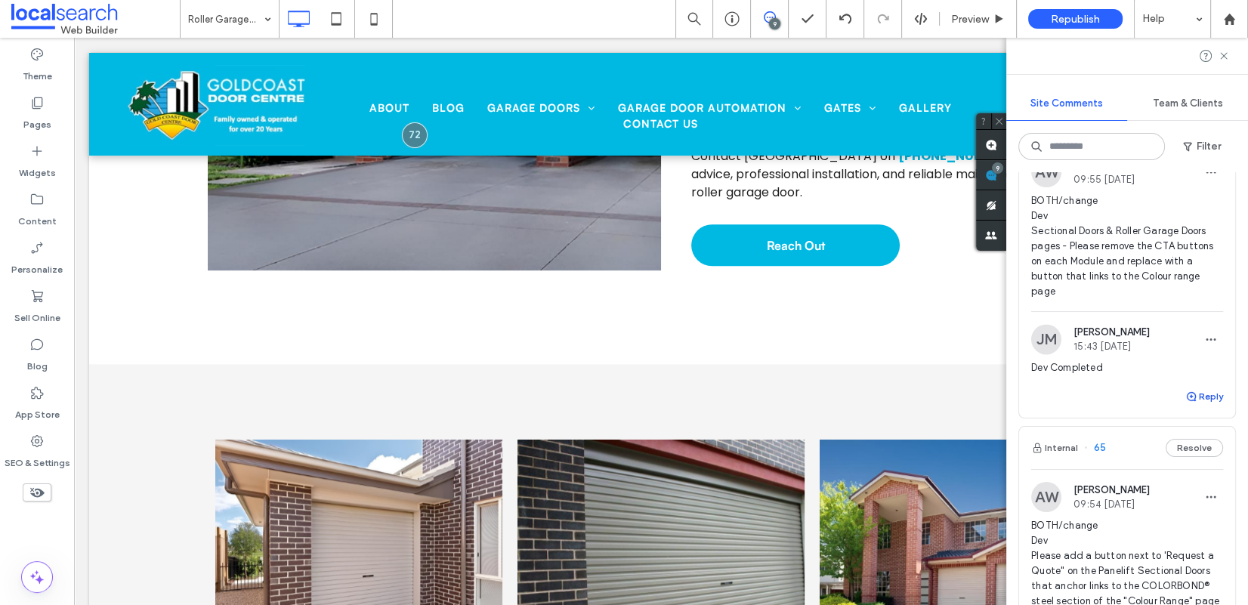
click at [1052, 406] on button "Reply" at bounding box center [1204, 396] width 38 height 18
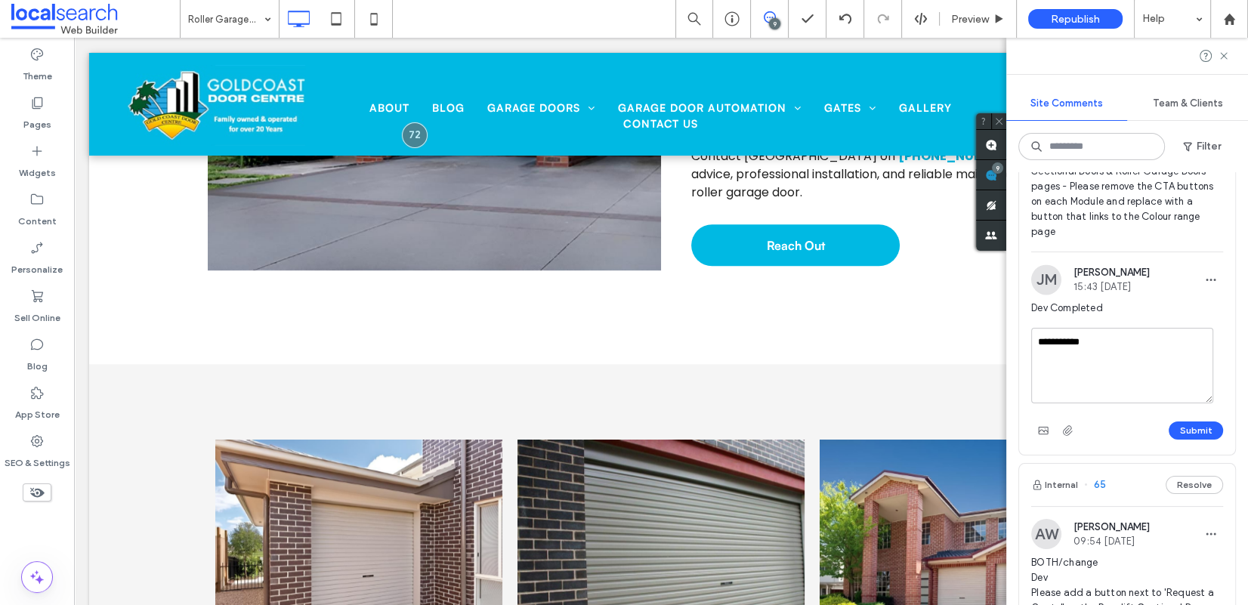
scroll to position [2691, 0]
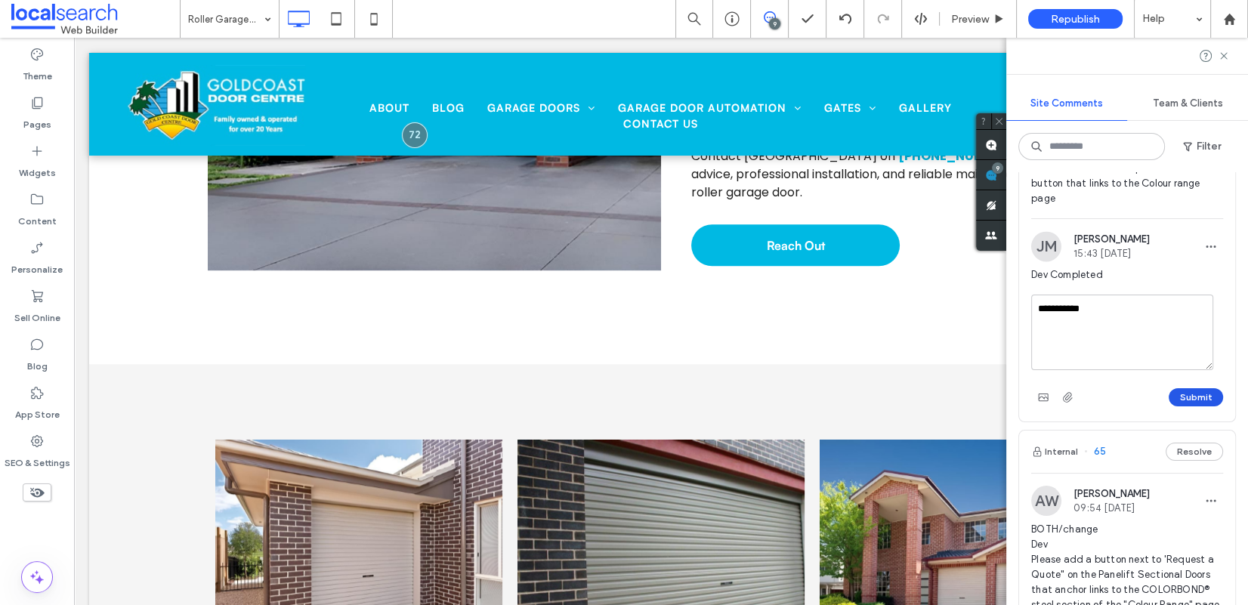
type textarea "**********"
click at [1052, 406] on button "Submit" at bounding box center [1195, 397] width 54 height 18
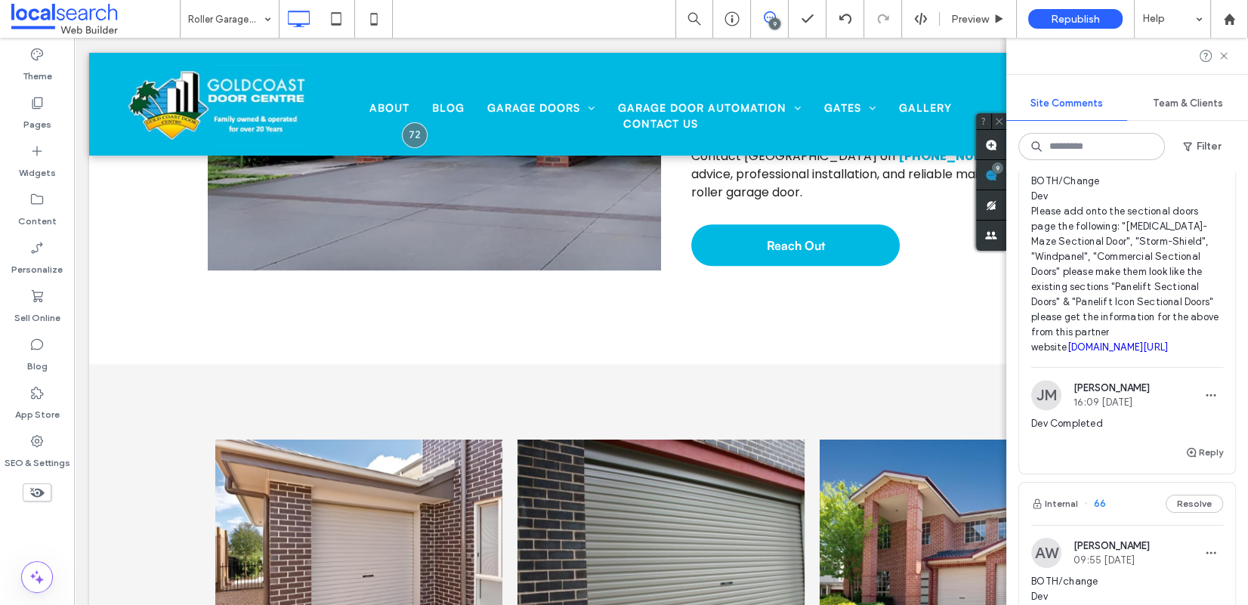
scroll to position [2201, 0]
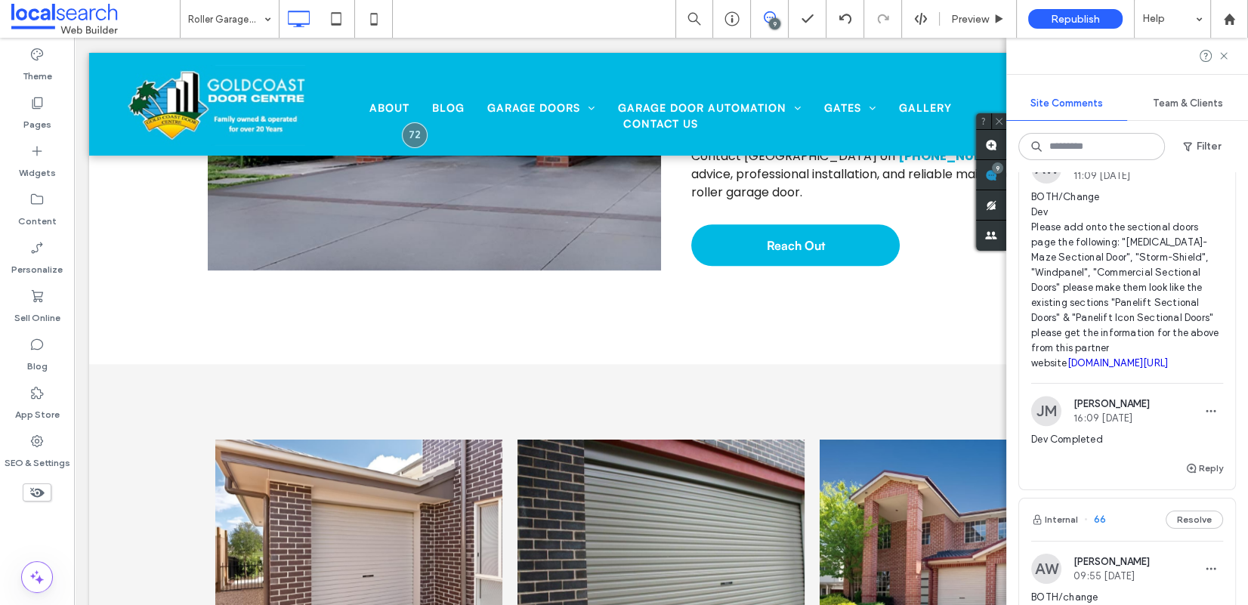
click at [1052, 127] on span "67" at bounding box center [1095, 119] width 22 height 15
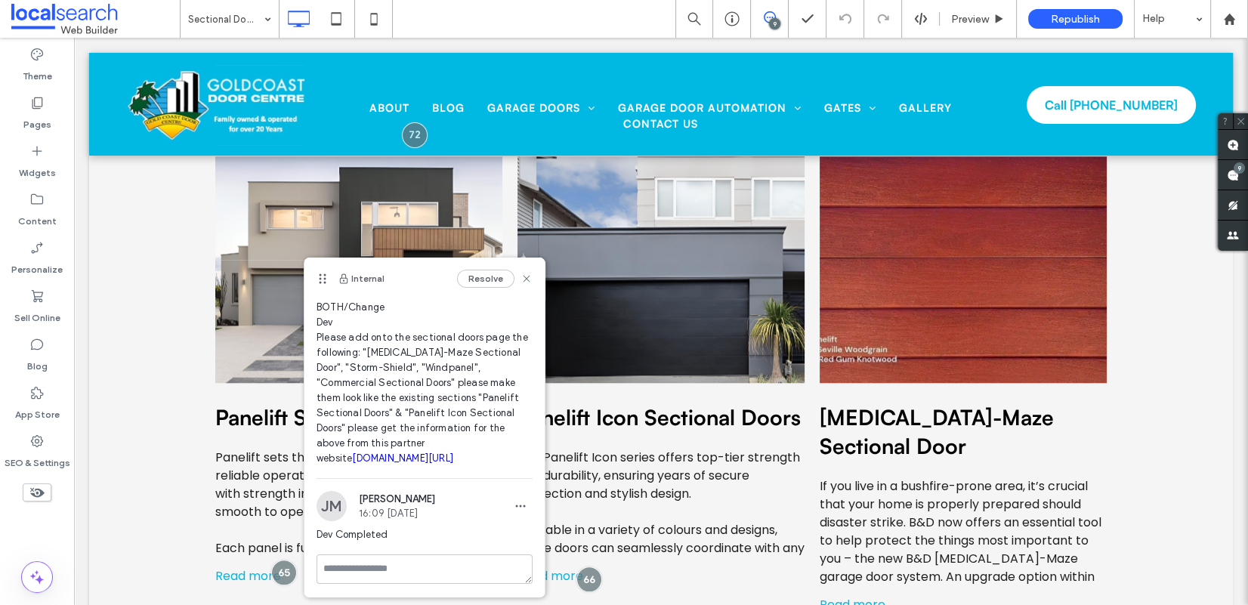
scroll to position [53, 0]
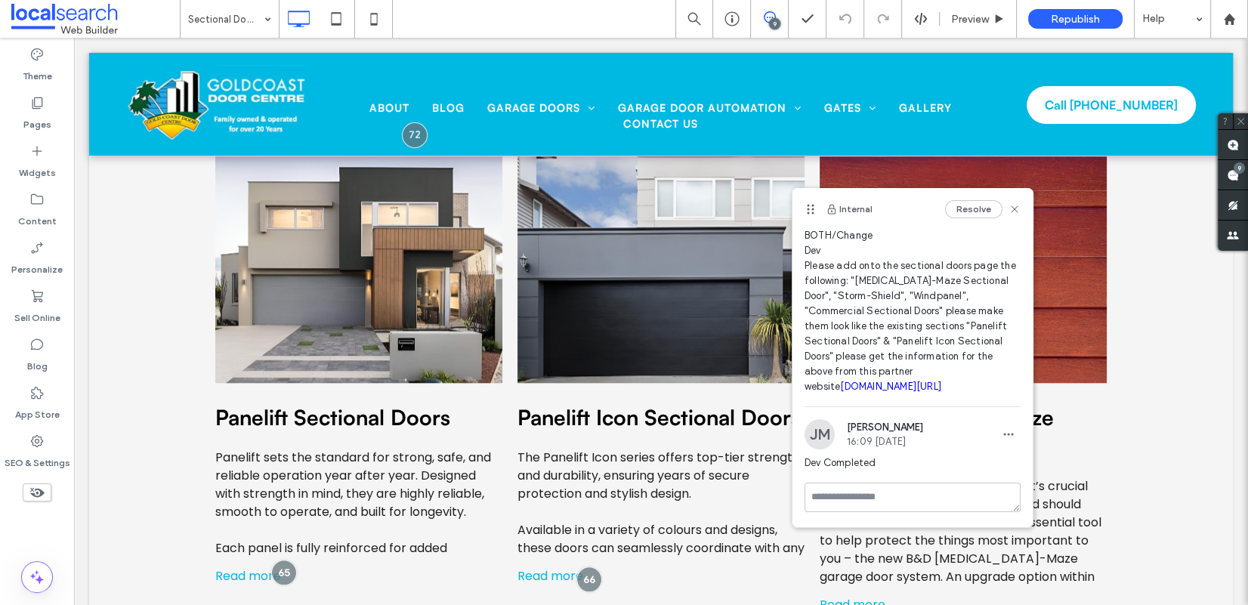
drag, startPoint x: 326, startPoint y: 279, endPoint x: 801, endPoint y: 210, distance: 479.2
click at [807, 210] on icon at bounding box center [810, 209] width 12 height 12
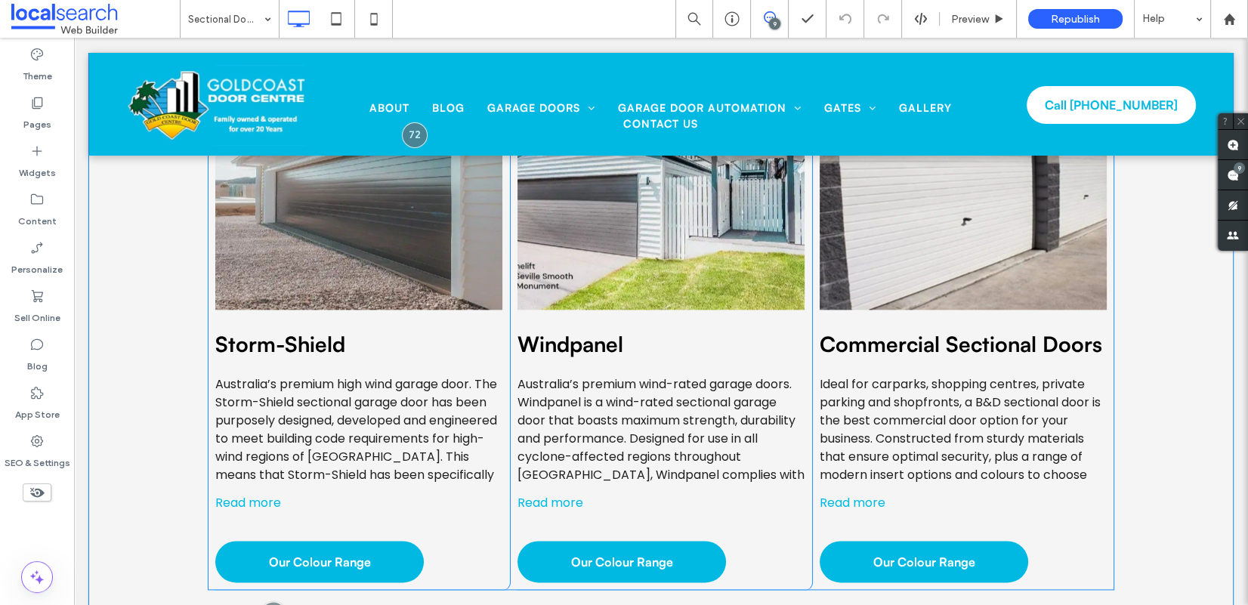
scroll to position [2570, 0]
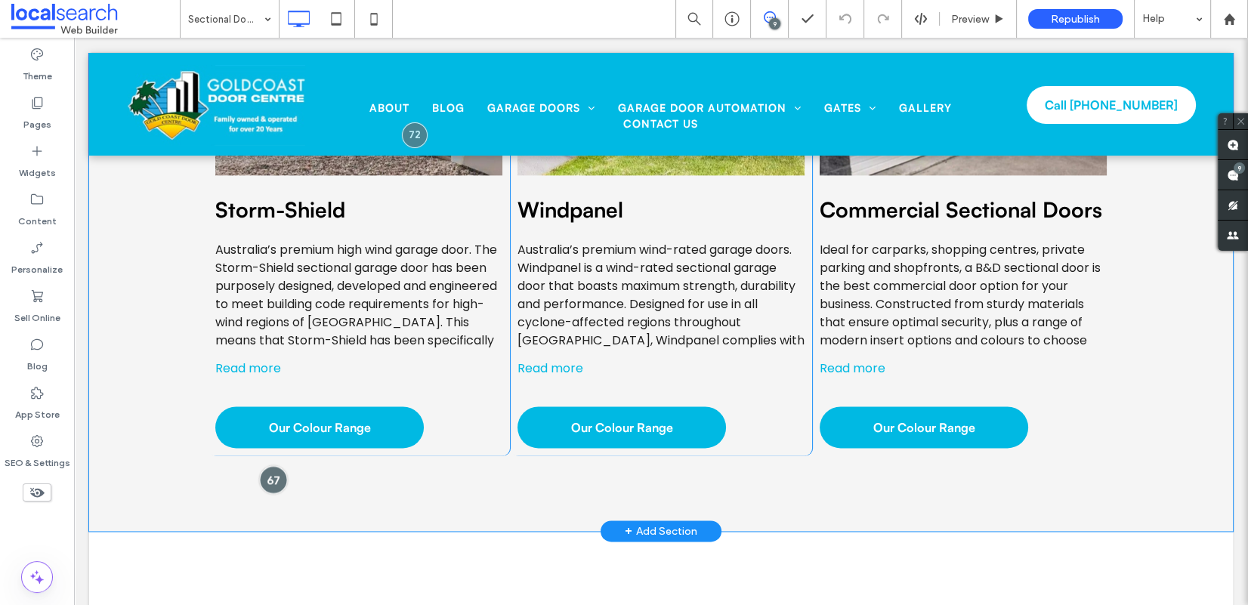
click at [278, 465] on div at bounding box center [273, 479] width 28 height 28
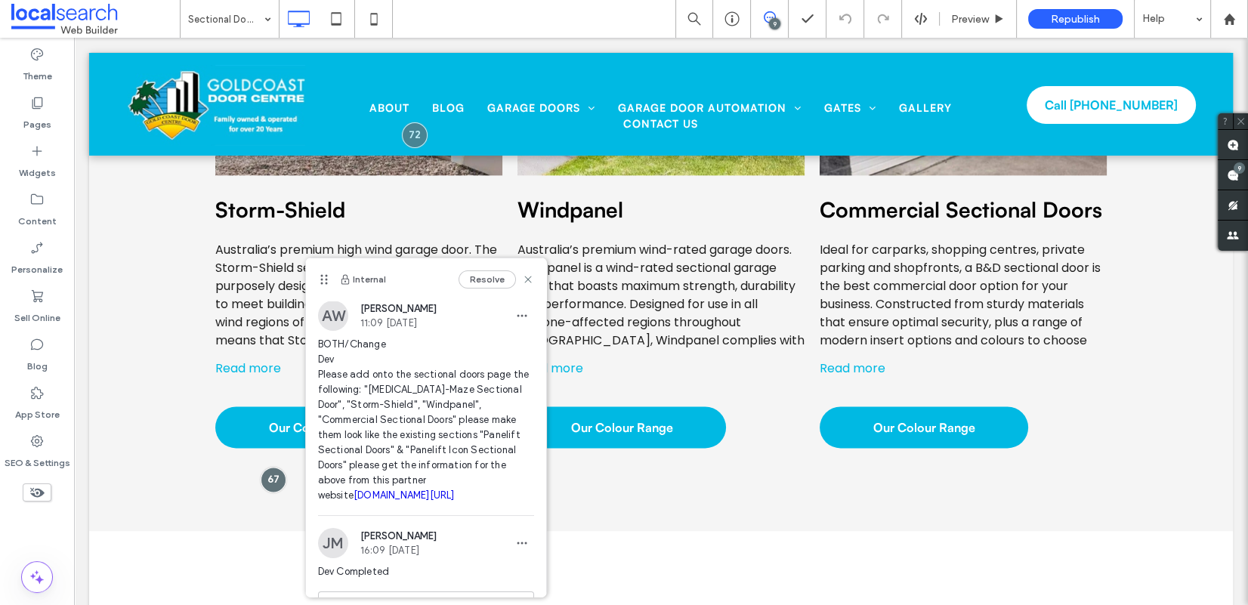
scroll to position [8, 0]
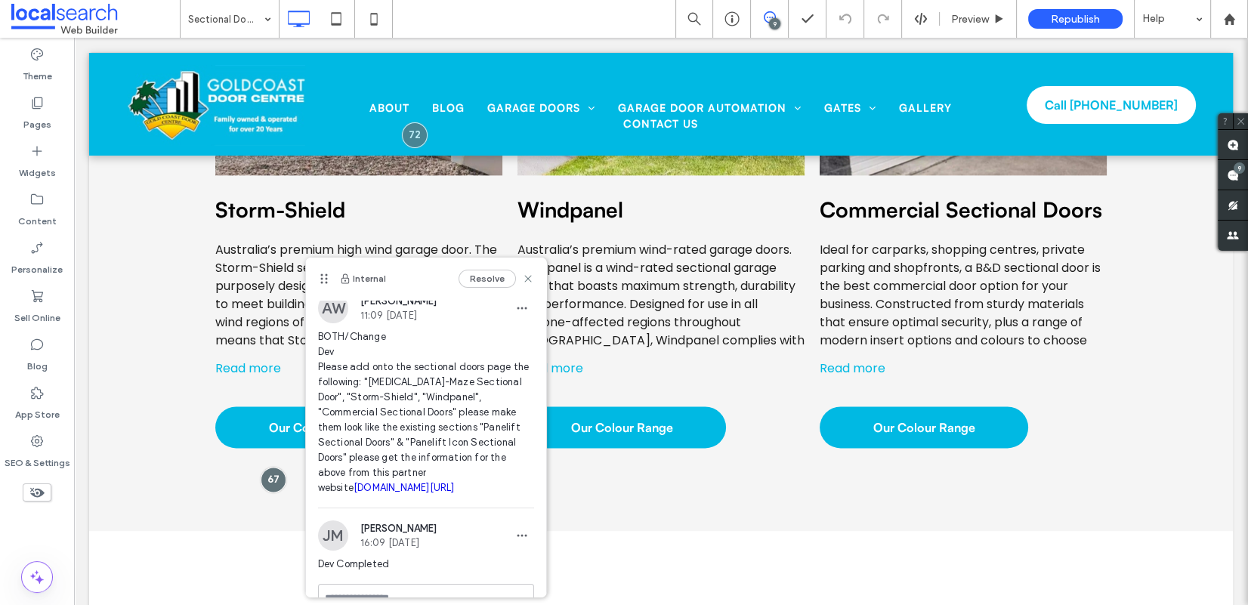
click at [424, 493] on link "[DOMAIN_NAME][URL]" at bounding box center [403, 487] width 101 height 11
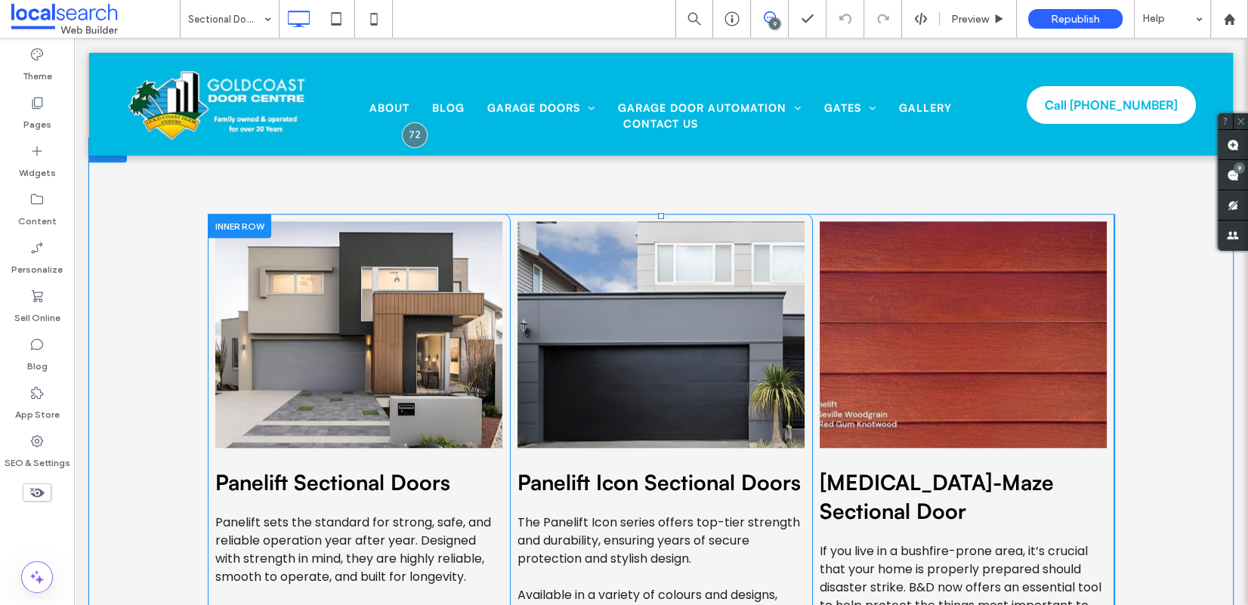
scroll to position [1714, 0]
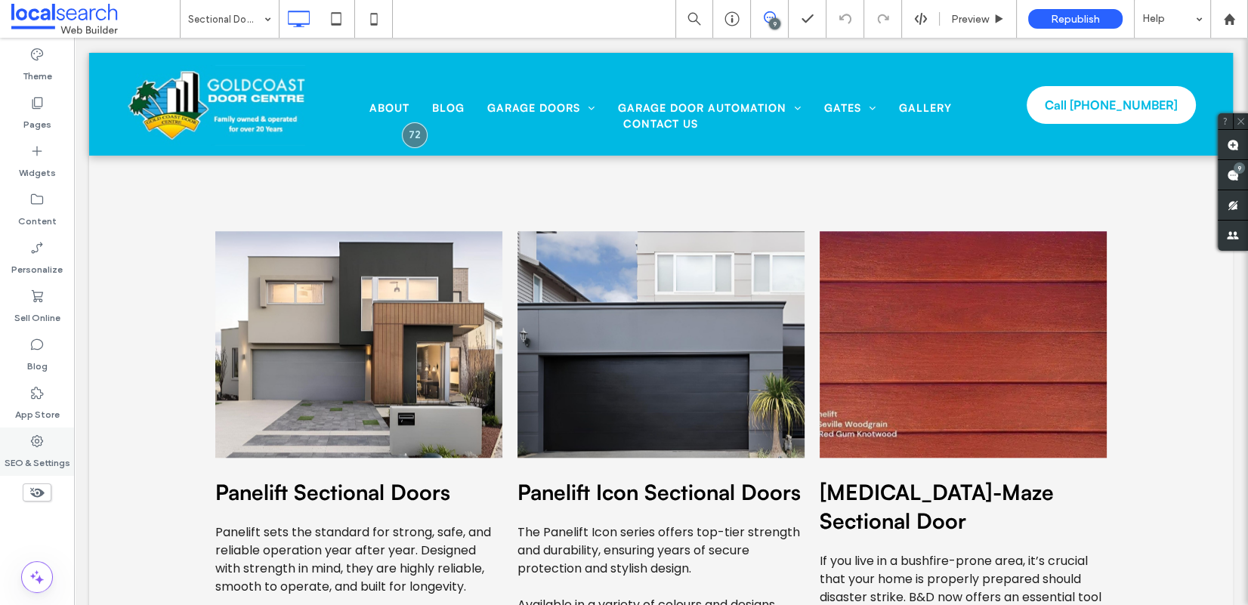
click at [37, 448] on icon at bounding box center [36, 440] width 15 height 15
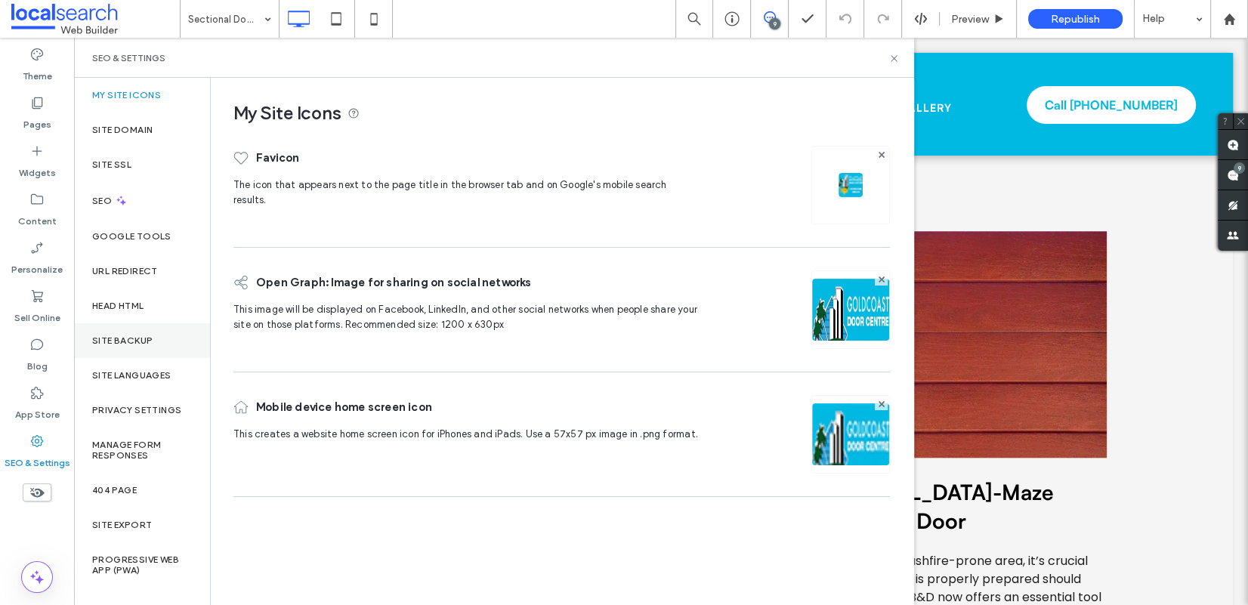
click at [136, 349] on div "Site Backup" at bounding box center [142, 340] width 136 height 35
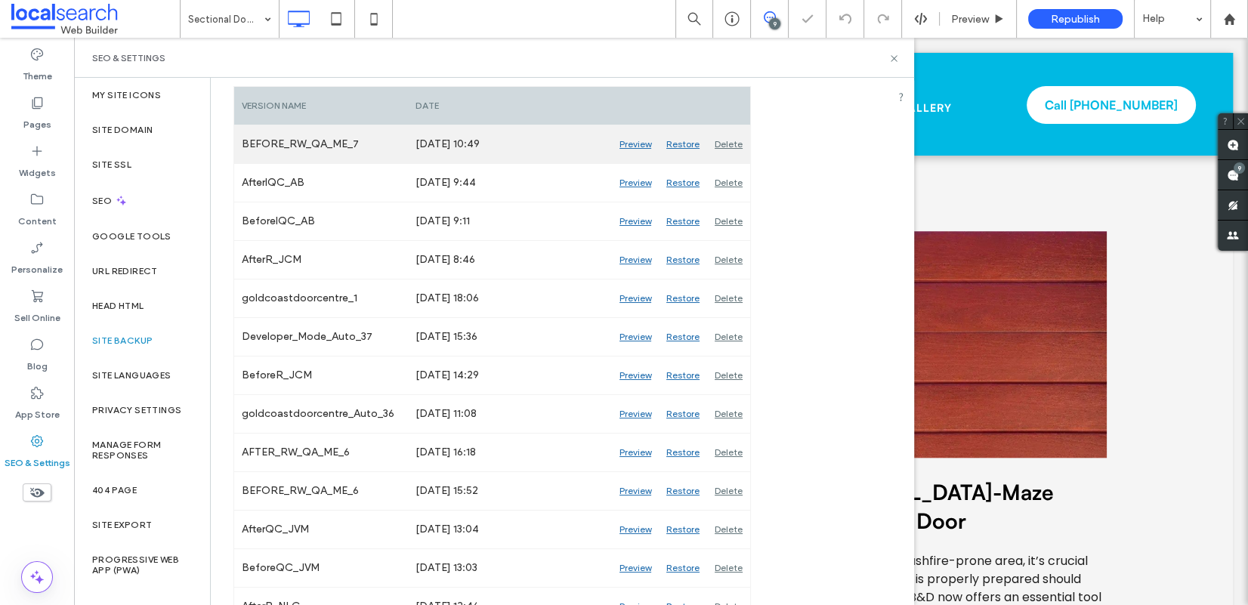
scroll to position [251, 0]
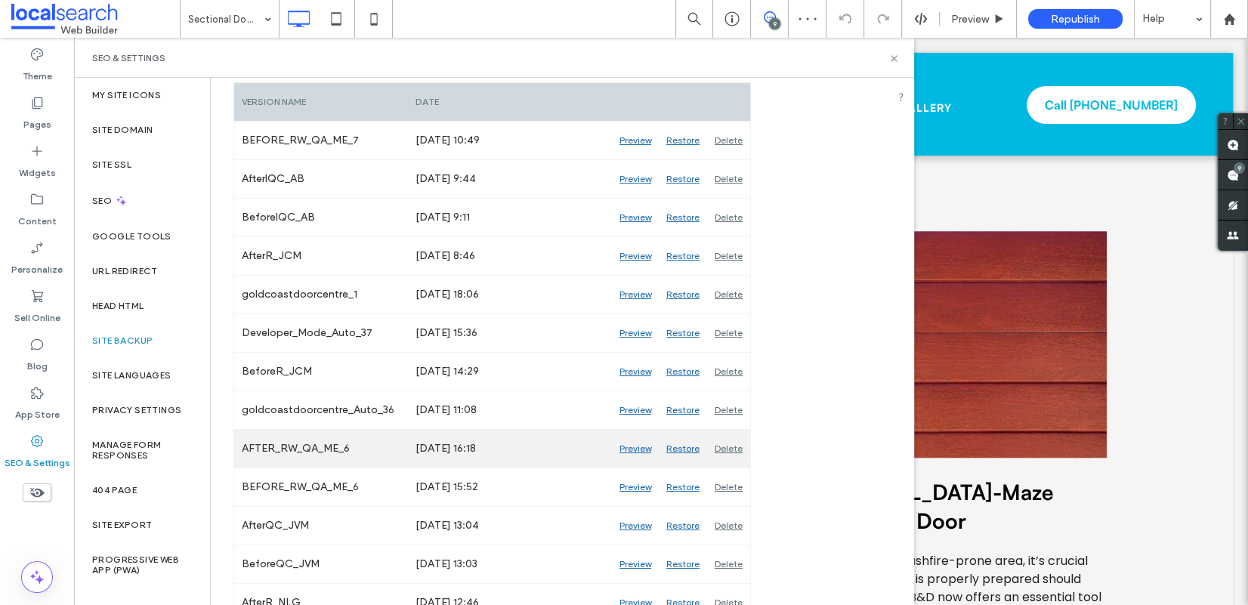
click at [622, 452] on div "Preview" at bounding box center [635, 449] width 47 height 38
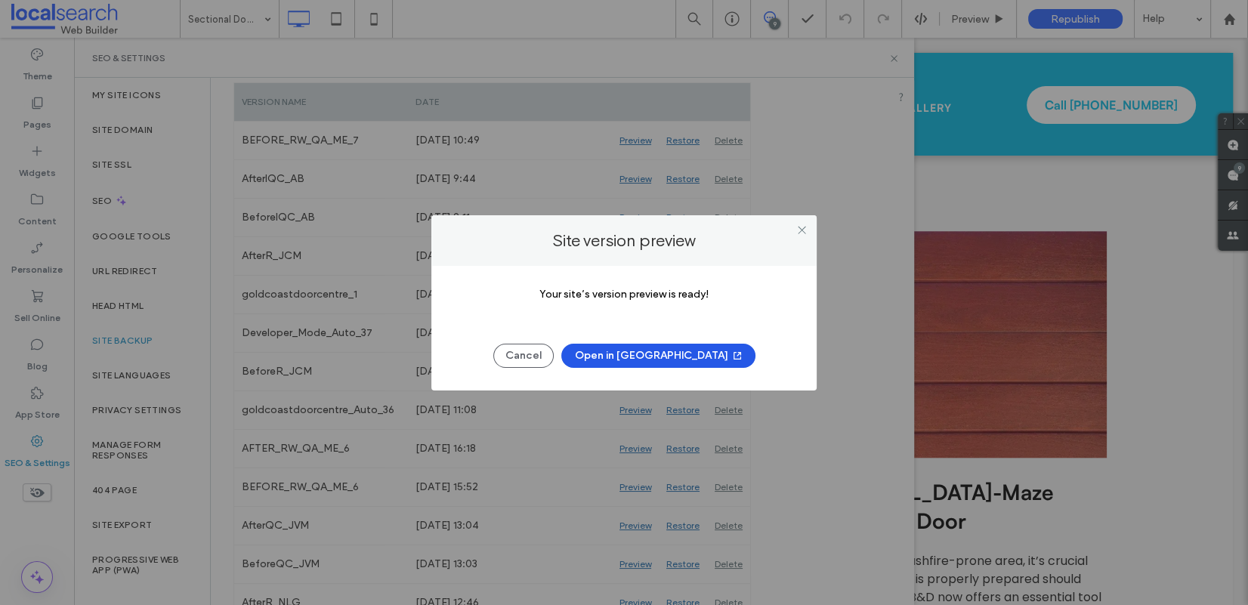
click at [643, 356] on button "Open in New Tab" at bounding box center [658, 356] width 194 height 24
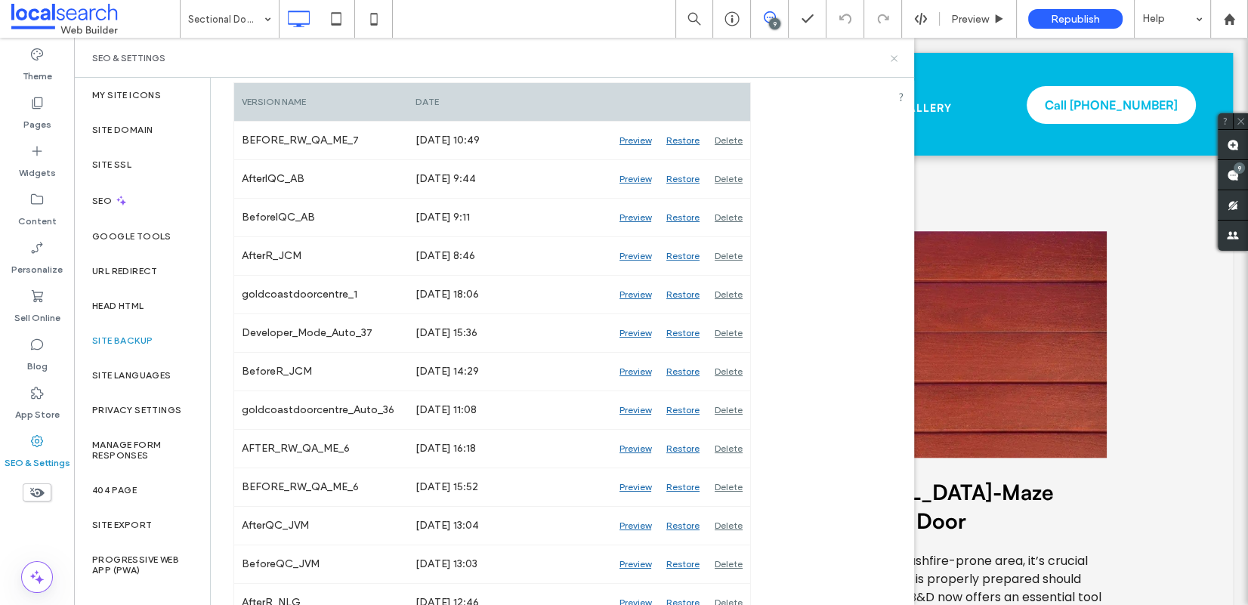
drag, startPoint x: 892, startPoint y: 55, endPoint x: 784, endPoint y: 145, distance: 140.5
click at [892, 55] on icon at bounding box center [893, 58] width 11 height 11
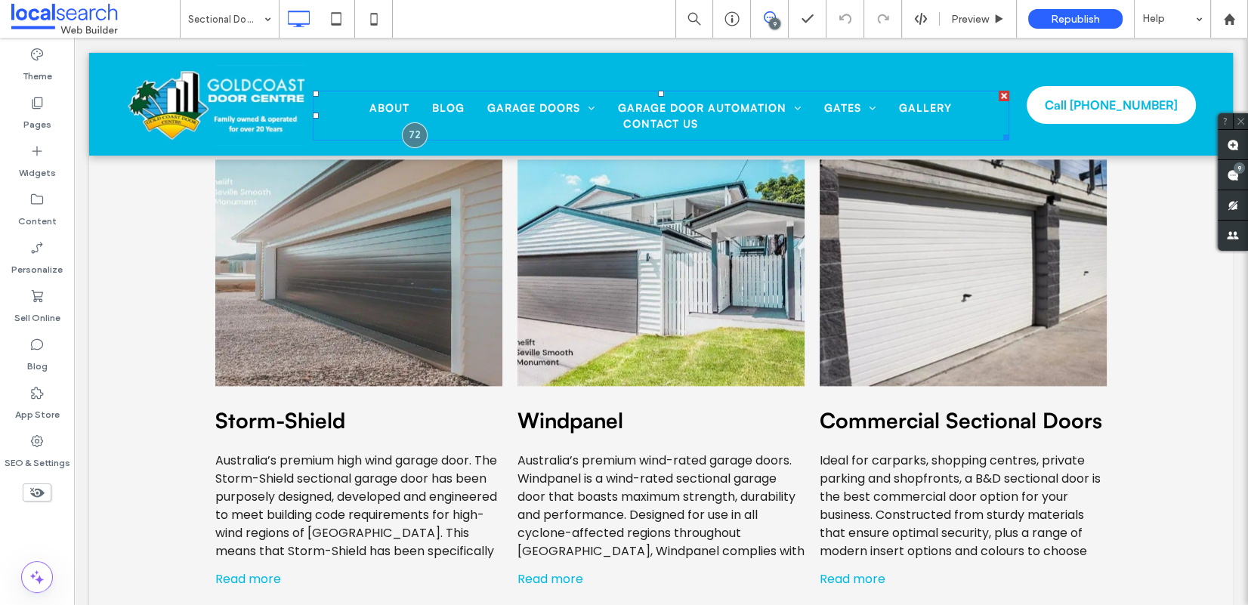
scroll to position [2220, 0]
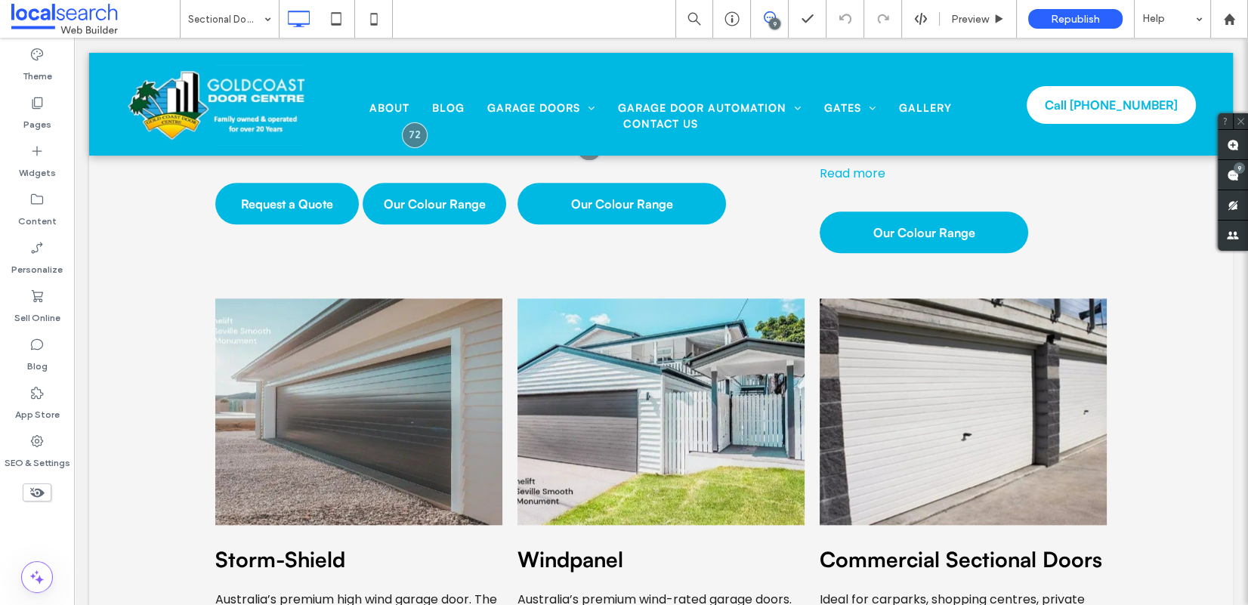
click at [769, 18] on icon at bounding box center [770, 17] width 12 height 12
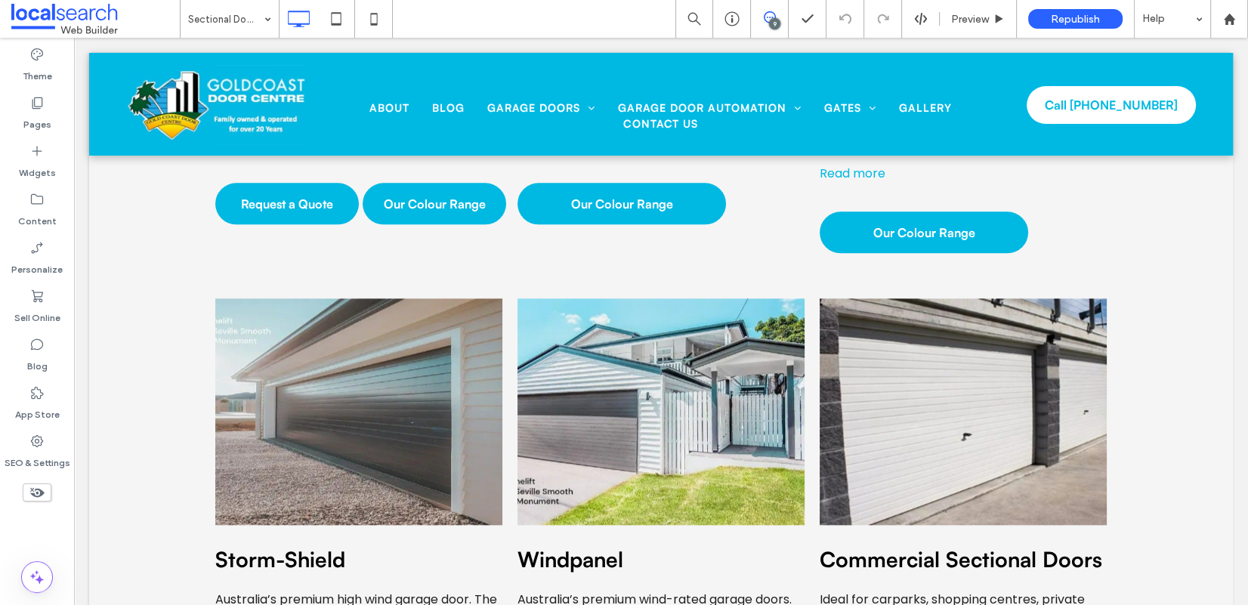
click at [779, 16] on span at bounding box center [769, 17] width 37 height 12
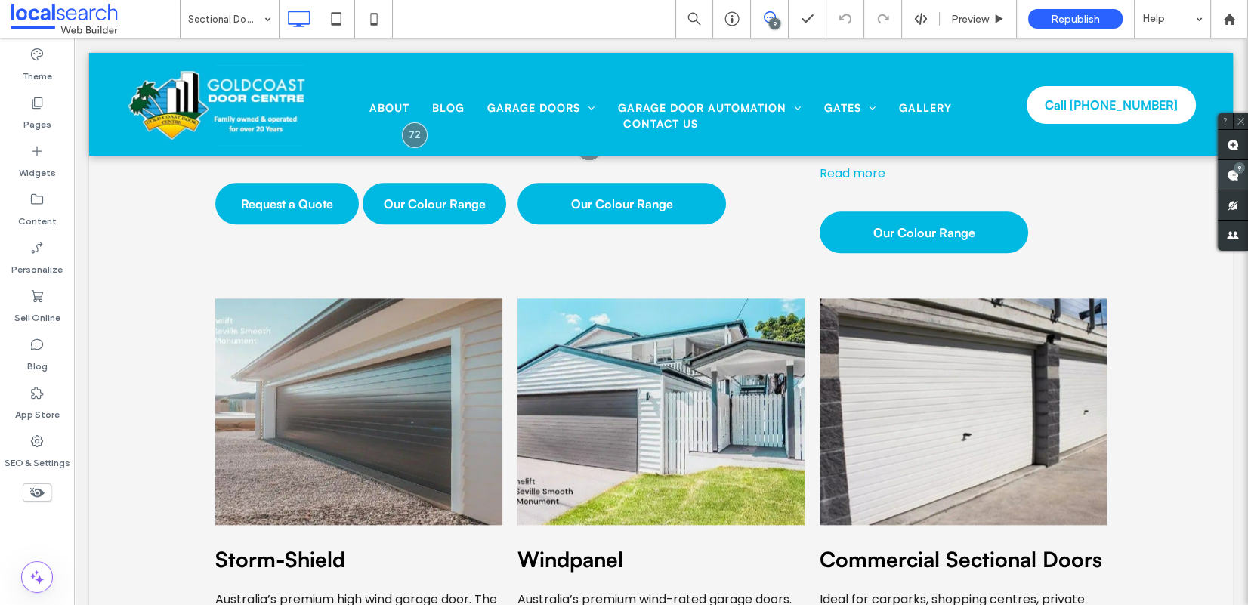
click at [1052, 174] on use at bounding box center [1232, 175] width 12 height 12
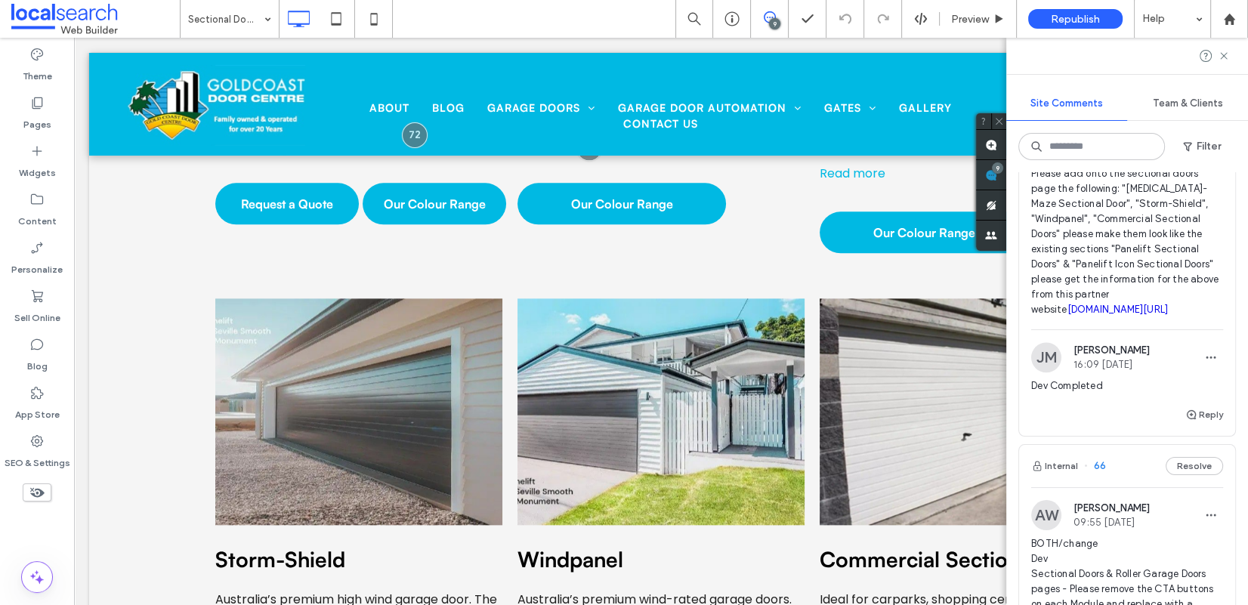
scroll to position [2195, 0]
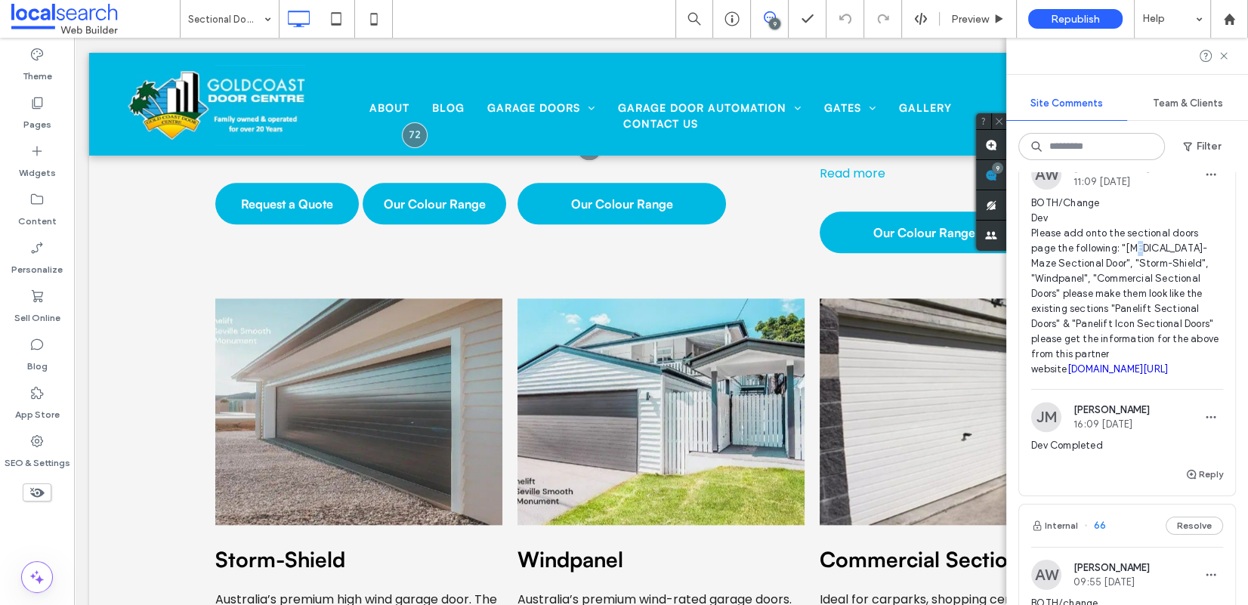
drag, startPoint x: 1134, startPoint y: 347, endPoint x: 1144, endPoint y: 356, distance: 13.9
click at [1052, 355] on span "BOTH/Change Dev Please add onto the sectional doors page the following: "BAL-Ma…" at bounding box center [1127, 286] width 192 height 181
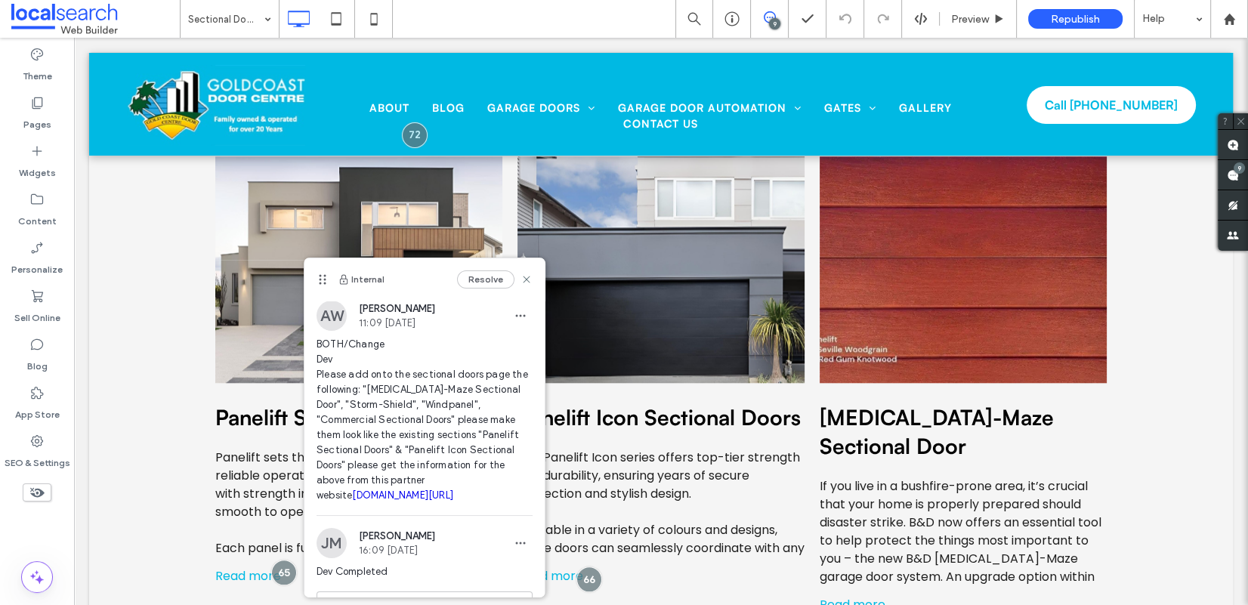
scroll to position [0, 0]
drag, startPoint x: 402, startPoint y: 389, endPoint x: 376, endPoint y: 403, distance: 29.1
click at [434, 393] on span "BOTH/Change Dev Please add onto the sectional doors page the following: "BAL-Ma…" at bounding box center [424, 420] width 216 height 166
drag, startPoint x: 349, startPoint y: 405, endPoint x: 380, endPoint y: 409, distance: 31.3
click at [369, 407] on span "BOTH/Change Dev Please add onto the sectional doors page the following: "BAL-Ma…" at bounding box center [424, 420] width 216 height 166
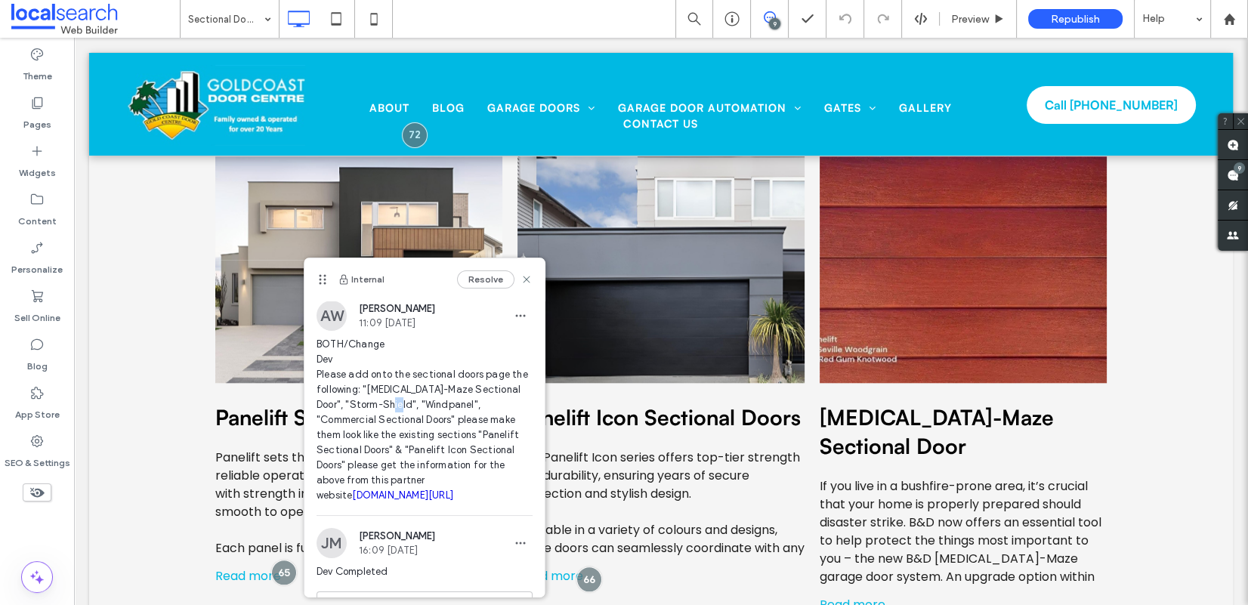
drag, startPoint x: 409, startPoint y: 409, endPoint x: 427, endPoint y: 409, distance: 17.4
click at [421, 409] on span "BOTH/Change Dev Please add onto the sectional doors page the following: "BAL-Ma…" at bounding box center [424, 420] width 216 height 166
drag, startPoint x: 473, startPoint y: 405, endPoint x: 372, endPoint y: 424, distance: 102.9
click at [361, 423] on span "BOTH/Change Dev Please add onto the sectional doors page the following: "BAL-Ma…" at bounding box center [424, 420] width 216 height 166
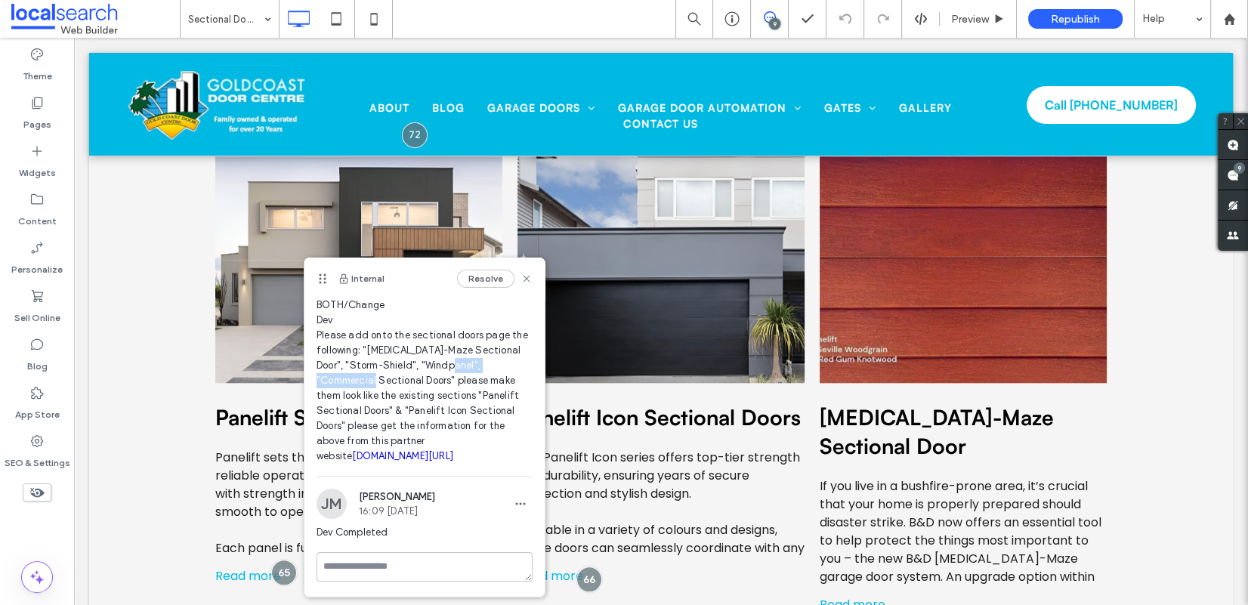
scroll to position [53, 0]
click at [423, 545] on textarea at bounding box center [424, 566] width 216 height 29
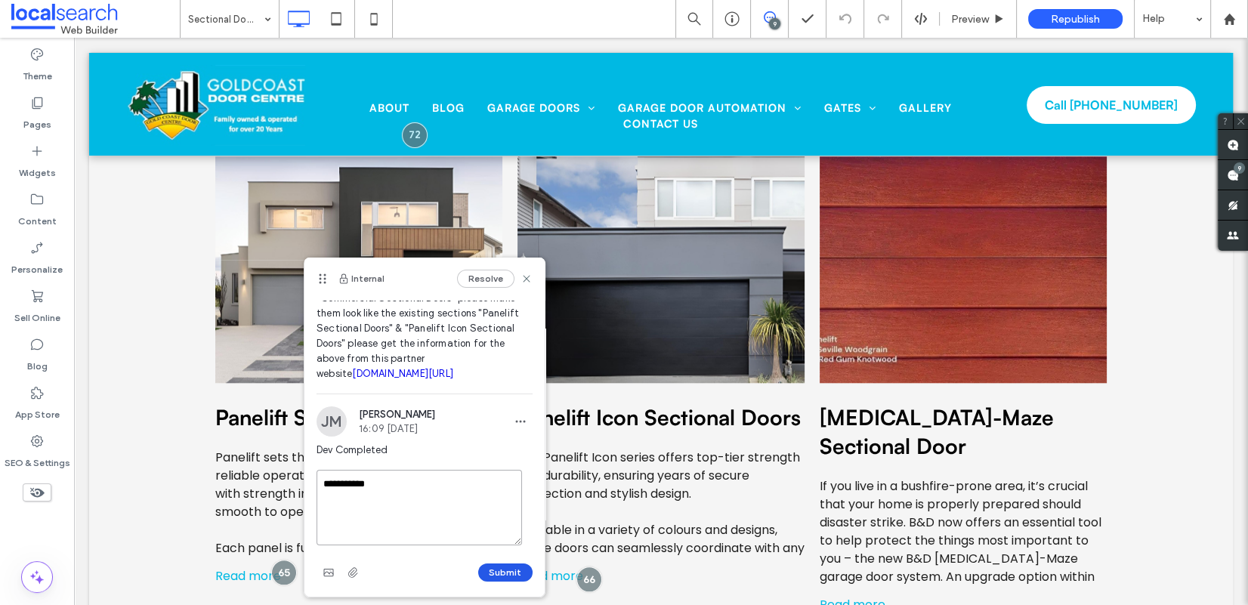
type textarea "**********"
drag, startPoint x: 509, startPoint y: 568, endPoint x: 508, endPoint y: 556, distance: 12.1
click at [509, 545] on button "Submit" at bounding box center [505, 572] width 54 height 18
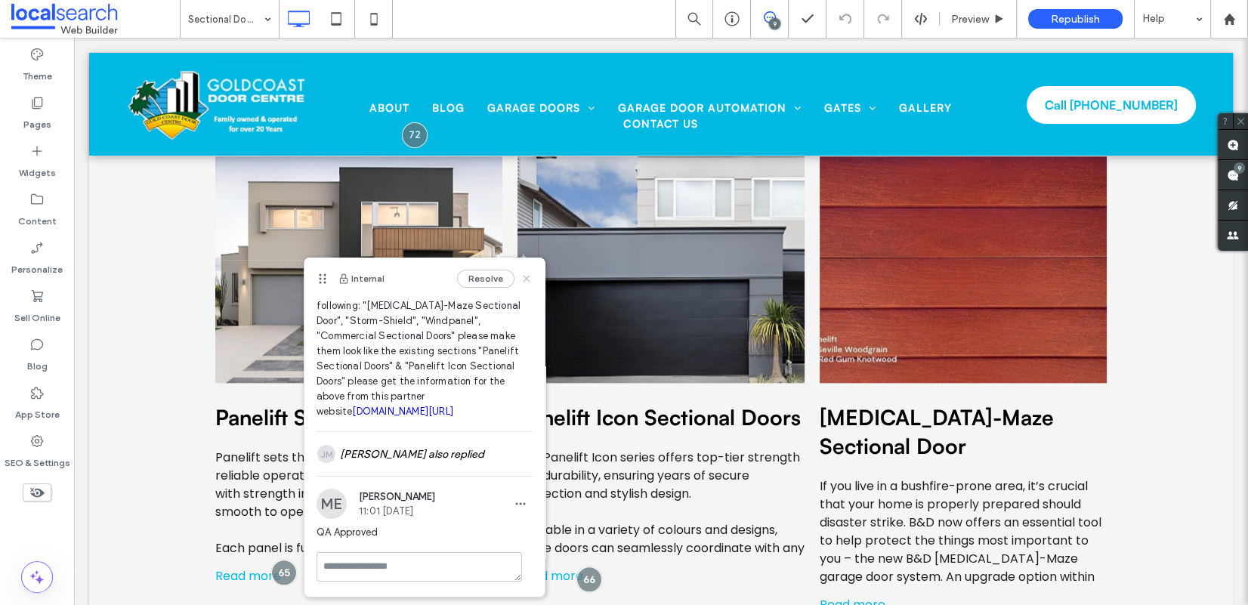
click at [520, 274] on icon at bounding box center [526, 279] width 12 height 12
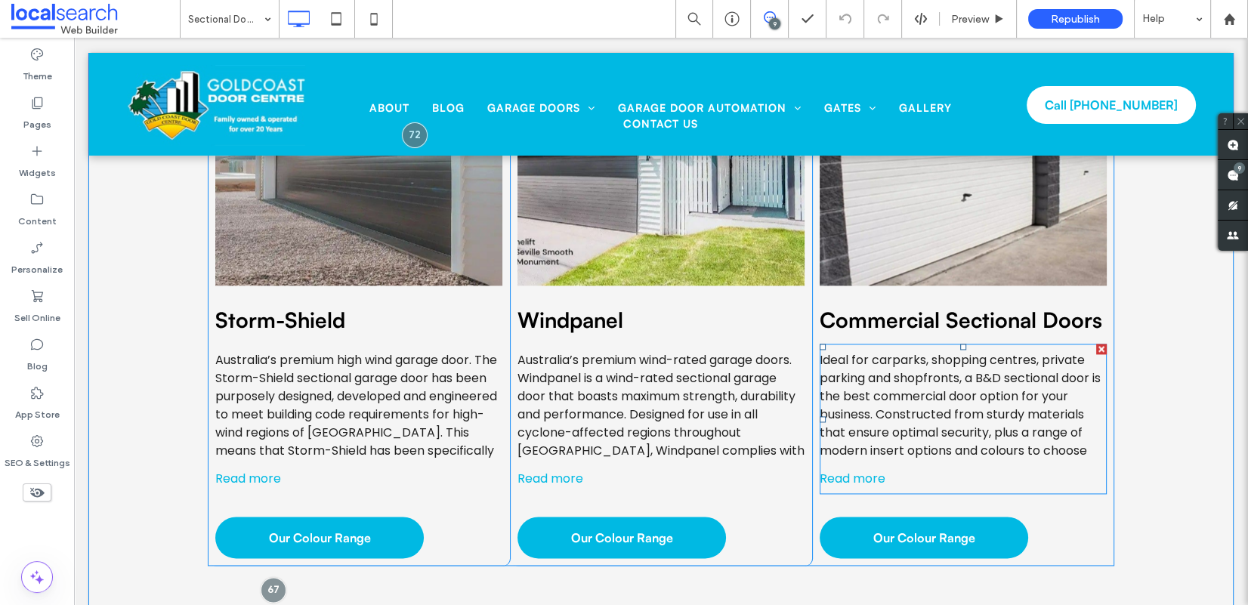
scroll to position [2462, 0]
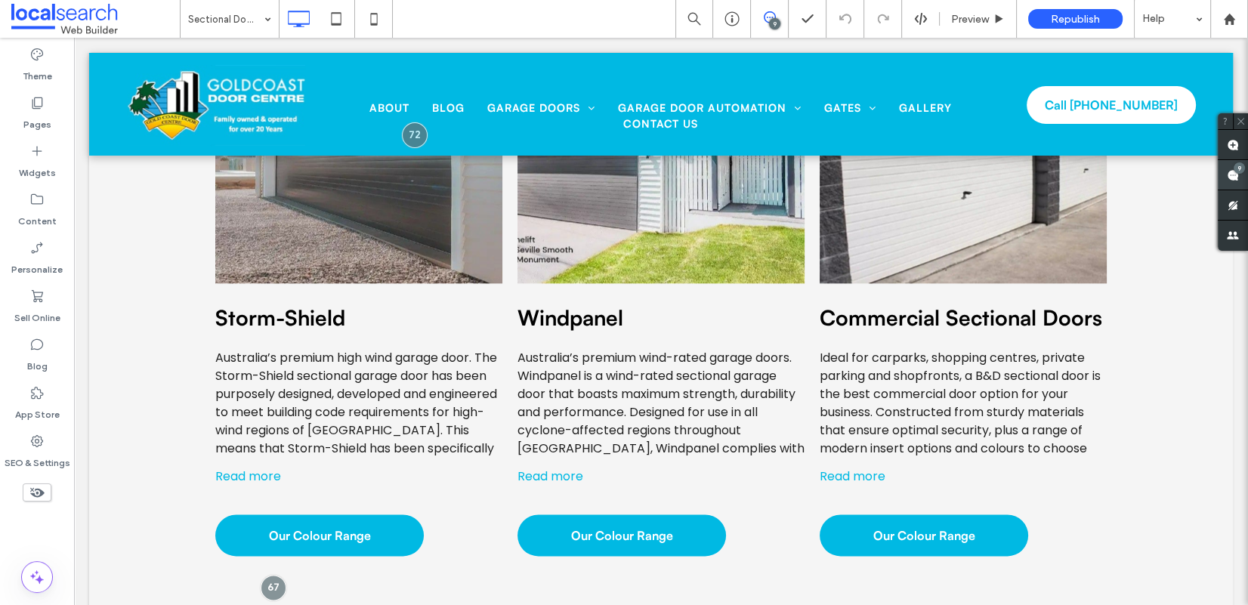
click at [1052, 176] on use at bounding box center [1232, 175] width 12 height 12
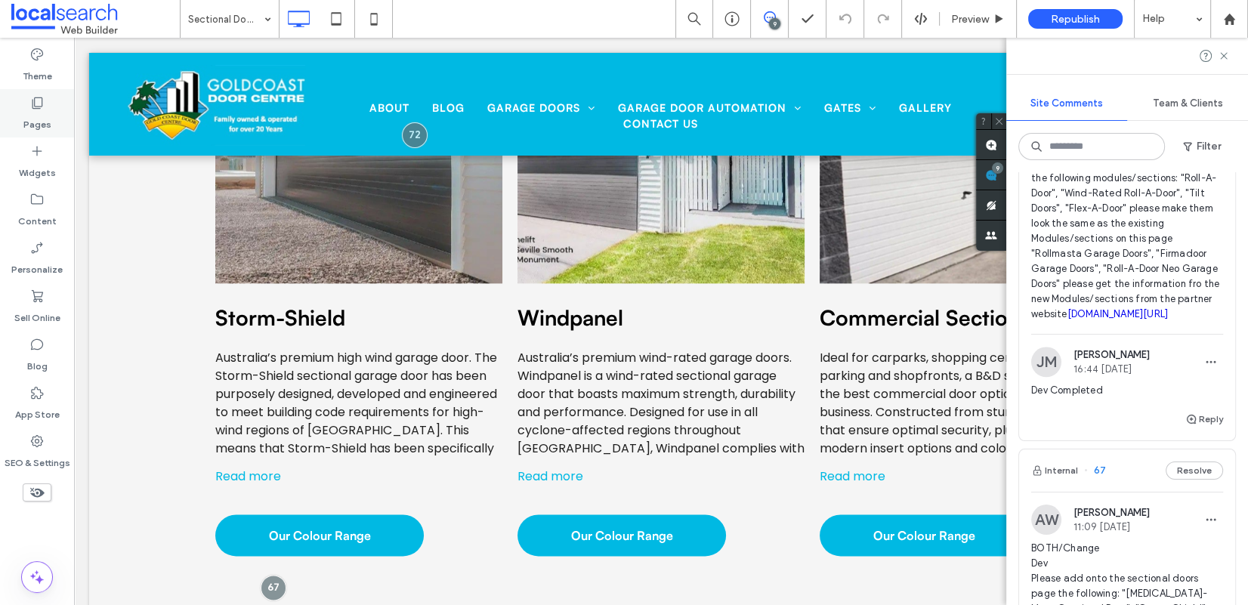
scroll to position [1849, 0]
click at [1052, 429] on button "Reply" at bounding box center [1204, 420] width 38 height 18
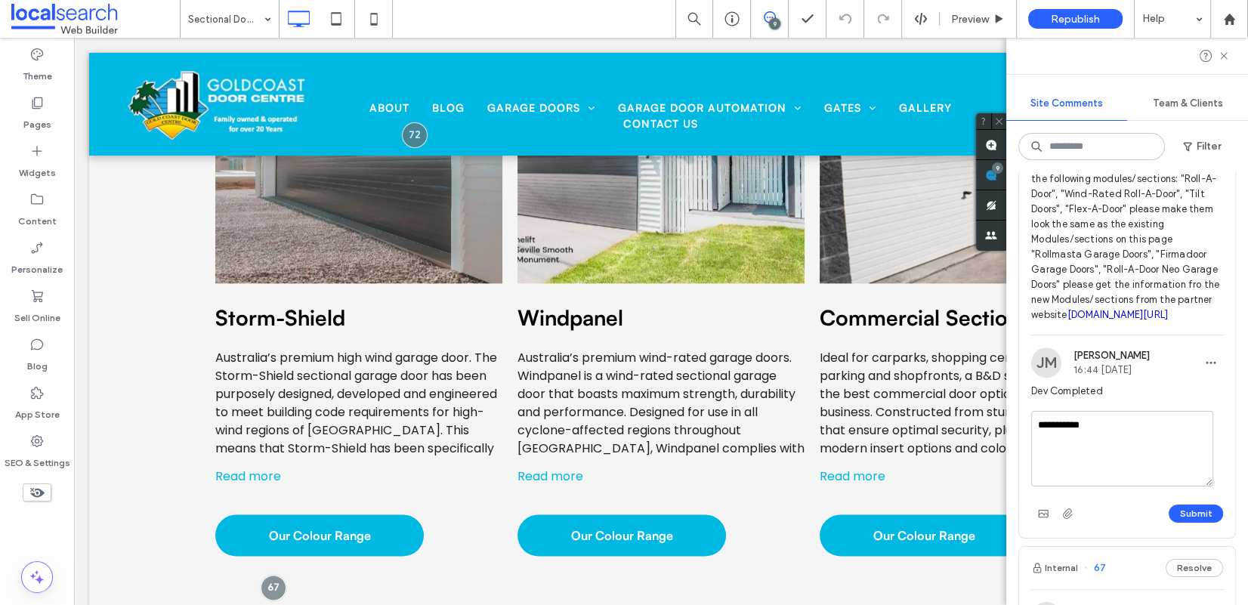
scroll to position [1971, 0]
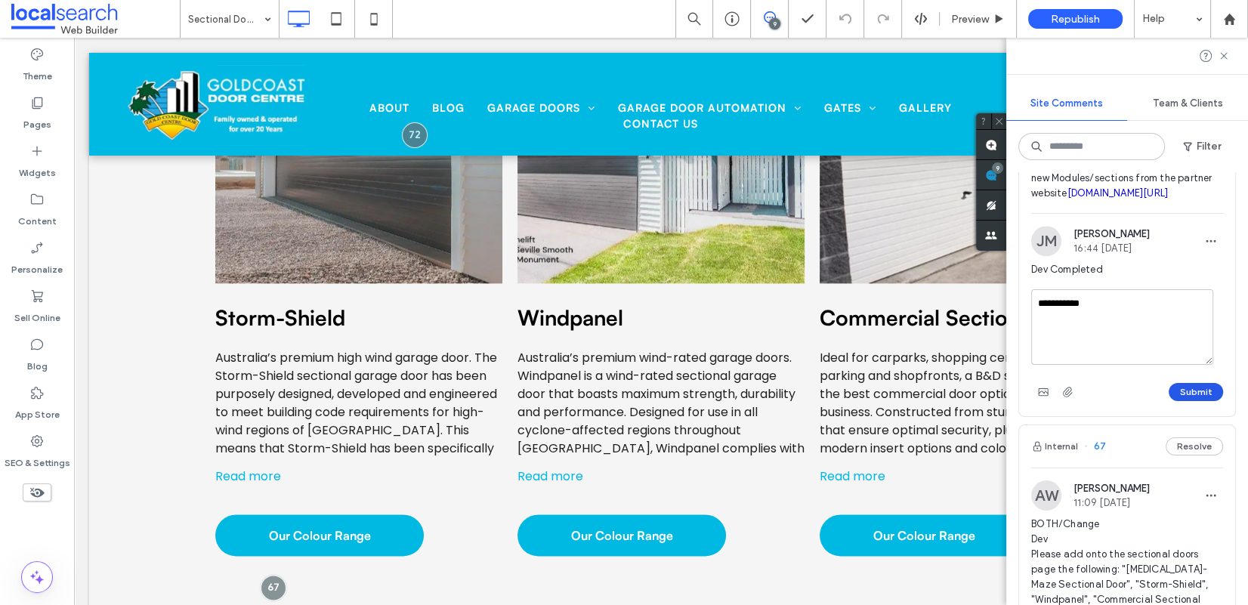
type textarea "**********"
click at [1052, 401] on button "Submit" at bounding box center [1195, 392] width 54 height 18
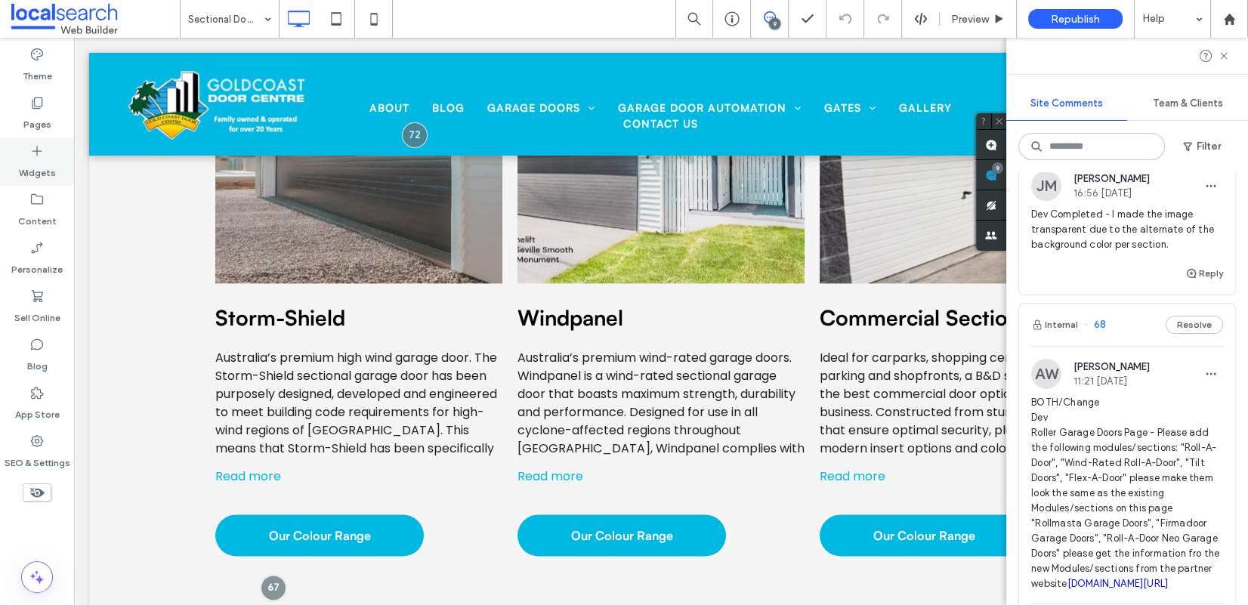
scroll to position [1246, 0]
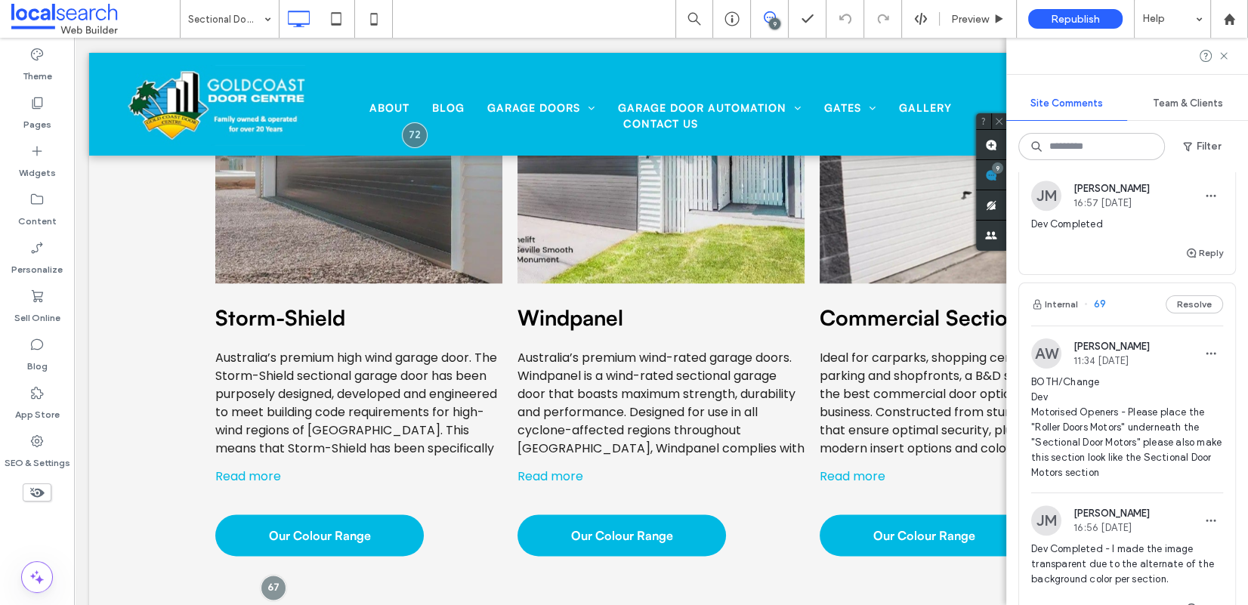
click at [1052, 312] on span "69" at bounding box center [1095, 304] width 22 height 15
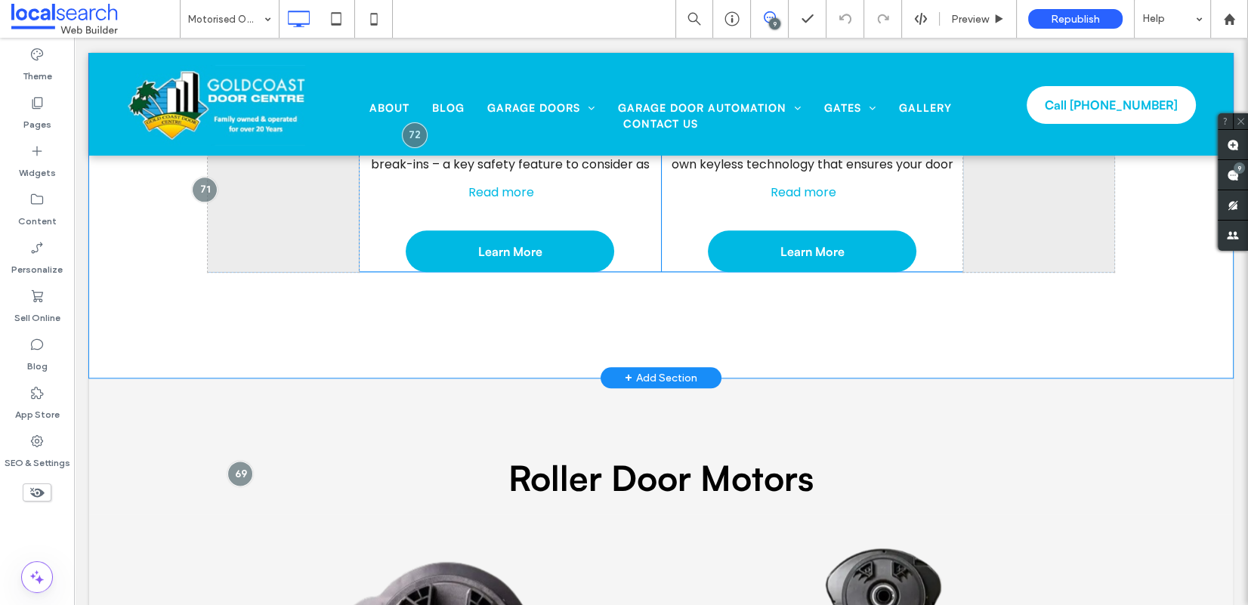
scroll to position [2473, 0]
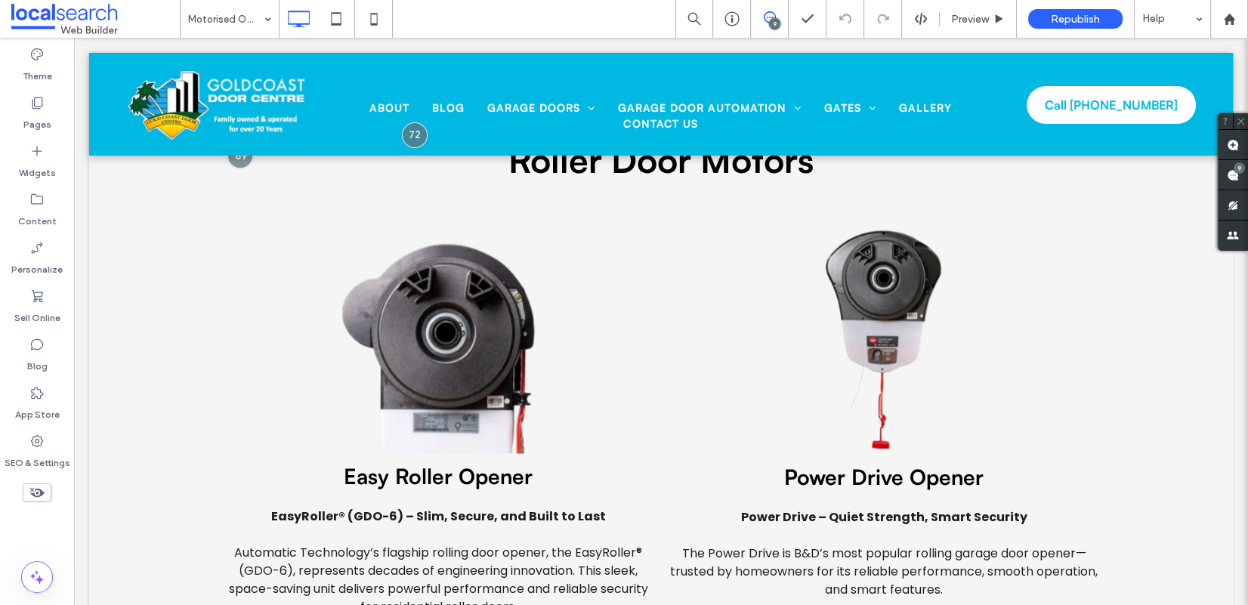
click at [771, 12] on use at bounding box center [770, 17] width 12 height 12
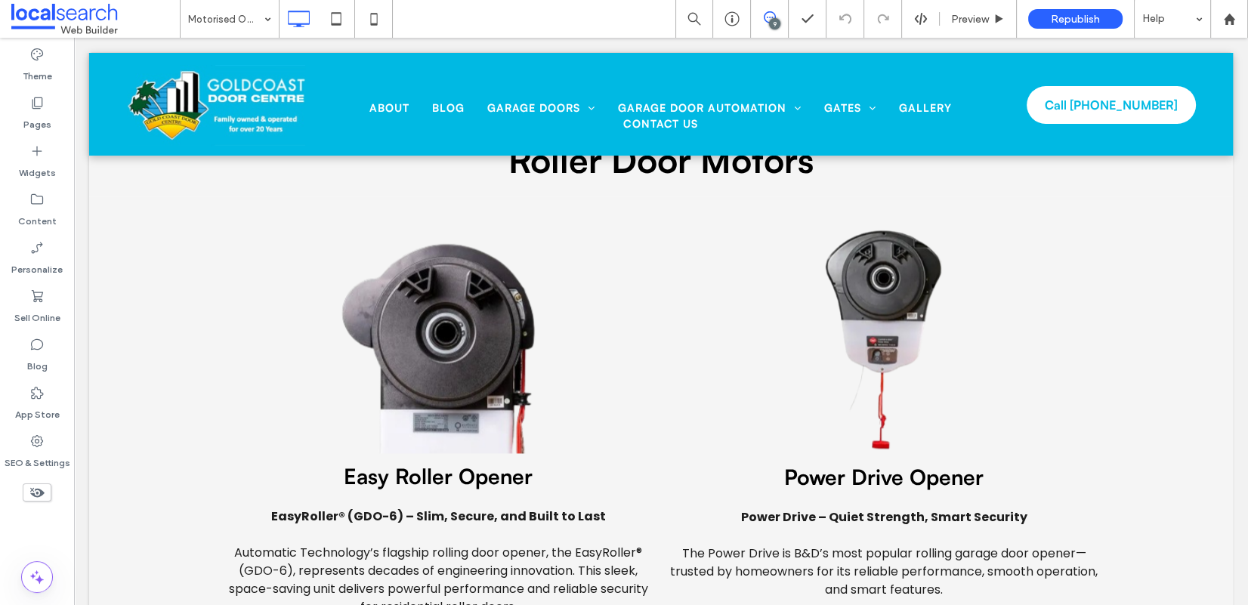
click at [770, 11] on icon at bounding box center [770, 17] width 12 height 12
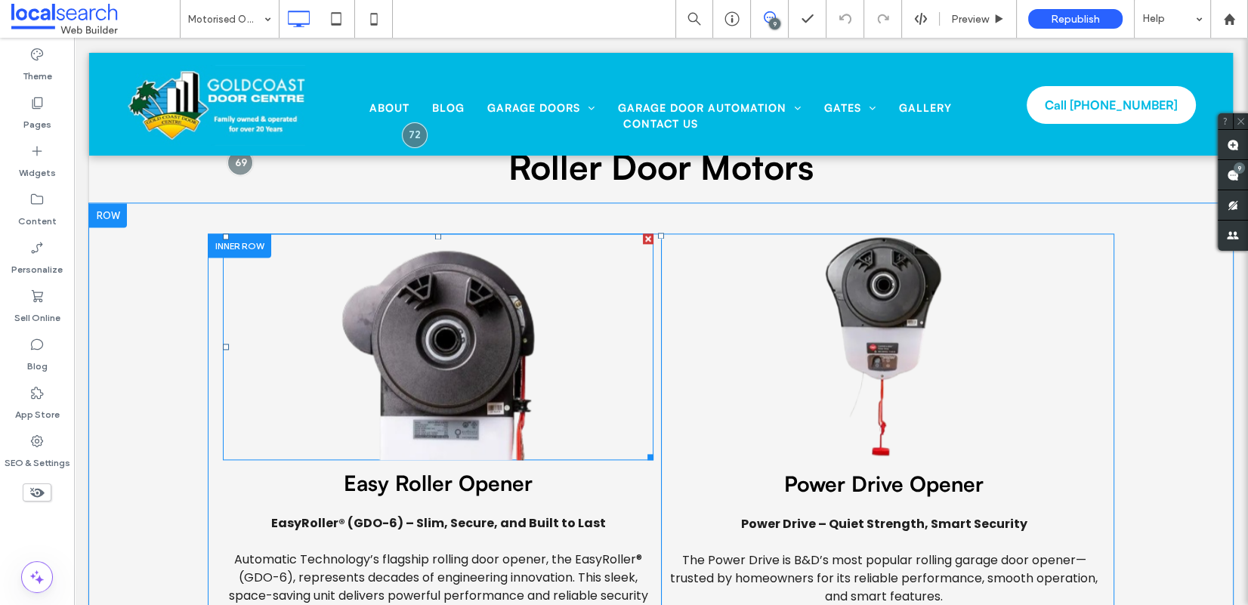
scroll to position [2454, 0]
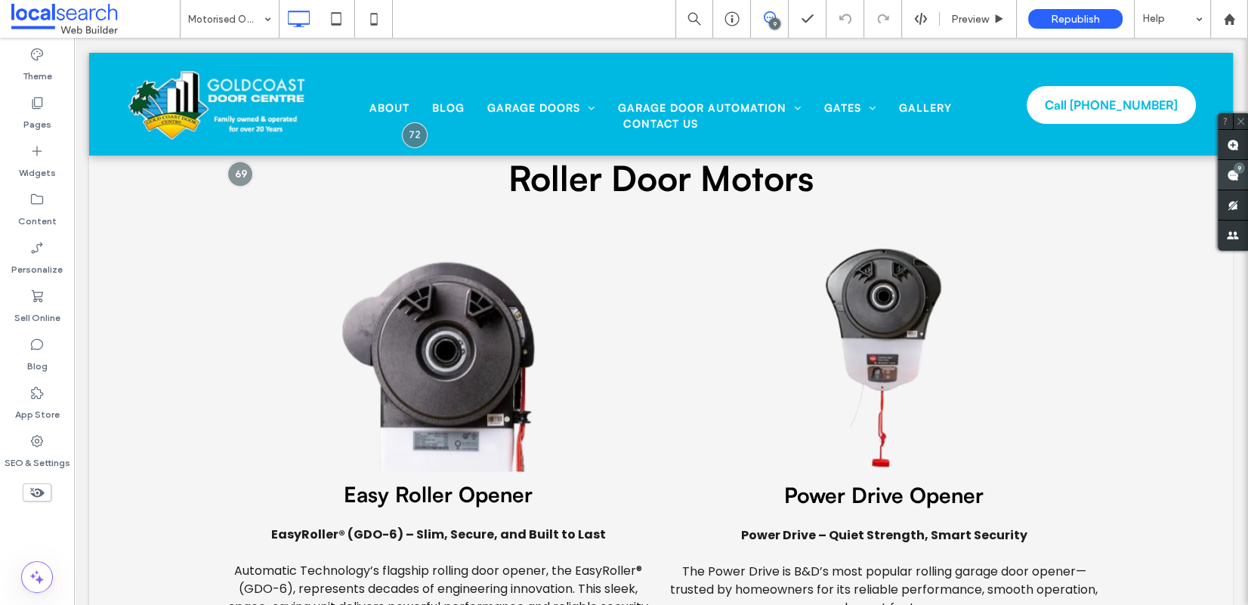
click at [1052, 170] on div "9" at bounding box center [1238, 167] width 11 height 11
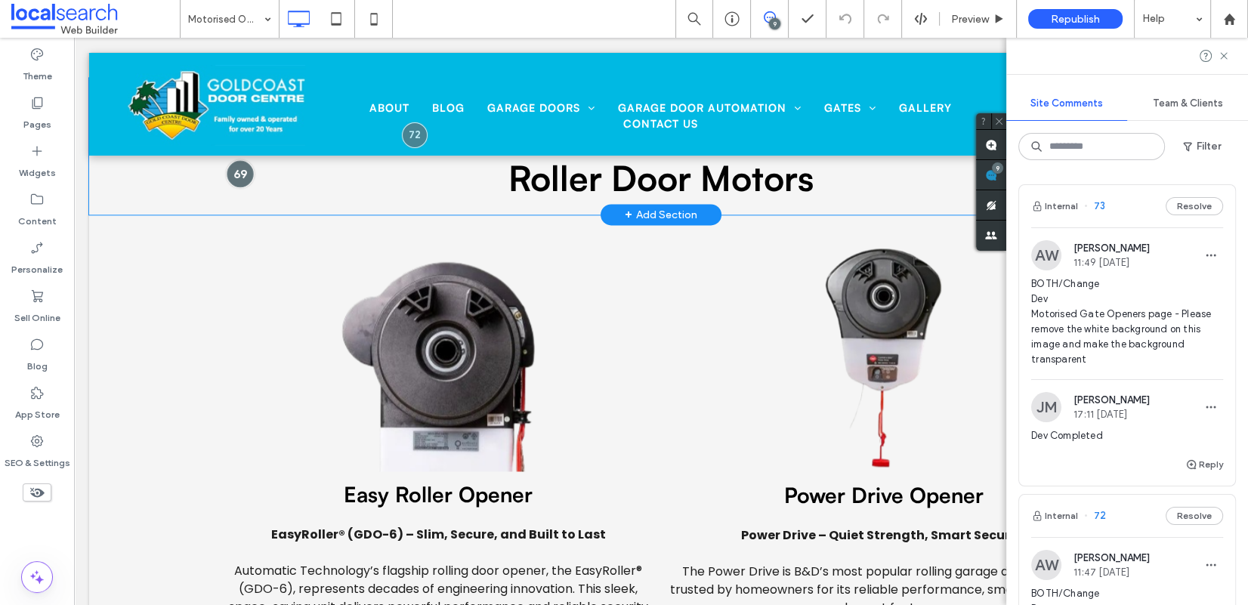
click at [241, 172] on div at bounding box center [241, 174] width 28 height 28
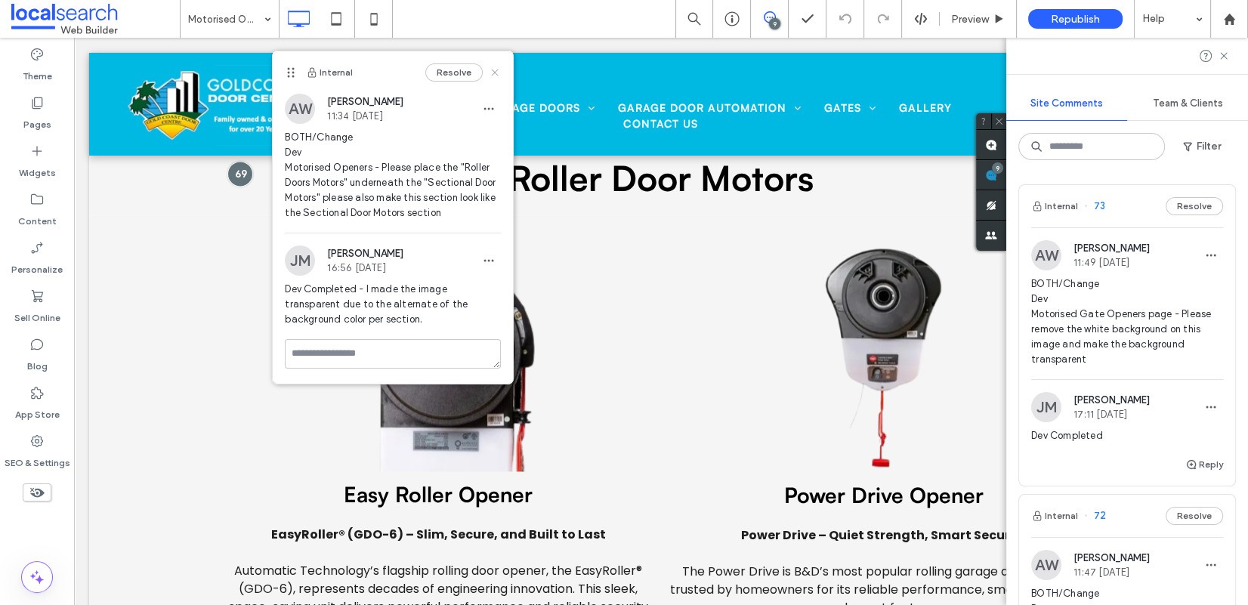
click at [490, 70] on icon at bounding box center [495, 72] width 12 height 12
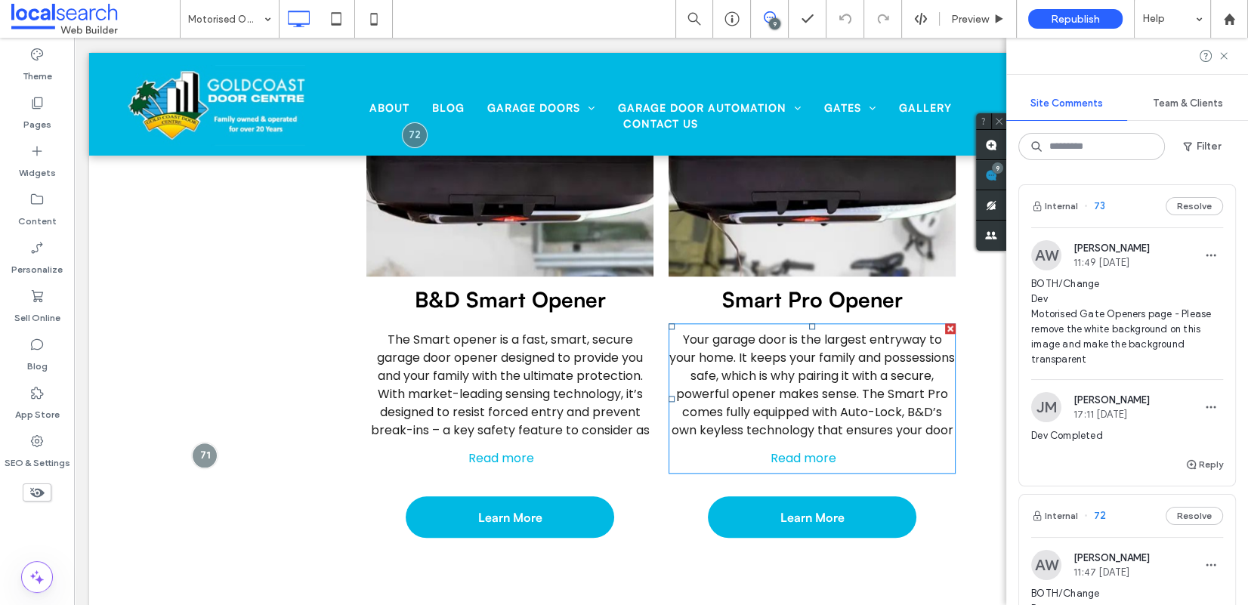
scroll to position [1591, 0]
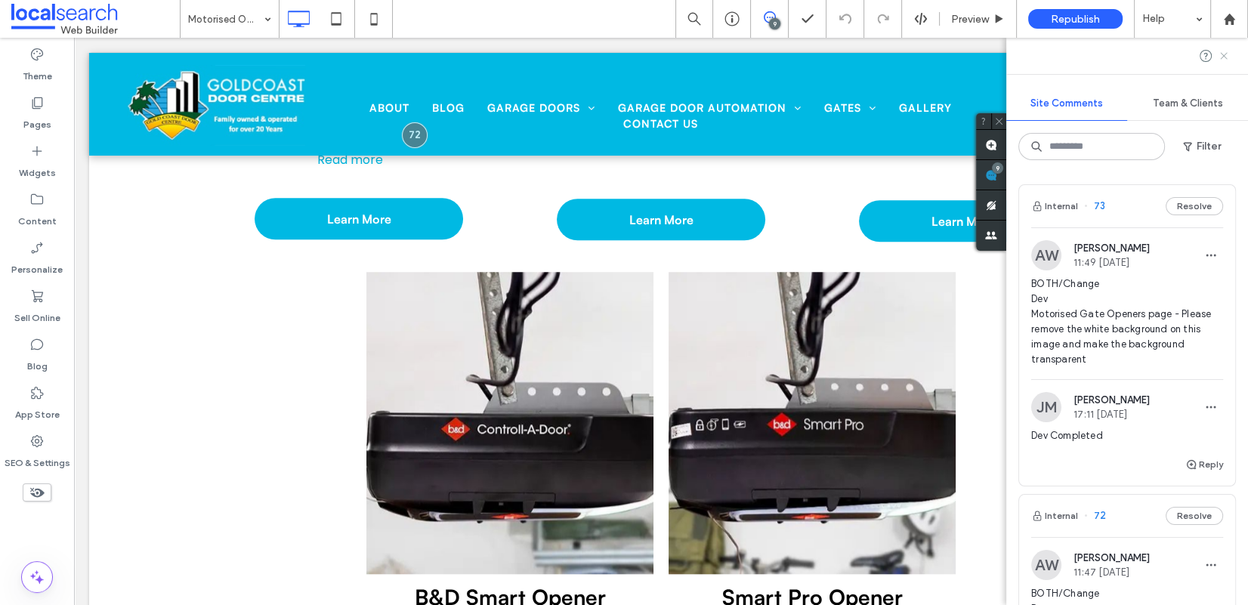
click at [1052, 56] on icon at bounding box center [1223, 56] width 12 height 12
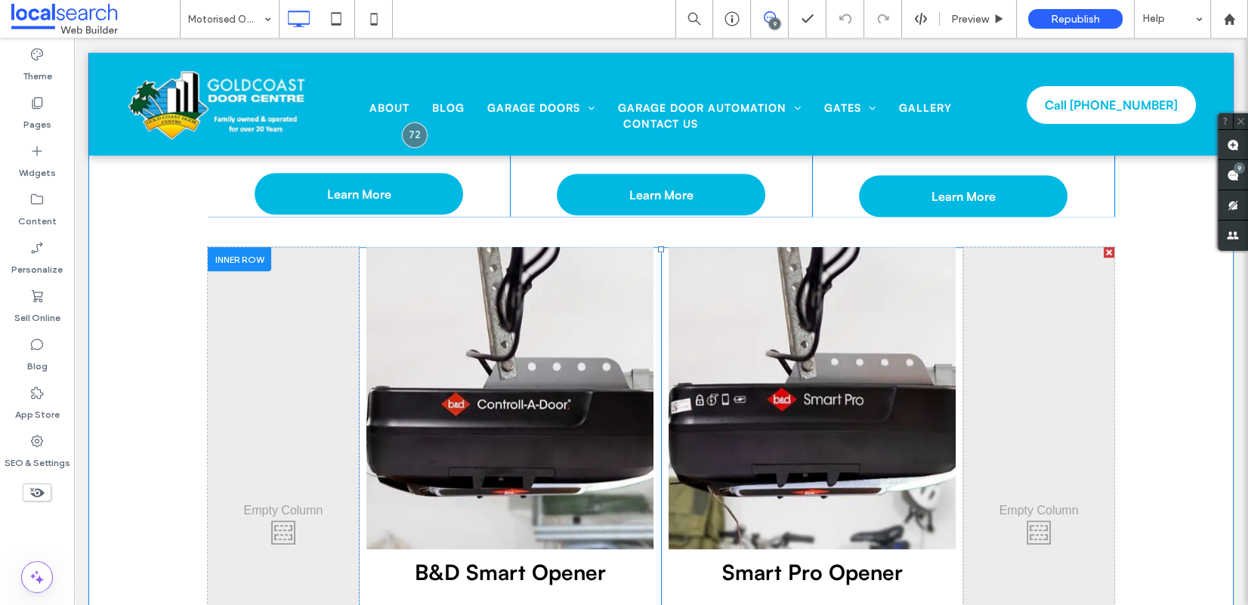
scroll to position [1584, 0]
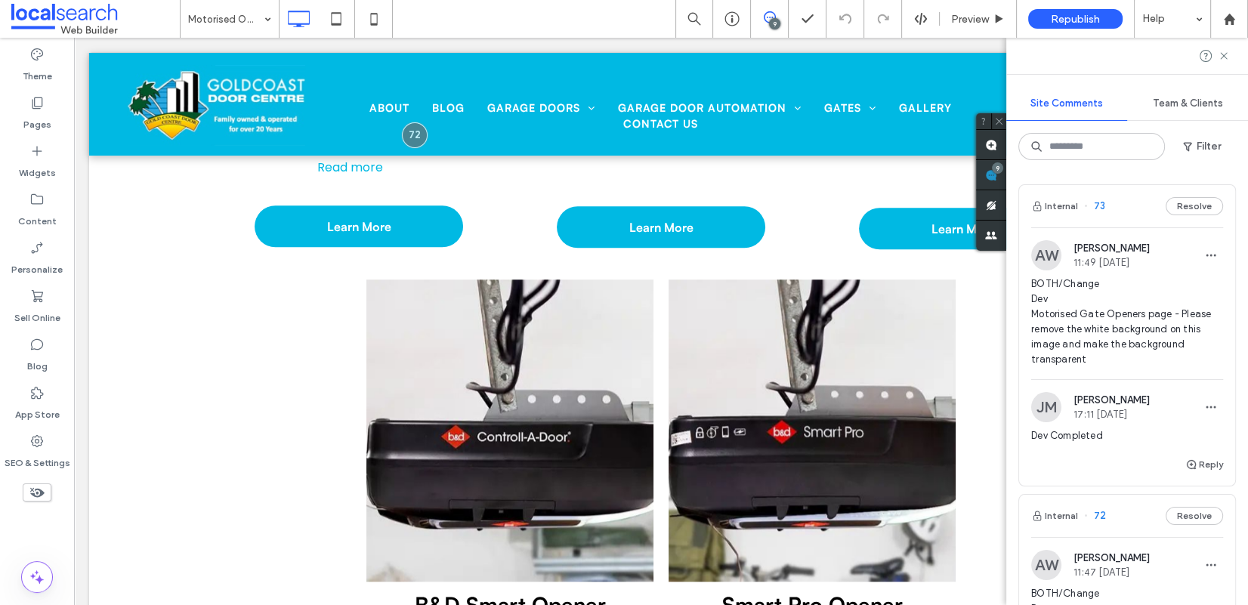
click at [1003, 170] on div "9" at bounding box center [997, 167] width 11 height 11
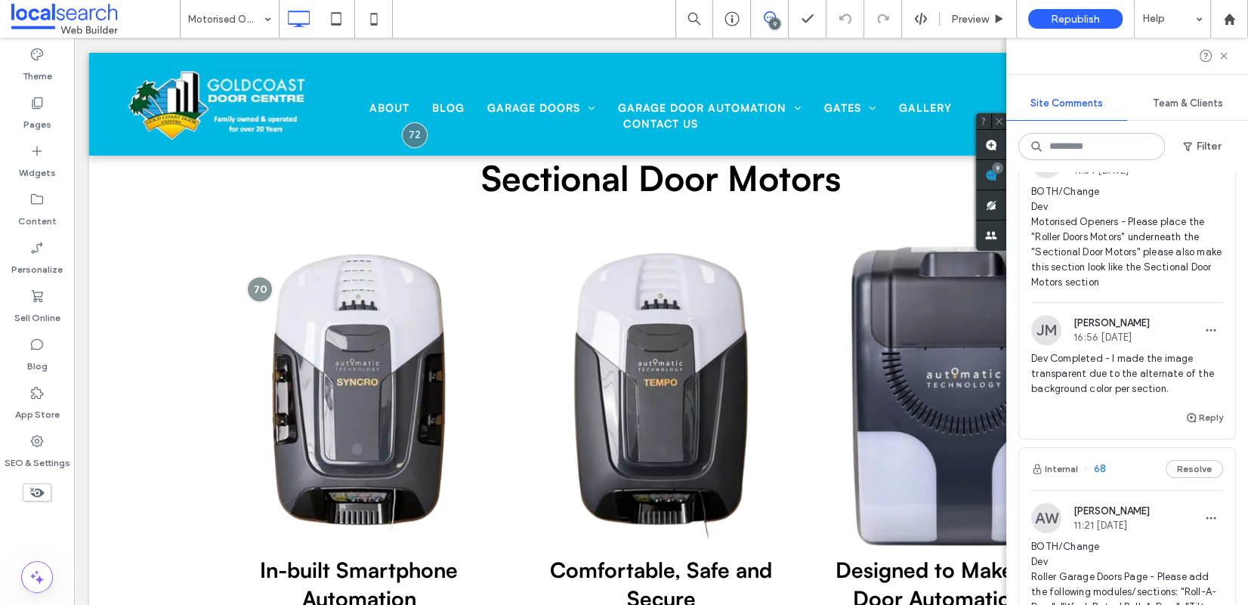
scroll to position [782, 0]
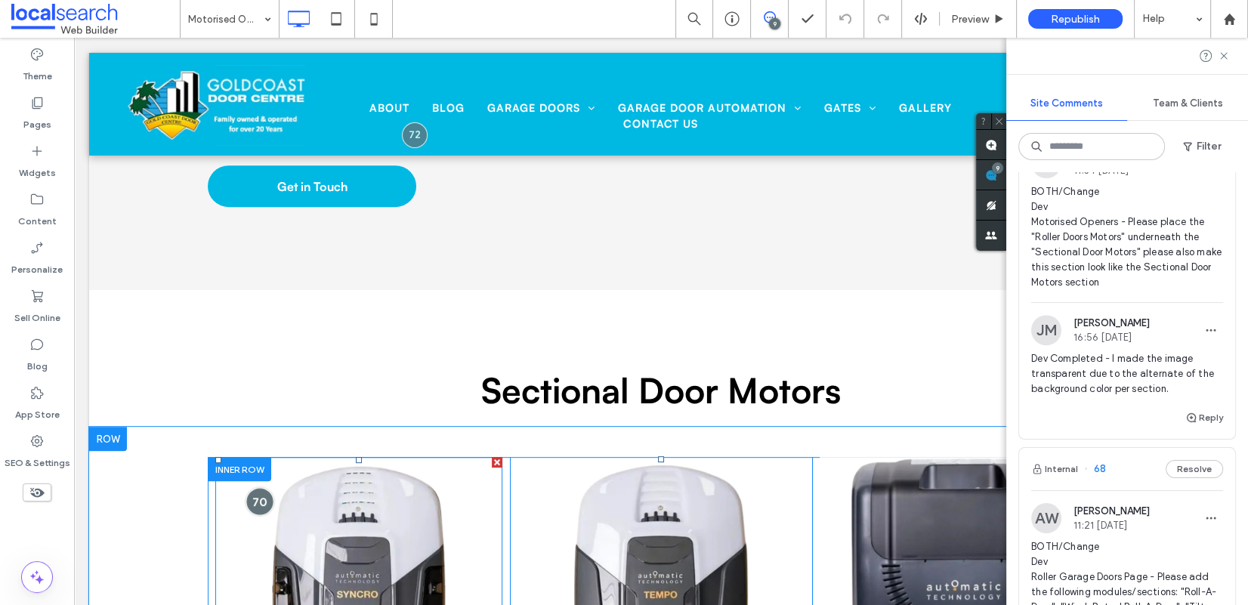
click at [250, 501] on div at bounding box center [260, 502] width 28 height 28
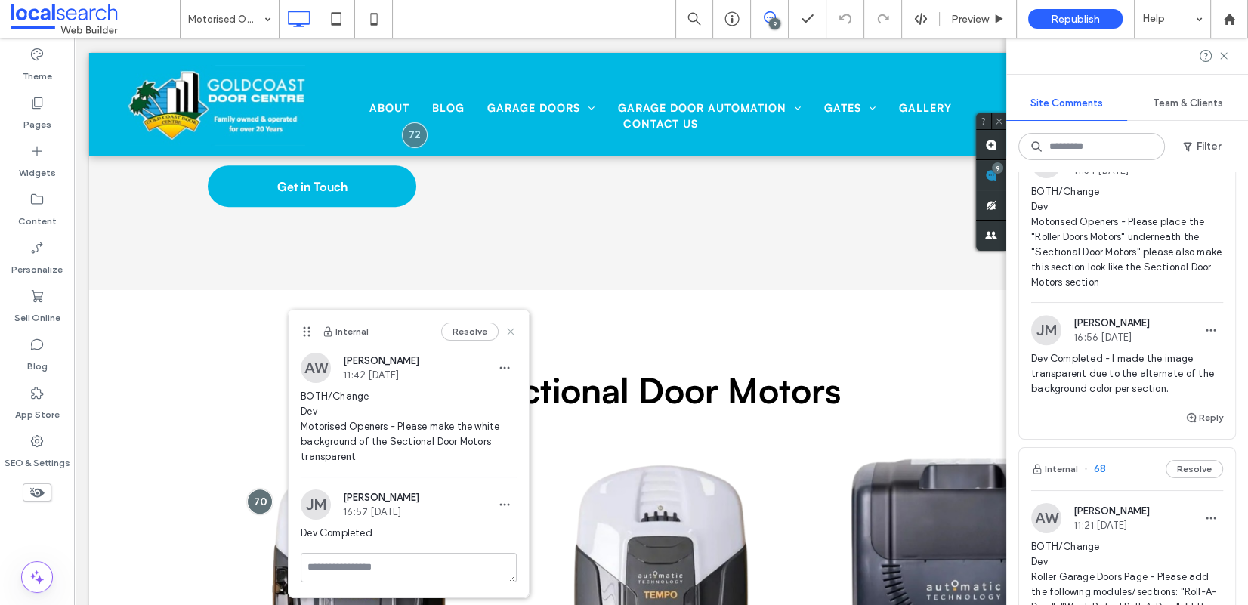
click at [513, 325] on icon at bounding box center [510, 331] width 12 height 12
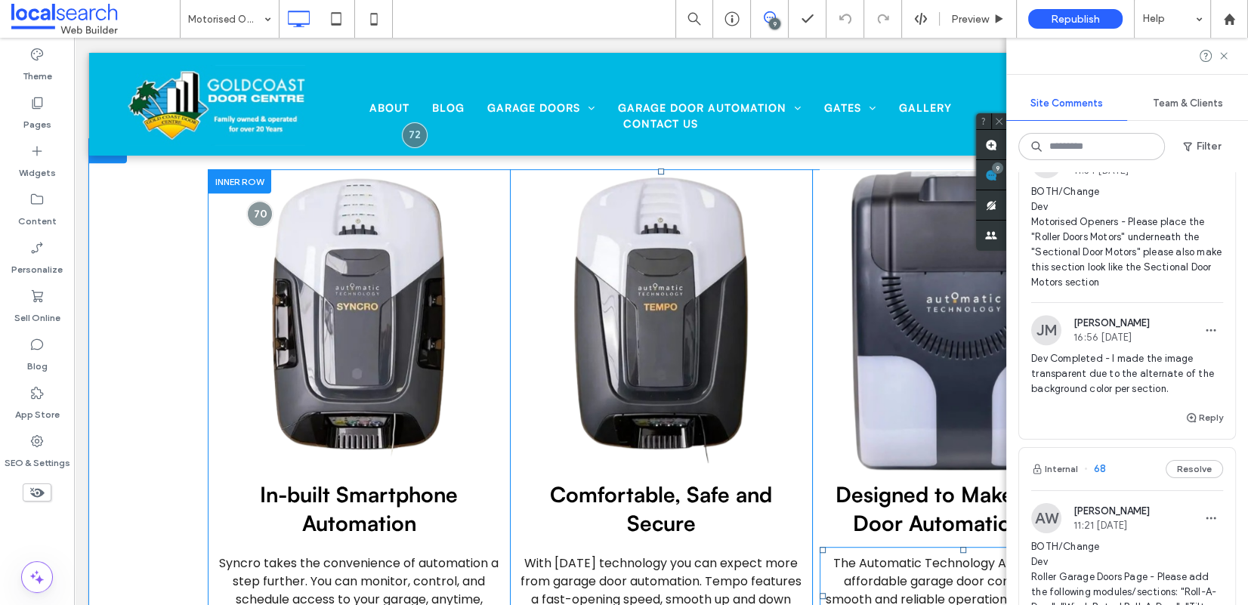
scroll to position [919, 0]
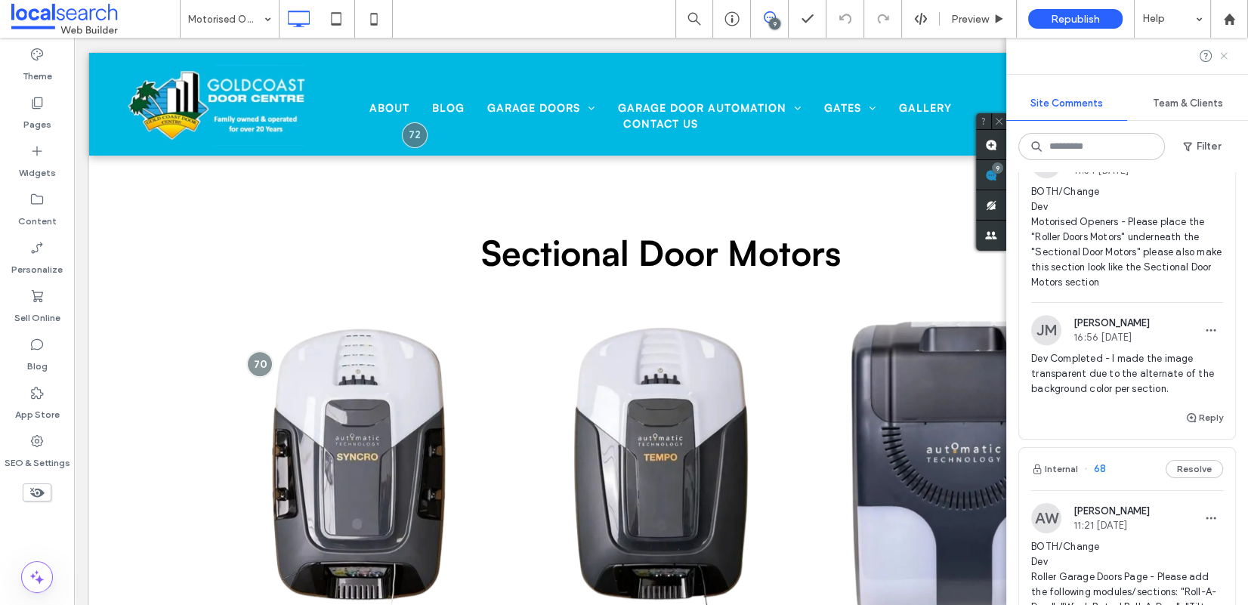
click at [1052, 59] on use at bounding box center [1223, 55] width 7 height 7
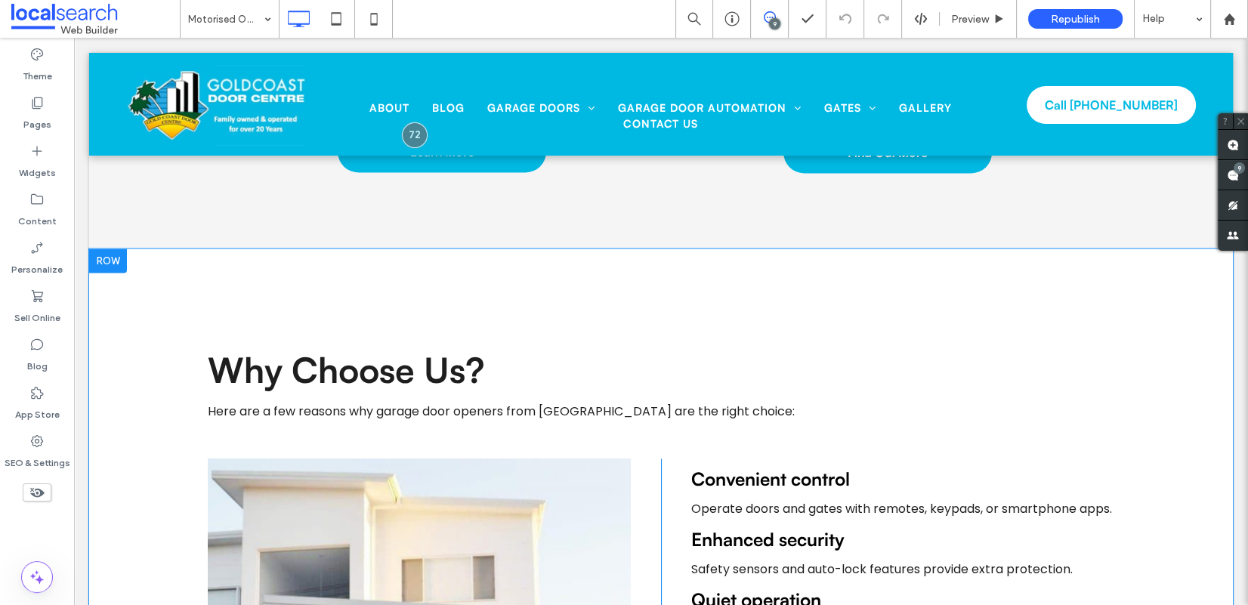
scroll to position [3055, 0]
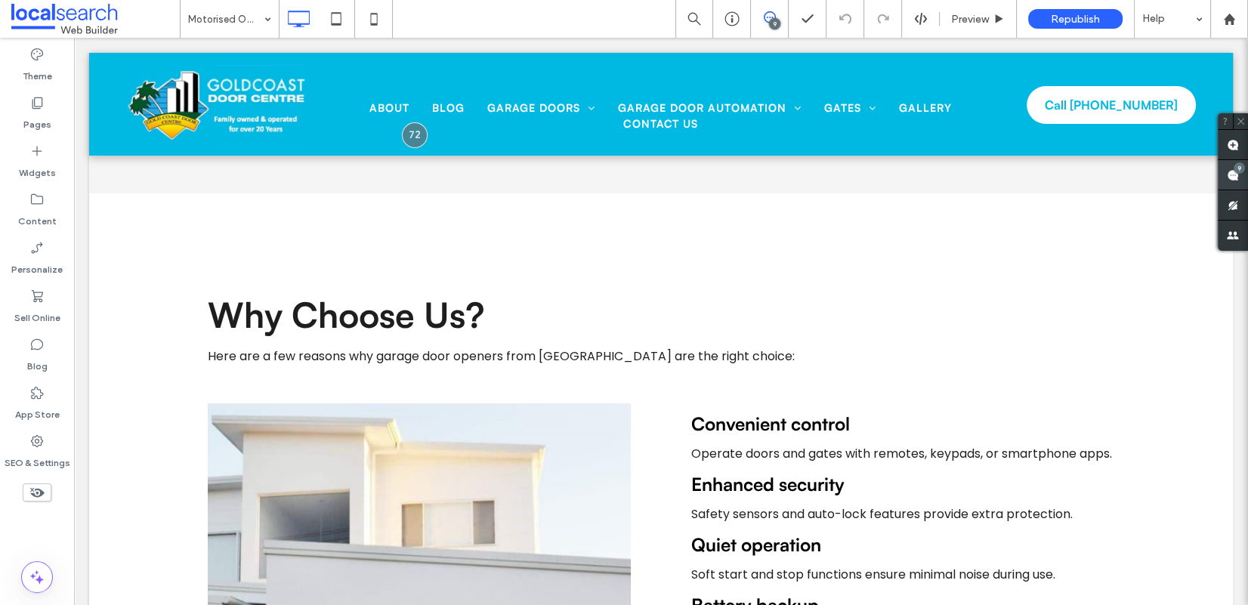
click at [1052, 171] on div "9" at bounding box center [1238, 167] width 11 height 11
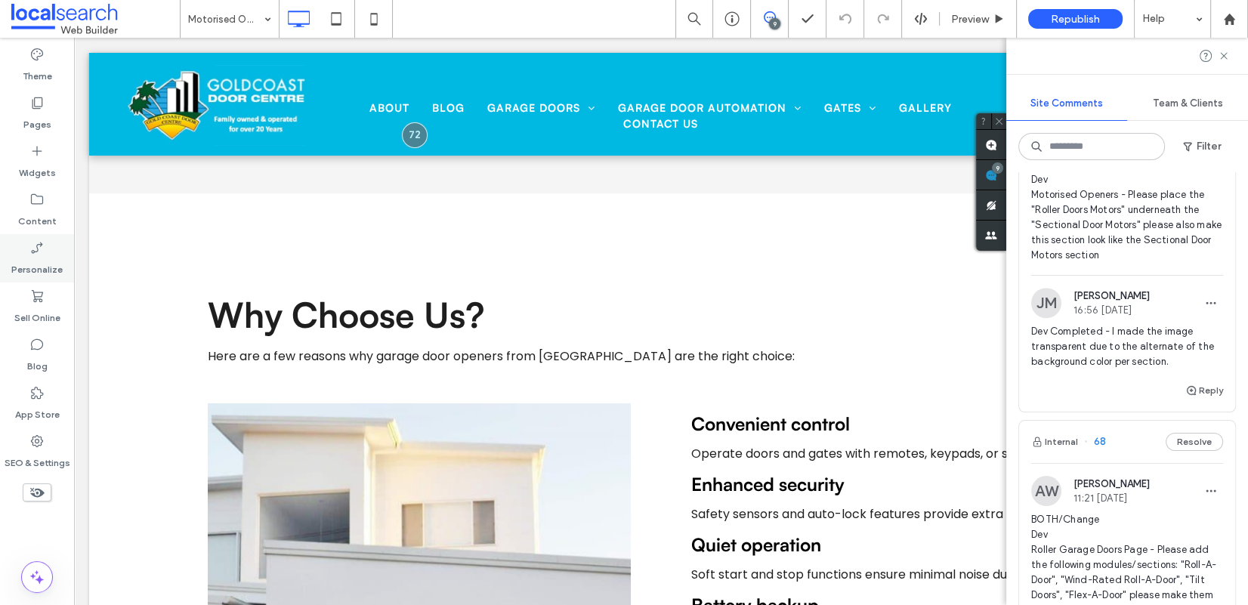
scroll to position [1465, 0]
click at [1052, 398] on button "Reply" at bounding box center [1204, 389] width 38 height 18
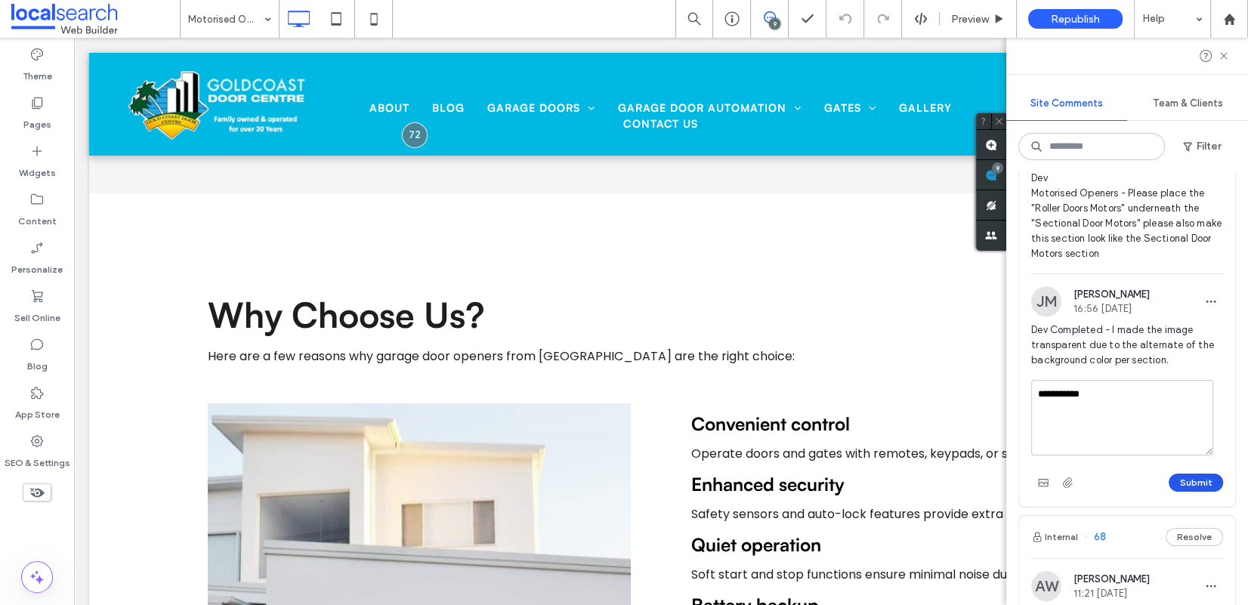
type textarea "**********"
click at [1052, 492] on button "Submit" at bounding box center [1195, 483] width 54 height 18
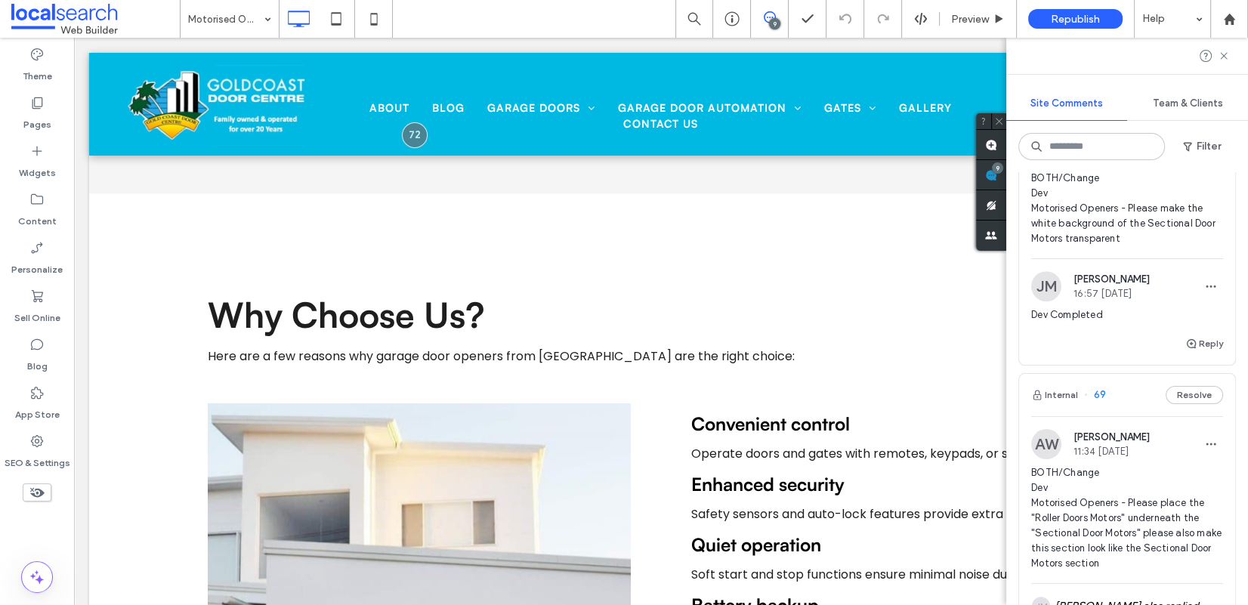
scroll to position [1103, 0]
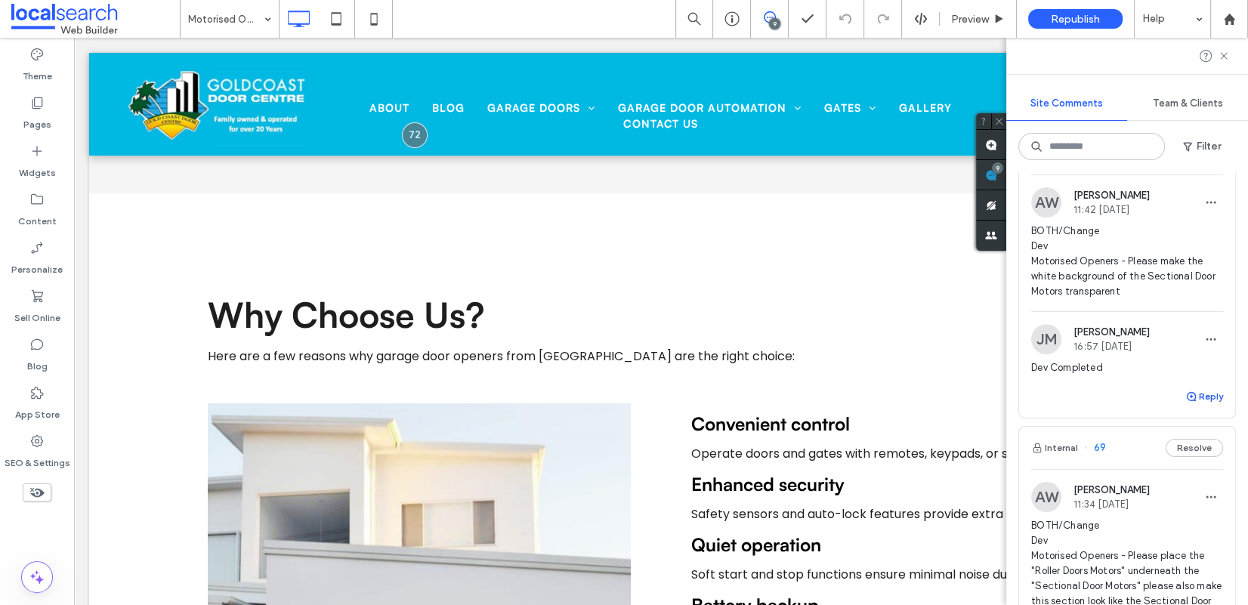
click at [1052, 406] on button "Reply" at bounding box center [1204, 396] width 38 height 18
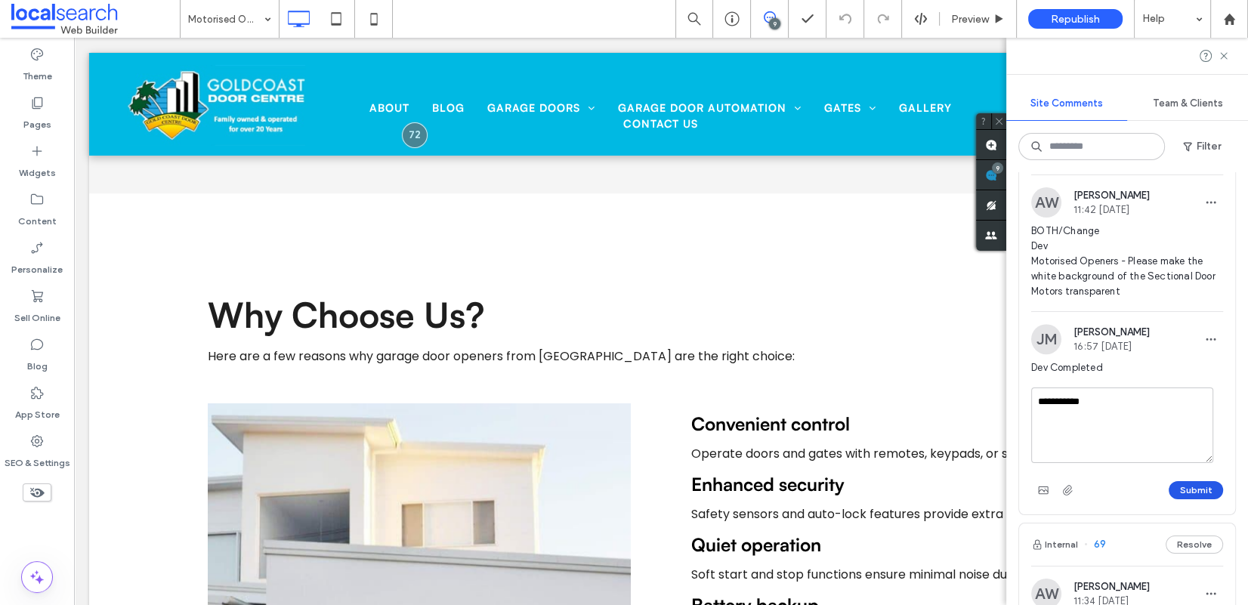
type textarea "**********"
click at [1052, 499] on button "Submit" at bounding box center [1195, 490] width 54 height 18
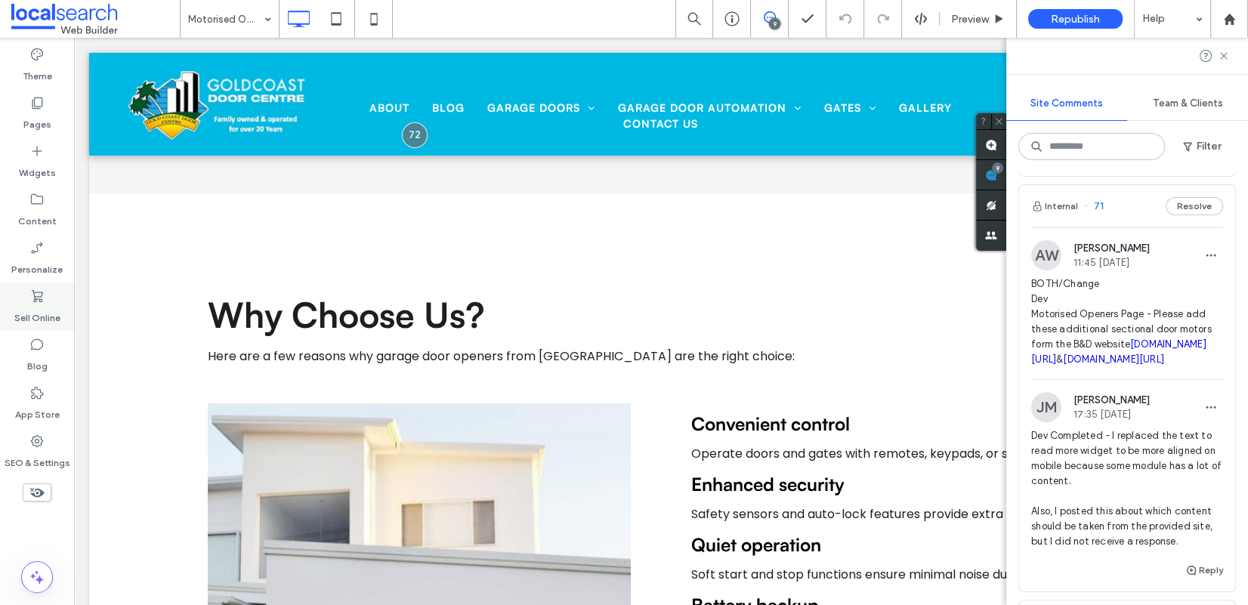
scroll to position [634, 0]
click at [1052, 204] on span "71" at bounding box center [1094, 206] width 20 height 15
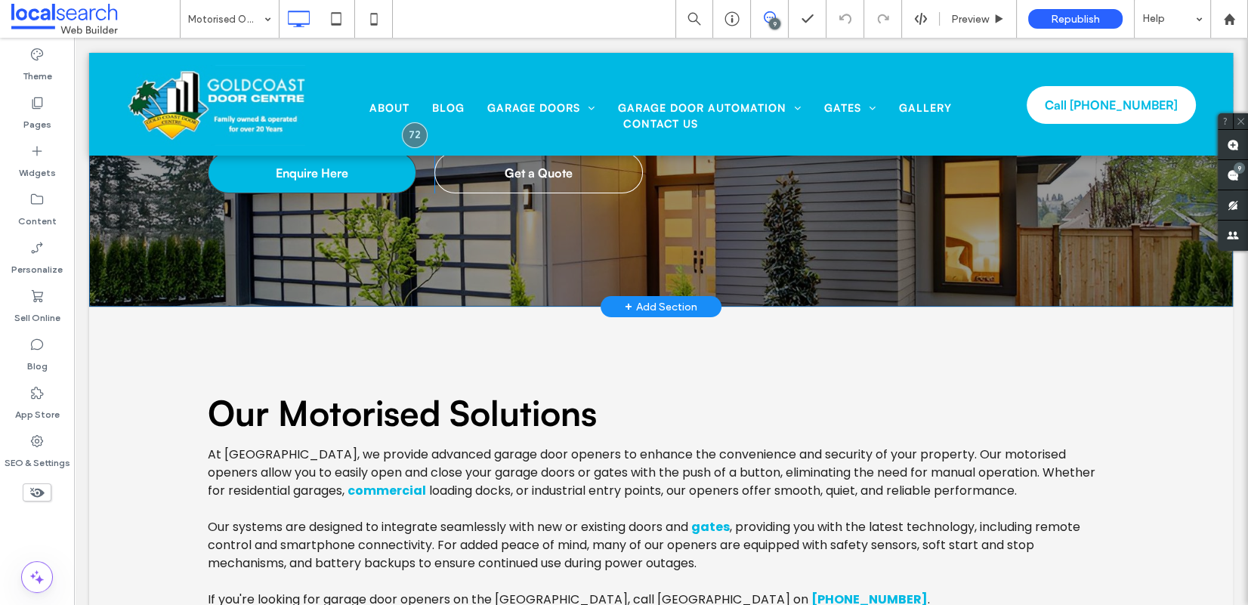
scroll to position [191, 0]
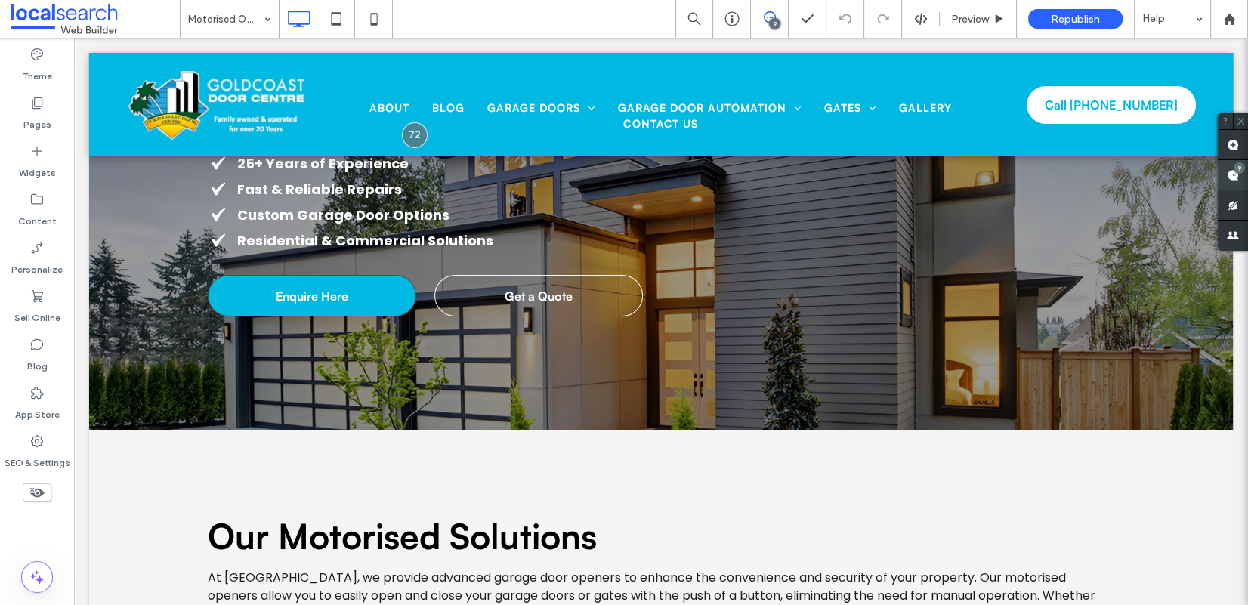
click at [1052, 174] on span at bounding box center [1232, 174] width 30 height 29
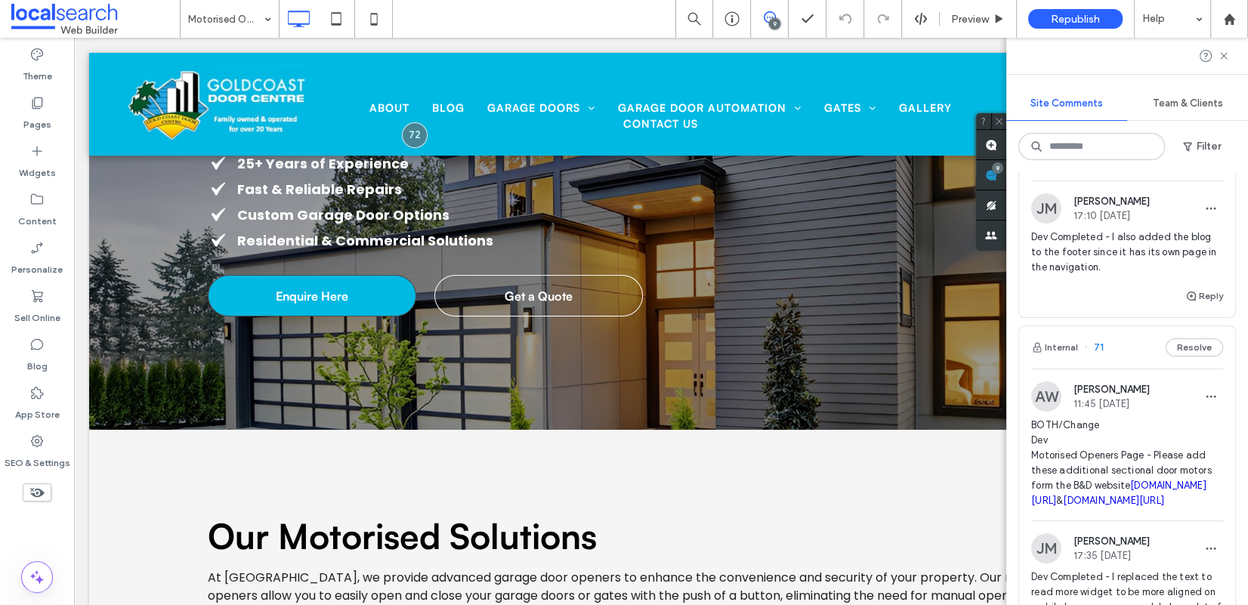
scroll to position [574, 0]
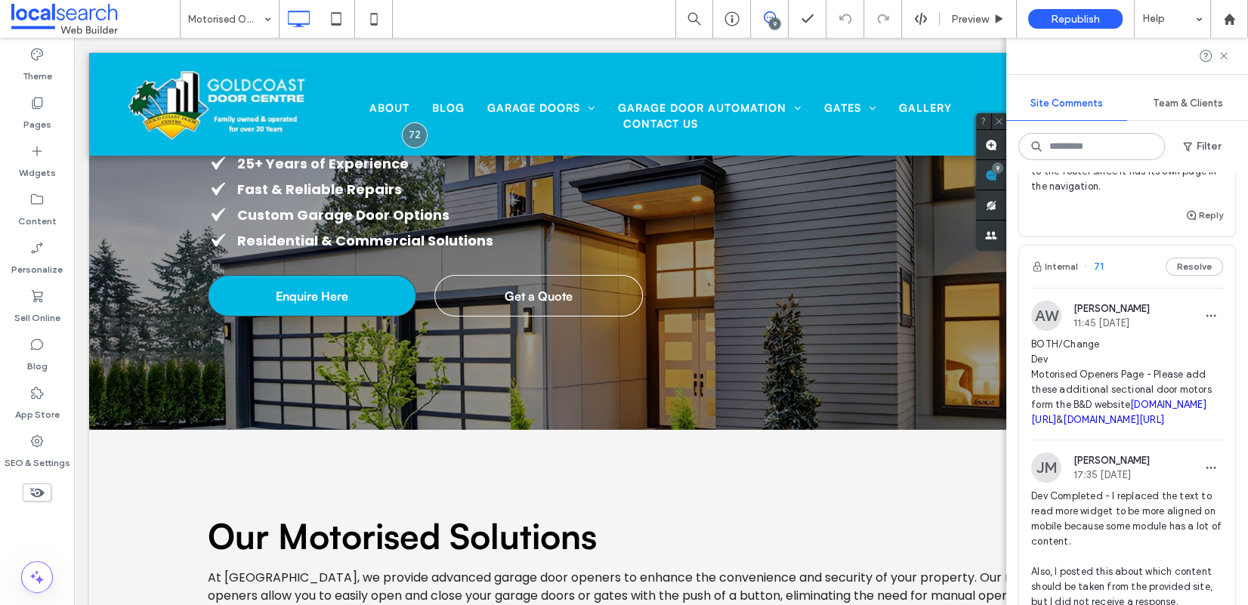
click at [1052, 422] on link "bnd.com.au/garage-doors/openers-and-remotes/sectional-door-openers/smart-opener" at bounding box center [1118, 412] width 175 height 26
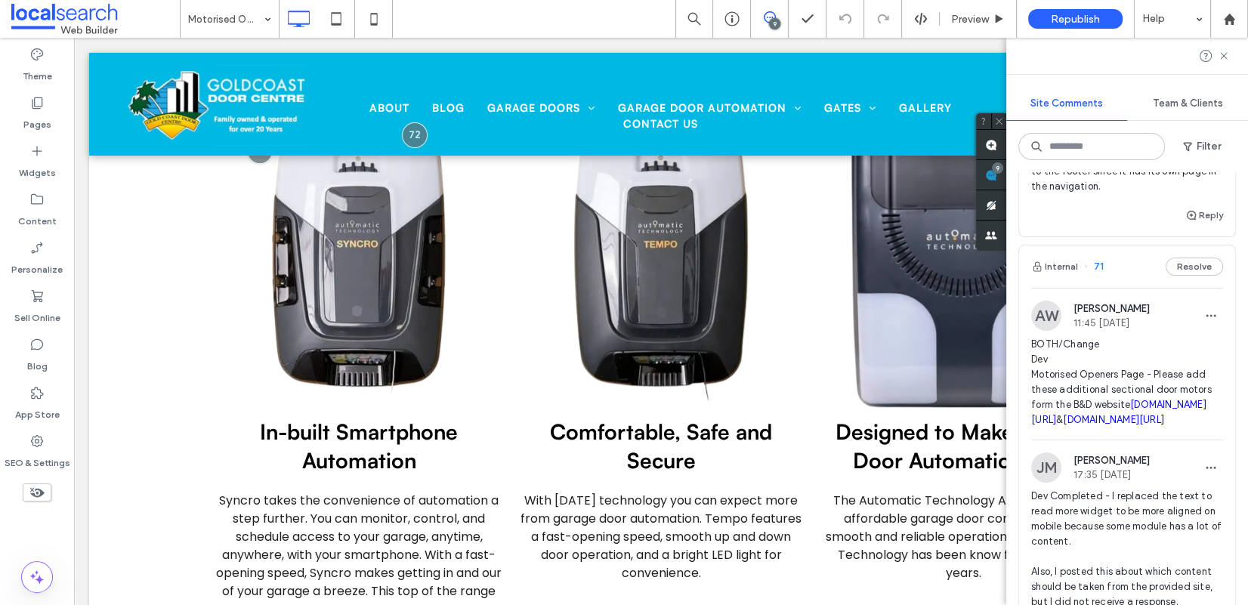
scroll to position [0, 0]
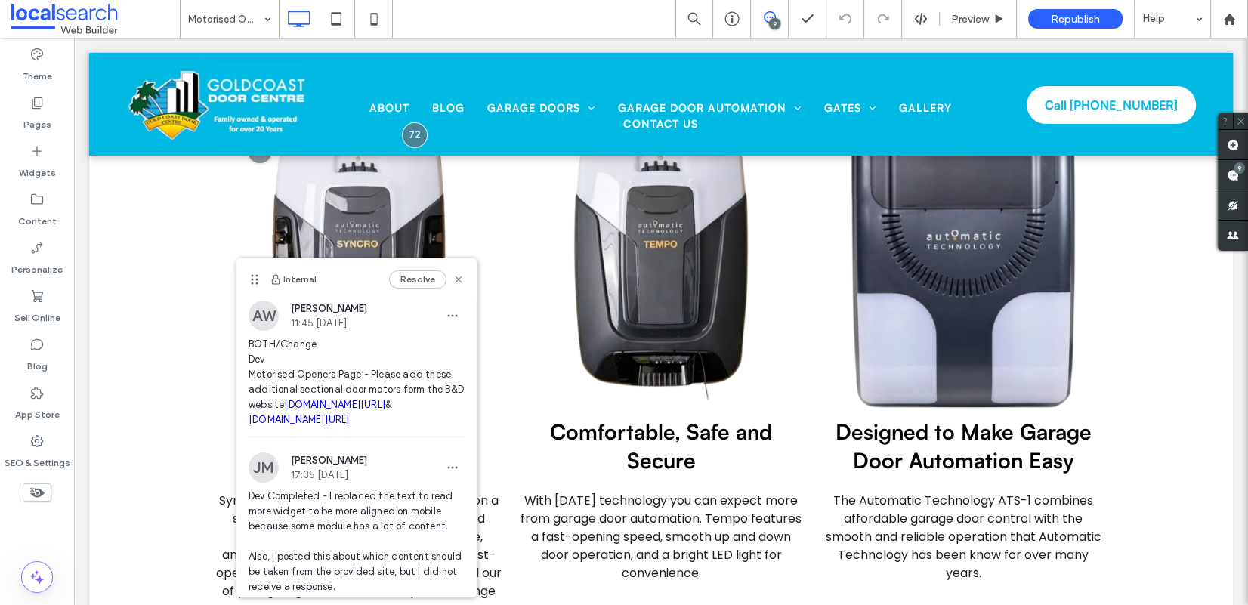
click at [350, 425] on link "bnd.com.au/garage-doors/openers-and-remotes/sectional-door-openers/smart-pro-op…" at bounding box center [298, 419] width 101 height 11
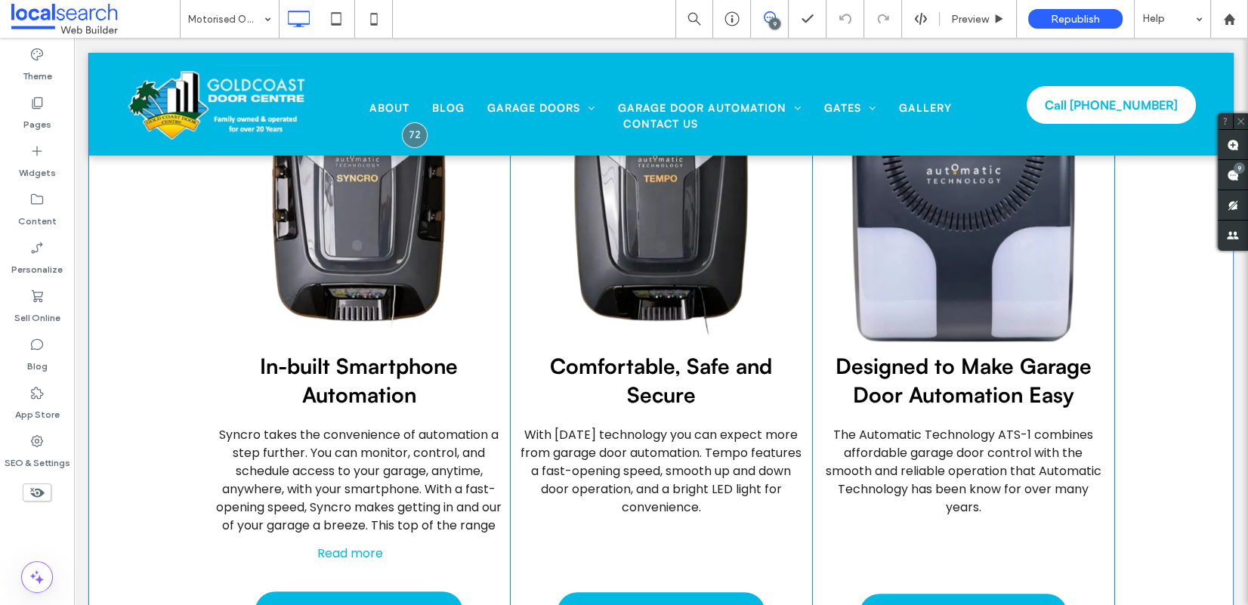
scroll to position [1279, 0]
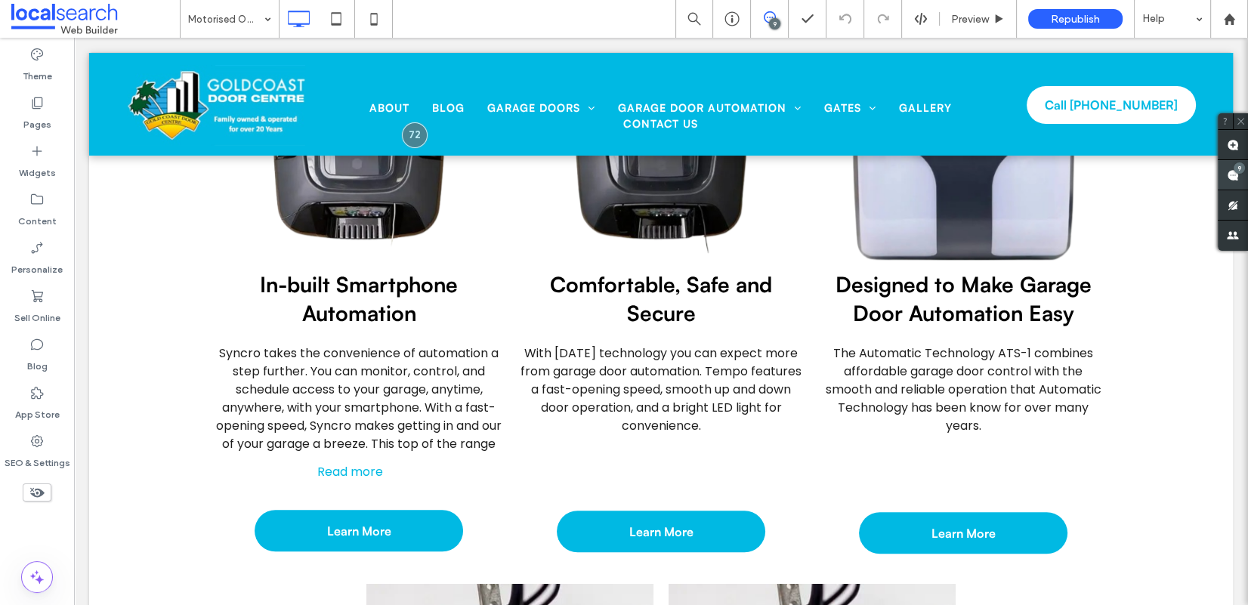
click at [1052, 169] on div "9" at bounding box center [1238, 167] width 11 height 11
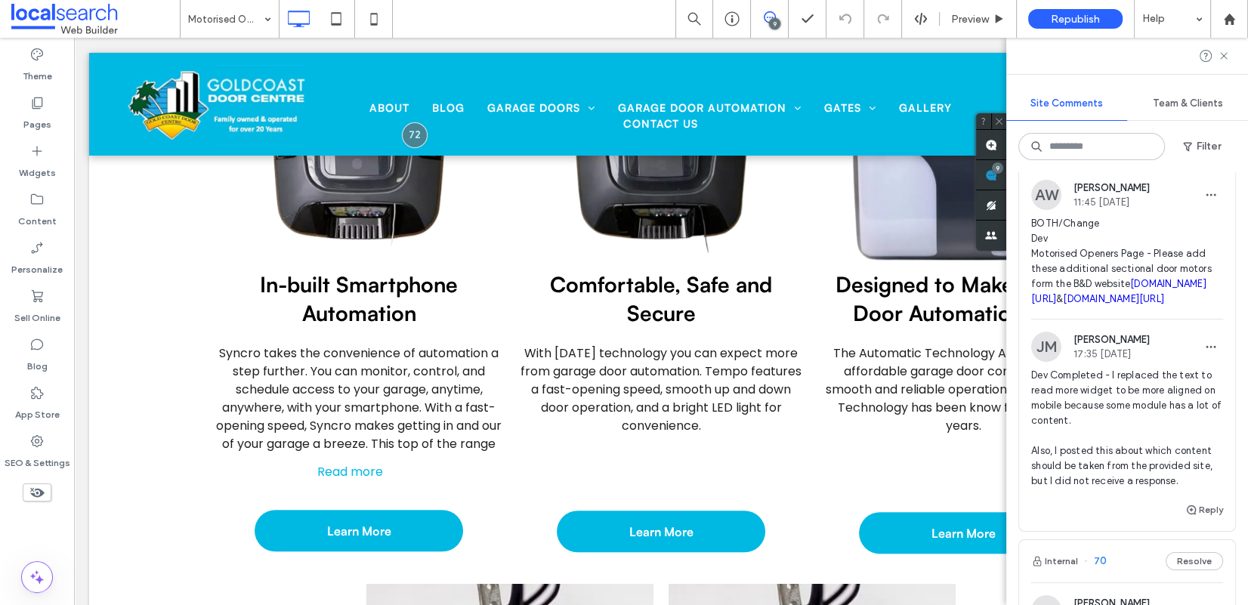
scroll to position [838, 0]
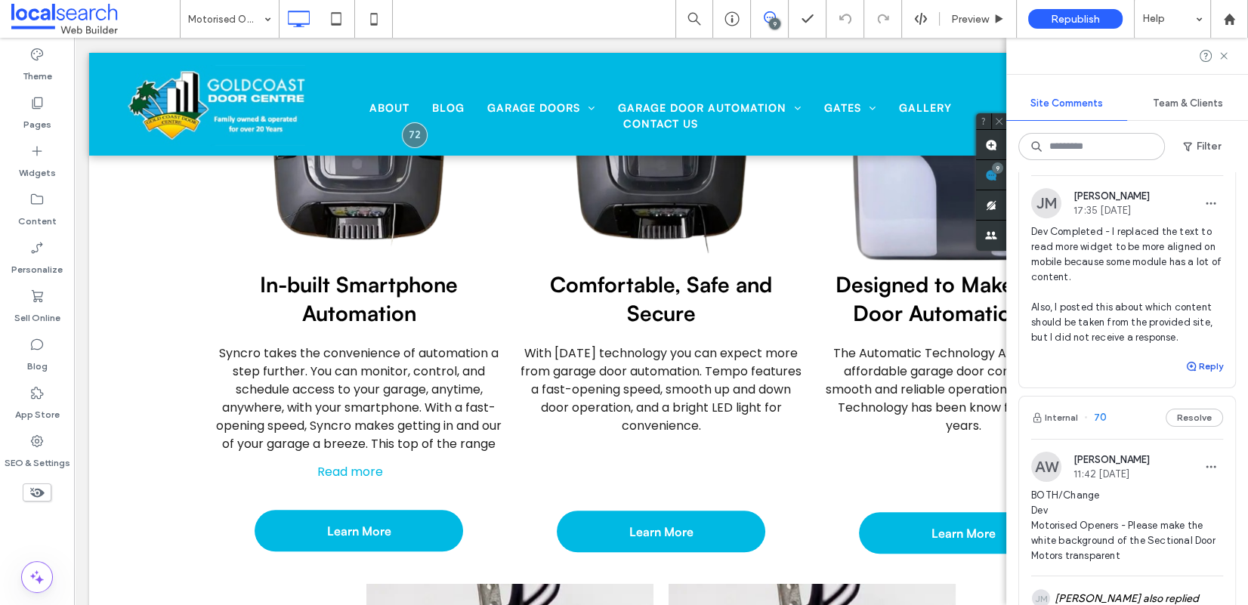
click at [1052, 375] on button "Reply" at bounding box center [1204, 366] width 38 height 18
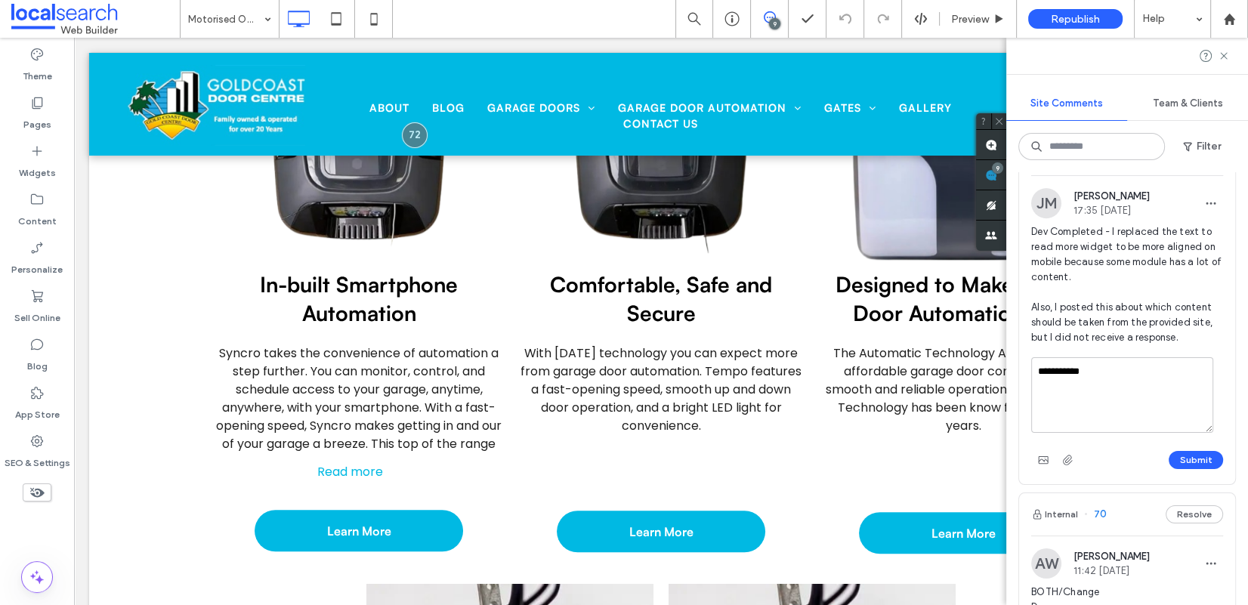
type textarea "**********"
click at [1052, 469] on button "Submit" at bounding box center [1195, 460] width 54 height 18
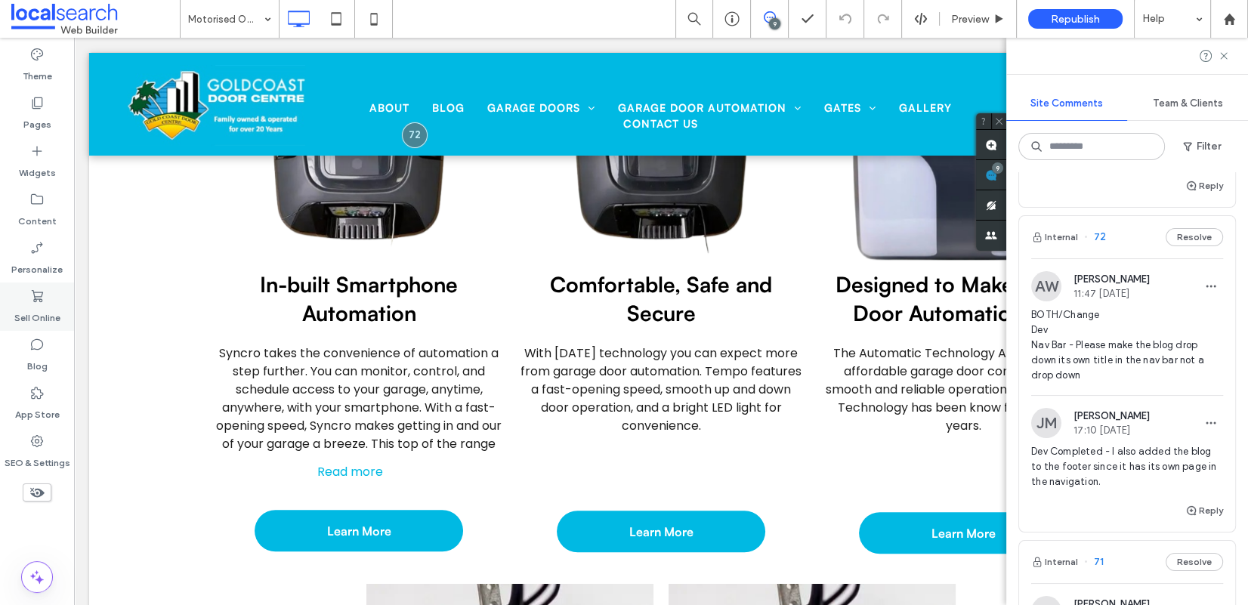
scroll to position [266, 0]
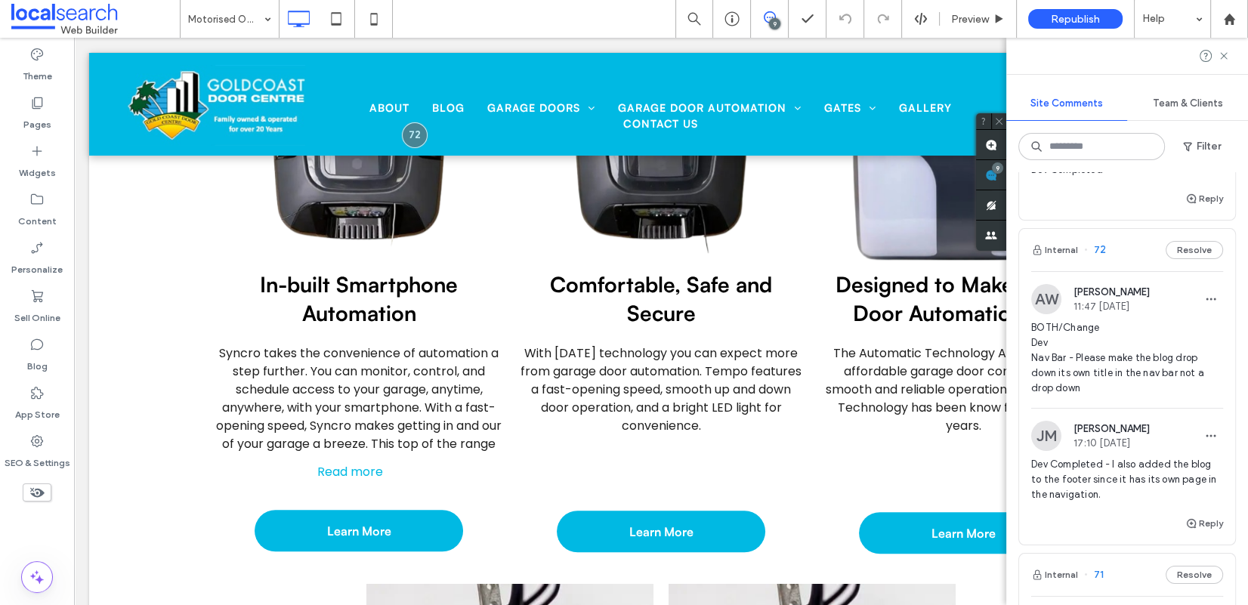
click at [1052, 243] on span "72" at bounding box center [1095, 249] width 22 height 15
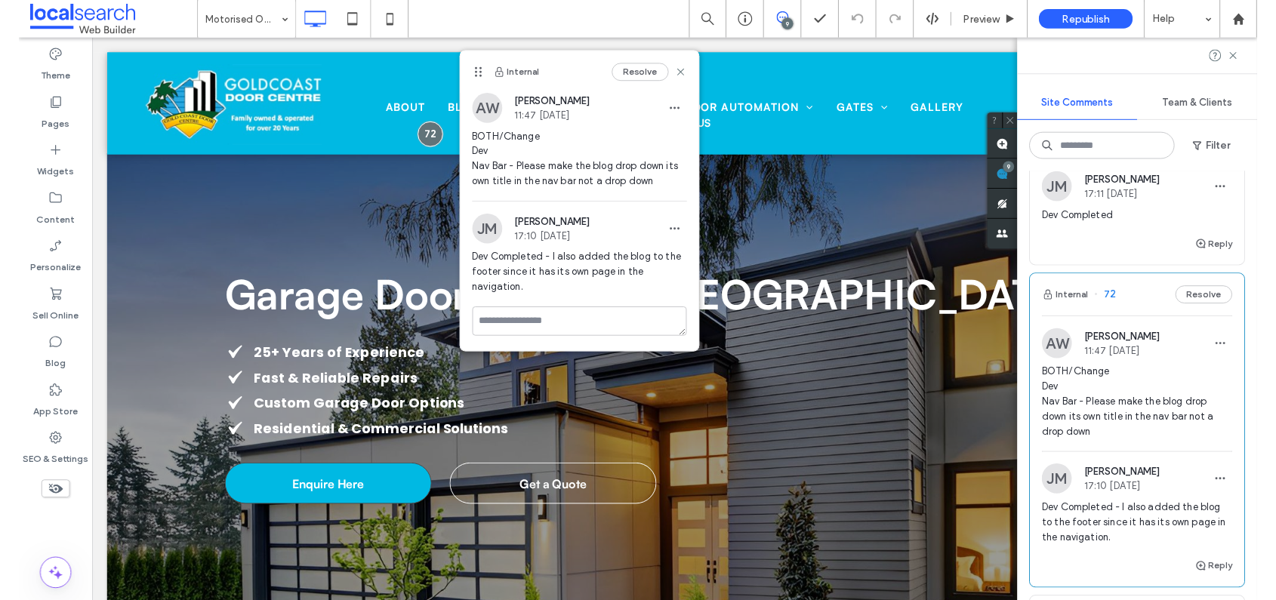
scroll to position [115, 0]
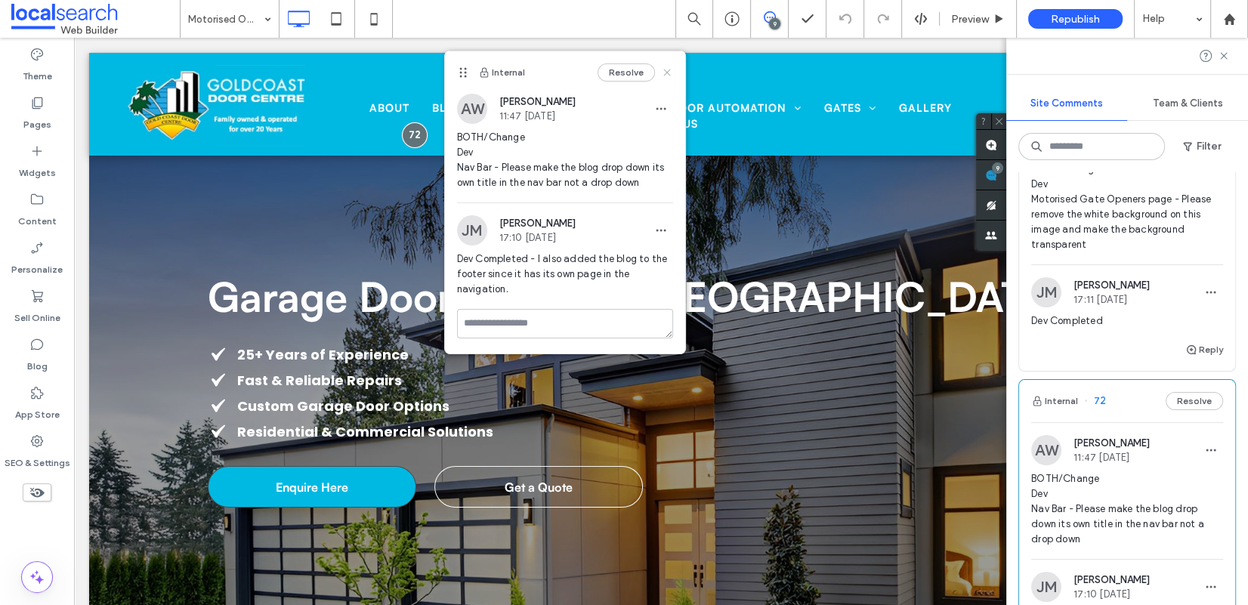
drag, startPoint x: 666, startPoint y: 69, endPoint x: 718, endPoint y: 162, distance: 105.8
click at [666, 69] on icon at bounding box center [667, 72] width 12 height 12
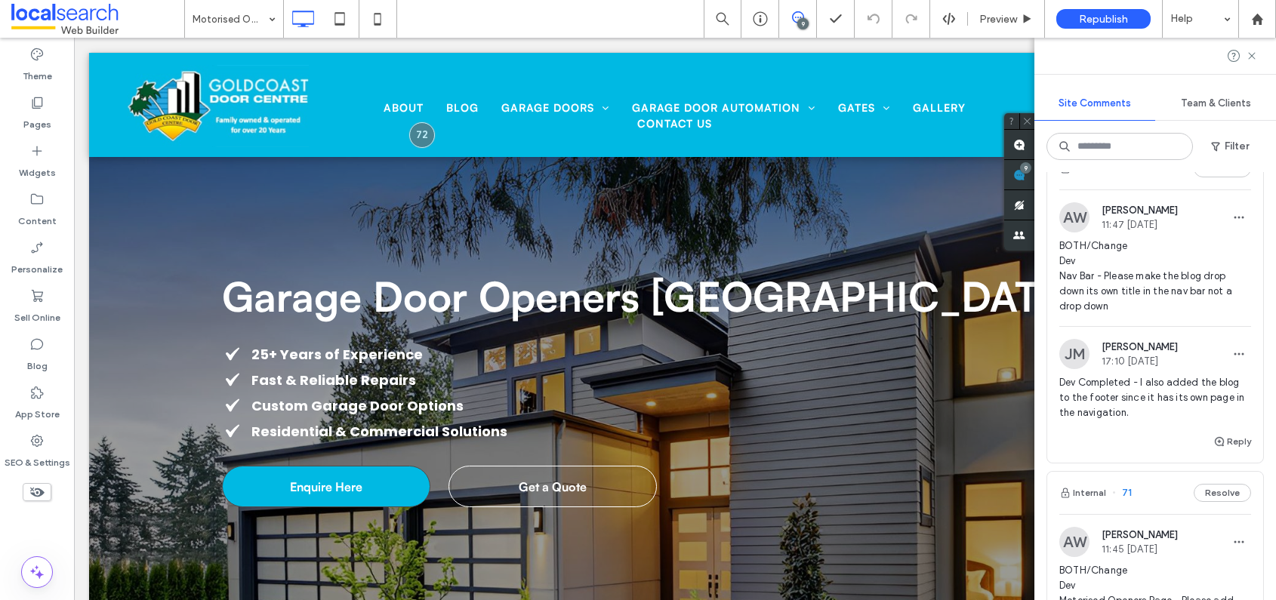
scroll to position [348, 0]
click at [1223, 444] on button "Reply" at bounding box center [1233, 441] width 38 height 18
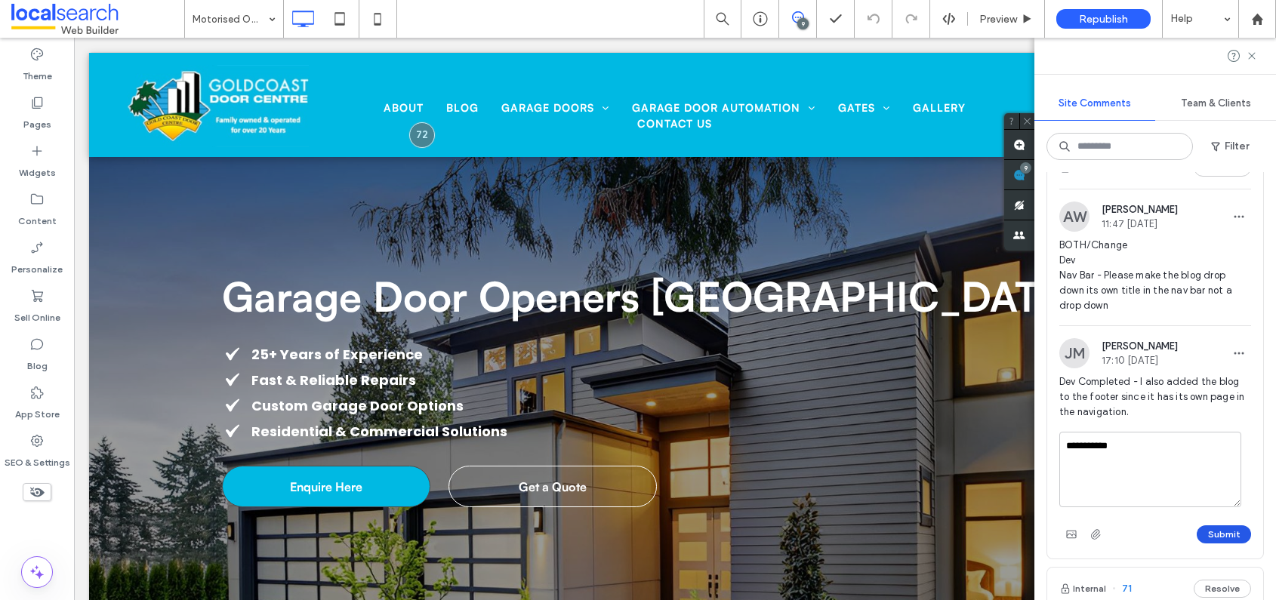
type textarea "**********"
click at [1223, 527] on button "Submit" at bounding box center [1224, 535] width 54 height 18
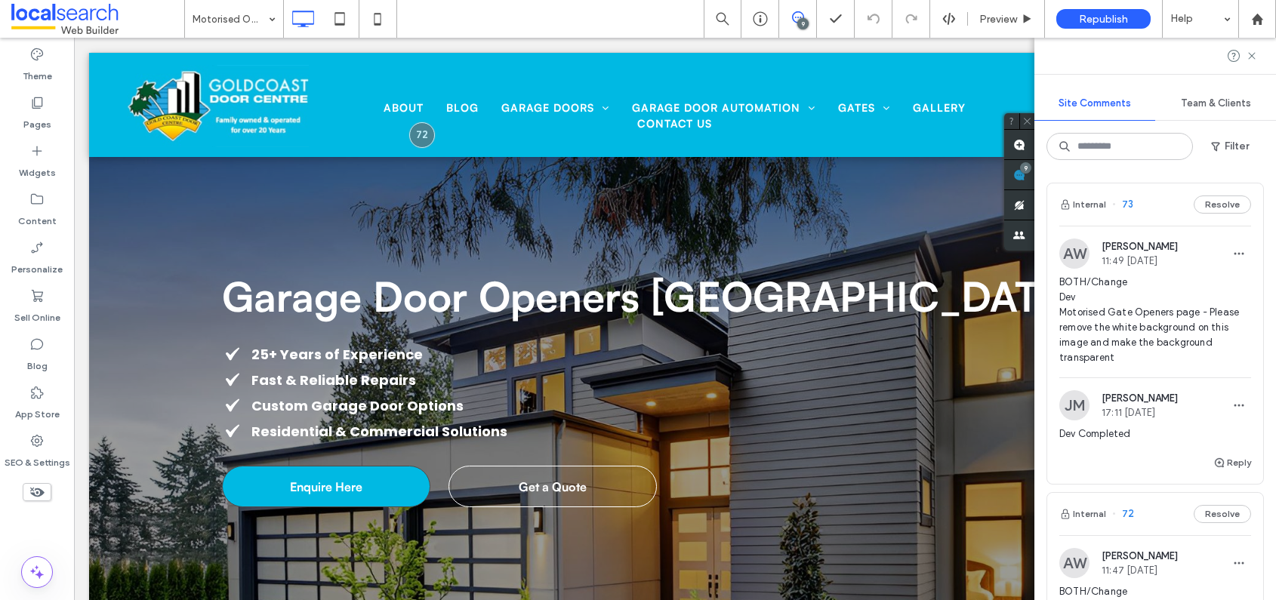
scroll to position [0, 0]
click at [1146, 206] on div "Internal 73 Resolve" at bounding box center [1155, 206] width 216 height 42
click at [1131, 204] on div at bounding box center [638, 300] width 1276 height 600
click at [1128, 206] on span "73" at bounding box center [1122, 206] width 21 height 15
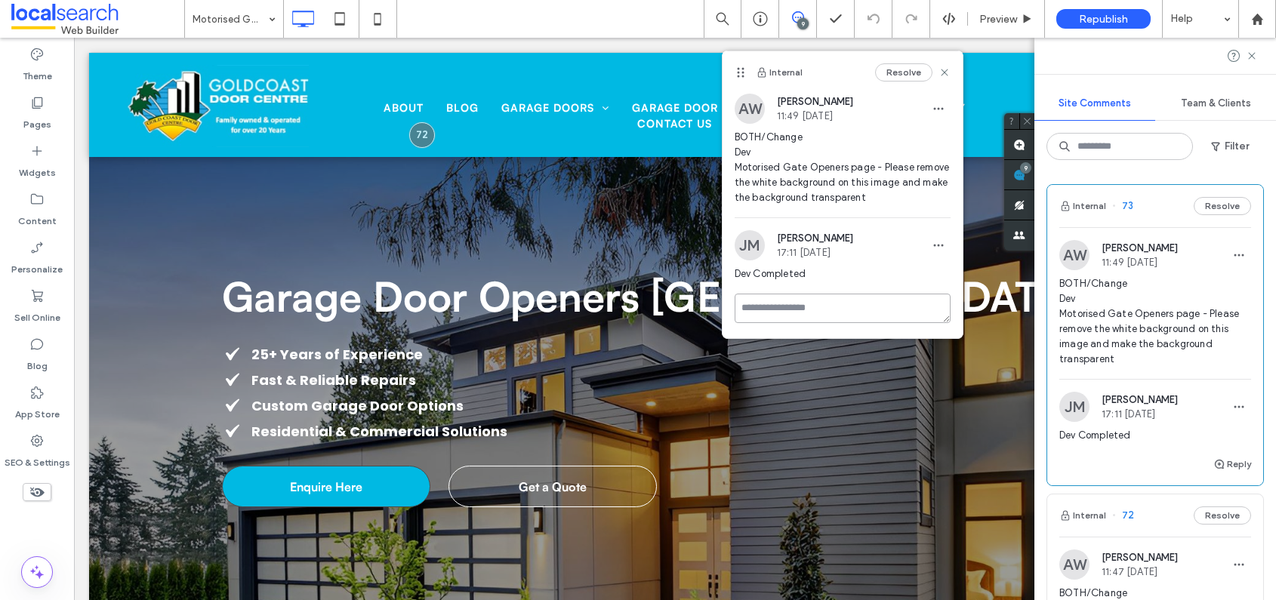
click at [853, 301] on textarea at bounding box center [843, 308] width 216 height 29
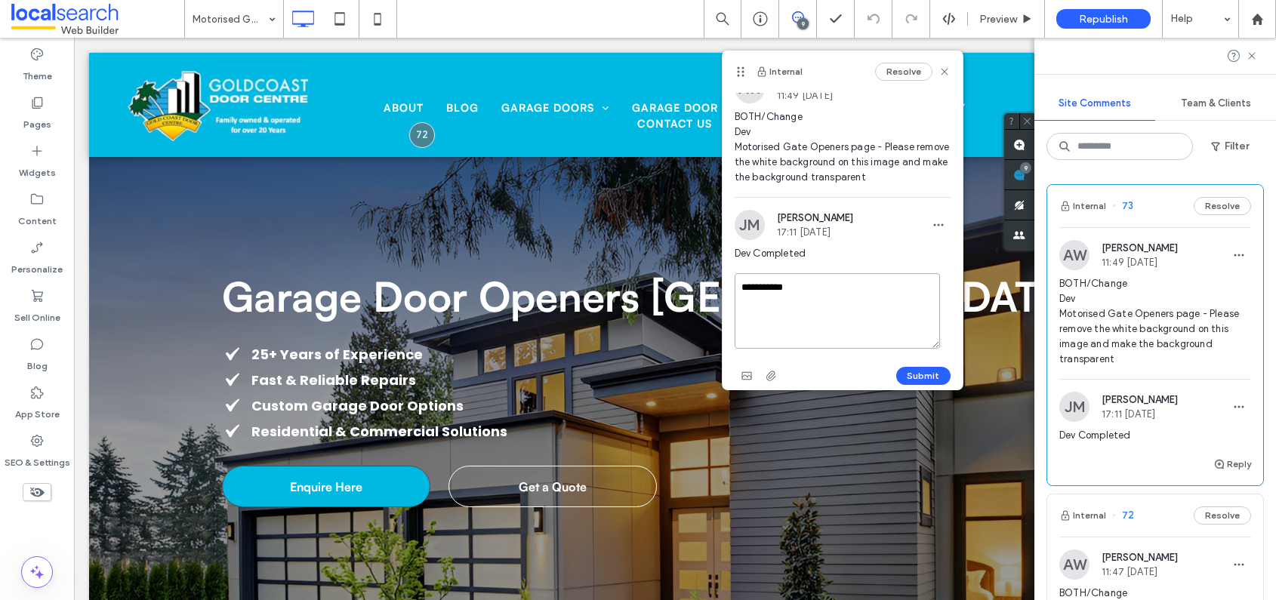
scroll to position [30, 0]
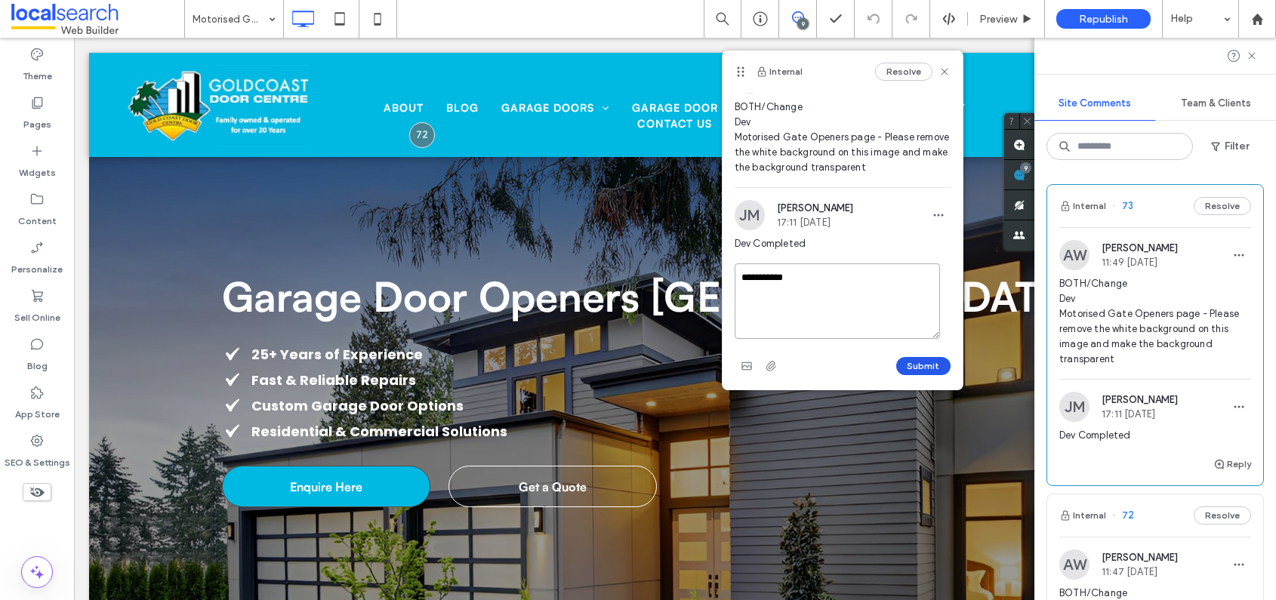
type textarea "**********"
click at [915, 362] on button "Submit" at bounding box center [923, 366] width 54 height 18
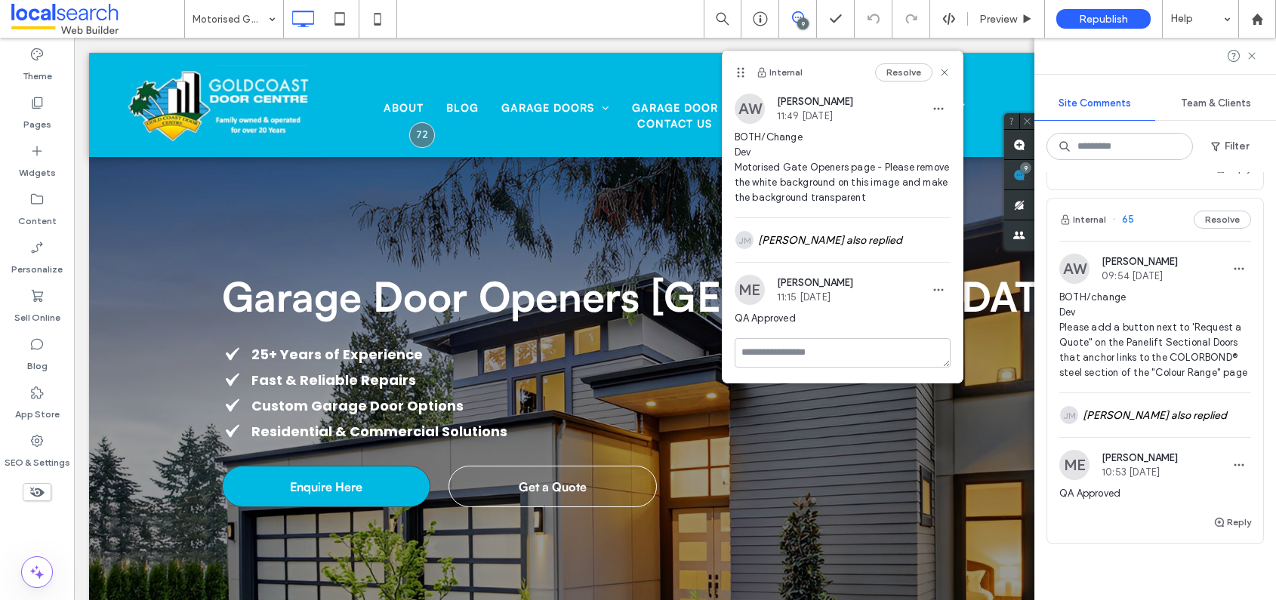
scroll to position [2965, 0]
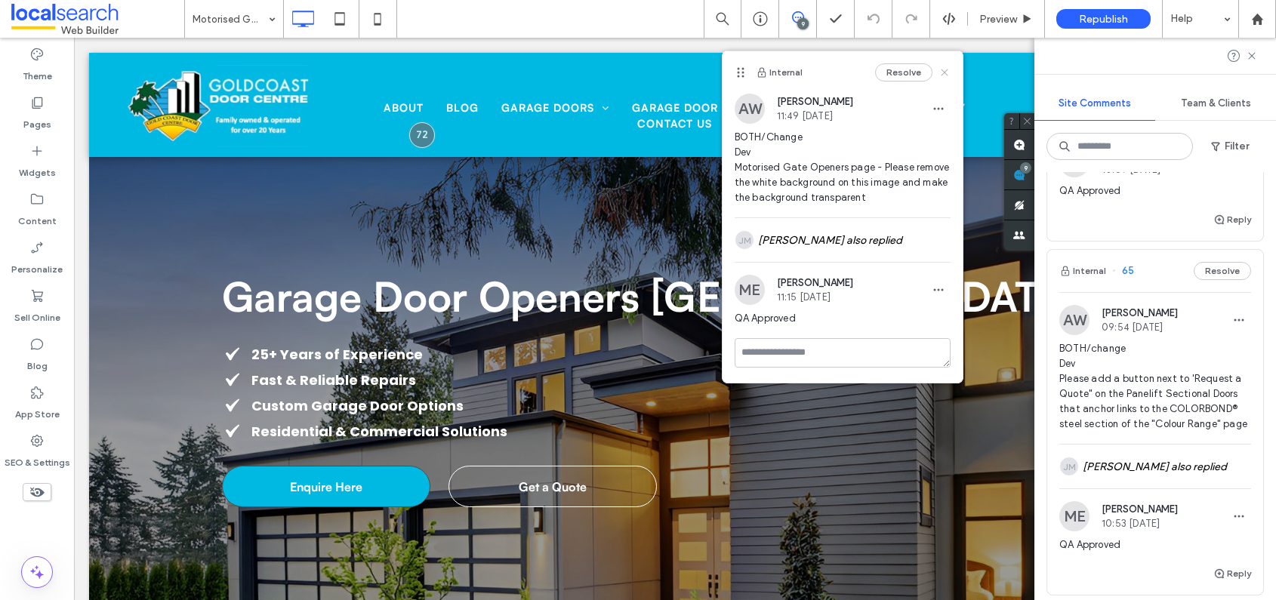
click at [944, 70] on icon at bounding box center [945, 72] width 12 height 12
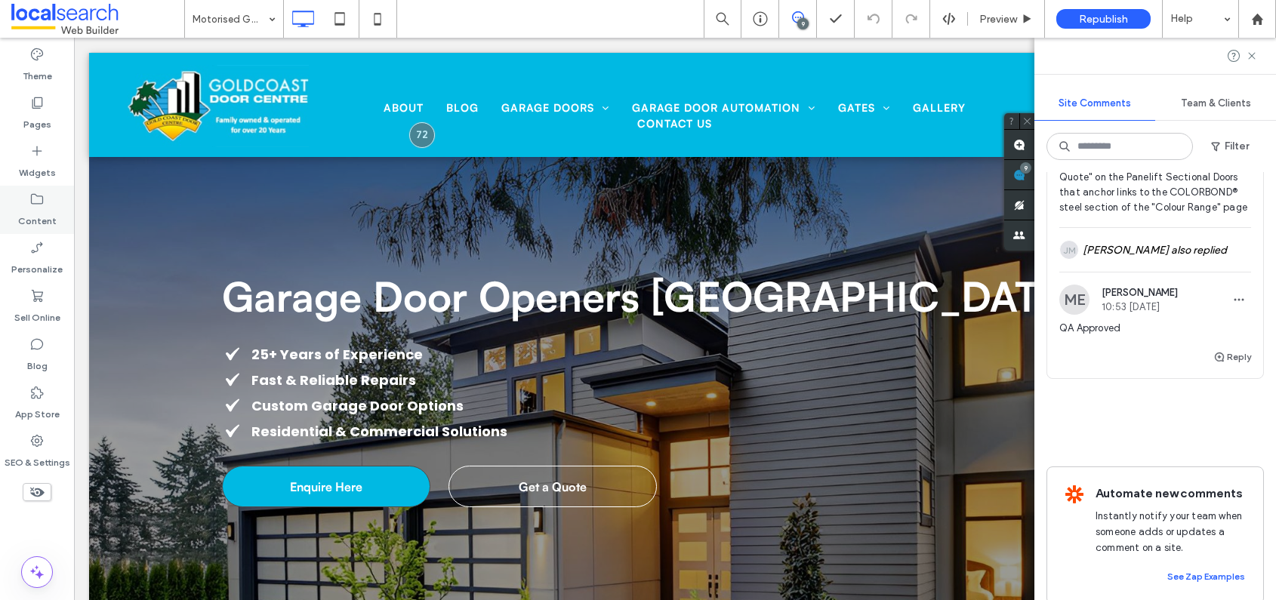
scroll to position [3160, 0]
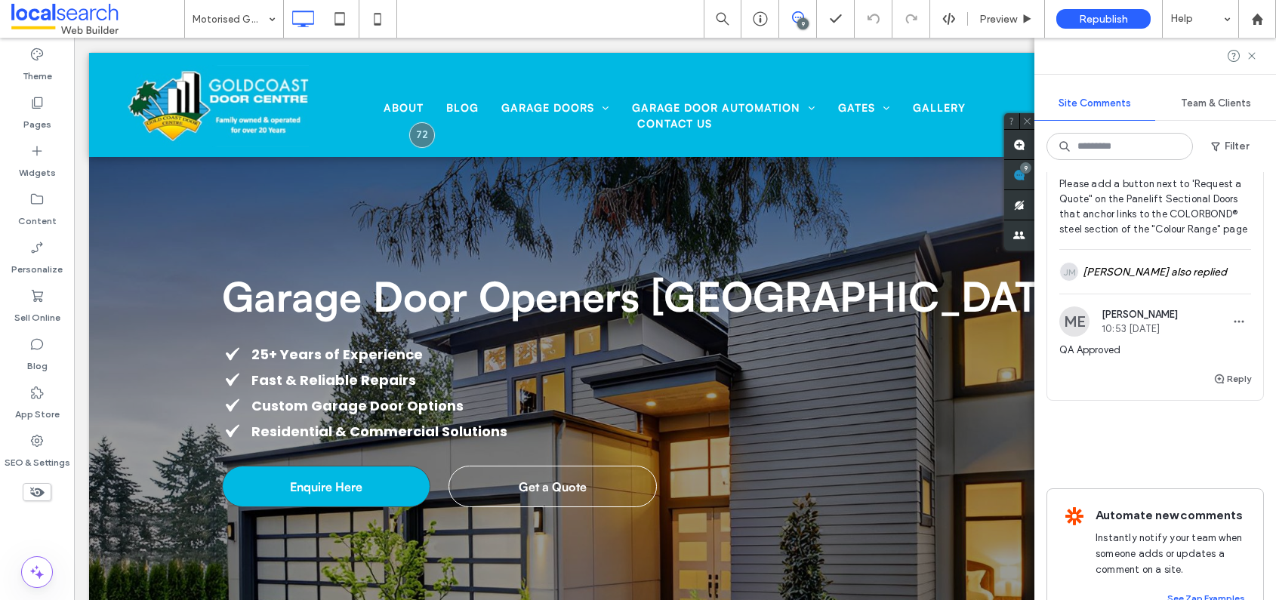
click at [1130, 84] on span "65" at bounding box center [1123, 76] width 22 height 15
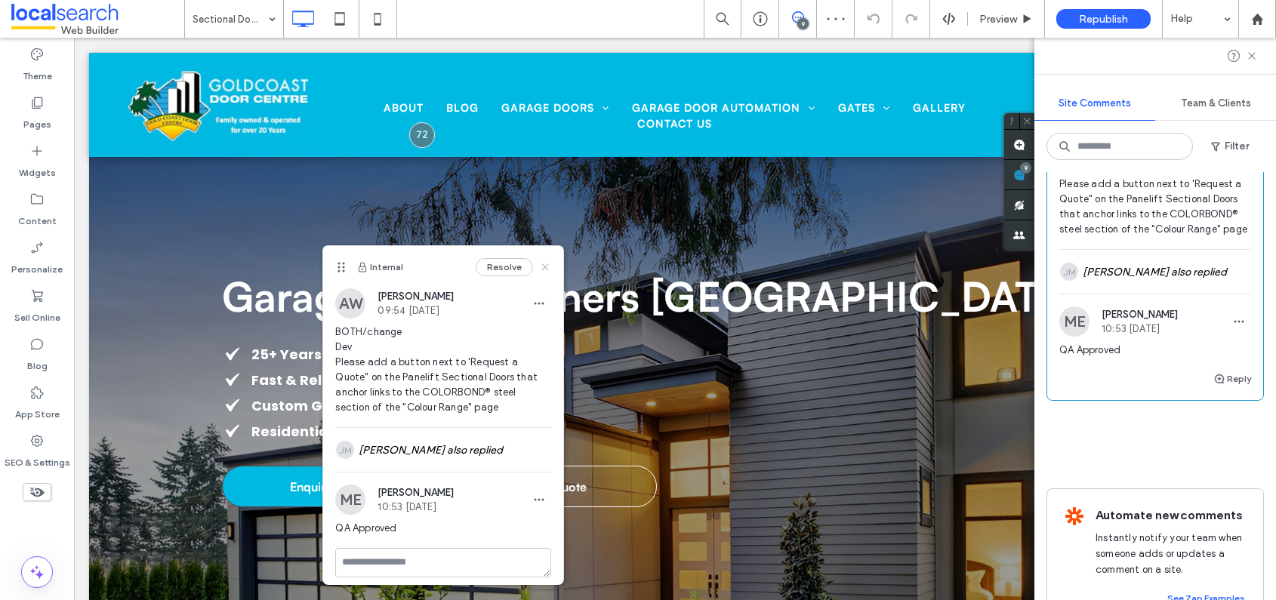
click at [542, 264] on use at bounding box center [545, 267] width 7 height 7
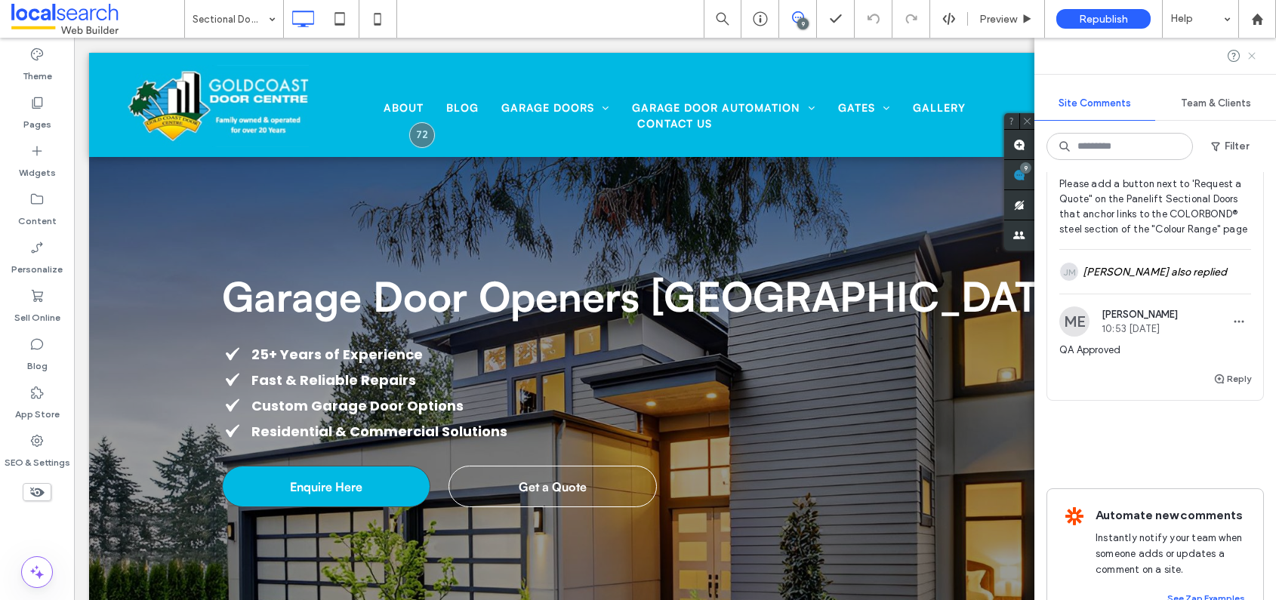
click at [1255, 55] on icon at bounding box center [1252, 56] width 12 height 12
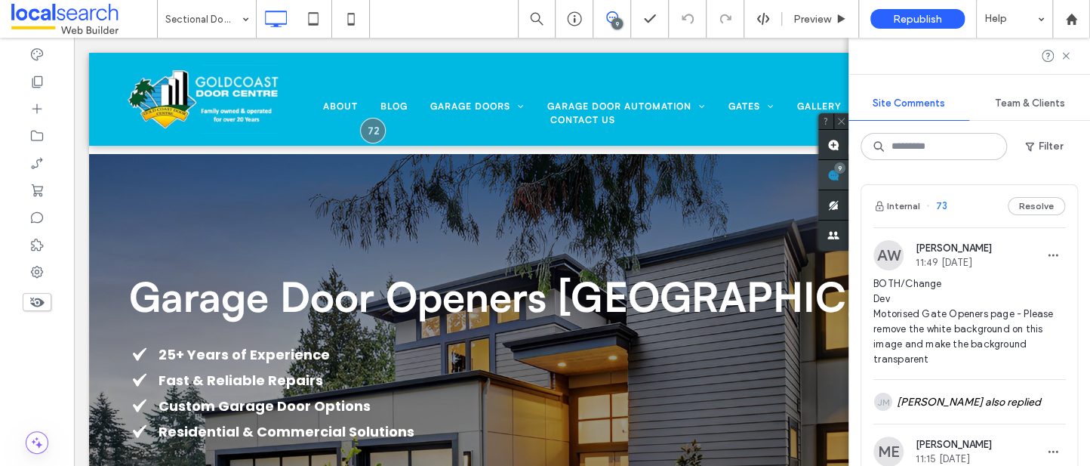
click at [840, 174] on use at bounding box center [834, 175] width 12 height 12
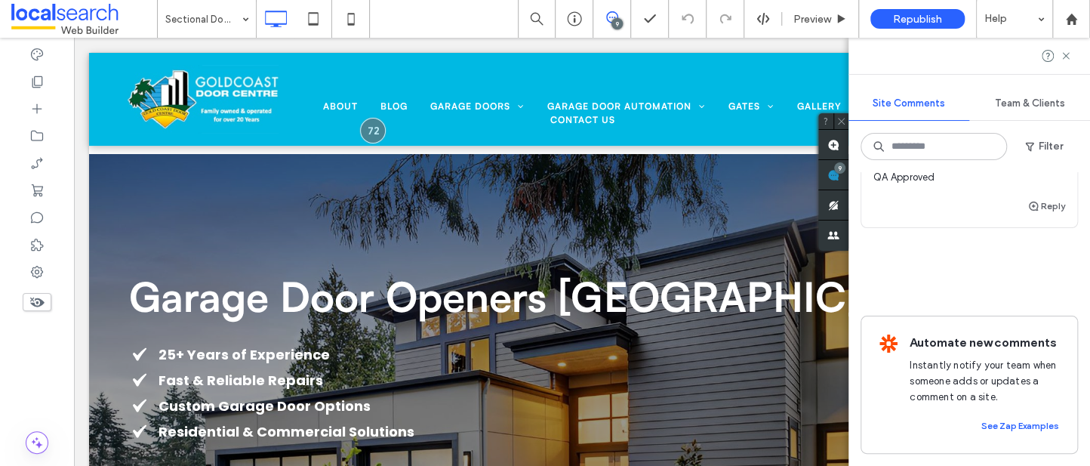
scroll to position [3377, 0]
click at [1050, 161] on span "button" at bounding box center [1053, 149] width 24 height 24
click at [1017, 272] on div "Edit" at bounding box center [987, 275] width 134 height 29
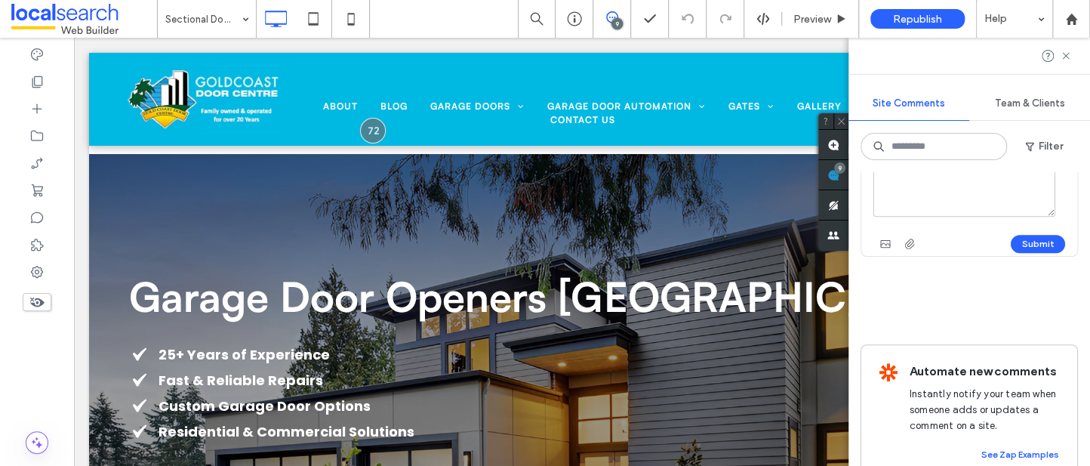
click at [983, 217] on textarea "**********" at bounding box center [965, 179] width 182 height 76
type textarea "**********"
click at [1032, 253] on button "Submit" at bounding box center [1038, 244] width 54 height 18
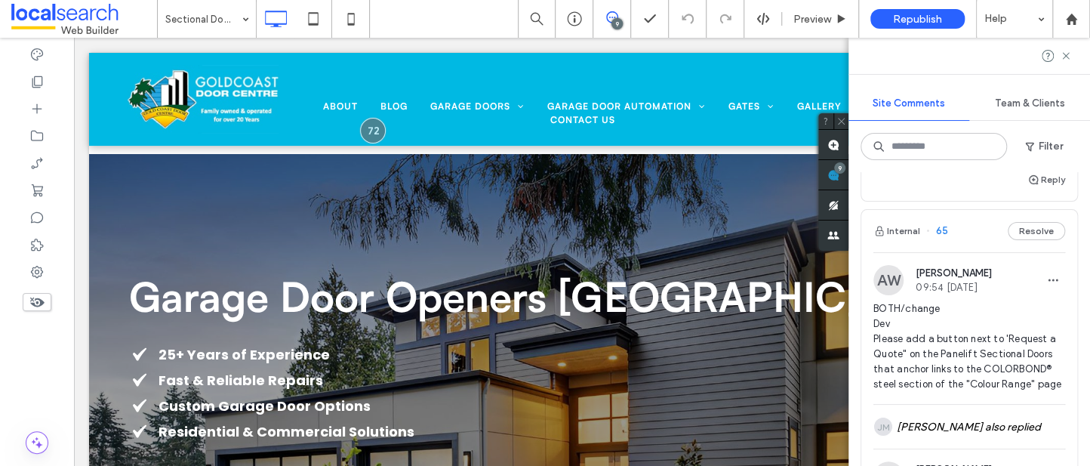
scroll to position [2930, 0]
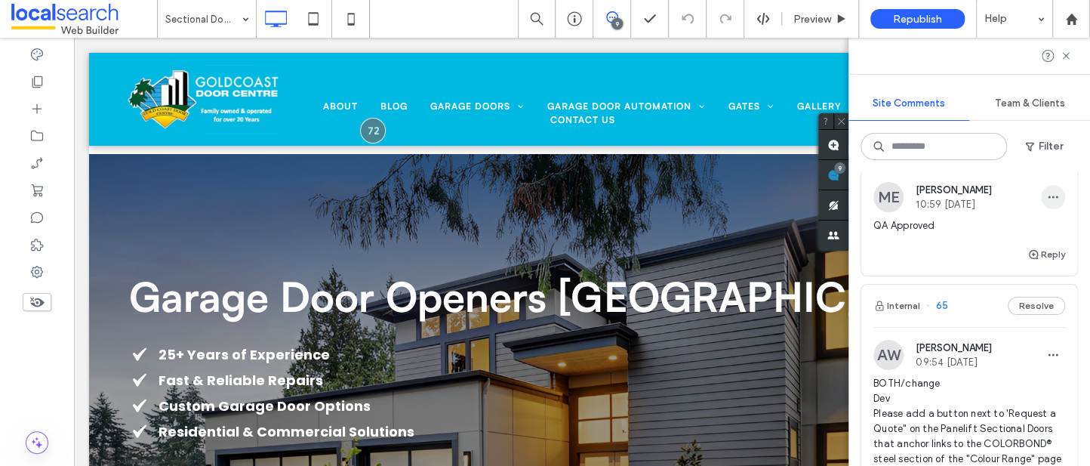
click at [1047, 203] on icon "button" at bounding box center [1053, 197] width 12 height 12
click at [1001, 355] on div "Edit" at bounding box center [987, 353] width 134 height 29
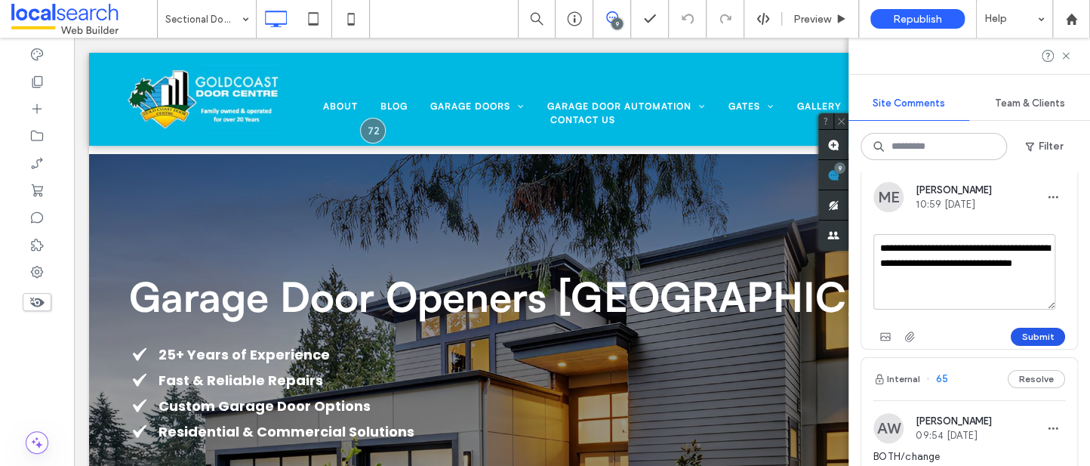
type textarea "**********"
click at [1029, 346] on button "Submit" at bounding box center [1038, 337] width 54 height 18
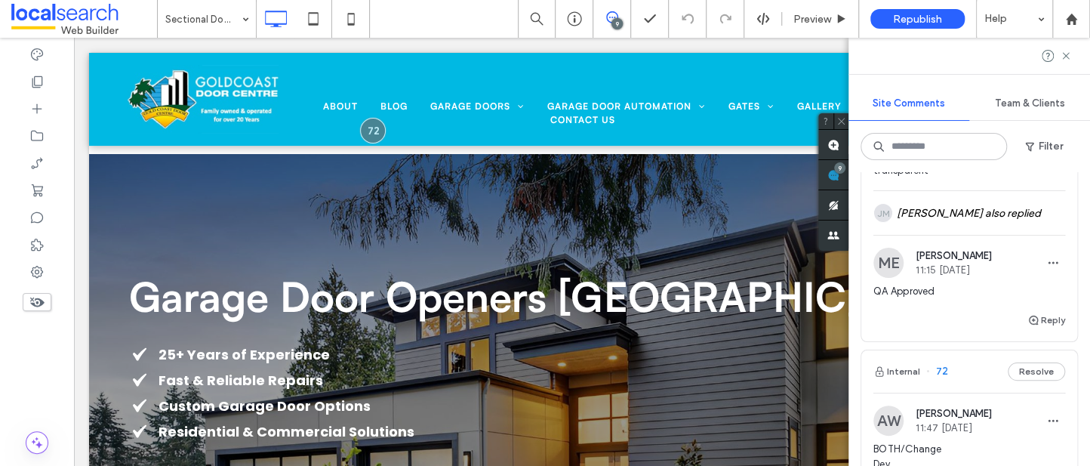
scroll to position [0, 0]
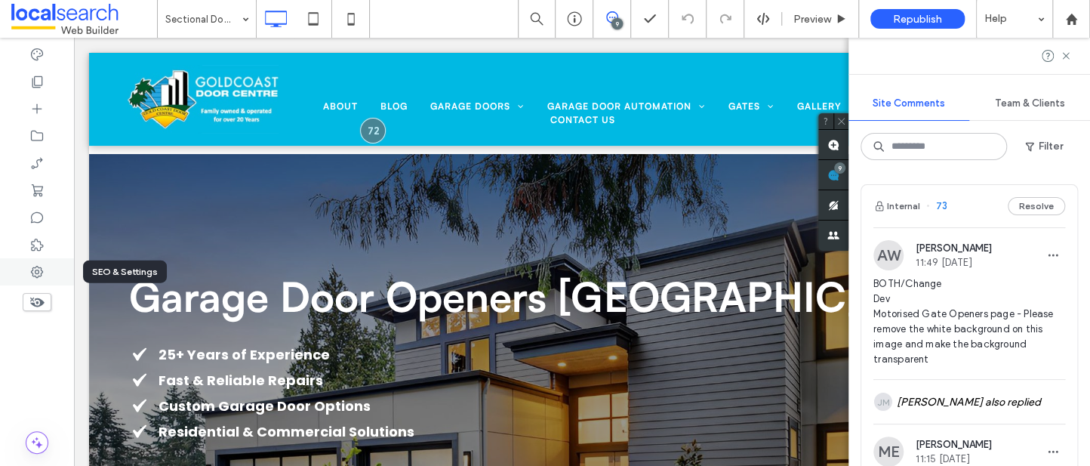
click at [36, 261] on div at bounding box center [37, 271] width 74 height 27
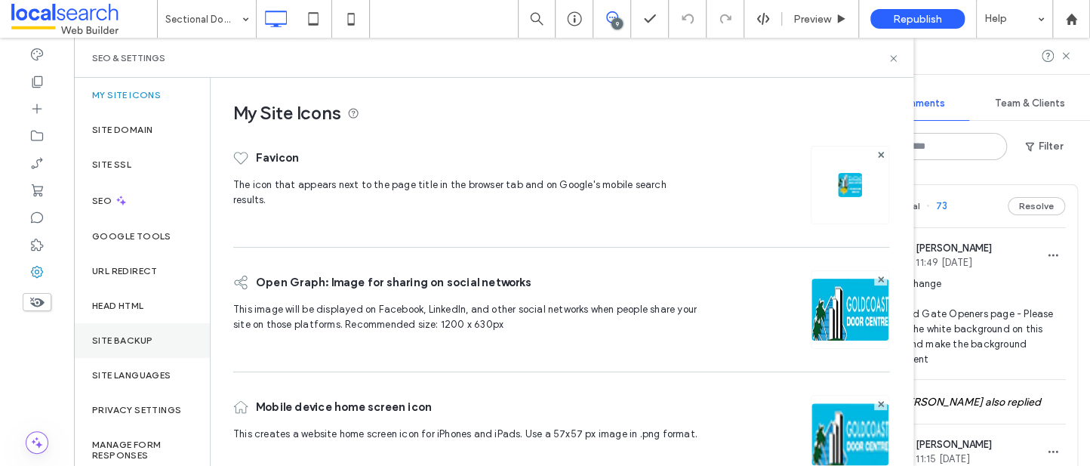
click at [140, 337] on label "Site Backup" at bounding box center [122, 340] width 60 height 11
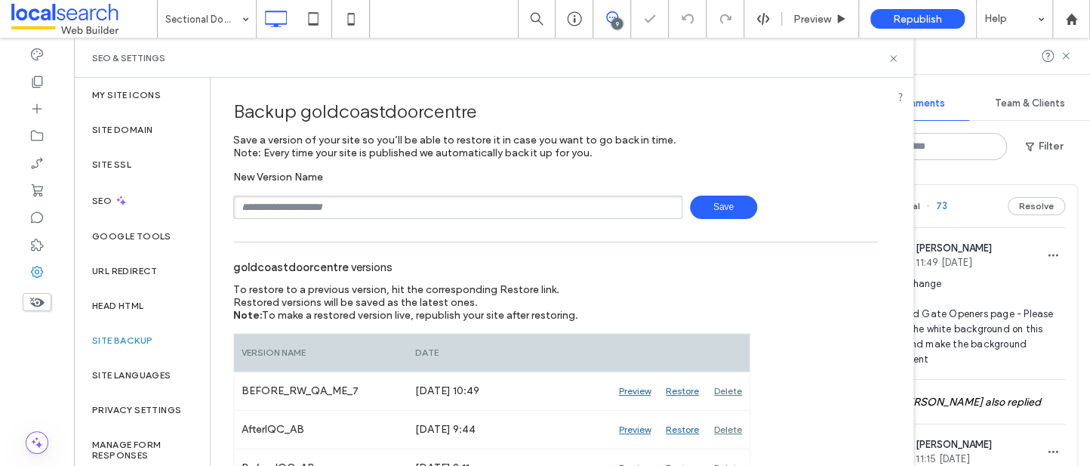
click at [304, 202] on input "text" at bounding box center [457, 207] width 449 height 23
type input "**********"
click at [659, 164] on div "**********" at bounding box center [555, 154] width 645 height 130
click at [714, 212] on span "Save" at bounding box center [723, 207] width 67 height 23
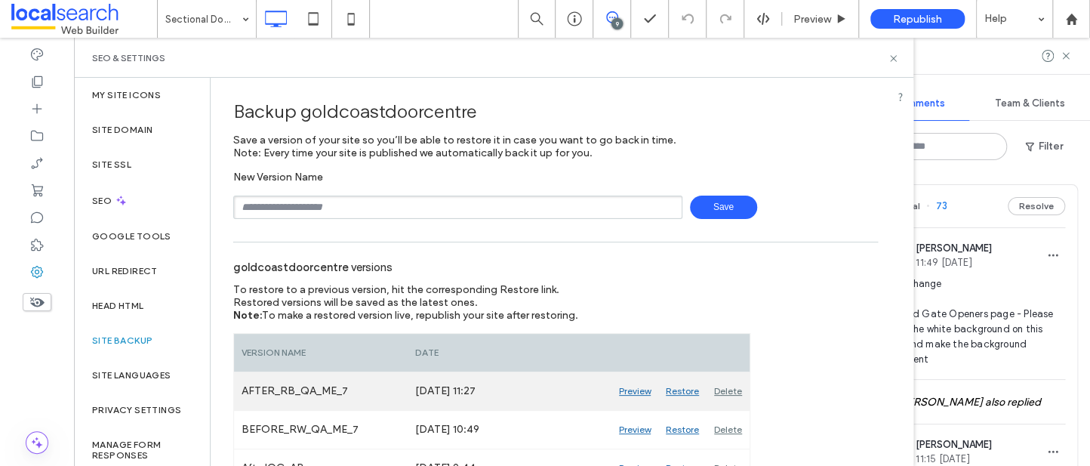
click at [729, 385] on div "Delete" at bounding box center [728, 391] width 43 height 38
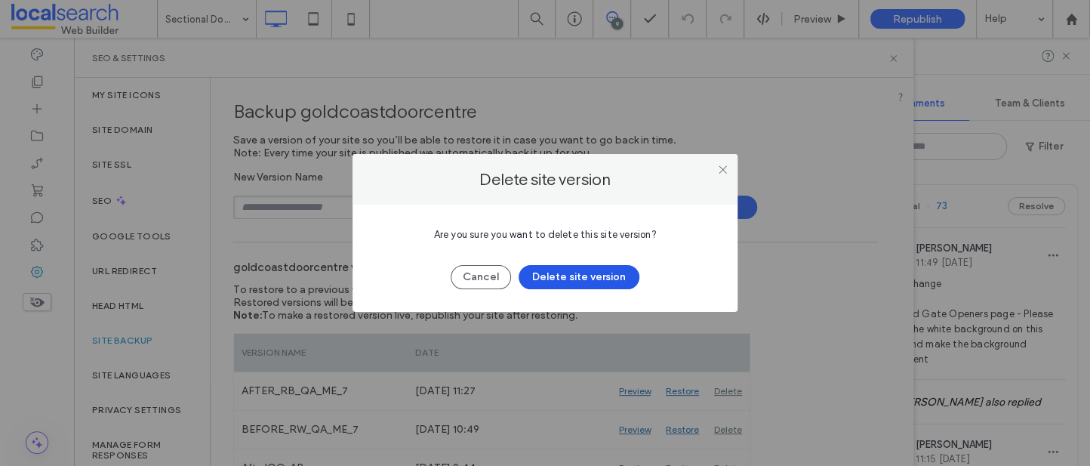
click at [575, 278] on button "Delete site version" at bounding box center [579, 277] width 121 height 24
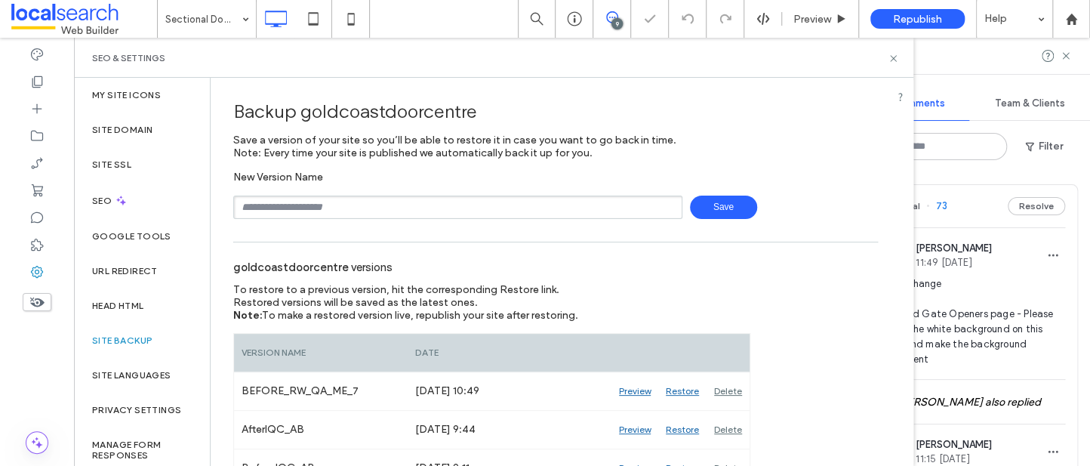
click at [346, 206] on input "text" at bounding box center [457, 207] width 449 height 23
type input "**********"
click at [711, 201] on span "Save" at bounding box center [723, 207] width 67 height 23
click at [893, 57] on use at bounding box center [893, 58] width 6 height 6
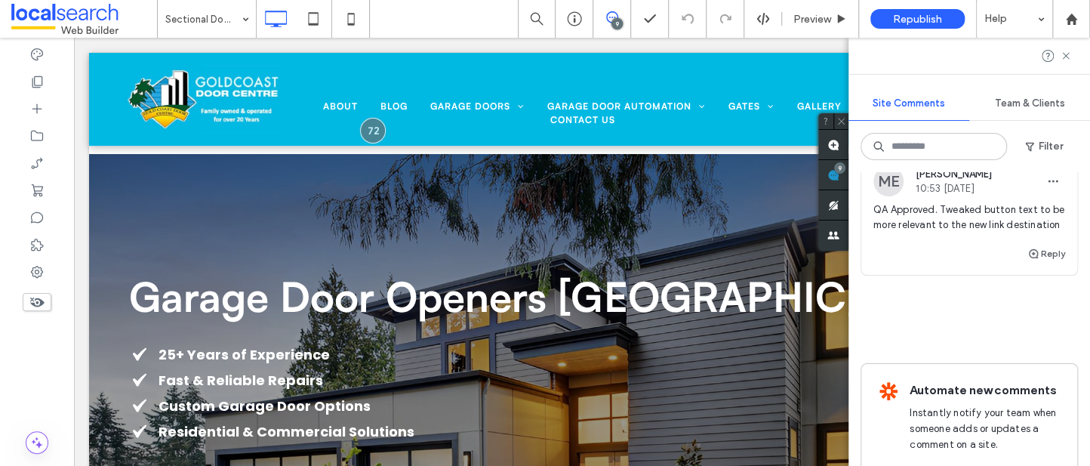
scroll to position [3541, 0]
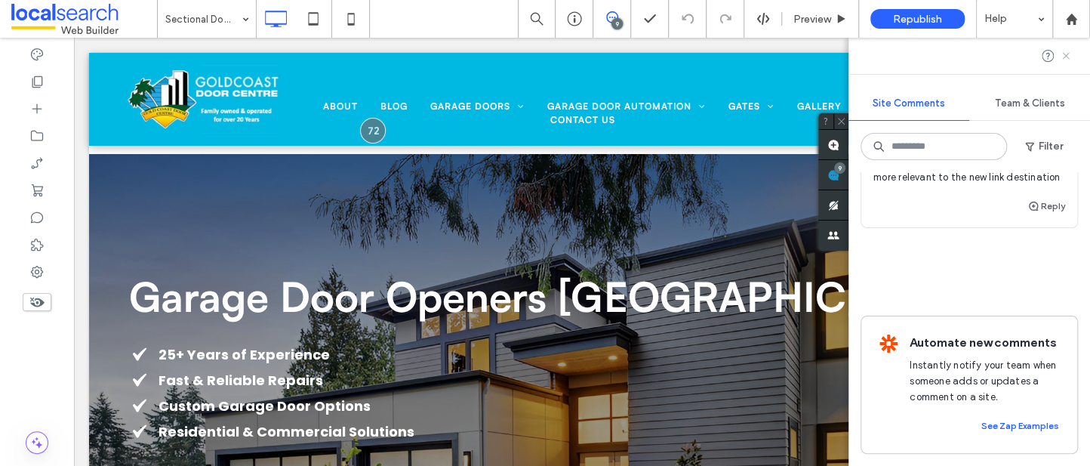
click at [1064, 56] on icon at bounding box center [1066, 56] width 12 height 12
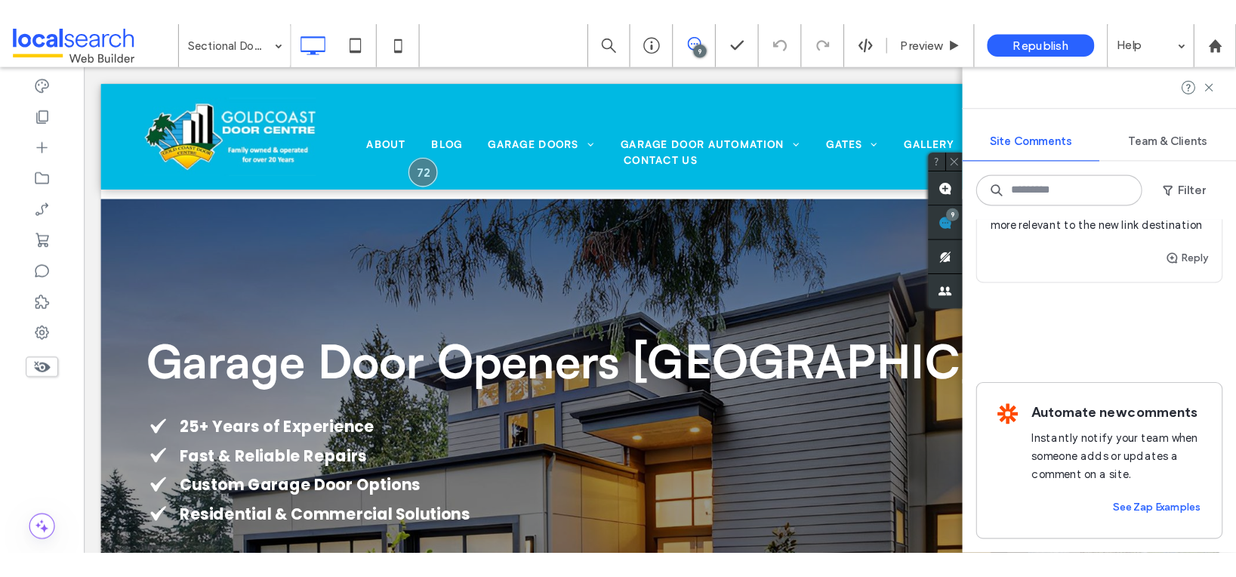
scroll to position [0, 0]
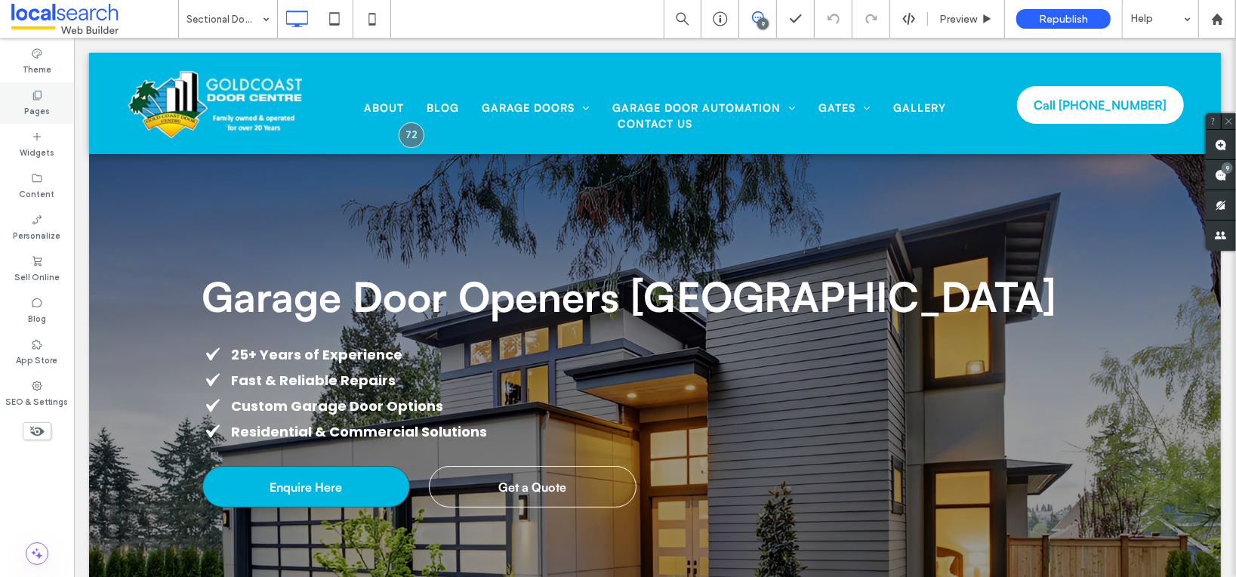
click at [43, 102] on label "Pages" at bounding box center [37, 109] width 26 height 17
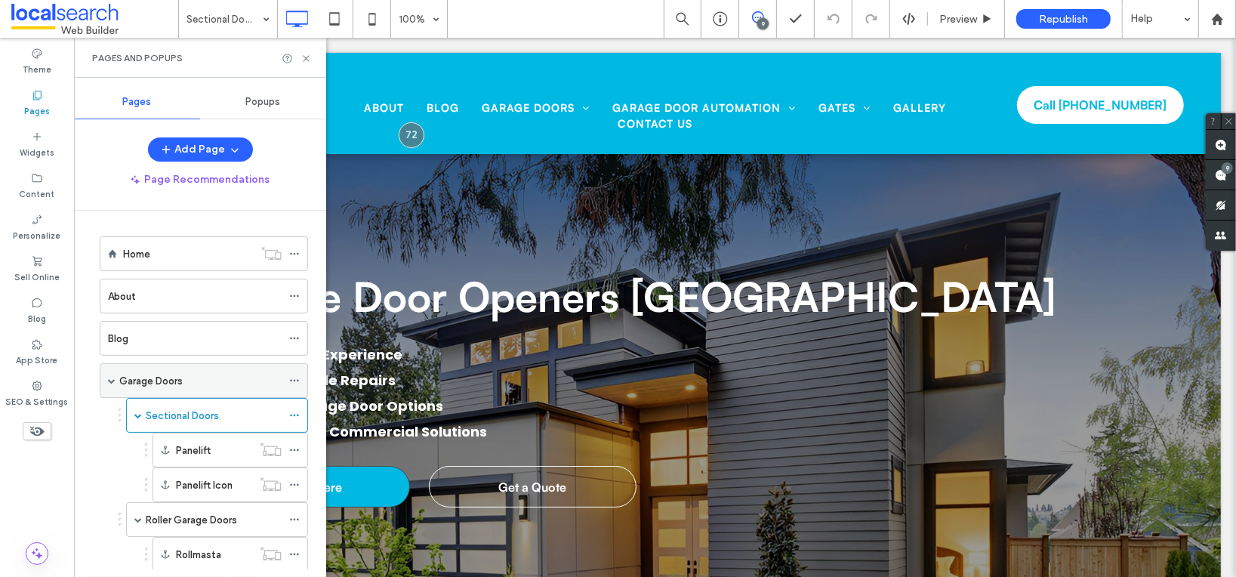
click at [169, 376] on label "Garage Doors" at bounding box center [150, 381] width 63 height 26
click at [307, 57] on use at bounding box center [306, 58] width 6 height 6
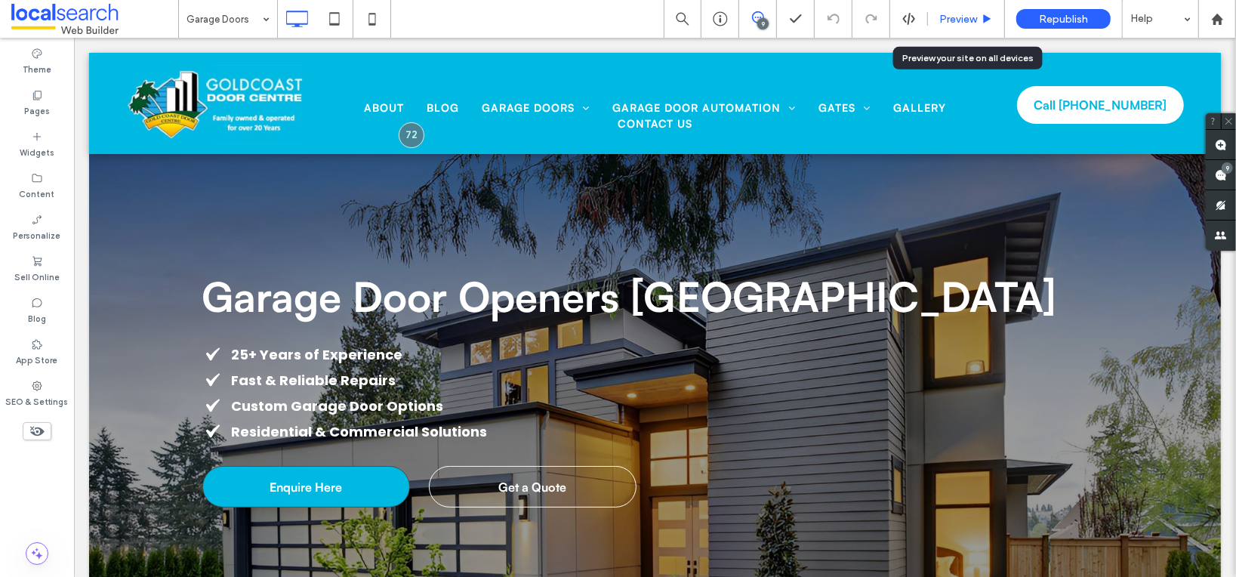
click at [957, 14] on span "Preview" at bounding box center [958, 19] width 38 height 13
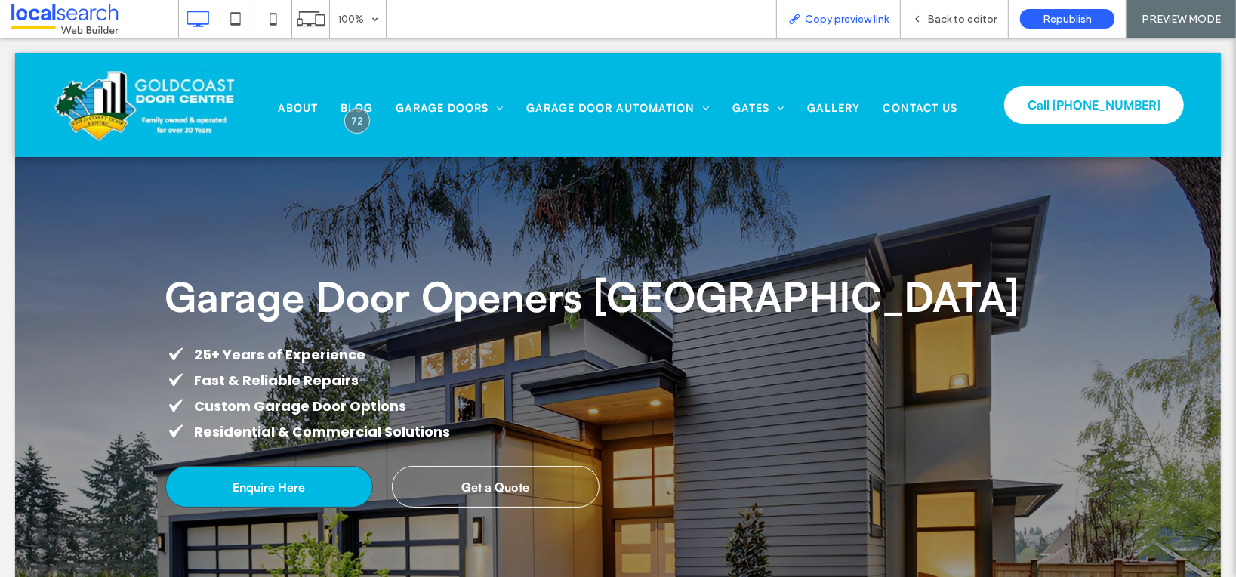
click at [834, 20] on span "Copy preview link" at bounding box center [847, 19] width 84 height 13
click at [943, 23] on span "Back to editor" at bounding box center [961, 19] width 69 height 13
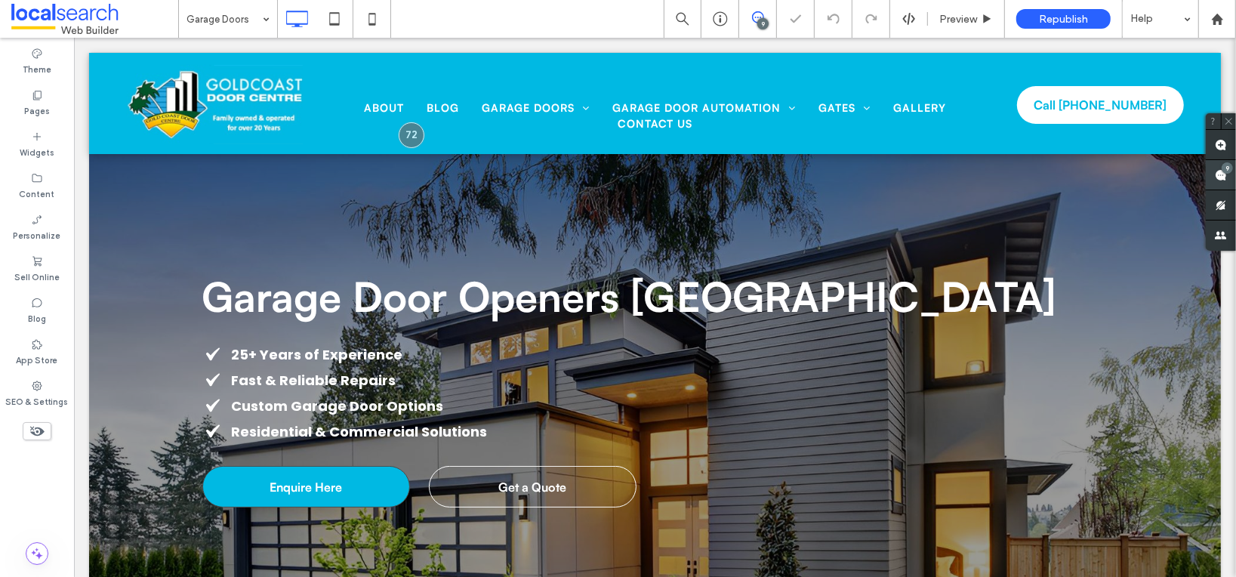
click at [1222, 162] on span at bounding box center [1221, 174] width 30 height 29
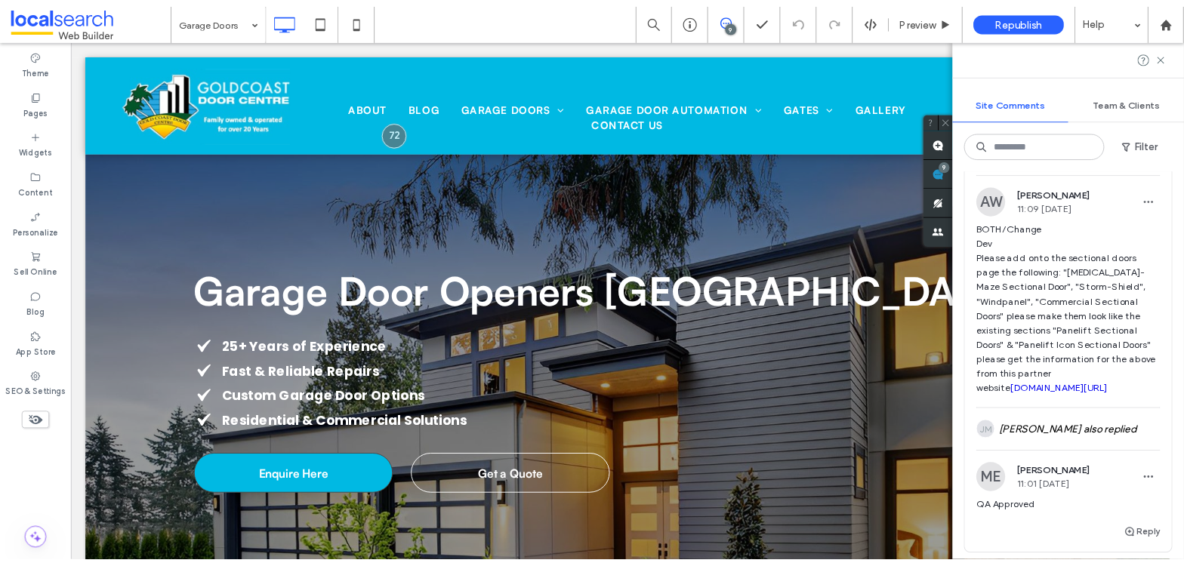
scroll to position [2266, 0]
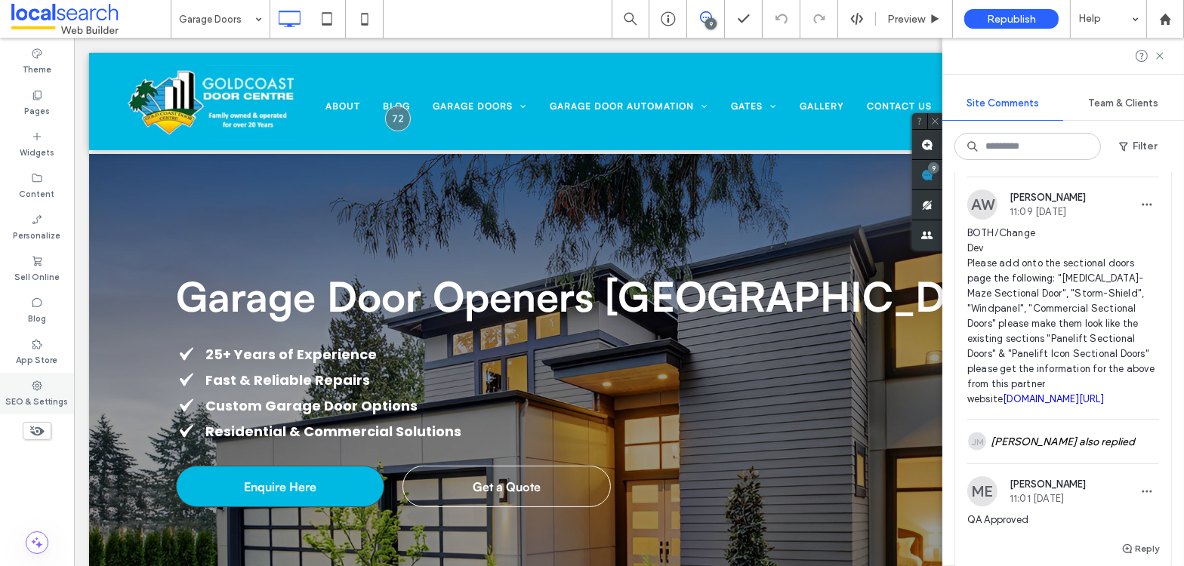
click at [31, 386] on icon at bounding box center [37, 386] width 12 height 12
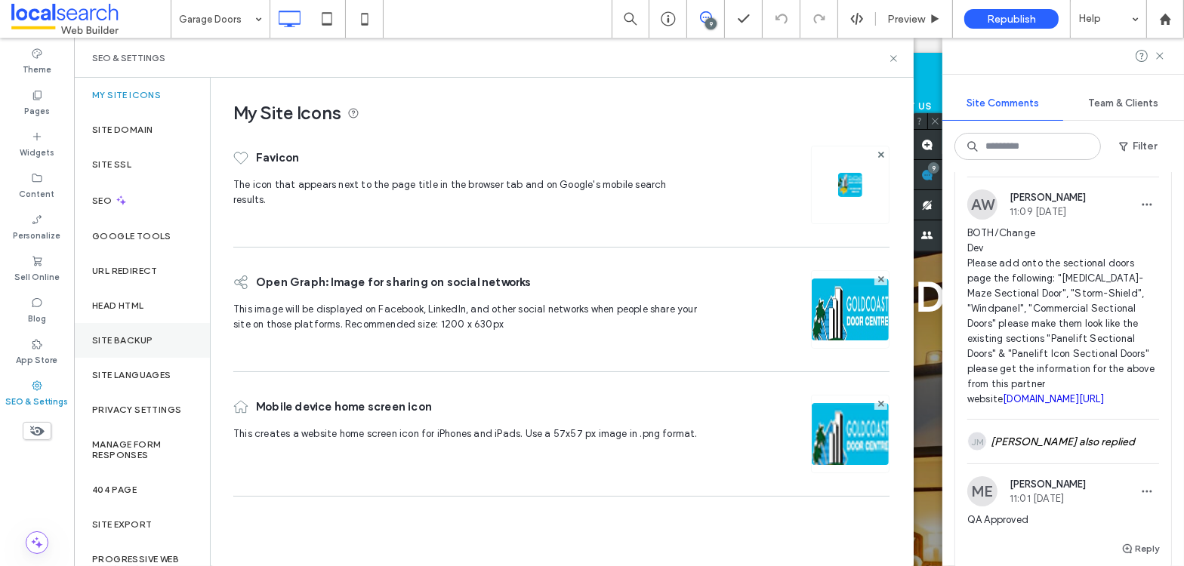
click at [94, 350] on div "Site Backup" at bounding box center [142, 340] width 136 height 35
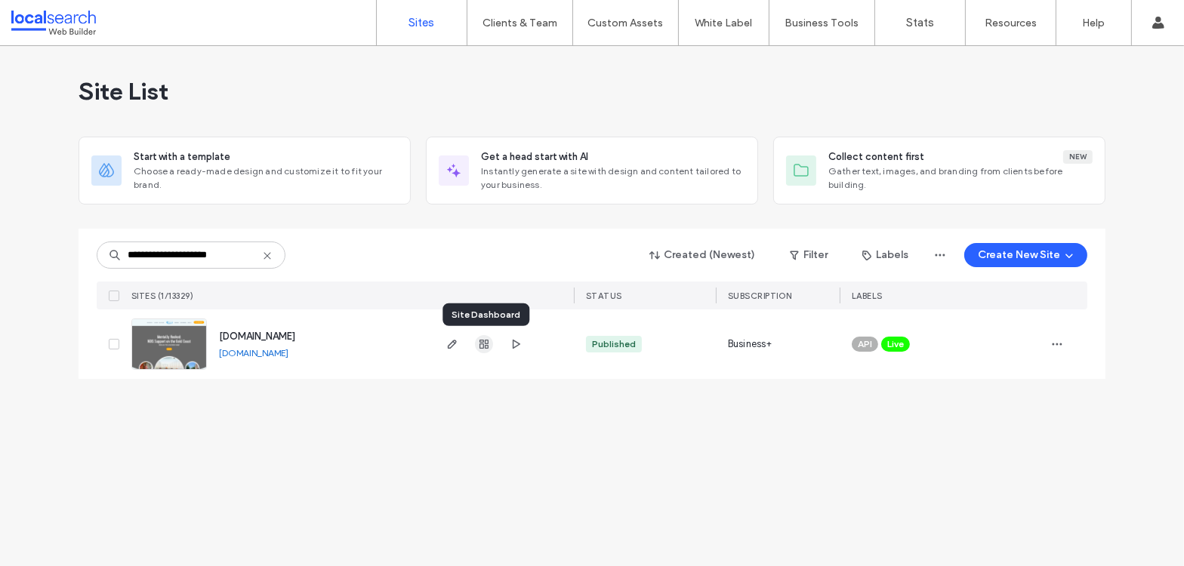
type input "**********"
click at [484, 344] on icon "button" at bounding box center [484, 344] width 12 height 12
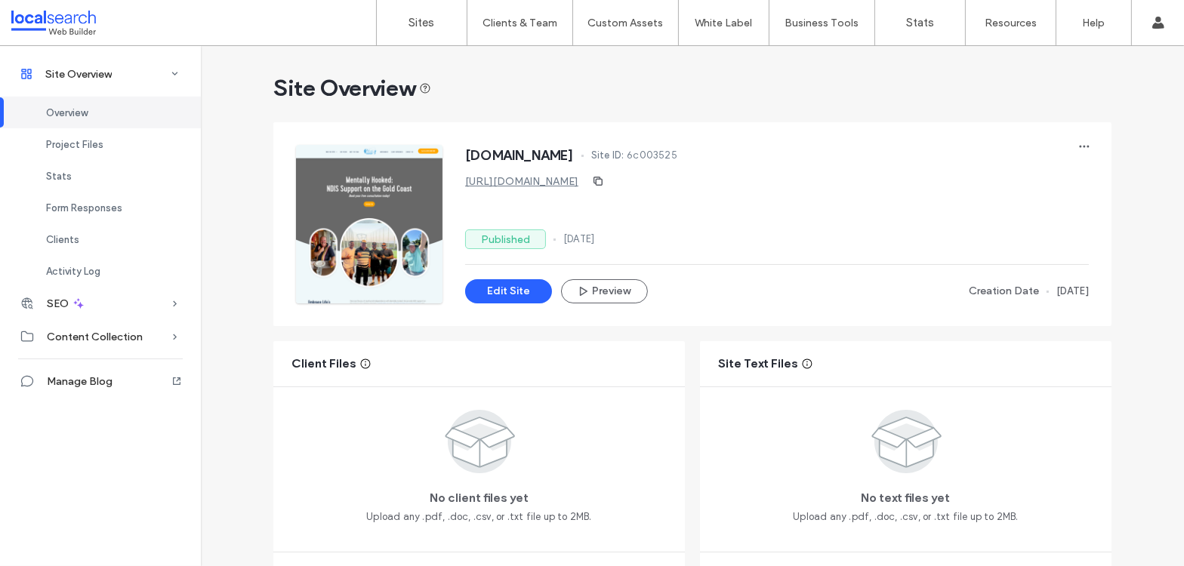
click at [578, 177] on link "https://www.mentallyhooked.com.au" at bounding box center [521, 181] width 113 height 13
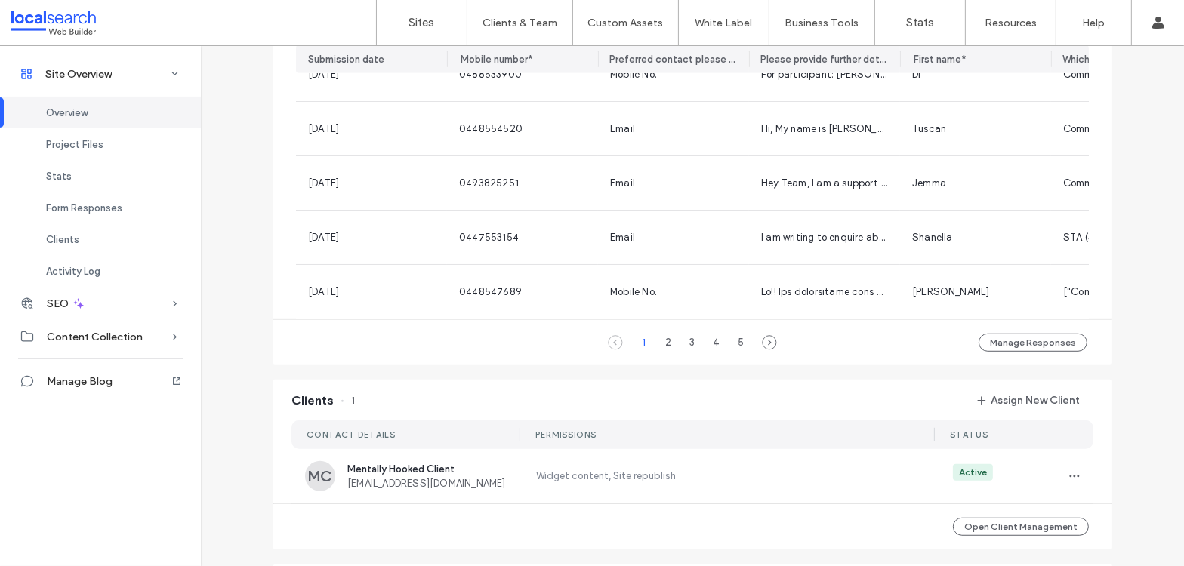
scroll to position [1237, 0]
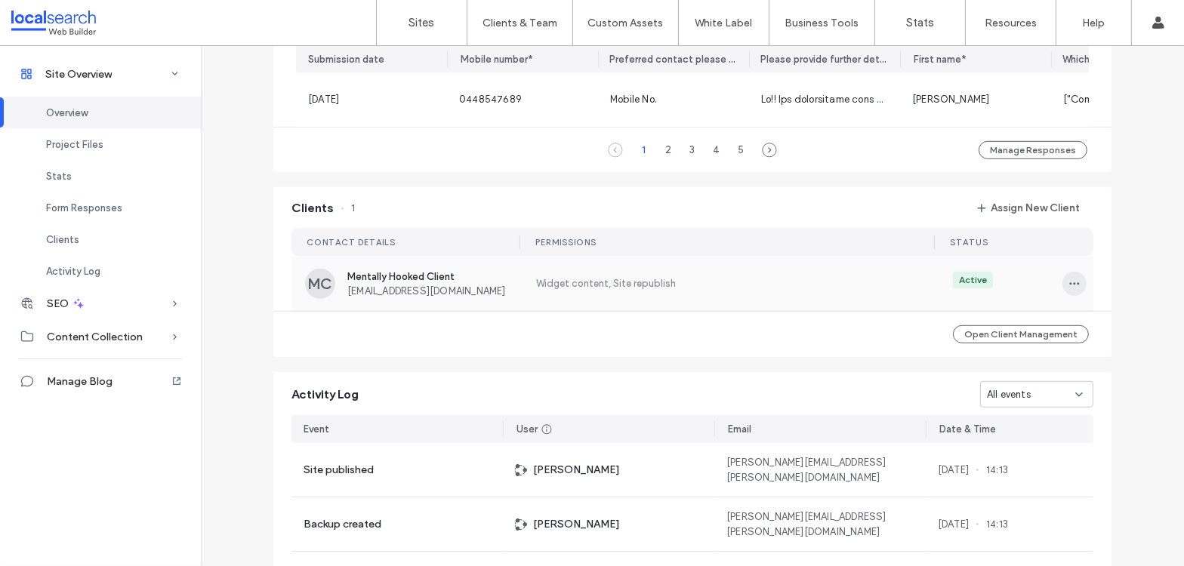
click at [1070, 285] on use "button" at bounding box center [1075, 284] width 10 height 2
click at [764, 350] on div "Open Client Management" at bounding box center [692, 334] width 838 height 45
click at [714, 290] on label "Widget content, Site republish" at bounding box center [725, 283] width 383 height 15
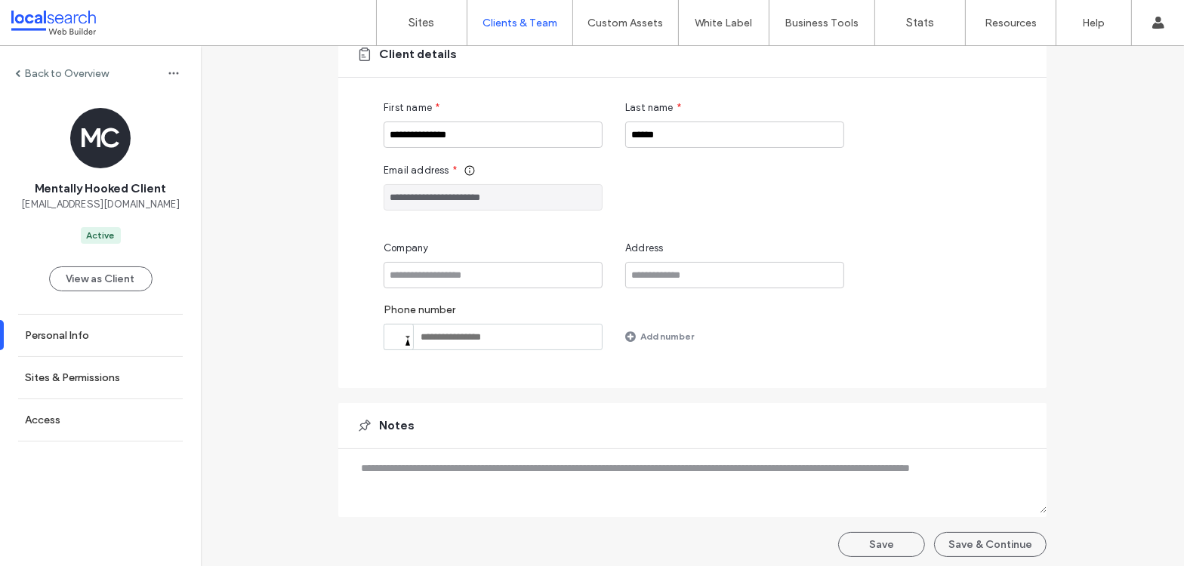
scroll to position [136, 0]
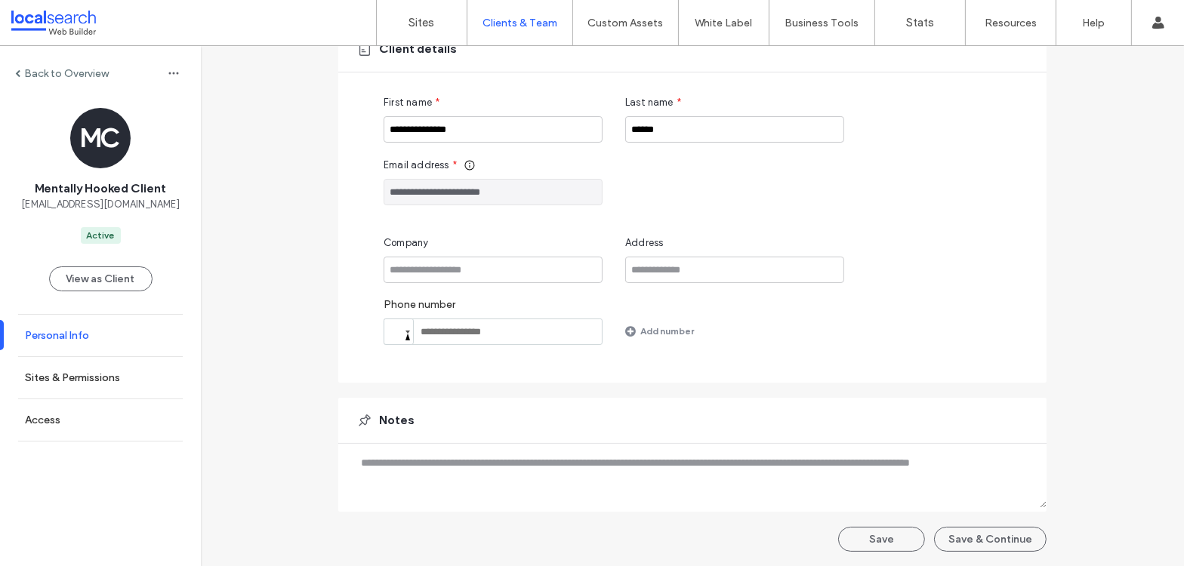
click at [71, 334] on label "Personal Info" at bounding box center [57, 335] width 64 height 13
click at [114, 386] on link "Sites & Permissions" at bounding box center [100, 378] width 201 height 42
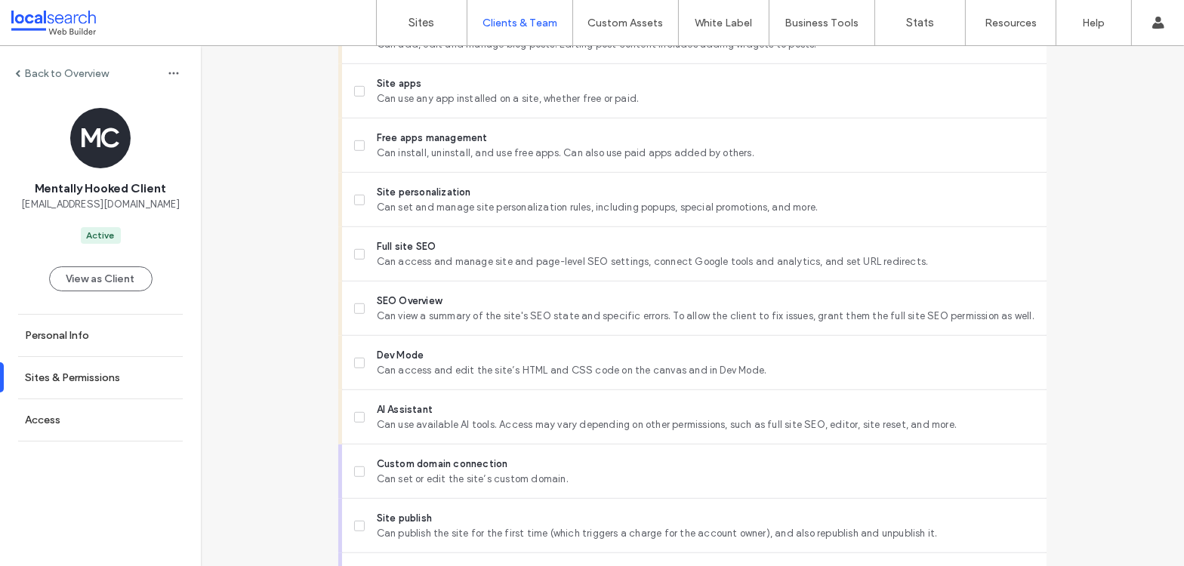
scroll to position [1324, 0]
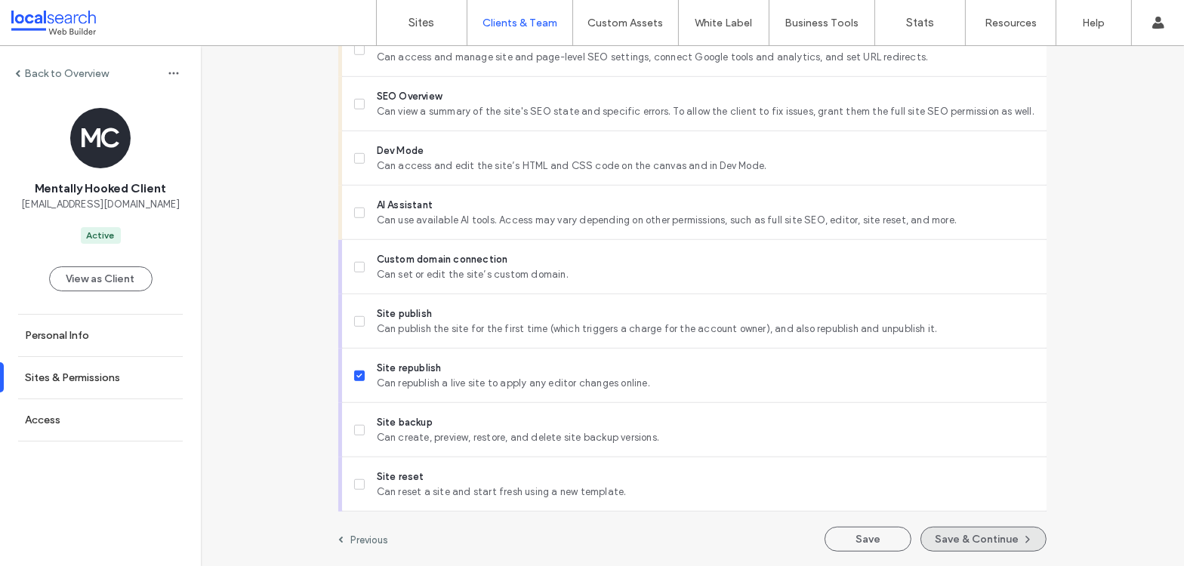
click at [995, 536] on button "Save & Continue" at bounding box center [984, 539] width 126 height 25
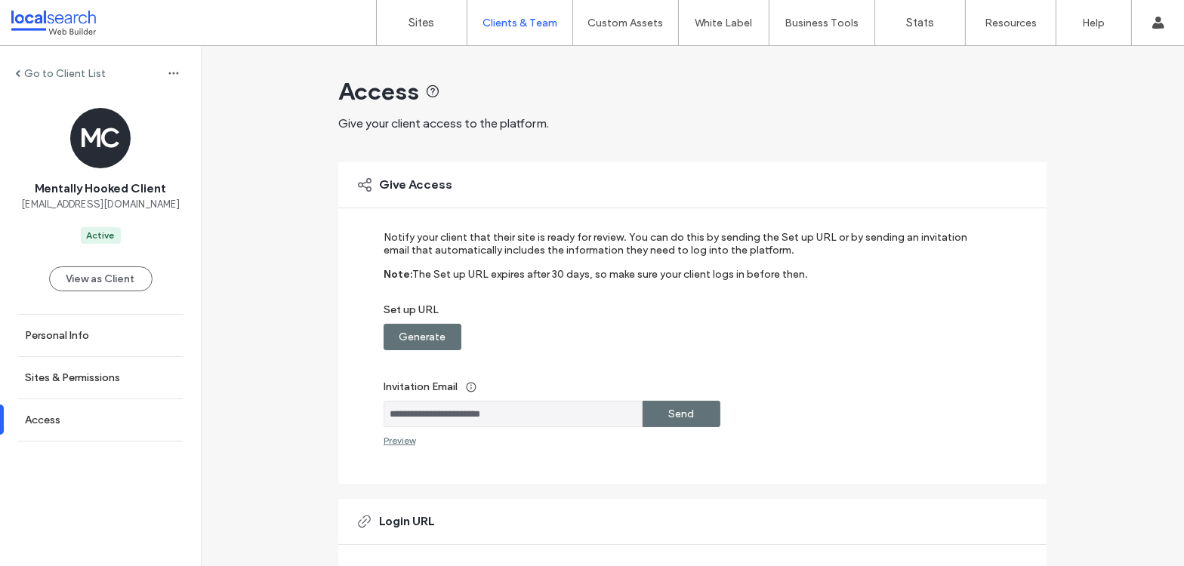
click at [433, 337] on label "Generate" at bounding box center [422, 337] width 47 height 28
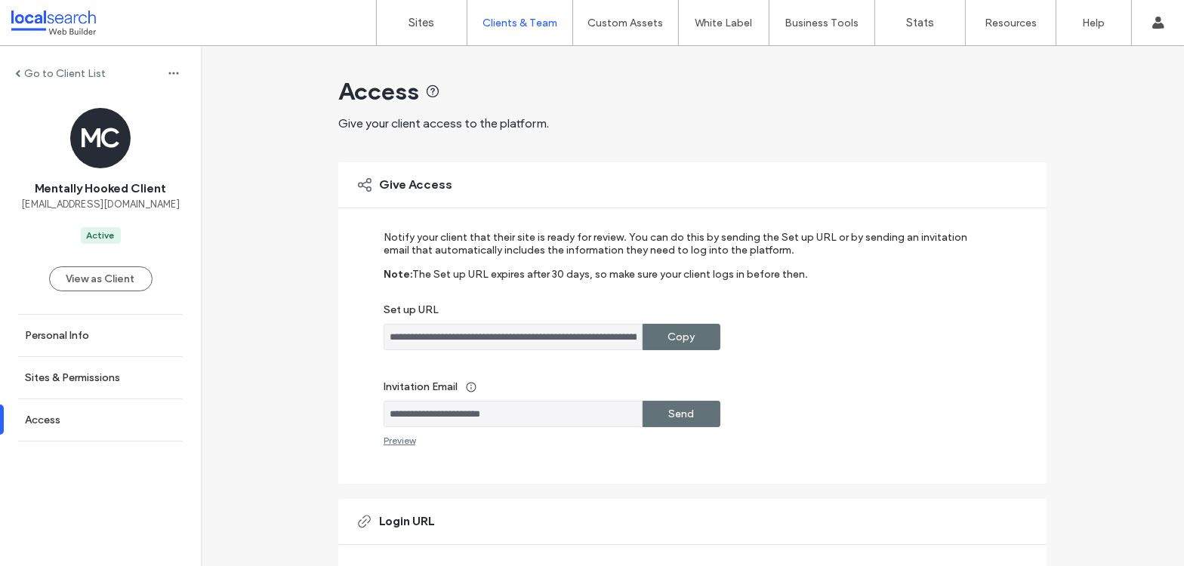
click at [660, 338] on div "Copy" at bounding box center [682, 337] width 78 height 26
drag, startPoint x: 548, startPoint y: 418, endPoint x: 377, endPoint y: 416, distance: 171.4
click at [384, 412] on input "**********" at bounding box center [513, 414] width 259 height 26
click at [295, 266] on div "**********" at bounding box center [692, 455] width 983 height 819
click at [287, 354] on div "**********" at bounding box center [692, 455] width 983 height 819
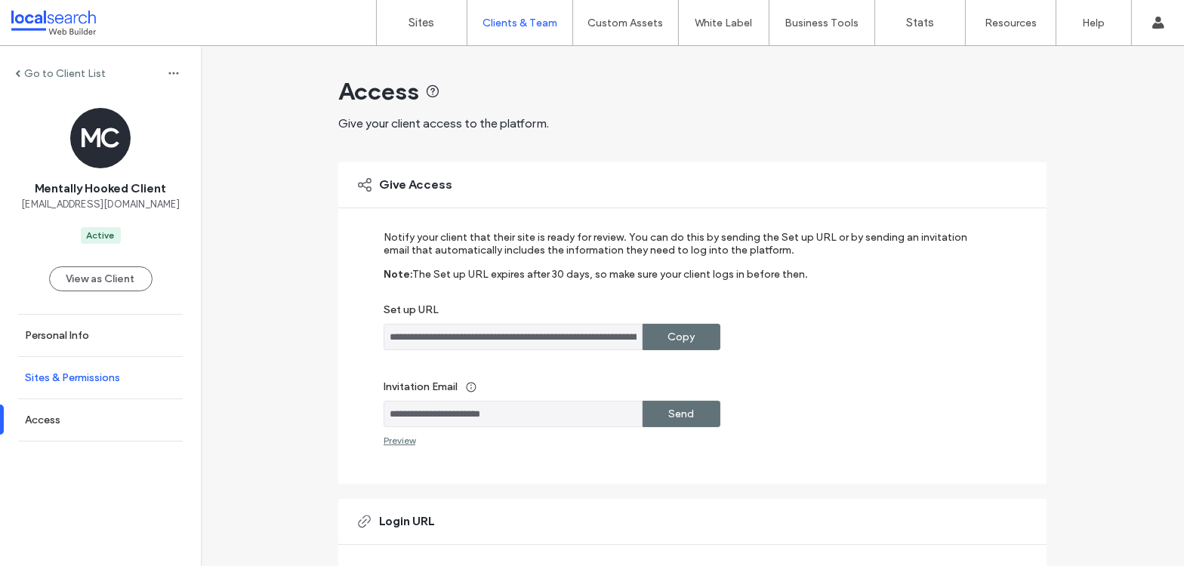
click at [106, 381] on label "Sites & Permissions" at bounding box center [72, 378] width 95 height 13
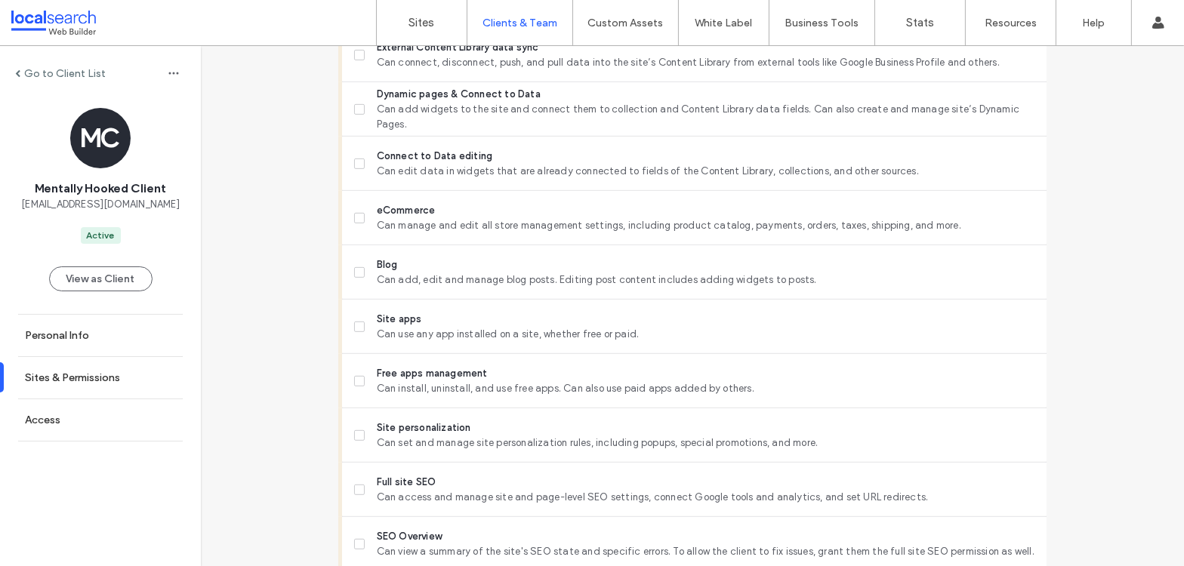
scroll to position [1324, 0]
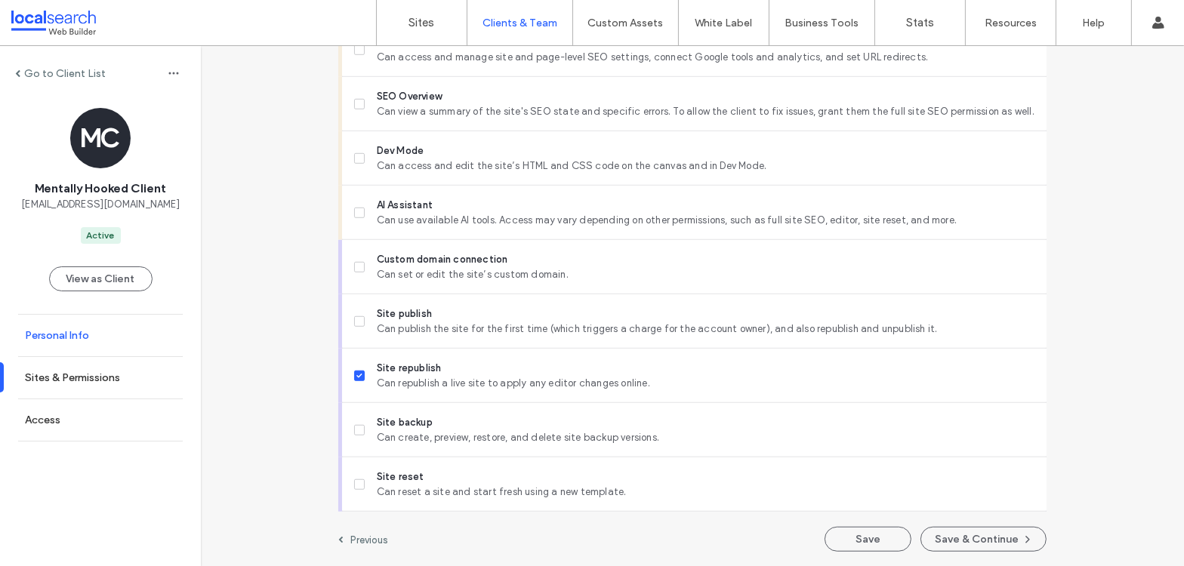
click at [104, 335] on link "Personal Info" at bounding box center [100, 336] width 201 height 42
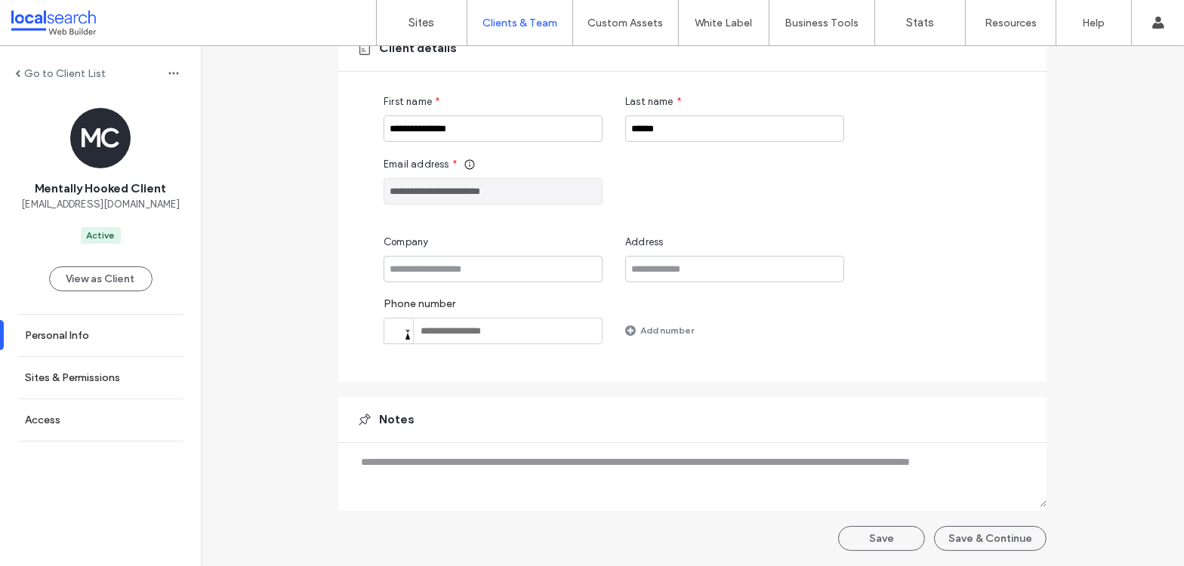
scroll to position [136, 0]
click at [106, 368] on link "Sites & Permissions" at bounding box center [100, 378] width 201 height 42
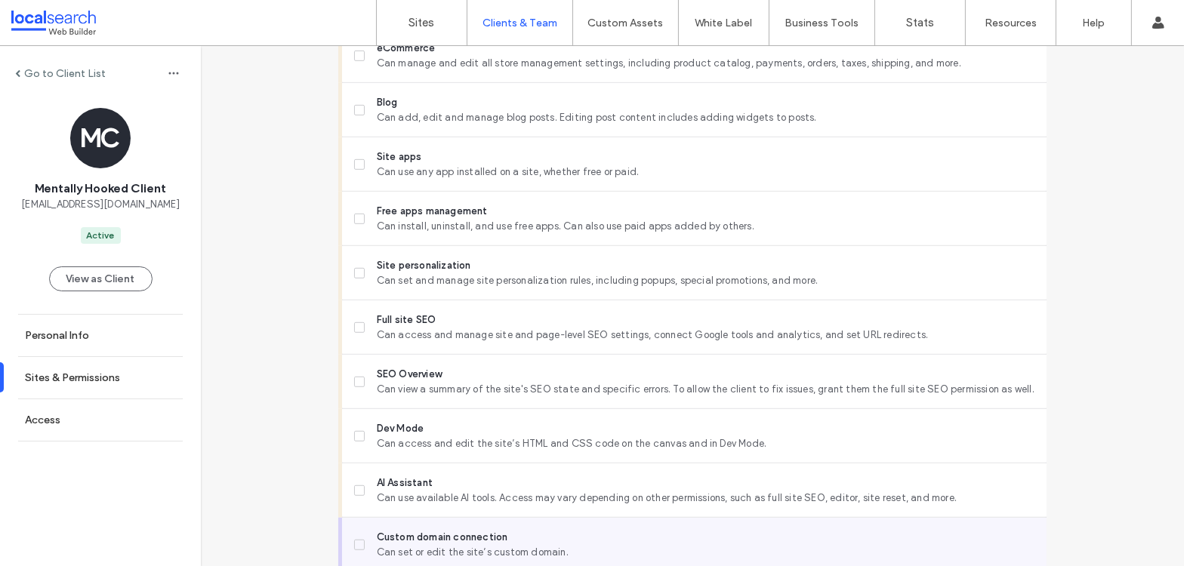
scroll to position [1193, 0]
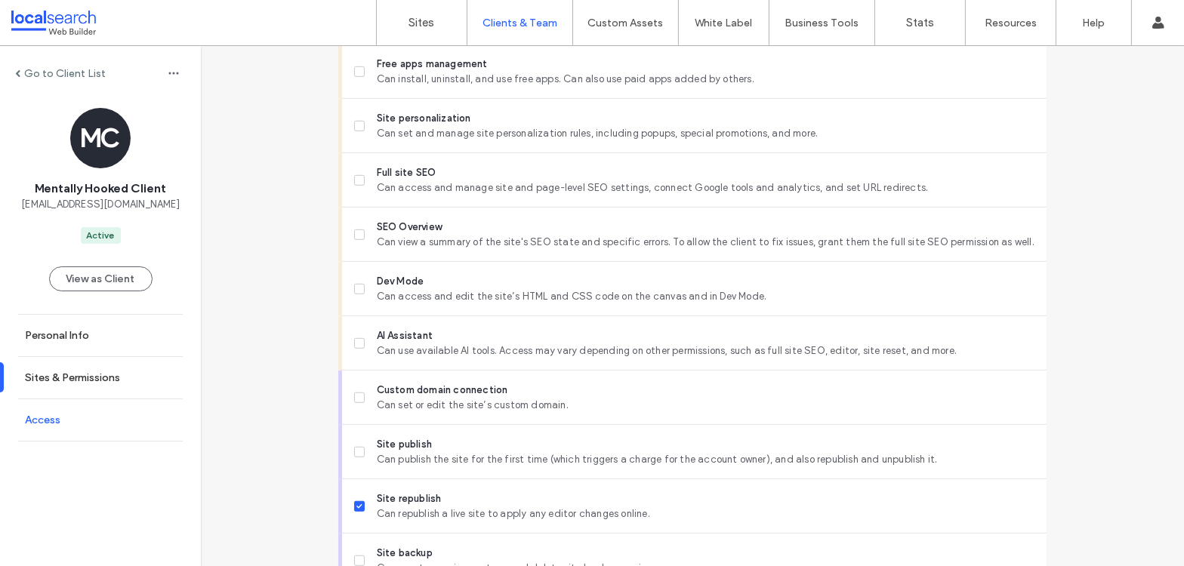
click at [54, 425] on label "Access" at bounding box center [42, 420] width 35 height 13
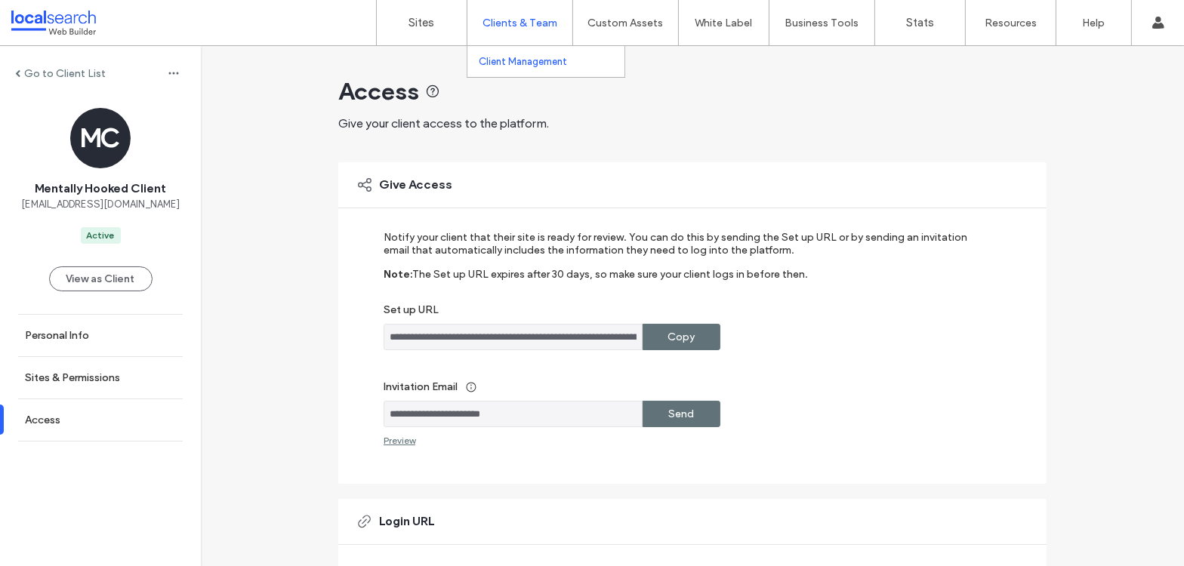
click at [514, 24] on label "Clients & Team" at bounding box center [520, 23] width 75 height 13
click at [526, 60] on label "Client Management" at bounding box center [523, 61] width 88 height 11
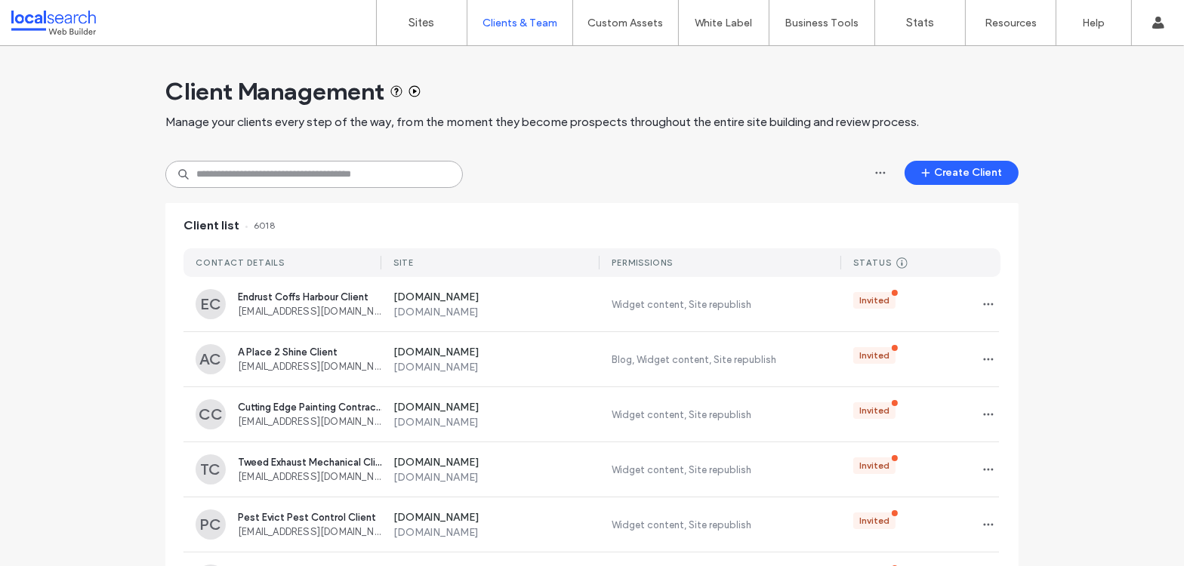
click at [277, 173] on input at bounding box center [314, 174] width 298 height 27
paste input "**********"
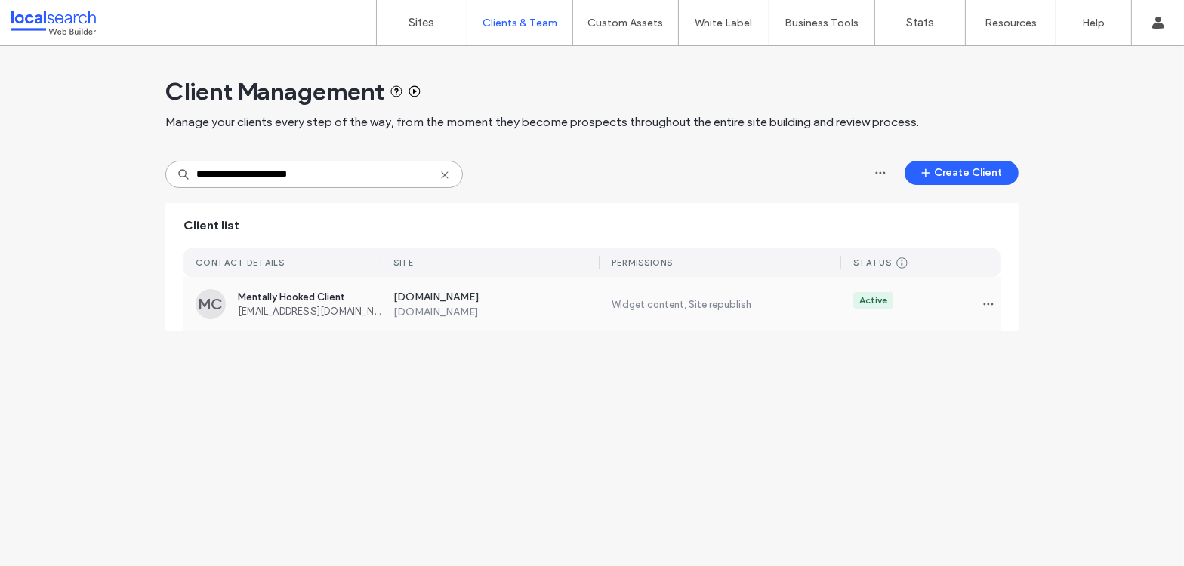
type input "**********"
click at [279, 302] on span "Mentally Hooked Client" at bounding box center [309, 297] width 143 height 11
click at [447, 174] on icon at bounding box center [445, 175] width 12 height 12
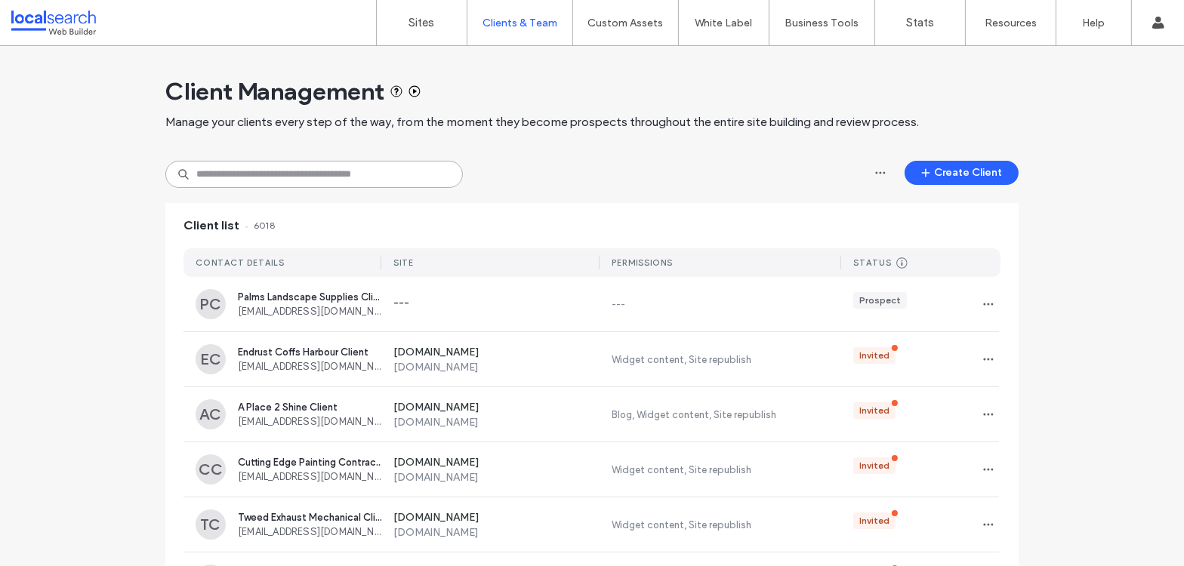
click at [288, 176] on input at bounding box center [314, 174] width 298 height 27
paste input "**********"
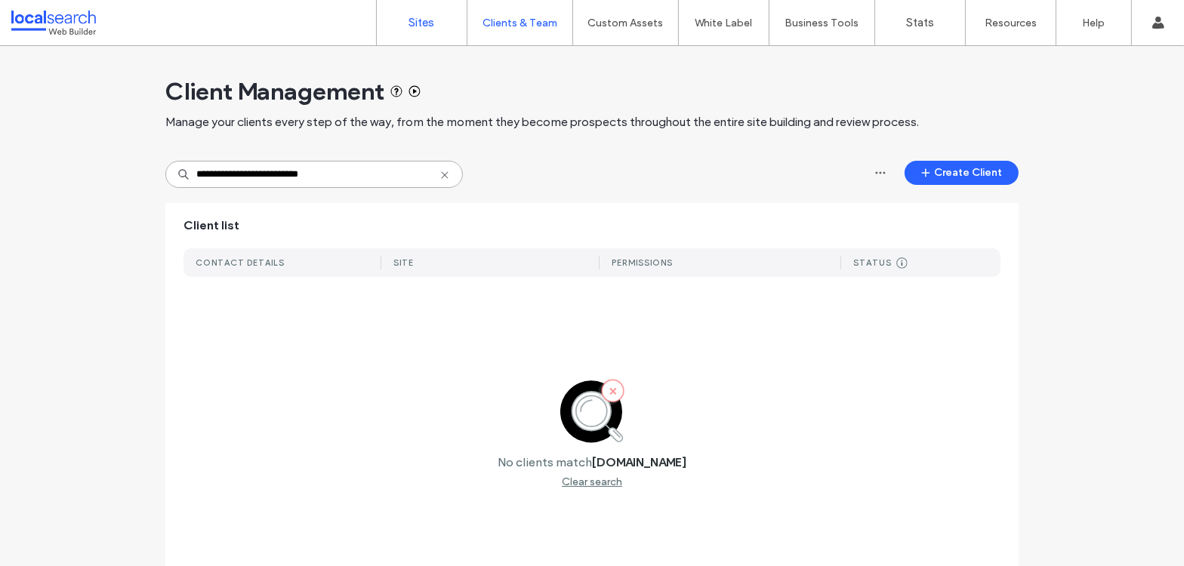
type input "**********"
click at [417, 35] on link "Sites" at bounding box center [422, 22] width 90 height 45
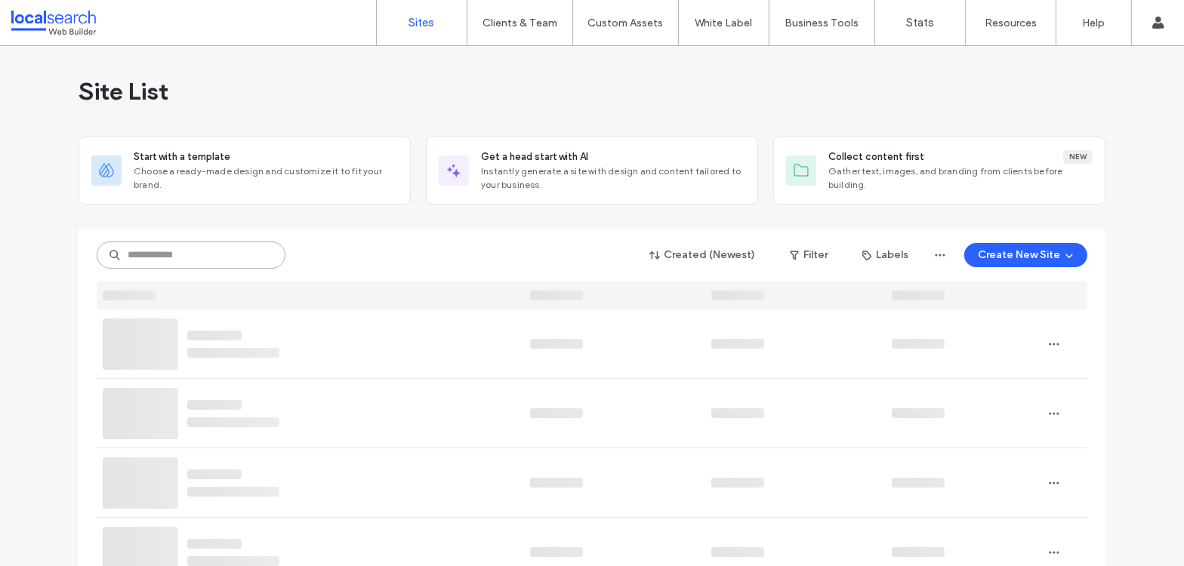
click at [187, 246] on input at bounding box center [191, 255] width 189 height 27
paste input "**********"
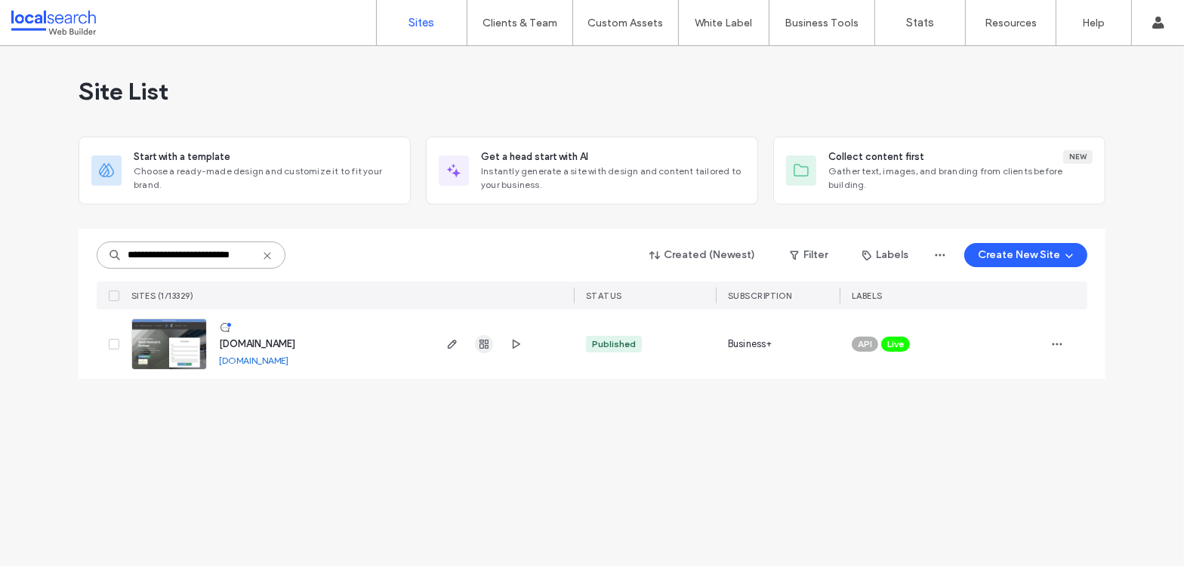
type input "**********"
click at [478, 344] on icon "button" at bounding box center [484, 344] width 12 height 12
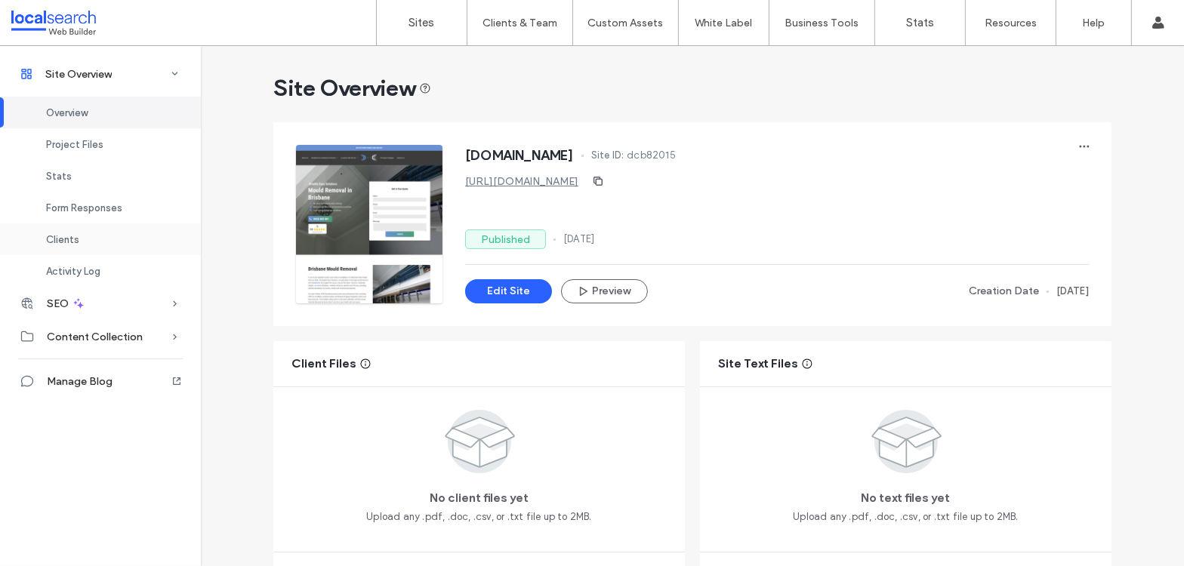
click at [88, 231] on div "Clients" at bounding box center [100, 240] width 201 height 32
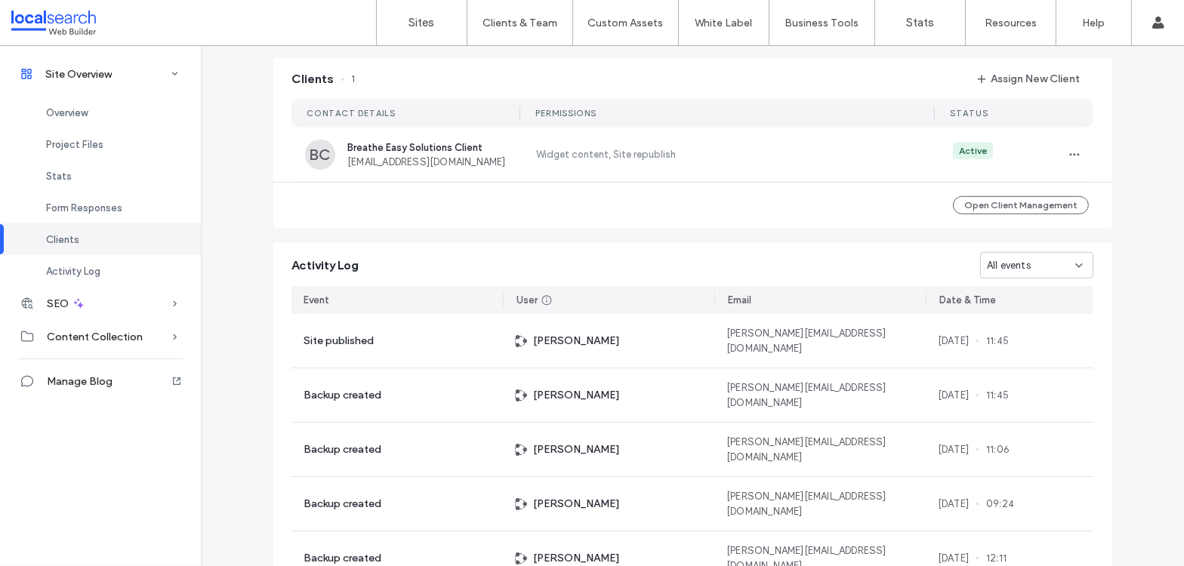
scroll to position [1216, 0]
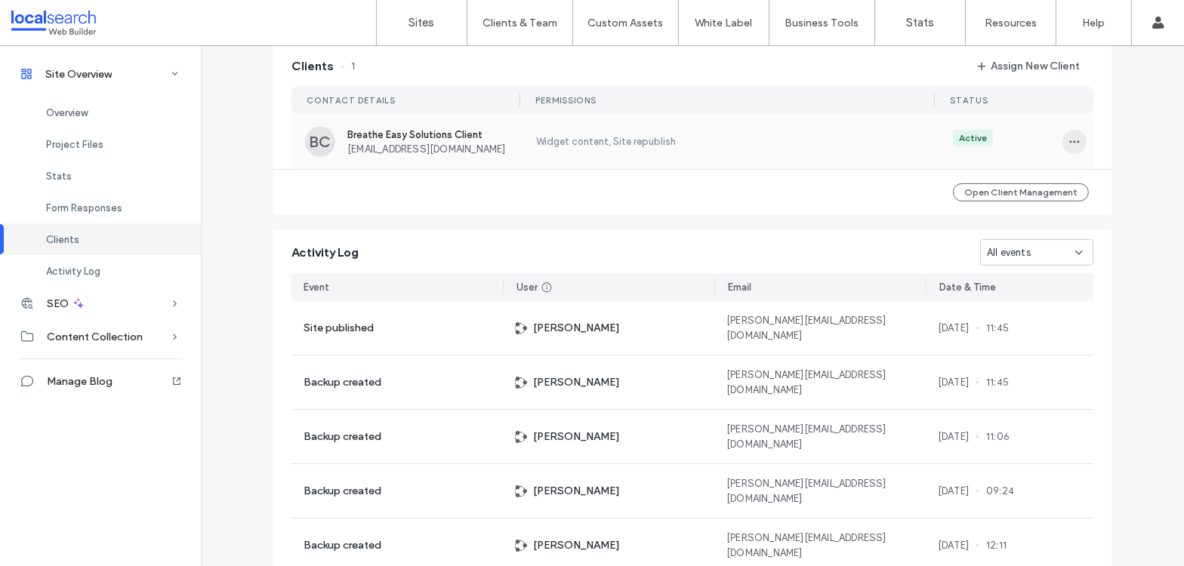
click at [1070, 147] on icon "button" at bounding box center [1075, 142] width 12 height 12
click at [1051, 214] on div "Manage Access" at bounding box center [1014, 217] width 134 height 29
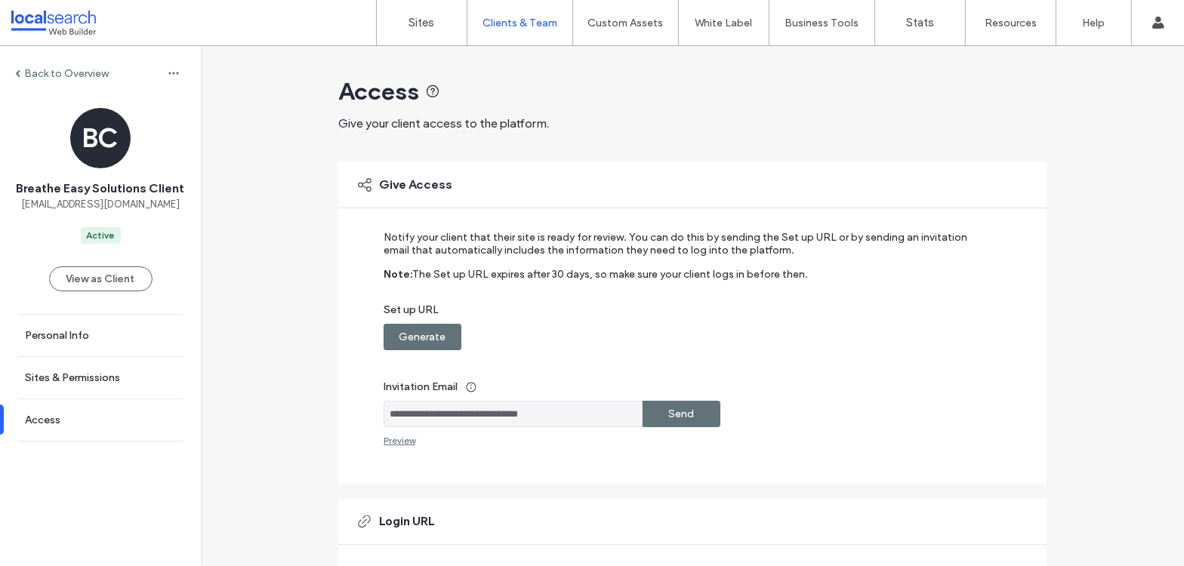
click at [427, 335] on label "Generate" at bounding box center [422, 337] width 47 height 28
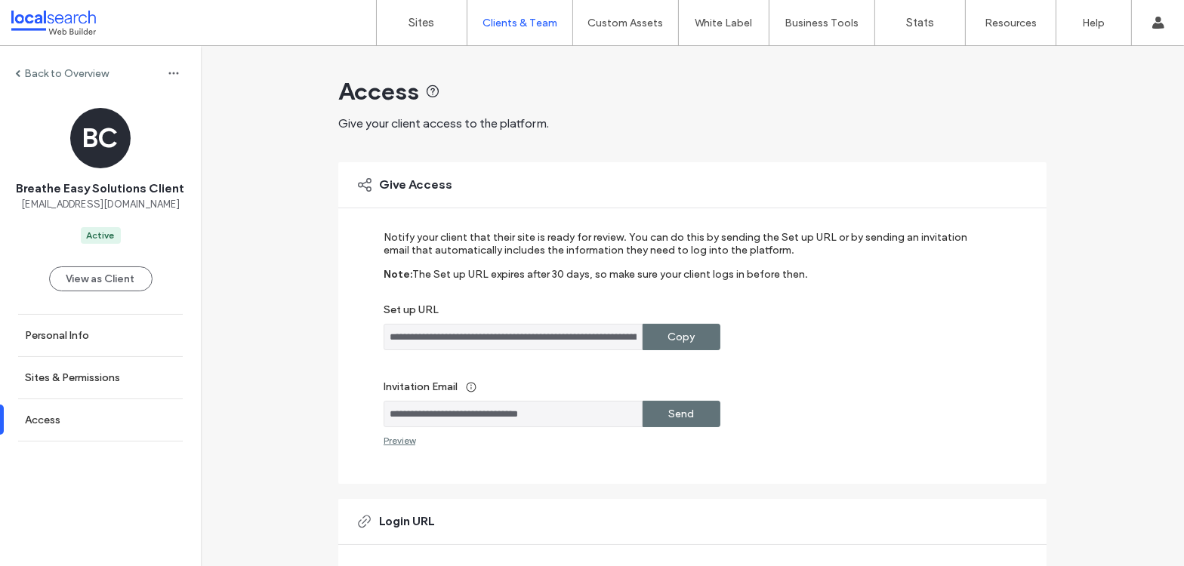
click at [696, 338] on div "Copy" at bounding box center [682, 337] width 78 height 26
drag, startPoint x: 578, startPoint y: 415, endPoint x: 376, endPoint y: 414, distance: 202.4
click at [376, 414] on div "**********" at bounding box center [692, 323] width 708 height 322
click at [272, 262] on div "**********" at bounding box center [692, 455] width 983 height 819
click at [24, 68] on label "Back to Overview" at bounding box center [66, 73] width 85 height 13
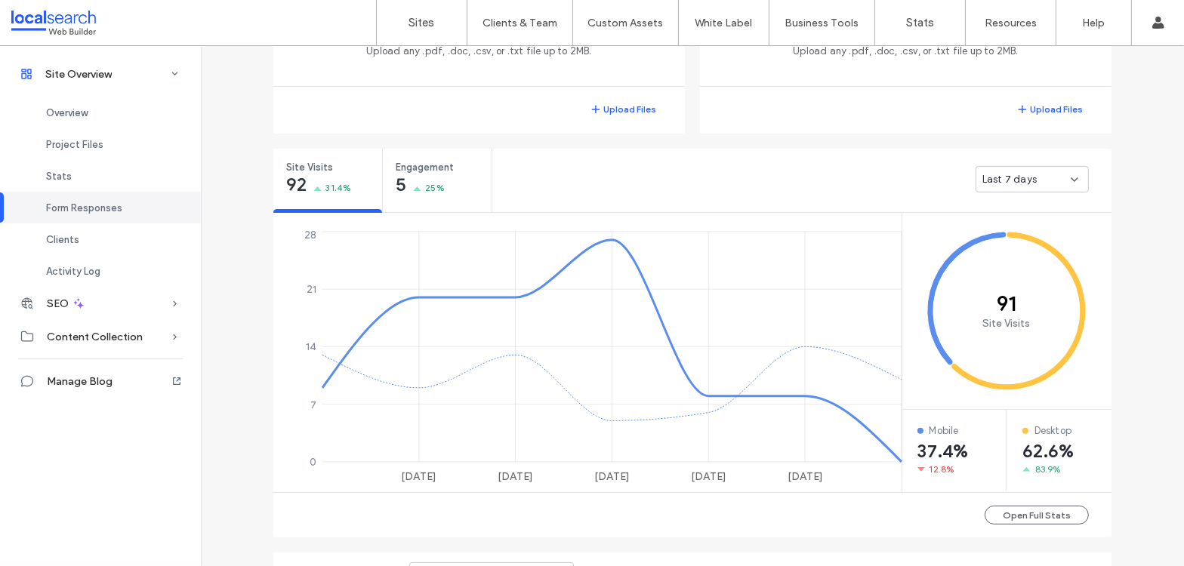
scroll to position [248, 0]
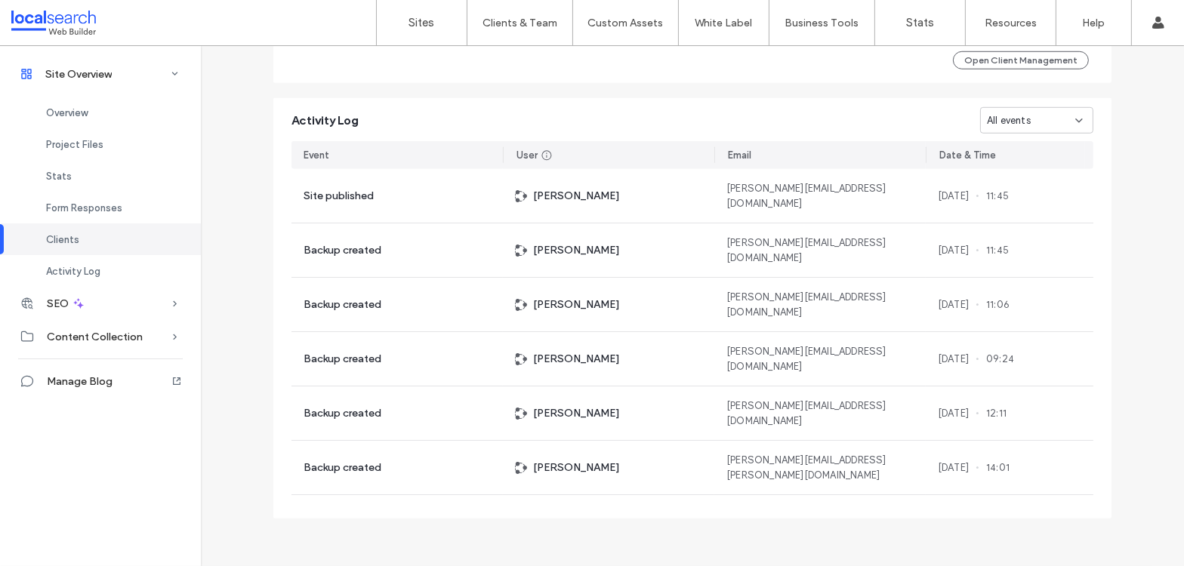
scroll to position [844, 0]
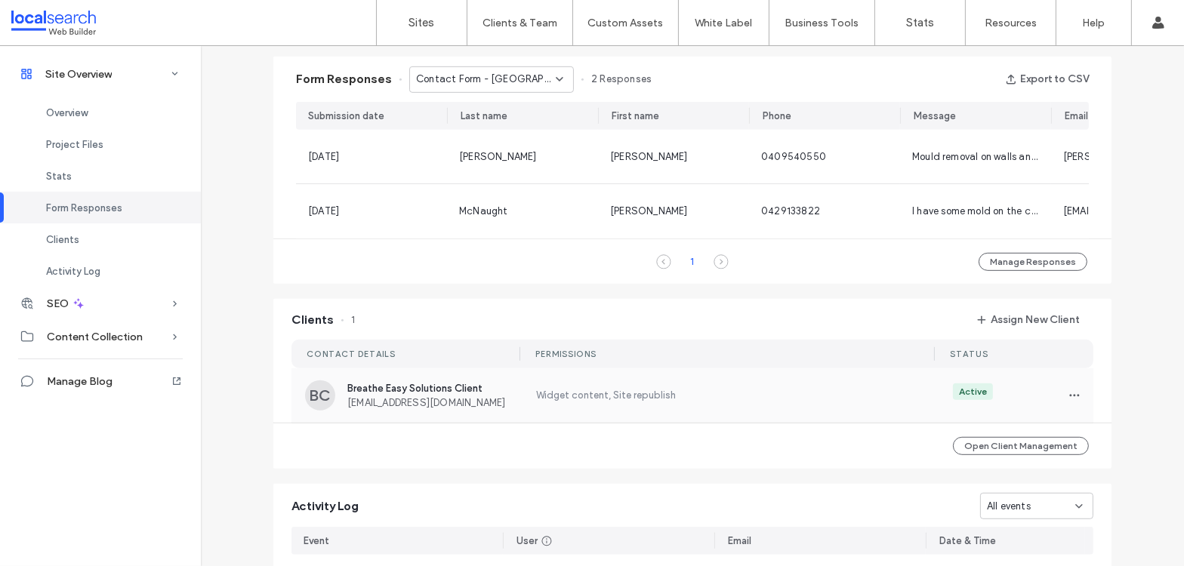
scroll to position [1067, 0]
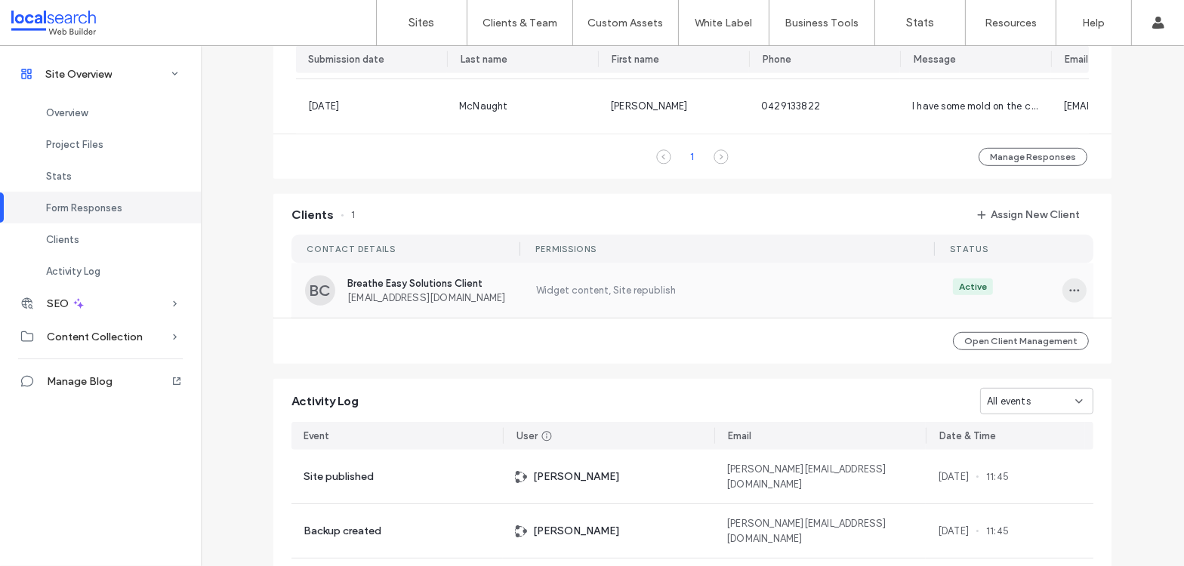
click at [1077, 294] on span "button" at bounding box center [1075, 291] width 24 height 24
click at [1018, 365] on span "Manage Access" at bounding box center [1013, 366] width 73 height 15
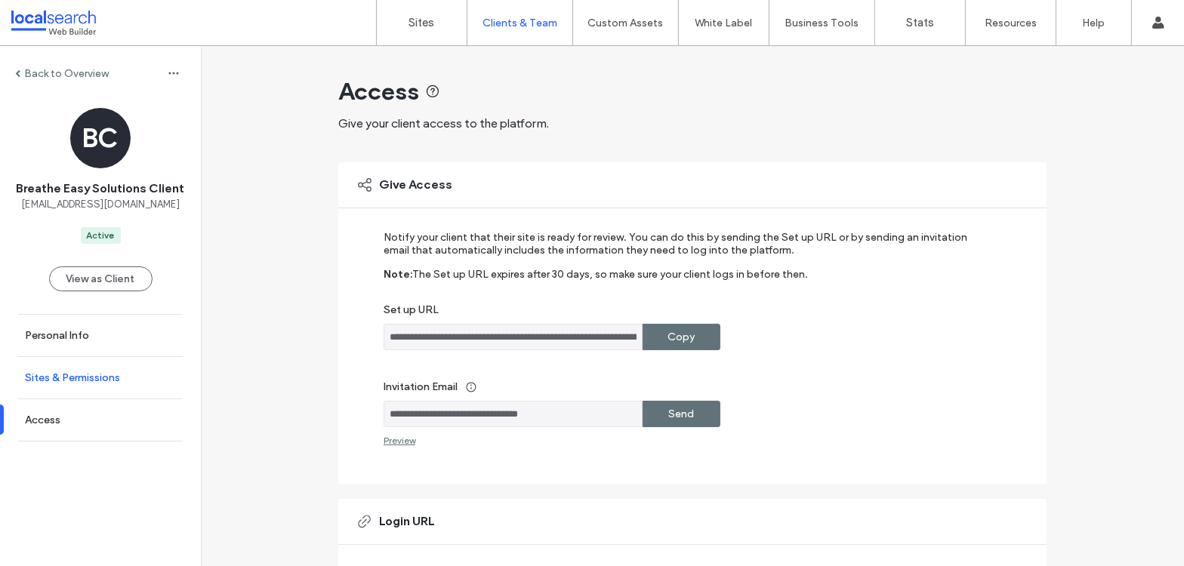
click at [91, 379] on label "Sites & Permissions" at bounding box center [72, 378] width 95 height 13
click at [674, 339] on label "Copy" at bounding box center [681, 337] width 27 height 28
click at [695, 334] on div "Copy" at bounding box center [682, 337] width 78 height 26
click at [671, 333] on label "Copy" at bounding box center [681, 337] width 27 height 28
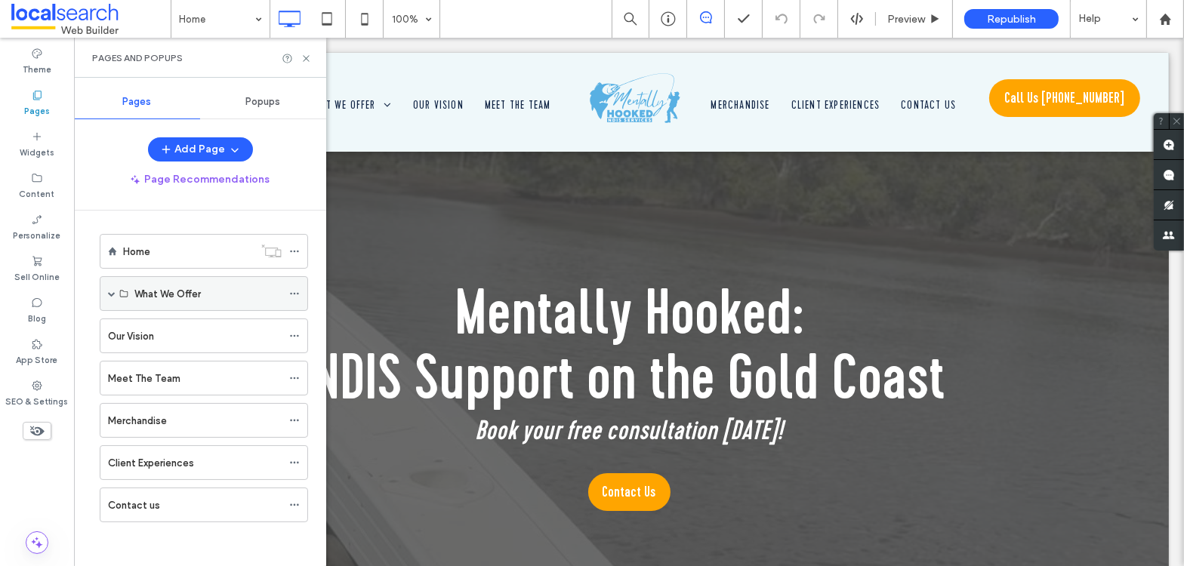
click at [108, 290] on span at bounding box center [112, 294] width 8 height 8
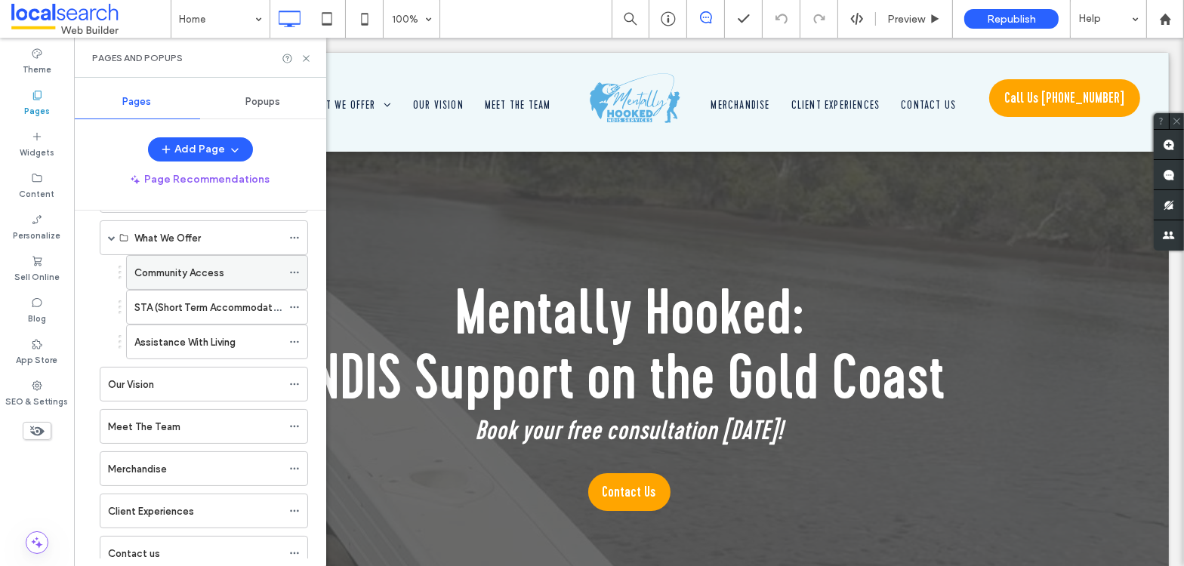
scroll to position [106, 0]
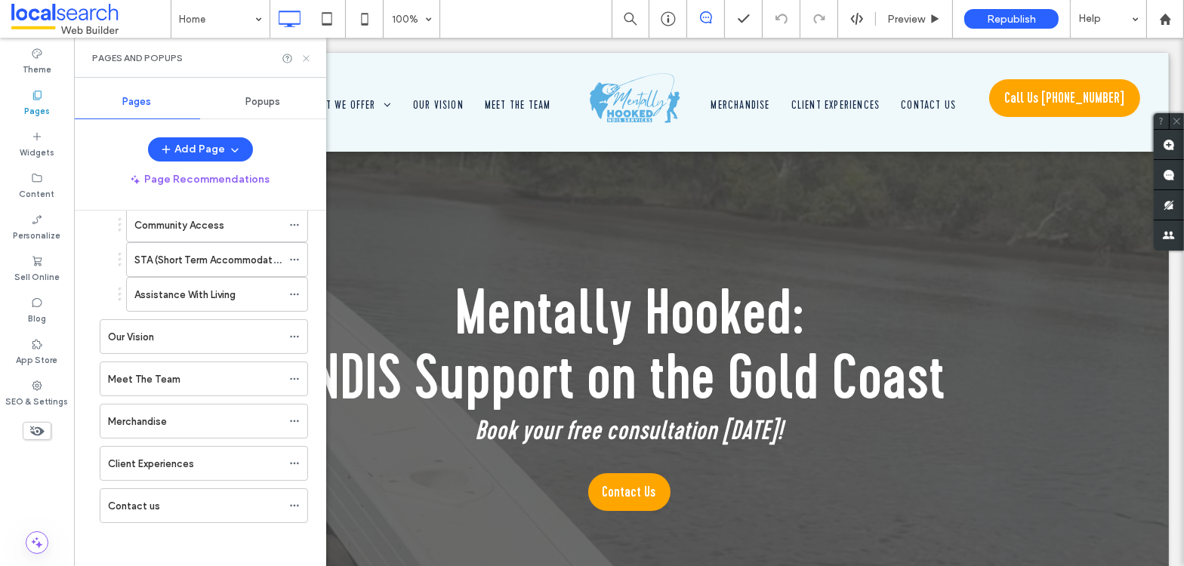
click at [308, 57] on icon at bounding box center [306, 58] width 11 height 11
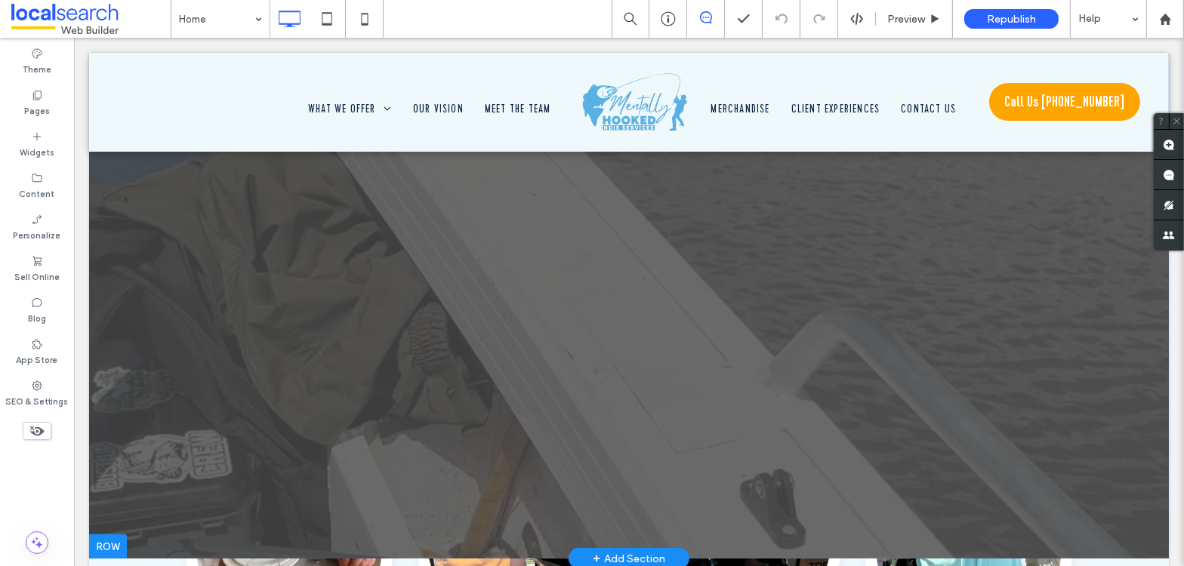
scroll to position [482, 0]
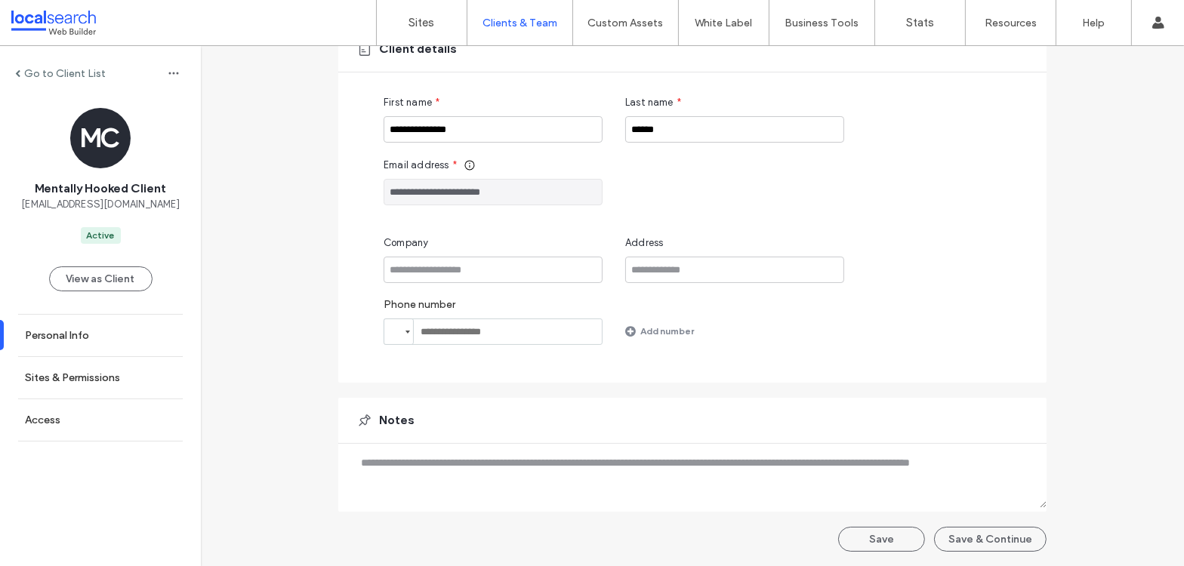
scroll to position [136, 0]
click at [78, 328] on link "Personal Info" at bounding box center [100, 336] width 201 height 42
click at [80, 335] on label "Personal Info" at bounding box center [57, 335] width 64 height 13
click at [92, 381] on label "Sites & Permissions" at bounding box center [72, 378] width 95 height 13
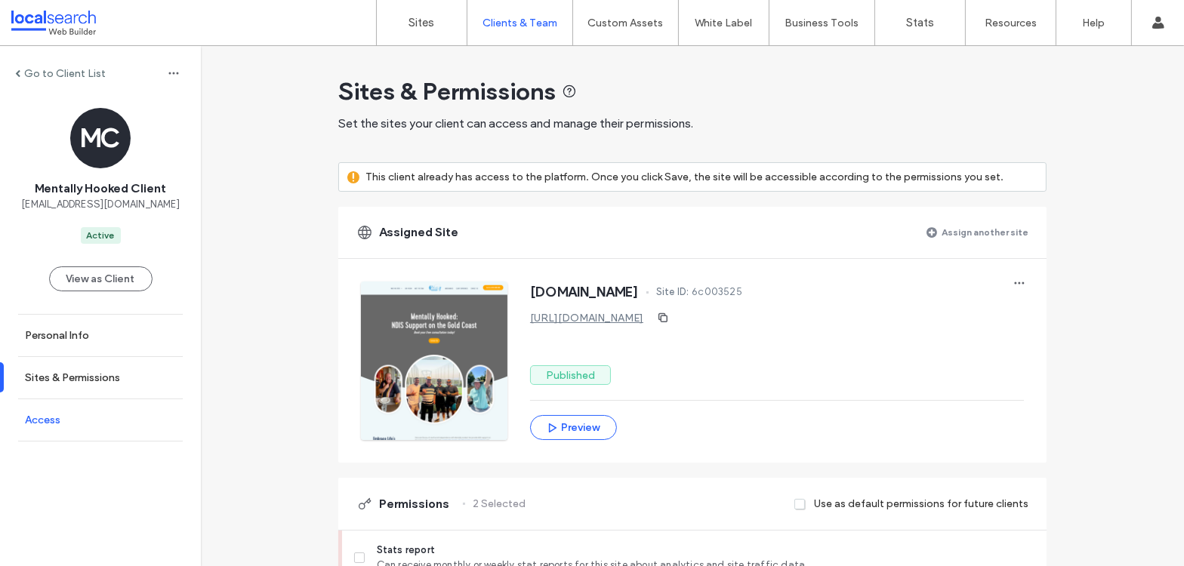
click at [73, 427] on link "Access" at bounding box center [100, 420] width 201 height 42
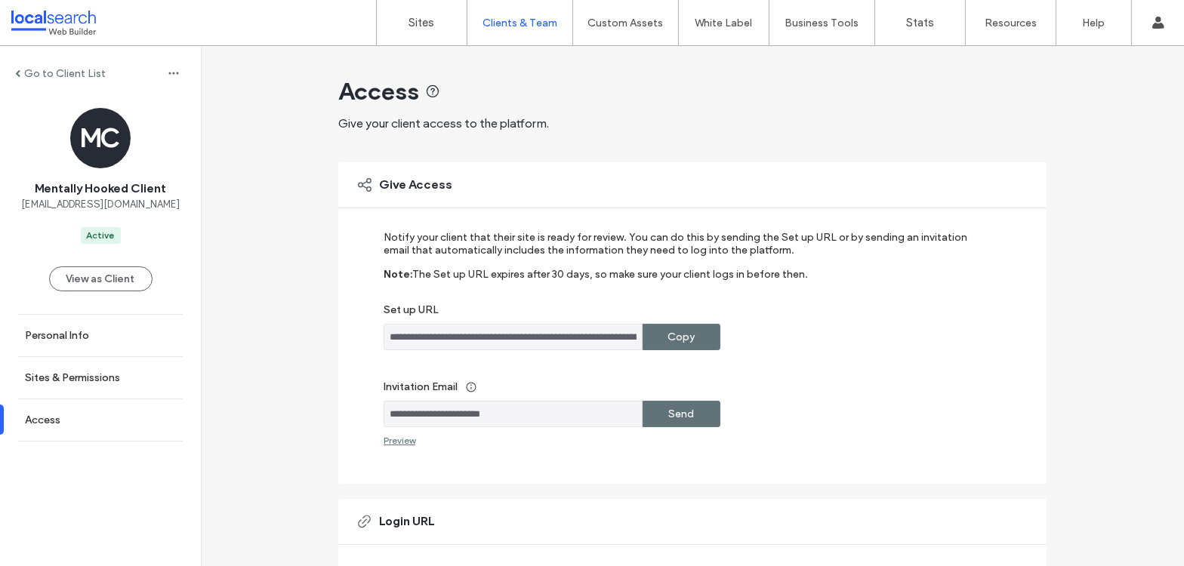
click at [662, 338] on div "Copy" at bounding box center [682, 337] width 78 height 26
drag, startPoint x: 546, startPoint y: 415, endPoint x: 375, endPoint y: 420, distance: 170.8
click at [375, 420] on div "**********" at bounding box center [692, 323] width 708 height 322
click at [105, 375] on label "Sites & Permissions" at bounding box center [72, 378] width 95 height 13
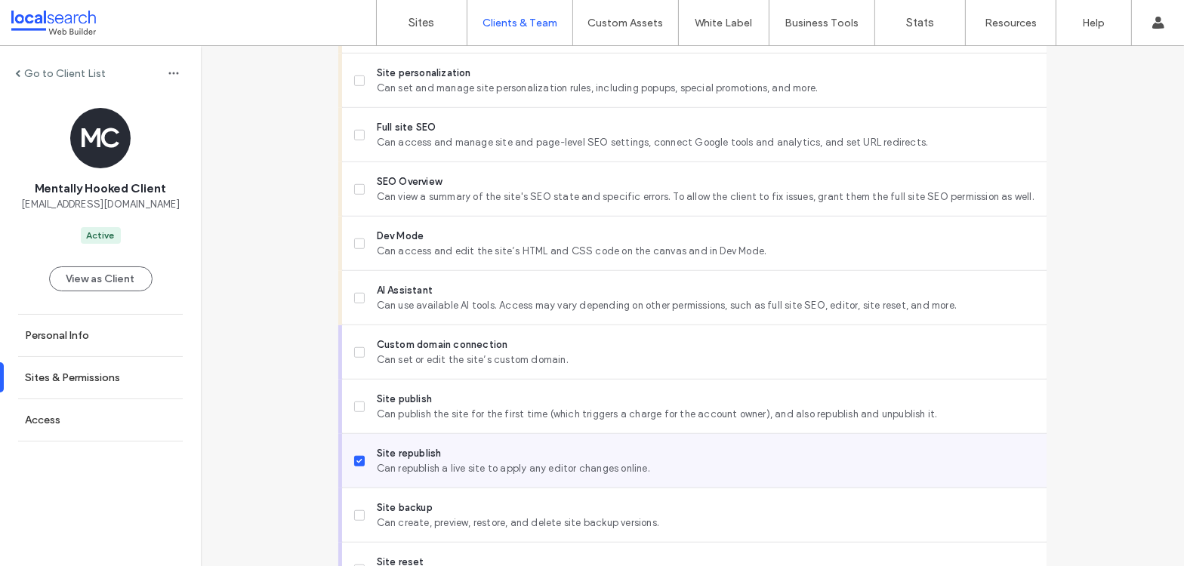
scroll to position [1324, 0]
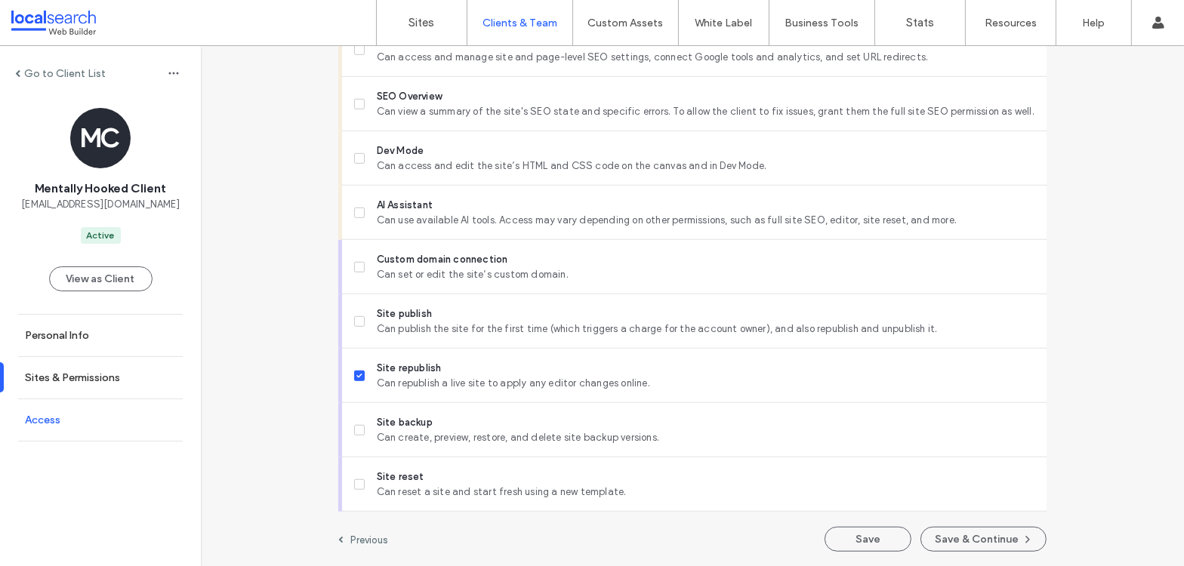
click at [93, 428] on link "Access" at bounding box center [100, 420] width 201 height 42
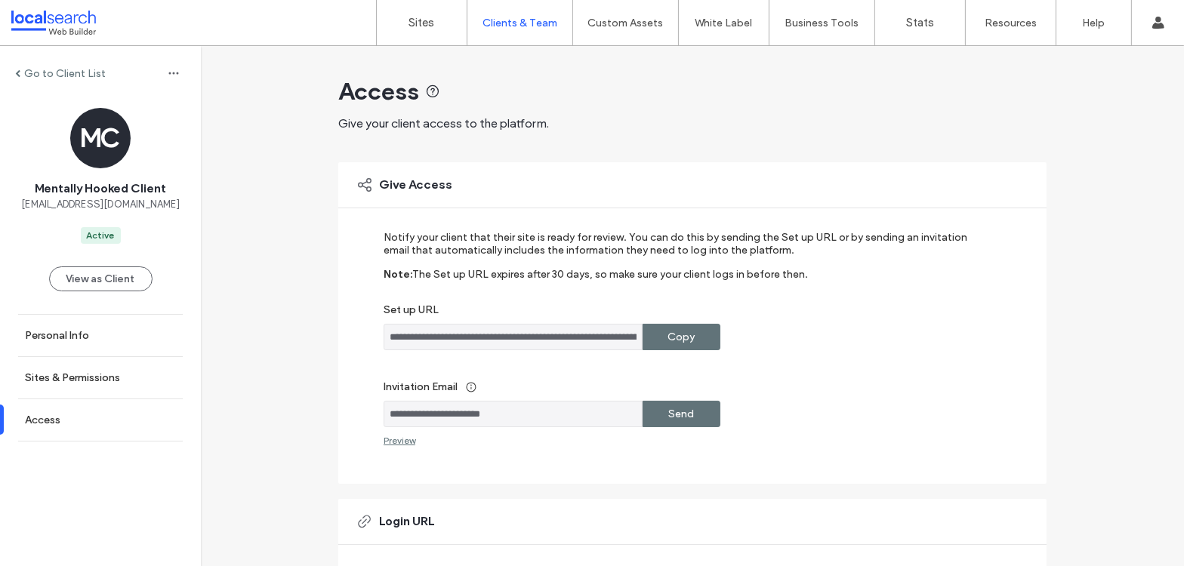
click at [683, 338] on label "Copy" at bounding box center [681, 337] width 27 height 28
click at [674, 333] on label "Copy" at bounding box center [681, 337] width 27 height 28
